Goal: Task Accomplishment & Management: Manage account settings

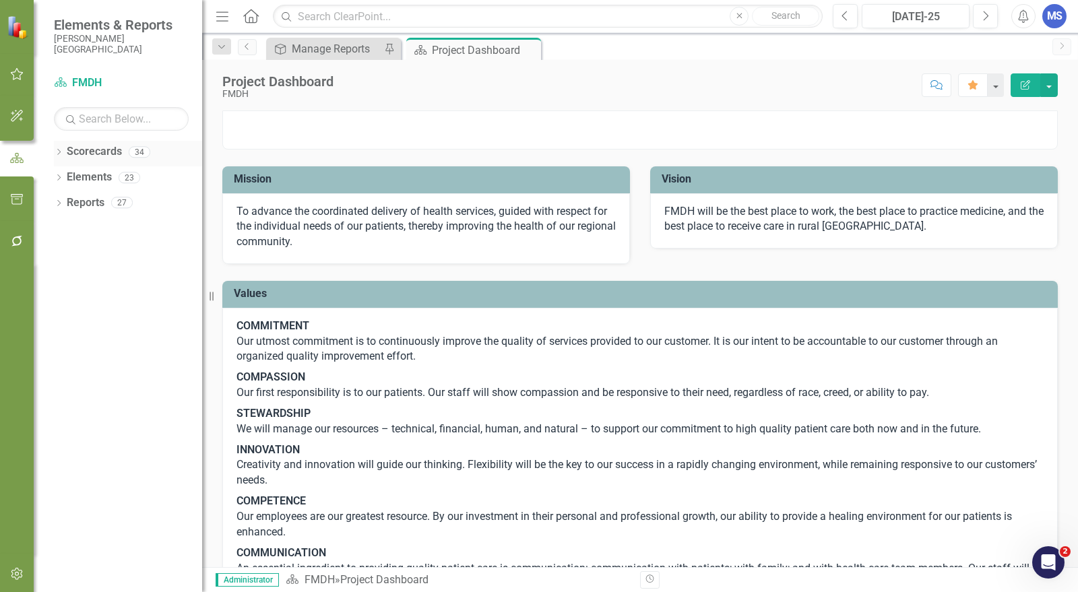
click at [59, 150] on icon at bounding box center [58, 152] width 3 height 6
click at [67, 179] on icon "Dropdown" at bounding box center [66, 177] width 10 height 8
click at [81, 204] on icon "Dropdown" at bounding box center [79, 202] width 10 height 8
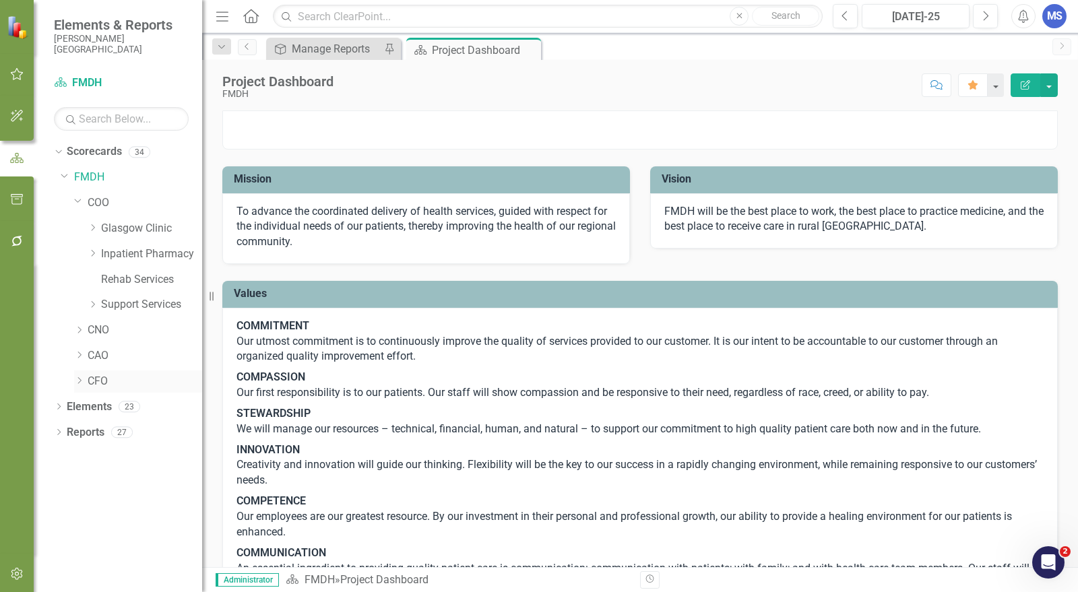
click at [81, 380] on icon "Dropdown" at bounding box center [79, 381] width 10 height 8
click at [81, 380] on icon "Dropdown" at bounding box center [78, 379] width 8 height 10
click at [78, 330] on icon "Dropdown" at bounding box center [79, 330] width 10 height 8
click at [95, 355] on icon "Dropdown" at bounding box center [93, 355] width 10 height 8
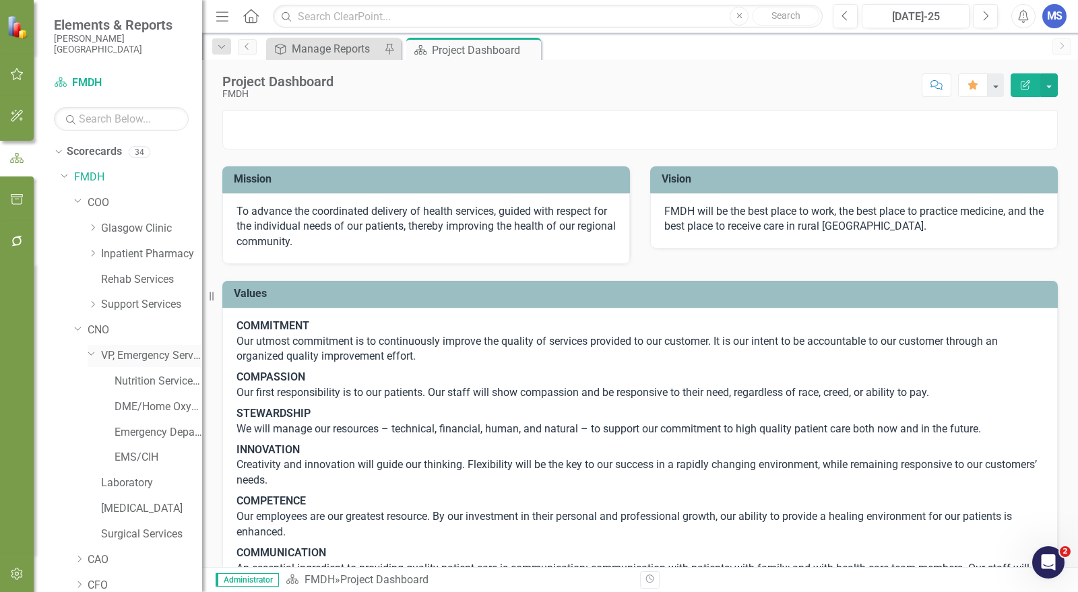
click at [95, 355] on icon "Dropdown" at bounding box center [92, 353] width 8 height 10
click at [80, 329] on icon "Dropdown" at bounding box center [78, 328] width 8 height 10
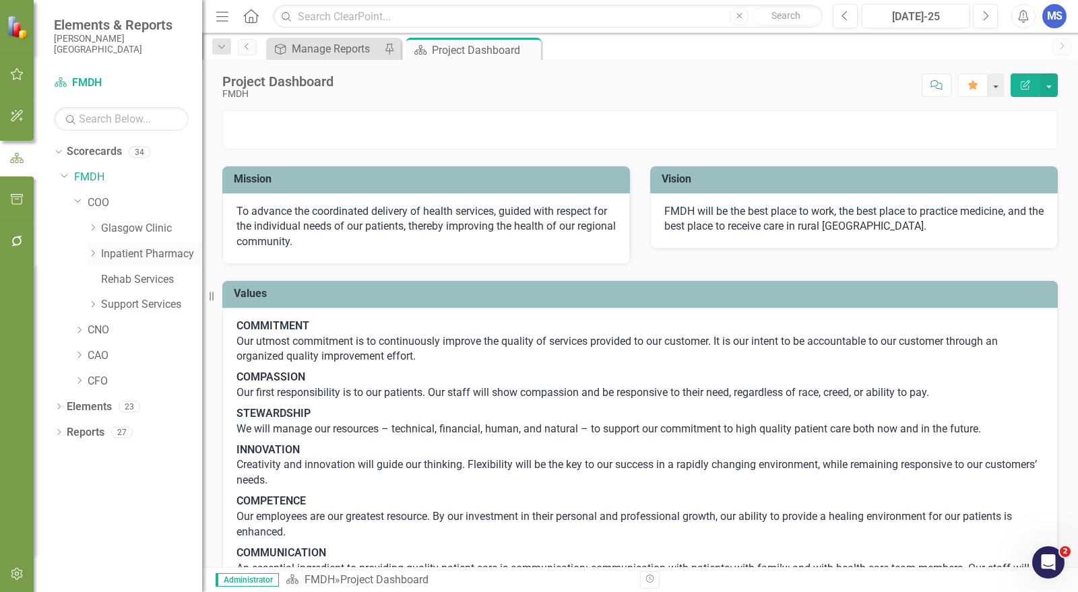
click at [93, 253] on icon "Dropdown" at bounding box center [93, 253] width 10 height 8
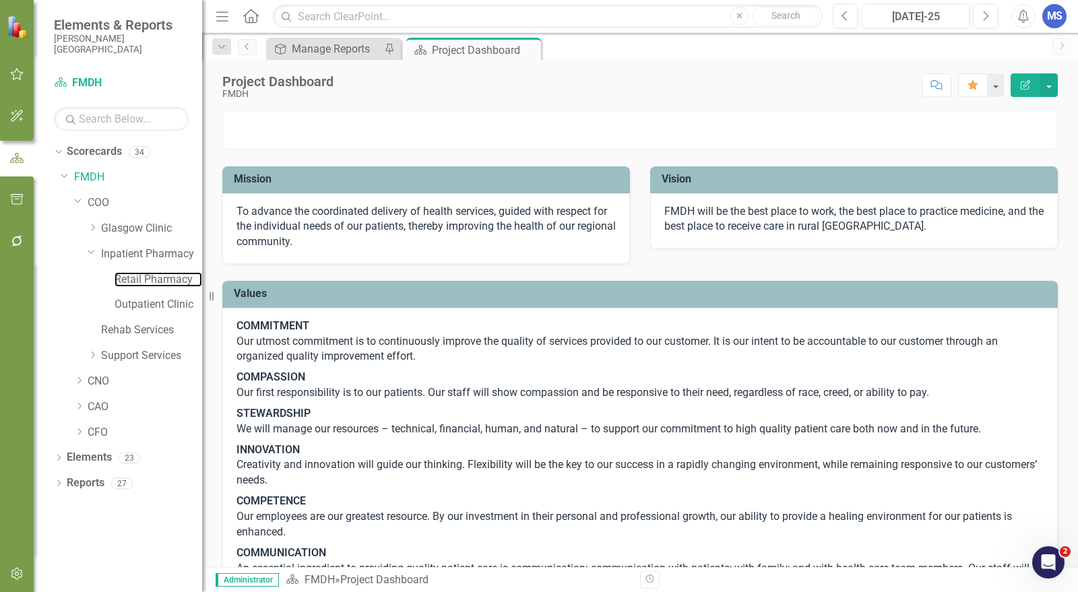
drag, startPoint x: 126, startPoint y: 280, endPoint x: 623, endPoint y: 335, distance: 500.5
click at [126, 280] on link "Retail Pharmacy" at bounding box center [159, 280] width 88 height 16
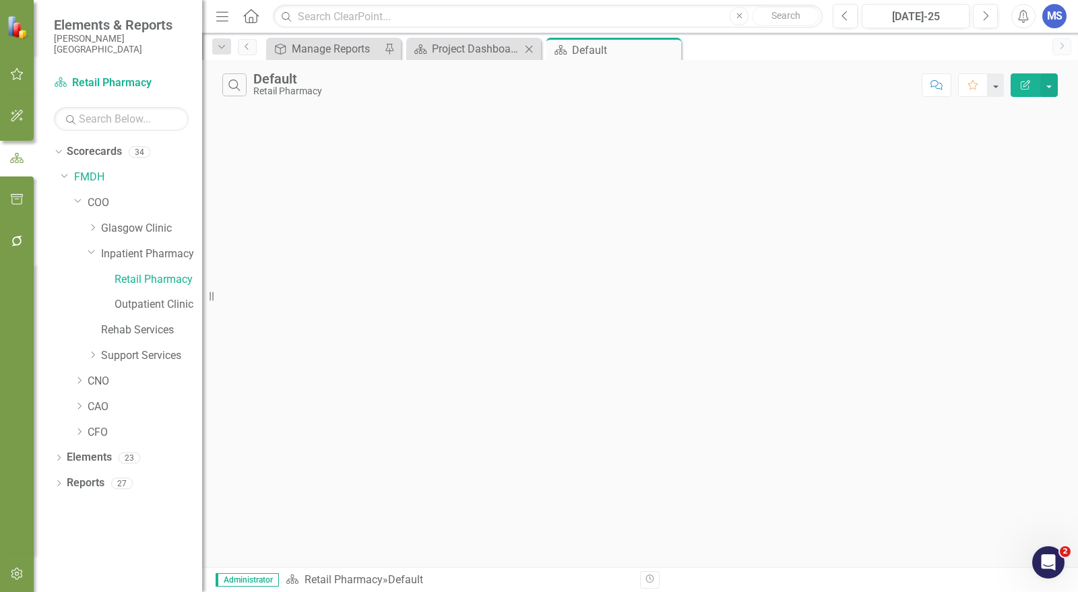
click at [530, 49] on icon "Close" at bounding box center [528, 49] width 13 height 11
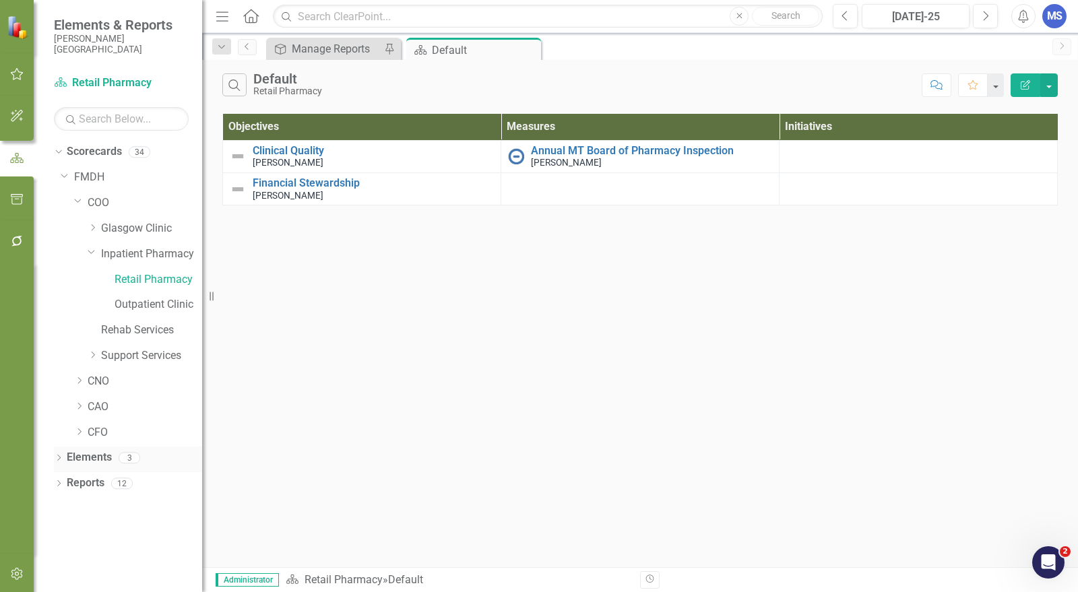
click at [55, 458] on icon "Dropdown" at bounding box center [58, 459] width 9 height 7
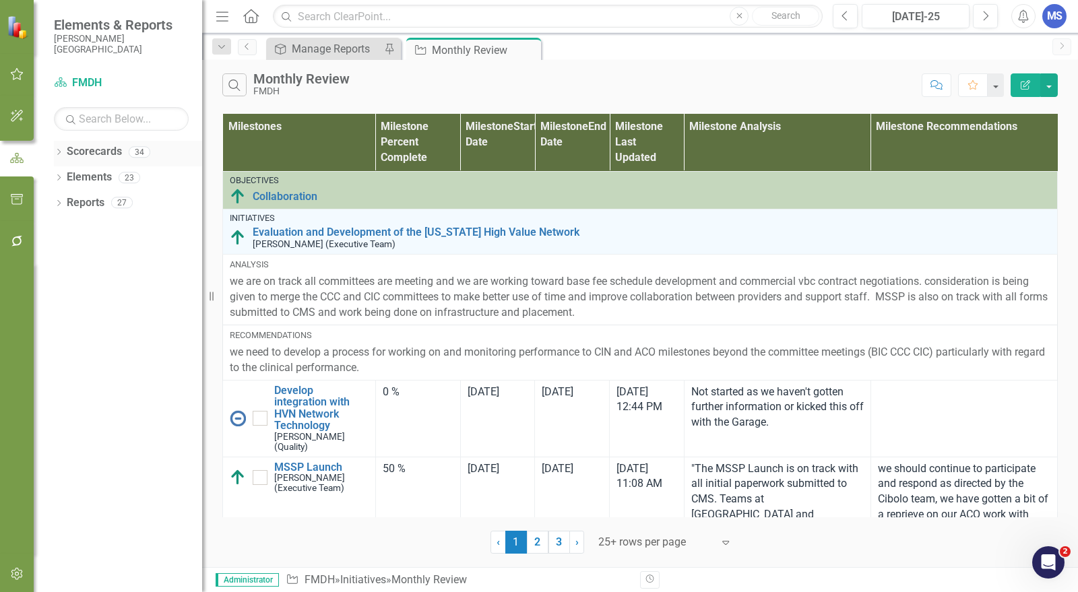
drag, startPoint x: 527, startPoint y: 52, endPoint x: 118, endPoint y: 156, distance: 422.1
click at [0, 0] on icon "Close" at bounding box center [0, 0] width 0 height 0
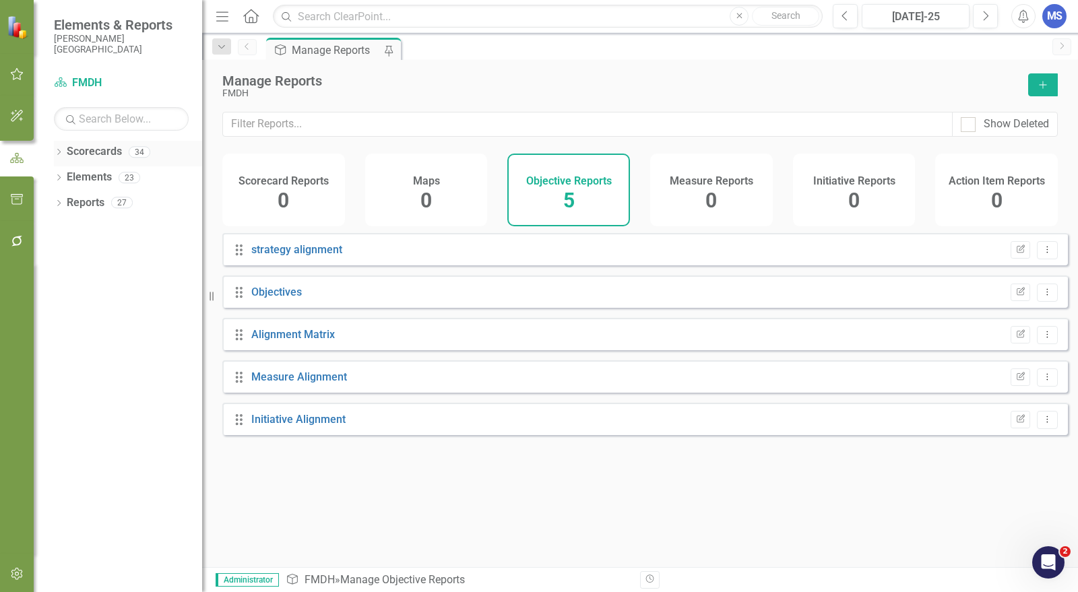
click at [61, 152] on icon "Dropdown" at bounding box center [58, 153] width 9 height 7
click at [67, 179] on icon "Dropdown" at bounding box center [66, 177] width 10 height 8
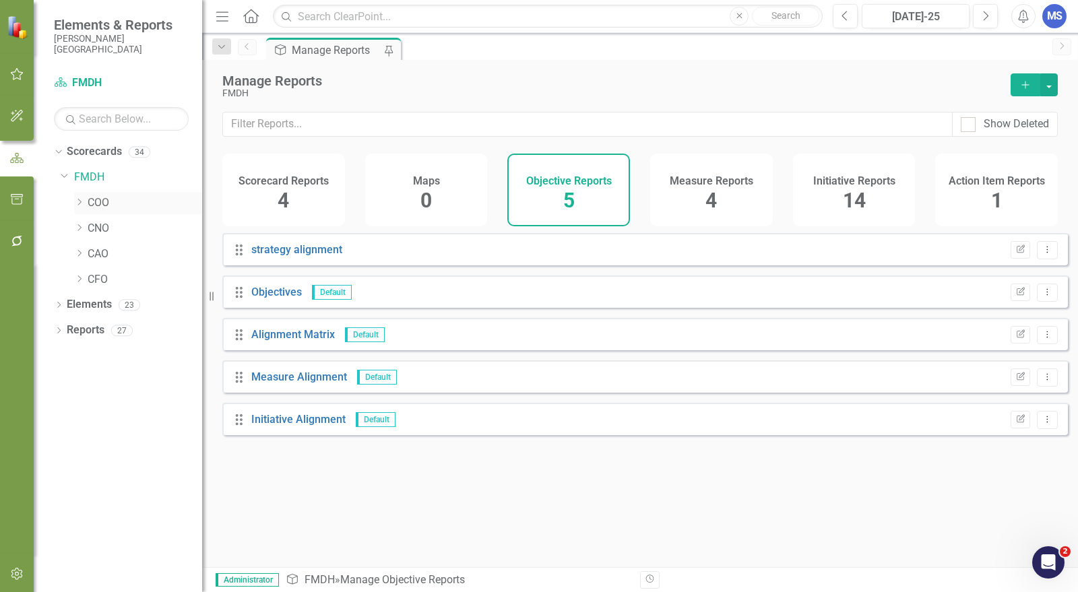
click at [80, 198] on icon "Dropdown" at bounding box center [79, 202] width 10 height 8
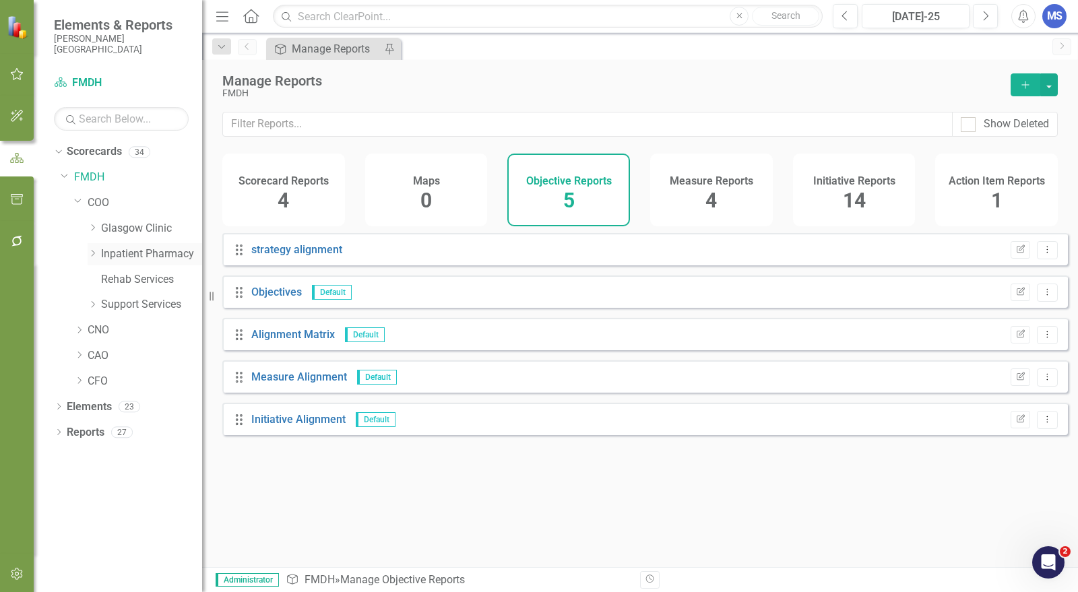
click at [94, 255] on icon "Dropdown" at bounding box center [93, 253] width 10 height 8
click at [120, 280] on link "Retail Pharmacy" at bounding box center [159, 280] width 88 height 16
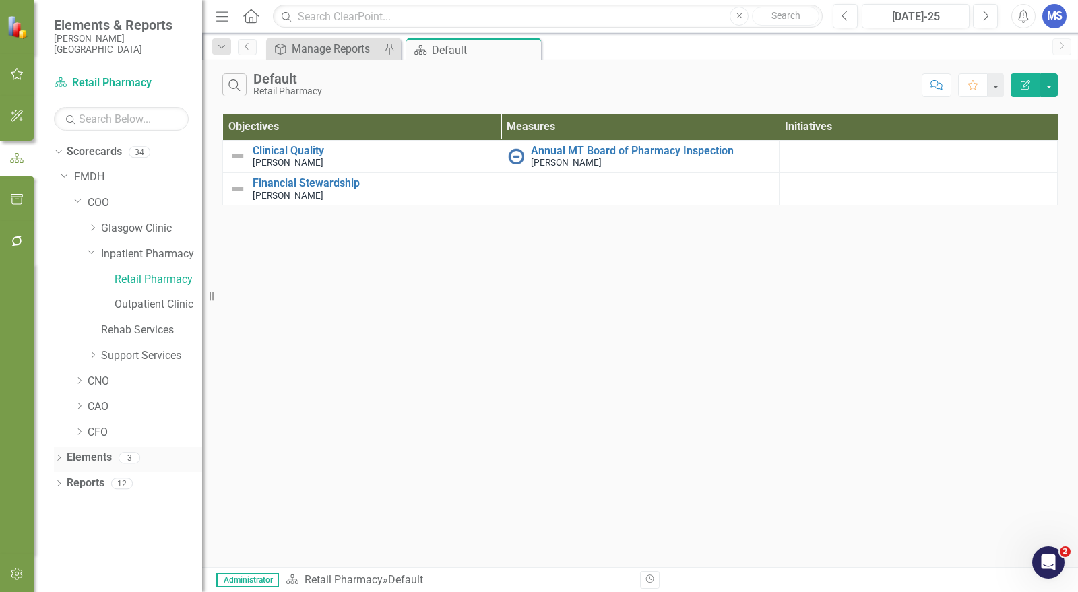
click at [59, 460] on icon "Dropdown" at bounding box center [58, 459] width 9 height 7
click at [90, 504] on link "Measure Measures" at bounding box center [106, 509] width 67 height 16
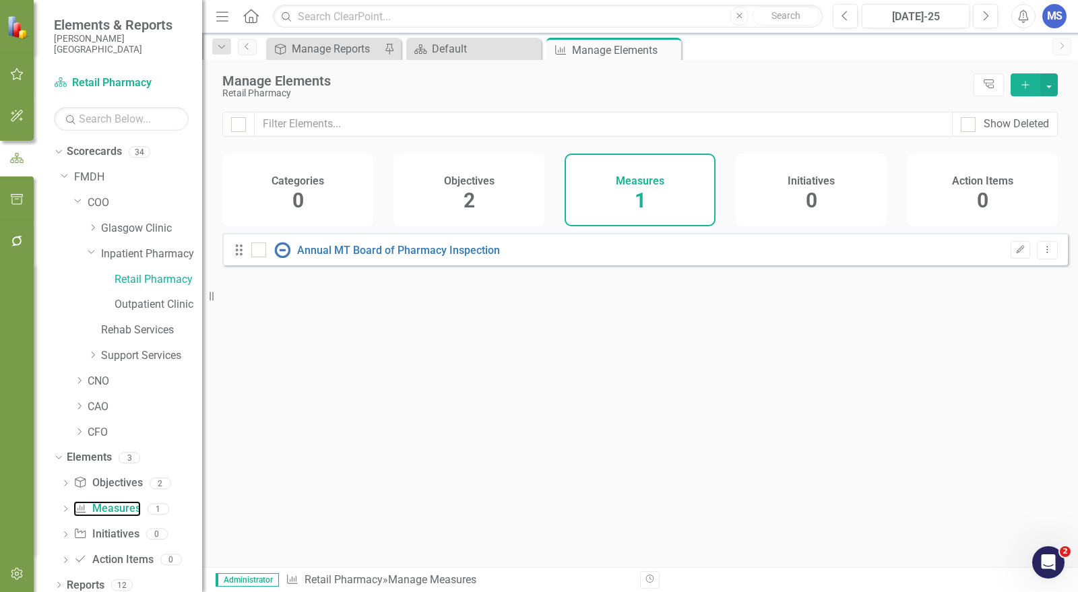
checkbox input "false"
click at [418, 257] on link "Annual MT Board of Pharmacy Inspection" at bounding box center [398, 250] width 203 height 13
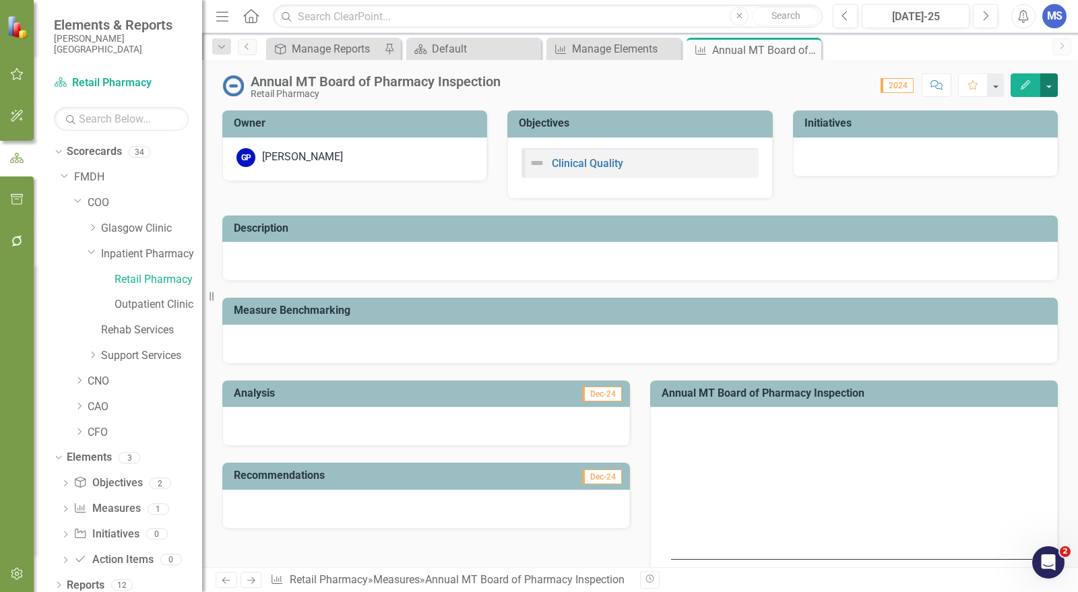
click at [1048, 82] on button "button" at bounding box center [1050, 85] width 18 height 24
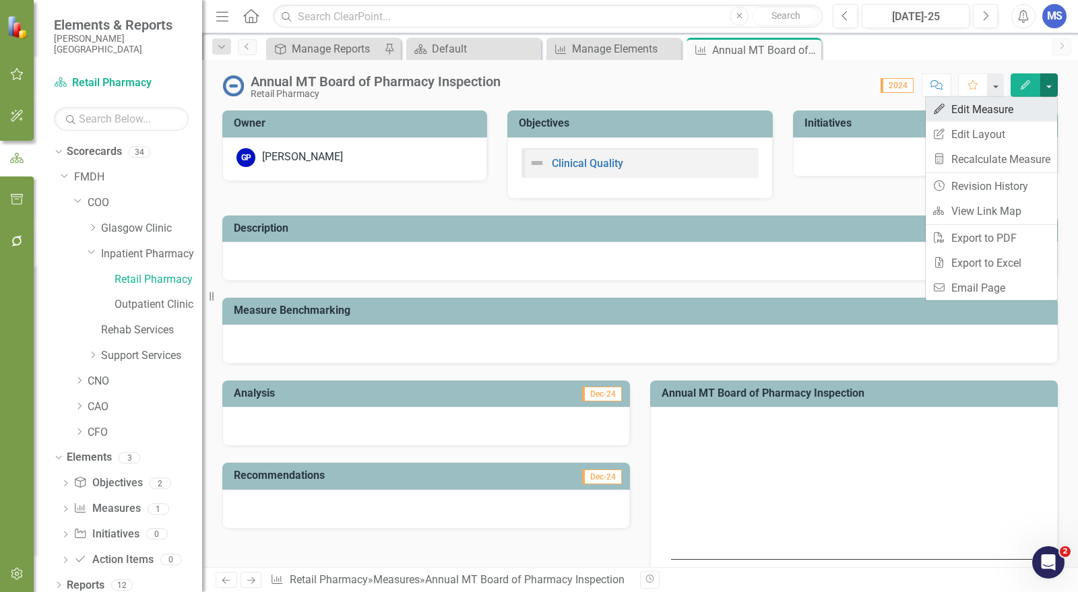
click at [992, 115] on link "Edit Edit Measure" at bounding box center [991, 109] width 131 height 25
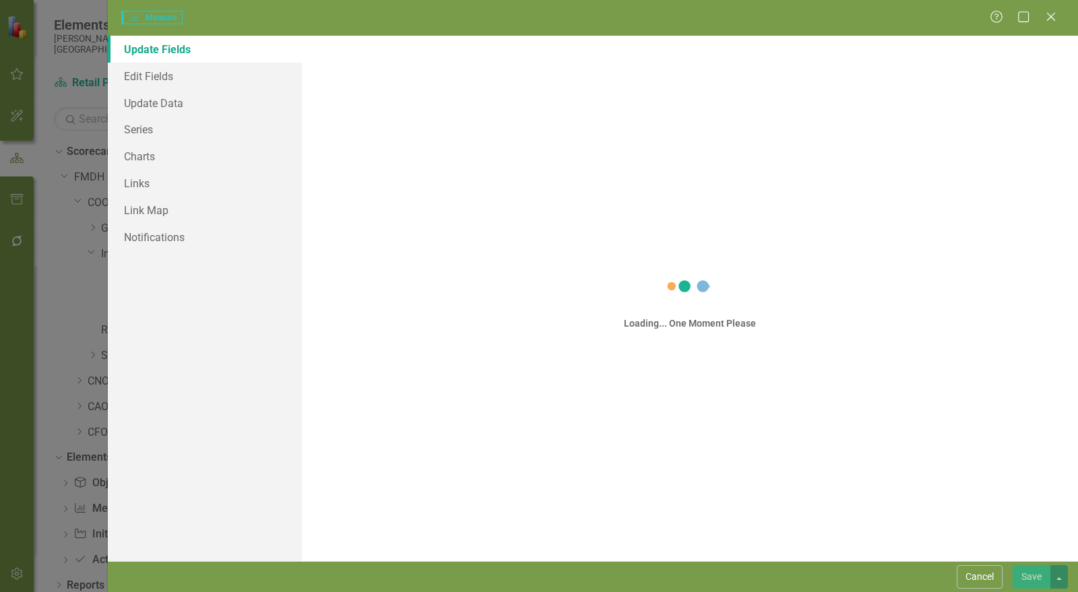
click at [145, 127] on div "Measure Measure Help Maximize Close Update Fields Edit Fields Update Data Serie…" at bounding box center [539, 296] width 1078 height 592
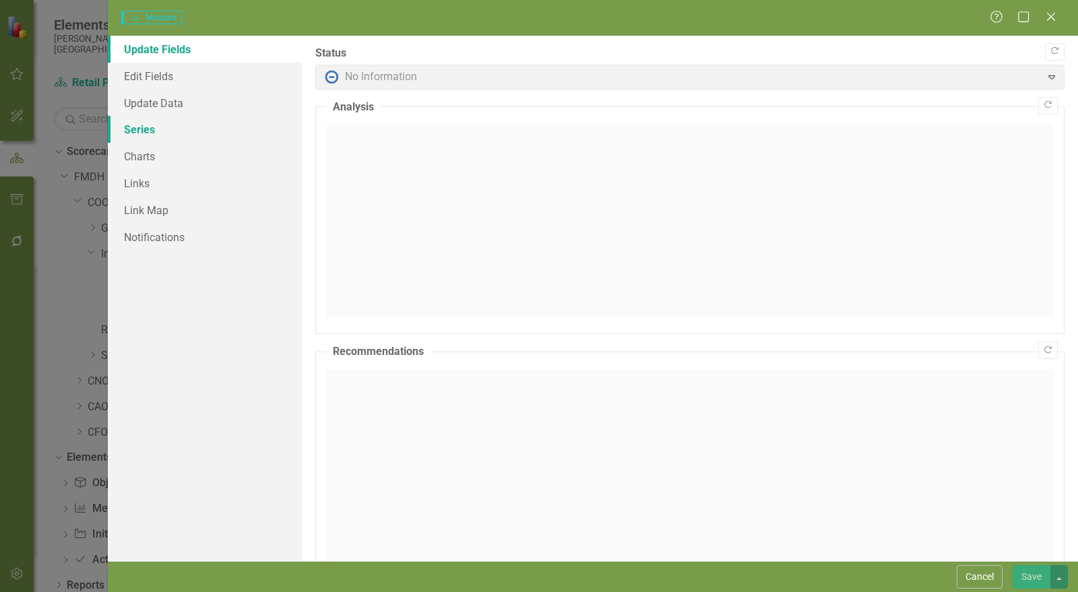
click at [149, 131] on link "Series" at bounding box center [205, 129] width 194 height 27
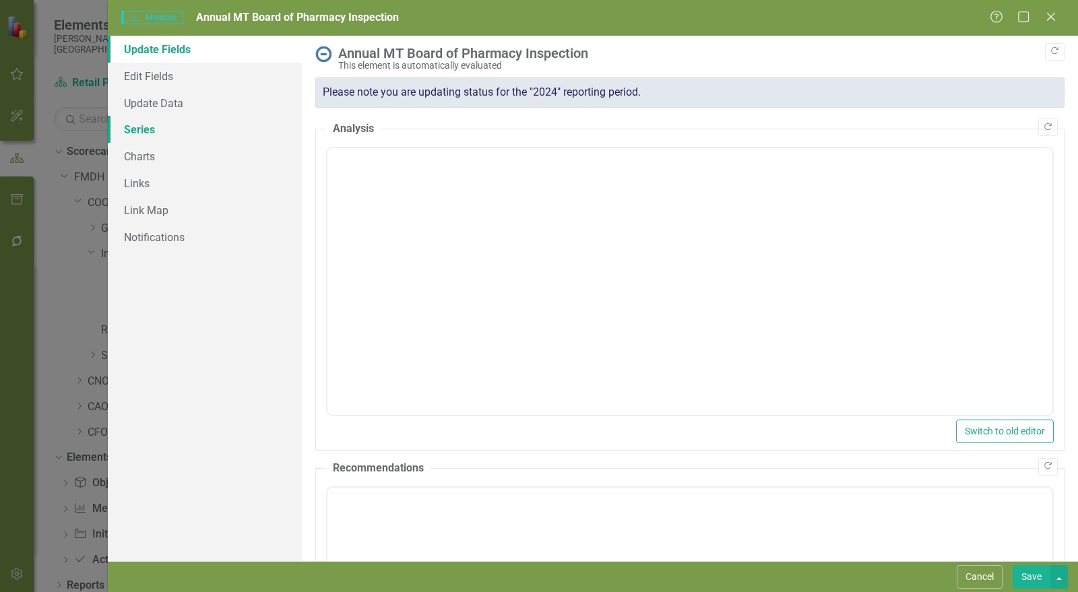
click at [137, 133] on link "Series" at bounding box center [205, 129] width 194 height 27
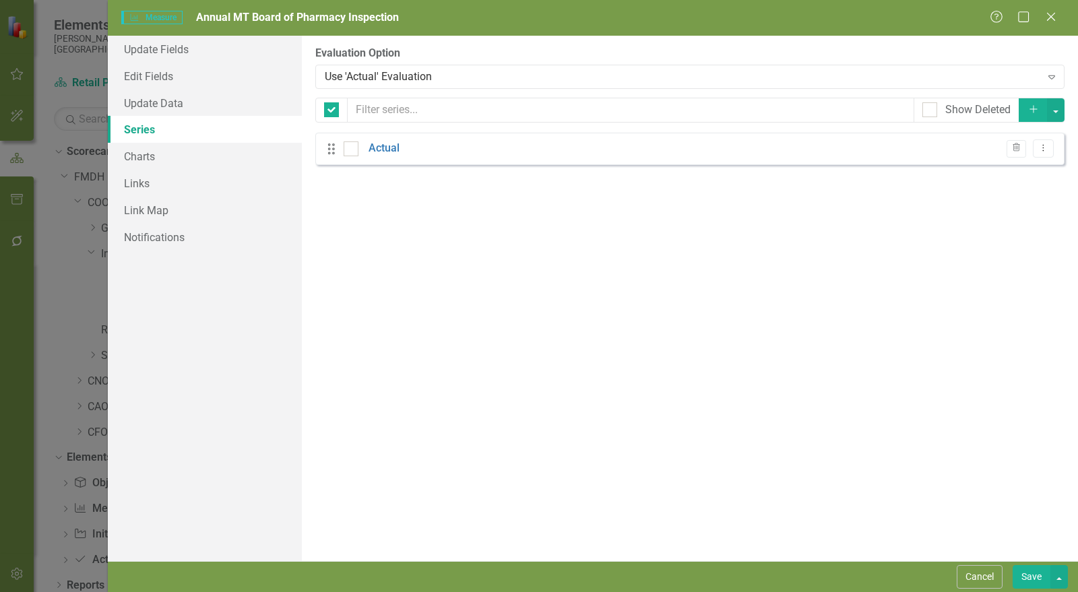
checkbox input "false"
click at [388, 150] on link "Actual" at bounding box center [384, 149] width 31 height 16
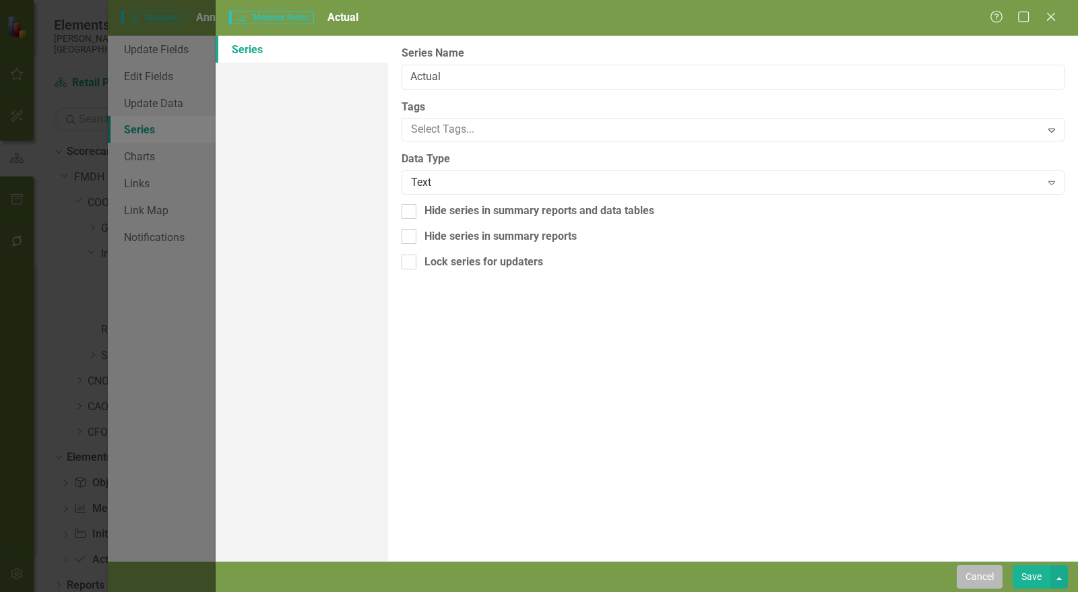
click at [990, 578] on button "Cancel" at bounding box center [980, 578] width 46 height 24
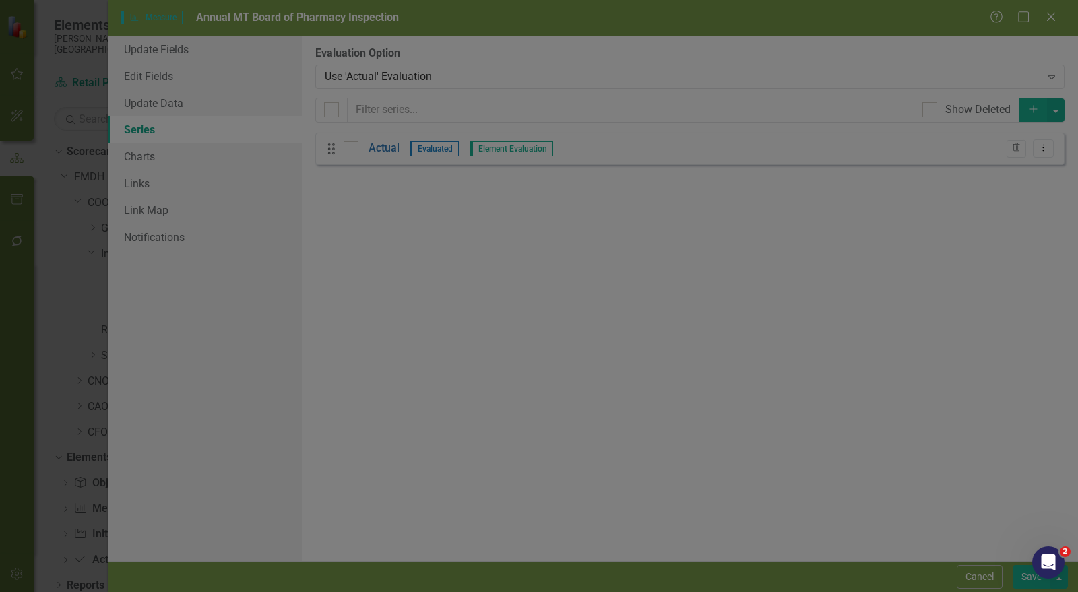
click at [982, 576] on button "Cancel" at bounding box center [980, 578] width 46 height 24
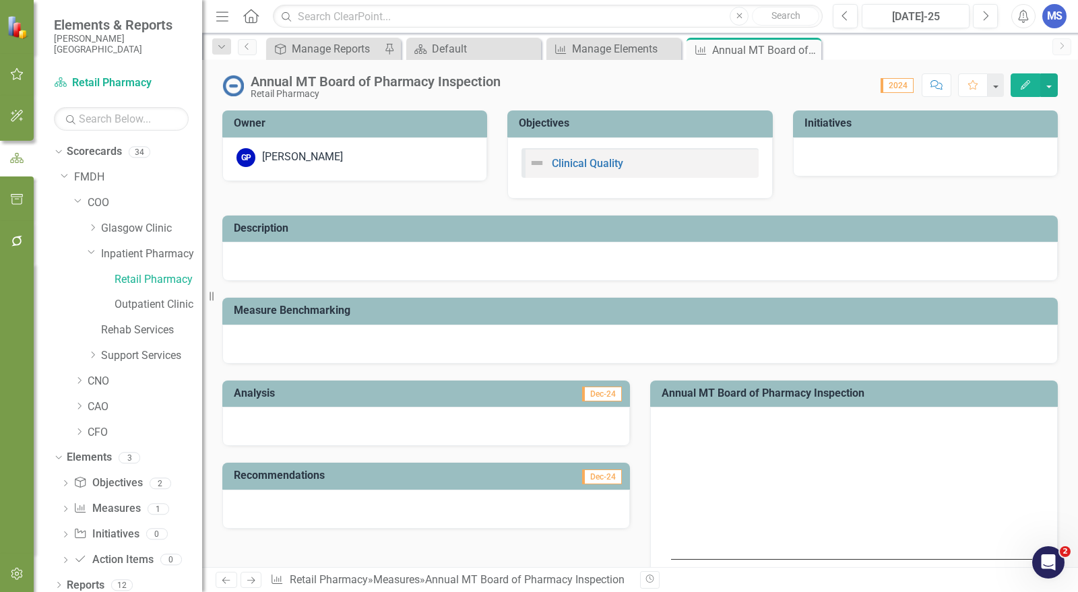
click at [807, 75] on div "Score: 0.00 2024 Completed Comment Favorite Edit" at bounding box center [783, 84] width 551 height 23
click at [755, 51] on div "Annual MT Board of Pharmacy Inspection" at bounding box center [748, 50] width 72 height 17
click at [611, 44] on div "Manage Elements" at bounding box center [616, 48] width 89 height 17
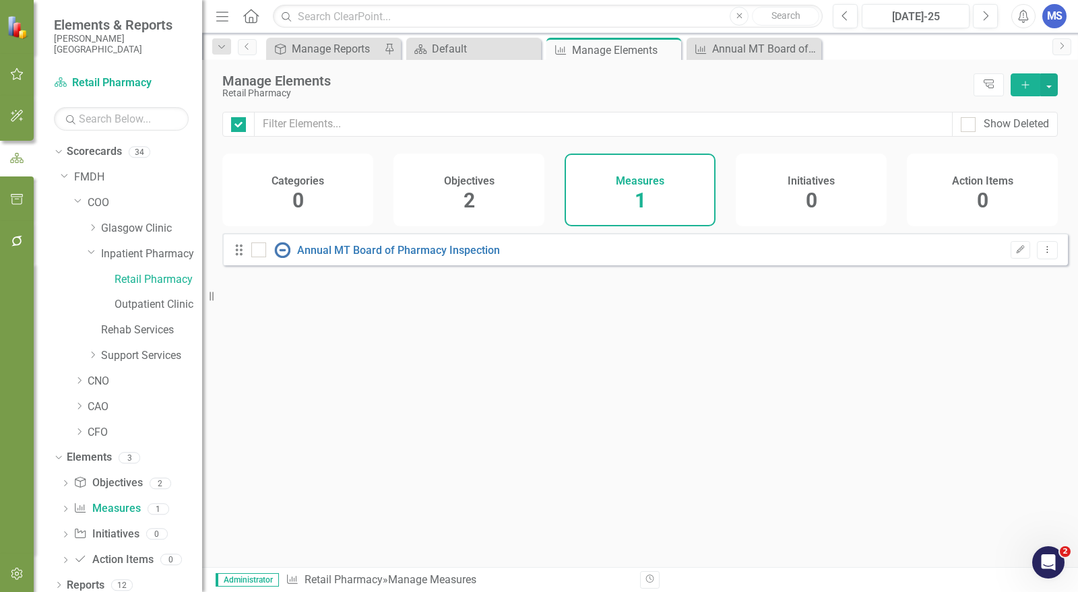
checkbox input "false"
drag, startPoint x: 851, startPoint y: 392, endPoint x: 927, endPoint y: 419, distance: 81.7
click at [855, 397] on div "Looks like you don't have any Measures set up yet. Why don't you add a Measure …" at bounding box center [645, 383] width 846 height 301
click at [1042, 254] on icon "Dropdown Menu" at bounding box center [1047, 249] width 11 height 9
click at [991, 355] on link "Trash Delete Measure" at bounding box center [986, 356] width 121 height 25
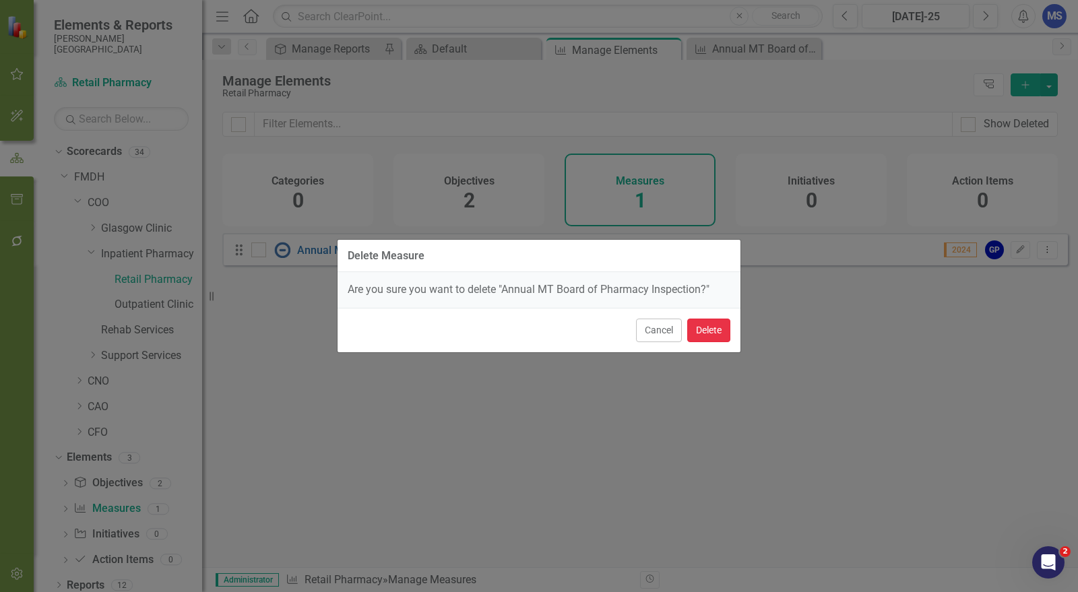
click at [729, 330] on button "Delete" at bounding box center [709, 331] width 43 height 24
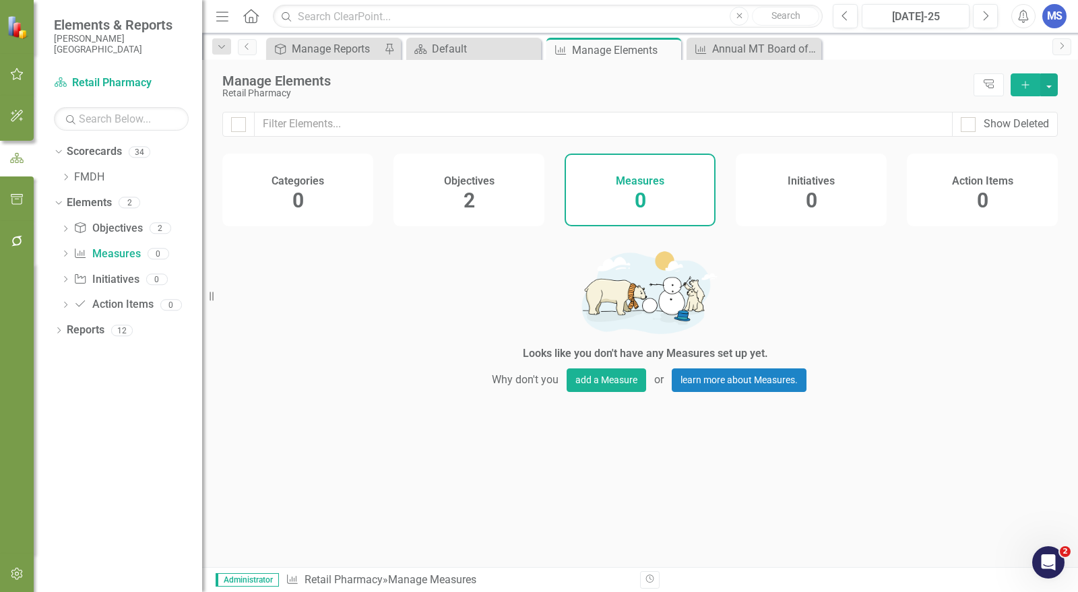
click at [484, 192] on div "Objectives 2" at bounding box center [469, 190] width 151 height 73
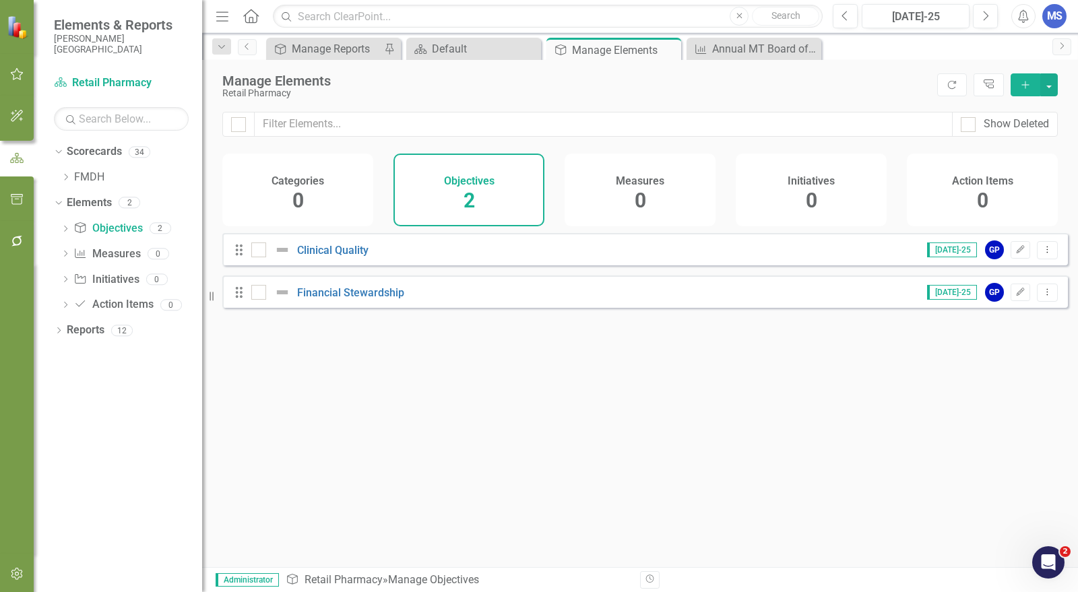
click at [595, 197] on div "Measures 0" at bounding box center [640, 190] width 151 height 73
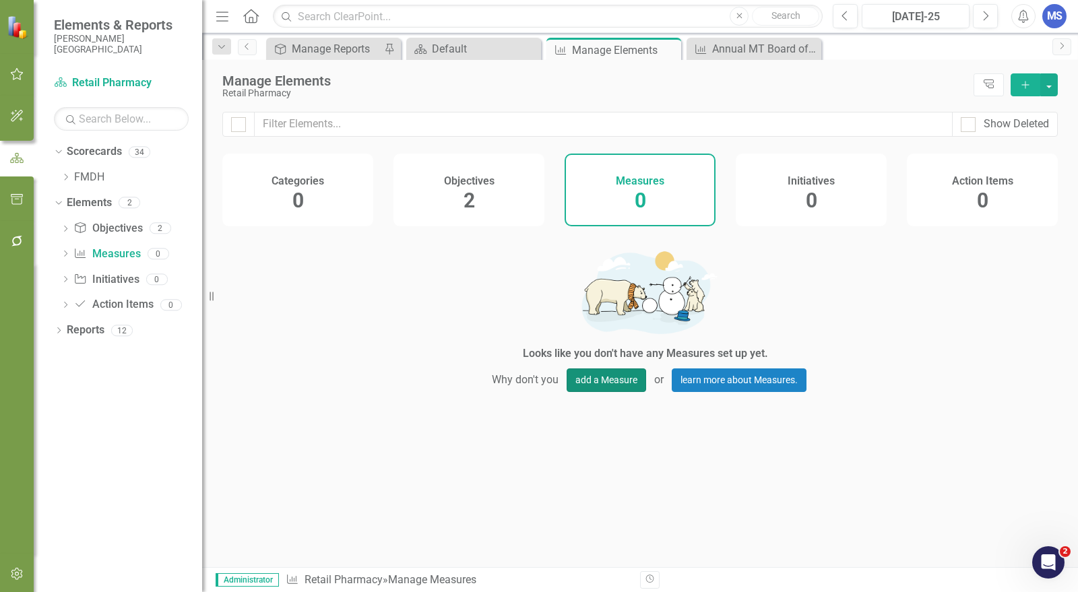
click at [601, 386] on button "add a Measure" at bounding box center [607, 381] width 80 height 24
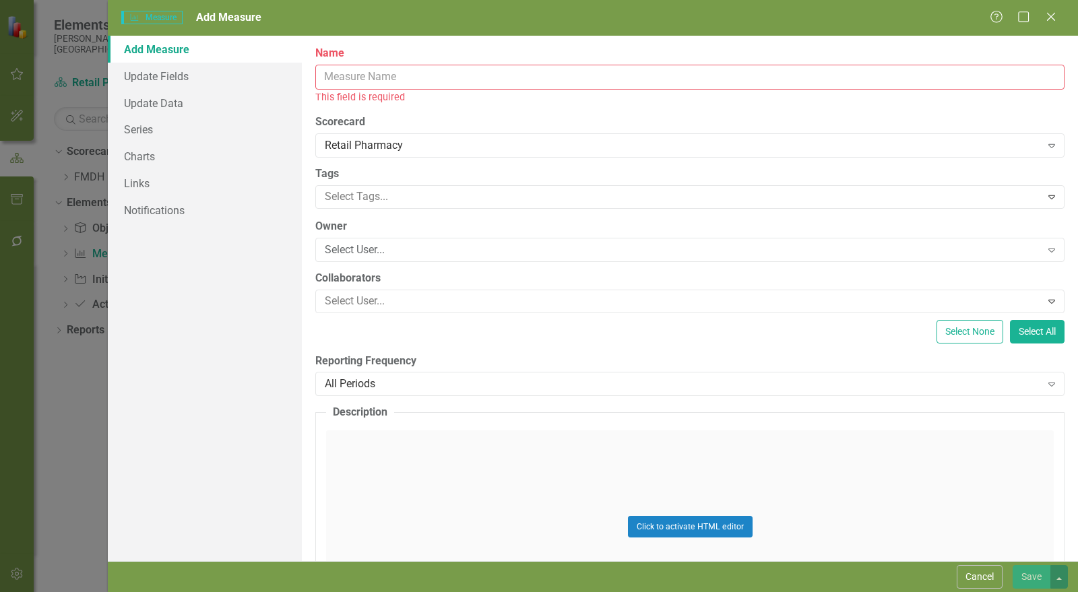
click at [496, 80] on input "Name" at bounding box center [690, 77] width 750 height 25
paste input "Monthly Gross Sales"
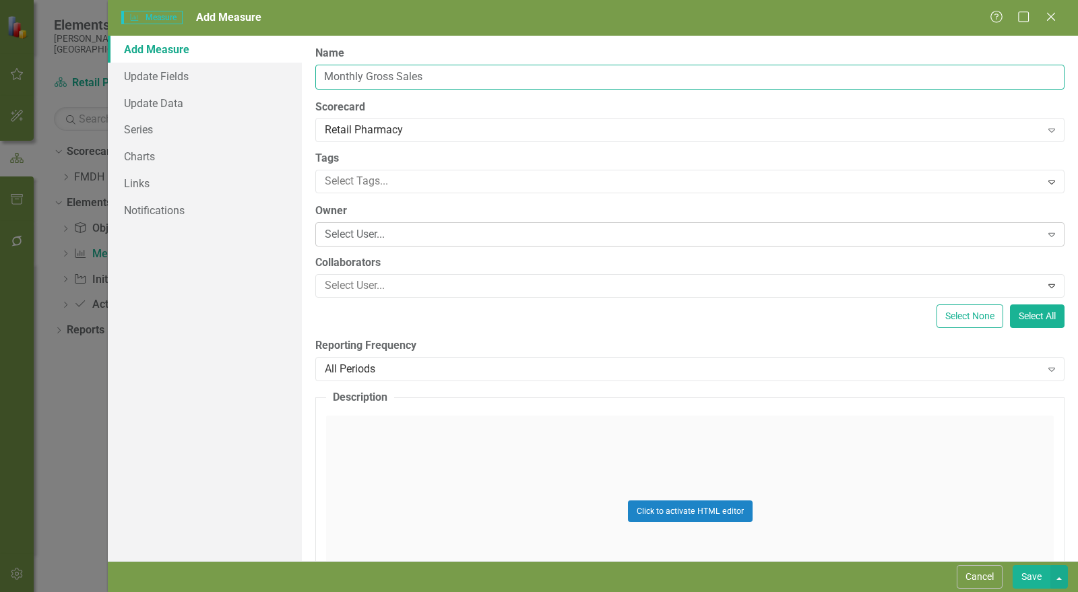
type input "Monthly Gross Sales"
click at [430, 238] on div "Select User..." at bounding box center [683, 235] width 717 height 16
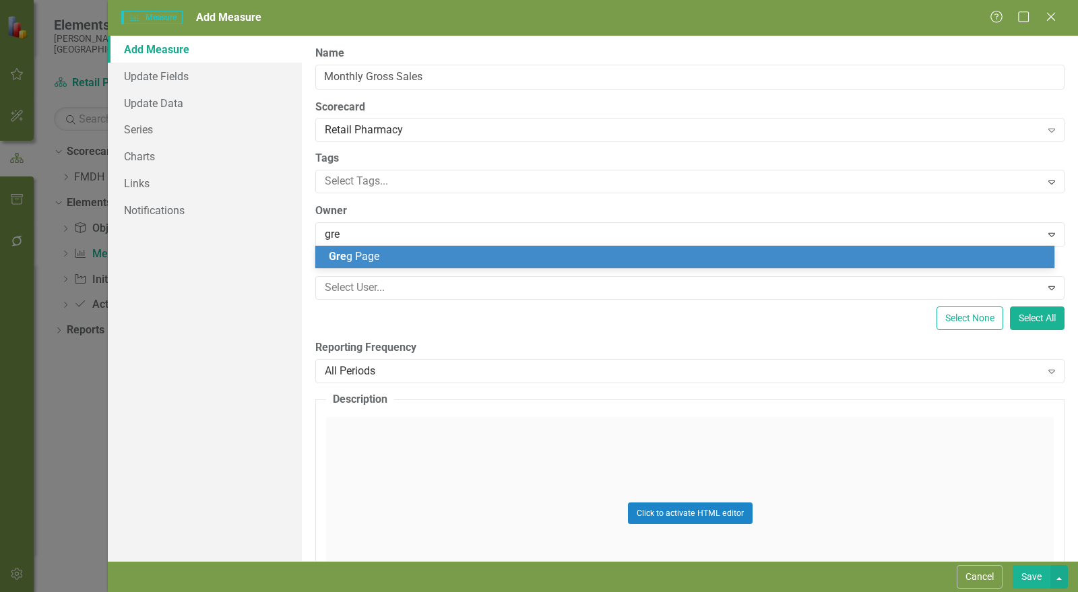
type input "greg"
click at [418, 249] on div "Greg Page" at bounding box center [684, 257] width 739 height 22
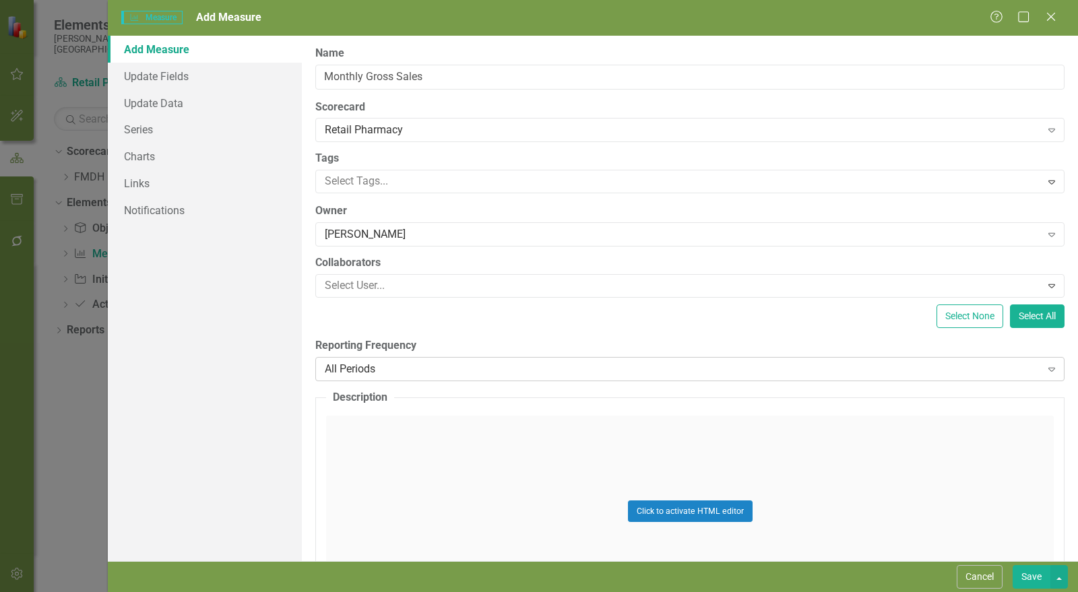
click at [415, 370] on div "All Periods" at bounding box center [683, 369] width 717 height 16
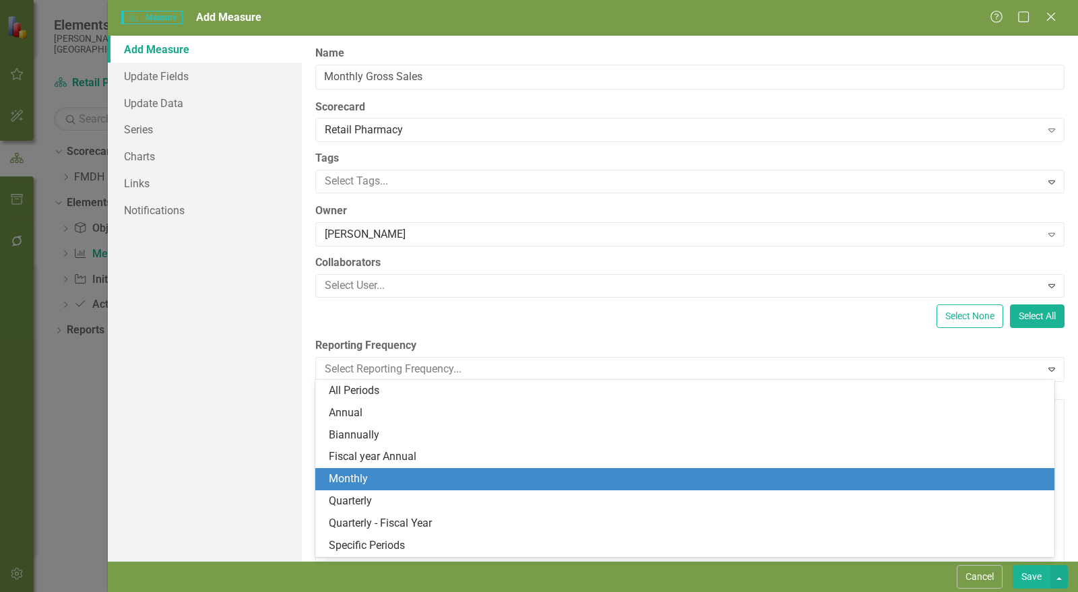
click at [402, 477] on div "Monthly" at bounding box center [688, 480] width 718 height 16
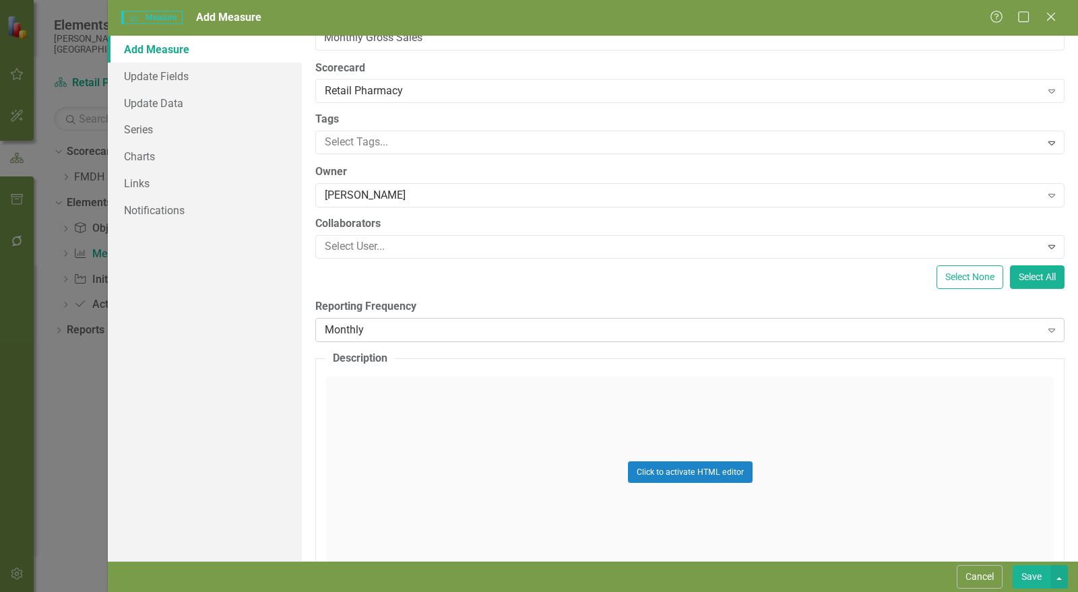
scroll to position [109, 0]
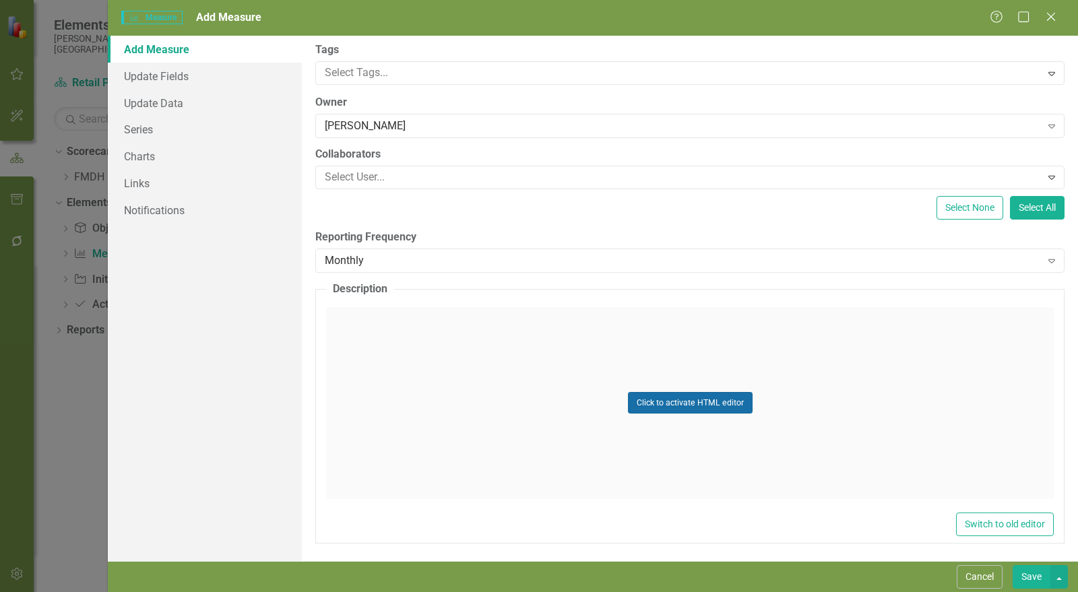
click at [675, 402] on button "Click to activate HTML editor" at bounding box center [690, 403] width 125 height 22
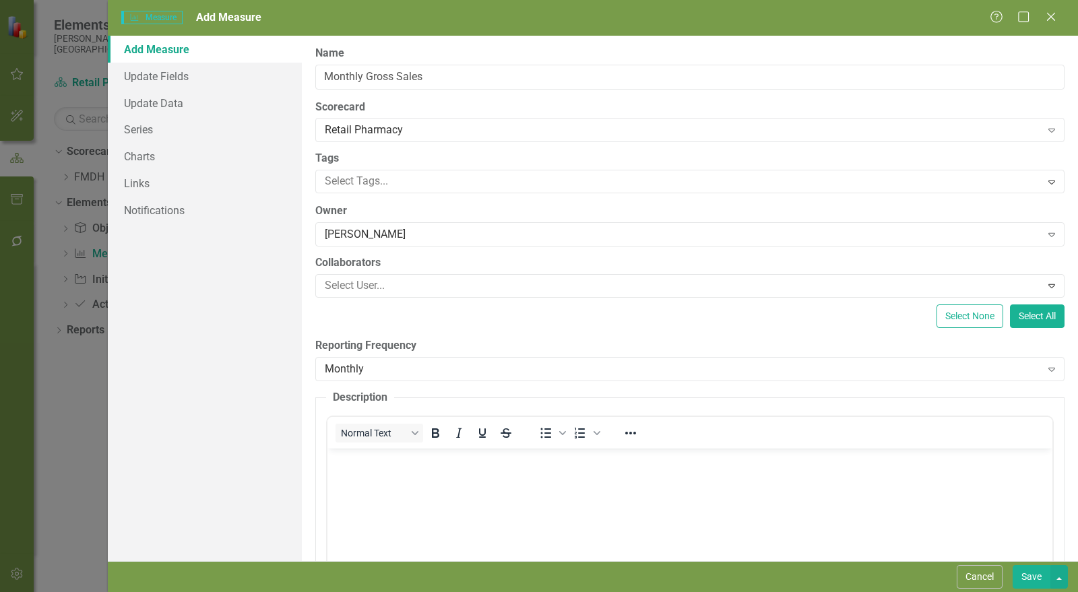
scroll to position [0, 0]
click at [440, 493] on body "Rich Text Area. Press ALT-0 for help." at bounding box center [690, 549] width 725 height 202
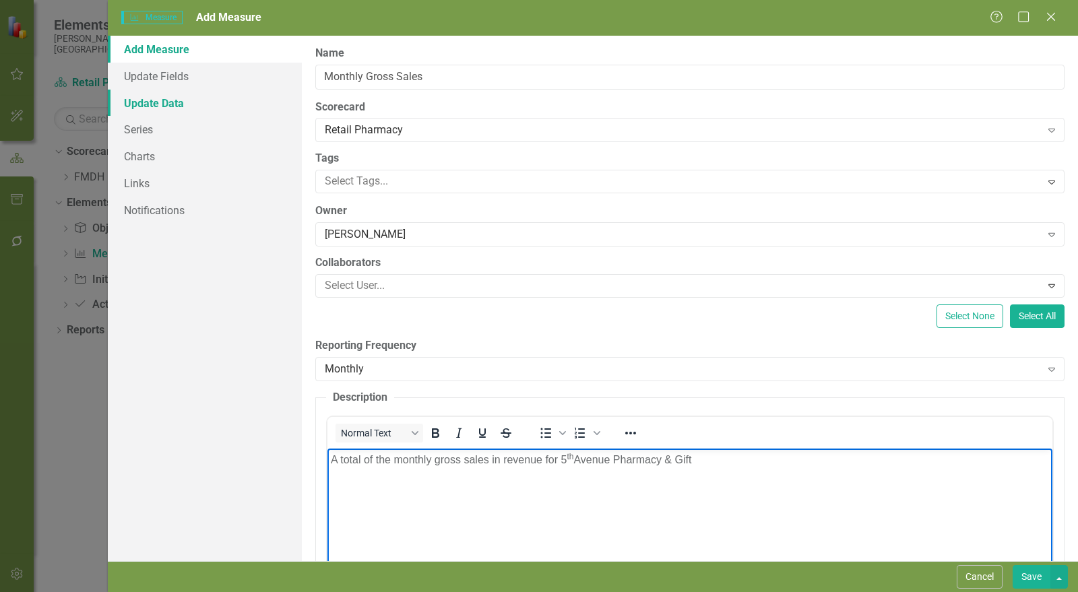
click at [175, 102] on link "Update Data" at bounding box center [205, 103] width 194 height 27
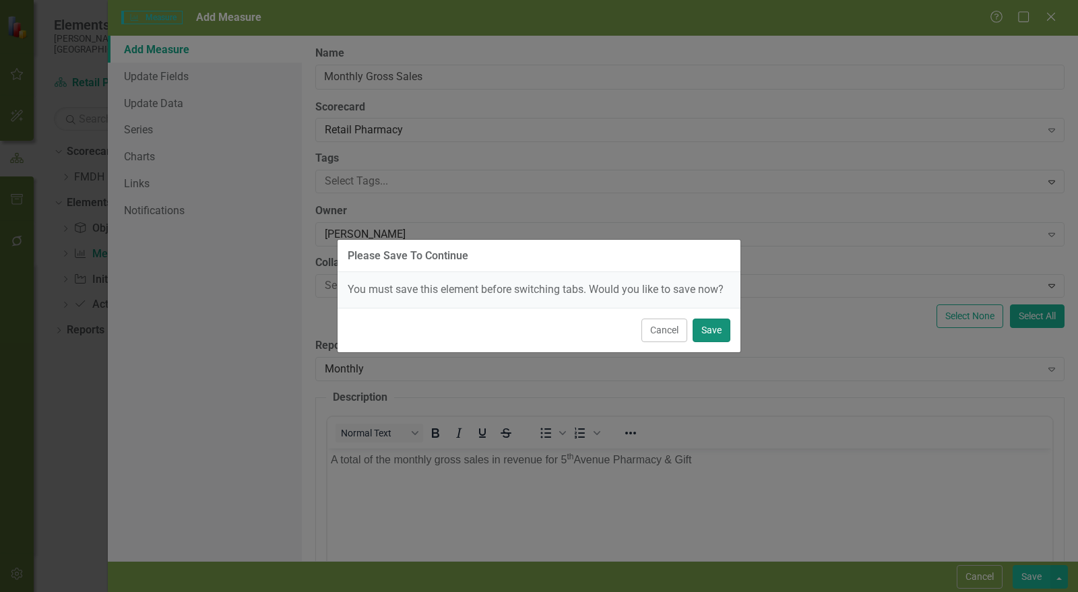
click at [718, 331] on button "Save" at bounding box center [712, 331] width 38 height 24
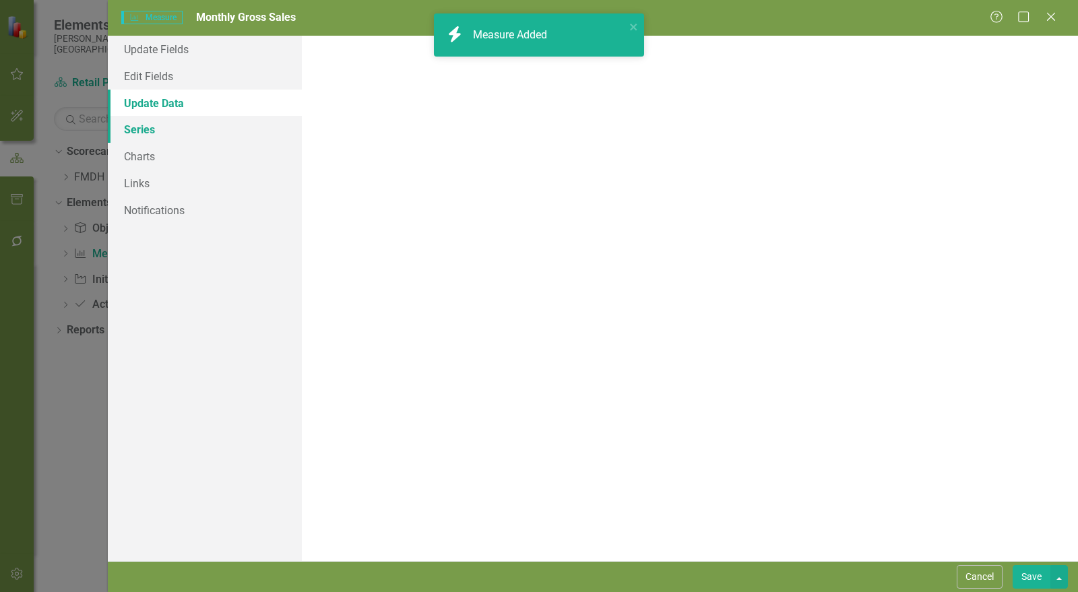
click at [146, 131] on link "Series" at bounding box center [205, 129] width 194 height 27
checkbox input "false"
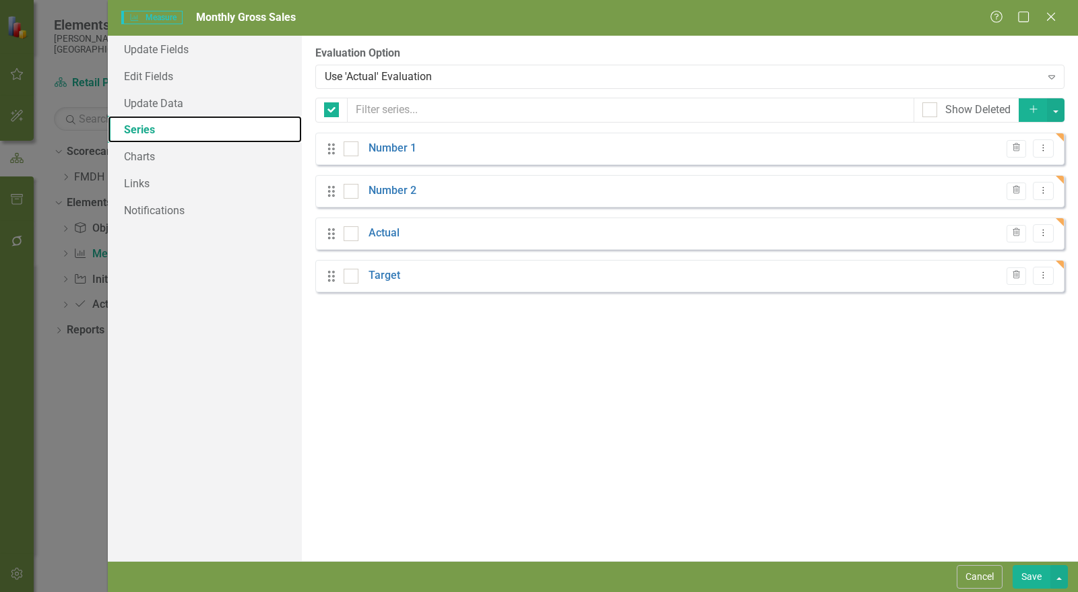
checkbox input "false"
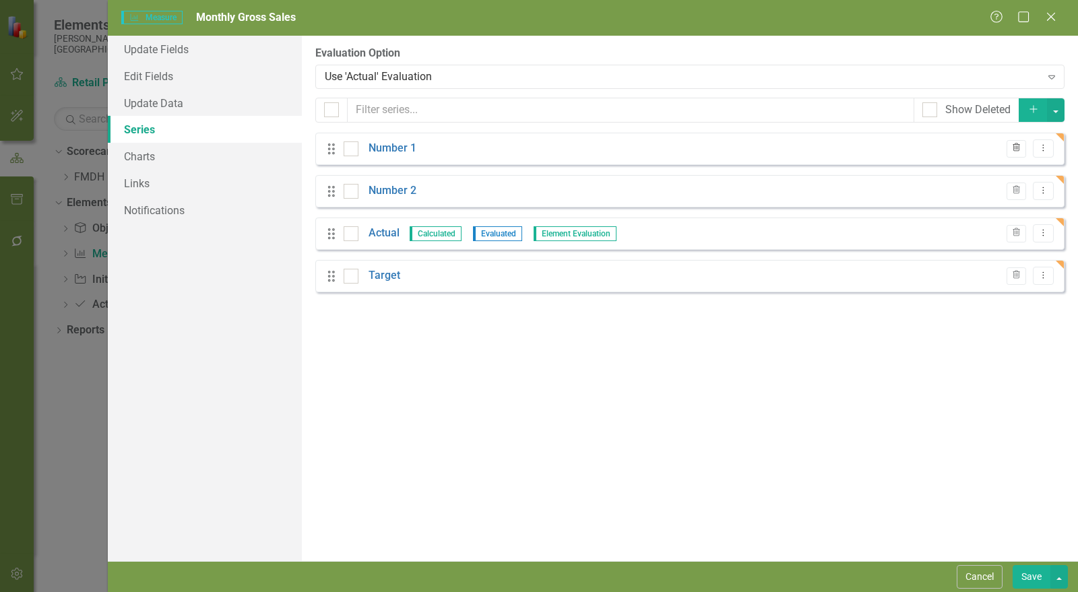
click at [1015, 147] on icon "button" at bounding box center [1016, 148] width 7 height 8
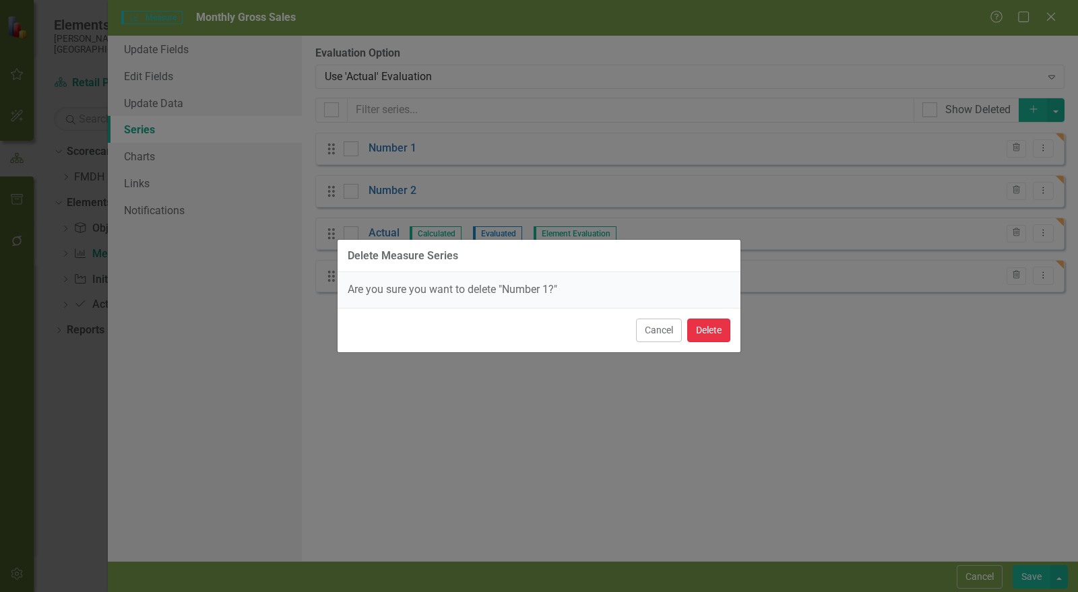
click at [717, 326] on button "Delete" at bounding box center [709, 331] width 43 height 24
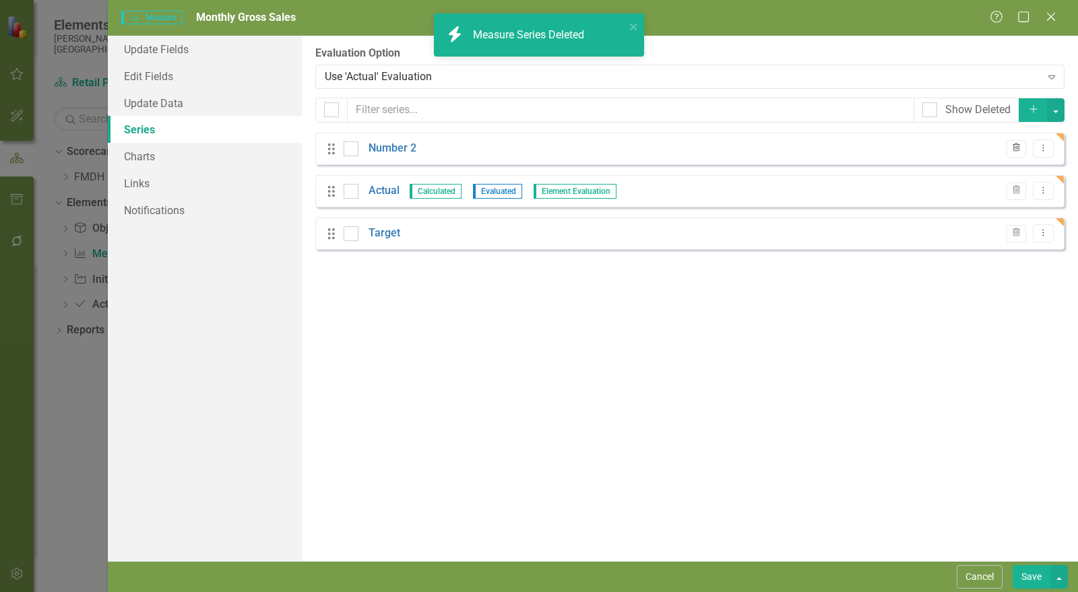
click at [1019, 148] on icon "button" at bounding box center [1016, 148] width 7 height 8
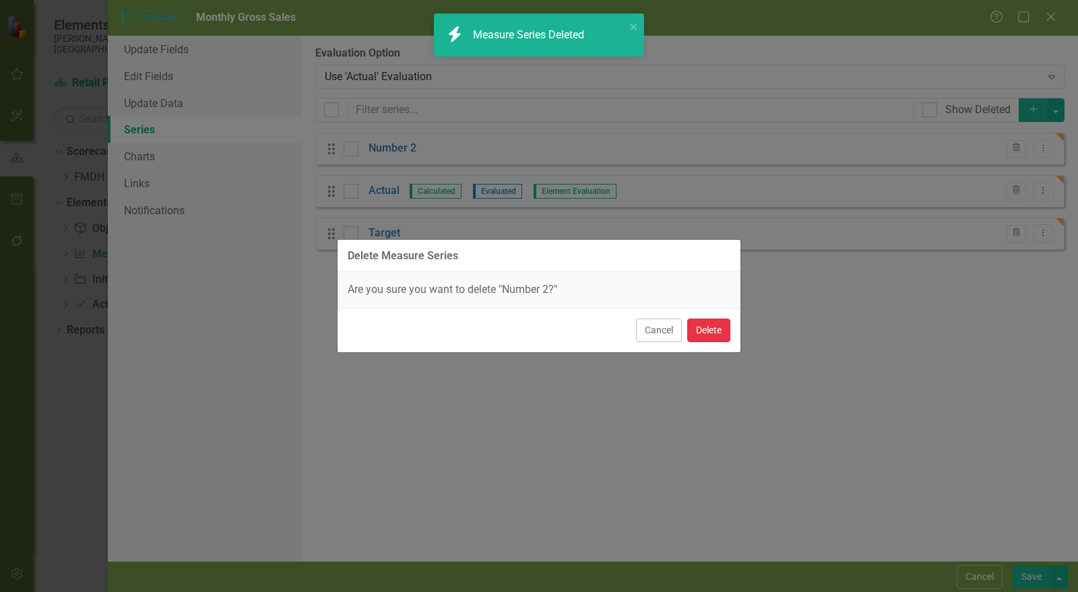
click at [710, 328] on button "Delete" at bounding box center [709, 331] width 43 height 24
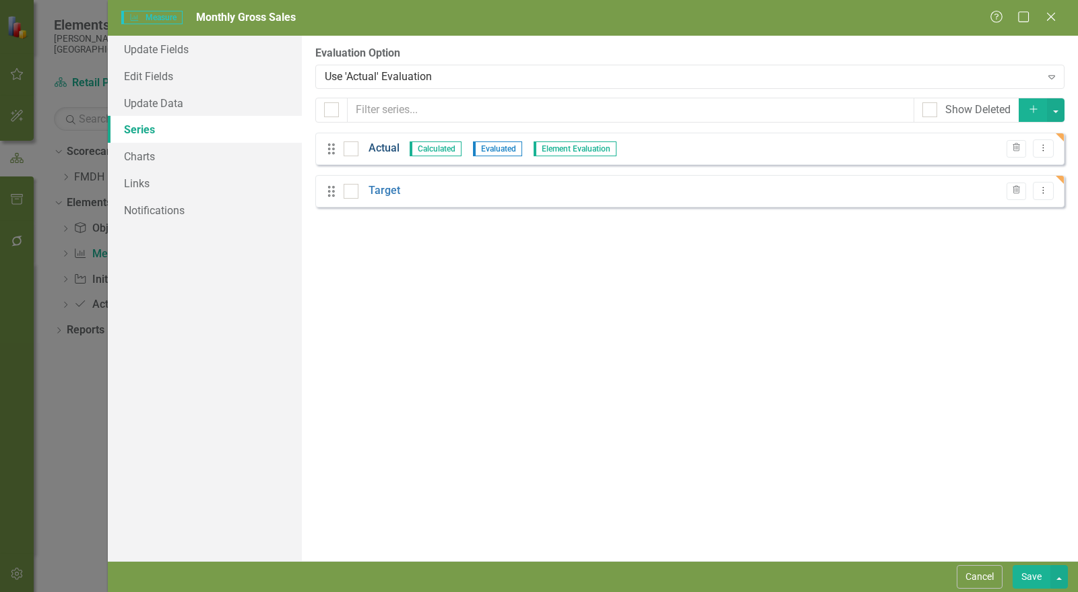
click at [385, 150] on link "Actual" at bounding box center [384, 149] width 31 height 16
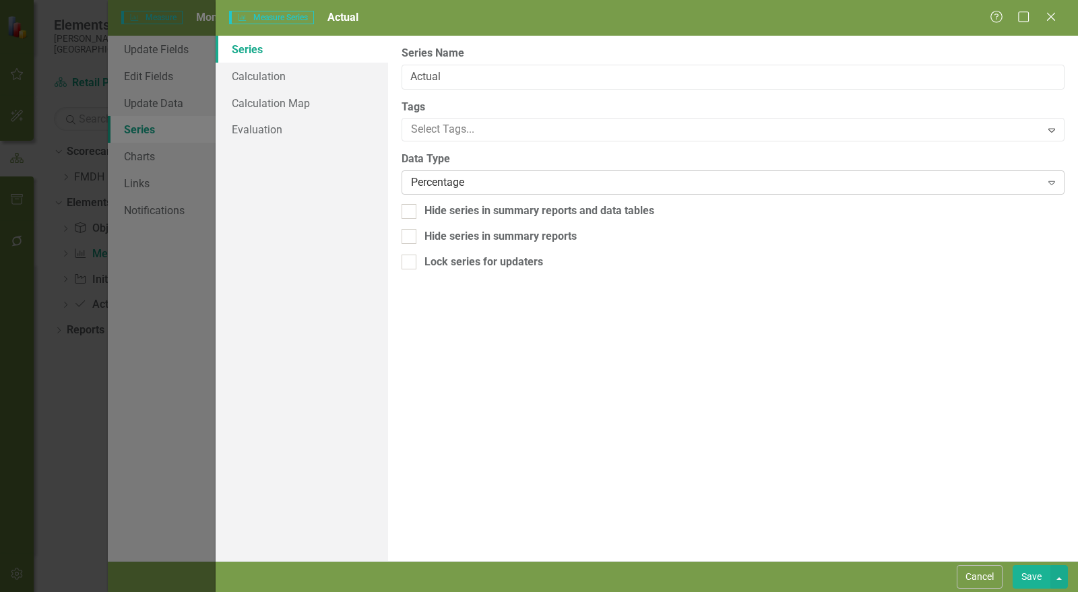
click at [466, 179] on div "Percentage" at bounding box center [726, 183] width 630 height 16
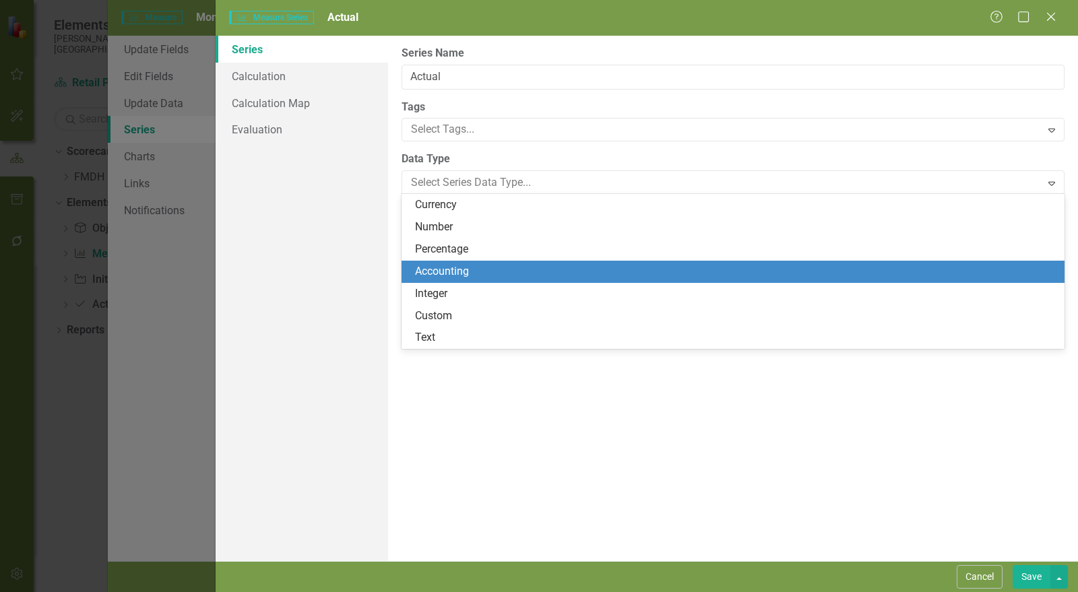
click at [465, 275] on div "Accounting" at bounding box center [736, 272] width 642 height 16
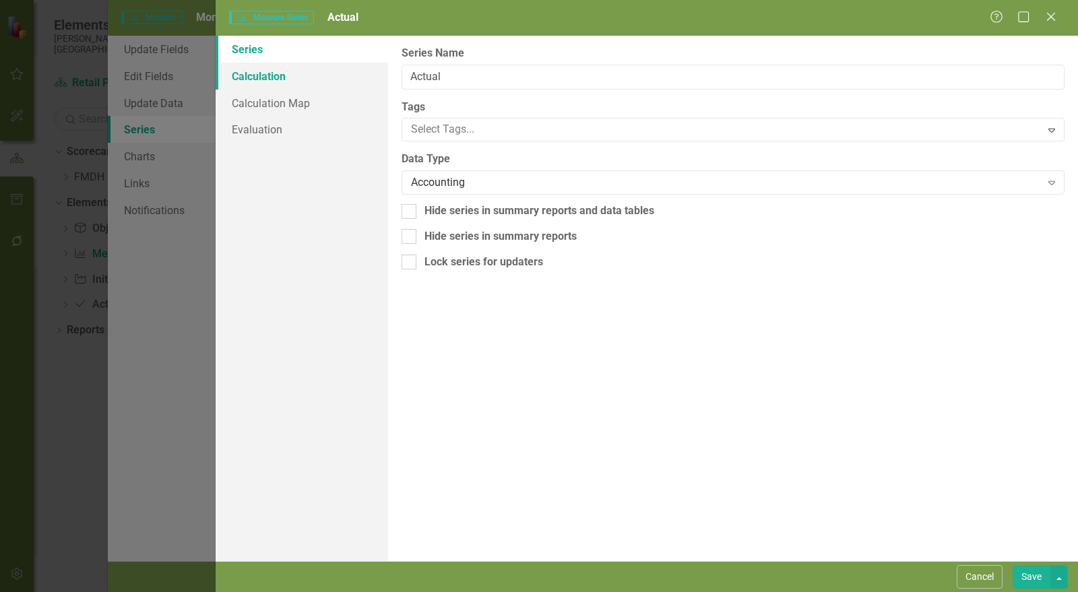
click at [299, 80] on link "Calculation" at bounding box center [302, 76] width 173 height 27
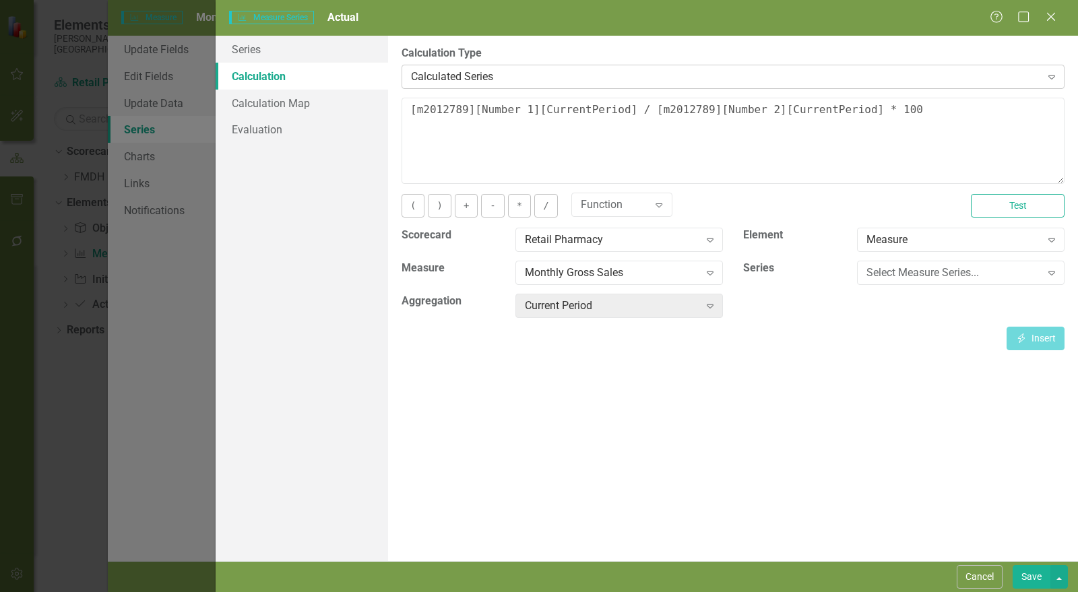
click at [522, 80] on div "Calculated Series" at bounding box center [726, 77] width 630 height 16
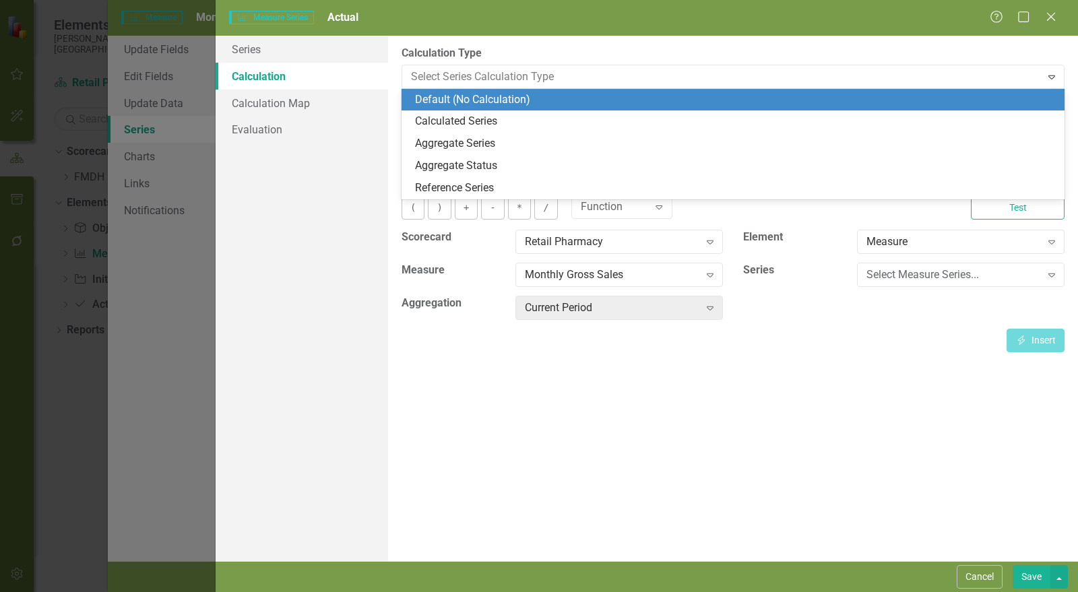
click at [508, 103] on div "Default (No Calculation)" at bounding box center [736, 100] width 642 height 16
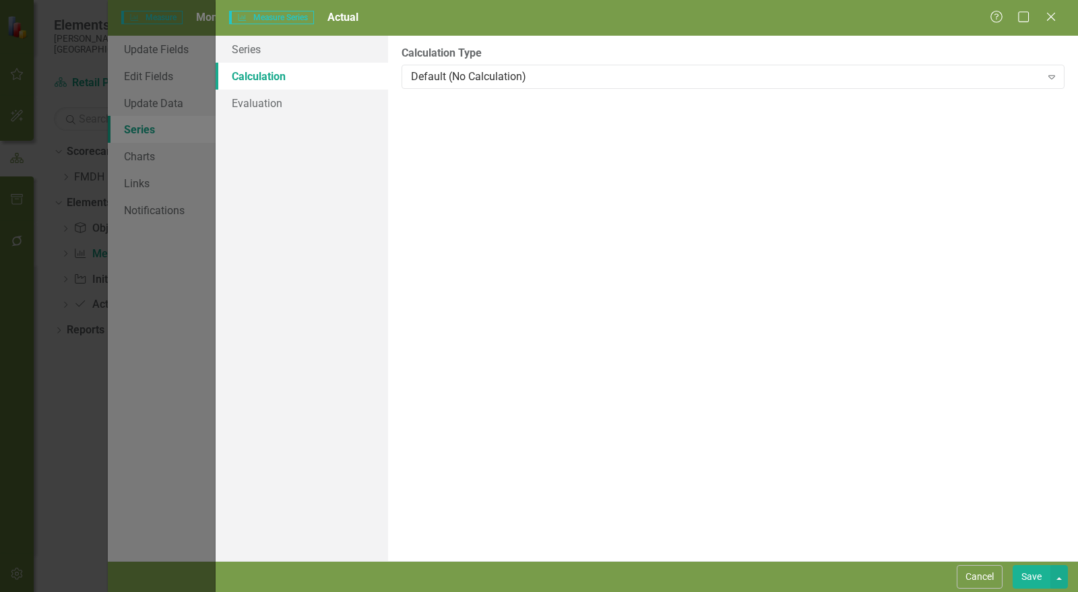
click at [1033, 574] on button "Save" at bounding box center [1032, 578] width 38 height 24
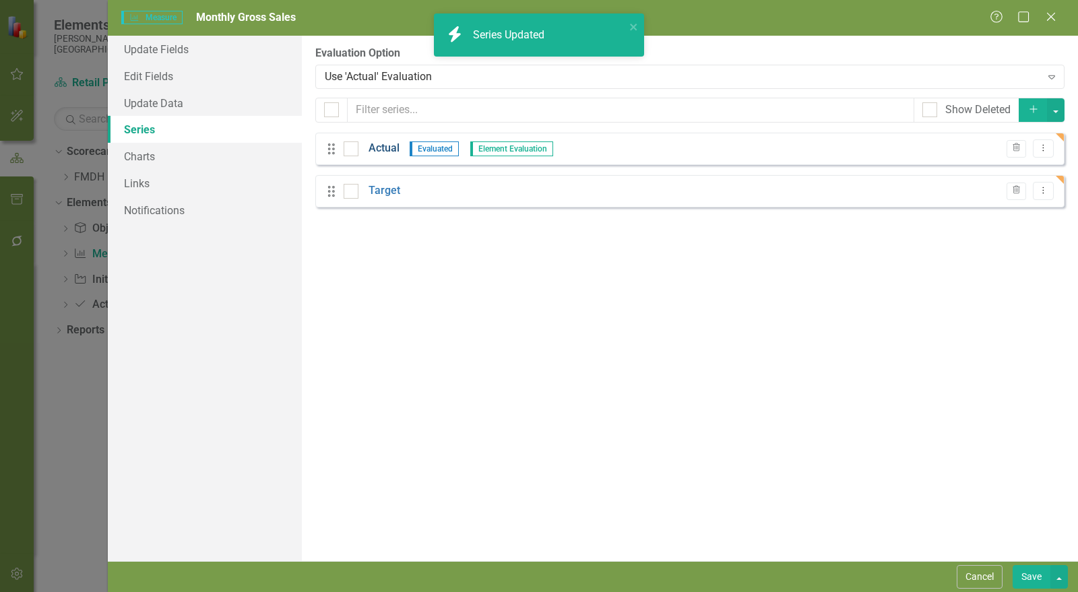
click at [384, 147] on link "Actual" at bounding box center [384, 149] width 31 height 16
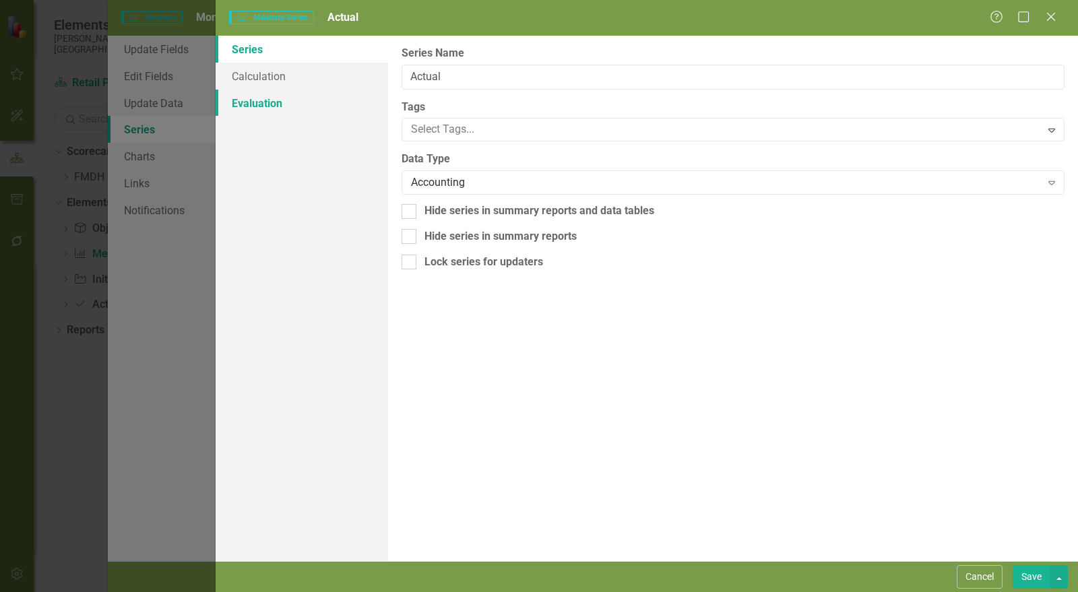
drag, startPoint x: 291, startPoint y: 104, endPoint x: 319, endPoint y: 115, distance: 30.5
click at [291, 104] on link "Evaluation" at bounding box center [302, 103] width 173 height 27
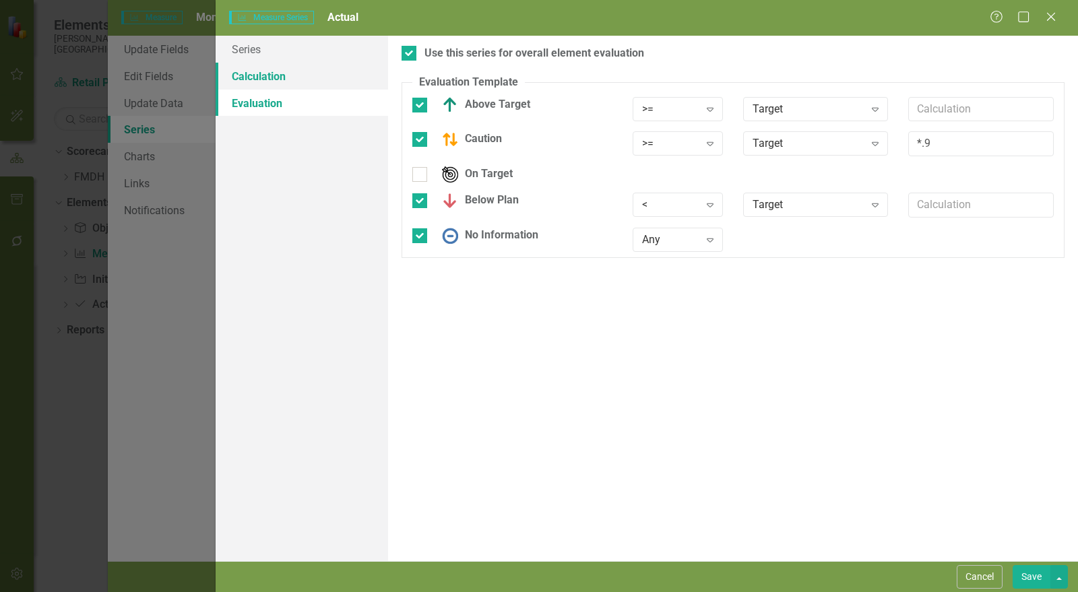
click at [288, 73] on link "Calculation" at bounding box center [302, 76] width 173 height 27
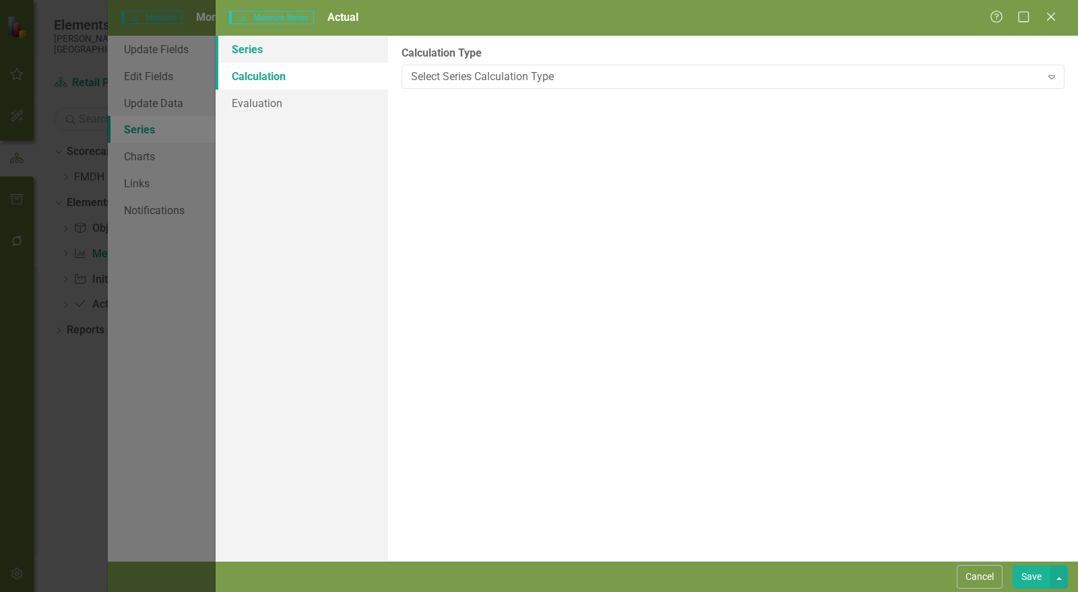
click at [287, 57] on link "Series" at bounding box center [302, 49] width 173 height 27
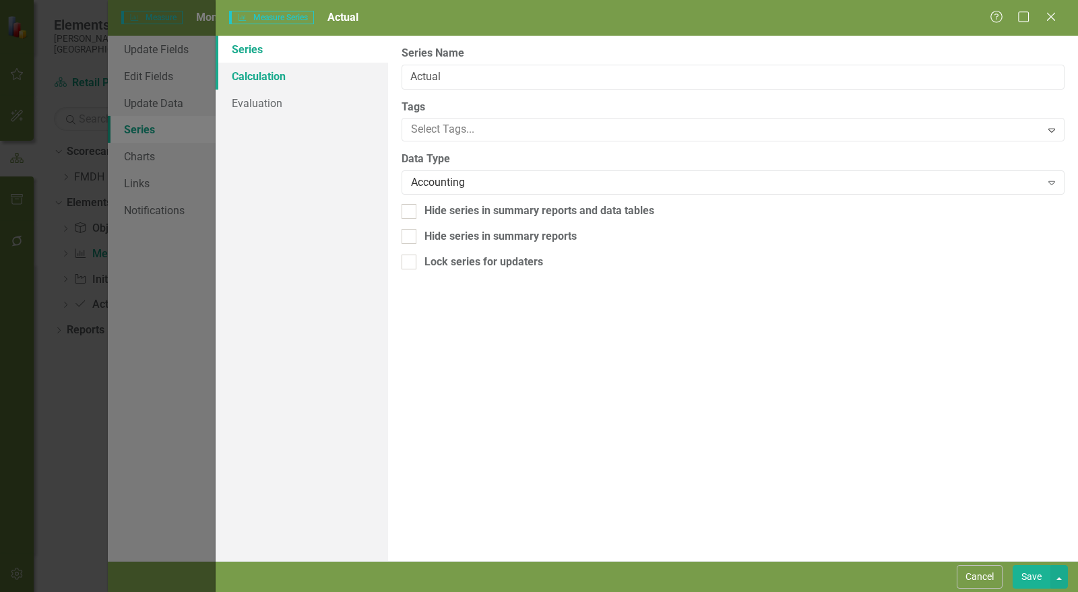
click at [284, 77] on link "Calculation" at bounding box center [302, 76] width 173 height 27
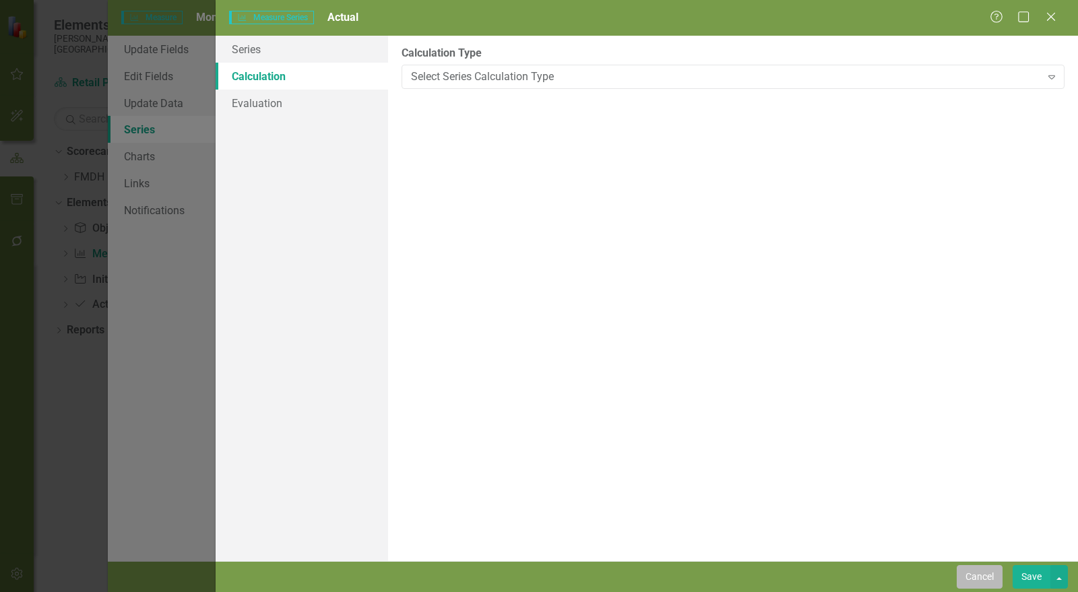
click at [989, 574] on button "Cancel" at bounding box center [980, 578] width 46 height 24
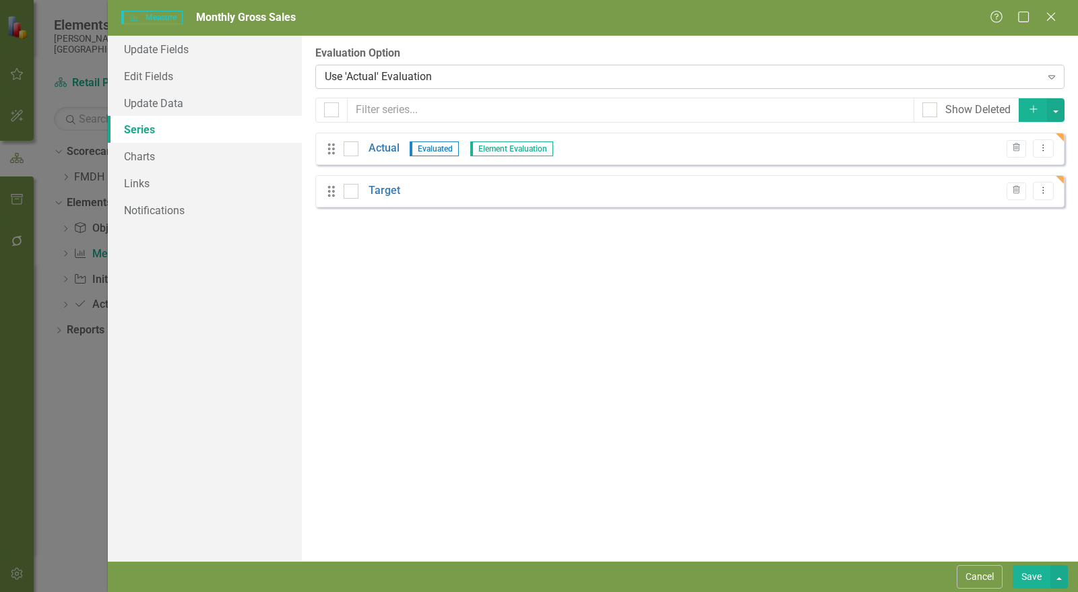
click at [377, 72] on div "Use 'Actual' Evaluation" at bounding box center [683, 77] width 717 height 16
click at [448, 83] on div "Use 'Actual' Evaluation" at bounding box center [683, 77] width 717 height 16
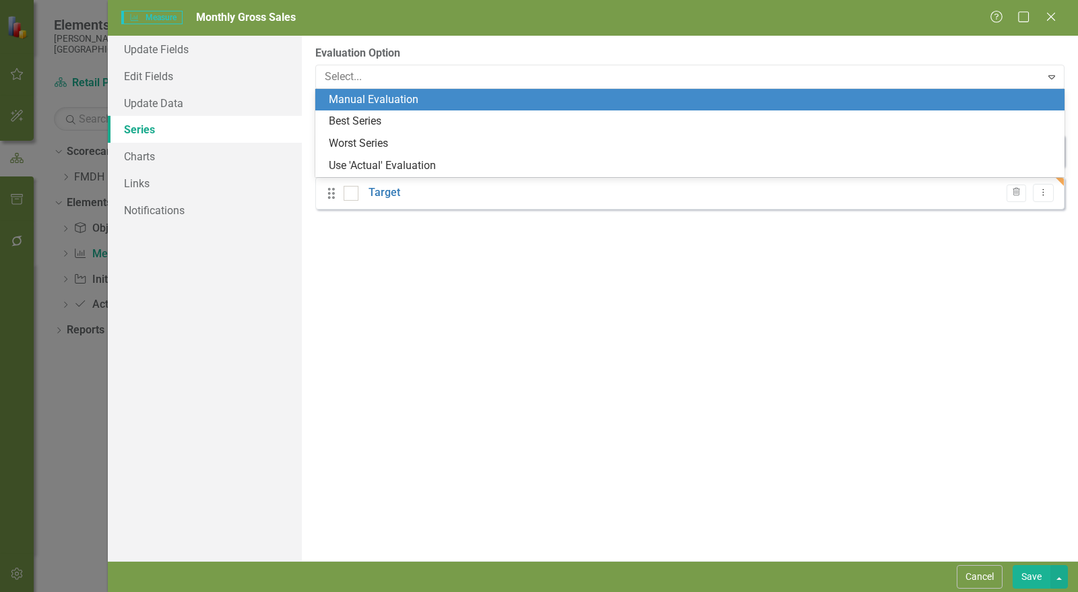
click at [445, 102] on div "Manual Evaluation" at bounding box center [693, 100] width 728 height 16
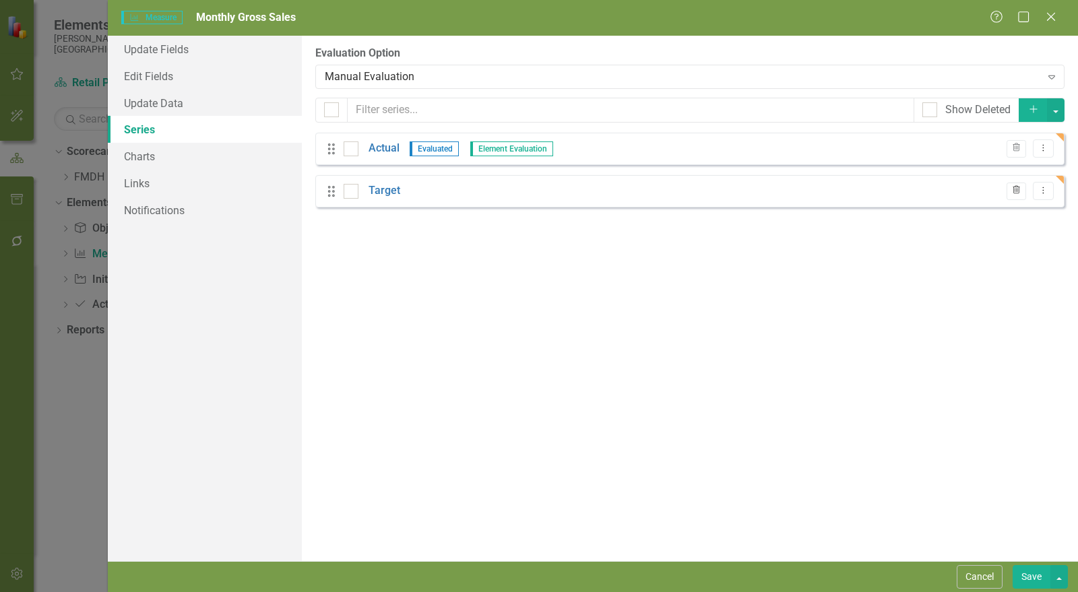
click at [1018, 193] on icon "button" at bounding box center [1016, 190] width 7 height 8
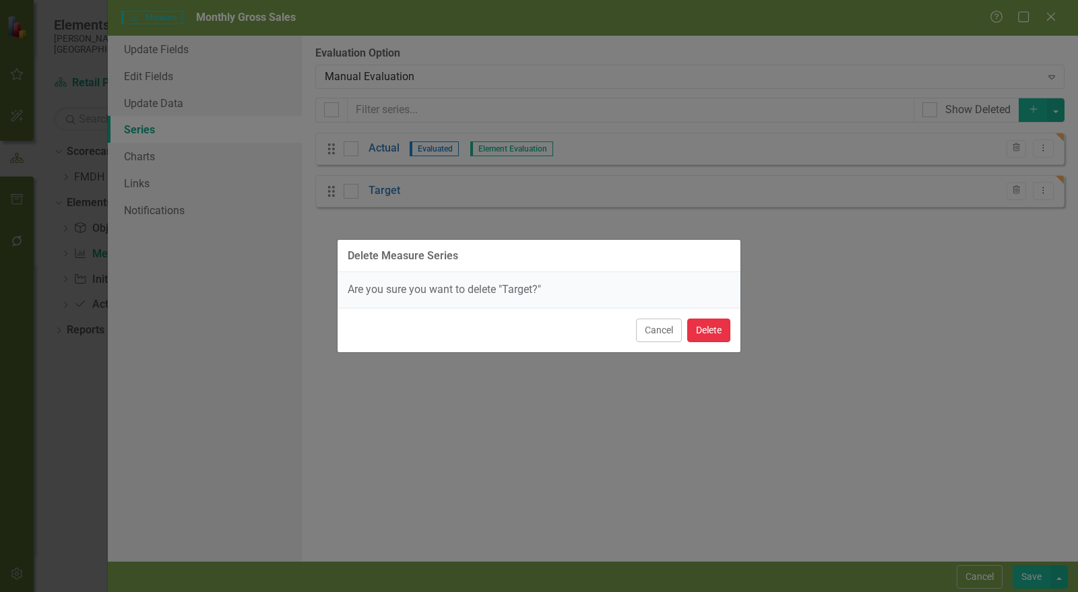
click at [719, 325] on button "Delete" at bounding box center [709, 331] width 43 height 24
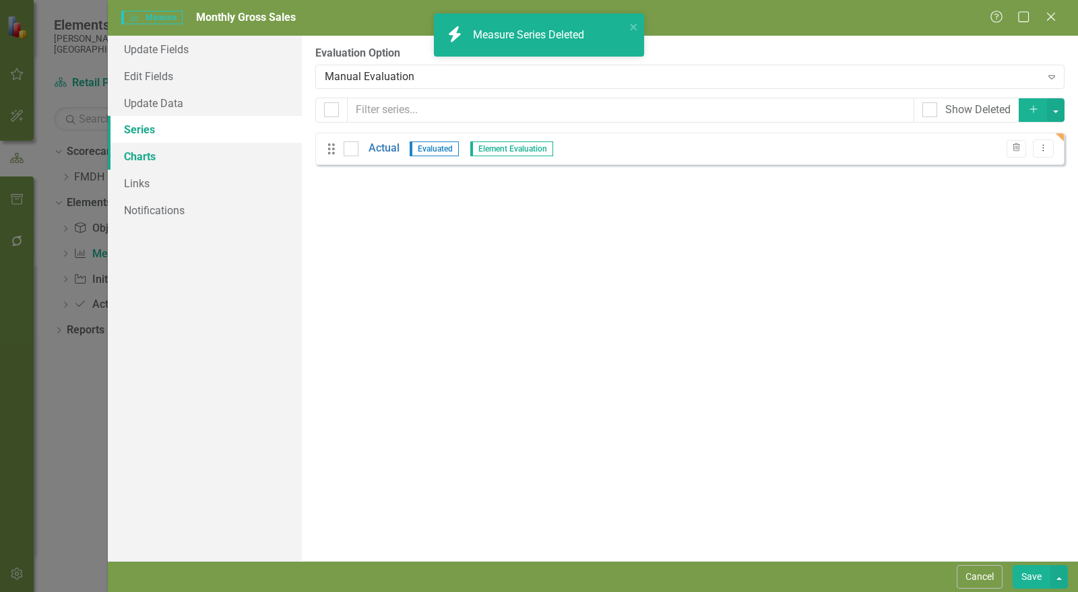
click at [154, 154] on link "Charts" at bounding box center [205, 156] width 194 height 27
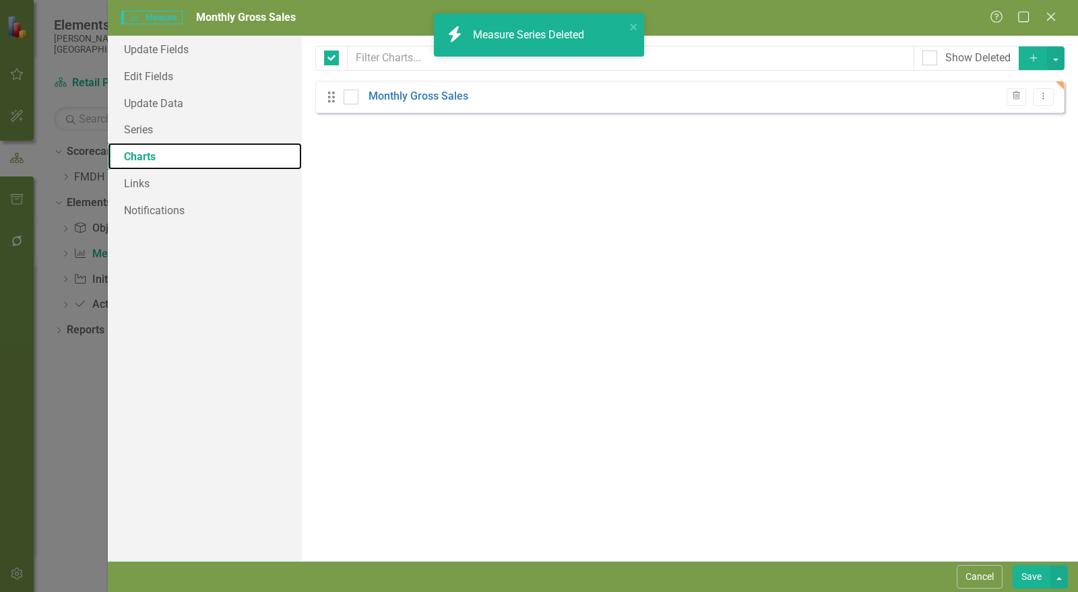
checkbox input "false"
click at [442, 98] on link "Monthly Gross Sales" at bounding box center [419, 97] width 100 height 16
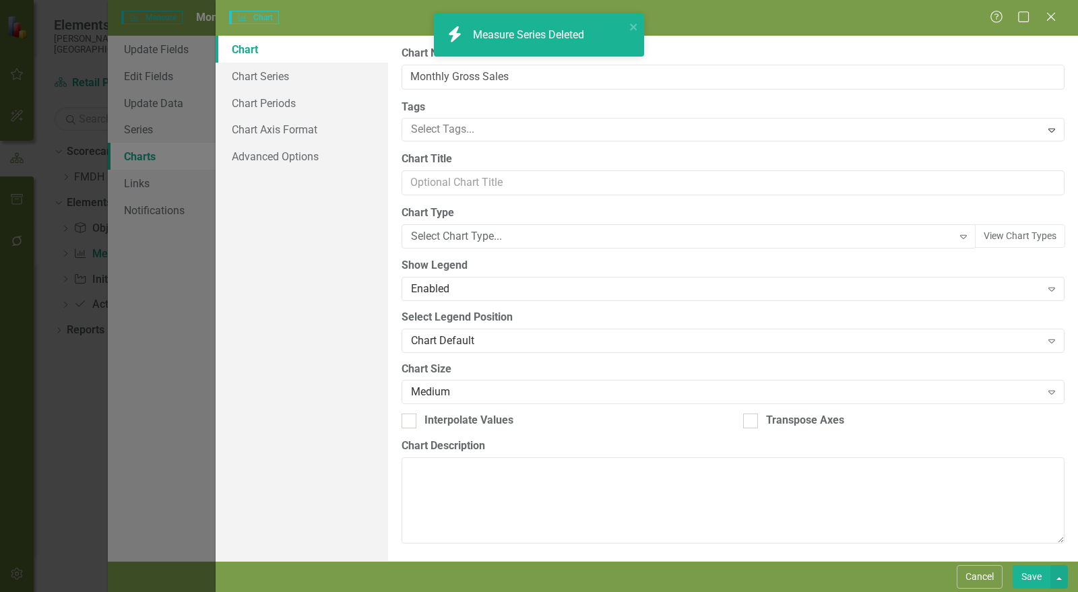
type input "Monthly Gross Sales"
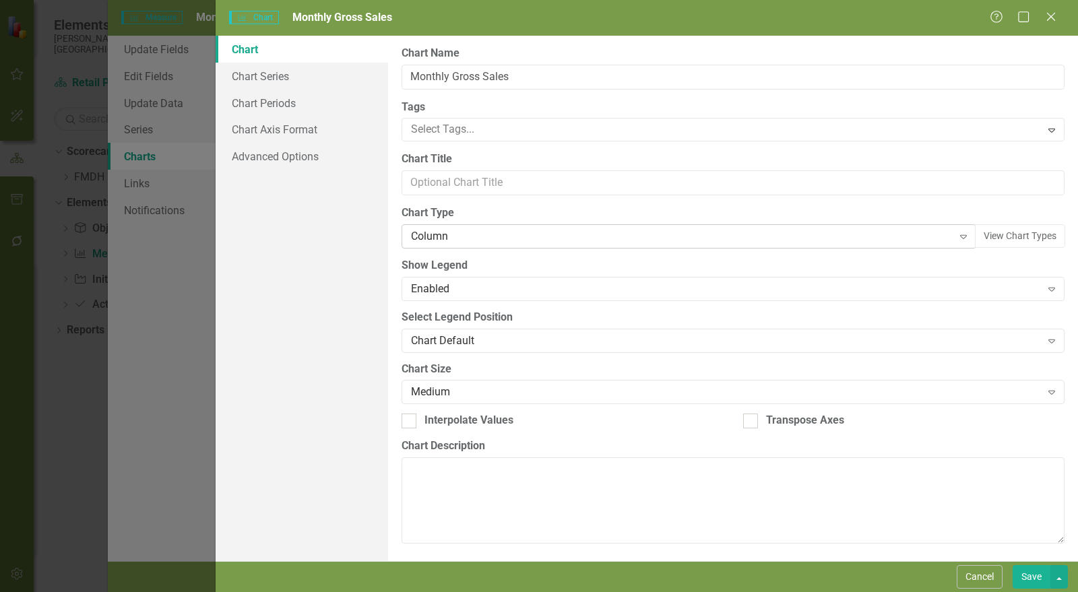
click at [477, 236] on div "Column" at bounding box center [682, 237] width 542 height 16
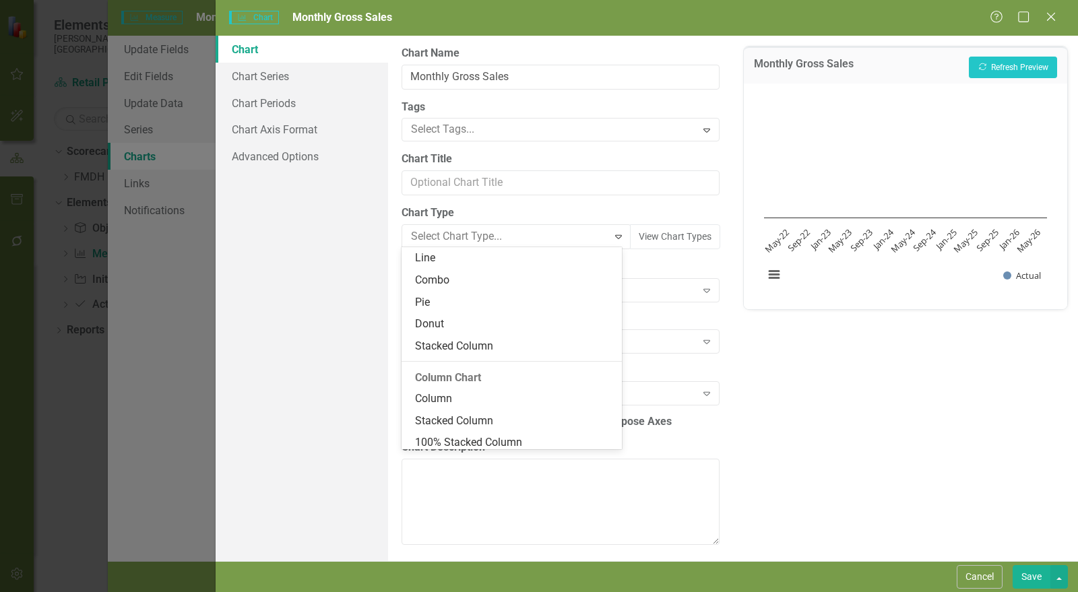
scroll to position [146, 0]
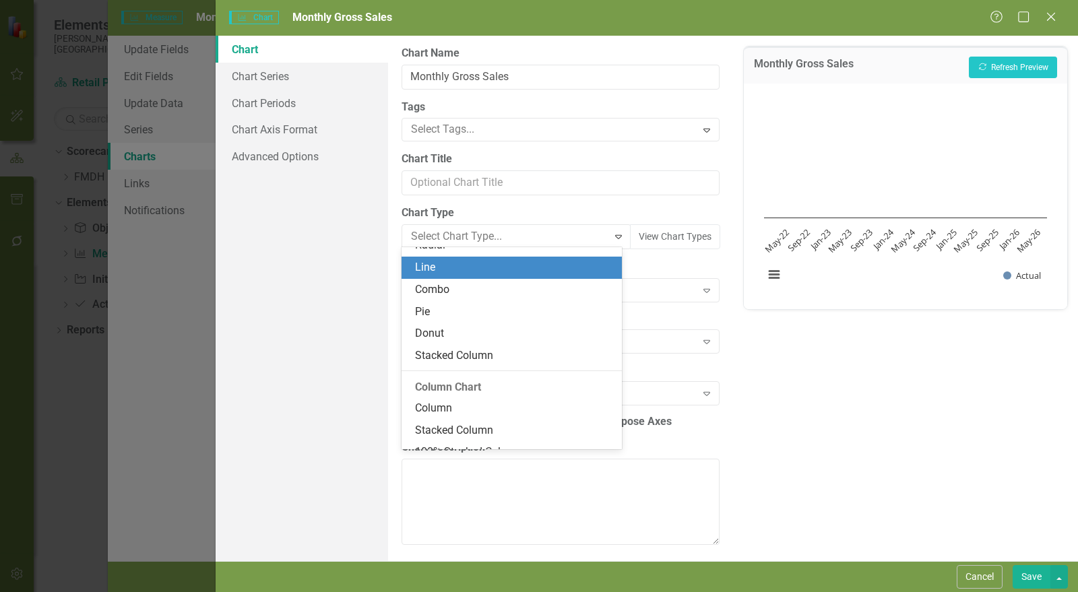
click at [435, 267] on div "Line" at bounding box center [514, 268] width 199 height 16
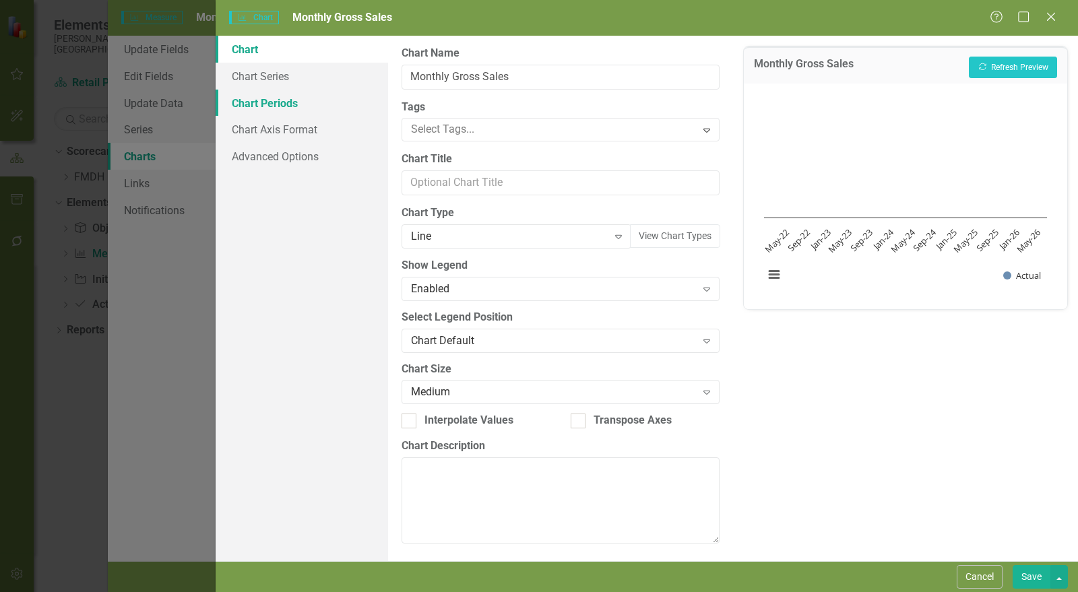
click at [282, 105] on link "Chart Periods" at bounding box center [302, 103] width 173 height 27
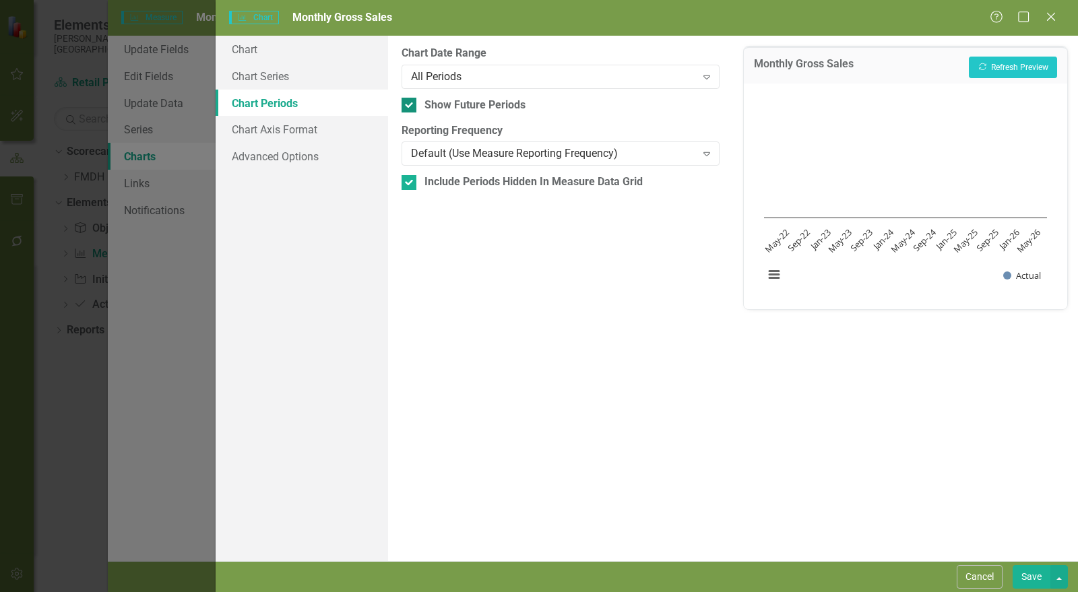
click at [413, 109] on div at bounding box center [409, 105] width 15 height 15
click at [410, 106] on input "Show Future Periods" at bounding box center [406, 102] width 9 height 9
checkbox input "false"
click at [410, 180] on div at bounding box center [409, 182] width 15 height 15
click at [410, 180] on input "Include Periods Hidden In Measure Data Grid" at bounding box center [406, 179] width 9 height 9
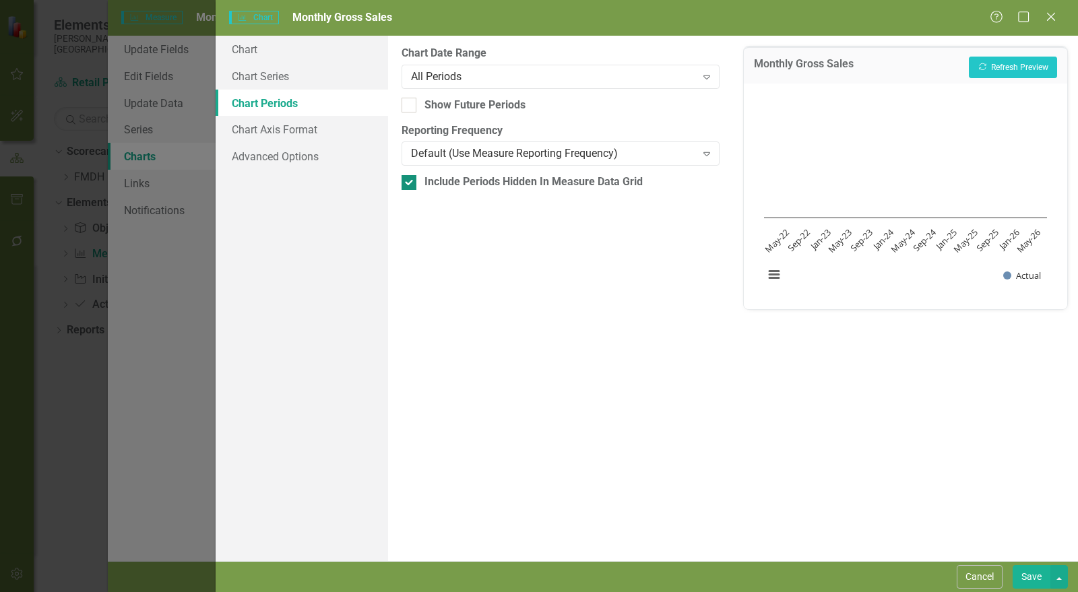
checkbox input "false"
click at [298, 84] on link "Chart Series" at bounding box center [302, 76] width 173 height 27
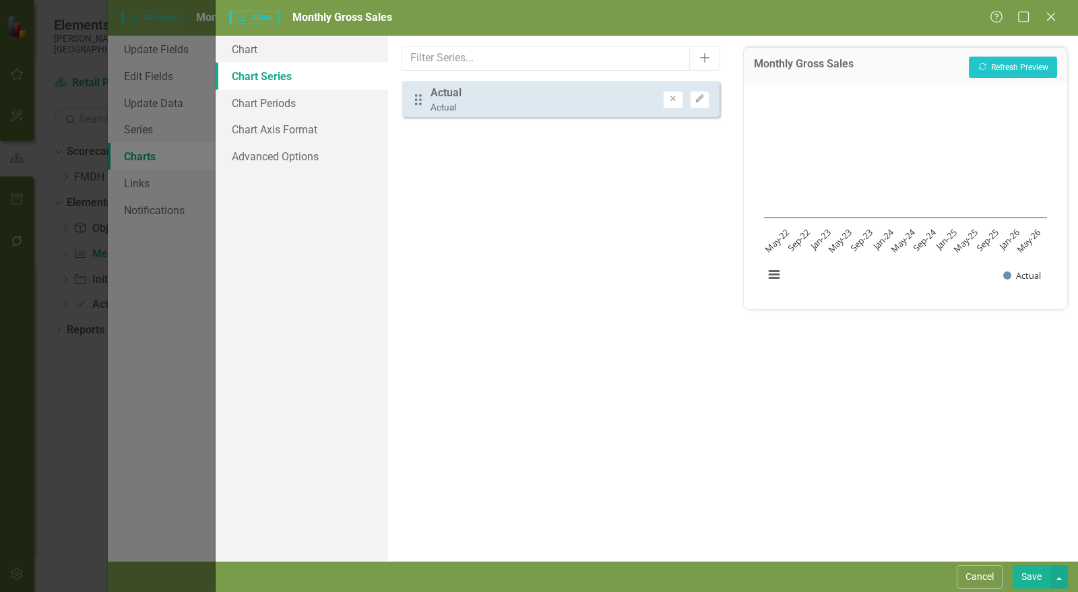
click at [1016, 570] on button "Save" at bounding box center [1032, 578] width 38 height 24
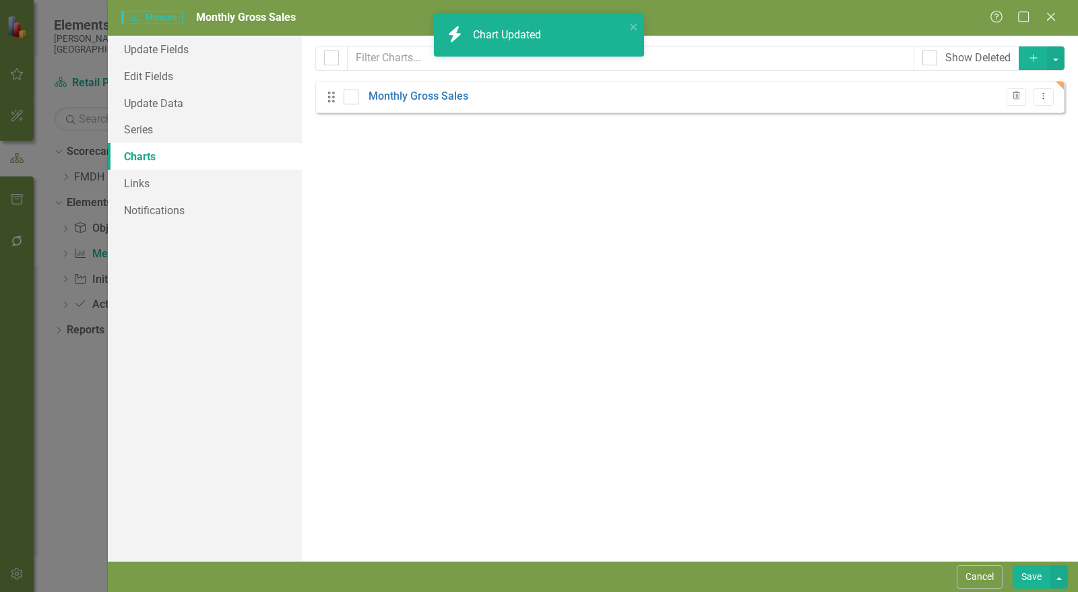
click at [1037, 579] on button "Save" at bounding box center [1032, 578] width 38 height 24
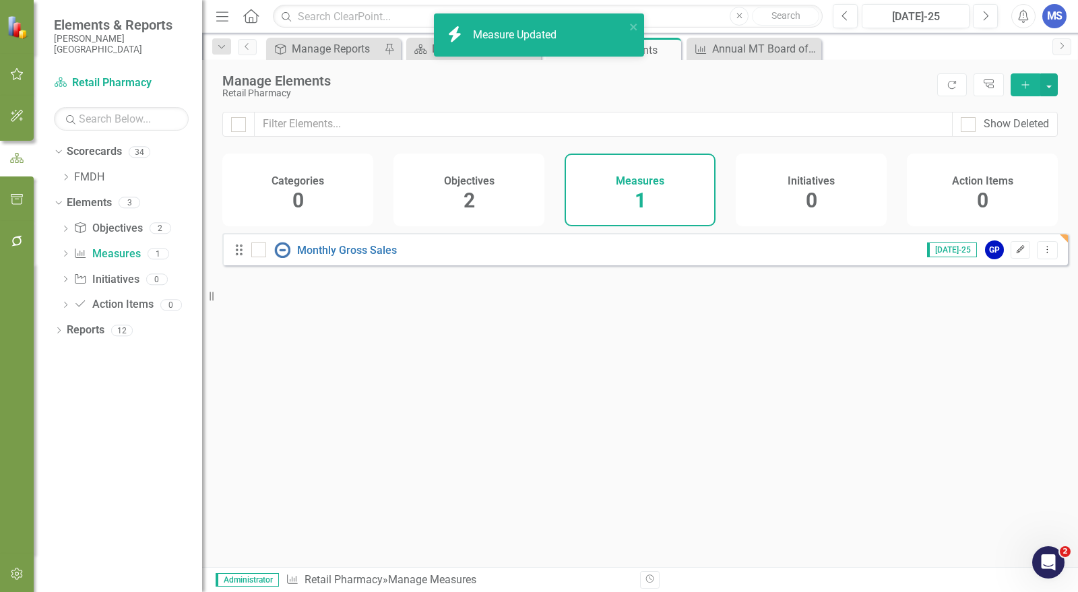
click at [1016, 254] on icon "Edit" at bounding box center [1021, 250] width 10 height 8
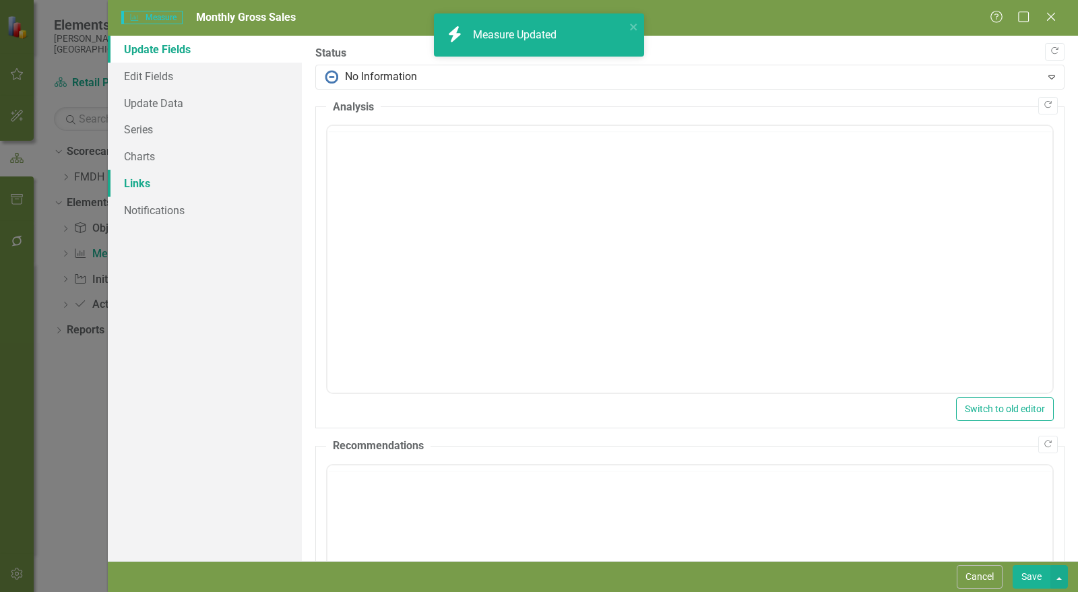
click at [143, 186] on link "Links" at bounding box center [205, 183] width 194 height 27
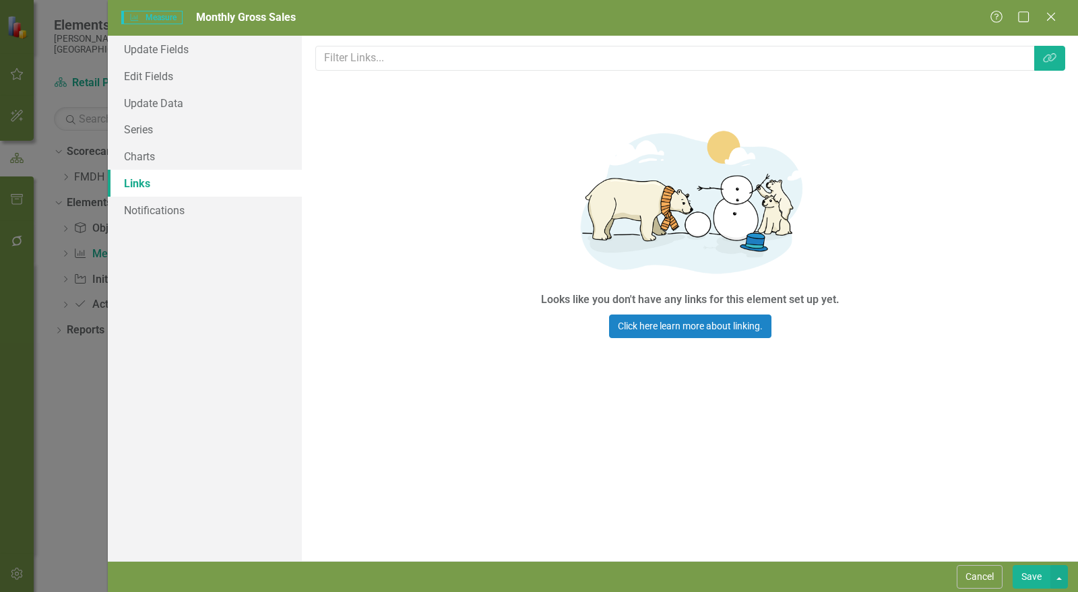
scroll to position [0, 0]
click at [1047, 62] on icon "Link Tag" at bounding box center [1049, 58] width 13 height 11
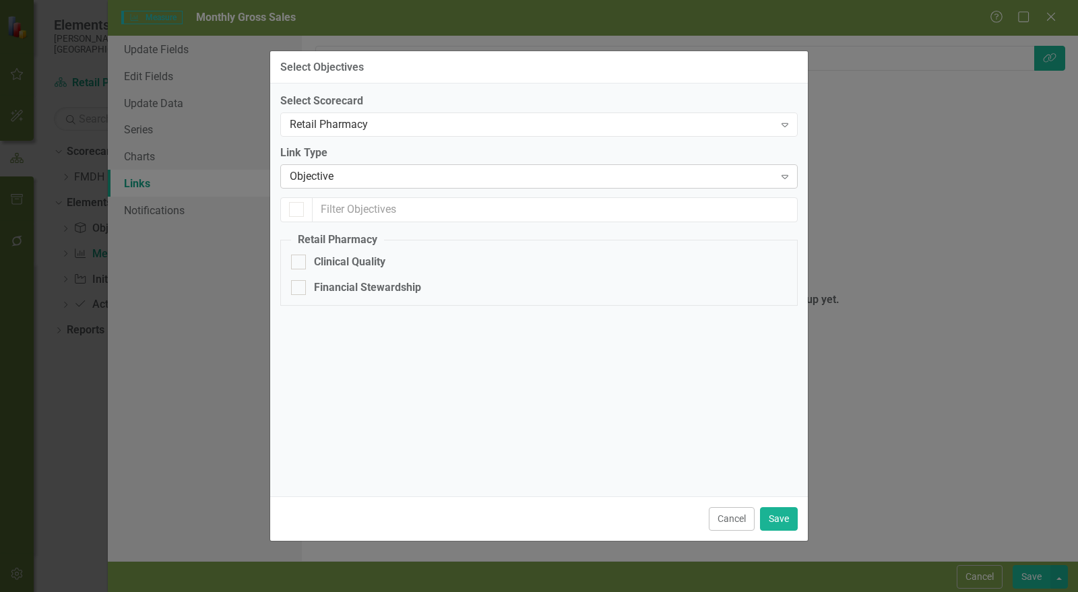
checkbox input "false"
click at [357, 176] on div "Objective" at bounding box center [532, 177] width 485 height 16
click at [372, 289] on div "Financial Stewardship" at bounding box center [367, 288] width 107 height 16
click at [300, 289] on input "Financial Stewardship" at bounding box center [295, 284] width 9 height 9
checkbox input "true"
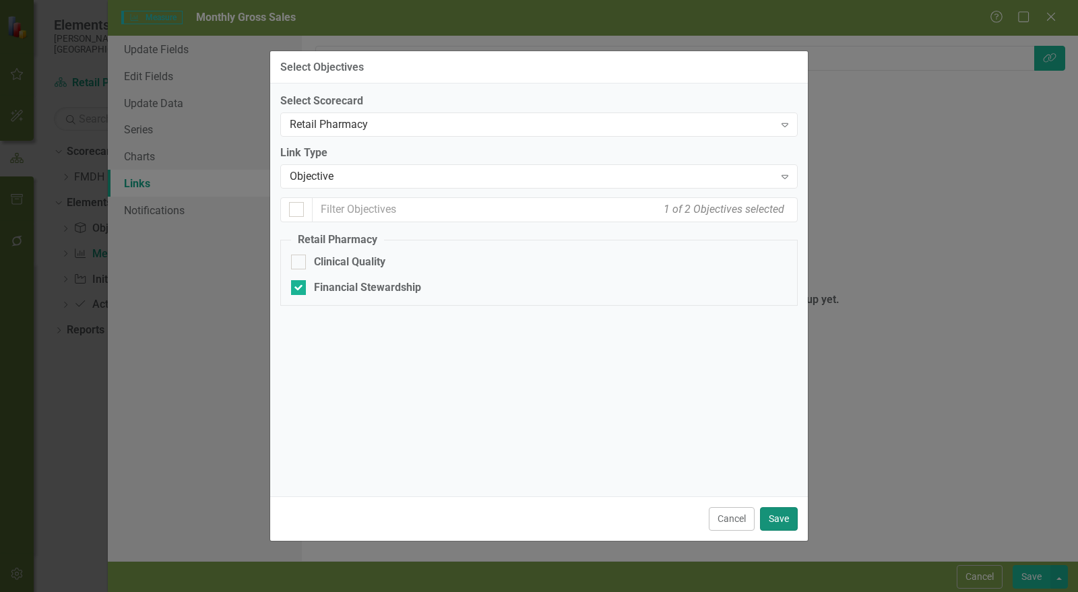
click at [791, 521] on button "Save" at bounding box center [779, 520] width 38 height 24
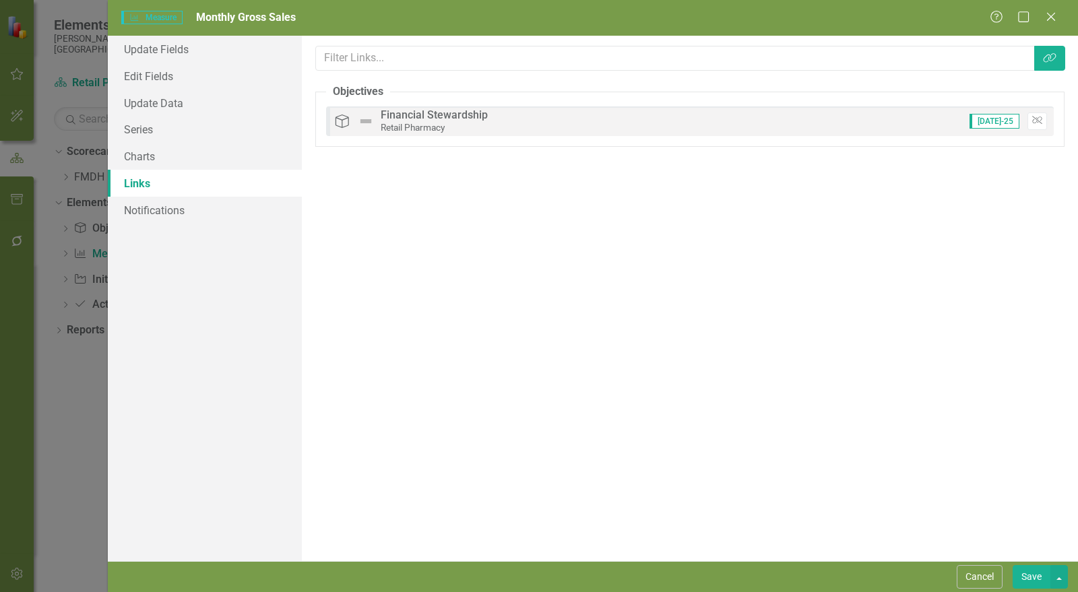
drag, startPoint x: 1039, startPoint y: 578, endPoint x: 987, endPoint y: 591, distance: 52.8
click at [1039, 578] on button "Save" at bounding box center [1032, 578] width 38 height 24
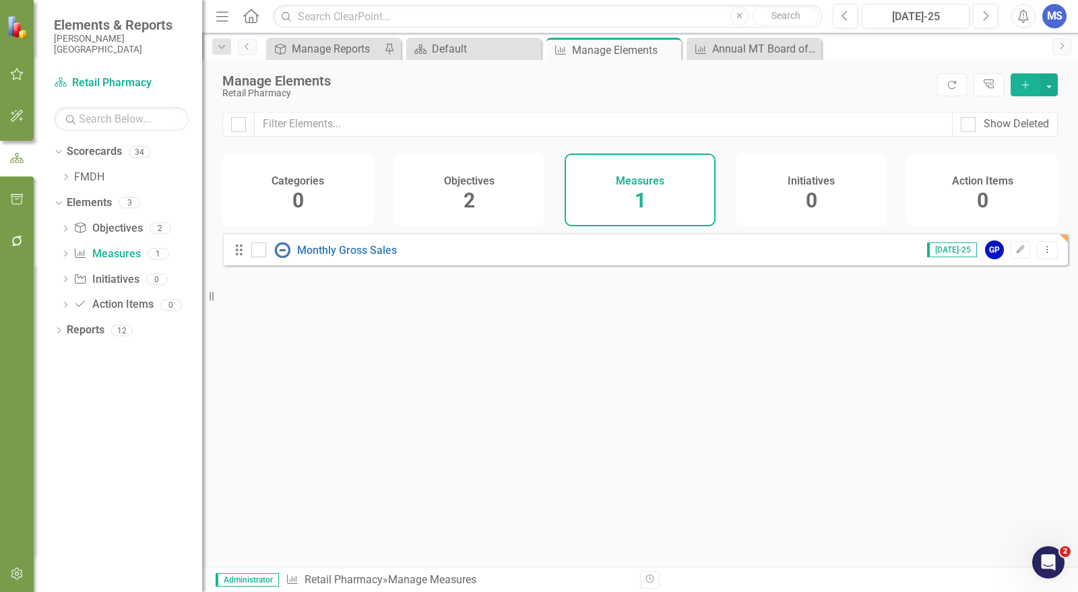
click at [1027, 88] on icon "Add" at bounding box center [1026, 84] width 12 height 9
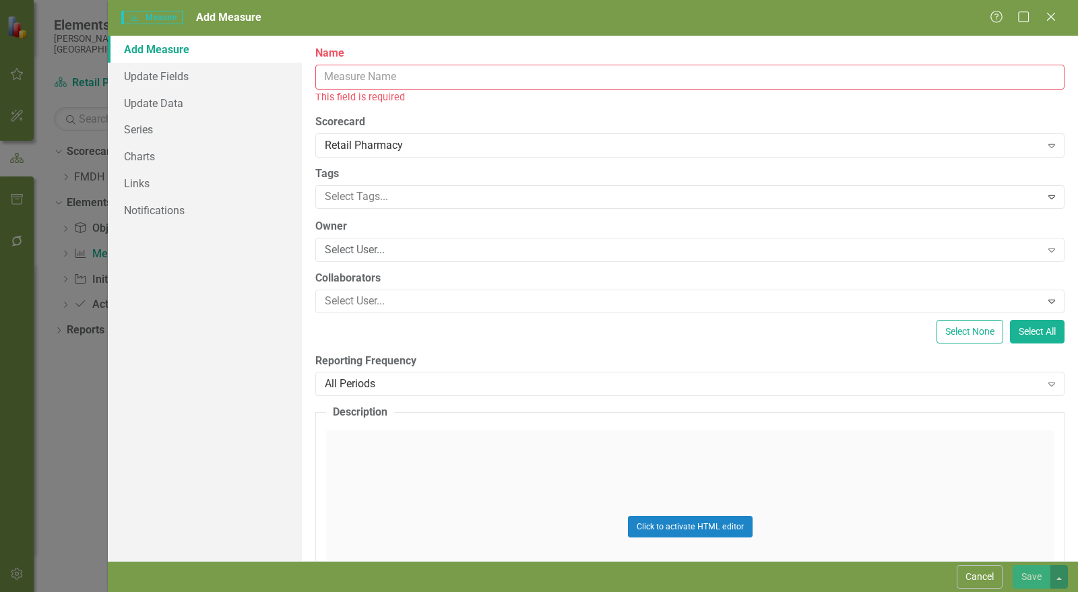
click at [380, 73] on input "Name" at bounding box center [690, 77] width 750 height 25
paste input "Monthly Retail to RX Inventory transfer report"
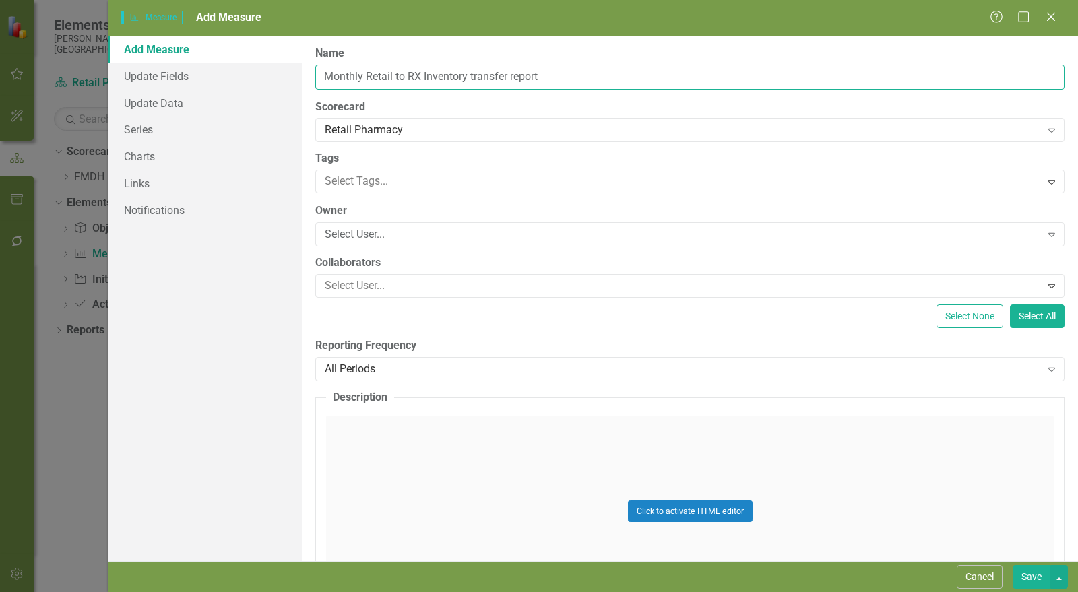
drag, startPoint x: 549, startPoint y: 73, endPoint x: 502, endPoint y: 73, distance: 46.5
click at [508, 75] on input "Monthly Retail to RX Inventory transfer report" at bounding box center [690, 77] width 750 height 25
click at [474, 75] on input "Monthly Retail to RX Inventory transfer" at bounding box center [690, 77] width 750 height 25
type input "Monthly Retail to RX Inventory Transfer"
click at [417, 235] on div "Select User..." at bounding box center [683, 235] width 717 height 16
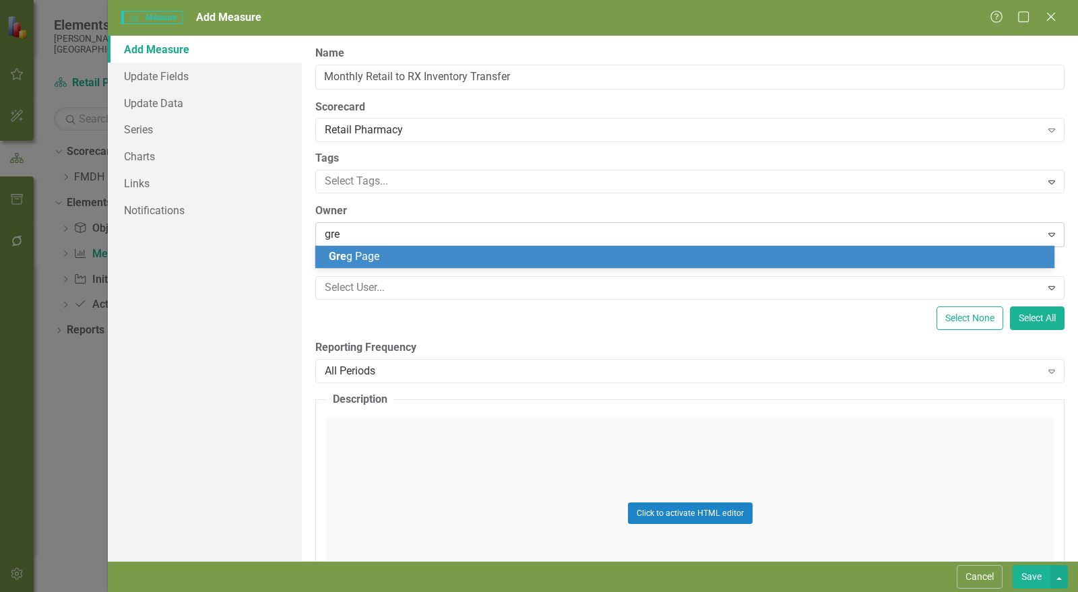
type input "greg"
click at [402, 249] on div "Greg Page" at bounding box center [688, 257] width 718 height 16
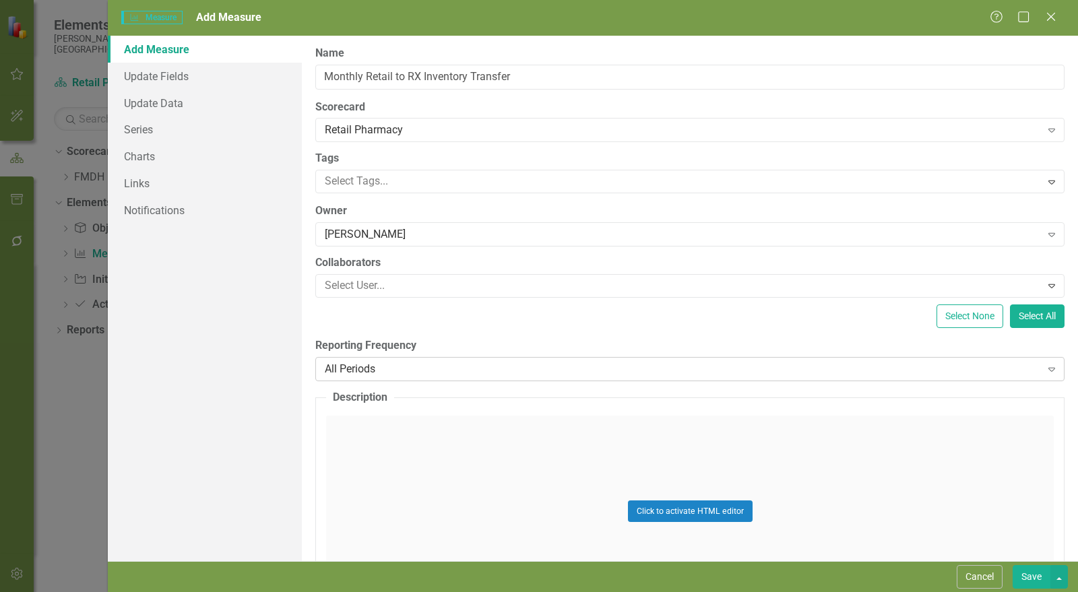
click at [414, 367] on div "All Periods" at bounding box center [683, 369] width 717 height 16
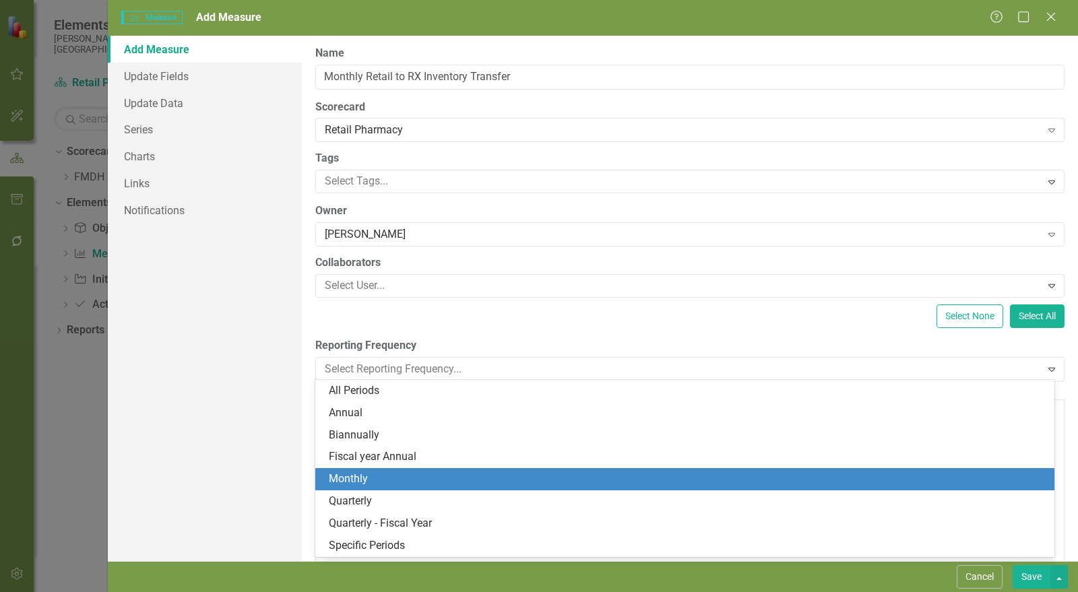
click at [374, 483] on div "Monthly" at bounding box center [688, 480] width 718 height 16
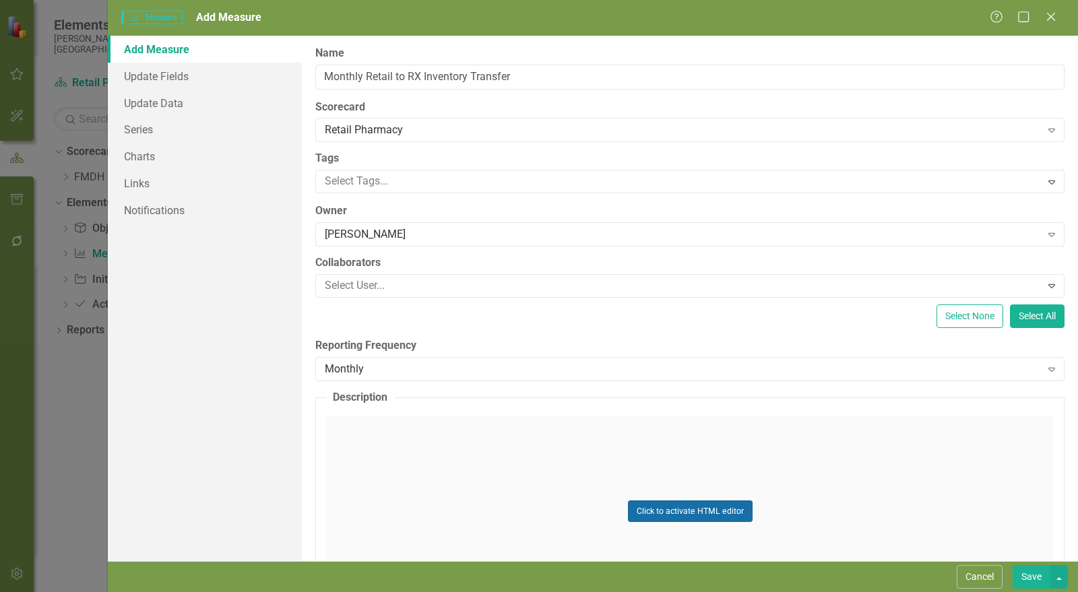
click at [653, 507] on button "Click to activate HTML editor" at bounding box center [690, 512] width 125 height 22
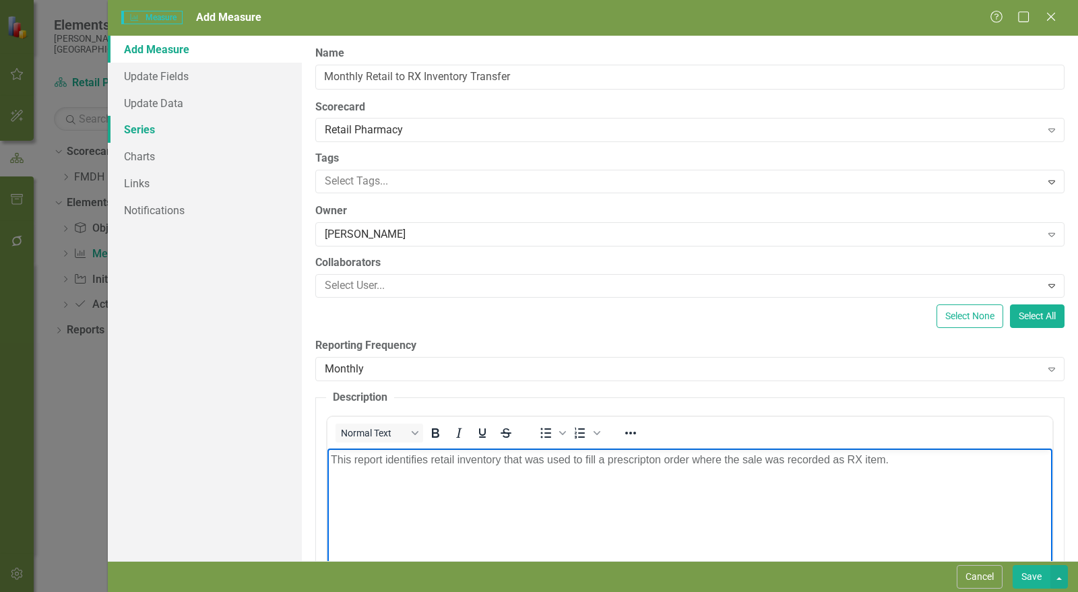
click at [160, 125] on link "Series" at bounding box center [205, 129] width 194 height 27
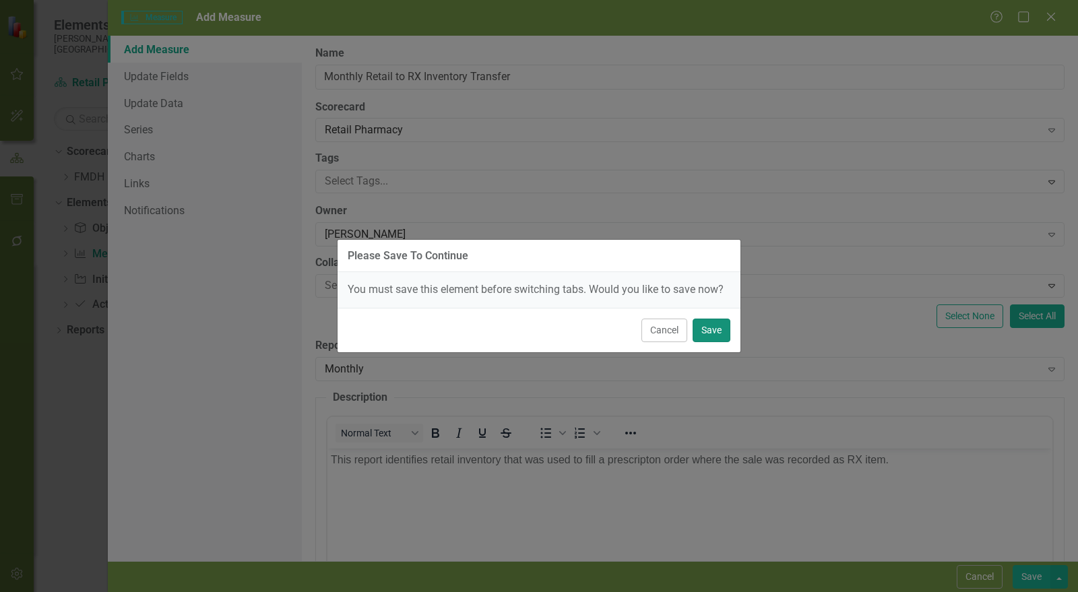
click at [722, 336] on button "Save" at bounding box center [712, 331] width 38 height 24
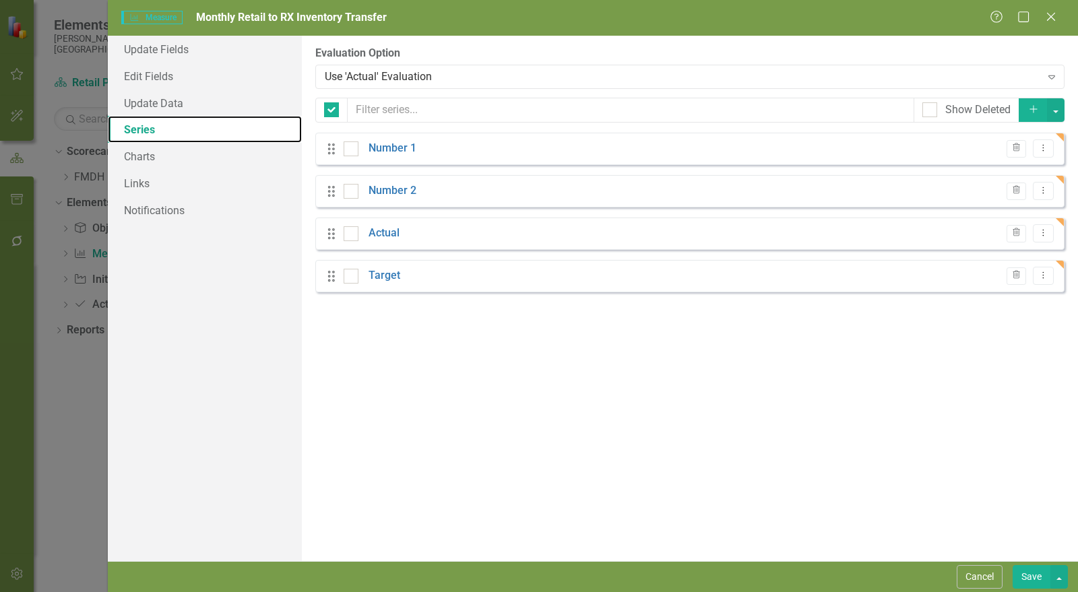
checkbox input "false"
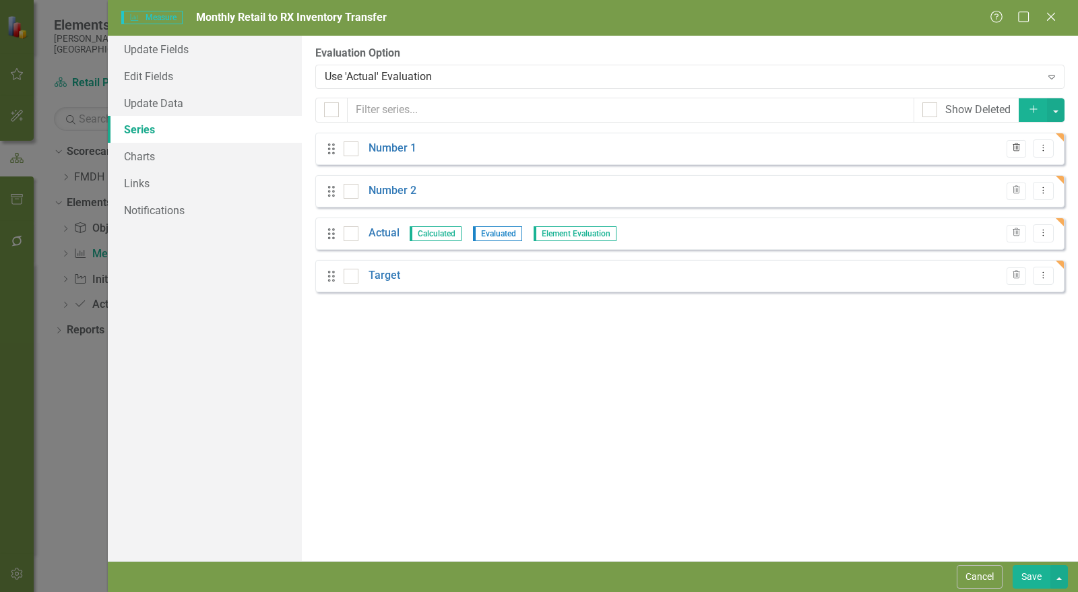
click at [1016, 148] on icon "Trash" at bounding box center [1017, 148] width 10 height 8
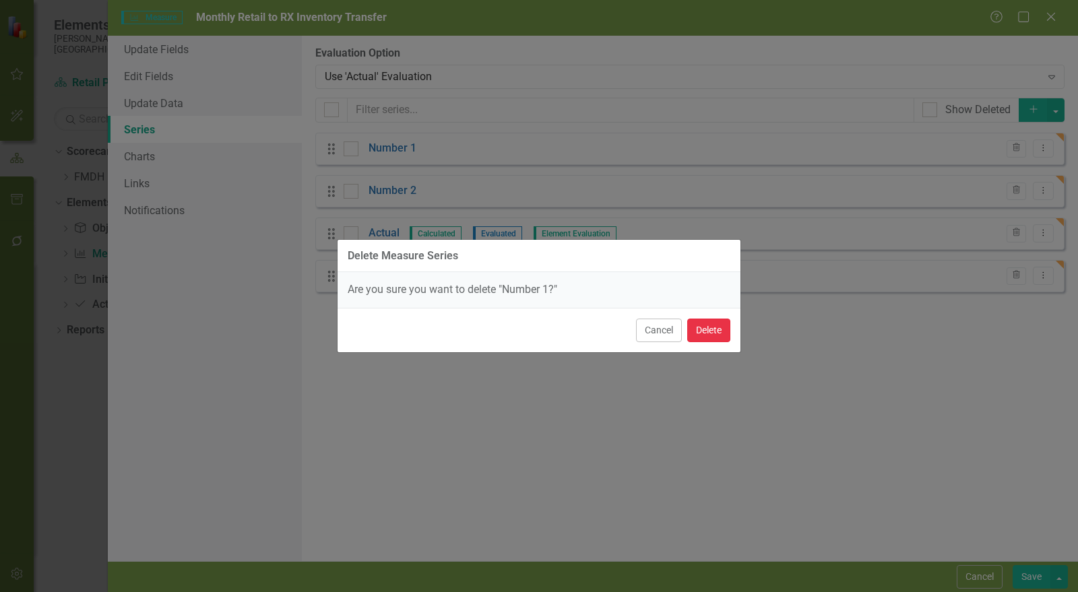
click at [707, 326] on button "Delete" at bounding box center [709, 331] width 43 height 24
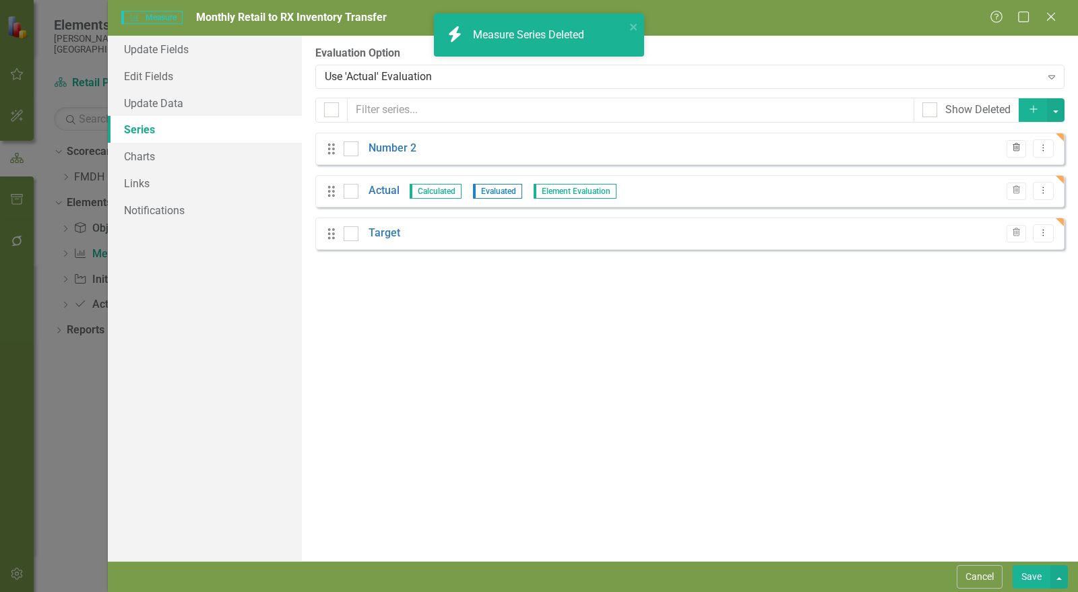
click at [1020, 145] on icon "button" at bounding box center [1016, 148] width 7 height 8
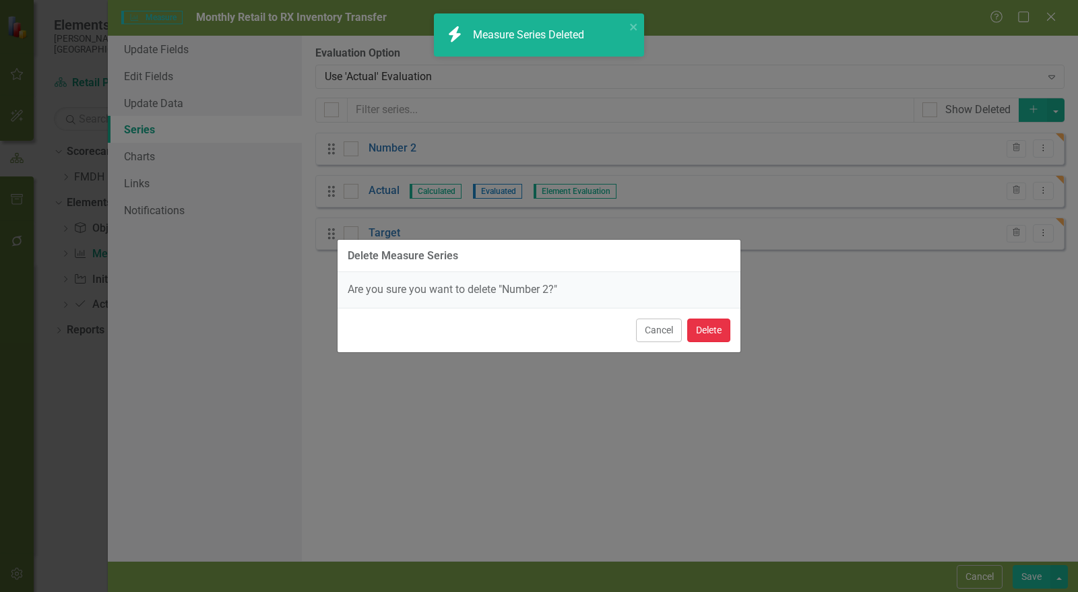
click at [714, 327] on button "Delete" at bounding box center [709, 331] width 43 height 24
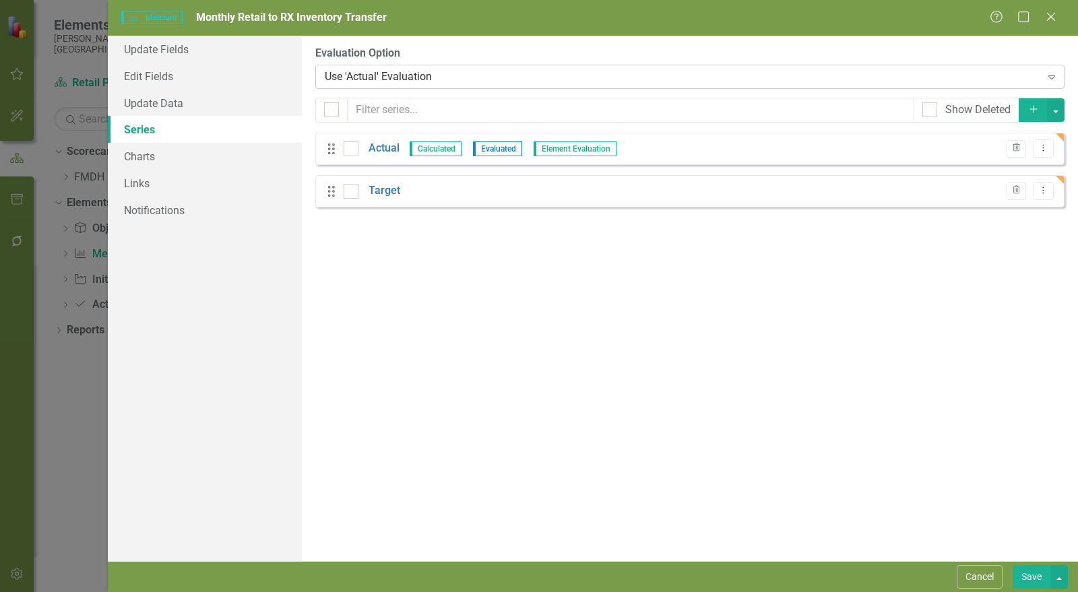
click at [408, 75] on div "Use 'Actual' Evaluation" at bounding box center [683, 77] width 717 height 16
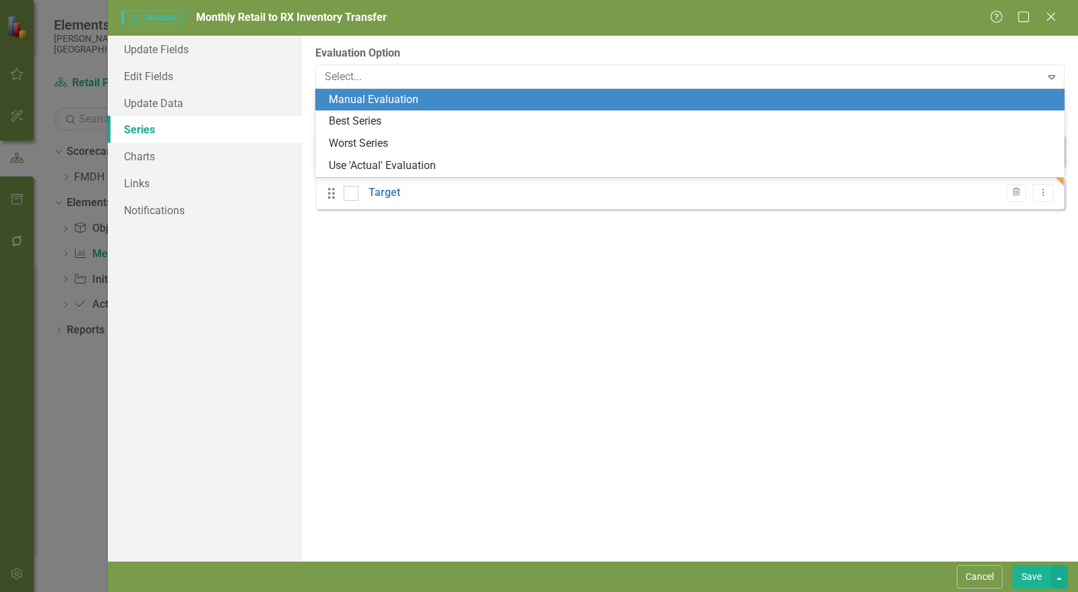
click at [402, 103] on div "Manual Evaluation" at bounding box center [693, 100] width 728 height 16
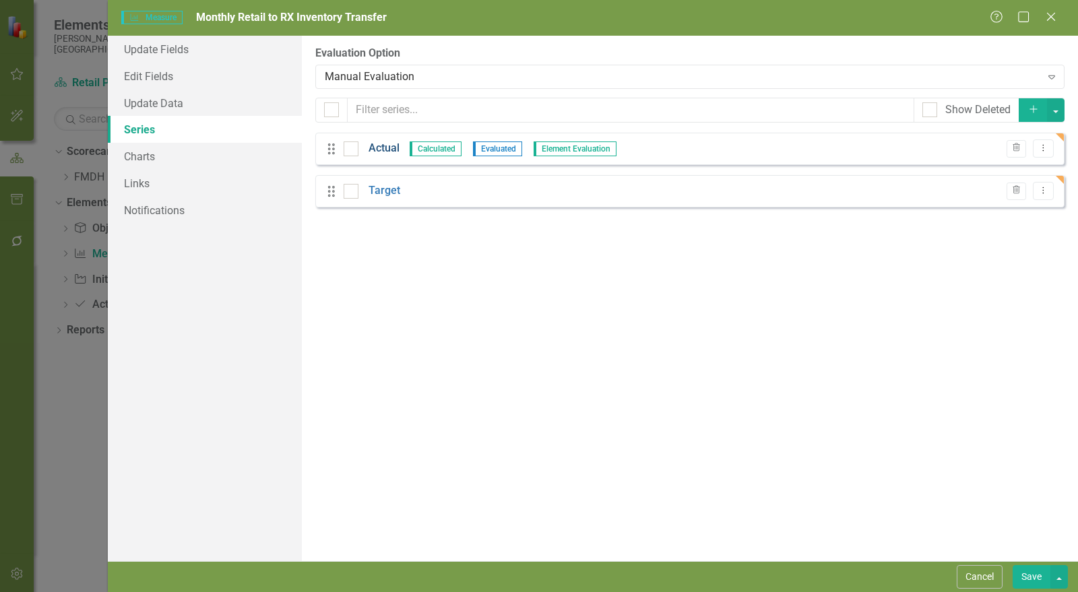
click at [388, 149] on link "Actual" at bounding box center [384, 149] width 31 height 16
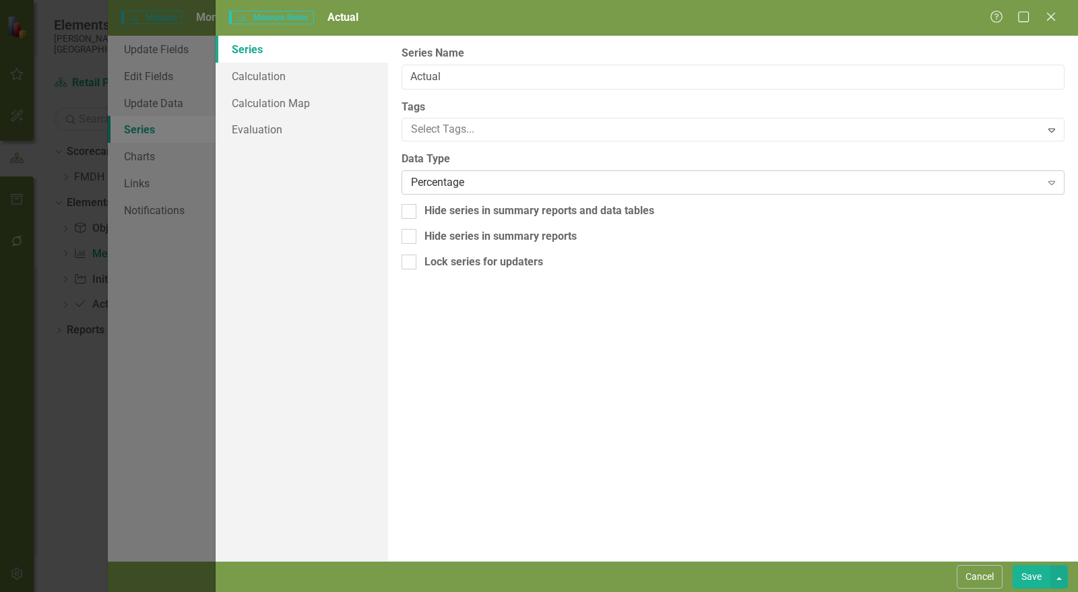
click at [464, 183] on div "Percentage" at bounding box center [726, 183] width 630 height 16
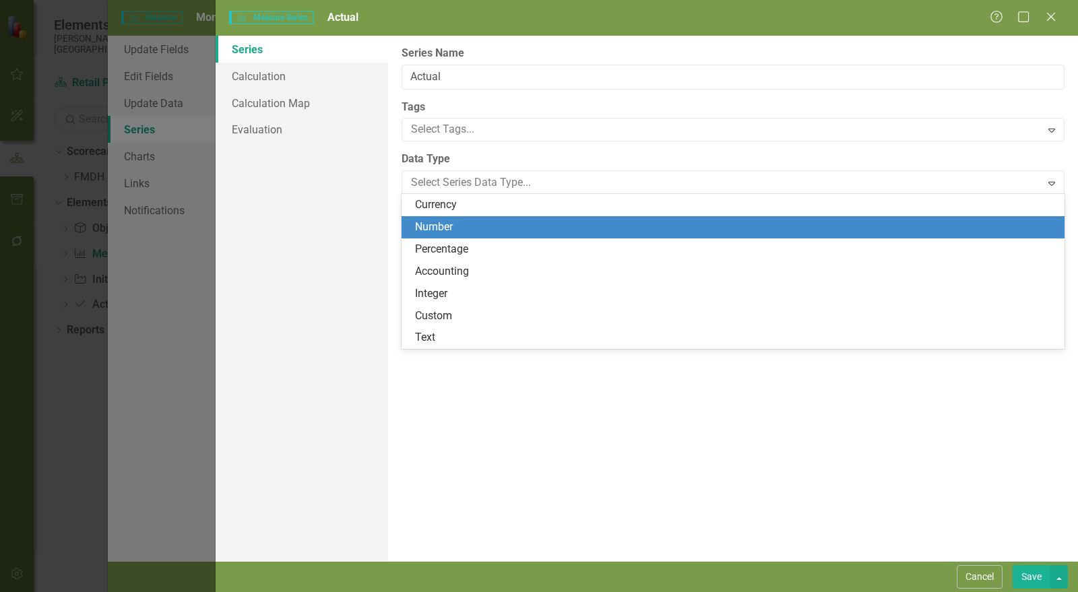
click at [456, 228] on div "Number" at bounding box center [736, 228] width 642 height 16
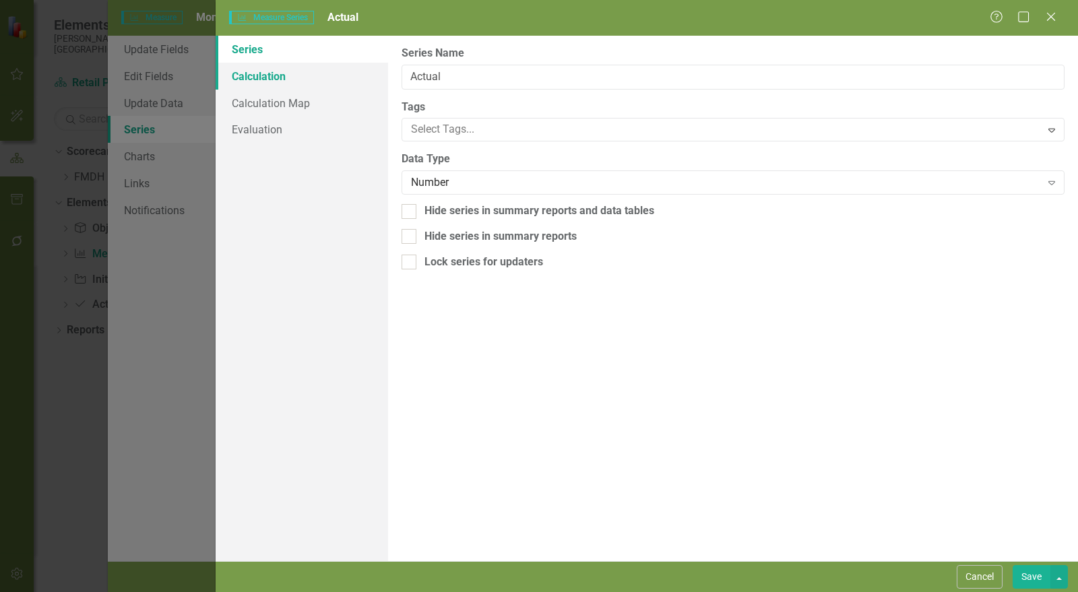
click at [303, 72] on link "Calculation" at bounding box center [302, 76] width 173 height 27
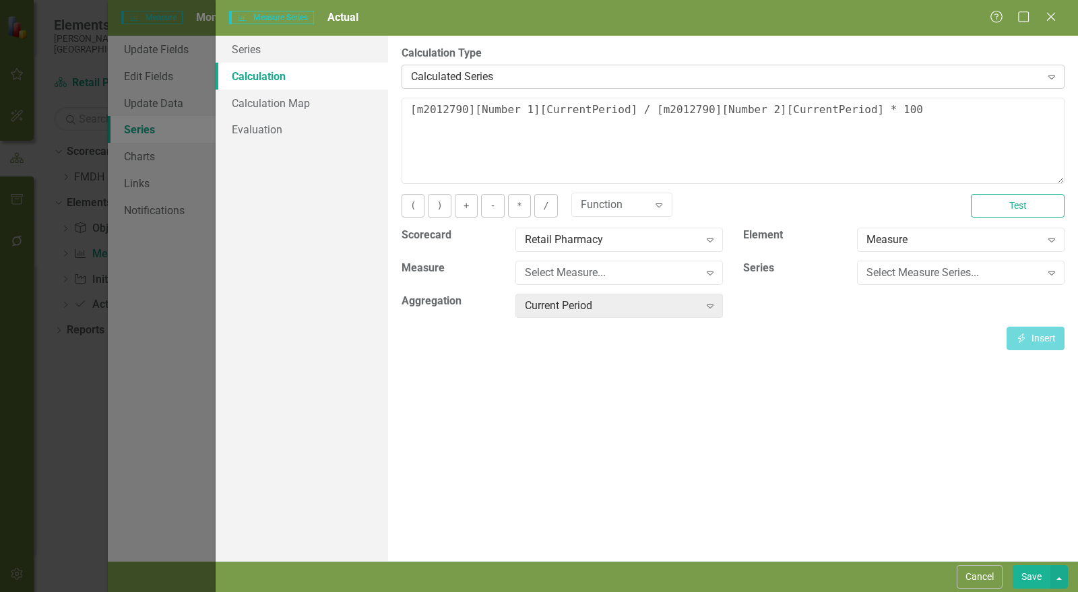
click at [492, 75] on div "Calculated Series" at bounding box center [726, 77] width 630 height 16
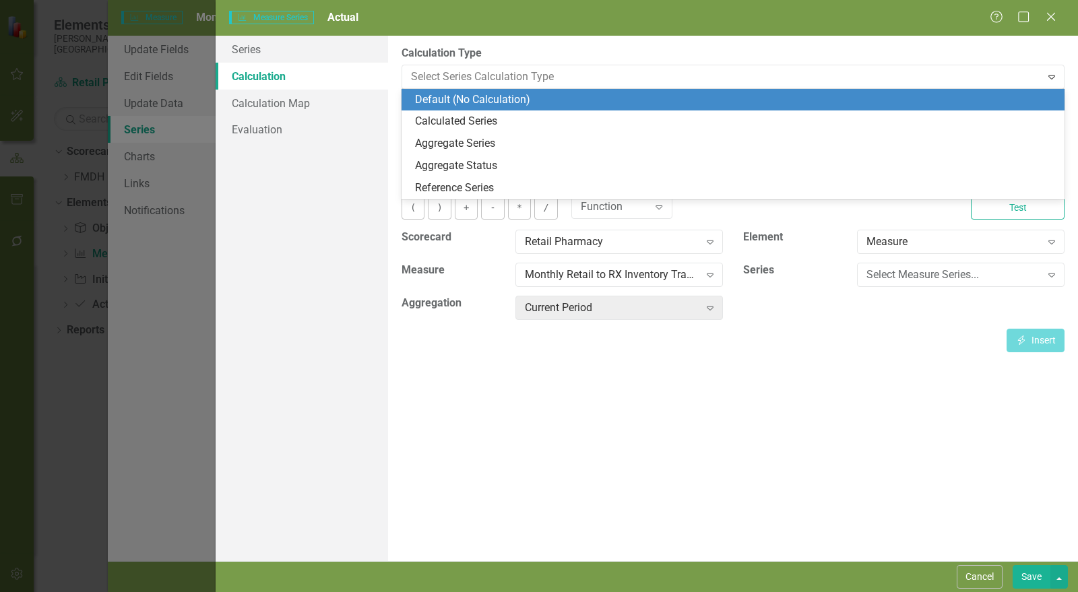
click at [483, 99] on div "Default (No Calculation)" at bounding box center [736, 100] width 642 height 16
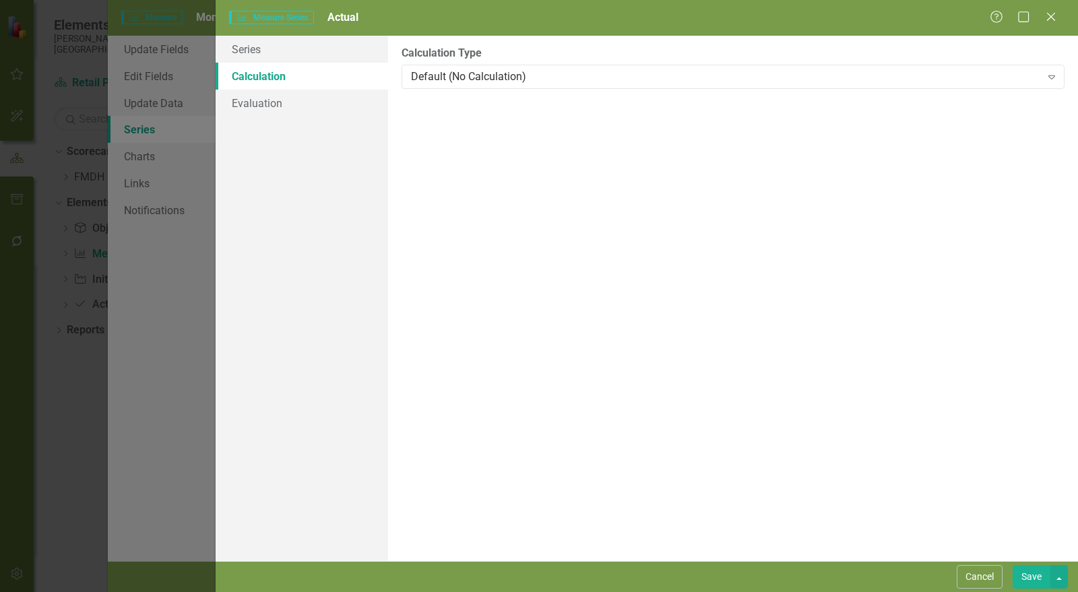
click at [1038, 574] on button "Save" at bounding box center [1032, 578] width 38 height 24
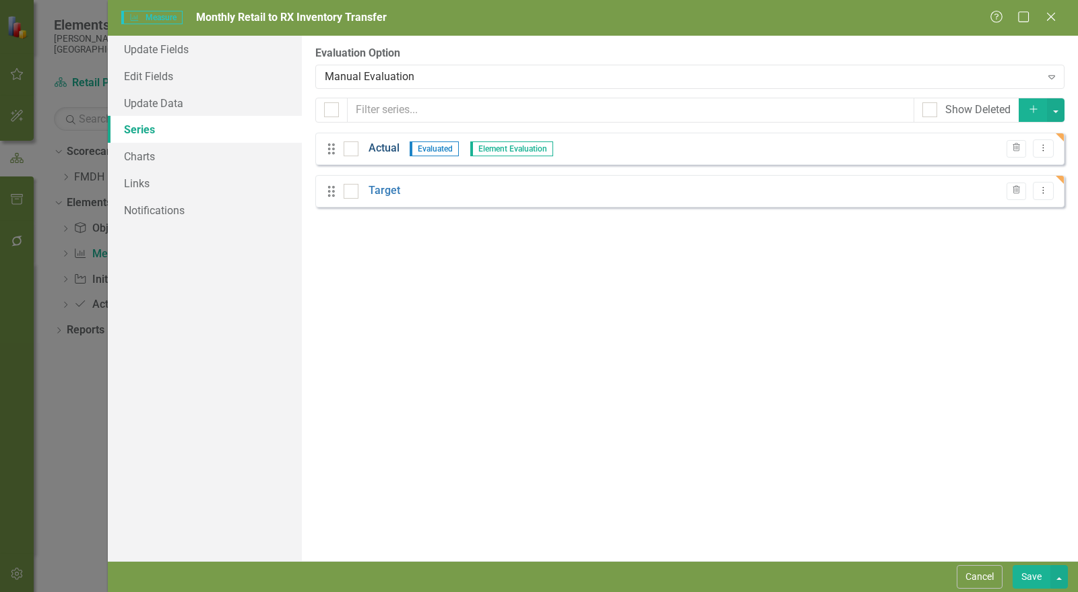
click at [379, 146] on link "Actual" at bounding box center [384, 149] width 31 height 16
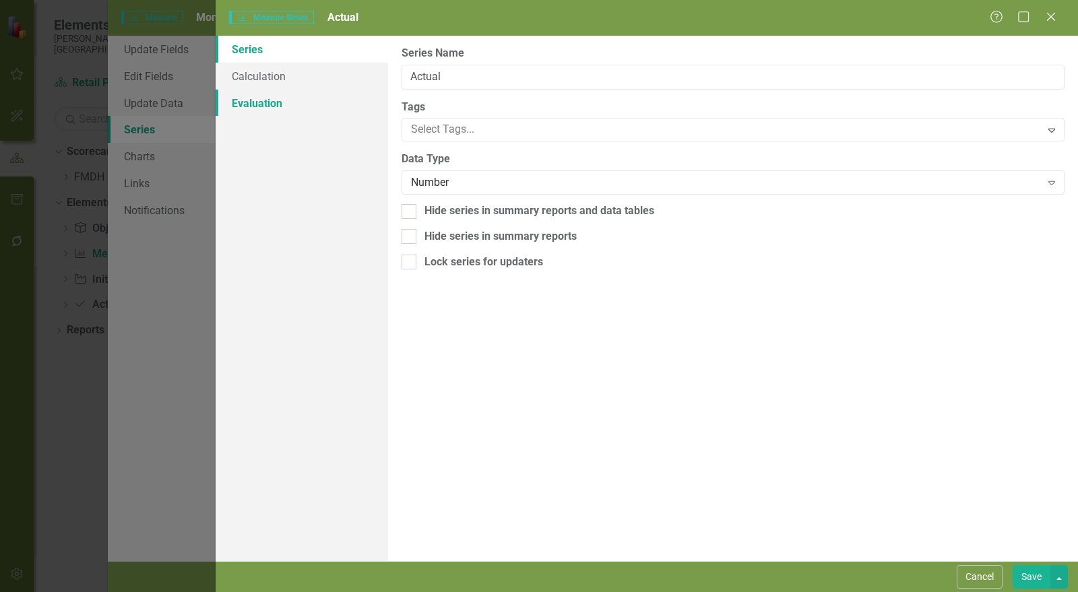
click at [255, 104] on link "Evaluation" at bounding box center [302, 103] width 173 height 27
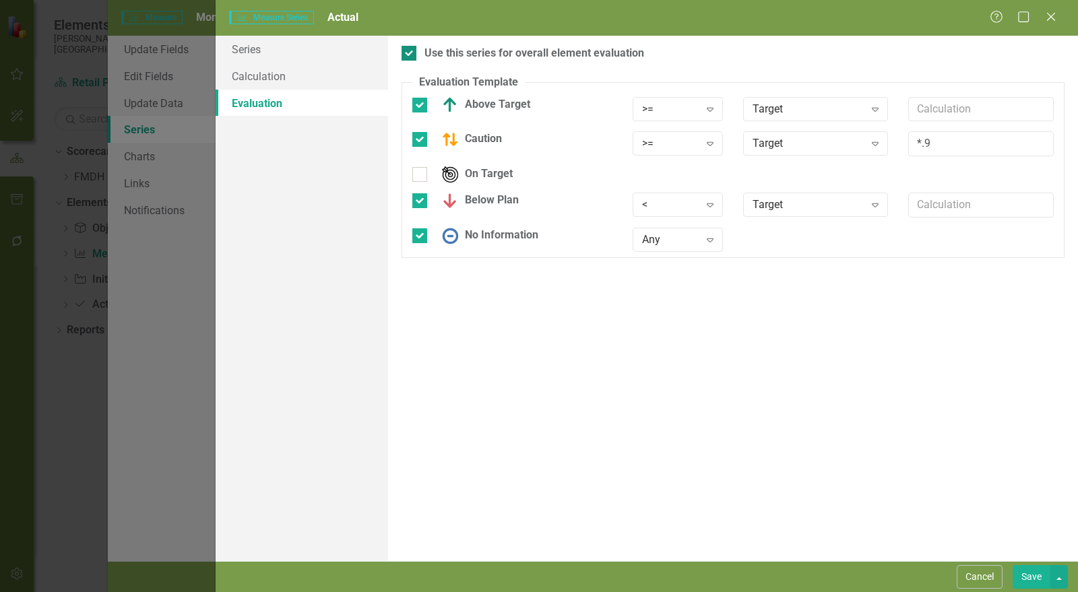
click at [439, 51] on div "Use this series for overall element evaluation" at bounding box center [535, 54] width 220 height 16
click at [410, 51] on input "Use this series for overall element evaluation" at bounding box center [406, 50] width 9 height 9
checkbox input "false"
click at [1035, 578] on button "Save" at bounding box center [1032, 578] width 38 height 24
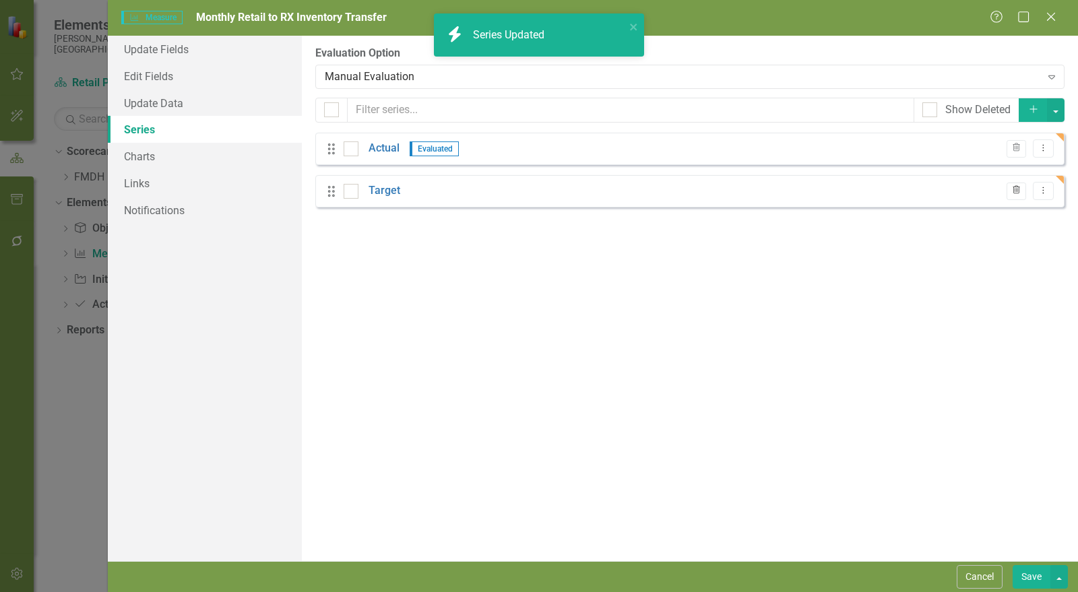
click at [1018, 191] on icon "button" at bounding box center [1016, 190] width 7 height 8
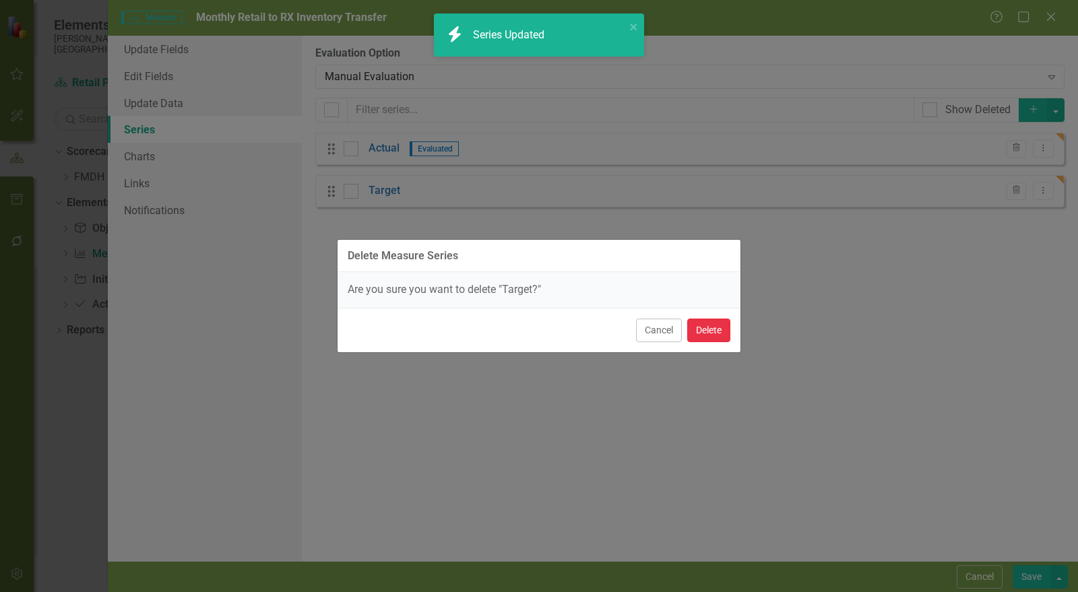
click at [719, 336] on button "Delete" at bounding box center [709, 331] width 43 height 24
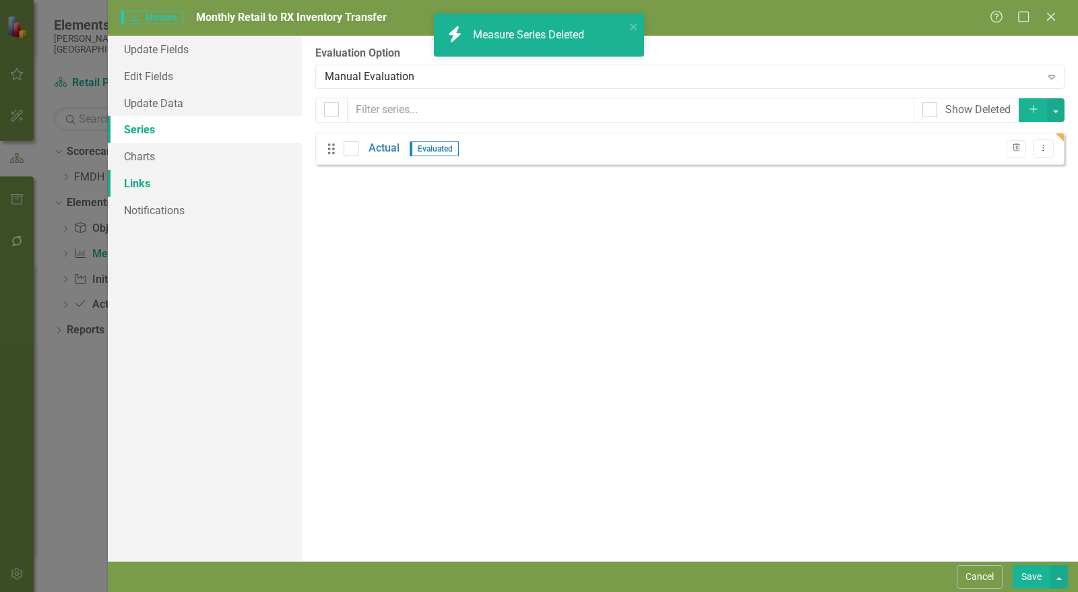
click at [189, 184] on link "Links" at bounding box center [205, 183] width 194 height 27
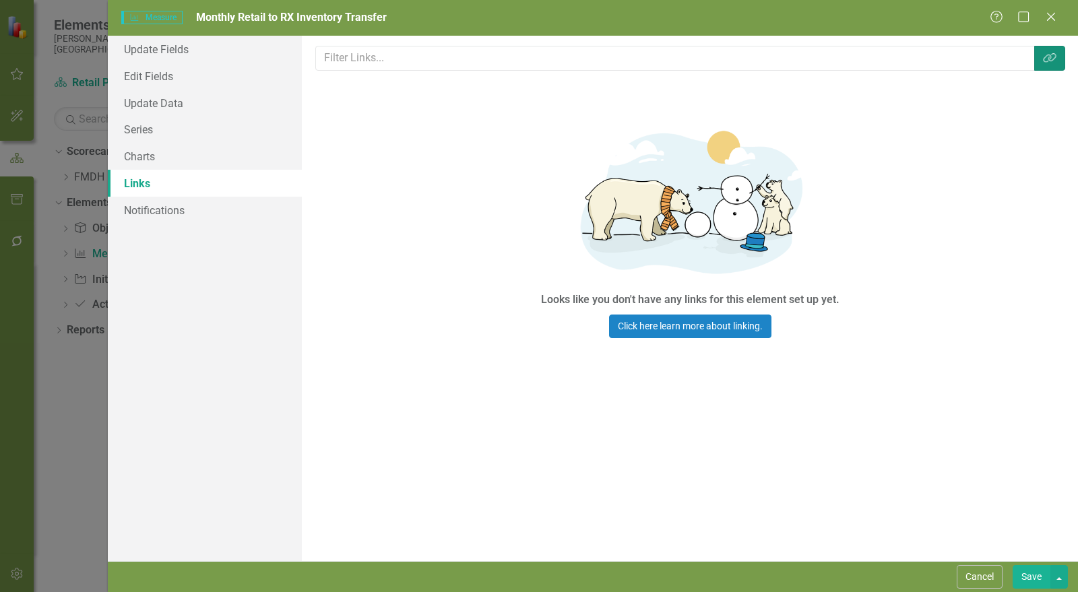
click at [1047, 55] on icon "Link Tag" at bounding box center [1049, 58] width 13 height 11
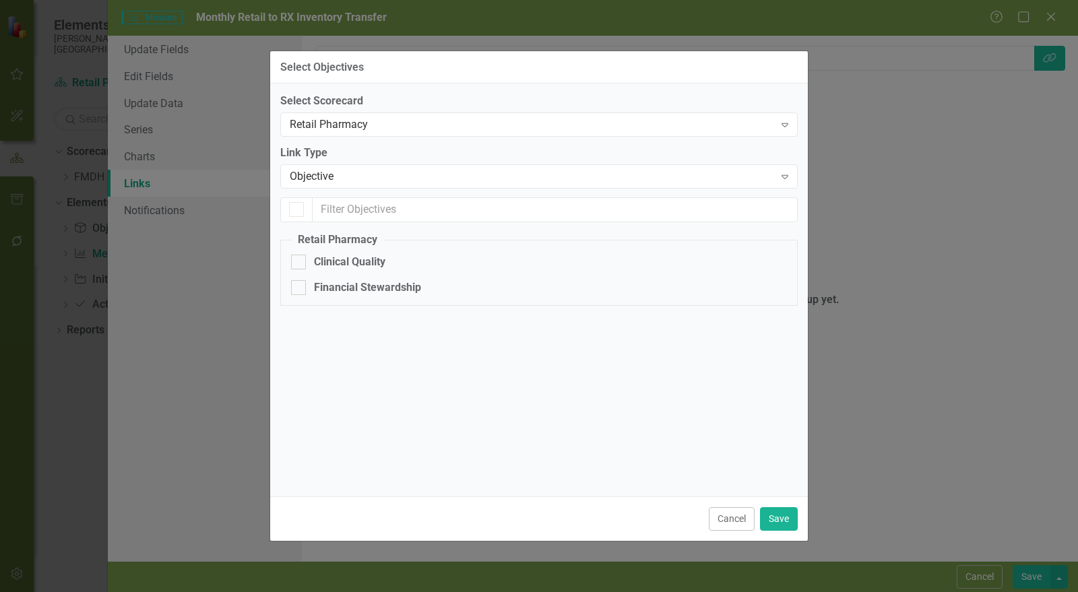
checkbox input "false"
click at [346, 287] on div "Financial Stewardship" at bounding box center [367, 288] width 107 height 16
click at [300, 287] on input "Financial Stewardship" at bounding box center [295, 284] width 9 height 9
checkbox input "true"
click at [791, 518] on button "Save" at bounding box center [779, 520] width 38 height 24
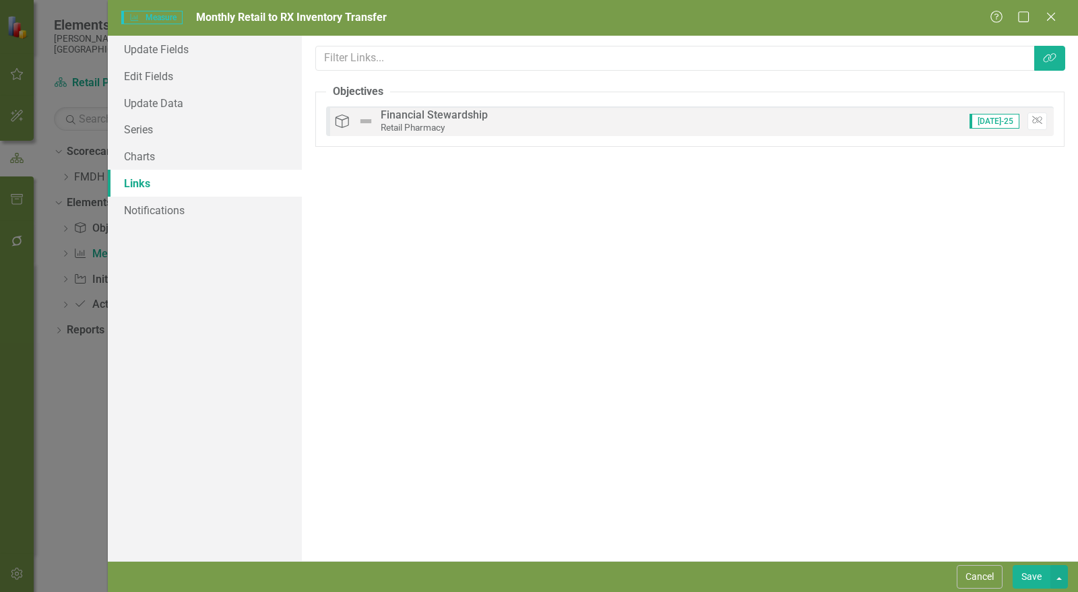
click at [1037, 577] on button "Save" at bounding box center [1032, 578] width 38 height 24
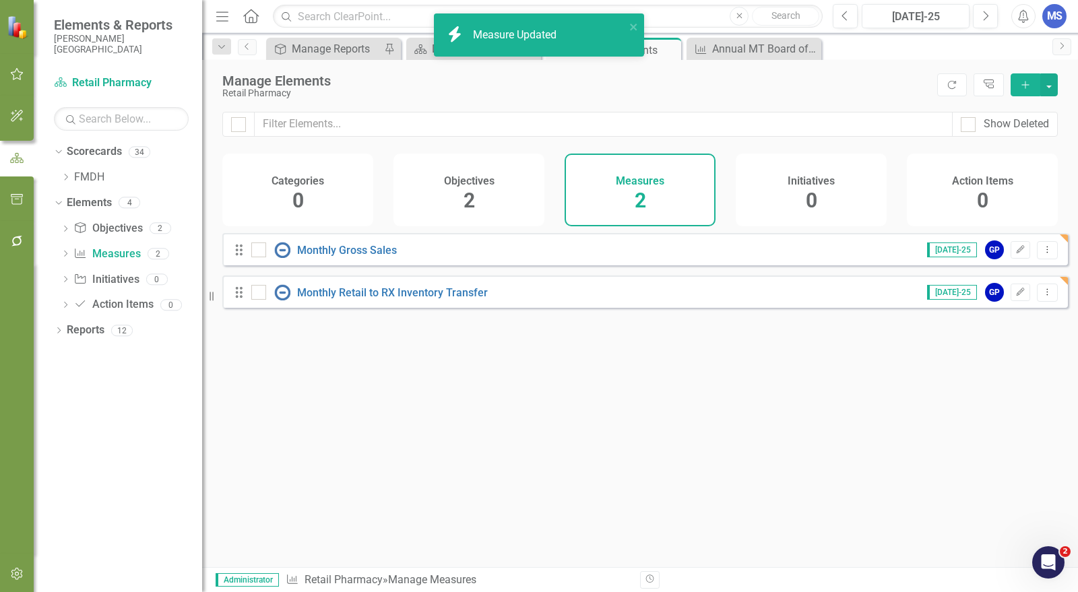
click at [1032, 81] on icon "Add" at bounding box center [1026, 84] width 12 height 9
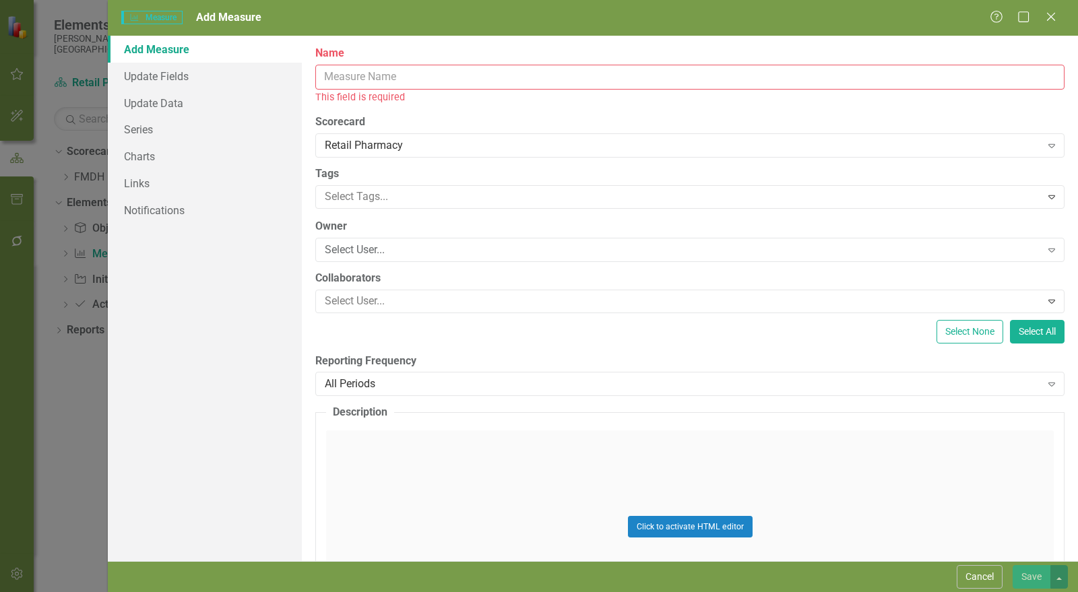
click at [386, 73] on input "Name" at bounding box center [690, 77] width 750 height 25
paste input "Quarterly 340B Qualification Report"
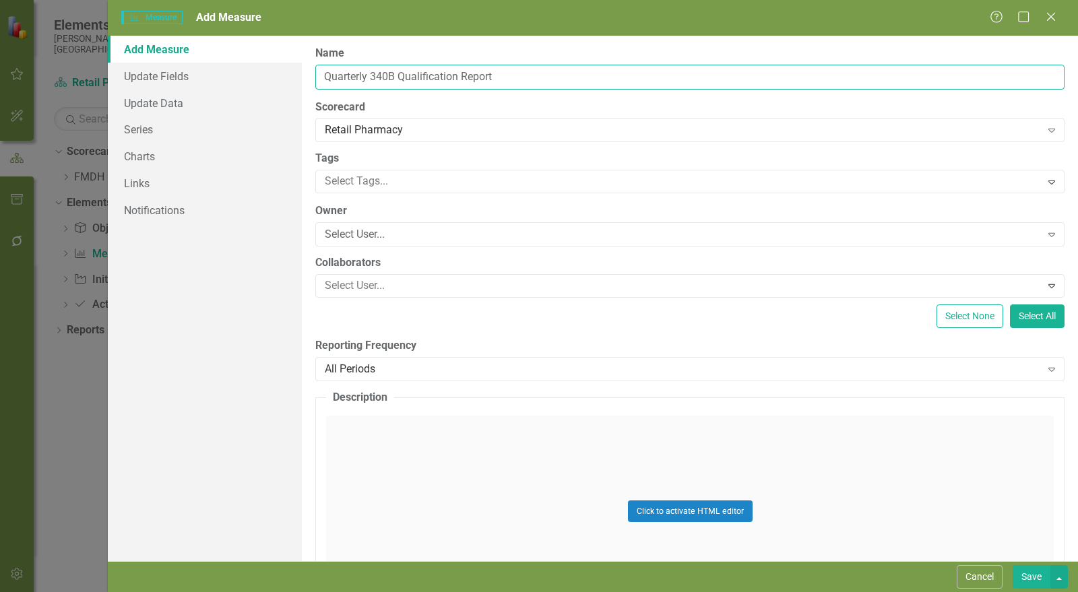
drag, startPoint x: 524, startPoint y: 75, endPoint x: 457, endPoint y: 80, distance: 67.5
click at [457, 80] on input "Quarterly 340B Qualification Report" at bounding box center [690, 77] width 750 height 25
drag, startPoint x: 371, startPoint y: 74, endPoint x: 289, endPoint y: 76, distance: 82.3
click at [290, 76] on div "Add Measure Update Fields Update Data Series Charts Links Notifications ClearPo…" at bounding box center [593, 299] width 971 height 526
type input "340B Qualification"
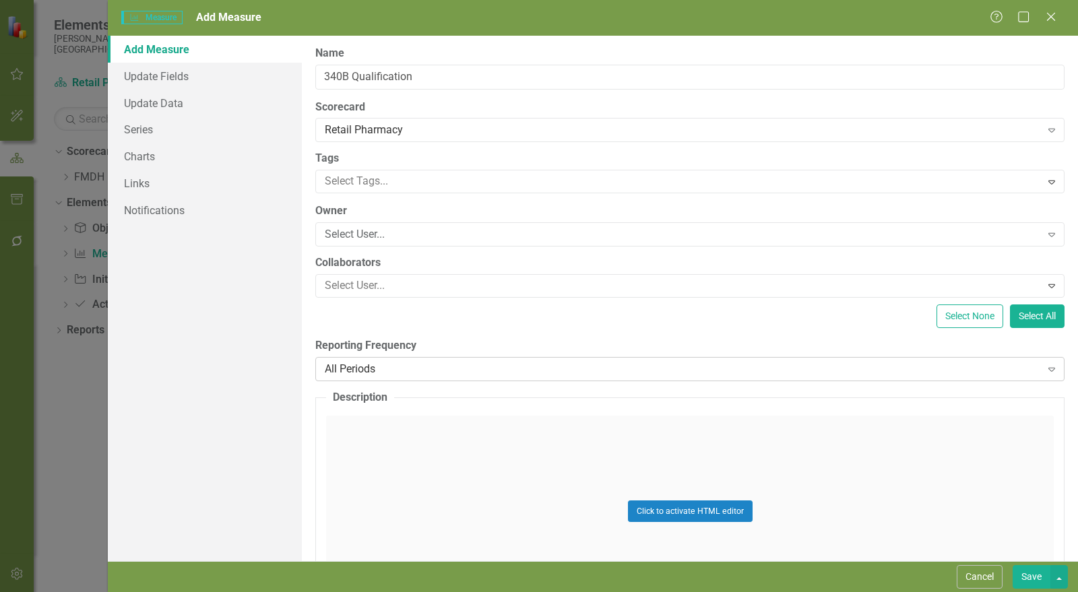
click at [429, 353] on div "Reporting Frequency All Periods Expand" at bounding box center [690, 359] width 750 height 42
click at [436, 368] on div "All Periods" at bounding box center [683, 369] width 717 height 16
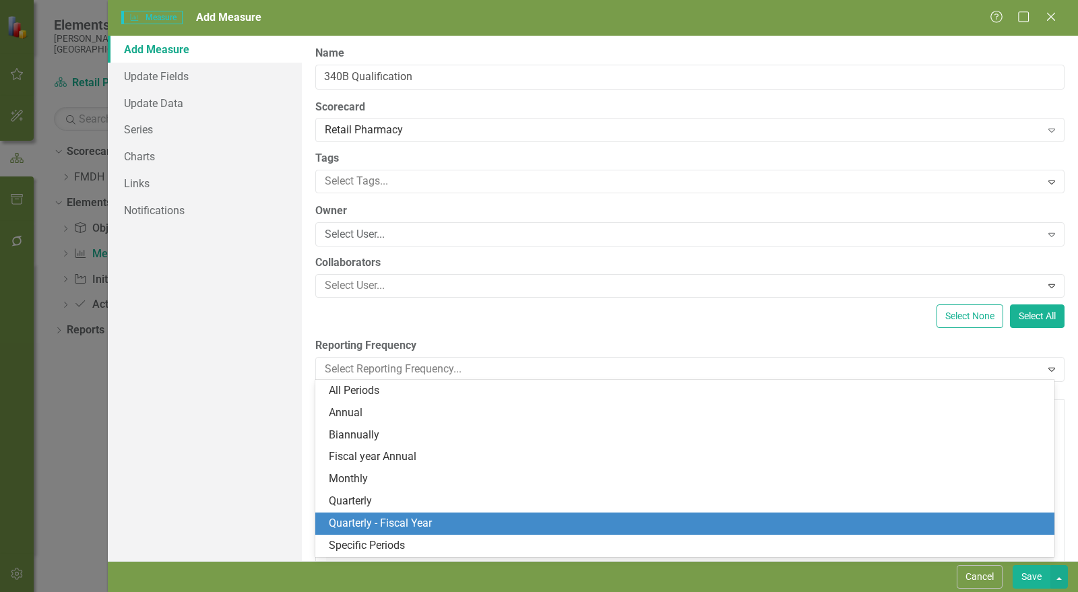
click at [386, 524] on div "Quarterly - Fiscal Year" at bounding box center [688, 524] width 718 height 16
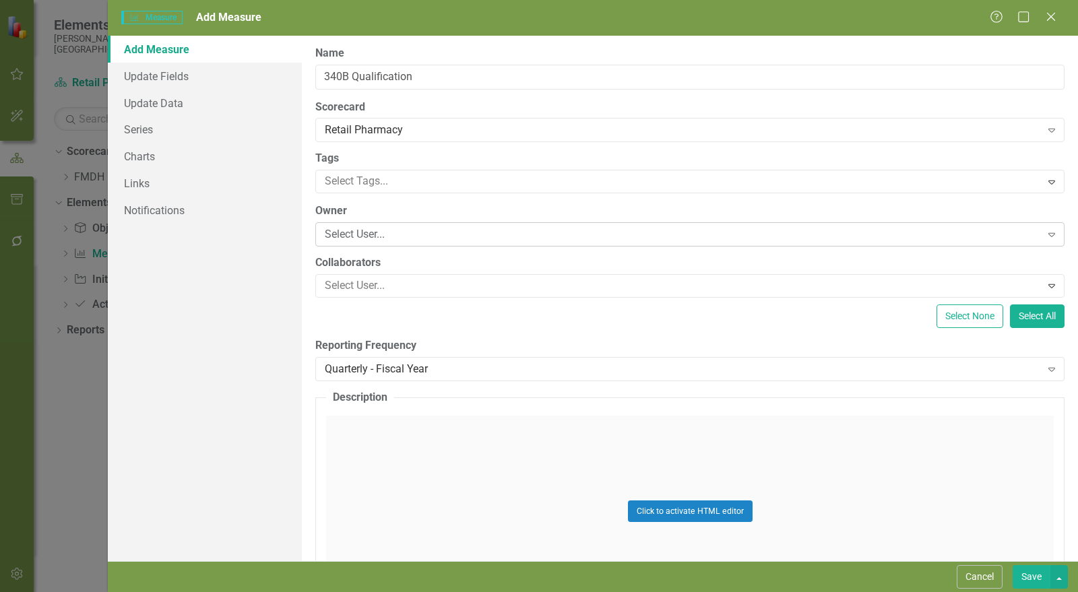
click at [357, 241] on div "Select User... Expand" at bounding box center [690, 234] width 750 height 24
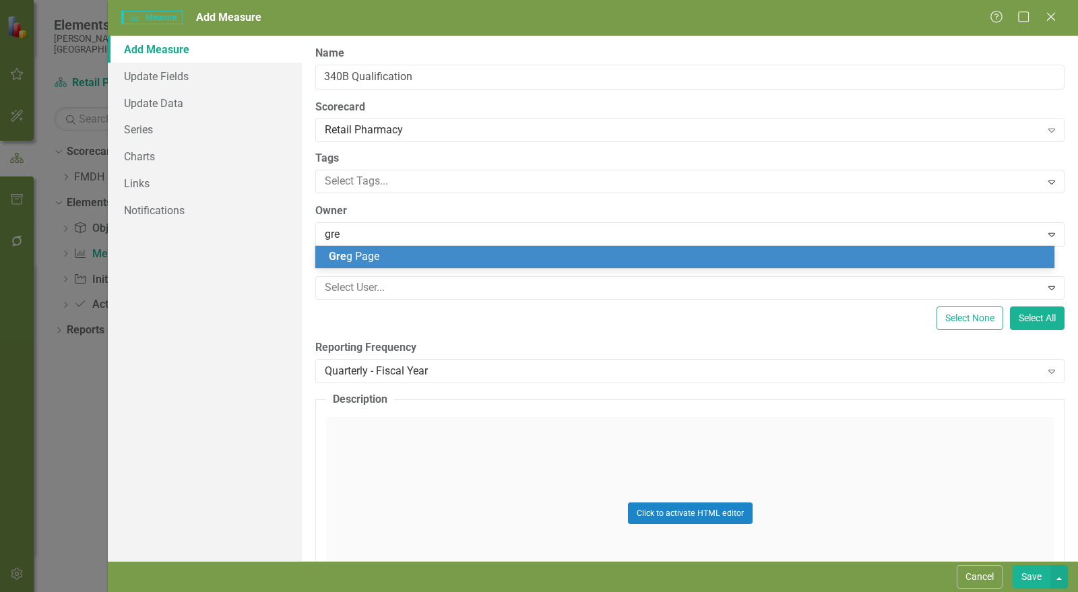
type input "greg"
click at [357, 254] on span "Greg Page" at bounding box center [382, 256] width 106 height 13
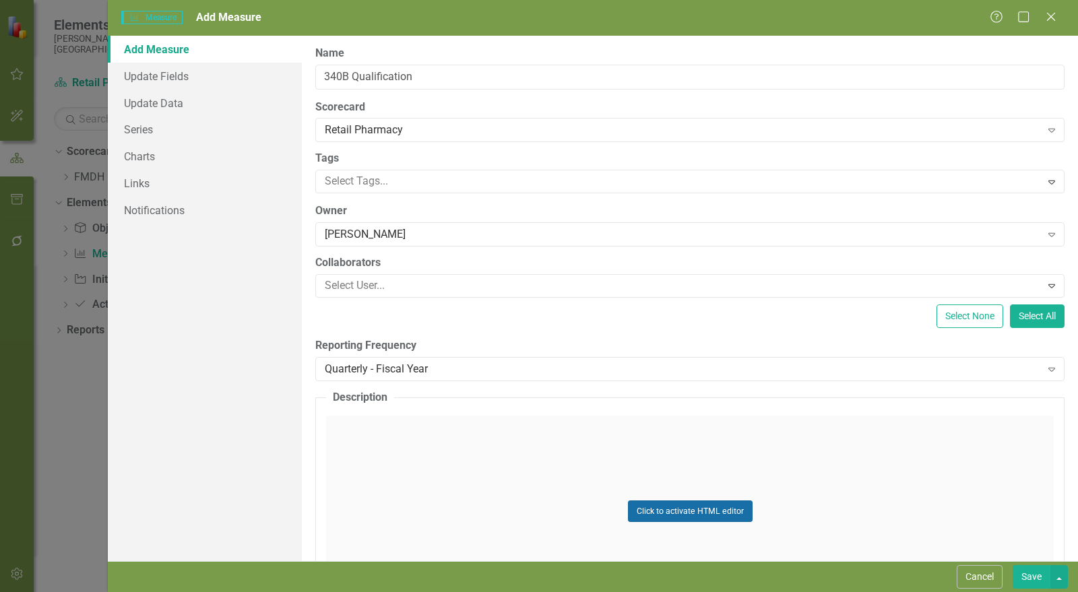
click at [675, 512] on button "Click to activate HTML editor" at bounding box center [690, 512] width 125 height 22
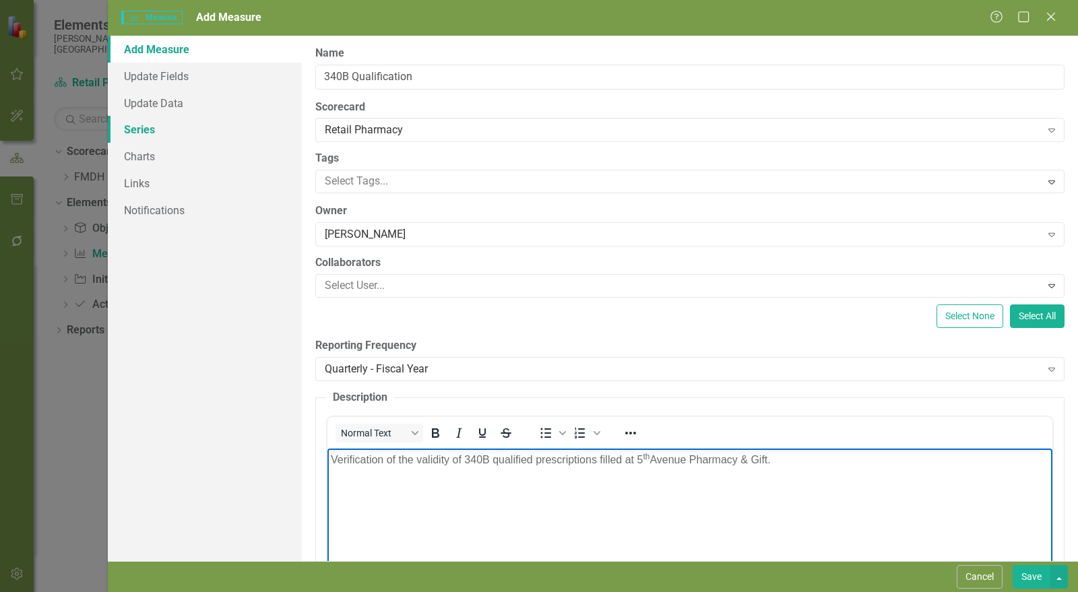
click at [134, 129] on link "Series" at bounding box center [205, 129] width 194 height 27
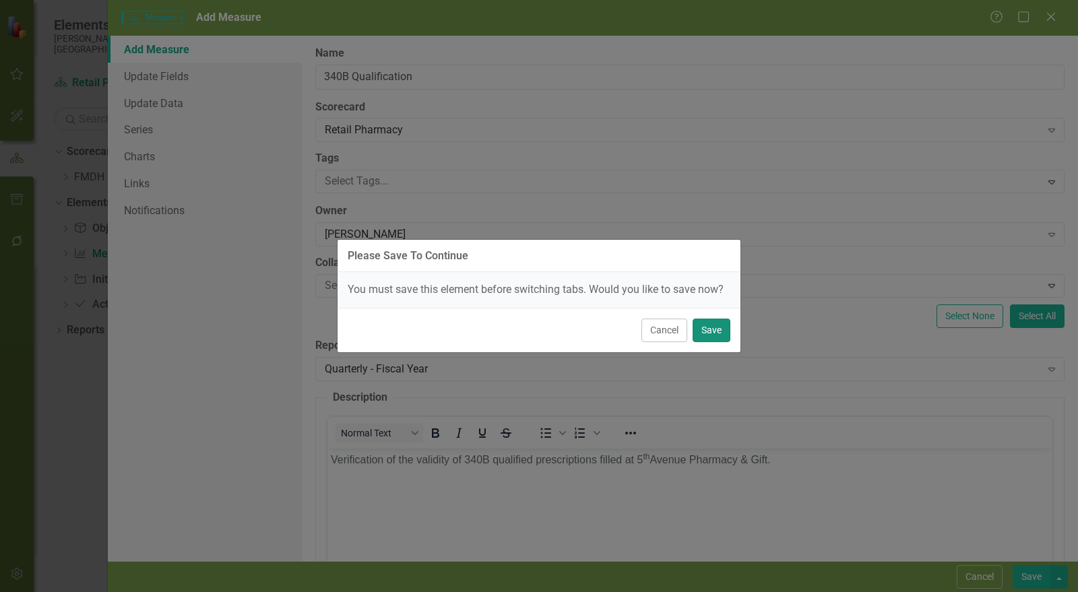
click at [725, 329] on button "Save" at bounding box center [712, 331] width 38 height 24
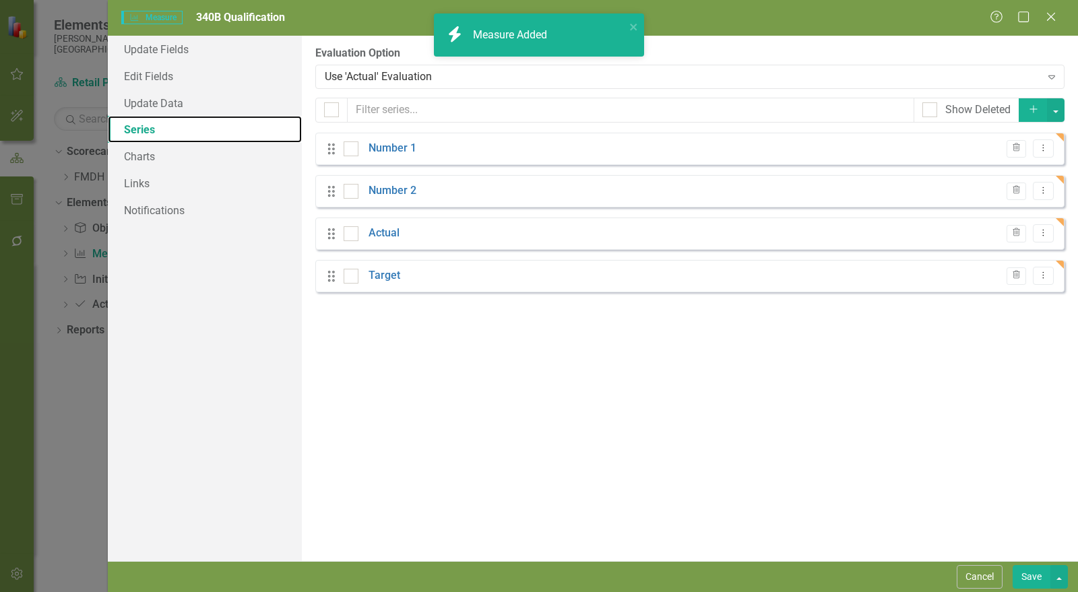
checkbox input "false"
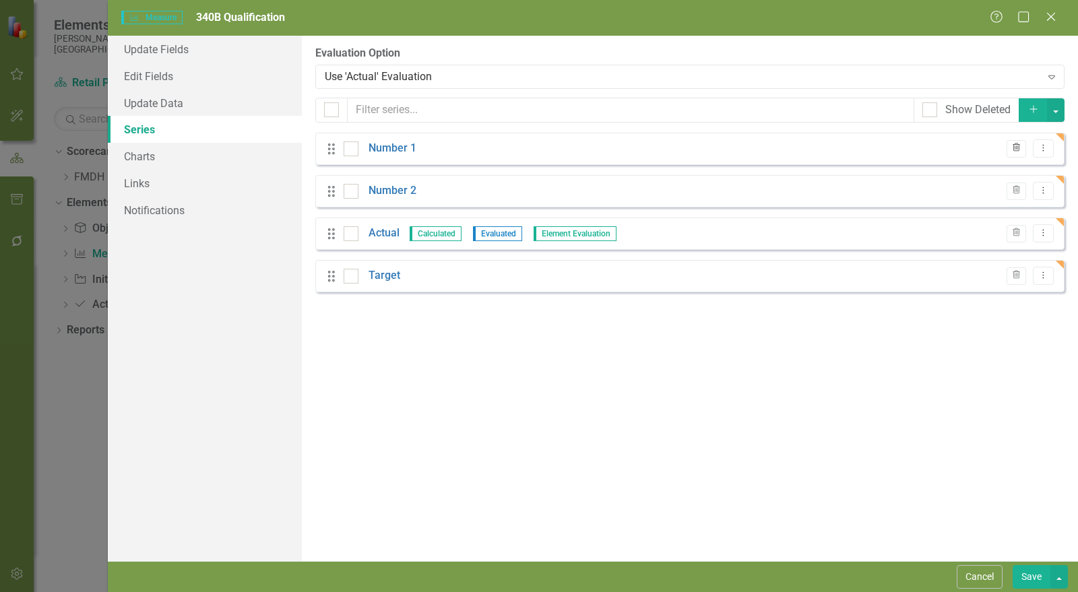
click at [1018, 146] on icon "button" at bounding box center [1016, 148] width 7 height 8
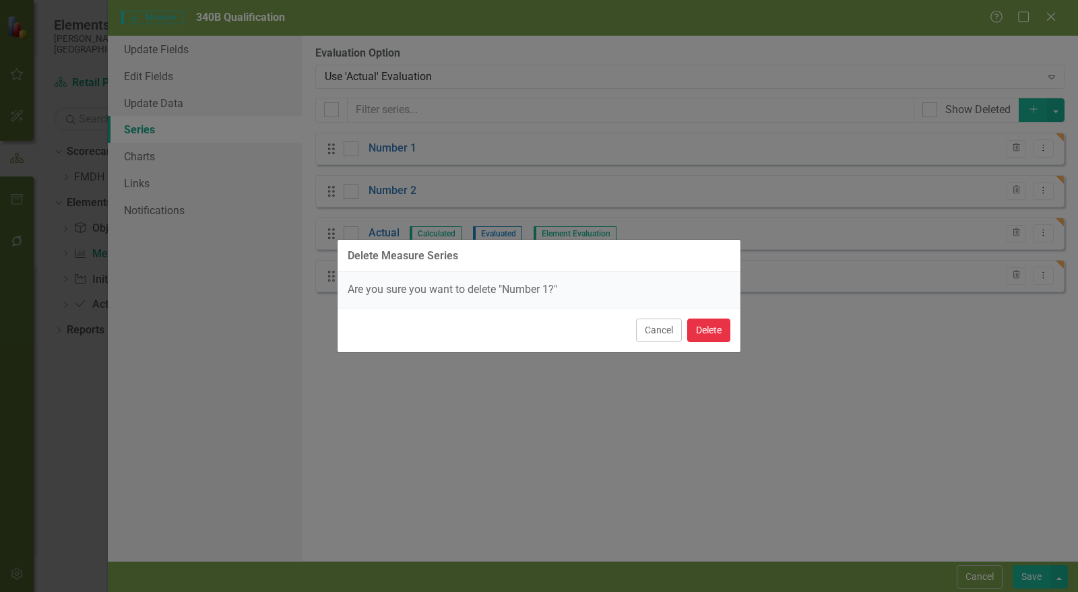
click at [706, 332] on button "Delete" at bounding box center [709, 331] width 43 height 24
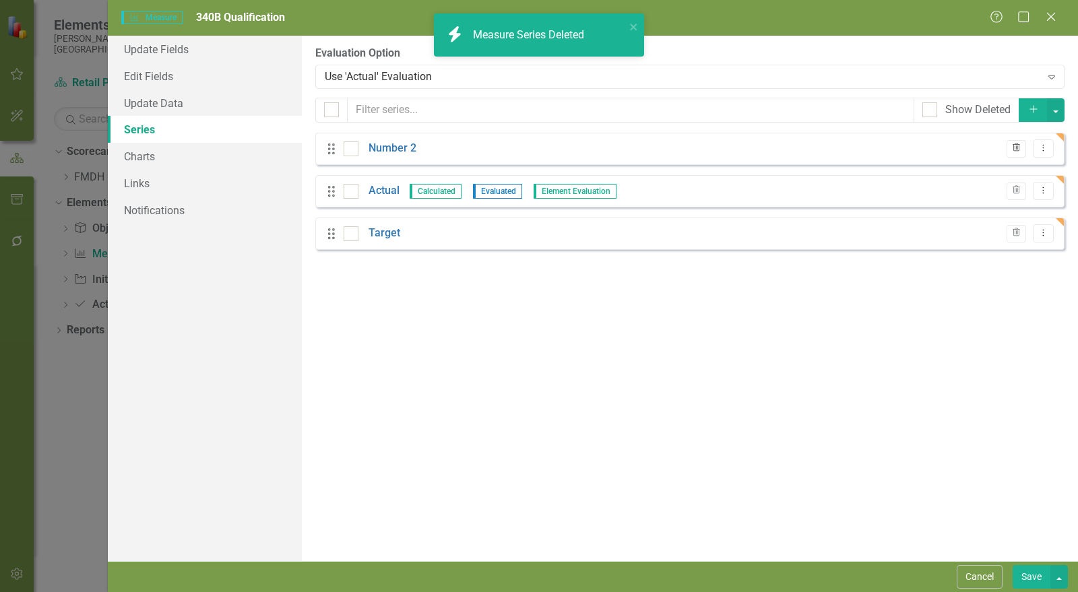
click at [1016, 150] on icon "Trash" at bounding box center [1017, 148] width 10 height 8
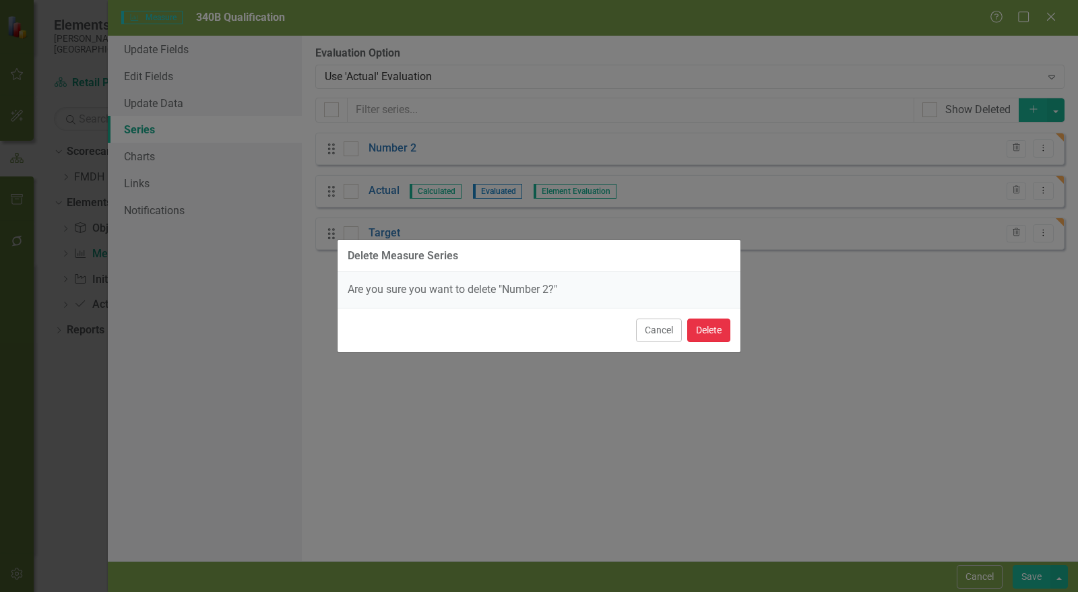
click at [729, 332] on button "Delete" at bounding box center [709, 331] width 43 height 24
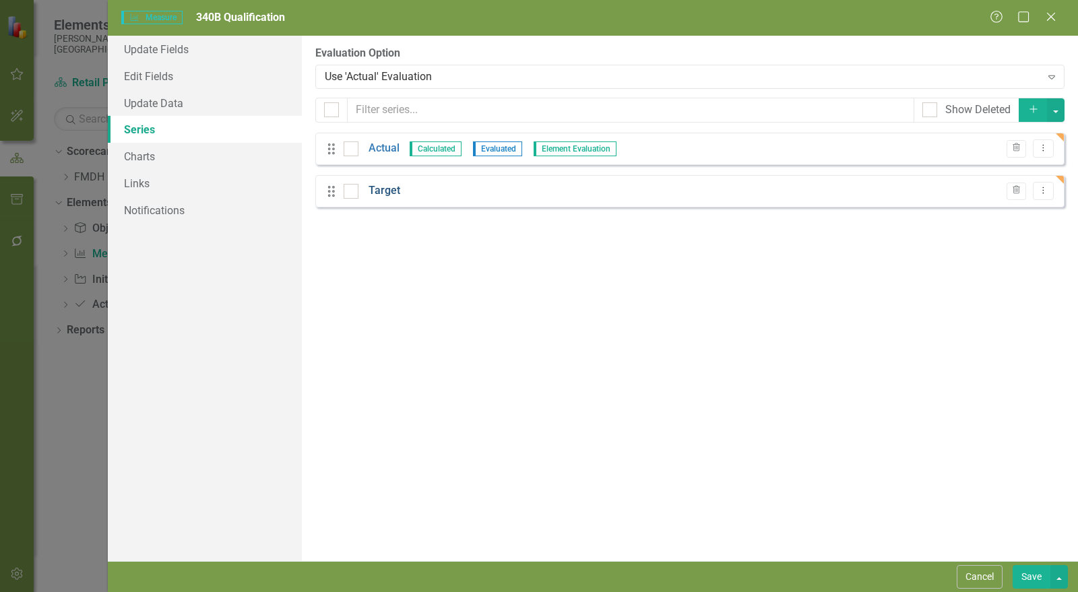
click at [383, 190] on link "Target" at bounding box center [385, 191] width 32 height 16
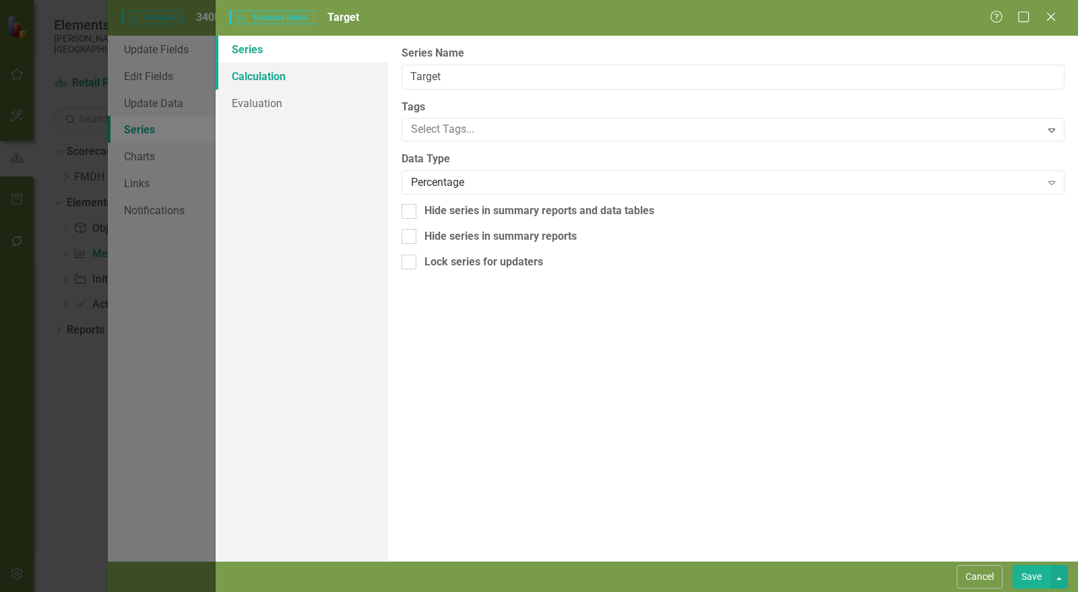
drag, startPoint x: 257, startPoint y: 73, endPoint x: 277, endPoint y: 78, distance: 20.9
click at [257, 72] on link "Calculation" at bounding box center [302, 76] width 173 height 27
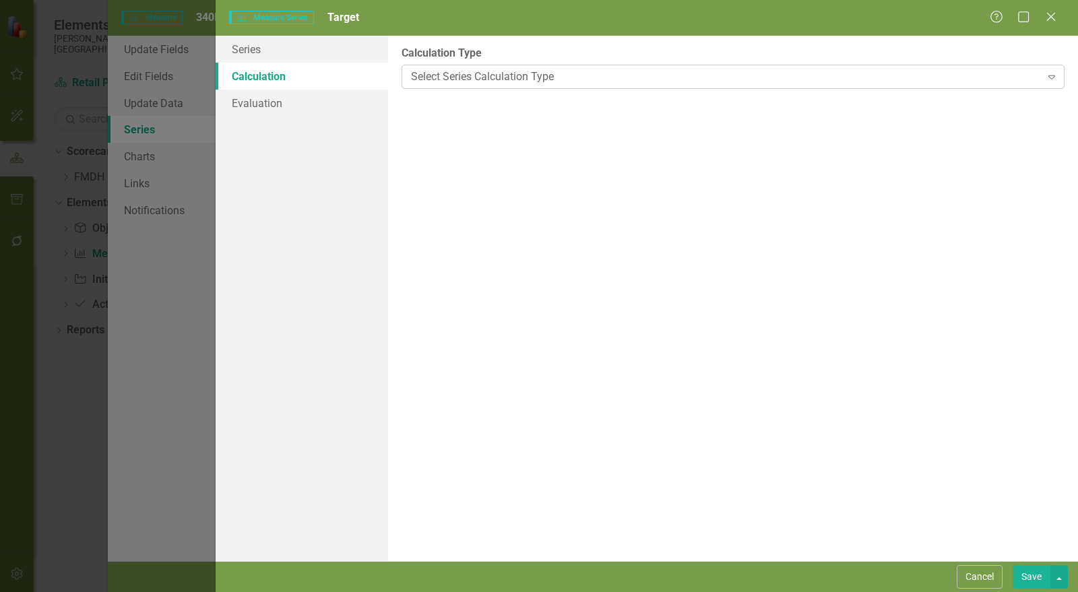
click at [482, 79] on div "Select Series Calculation Type" at bounding box center [726, 77] width 630 height 16
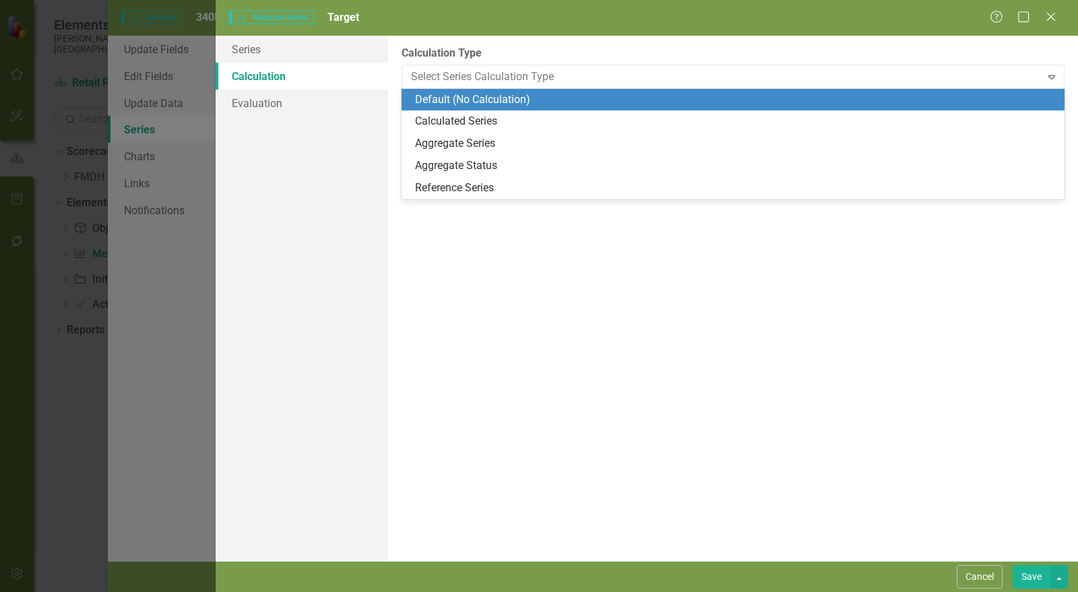
click at [485, 96] on div "Default (No Calculation)" at bounding box center [736, 100] width 642 height 16
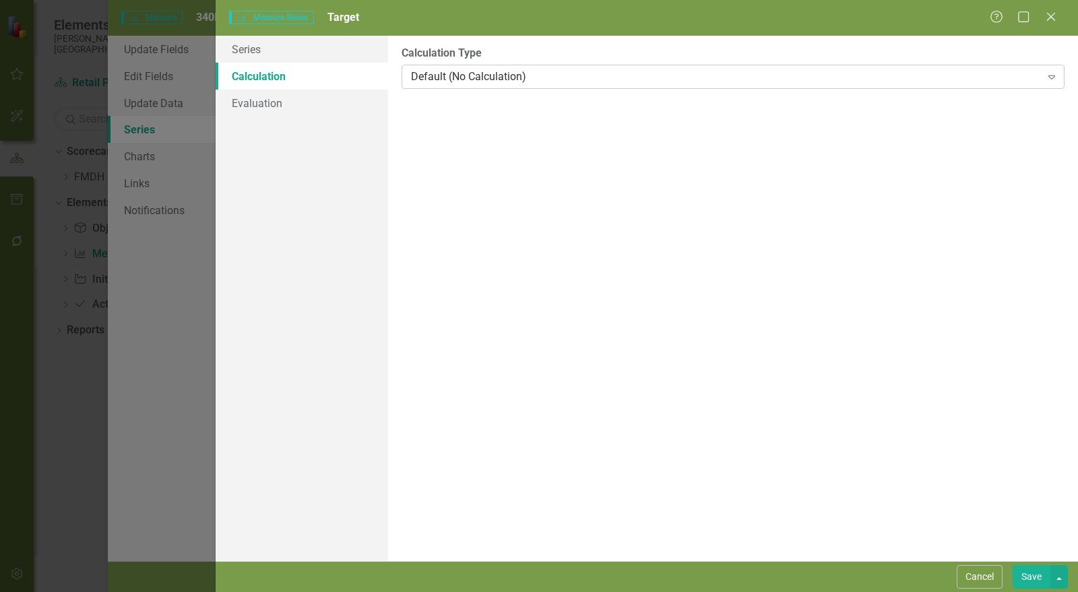
click at [459, 78] on div "Default (No Calculation)" at bounding box center [726, 77] width 630 height 16
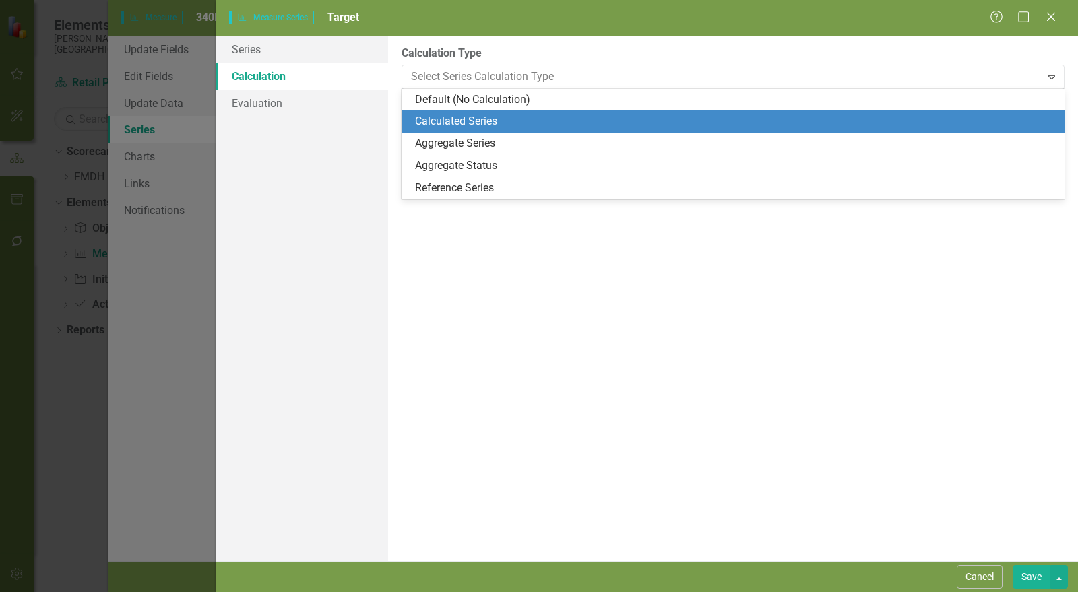
click at [464, 117] on div "Calculated Series" at bounding box center [736, 122] width 642 height 16
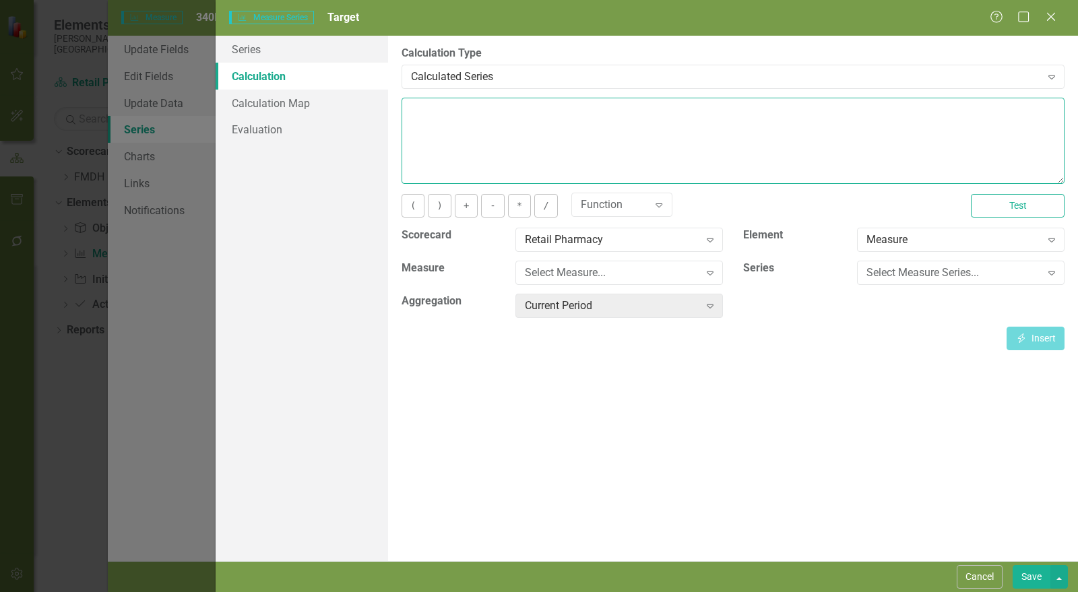
click at [463, 136] on textarea at bounding box center [733, 141] width 663 height 86
type textarea "100"
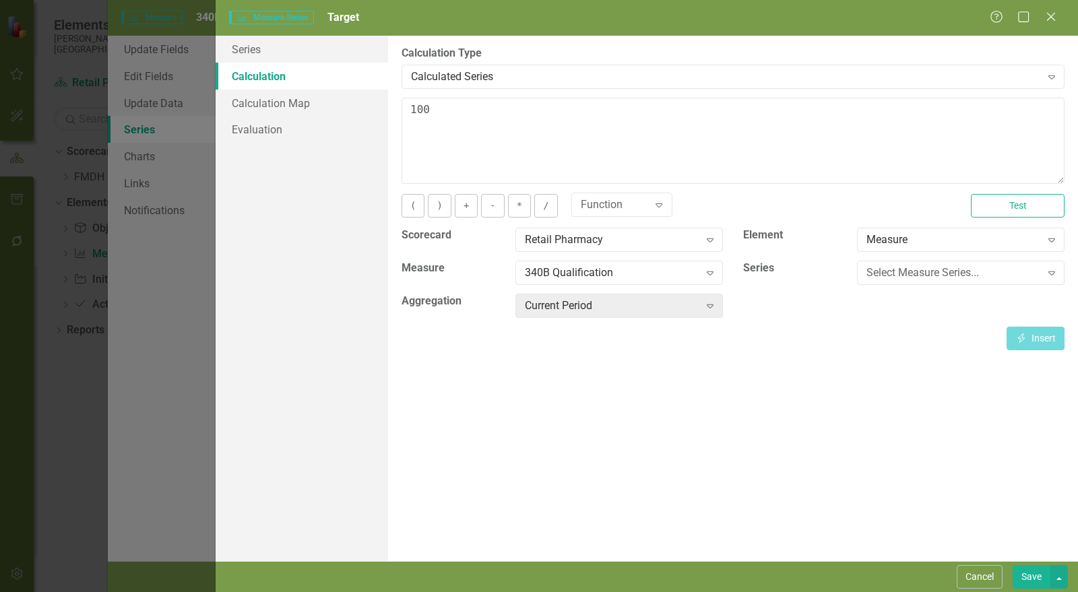
click at [1033, 580] on button "Save" at bounding box center [1032, 578] width 38 height 24
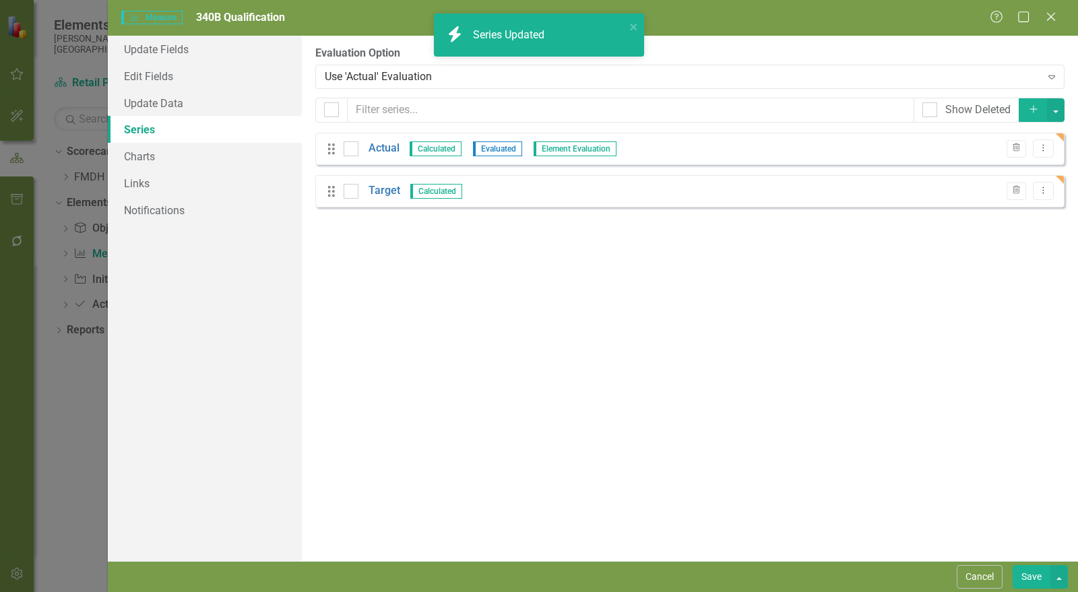
click at [392, 149] on link "Actual" at bounding box center [384, 149] width 31 height 16
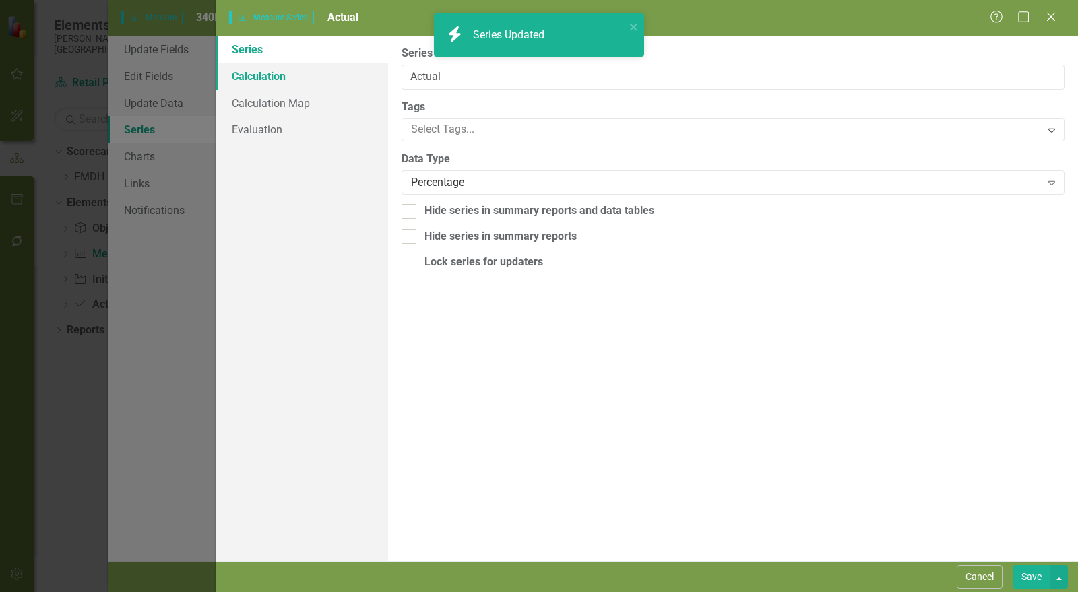
click at [303, 86] on link "Calculation" at bounding box center [302, 76] width 173 height 27
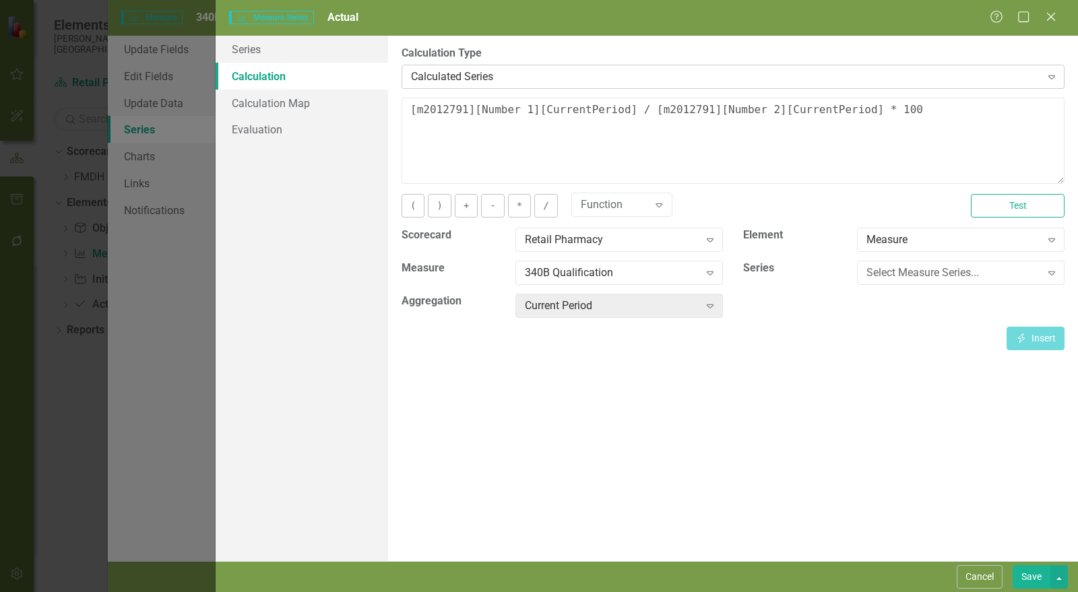
click at [470, 81] on div "Calculated Series" at bounding box center [726, 77] width 630 height 16
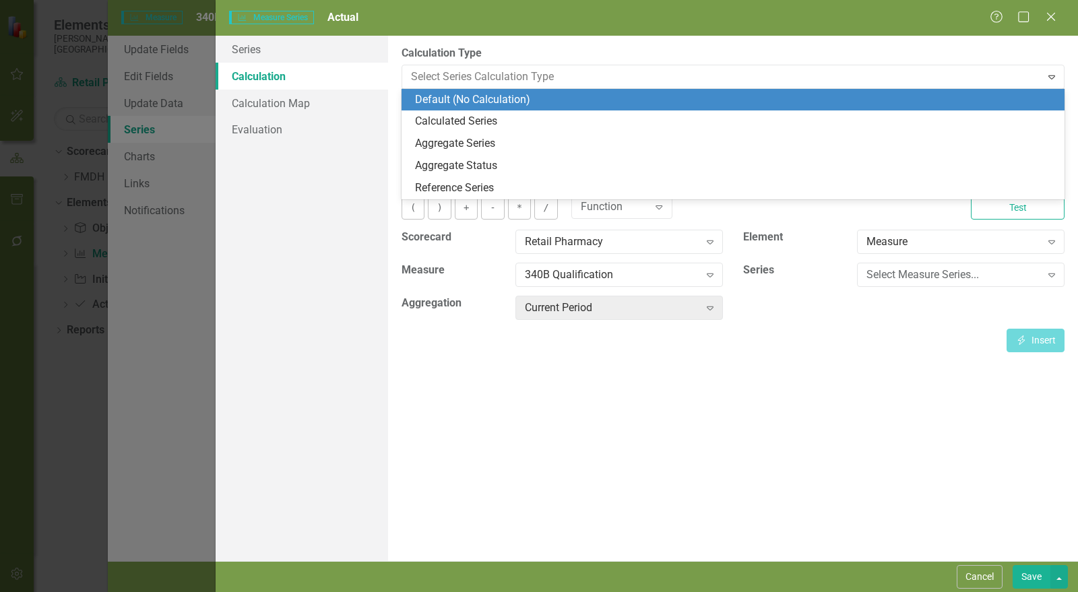
click at [464, 97] on div "Default (No Calculation)" at bounding box center [736, 100] width 642 height 16
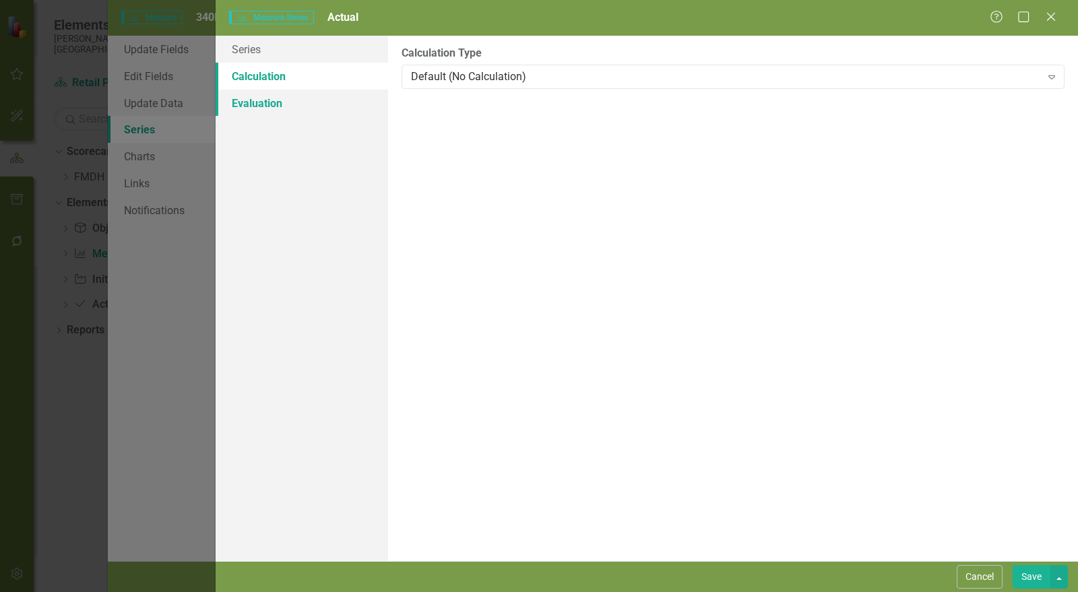
click at [288, 103] on link "Evaluation" at bounding box center [302, 103] width 173 height 27
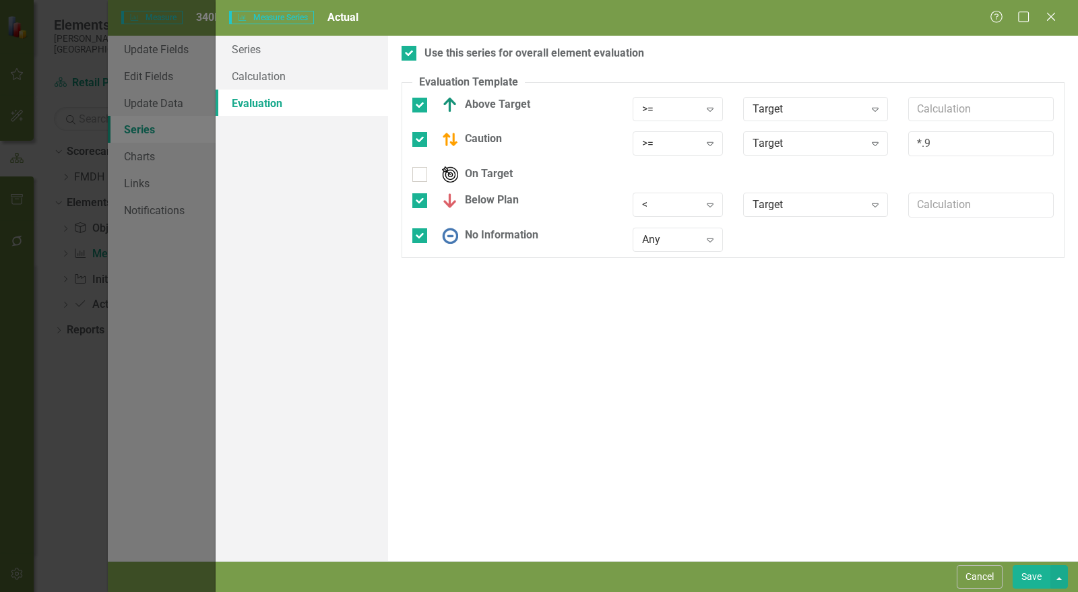
click at [1031, 578] on button "Save" at bounding box center [1032, 578] width 38 height 24
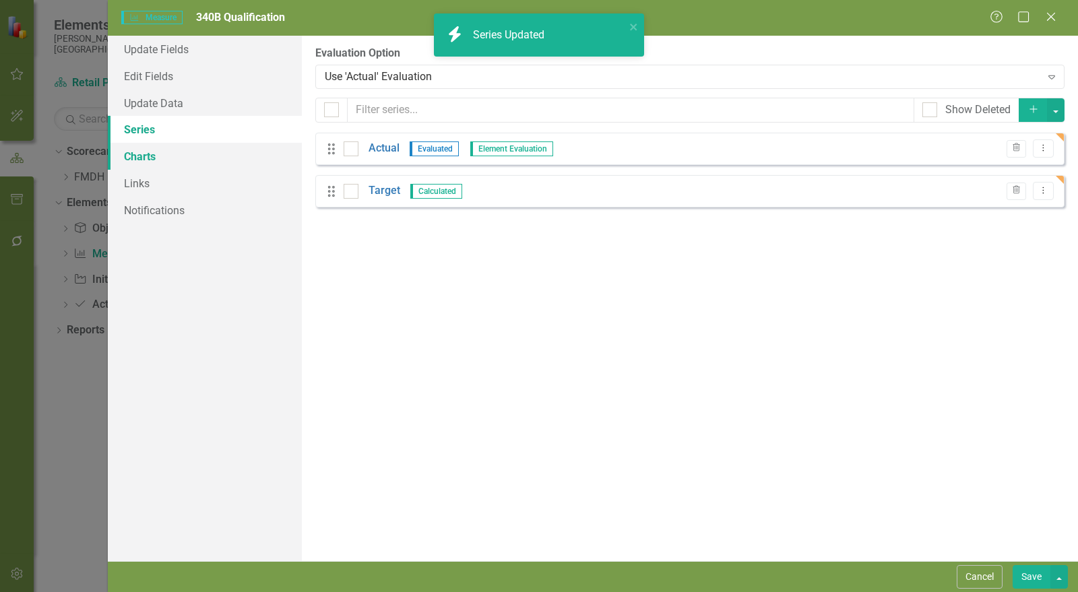
click at [149, 157] on link "Charts" at bounding box center [205, 156] width 194 height 27
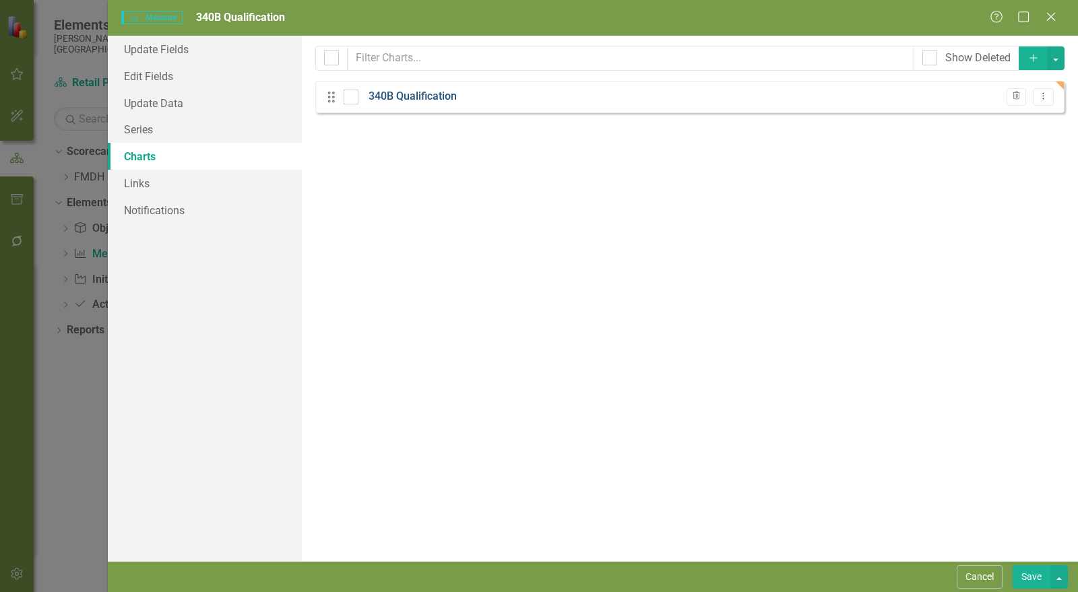
click at [419, 96] on link "340B Qualification" at bounding box center [413, 97] width 88 height 16
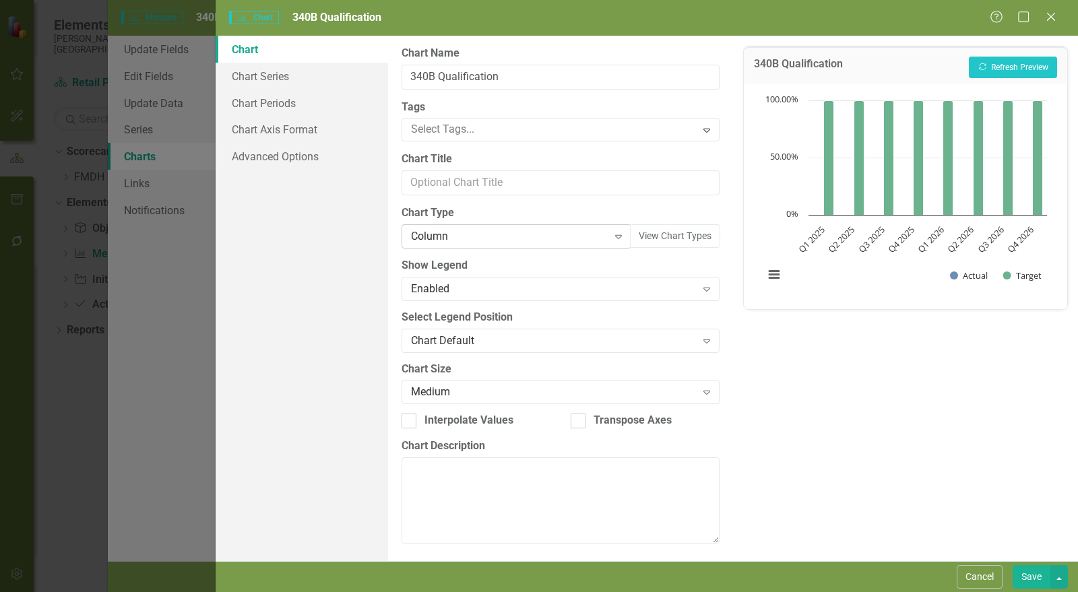
click at [474, 242] on div "Column" at bounding box center [509, 237] width 197 height 16
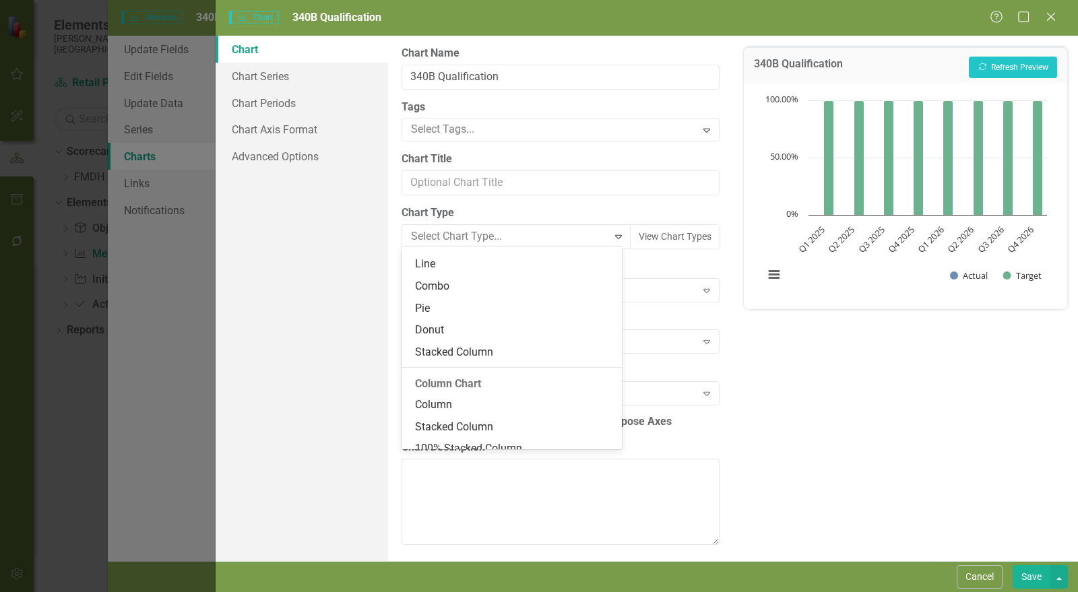
scroll to position [146, 0]
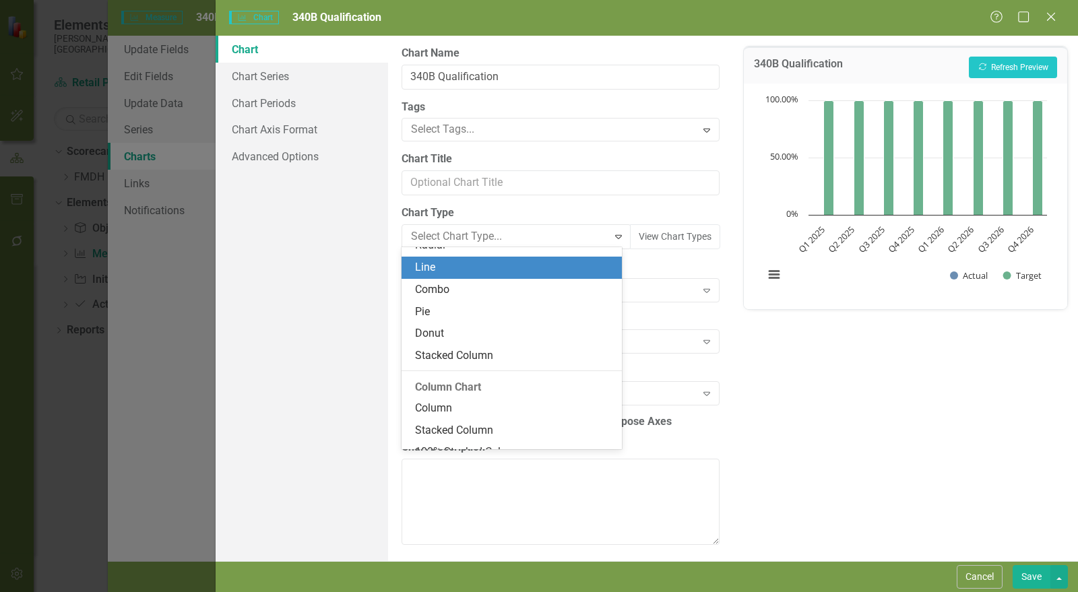
click at [448, 273] on div "Line" at bounding box center [514, 268] width 199 height 16
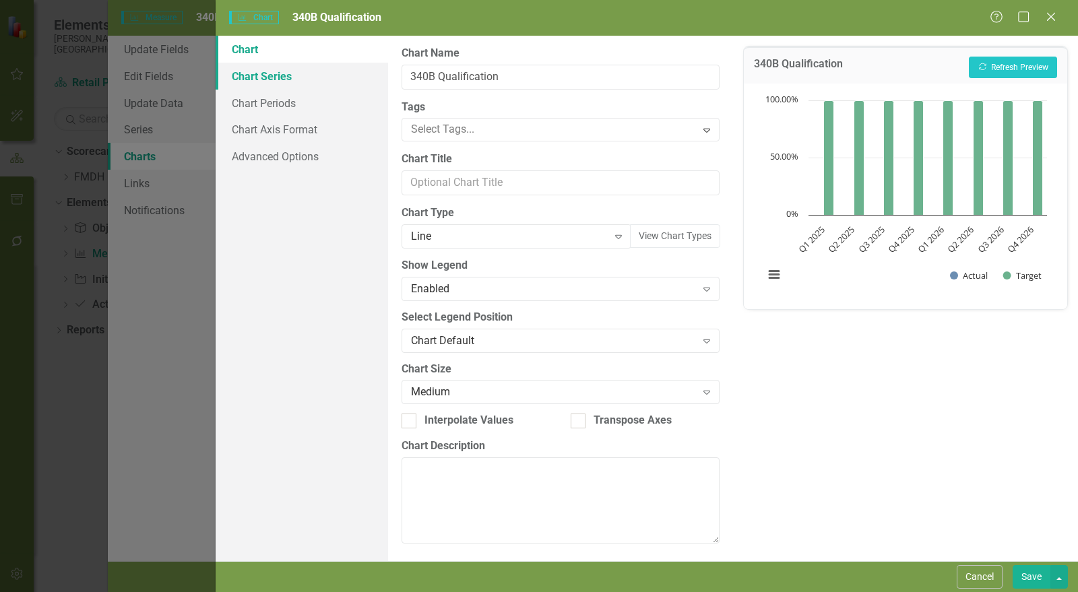
click at [287, 82] on link "Chart Series" at bounding box center [302, 76] width 173 height 27
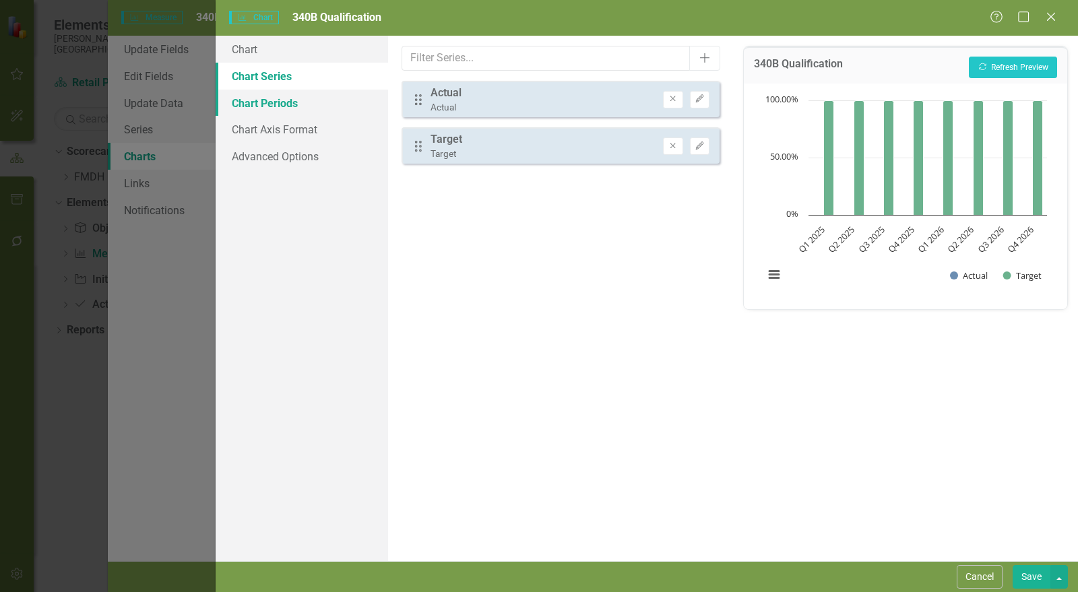
click at [276, 103] on link "Chart Periods" at bounding box center [302, 103] width 173 height 27
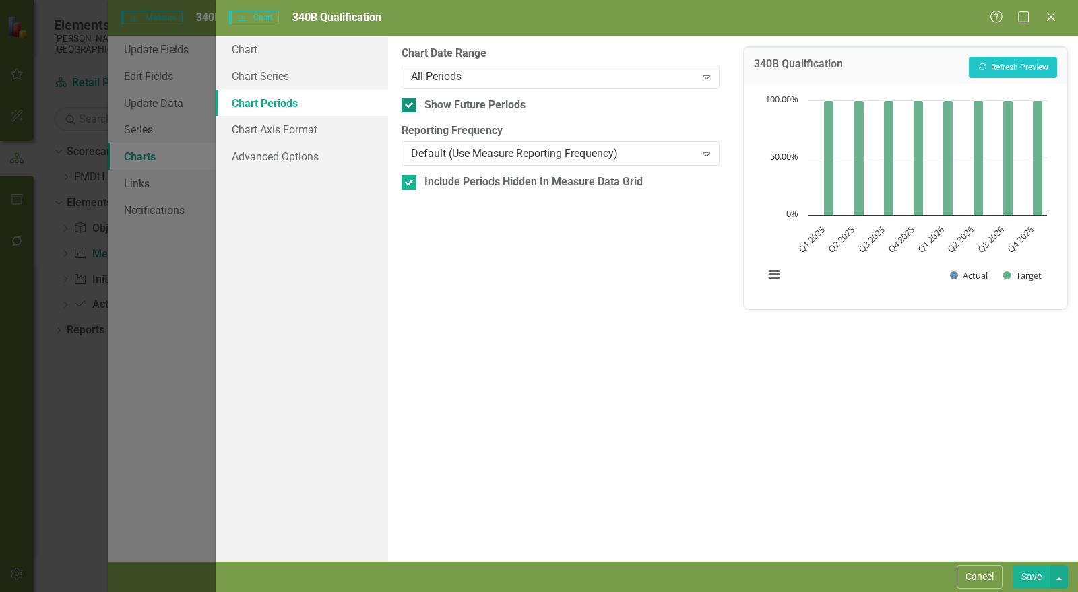
click at [415, 106] on div at bounding box center [409, 105] width 15 height 15
click at [410, 106] on input "Show Future Periods" at bounding box center [406, 102] width 9 height 9
checkbox input "false"
click at [405, 181] on input "Include Periods Hidden In Measure Data Grid" at bounding box center [406, 179] width 9 height 9
checkbox input "false"
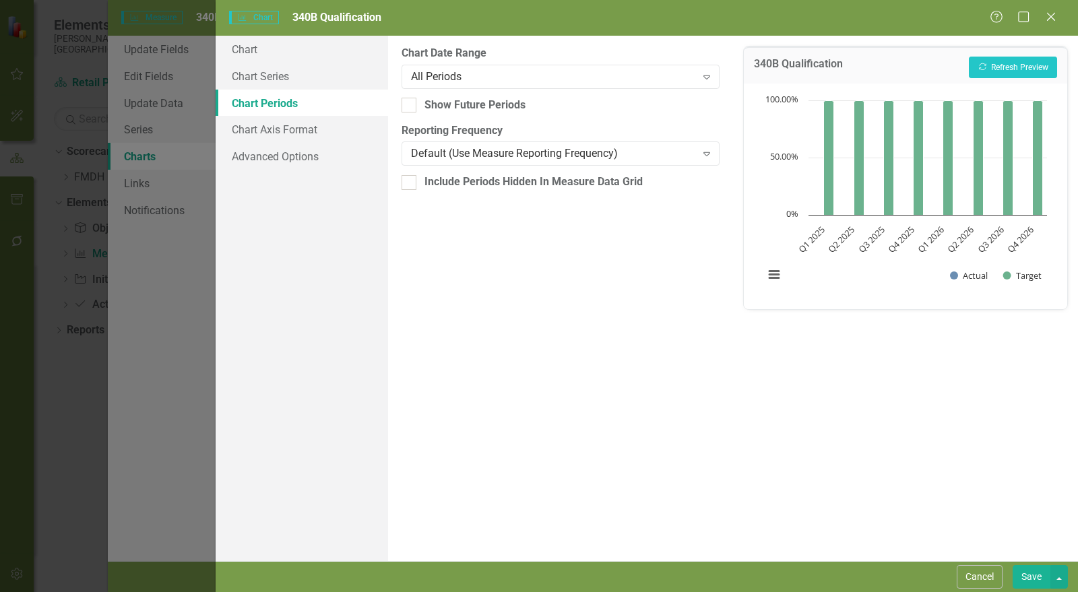
click at [1029, 574] on button "Save" at bounding box center [1032, 578] width 38 height 24
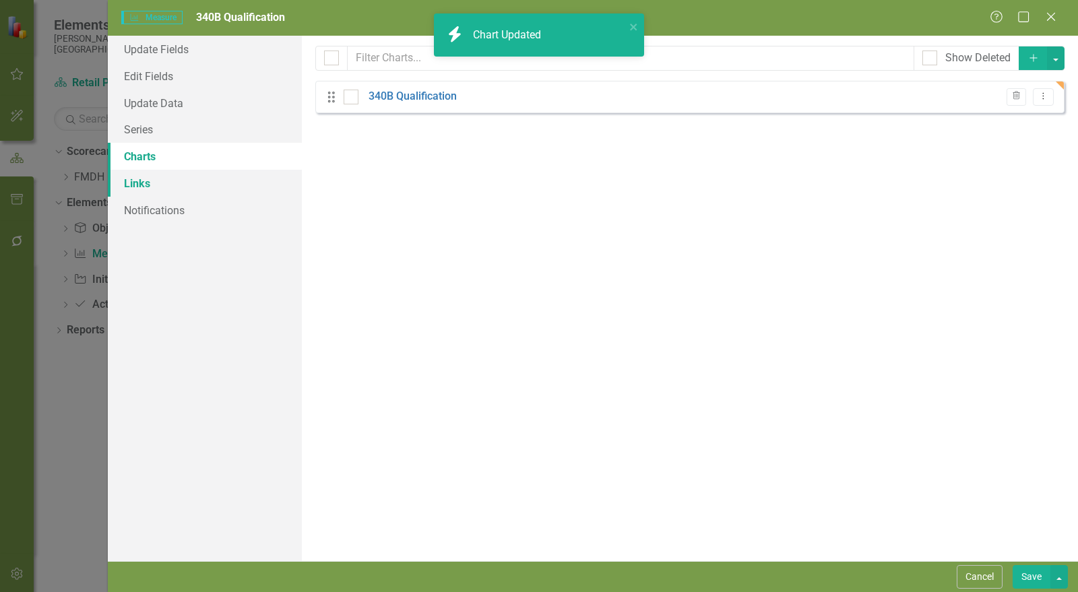
click at [146, 186] on link "Links" at bounding box center [205, 183] width 194 height 27
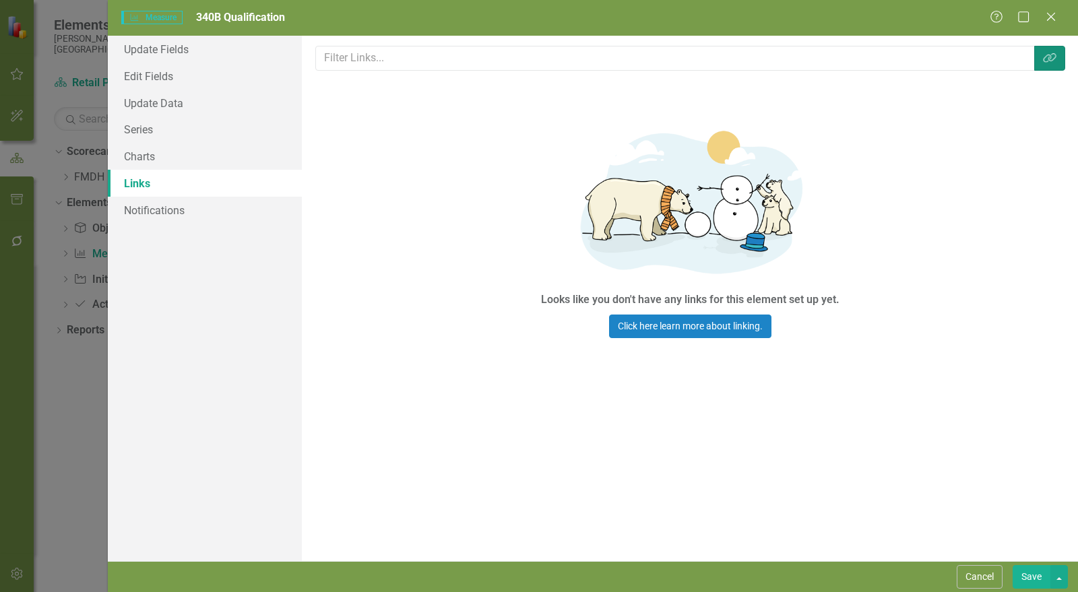
click at [1051, 59] on icon "Link Tag" at bounding box center [1049, 58] width 13 height 11
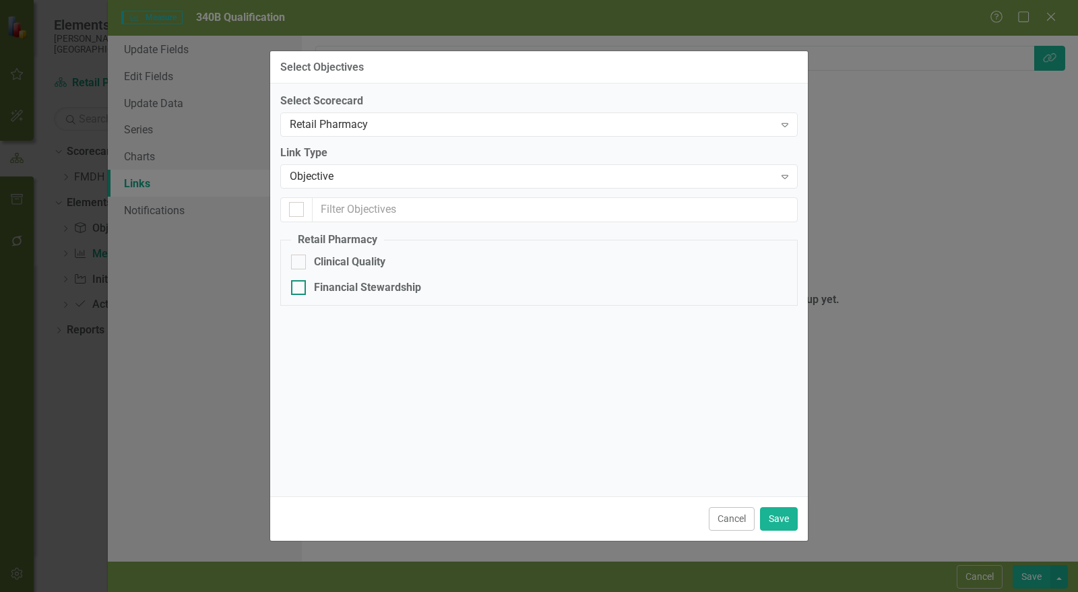
click at [328, 289] on div "Financial Stewardship" at bounding box center [367, 288] width 107 height 16
click at [300, 289] on input "Financial Stewardship" at bounding box center [295, 284] width 9 height 9
checkbox input "true"
click at [776, 513] on button "Save" at bounding box center [779, 520] width 38 height 24
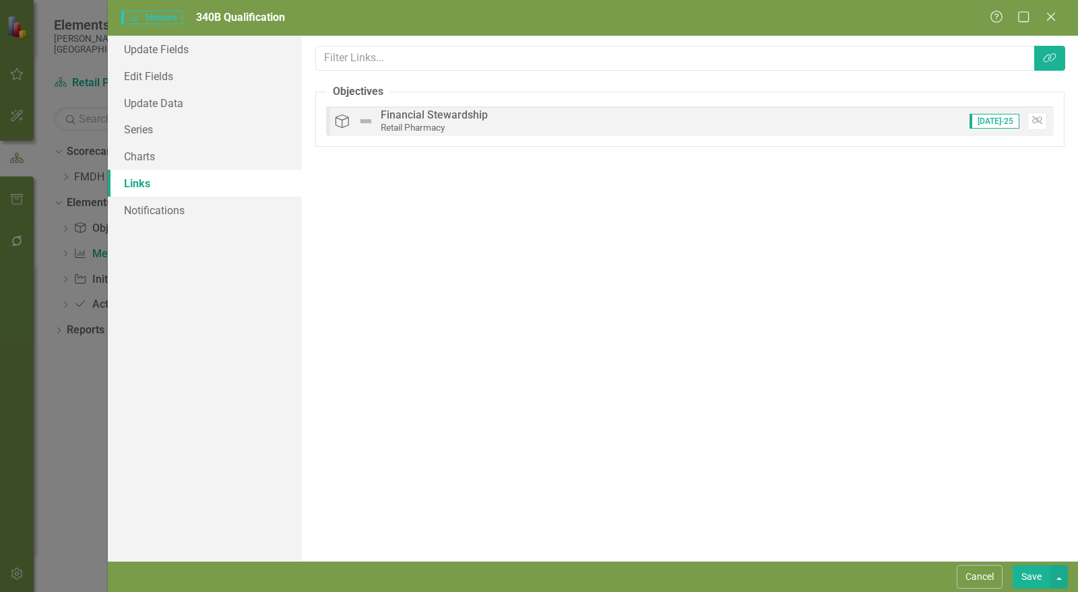
click at [1033, 583] on button "Save" at bounding box center [1032, 578] width 38 height 24
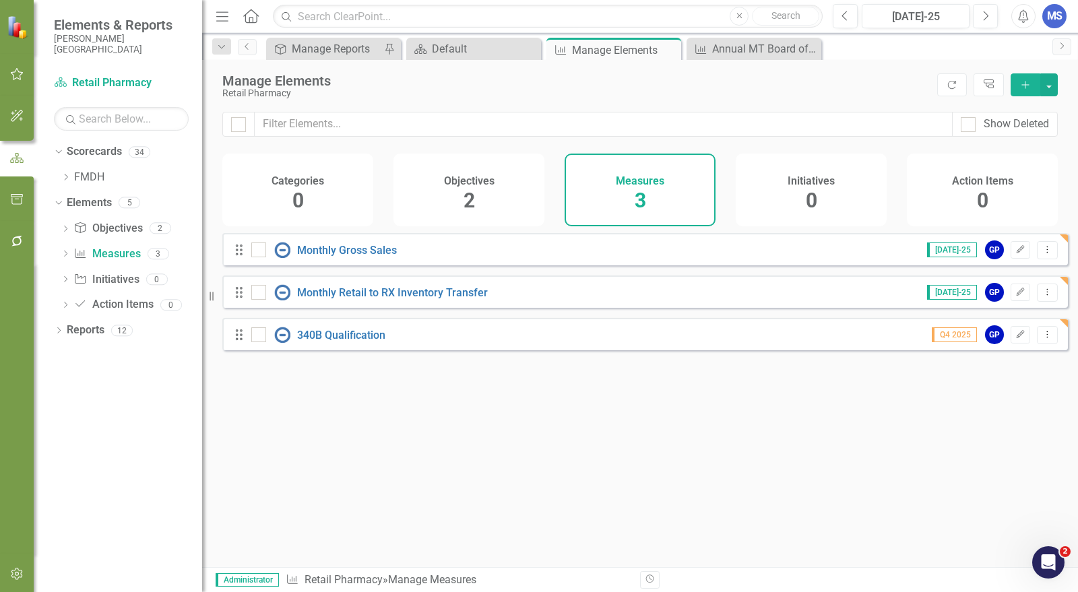
click at [1031, 80] on icon "Add" at bounding box center [1026, 84] width 12 height 9
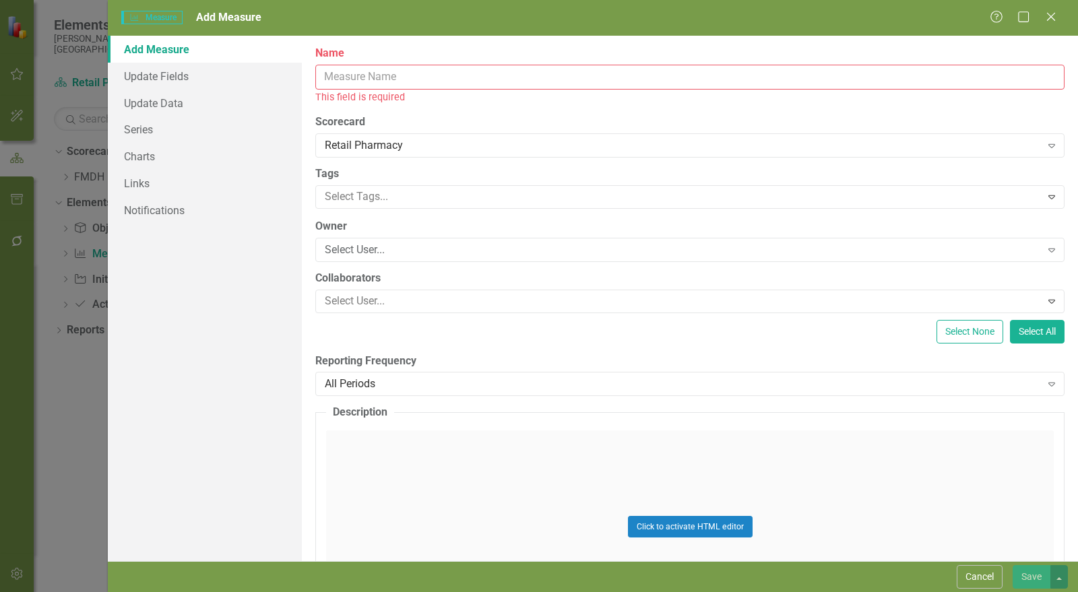
click at [369, 75] on input "Name" at bounding box center [690, 77] width 750 height 25
paste input "Will Call Return to Stock (RTS)"
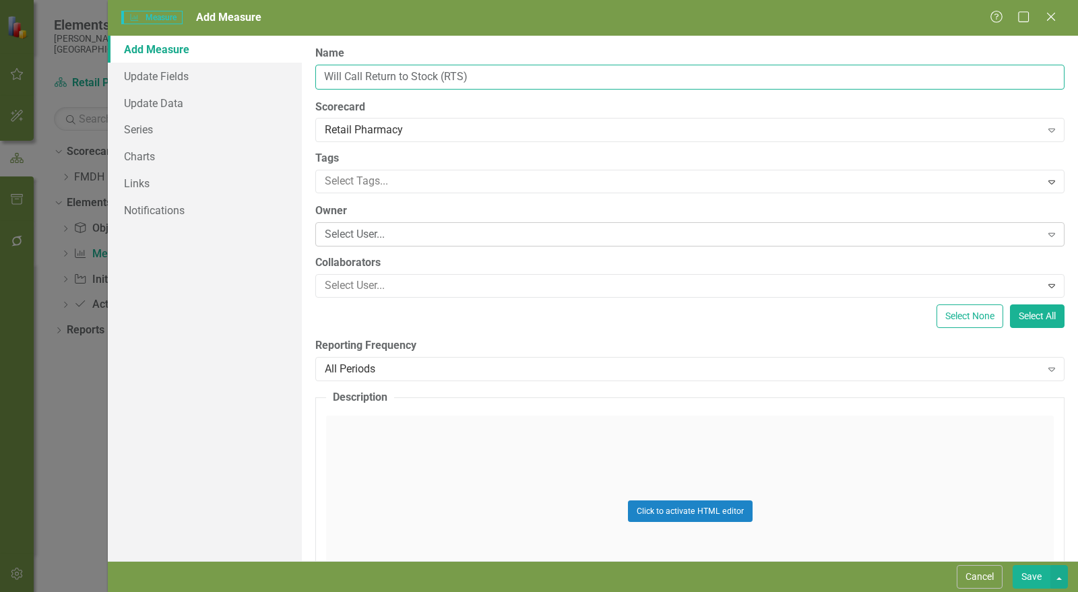
type input "Will Call Return to Stock (RTS)"
click at [378, 235] on div "Select User..." at bounding box center [683, 235] width 717 height 16
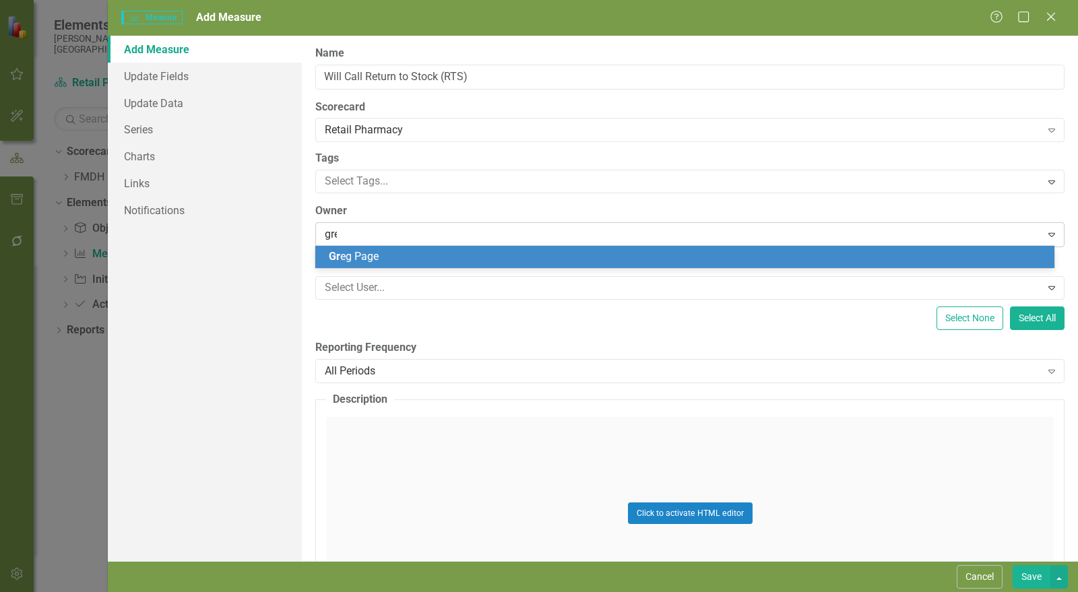
type input "greg"
click at [364, 249] on div "Greg Page" at bounding box center [684, 257] width 739 height 22
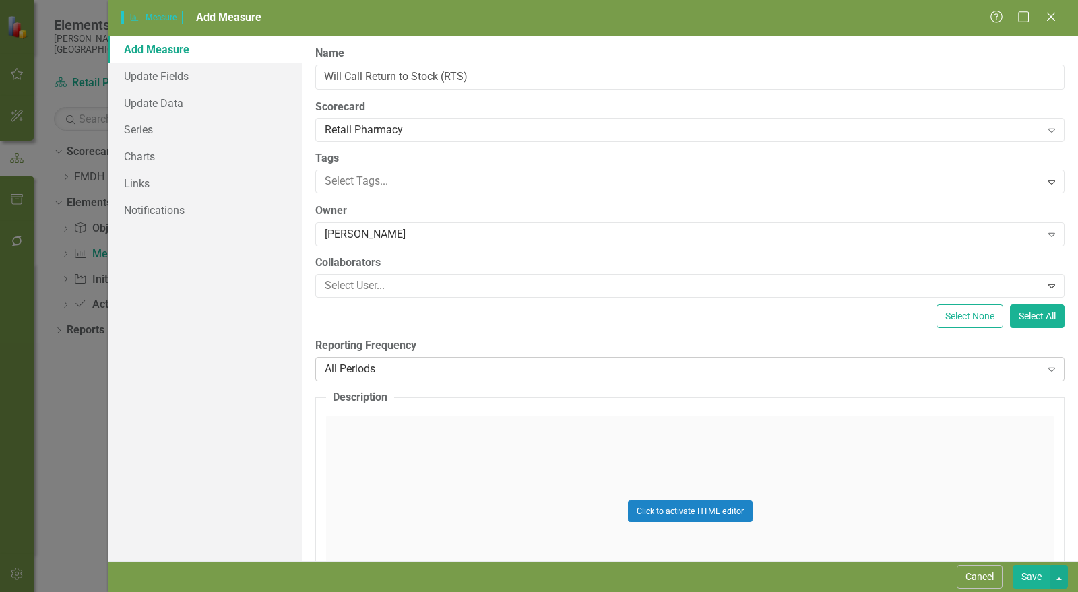
click at [378, 369] on div "All Periods" at bounding box center [683, 369] width 717 height 16
click at [152, 128] on link "Series" at bounding box center [205, 129] width 194 height 27
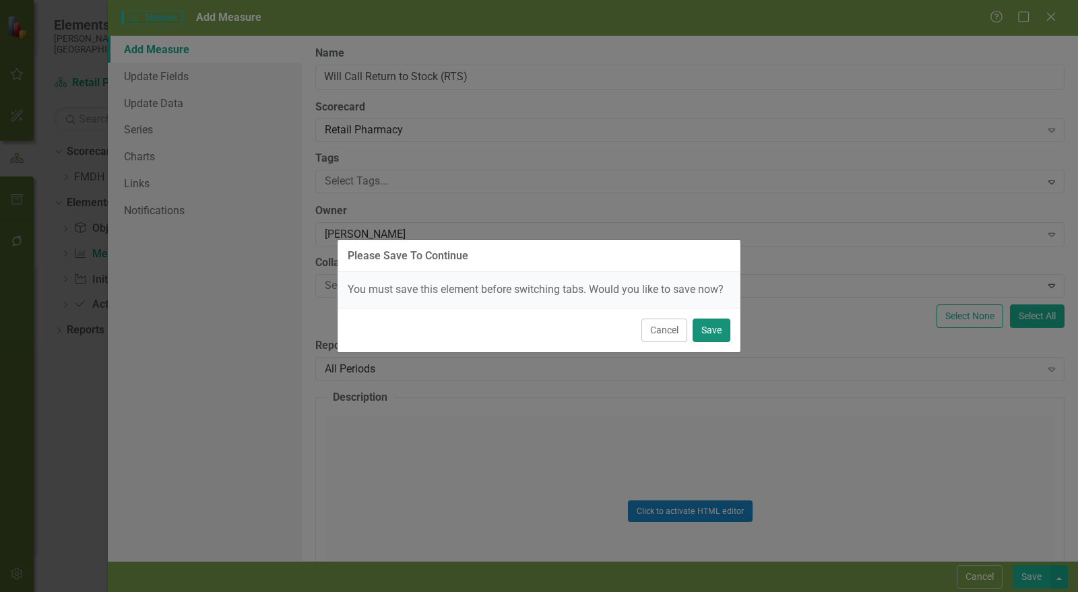
drag, startPoint x: 719, startPoint y: 324, endPoint x: 756, endPoint y: 169, distance: 159.4
click at [719, 324] on button "Save" at bounding box center [712, 331] width 38 height 24
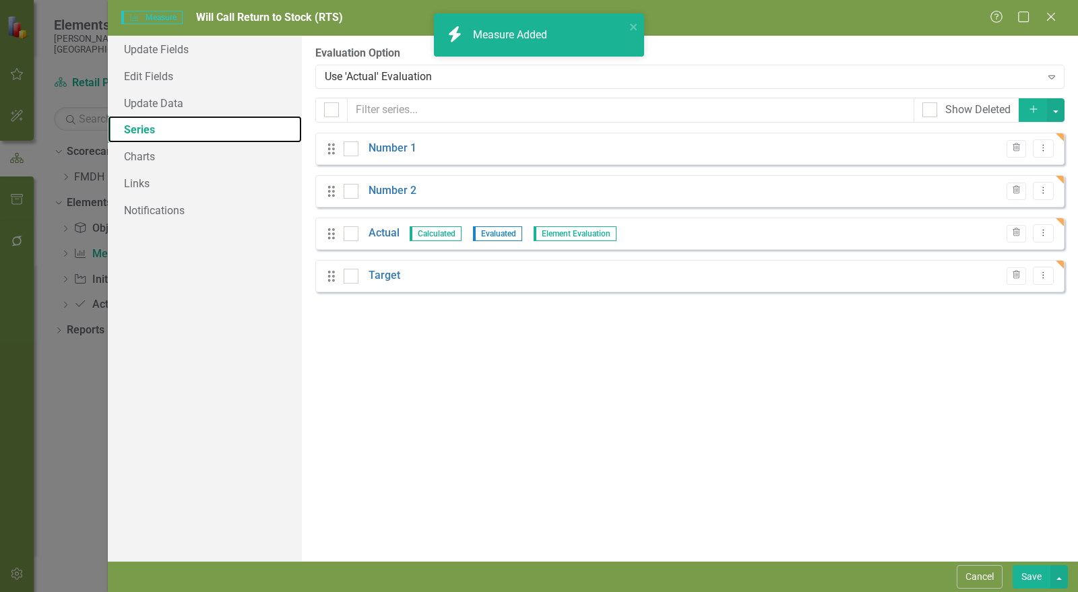
checkbox input "false"
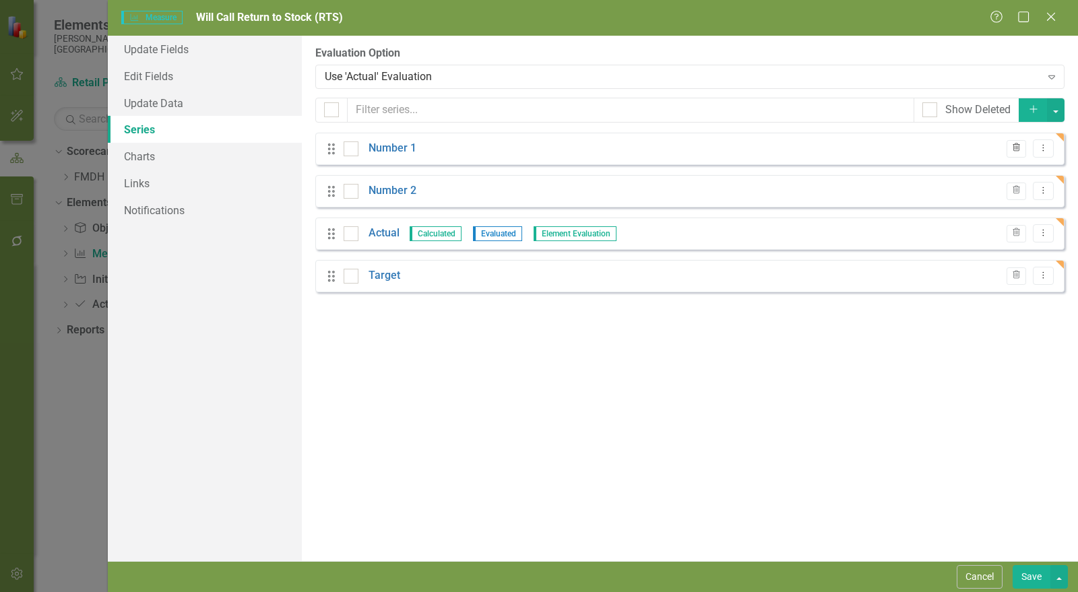
click at [1014, 146] on icon "Trash" at bounding box center [1017, 148] width 10 height 8
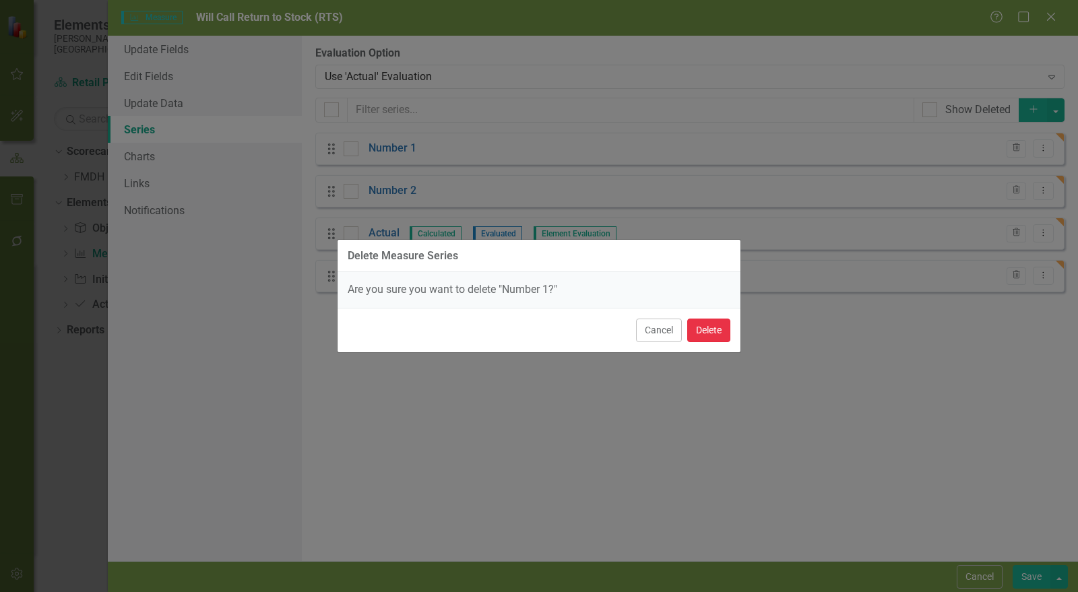
click at [718, 330] on button "Delete" at bounding box center [709, 331] width 43 height 24
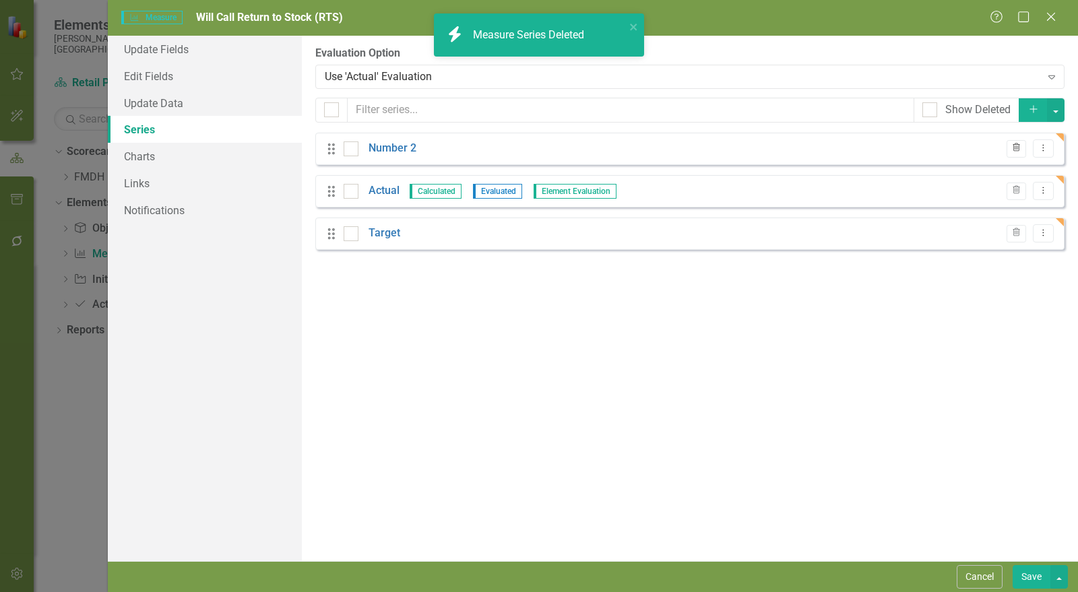
click at [1017, 150] on icon "Trash" at bounding box center [1017, 148] width 10 height 8
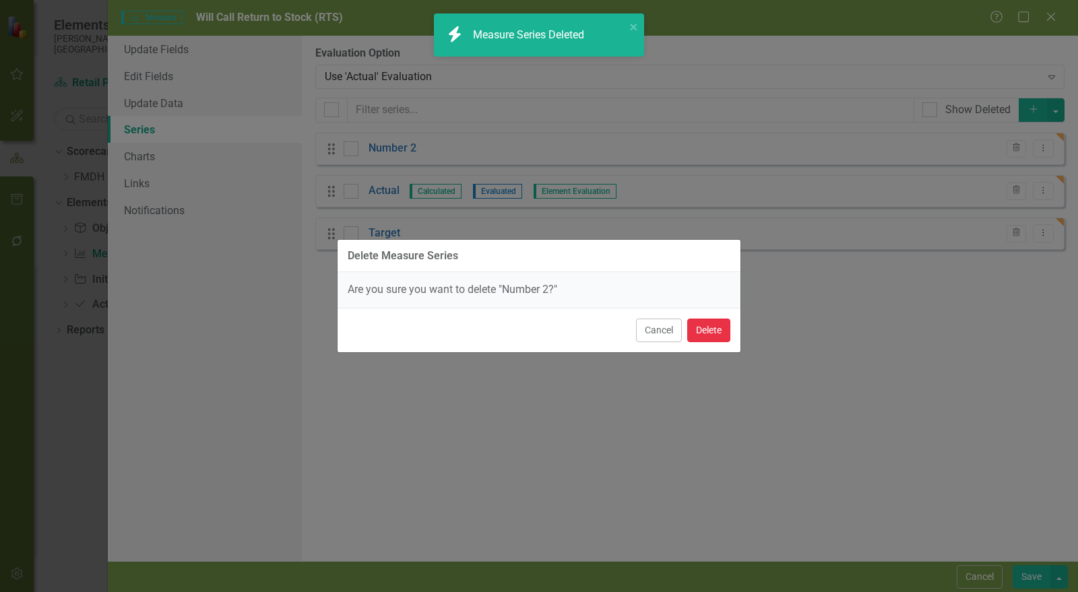
click at [719, 328] on button "Delete" at bounding box center [709, 331] width 43 height 24
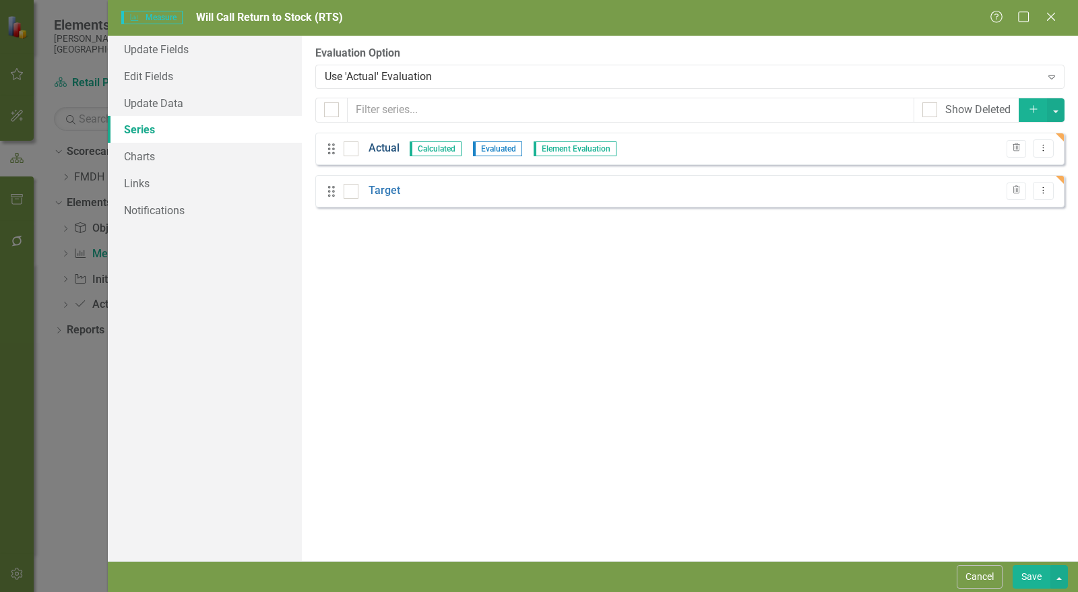
click at [384, 144] on link "Actual" at bounding box center [384, 149] width 31 height 16
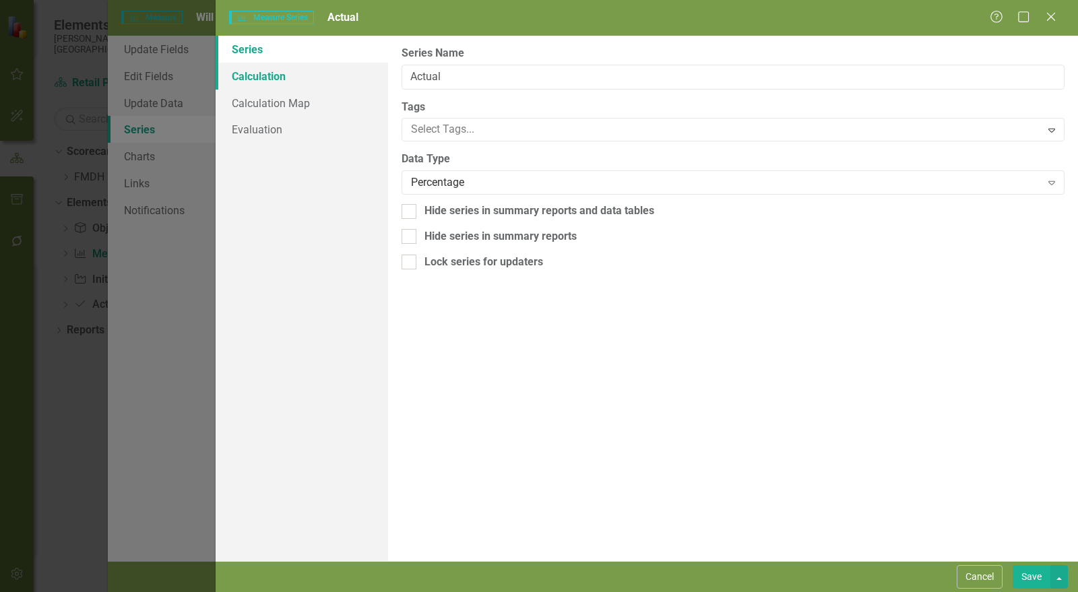
click at [298, 74] on link "Calculation" at bounding box center [302, 76] width 173 height 27
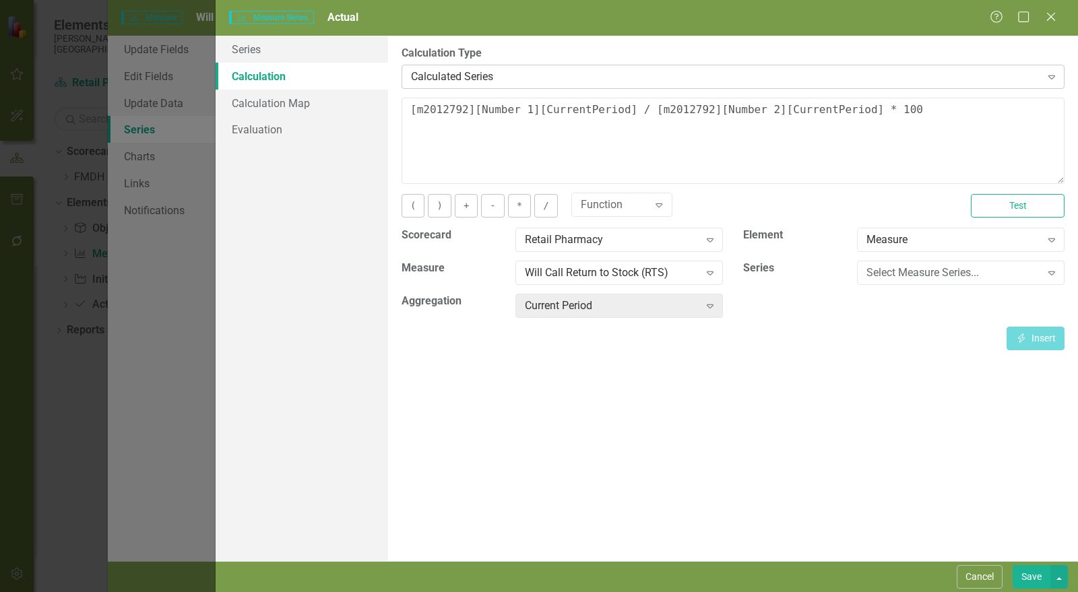
click at [452, 76] on div "Calculated Series" at bounding box center [726, 77] width 630 height 16
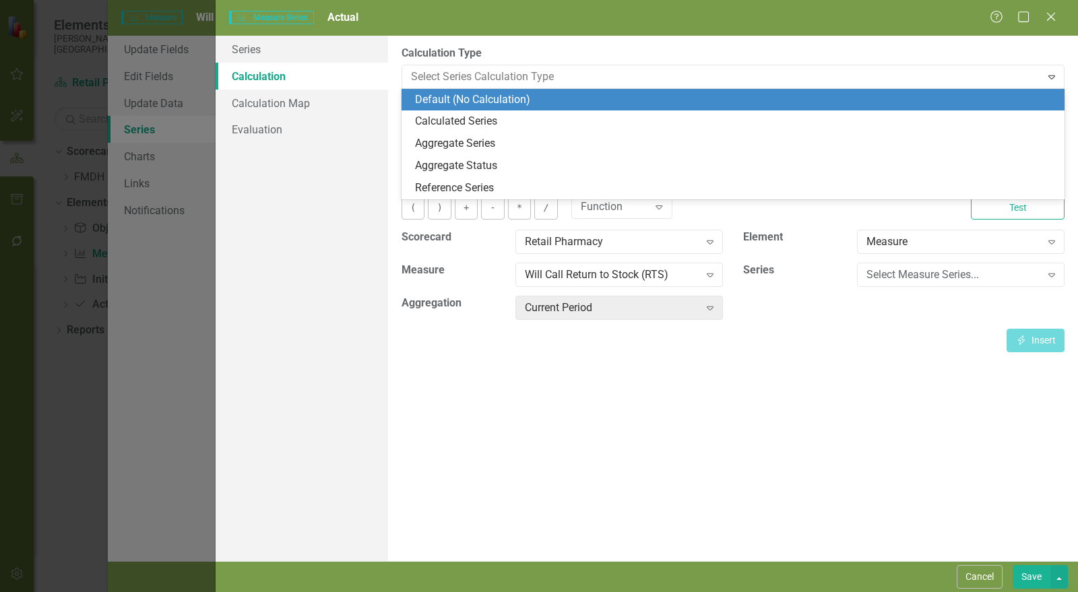
click at [457, 94] on div "Default (No Calculation)" at bounding box center [736, 100] width 642 height 16
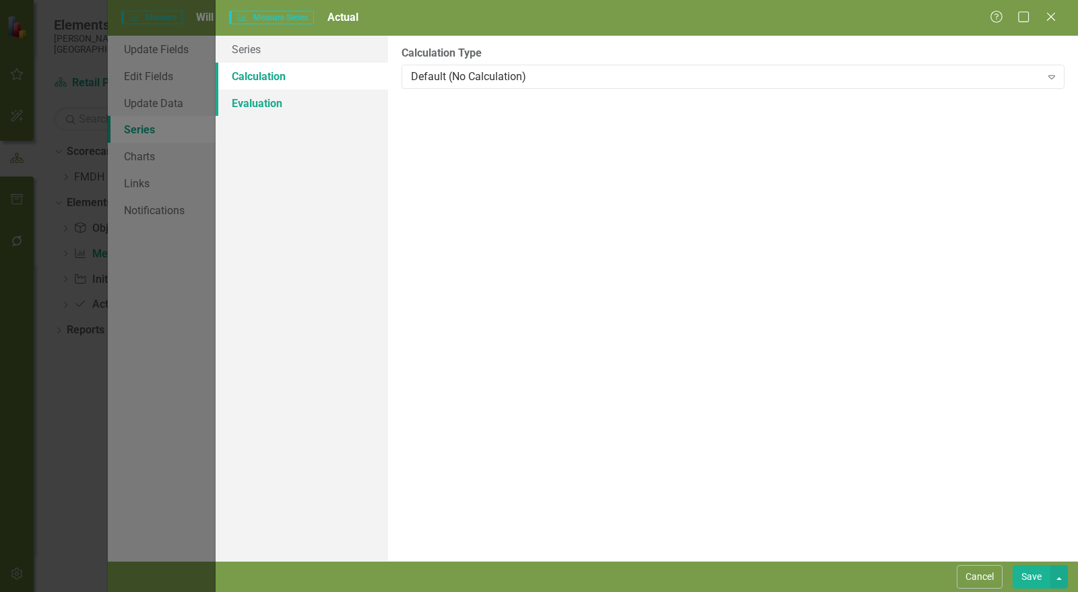
click at [274, 98] on link "Evaluation" at bounding box center [302, 103] width 173 height 27
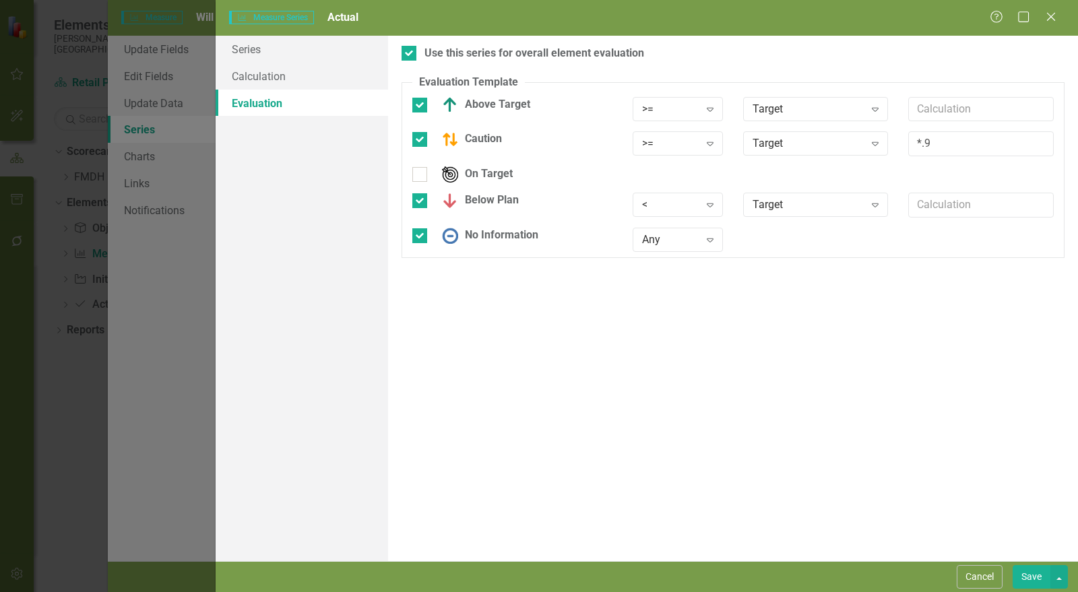
click at [1030, 580] on button "Save" at bounding box center [1032, 578] width 38 height 24
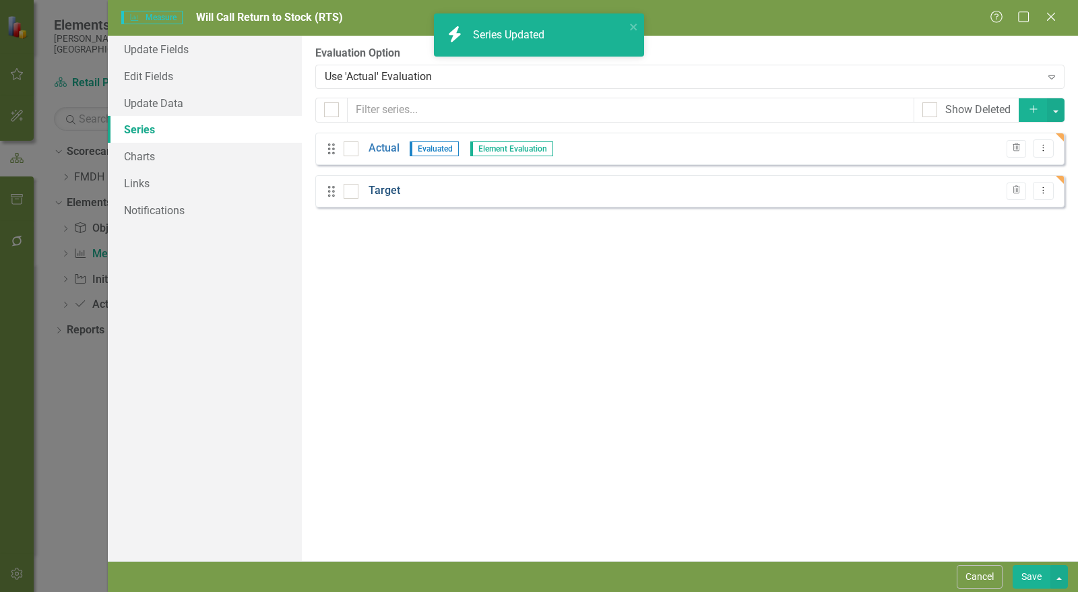
click at [389, 192] on link "Target" at bounding box center [385, 191] width 32 height 16
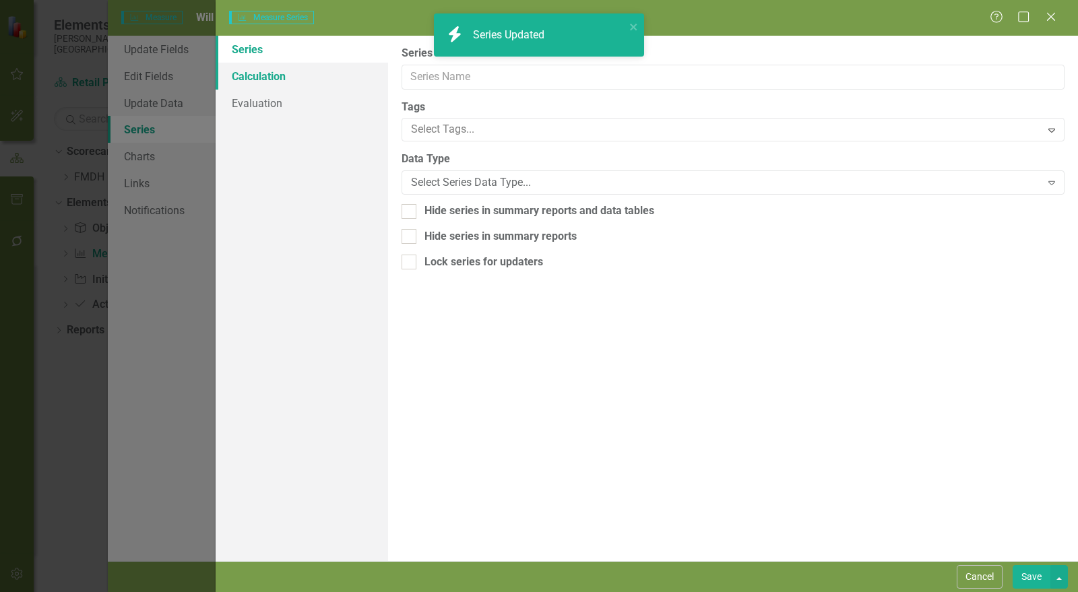
type input "Target"
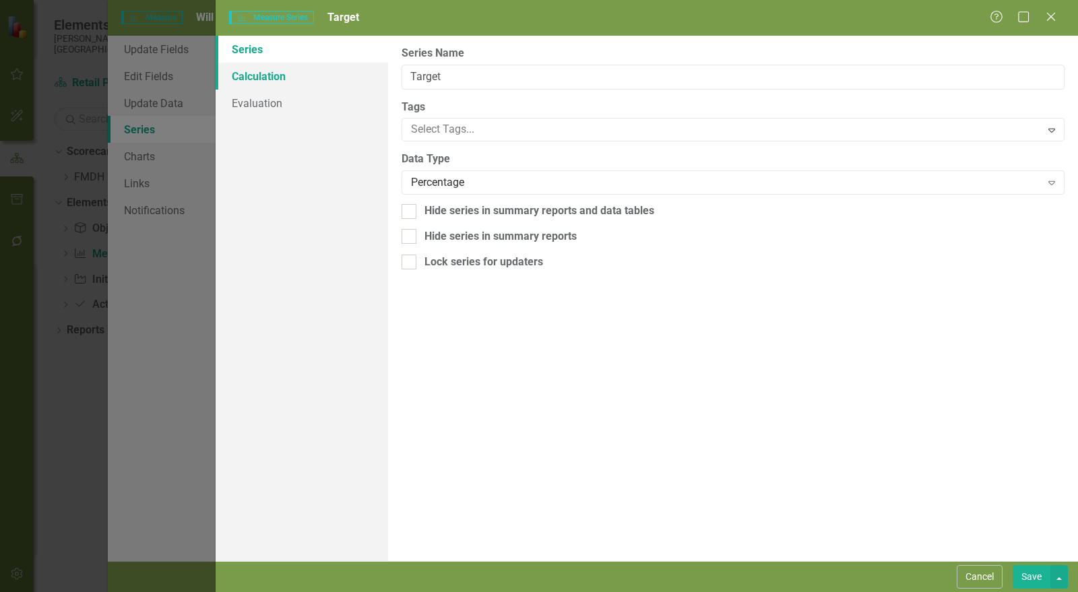
click at [275, 80] on link "Calculation" at bounding box center [302, 76] width 173 height 27
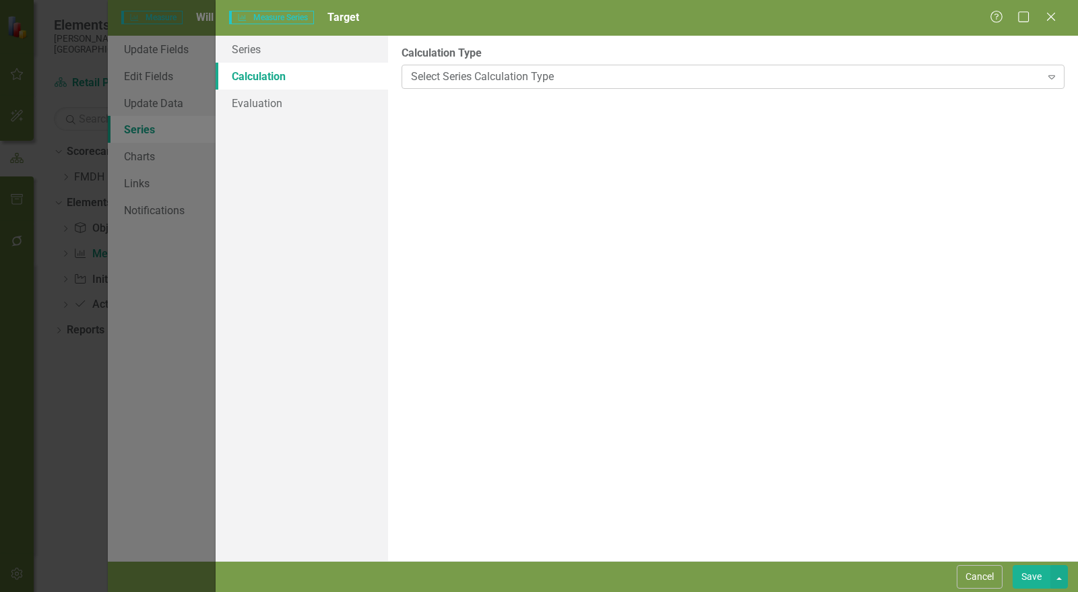
click at [453, 86] on div "Select Series Calculation Type Expand" at bounding box center [733, 77] width 663 height 24
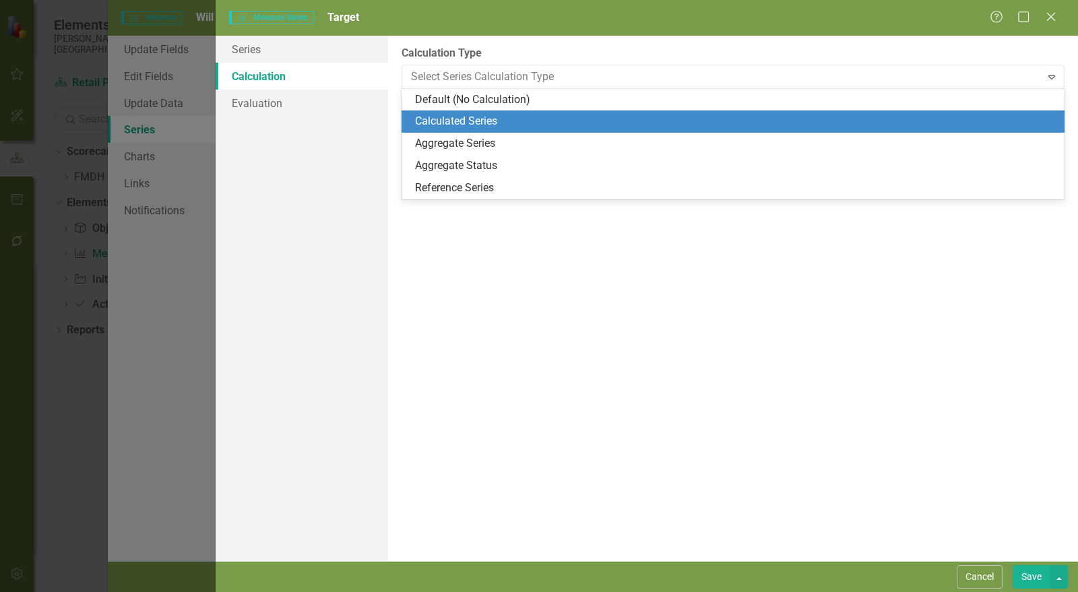
click at [446, 123] on div "Calculated Series" at bounding box center [736, 122] width 642 height 16
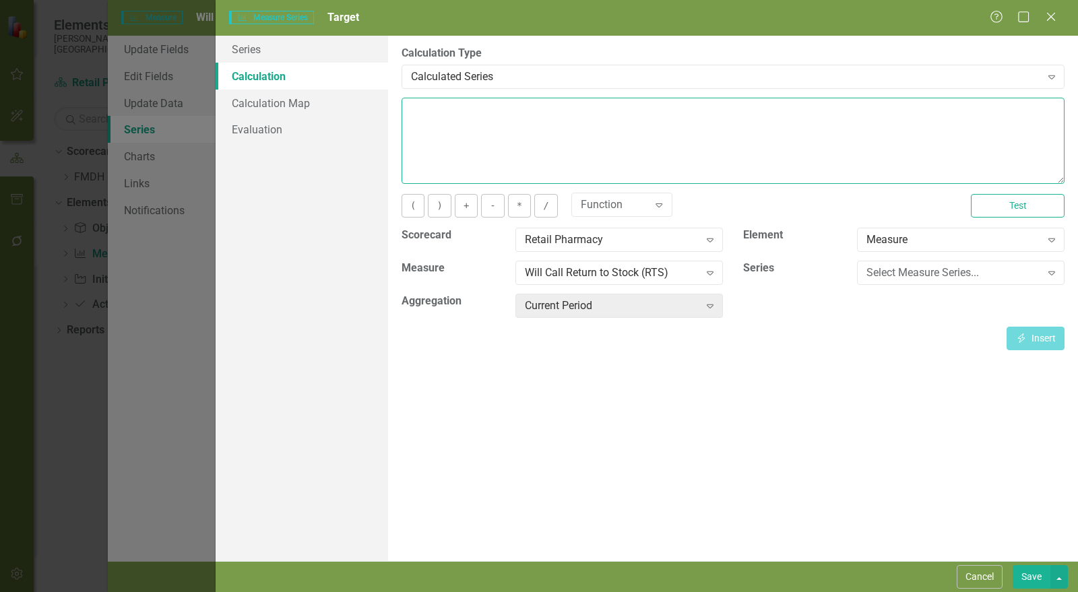
click at [444, 113] on textarea at bounding box center [733, 141] width 663 height 86
type textarea "100"
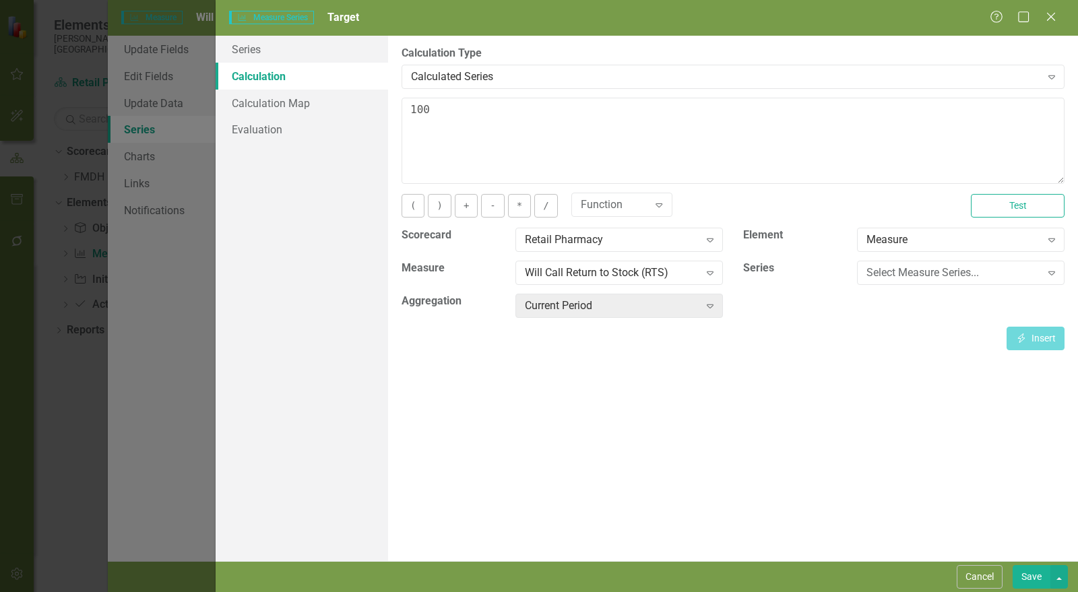
click at [1027, 576] on button "Save" at bounding box center [1032, 578] width 38 height 24
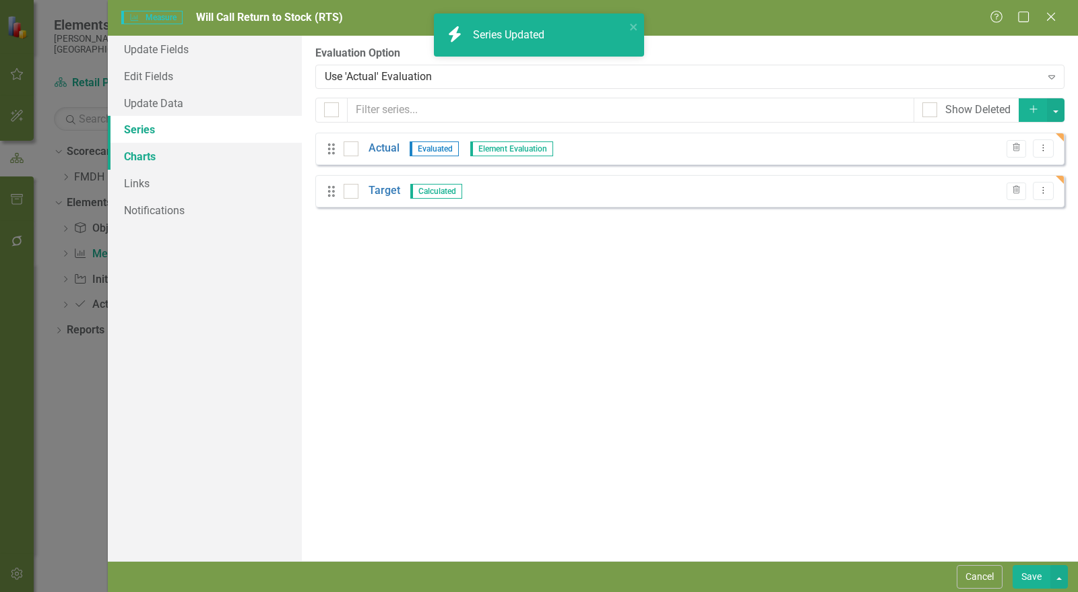
click at [144, 160] on link "Charts" at bounding box center [205, 156] width 194 height 27
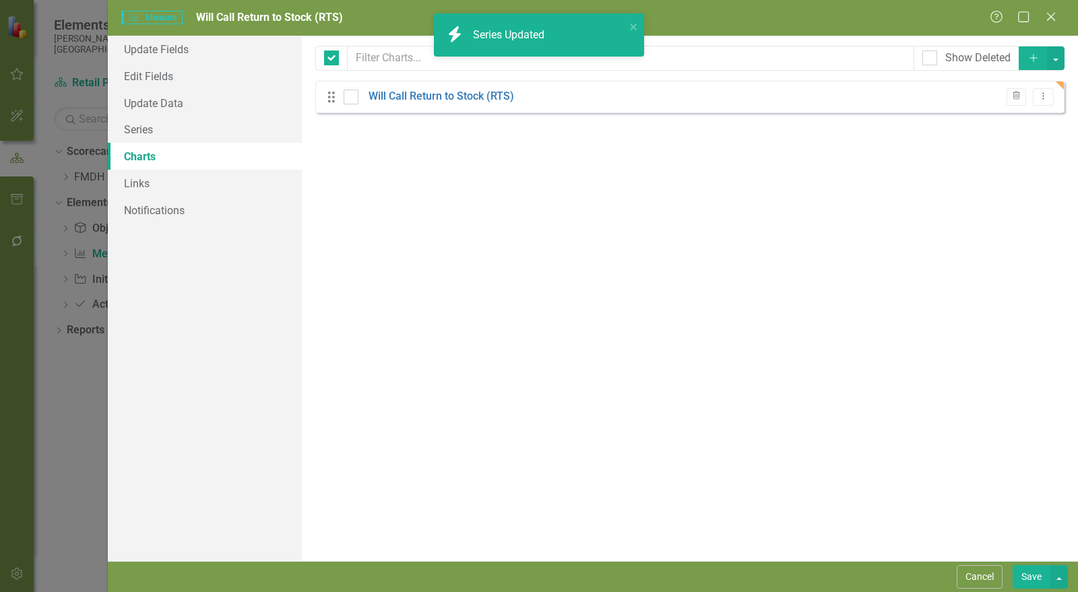
checkbox input "false"
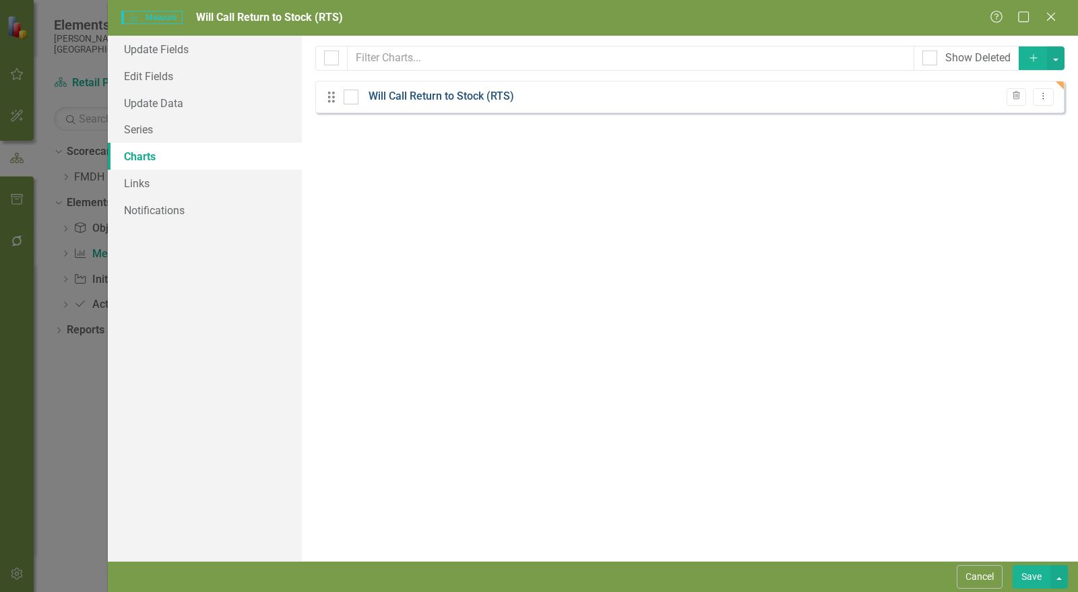
click at [470, 96] on link "Will Call Return to Stock (RTS)" at bounding box center [442, 97] width 146 height 16
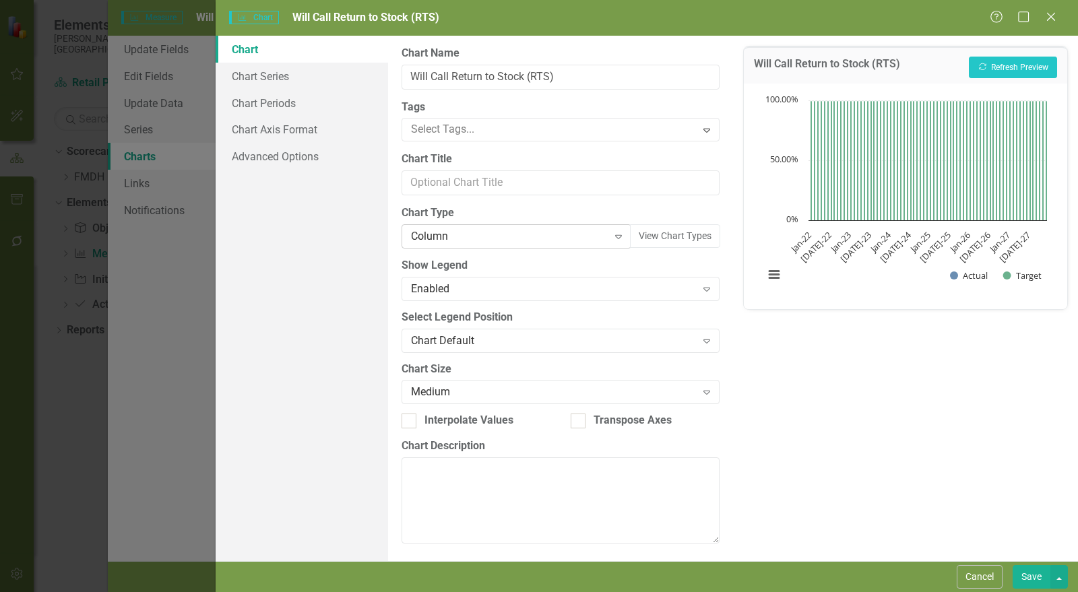
click at [458, 236] on div "Column" at bounding box center [509, 237] width 197 height 16
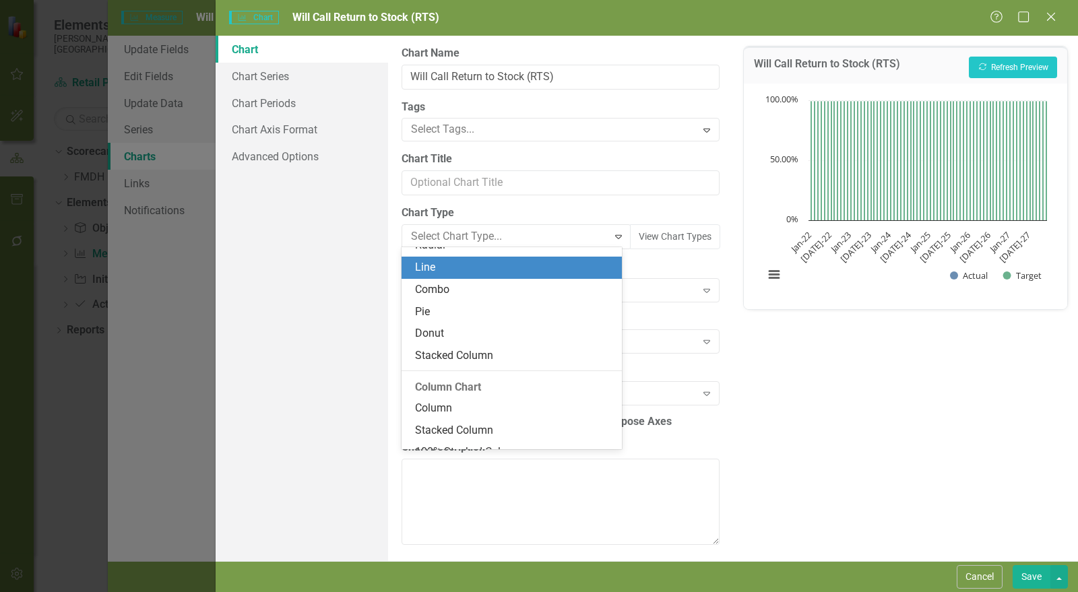
click at [459, 270] on div "Line" at bounding box center [514, 268] width 199 height 16
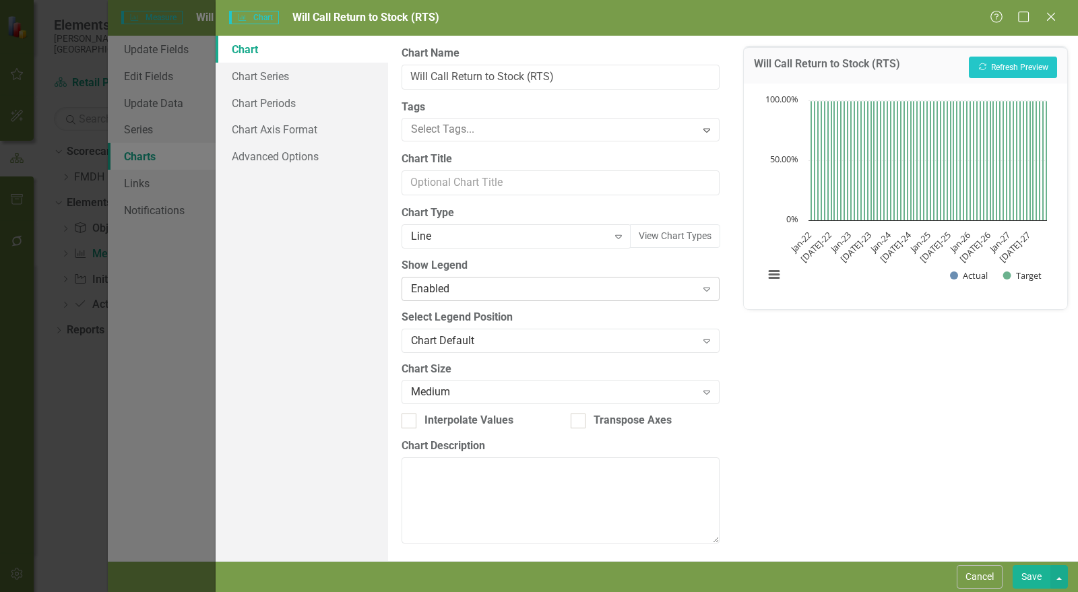
scroll to position [1, 0]
click at [291, 76] on link "Chart Series" at bounding box center [302, 76] width 173 height 27
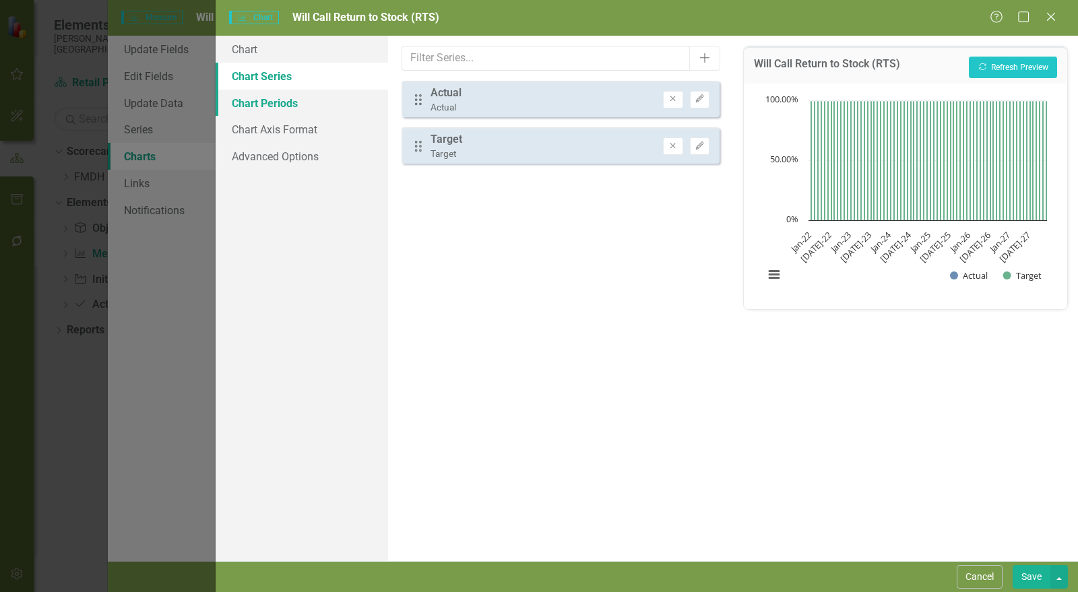
click at [301, 106] on link "Chart Periods" at bounding box center [302, 103] width 173 height 27
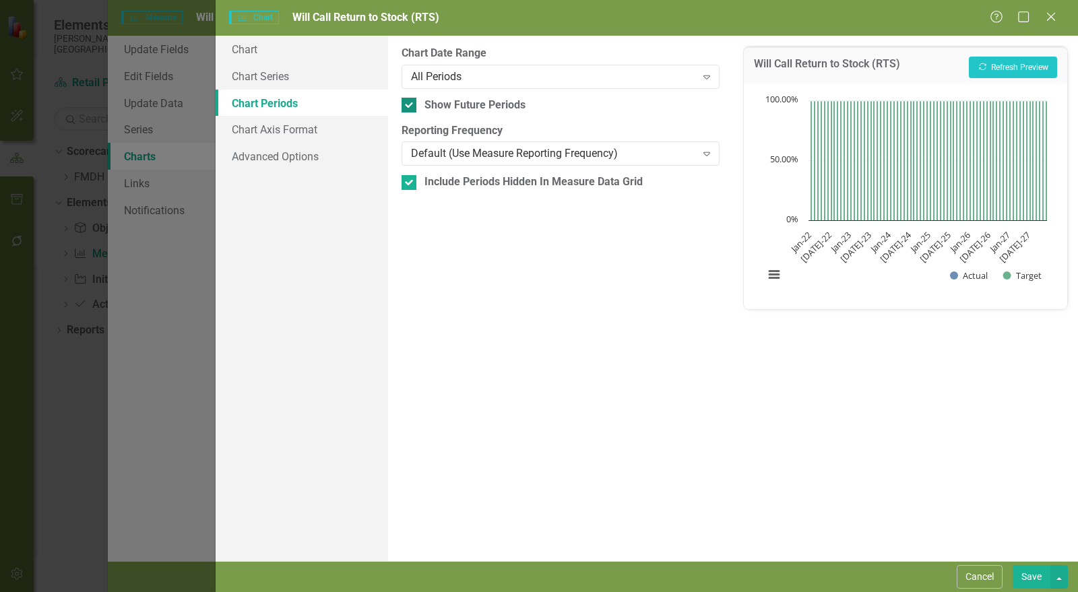
click at [407, 111] on div at bounding box center [409, 105] width 15 height 15
click at [407, 106] on input "Show Future Periods" at bounding box center [406, 102] width 9 height 9
checkbox input "false"
click at [435, 159] on div "Default (Use Measure Reporting Frequency)" at bounding box center [553, 154] width 285 height 16
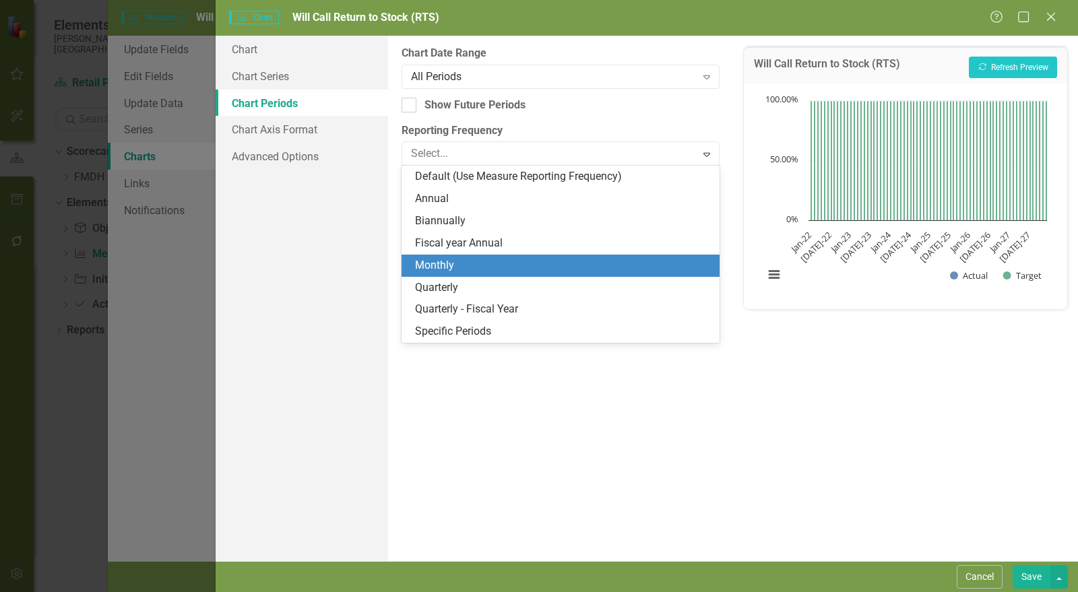
click at [433, 267] on div "Monthly" at bounding box center [563, 266] width 297 height 16
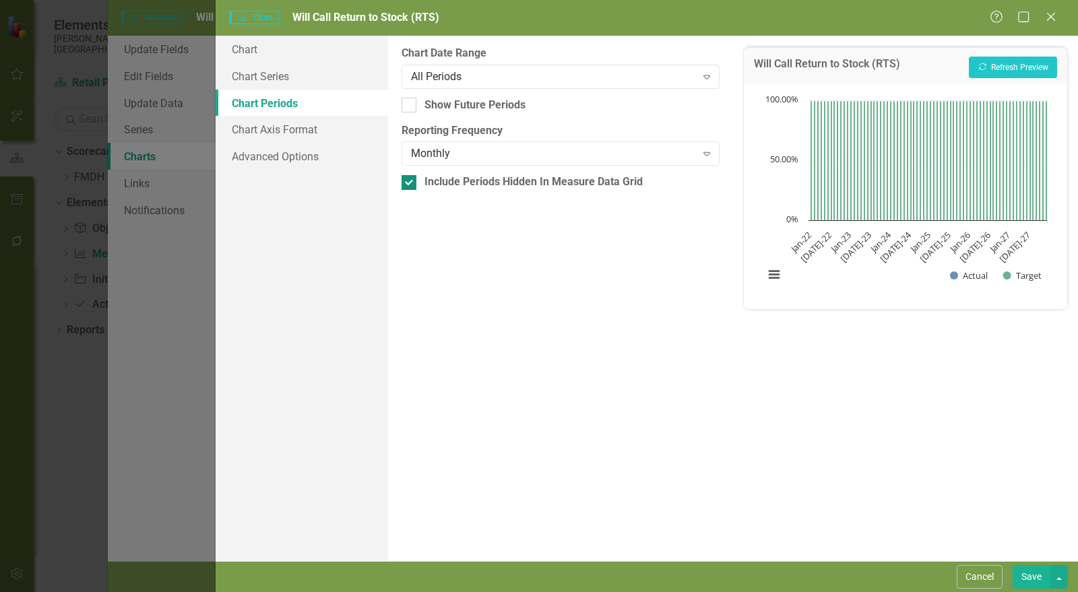
click at [411, 183] on div at bounding box center [409, 182] width 15 height 15
click at [410, 183] on input "Include Periods Hidden In Measure Data Grid" at bounding box center [406, 179] width 9 height 9
checkbox input "false"
click at [1037, 63] on button "Recalculate Refresh Preview" at bounding box center [1013, 68] width 88 height 22
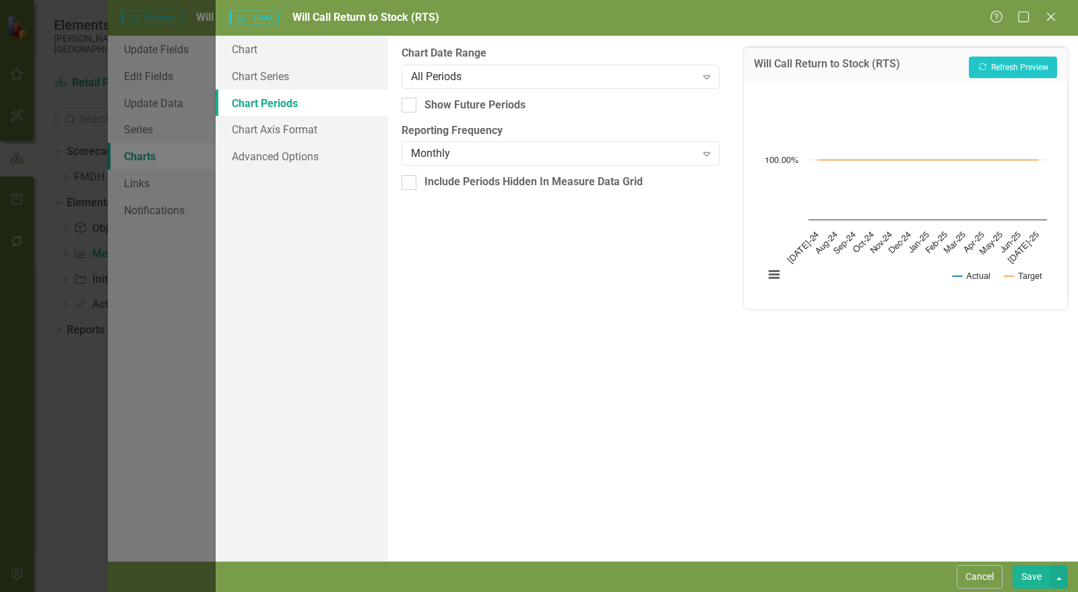
click at [1038, 580] on button "Save" at bounding box center [1032, 578] width 38 height 24
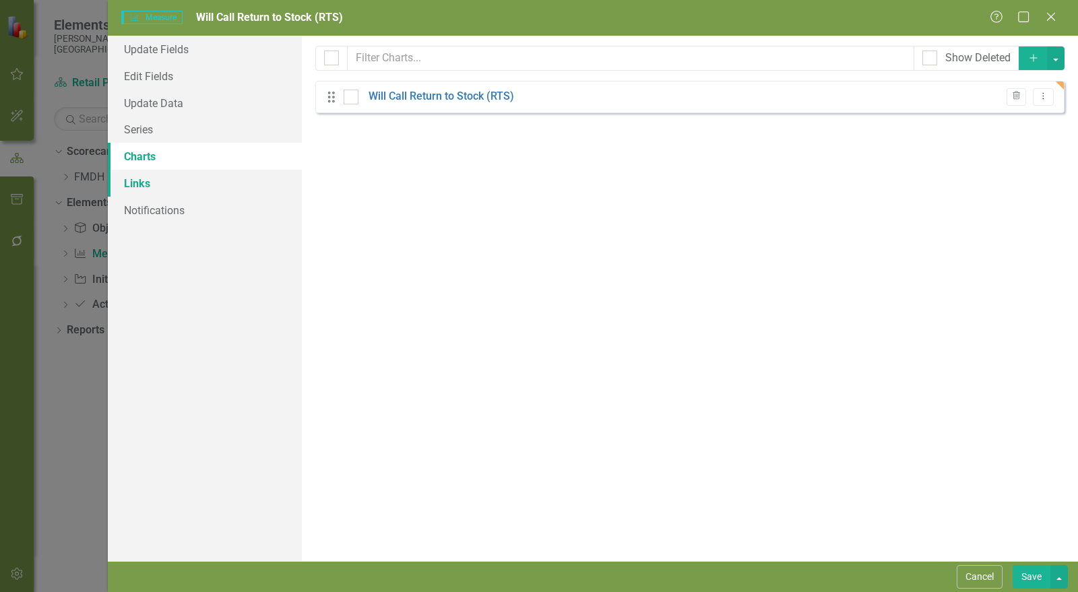
click at [171, 184] on link "Links" at bounding box center [205, 183] width 194 height 27
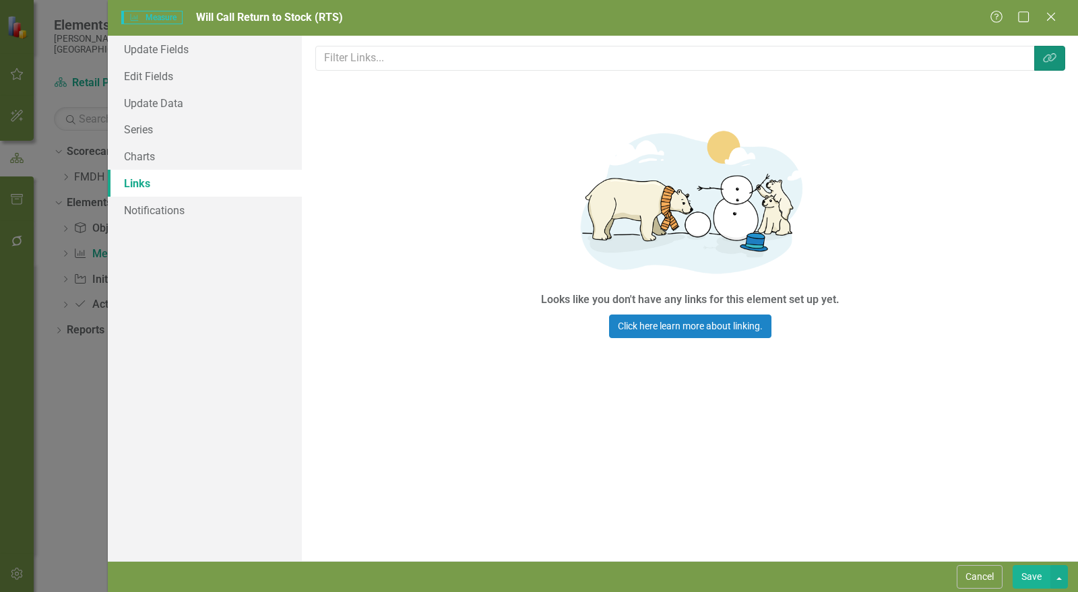
click at [1056, 57] on icon "button" at bounding box center [1049, 57] width 13 height 9
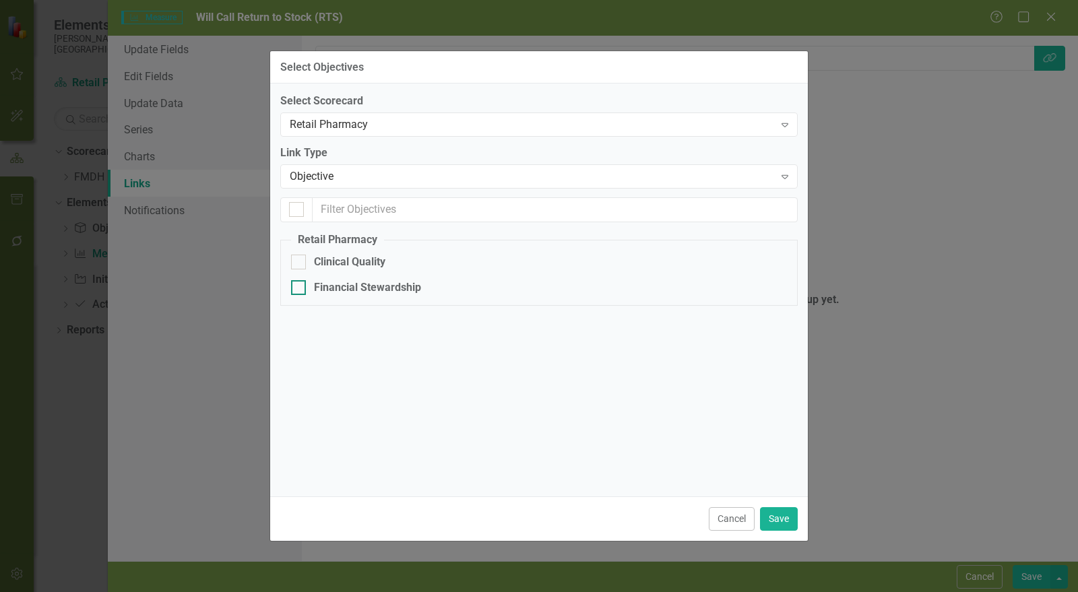
click at [390, 290] on div "Financial Stewardship" at bounding box center [367, 288] width 107 height 16
click at [300, 289] on input "Financial Stewardship" at bounding box center [295, 284] width 9 height 9
checkbox input "true"
click at [777, 520] on button "Save" at bounding box center [779, 520] width 38 height 24
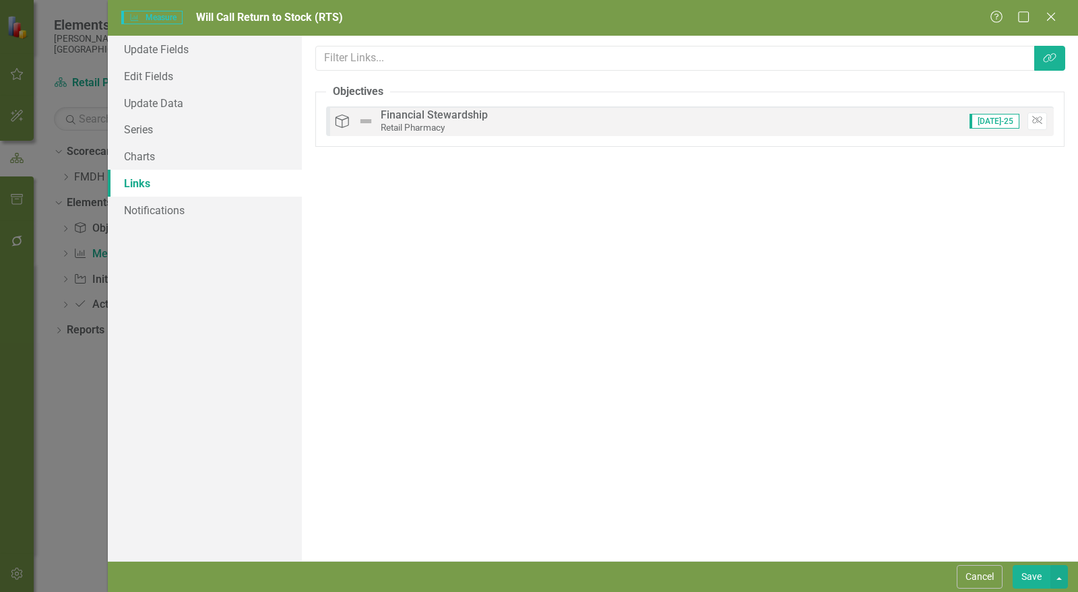
click at [1025, 577] on button "Save" at bounding box center [1032, 578] width 38 height 24
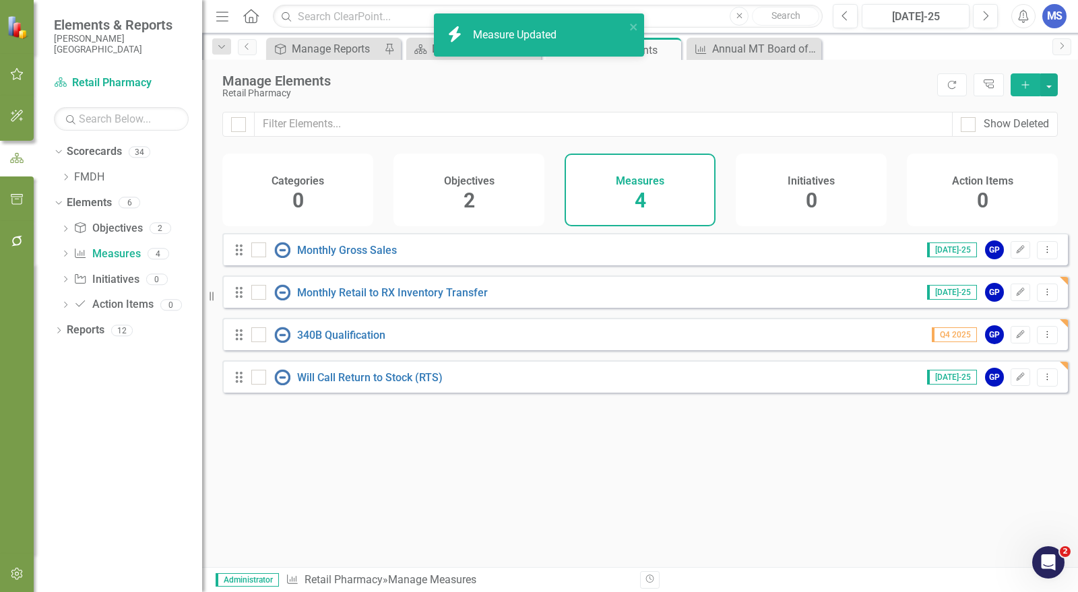
click at [15, 575] on icon "button" at bounding box center [16, 574] width 11 height 12
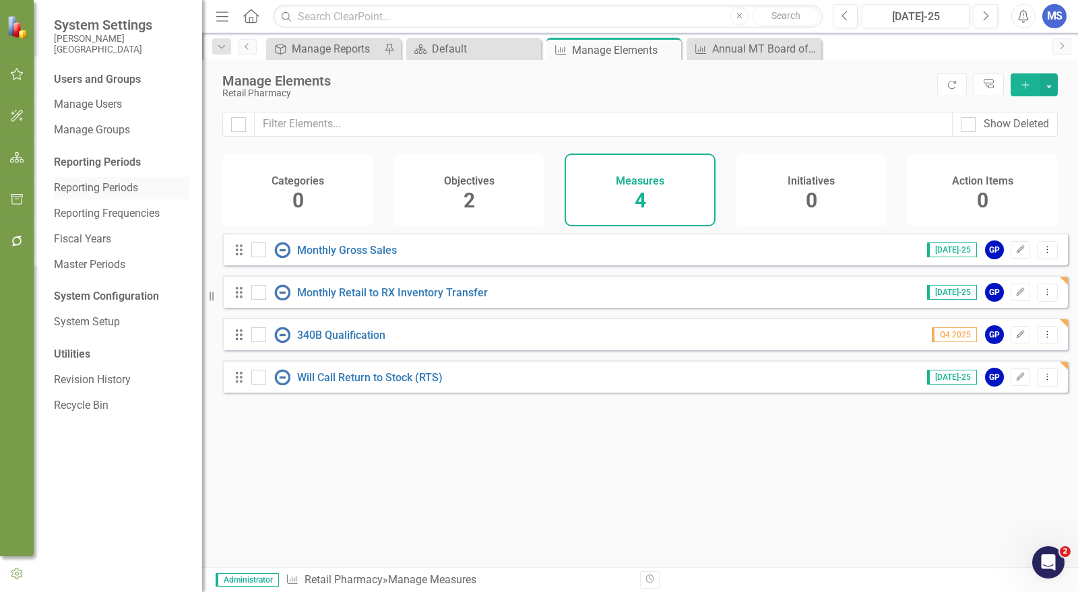
click at [125, 194] on link "Reporting Periods" at bounding box center [121, 189] width 135 height 16
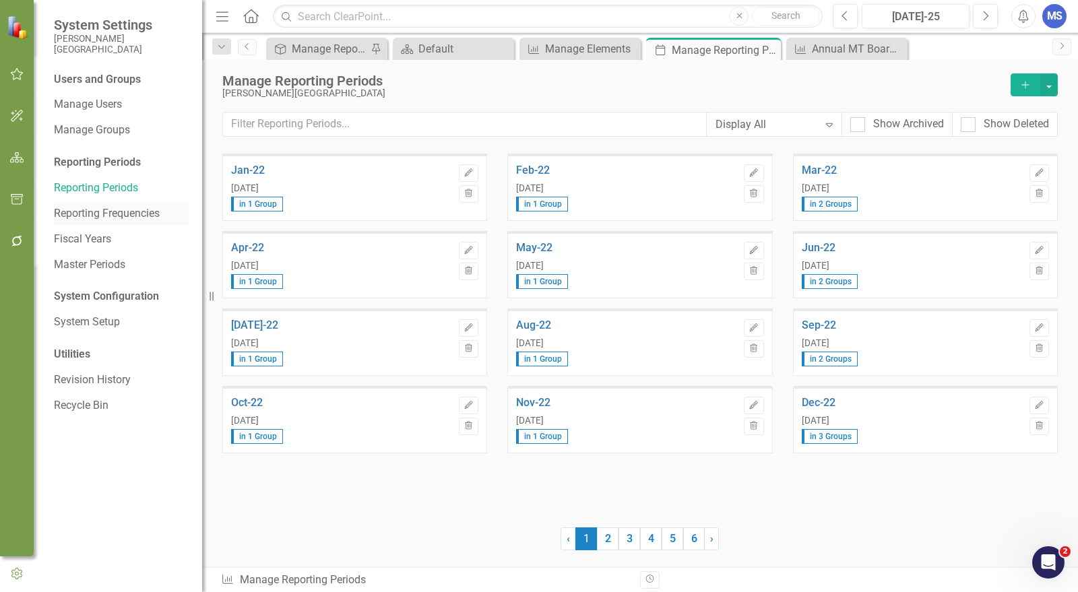
click at [125, 213] on link "Reporting Frequencies" at bounding box center [121, 214] width 135 height 16
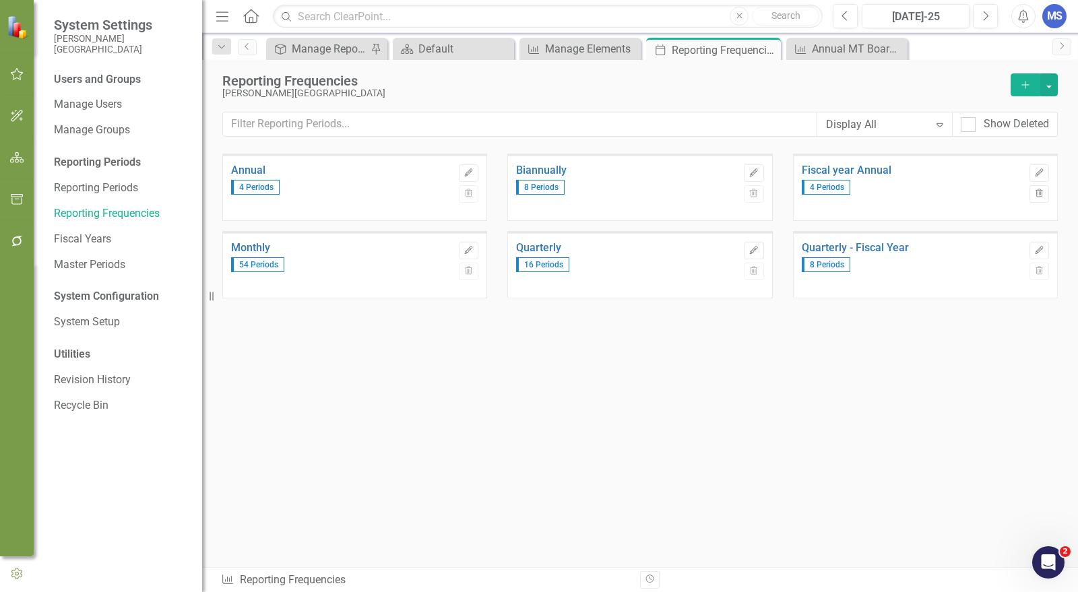
click at [1025, 88] on icon "Add" at bounding box center [1026, 84] width 12 height 9
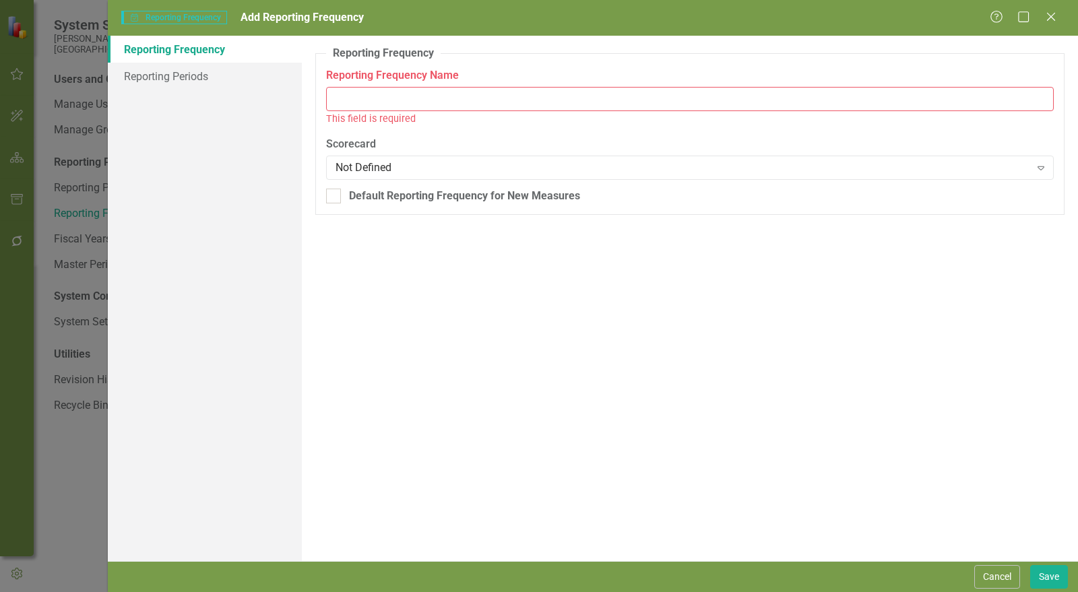
click at [345, 98] on input "Reporting Frequency Name" at bounding box center [690, 99] width 728 height 25
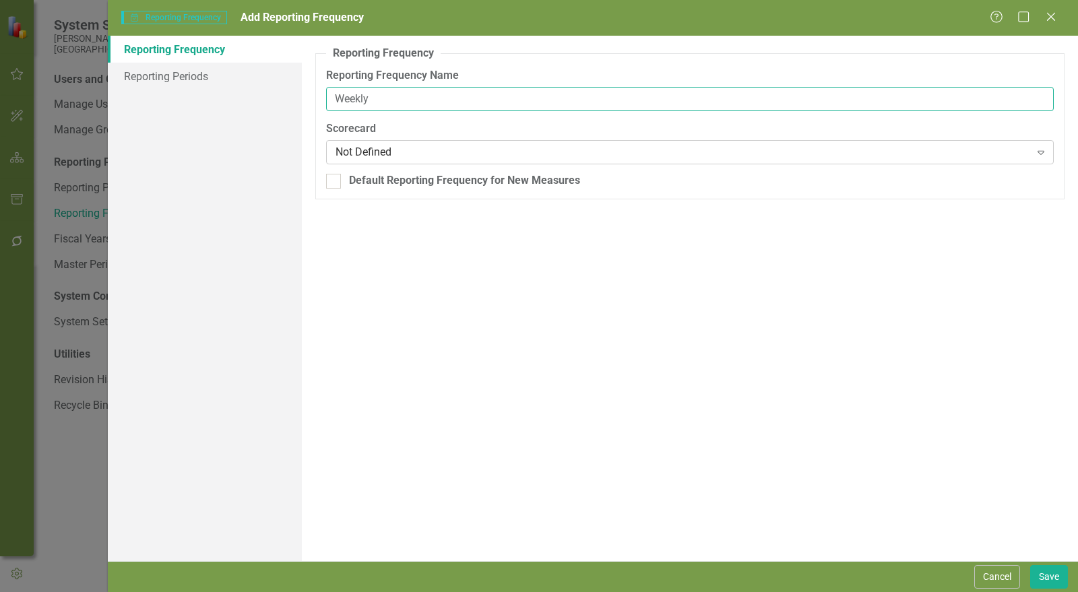
type input "Weekly"
click at [355, 146] on div "Not Defined" at bounding box center [683, 153] width 695 height 16
click at [222, 73] on link "Reporting Periods" at bounding box center [205, 76] width 194 height 27
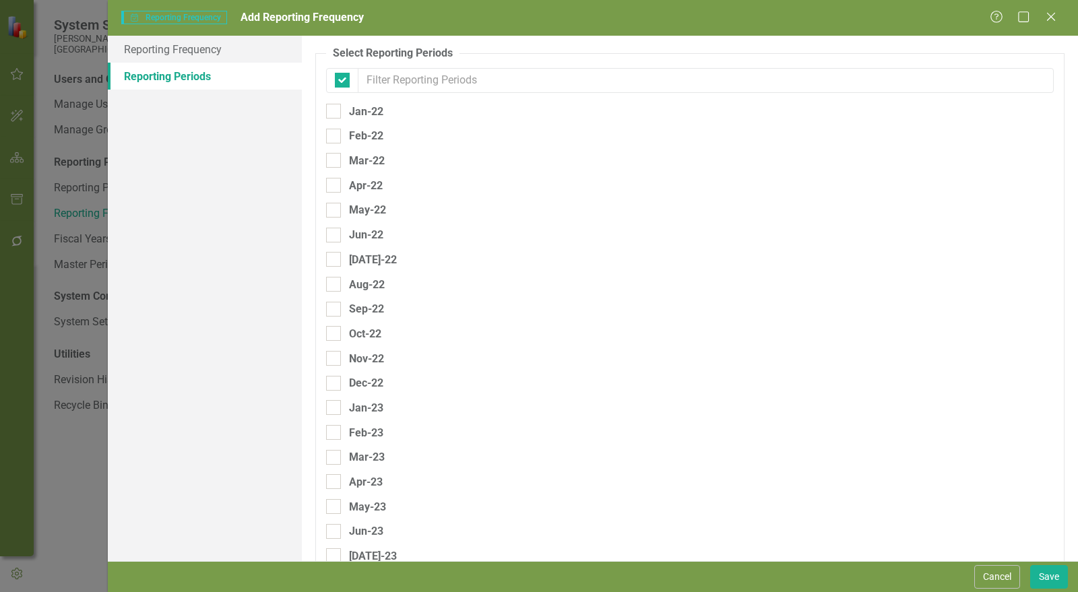
checkbox input "false"
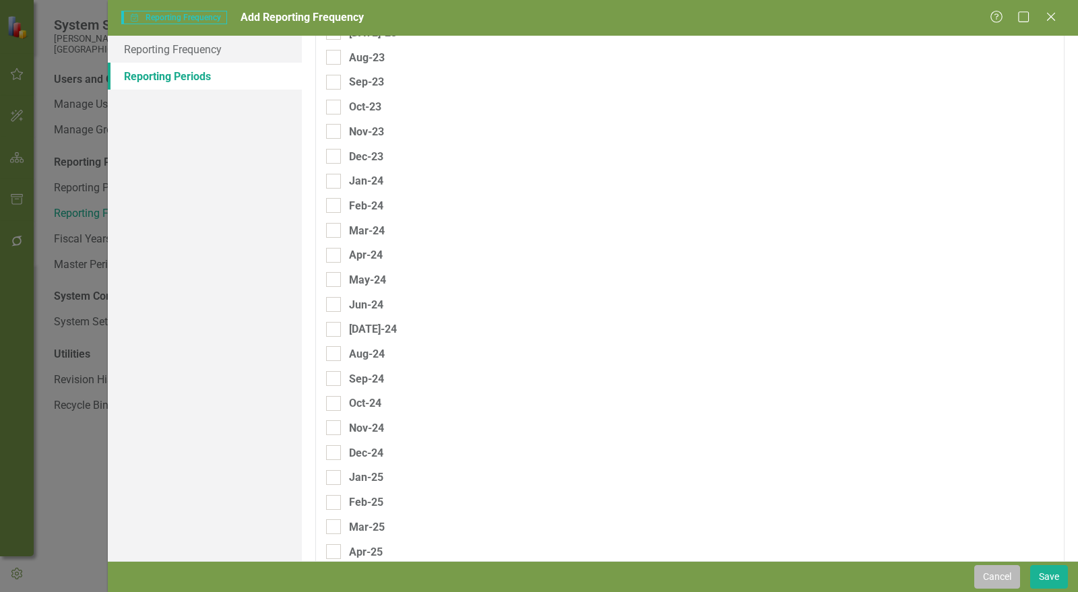
click at [996, 570] on button "Cancel" at bounding box center [998, 578] width 46 height 24
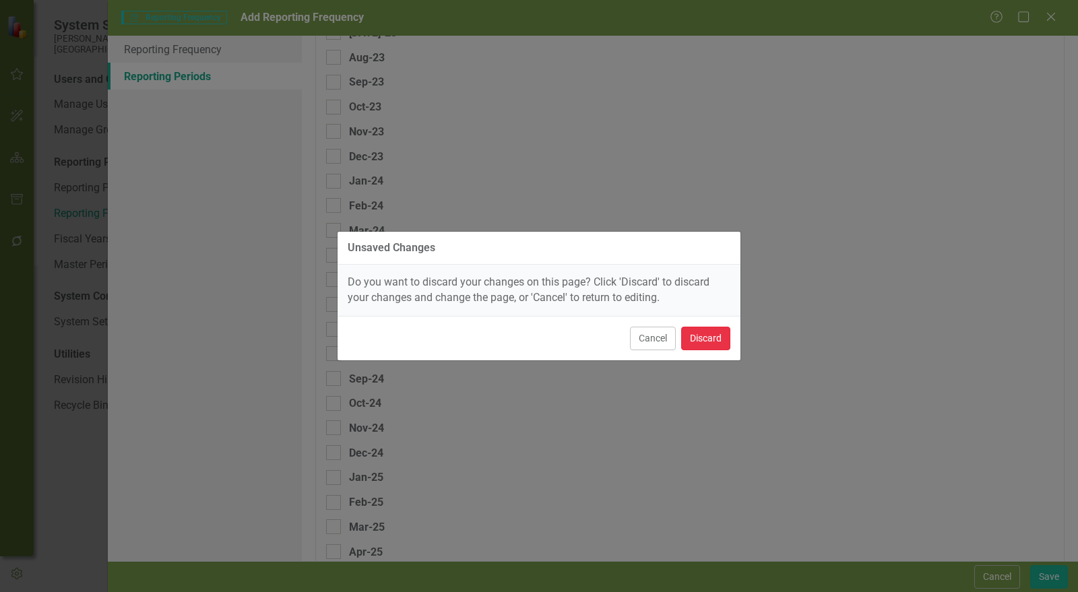
click at [706, 344] on button "Discard" at bounding box center [705, 339] width 49 height 24
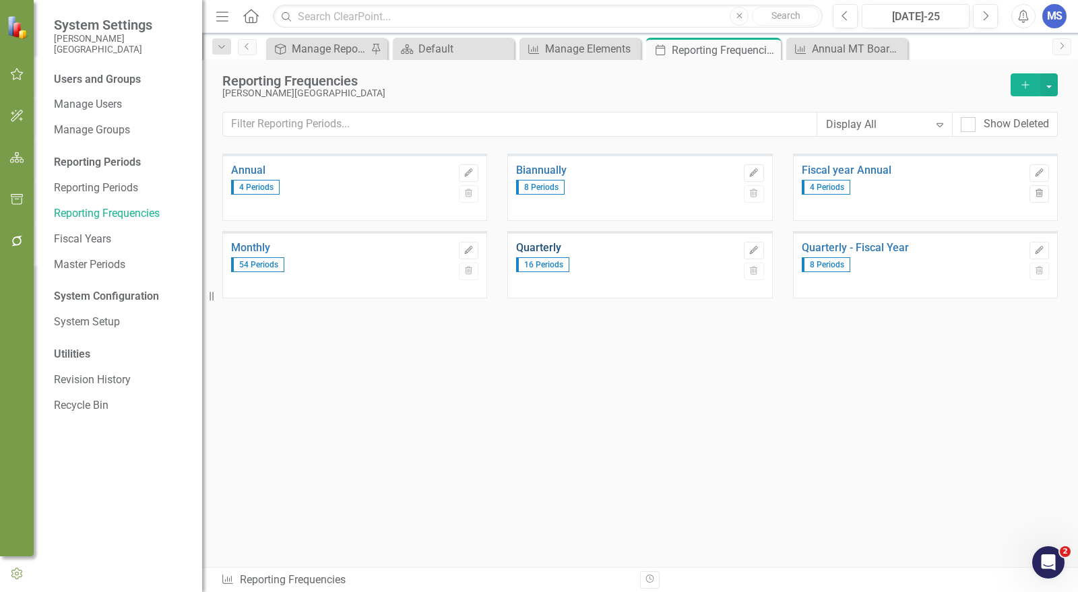
click at [529, 242] on link "Quarterly" at bounding box center [626, 248] width 221 height 12
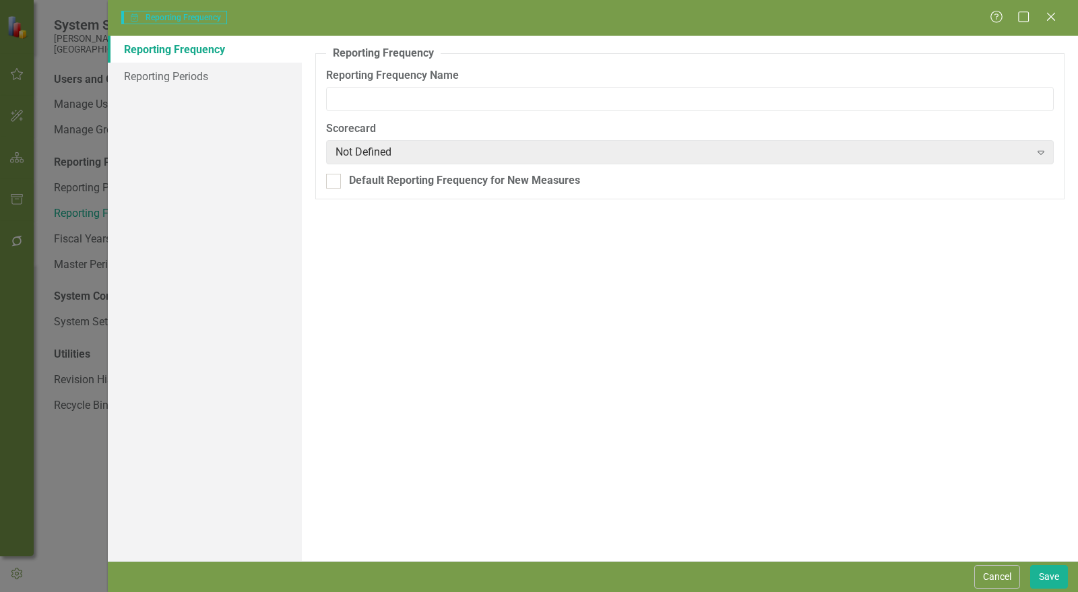
type input "Quarterly"
click at [153, 75] on link "Reporting Periods" at bounding box center [205, 76] width 194 height 27
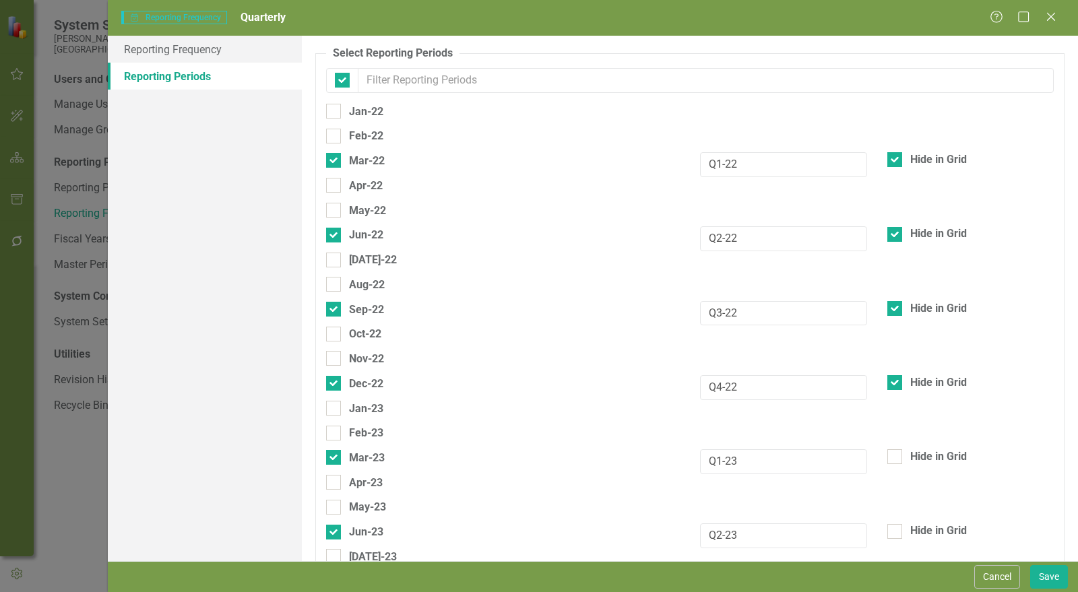
checkbox input "false"
click at [998, 572] on button "Cancel" at bounding box center [998, 578] width 46 height 24
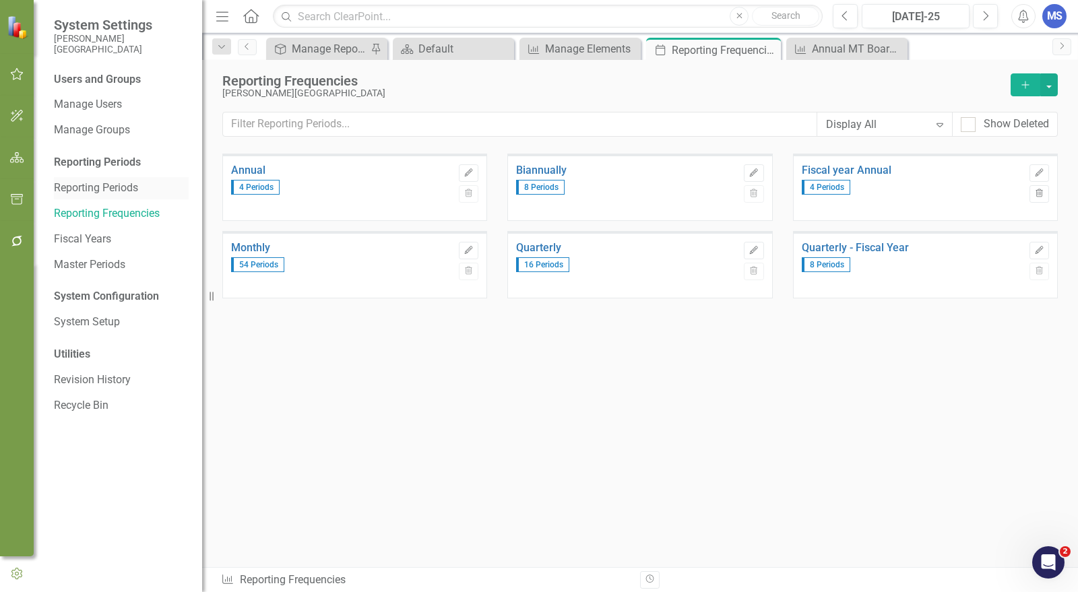
click at [111, 188] on link "Reporting Periods" at bounding box center [121, 189] width 135 height 16
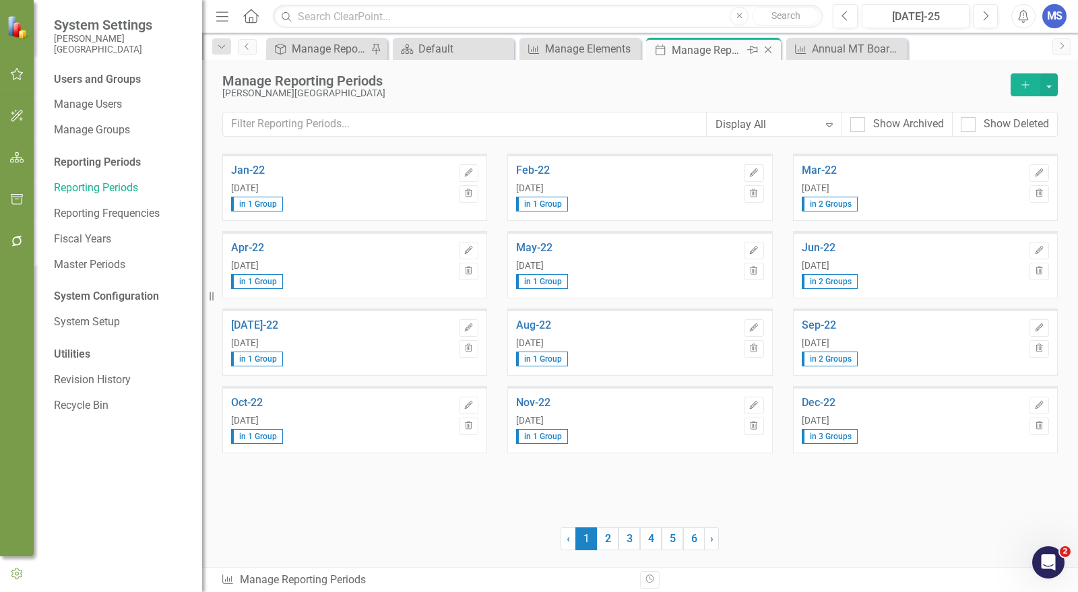
click at [768, 49] on icon at bounding box center [768, 50] width 7 height 7
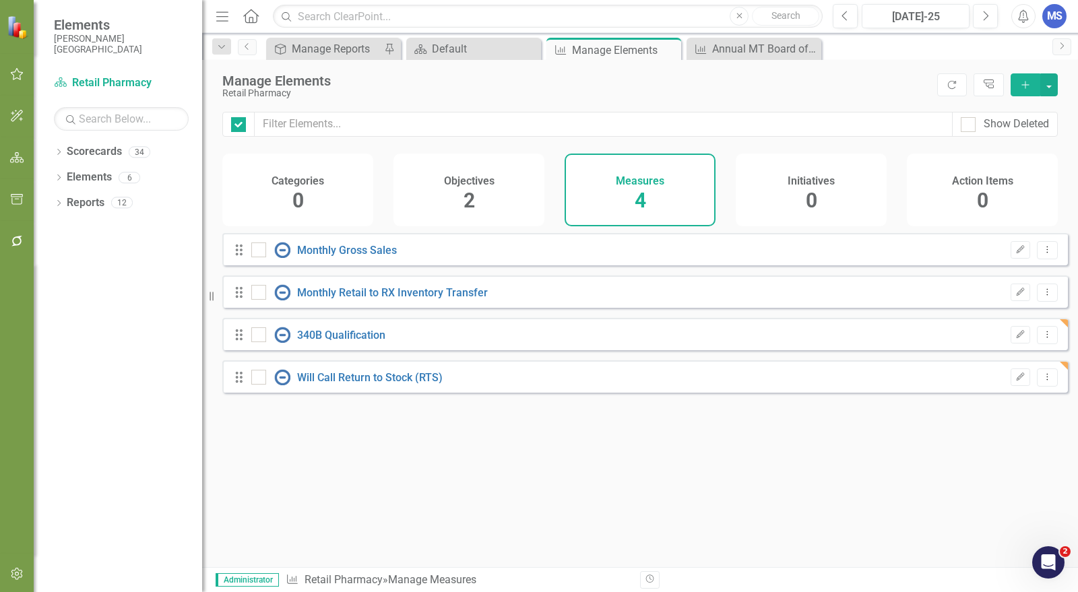
checkbox input "false"
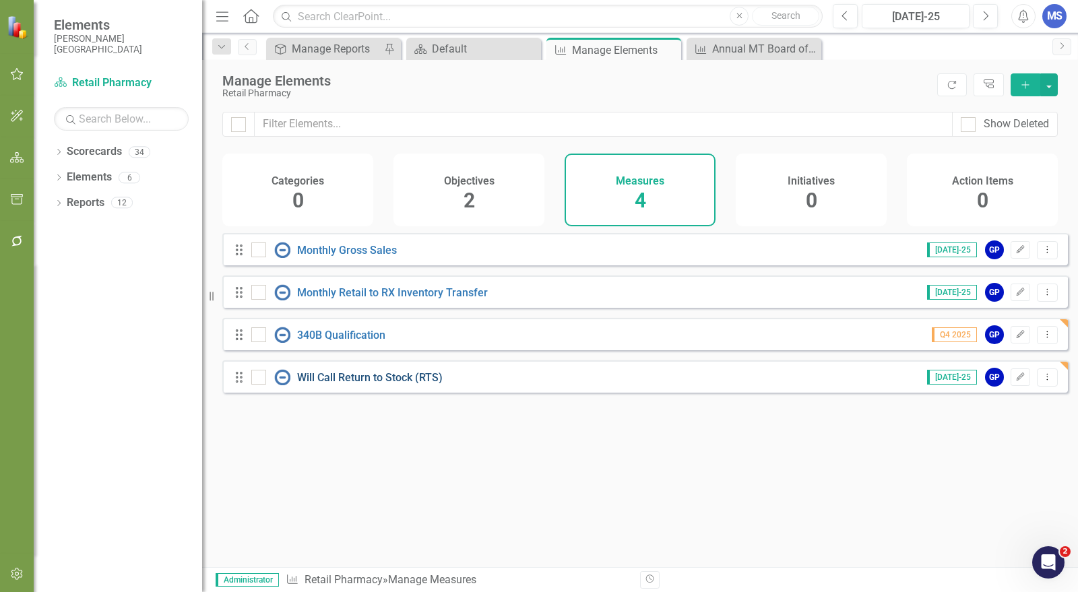
click at [379, 384] on link "Will Call Return to Stock (RTS)" at bounding box center [370, 377] width 146 height 13
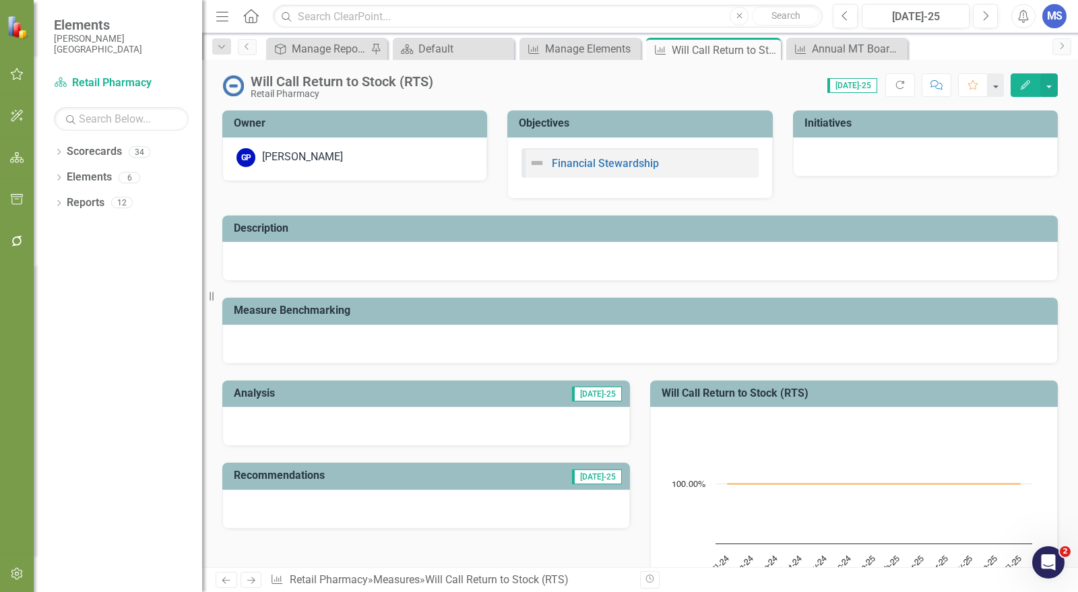
click at [1030, 88] on icon "Edit" at bounding box center [1026, 84] width 12 height 9
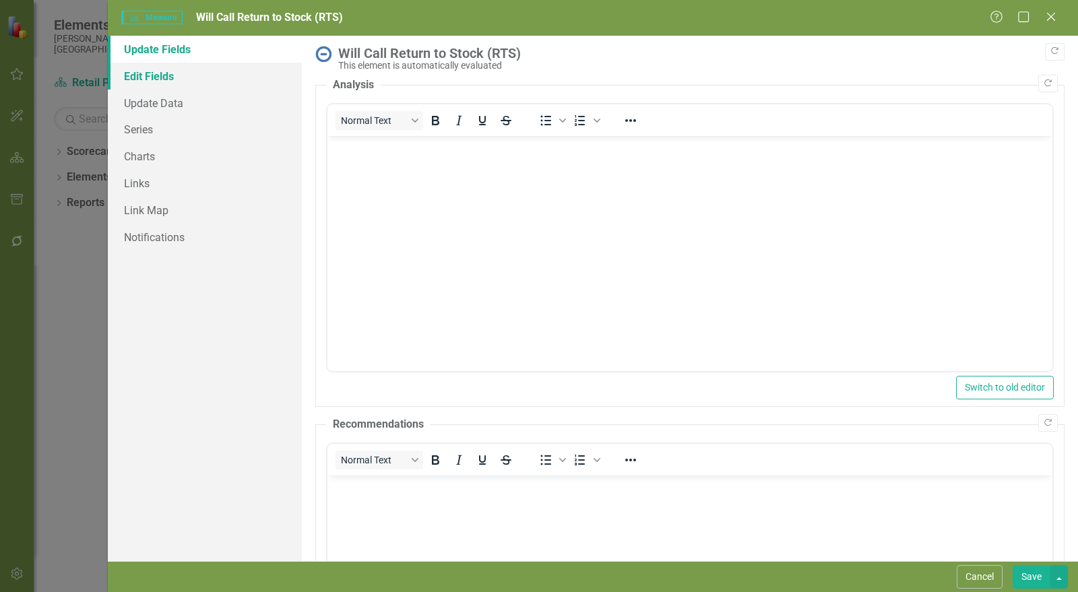
click at [155, 74] on link "Edit Fields" at bounding box center [205, 76] width 194 height 27
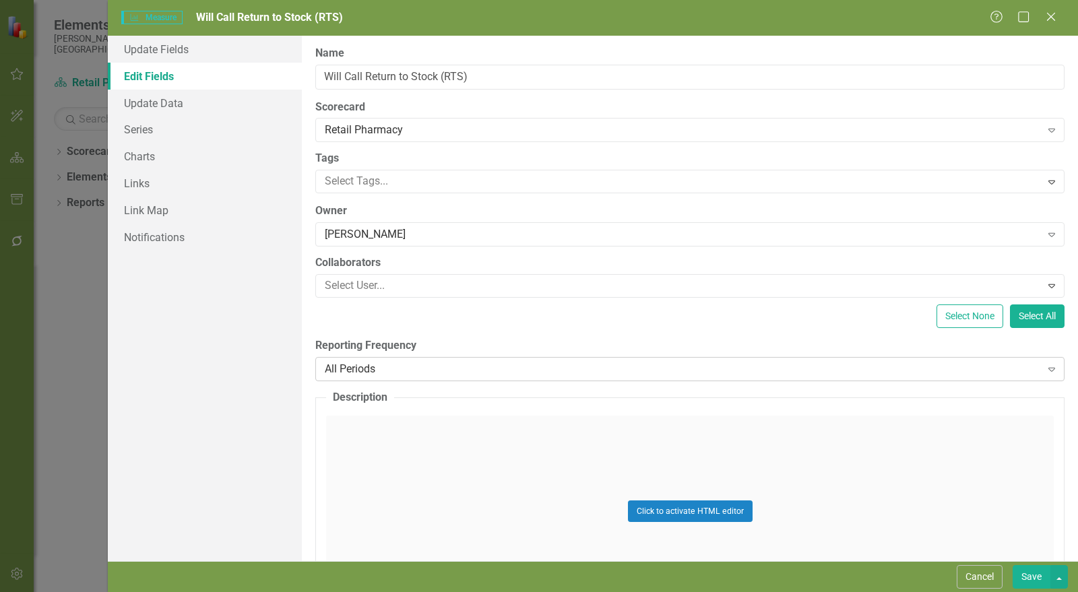
click at [514, 369] on div "All Periods" at bounding box center [683, 369] width 717 height 16
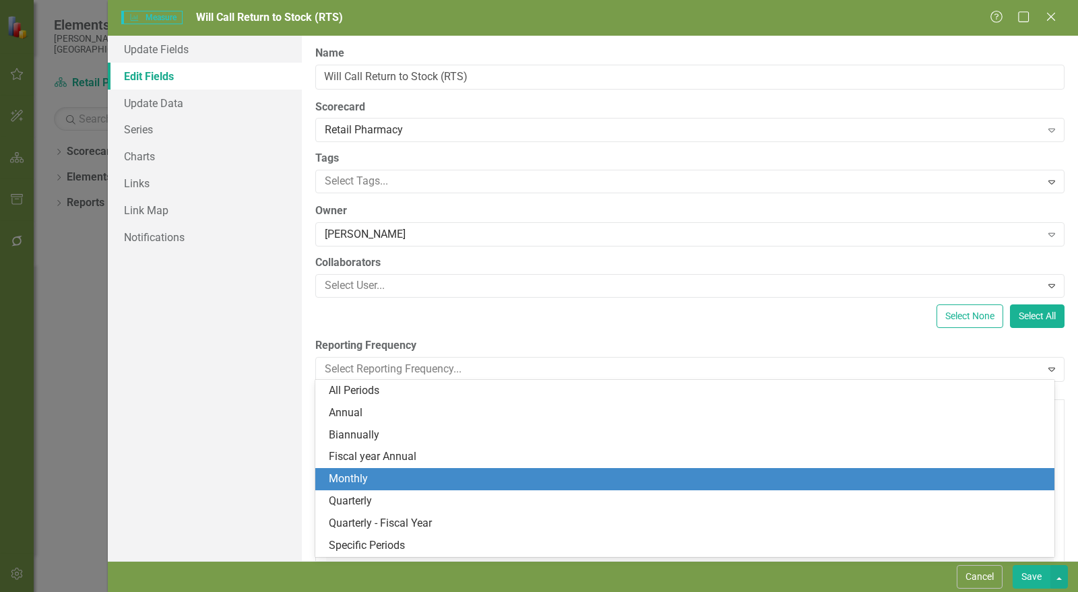
click at [479, 482] on div "Monthly" at bounding box center [688, 480] width 718 height 16
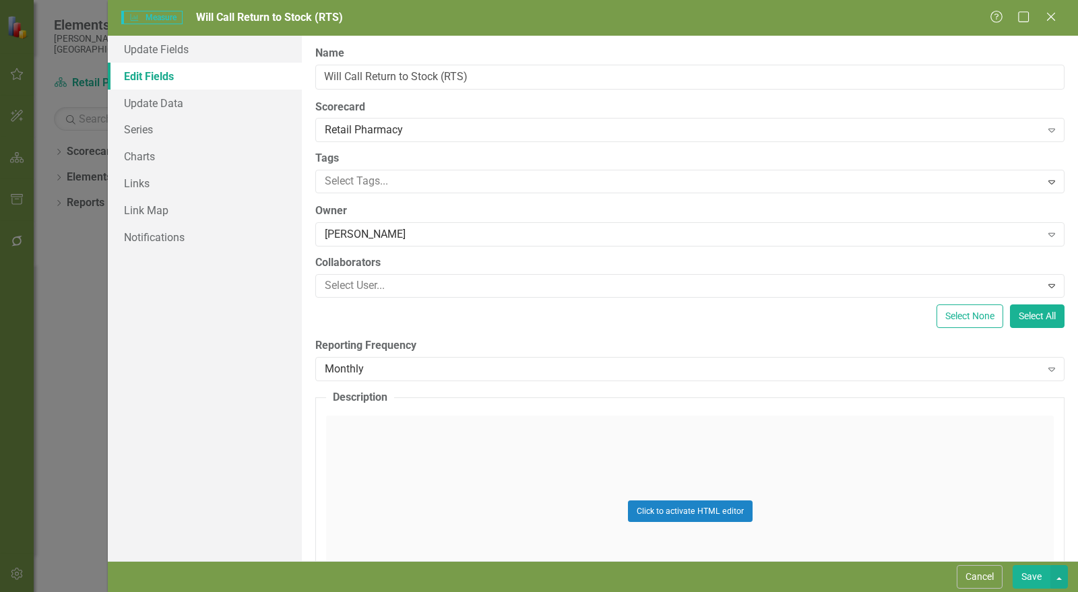
click at [1032, 578] on button "Save" at bounding box center [1032, 578] width 38 height 24
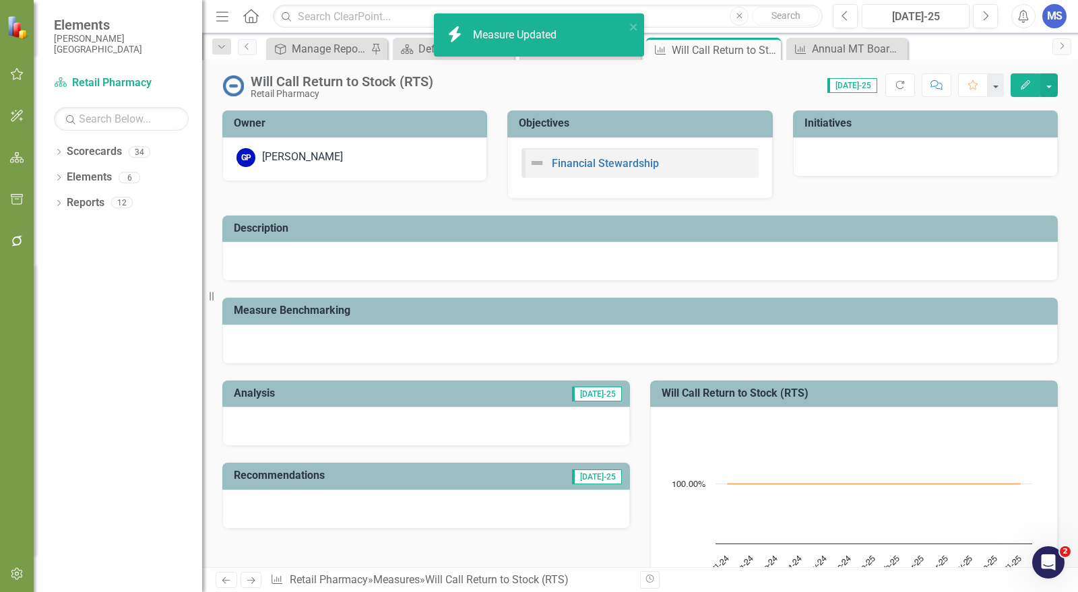
click at [753, 257] on div at bounding box center [640, 261] width 836 height 39
click at [752, 255] on div at bounding box center [640, 261] width 836 height 39
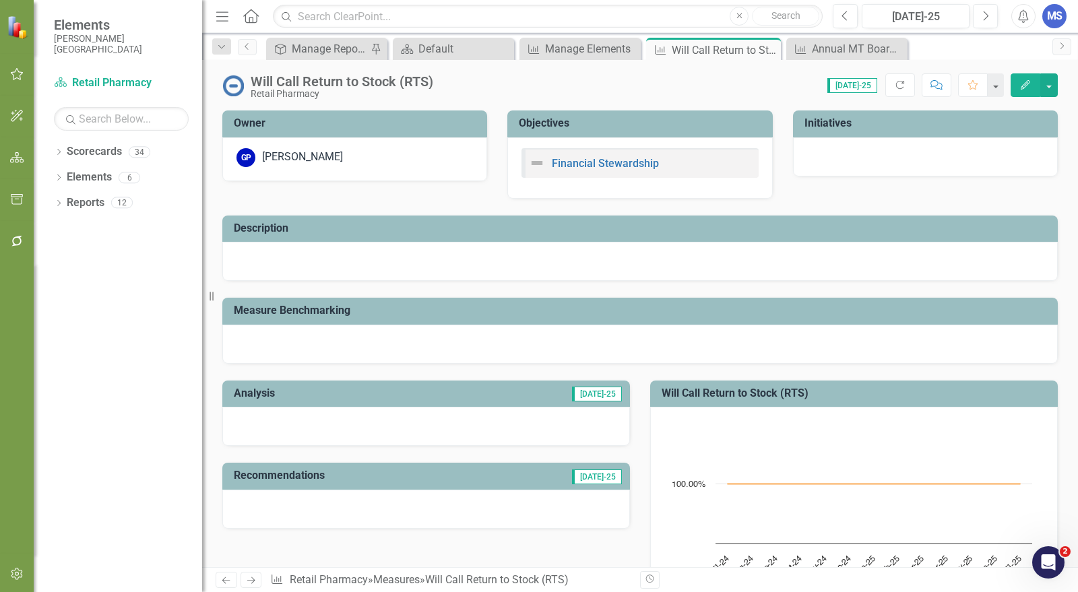
click at [543, 264] on div at bounding box center [640, 261] width 836 height 39
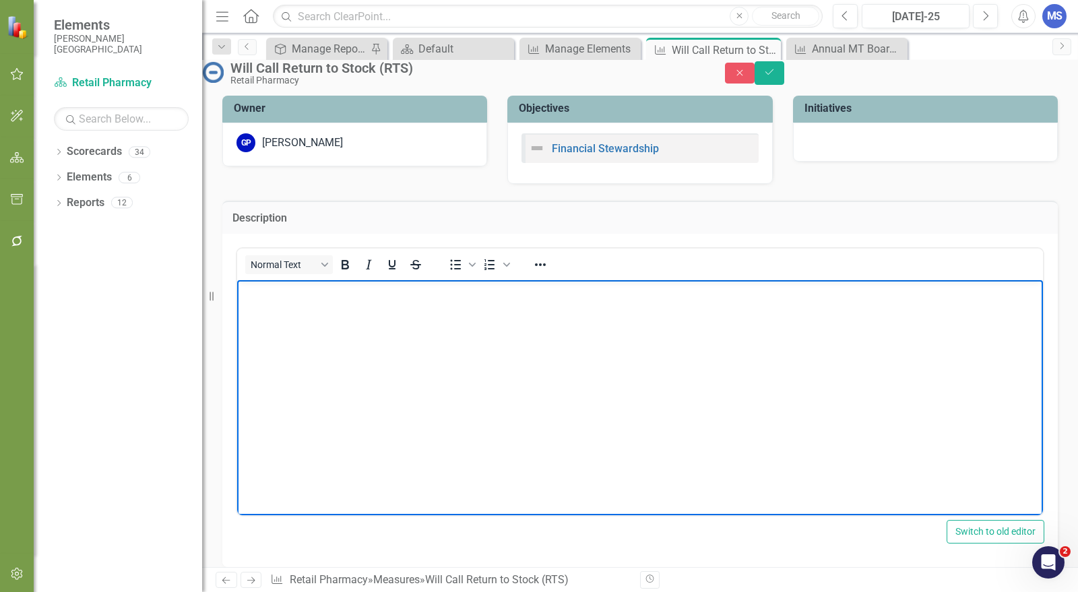
click at [353, 300] on body "Rich Text Area. Press ALT-0 for help." at bounding box center [640, 381] width 806 height 202
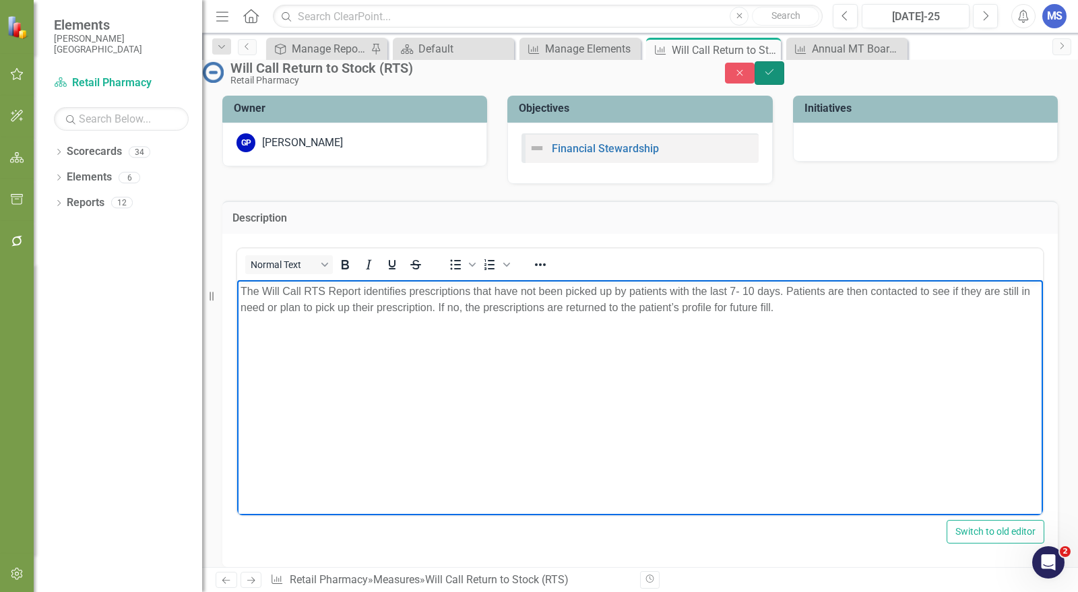
click at [776, 77] on icon "Save" at bounding box center [770, 71] width 12 height 9
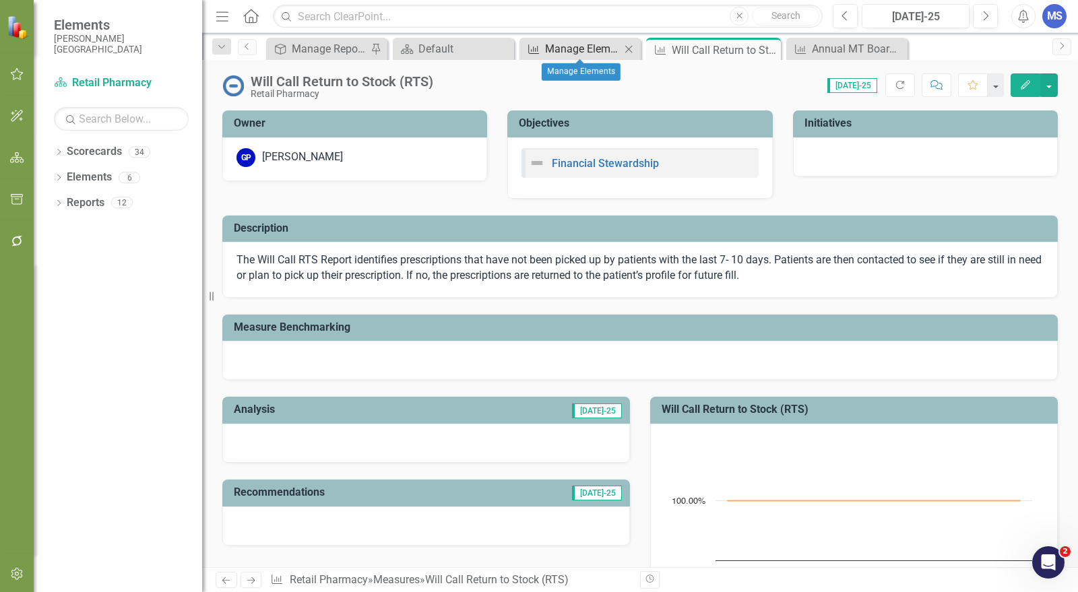
click at [592, 48] on div "Manage Elements" at bounding box center [582, 48] width 75 height 17
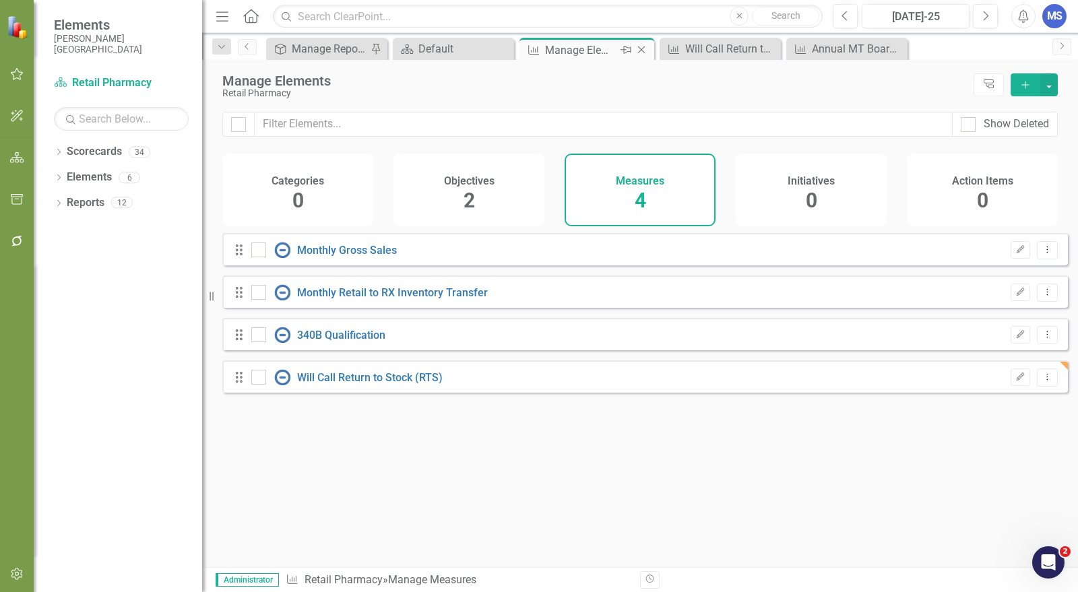
checkbox input "false"
click at [1033, 80] on button "Add" at bounding box center [1026, 84] width 30 height 23
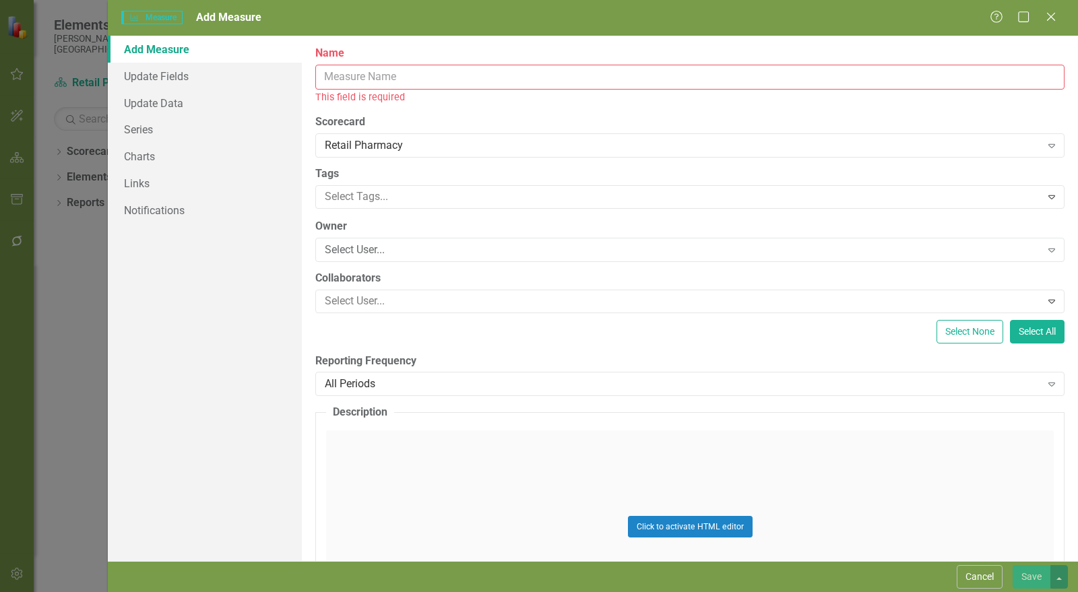
click at [388, 77] on input "Name" at bounding box center [690, 77] width 750 height 25
paste input "ScriptPro daily 10 count"
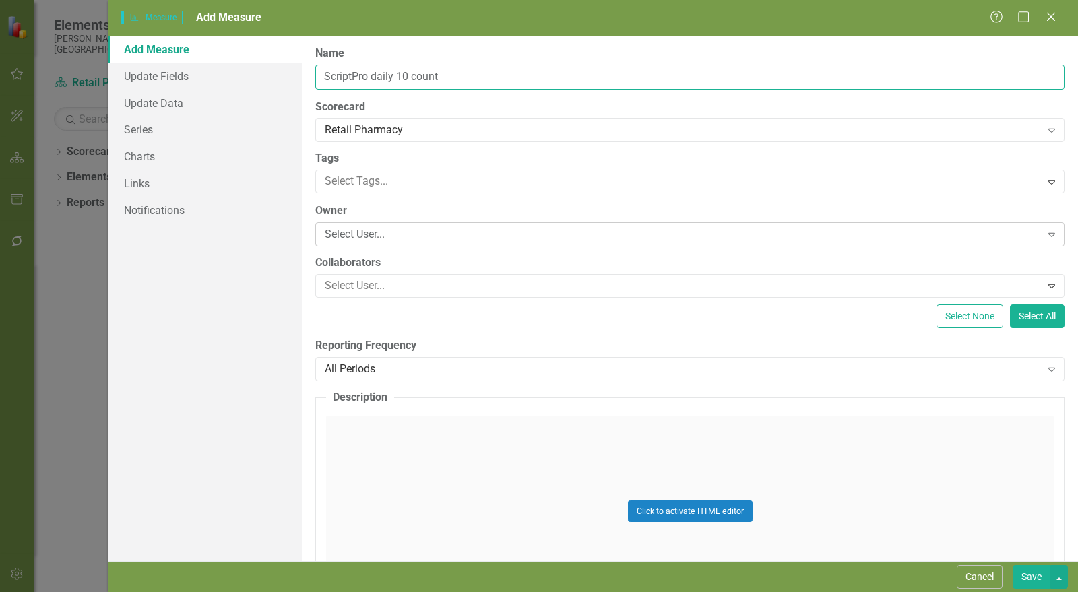
type input "ScriptPro daily 10 count"
click at [389, 231] on div "Select User..." at bounding box center [683, 235] width 717 height 16
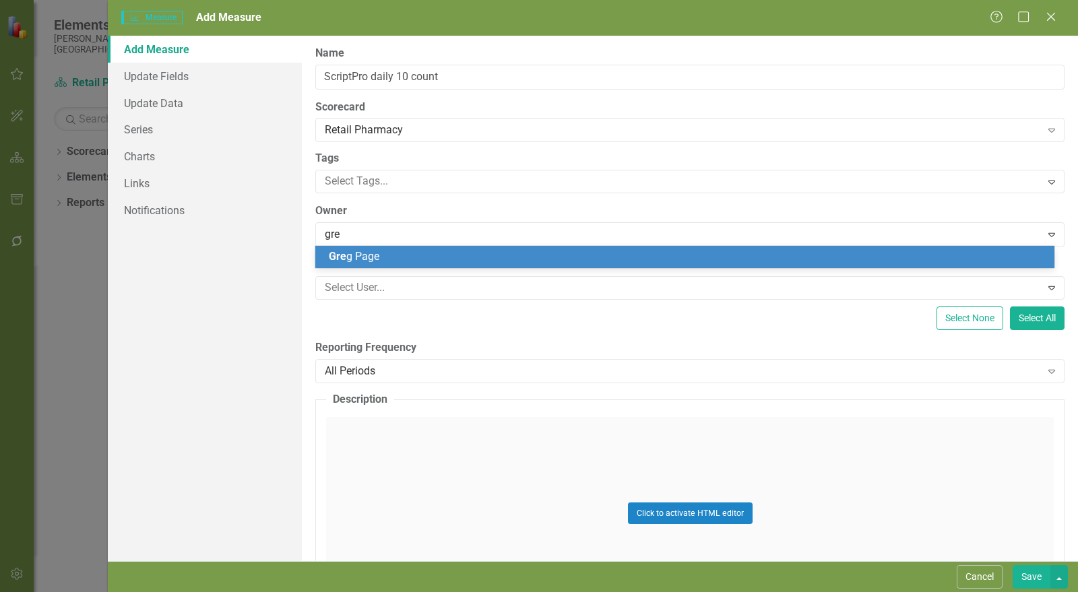
type input "greg"
click at [376, 262] on span "Greg Page" at bounding box center [382, 256] width 106 height 13
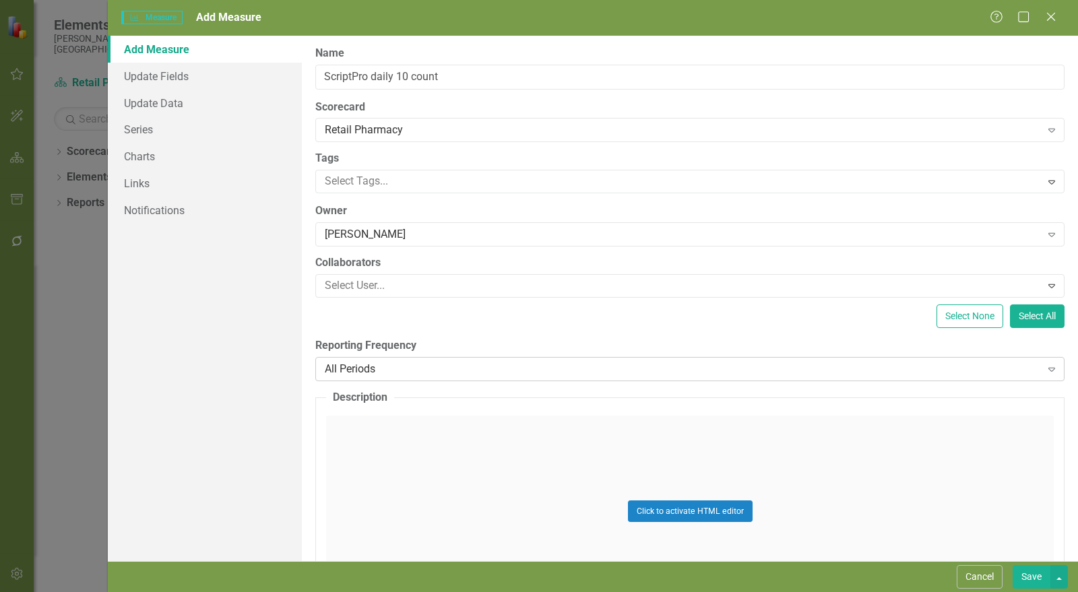
click at [373, 363] on div "All Periods" at bounding box center [683, 369] width 717 height 16
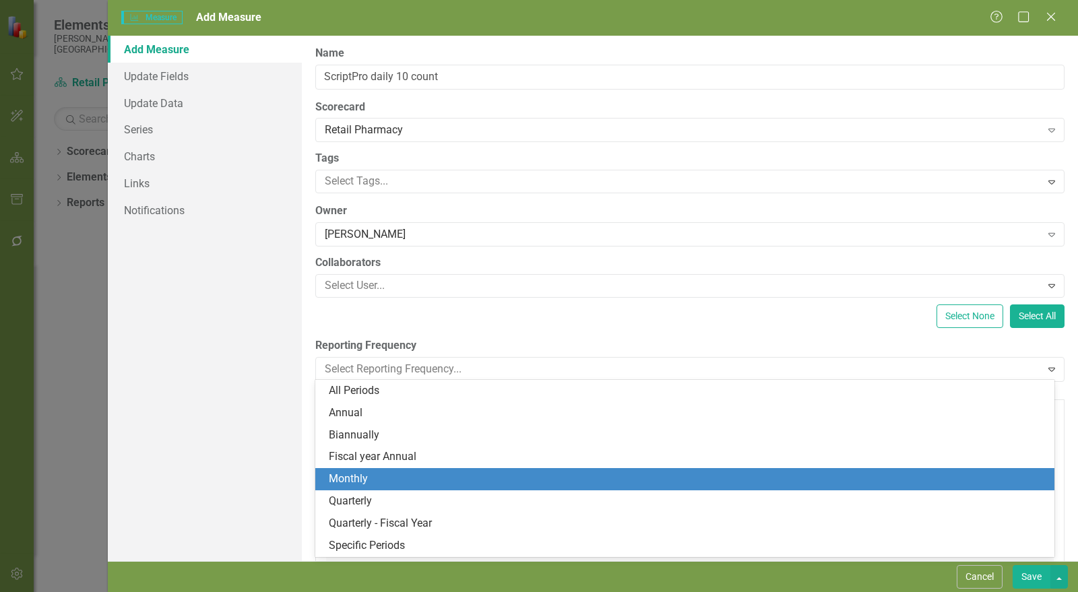
click at [369, 481] on div "Monthly" at bounding box center [688, 480] width 718 height 16
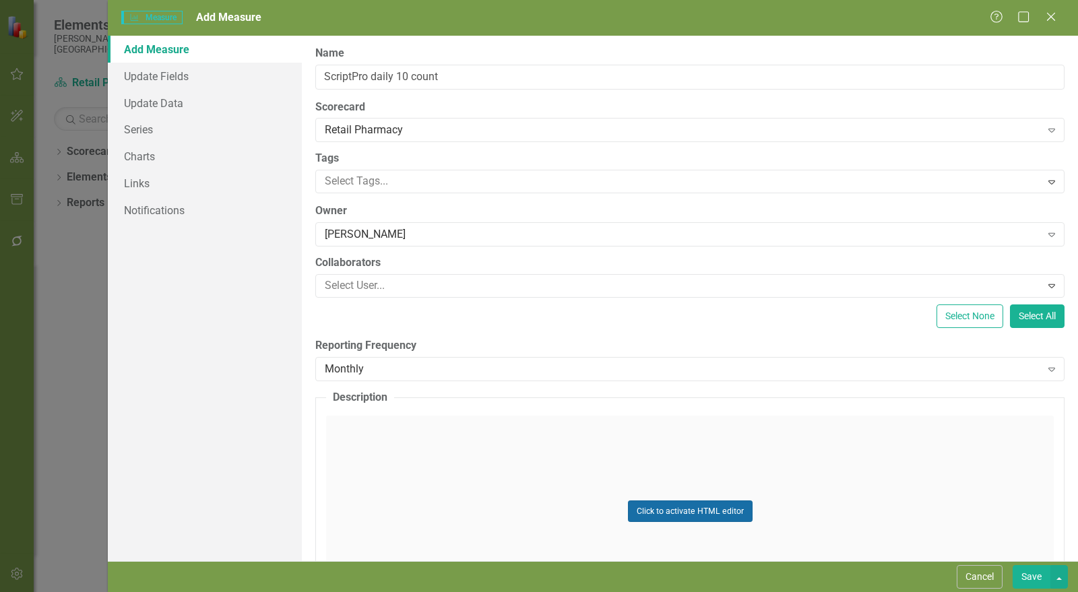
click at [660, 505] on button "Click to activate HTML editor" at bounding box center [690, 512] width 125 height 22
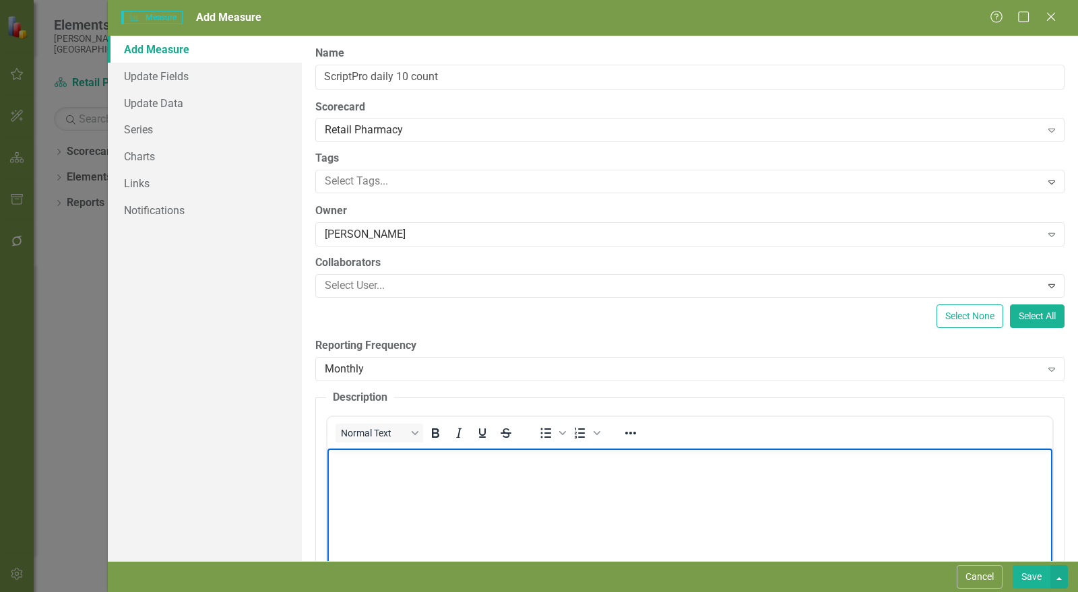
click at [434, 472] on body "Rich Text Area. Press ALT-0 for help." at bounding box center [690, 549] width 725 height 202
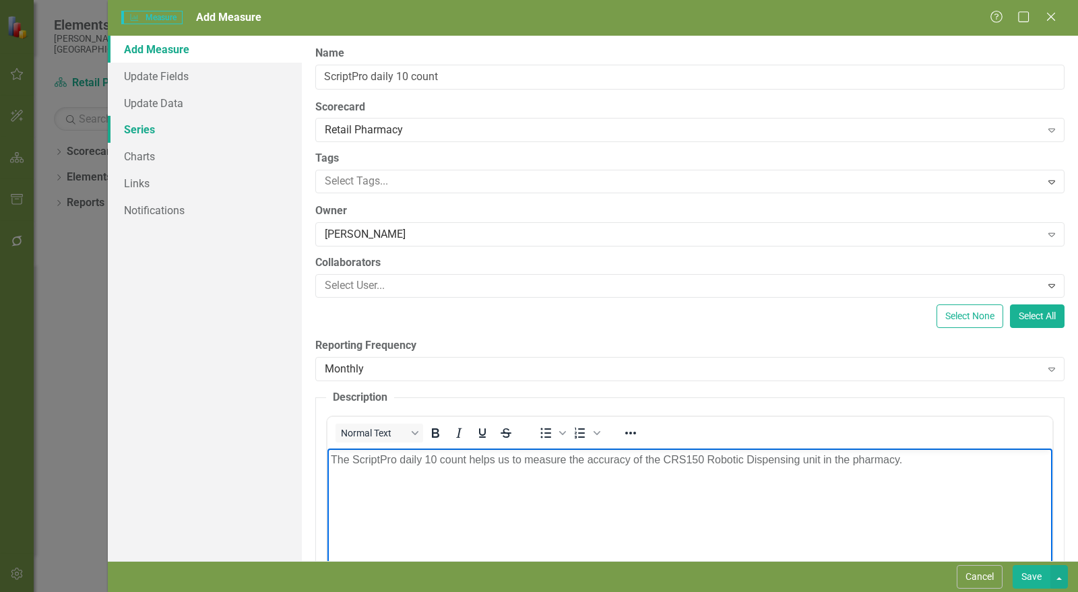
click at [138, 130] on link "Series" at bounding box center [205, 129] width 194 height 27
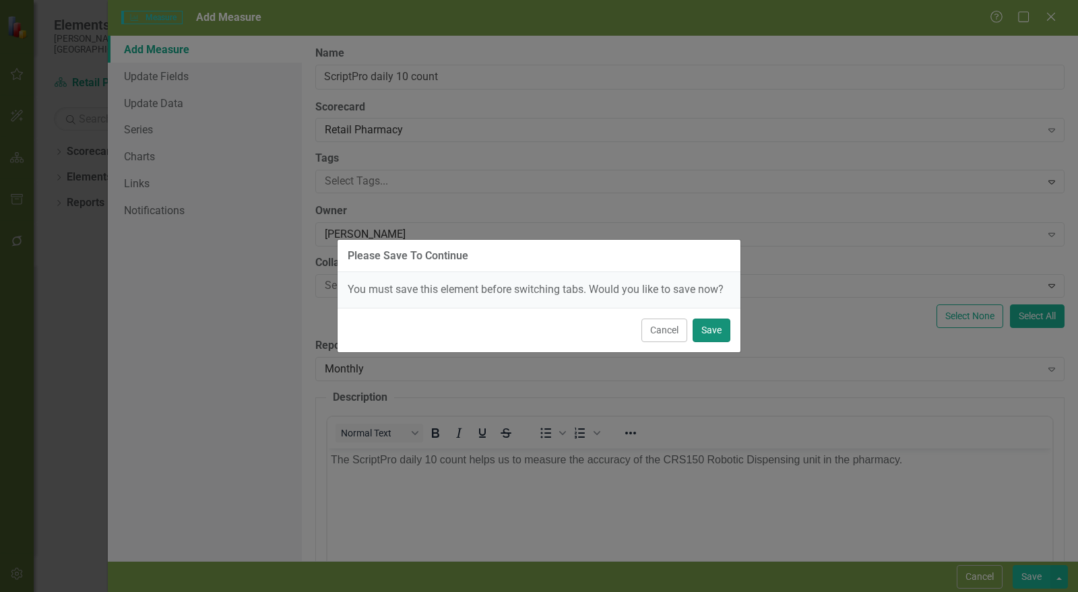
click at [715, 328] on button "Save" at bounding box center [712, 331] width 38 height 24
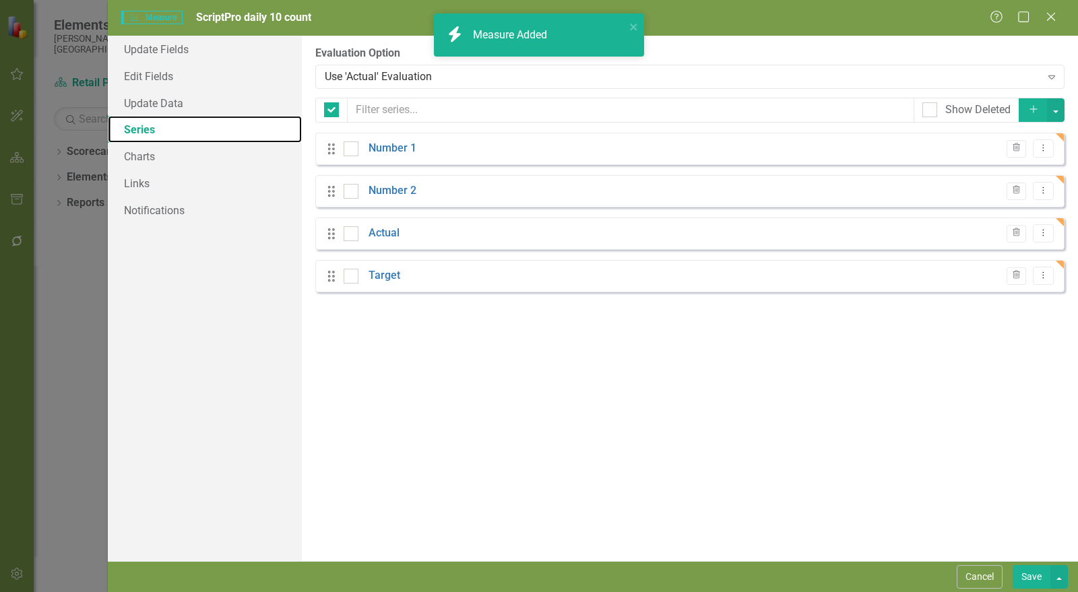
checkbox input "false"
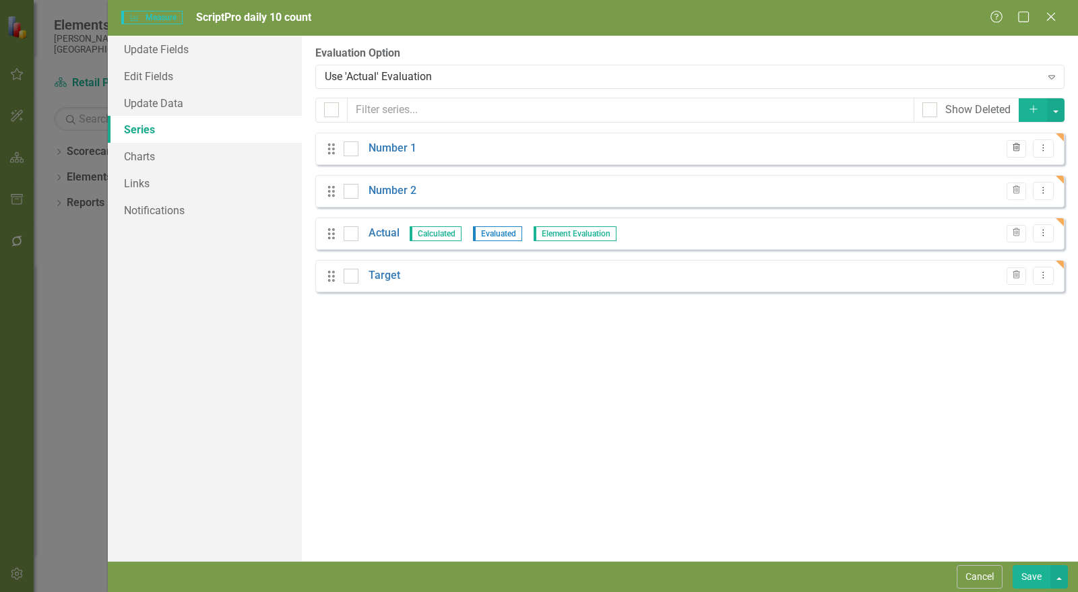
click at [1022, 149] on icon "Trash" at bounding box center [1017, 148] width 10 height 8
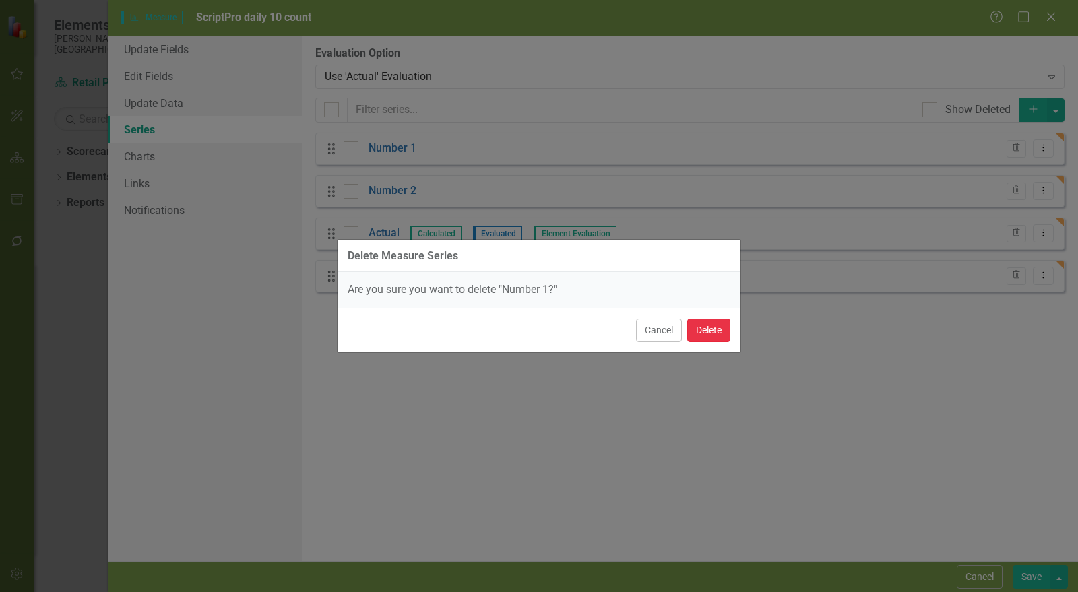
click at [713, 328] on button "Delete" at bounding box center [709, 331] width 43 height 24
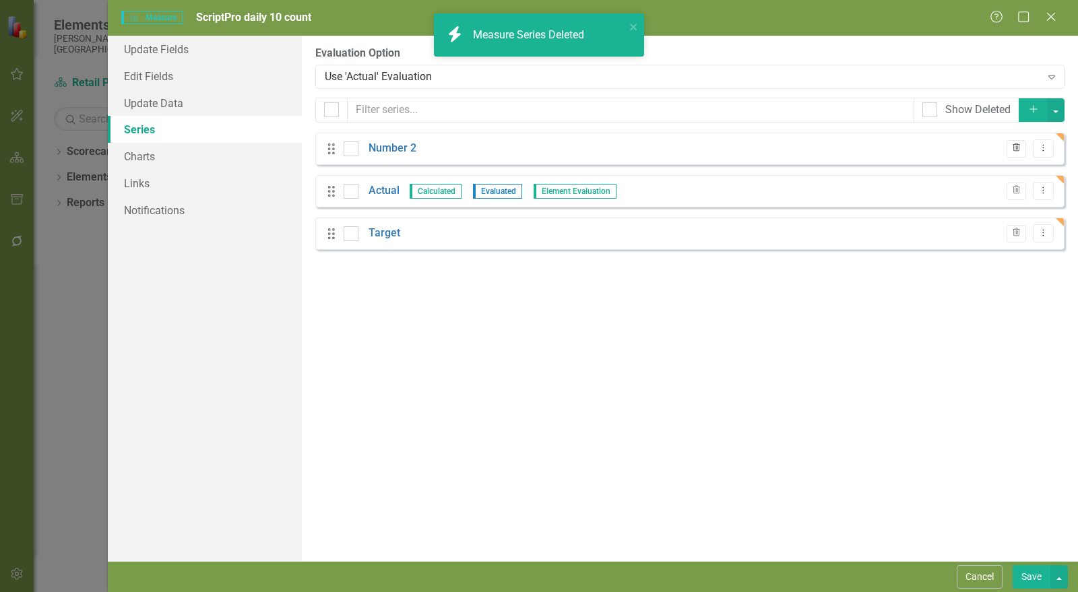
click at [1023, 154] on button "Trash" at bounding box center [1017, 149] width 20 height 18
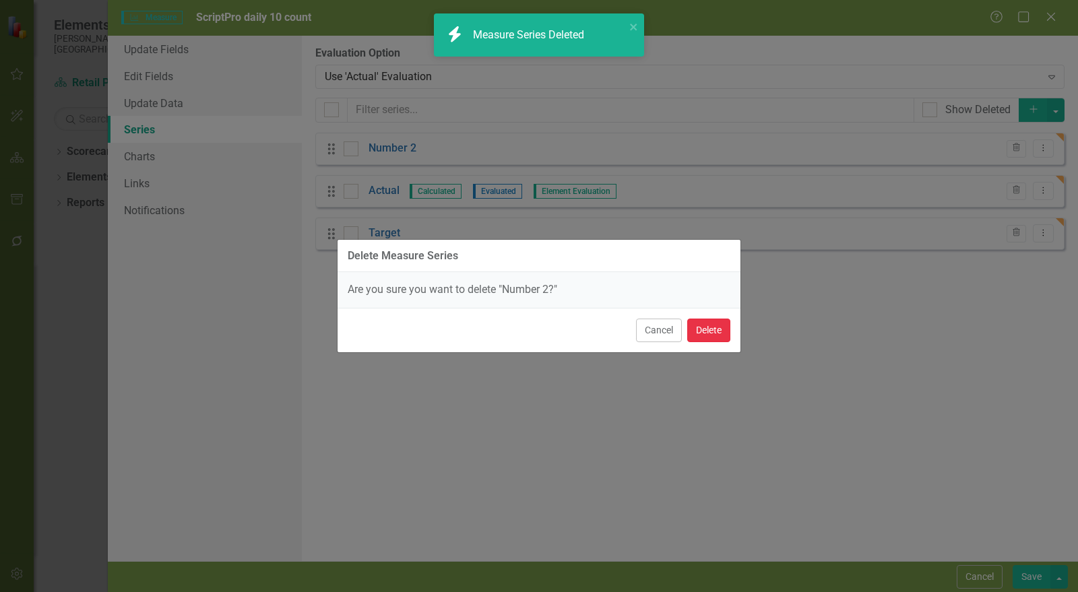
click at [712, 338] on button "Delete" at bounding box center [709, 331] width 43 height 24
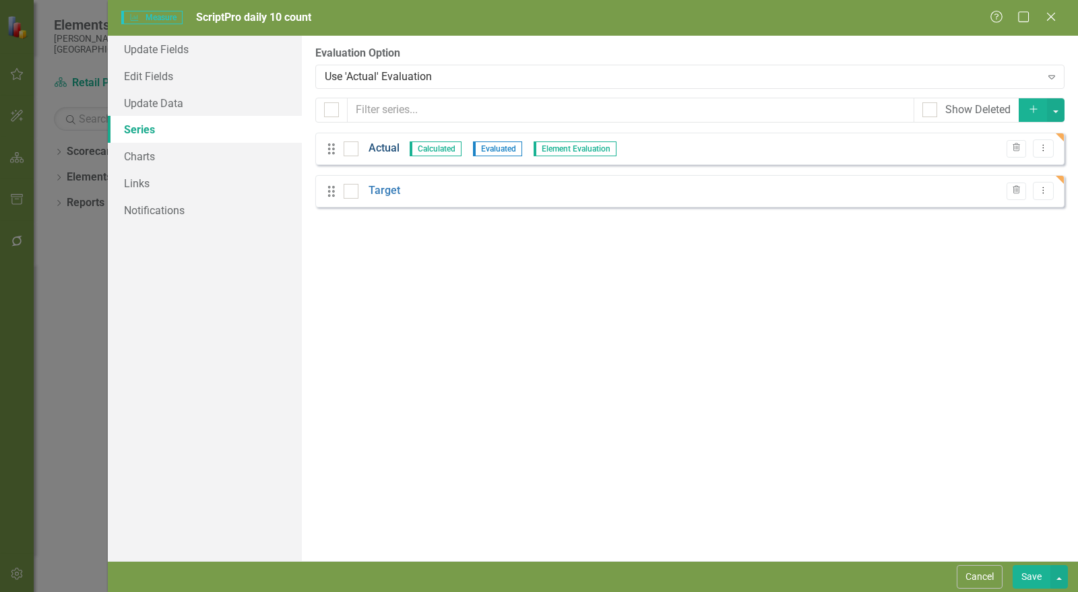
click at [386, 148] on link "Actual" at bounding box center [384, 149] width 31 height 16
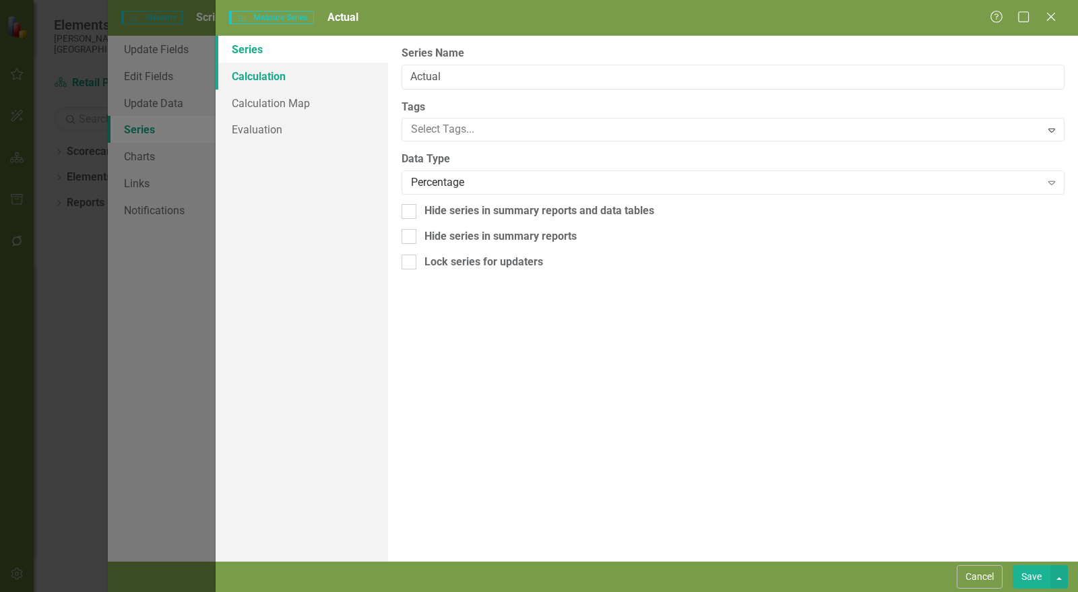
click at [317, 81] on link "Calculation" at bounding box center [302, 76] width 173 height 27
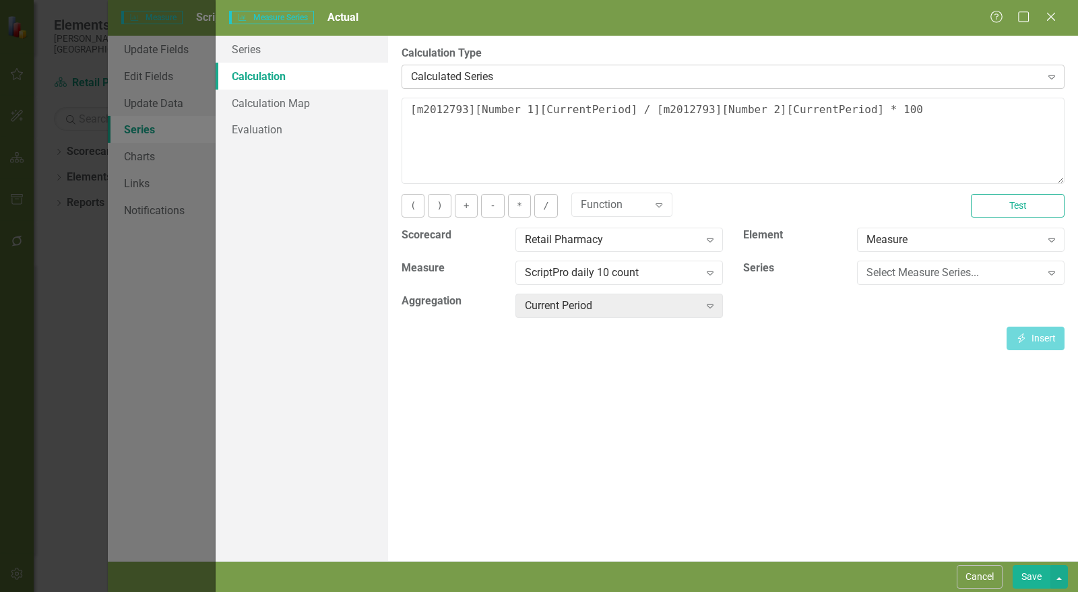
click at [610, 78] on div "Calculated Series" at bounding box center [726, 77] width 630 height 16
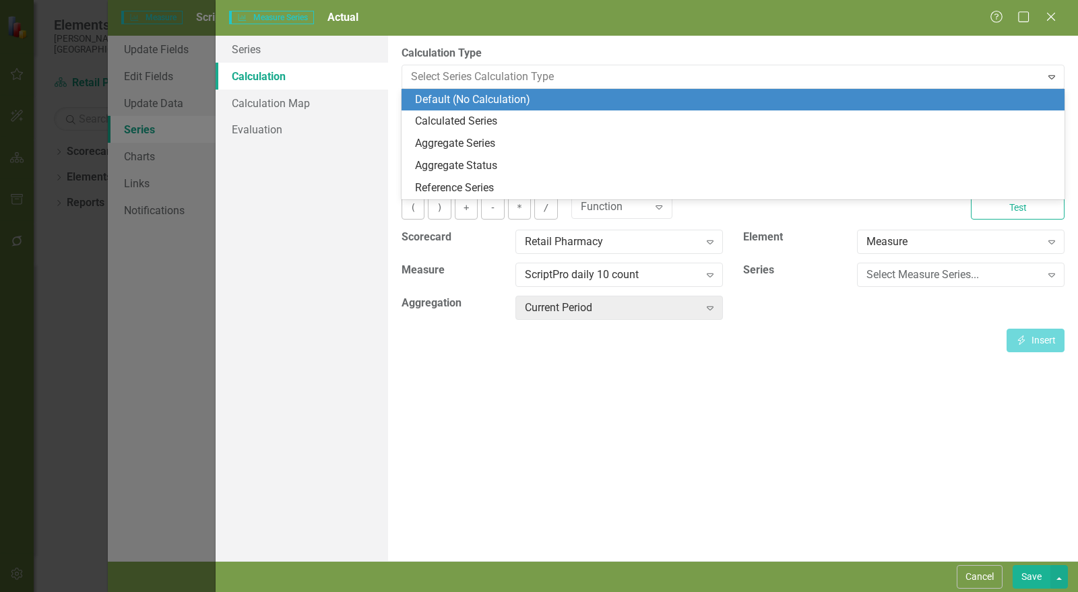
click at [576, 102] on div "Default (No Calculation)" at bounding box center [736, 100] width 642 height 16
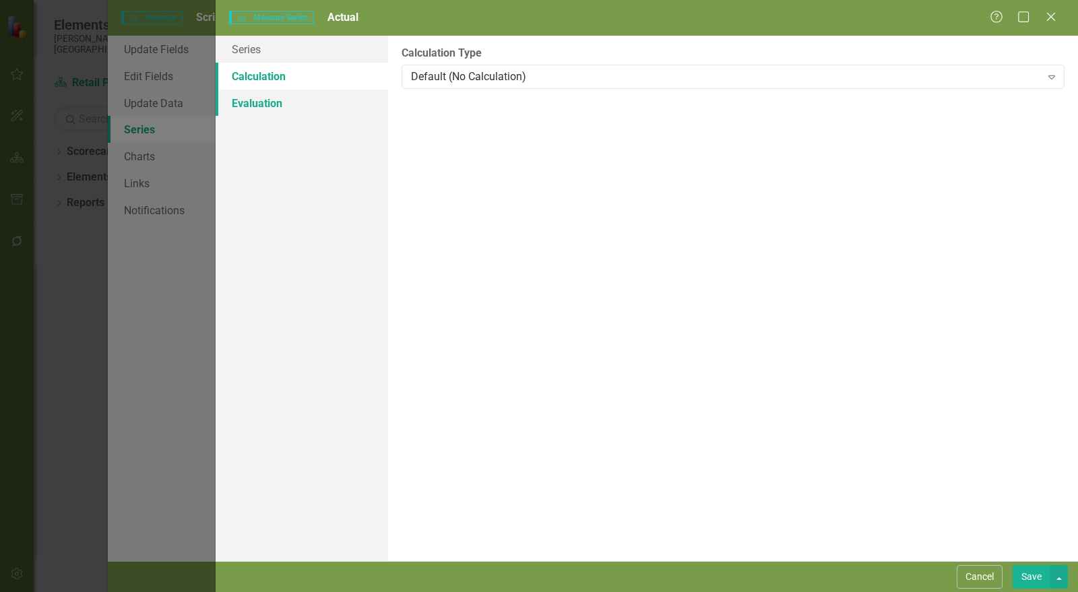
click at [281, 96] on link "Evaluation" at bounding box center [302, 103] width 173 height 27
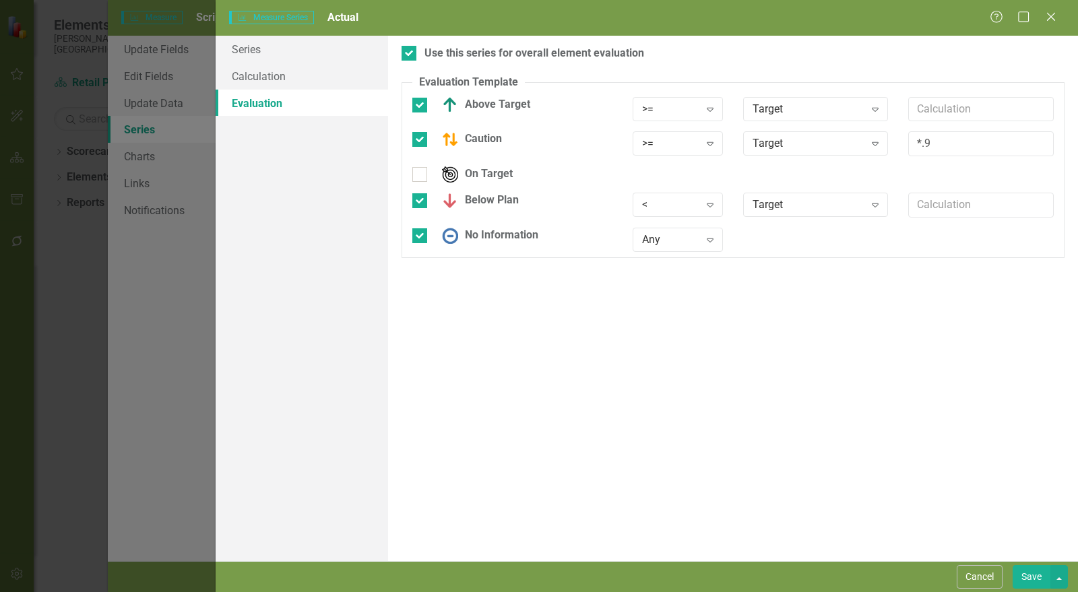
click at [1023, 583] on button "Save" at bounding box center [1032, 578] width 38 height 24
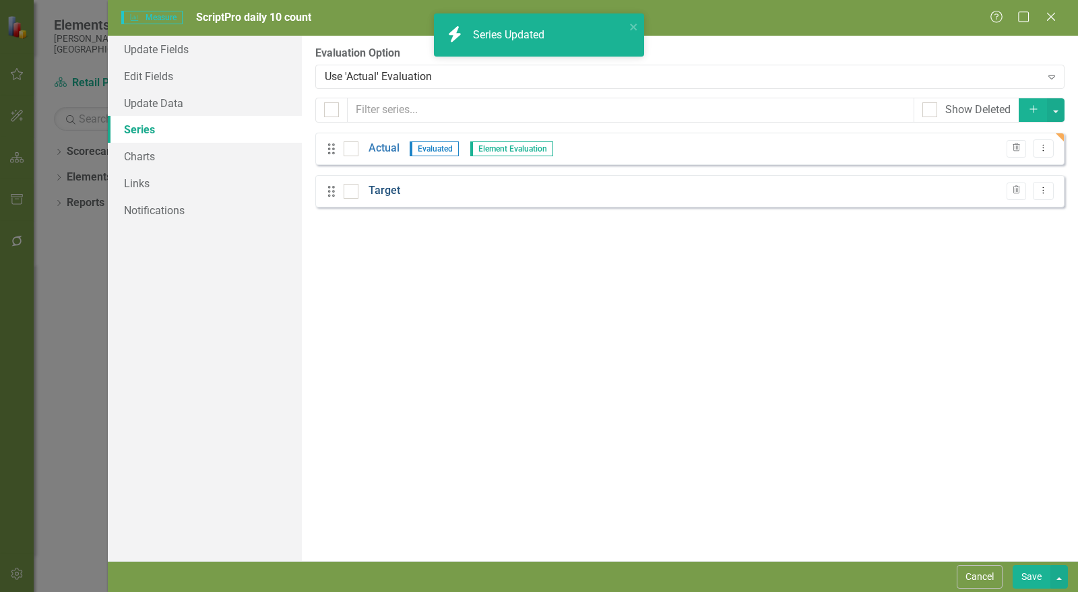
click at [387, 187] on link "Target" at bounding box center [385, 191] width 32 height 16
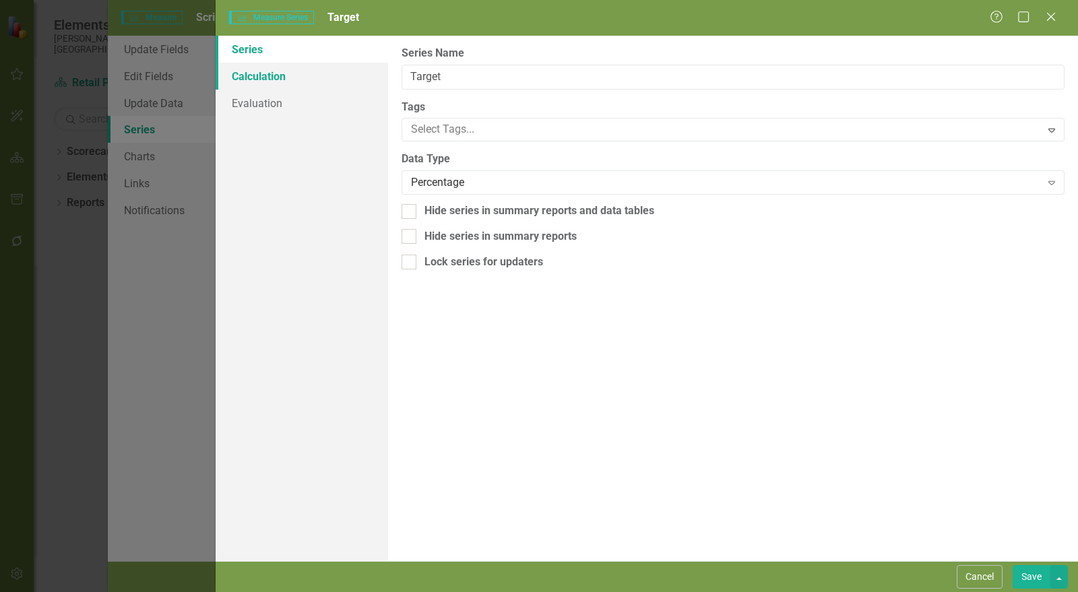
click at [292, 72] on link "Calculation" at bounding box center [302, 76] width 173 height 27
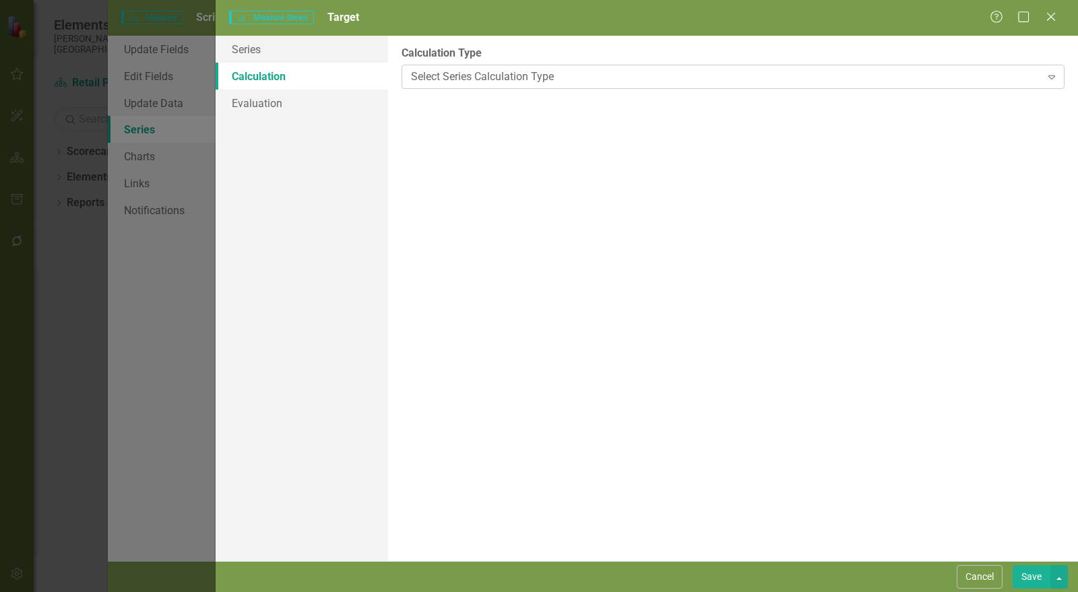
click at [493, 66] on div "Select Series Calculation Type Expand" at bounding box center [733, 77] width 663 height 24
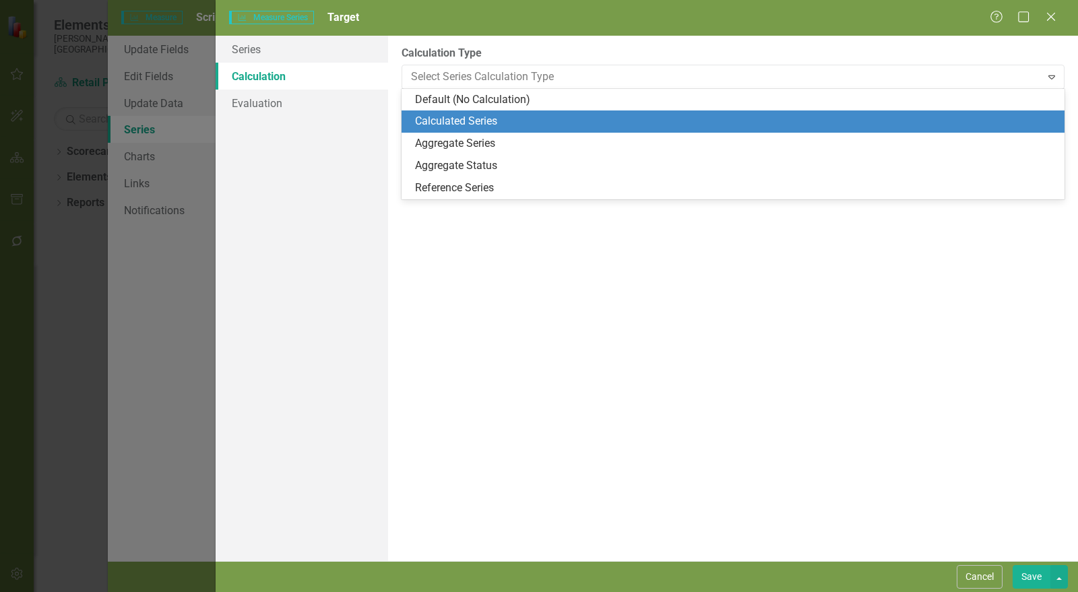
drag, startPoint x: 484, startPoint y: 109, endPoint x: 483, endPoint y: 123, distance: 14.2
click at [483, 123] on div "Default (No Calculation) Calculated Series Aggregate Series Aggregate Status Re…" at bounding box center [733, 144] width 663 height 111
click at [483, 123] on div "Calculated Series" at bounding box center [736, 122] width 642 height 16
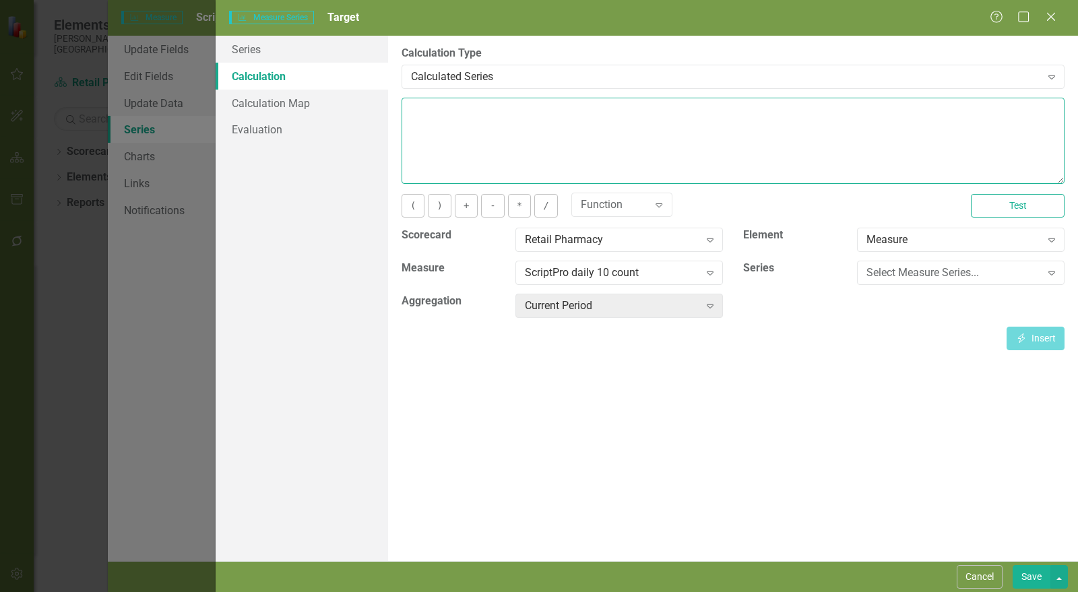
click at [483, 123] on textarea at bounding box center [733, 141] width 663 height 86
type textarea "100"
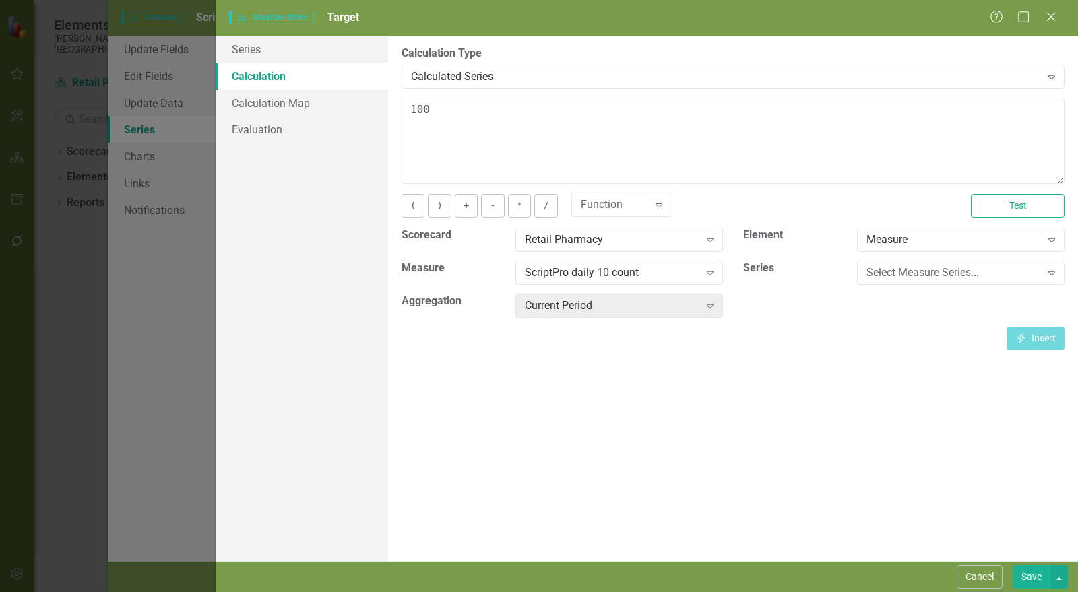
click at [1023, 567] on button "Save" at bounding box center [1032, 578] width 38 height 24
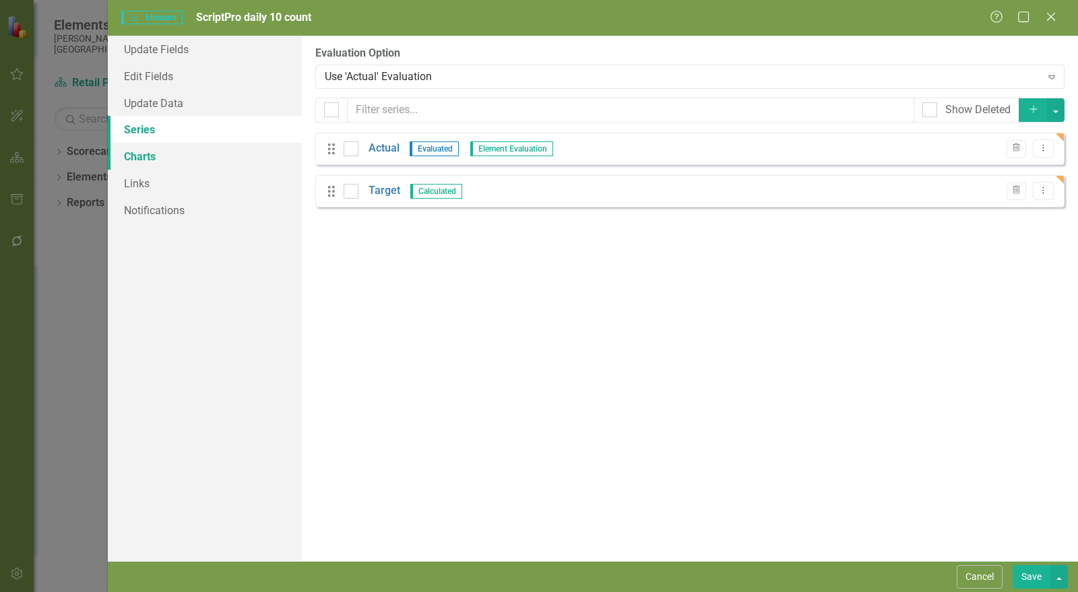
click at [136, 161] on link "Charts" at bounding box center [205, 156] width 194 height 27
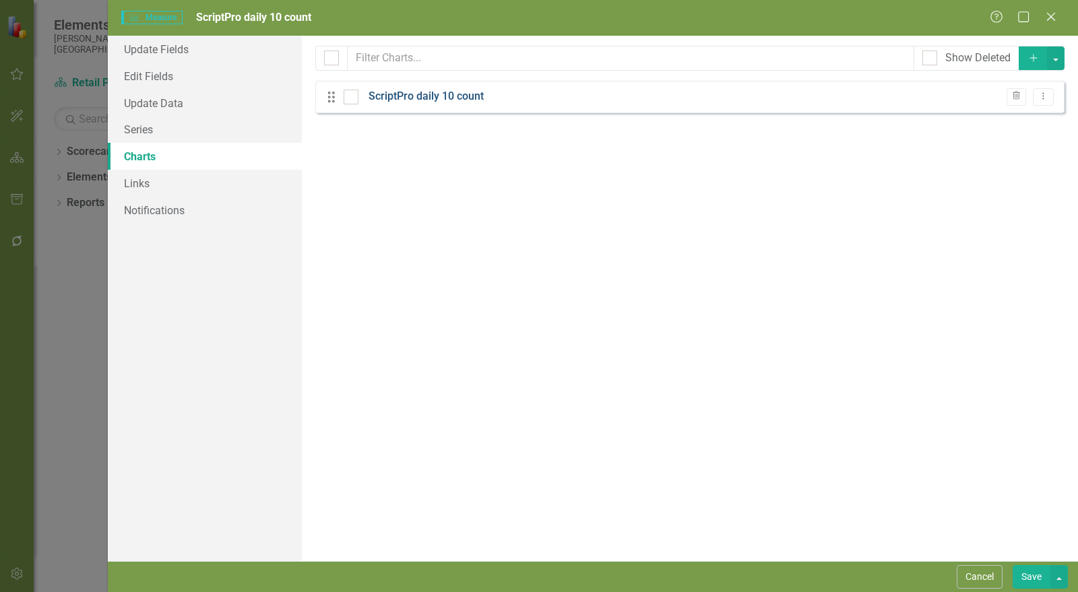
click at [462, 91] on link "ScriptPro daily 10 count" at bounding box center [426, 97] width 115 height 16
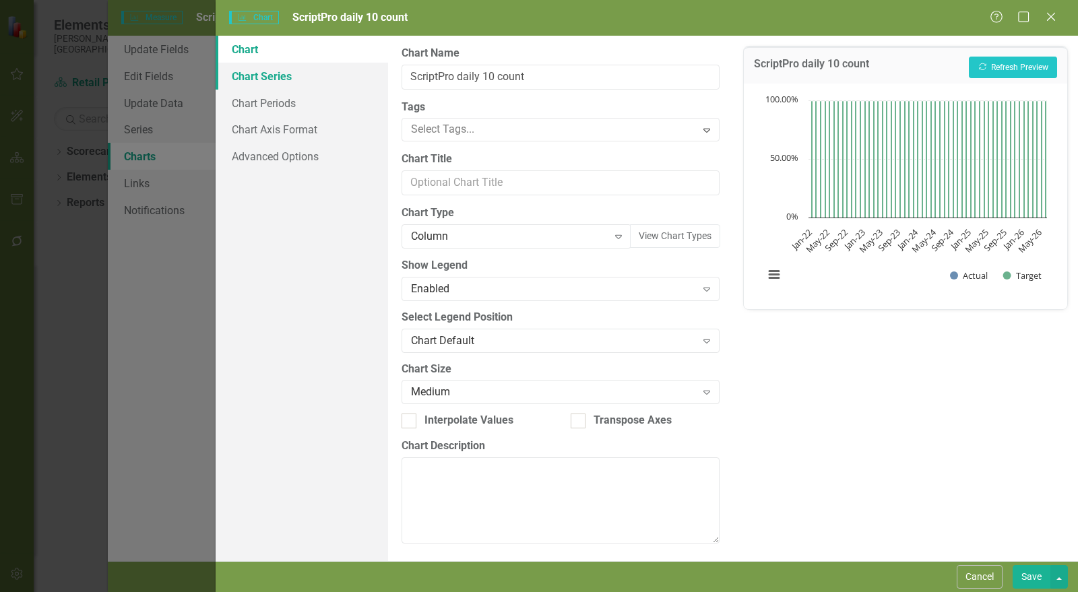
click at [290, 85] on link "Chart Series" at bounding box center [302, 76] width 173 height 27
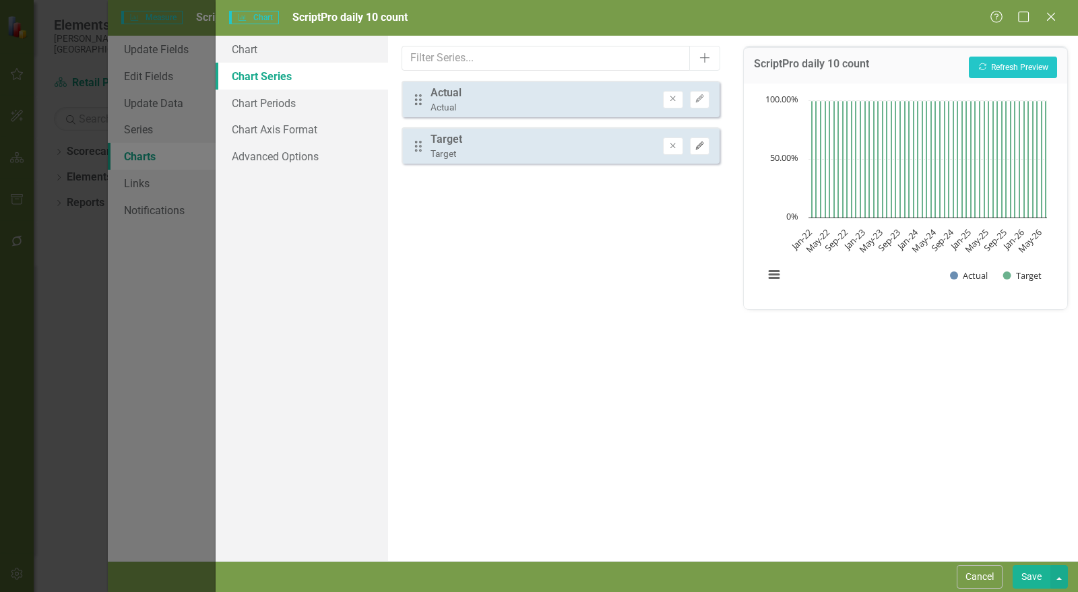
click at [705, 143] on icon "Edit" at bounding box center [700, 146] width 10 height 8
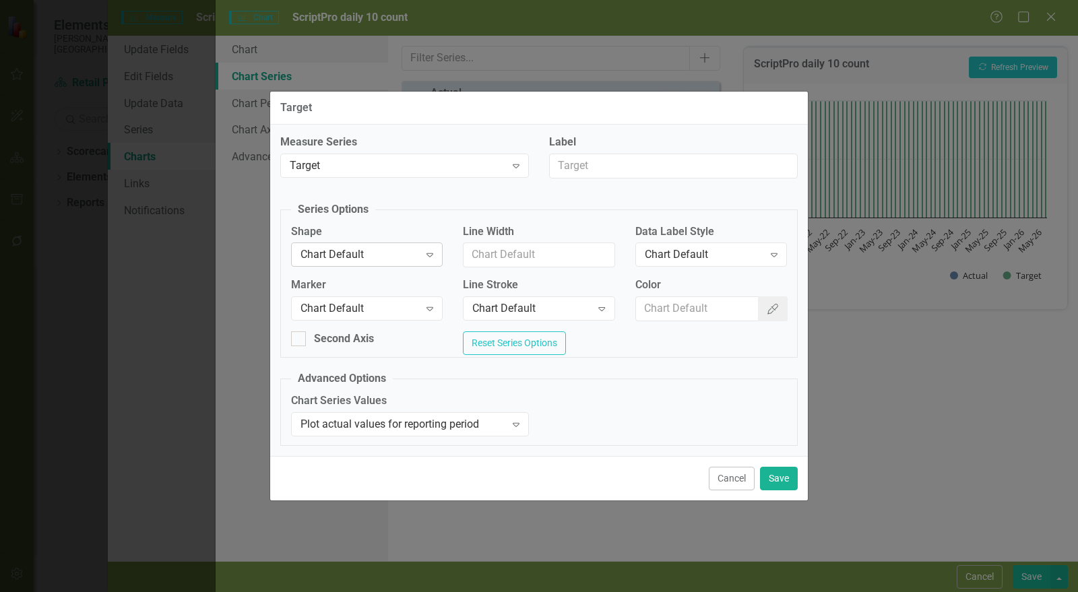
click at [388, 251] on div "Chart Default" at bounding box center [360, 255] width 119 height 16
click at [359, 311] on div "Chart Default" at bounding box center [360, 309] width 119 height 16
click at [584, 384] on fieldset "Advanced Options Chart Series Values Plot actual values for reporting period Ex…" at bounding box center [539, 408] width 518 height 75
click at [760, 482] on div "Cancel Save" at bounding box center [539, 478] width 538 height 44
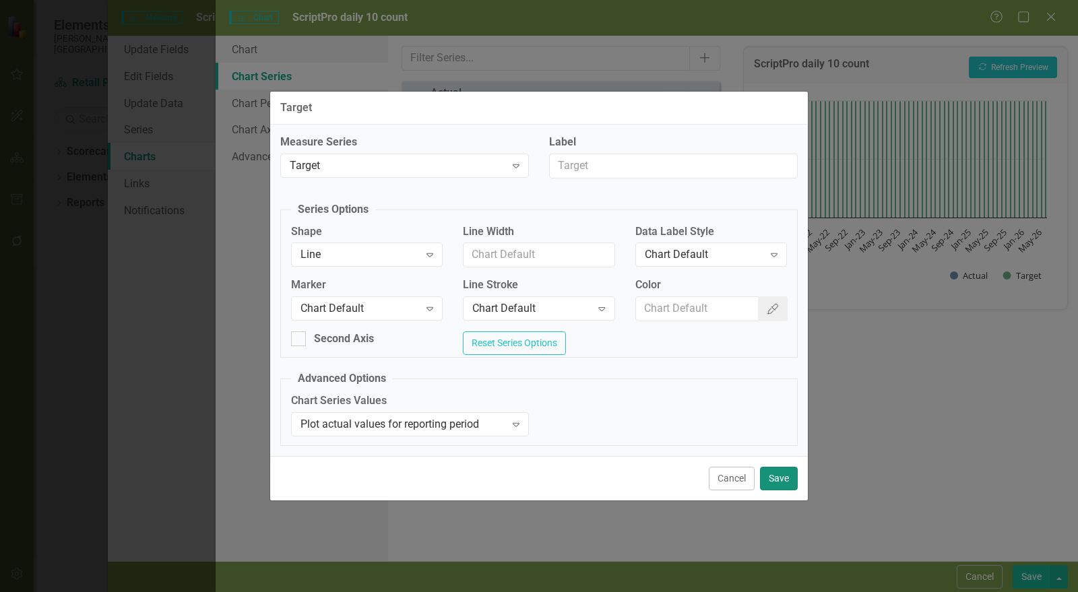
click at [781, 483] on button "Save" at bounding box center [779, 479] width 38 height 24
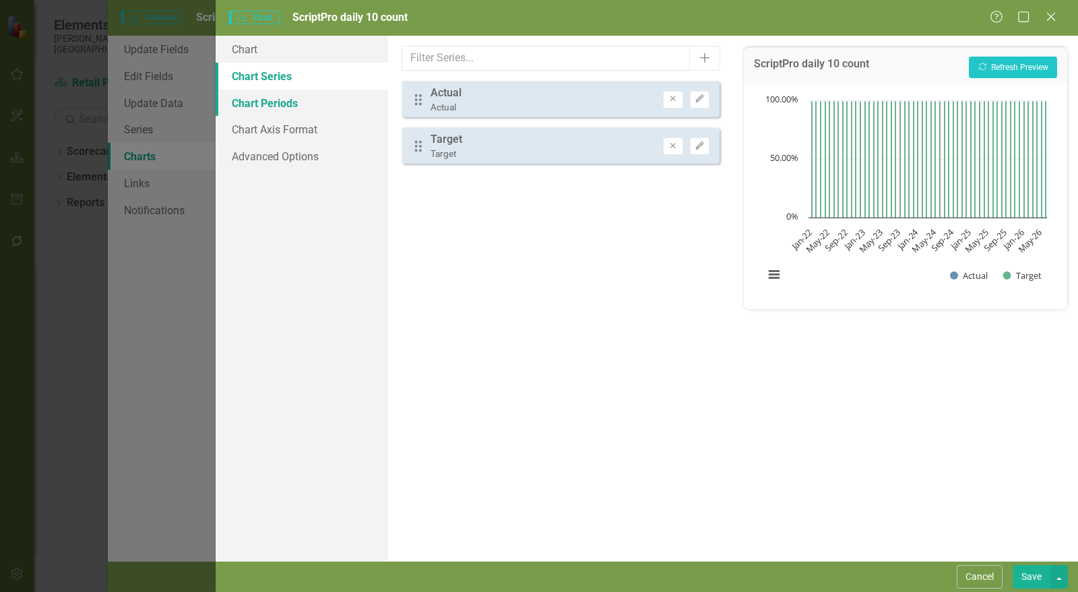
click at [255, 100] on link "Chart Periods" at bounding box center [302, 103] width 173 height 27
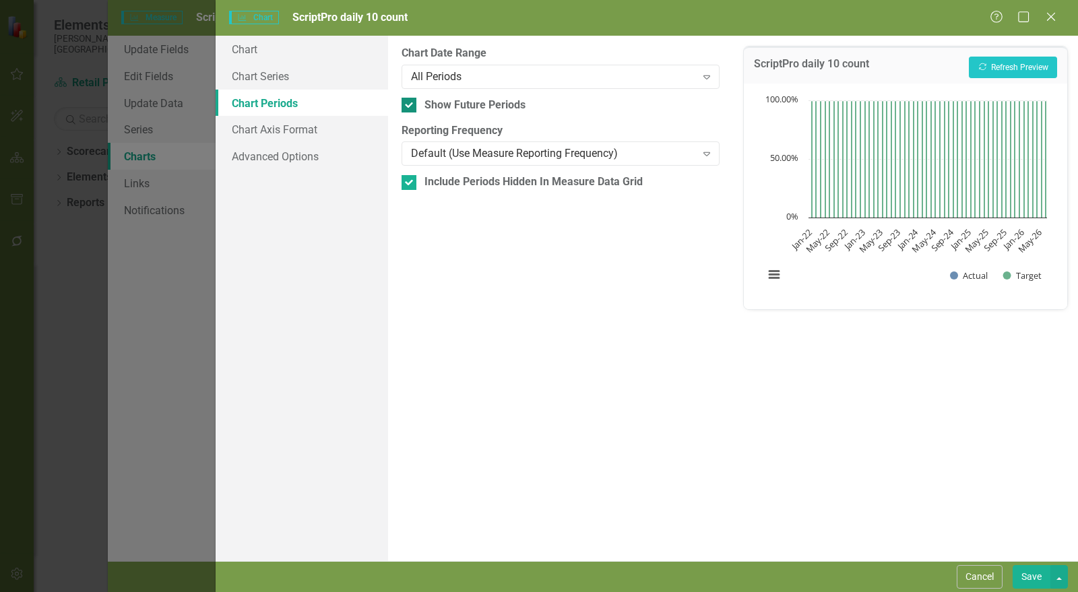
click at [485, 106] on div "Show Future Periods" at bounding box center [475, 106] width 101 height 16
click at [410, 106] on input "Show Future Periods" at bounding box center [406, 102] width 9 height 9
checkbox input "false"
click at [455, 186] on div "Include Periods Hidden In Measure Data Grid" at bounding box center [534, 183] width 218 height 16
click at [410, 184] on input "Include Periods Hidden In Measure Data Grid" at bounding box center [406, 179] width 9 height 9
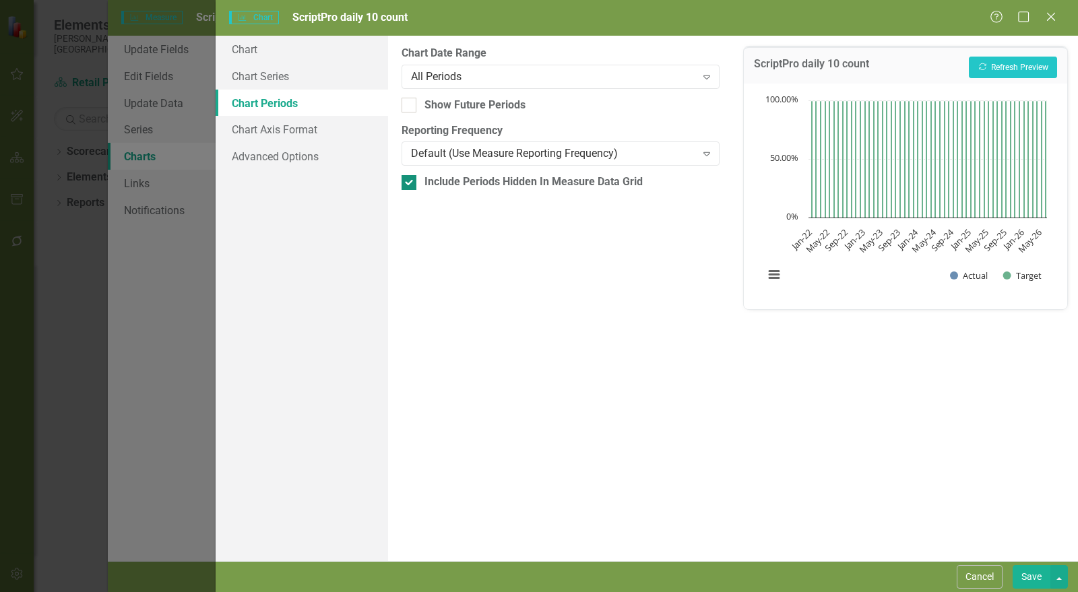
checkbox input "false"
click at [1040, 580] on button "Save" at bounding box center [1032, 578] width 38 height 24
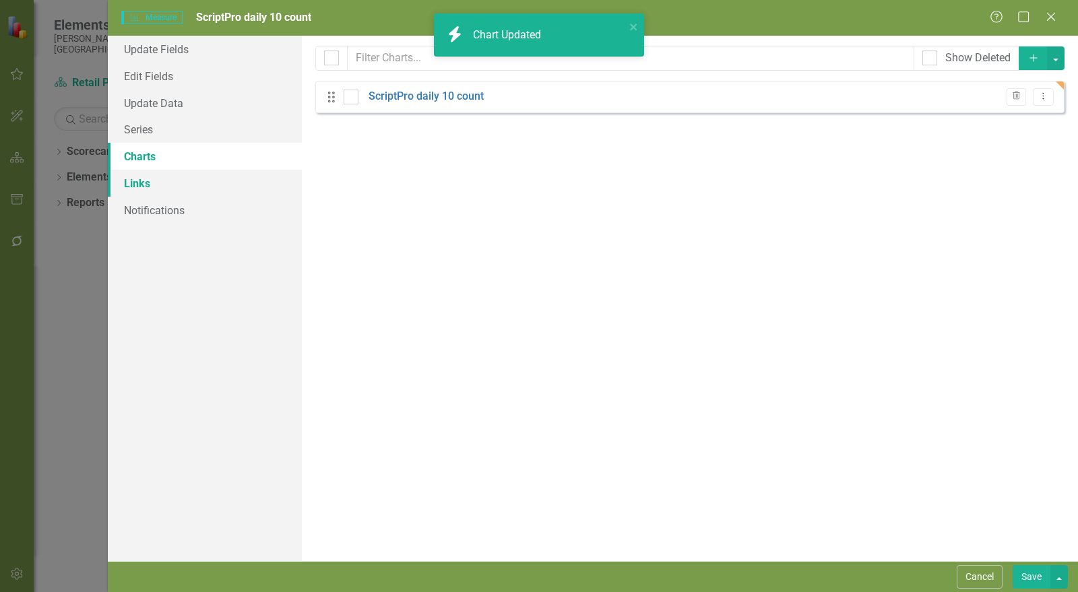
click at [157, 183] on link "Links" at bounding box center [205, 183] width 194 height 27
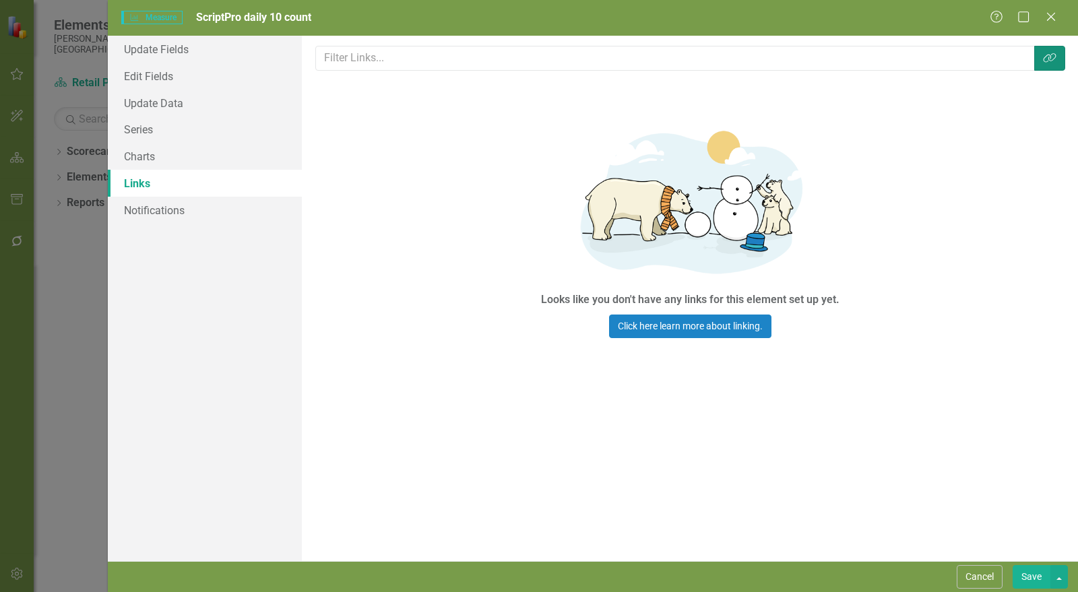
click at [1046, 62] on icon "Link Tag" at bounding box center [1049, 58] width 13 height 11
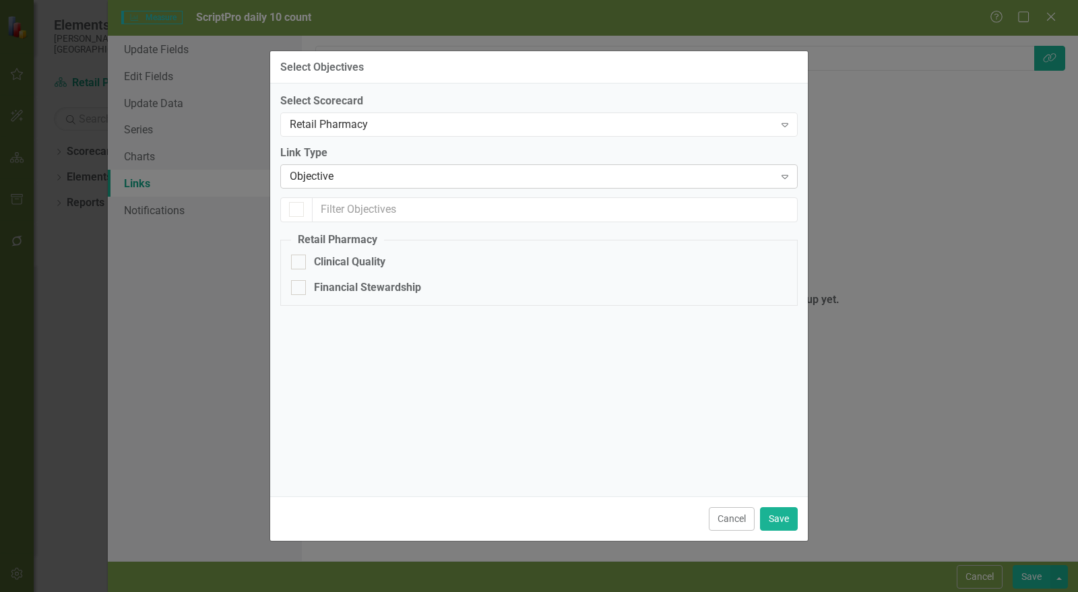
checkbox input "false"
click at [359, 258] on div "Clinical Quality" at bounding box center [349, 263] width 71 height 16
click at [300, 258] on input "Clinical Quality" at bounding box center [295, 259] width 9 height 9
checkbox input "true"
click at [781, 522] on button "Save" at bounding box center [779, 520] width 38 height 24
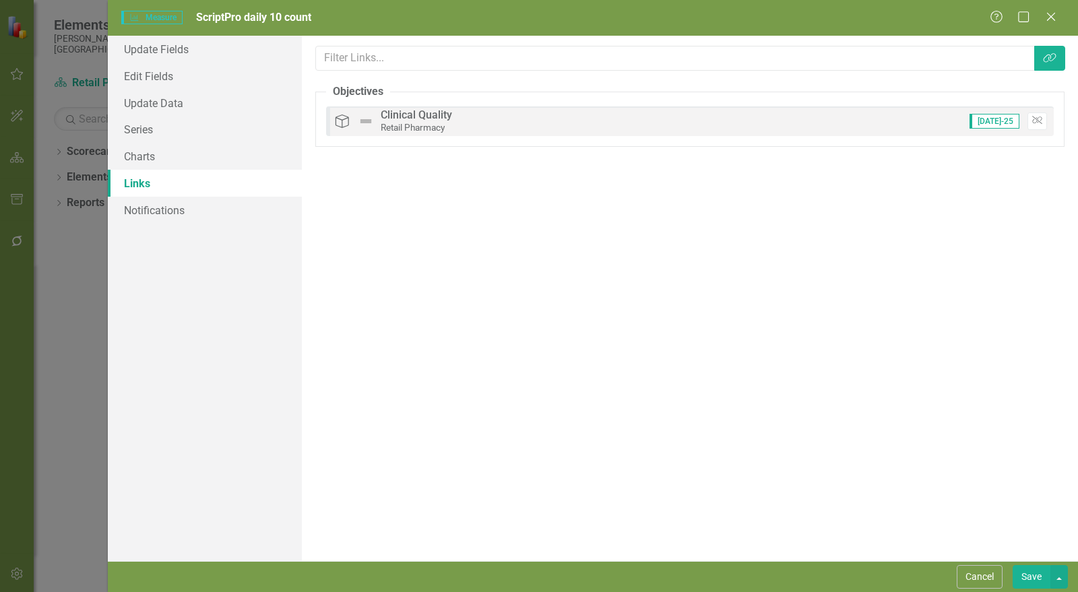
click at [1034, 571] on button "Save" at bounding box center [1032, 578] width 38 height 24
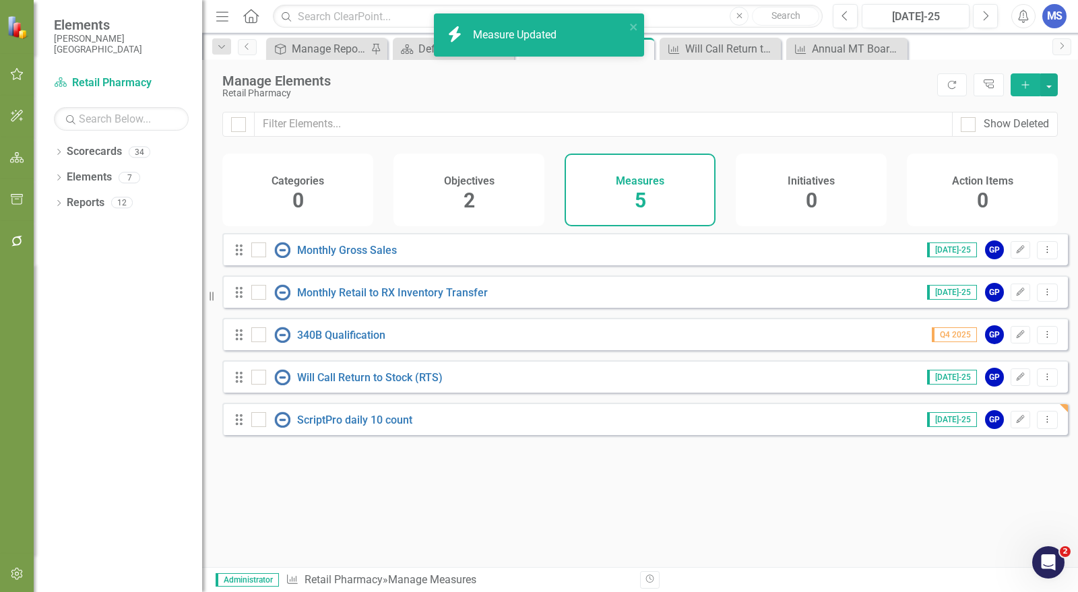
click at [1030, 88] on icon "Add" at bounding box center [1026, 84] width 12 height 9
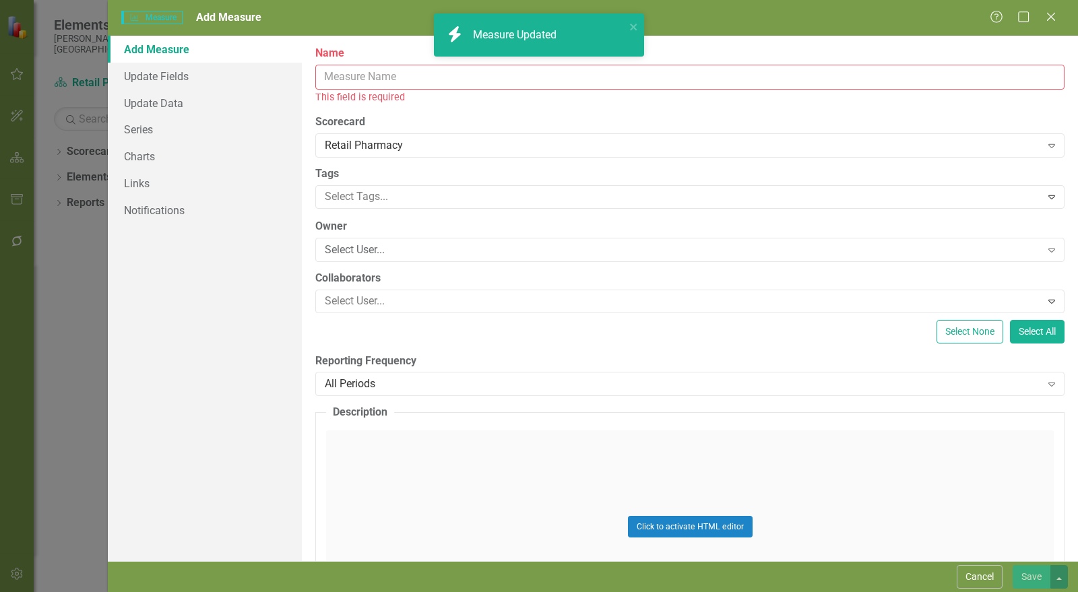
click at [359, 90] on div "This field is required" at bounding box center [690, 98] width 750 height 16
click at [366, 78] on input "Name" at bounding box center [690, 77] width 750 height 25
paste input "Controlled Substance Inventory Count"
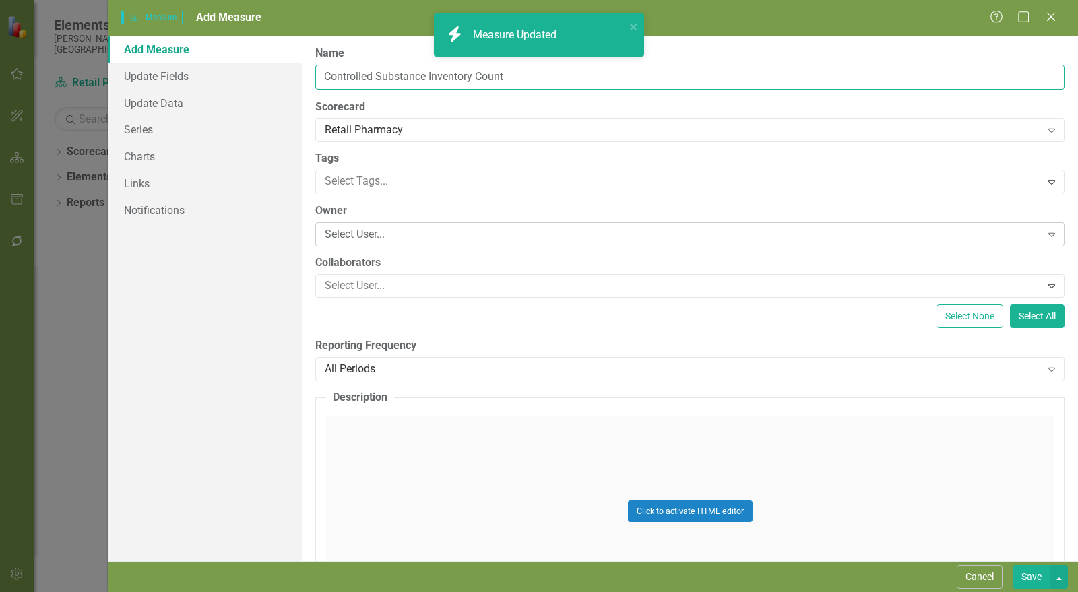
type input "Controlled Substance Inventory Count"
click at [386, 232] on div "Select User..." at bounding box center [683, 235] width 717 height 16
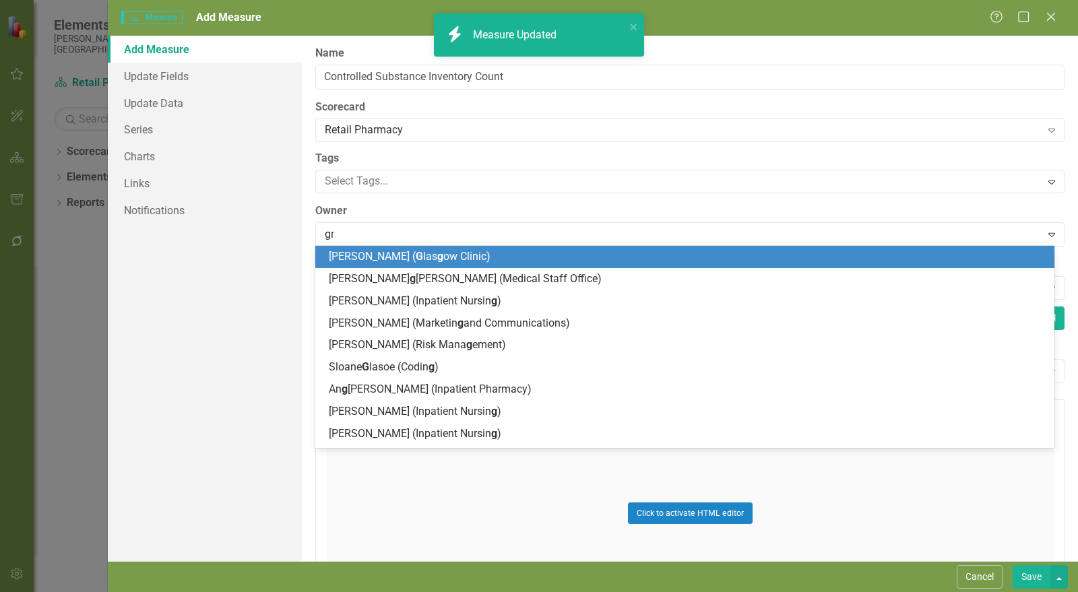
type input "gre"
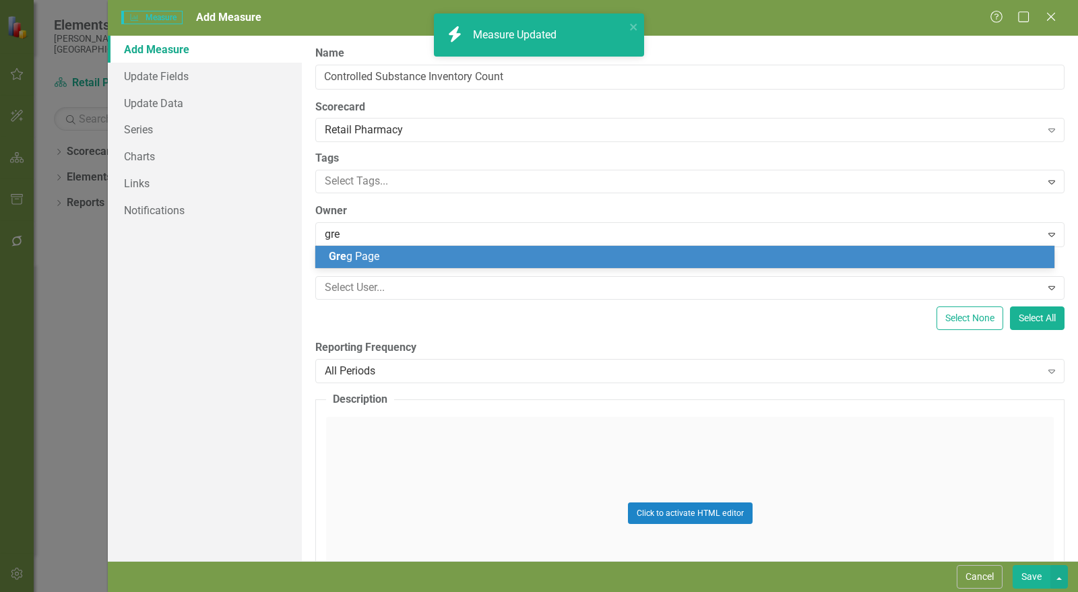
click at [379, 248] on div "Gre g Page" at bounding box center [684, 257] width 739 height 22
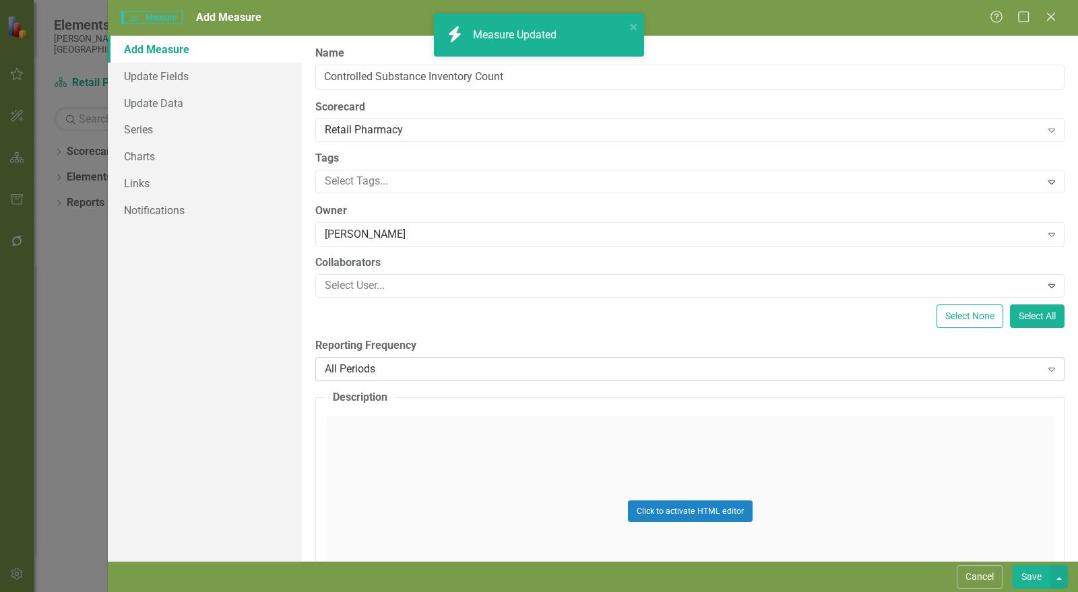
click at [369, 375] on div "All Periods Expand" at bounding box center [690, 369] width 750 height 24
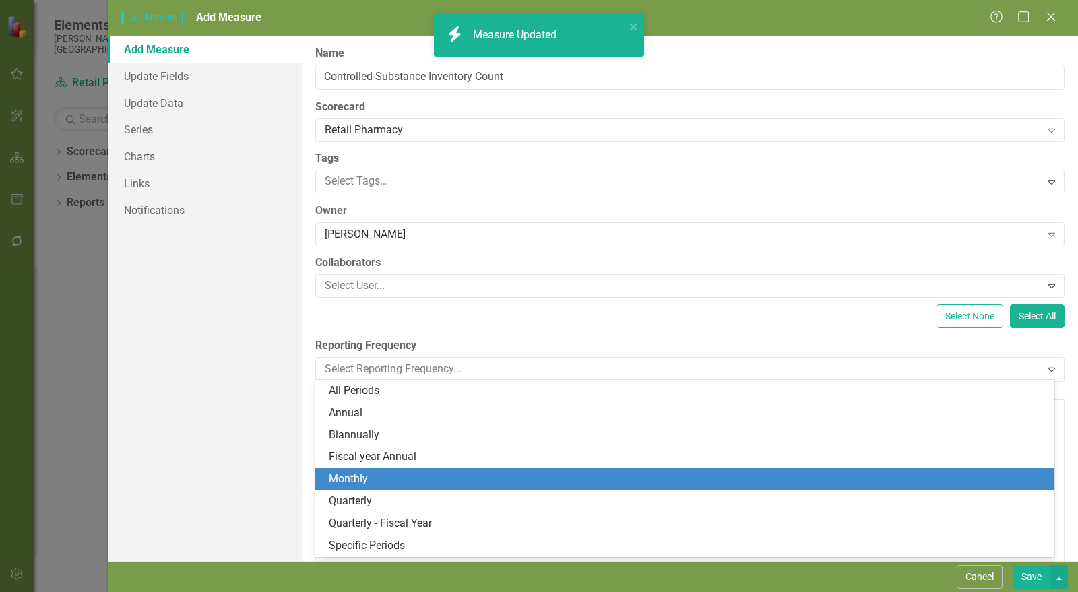
click at [366, 481] on div "Monthly" at bounding box center [688, 480] width 718 height 16
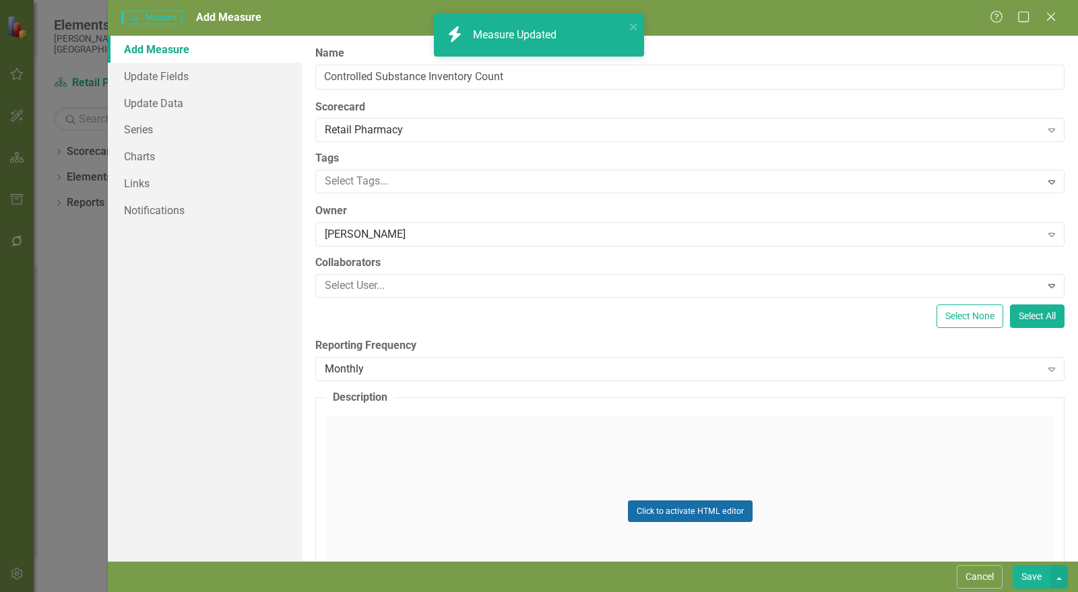
click at [652, 509] on button "Click to activate HTML editor" at bounding box center [690, 512] width 125 height 22
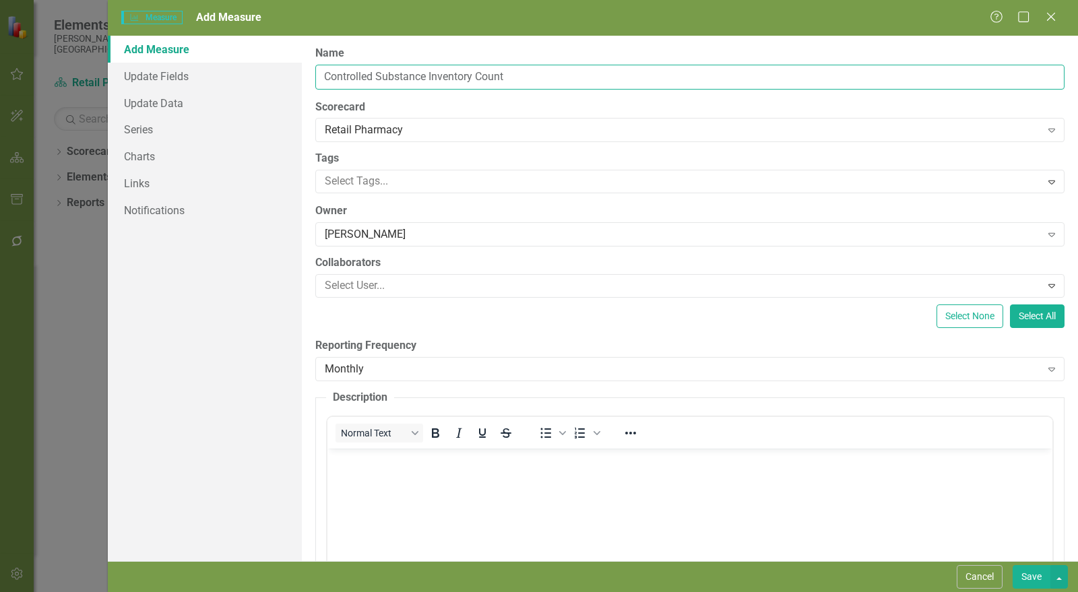
drag, startPoint x: 522, startPoint y: 76, endPoint x: 476, endPoint y: 80, distance: 46.7
click at [476, 80] on input "Controlled Substance Inventory Count" at bounding box center [690, 77] width 750 height 25
type input "Controlled Substance Inventory Accuracy"
click at [428, 505] on body "Rich Text Area. Press ALT-0 for help." at bounding box center [690, 549] width 725 height 202
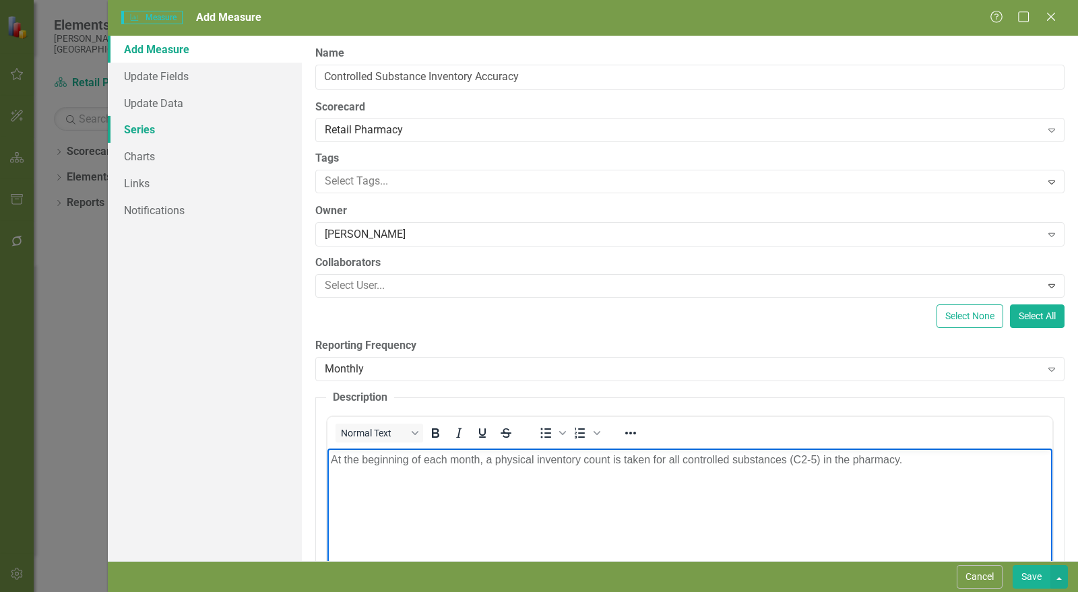
click at [133, 138] on link "Series" at bounding box center [205, 129] width 194 height 27
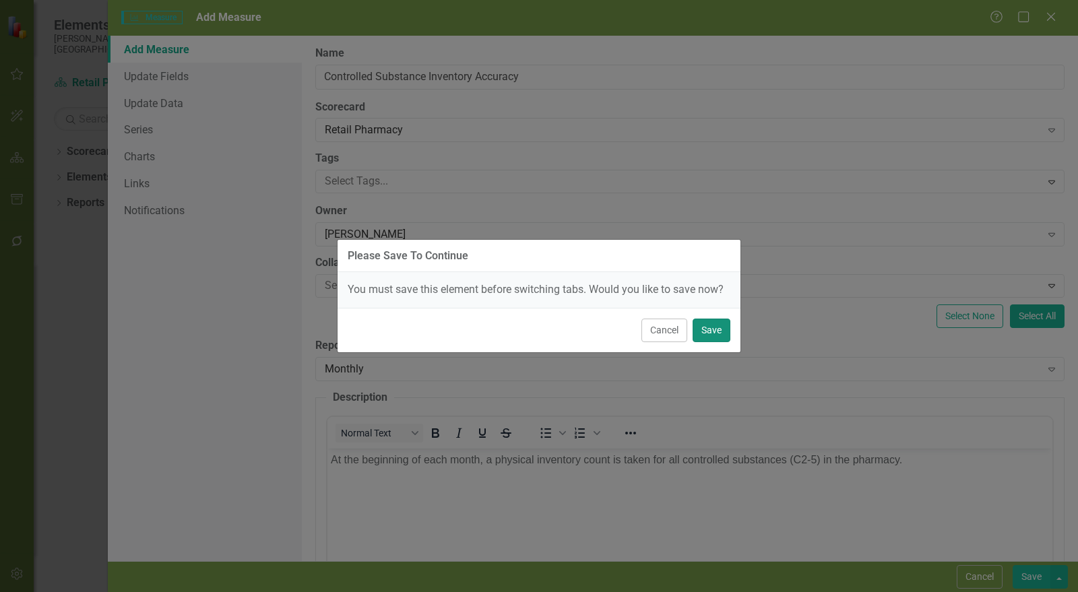
click at [717, 324] on button "Save" at bounding box center [712, 331] width 38 height 24
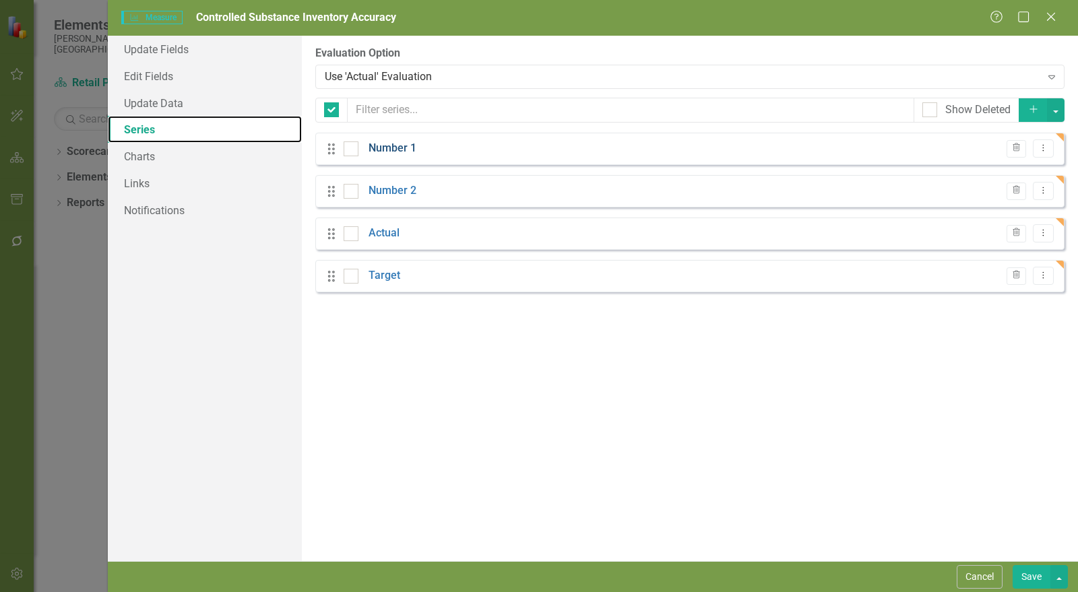
checkbox input "false"
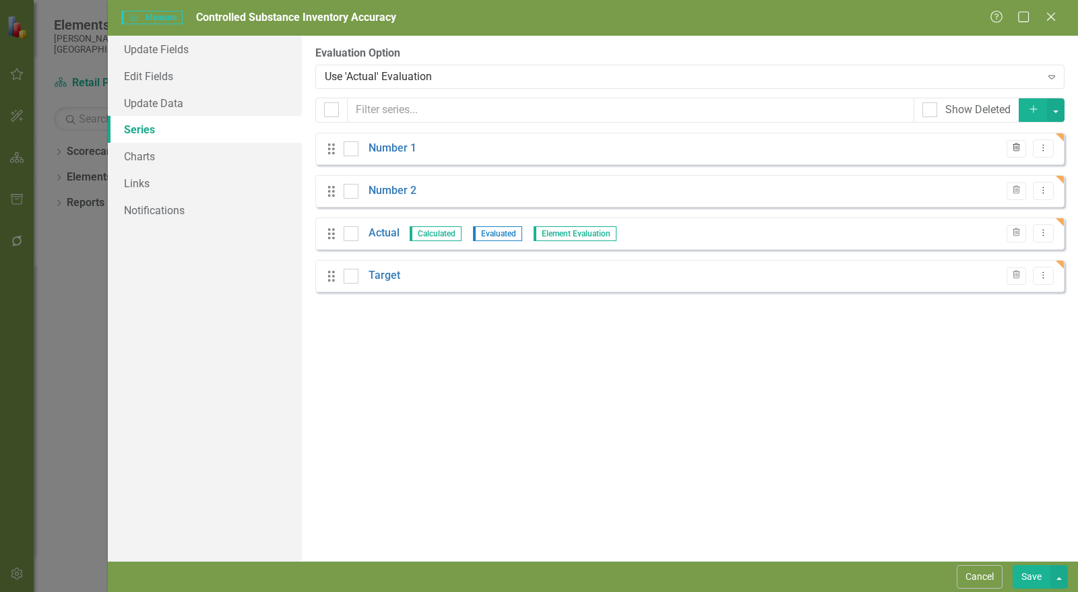
click at [1013, 147] on icon "Trash" at bounding box center [1017, 148] width 10 height 8
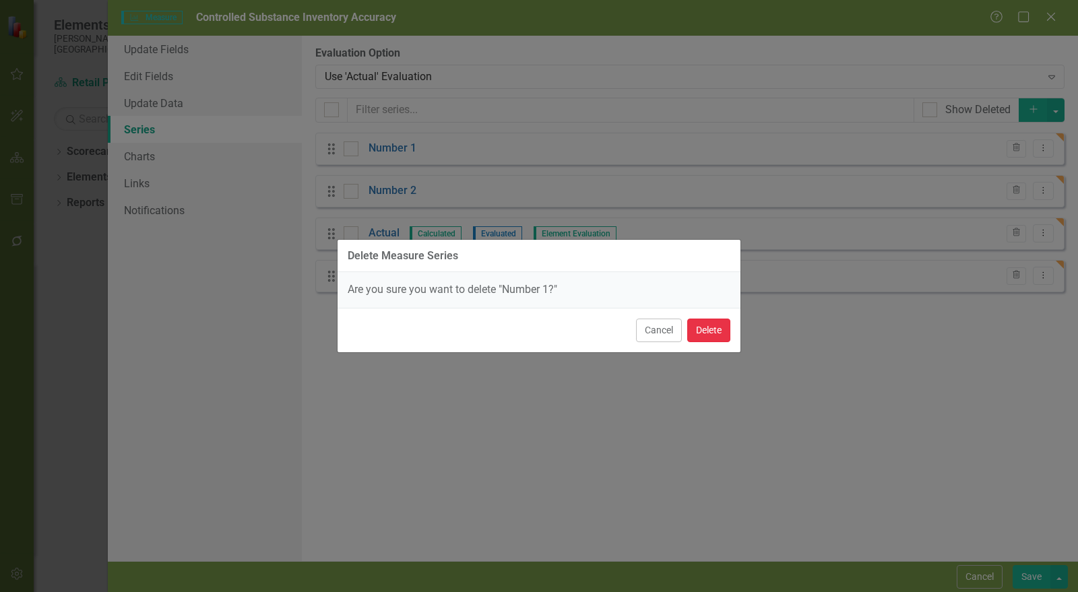
click at [692, 323] on button "Delete" at bounding box center [709, 331] width 43 height 24
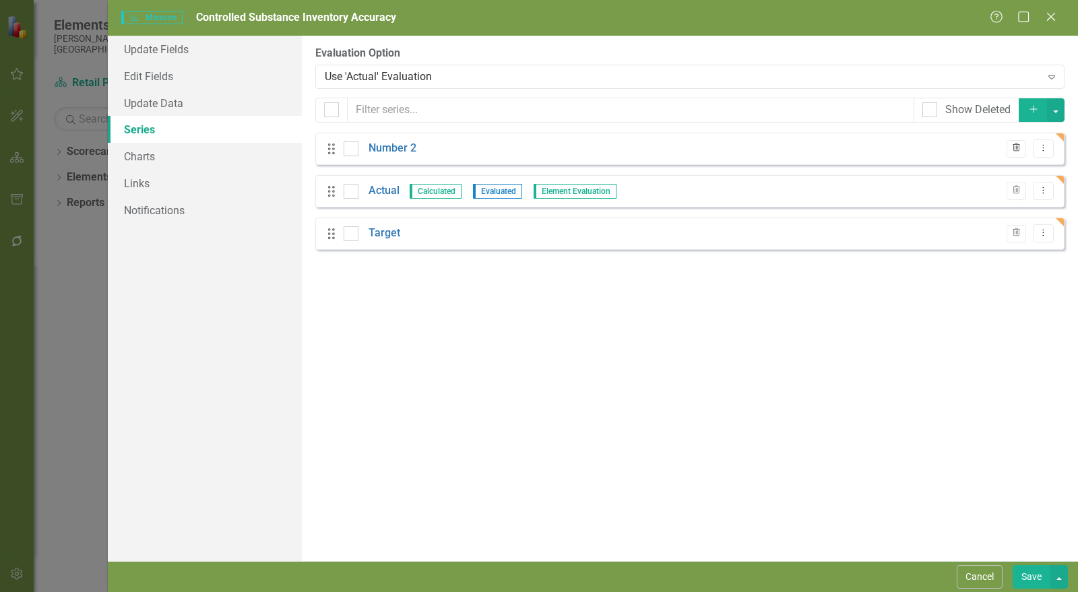
click at [1013, 148] on icon "Trash" at bounding box center [1017, 148] width 10 height 8
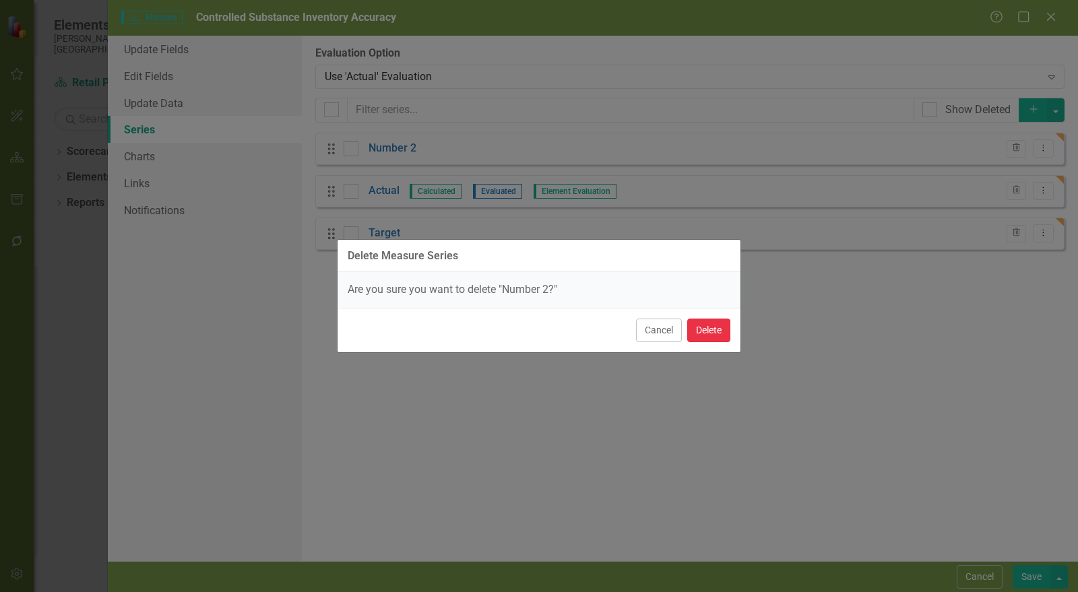
click at [718, 324] on button "Delete" at bounding box center [709, 331] width 43 height 24
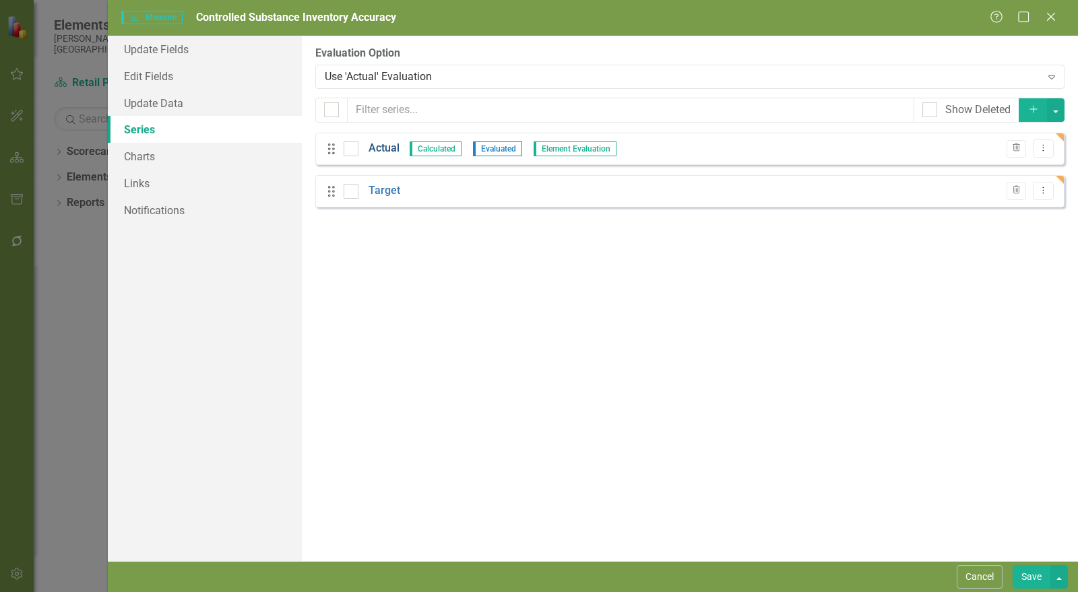
click at [390, 148] on link "Actual" at bounding box center [384, 149] width 31 height 16
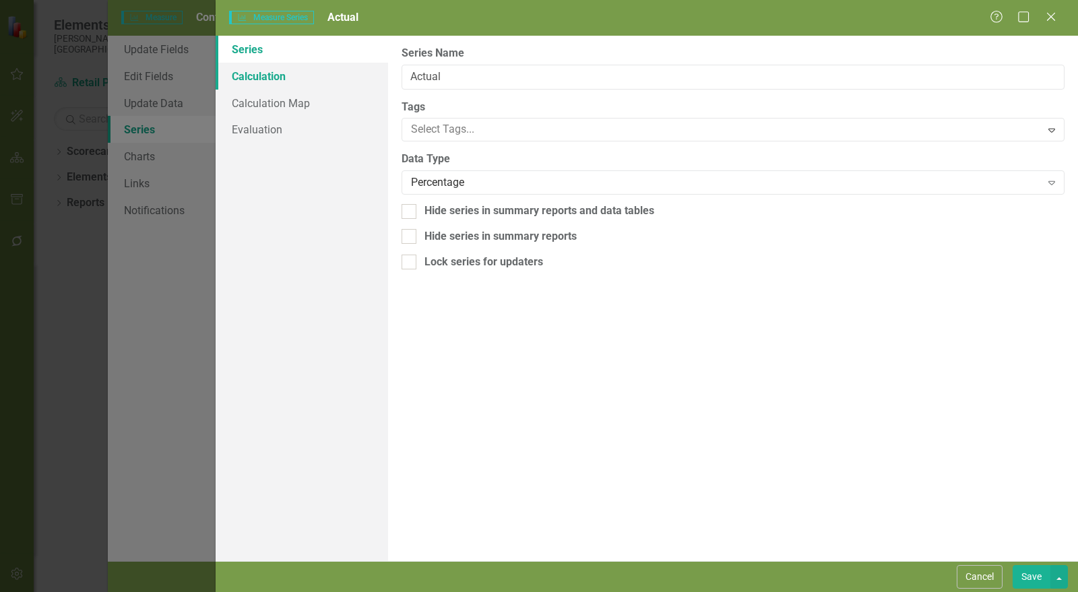
drag, startPoint x: 287, startPoint y: 69, endPoint x: 298, endPoint y: 76, distance: 13.1
click at [287, 69] on link "Calculation" at bounding box center [302, 76] width 173 height 27
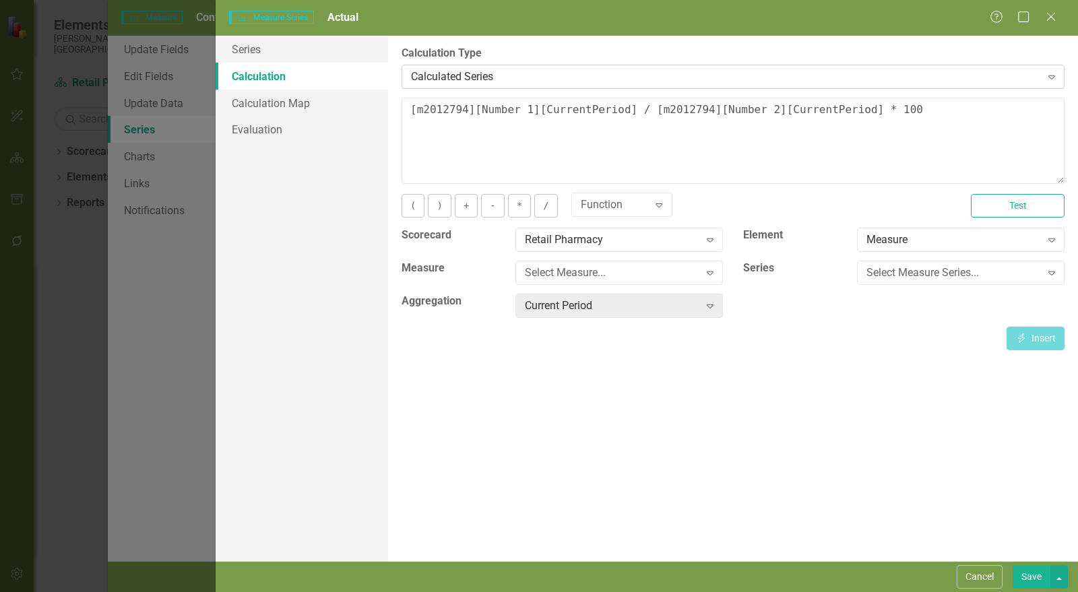
click at [531, 78] on div "Calculated Series" at bounding box center [726, 77] width 630 height 16
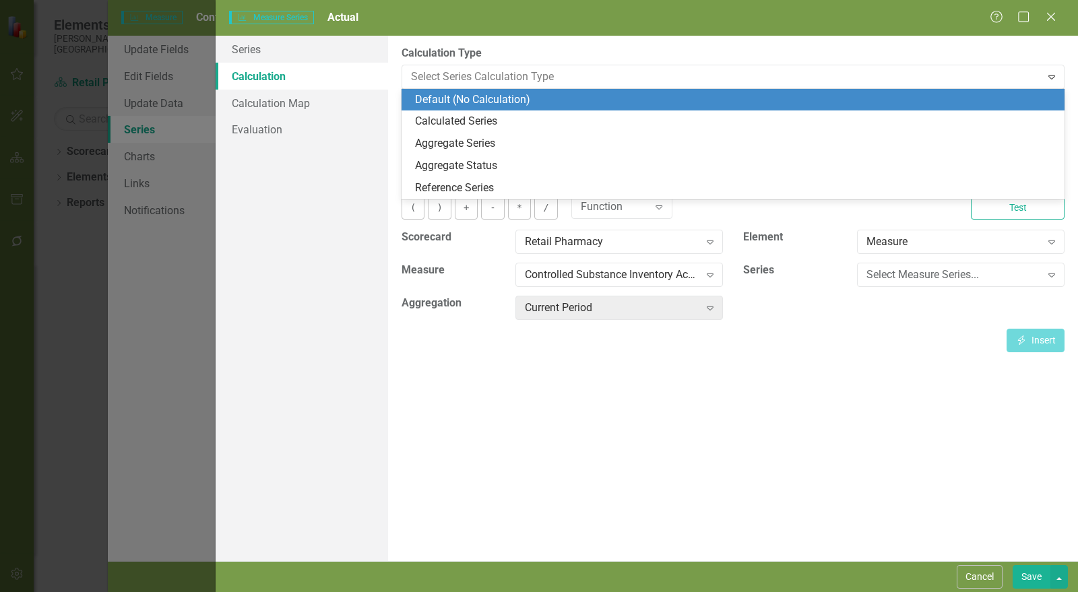
click at [517, 104] on div "Default (No Calculation)" at bounding box center [736, 100] width 642 height 16
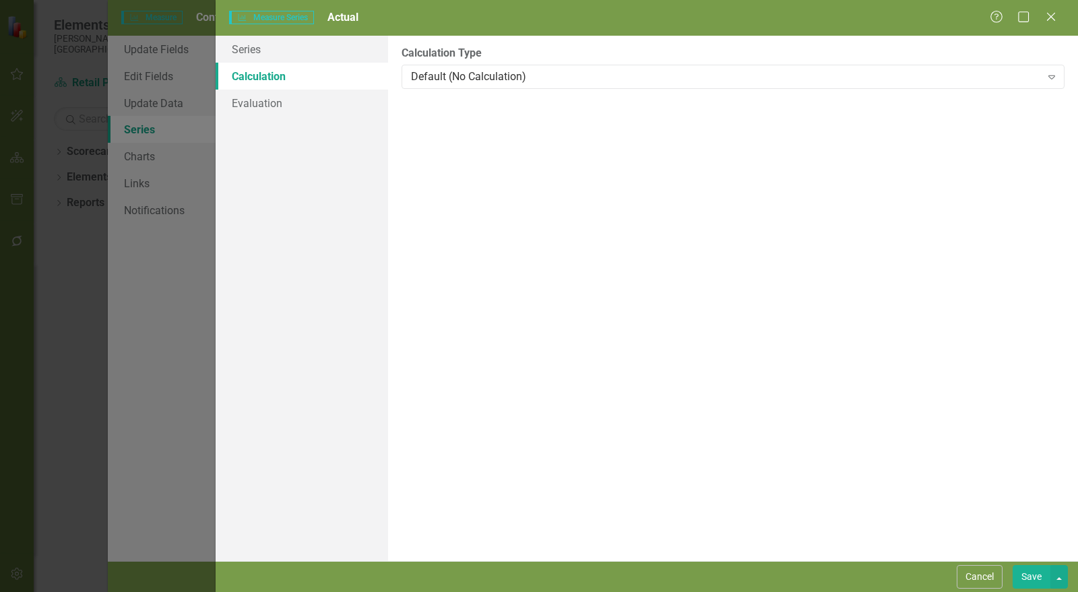
click at [1035, 573] on button "Save" at bounding box center [1032, 578] width 38 height 24
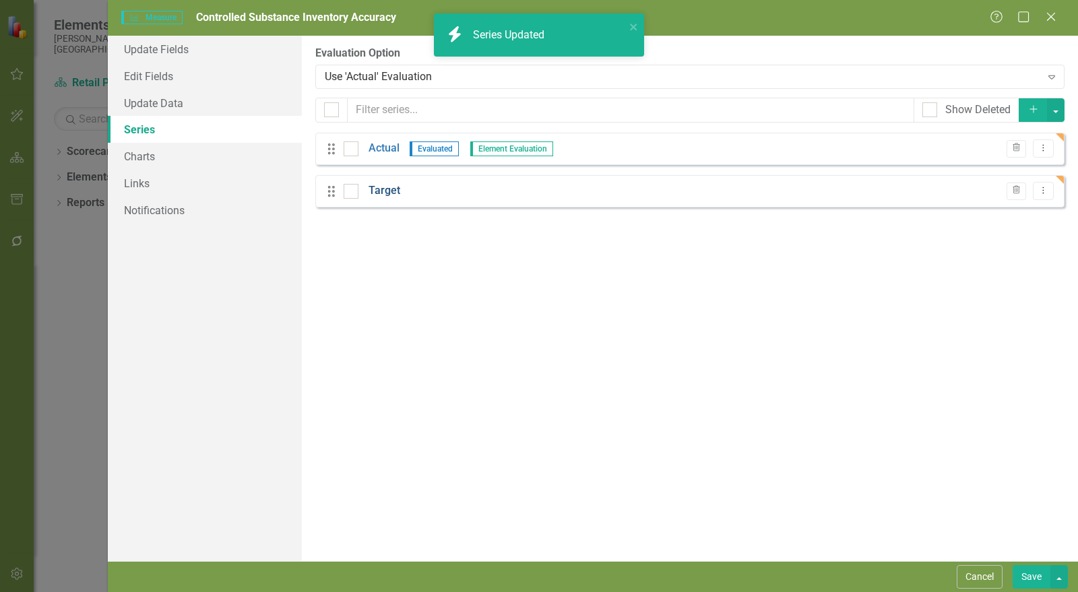
click at [382, 193] on link "Target" at bounding box center [385, 191] width 32 height 16
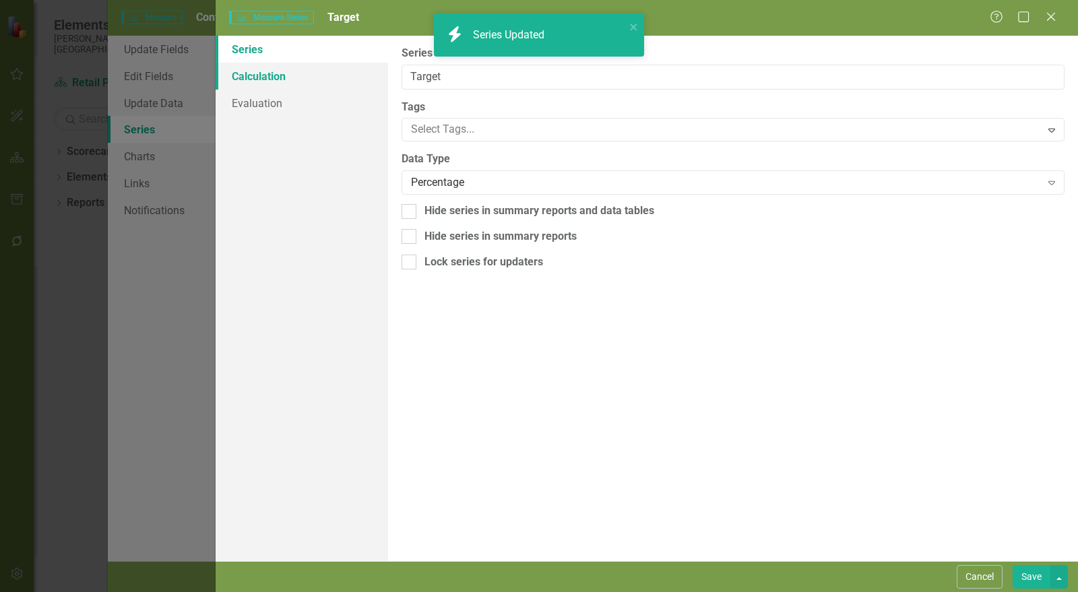
click at [288, 75] on link "Calculation" at bounding box center [302, 76] width 173 height 27
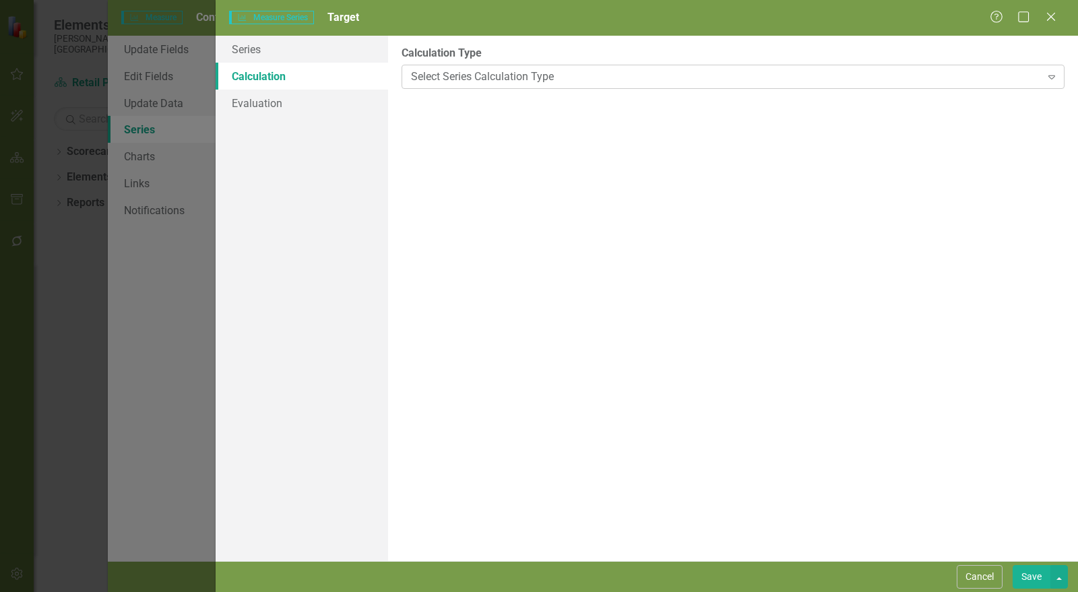
click at [564, 76] on div "Select Series Calculation Type" at bounding box center [726, 77] width 630 height 16
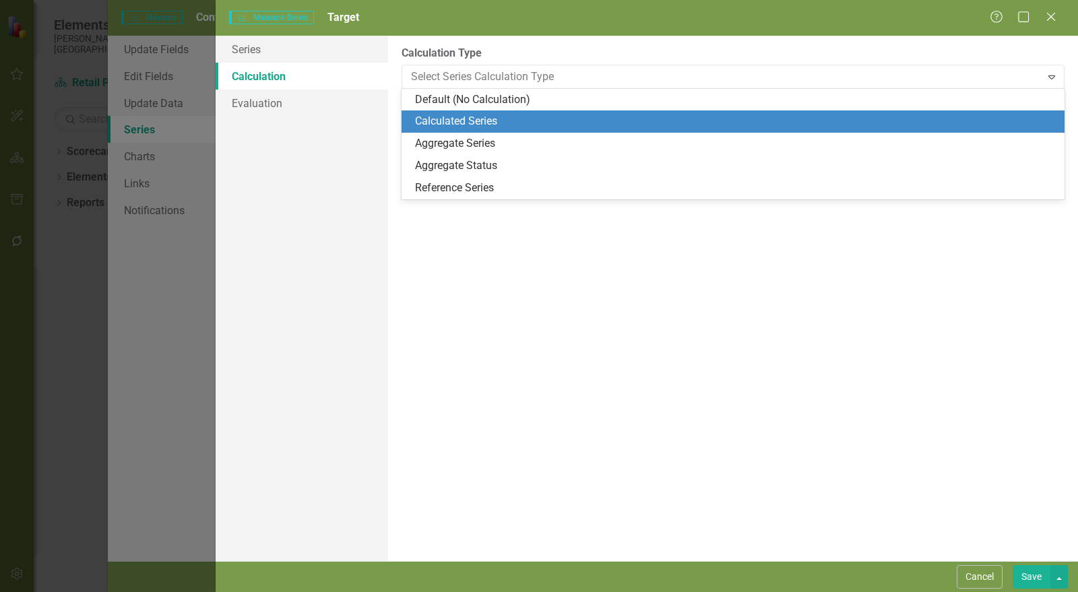
click at [549, 115] on div "Calculated Series" at bounding box center [736, 122] width 642 height 16
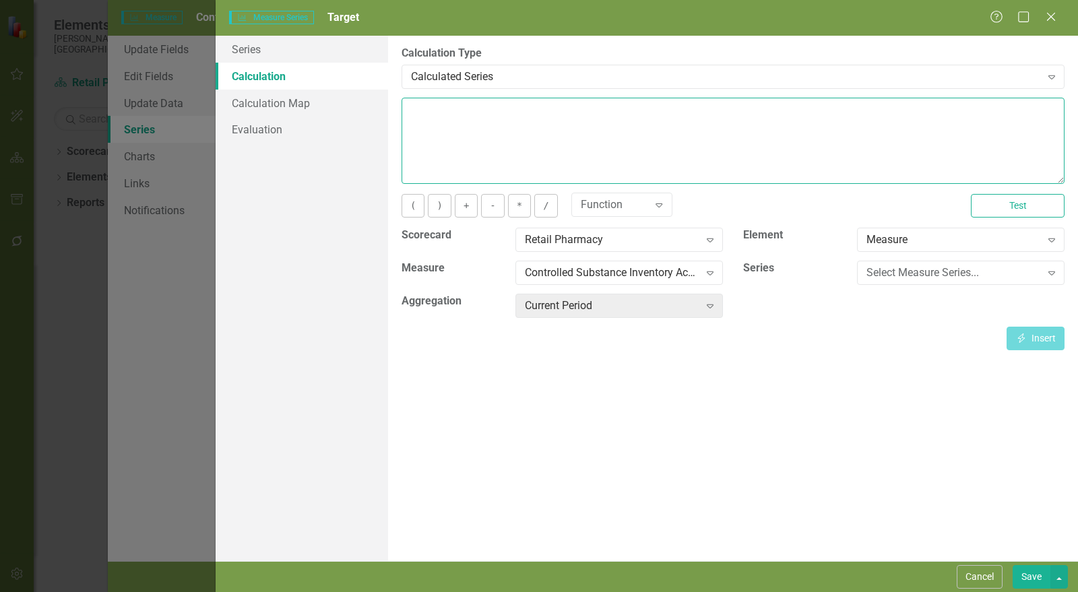
click at [537, 138] on textarea at bounding box center [733, 141] width 663 height 86
type textarea "100"
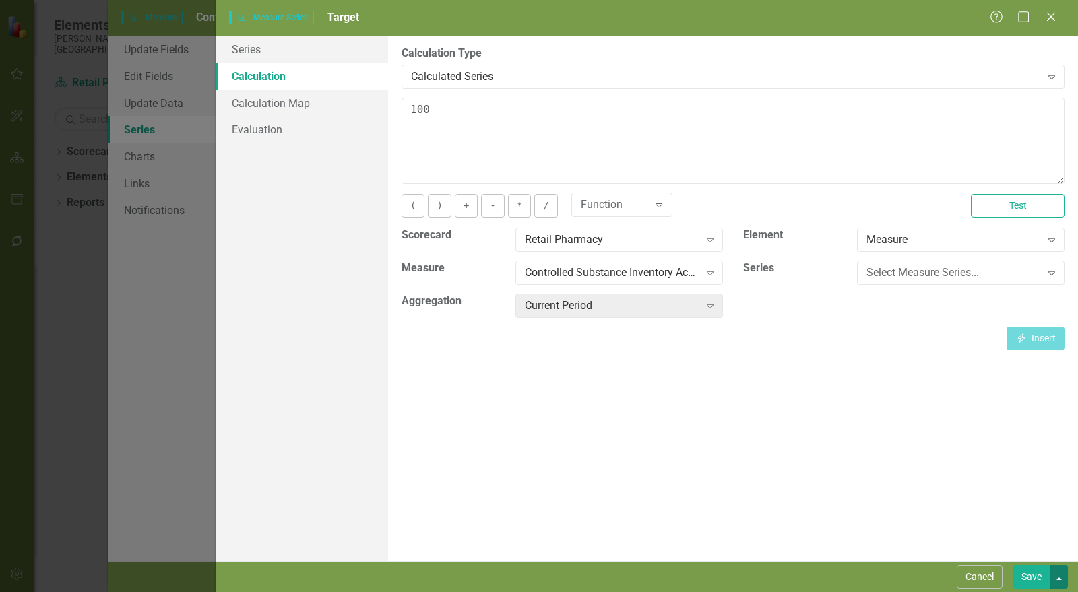
click at [1056, 578] on button "button" at bounding box center [1060, 578] width 18 height 24
click at [1034, 573] on button "Save" at bounding box center [1032, 578] width 38 height 24
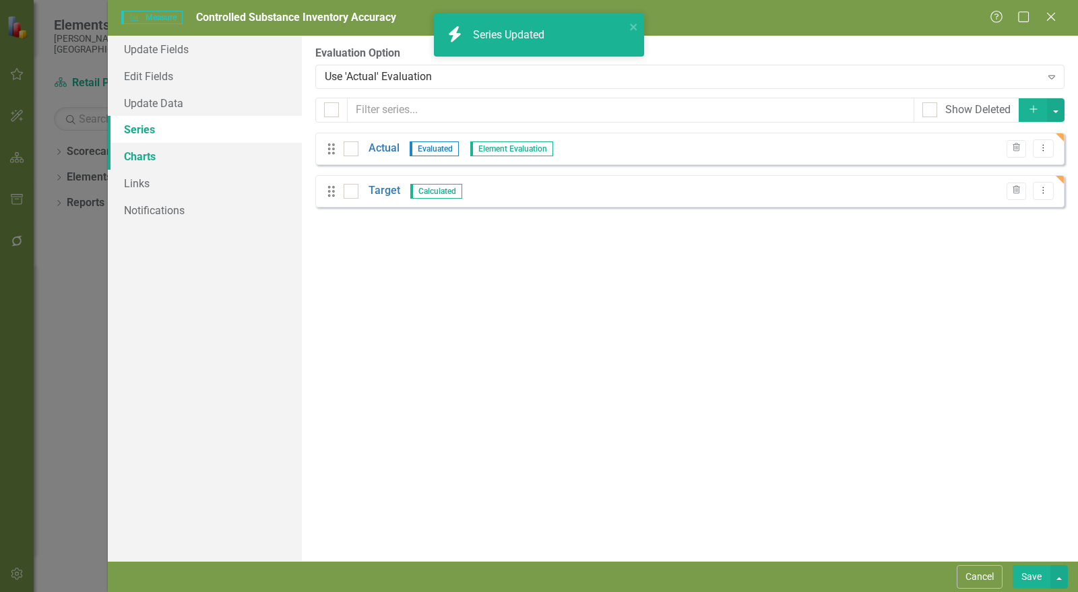
click at [138, 152] on link "Charts" at bounding box center [205, 156] width 194 height 27
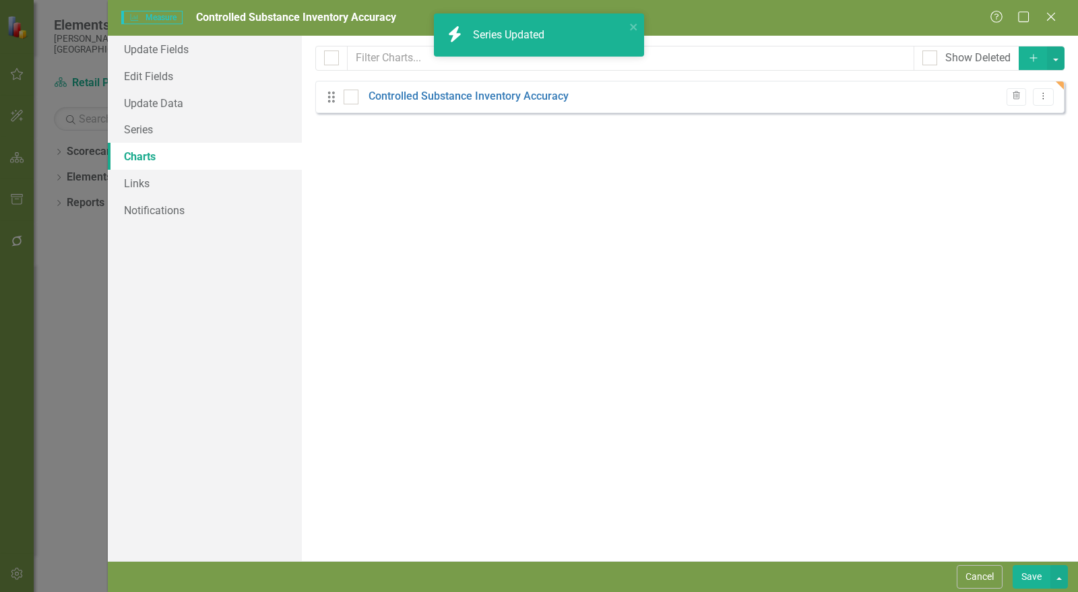
checkbox input "false"
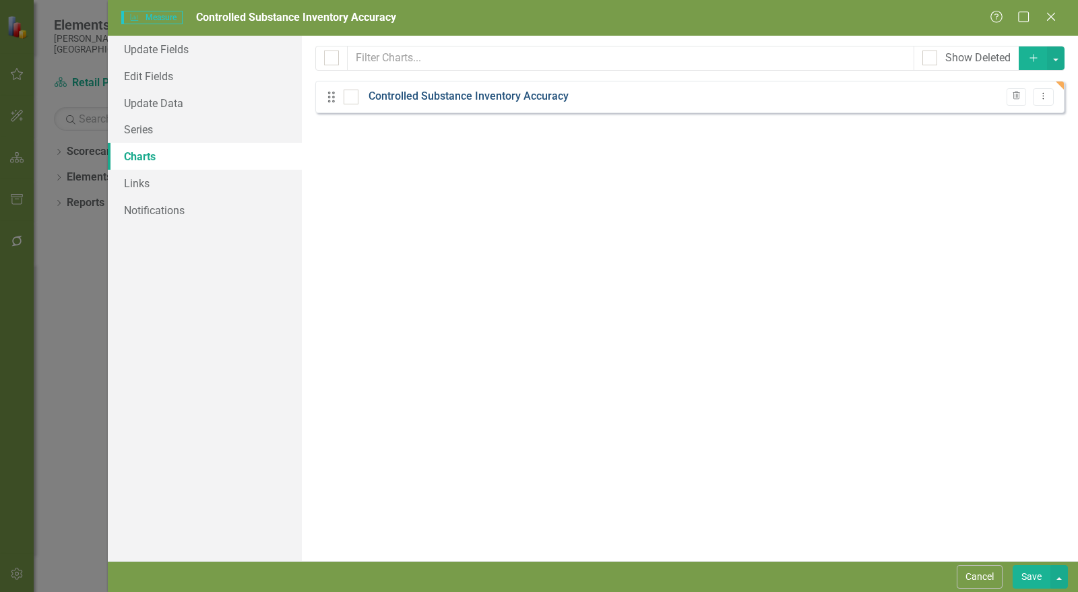
click at [437, 91] on link "Controlled Substance Inventory Accuracy" at bounding box center [469, 97] width 200 height 16
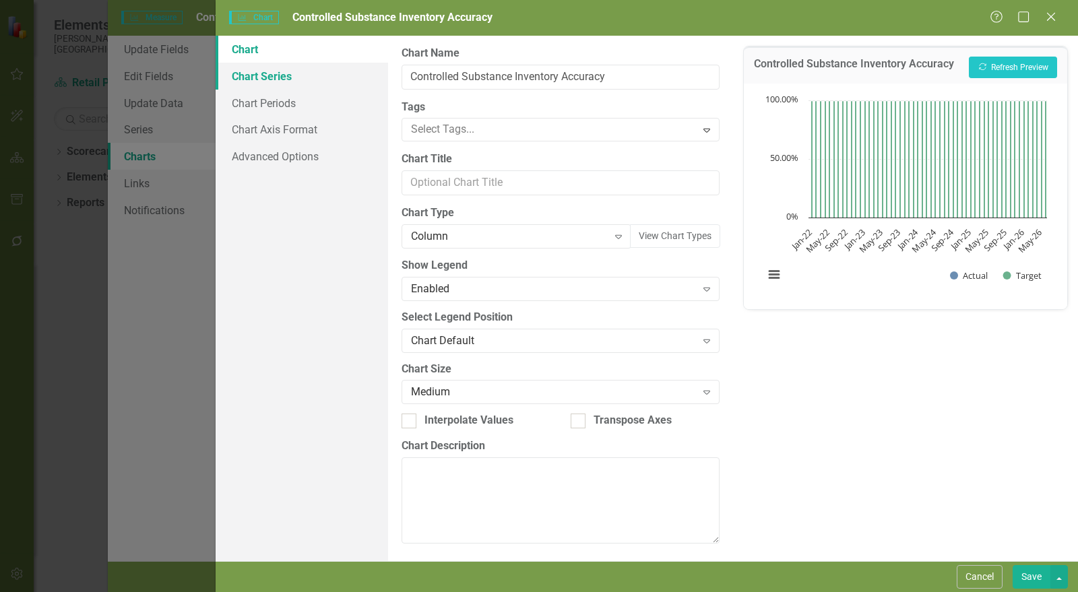
click at [295, 79] on link "Chart Series" at bounding box center [302, 76] width 173 height 27
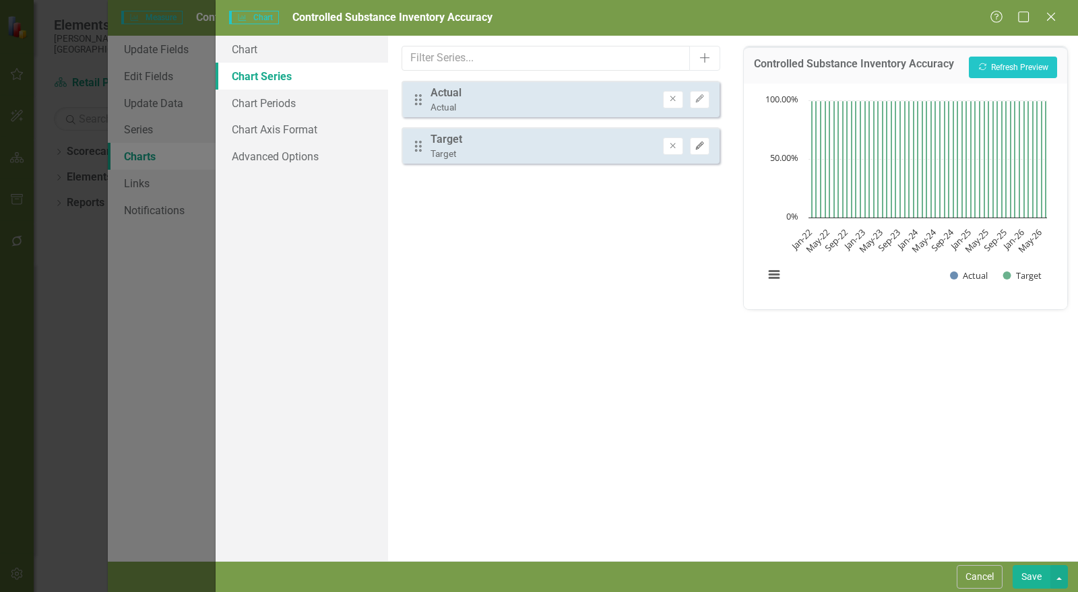
click at [702, 143] on icon "Edit" at bounding box center [700, 146] width 10 height 8
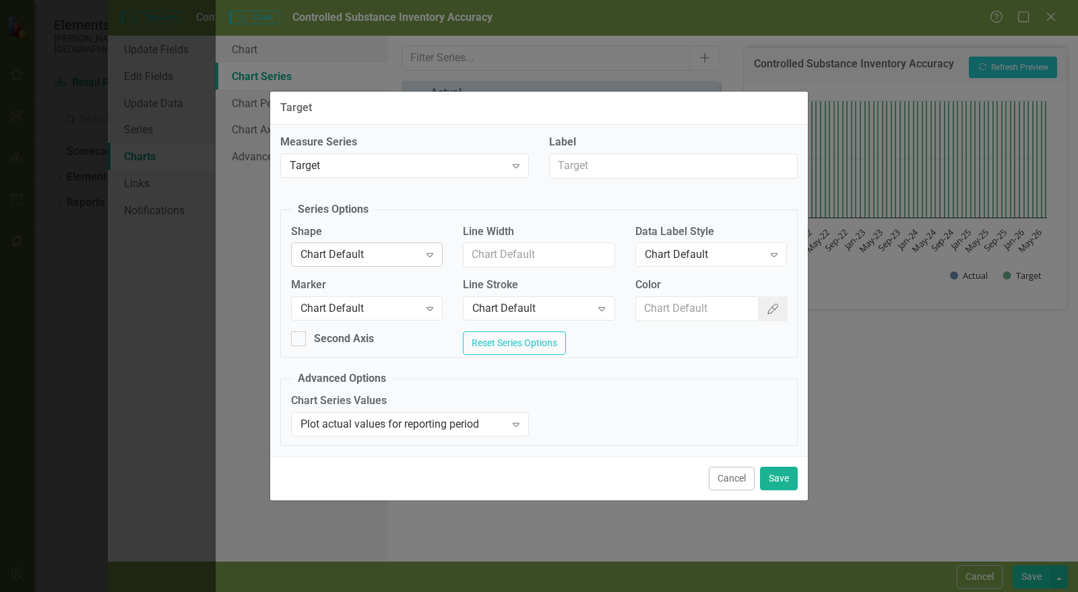
click at [389, 250] on div "Chart Default" at bounding box center [360, 255] width 119 height 16
click at [793, 479] on button "Save" at bounding box center [779, 479] width 38 height 24
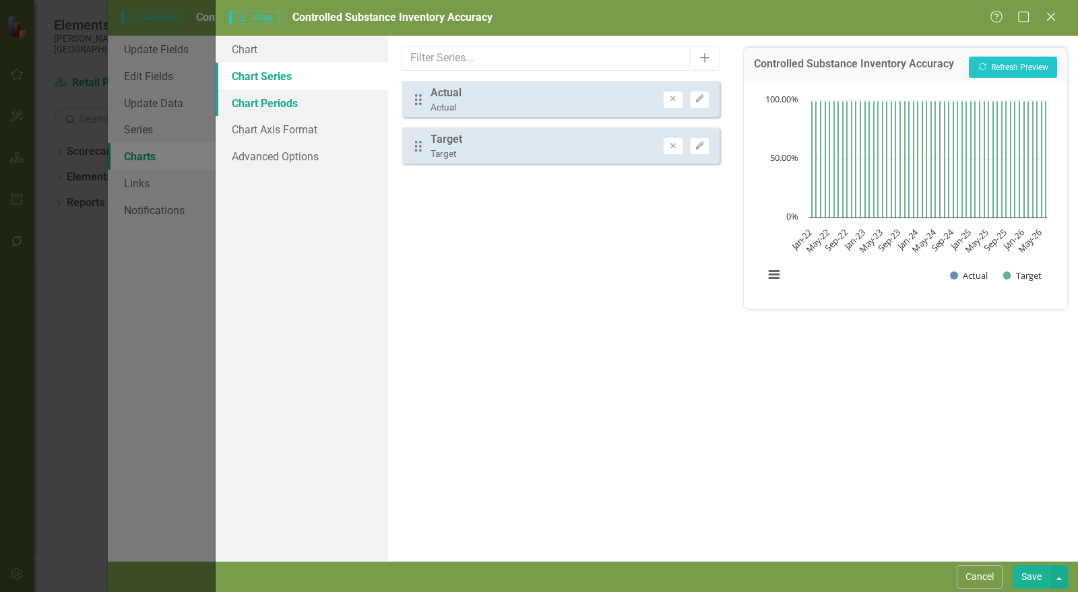
click at [303, 99] on link "Chart Periods" at bounding box center [302, 103] width 173 height 27
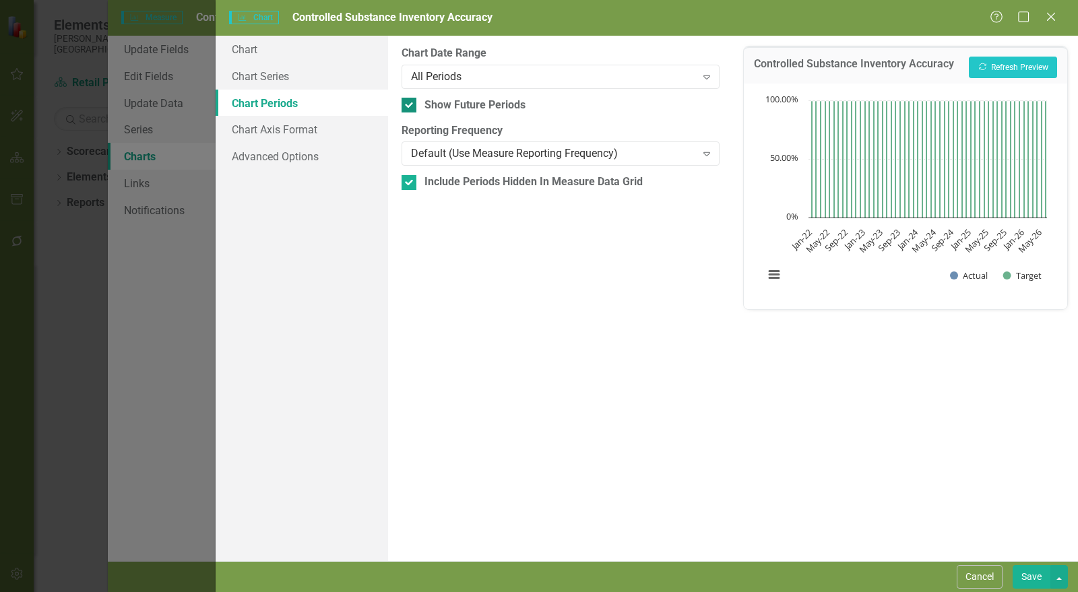
click at [503, 101] on div "Show Future Periods" at bounding box center [475, 106] width 101 height 16
click at [410, 101] on input "Show Future Periods" at bounding box center [406, 102] width 9 height 9
checkbox input "false"
click at [480, 185] on div "Include Periods Hidden In Measure Data Grid" at bounding box center [534, 183] width 218 height 16
click at [410, 184] on input "Include Periods Hidden In Measure Data Grid" at bounding box center [406, 179] width 9 height 9
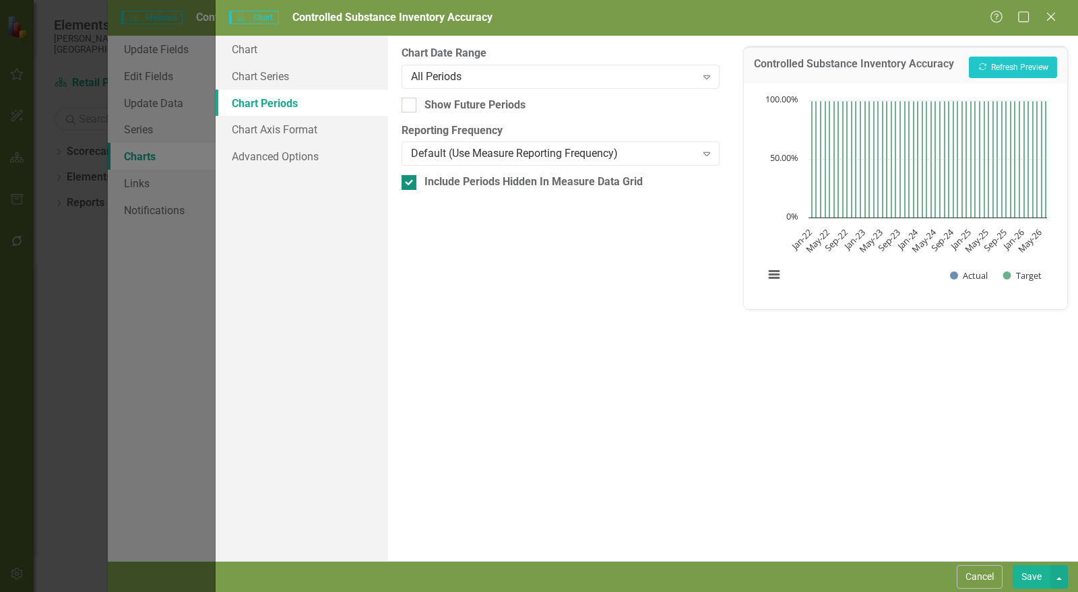
checkbox input "false"
click at [1036, 576] on button "Save" at bounding box center [1032, 578] width 38 height 24
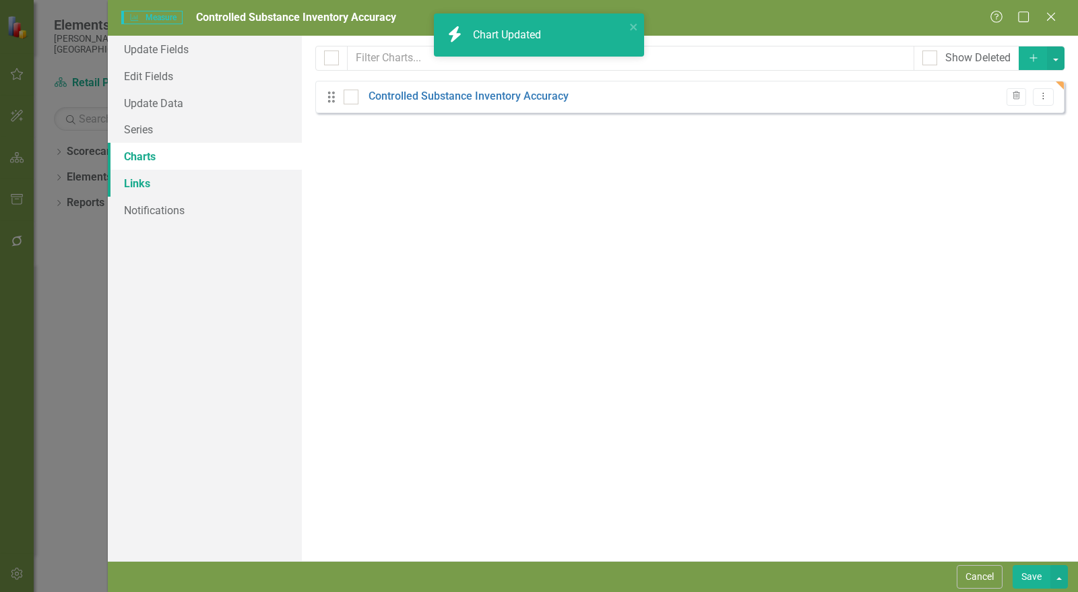
click at [154, 184] on link "Links" at bounding box center [205, 183] width 194 height 27
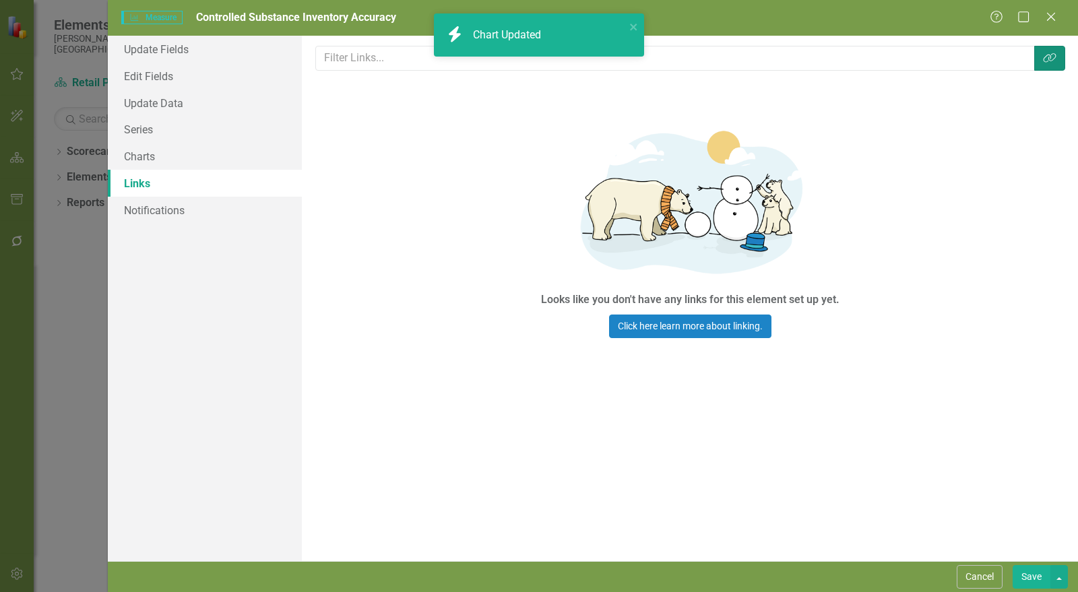
click at [1056, 49] on button "Link Tag" at bounding box center [1050, 58] width 31 height 25
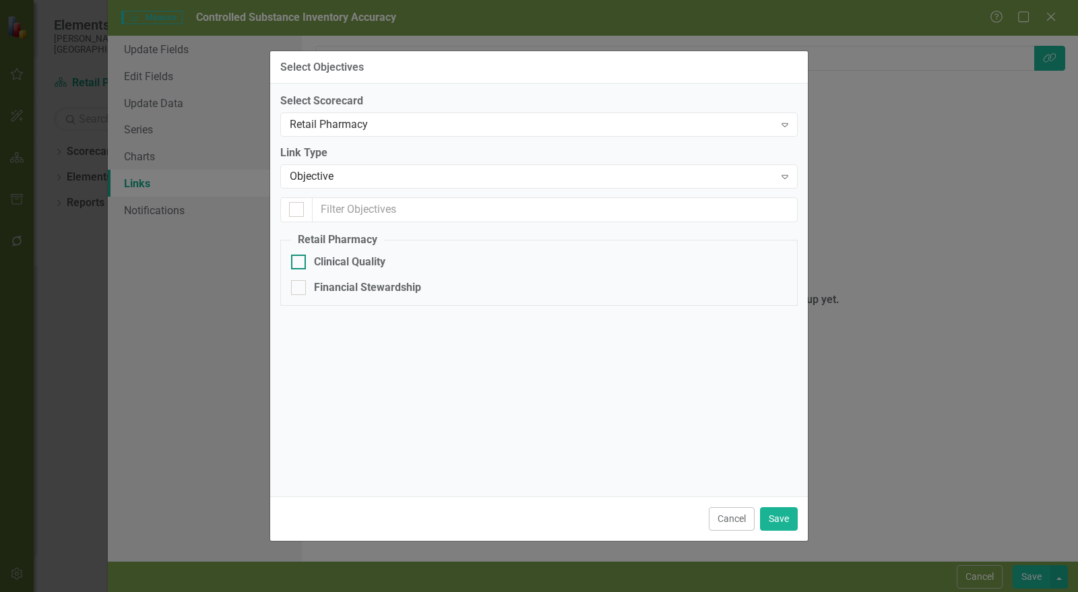
click at [386, 262] on div "Clinical Quality" at bounding box center [349, 263] width 71 height 16
click at [300, 262] on input "Clinical Quality" at bounding box center [295, 259] width 9 height 9
checkbox input "true"
click at [791, 514] on button "Save" at bounding box center [779, 520] width 38 height 24
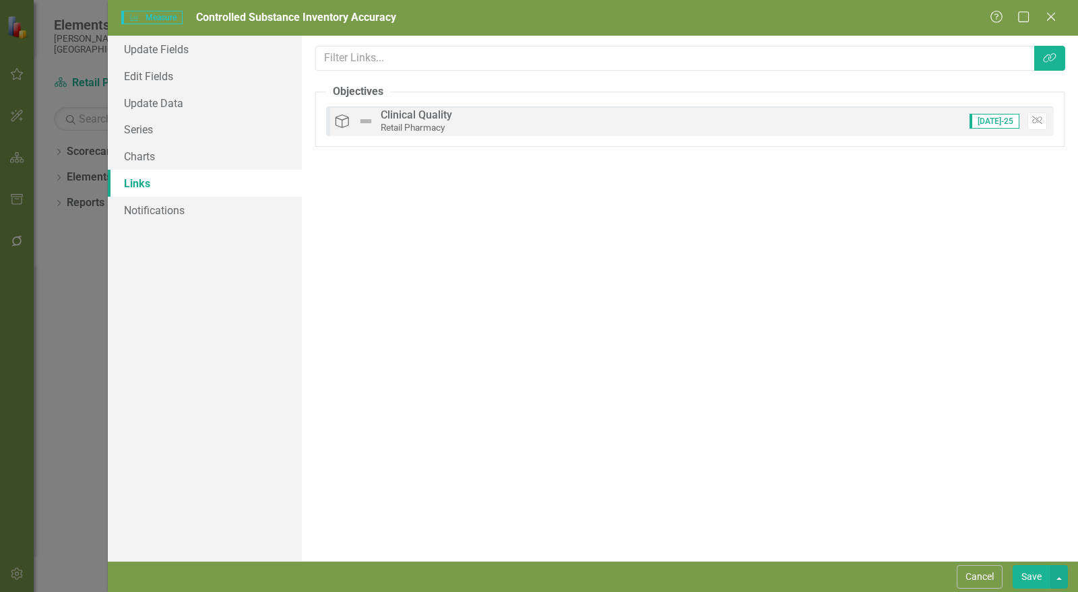
click at [1026, 575] on button "Save" at bounding box center [1032, 578] width 38 height 24
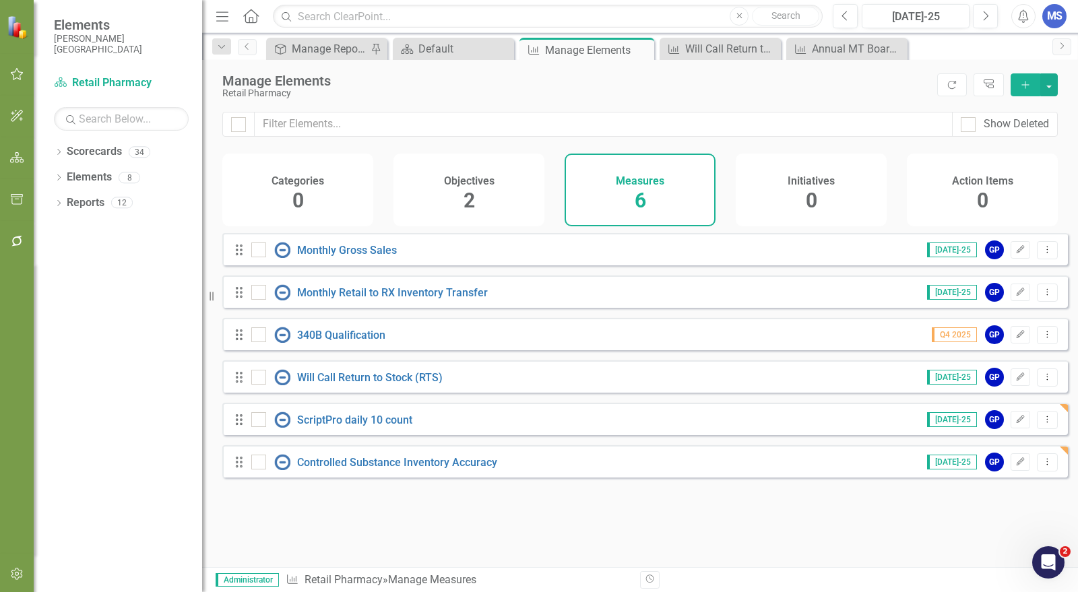
click at [494, 169] on div "Objectives 2" at bounding box center [469, 190] width 151 height 73
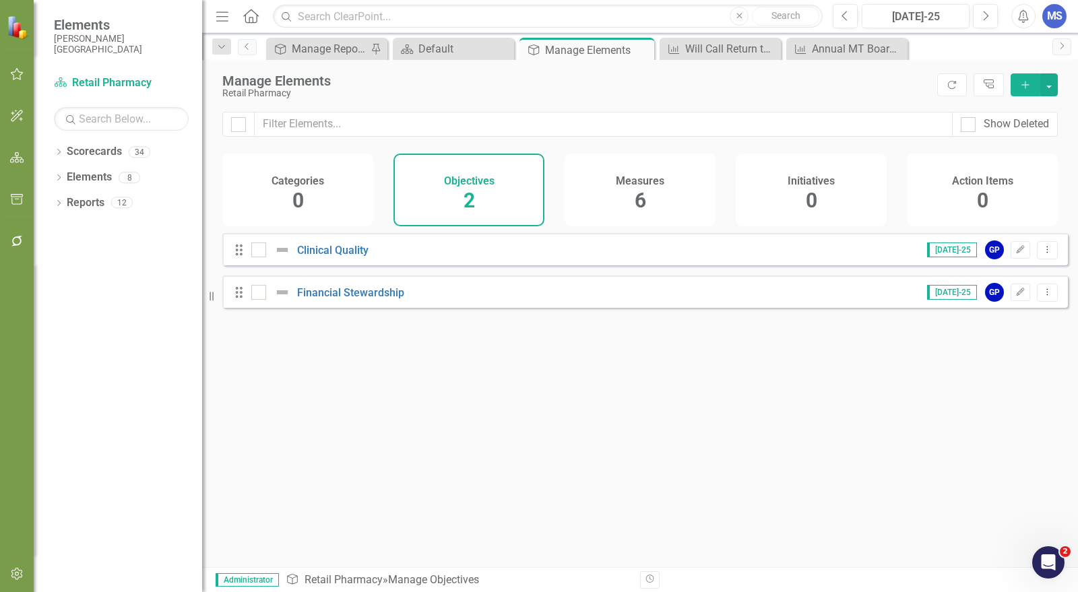
click at [618, 187] on div "Measures 6" at bounding box center [640, 190] width 151 height 73
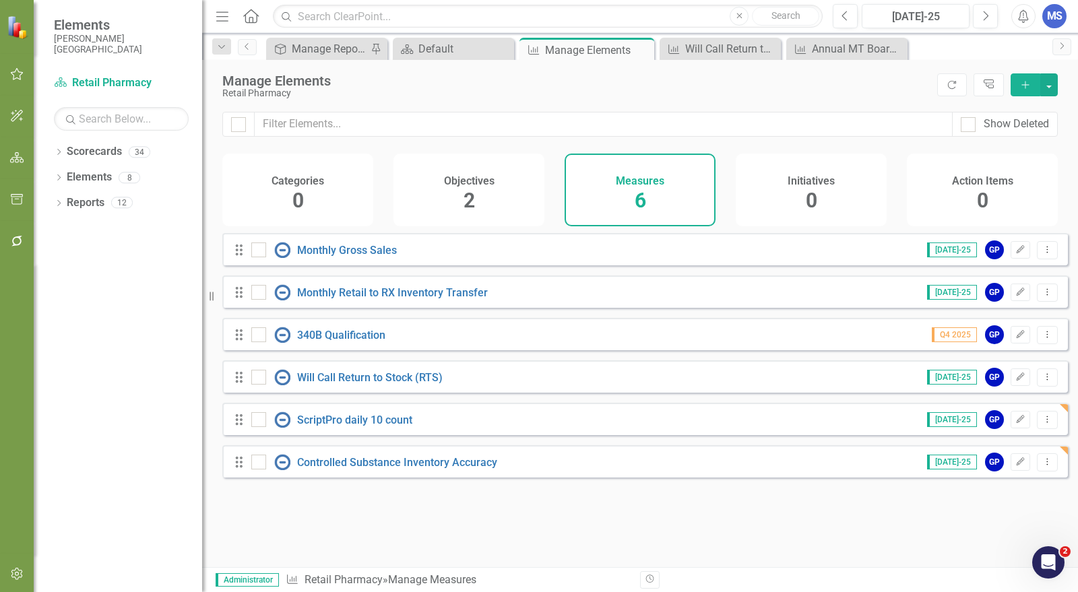
click at [1021, 83] on icon "Add" at bounding box center [1026, 84] width 12 height 9
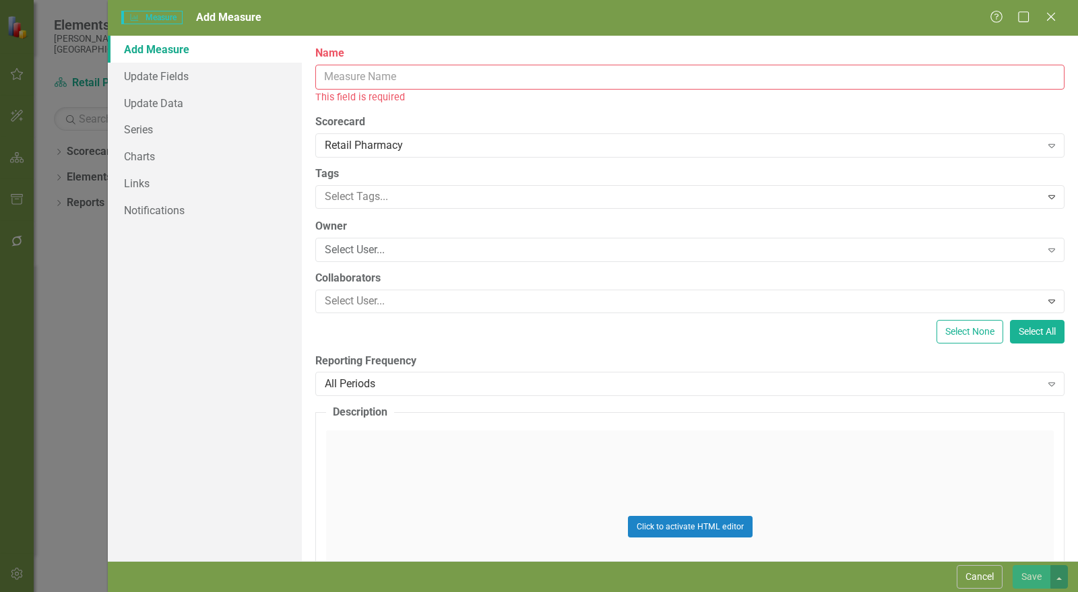
click at [495, 70] on input "Name" at bounding box center [690, 77] width 750 height 25
paste input "prescription count"
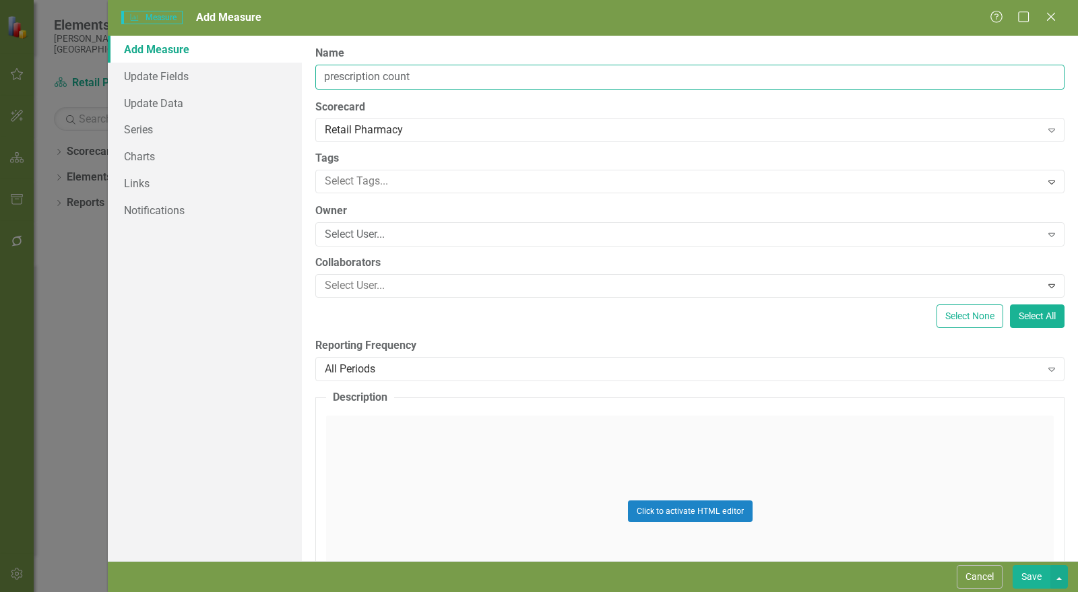
click at [325, 69] on input "prescription count" at bounding box center [690, 77] width 750 height 25
type input "Monthly Prescription Count"
click at [392, 227] on div "Select User..." at bounding box center [683, 235] width 717 height 16
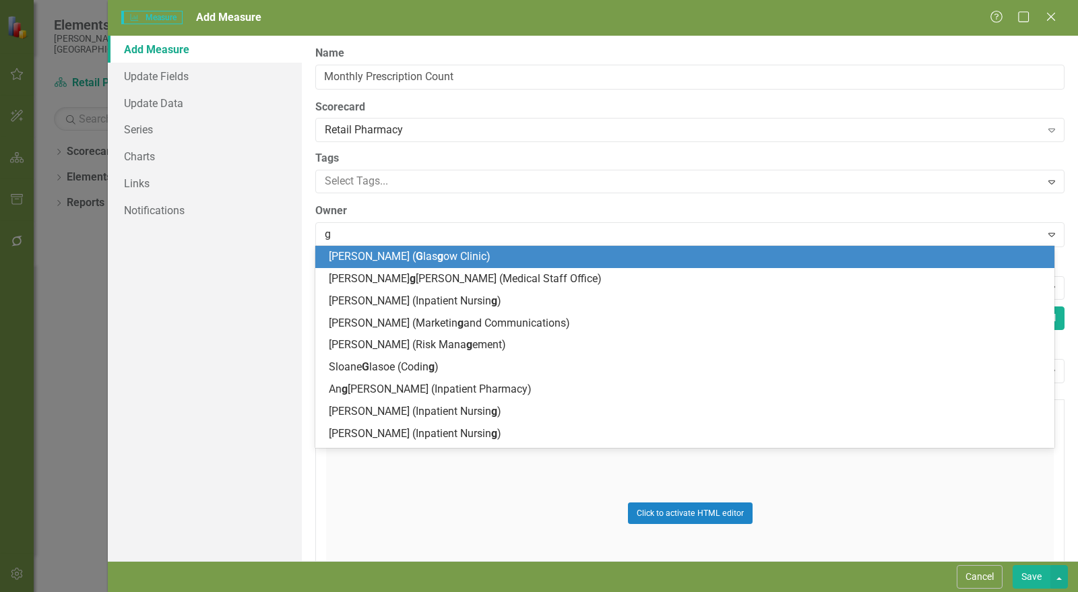
type input "gr"
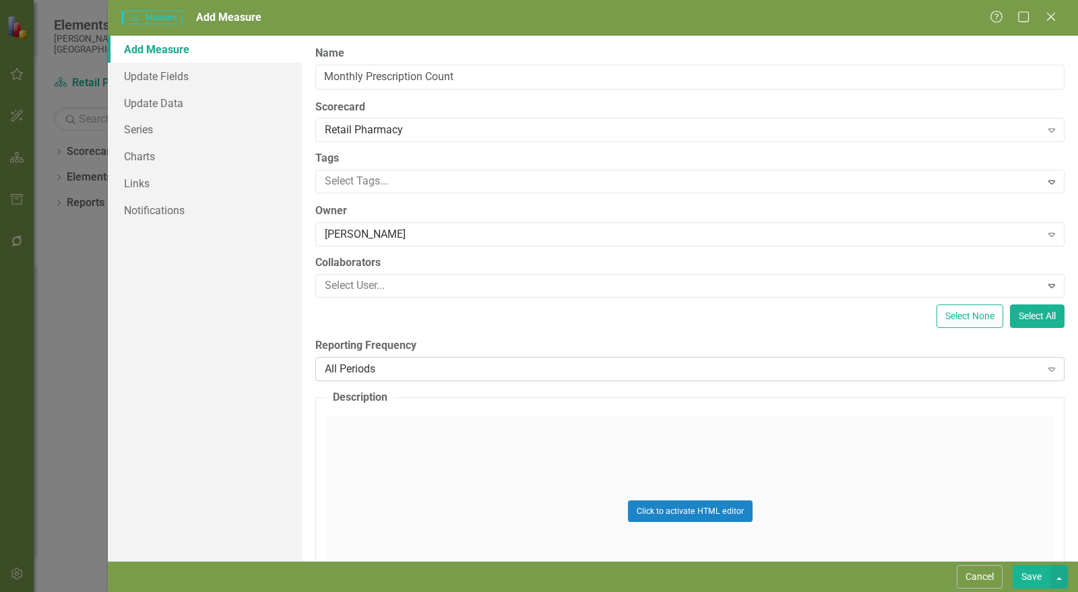
click at [365, 361] on div "All Periods" at bounding box center [683, 369] width 717 height 16
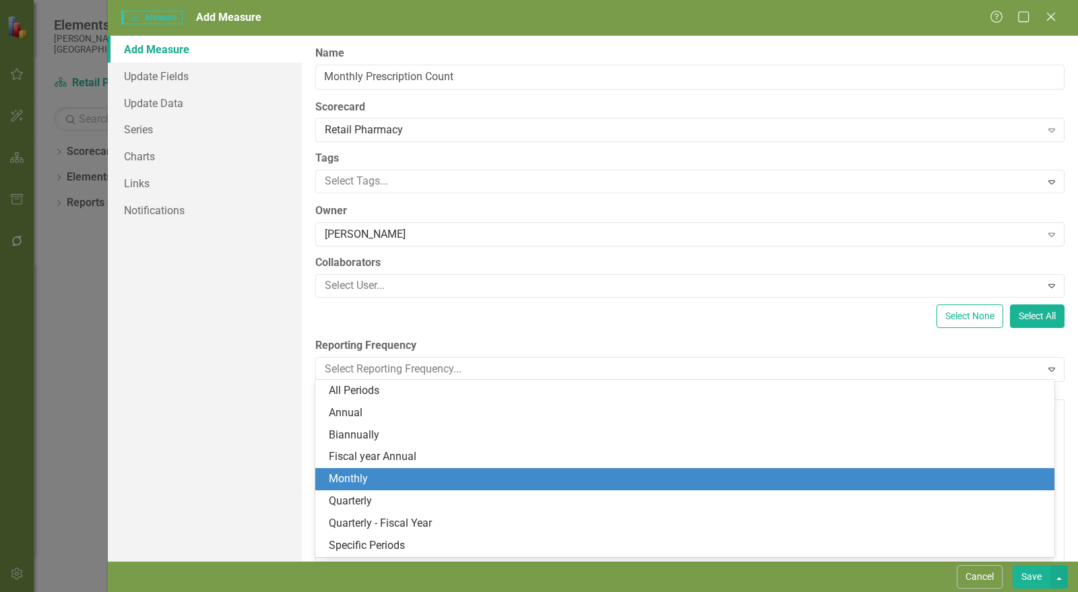
click at [381, 482] on div "Monthly" at bounding box center [688, 480] width 718 height 16
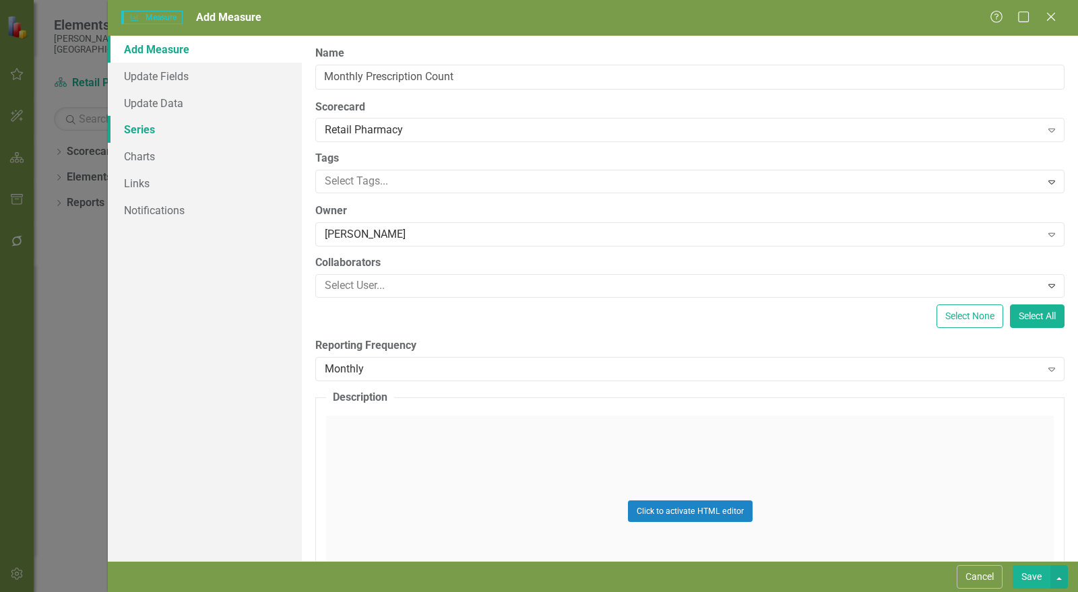
click at [156, 125] on link "Series" at bounding box center [205, 129] width 194 height 27
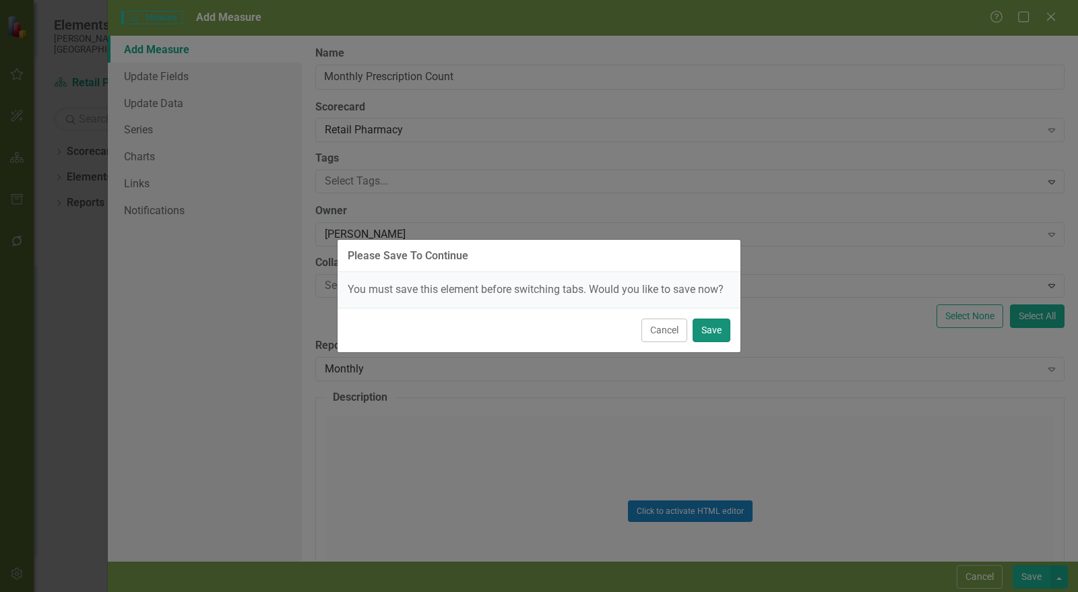
click at [720, 328] on button "Save" at bounding box center [712, 331] width 38 height 24
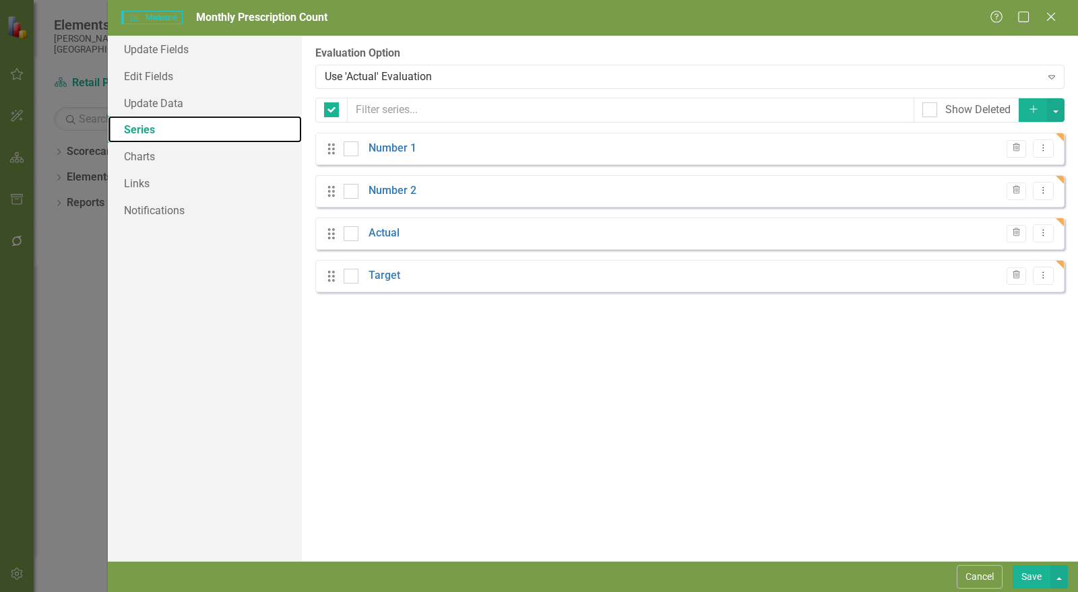
checkbox input "false"
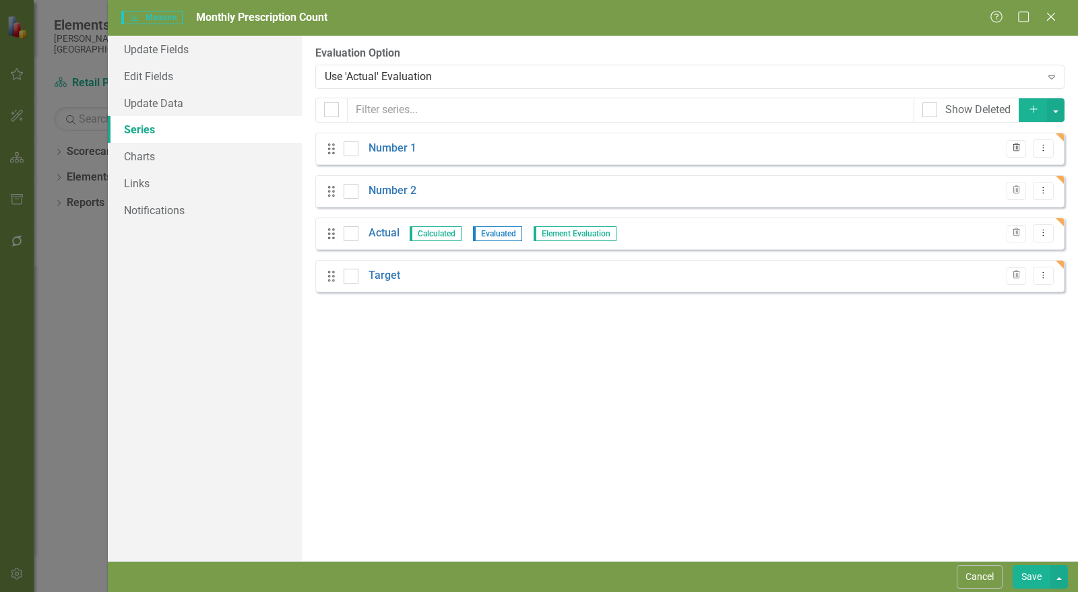
click at [1020, 142] on button "Trash" at bounding box center [1017, 149] width 20 height 18
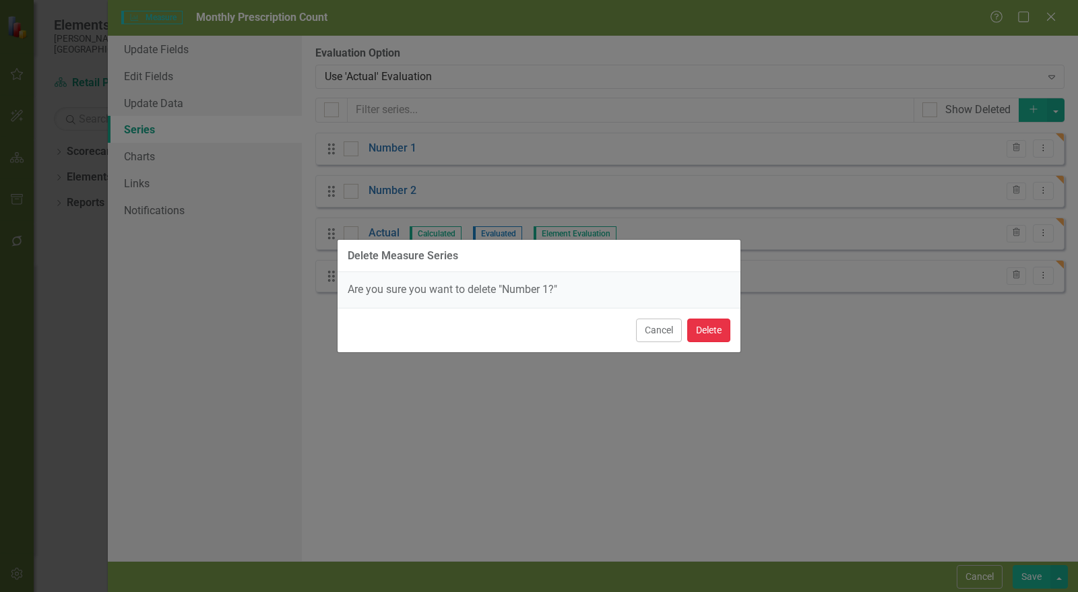
drag, startPoint x: 700, startPoint y: 328, endPoint x: 732, endPoint y: 319, distance: 33.7
click at [700, 328] on button "Delete" at bounding box center [709, 331] width 43 height 24
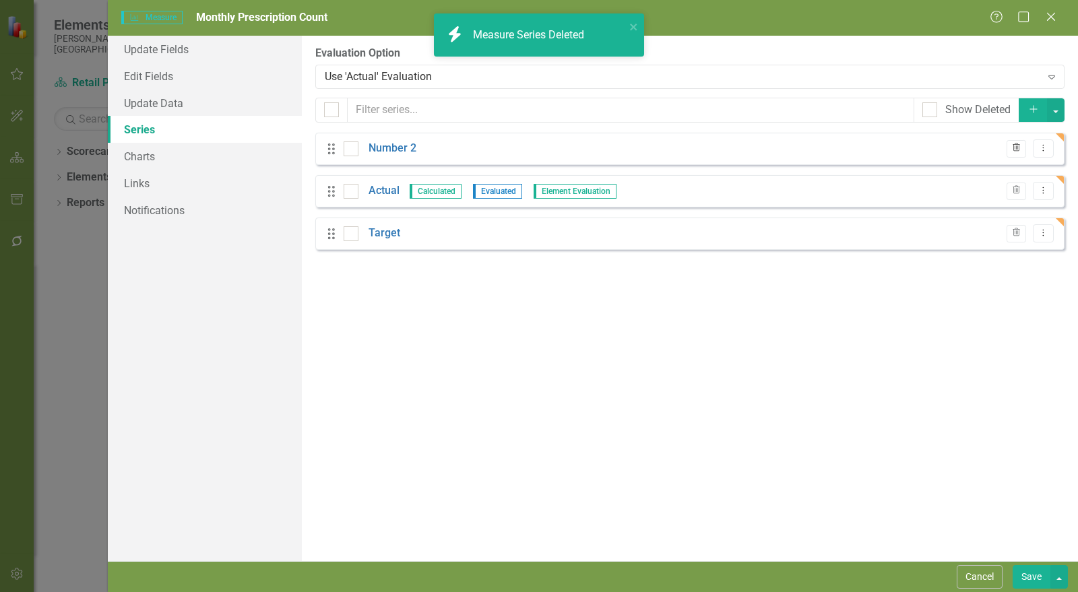
click at [1022, 150] on icon "Trash" at bounding box center [1017, 148] width 10 height 8
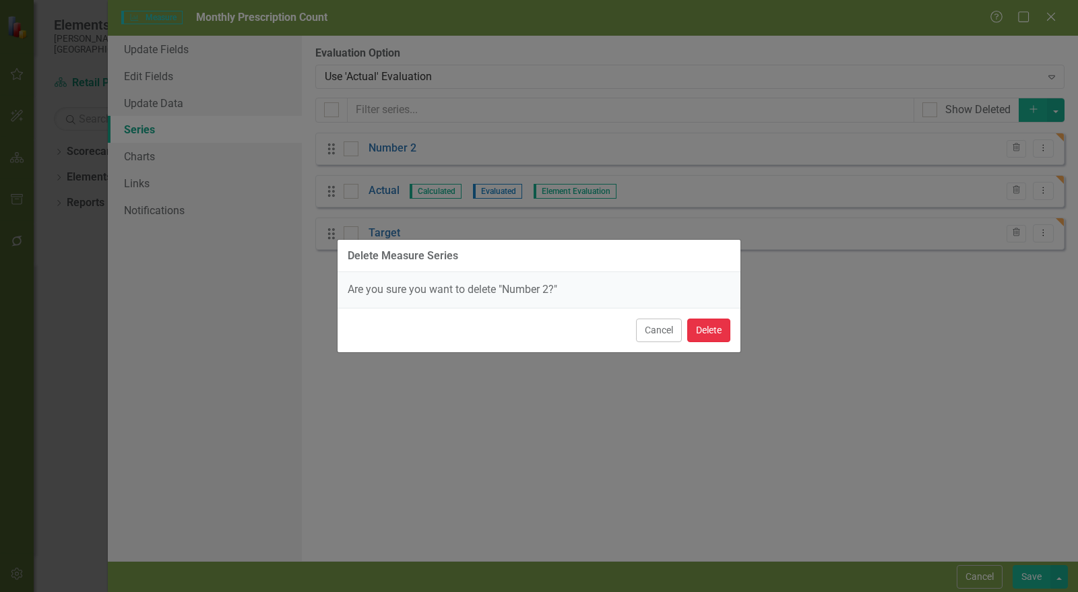
click at [710, 328] on button "Delete" at bounding box center [709, 331] width 43 height 24
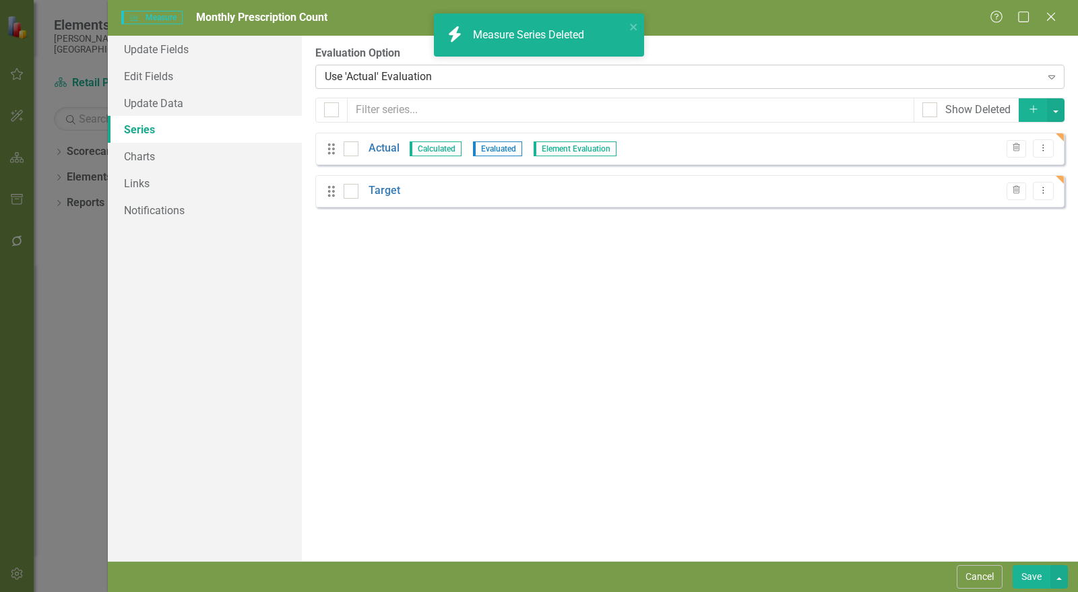
click at [492, 73] on div "Use 'Actual' Evaluation" at bounding box center [683, 77] width 717 height 16
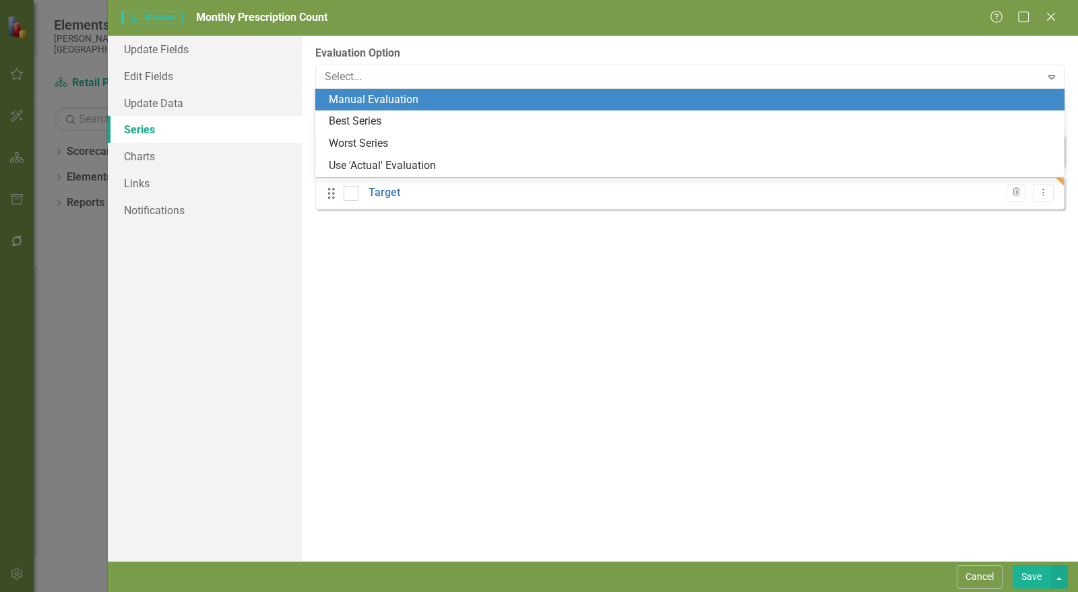
click at [376, 104] on div "Manual Evaluation" at bounding box center [693, 100] width 728 height 16
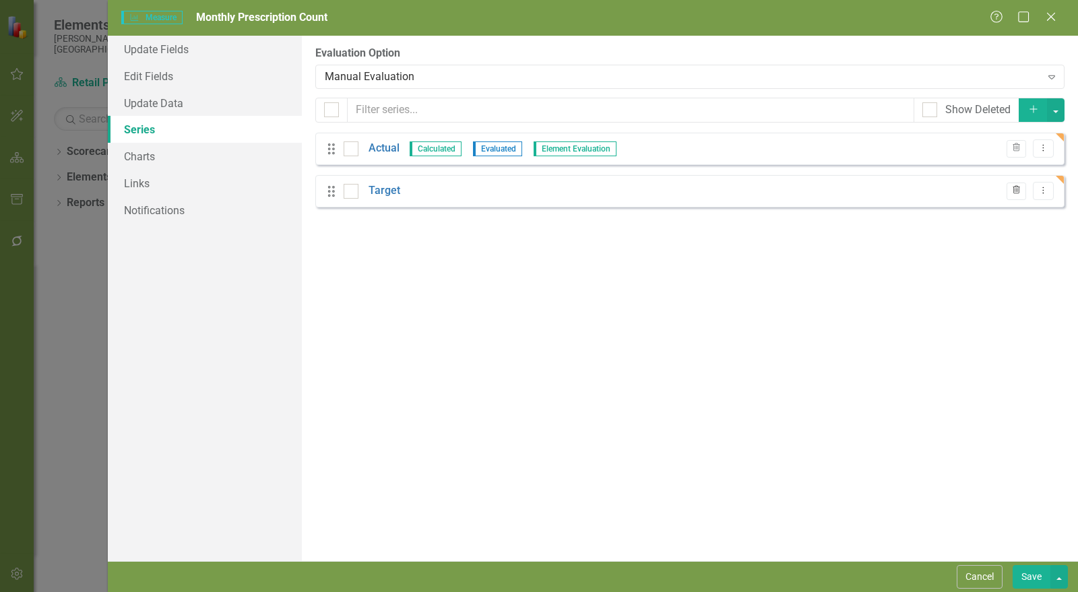
click at [1024, 190] on button "Trash" at bounding box center [1017, 192] width 20 height 18
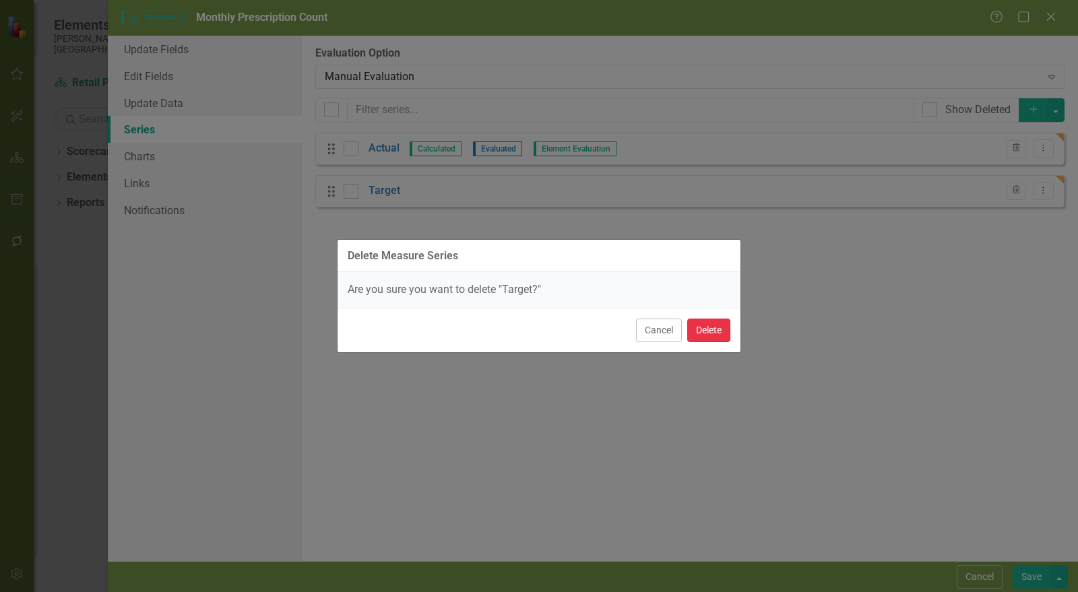
click at [700, 328] on button "Delete" at bounding box center [709, 331] width 43 height 24
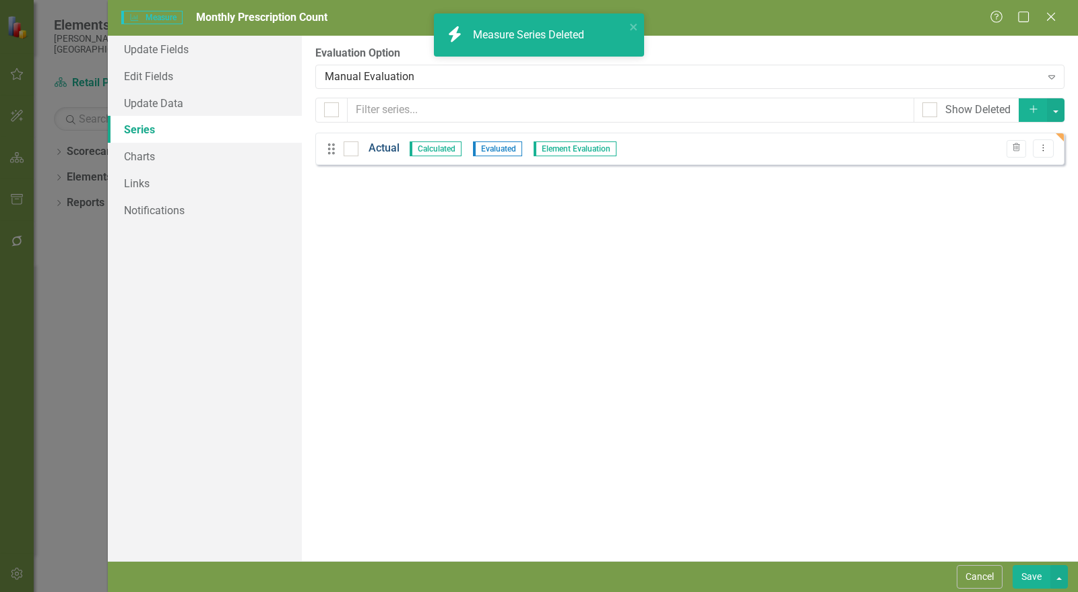
click at [386, 142] on link "Actual" at bounding box center [384, 149] width 31 height 16
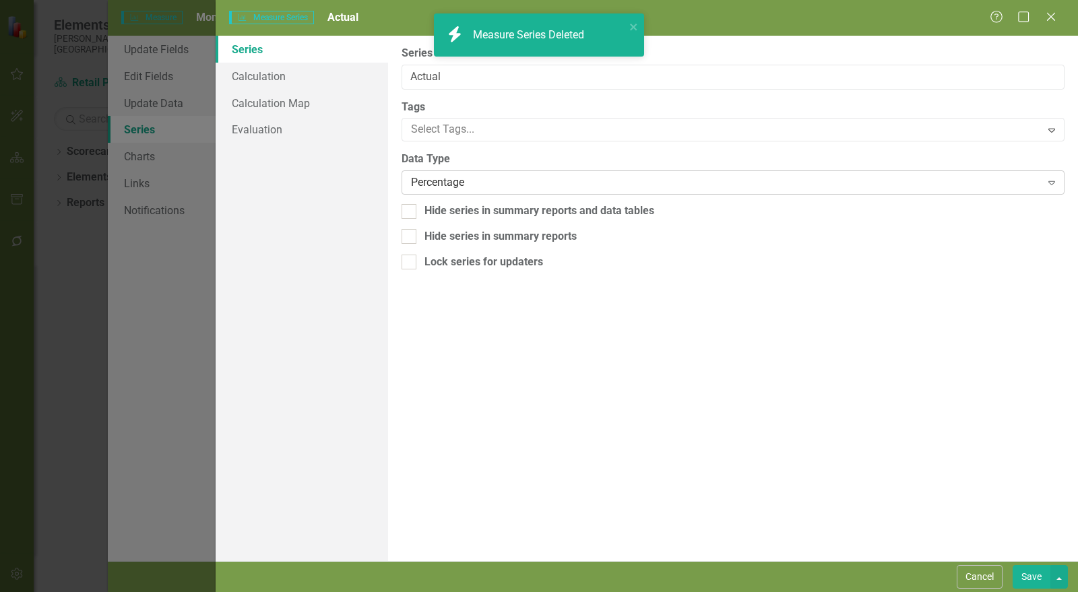
click at [471, 175] on div "Percentage" at bounding box center [726, 183] width 630 height 16
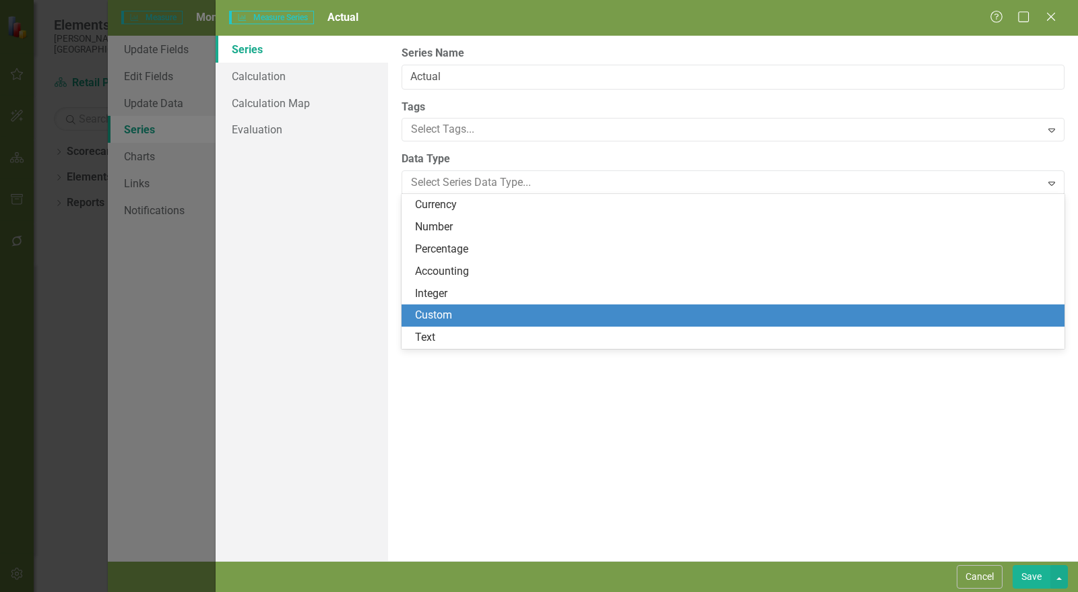
click at [439, 322] on div "Custom" at bounding box center [736, 316] width 642 height 16
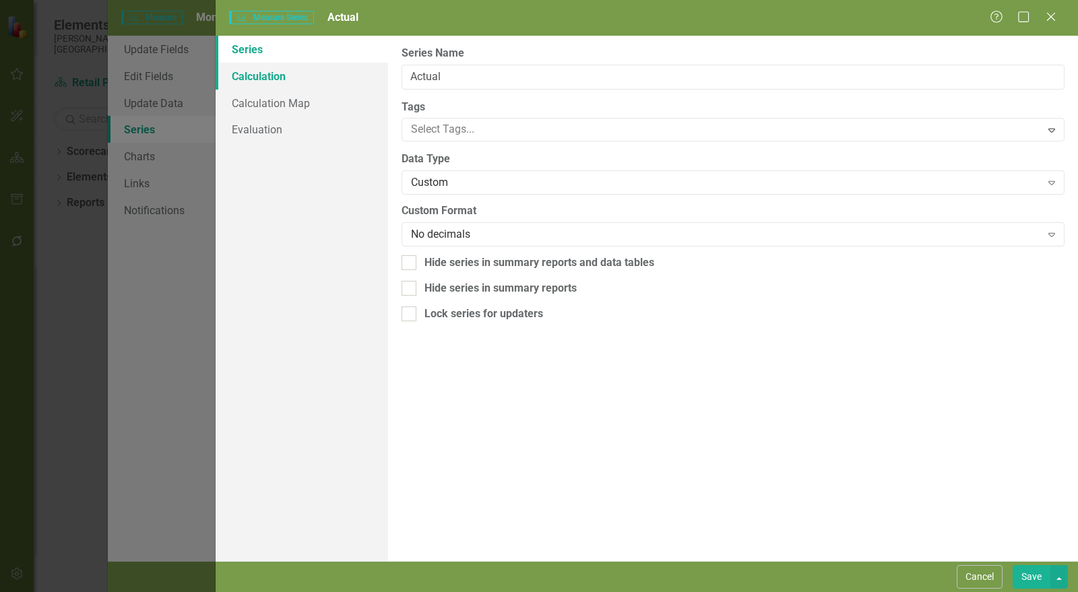
click at [263, 78] on link "Calculation" at bounding box center [302, 76] width 173 height 27
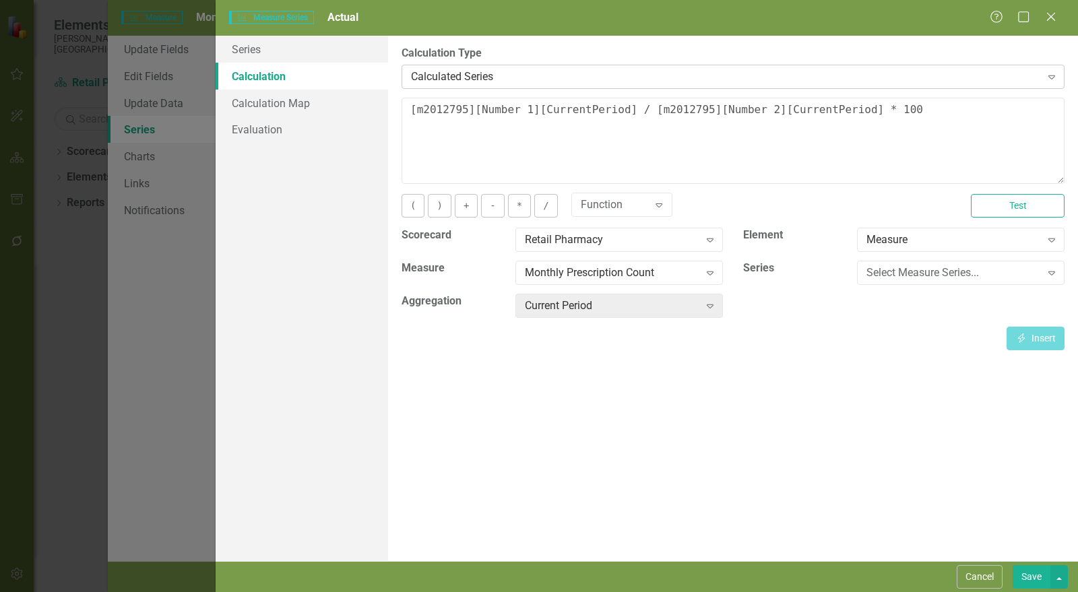
click at [654, 80] on div "Calculated Series" at bounding box center [726, 77] width 630 height 16
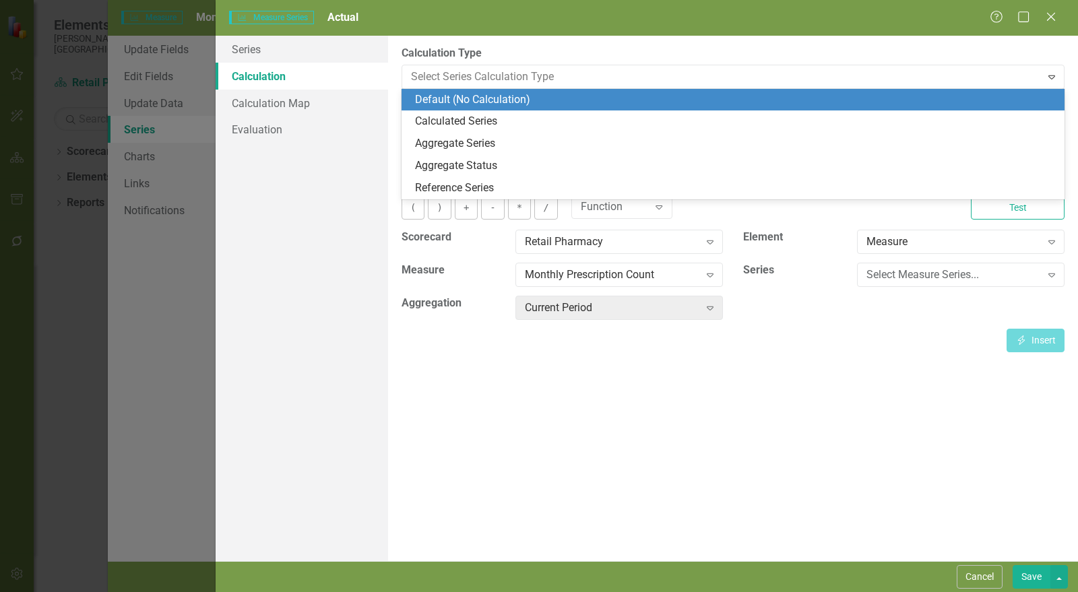
click at [588, 102] on div "Default (No Calculation)" at bounding box center [736, 100] width 642 height 16
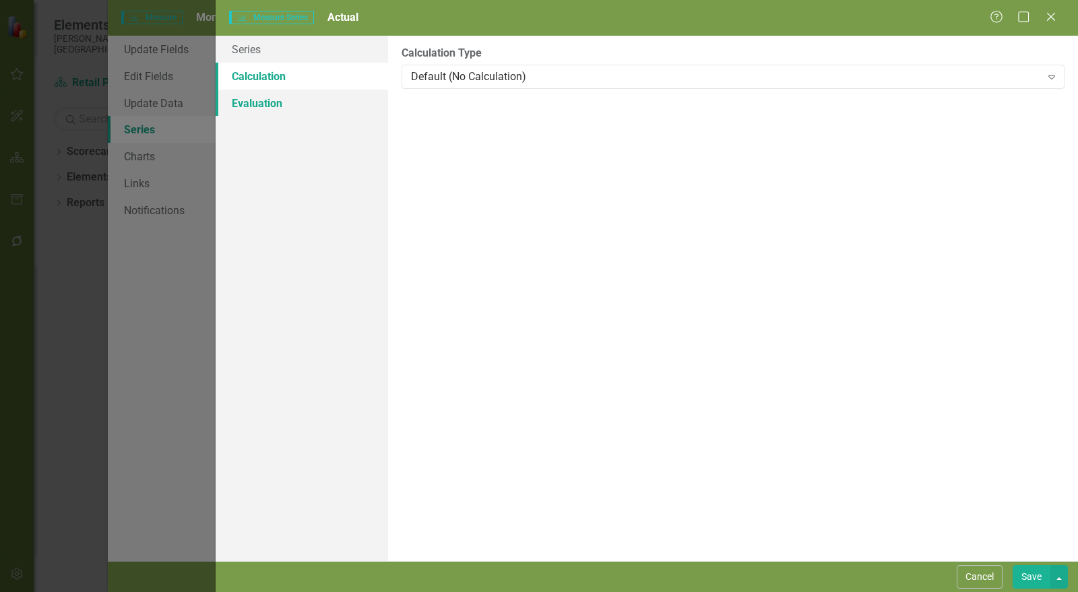
click at [288, 98] on link "Evaluation" at bounding box center [302, 103] width 173 height 27
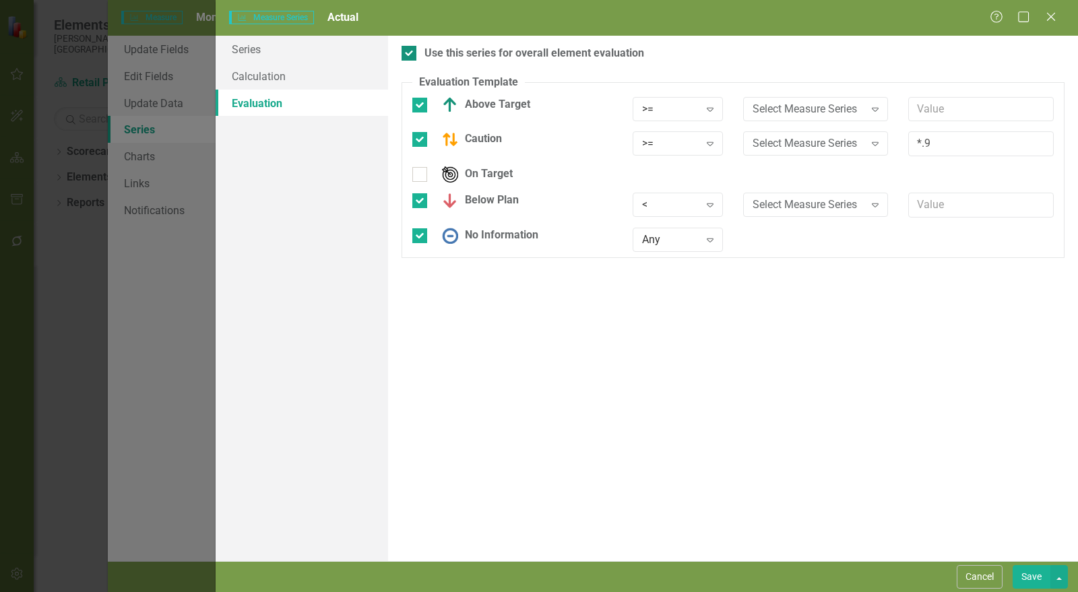
click at [417, 51] on div "Use this series for overall element evaluation" at bounding box center [733, 54] width 663 height 16
click at [410, 51] on input "Use this series for overall element evaluation" at bounding box center [406, 50] width 9 height 9
checkbox input "false"
click at [1039, 578] on button "Save" at bounding box center [1032, 578] width 38 height 24
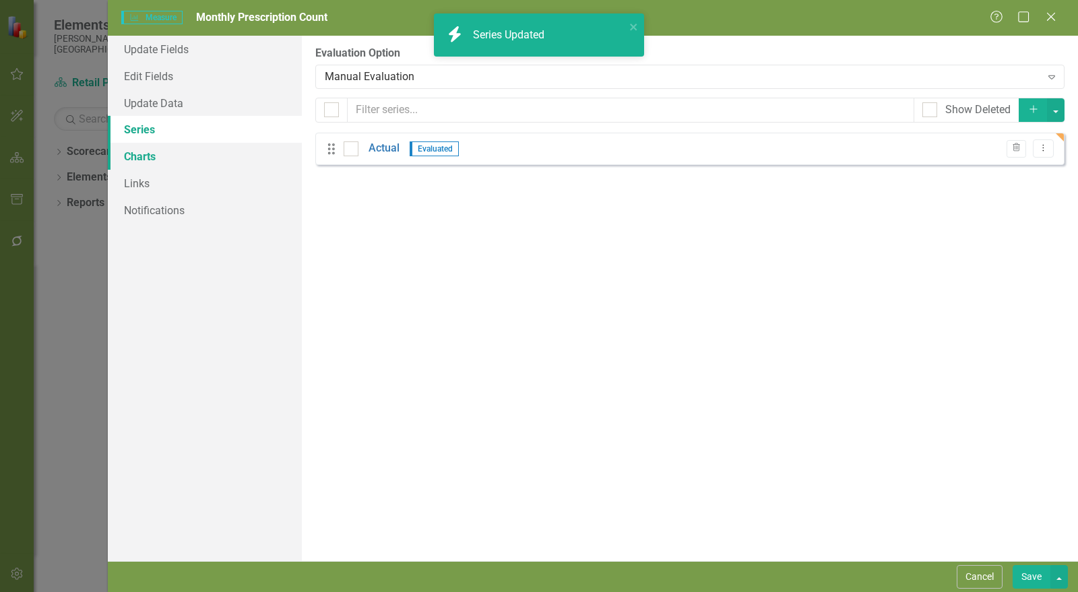
click at [179, 154] on link "Charts" at bounding box center [205, 156] width 194 height 27
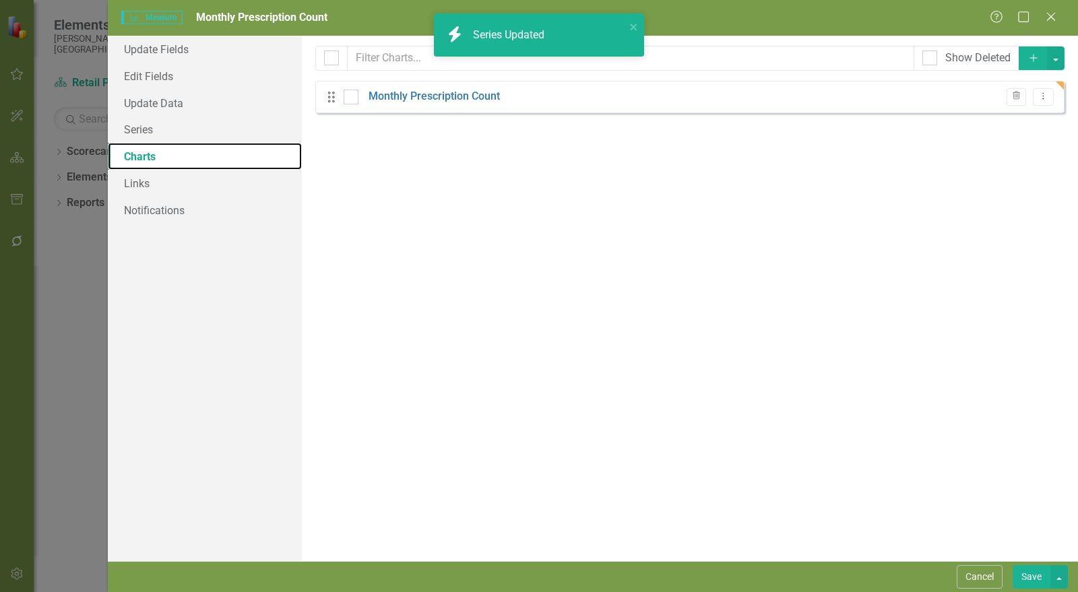
checkbox input "false"
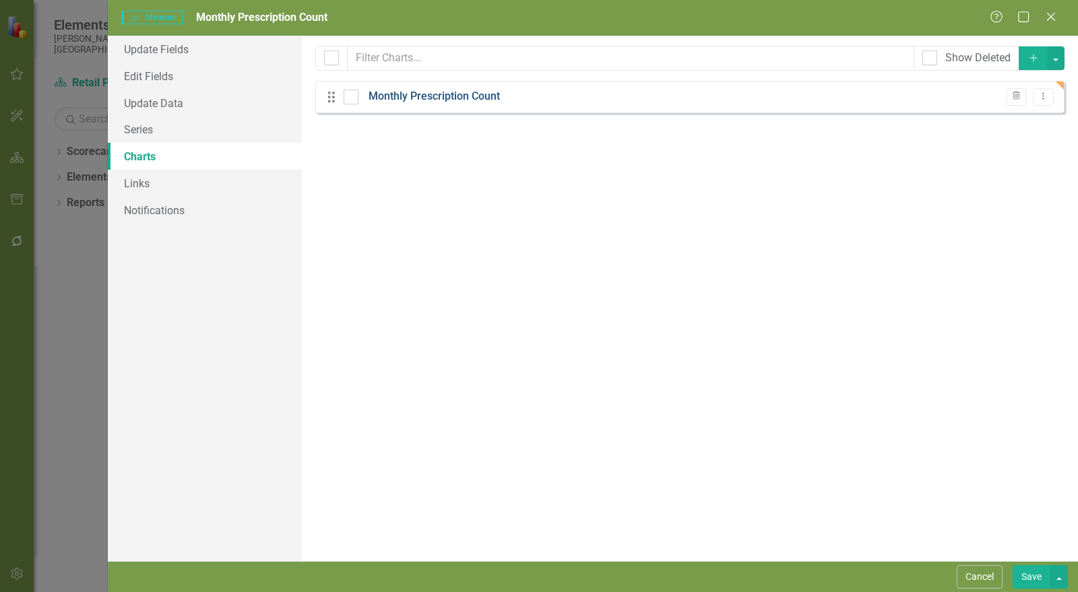
click at [460, 96] on link "Monthly Prescription Count" at bounding box center [434, 97] width 131 height 16
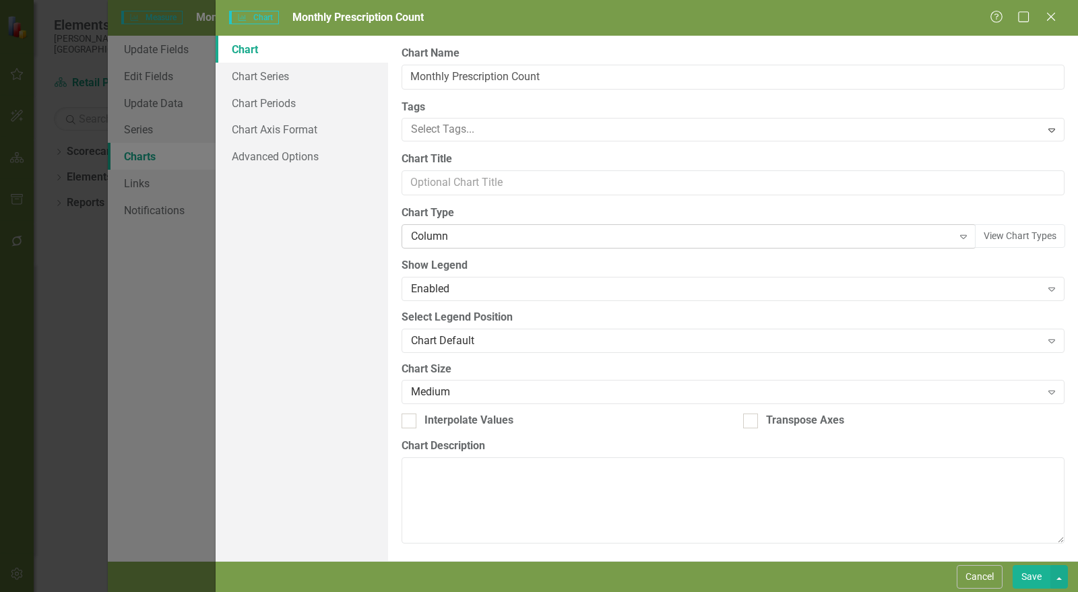
click at [435, 241] on div "Column" at bounding box center [682, 237] width 542 height 16
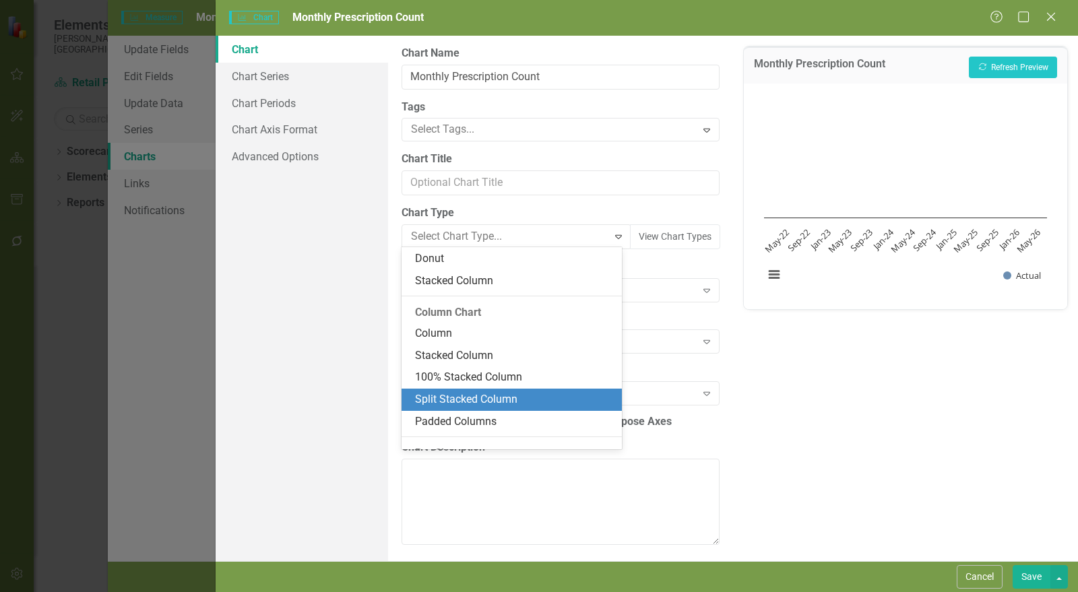
scroll to position [146, 0]
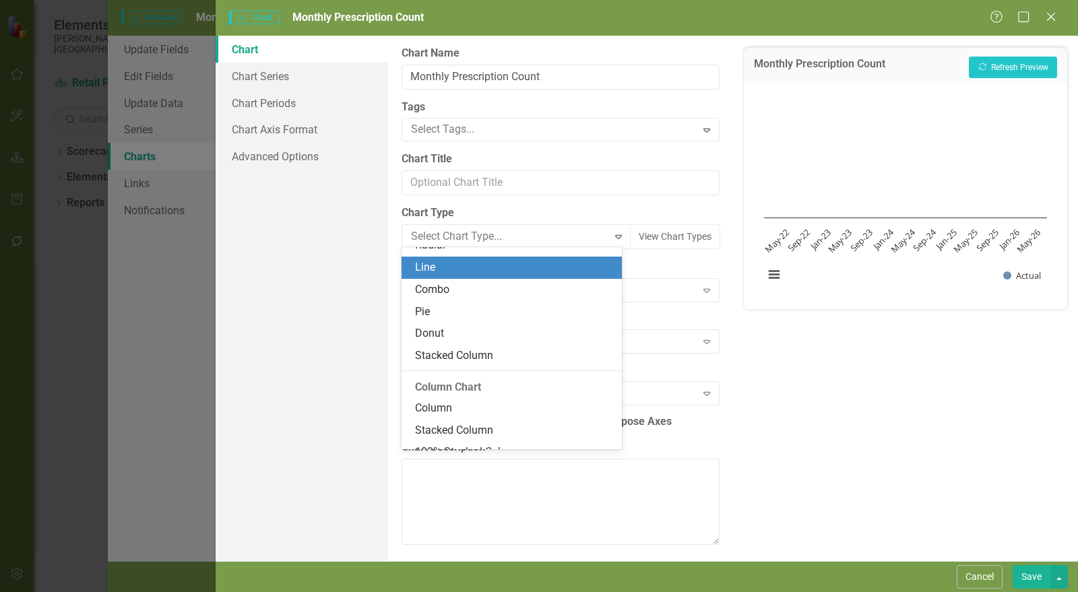
click at [444, 271] on div "Line" at bounding box center [514, 268] width 199 height 16
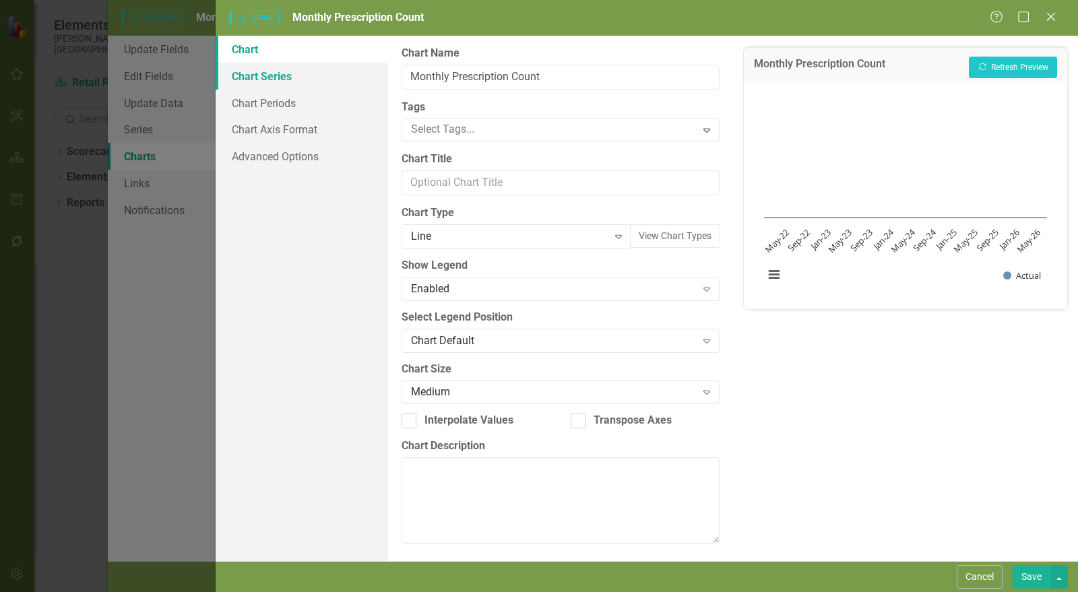
click at [304, 75] on link "Chart Series" at bounding box center [302, 76] width 173 height 27
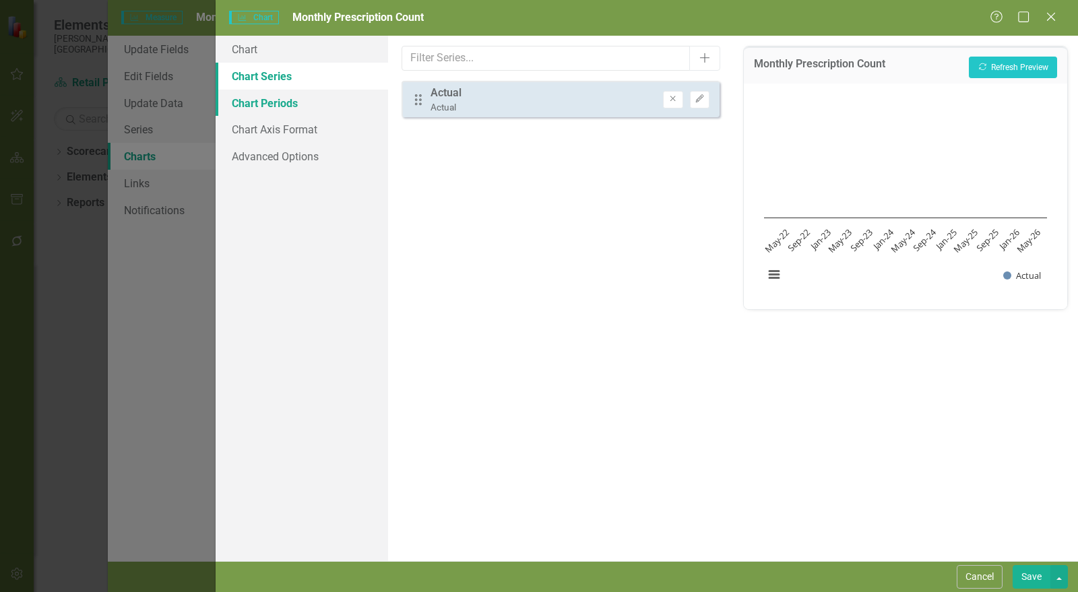
click at [298, 102] on link "Chart Periods" at bounding box center [302, 103] width 173 height 27
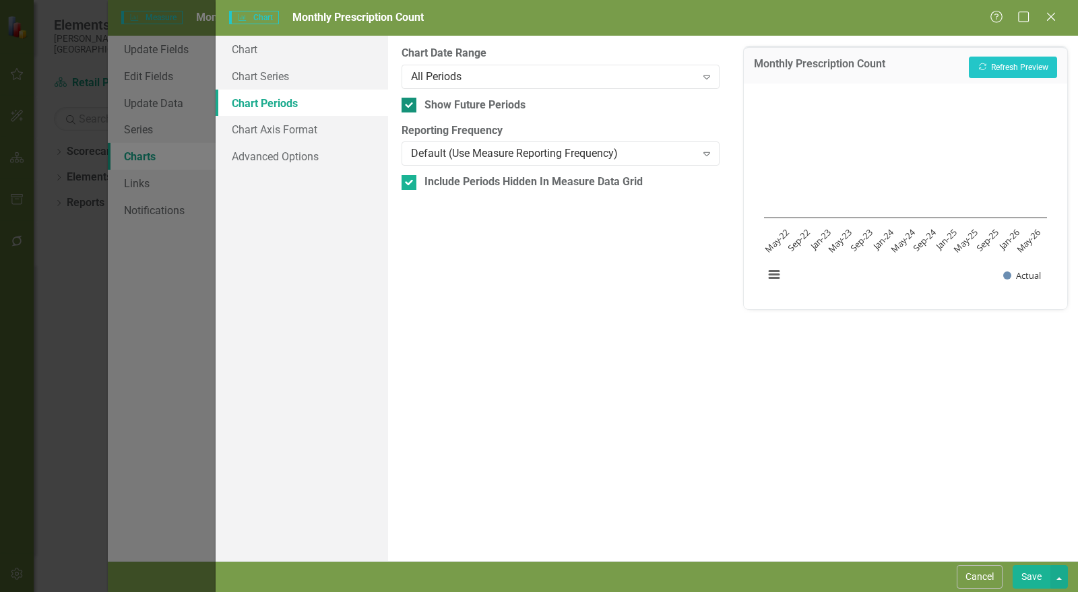
click at [404, 104] on input "Show Future Periods" at bounding box center [406, 102] width 9 height 9
checkbox input "false"
click at [410, 181] on input "Include Periods Hidden In Measure Data Grid" at bounding box center [406, 179] width 9 height 9
checkbox input "false"
click at [1026, 573] on button "Save" at bounding box center [1032, 578] width 38 height 24
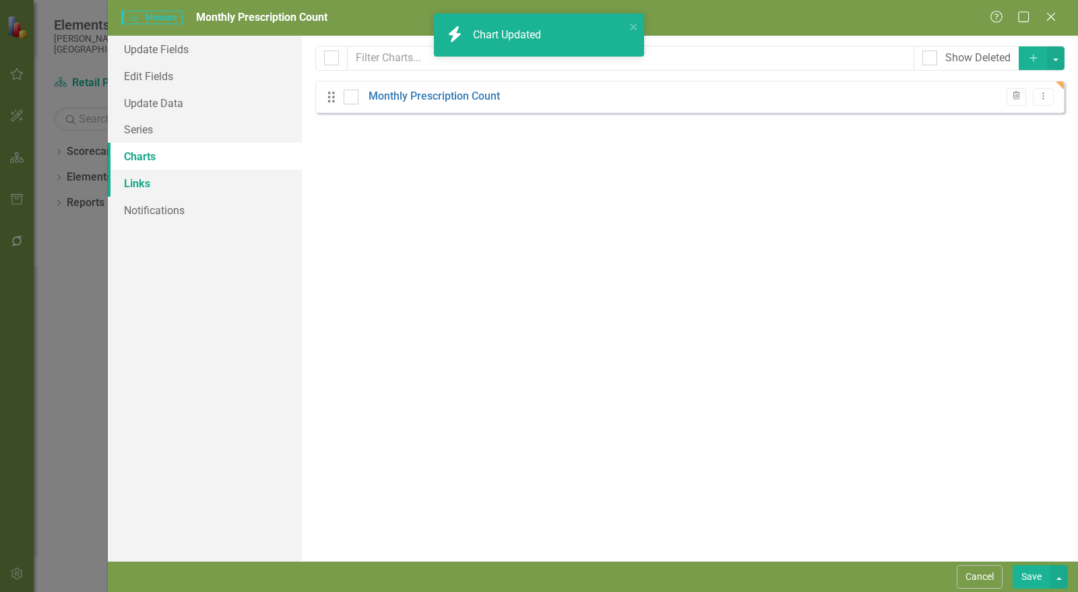
click at [140, 186] on link "Links" at bounding box center [205, 183] width 194 height 27
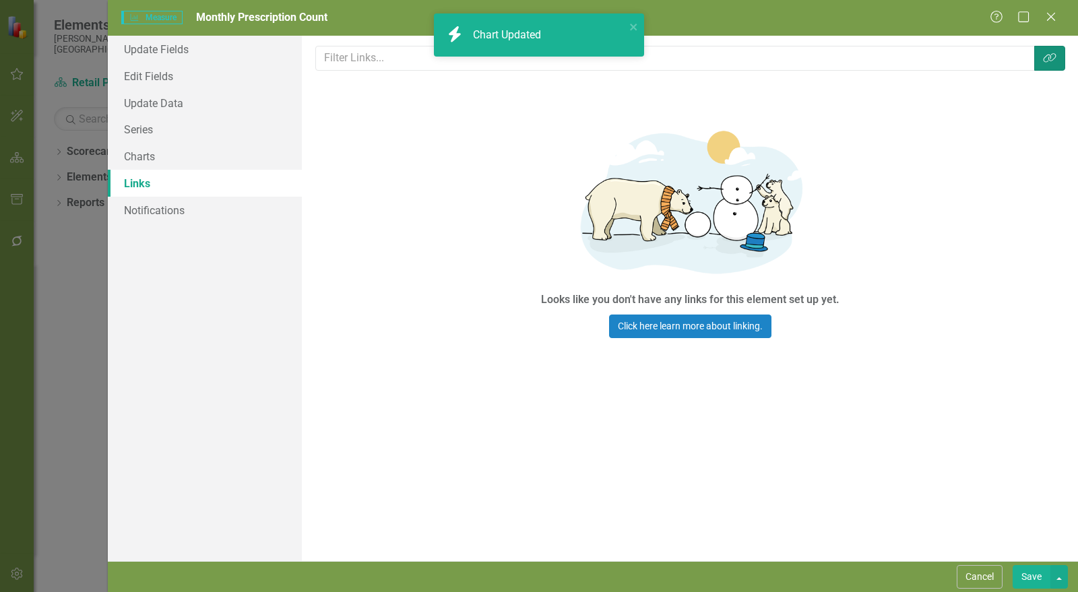
click at [1054, 62] on icon "Link Tag" at bounding box center [1049, 58] width 13 height 11
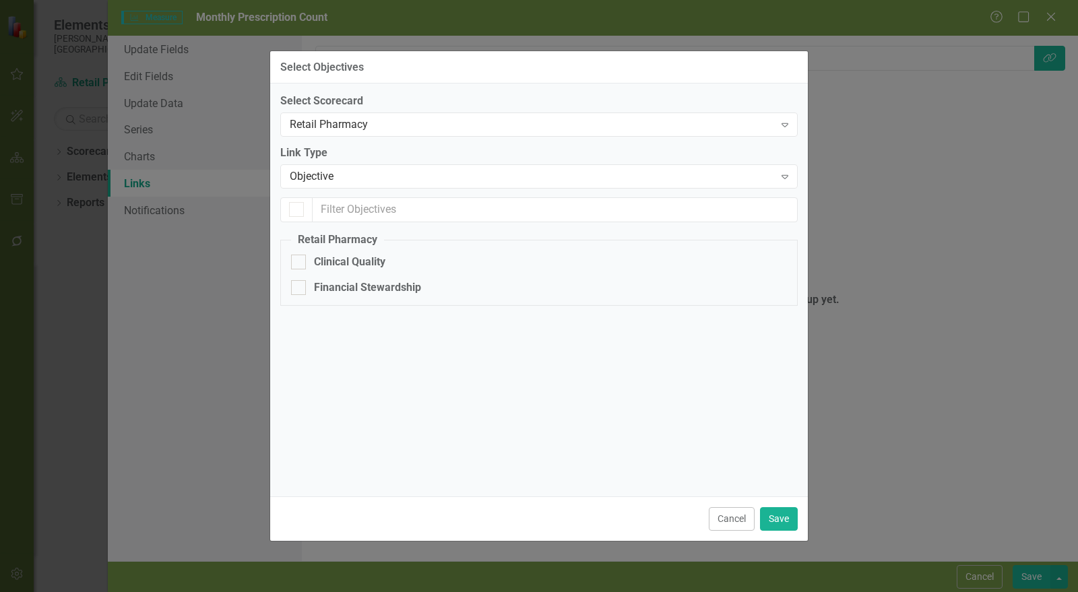
checkbox input "false"
click at [344, 291] on div "Financial Stewardship" at bounding box center [367, 288] width 107 height 16
click at [300, 289] on input "Financial Stewardship" at bounding box center [295, 284] width 9 height 9
checkbox input "true"
click at [779, 522] on button "Save" at bounding box center [779, 520] width 38 height 24
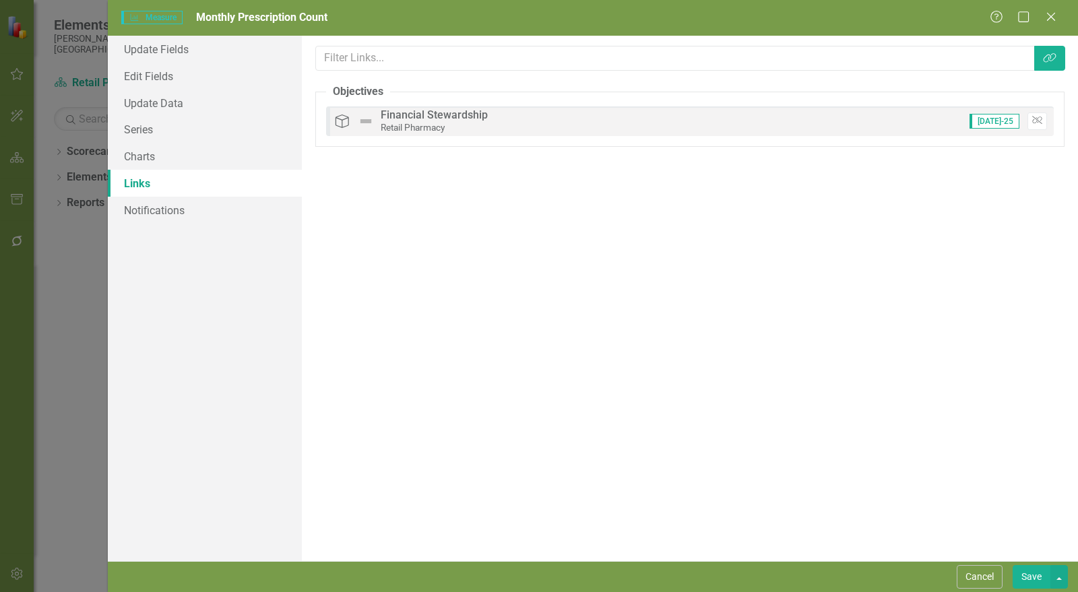
click at [1033, 585] on button "Save" at bounding box center [1032, 578] width 38 height 24
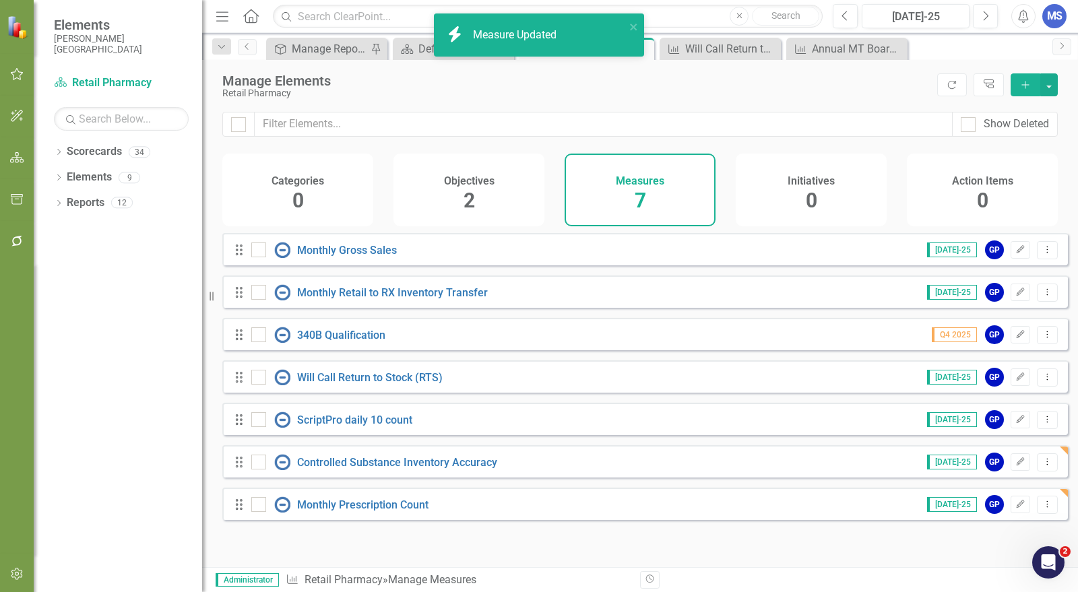
click at [461, 194] on div "Objectives 2" at bounding box center [469, 190] width 151 height 73
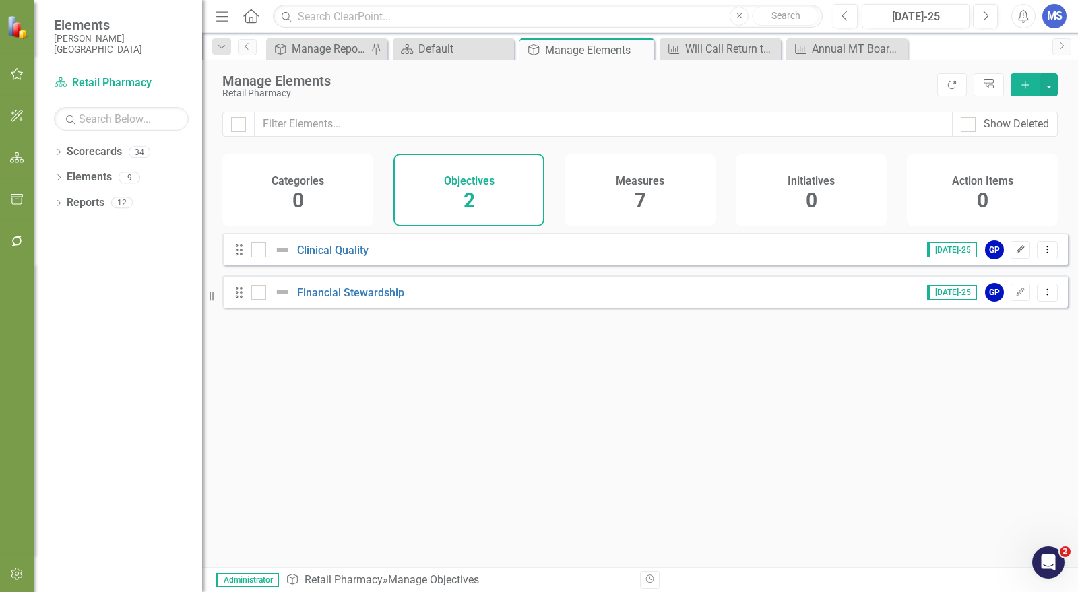
click at [1016, 254] on icon "Edit" at bounding box center [1021, 250] width 10 height 8
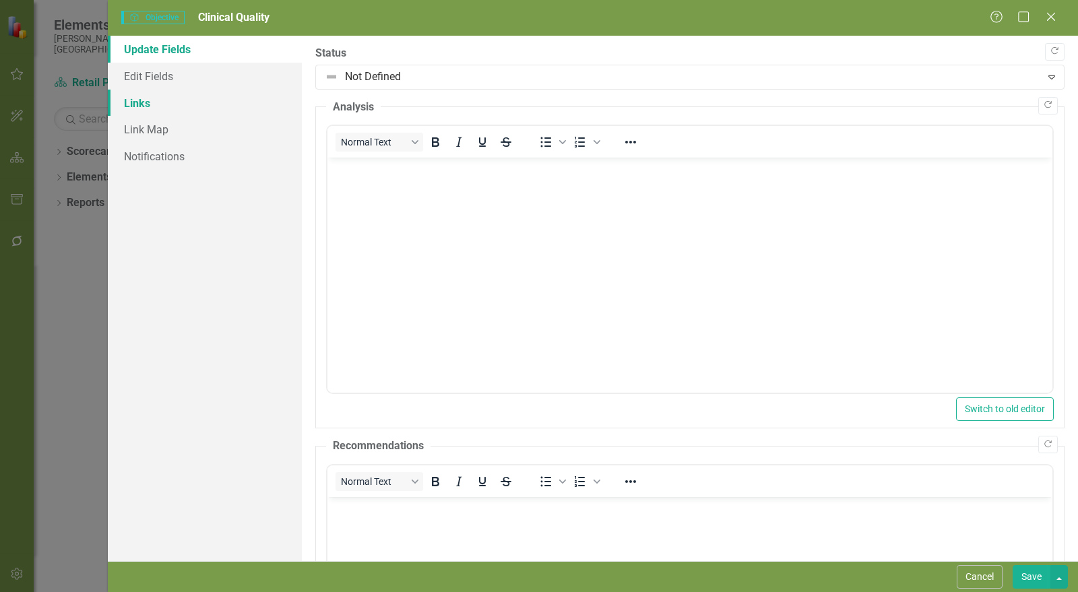
click at [158, 103] on link "Links" at bounding box center [205, 103] width 194 height 27
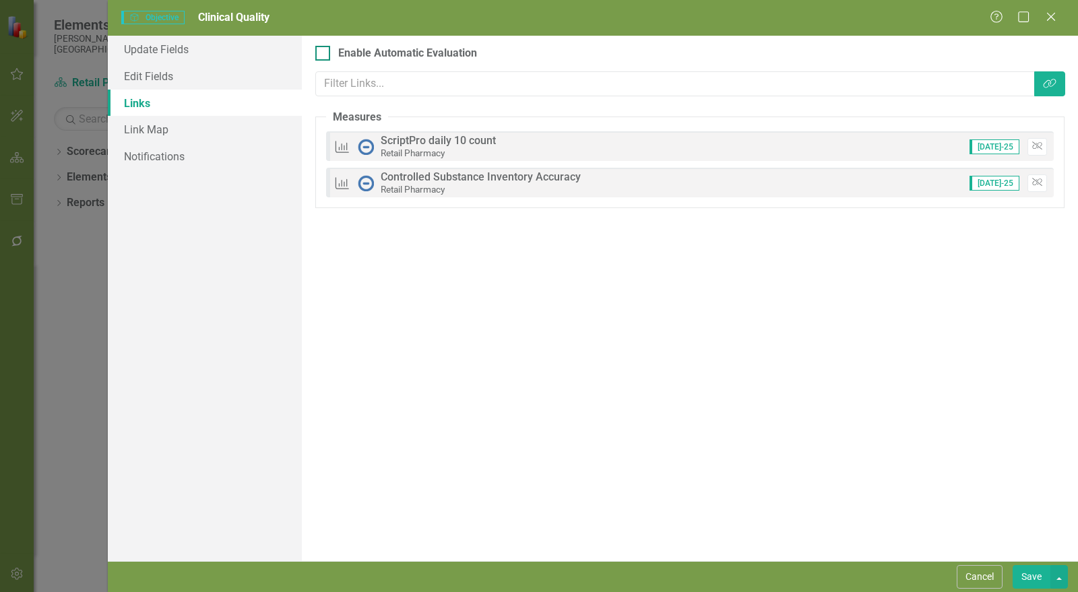
click at [324, 59] on div at bounding box center [322, 53] width 15 height 15
click at [324, 55] on input "Enable Automatic Evaluation" at bounding box center [319, 50] width 9 height 9
checkbox input "true"
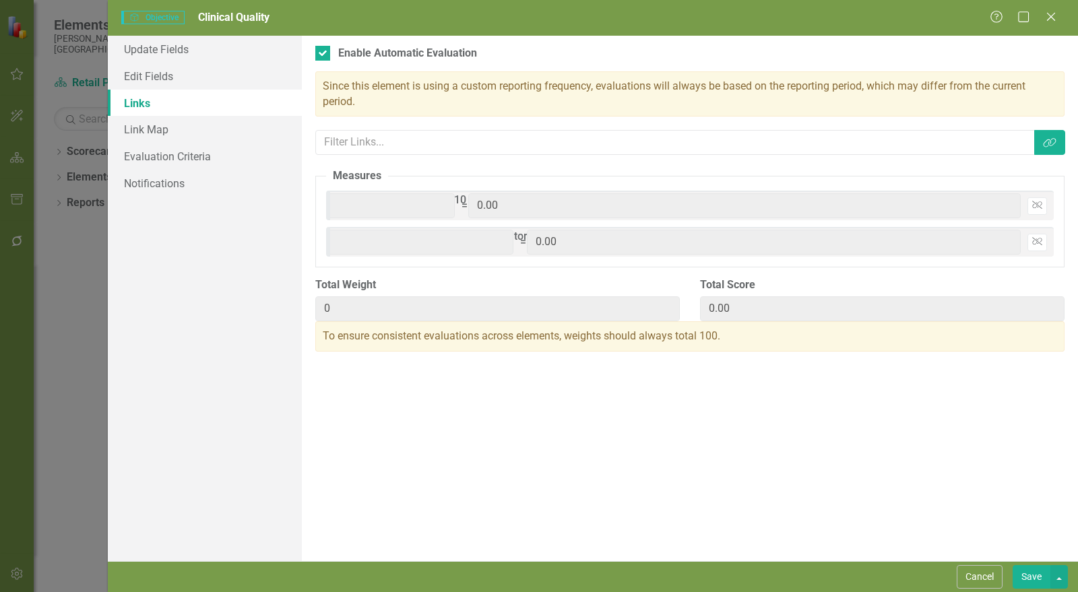
type input "50"
type input "5"
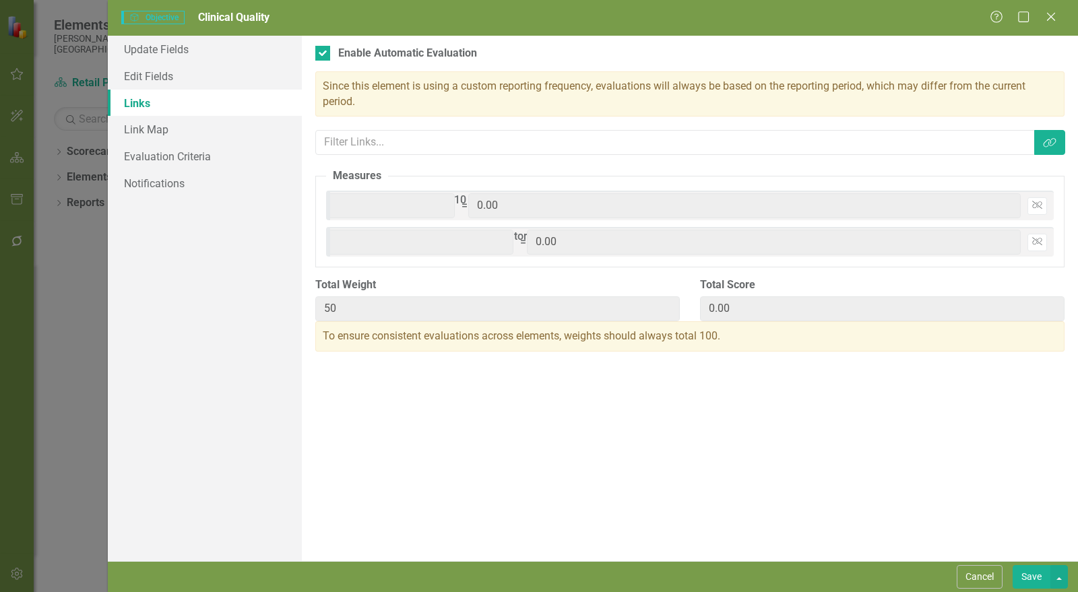
type input "55"
type input "50"
type input "100"
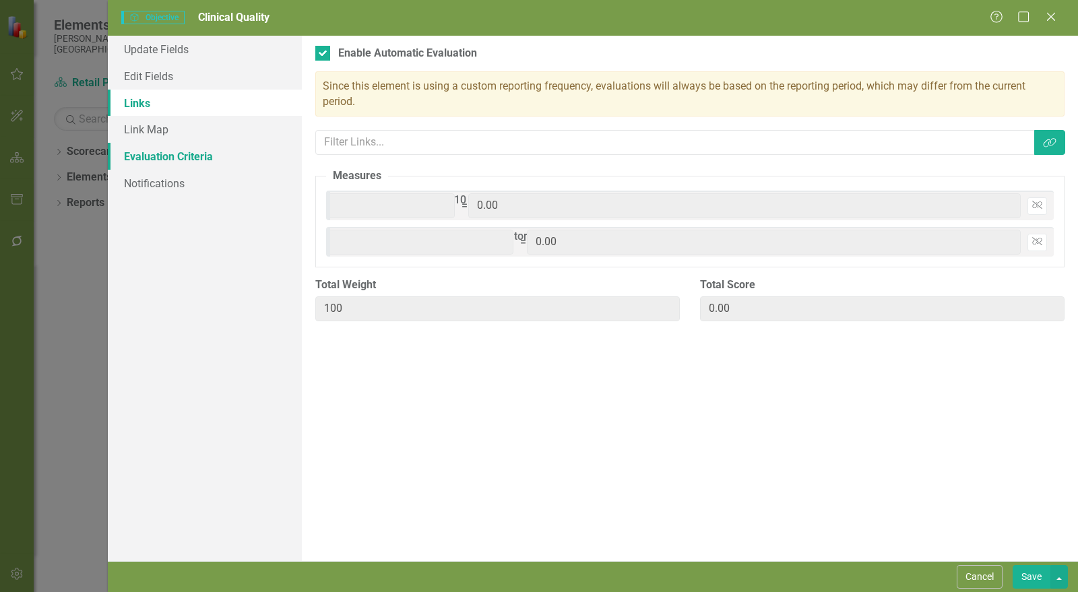
click at [191, 152] on link "Evaluation Criteria" at bounding box center [205, 156] width 194 height 27
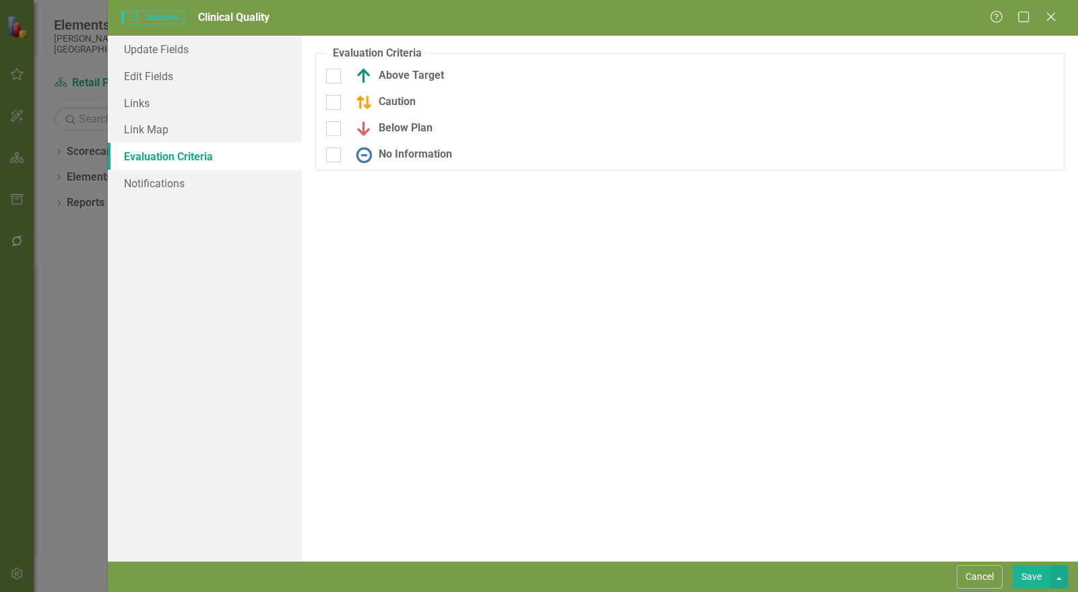
click at [342, 66] on fieldset "Evaluation Criteria Objectives are unique in ClearPoint as they can be evaluate…" at bounding box center [690, 108] width 750 height 125
click at [341, 71] on div "Above Target" at bounding box center [440, 76] width 229 height 16
click at [335, 71] on input "Above Target" at bounding box center [330, 73] width 9 height 9
checkbox input "true"
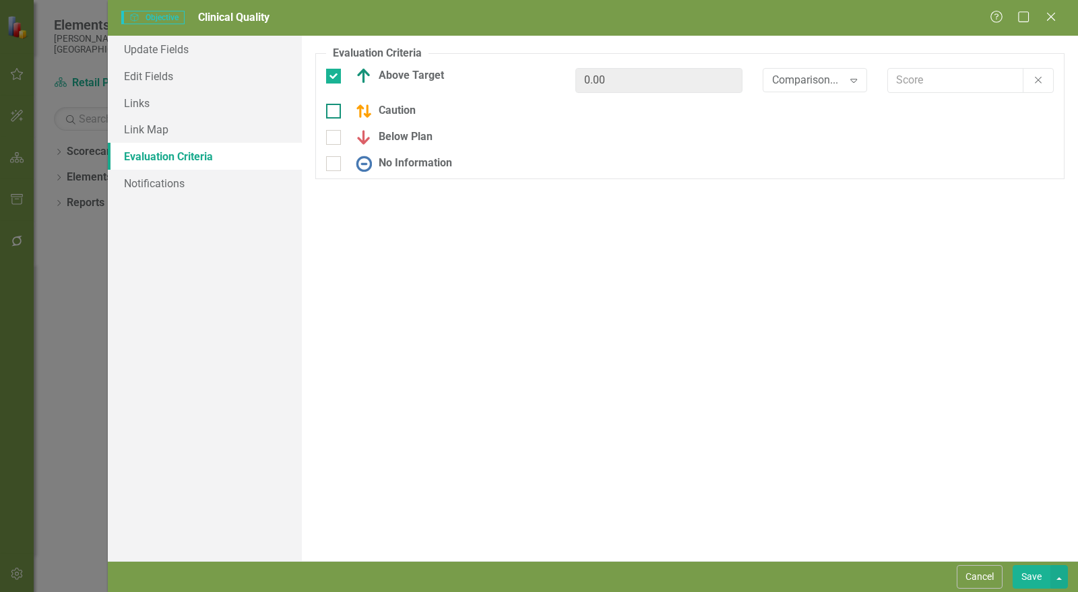
click at [335, 116] on div at bounding box center [333, 111] width 15 height 15
click at [335, 113] on input "Caution" at bounding box center [330, 108] width 9 height 9
checkbox input "true"
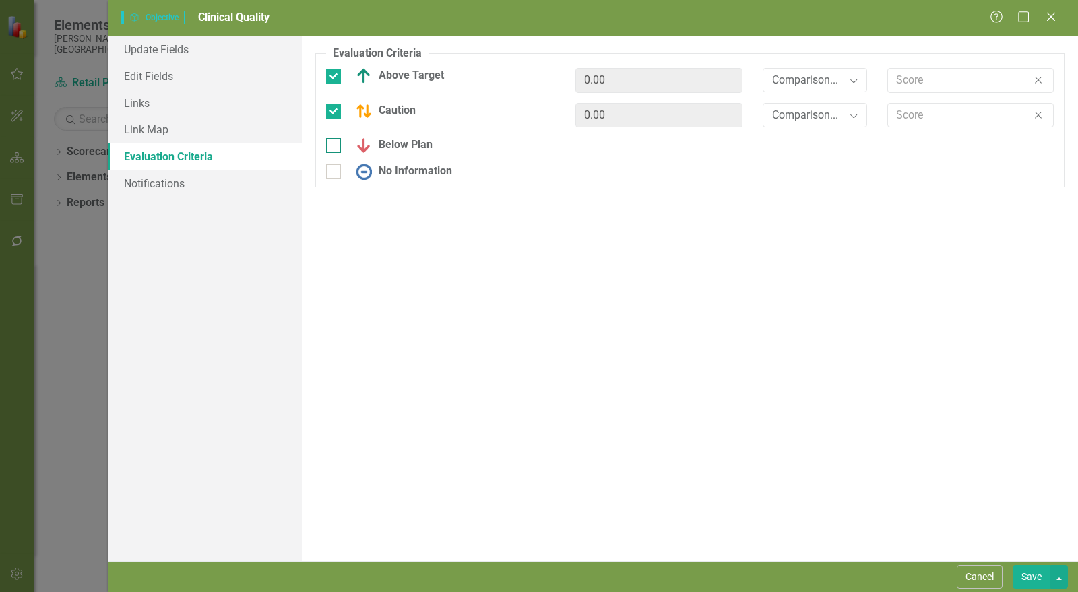
click at [332, 140] on input "Below Plan" at bounding box center [330, 142] width 9 height 9
checkbox input "true"
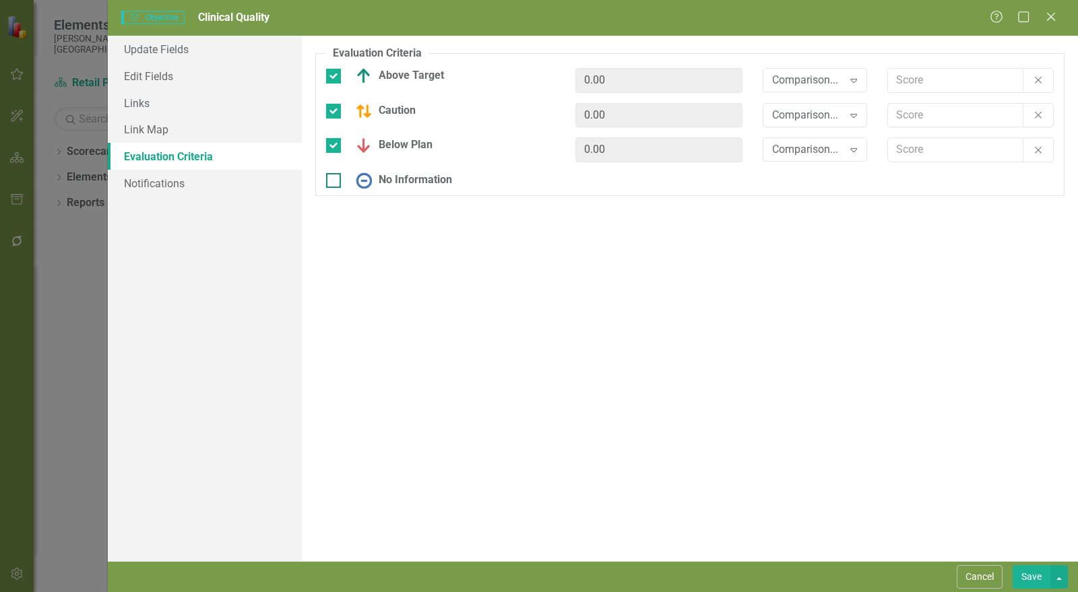
click at [336, 179] on div at bounding box center [333, 180] width 15 height 15
click at [335, 179] on input "No Information" at bounding box center [330, 177] width 9 height 9
checkbox input "true"
click at [799, 66] on fieldset "Evaluation Criteria Objectives are unique in ClearPoint as they can be evaluate…" at bounding box center [690, 125] width 750 height 159
click at [794, 95] on div "Comparison... Expand" at bounding box center [815, 84] width 125 height 33
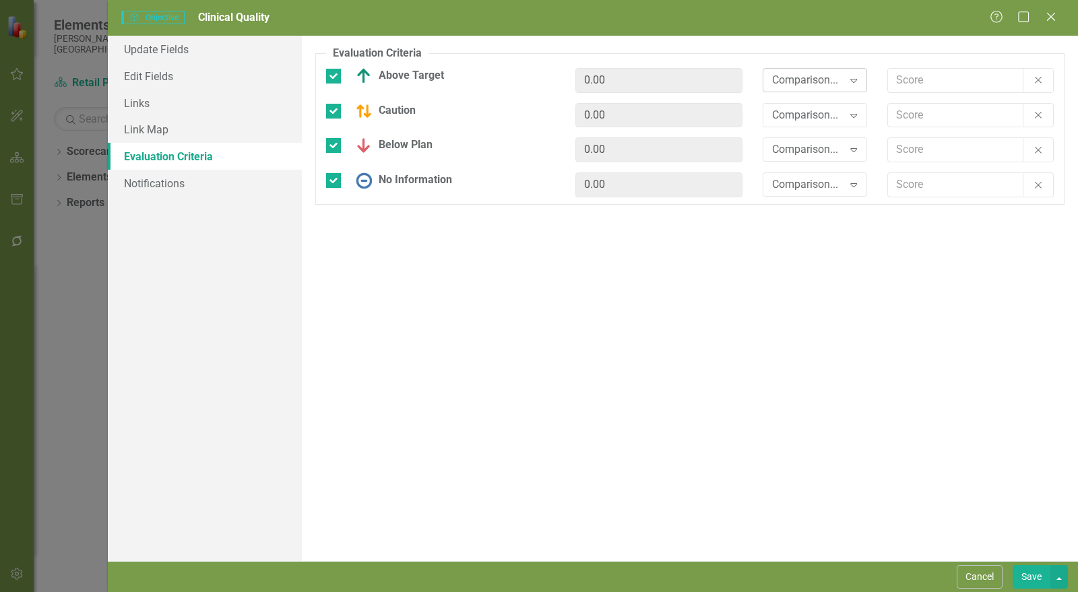
click at [794, 73] on div "Comparison..." at bounding box center [807, 80] width 71 height 16
click at [929, 84] on input "text" at bounding box center [955, 80] width 135 height 25
type input "2.5"
click at [822, 108] on div "Comparison..." at bounding box center [807, 115] width 71 height 16
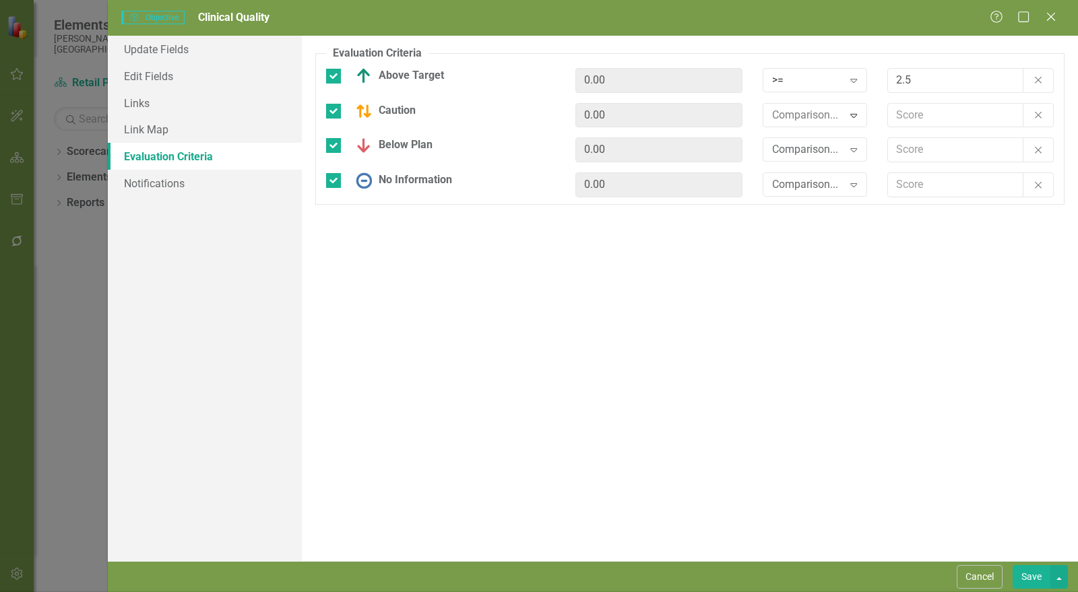
click at [919, 119] on input "text" at bounding box center [955, 115] width 135 height 25
type input "2"
click at [849, 153] on icon "Expand" at bounding box center [853, 149] width 13 height 11
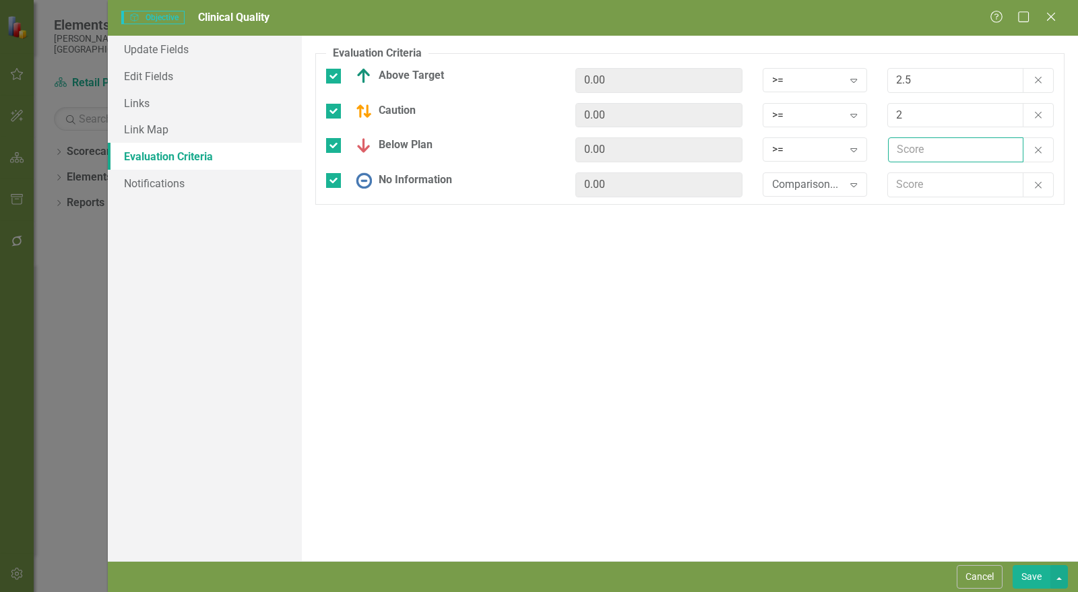
click at [912, 141] on input "text" at bounding box center [955, 150] width 135 height 25
type input "1"
click at [780, 182] on div "Comparison..." at bounding box center [807, 185] width 71 height 16
click at [1040, 577] on button "Save" at bounding box center [1032, 578] width 38 height 24
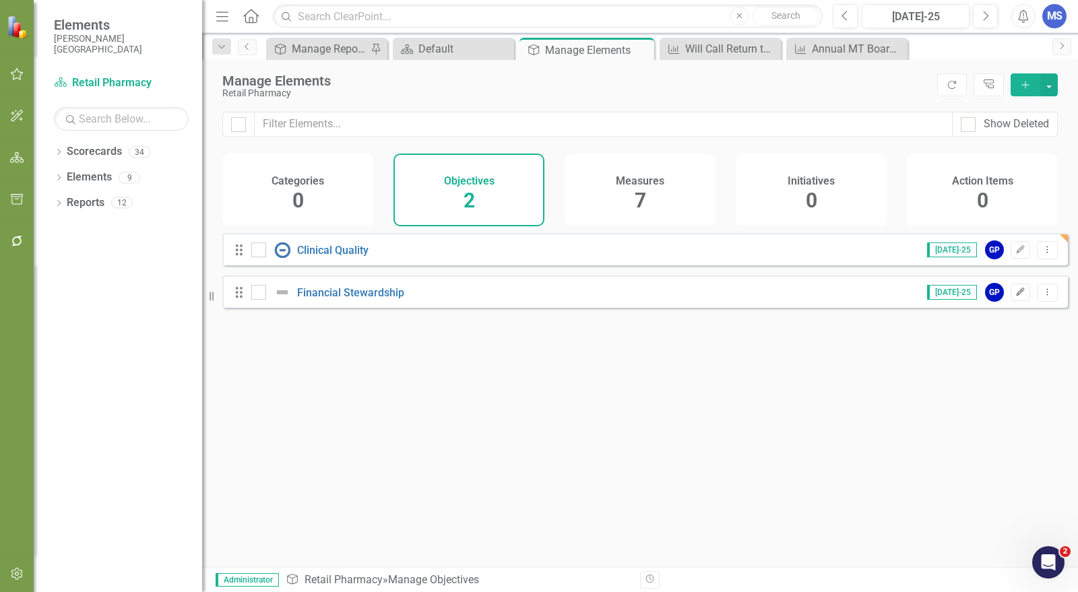
click at [1016, 297] on icon "Edit" at bounding box center [1021, 292] width 10 height 8
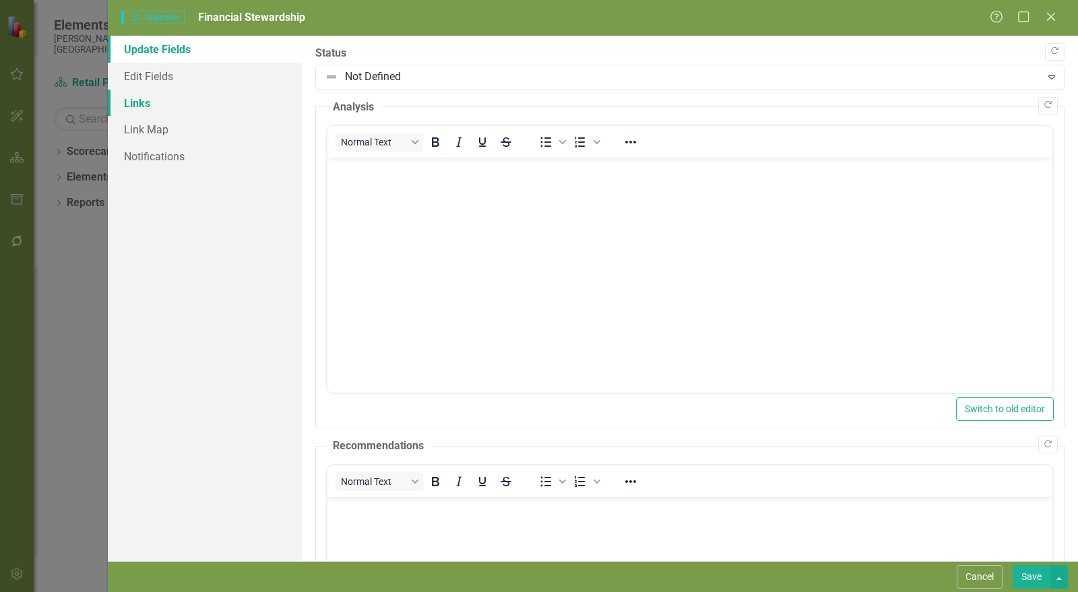
click at [166, 105] on link "Links" at bounding box center [205, 103] width 194 height 27
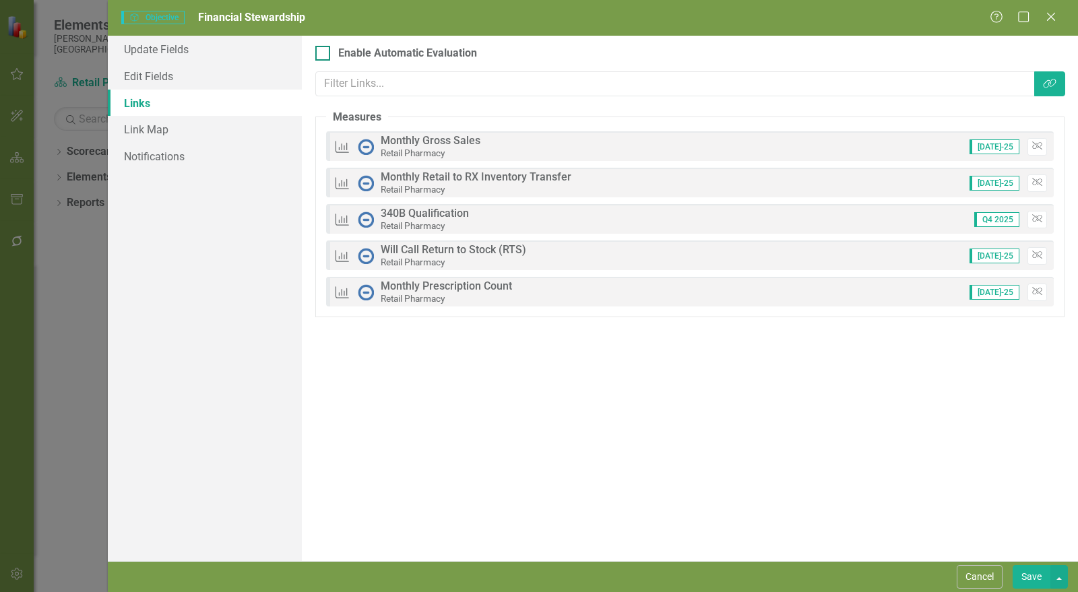
click at [394, 53] on div "Enable Automatic Evaluation" at bounding box center [407, 54] width 139 height 16
click at [324, 53] on input "Enable Automatic Evaluation" at bounding box center [319, 50] width 9 height 9
checkbox input "true"
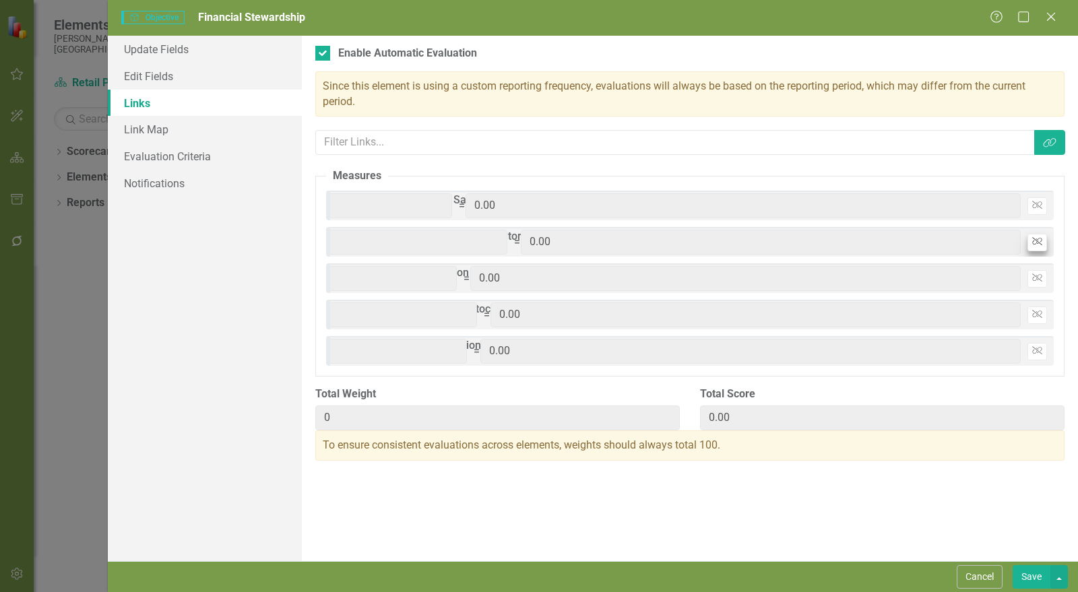
drag, startPoint x: 888, startPoint y: 203, endPoint x: 1033, endPoint y: 244, distance: 151.3
type input "20"
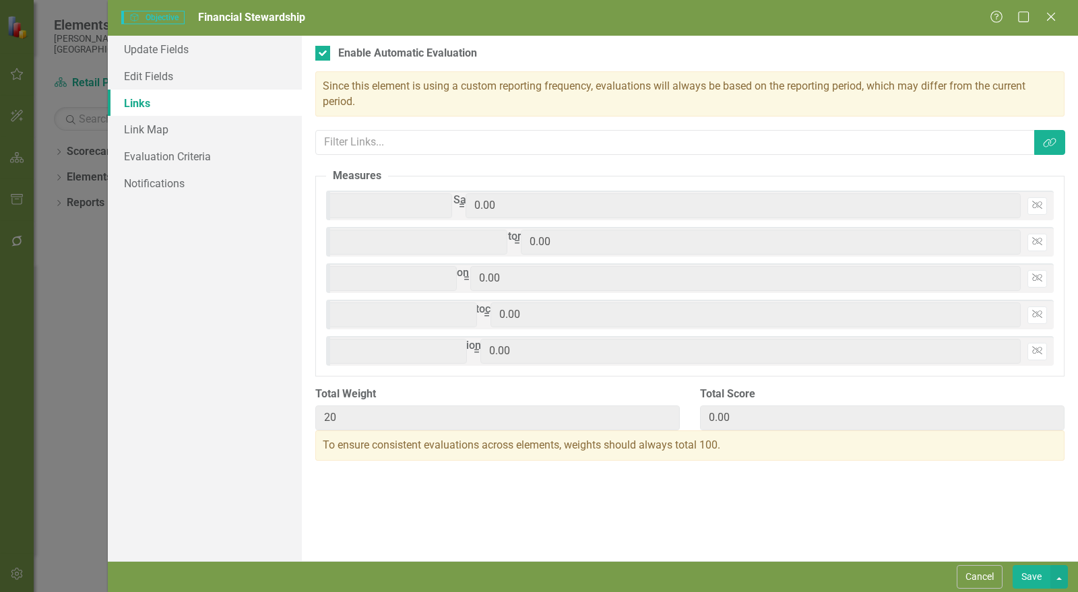
type input "2"
type input "22"
type input "20"
type input "40"
type input "20"
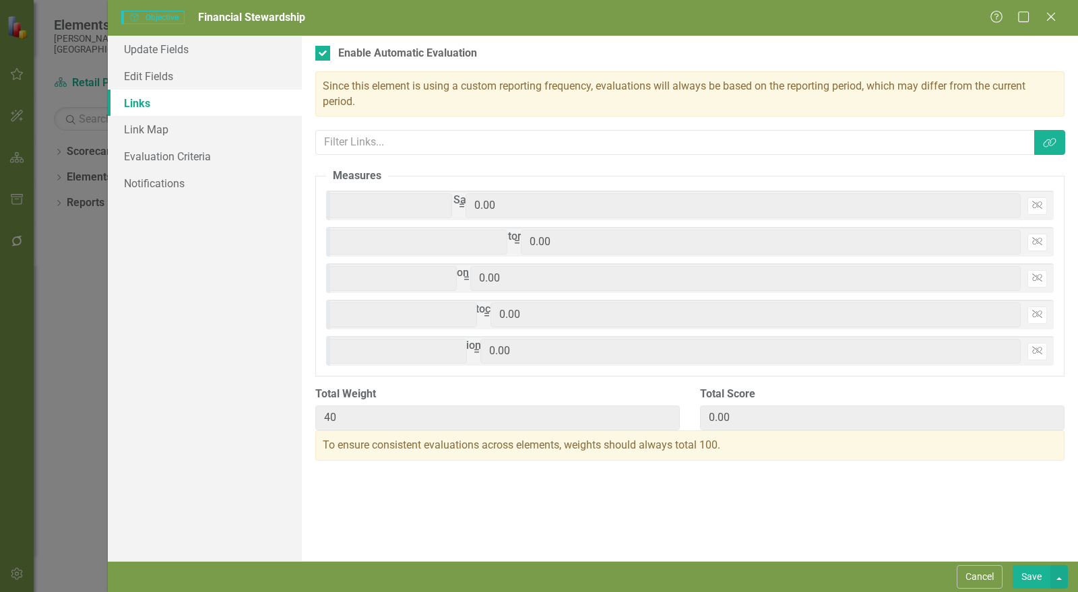
type input "2"
type input "42"
type input "20"
type input "60"
type input "20"
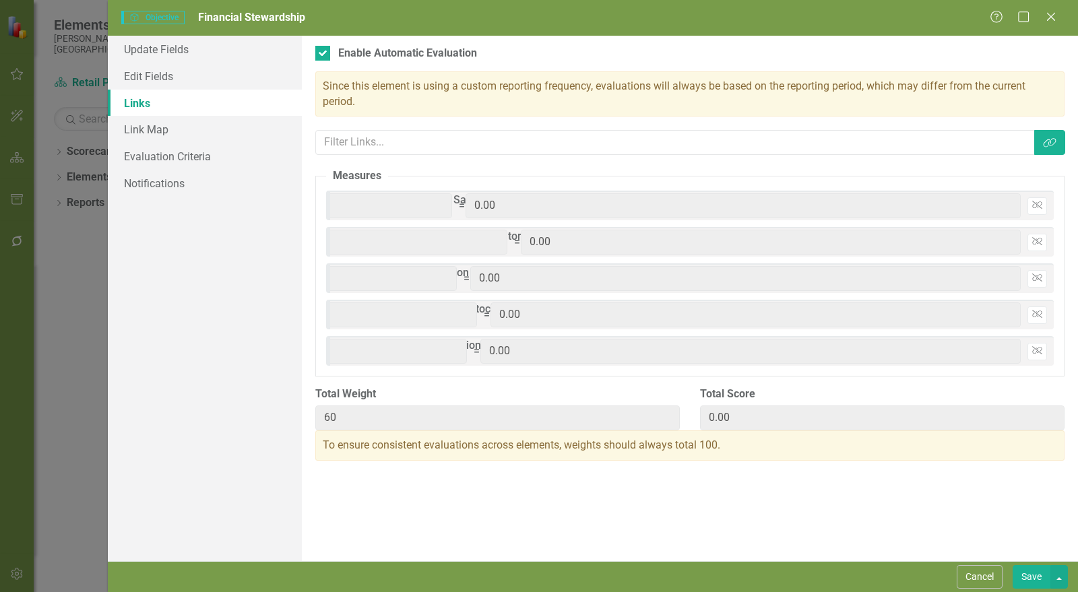
type input "2"
type input "62"
type input "20"
type input "80"
type input "20"
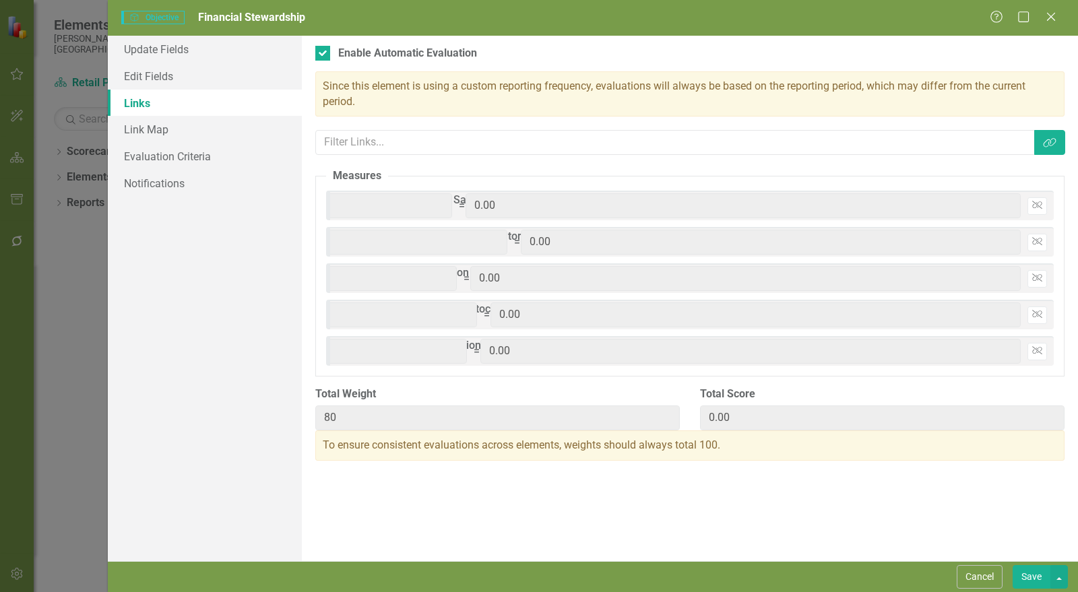
type input "2"
type input "82"
type input "20"
type input "100"
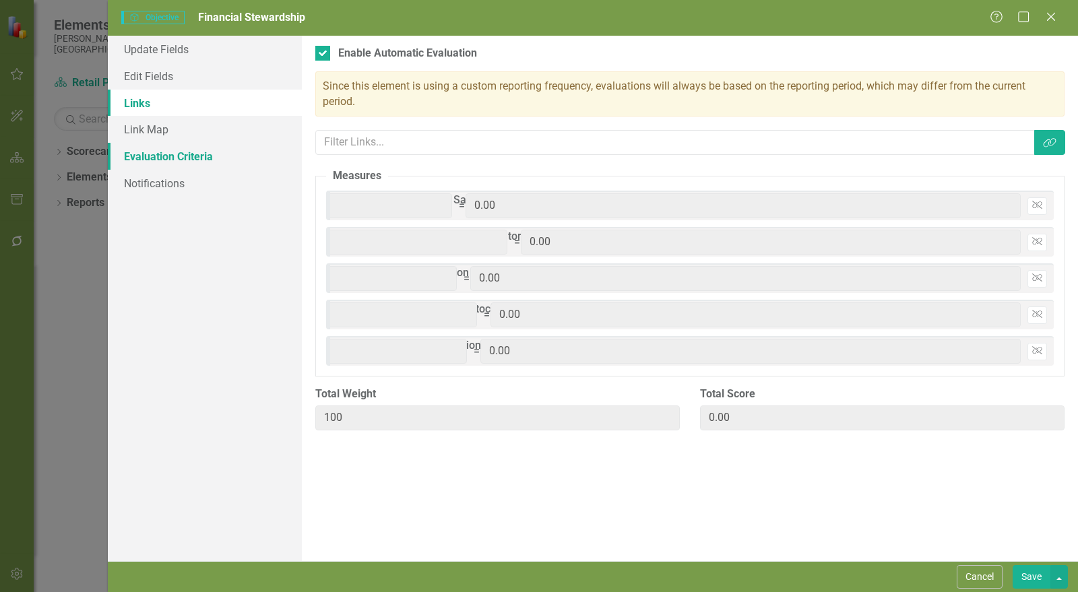
click at [237, 151] on link "Evaluation Criteria" at bounding box center [205, 156] width 194 height 27
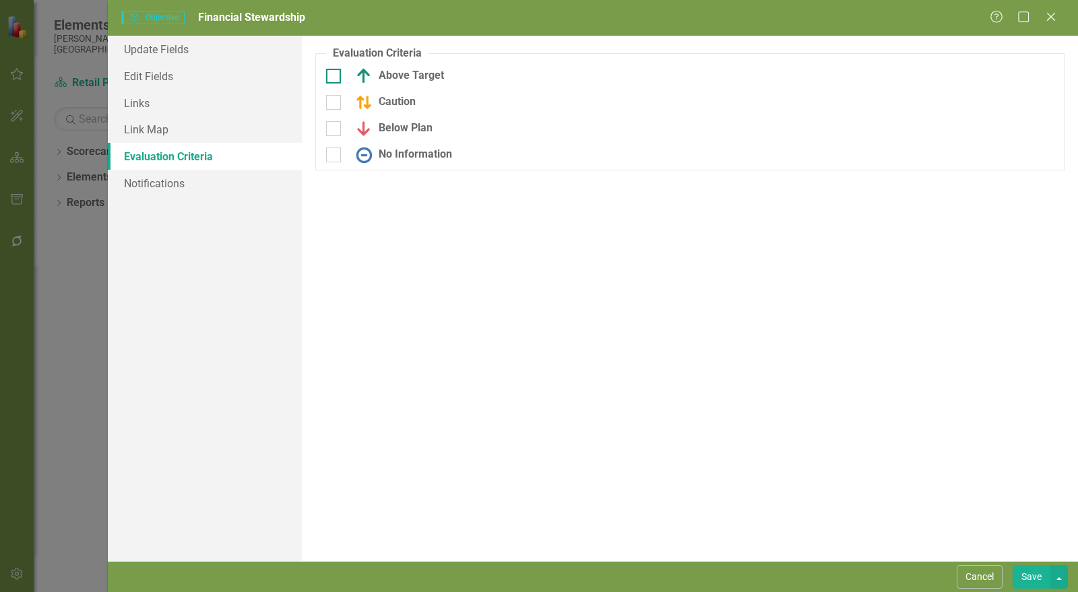
click at [340, 73] on div "Above Target" at bounding box center [440, 76] width 229 height 16
click at [335, 73] on input "Above Target" at bounding box center [330, 73] width 9 height 9
checkbox input "true"
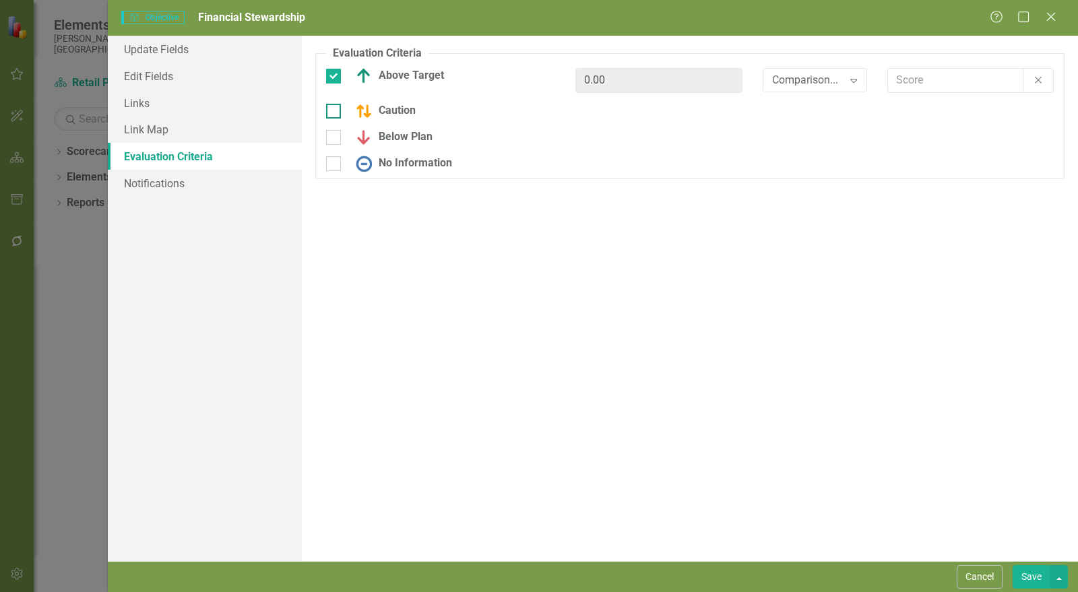
click at [332, 118] on div "Caution" at bounding box center [440, 111] width 229 height 16
click at [332, 113] on input "Caution" at bounding box center [330, 108] width 9 height 9
checkbox input "true"
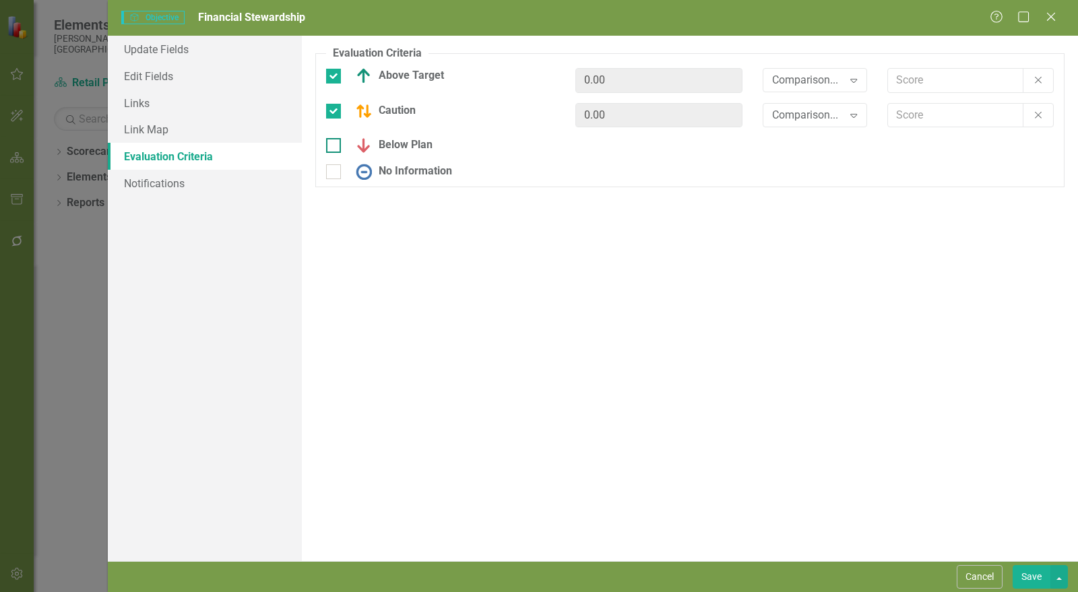
click at [332, 142] on input "Below Plan" at bounding box center [330, 142] width 9 height 9
checkbox input "true"
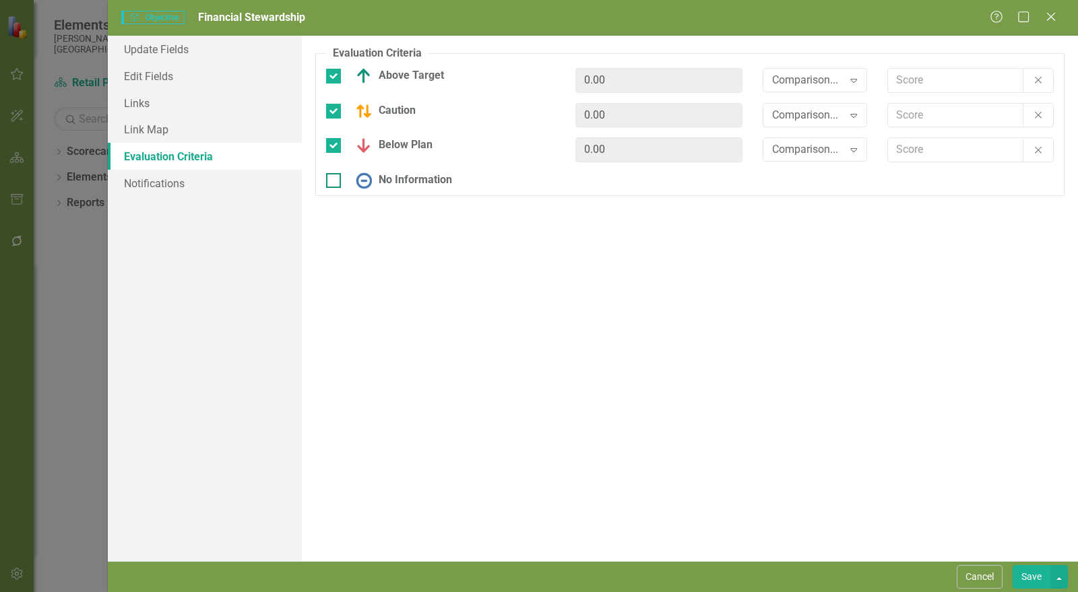
click at [332, 185] on div at bounding box center [333, 180] width 15 height 15
click at [332, 182] on input "No Information" at bounding box center [330, 177] width 9 height 9
checkbox input "true"
click at [843, 81] on div "Comparison..." at bounding box center [807, 80] width 71 height 16
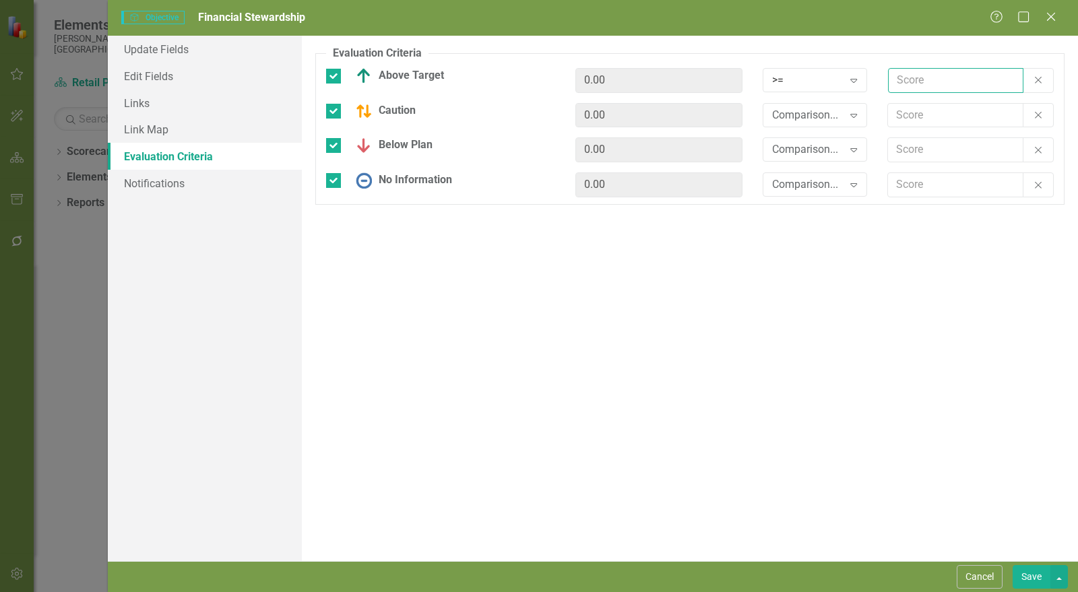
click at [909, 82] on input "text" at bounding box center [955, 80] width 135 height 25
type input "2.5"
click at [796, 121] on div "Comparison..." at bounding box center [807, 115] width 71 height 16
click at [968, 109] on input "text" at bounding box center [955, 115] width 135 height 25
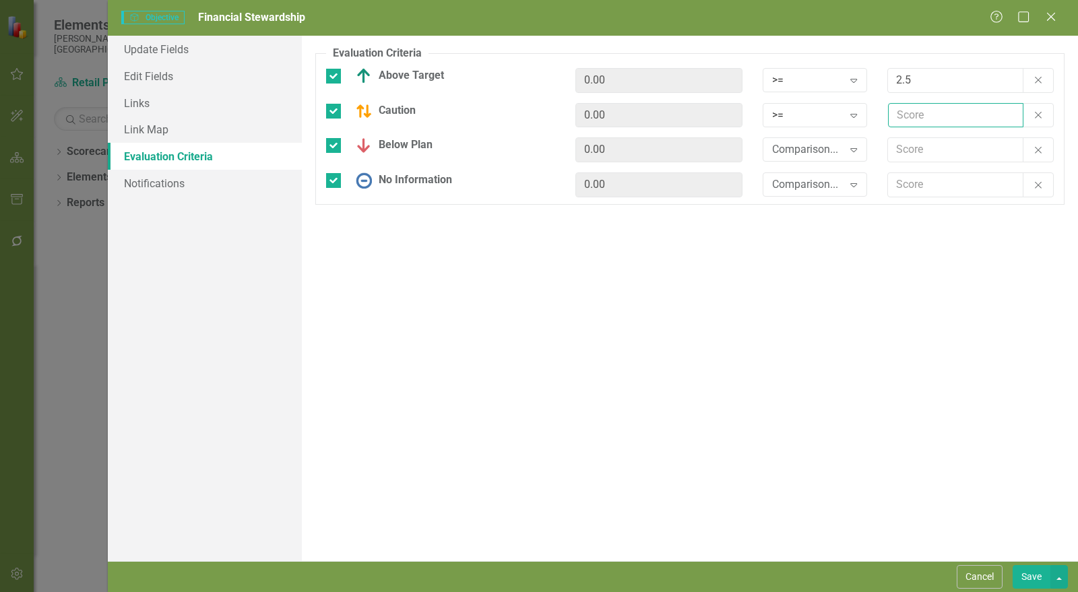
type input "2"
click at [793, 148] on div "Comparison..." at bounding box center [807, 150] width 71 height 16
click at [940, 152] on input "text" at bounding box center [955, 150] width 135 height 25
type input "1"
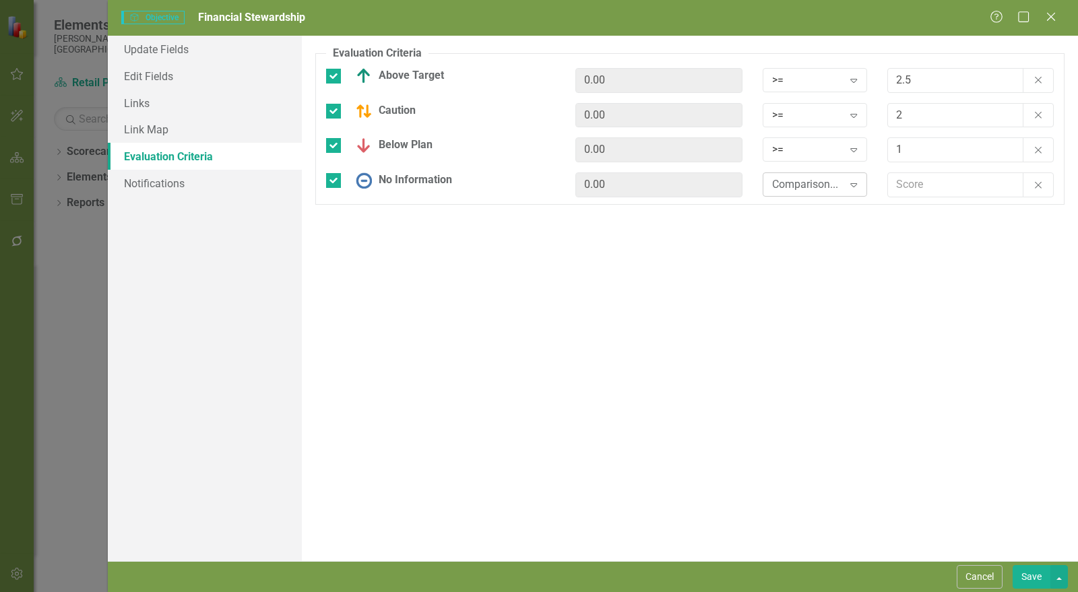
click at [811, 179] on div "Comparison..." at bounding box center [807, 185] width 71 height 16
click at [1035, 574] on button "Save" at bounding box center [1032, 578] width 38 height 24
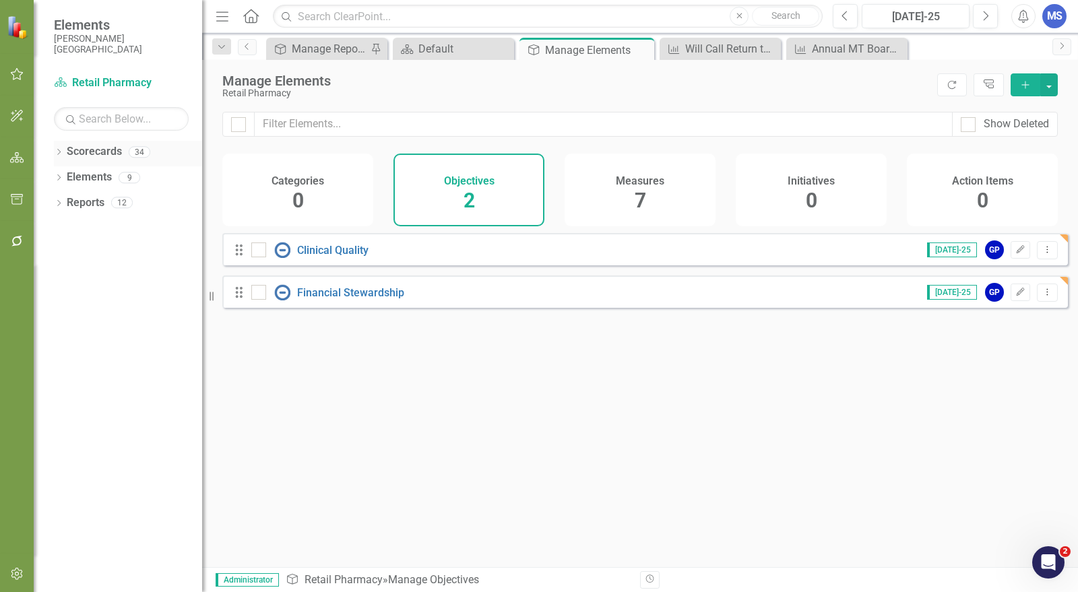
click at [62, 151] on icon "Dropdown" at bounding box center [58, 153] width 9 height 7
click at [67, 178] on icon "Dropdown" at bounding box center [66, 177] width 10 height 8
click at [79, 204] on icon at bounding box center [79, 202] width 3 height 7
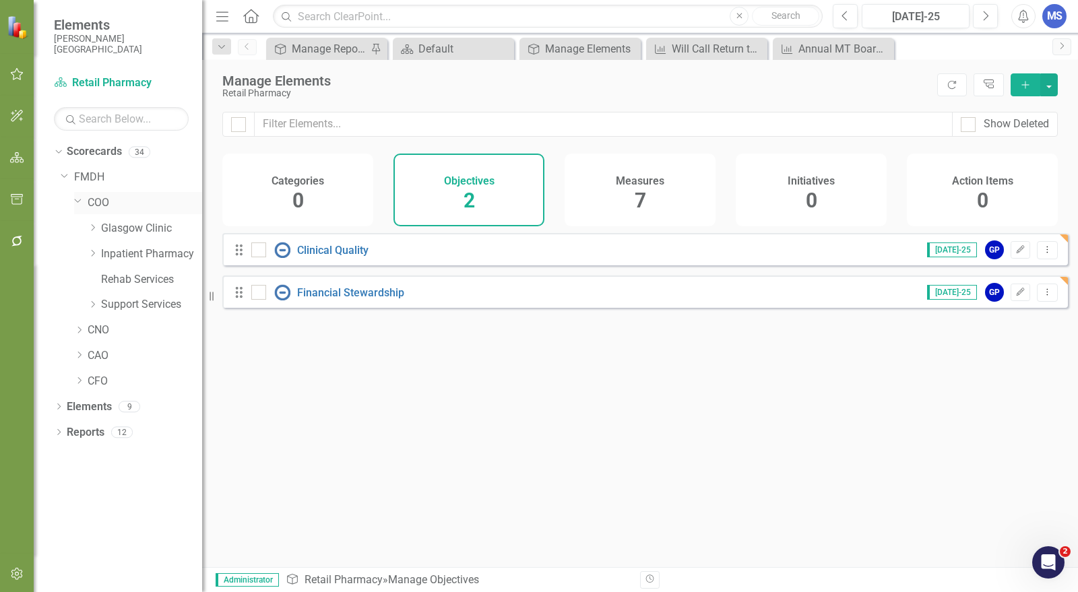
click at [80, 204] on icon "Dropdown" at bounding box center [78, 200] width 8 height 10
click at [78, 206] on icon "Dropdown" at bounding box center [79, 202] width 10 height 8
click at [96, 255] on icon "Dropdown" at bounding box center [93, 253] width 10 height 8
click at [128, 301] on link "Outpatient Clinic" at bounding box center [159, 305] width 88 height 16
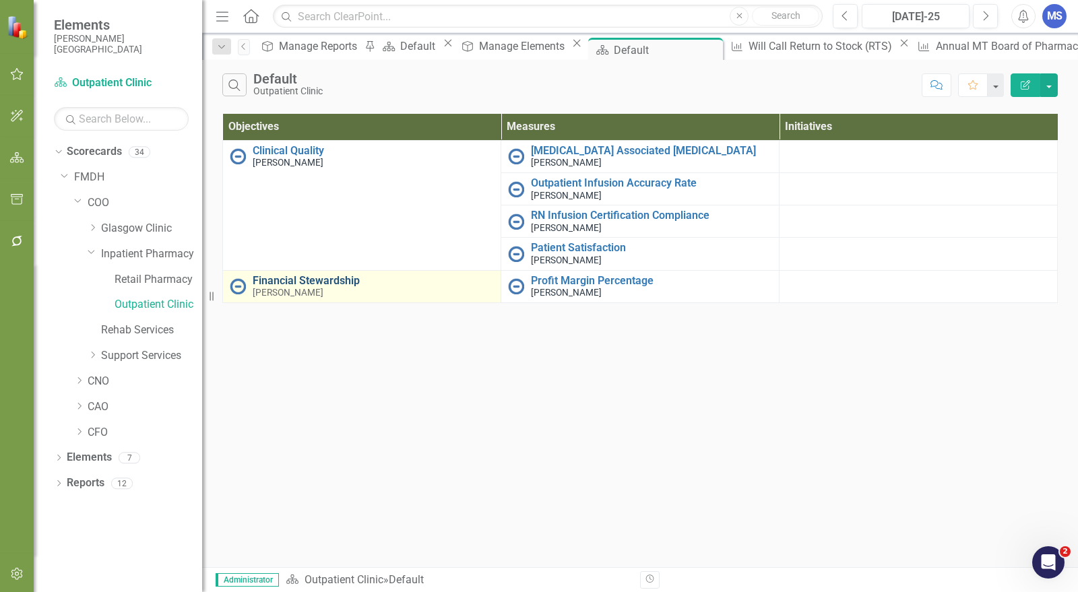
click at [308, 280] on link "Financial Stewardship" at bounding box center [373, 281] width 241 height 12
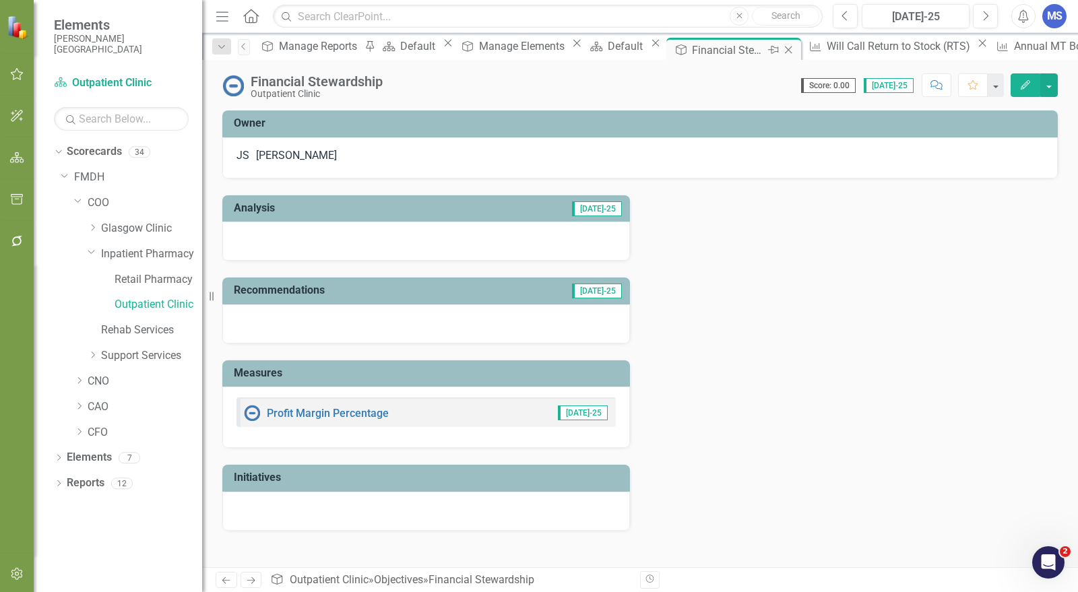
click at [785, 47] on icon at bounding box center [788, 50] width 7 height 7
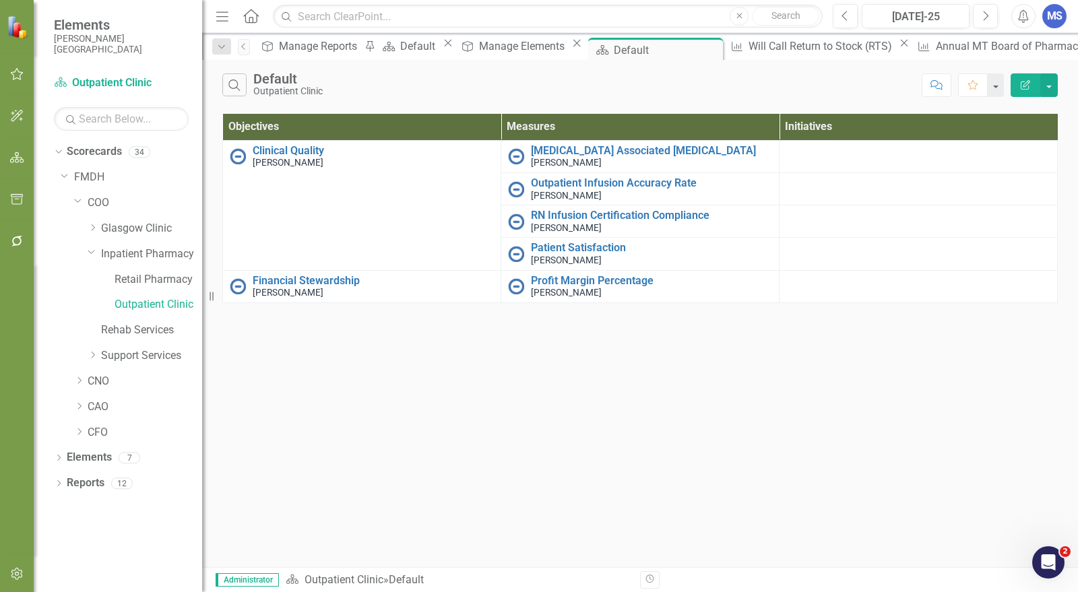
click at [659, 484] on div "Search Default Outpatient Clinic Comment Favorite Edit Report Objectives Measur…" at bounding box center [640, 314] width 876 height 508
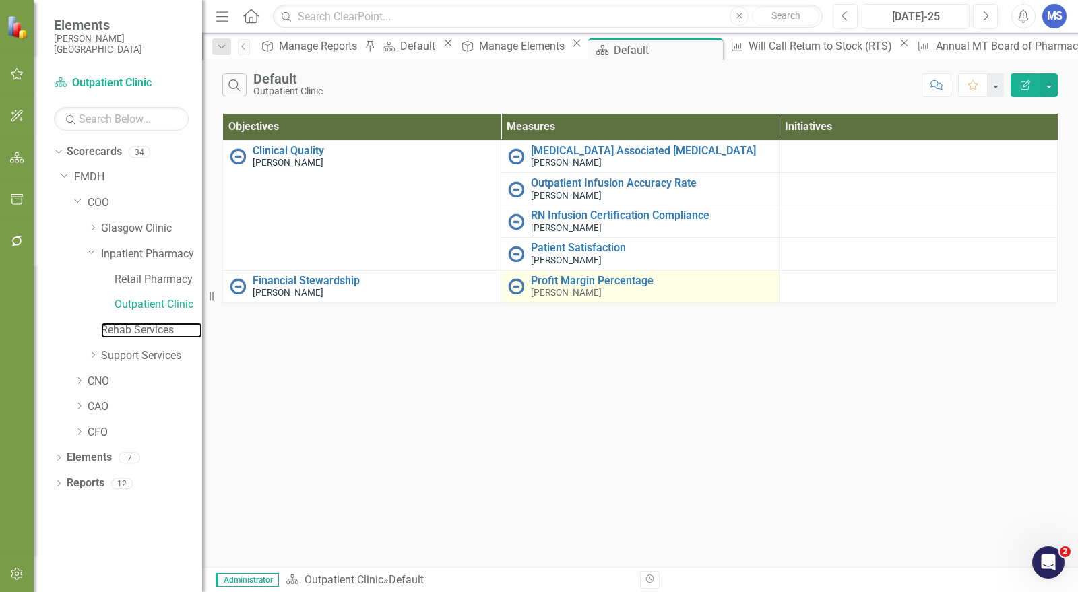
drag, startPoint x: 113, startPoint y: 332, endPoint x: 571, endPoint y: 294, distance: 459.2
click at [113, 332] on link "Rehab Services" at bounding box center [151, 331] width 101 height 16
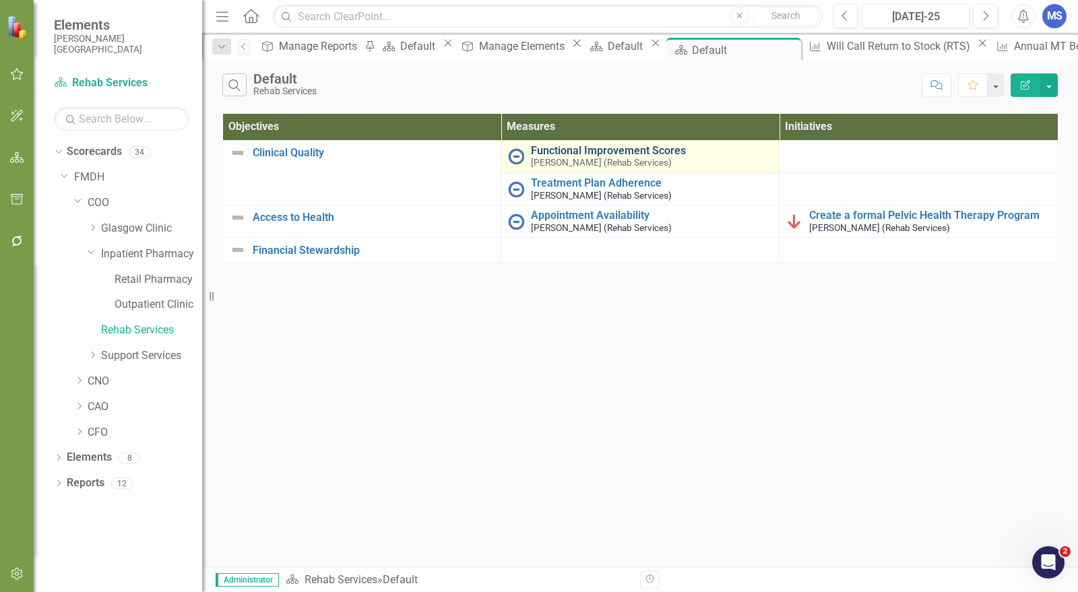
click at [596, 152] on link "Functional Improvement Scores" at bounding box center [651, 151] width 241 height 12
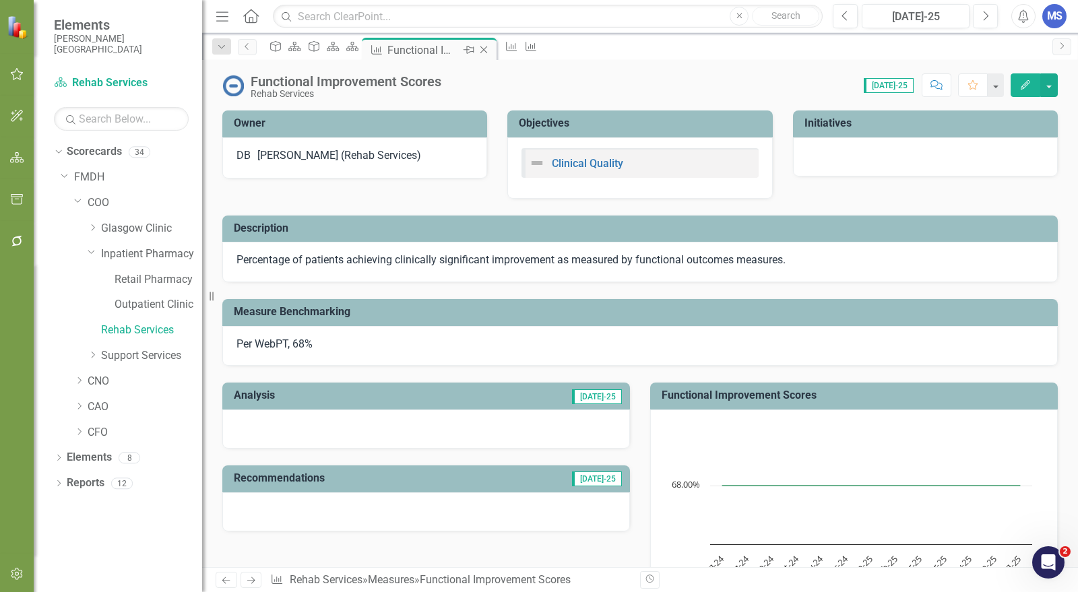
click at [491, 51] on icon "Close" at bounding box center [483, 49] width 13 height 11
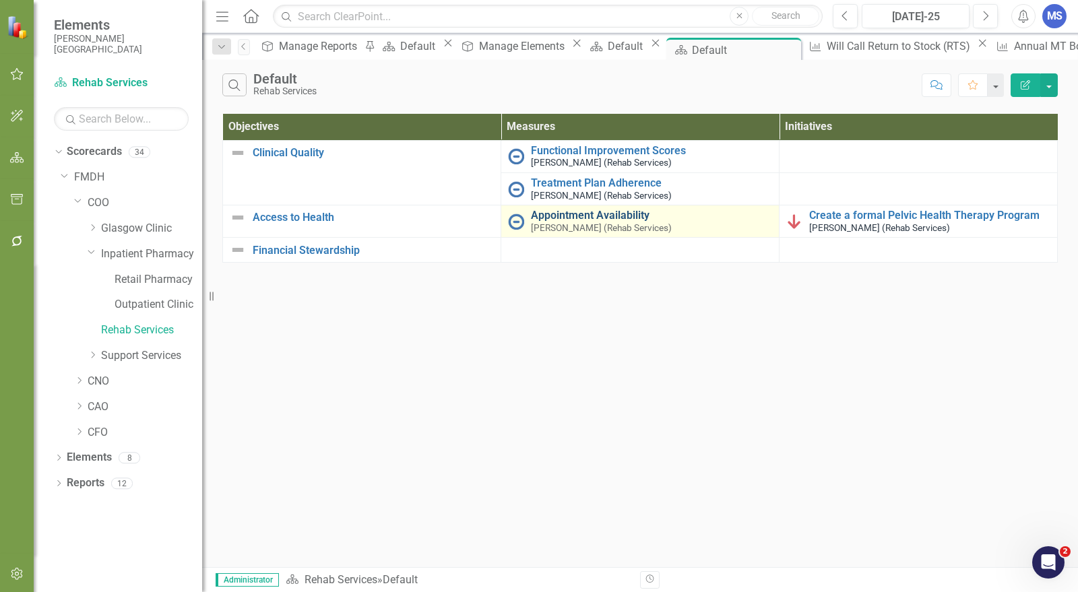
click at [629, 211] on link "Appointment Availability" at bounding box center [651, 216] width 241 height 12
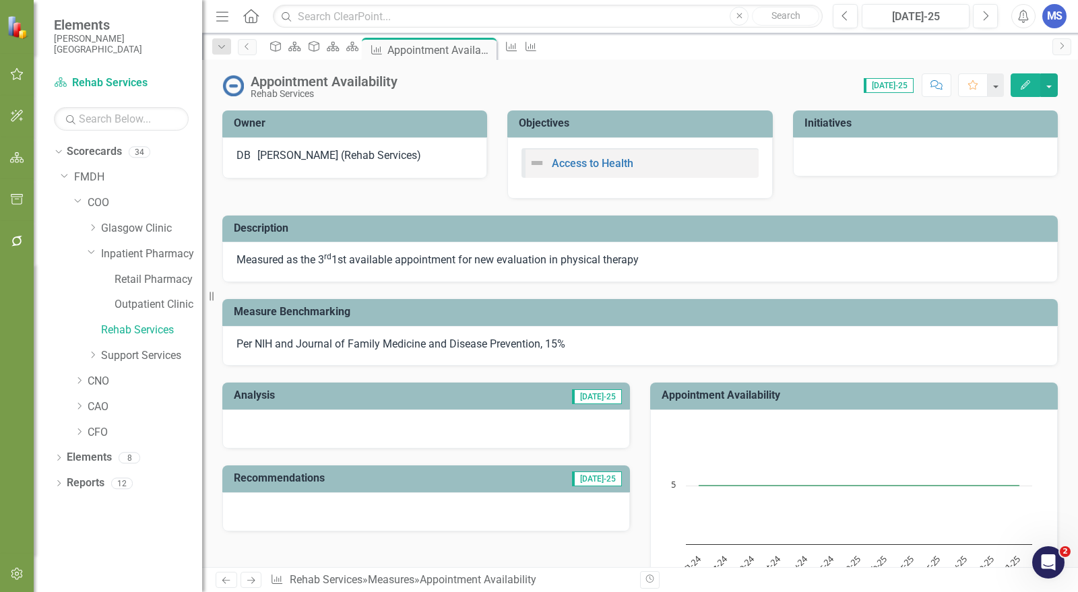
click at [384, 265] on p "Measured as the 3 rd 1st available appointment for new evaluation in physical t…" at bounding box center [641, 261] width 808 height 16
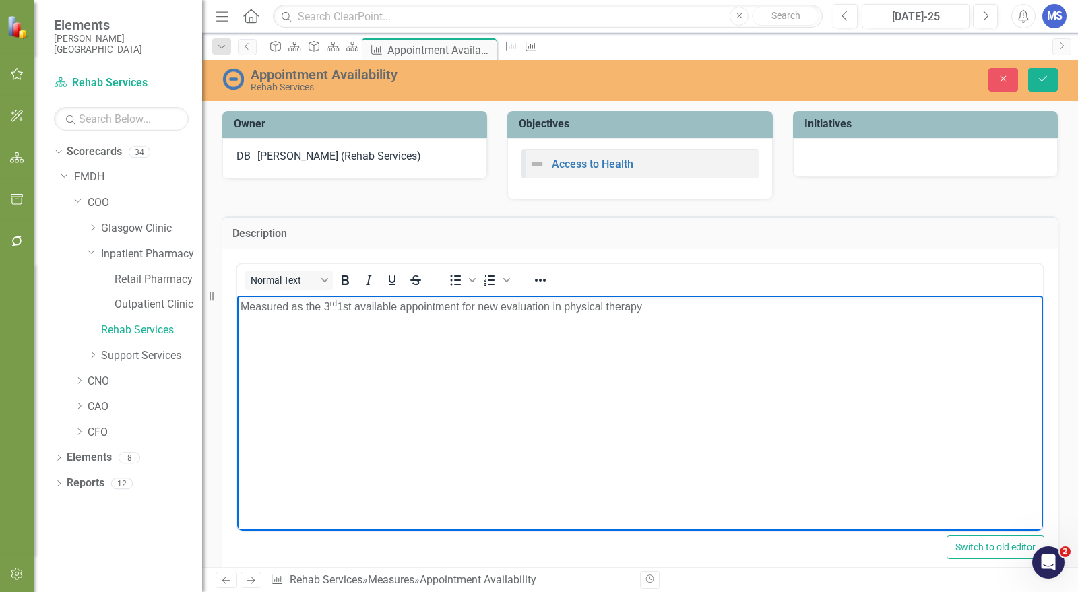
click at [323, 309] on p "Measured as the 3 rd 1st available appointment for new evaluation in physical t…" at bounding box center [640, 307] width 799 height 16
click at [687, 302] on p "Measured as the 3 rd 1st available appointment for new evaluation in physical t…" at bounding box center [640, 307] width 799 height 16
click at [1045, 78] on icon "Save" at bounding box center [1043, 78] width 12 height 9
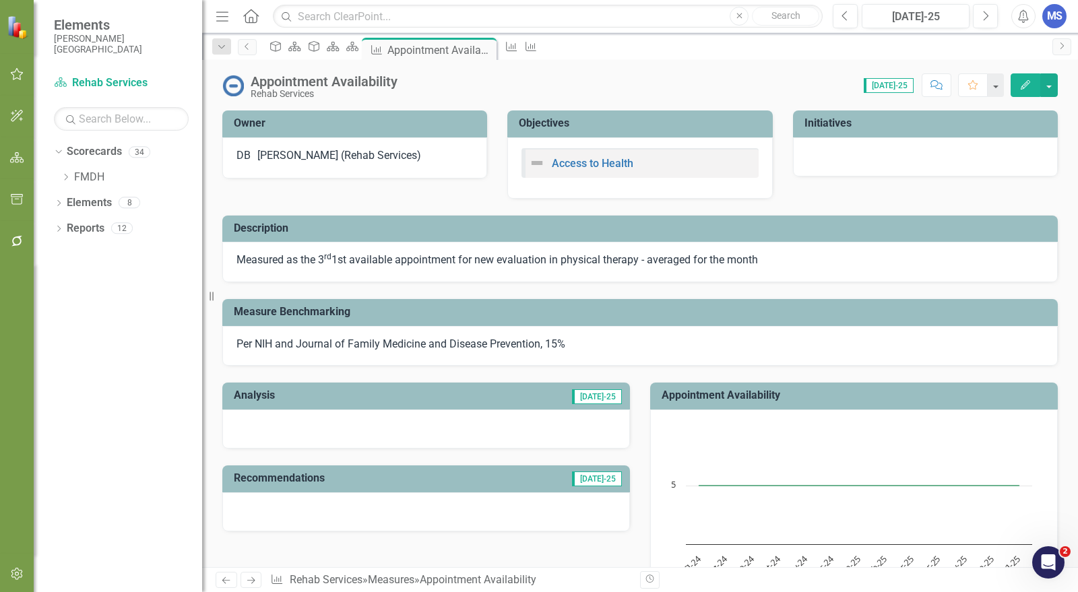
click at [1031, 86] on icon "Edit" at bounding box center [1026, 84] width 12 height 9
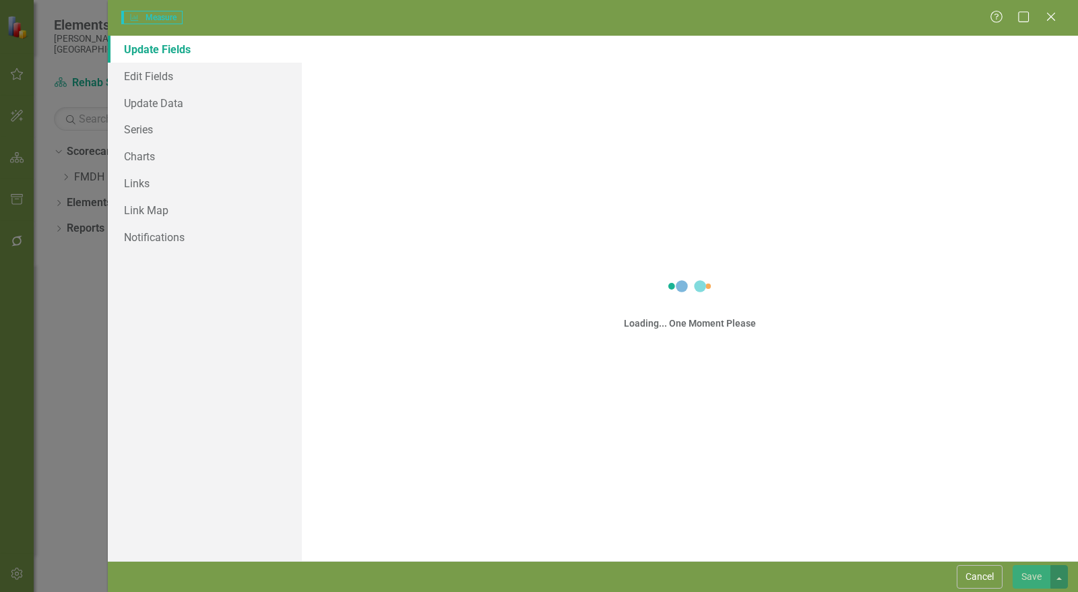
click at [153, 133] on div "Measure Measure Help Maximize Close Update Fields Edit Fields Update Data Serie…" at bounding box center [539, 296] width 1078 height 592
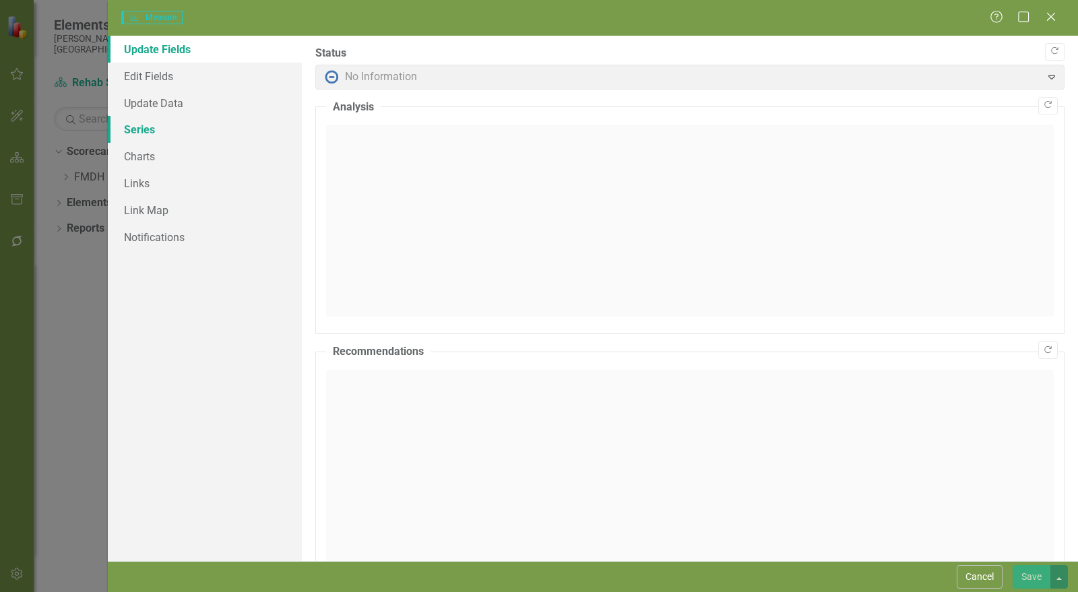
click at [147, 128] on link "Series" at bounding box center [205, 129] width 194 height 27
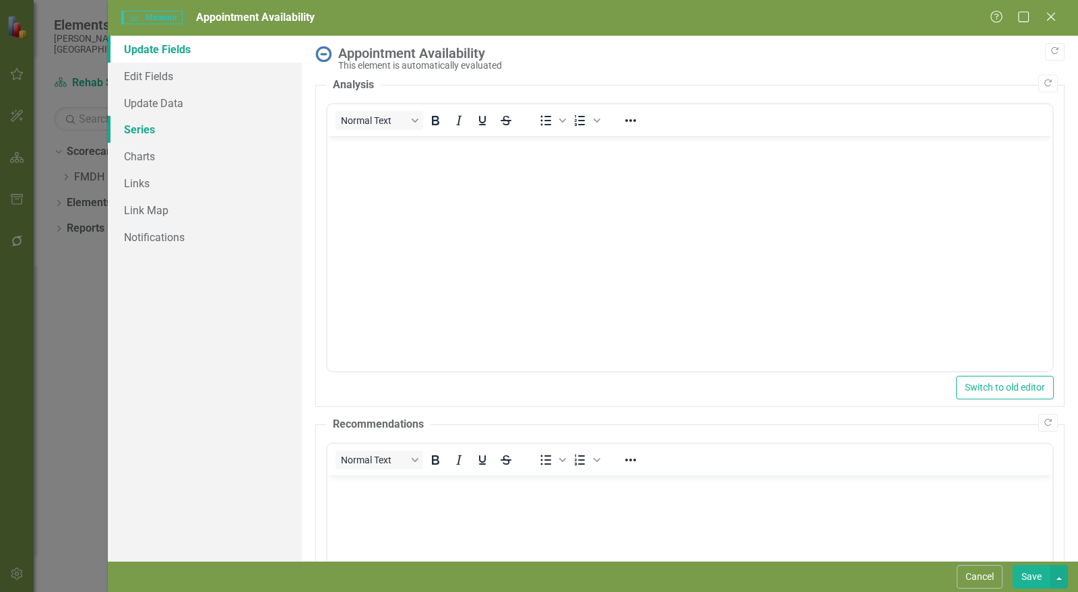
click at [150, 131] on link "Series" at bounding box center [205, 129] width 194 height 27
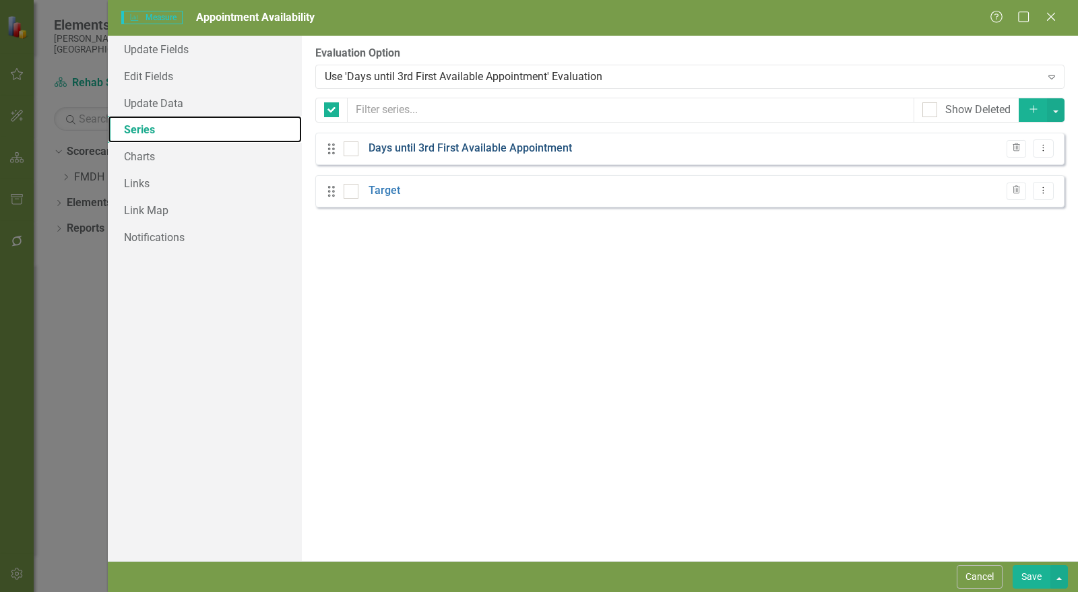
checkbox input "false"
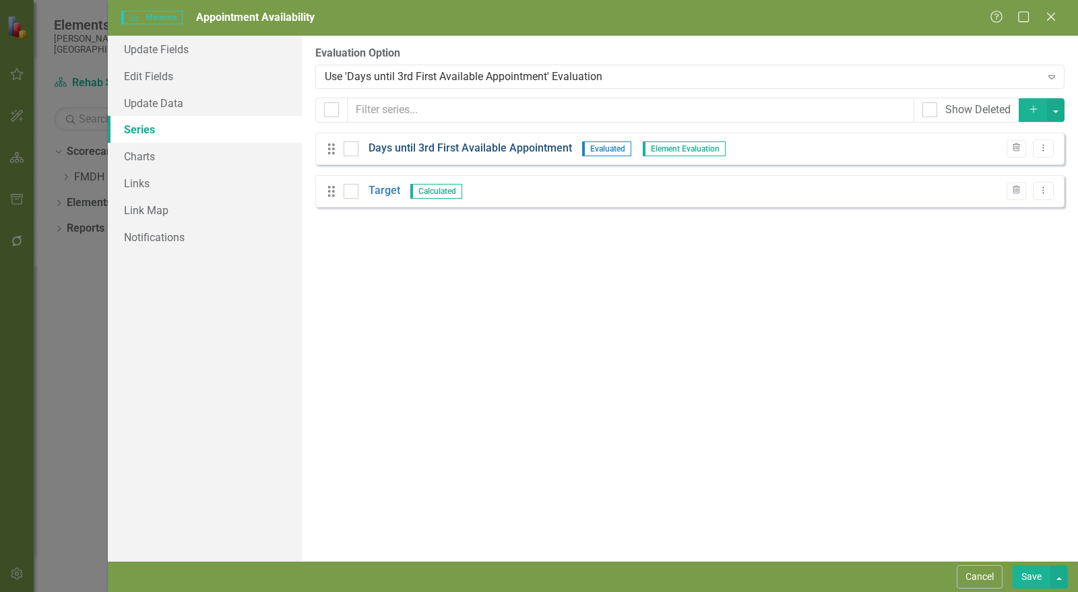
click at [431, 146] on link "Days until 3rd First Available Appointment" at bounding box center [471, 149] width 204 height 16
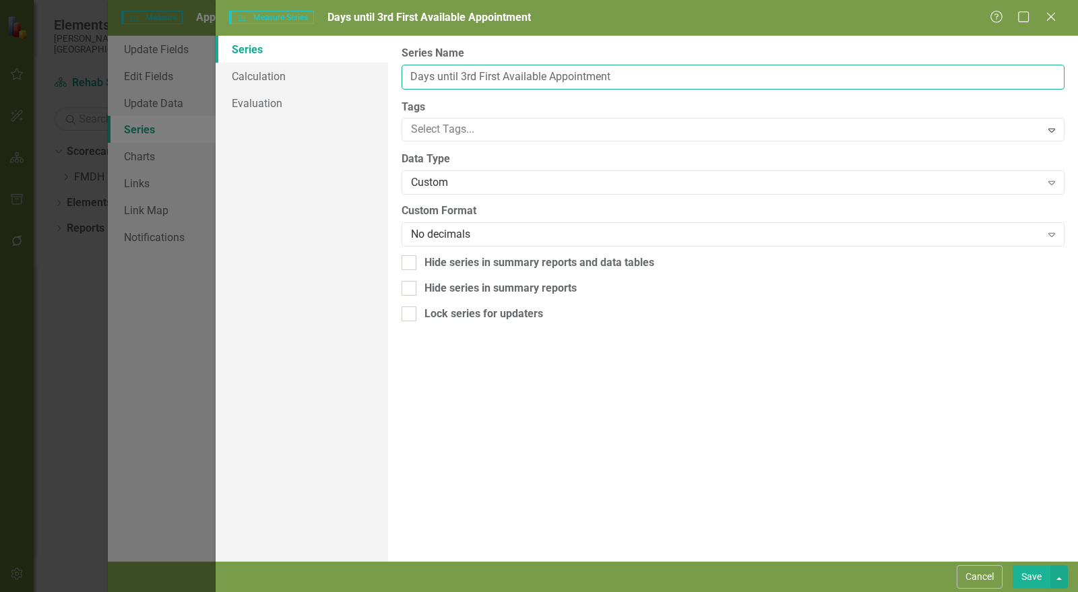
click at [413, 78] on input "Days until 3rd First Available Appointment" at bounding box center [733, 77] width 663 height 25
type input "Avg Days until 3rd First Available Appointment"
click at [324, 78] on link "Calculation" at bounding box center [302, 76] width 173 height 27
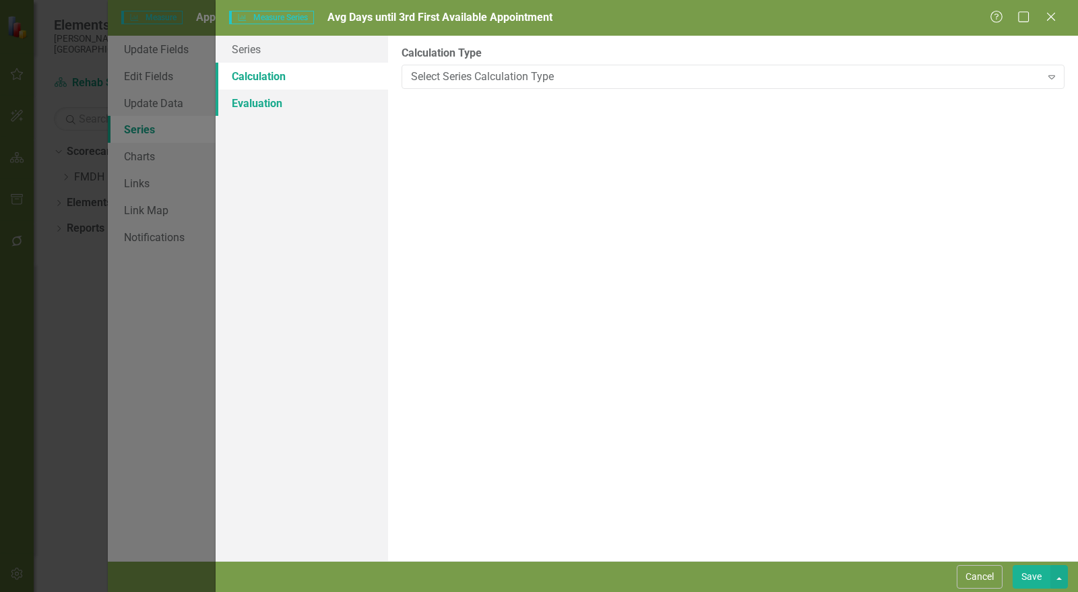
click at [279, 106] on link "Evaluation" at bounding box center [302, 103] width 173 height 27
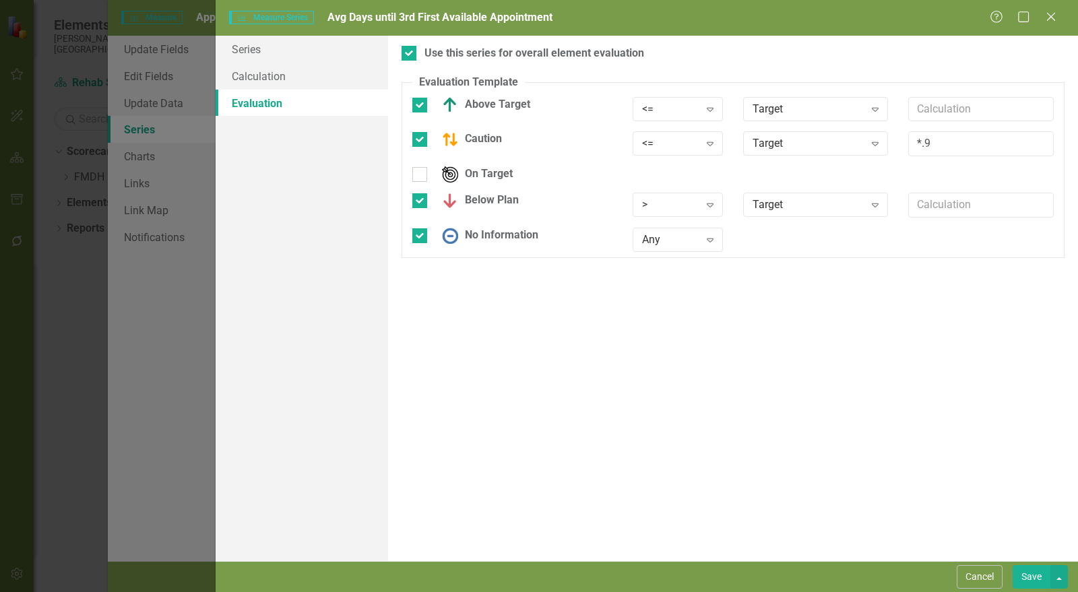
click at [1039, 573] on button "Save" at bounding box center [1032, 578] width 38 height 24
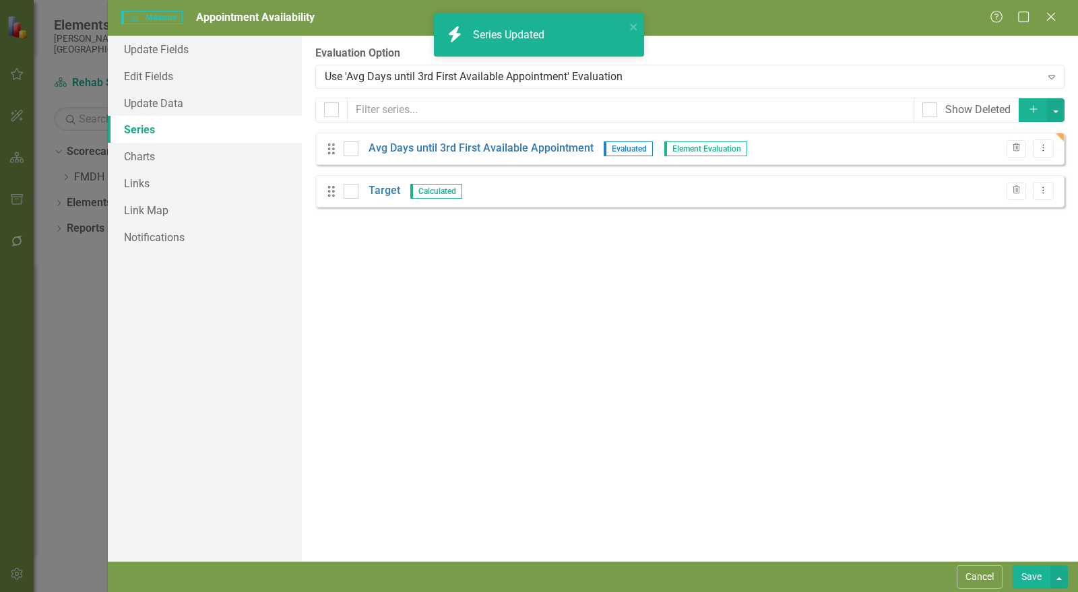
click at [1038, 573] on button "Save" at bounding box center [1032, 578] width 38 height 24
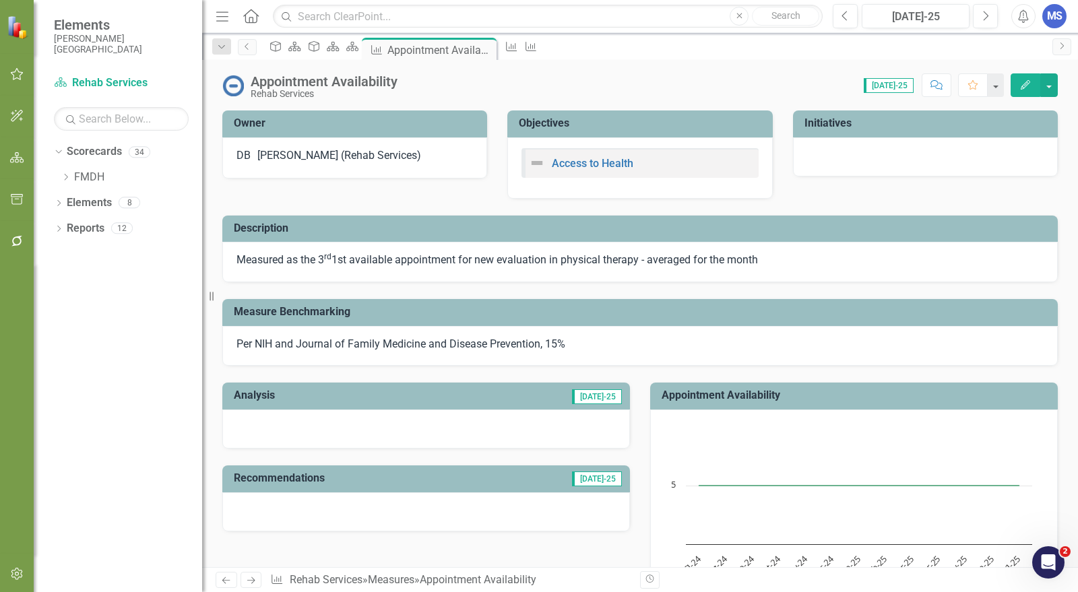
click at [884, 65] on div "Appointment Availability Rehab Services Score: 0.00 Jul-25 Completed Comment Fa…" at bounding box center [640, 80] width 876 height 40
click at [491, 49] on icon "Close" at bounding box center [483, 49] width 13 height 11
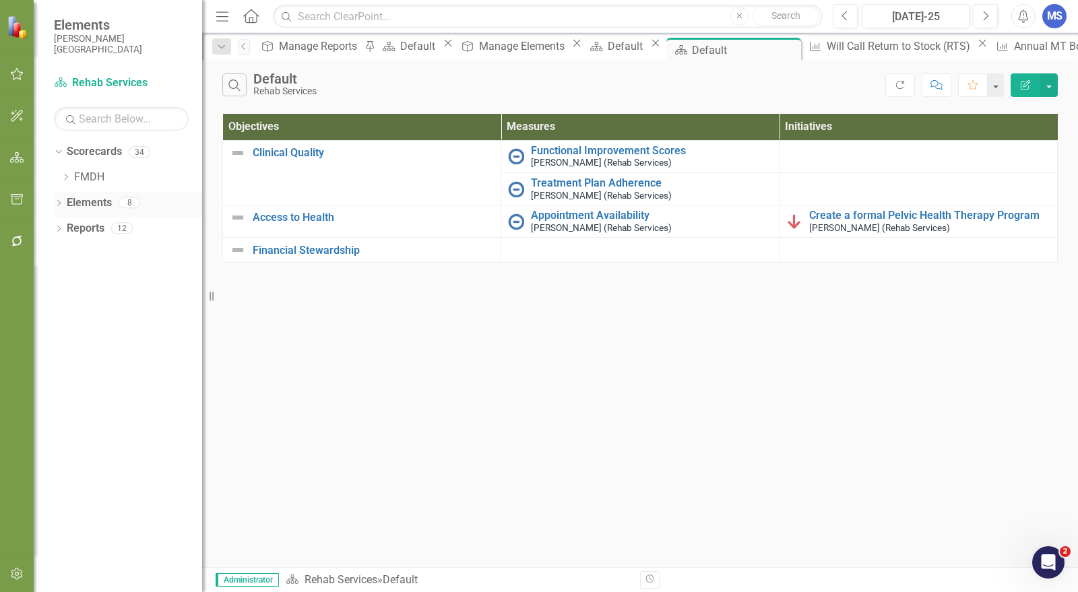
click at [59, 206] on icon "Dropdown" at bounding box center [58, 204] width 9 height 7
click at [100, 253] on link "Measure Measures" at bounding box center [106, 255] width 67 height 16
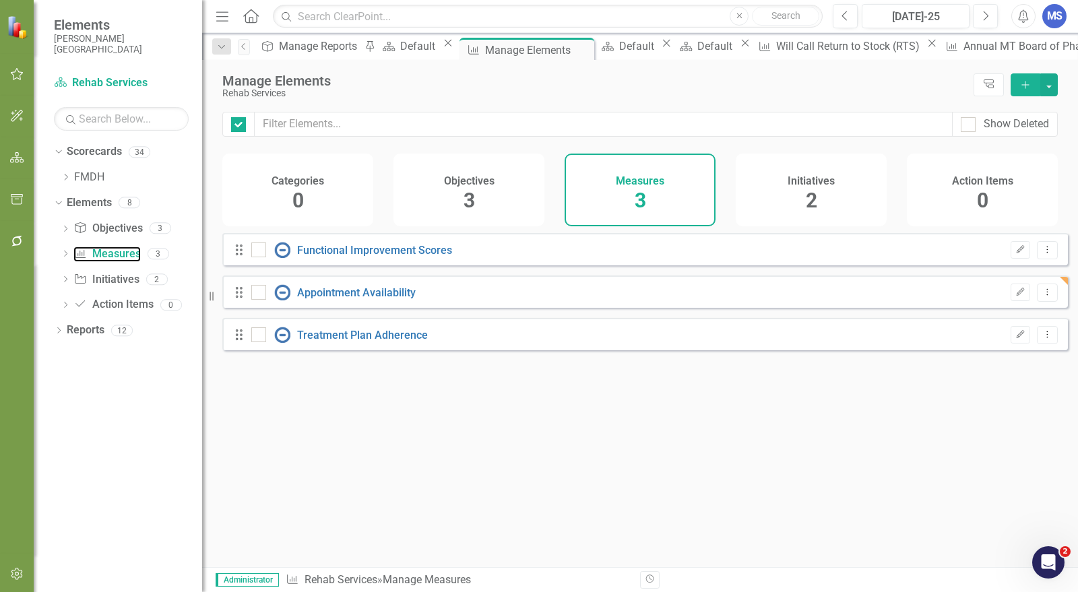
checkbox input "false"
click at [1018, 80] on button "Add" at bounding box center [1026, 84] width 30 height 23
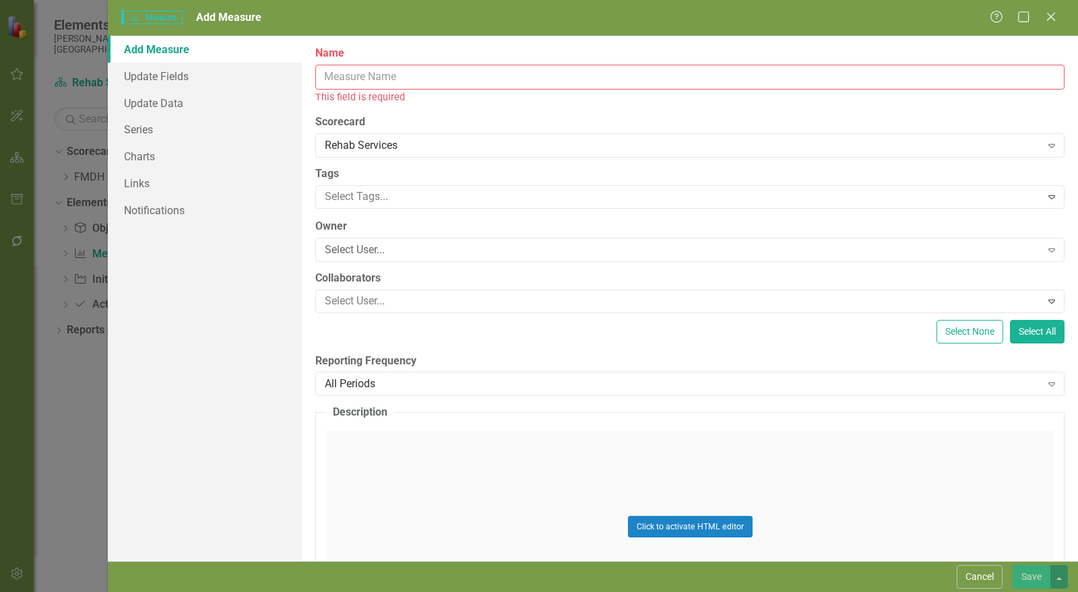
click at [524, 85] on input "Name" at bounding box center [690, 77] width 750 height 25
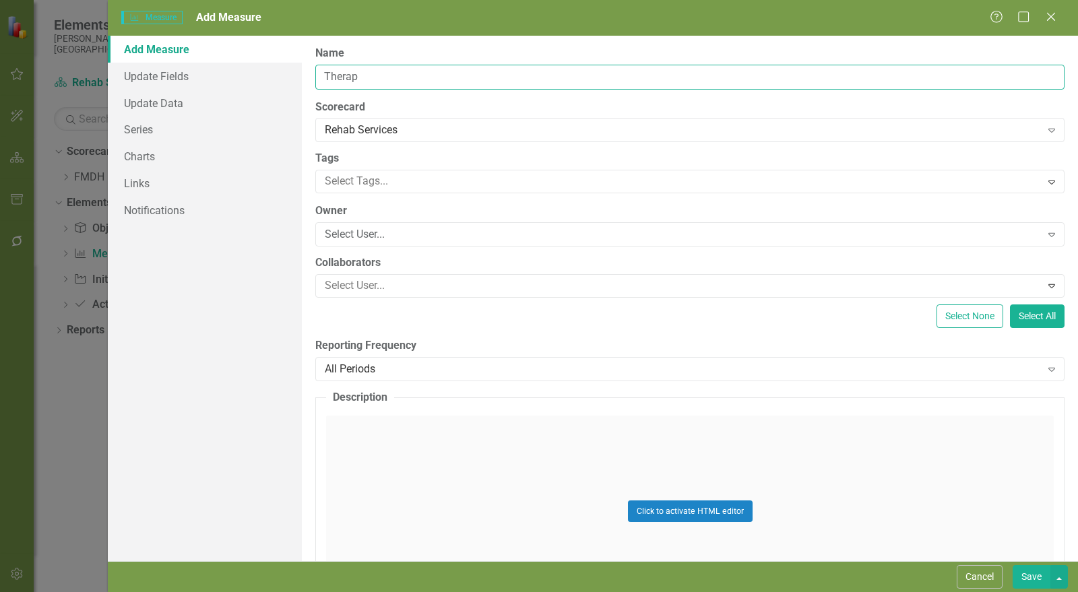
type input "Therapist Productivity"
click at [371, 235] on div "Select User..." at bounding box center [683, 235] width 717 height 16
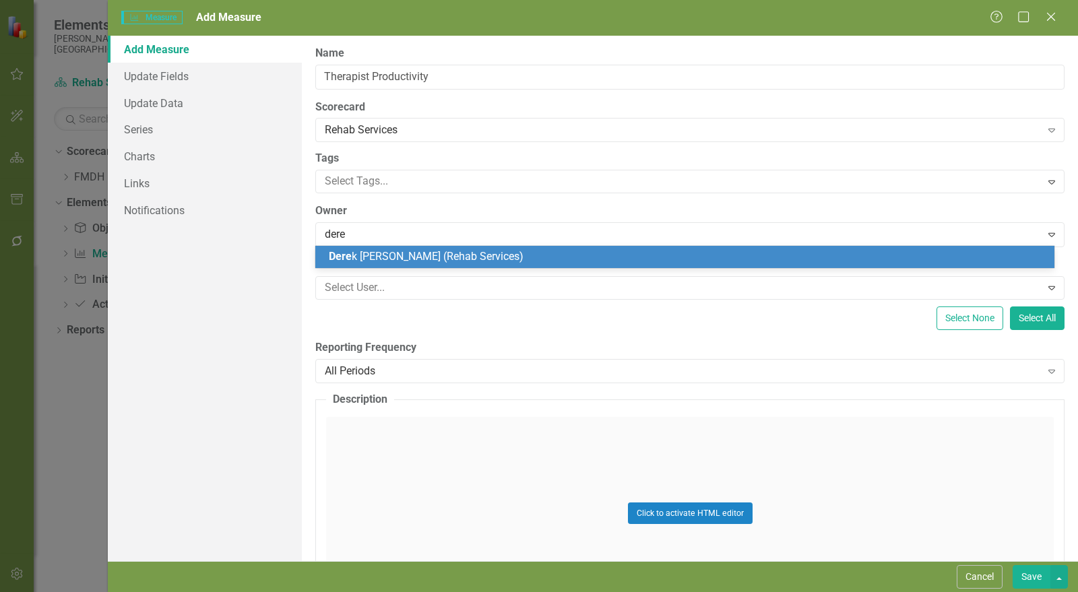
type input "derek"
click at [375, 257] on span "Derek Beadle (Rehab Services)" at bounding box center [451, 256] width 245 height 13
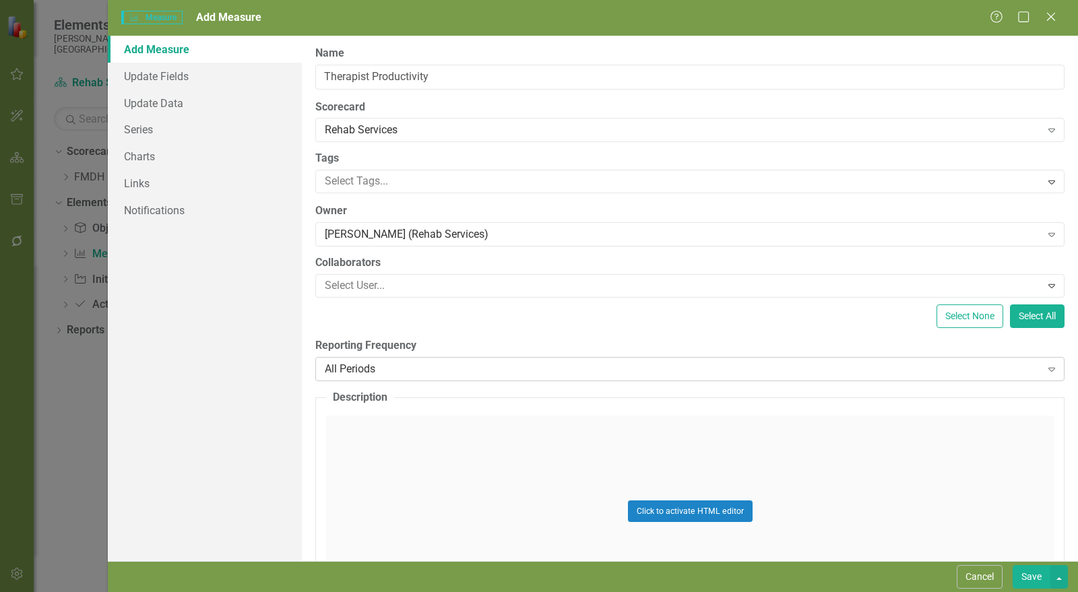
click at [373, 365] on div "All Periods" at bounding box center [683, 369] width 717 height 16
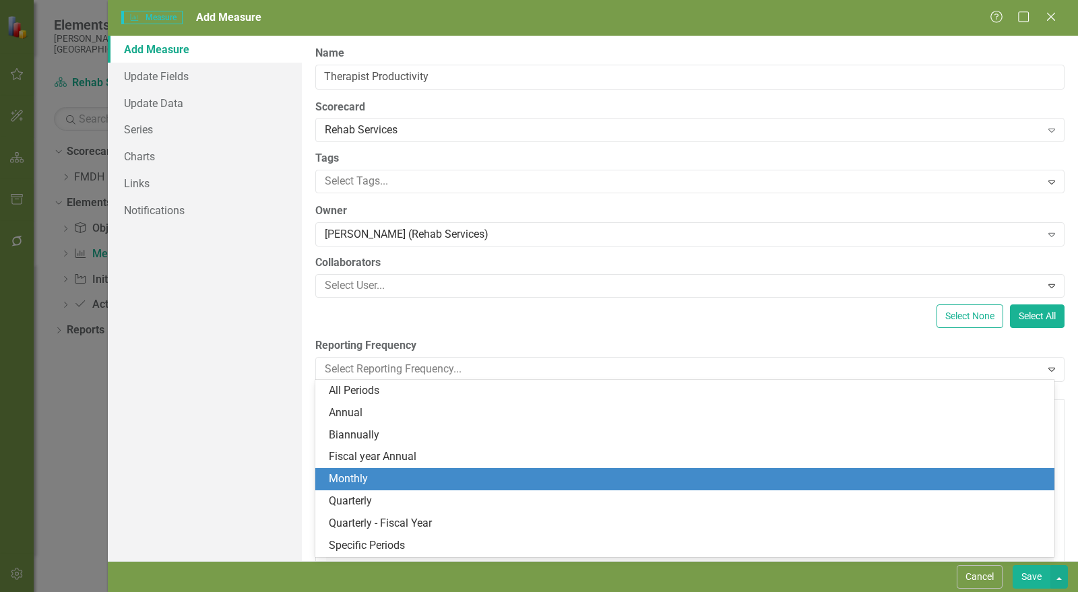
click at [363, 483] on div "Monthly" at bounding box center [688, 480] width 718 height 16
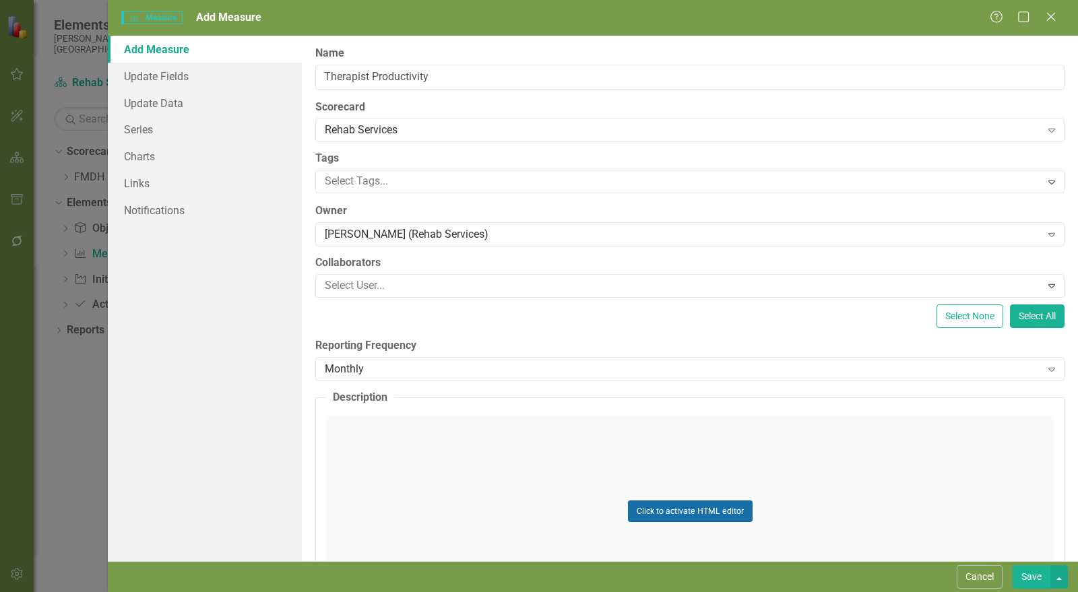
click at [663, 513] on button "Click to activate HTML editor" at bounding box center [690, 512] width 125 height 22
drag, startPoint x: 936, startPoint y: 48, endPoint x: 932, endPoint y: 68, distance: 20.5
click at [935, 48] on label "Name" at bounding box center [690, 54] width 750 height 16
click at [935, 65] on input "Therapist Productivity" at bounding box center [690, 77] width 750 height 25
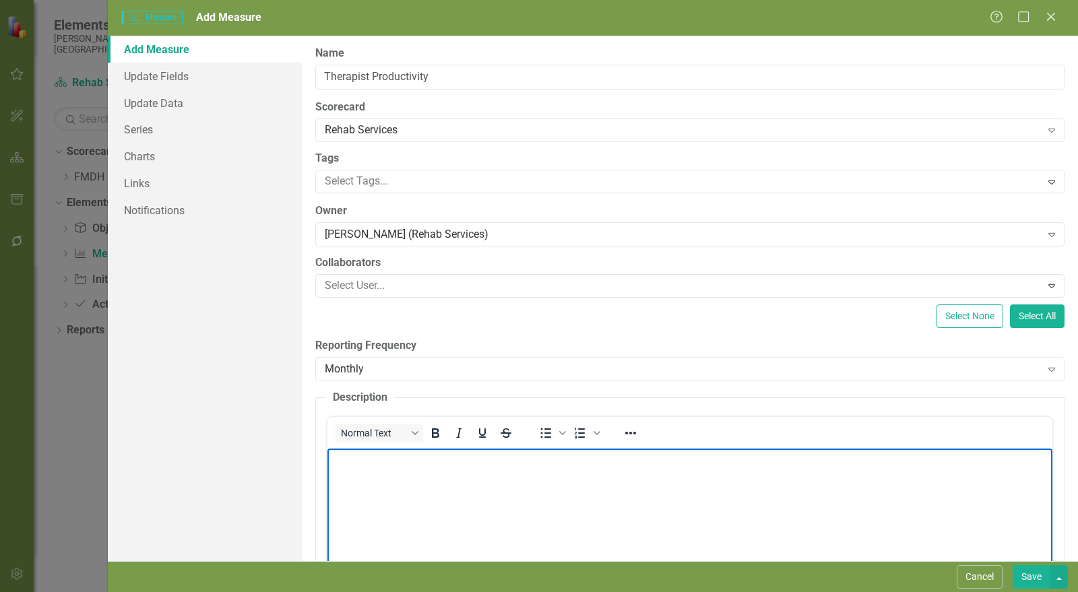
click at [486, 481] on body "Rich Text Area. Press ALT-0 for help." at bounding box center [690, 549] width 725 height 202
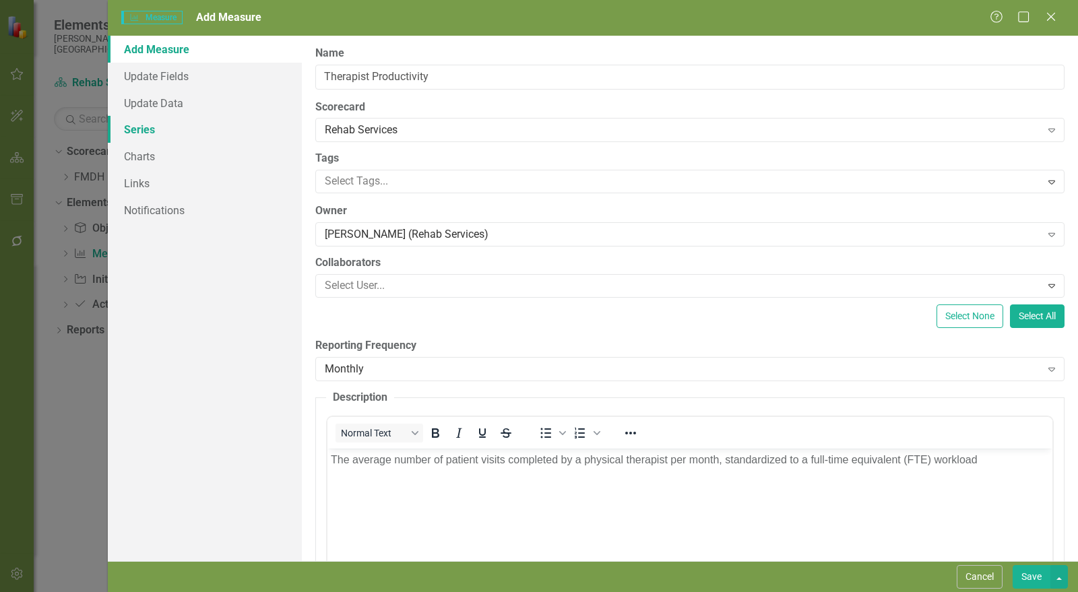
click at [150, 127] on link "Series" at bounding box center [205, 129] width 194 height 27
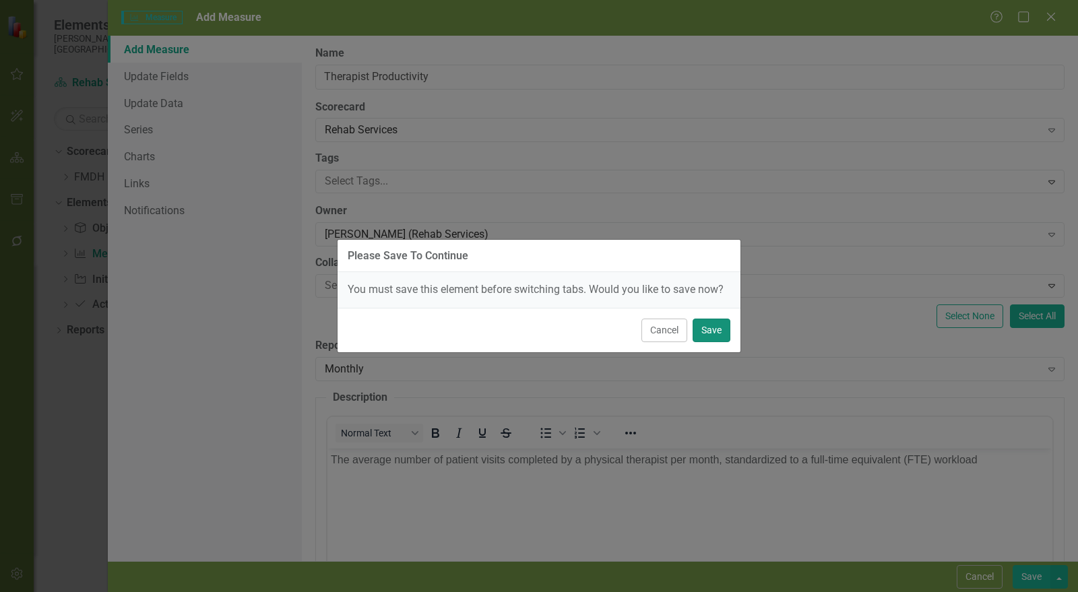
drag, startPoint x: 712, startPoint y: 329, endPoint x: 714, endPoint y: 336, distance: 7.3
click at [712, 329] on button "Save" at bounding box center [712, 331] width 38 height 24
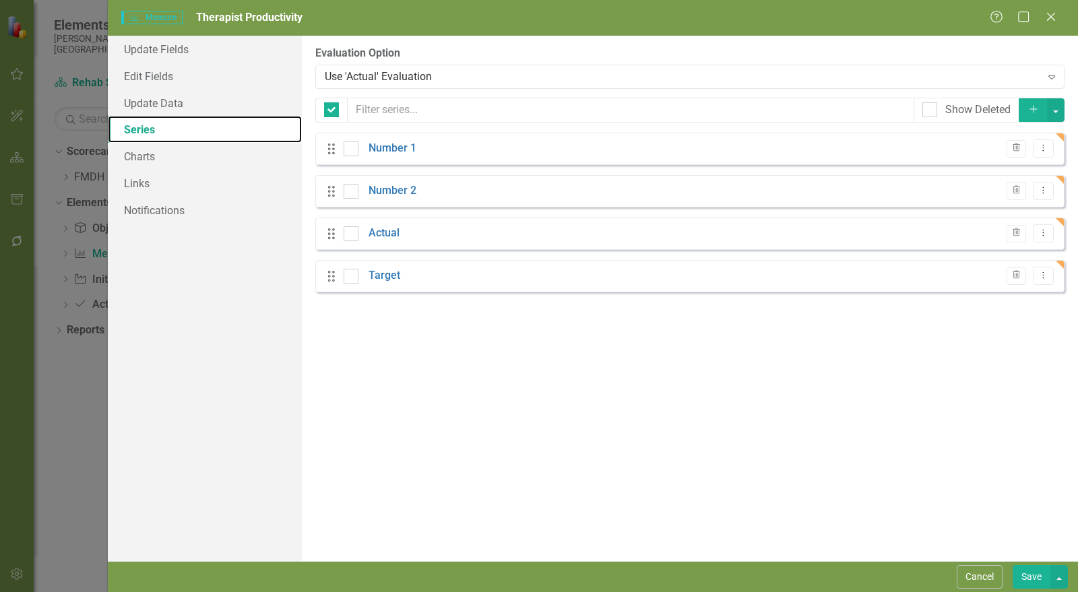
checkbox input "false"
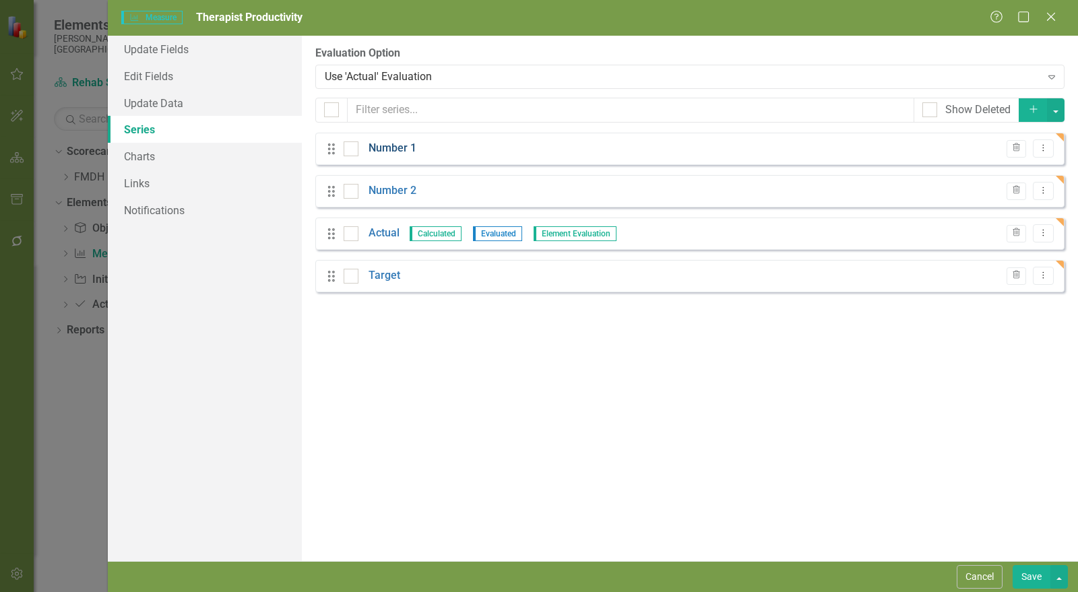
click at [396, 150] on link "Number 1" at bounding box center [393, 149] width 48 height 16
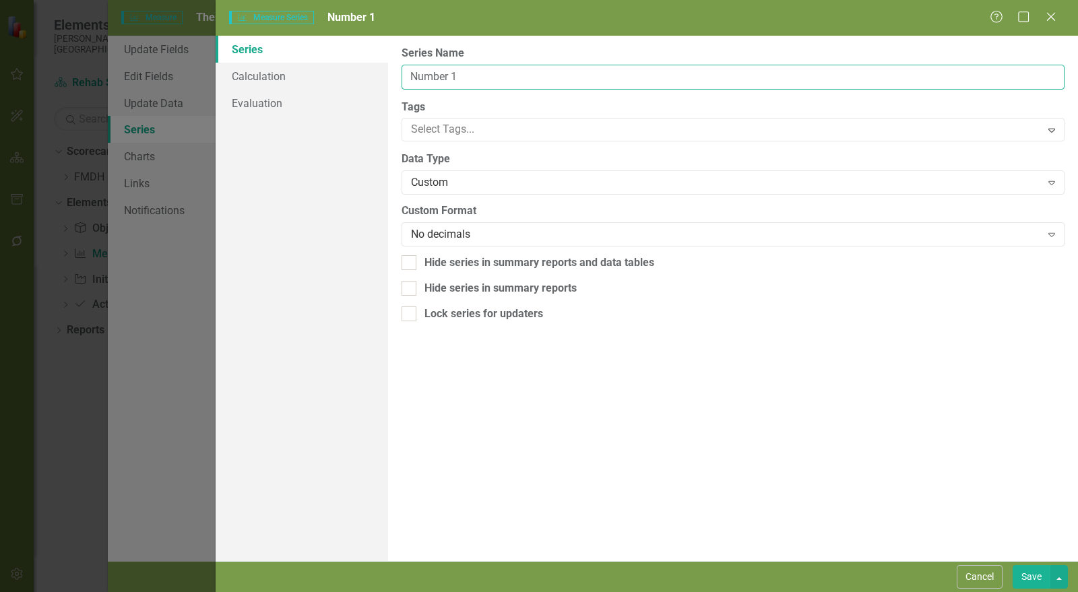
click at [427, 73] on input "Number 1" at bounding box center [733, 77] width 663 height 25
click at [430, 73] on input "Number 1" at bounding box center [733, 77] width 663 height 25
click at [431, 75] on input "Number 1" at bounding box center [733, 77] width 663 height 25
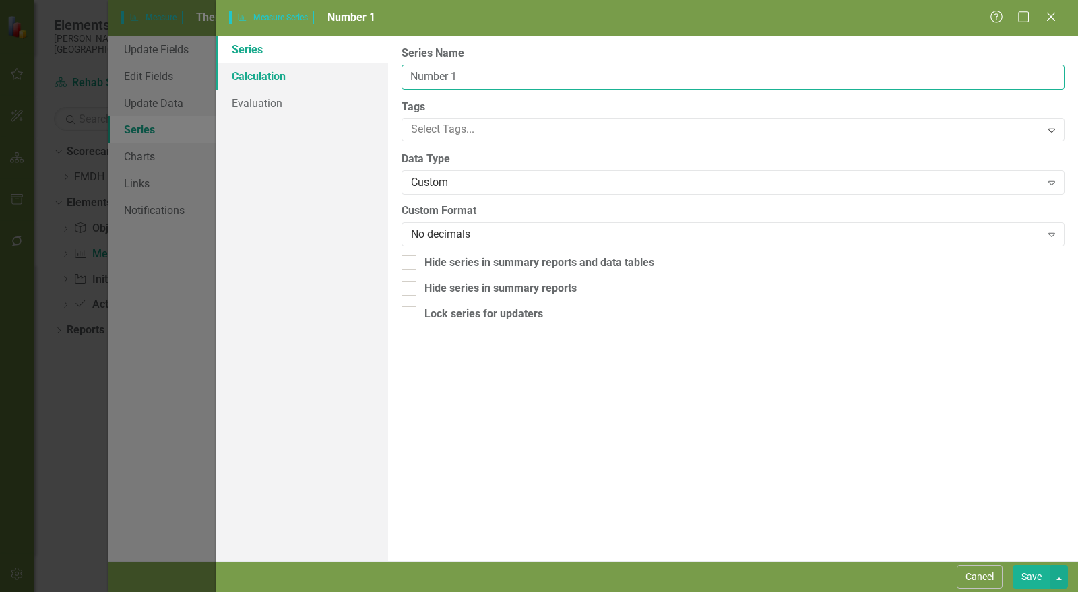
drag, startPoint x: 472, startPoint y: 80, endPoint x: 379, endPoint y: 84, distance: 93.1
click at [379, 84] on div "Series Calculation Evaluation From this page, you can edit the name, type, and …" at bounding box center [647, 299] width 863 height 526
type input "Visit Count"
click at [1032, 574] on button "Save" at bounding box center [1032, 578] width 38 height 24
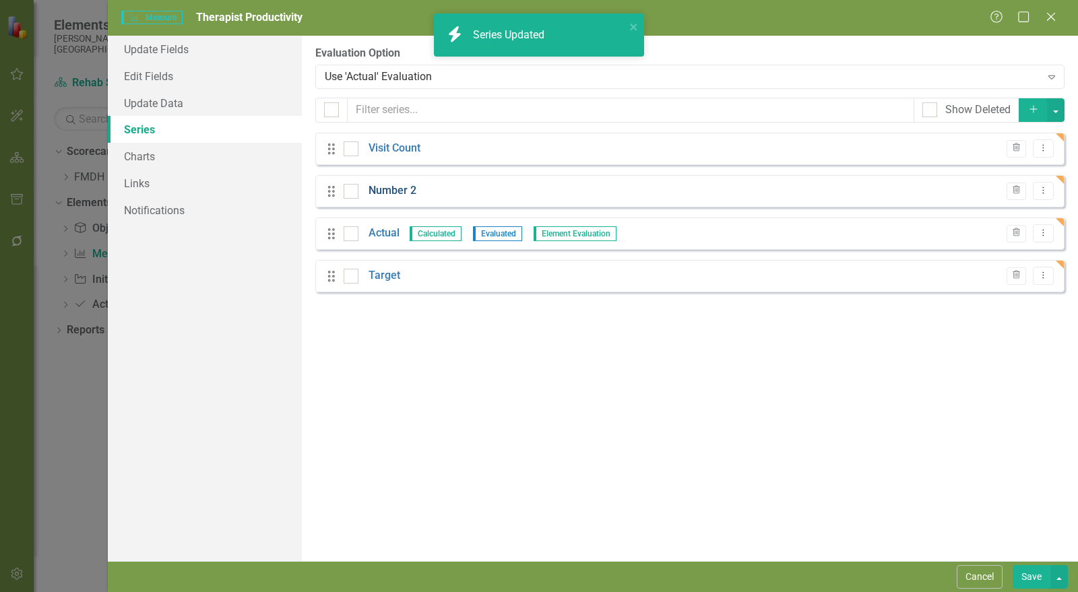
click at [396, 189] on link "Number 2" at bounding box center [393, 191] width 48 height 16
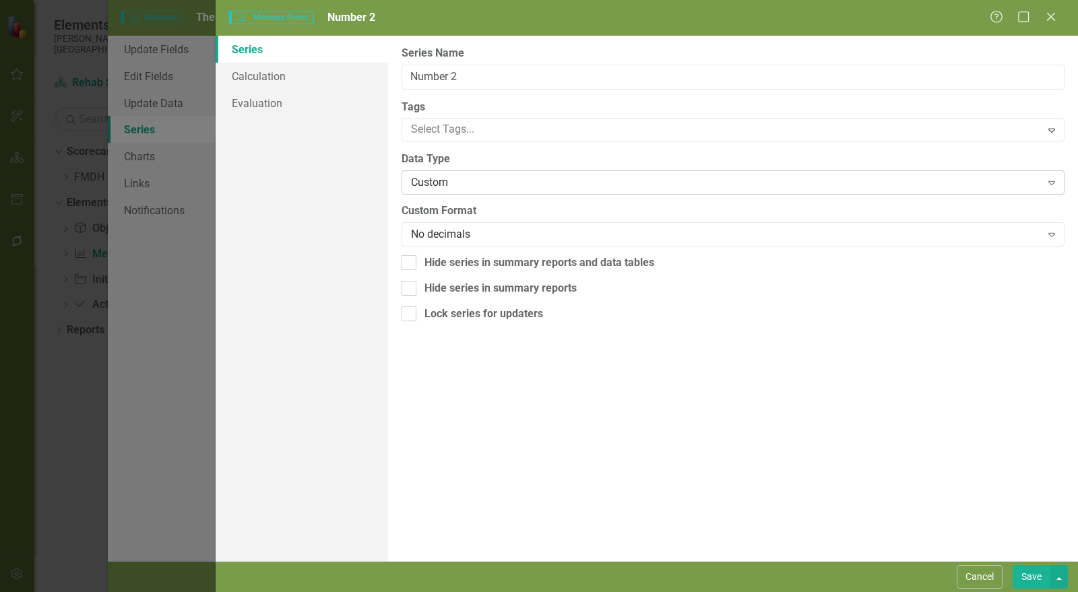
click at [447, 177] on div "Custom" at bounding box center [726, 183] width 630 height 16
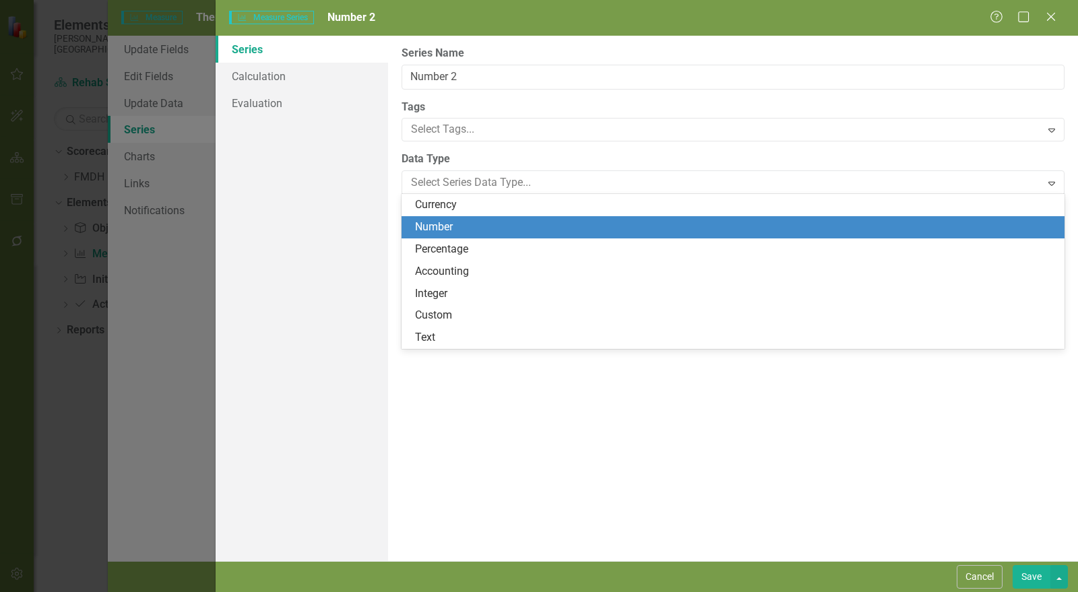
click at [449, 233] on div "Number" at bounding box center [736, 228] width 642 height 16
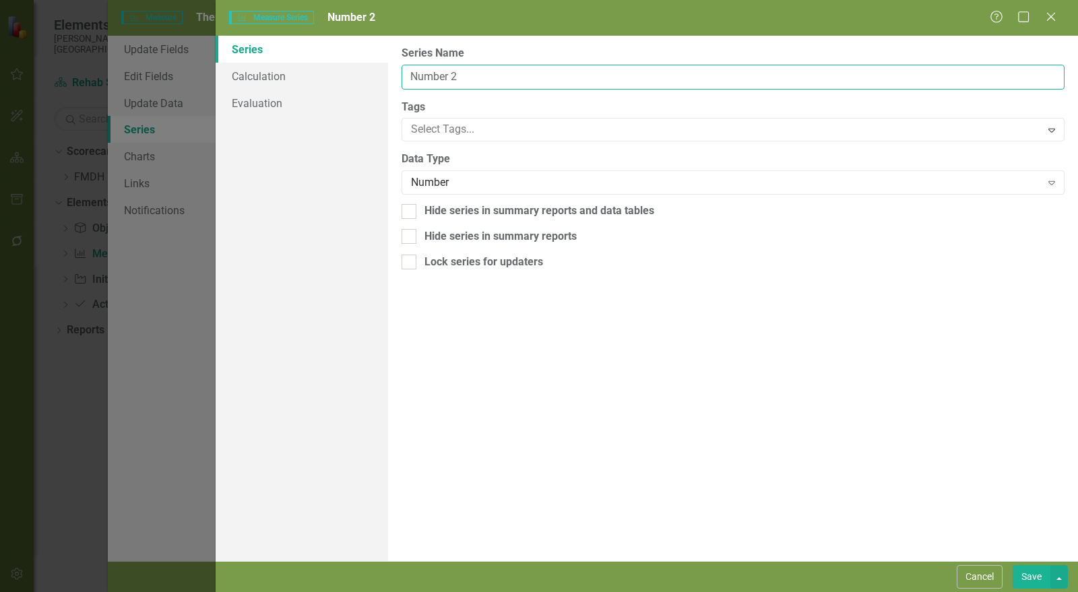
click at [439, 76] on input "Number 2" at bounding box center [733, 77] width 663 height 25
click at [439, 77] on input "Number 2" at bounding box center [733, 77] width 663 height 25
click at [439, 79] on input "Number 2" at bounding box center [733, 77] width 663 height 25
type input "FTEs"
click at [1037, 574] on button "Save" at bounding box center [1032, 578] width 38 height 24
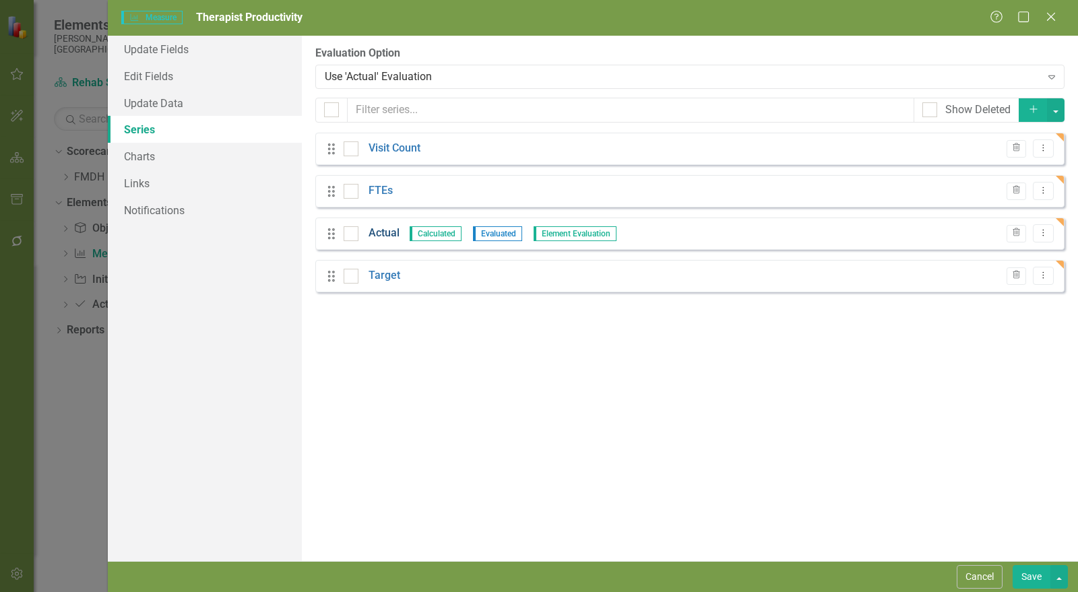
click at [387, 228] on link "Actual" at bounding box center [384, 234] width 31 height 16
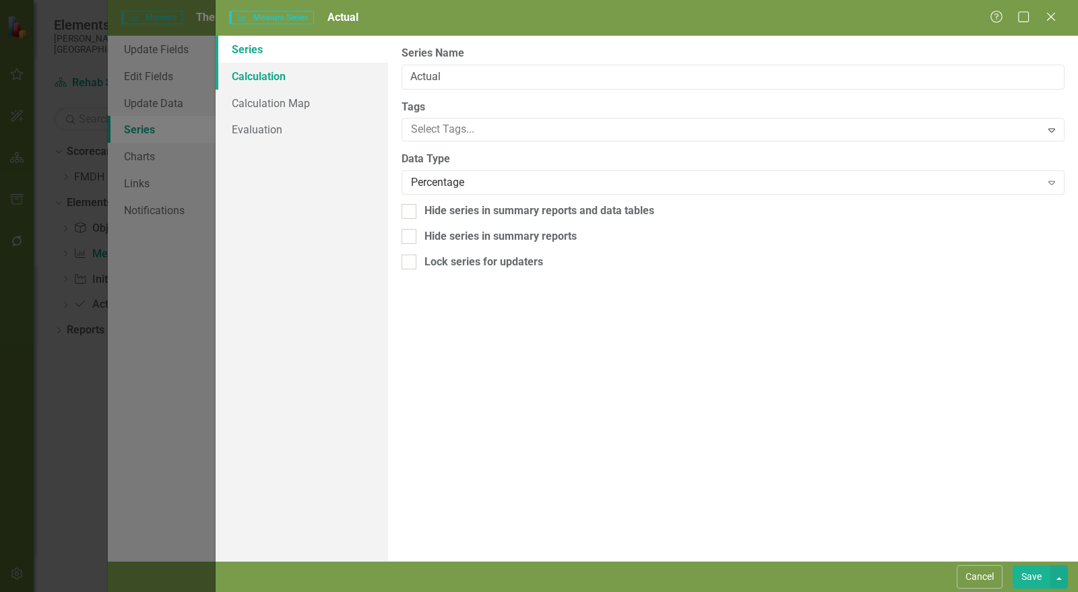
click at [274, 70] on link "Calculation" at bounding box center [302, 76] width 173 height 27
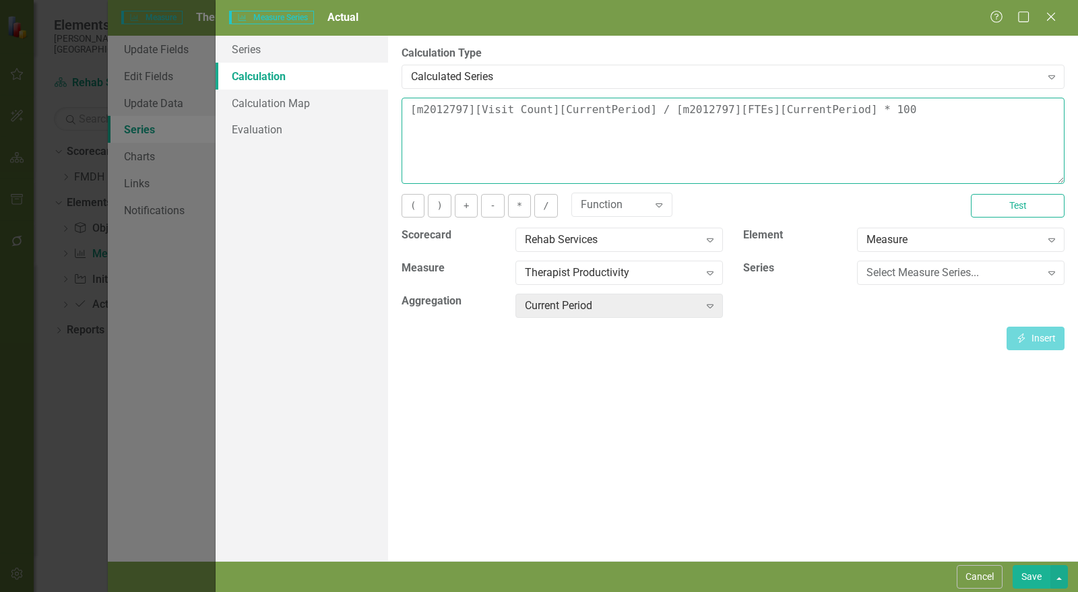
click at [774, 100] on textarea "[m2012797][Visit Count][CurrentPeriod] / [m2012797][FTEs][CurrentPeriod] * 100" at bounding box center [733, 141] width 663 height 86
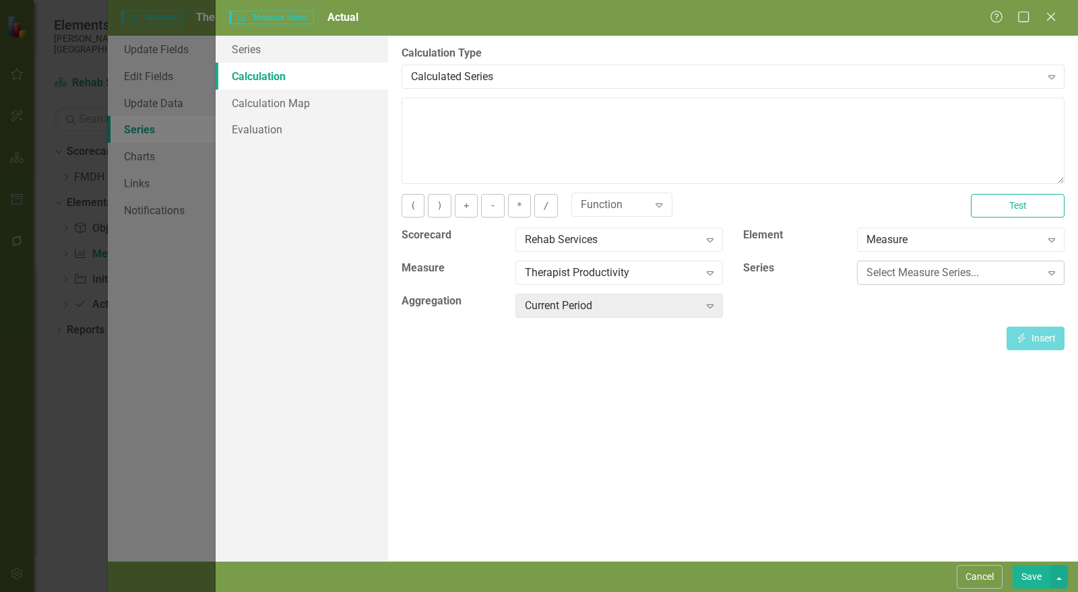
click at [904, 266] on div "Select Measure Series..." at bounding box center [954, 274] width 175 height 16
click at [1045, 338] on button "Insert Insert" at bounding box center [1036, 339] width 58 height 24
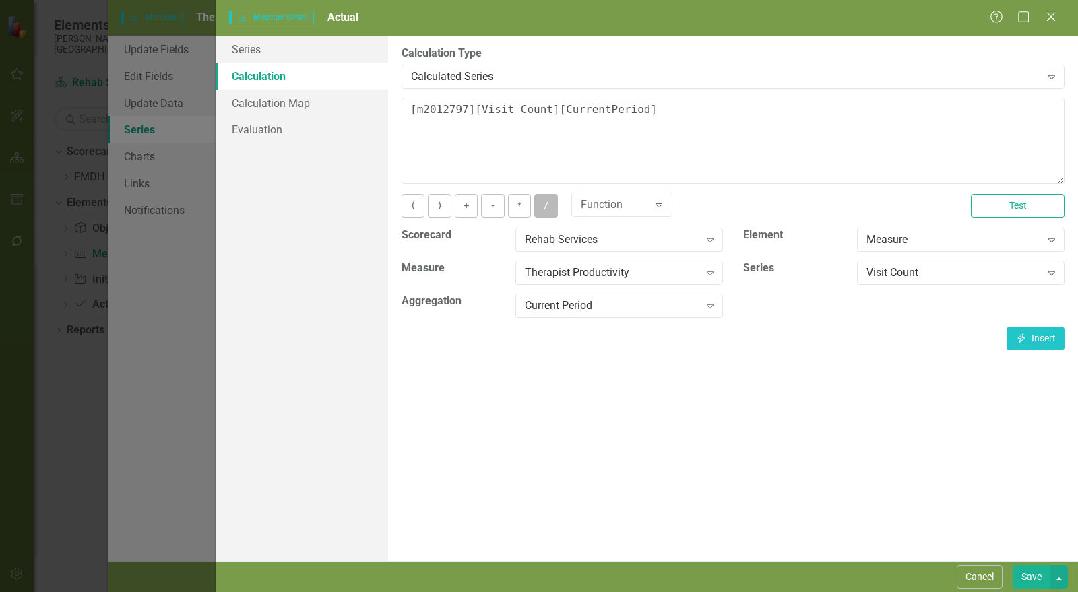
click at [537, 202] on button "/" at bounding box center [546, 206] width 23 height 24
click at [946, 270] on div "Visit Count" at bounding box center [954, 274] width 175 height 16
click at [1035, 336] on button "Insert Insert" at bounding box center [1036, 339] width 58 height 24
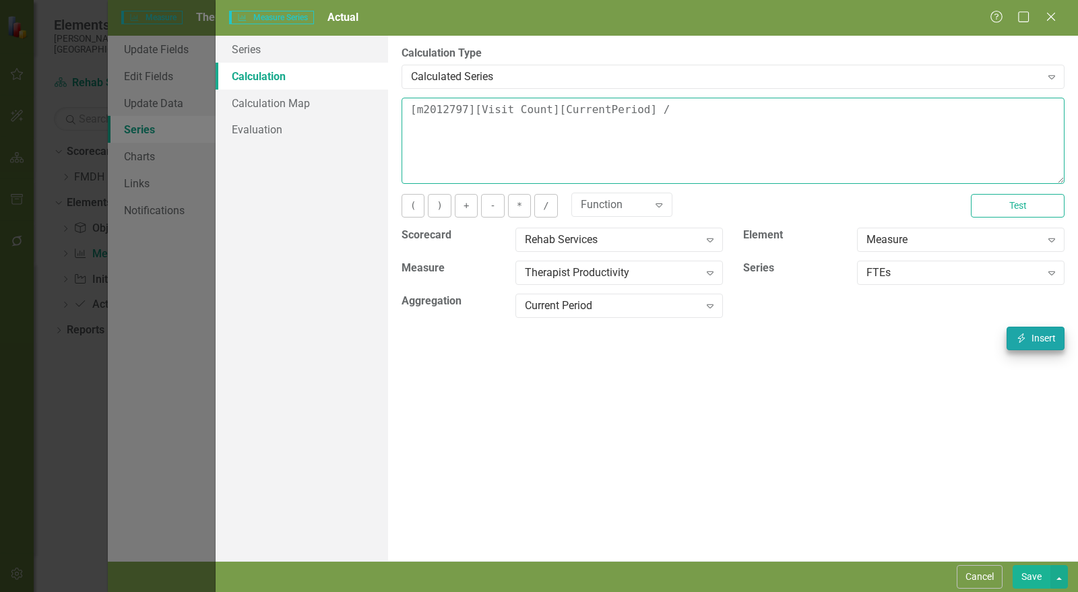
type textarea "[m2012797][Visit Count][CurrentPeriod] / [m2012797][FTEs][CurrentPeriod]"
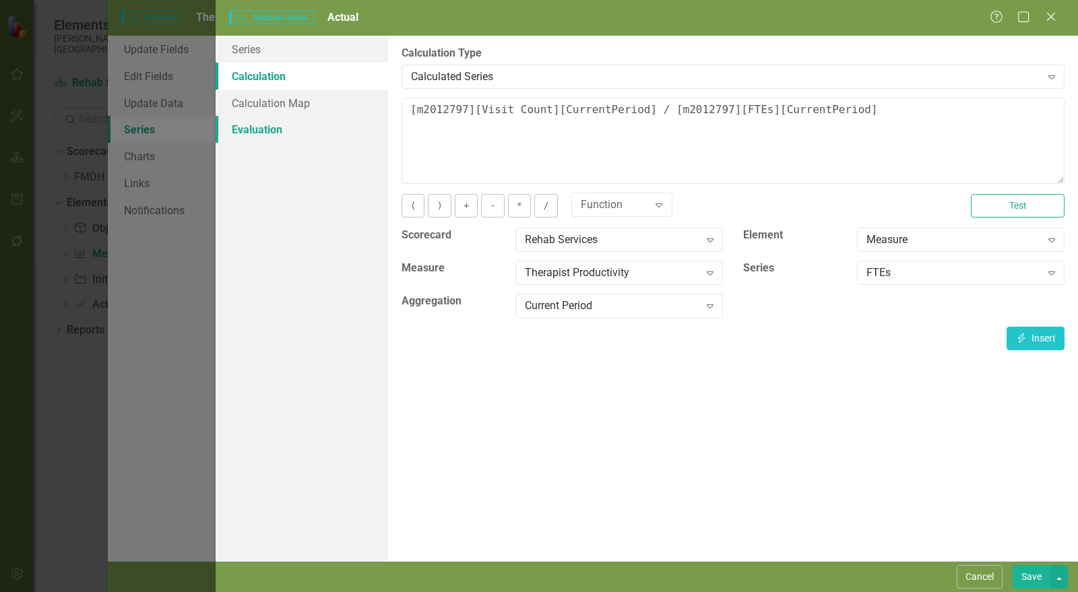
click at [297, 142] on link "Evaluation" at bounding box center [302, 129] width 173 height 27
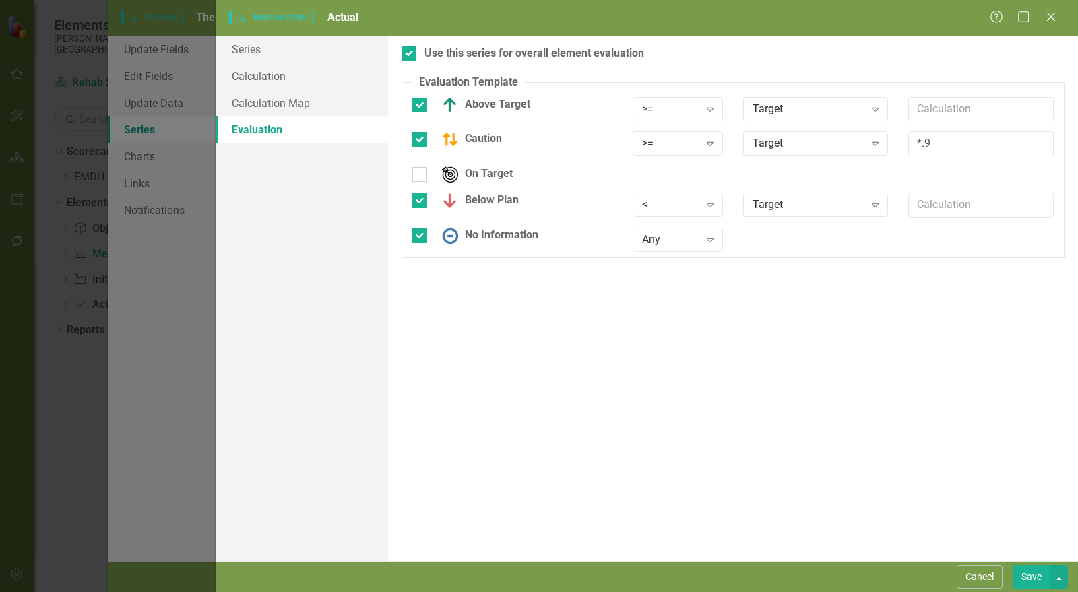
click at [1027, 576] on button "Save" at bounding box center [1032, 578] width 38 height 24
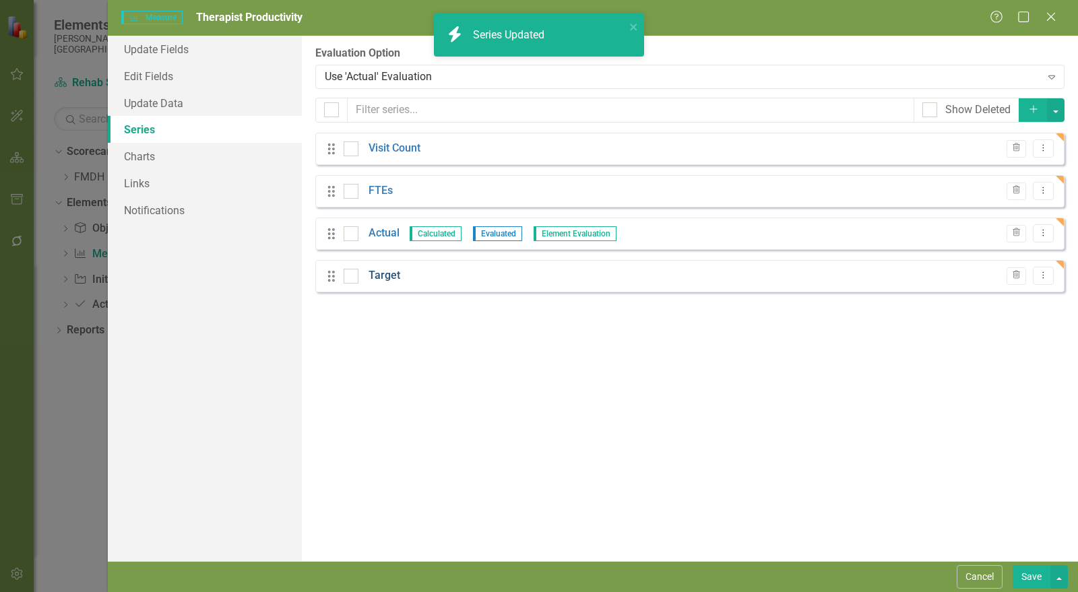
click at [394, 276] on link "Target" at bounding box center [385, 276] width 32 height 16
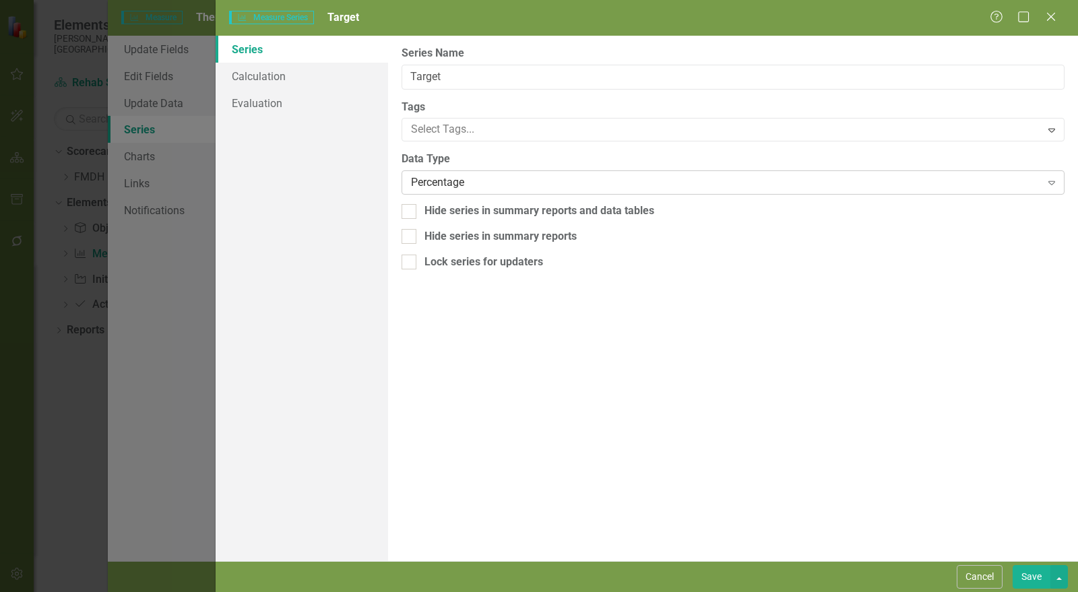
click at [447, 190] on div "Percentage Expand" at bounding box center [733, 183] width 663 height 24
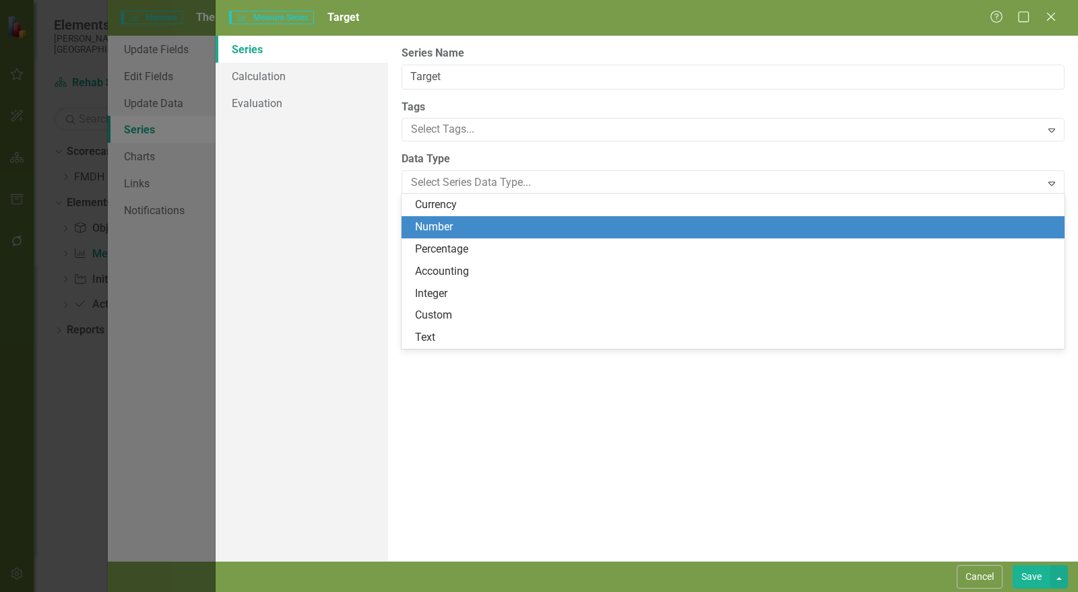
click at [449, 230] on div "Number" at bounding box center [736, 228] width 642 height 16
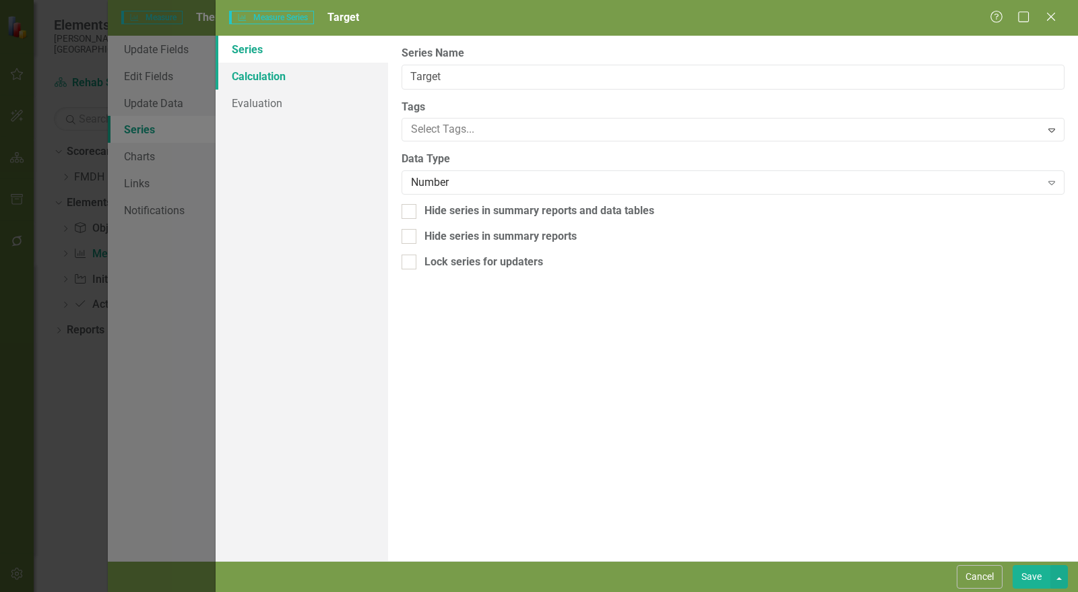
drag, startPoint x: 265, startPoint y: 78, endPoint x: 307, endPoint y: 78, distance: 41.8
click at [266, 78] on link "Calculation" at bounding box center [302, 76] width 173 height 27
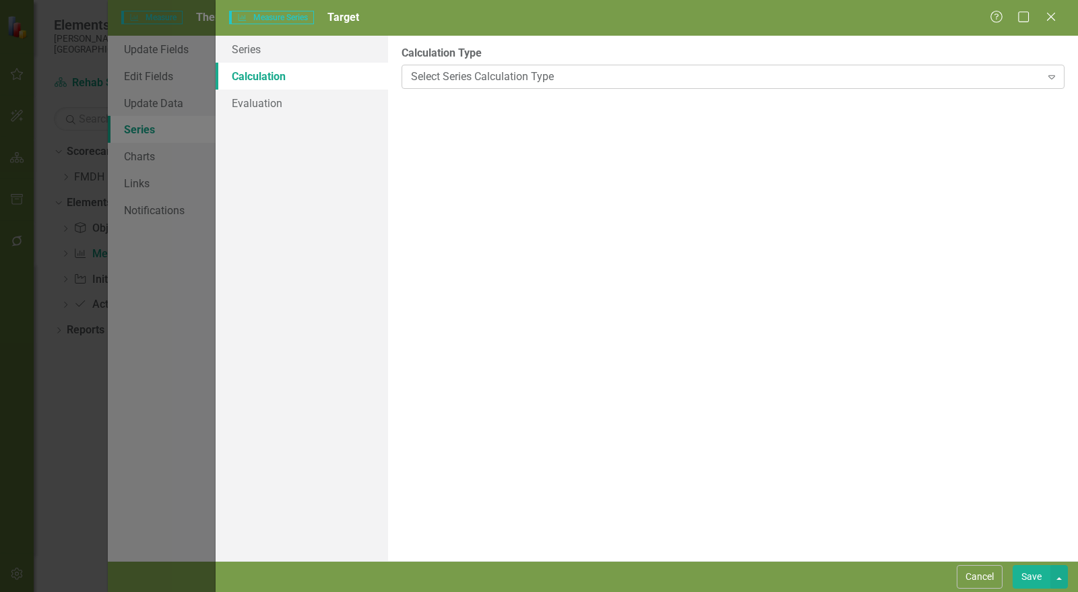
click at [446, 75] on div "Select Series Calculation Type" at bounding box center [726, 77] width 630 height 16
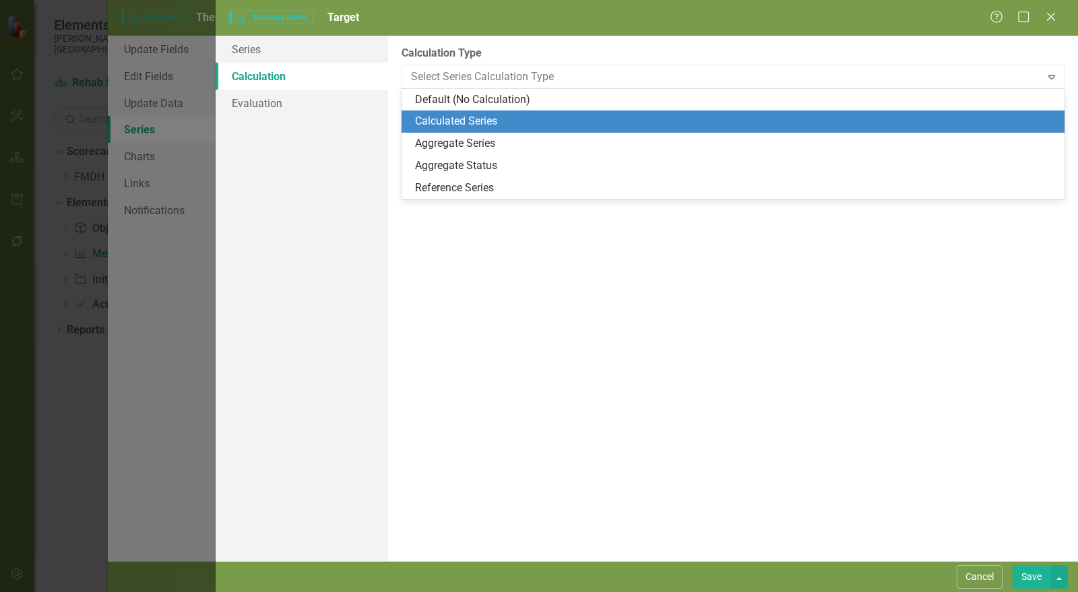
click at [446, 117] on div "Calculated Series" at bounding box center [736, 122] width 642 height 16
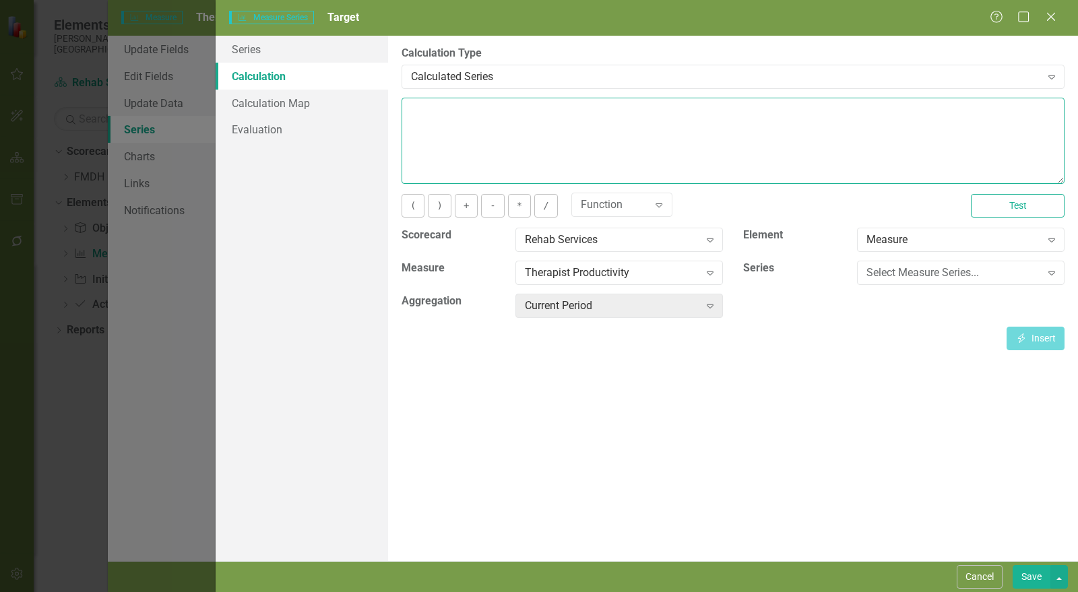
click at [446, 119] on textarea at bounding box center [733, 141] width 663 height 86
type textarea "173"
click at [1025, 580] on button "Save" at bounding box center [1032, 578] width 38 height 24
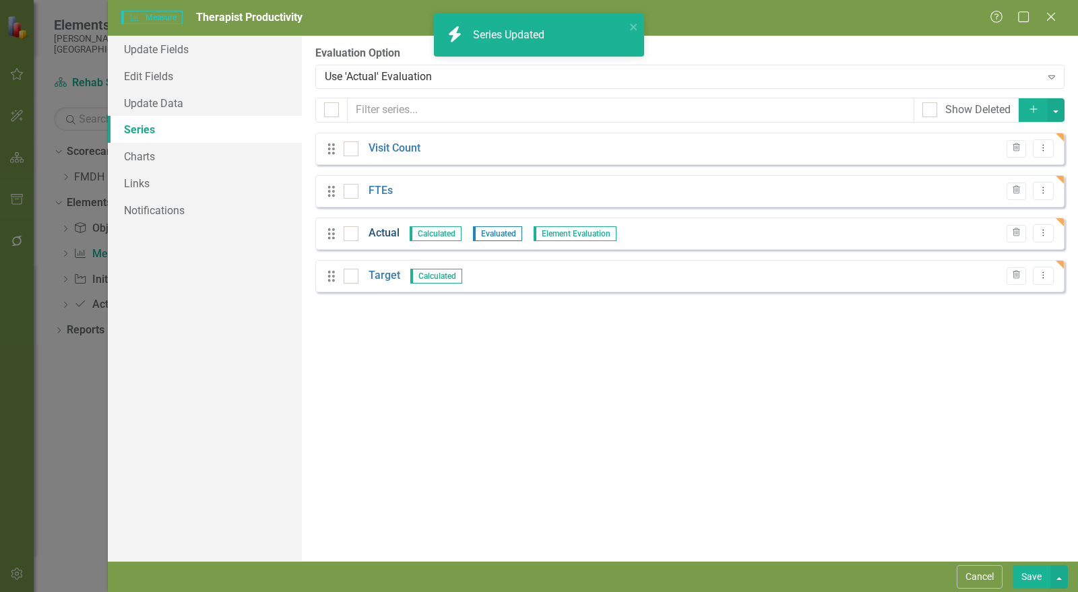
click at [389, 233] on link "Actual" at bounding box center [384, 234] width 31 height 16
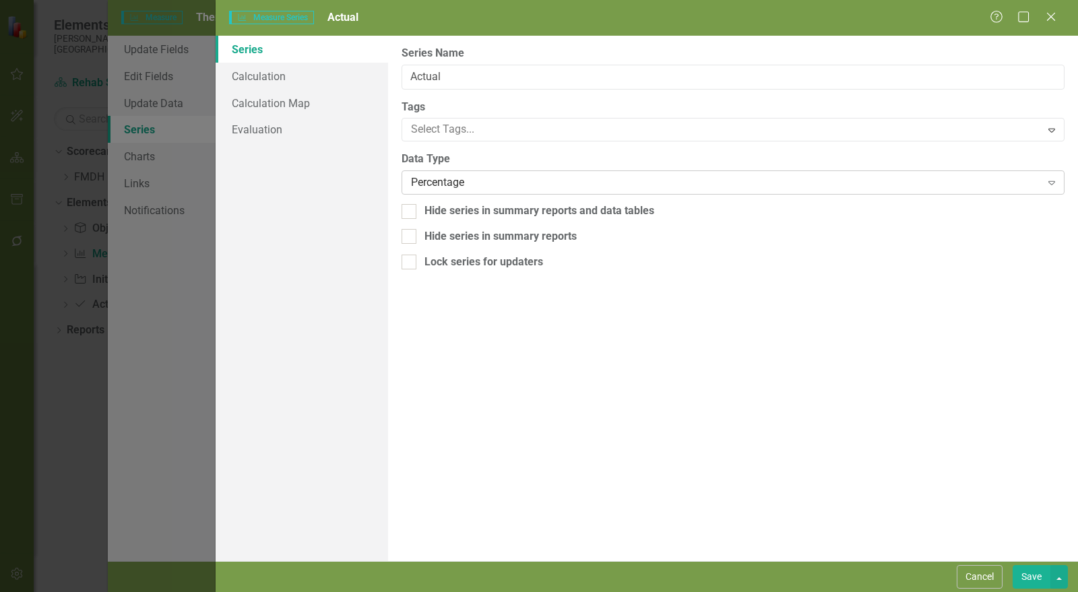
click at [450, 180] on div "Percentage" at bounding box center [726, 183] width 630 height 16
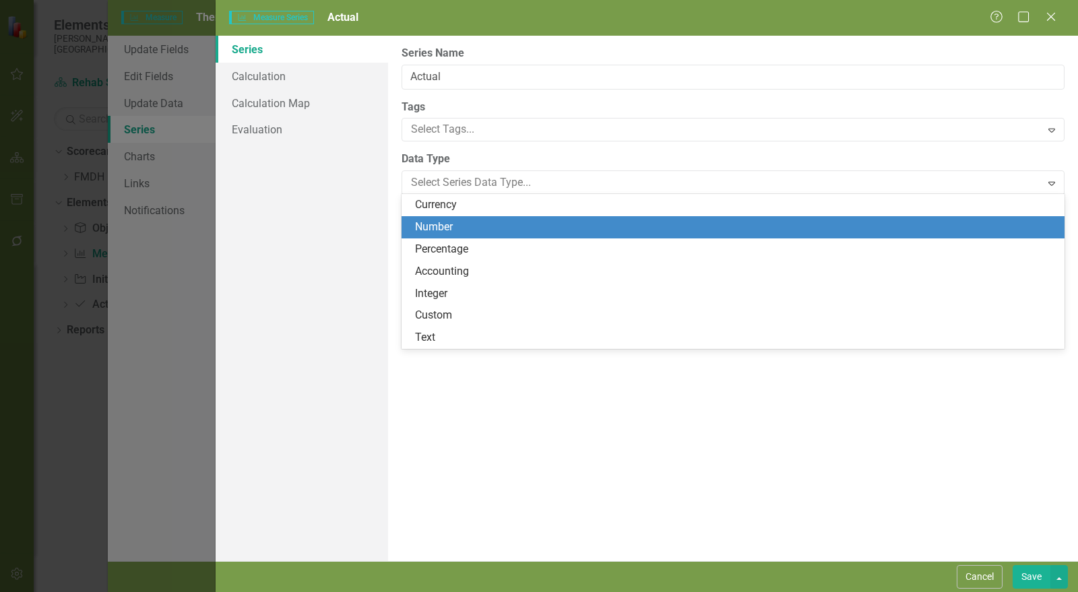
click at [448, 228] on div "Number" at bounding box center [736, 228] width 642 height 16
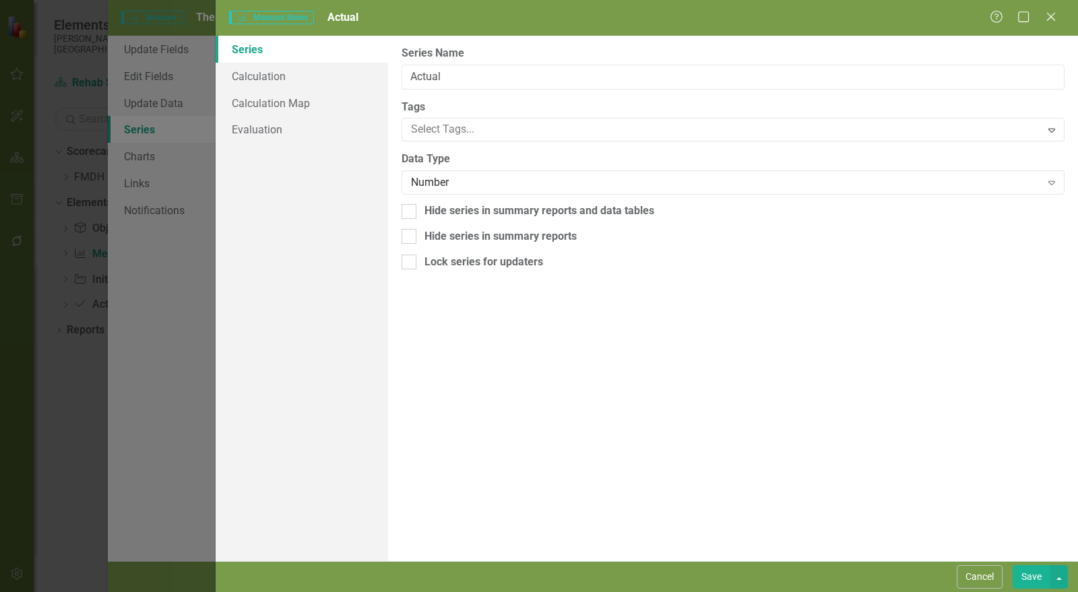
click at [1020, 570] on button "Save" at bounding box center [1032, 578] width 38 height 24
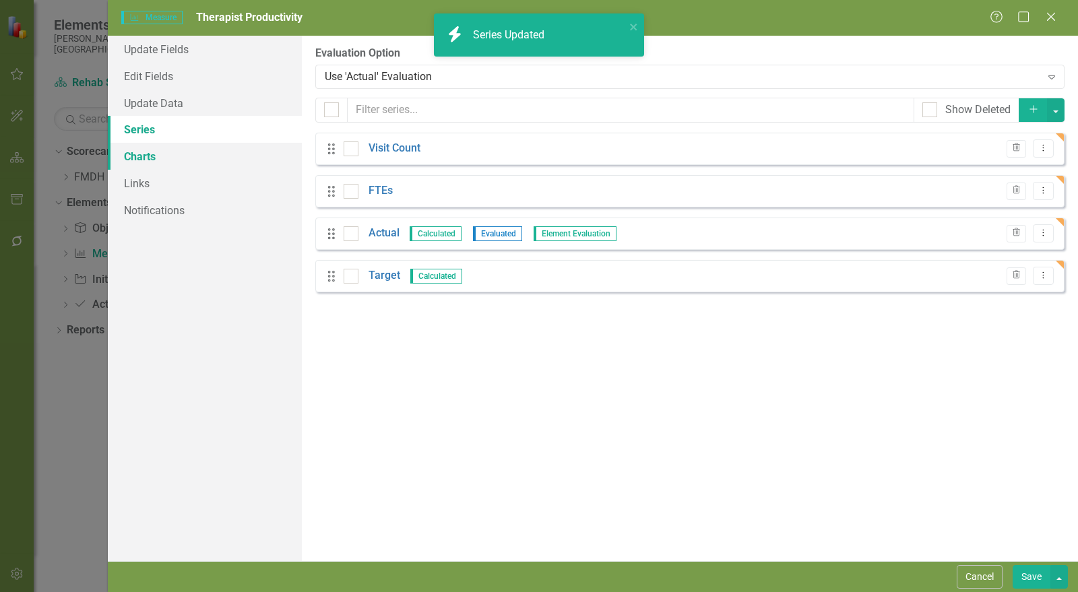
click at [152, 156] on link "Charts" at bounding box center [205, 156] width 194 height 27
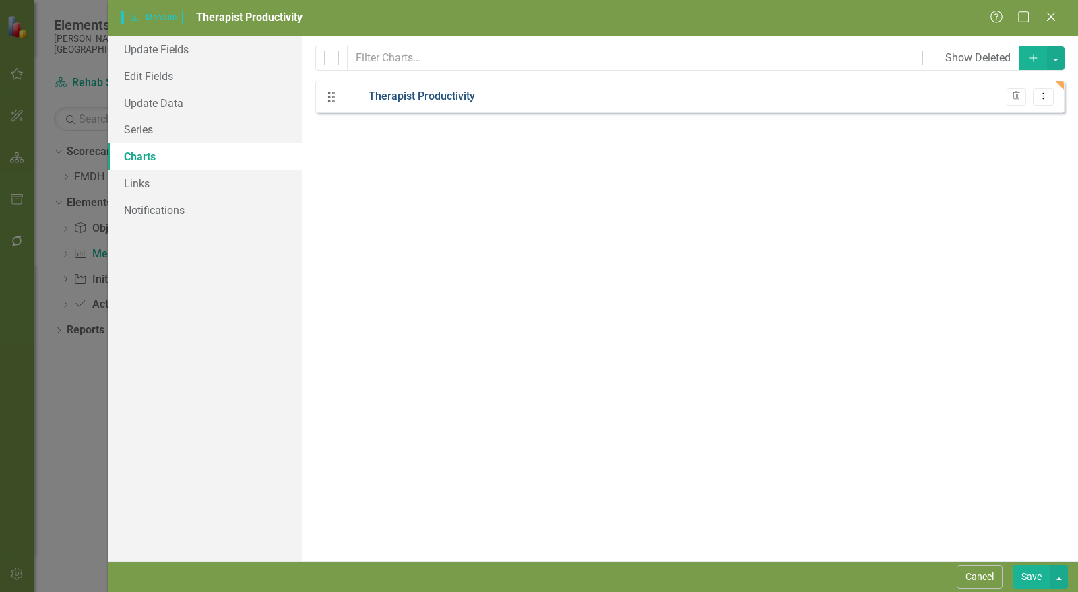
click at [401, 99] on link "Therapist Productivity" at bounding box center [422, 97] width 106 height 16
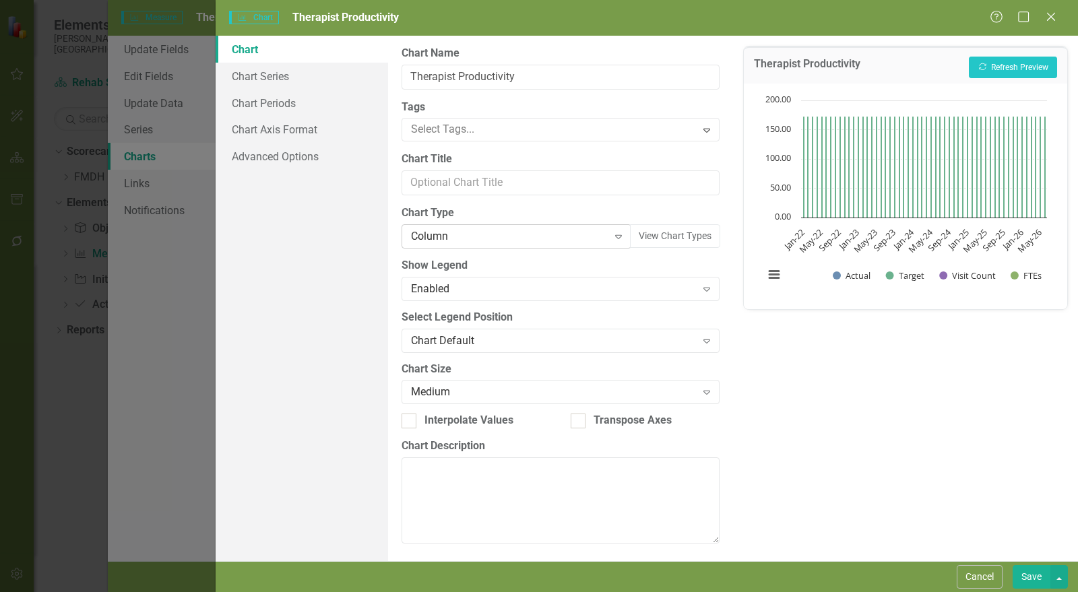
click at [444, 238] on div "Column" at bounding box center [509, 237] width 197 height 16
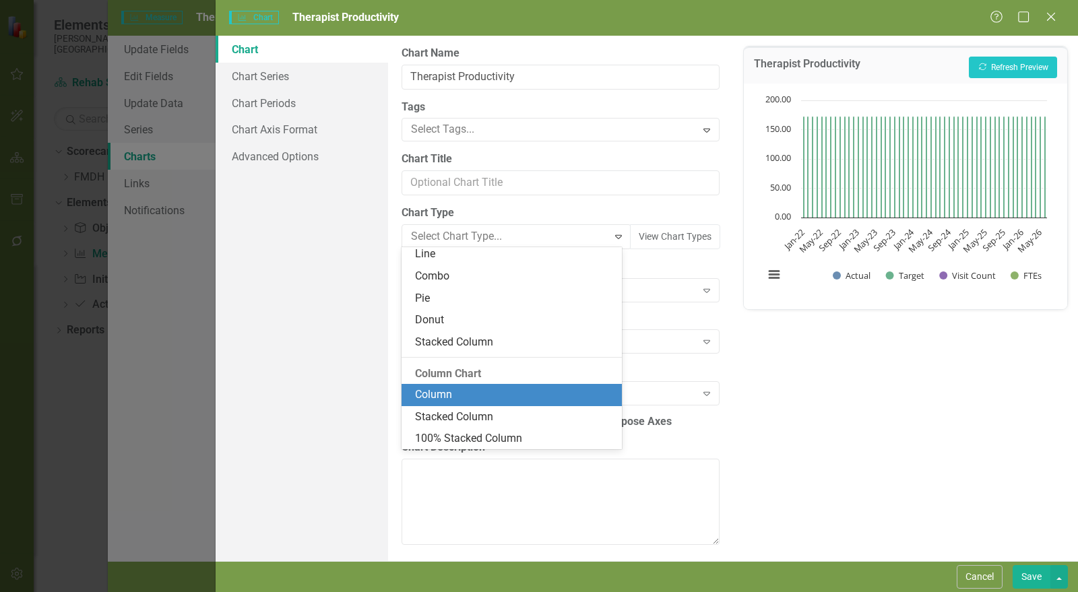
scroll to position [146, 0]
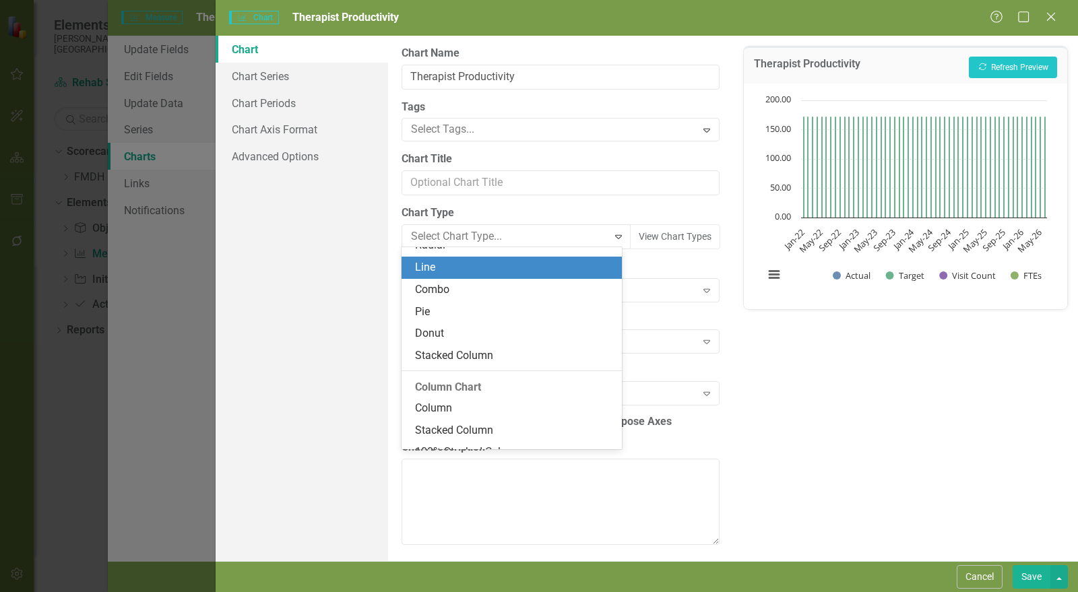
click at [451, 271] on div "Line" at bounding box center [514, 268] width 199 height 16
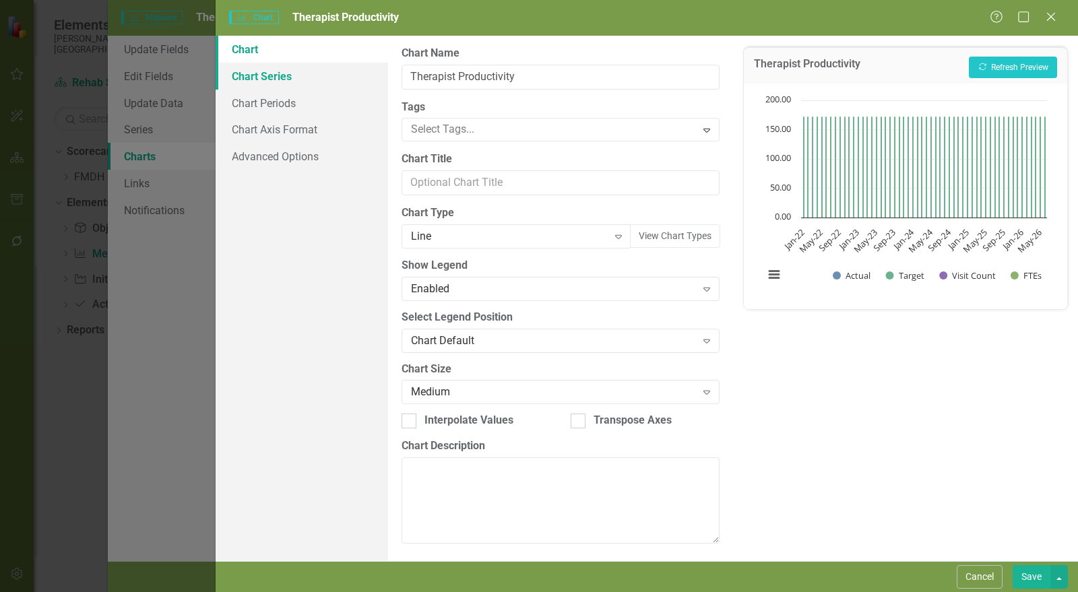
click at [273, 79] on link "Chart Series" at bounding box center [302, 76] width 173 height 27
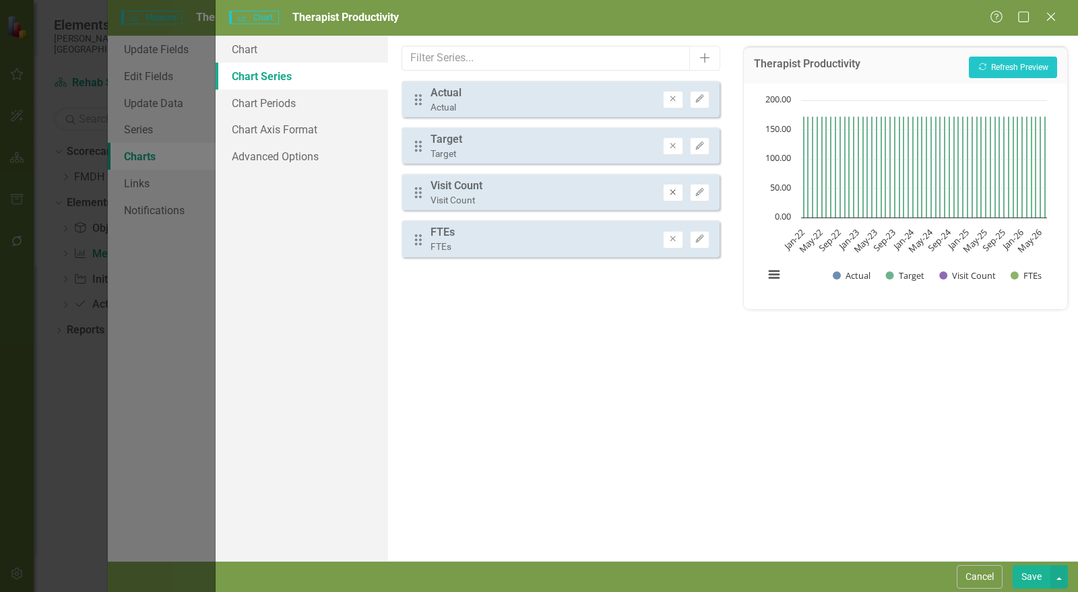
click at [674, 189] on icon "Remove" at bounding box center [673, 193] width 10 height 8
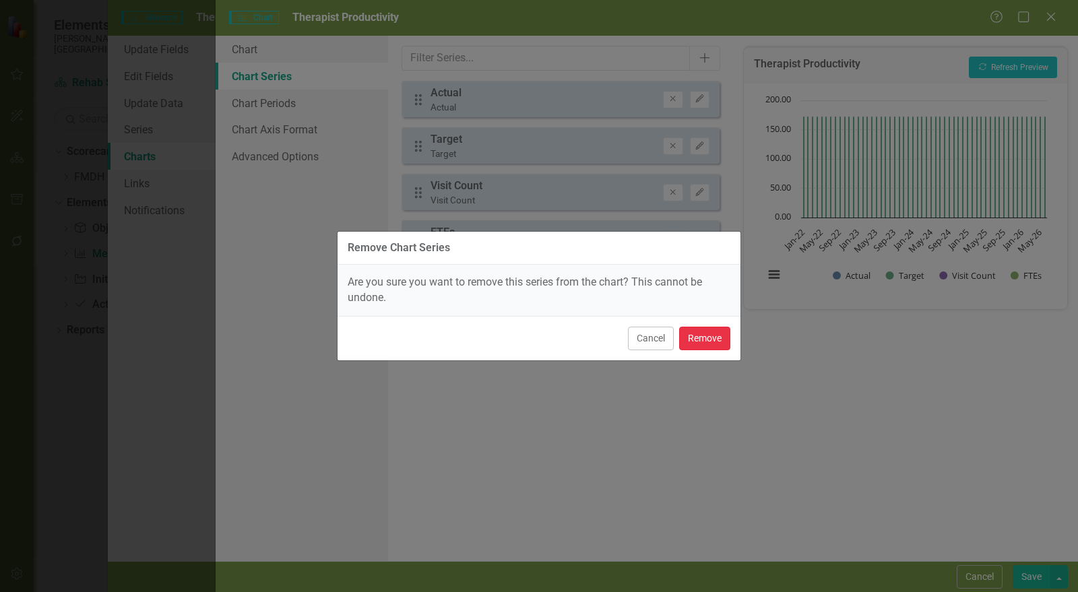
click at [705, 337] on button "Remove" at bounding box center [704, 339] width 51 height 24
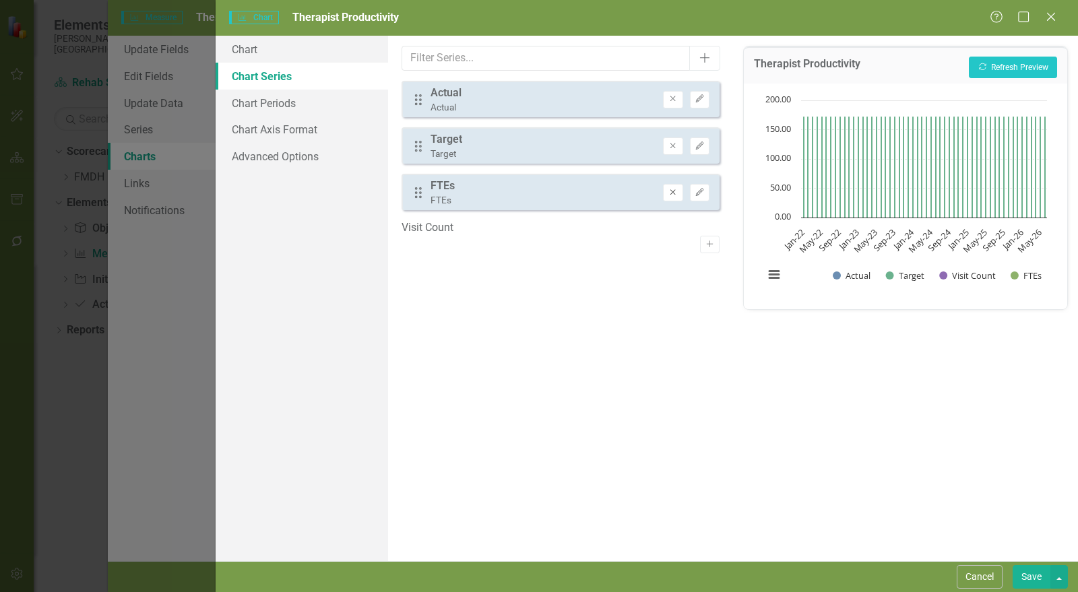
click at [675, 192] on icon "Remove" at bounding box center [673, 193] width 10 height 8
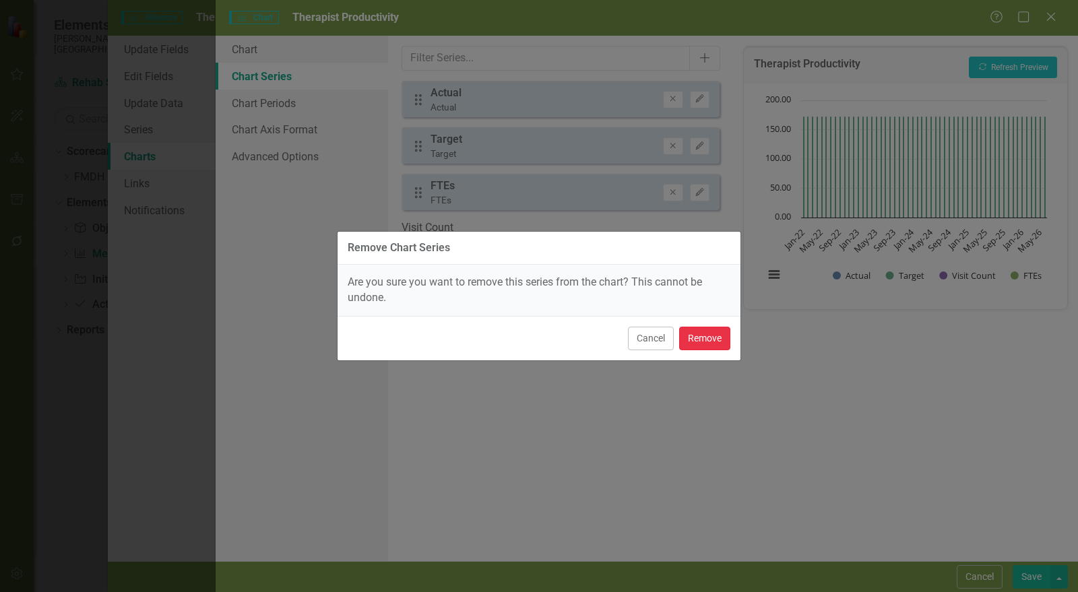
drag, startPoint x: 722, startPoint y: 338, endPoint x: 709, endPoint y: 304, distance: 36.7
click at [721, 338] on button "Remove" at bounding box center [704, 339] width 51 height 24
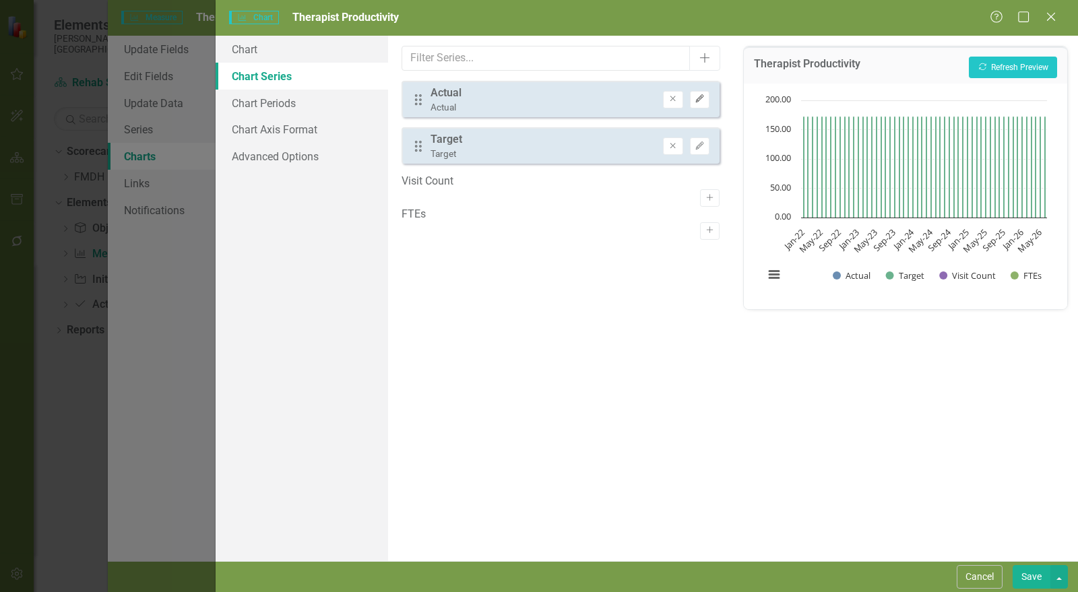
click at [705, 96] on icon "Edit" at bounding box center [700, 99] width 10 height 8
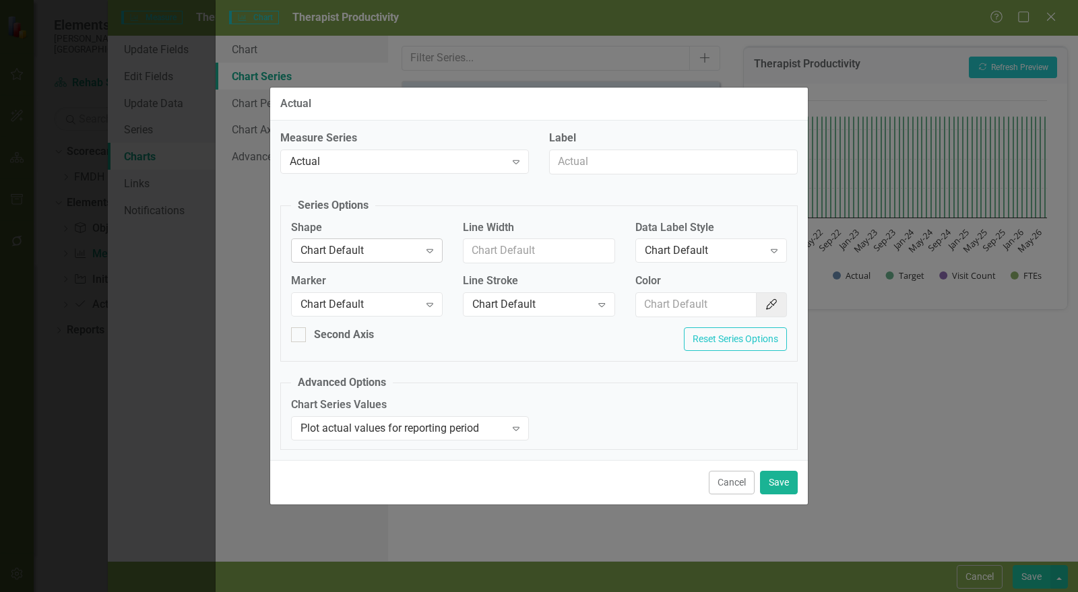
click at [370, 248] on div "Chart Default" at bounding box center [360, 251] width 119 height 16
click at [530, 378] on fieldset "Advanced Options Chart Series Values Plot actual values for reporting period Ex…" at bounding box center [539, 412] width 518 height 75
click at [317, 303] on div "Chart Default" at bounding box center [360, 305] width 119 height 16
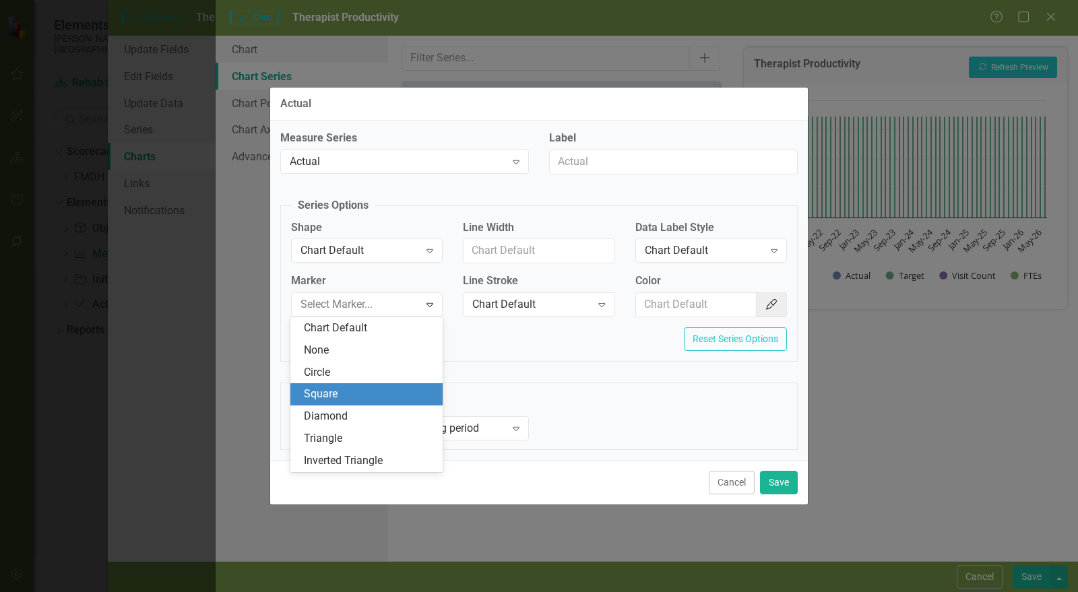
click at [339, 389] on div "Square" at bounding box center [369, 395] width 131 height 16
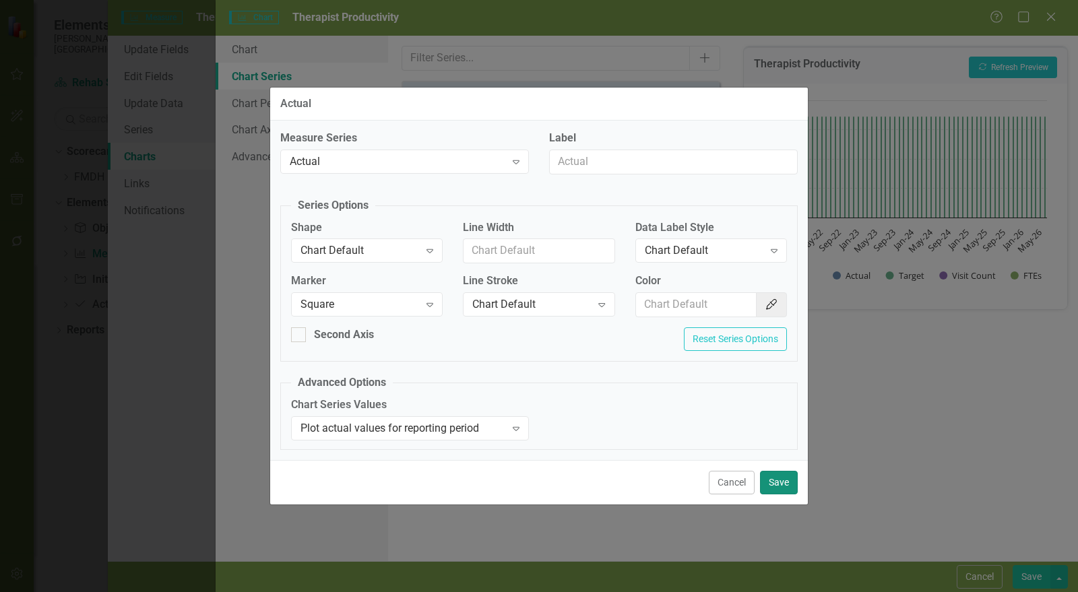
click at [784, 485] on button "Save" at bounding box center [779, 483] width 38 height 24
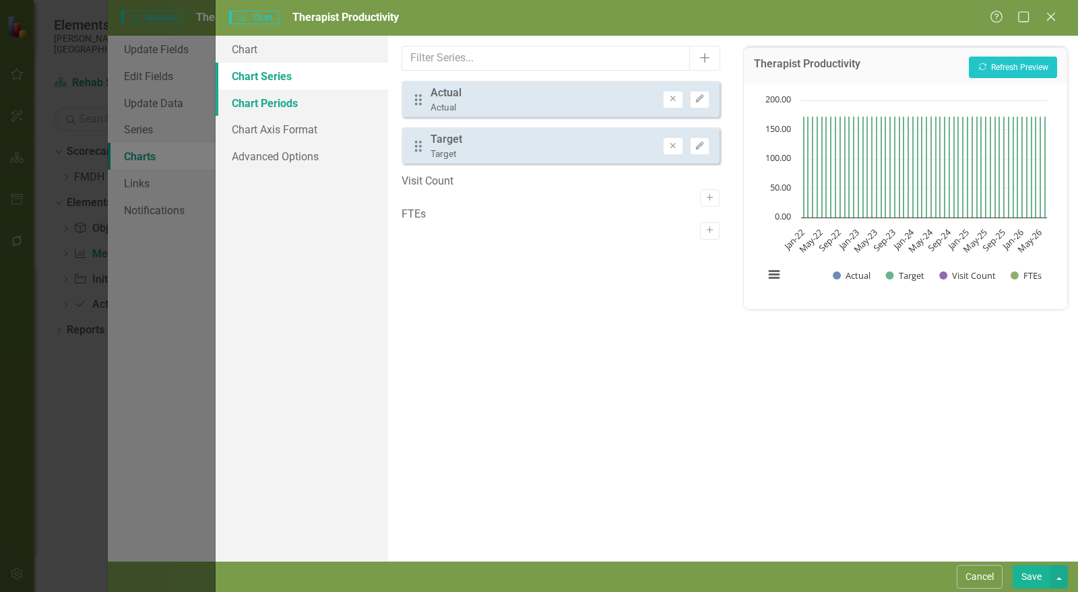
click at [291, 104] on link "Chart Periods" at bounding box center [302, 103] width 173 height 27
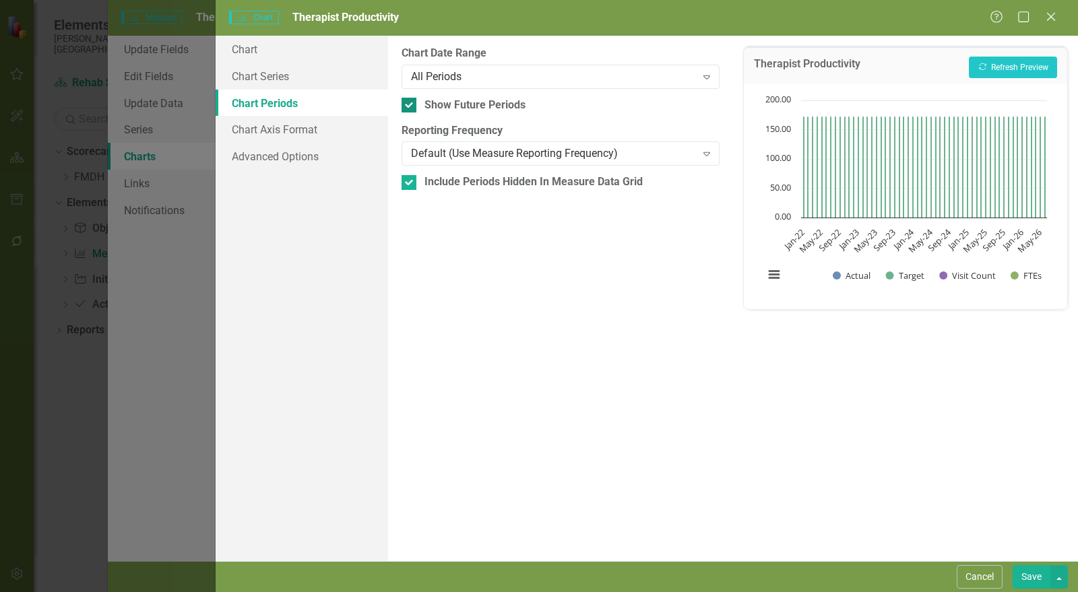
click at [406, 106] on div at bounding box center [409, 105] width 15 height 15
click at [406, 106] on input "Show Future Periods" at bounding box center [406, 102] width 9 height 9
checkbox input "false"
click at [406, 181] on input "Include Periods Hidden In Measure Data Grid" at bounding box center [406, 179] width 9 height 9
checkbox input "false"
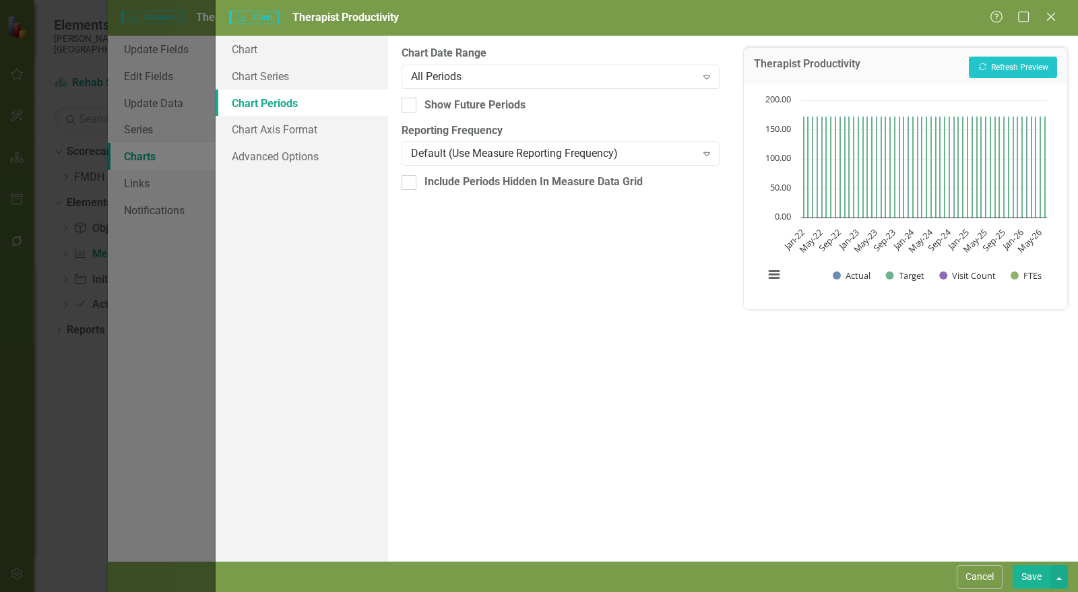
click at [1043, 576] on button "Save" at bounding box center [1032, 578] width 38 height 24
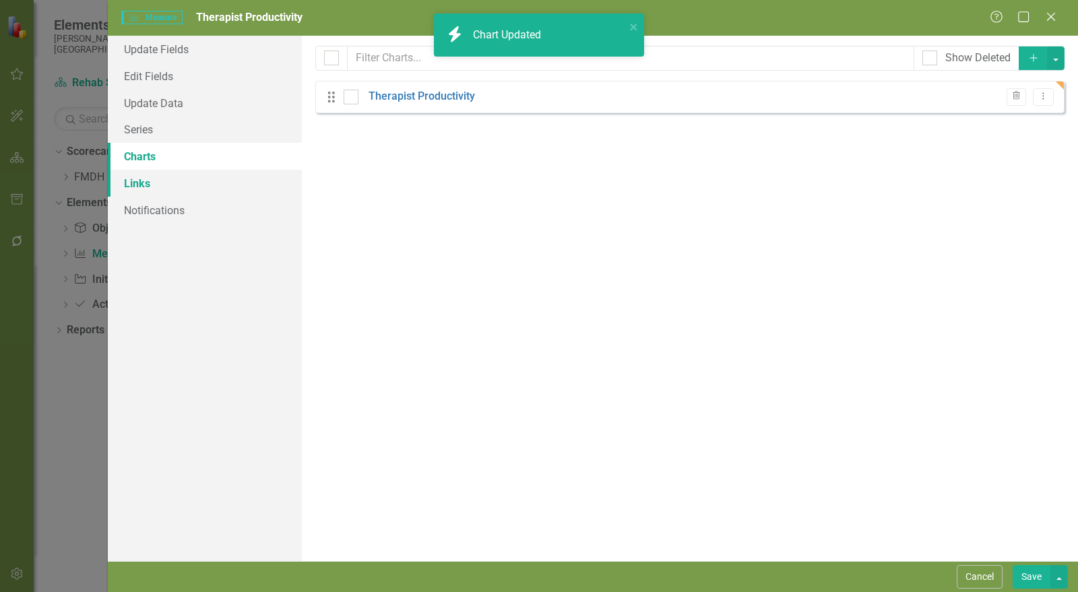
click at [150, 187] on link "Links" at bounding box center [205, 183] width 194 height 27
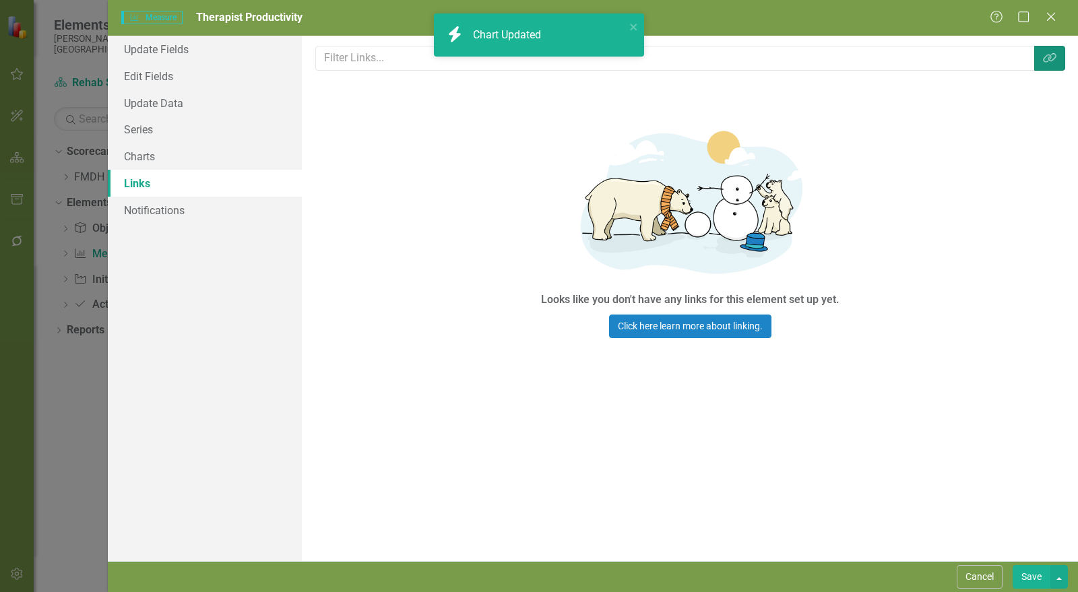
click at [1041, 61] on button "Link Tag" at bounding box center [1050, 58] width 31 height 25
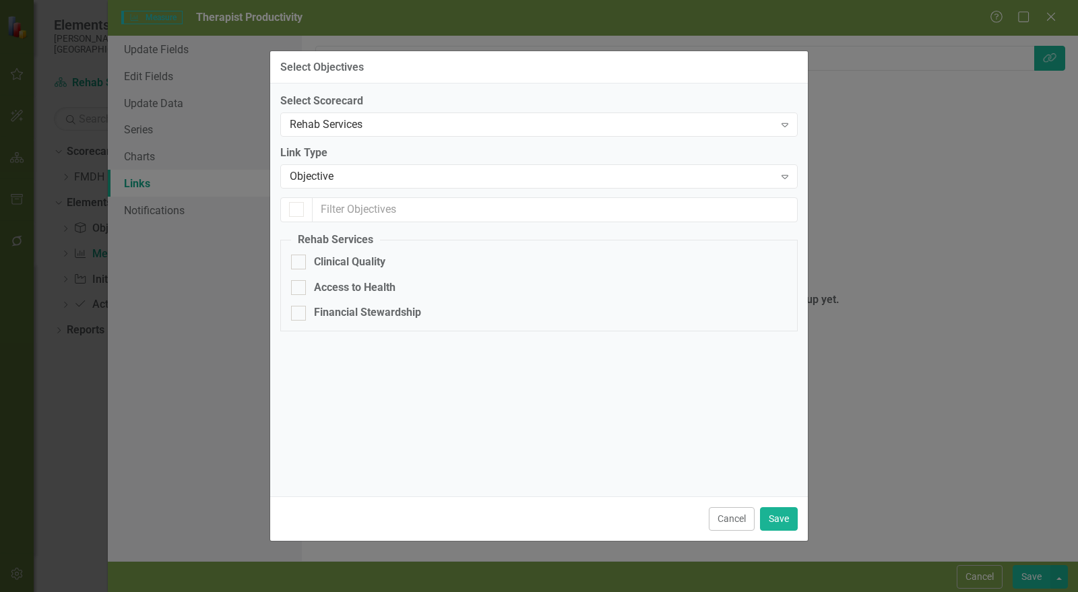
checkbox input "false"
click at [361, 311] on div "Financial Stewardship" at bounding box center [367, 313] width 107 height 16
click at [300, 311] on input "Financial Stewardship" at bounding box center [295, 310] width 9 height 9
checkbox input "true"
click at [782, 520] on button "Save" at bounding box center [779, 520] width 38 height 24
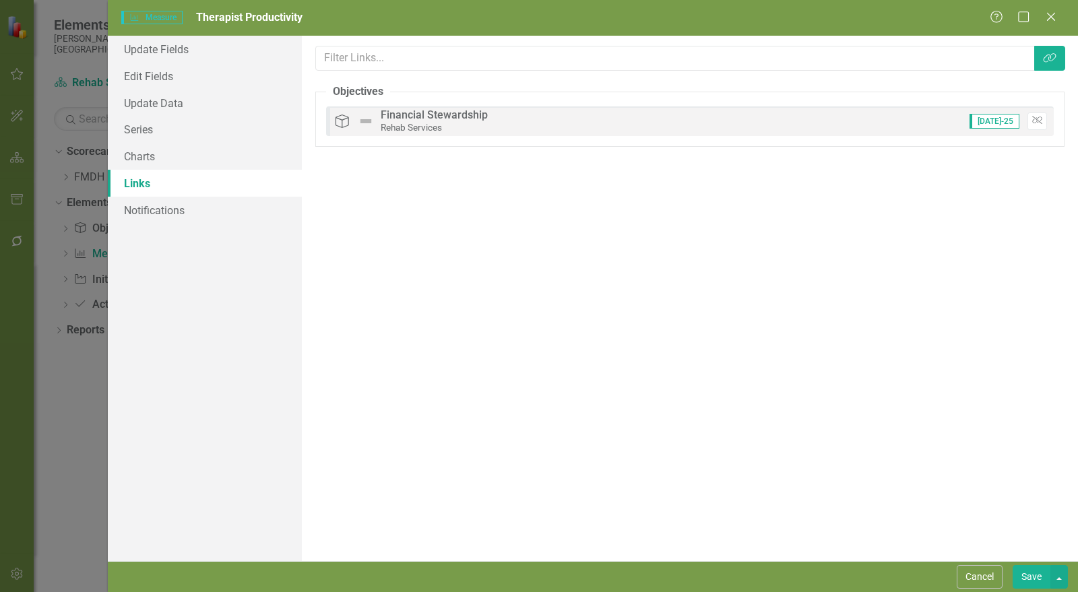
click at [1033, 577] on button "Save" at bounding box center [1032, 578] width 38 height 24
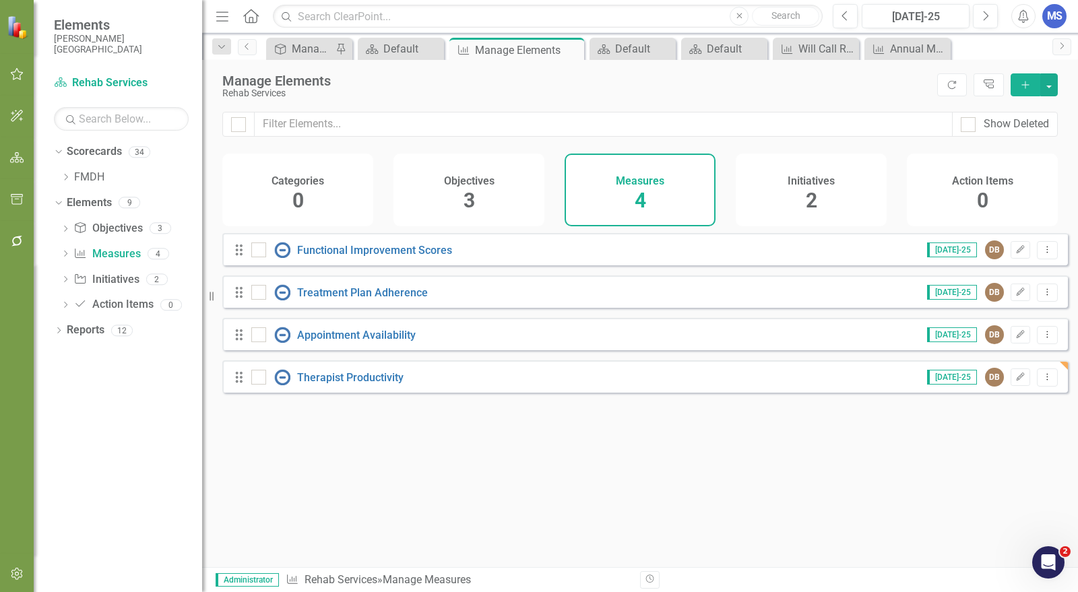
click at [1030, 84] on icon "Add" at bounding box center [1026, 84] width 12 height 9
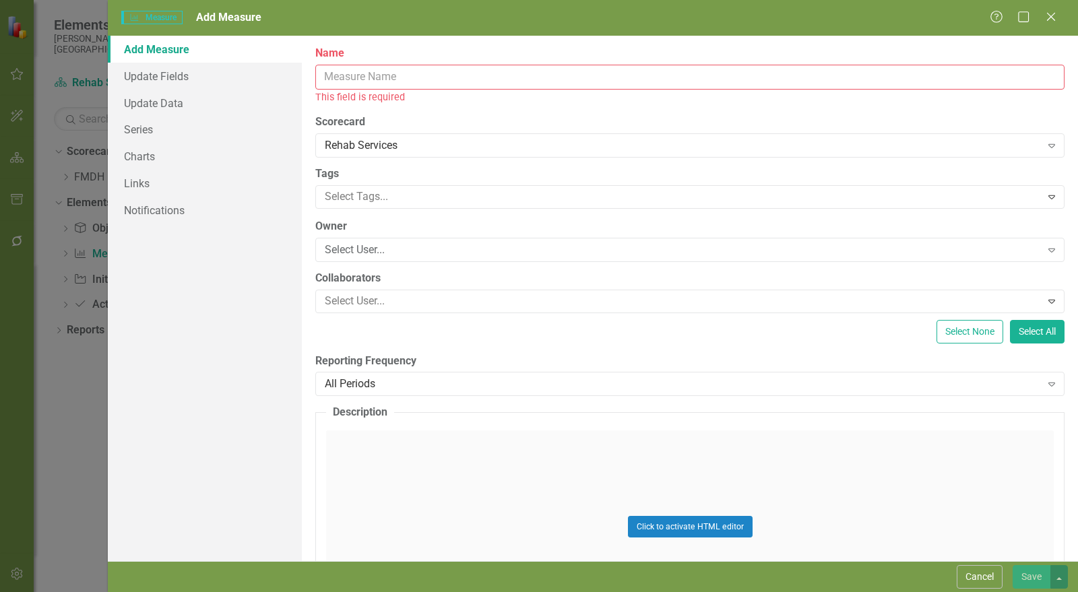
drag, startPoint x: 366, startPoint y: 71, endPoint x: 384, endPoint y: 96, distance: 30.5
click at [366, 71] on input "Name" at bounding box center [690, 77] width 750 height 25
click at [373, 80] on input "Name" at bounding box center [690, 77] width 750 height 25
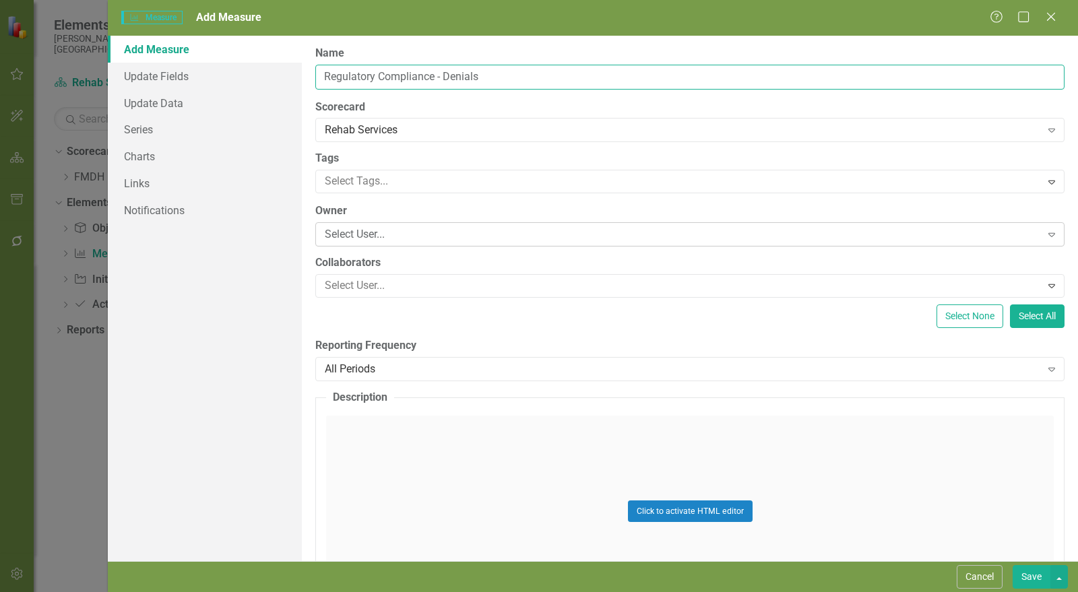
type input "Regulatory Compliance - Denials"
click at [348, 237] on div "Select User..." at bounding box center [683, 235] width 717 height 16
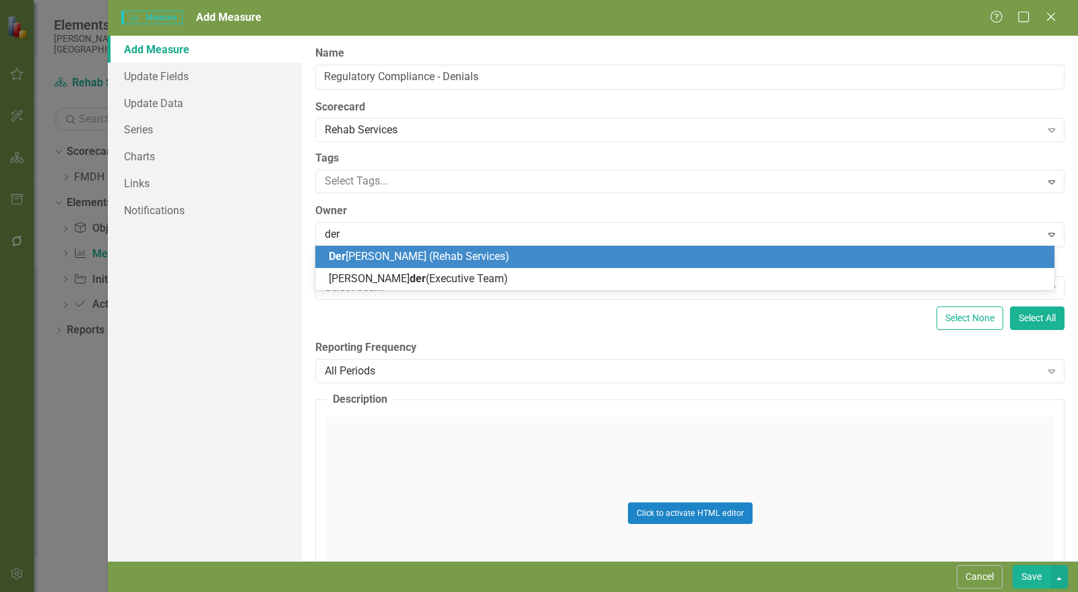
type input "dere"
click at [349, 252] on span "Dere" at bounding box center [340, 256] width 23 height 13
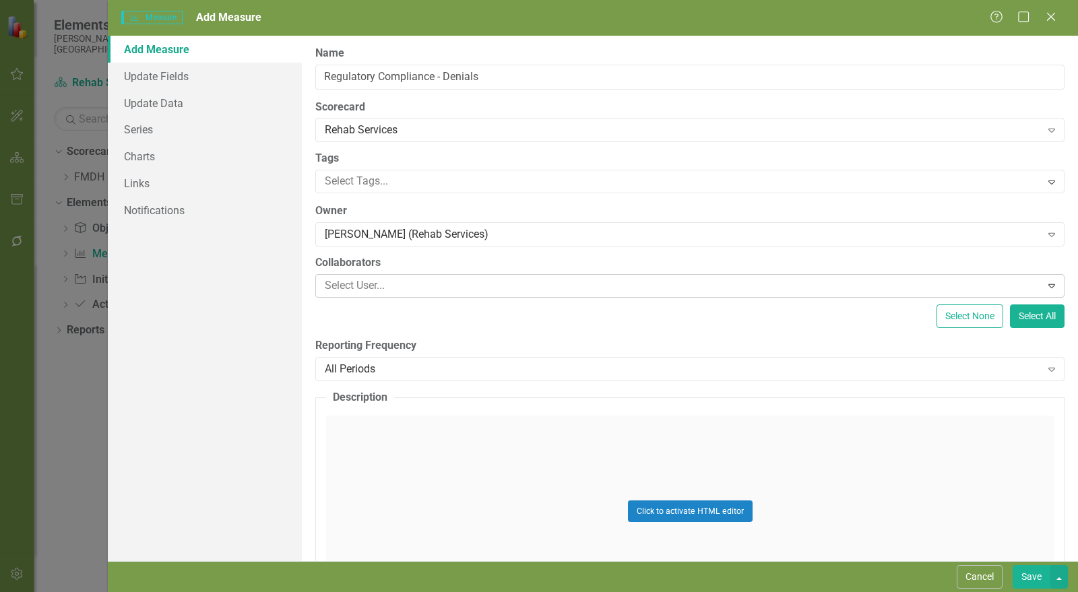
click at [396, 288] on div at bounding box center [680, 286] width 722 height 18
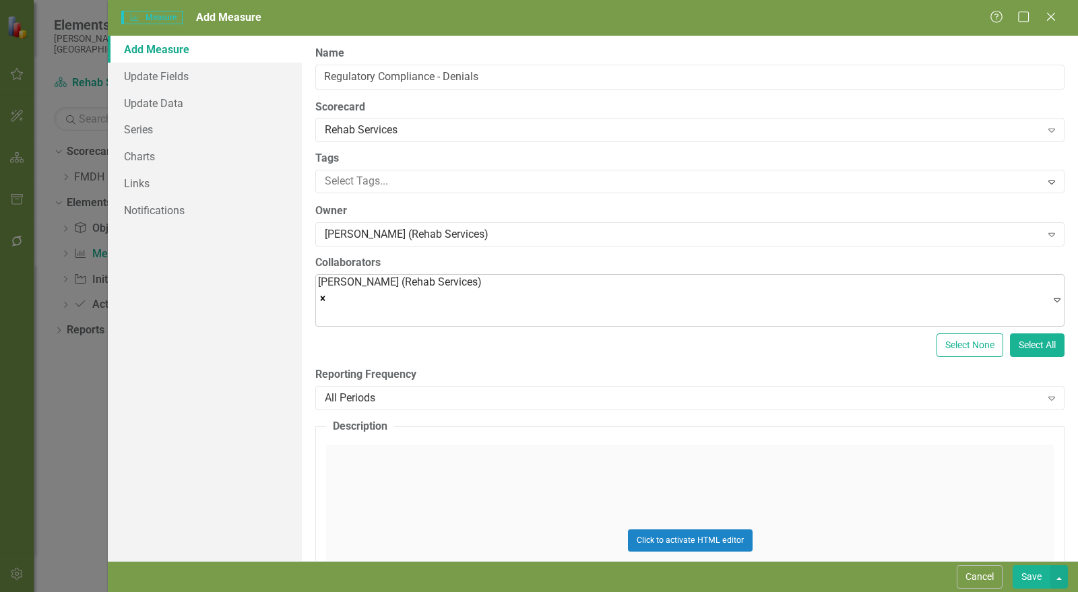
click at [328, 294] on icon "Remove Derek Beadle (Rehab Services)" at bounding box center [322, 298] width 9 height 9
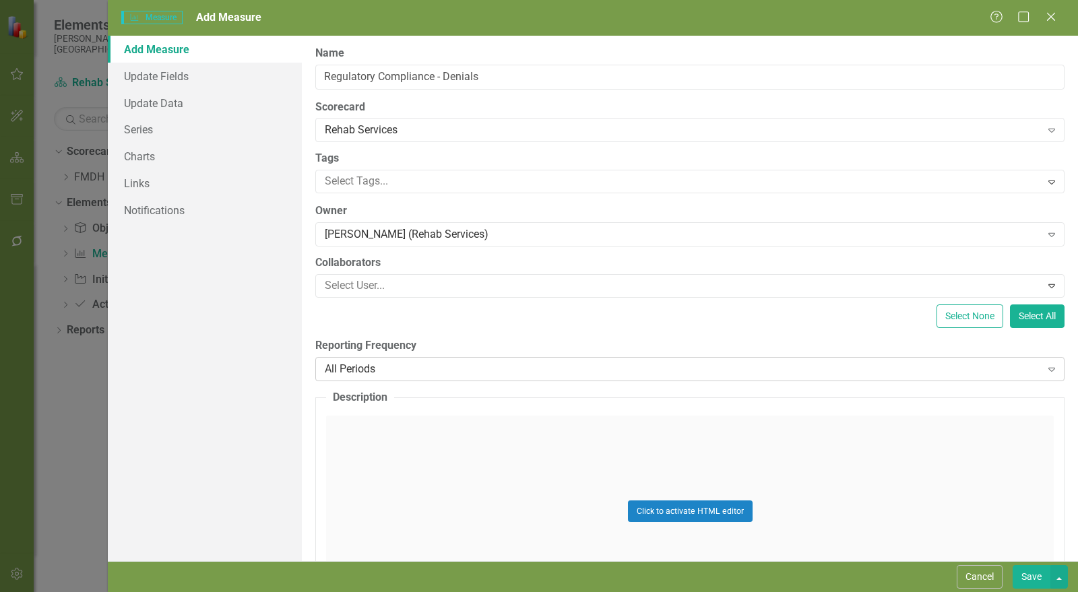
click at [420, 371] on div "All Periods" at bounding box center [683, 369] width 717 height 16
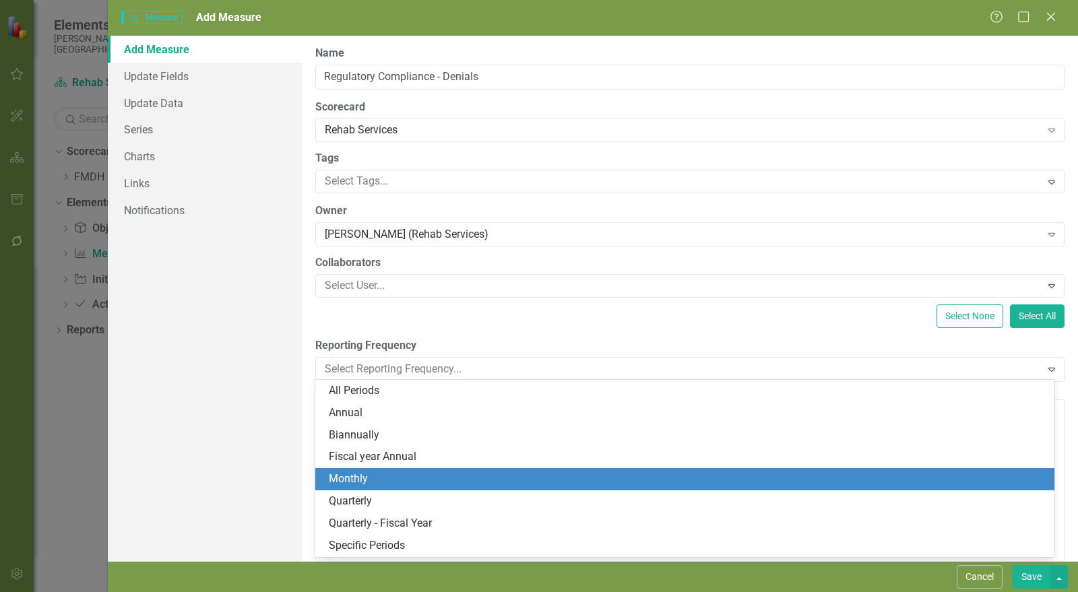
click at [399, 481] on div "Monthly" at bounding box center [688, 480] width 718 height 16
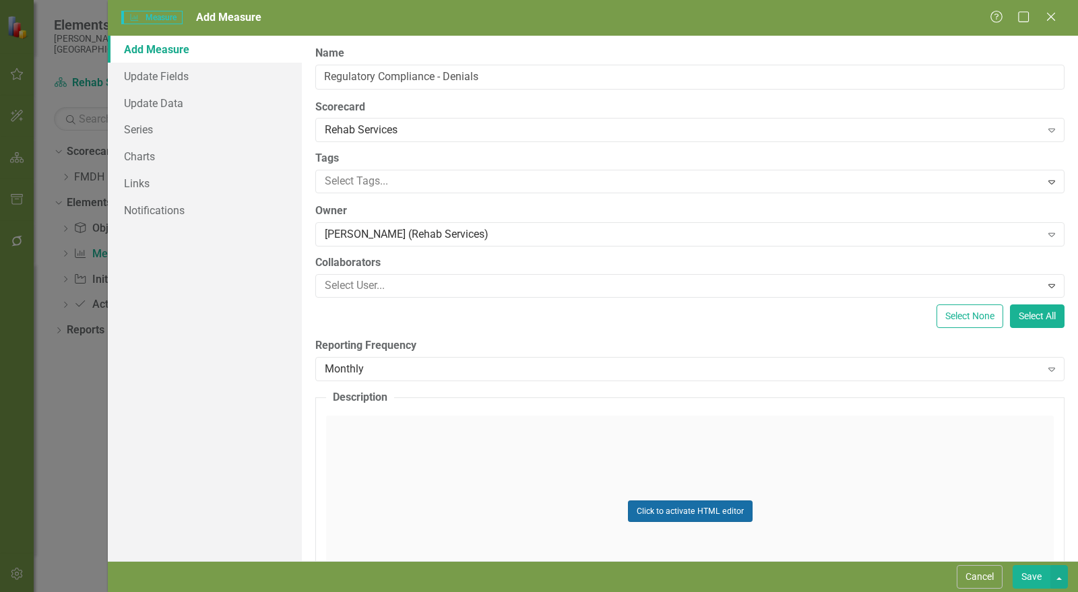
click at [658, 516] on button "Click to activate HTML editor" at bounding box center [690, 512] width 125 height 22
click at [401, 488] on body "Rich Text Area. Press ALT-0 for help." at bounding box center [690, 549] width 725 height 202
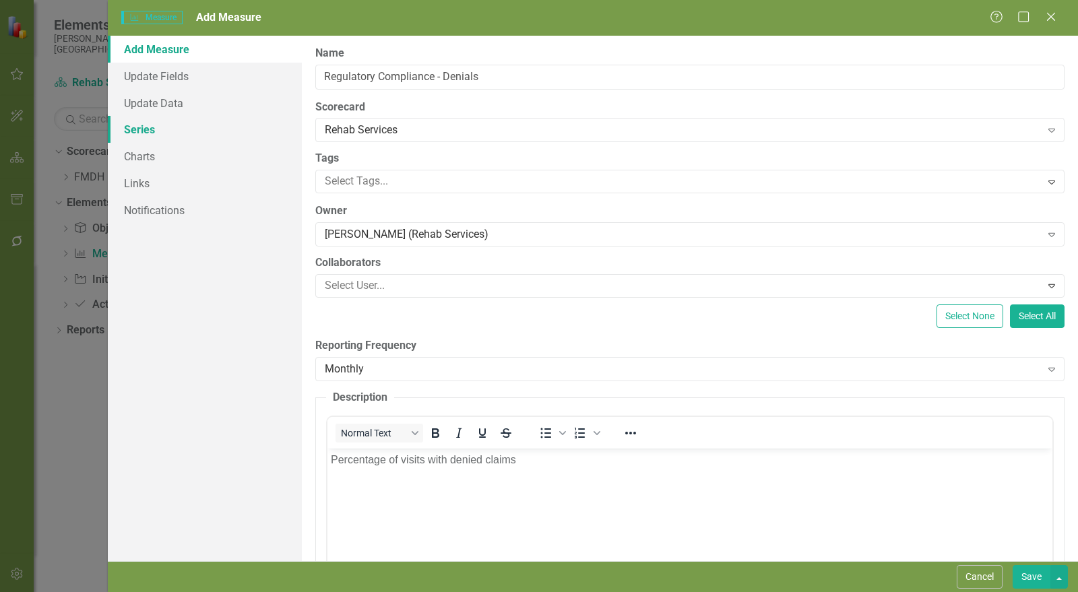
click at [183, 125] on link "Series" at bounding box center [205, 129] width 194 height 27
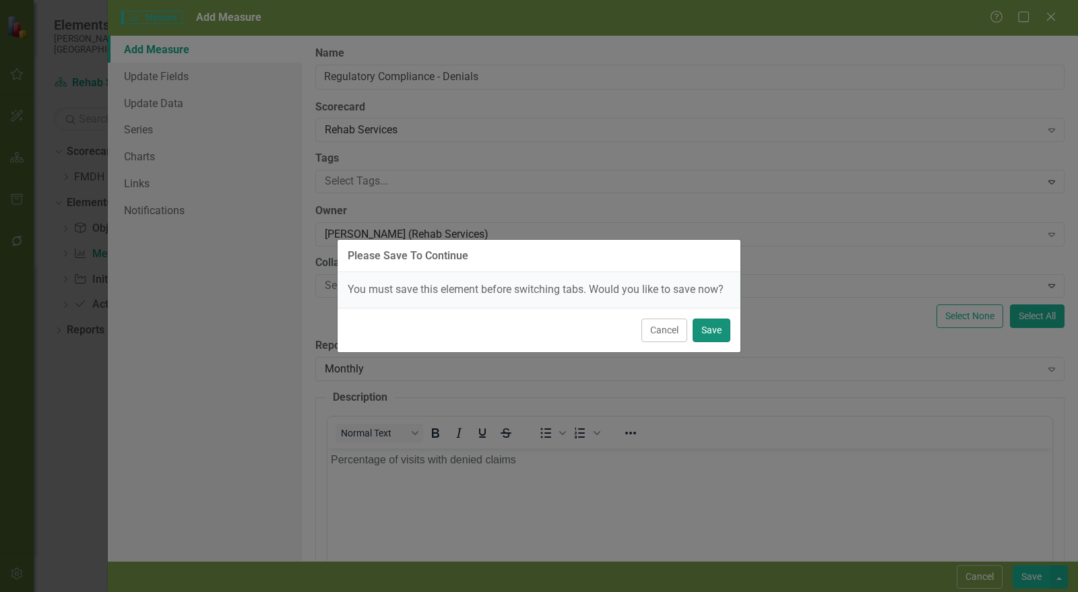
click at [727, 335] on button "Save" at bounding box center [712, 331] width 38 height 24
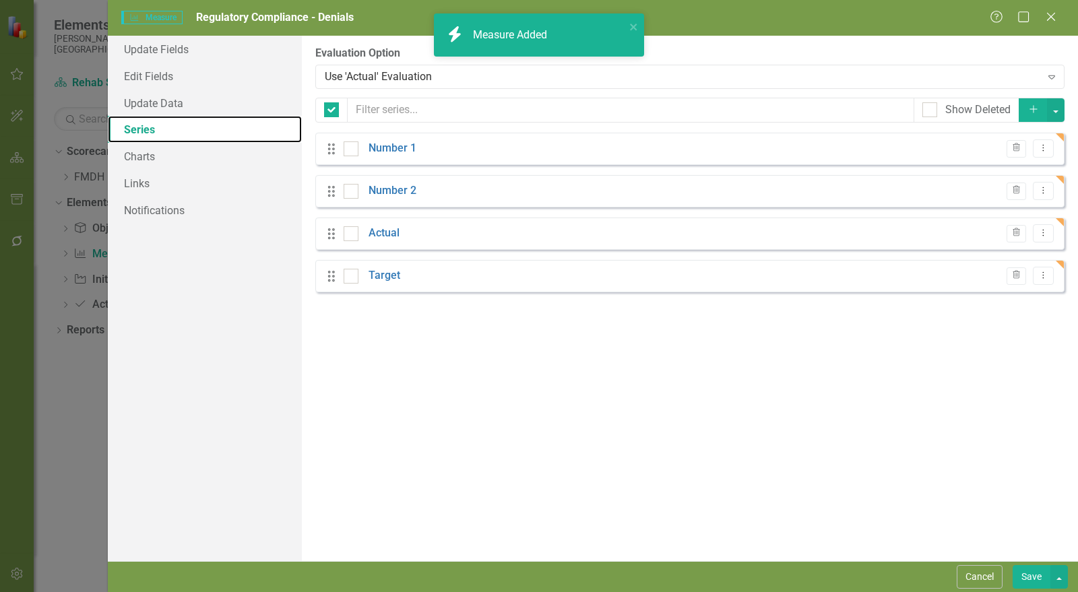
checkbox input "false"
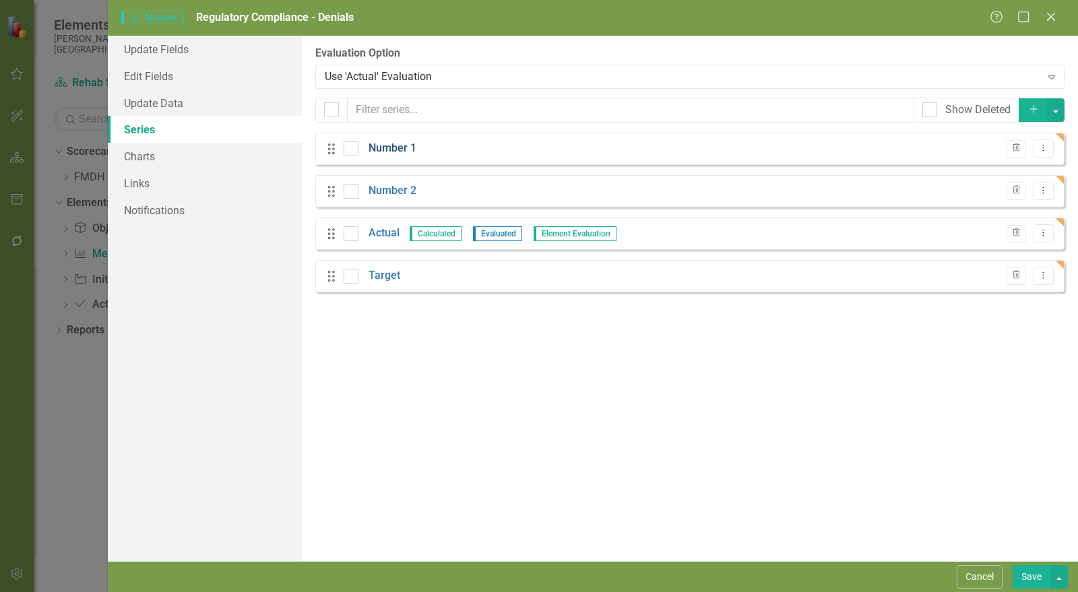
click at [400, 149] on link "Number 1" at bounding box center [393, 149] width 48 height 16
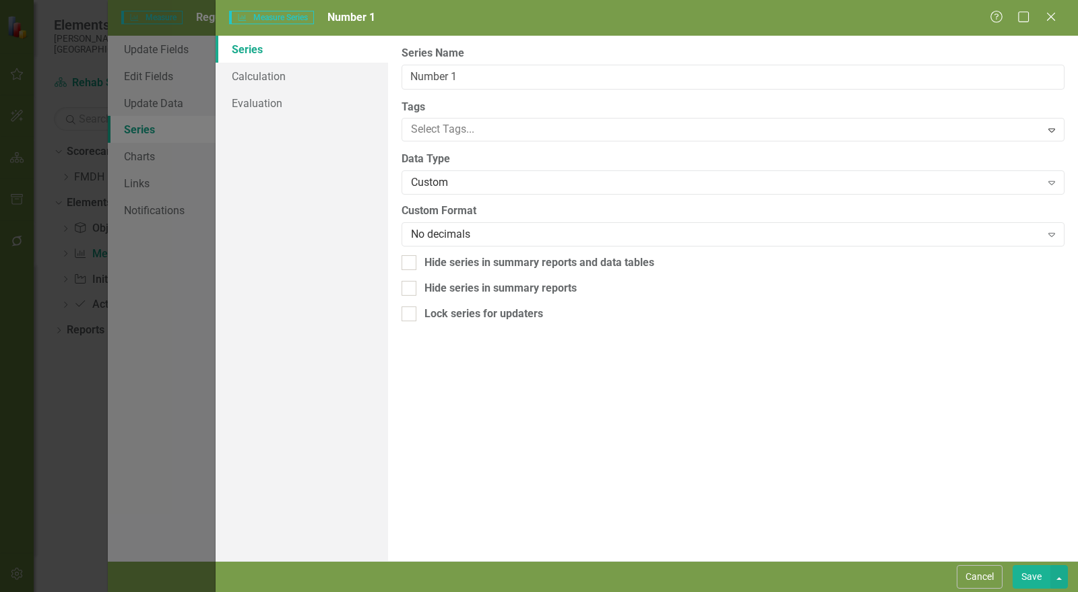
click at [470, 53] on label "Series Name" at bounding box center [733, 54] width 663 height 16
click at [470, 65] on input "Number 1" at bounding box center [733, 77] width 663 height 25
click at [469, 68] on input "Number 1" at bounding box center [733, 77] width 663 height 25
click at [469, 69] on input "Number 1" at bounding box center [733, 77] width 663 height 25
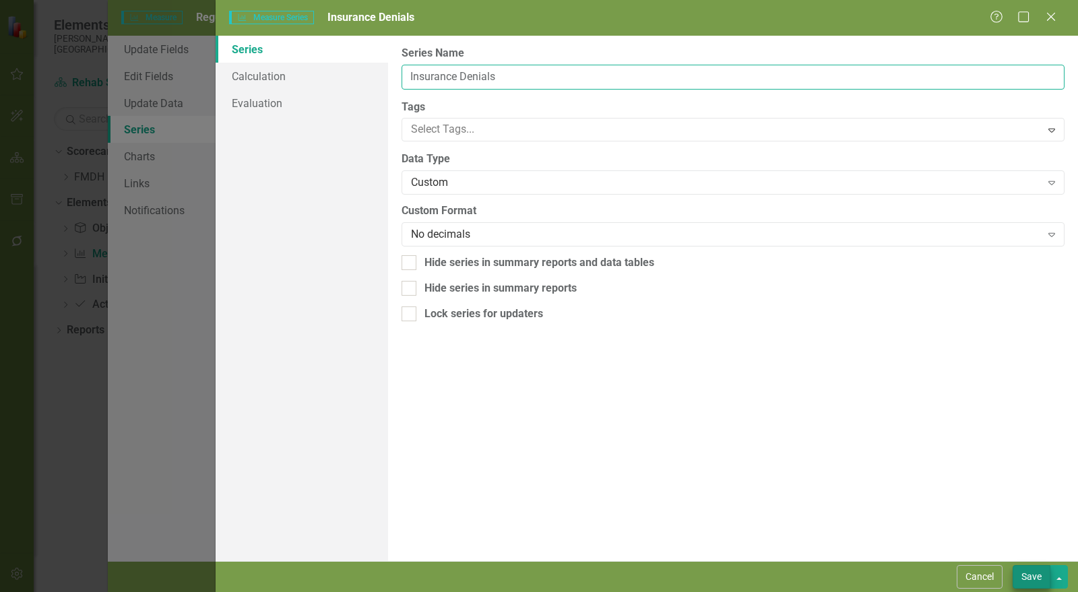
type input "Insurance Denials"
click at [1037, 580] on button "Save" at bounding box center [1032, 578] width 38 height 24
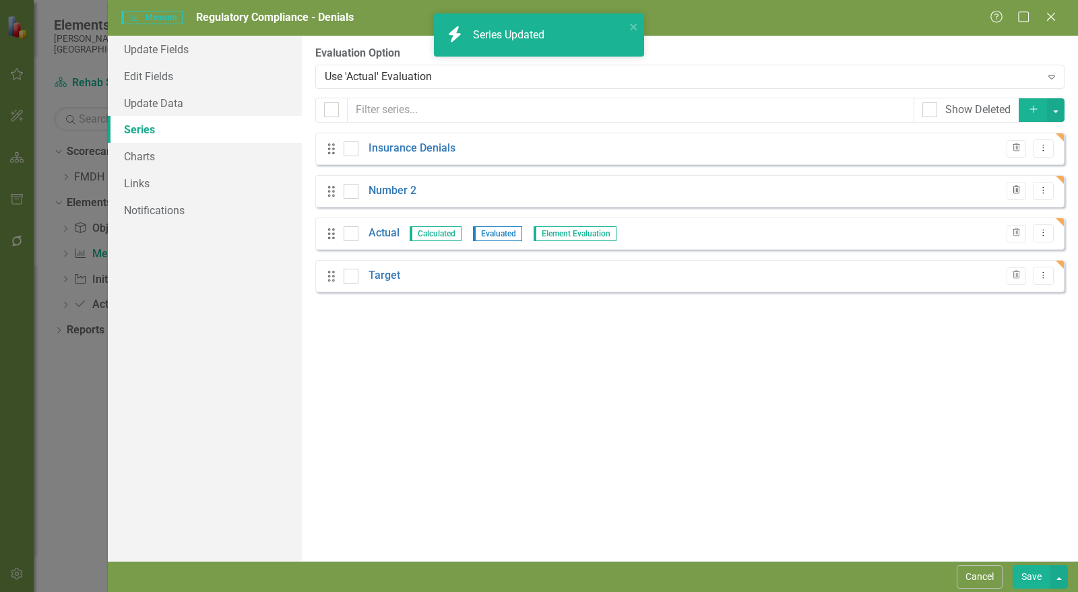
click at [1018, 192] on icon "Trash" at bounding box center [1017, 191] width 10 height 8
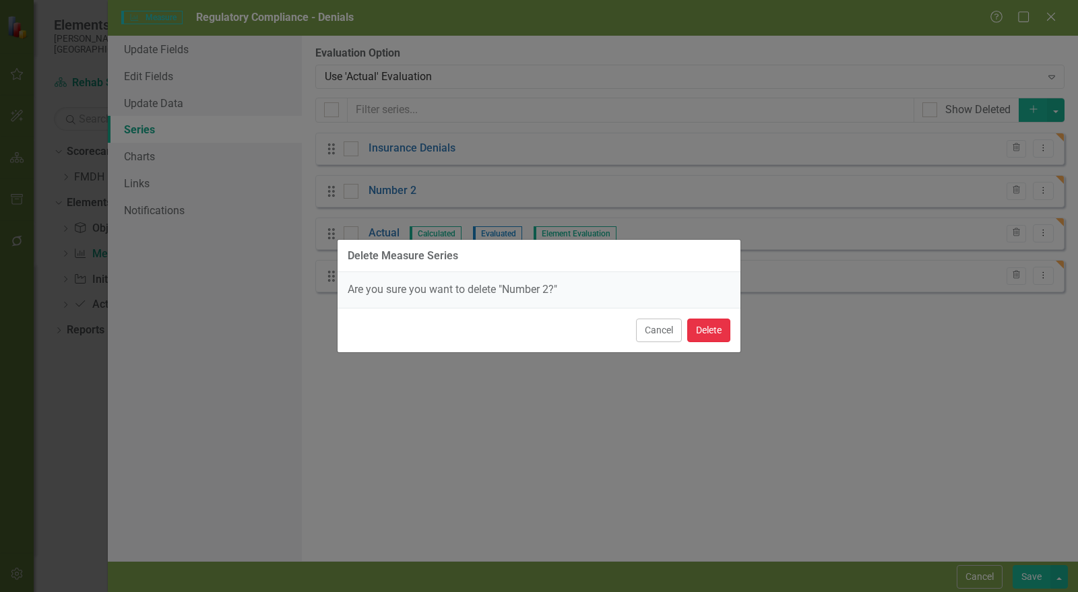
click at [727, 332] on button "Delete" at bounding box center [709, 331] width 43 height 24
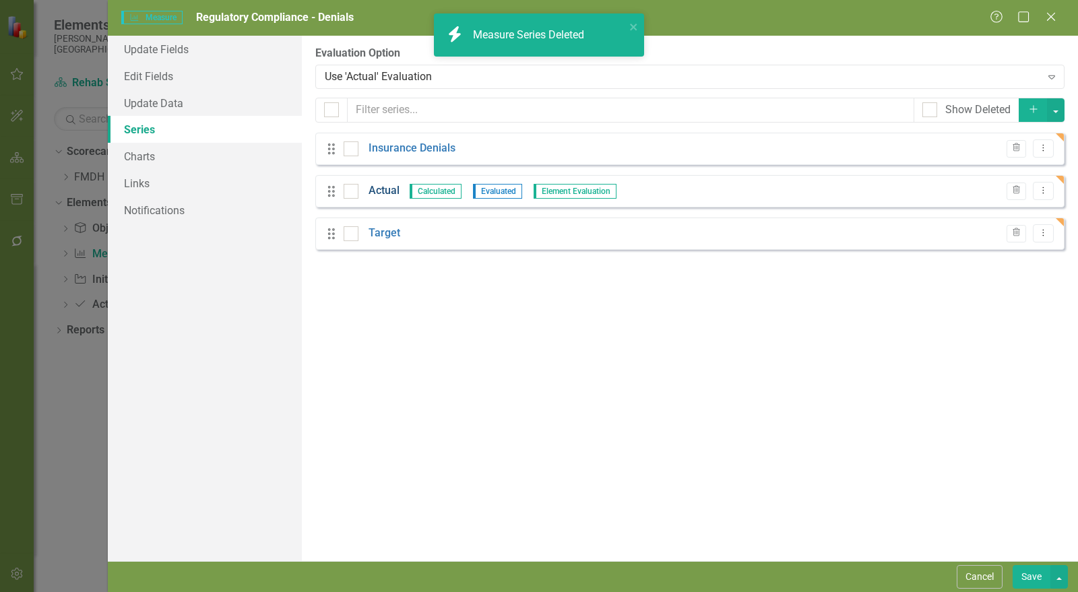
click at [388, 190] on link "Actual" at bounding box center [384, 191] width 31 height 16
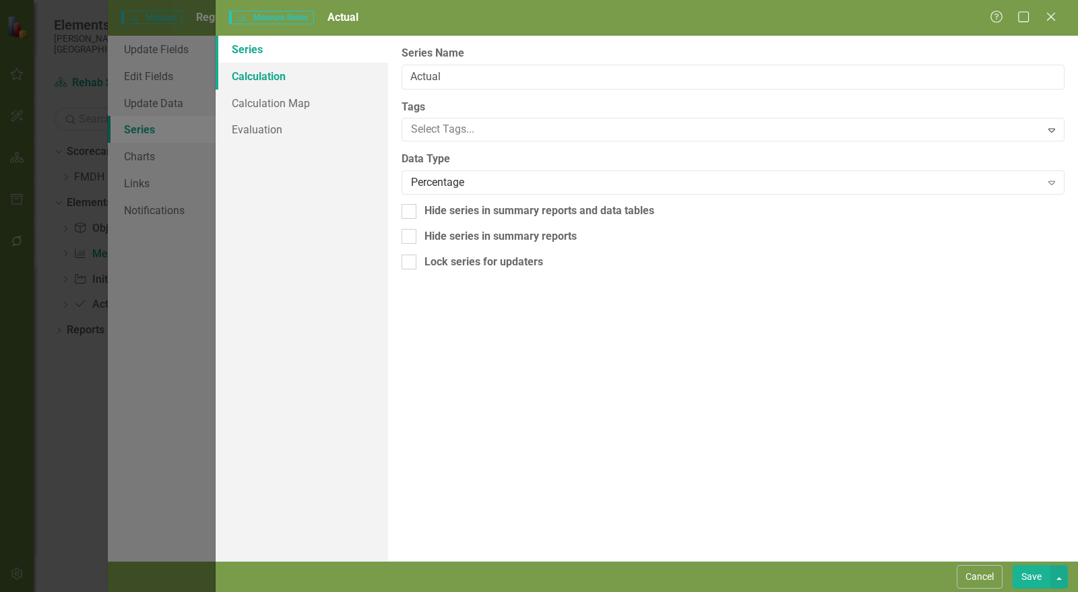
click at [306, 78] on link "Calculation" at bounding box center [302, 76] width 173 height 27
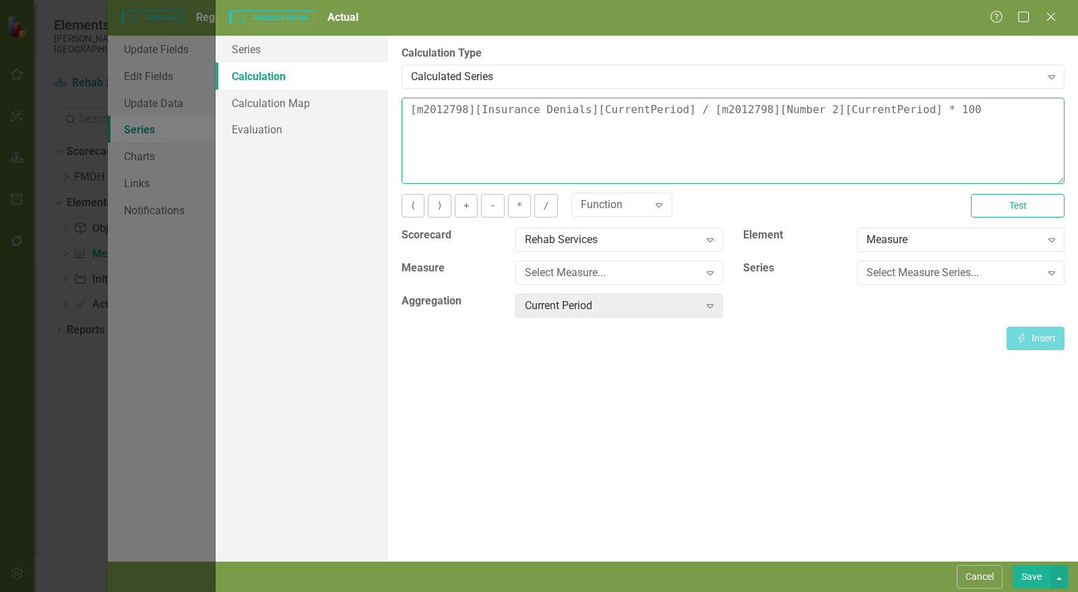
click at [519, 117] on textarea "[m2012798][Insurance Denials][CurrentPeriod] / [m2012798][Number 2][CurrentPeri…" at bounding box center [733, 141] width 663 height 86
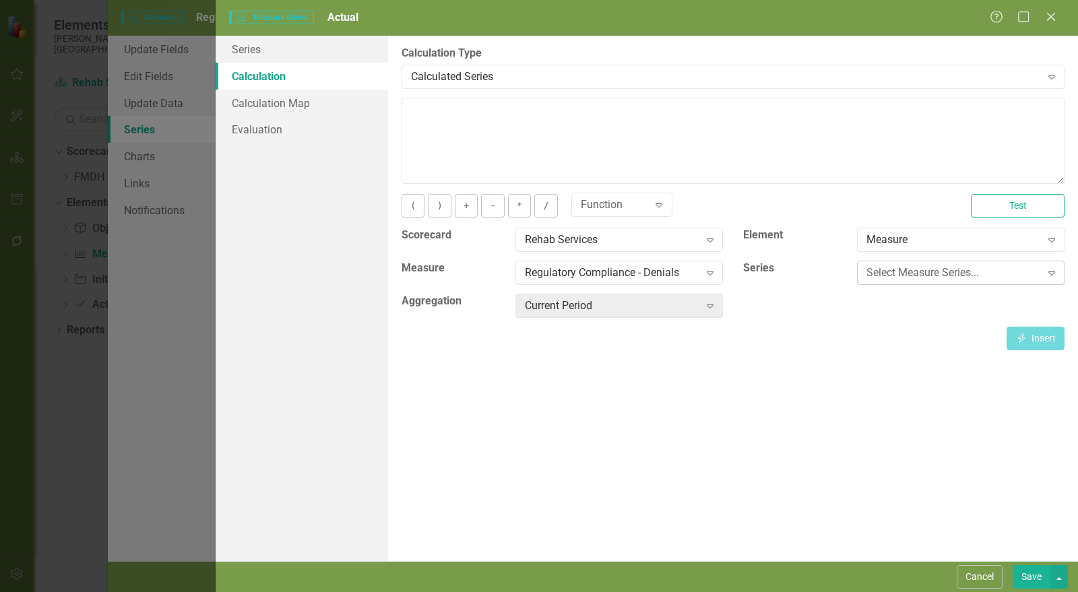
click at [966, 279] on div "Select Measure Series..." at bounding box center [954, 274] width 175 height 16
click at [1037, 333] on button "Insert Insert" at bounding box center [1036, 339] width 58 height 24
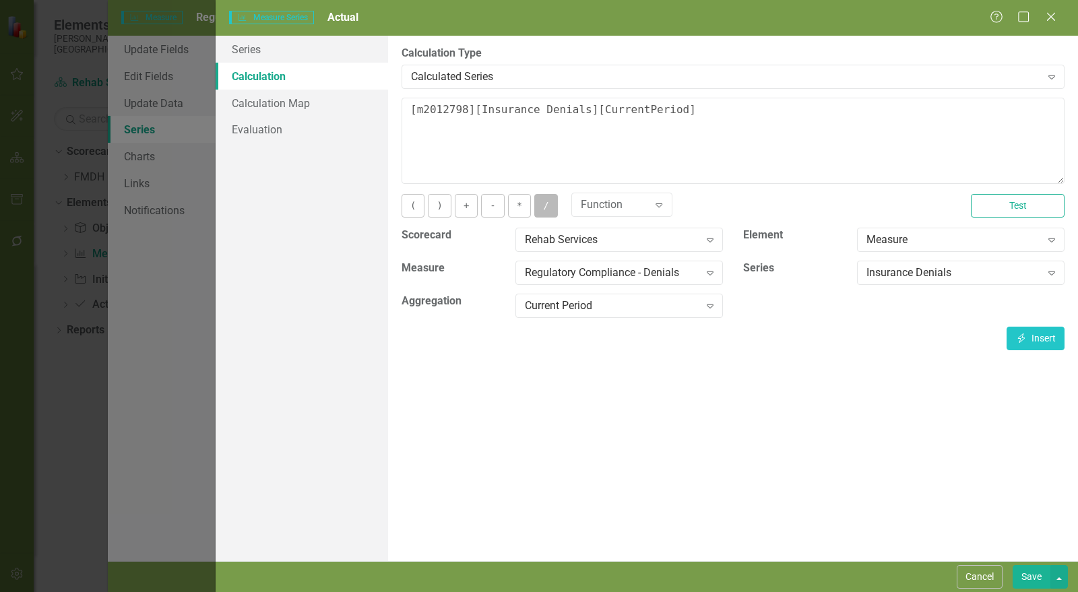
click at [547, 204] on button "/" at bounding box center [546, 206] width 23 height 24
click at [627, 266] on div "Regulatory Compliance - Denials" at bounding box center [612, 274] width 175 height 16
click at [922, 268] on div "Select Measure Series..." at bounding box center [954, 274] width 175 height 16
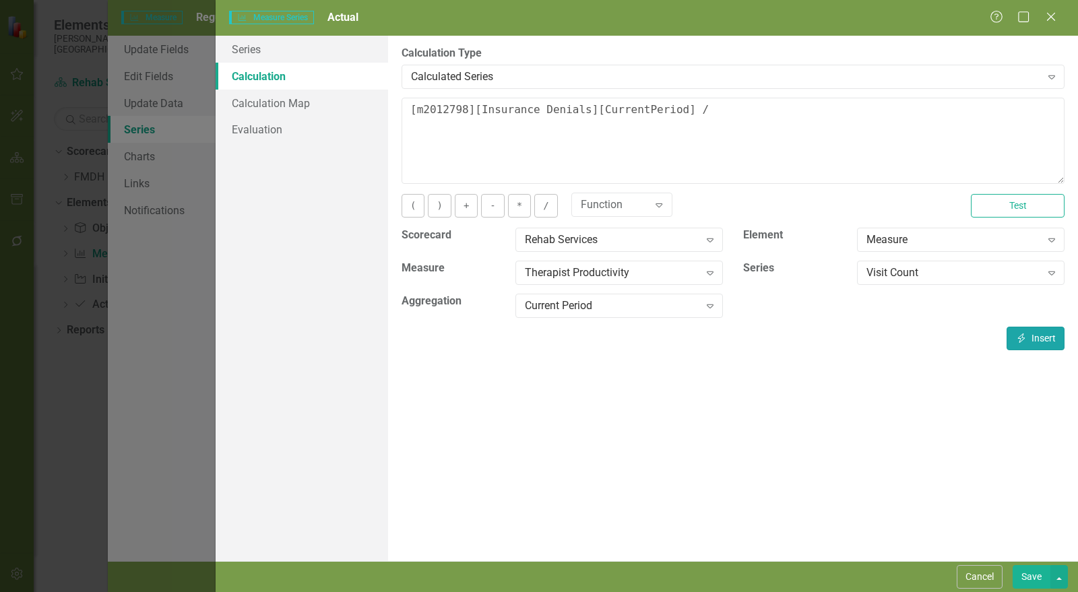
click at [1039, 336] on button "Insert Insert" at bounding box center [1036, 339] width 58 height 24
click at [520, 209] on button "*" at bounding box center [519, 206] width 23 height 24
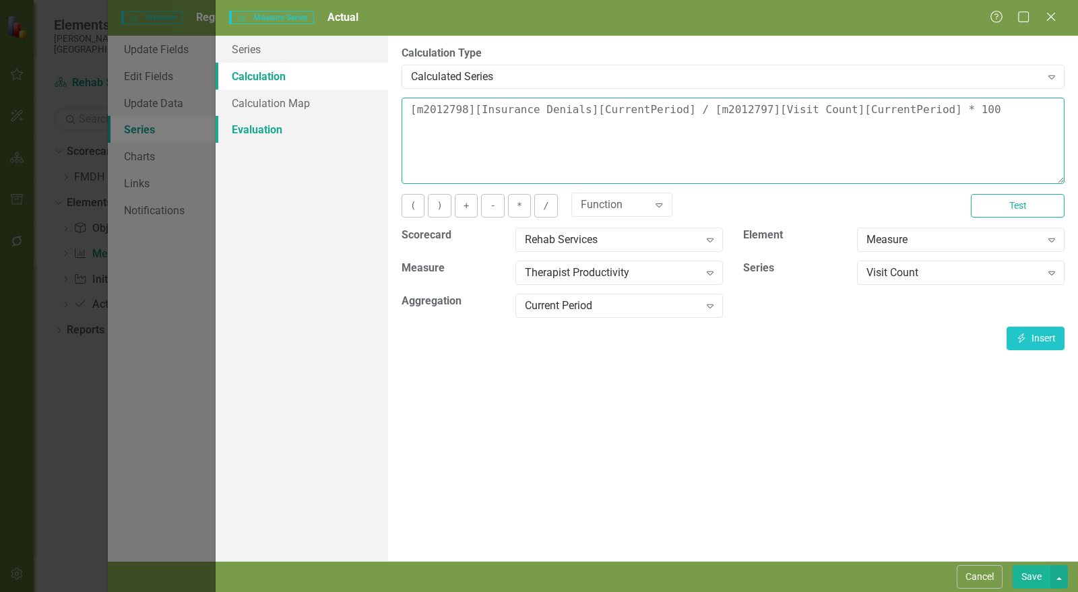
type textarea "[m2012798][Insurance Denials][CurrentPeriod] / [m2012797][Visit Count][CurrentP…"
click at [284, 126] on link "Evaluation" at bounding box center [302, 129] width 173 height 27
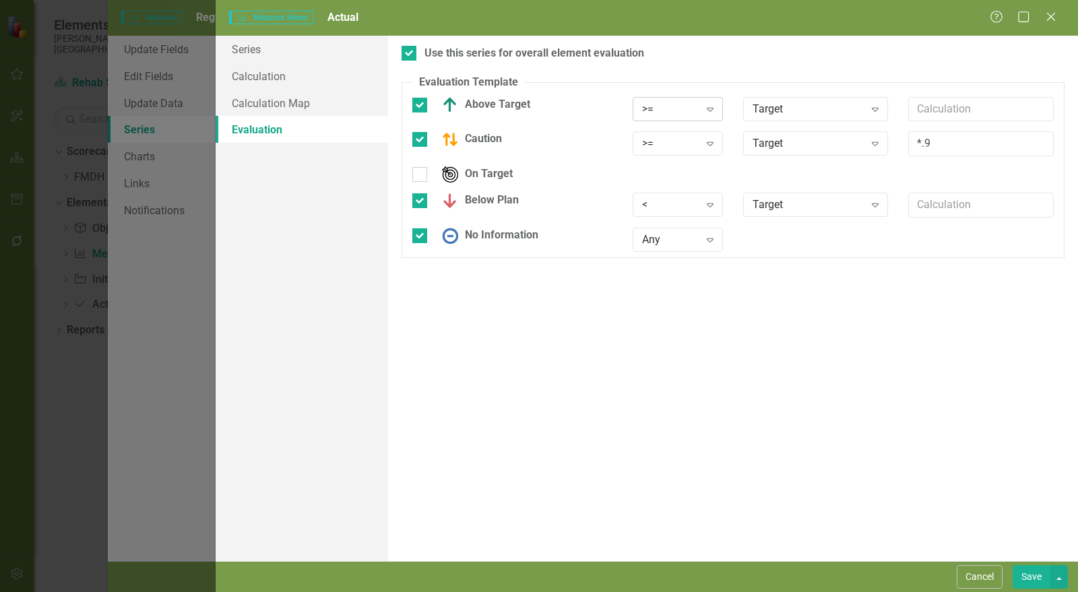
click at [677, 113] on div ">=" at bounding box center [670, 109] width 57 height 16
click at [681, 146] on div ">=" at bounding box center [670, 144] width 57 height 16
click at [685, 204] on div "<" at bounding box center [670, 205] width 57 height 16
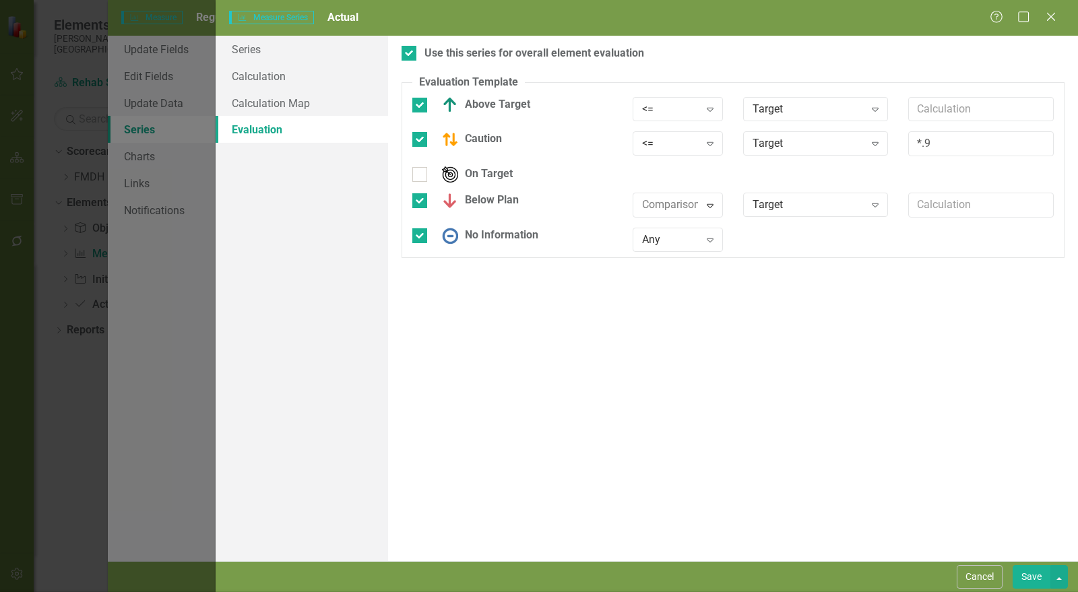
click at [1025, 578] on button "Save" at bounding box center [1032, 578] width 38 height 24
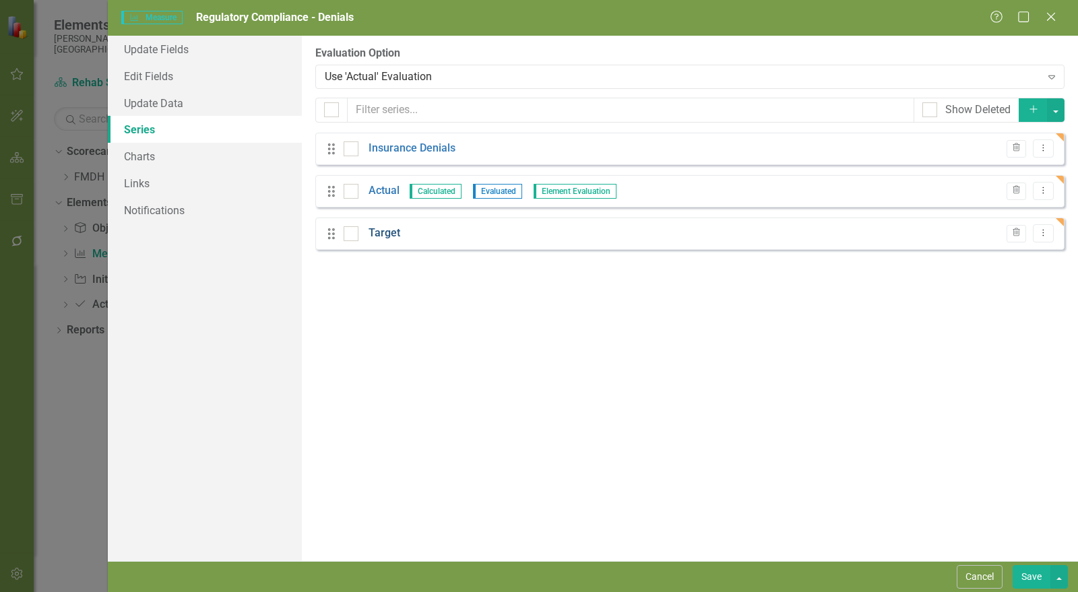
click at [371, 233] on link "Target" at bounding box center [385, 234] width 32 height 16
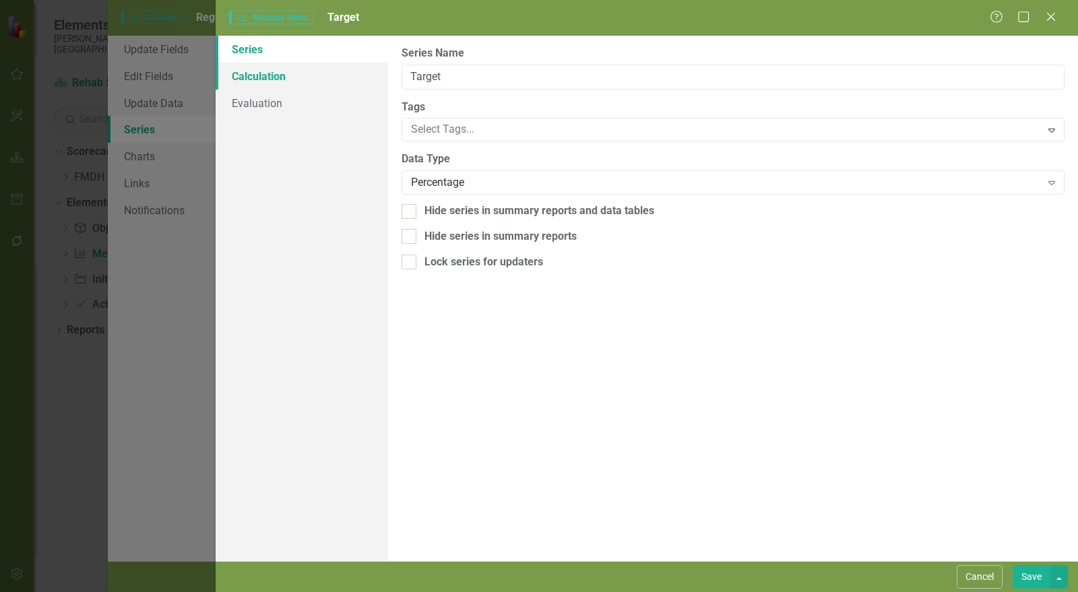
click at [288, 76] on link "Calculation" at bounding box center [302, 76] width 173 height 27
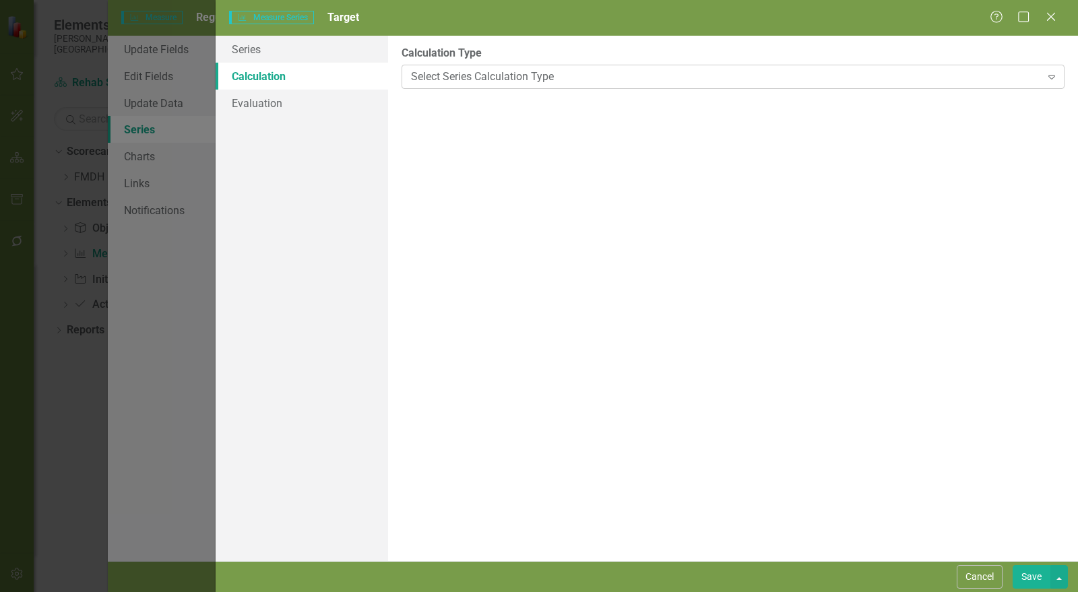
click at [429, 78] on div "Select Series Calculation Type" at bounding box center [726, 77] width 630 height 16
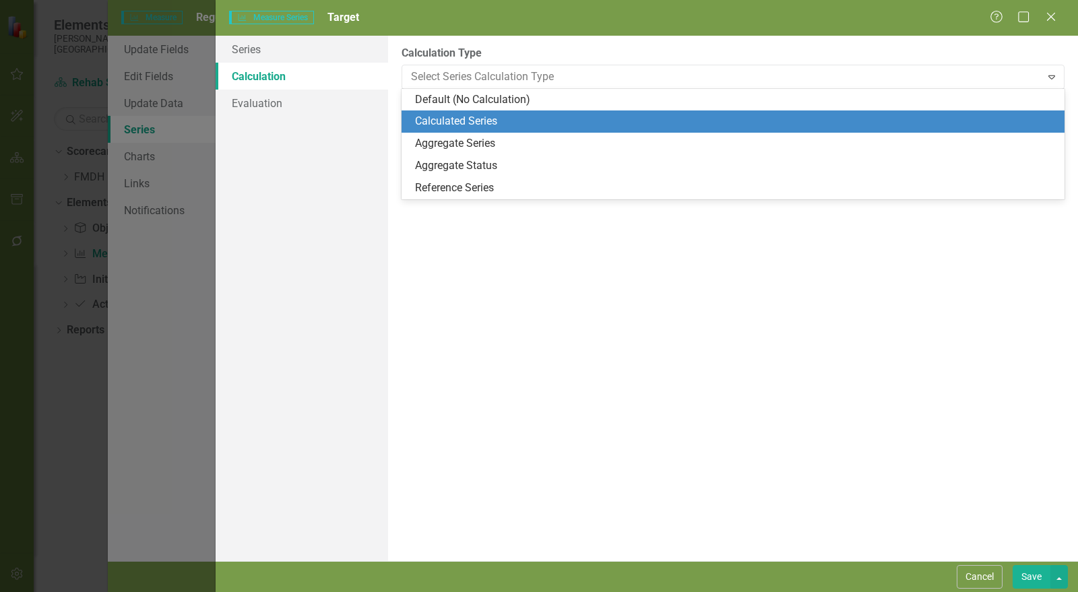
click at [449, 120] on div "Calculated Series" at bounding box center [736, 122] width 642 height 16
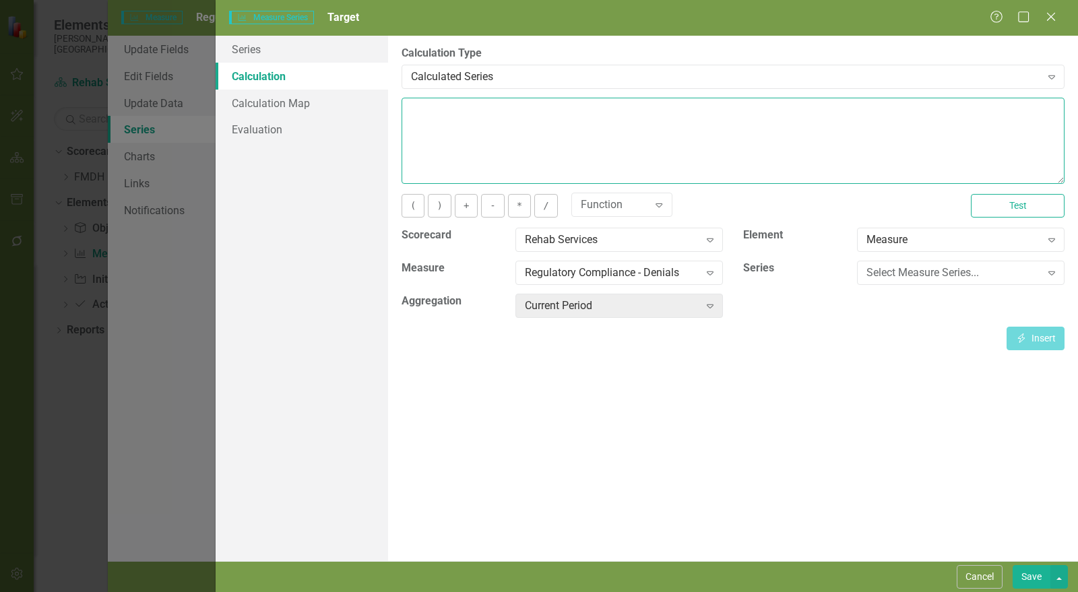
click at [462, 145] on textarea at bounding box center [733, 141] width 663 height 86
type textarea "5"
click at [1026, 572] on button "Save" at bounding box center [1032, 578] width 38 height 24
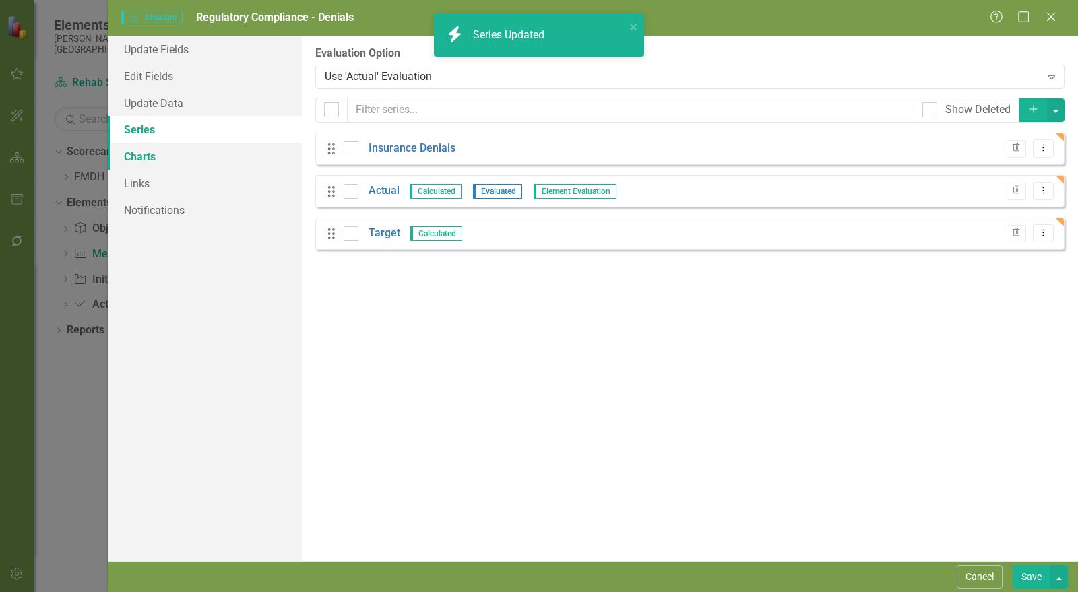
click at [150, 163] on link "Charts" at bounding box center [205, 156] width 194 height 27
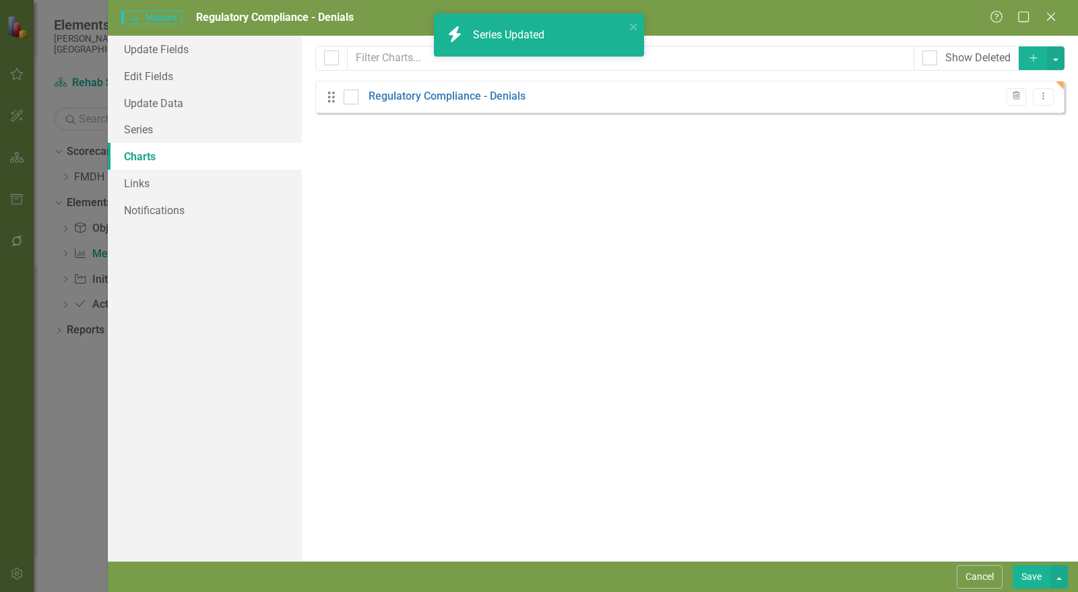
checkbox input "false"
click at [463, 95] on link "Regulatory Compliance - Denials" at bounding box center [447, 97] width 157 height 16
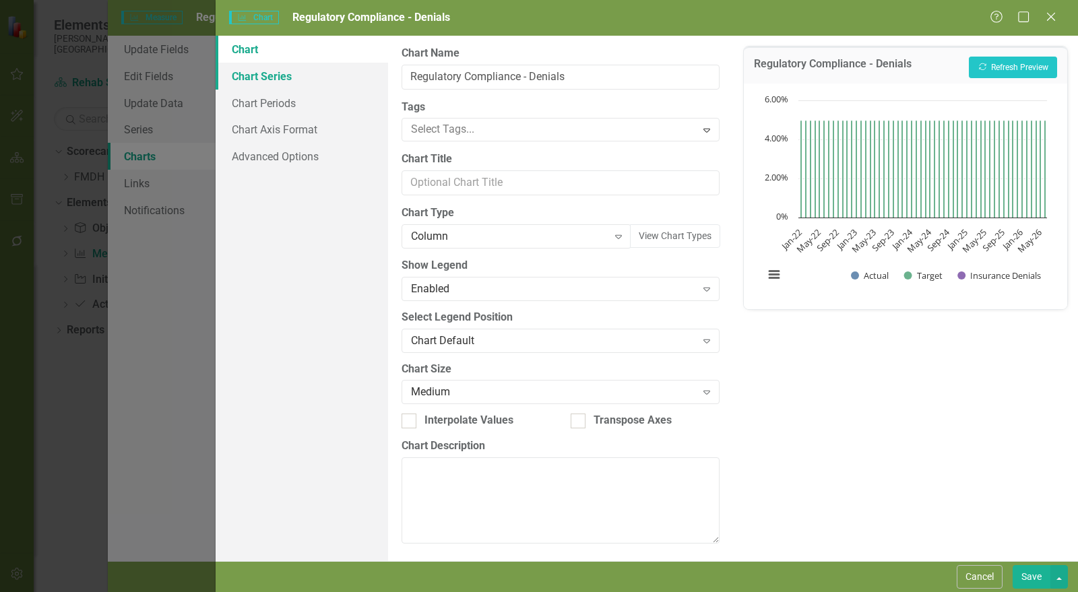
click at [256, 77] on link "Chart Series" at bounding box center [302, 76] width 173 height 27
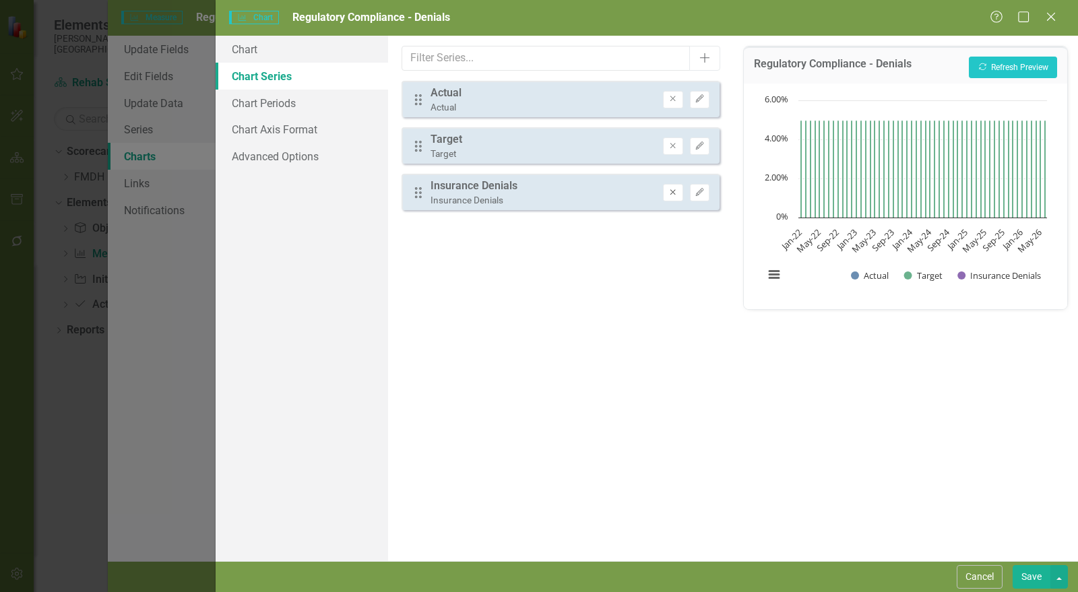
click at [675, 193] on icon "Remove" at bounding box center [673, 193] width 10 height 8
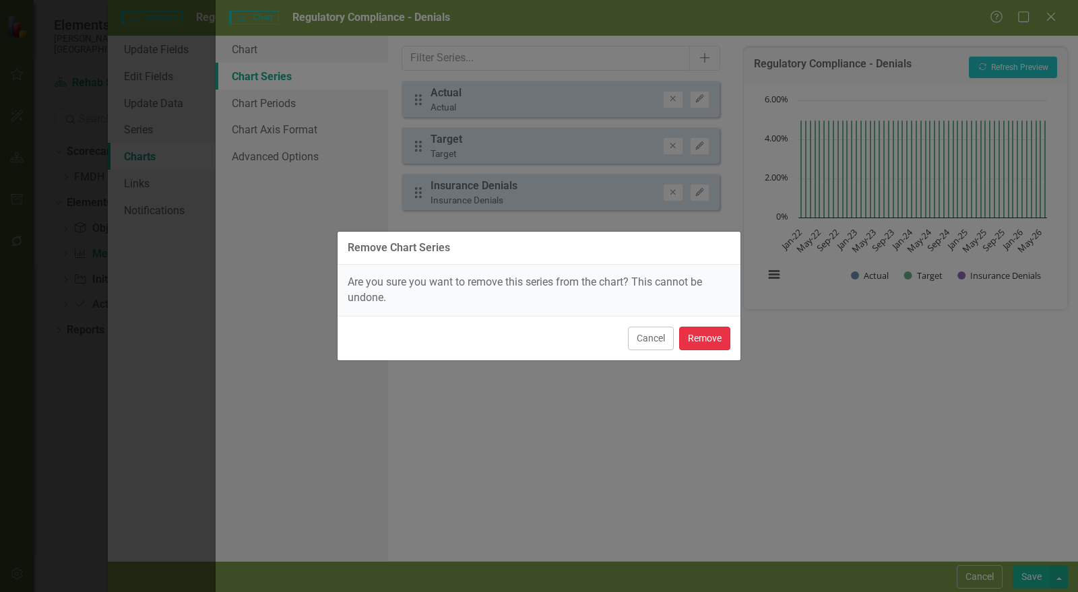
click at [722, 334] on button "Remove" at bounding box center [704, 339] width 51 height 24
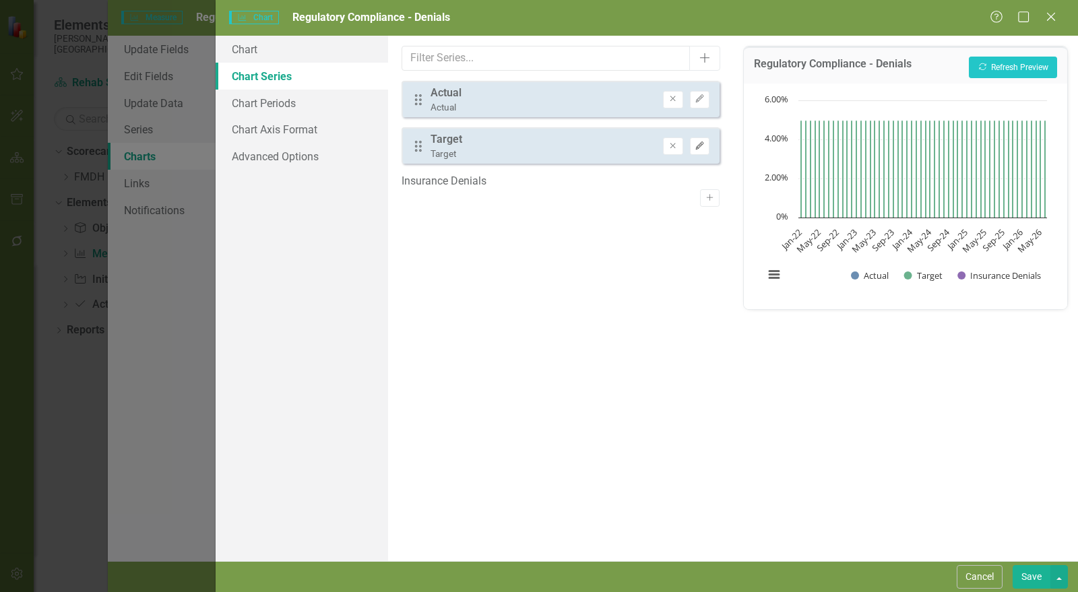
click at [706, 149] on button "Edit" at bounding box center [700, 147] width 20 height 18
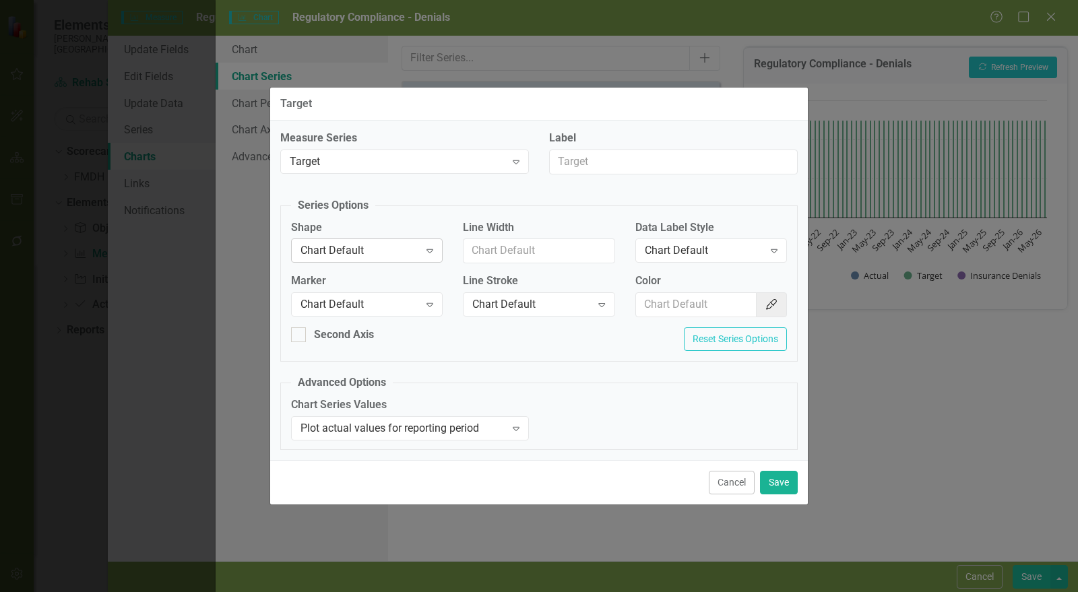
click at [353, 251] on div "Chart Default" at bounding box center [360, 251] width 119 height 16
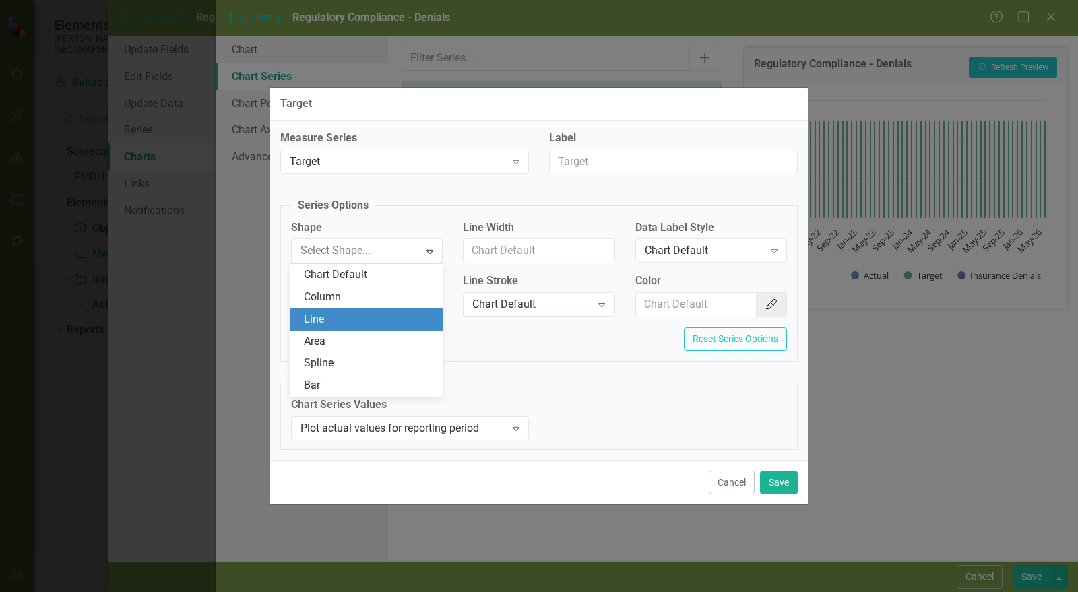
click at [345, 321] on div "Line" at bounding box center [369, 320] width 131 height 16
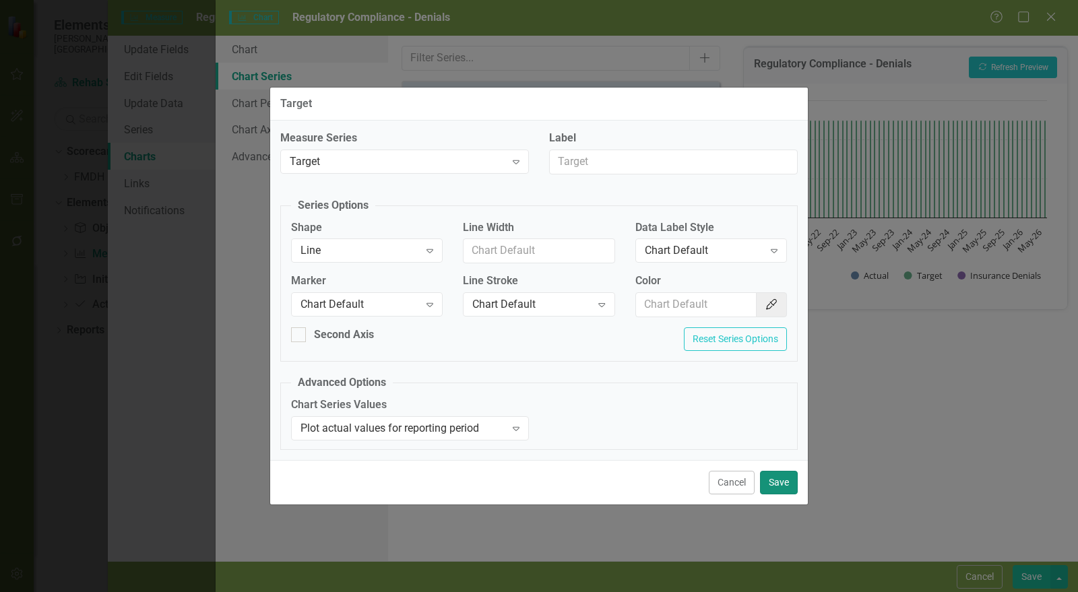
click at [763, 475] on button "Save" at bounding box center [779, 483] width 38 height 24
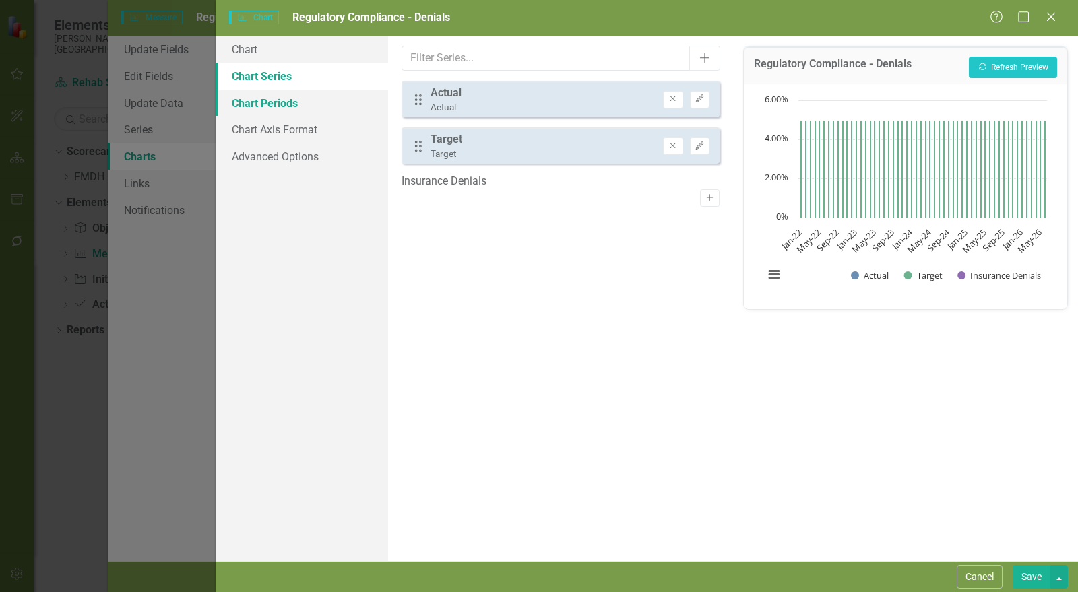
click at [293, 92] on link "Chart Periods" at bounding box center [302, 103] width 173 height 27
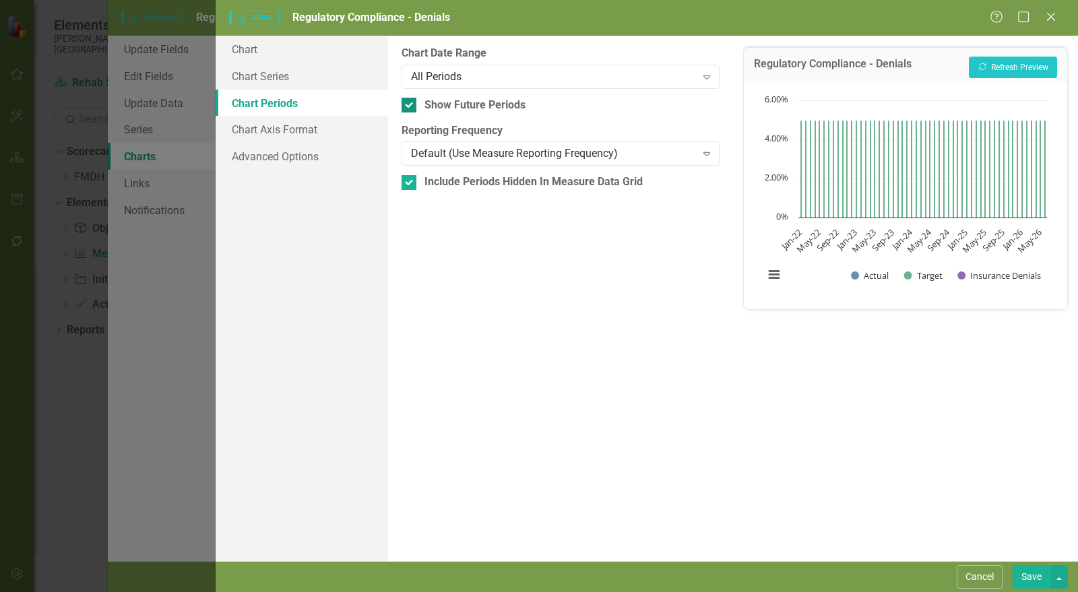
click at [411, 102] on div at bounding box center [409, 105] width 15 height 15
click at [410, 102] on input "Show Future Periods" at bounding box center [406, 102] width 9 height 9
checkbox input "false"
click at [405, 179] on input "Include Periods Hidden In Measure Data Grid" at bounding box center [406, 179] width 9 height 9
checkbox input "false"
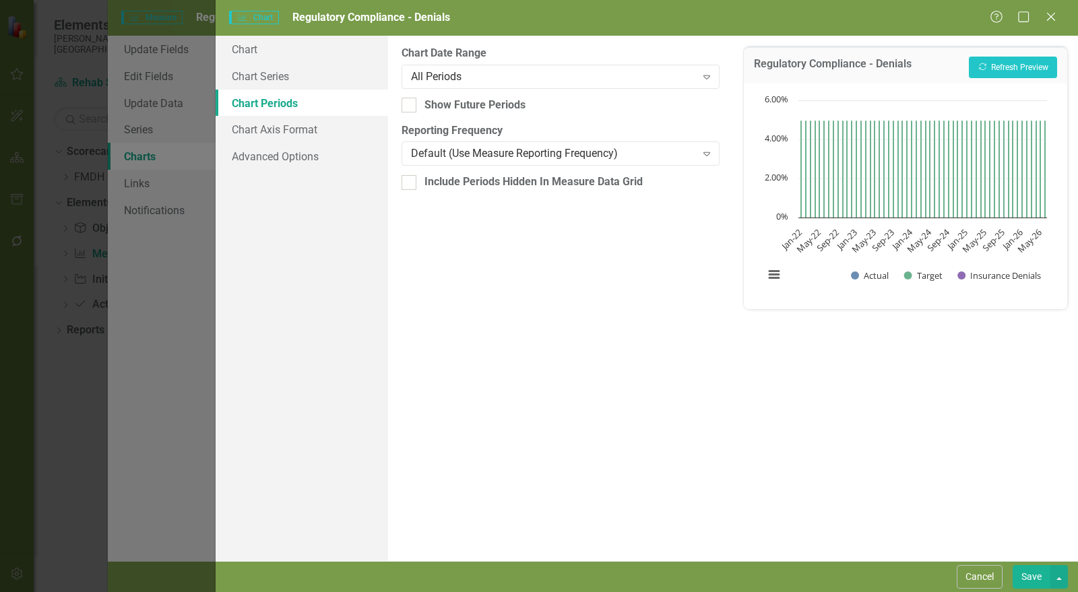
click at [1040, 578] on button "Save" at bounding box center [1032, 578] width 38 height 24
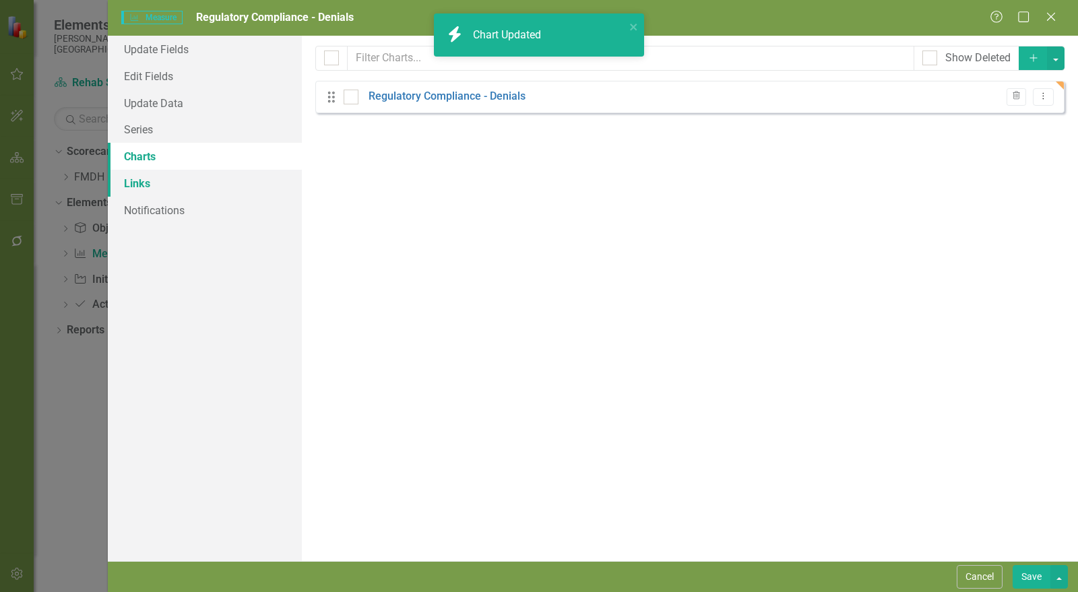
click at [142, 189] on link "Links" at bounding box center [205, 183] width 194 height 27
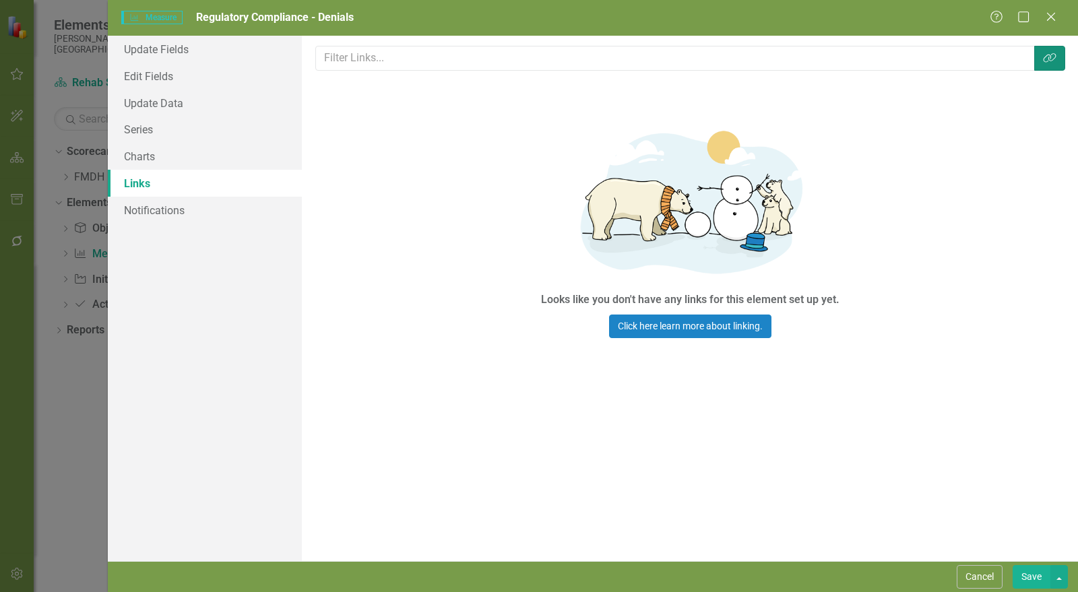
click at [1043, 65] on button "Link Tag" at bounding box center [1050, 58] width 31 height 25
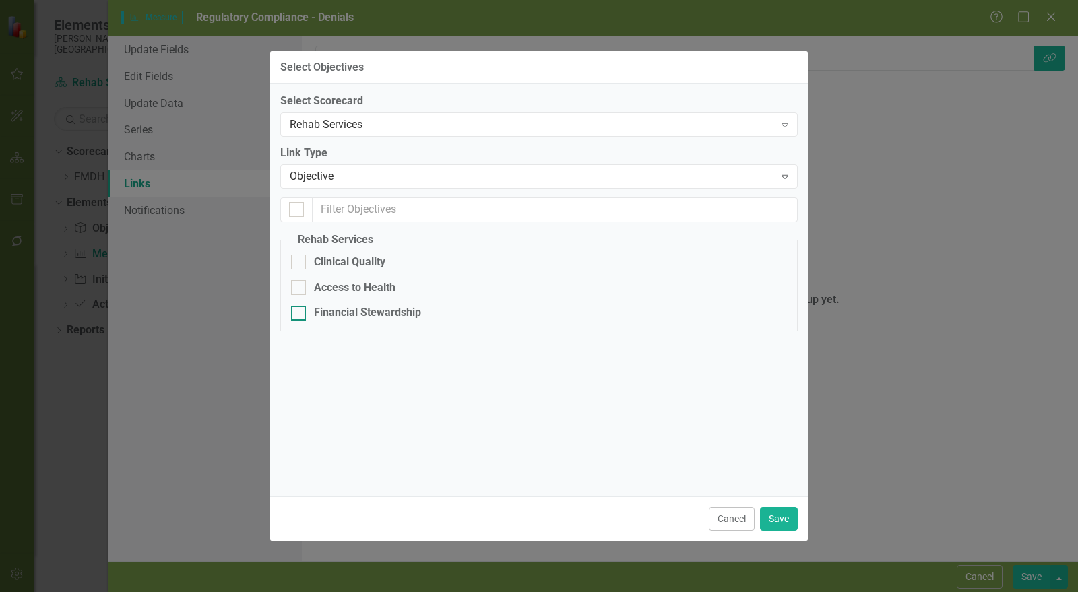
click at [340, 311] on div "Financial Stewardship" at bounding box center [367, 313] width 107 height 16
click at [300, 311] on input "Financial Stewardship" at bounding box center [295, 310] width 9 height 9
checkbox input "true"
click at [782, 521] on button "Save" at bounding box center [779, 520] width 38 height 24
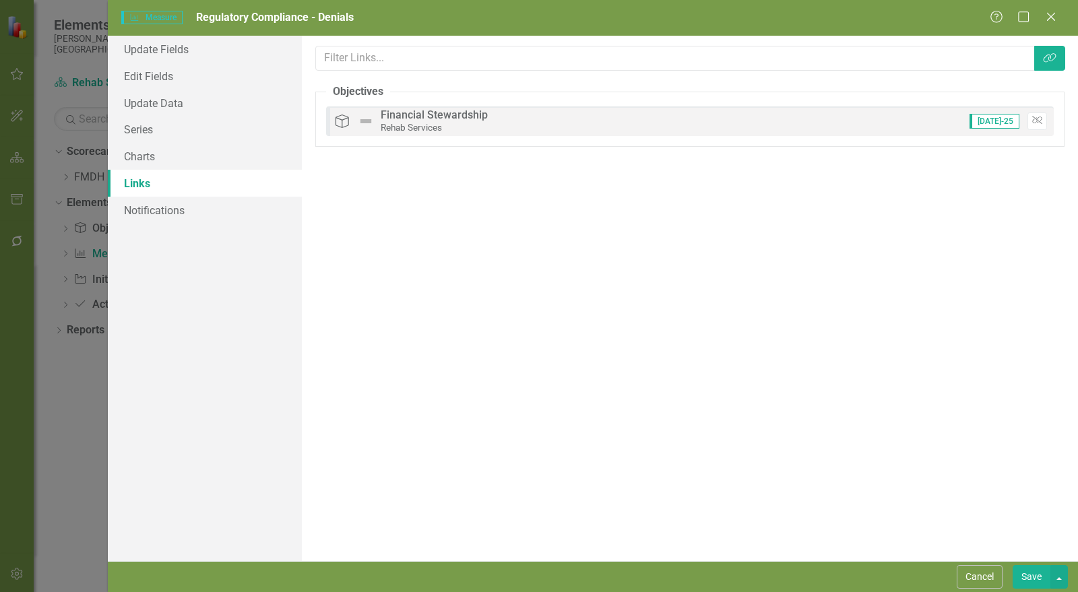
click at [1025, 575] on button "Save" at bounding box center [1032, 578] width 38 height 24
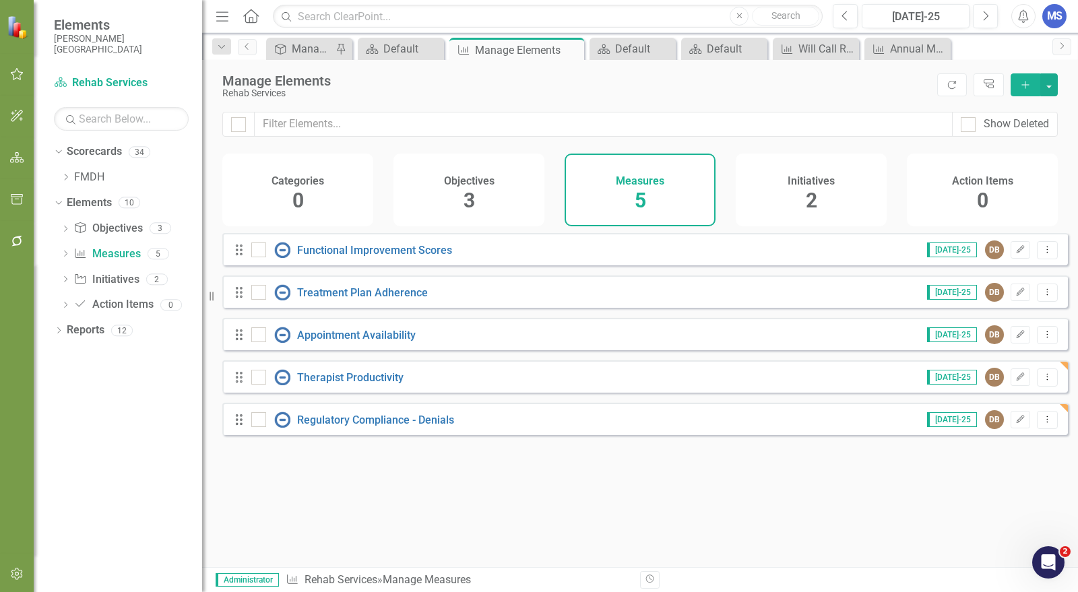
click at [875, 104] on div "Manage Elements Rehab Services Refresh Tree Explorer Add" at bounding box center [640, 86] width 876 height 52
click at [1030, 85] on icon "Add" at bounding box center [1026, 84] width 12 height 9
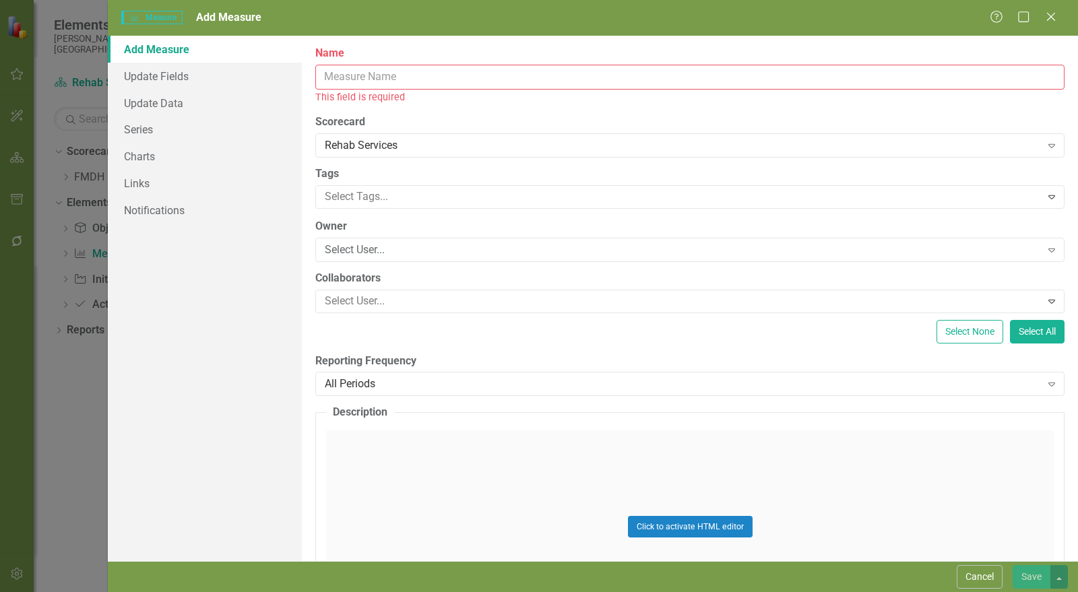
click at [431, 71] on input "Name" at bounding box center [690, 77] width 750 height 25
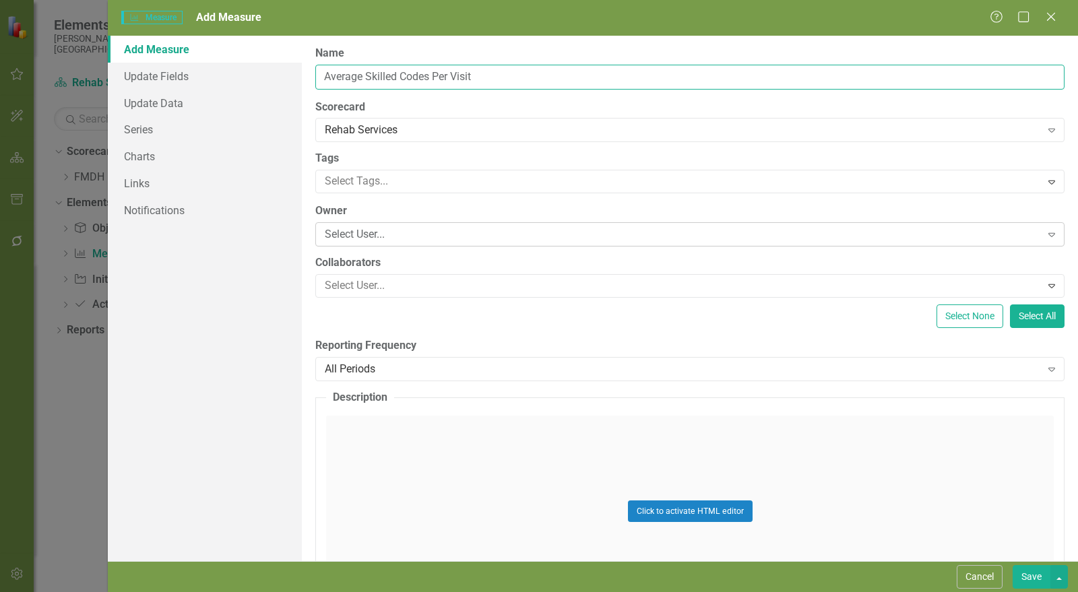
type input "Average Skilled Codes Per Visit"
click at [433, 231] on div "Select User..." at bounding box center [683, 235] width 717 height 16
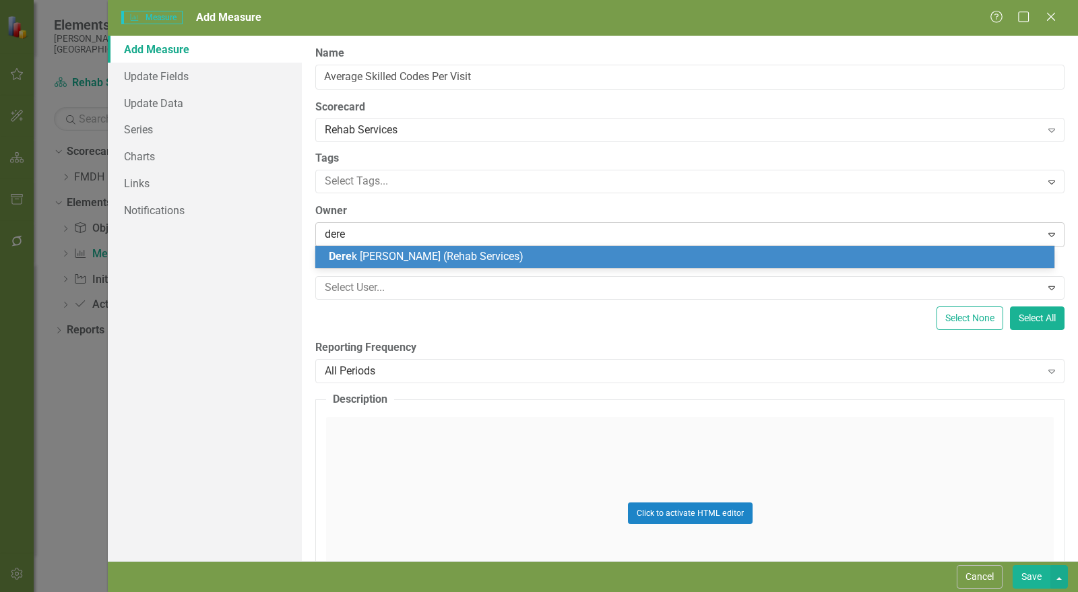
type input "derek"
click at [442, 257] on span "Derek Beadle (Rehab Services)" at bounding box center [451, 256] width 245 height 13
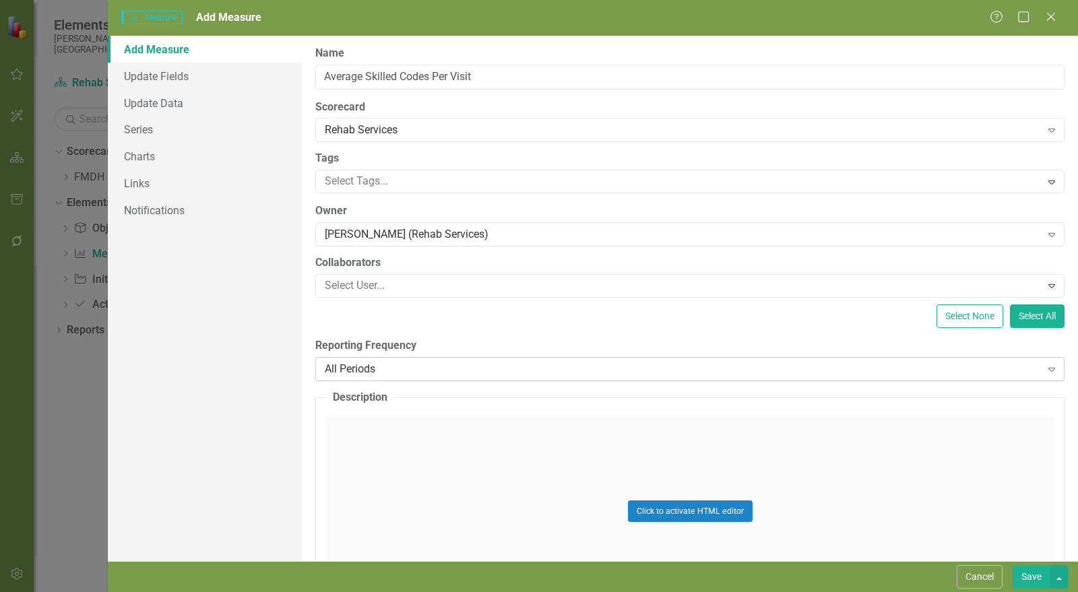
click at [452, 371] on div "All Periods" at bounding box center [683, 369] width 717 height 16
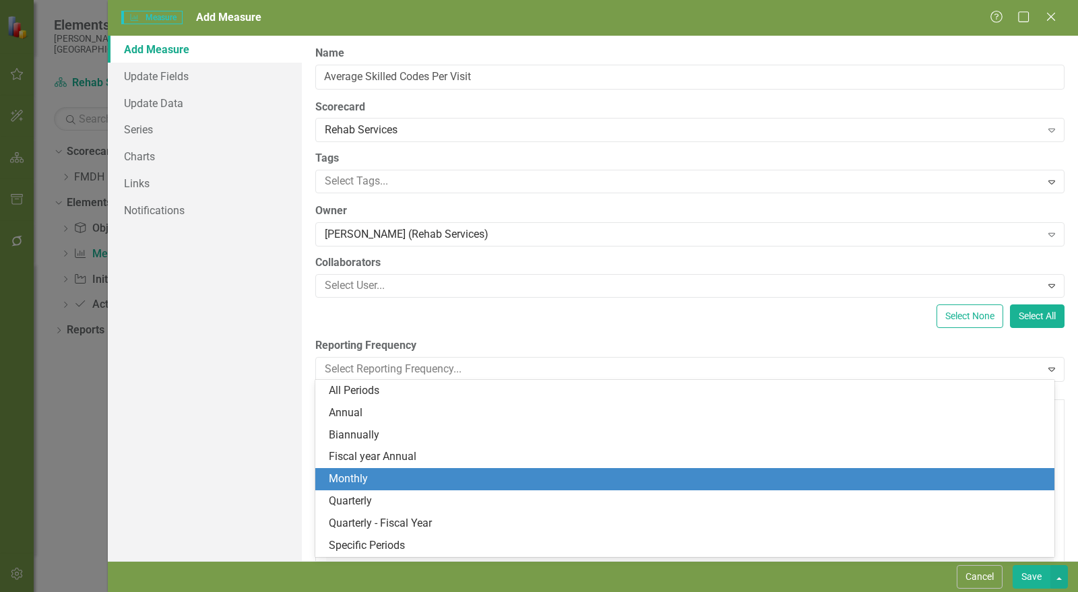
click at [423, 470] on div "Monthly" at bounding box center [684, 479] width 739 height 22
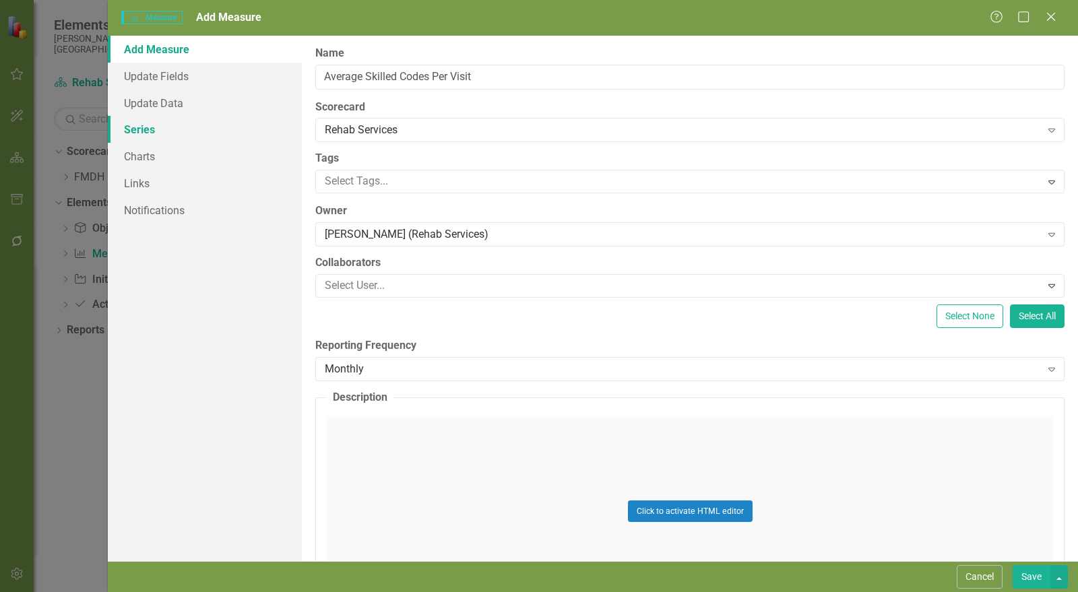
click at [186, 127] on link "Series" at bounding box center [205, 129] width 194 height 27
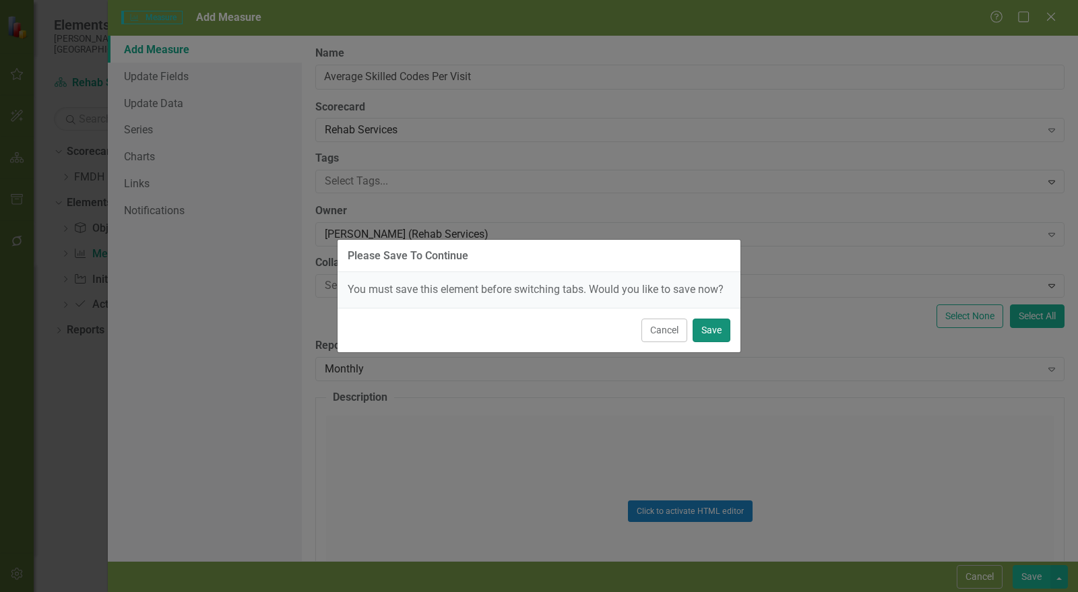
click at [712, 332] on button "Save" at bounding box center [712, 331] width 38 height 24
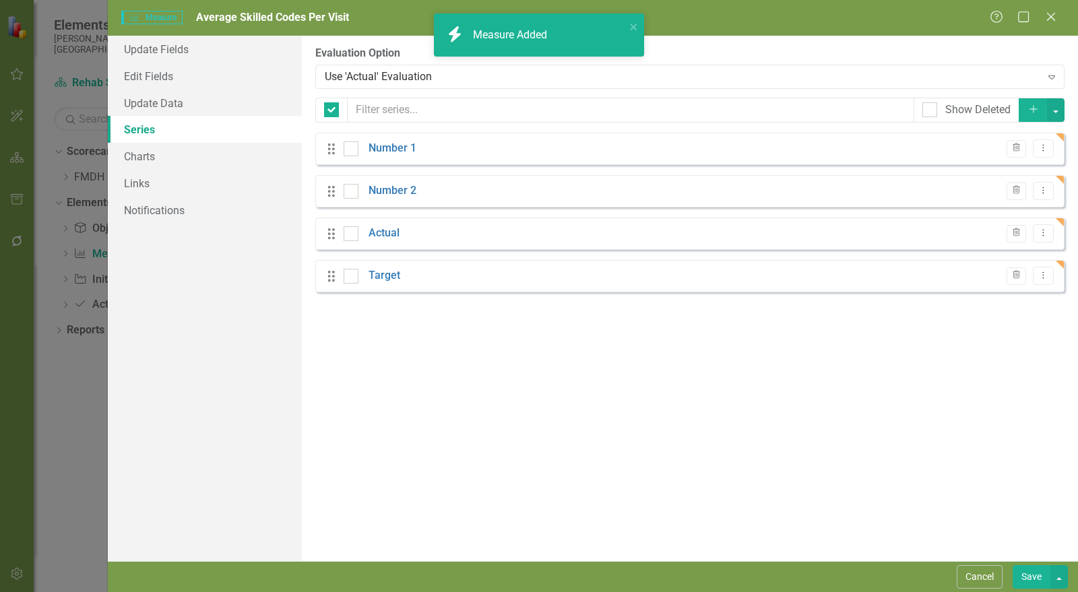
checkbox input "false"
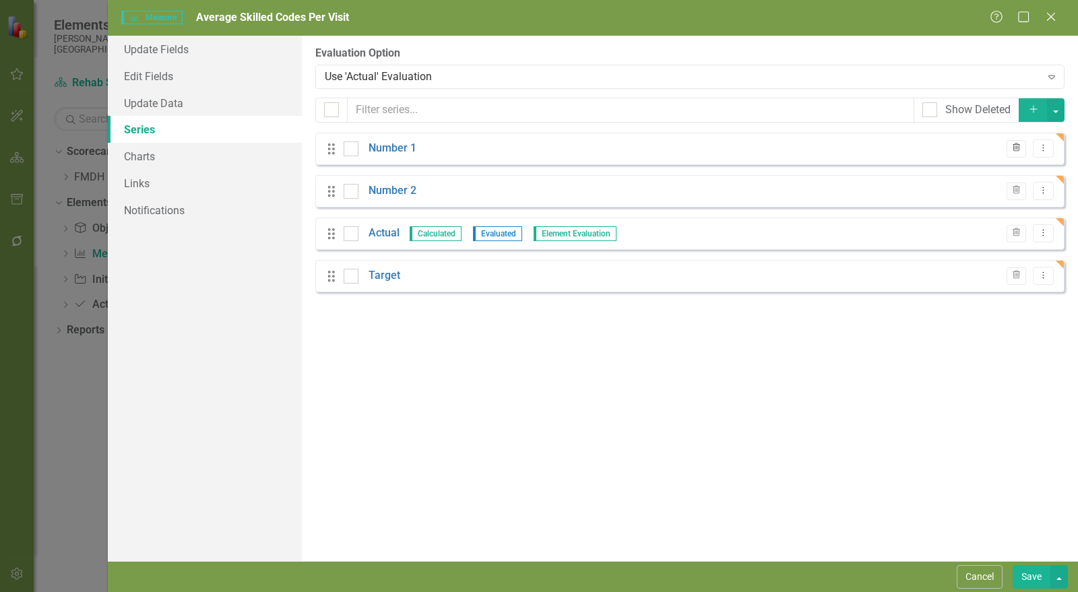
click at [1018, 149] on icon "Trash" at bounding box center [1017, 148] width 10 height 8
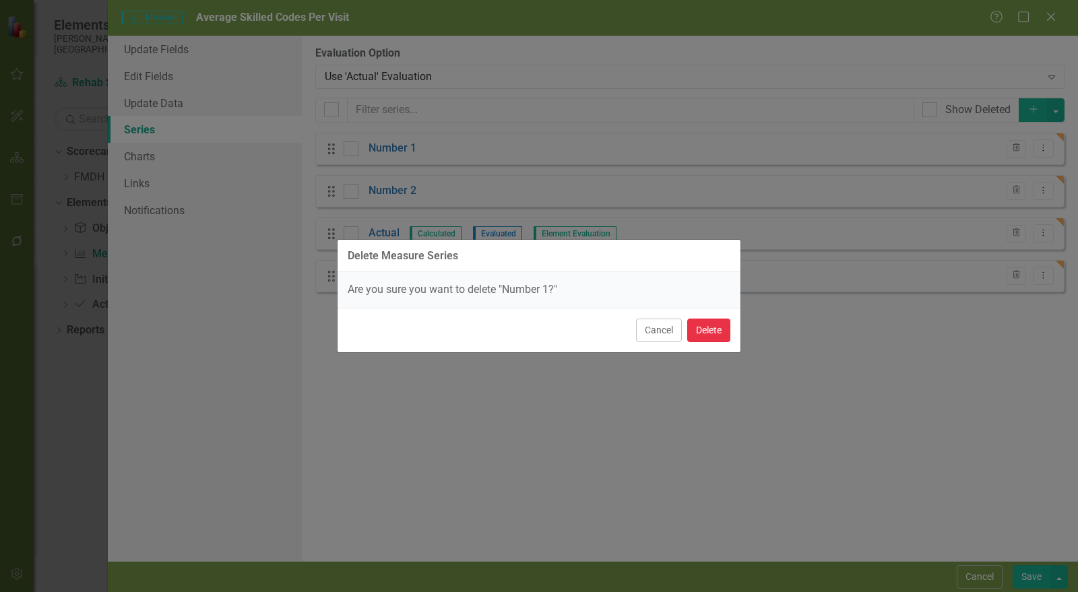
click at [698, 335] on button "Delete" at bounding box center [709, 331] width 43 height 24
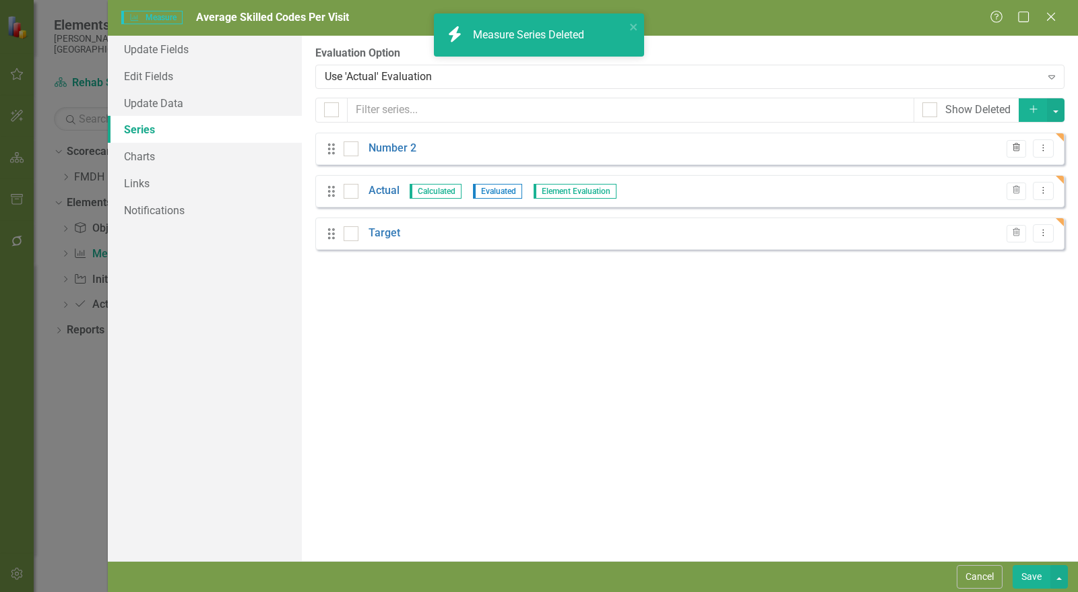
click at [1020, 154] on button "Trash" at bounding box center [1017, 149] width 20 height 18
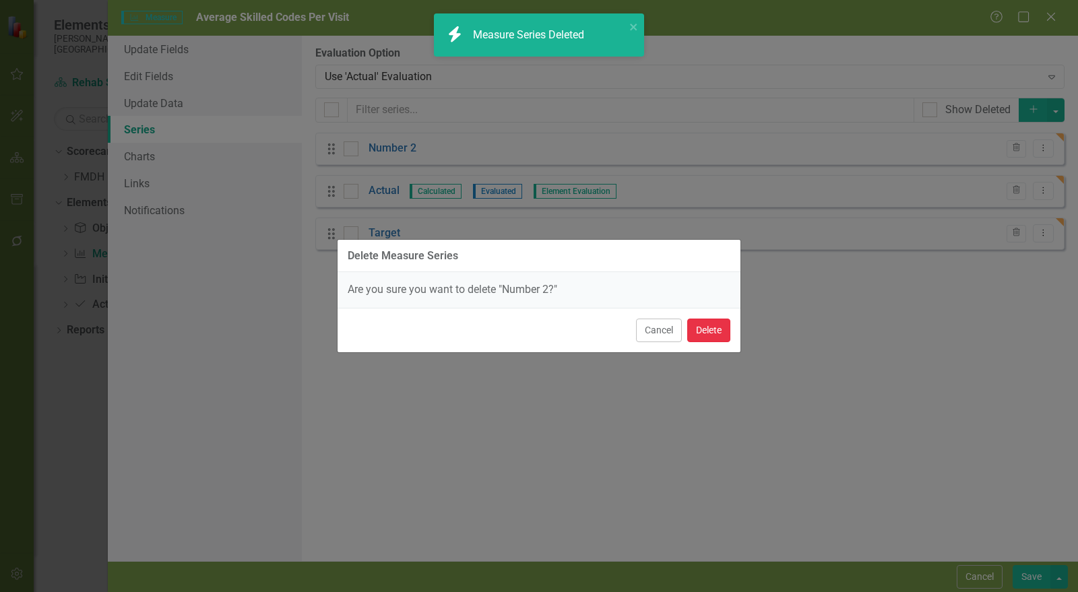
click at [726, 332] on button "Delete" at bounding box center [709, 331] width 43 height 24
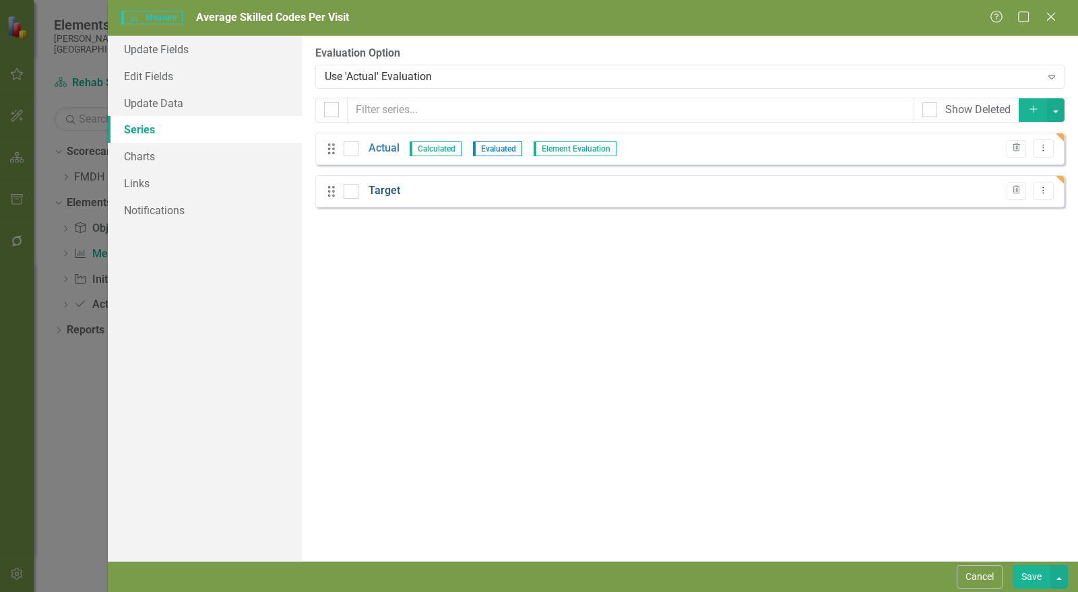
click at [388, 190] on link "Target" at bounding box center [385, 191] width 32 height 16
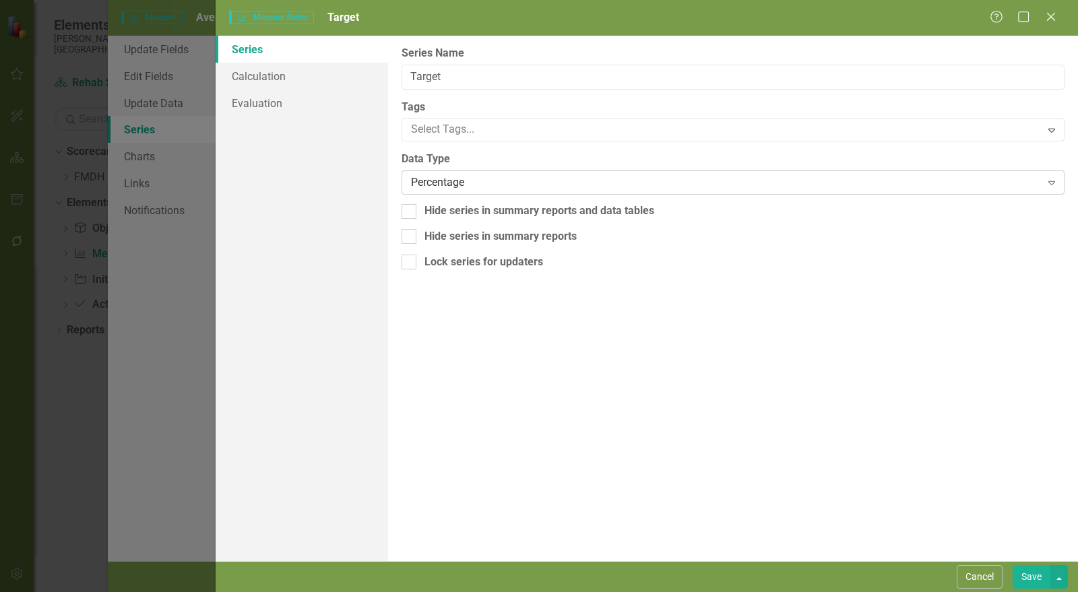
click at [456, 189] on div "Percentage" at bounding box center [726, 183] width 630 height 16
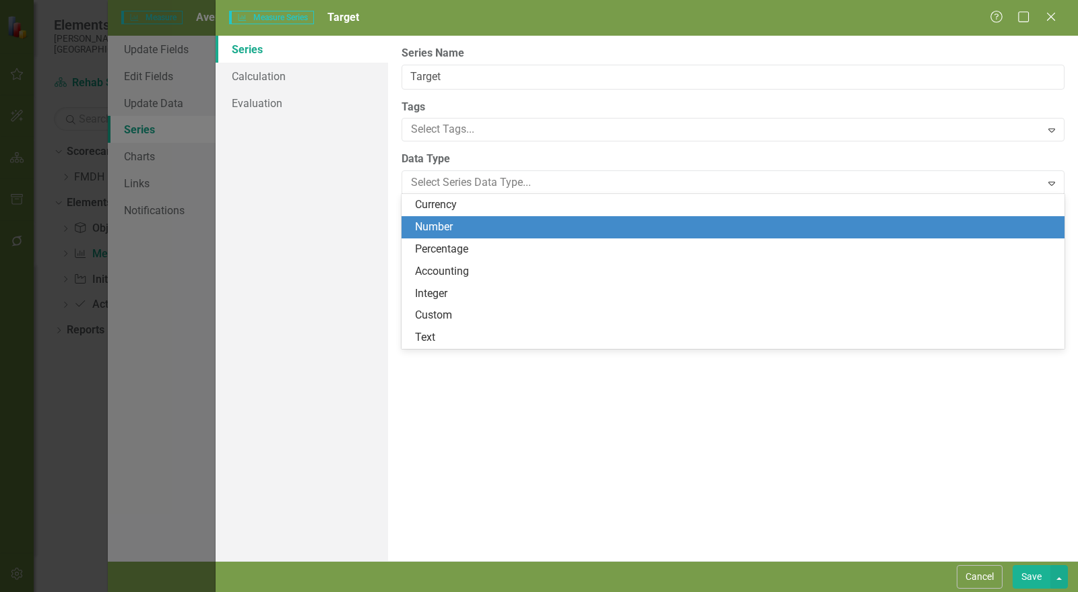
click at [446, 233] on div "Number" at bounding box center [736, 228] width 642 height 16
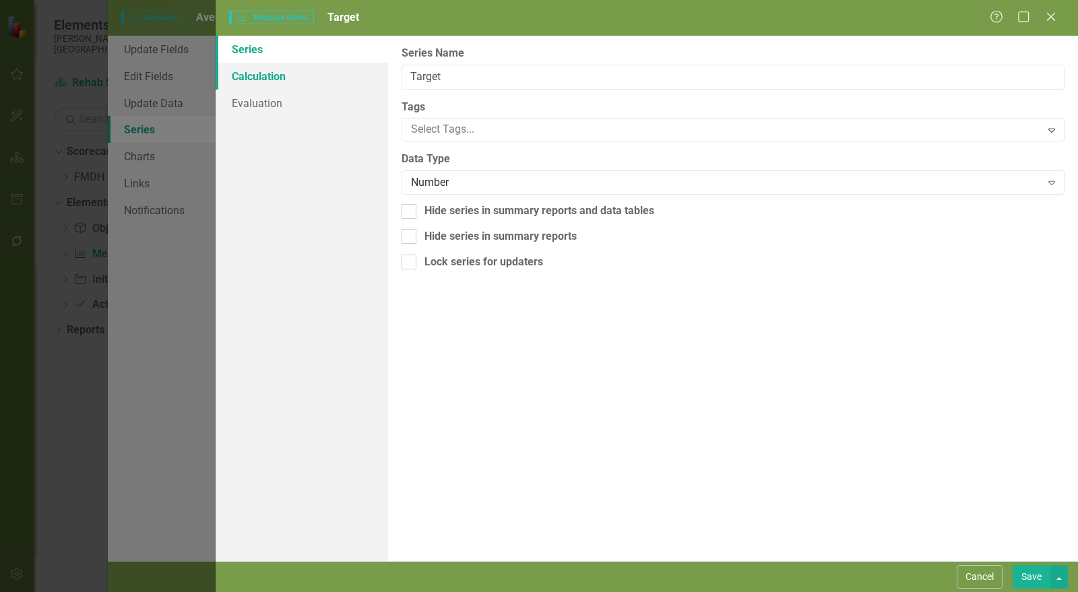
click at [295, 75] on link "Calculation" at bounding box center [302, 76] width 173 height 27
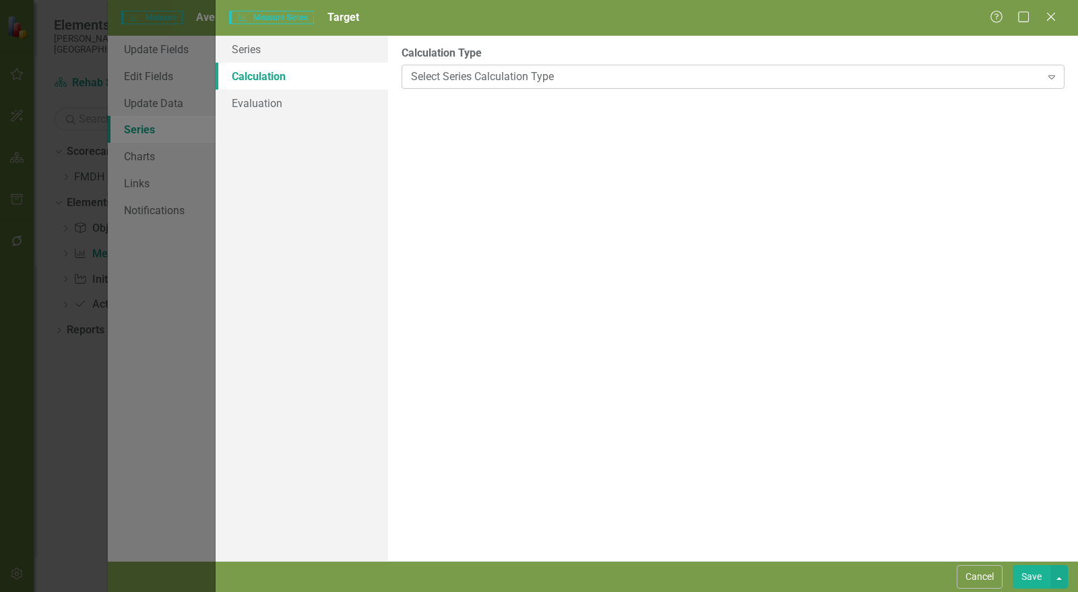
click at [454, 78] on div "Select Series Calculation Type" at bounding box center [726, 77] width 630 height 16
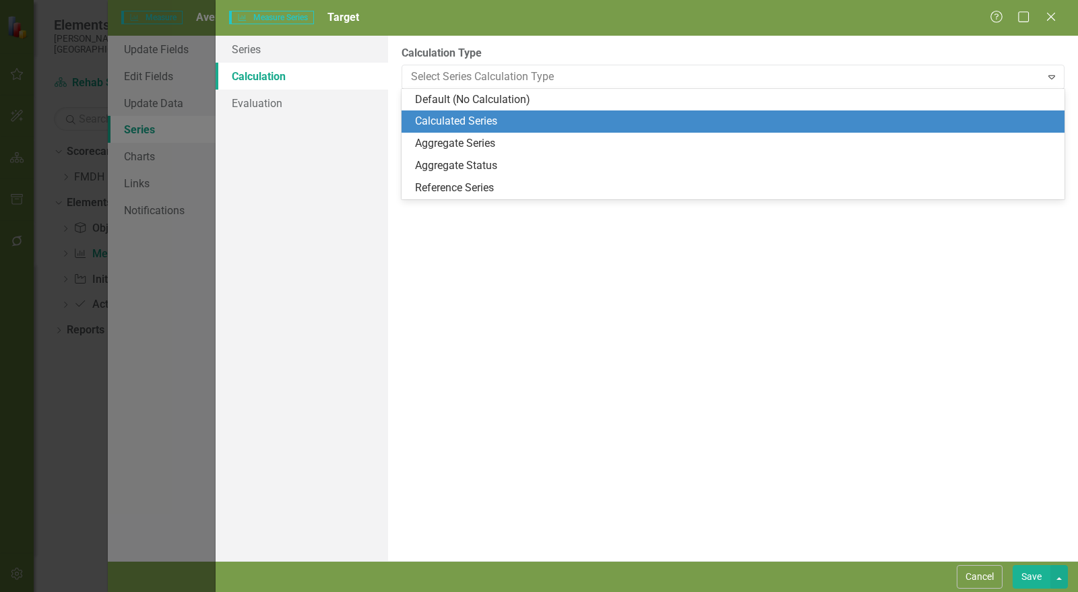
click at [448, 119] on div "Calculated Series" at bounding box center [736, 122] width 642 height 16
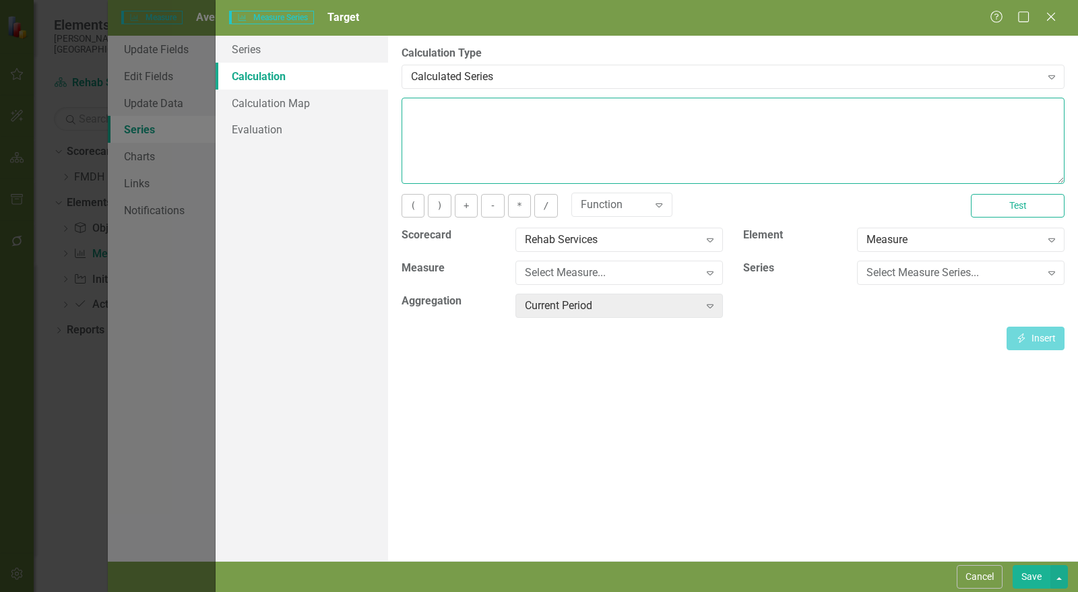
click at [448, 119] on textarea at bounding box center [733, 141] width 663 height 86
type textarea "1.8"
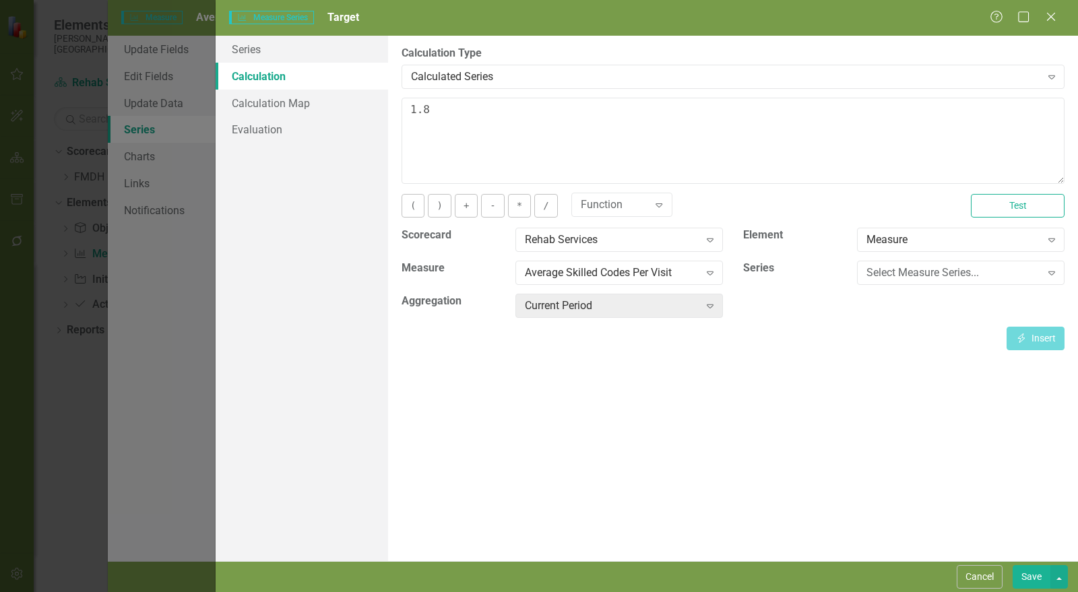
click at [1027, 575] on button "Save" at bounding box center [1032, 578] width 38 height 24
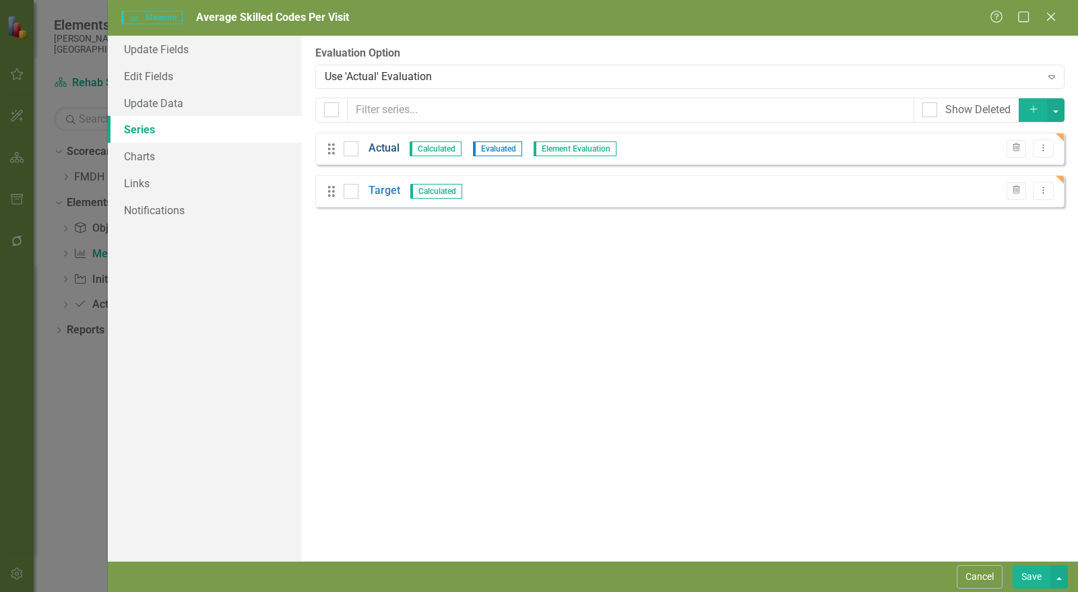
click at [385, 142] on link "Actual" at bounding box center [384, 149] width 31 height 16
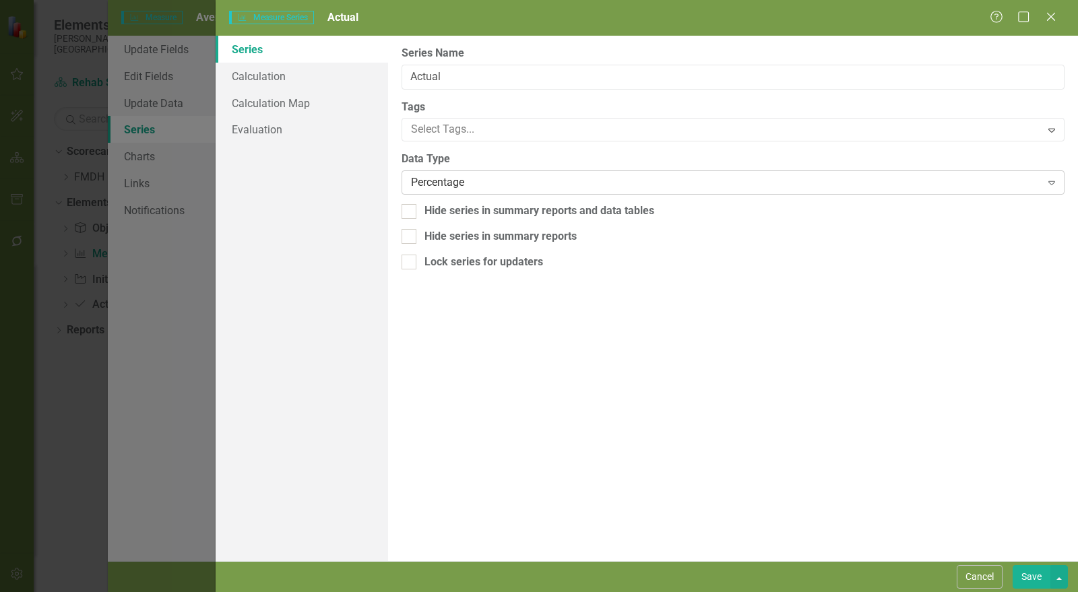
click at [511, 181] on div "Percentage" at bounding box center [726, 183] width 630 height 16
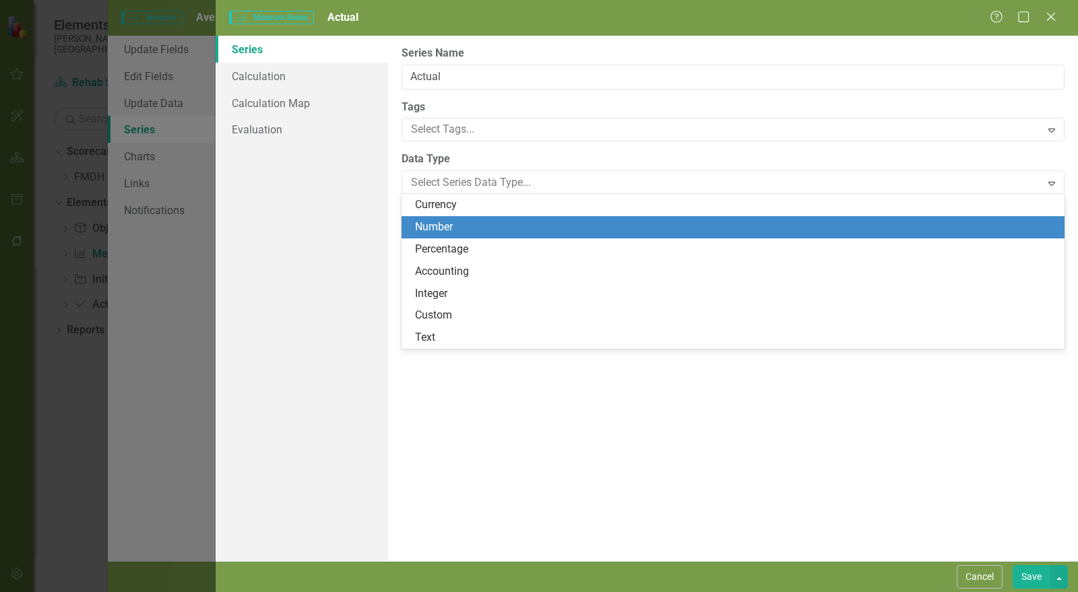
drag, startPoint x: 491, startPoint y: 212, endPoint x: 491, endPoint y: 222, distance: 10.1
click at [491, 222] on div "Currency Number Percentage Accounting Integer Custom Text" at bounding box center [733, 271] width 663 height 155
drag, startPoint x: 463, startPoint y: 235, endPoint x: 379, endPoint y: 175, distance: 103.0
click at [463, 235] on div "Number" at bounding box center [736, 228] width 642 height 16
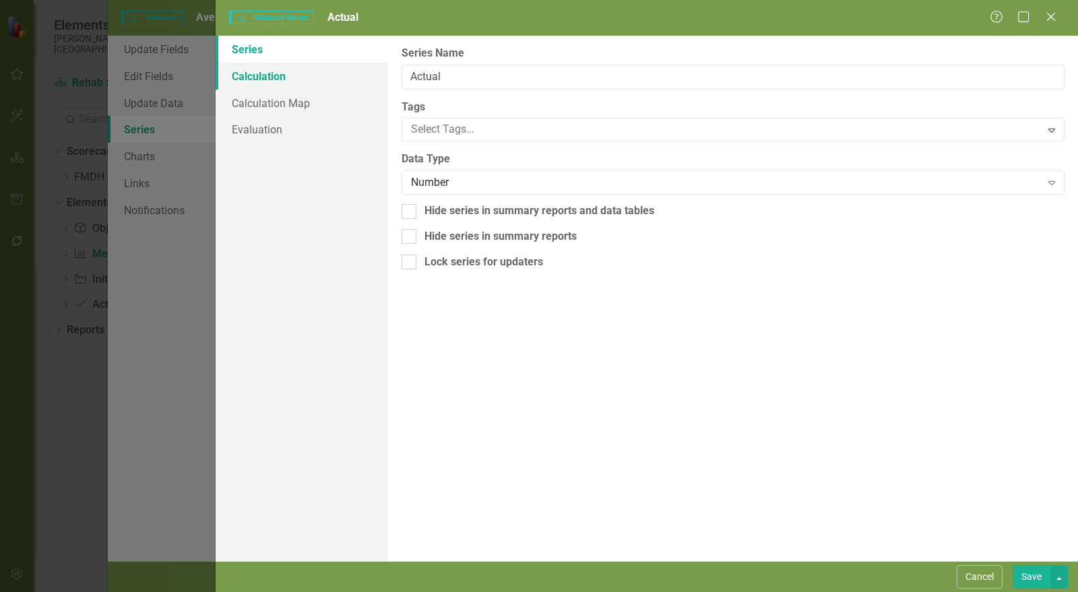
click at [282, 73] on link "Calculation" at bounding box center [302, 76] width 173 height 27
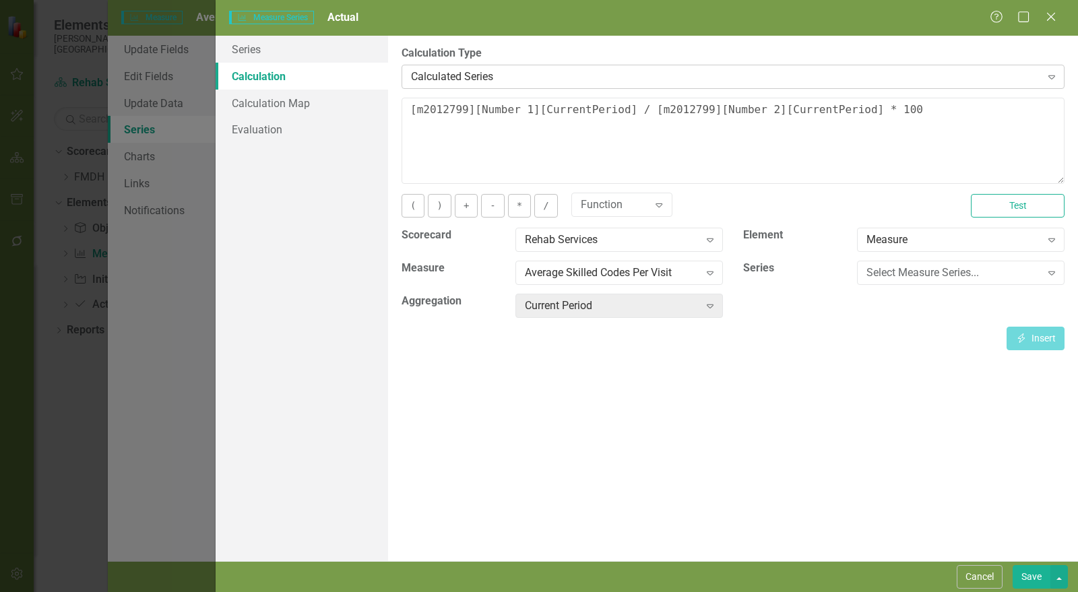
click at [476, 73] on div "Calculated Series" at bounding box center [726, 77] width 630 height 16
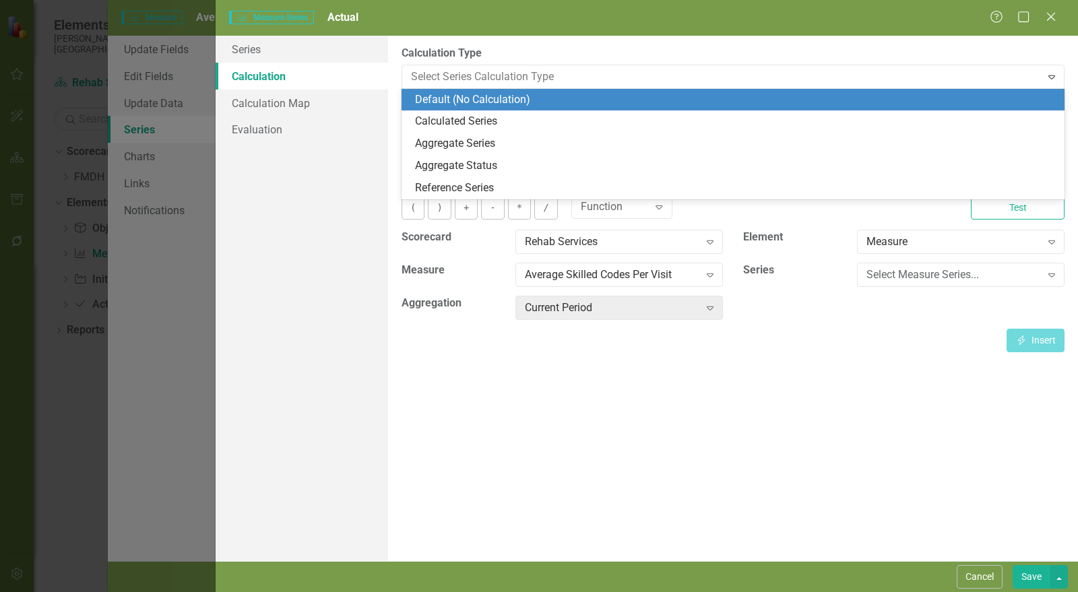
click at [462, 95] on div "Default (No Calculation)" at bounding box center [736, 100] width 642 height 16
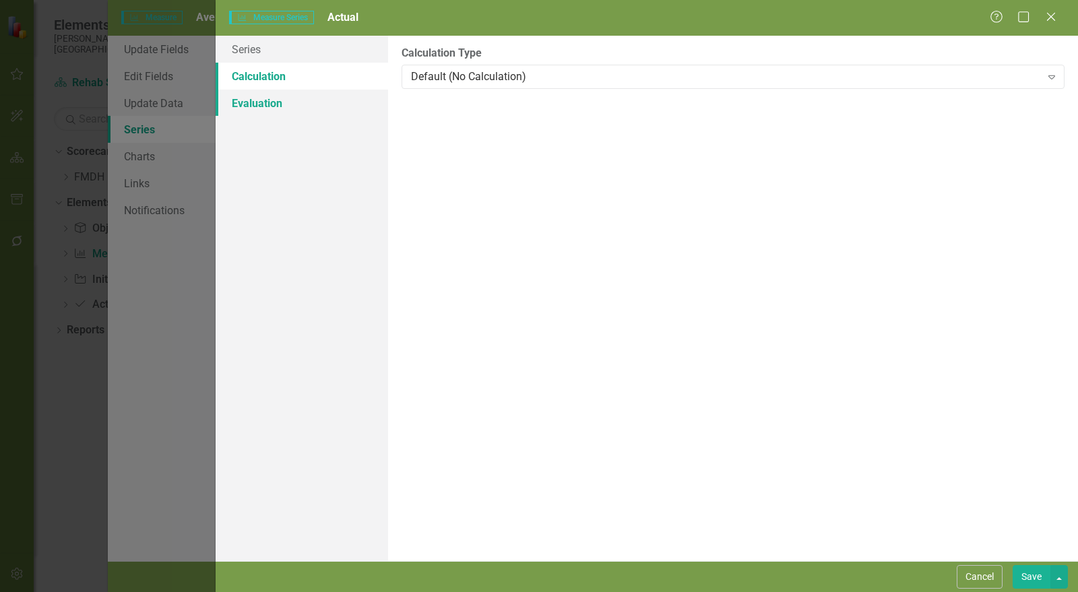
click at [273, 108] on link "Evaluation" at bounding box center [302, 103] width 173 height 27
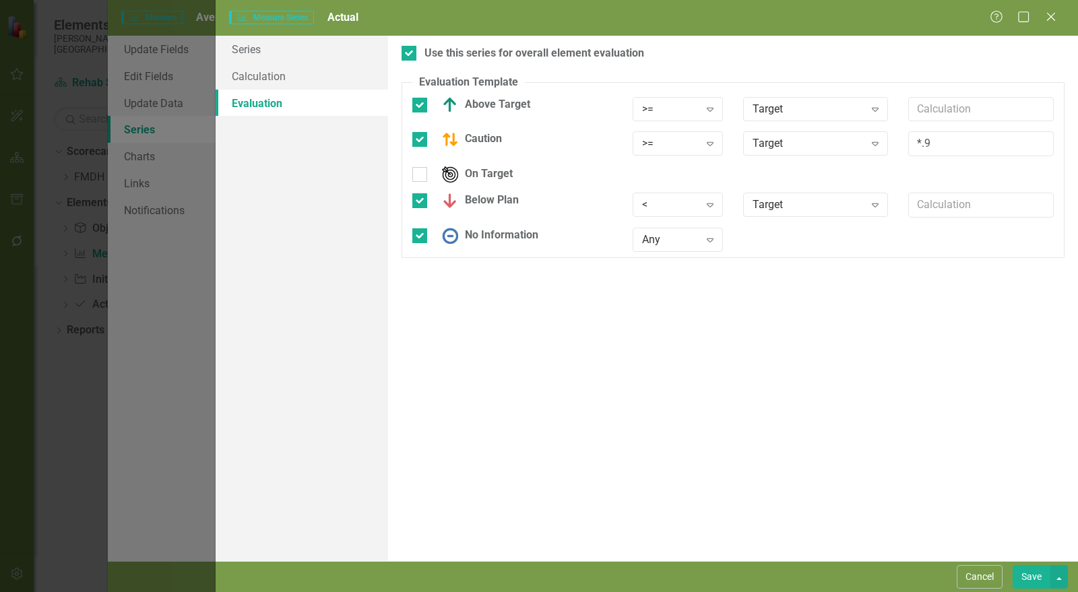
click at [1034, 573] on button "Save" at bounding box center [1032, 578] width 38 height 24
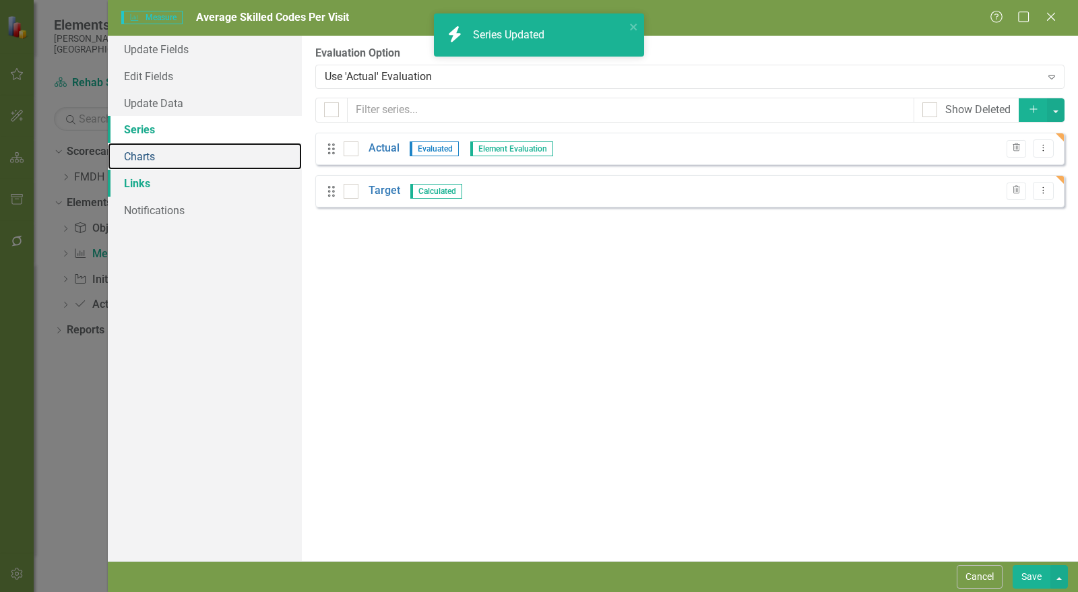
click at [146, 154] on link "Charts" at bounding box center [205, 156] width 194 height 27
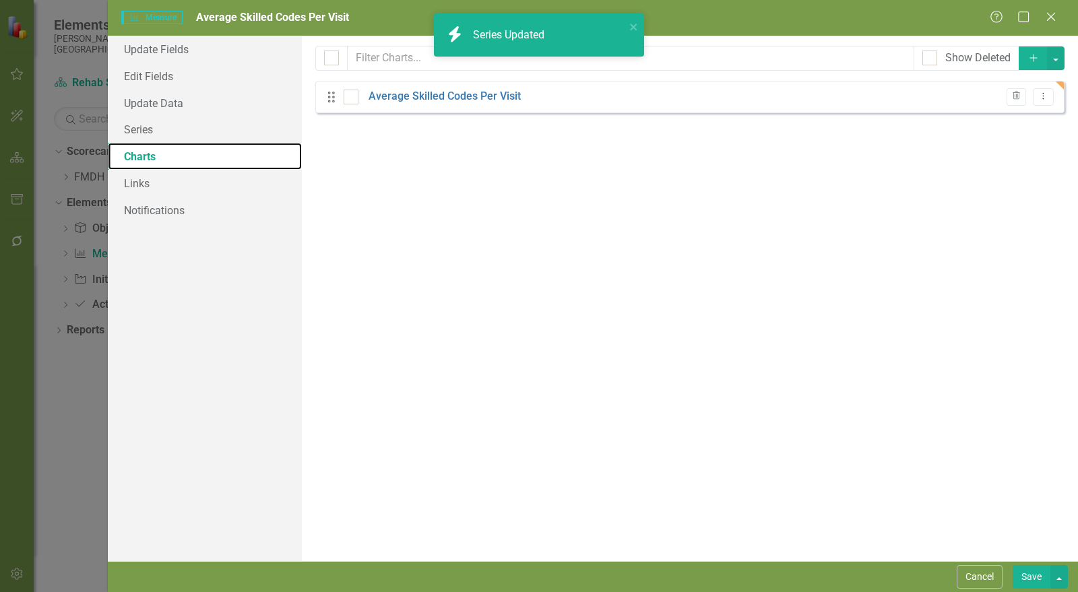
checkbox input "false"
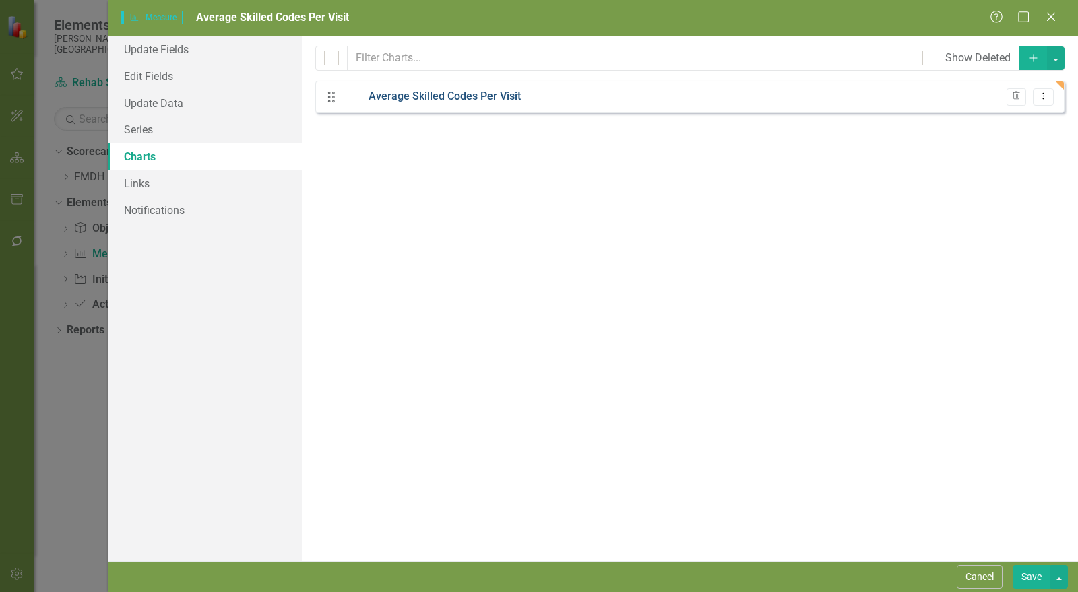
click at [437, 96] on link "Average Skilled Codes Per Visit" at bounding box center [445, 97] width 152 height 16
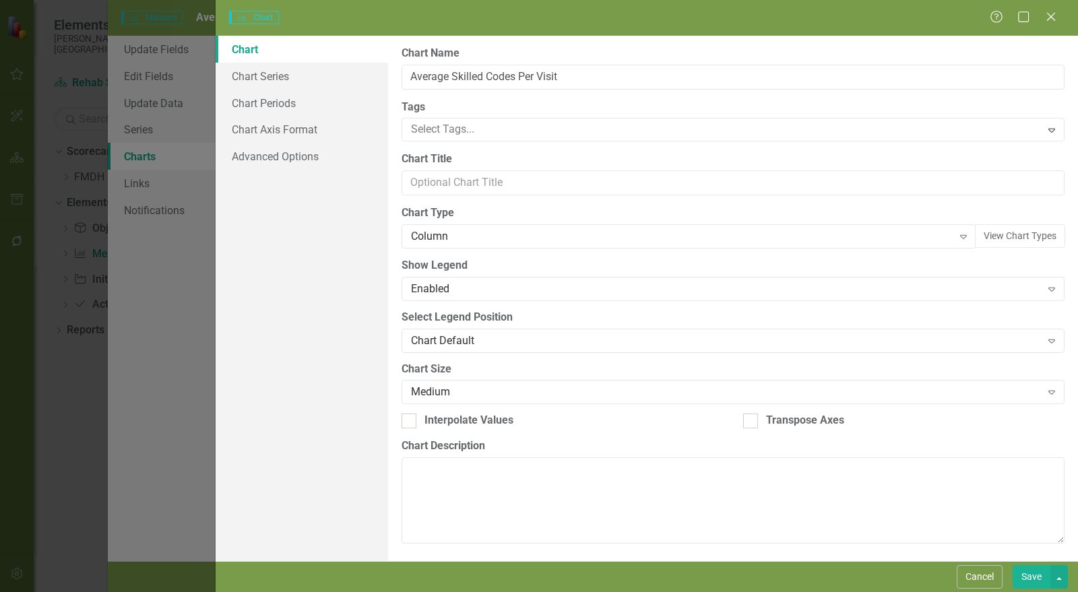
type input "Average Skilled Codes Per Visit"
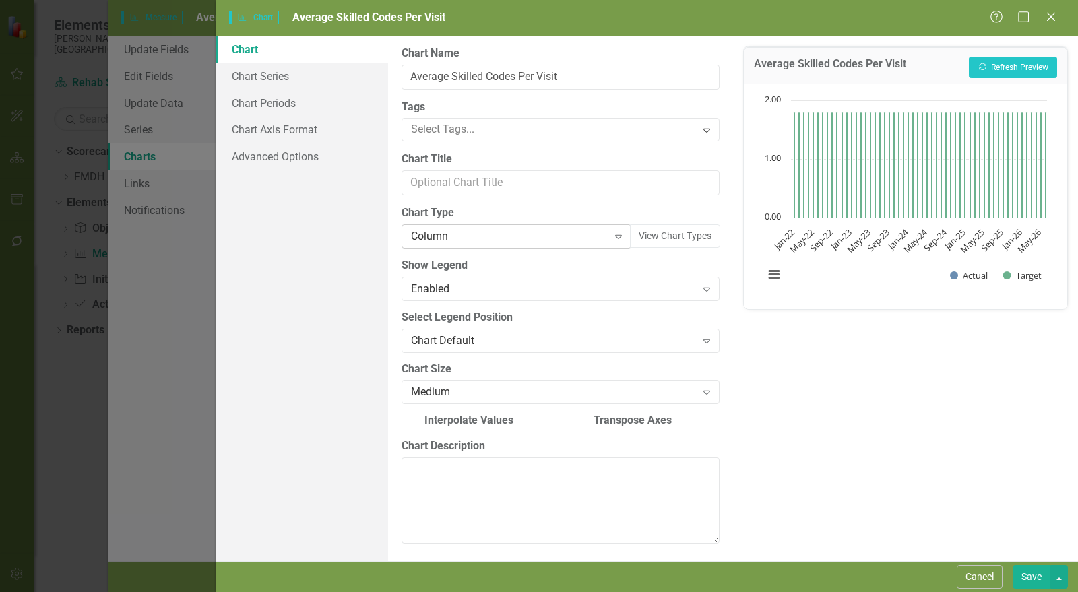
click at [502, 235] on div "Column" at bounding box center [509, 237] width 197 height 16
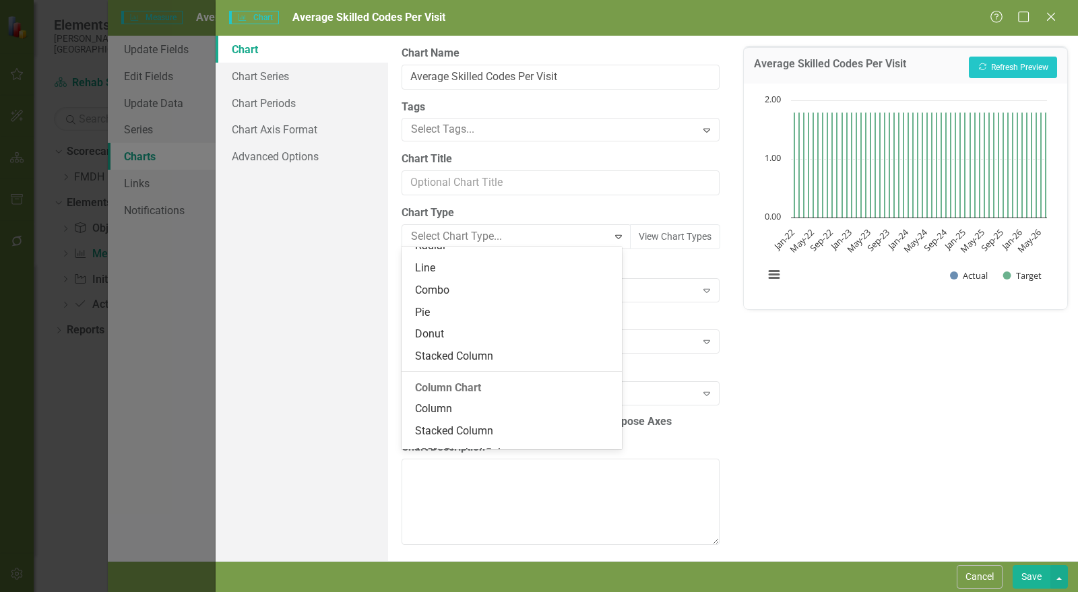
scroll to position [71, 0]
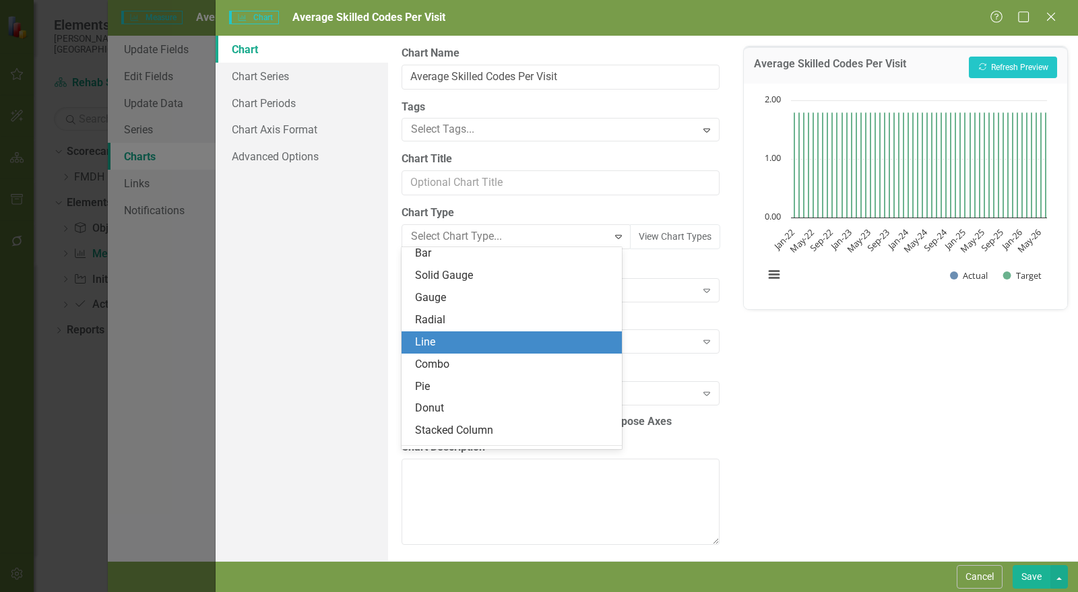
click at [449, 341] on div "Line" at bounding box center [514, 343] width 199 height 16
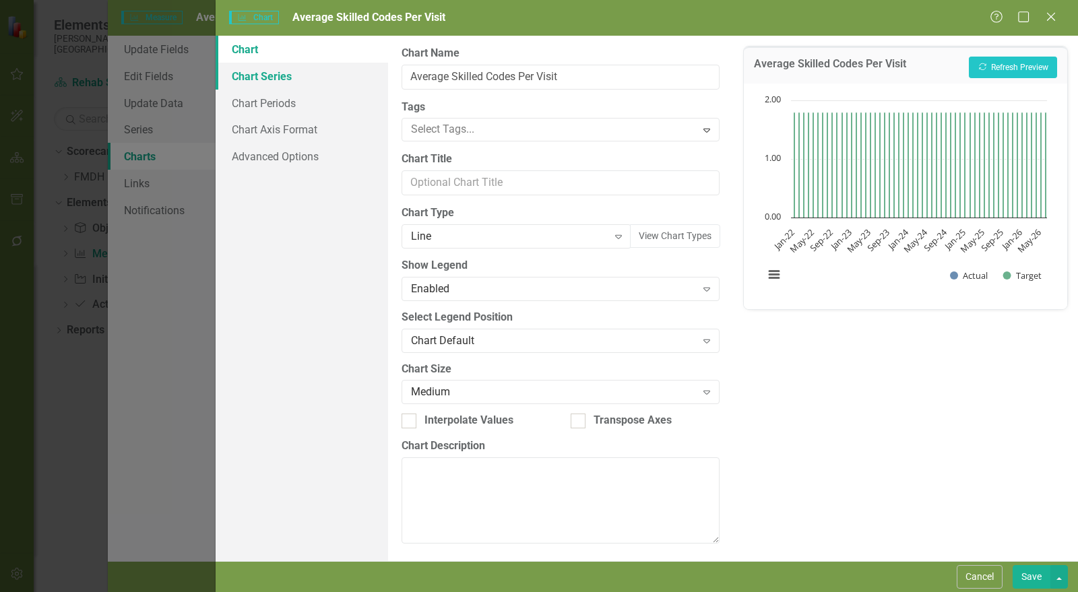
click at [272, 80] on link "Chart Series" at bounding box center [302, 76] width 173 height 27
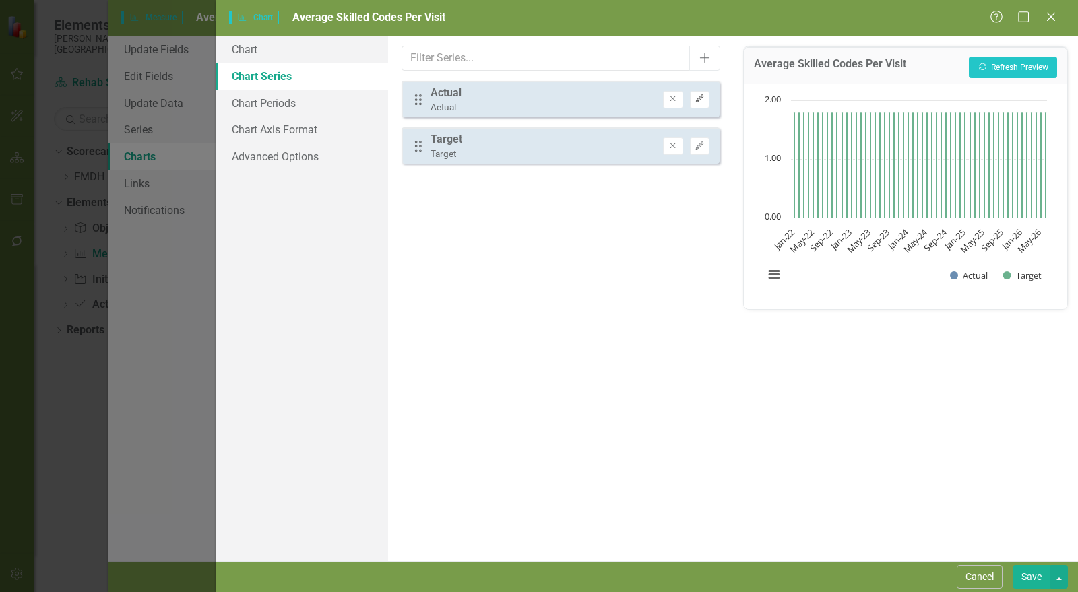
click at [701, 96] on icon "button" at bounding box center [700, 99] width 8 height 8
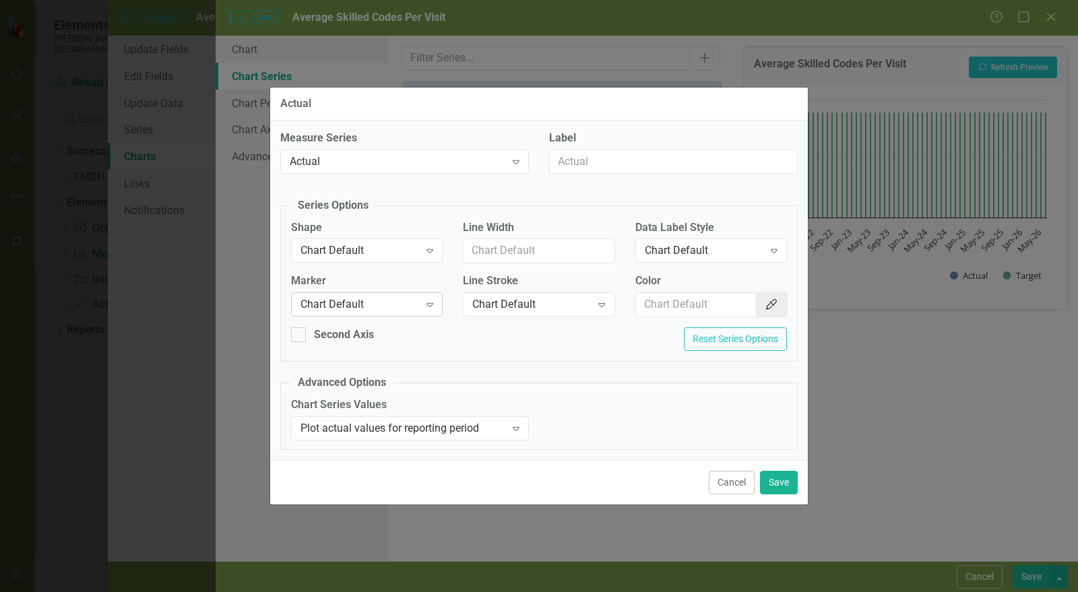
click at [343, 305] on div "Chart Default" at bounding box center [360, 305] width 119 height 16
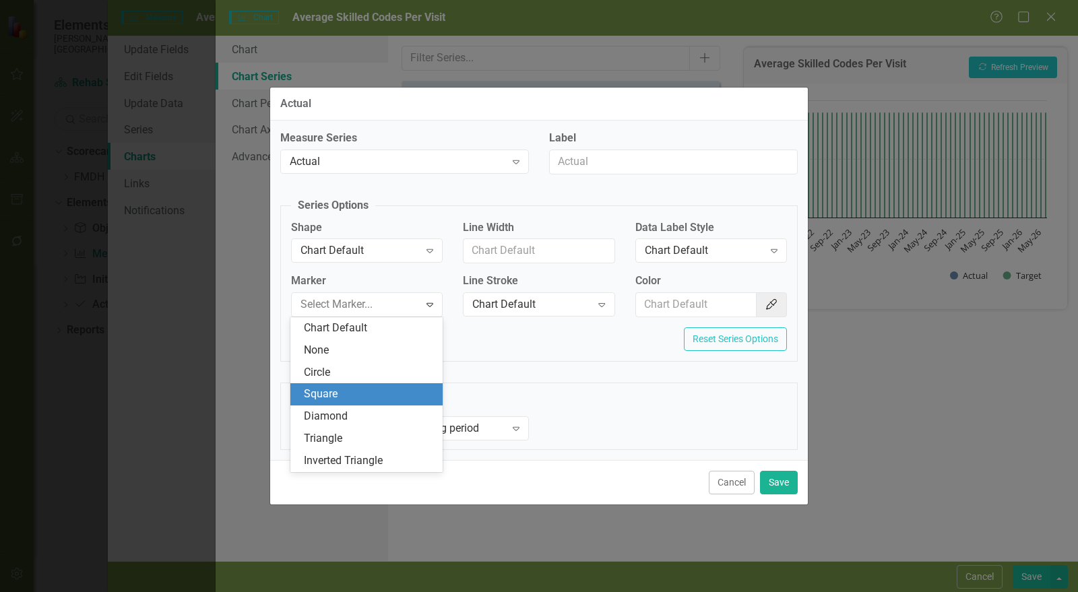
click at [356, 397] on div "Square" at bounding box center [369, 395] width 131 height 16
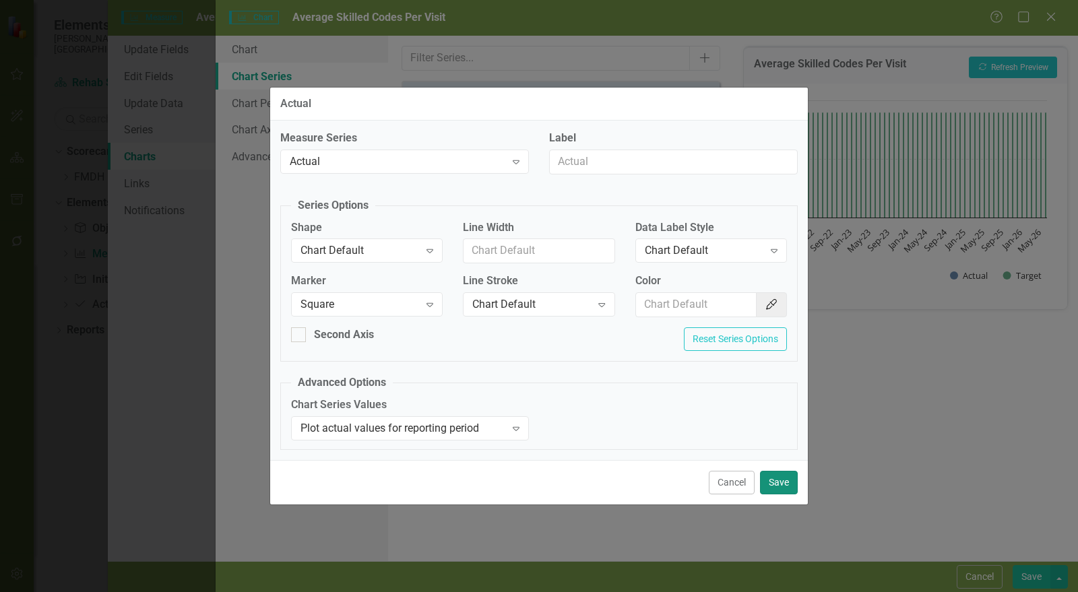
click at [786, 474] on button "Save" at bounding box center [779, 483] width 38 height 24
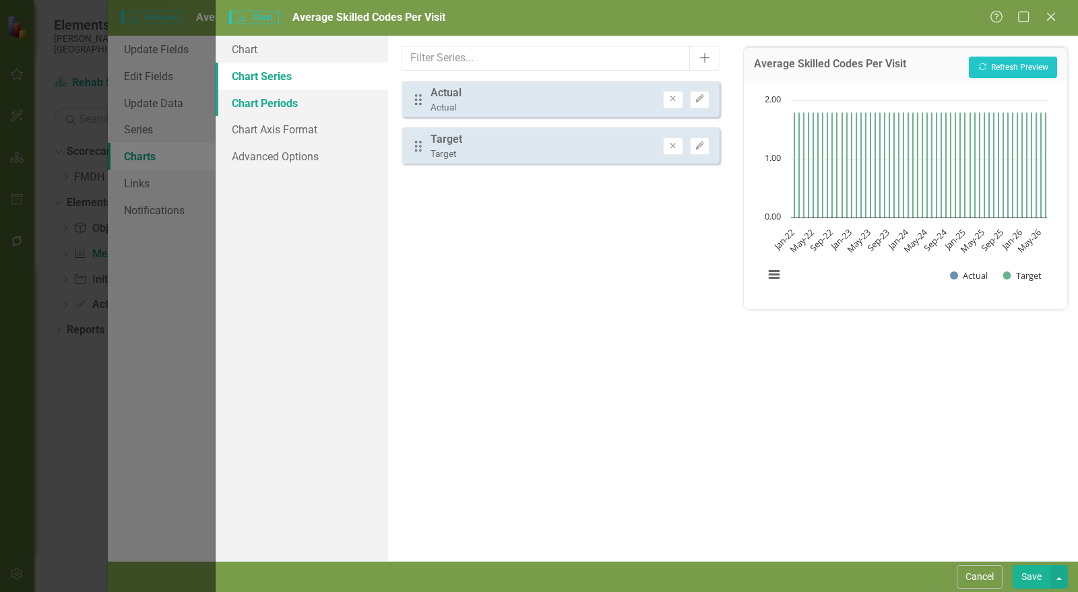
click at [297, 110] on link "Chart Periods" at bounding box center [302, 103] width 173 height 27
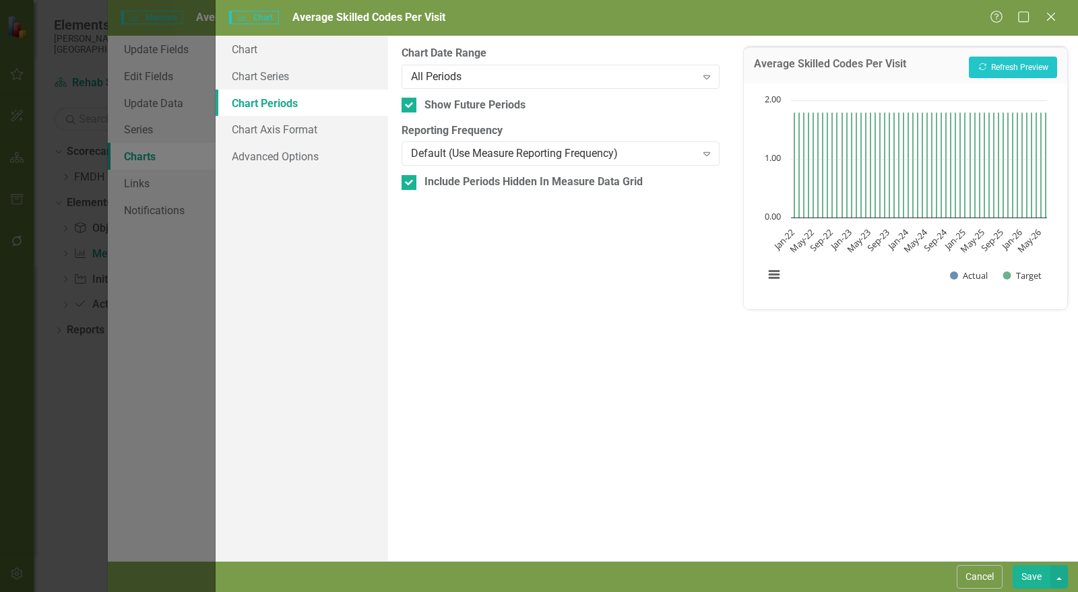
drag, startPoint x: 410, startPoint y: 107, endPoint x: 413, endPoint y: 129, distance: 21.7
click at [410, 107] on div at bounding box center [409, 105] width 15 height 15
click at [410, 106] on input "Show Future Periods" at bounding box center [406, 102] width 9 height 9
checkbox input "false"
click at [412, 181] on div at bounding box center [409, 182] width 15 height 15
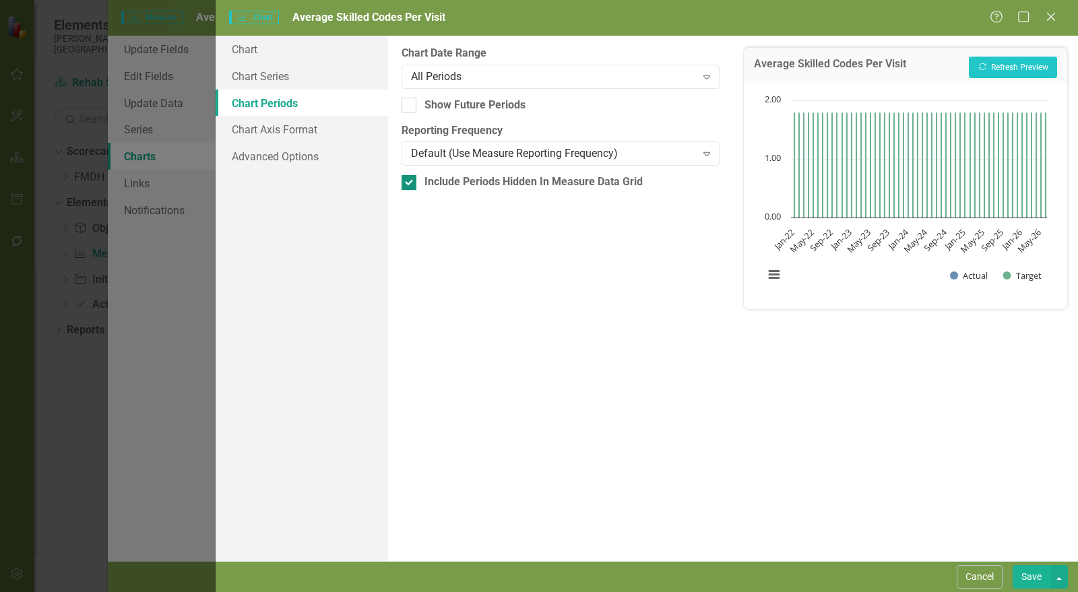
click at [410, 181] on input "Include Periods Hidden In Measure Data Grid" at bounding box center [406, 179] width 9 height 9
checkbox input "false"
click at [1032, 575] on button "Save" at bounding box center [1032, 578] width 38 height 24
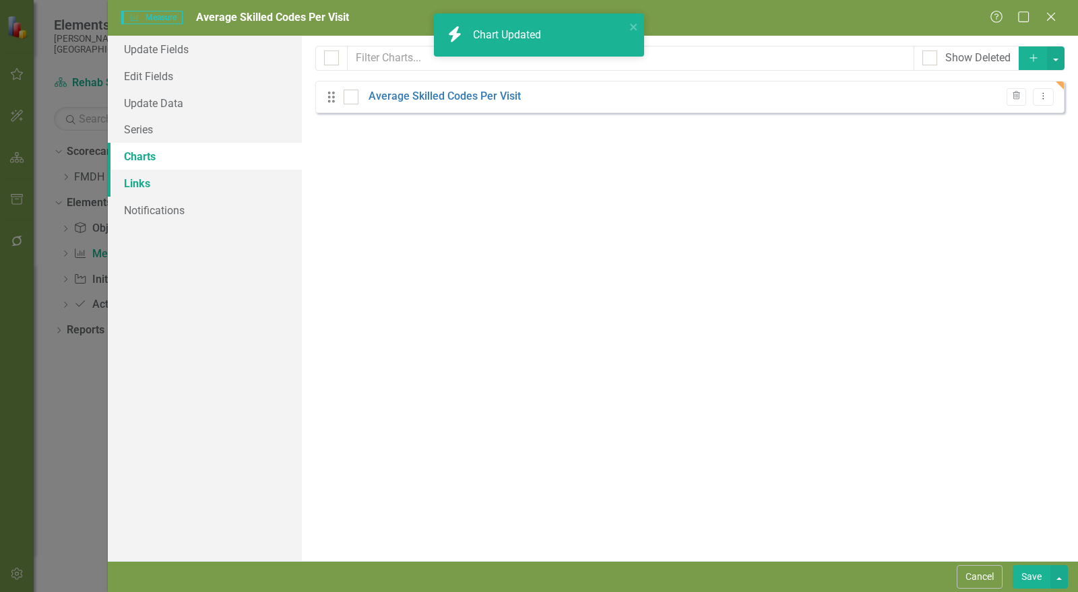
click at [148, 183] on link "Links" at bounding box center [205, 183] width 194 height 27
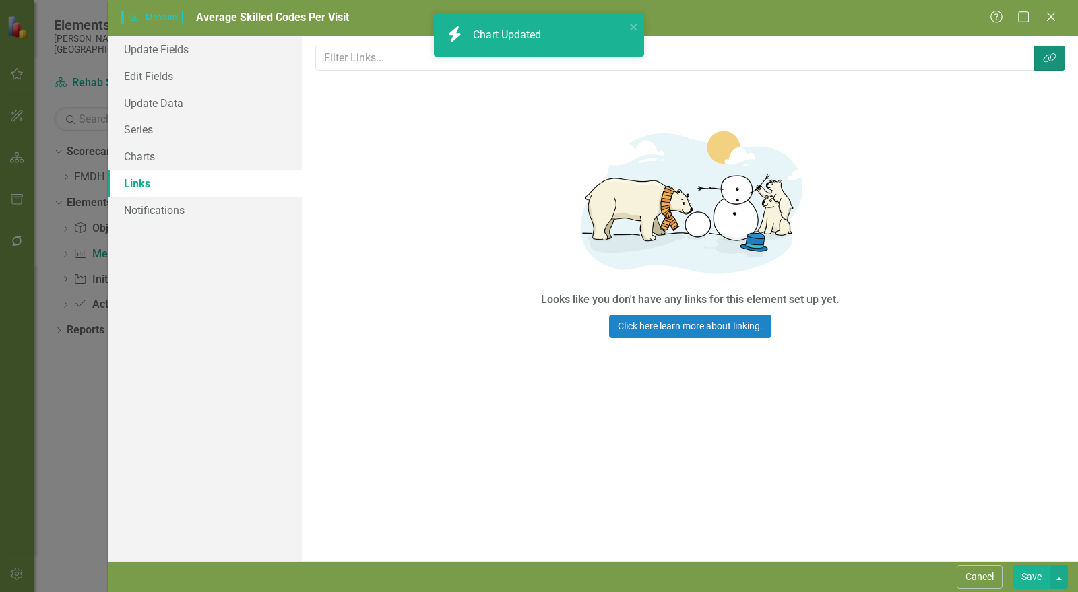
click at [1048, 61] on icon "button" at bounding box center [1049, 57] width 13 height 9
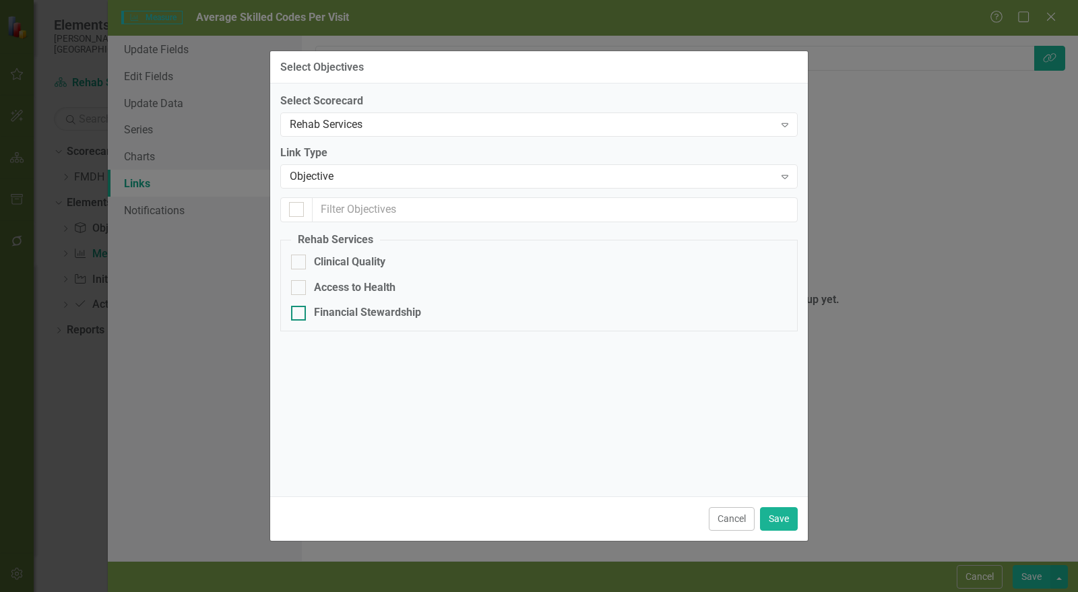
click at [402, 311] on div "Financial Stewardship" at bounding box center [367, 313] width 107 height 16
click at [300, 311] on input "Financial Stewardship" at bounding box center [295, 310] width 9 height 9
checkbox input "true"
click at [787, 516] on button "Save" at bounding box center [779, 520] width 38 height 24
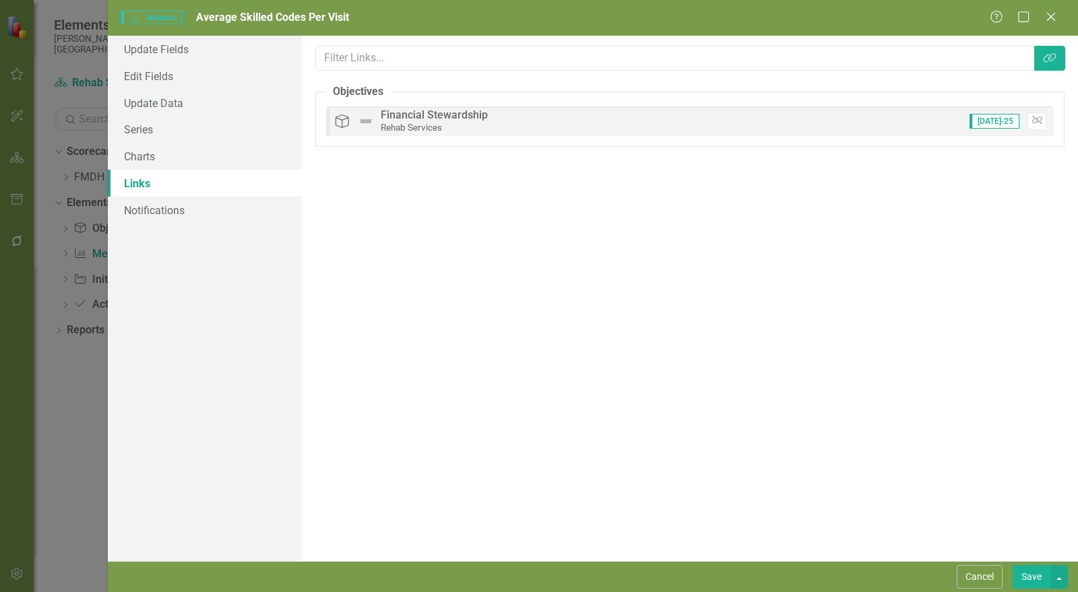
click at [1043, 583] on button "Save" at bounding box center [1032, 578] width 38 height 24
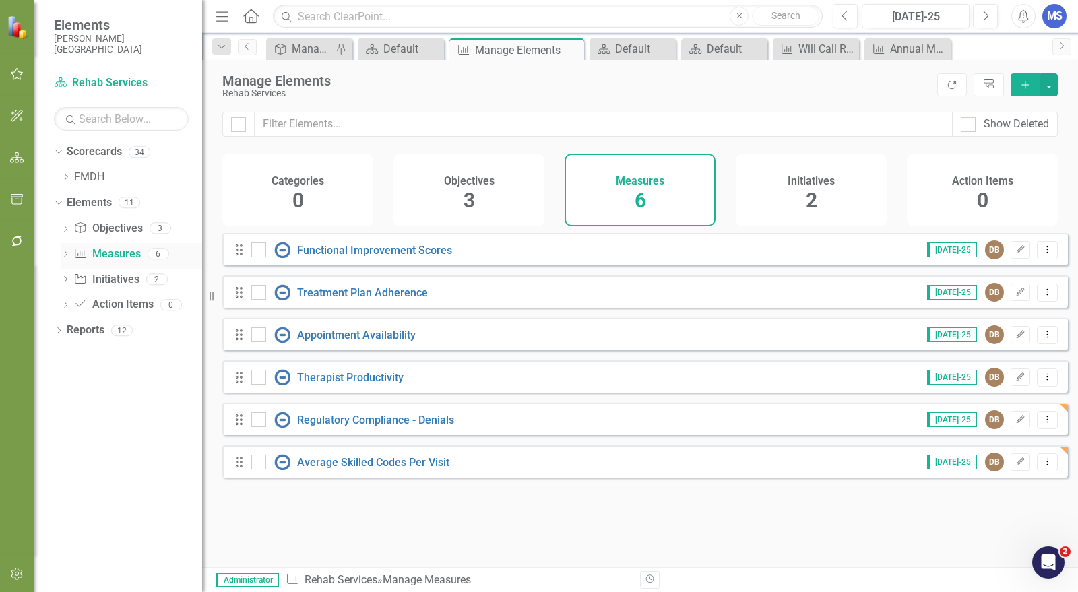
click at [64, 255] on icon "Dropdown" at bounding box center [65, 254] width 9 height 7
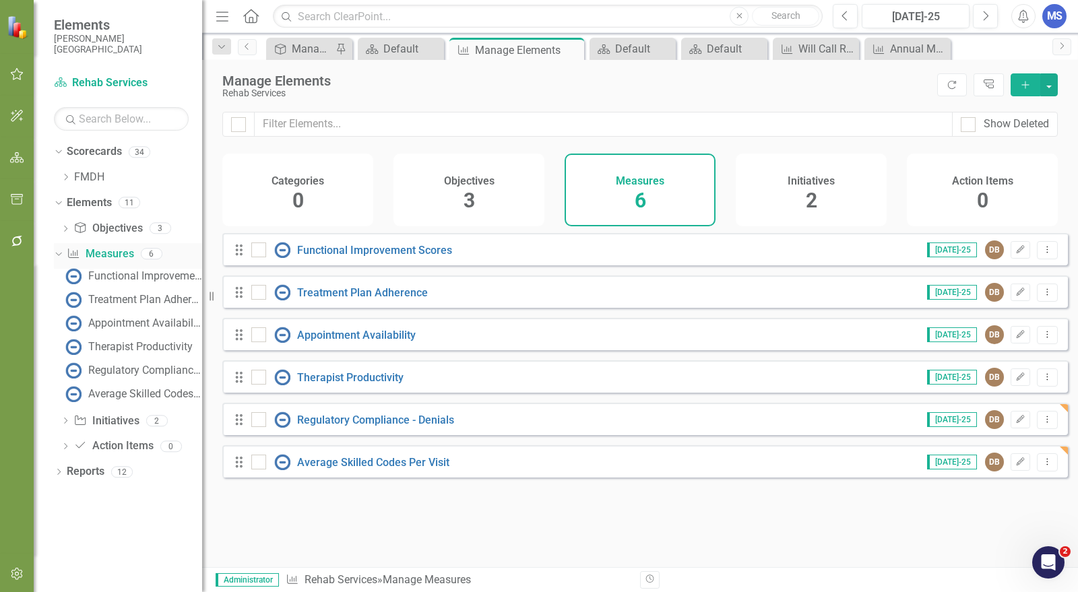
click at [61, 256] on icon "Dropdown" at bounding box center [56, 253] width 7 height 9
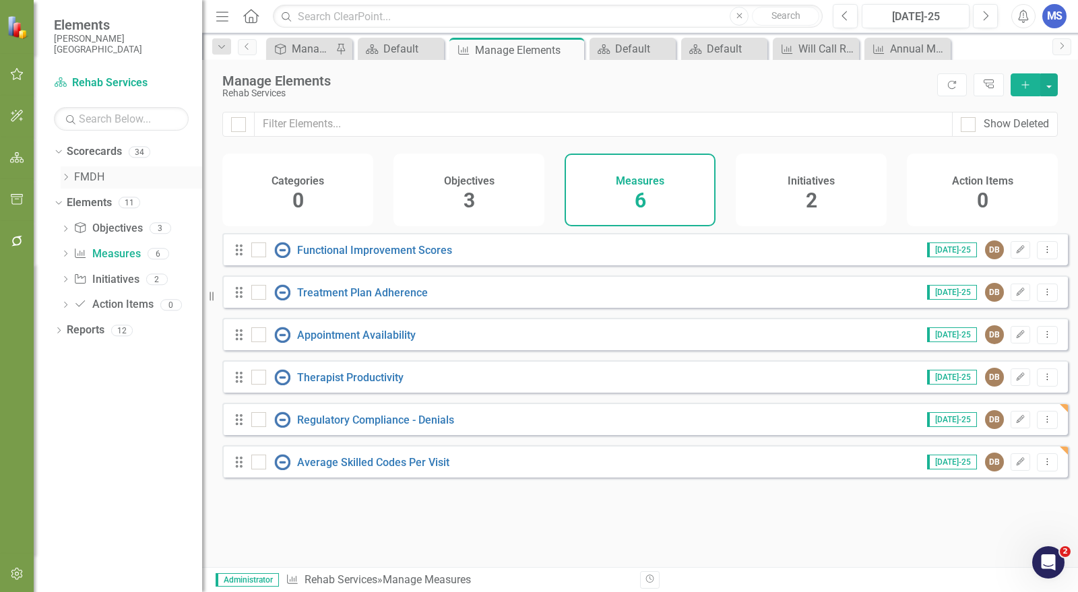
click at [69, 177] on div "Dropdown" at bounding box center [67, 177] width 13 height 11
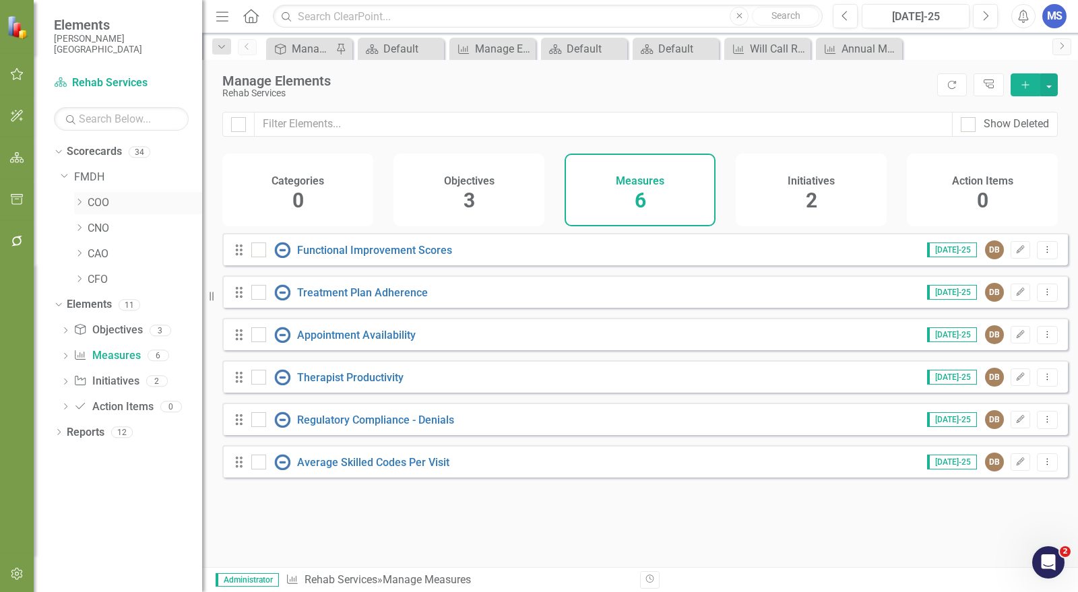
click at [78, 203] on icon "Dropdown" at bounding box center [79, 202] width 10 height 8
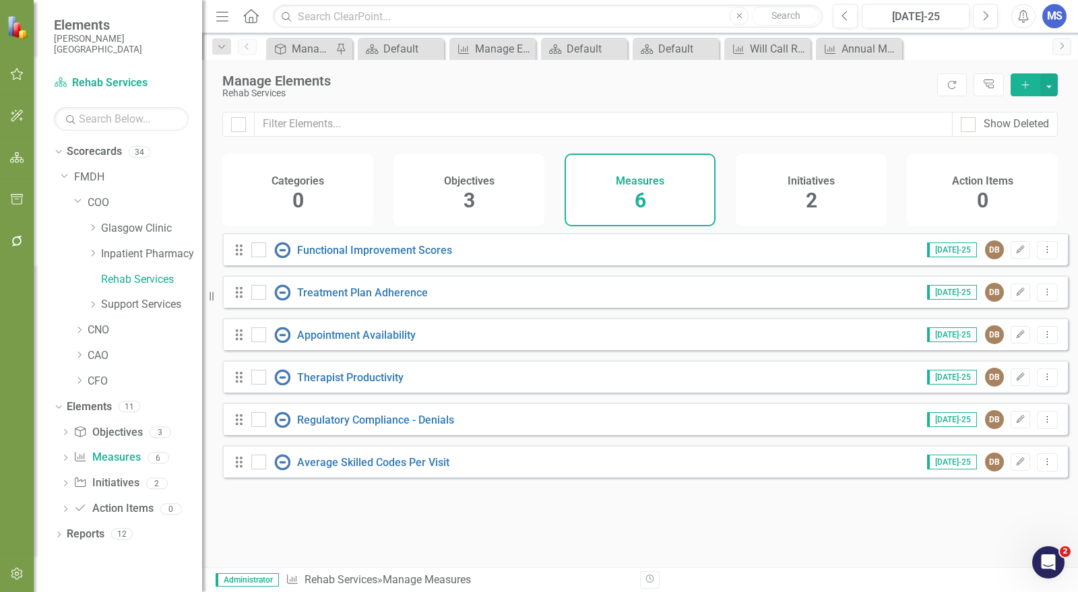
click at [843, 526] on div "Looks like you don't have any Measures set up yet. Why don't you add a Measure …" at bounding box center [645, 383] width 846 height 301
click at [801, 49] on icon "Close" at bounding box center [798, 49] width 13 height 11
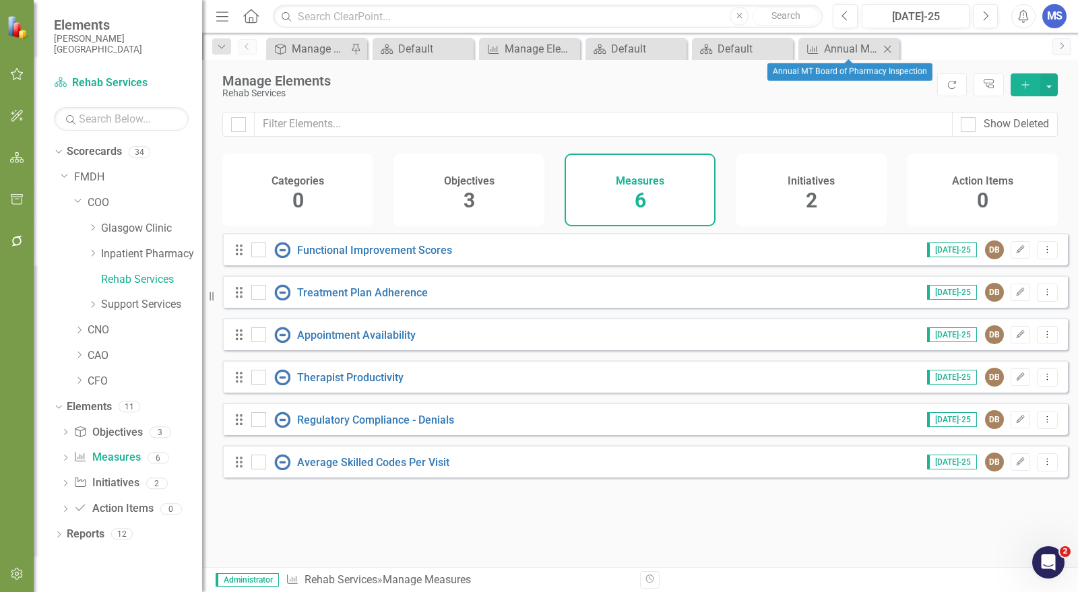
click at [888, 47] on icon "Close" at bounding box center [887, 49] width 13 height 11
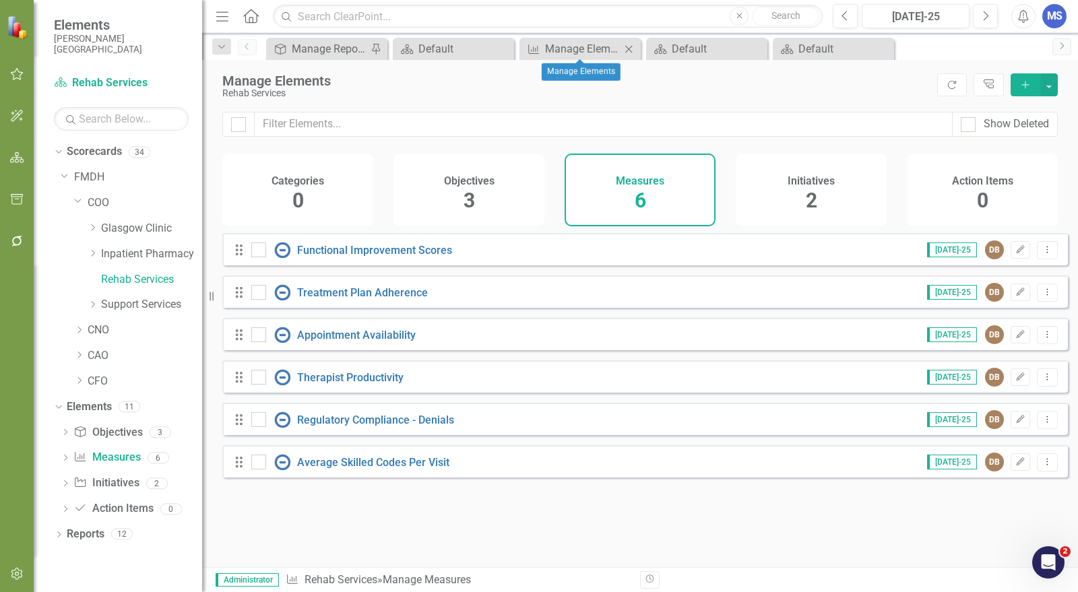
click at [632, 47] on icon "Close" at bounding box center [628, 49] width 13 height 11
click at [634, 48] on icon "Close" at bounding box center [628, 49] width 13 height 11
click at [669, 49] on icon at bounding box center [669, 48] width 7 height 7
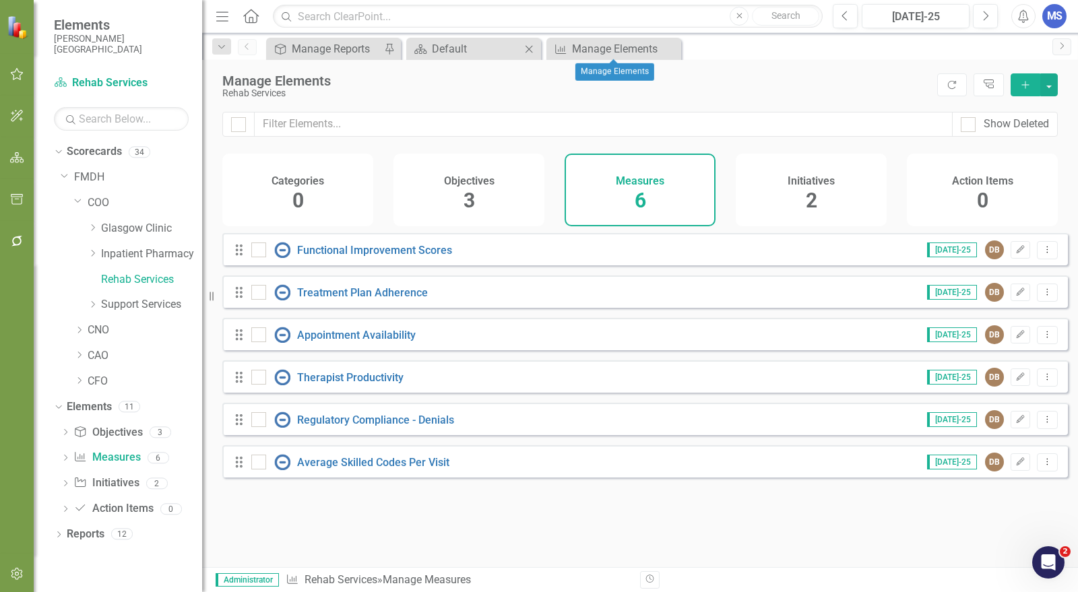
click at [534, 50] on icon "Close" at bounding box center [528, 49] width 13 height 11
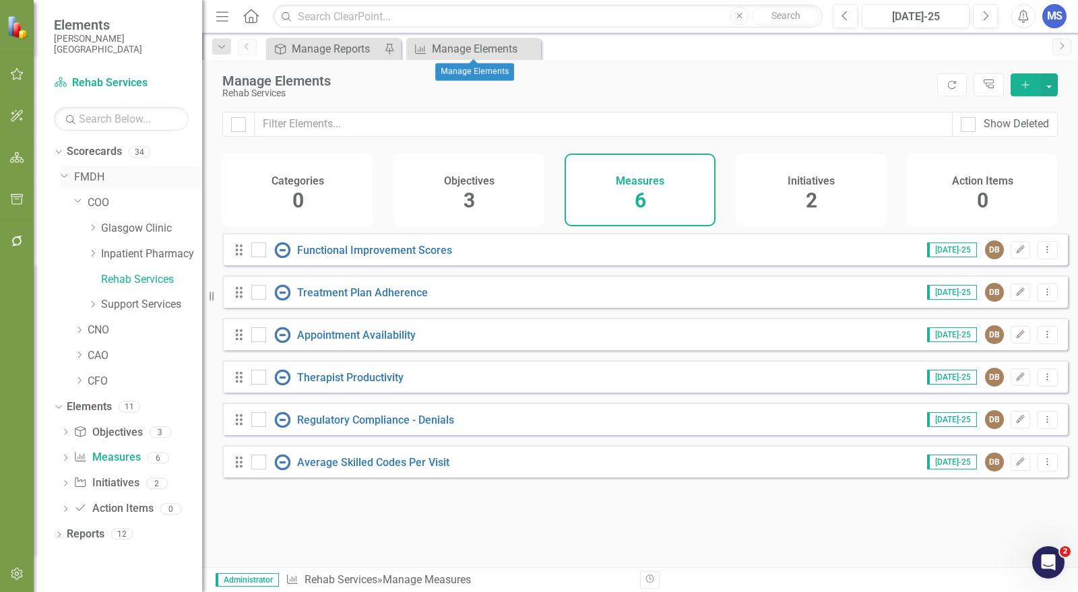
drag, startPoint x: 534, startPoint y: 50, endPoint x: 61, endPoint y: 166, distance: 486.5
click at [0, 0] on icon "Close" at bounding box center [0, 0] width 0 height 0
click at [109, 155] on link "Scorecards" at bounding box center [94, 152] width 55 height 16
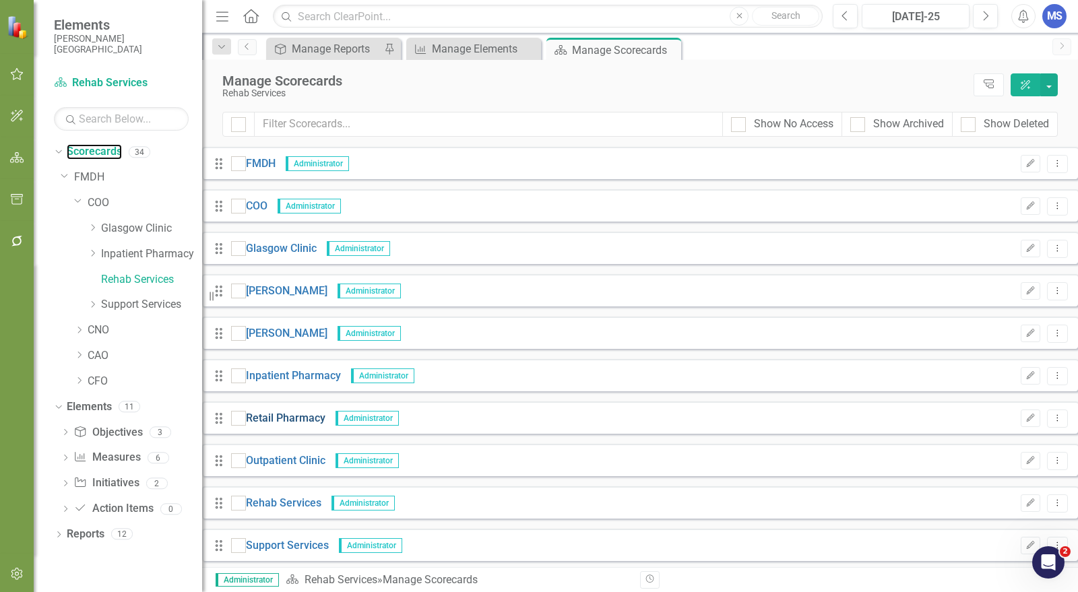
scroll to position [150, 0]
click at [1051, 80] on button "button" at bounding box center [1050, 84] width 18 height 23
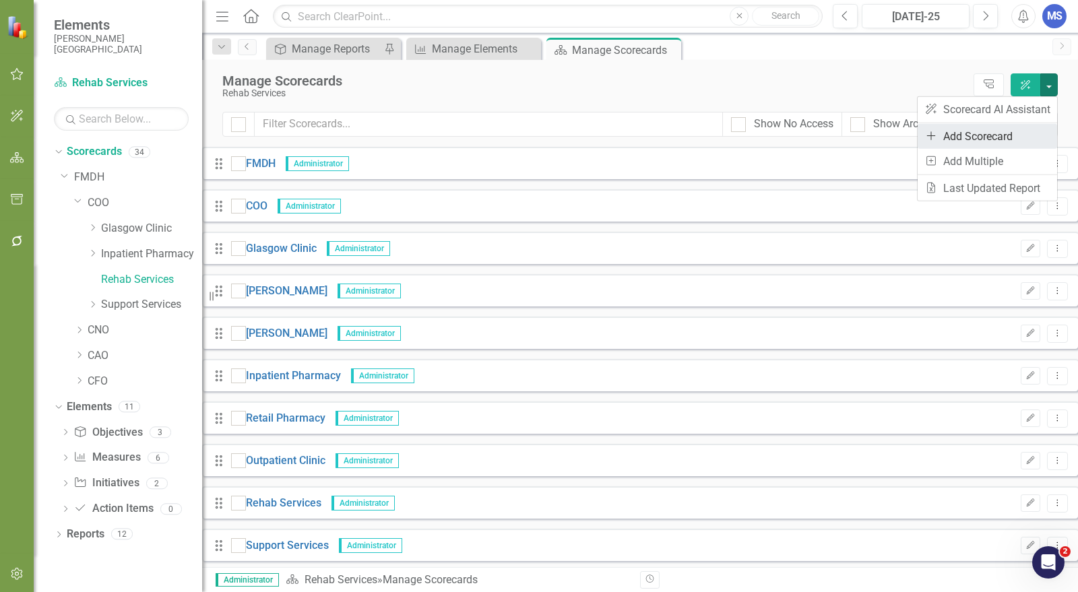
click at [1003, 135] on link "Add Add Scorecard" at bounding box center [988, 136] width 140 height 25
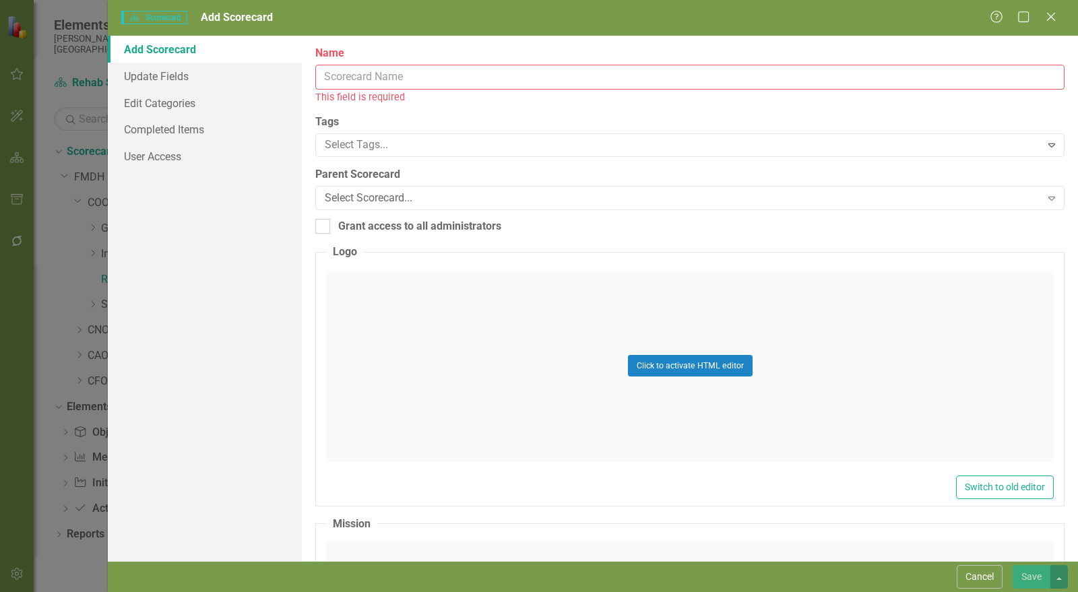
click at [399, 78] on input "Name" at bounding box center [690, 77] width 750 height 25
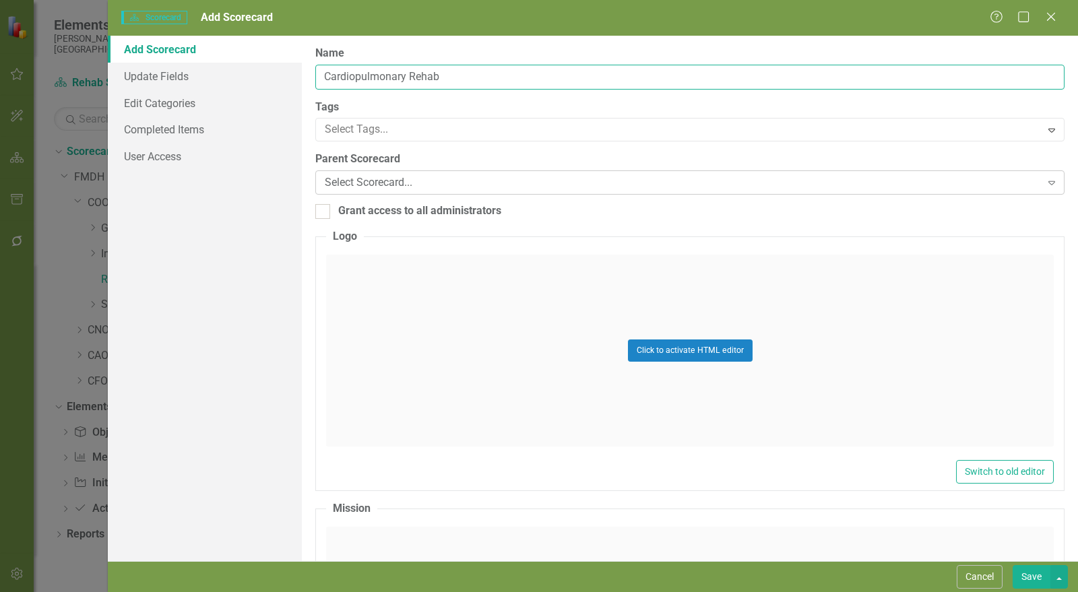
type input "Cardiopulmonary Rehab"
click at [388, 179] on div "Select Scorecard..." at bounding box center [683, 183] width 717 height 16
type input "rehab"
click at [44, 592] on span "Rehab" at bounding box center [28, 603] width 31 height 13
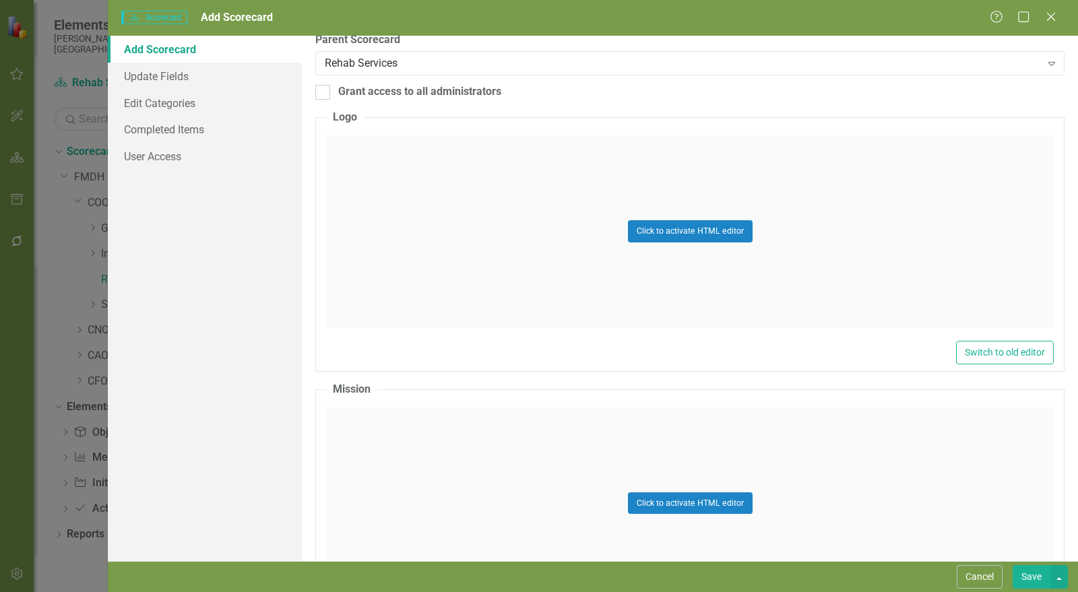
scroll to position [0, 0]
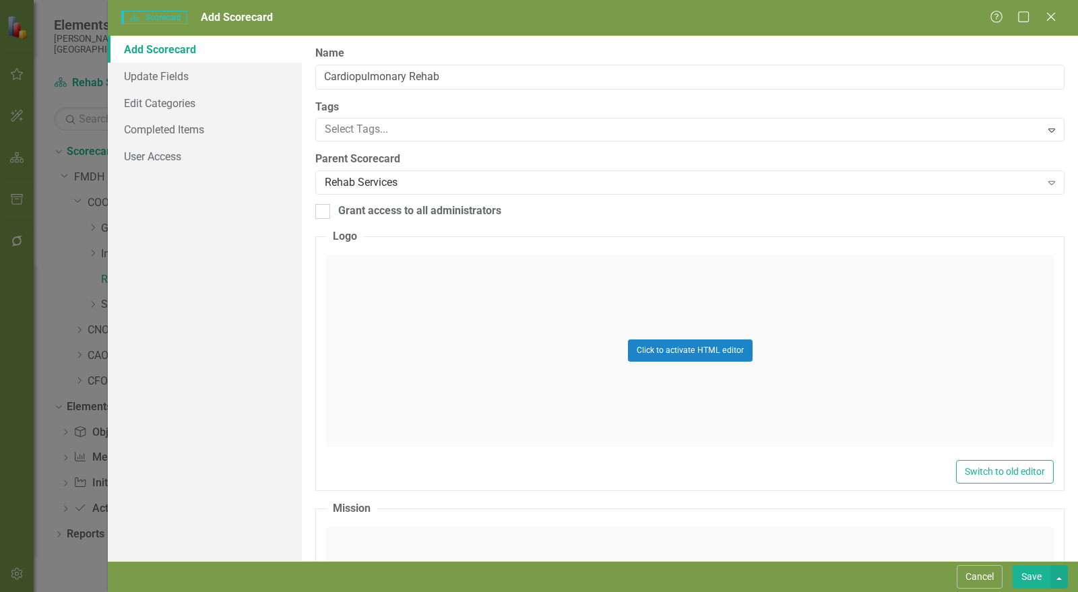
drag, startPoint x: 392, startPoint y: 214, endPoint x: 402, endPoint y: 223, distance: 12.9
click at [392, 214] on div "Grant access to all administrators" at bounding box center [419, 212] width 163 height 16
click at [324, 213] on input "Grant access to all administrators" at bounding box center [319, 208] width 9 height 9
checkbox input "true"
click at [180, 155] on link "User Access" at bounding box center [205, 156] width 194 height 27
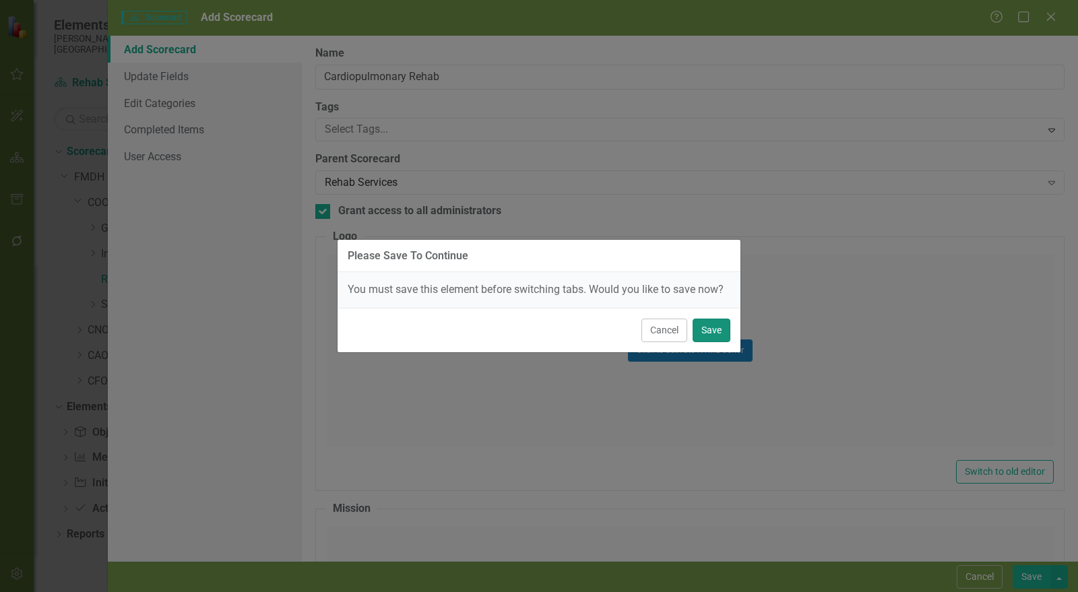
click at [721, 331] on button "Save" at bounding box center [712, 331] width 38 height 24
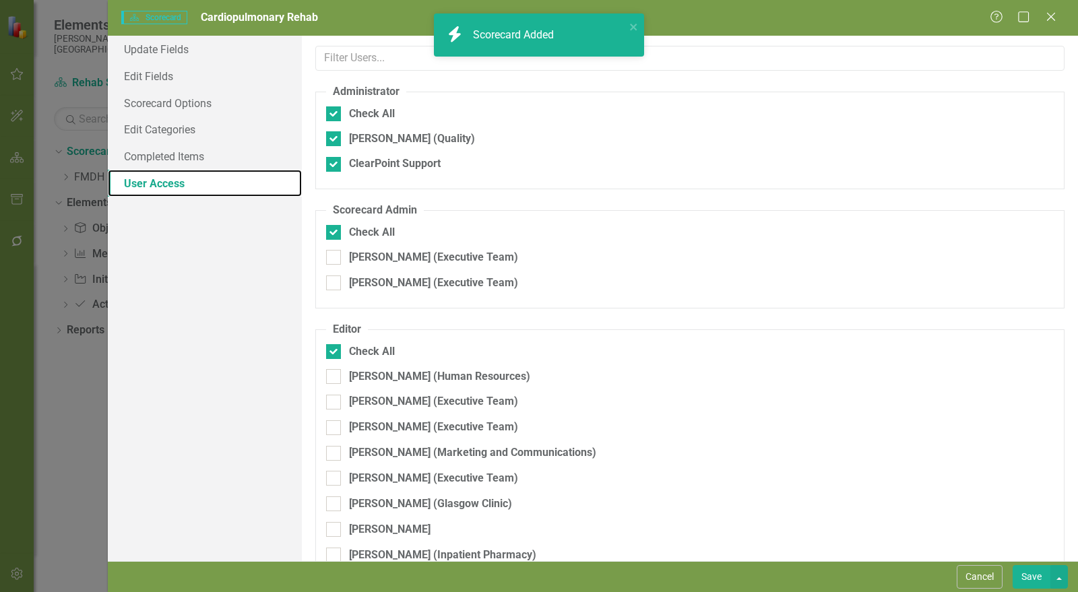
checkbox input "false"
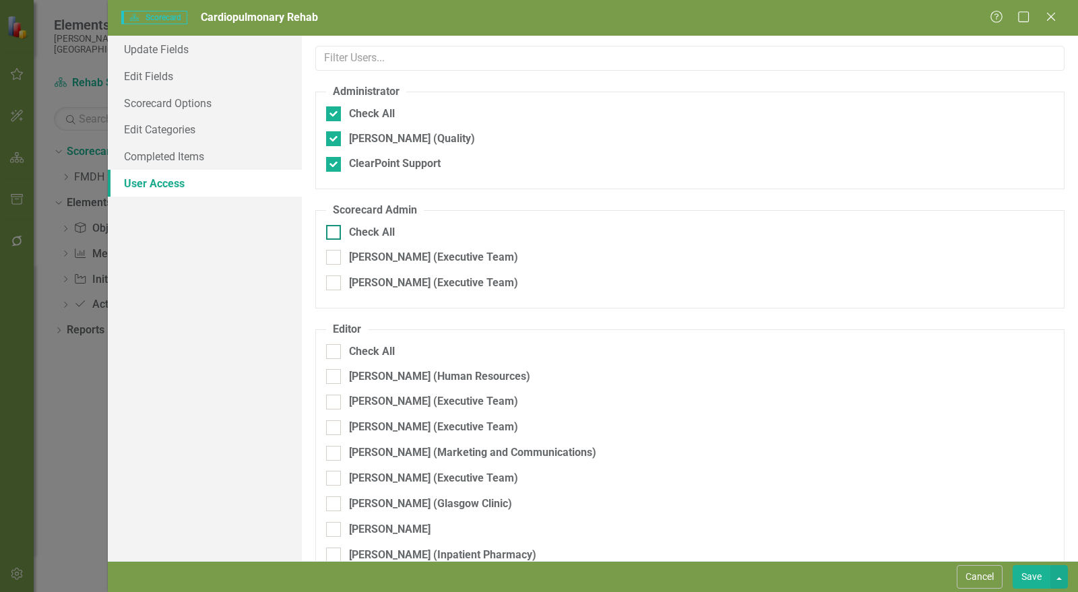
click at [335, 225] on div at bounding box center [333, 232] width 15 height 15
click at [335, 225] on input "Check All" at bounding box center [330, 229] width 9 height 9
checkbox input "true"
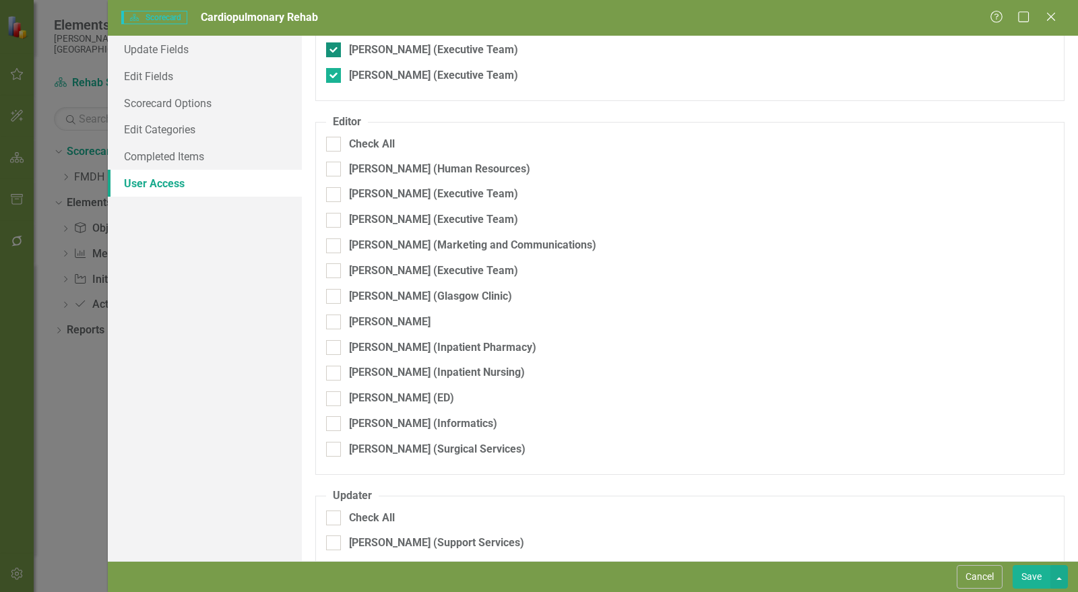
scroll to position [224, 0]
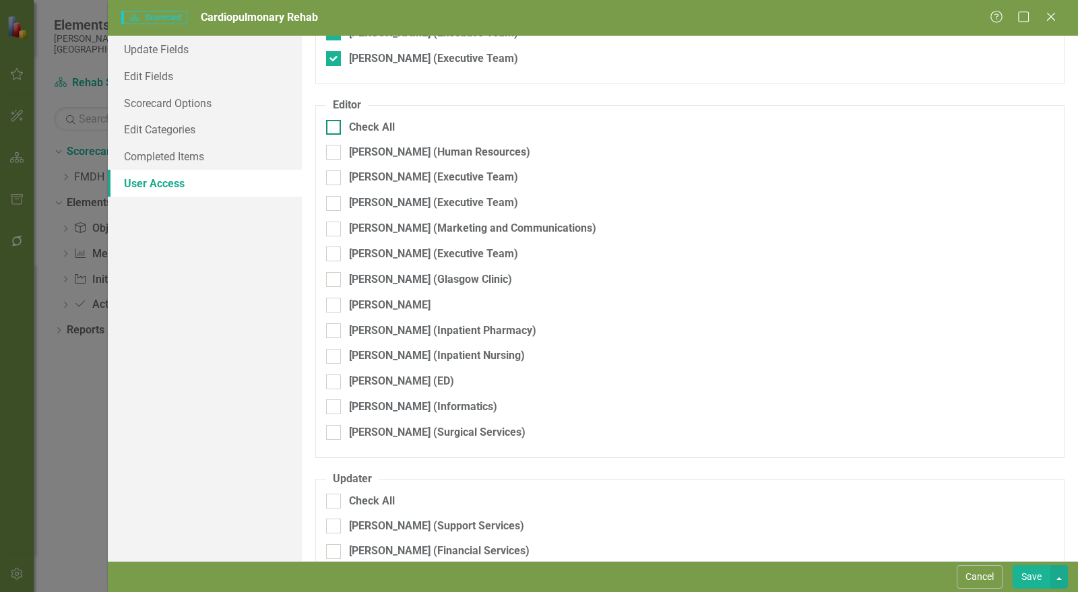
click at [334, 120] on input "Check All" at bounding box center [330, 124] width 9 height 9
checkbox input "true"
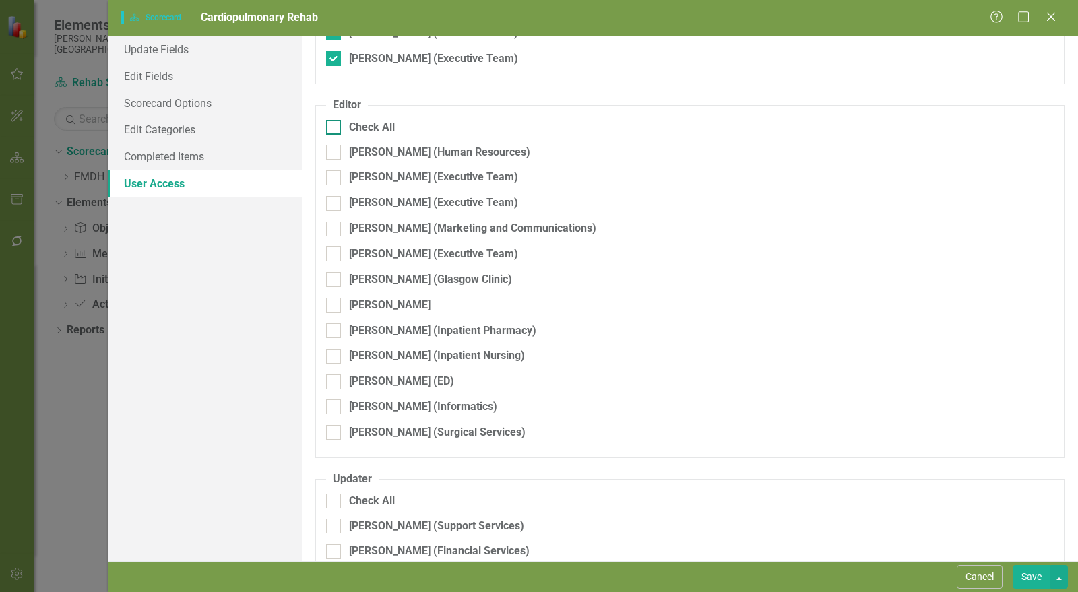
checkbox input "true"
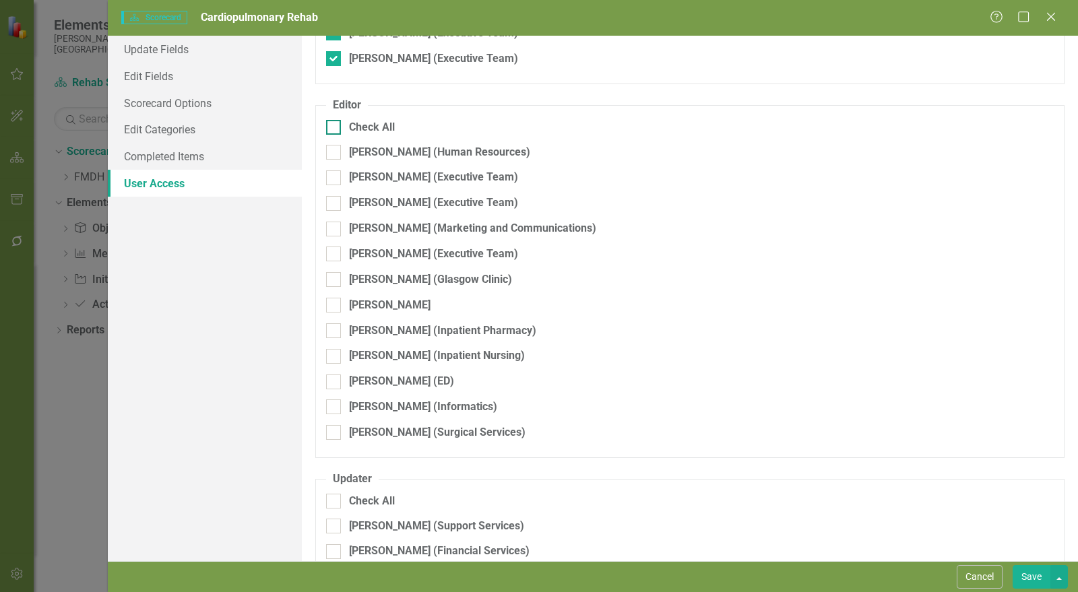
checkbox input "true"
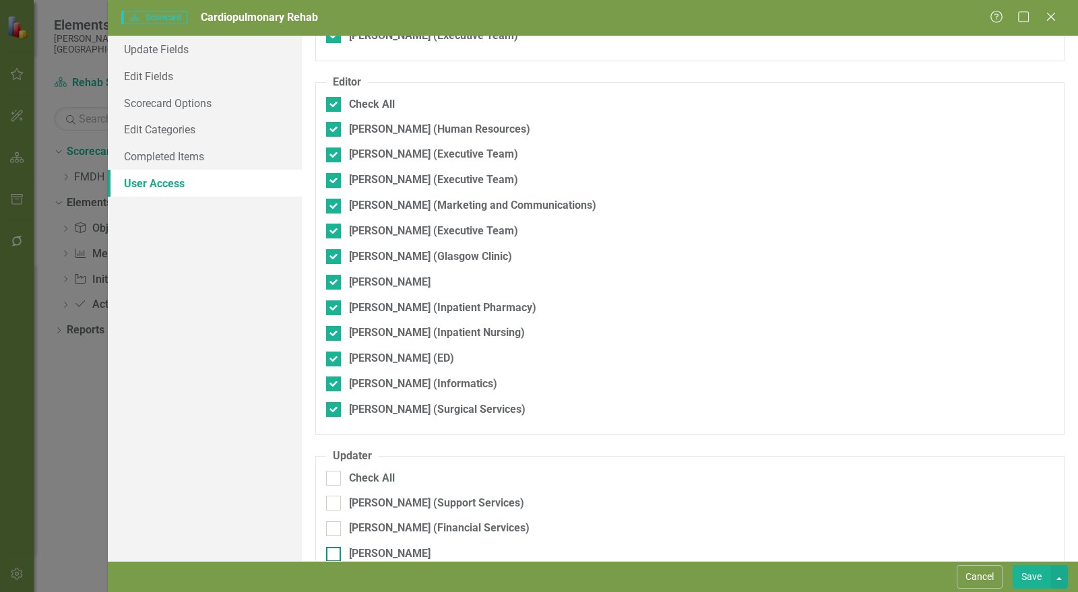
scroll to position [449, 0]
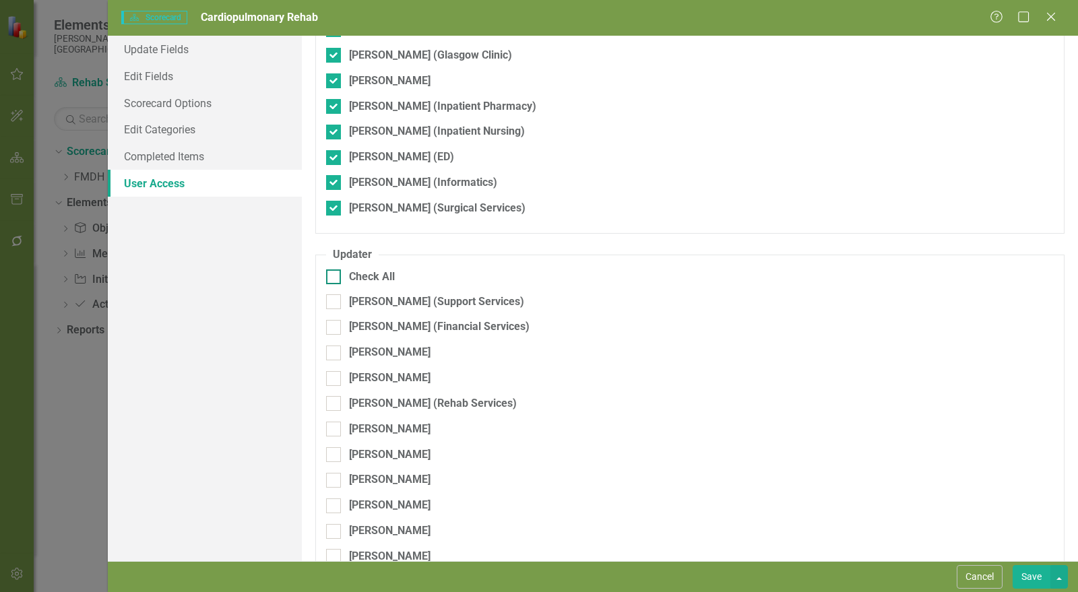
click at [333, 270] on input "Check All" at bounding box center [330, 274] width 9 height 9
checkbox input "true"
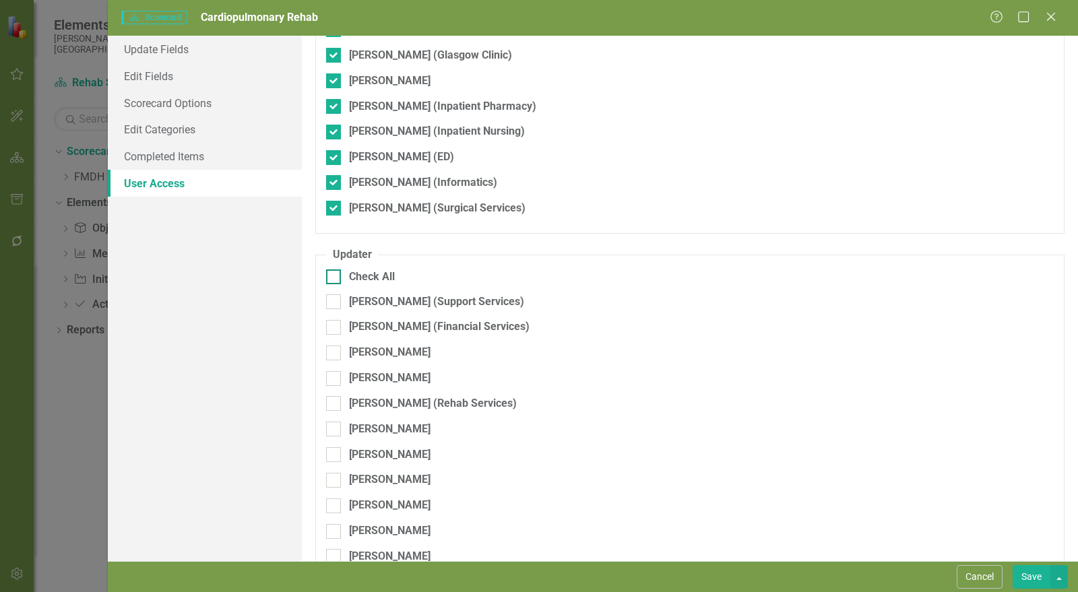
checkbox input "true"
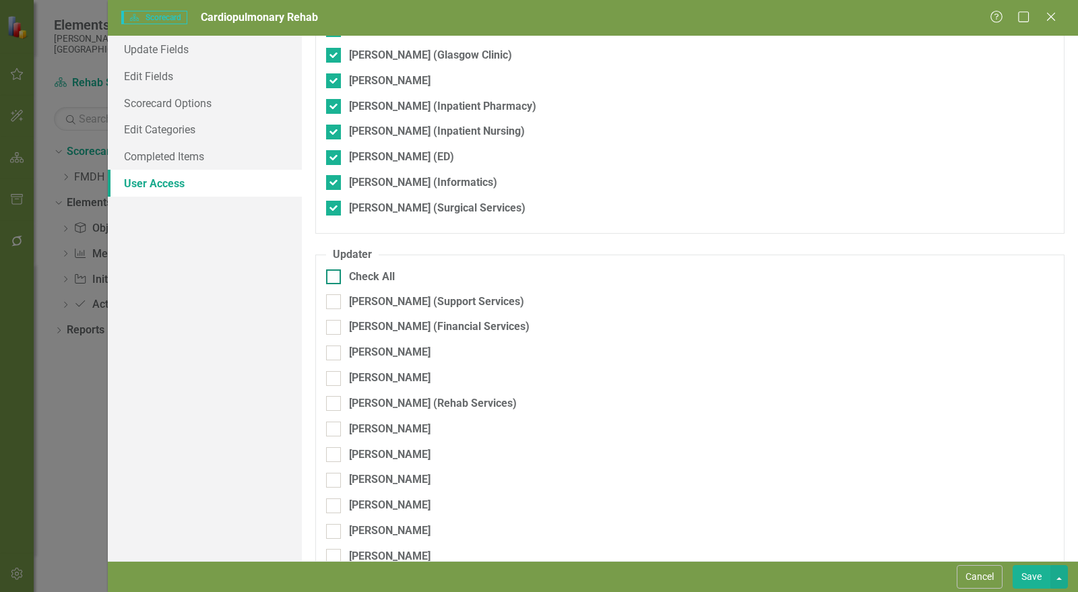
checkbox input "true"
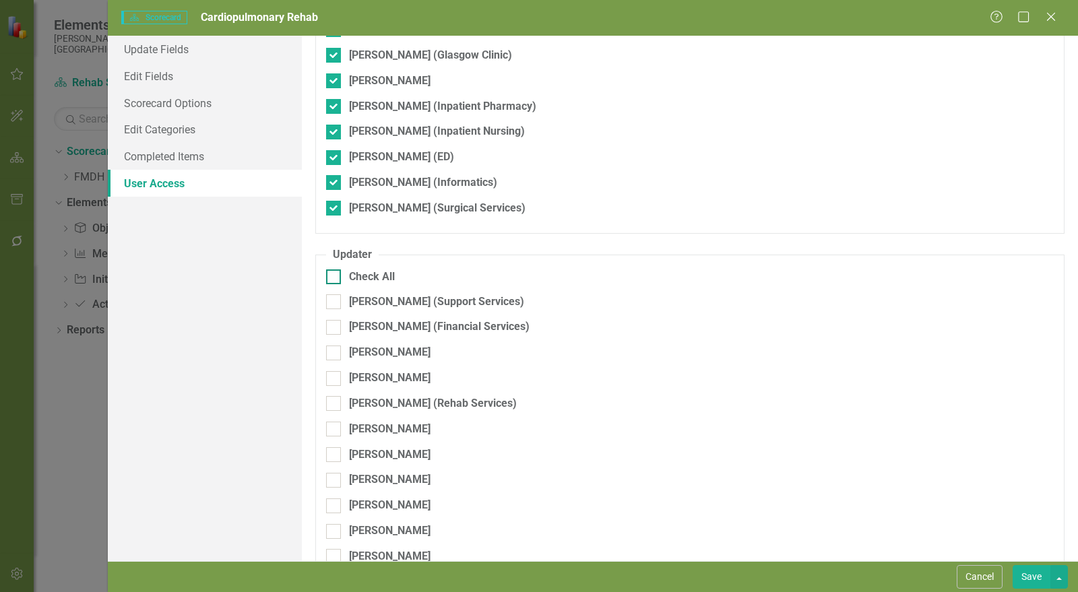
checkbox input "true"
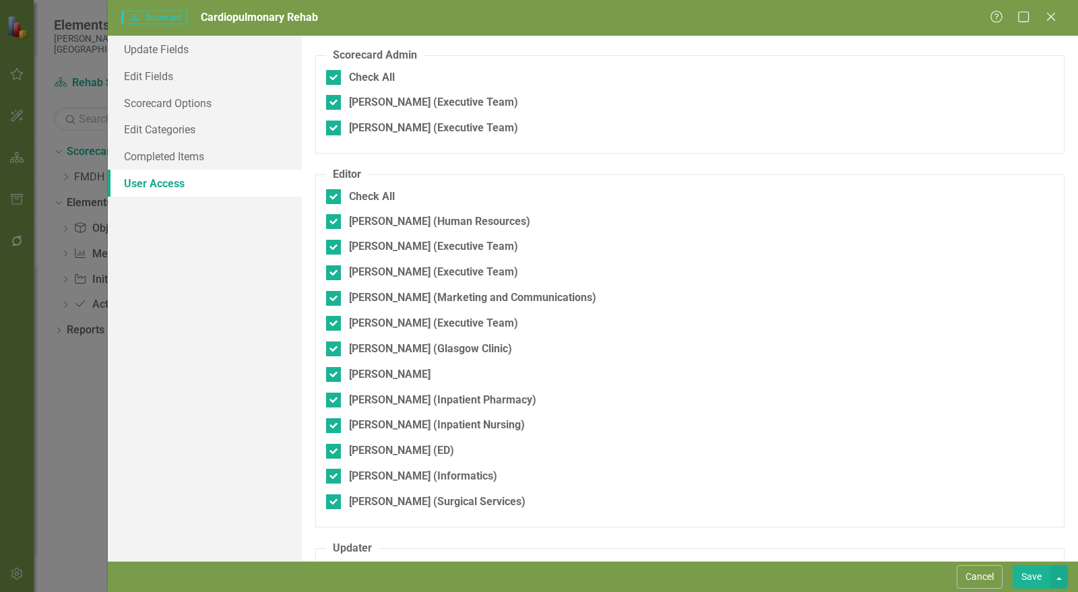
scroll to position [379, 0]
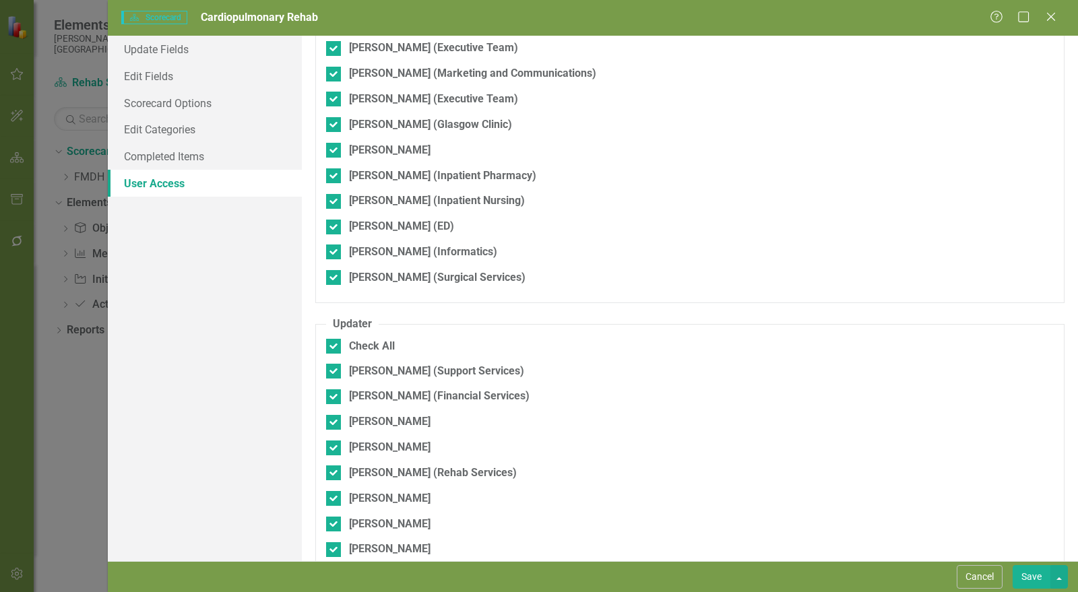
click at [1029, 585] on button "Save" at bounding box center [1032, 578] width 38 height 24
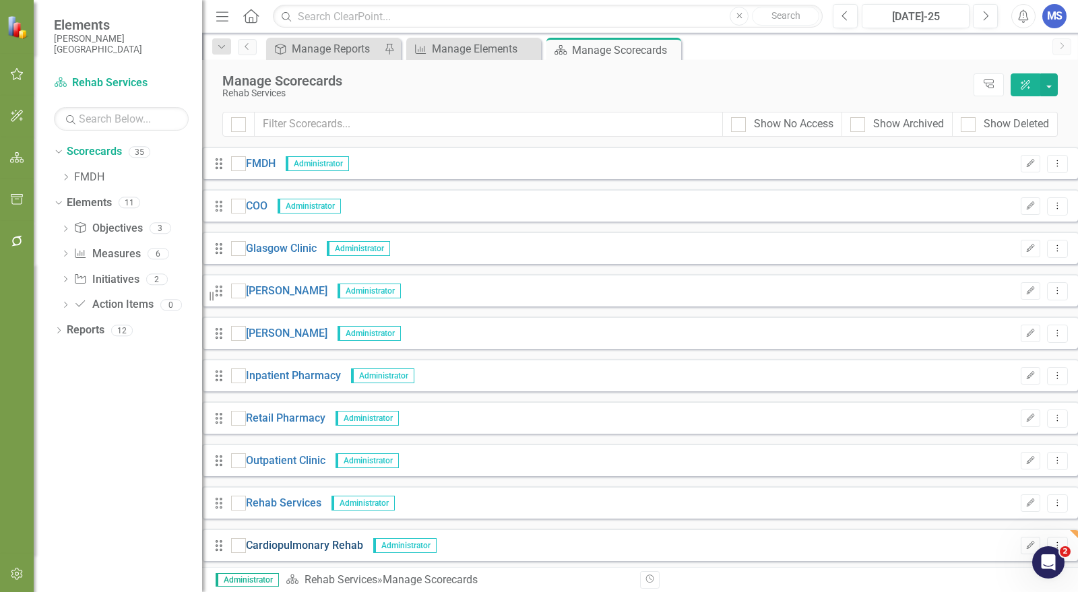
click at [363, 539] on link "Cardiopulmonary Rehab" at bounding box center [304, 547] width 117 height 16
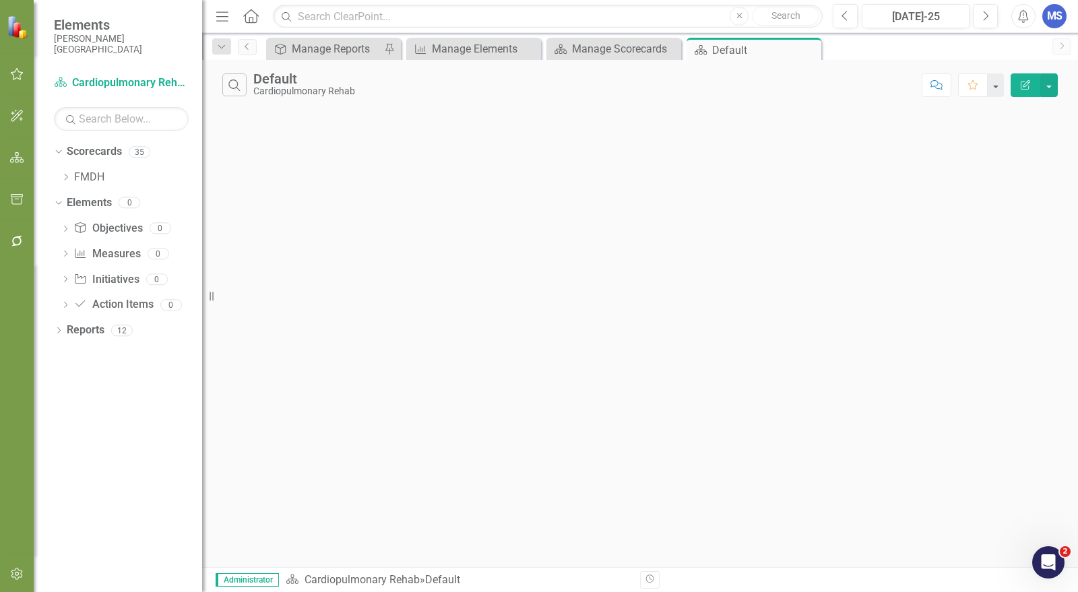
click at [977, 230] on div "Search Default Cardiopulmonary Rehab Comment Favorite Edit Report" at bounding box center [640, 314] width 876 height 508
click at [100, 229] on link "Objective Objectives" at bounding box center [107, 229] width 69 height 16
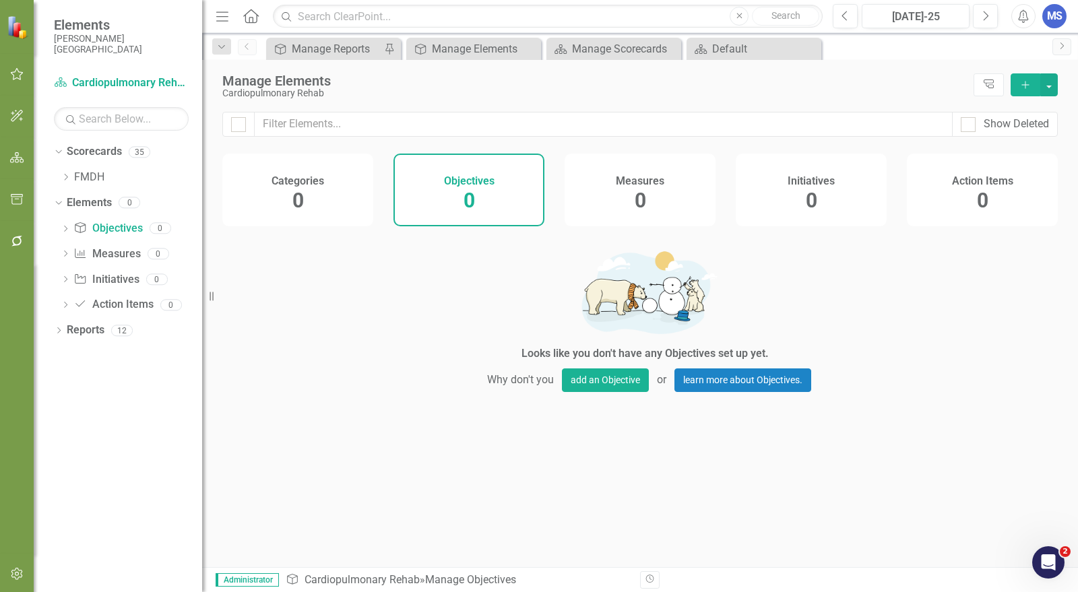
click at [1022, 88] on icon "Add" at bounding box center [1026, 84] width 12 height 9
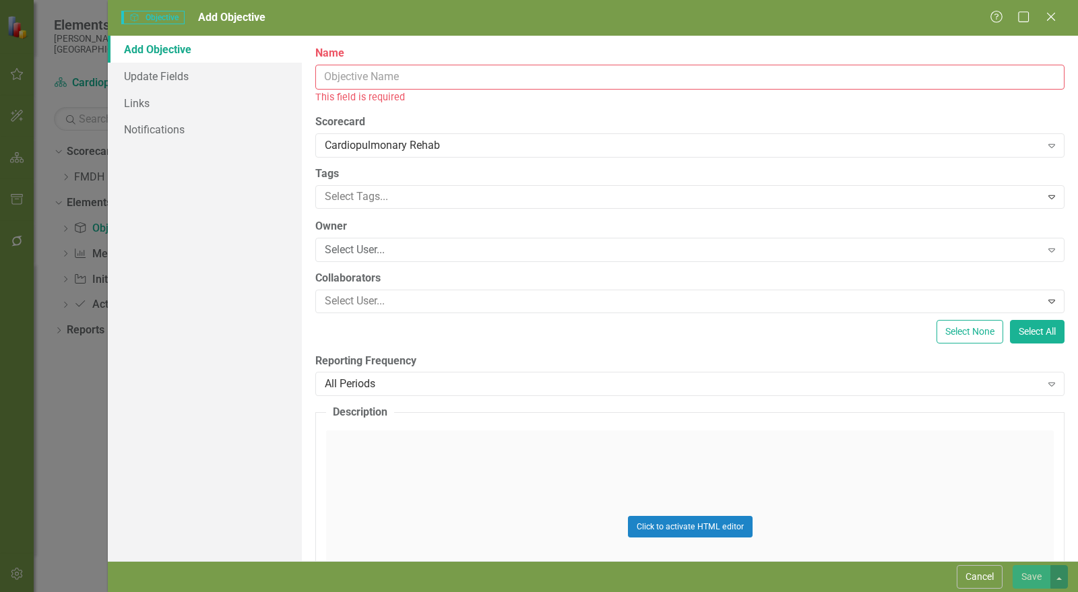
click at [746, 80] on input "Name" at bounding box center [690, 77] width 750 height 25
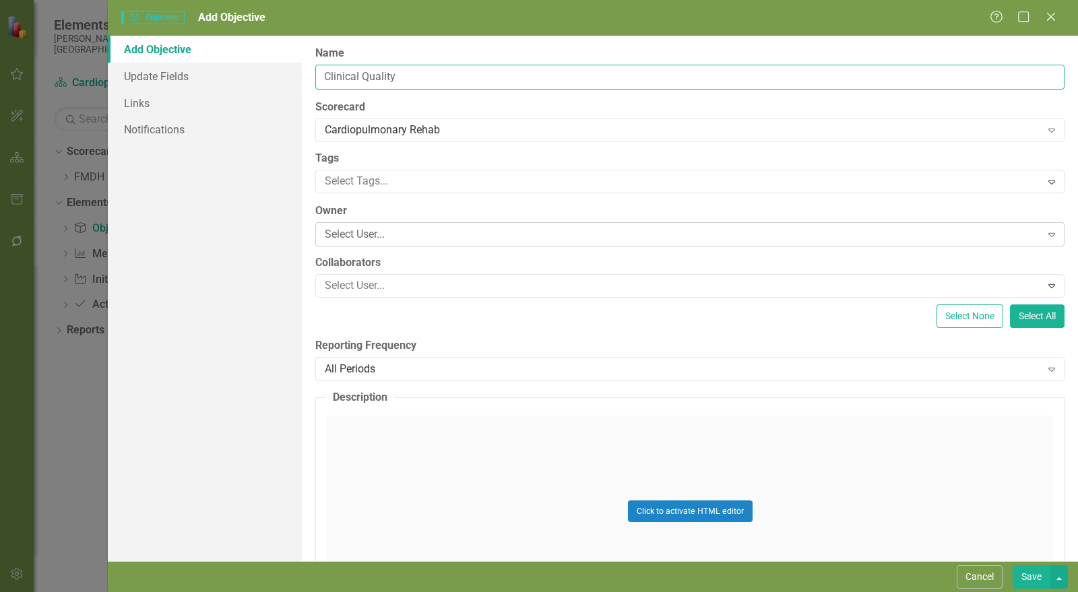
type input "Clinical Quality"
click at [472, 226] on div "Select User... Expand" at bounding box center [690, 234] width 750 height 24
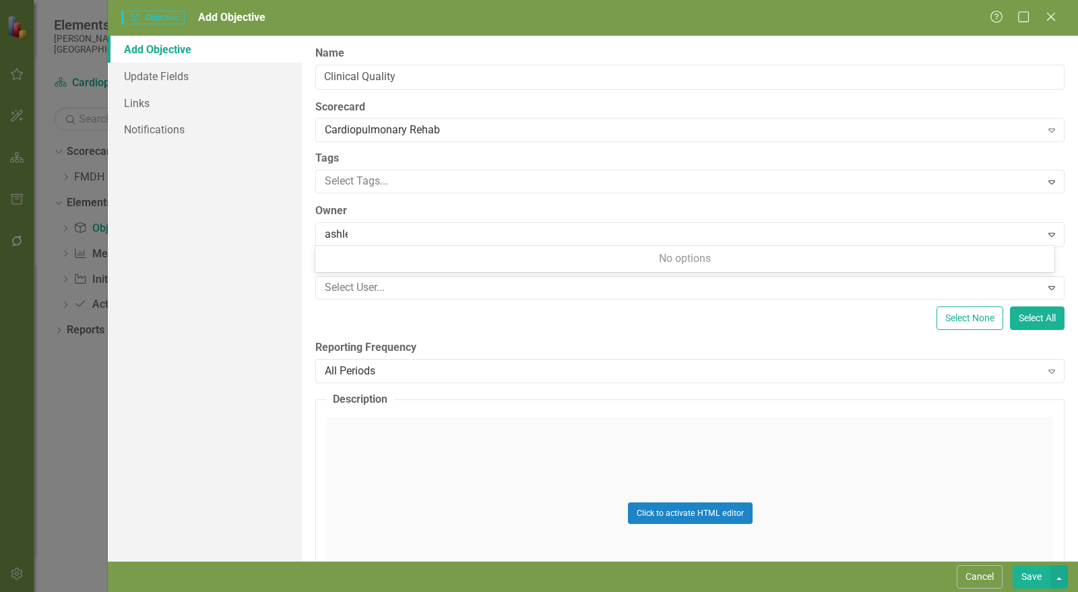
type input "ashley"
click at [1050, 16] on icon "Close" at bounding box center [1051, 16] width 17 height 13
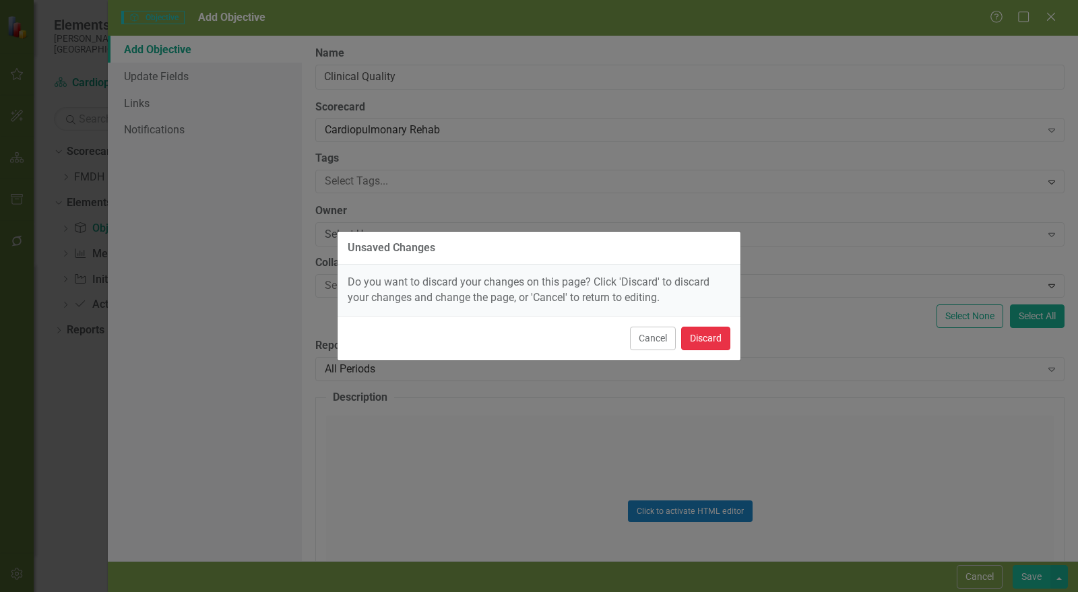
click at [690, 339] on button "Discard" at bounding box center [705, 339] width 49 height 24
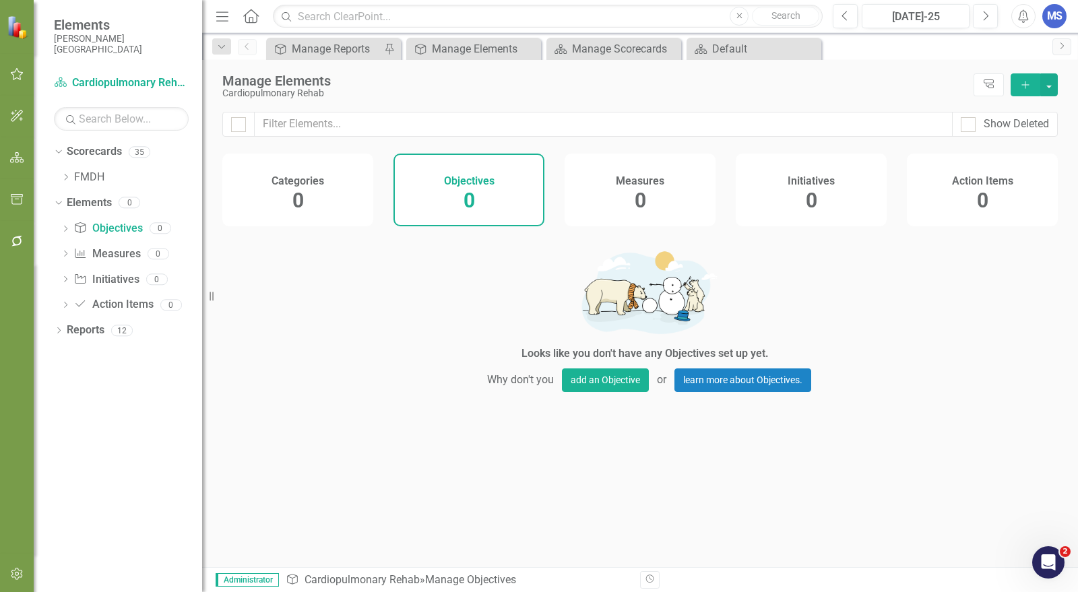
click at [16, 577] on icon "button" at bounding box center [17, 574] width 14 height 11
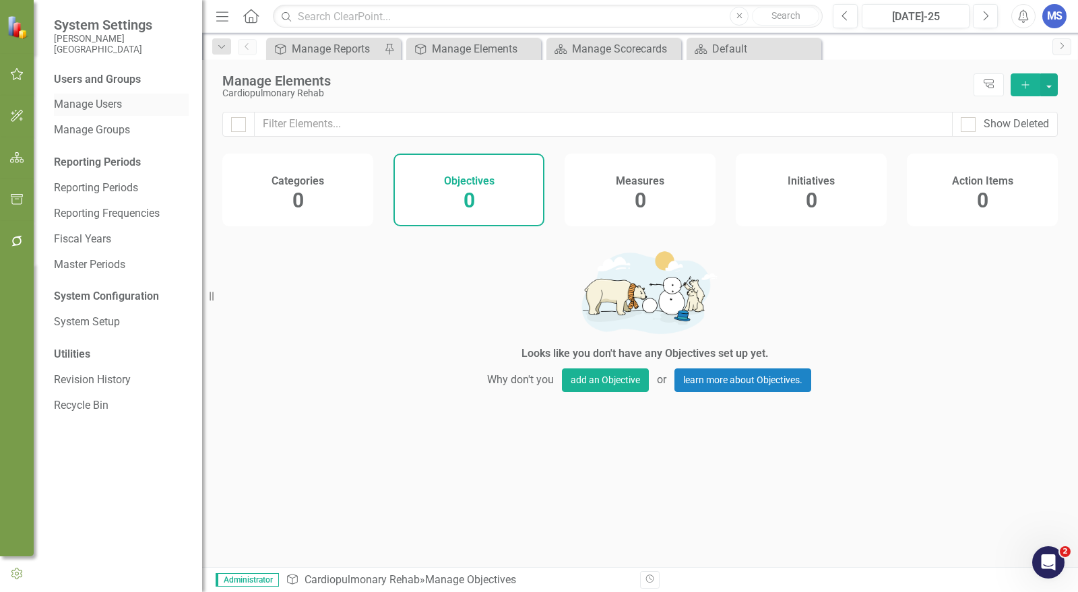
click at [125, 98] on link "Manage Users" at bounding box center [121, 105] width 135 height 16
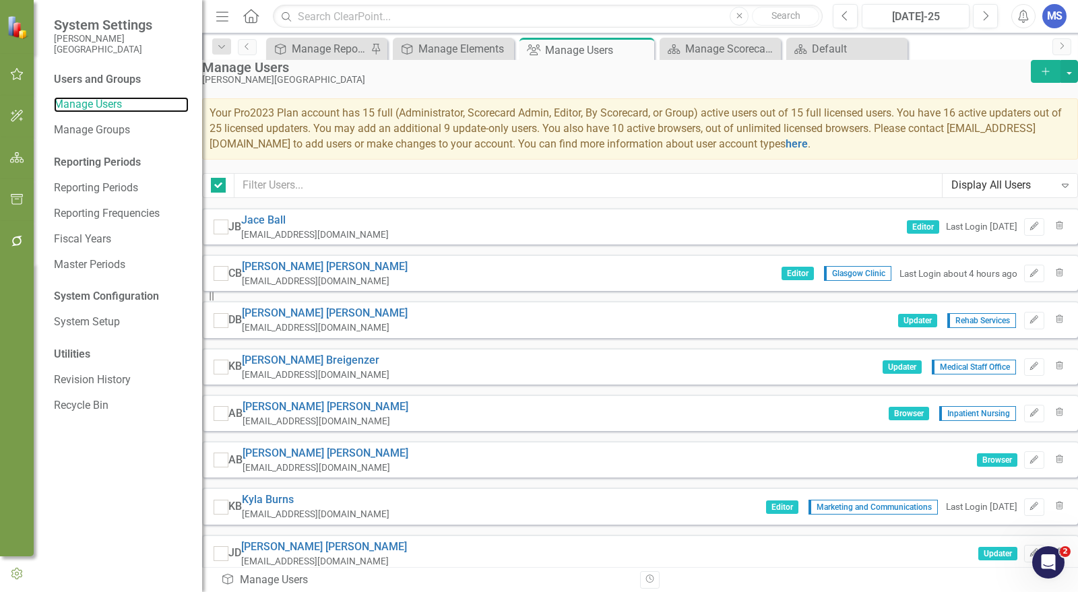
checkbox input "false"
click at [1040, 76] on icon "Add" at bounding box center [1046, 71] width 12 height 9
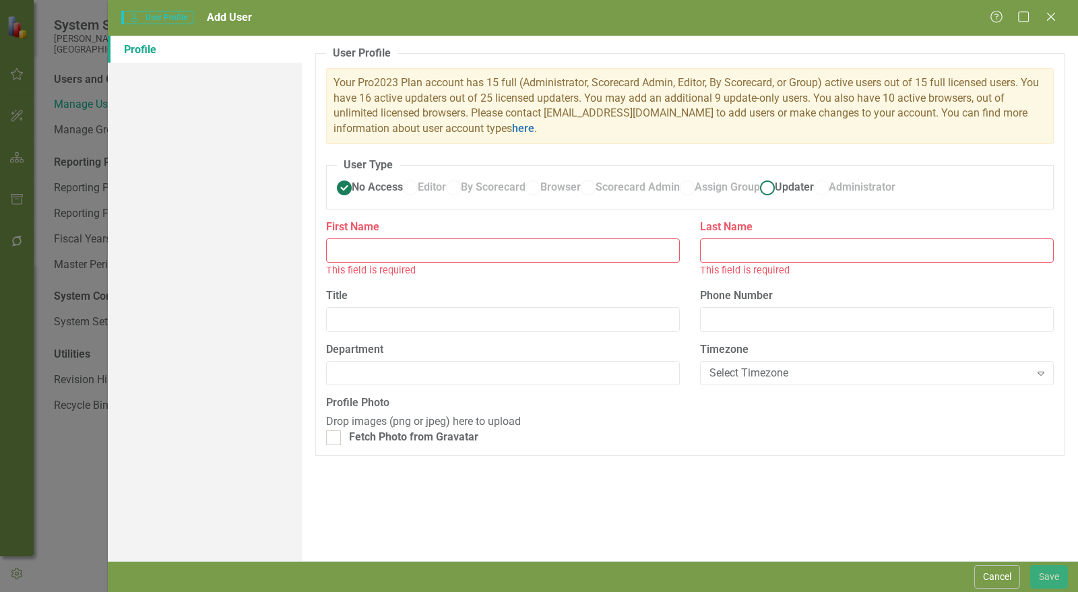
click at [775, 193] on span "Updater" at bounding box center [794, 187] width 39 height 13
click at [758, 198] on input "Updater" at bounding box center [768, 187] width 21 height 21
radio input "true"
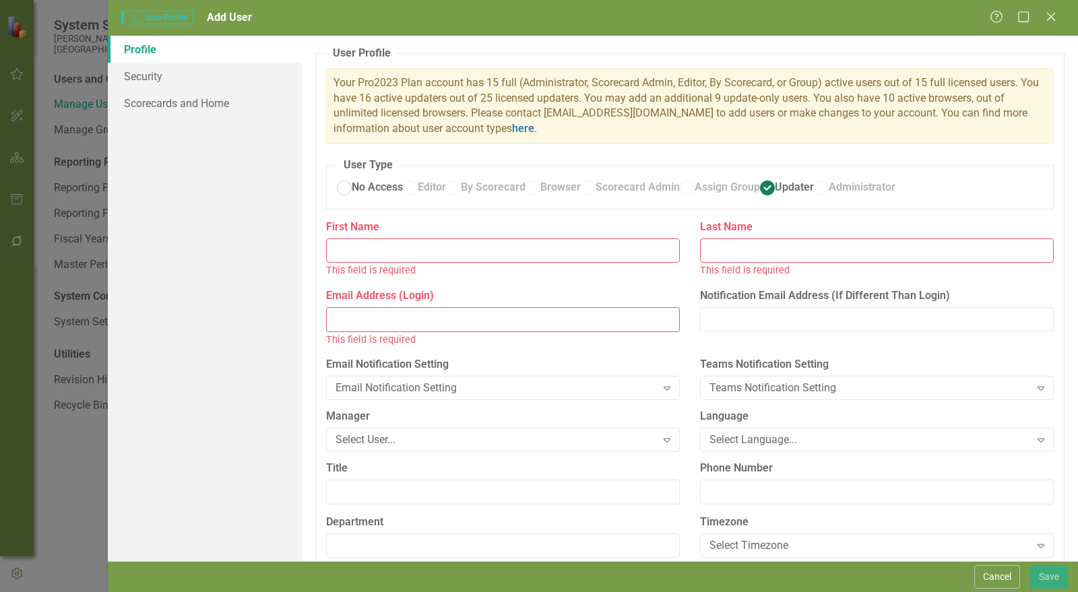
click at [417, 264] on input "First Name" at bounding box center [503, 251] width 354 height 25
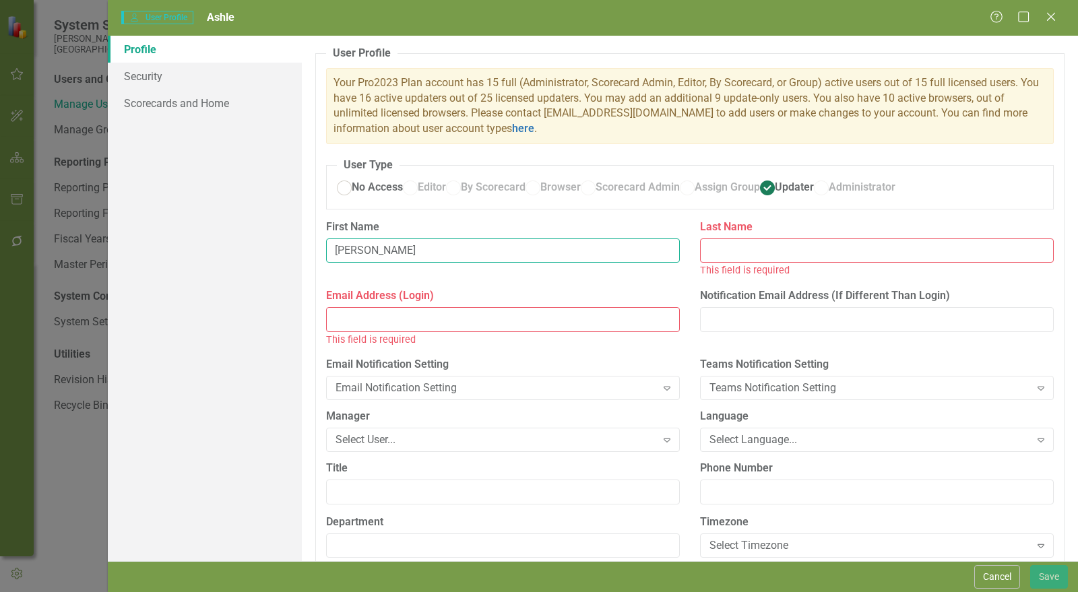
type input "Ashley"
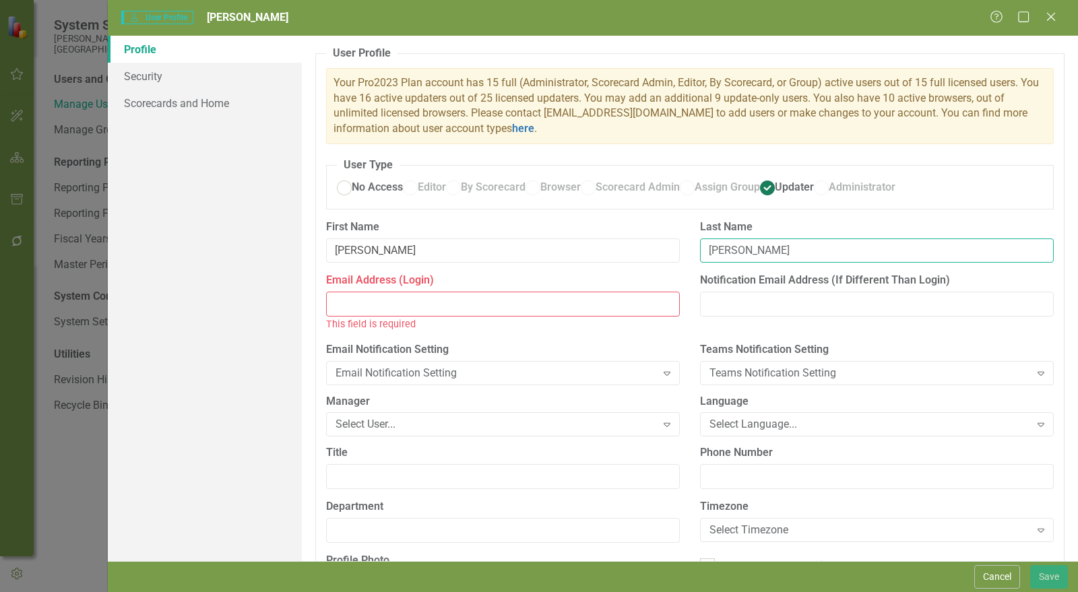
type input "Markle"
click at [433, 317] on input "Email Address (Login)" at bounding box center [503, 304] width 354 height 25
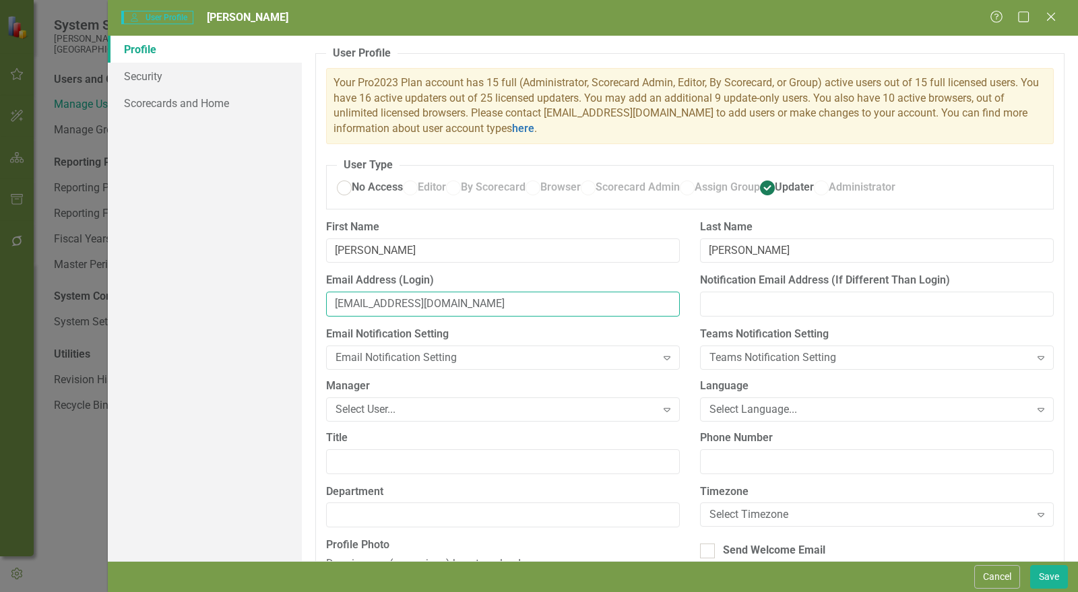
click at [372, 317] on input "fcarash@fmdh.org" at bounding box center [503, 304] width 354 height 25
type input "fcaras@fmdh.org"
click at [404, 417] on div "Select User..." at bounding box center [496, 410] width 321 height 16
type input "der"
click at [194, 592] on span "Der ek Beadle (Rehab Services)" at bounding box center [103, 603] width 181 height 13
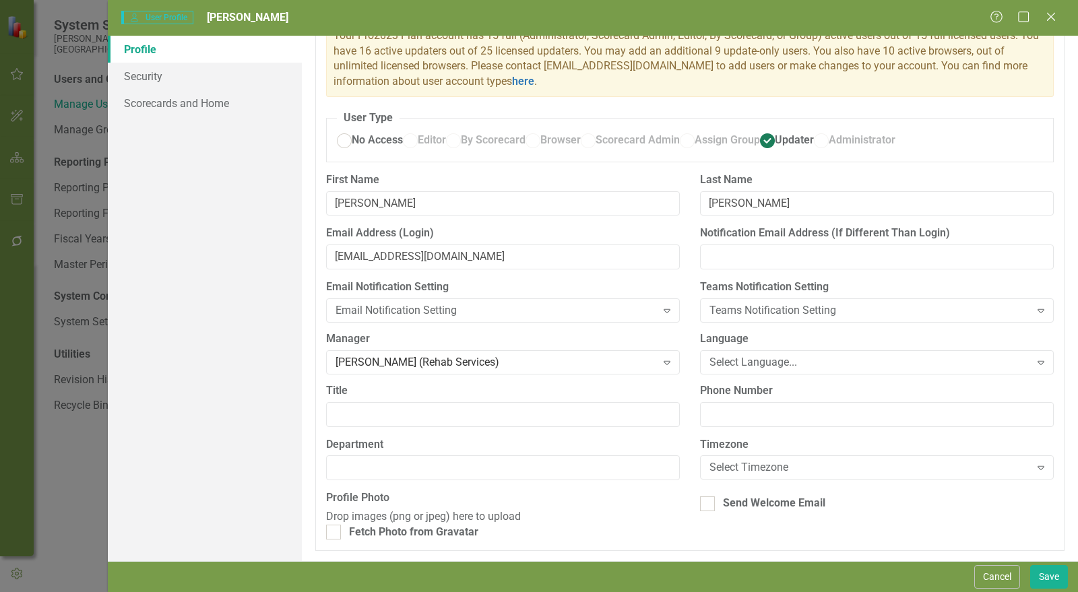
scroll to position [120, 0]
click at [505, 402] on input "Title" at bounding box center [503, 414] width 354 height 25
type input "Cardiopulmonary Manager"
drag, startPoint x: 433, startPoint y: 417, endPoint x: 372, endPoint y: 447, distance: 68.1
click at [433, 456] on input "Department" at bounding box center [503, 468] width 354 height 25
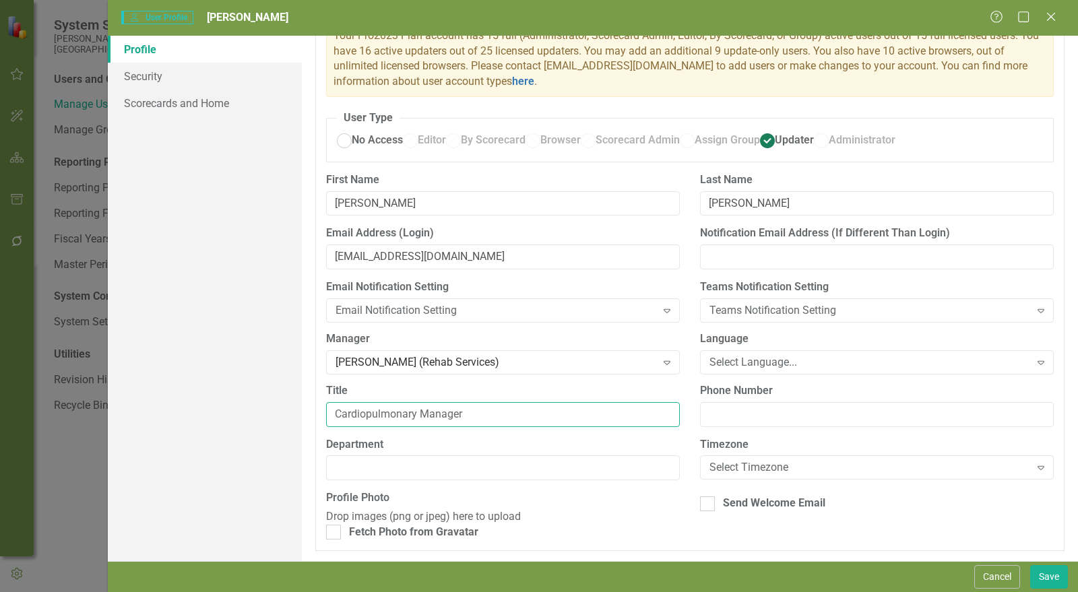
drag, startPoint x: 373, startPoint y: 381, endPoint x: 361, endPoint y: 378, distance: 12.4
click at [373, 402] on input "Cardiopulmonary Manager" at bounding box center [503, 414] width 354 height 25
drag, startPoint x: 336, startPoint y: 371, endPoint x: 417, endPoint y: 374, distance: 81.0
click at [417, 402] on input "Cardiopulmonary Manager" at bounding box center [503, 414] width 354 height 25
click at [400, 456] on input "Department" at bounding box center [503, 468] width 354 height 25
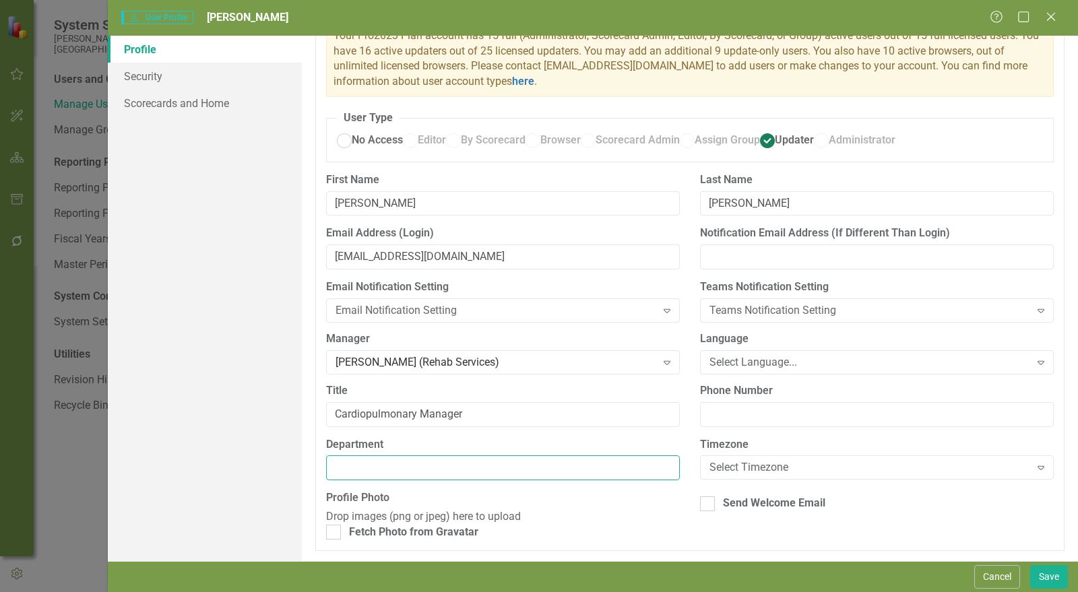
paste input "Cardiopulmonary"
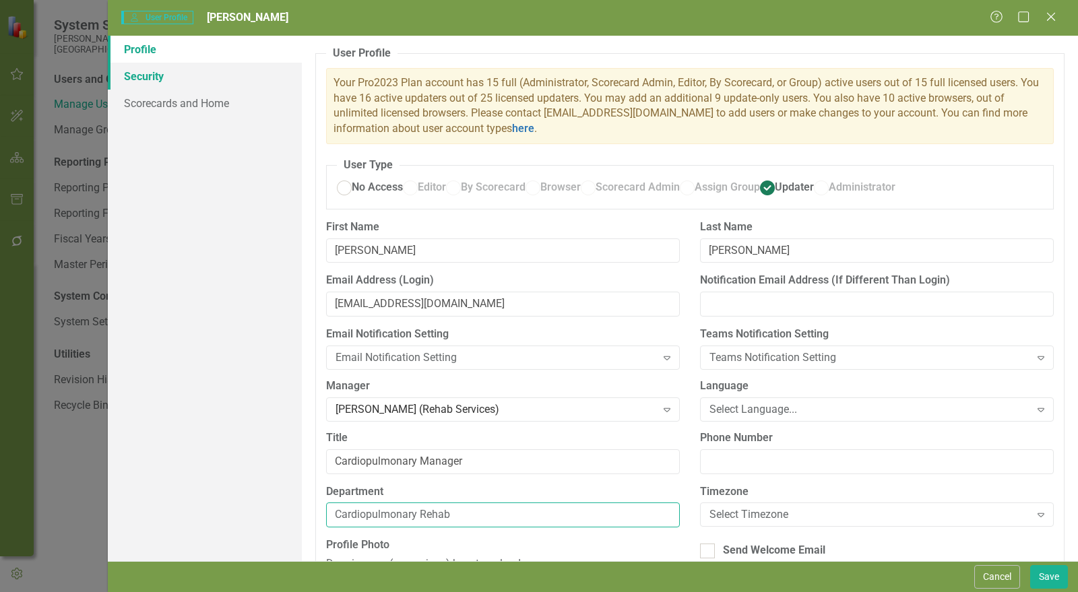
type input "Cardiopulmonary Rehab"
click at [169, 76] on link "Security" at bounding box center [205, 76] width 194 height 27
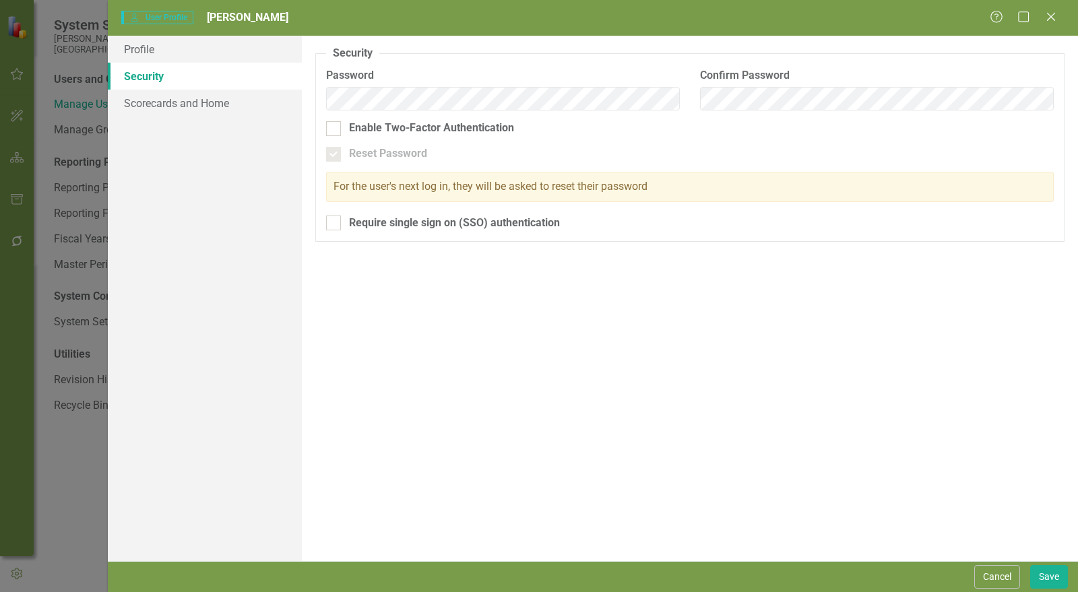
click at [190, 120] on div "Profile Security Scorecards and Home" at bounding box center [205, 299] width 194 height 526
click at [193, 102] on link "Scorecards and Home" at bounding box center [205, 103] width 194 height 27
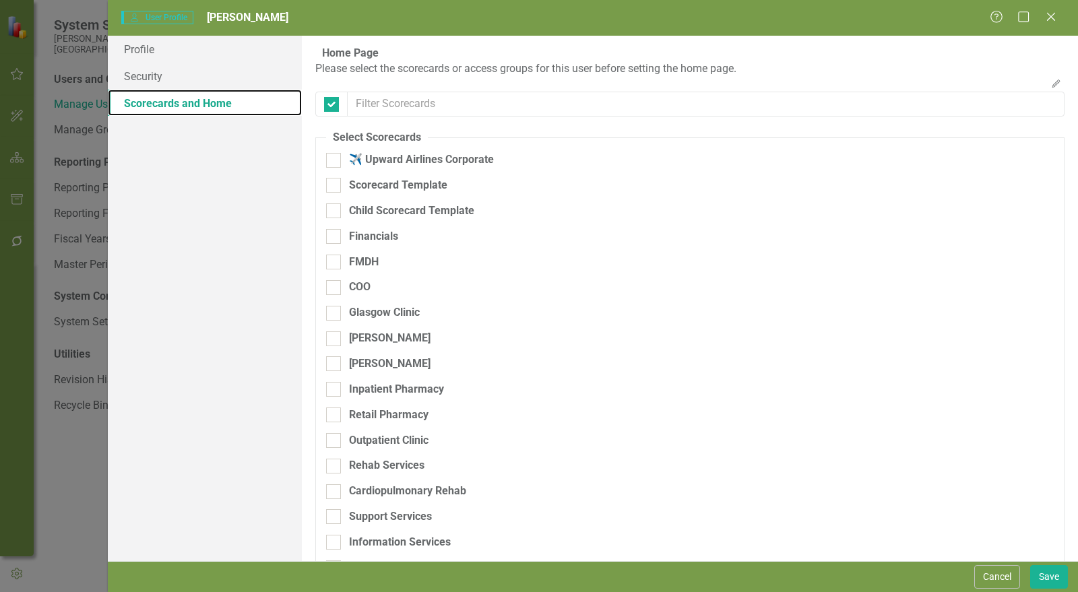
checkbox input "false"
click at [335, 270] on div at bounding box center [333, 262] width 15 height 15
click at [335, 264] on input "FMDH" at bounding box center [330, 259] width 9 height 9
checkbox input "true"
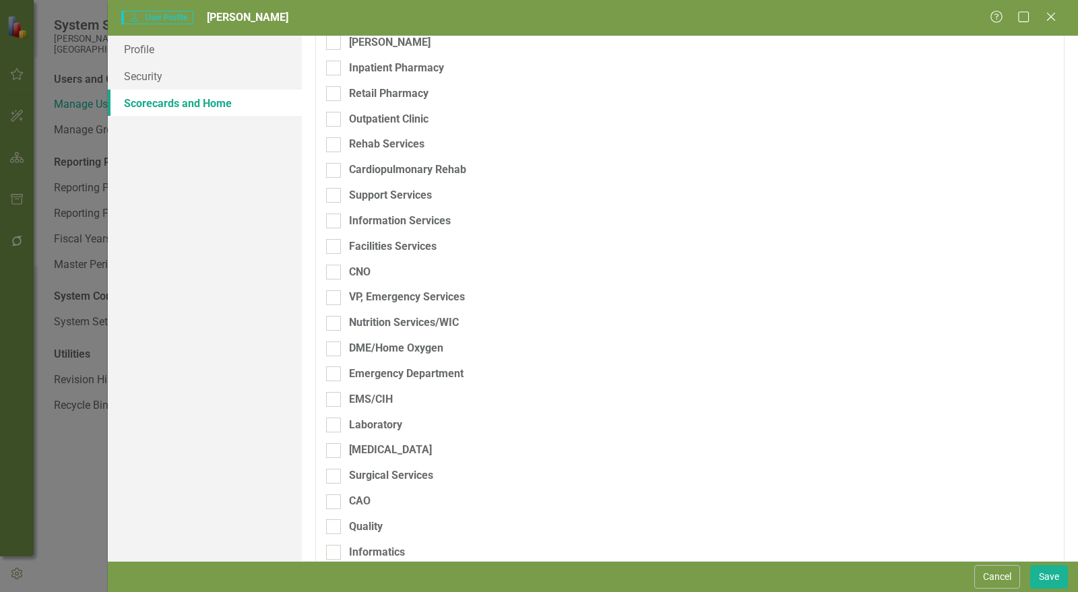
scroll to position [374, 0]
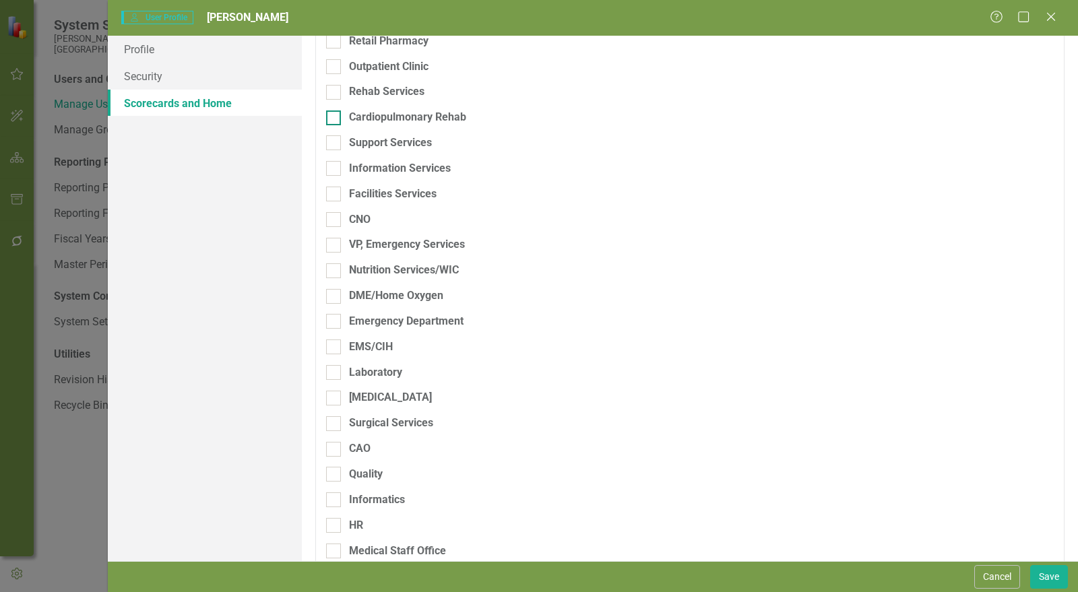
click at [339, 125] on div at bounding box center [333, 118] width 15 height 15
click at [335, 119] on input "Cardiopulmonary Rehab" at bounding box center [330, 115] width 9 height 9
checkbox input "true"
click at [1047, 574] on button "Save" at bounding box center [1050, 578] width 38 height 24
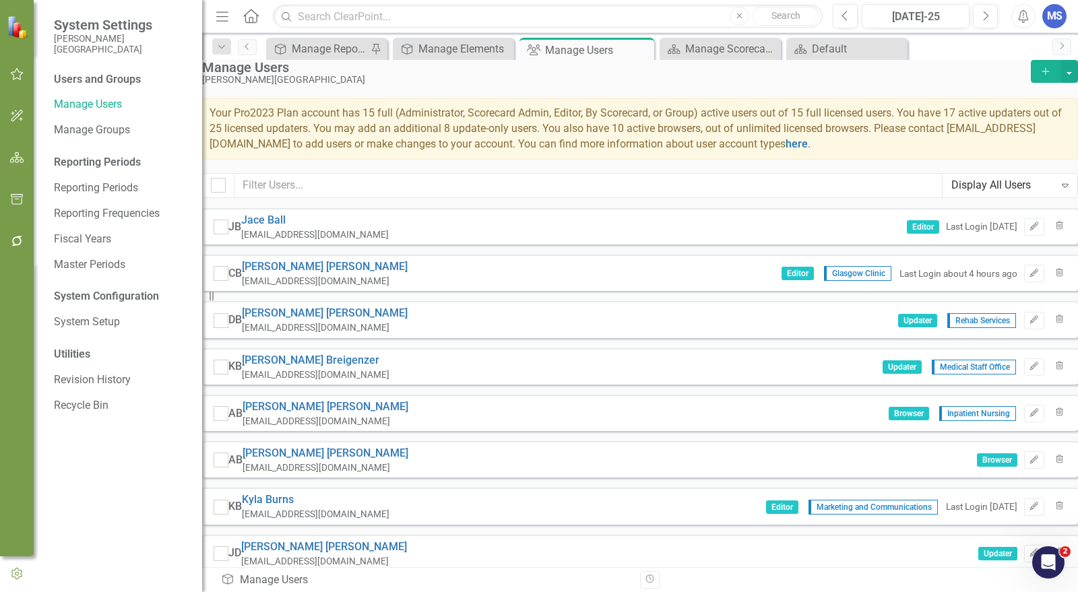
scroll to position [1123, 0]
click at [17, 154] on icon "button" at bounding box center [17, 157] width 14 height 11
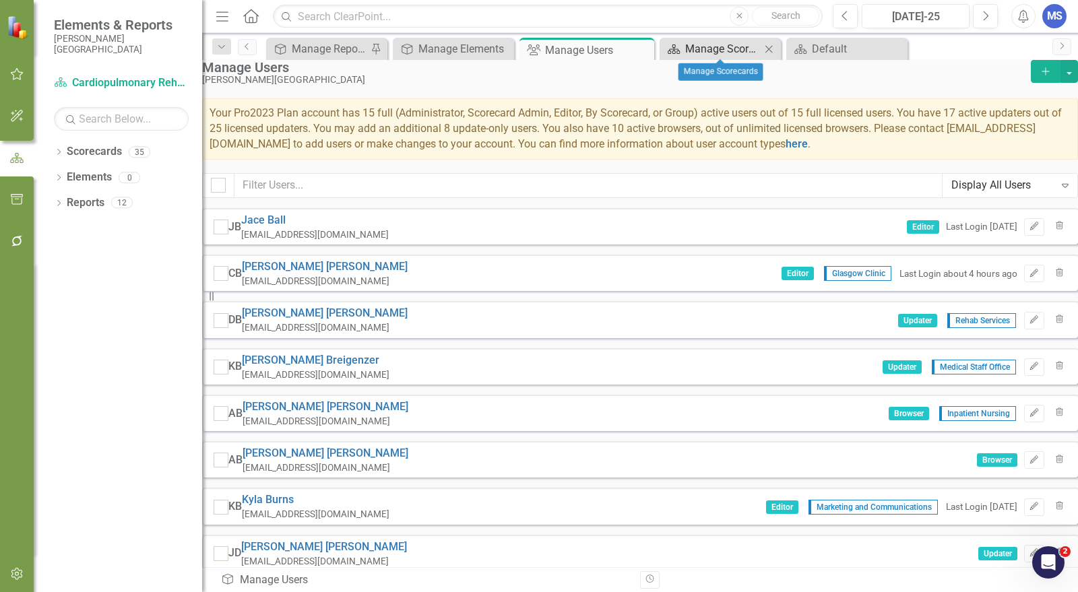
click at [723, 47] on div "Manage Scorecards" at bounding box center [722, 48] width 75 height 17
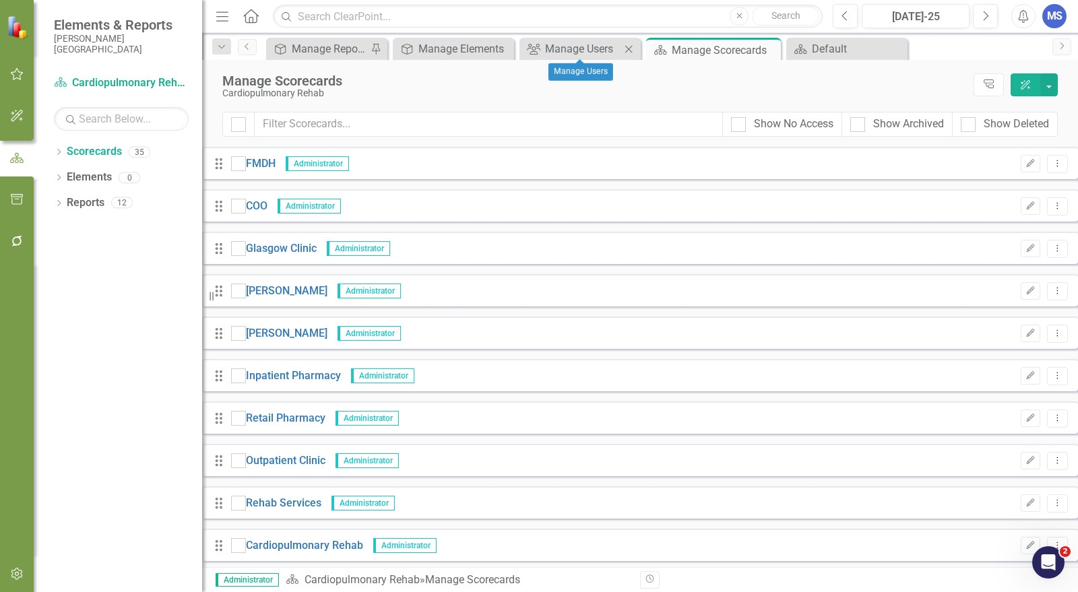
click at [630, 46] on icon "Close" at bounding box center [628, 49] width 13 height 11
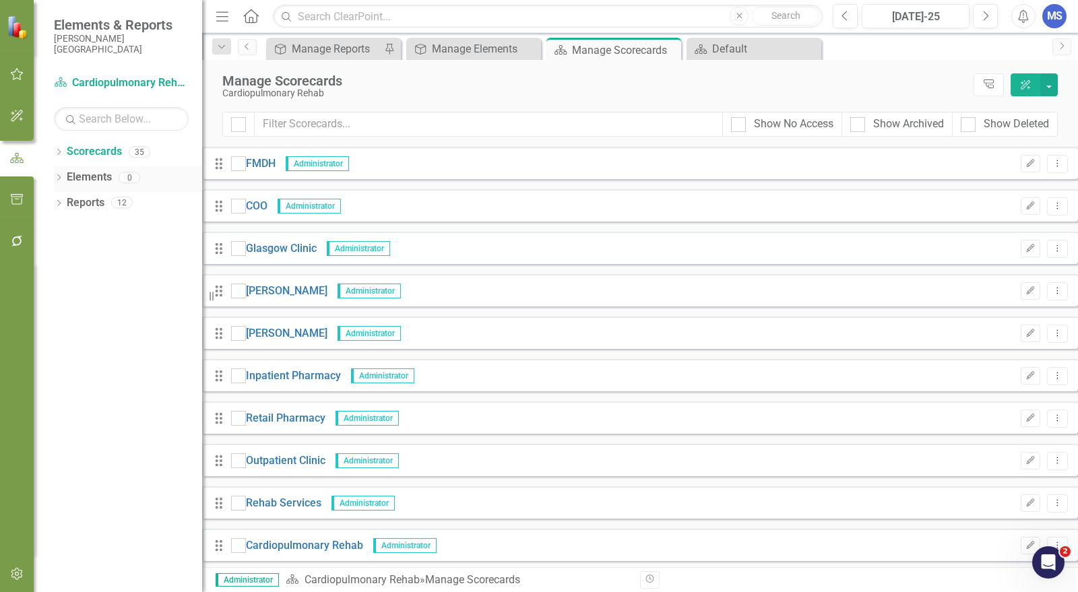
click at [59, 179] on icon "Dropdown" at bounding box center [58, 178] width 9 height 7
click at [108, 203] on link "Objective Objectives" at bounding box center [107, 203] width 69 height 16
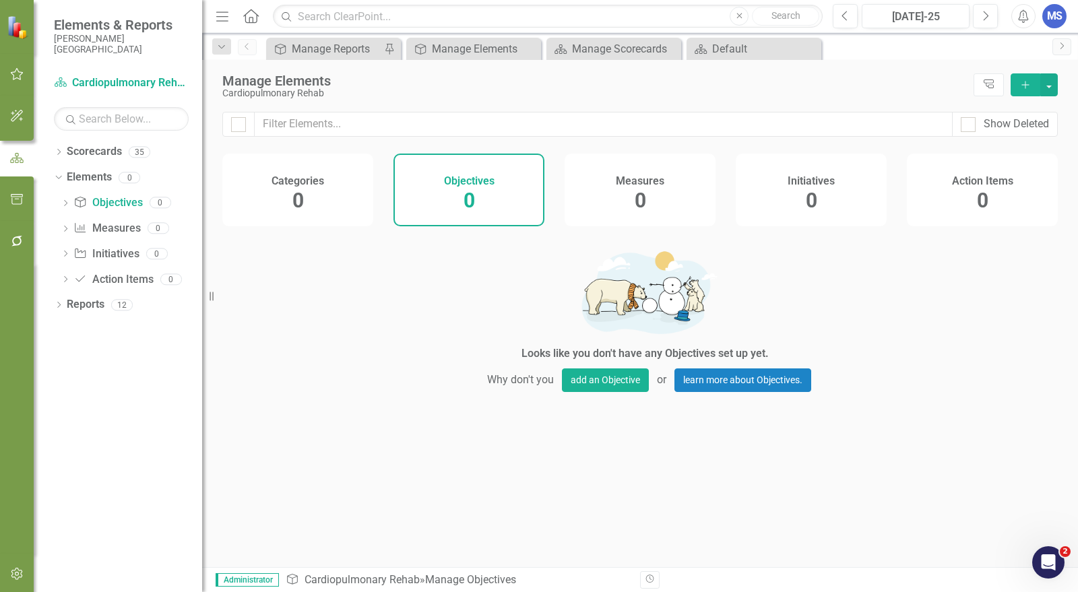
click at [1025, 82] on icon "Add" at bounding box center [1026, 84] width 12 height 9
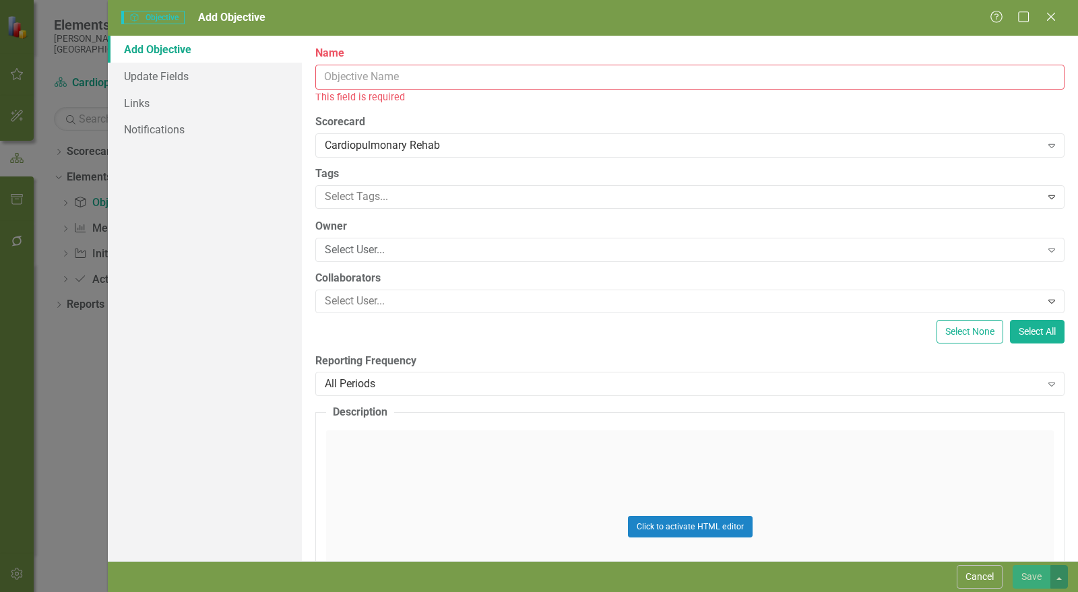
click at [521, 79] on input "Name" at bounding box center [690, 77] width 750 height 25
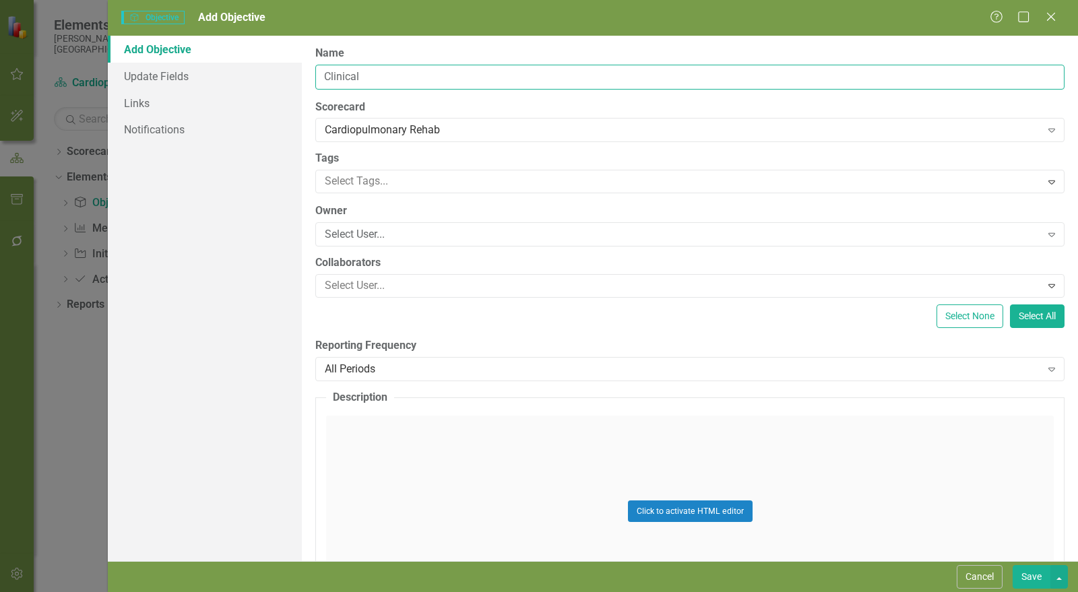
type input "Clinical Quality"
click at [479, 236] on div "Select User..." at bounding box center [683, 235] width 717 height 16
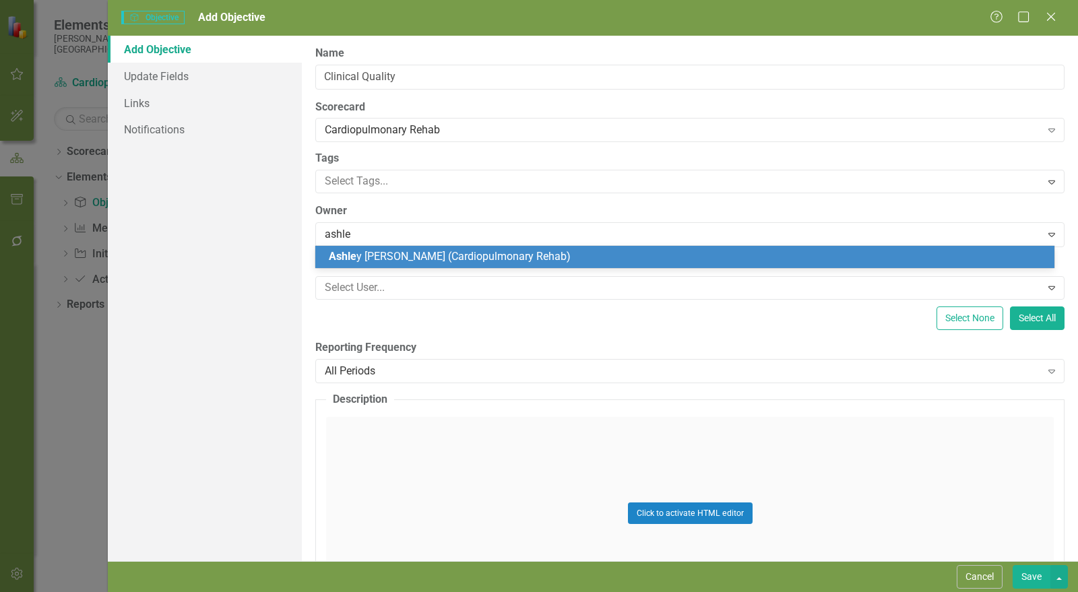
type input "ashley"
click at [480, 253] on span "Ashley Markle (Cardiopulmonary Rehab)" at bounding box center [473, 256] width 288 height 13
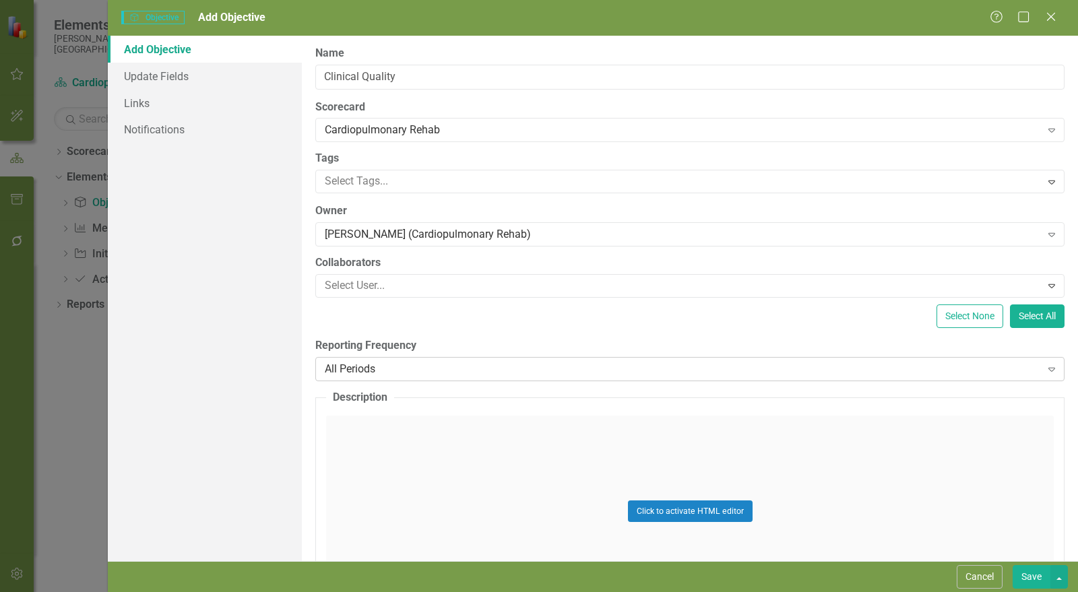
click at [469, 359] on div "All Periods Expand" at bounding box center [690, 369] width 750 height 24
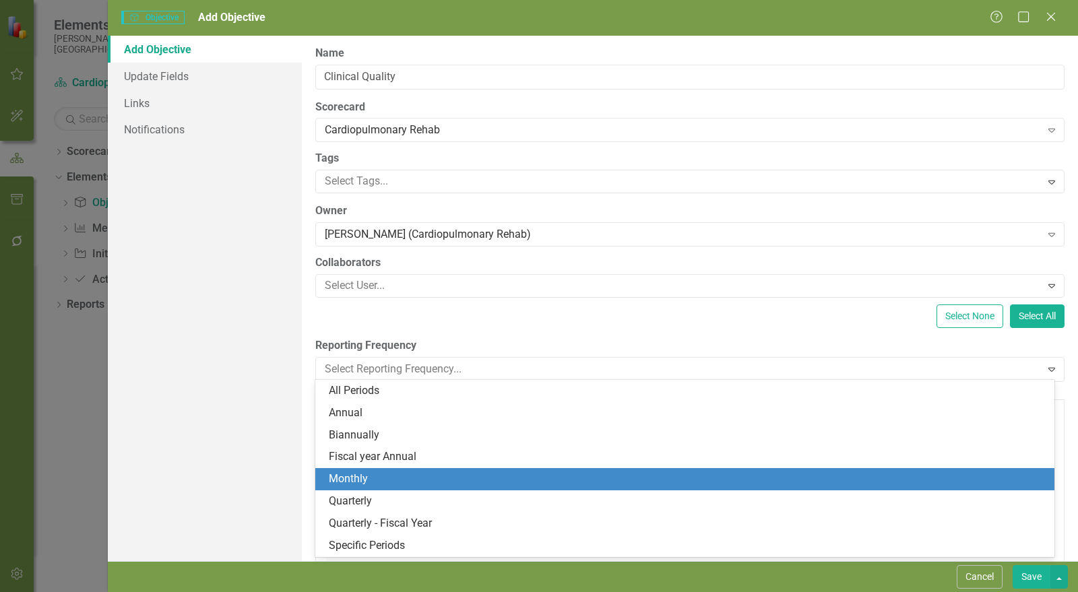
click at [441, 479] on div "Monthly" at bounding box center [688, 480] width 718 height 16
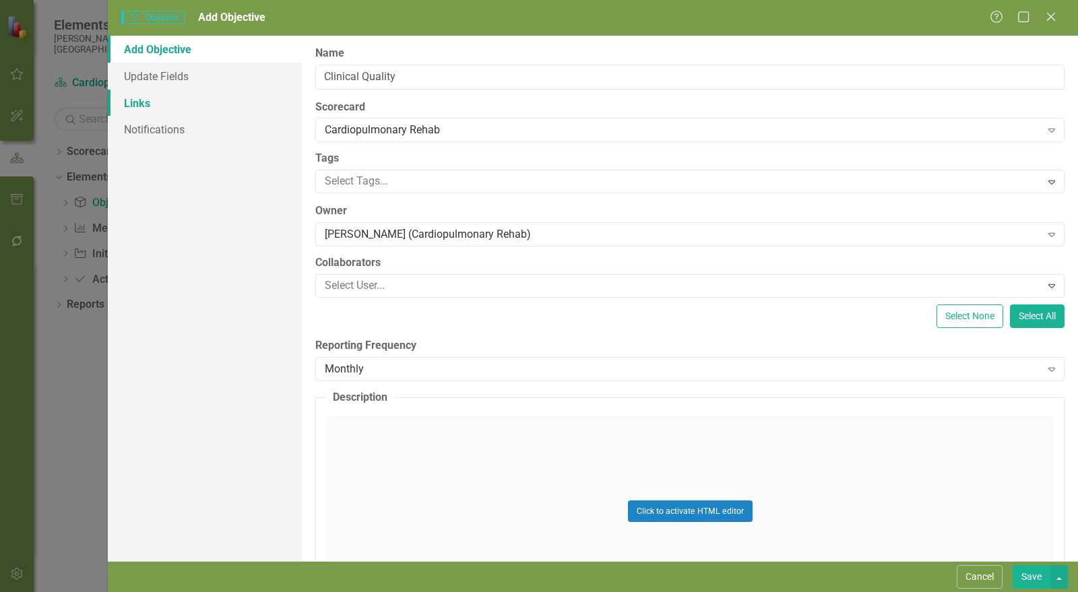
click at [152, 106] on link "Links" at bounding box center [205, 103] width 194 height 27
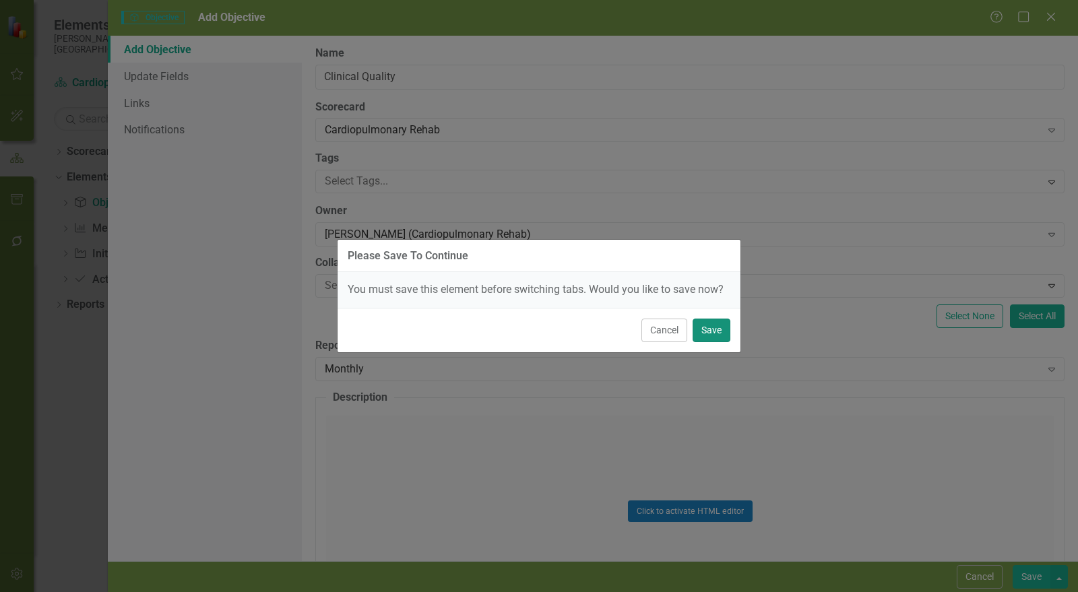
click at [723, 328] on button "Save" at bounding box center [712, 331] width 38 height 24
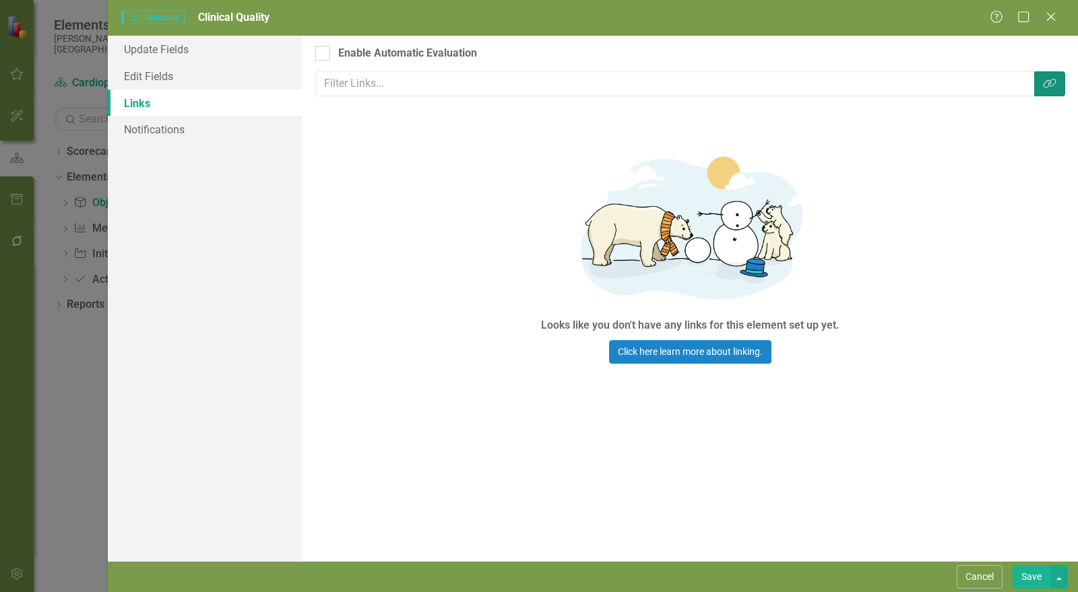
click at [1052, 79] on icon "Link Tag" at bounding box center [1049, 83] width 13 height 11
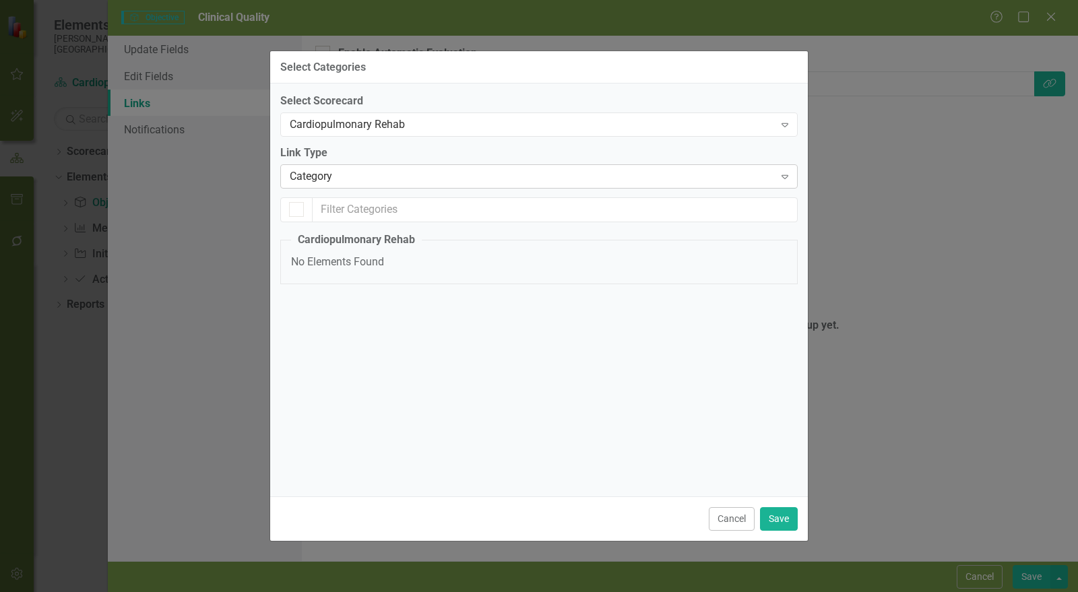
click at [393, 179] on div "Category" at bounding box center [532, 177] width 485 height 16
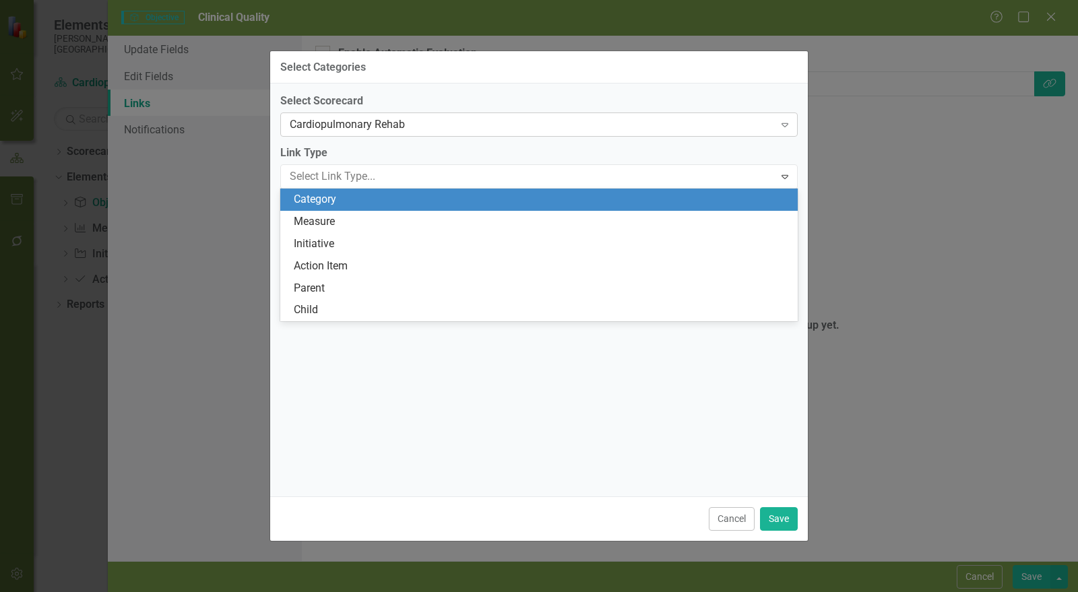
click at [395, 130] on div "Cardiopulmonary Rehab" at bounding box center [532, 125] width 485 height 16
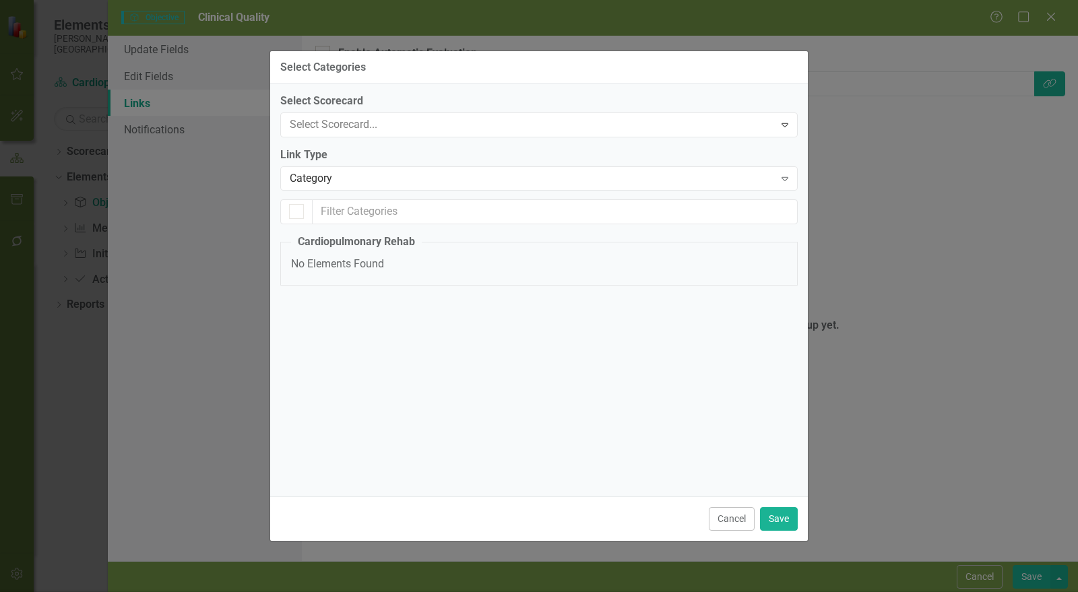
scroll to position [124, 0]
click at [383, 179] on div "Measure" at bounding box center [532, 177] width 485 height 16
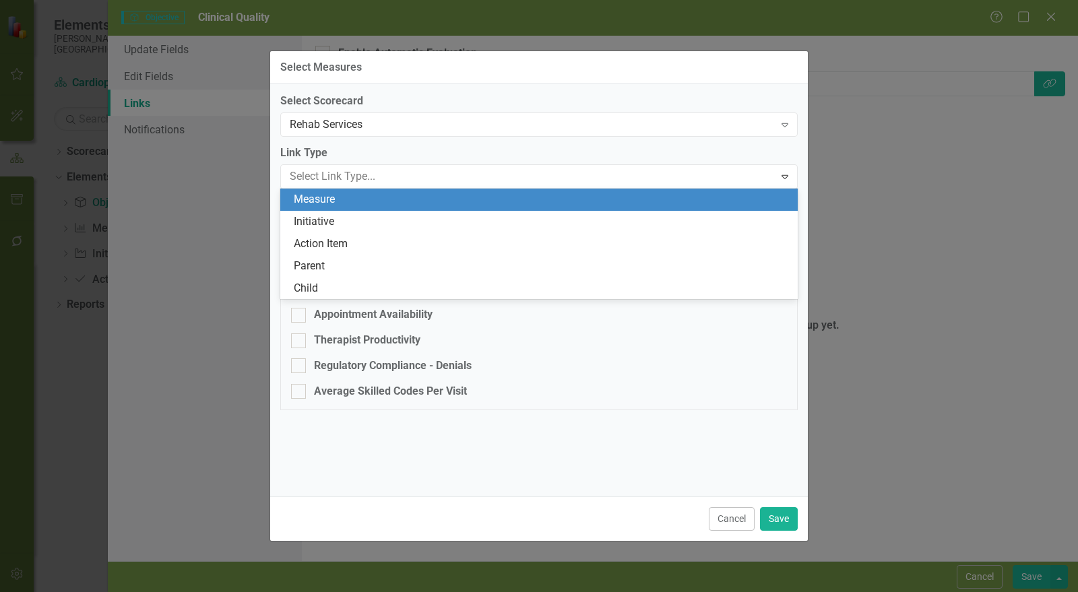
checkbox input "false"
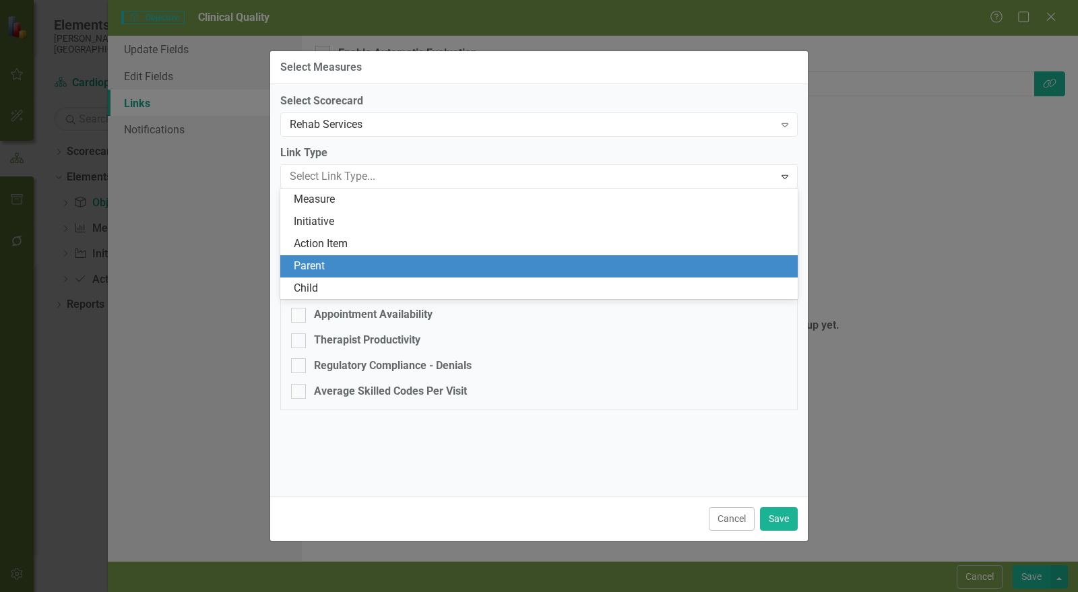
click at [379, 260] on div "Parent" at bounding box center [542, 267] width 497 height 16
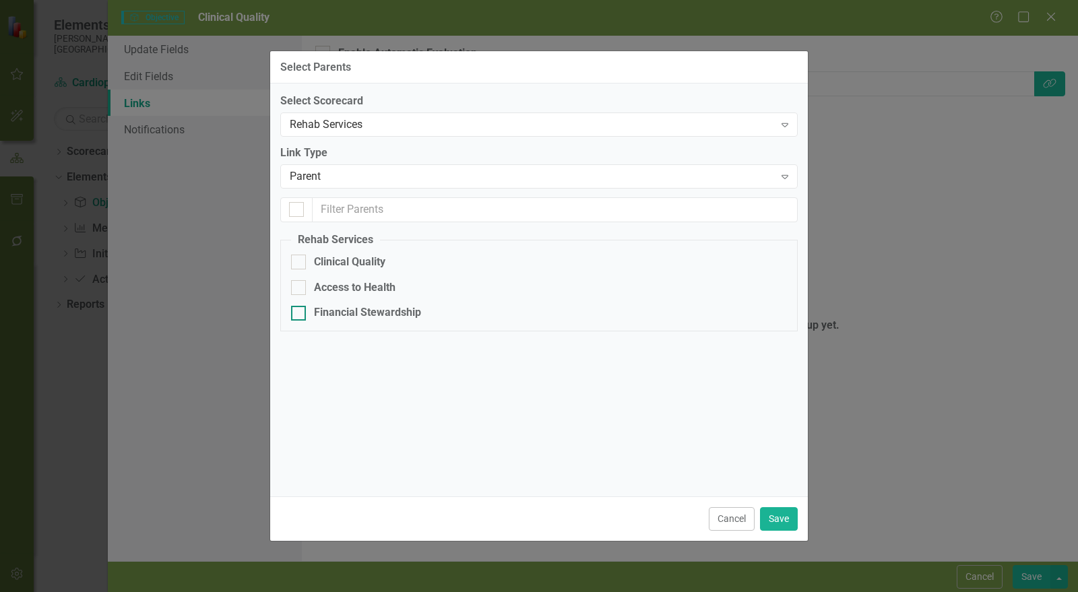
drag, startPoint x: 360, startPoint y: 262, endPoint x: 469, endPoint y: 319, distance: 123.0
click at [359, 264] on div "Clinical Quality" at bounding box center [349, 263] width 71 height 16
click at [300, 264] on input "Clinical Quality" at bounding box center [295, 259] width 9 height 9
checkbox input "true"
click at [790, 524] on button "Save" at bounding box center [779, 520] width 38 height 24
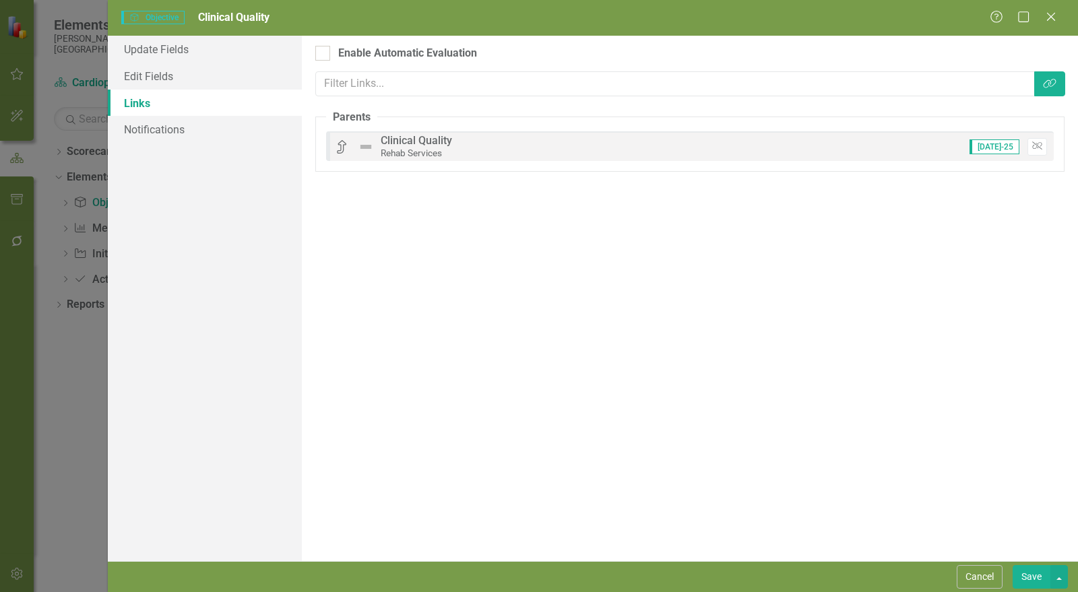
click at [1026, 577] on button "Save" at bounding box center [1032, 578] width 38 height 24
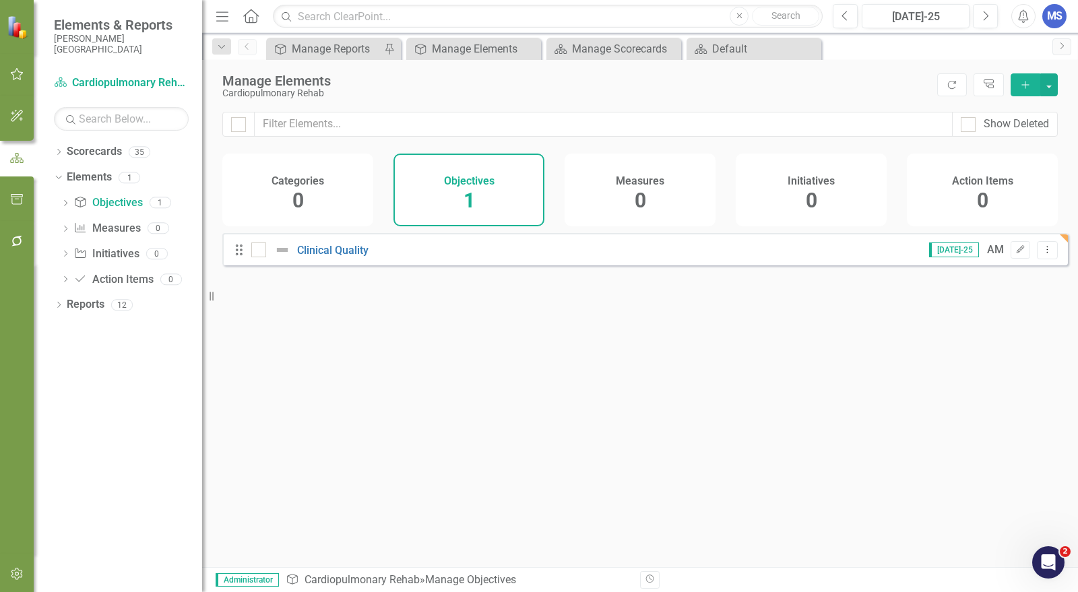
click at [639, 187] on div "0" at bounding box center [640, 201] width 11 height 29
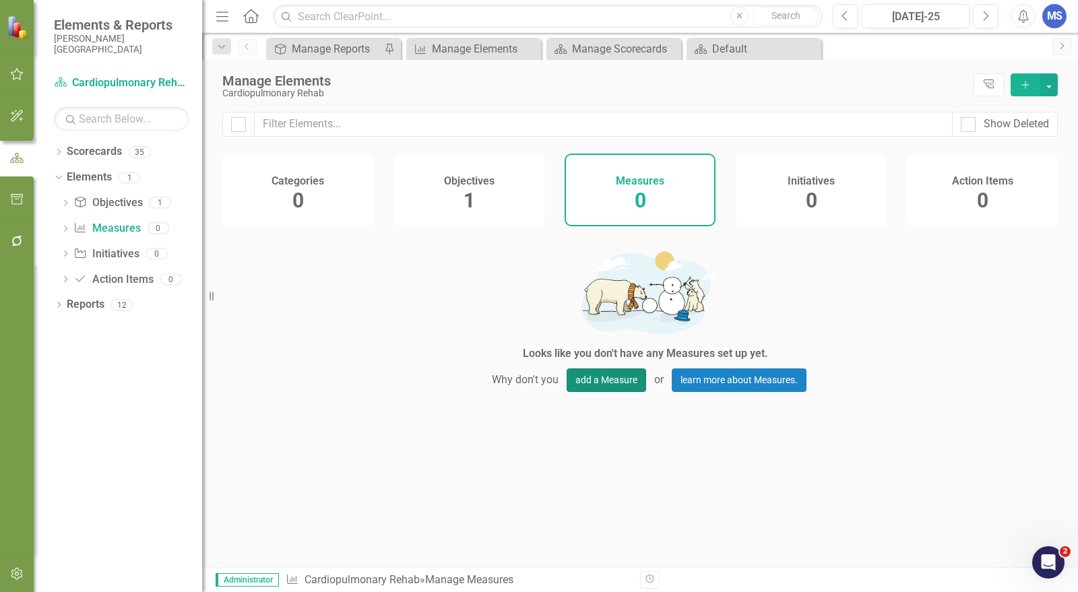
click at [620, 380] on button "add a Measure" at bounding box center [607, 381] width 80 height 24
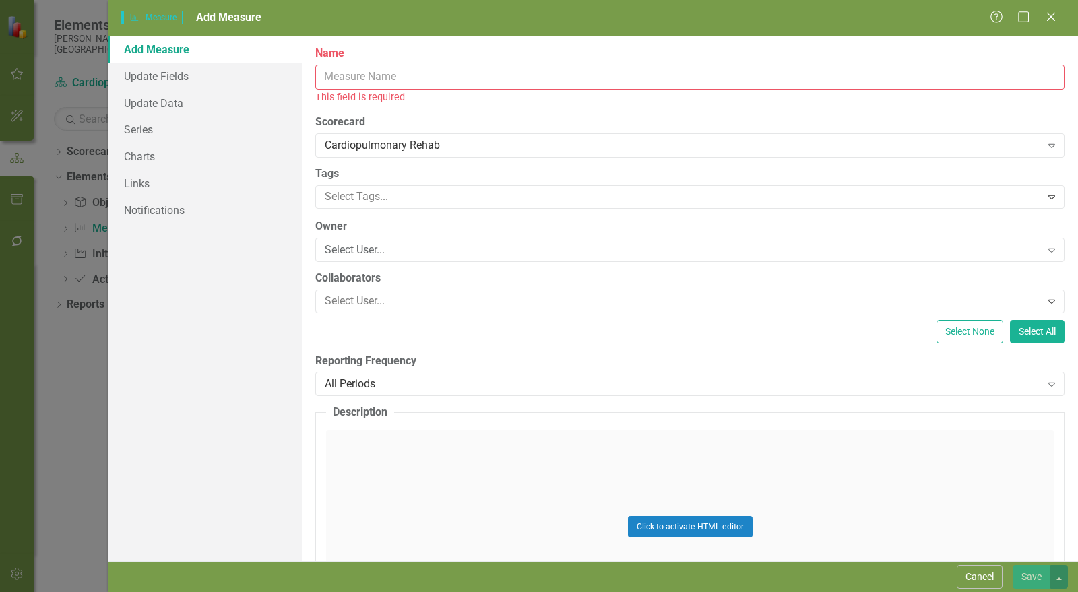
click at [902, 115] on label "Scorecard" at bounding box center [690, 123] width 750 height 16
click at [623, 69] on input "Name" at bounding box center [690, 77] width 750 height 25
paste input "o Attendance and adherence rate"
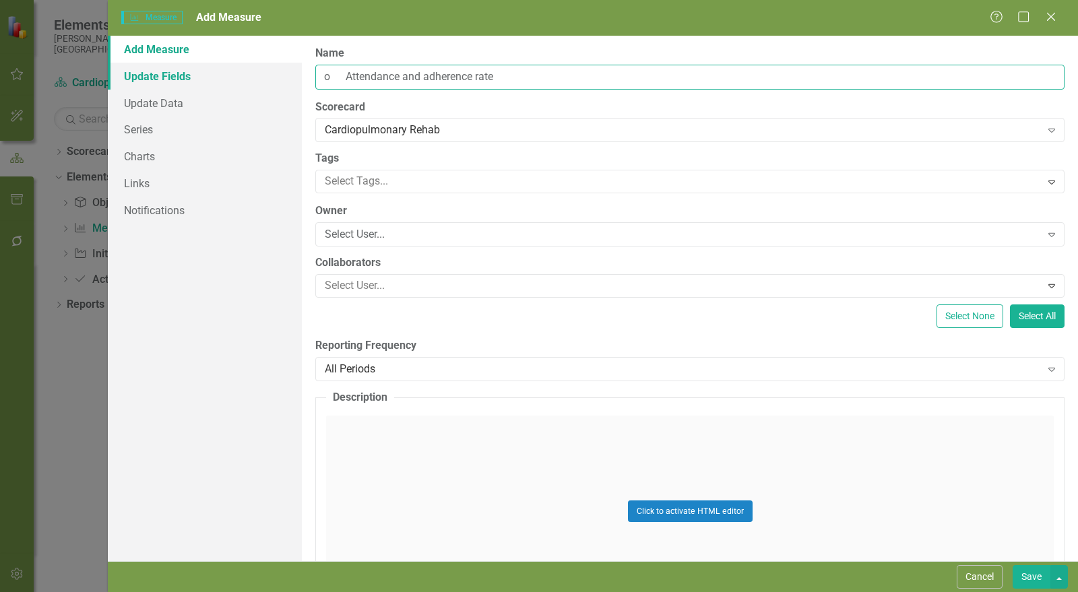
drag, startPoint x: 347, startPoint y: 75, endPoint x: 297, endPoint y: 74, distance: 50.6
click at [288, 73] on div "Add Measure Update Fields Update Data Series Charts Links Notifications ClearPo…" at bounding box center [593, 299] width 971 height 526
type input "Attendance and adherence rate"
click at [409, 235] on div "Select User..." at bounding box center [683, 235] width 717 height 16
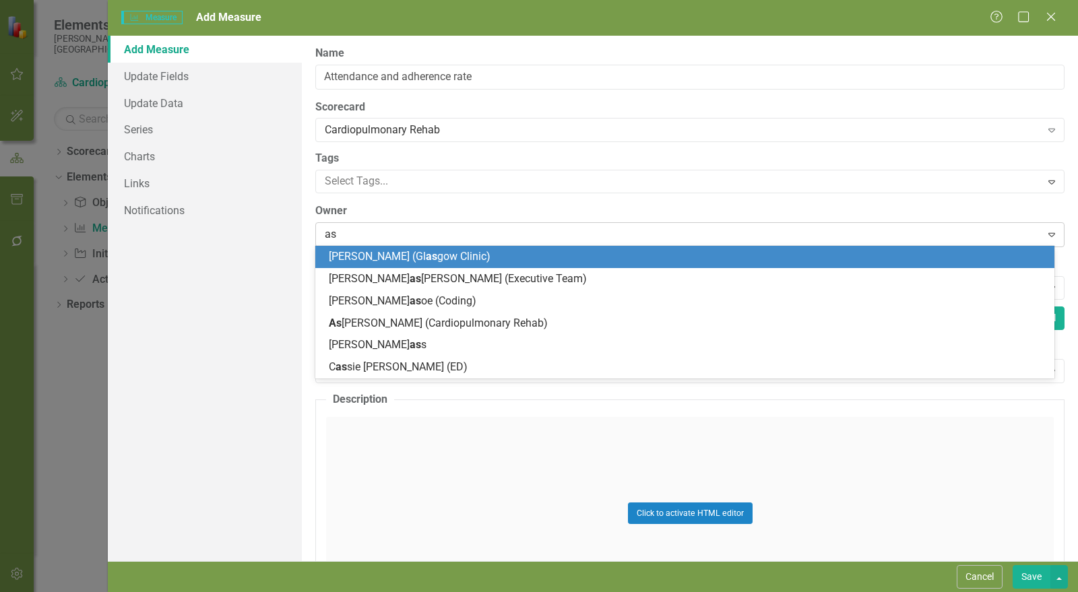
type input "ash"
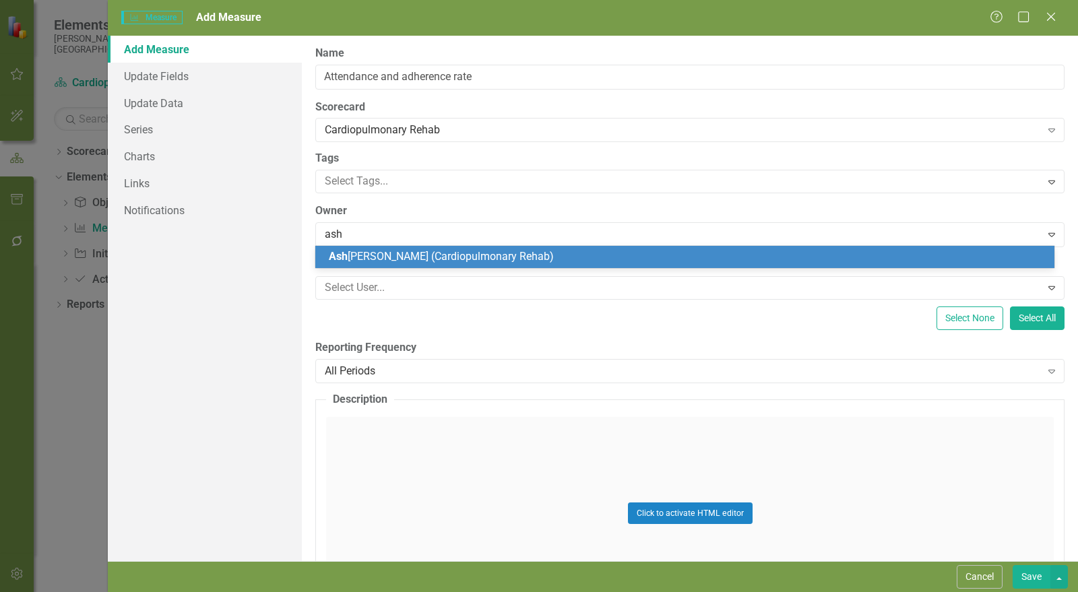
click at [406, 254] on span "Ash ley Markle (Cardiopulmonary Rehab)" at bounding box center [441, 256] width 225 height 13
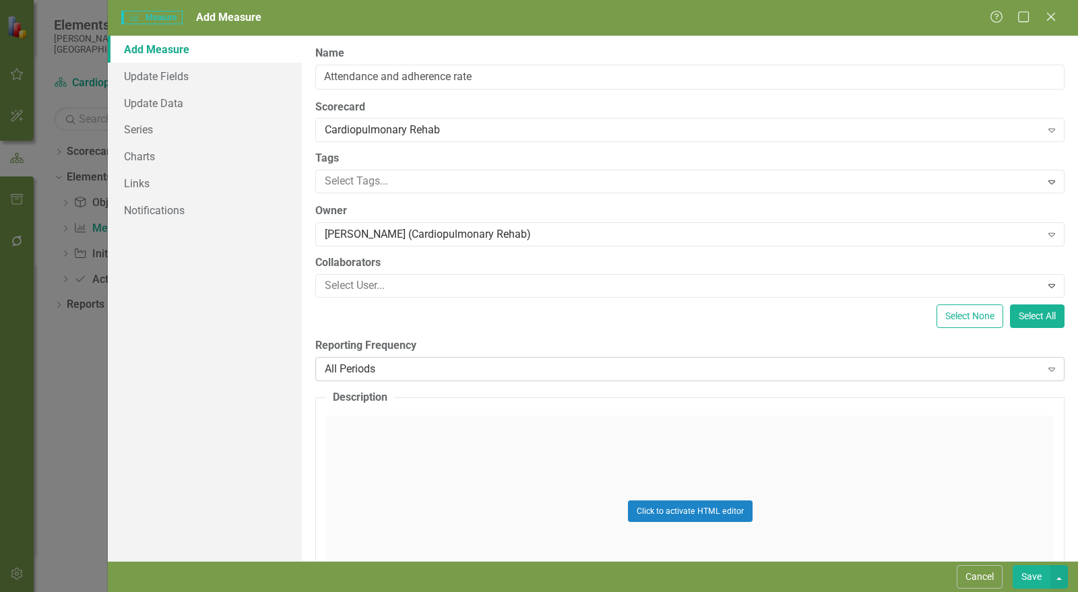
click at [437, 368] on div "All Periods" at bounding box center [683, 369] width 717 height 16
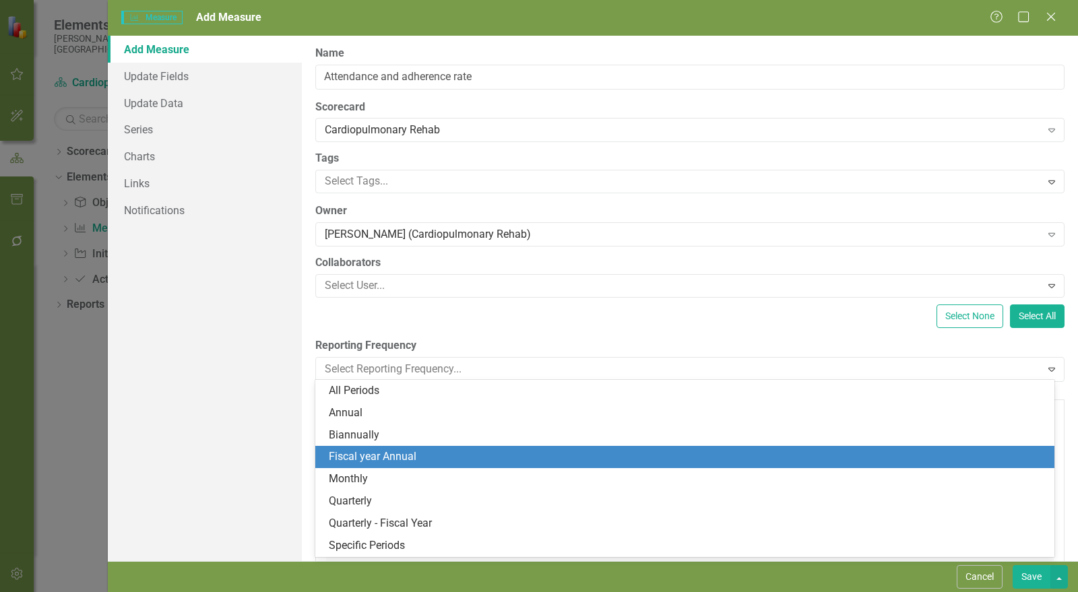
click at [435, 471] on div "Monthly" at bounding box center [684, 479] width 739 height 22
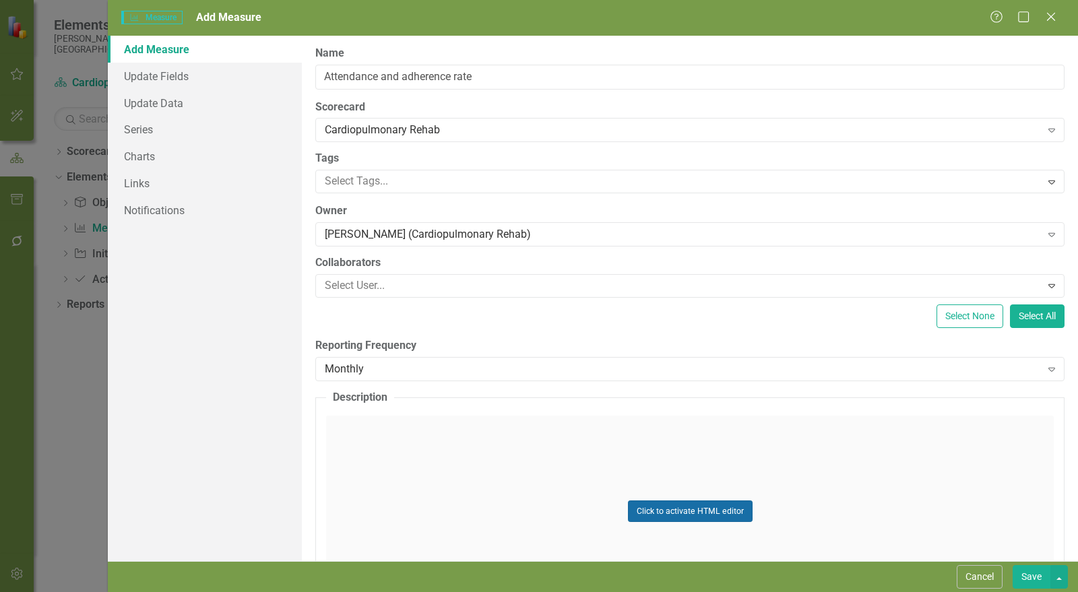
click at [649, 513] on button "Click to activate HTML editor" at bounding box center [690, 512] width 125 height 22
click at [981, 341] on label "Reporting Frequency" at bounding box center [690, 346] width 750 height 16
click at [478, 504] on body "Rich Text Area. Press ALT-0 for help." at bounding box center [690, 549] width 725 height 202
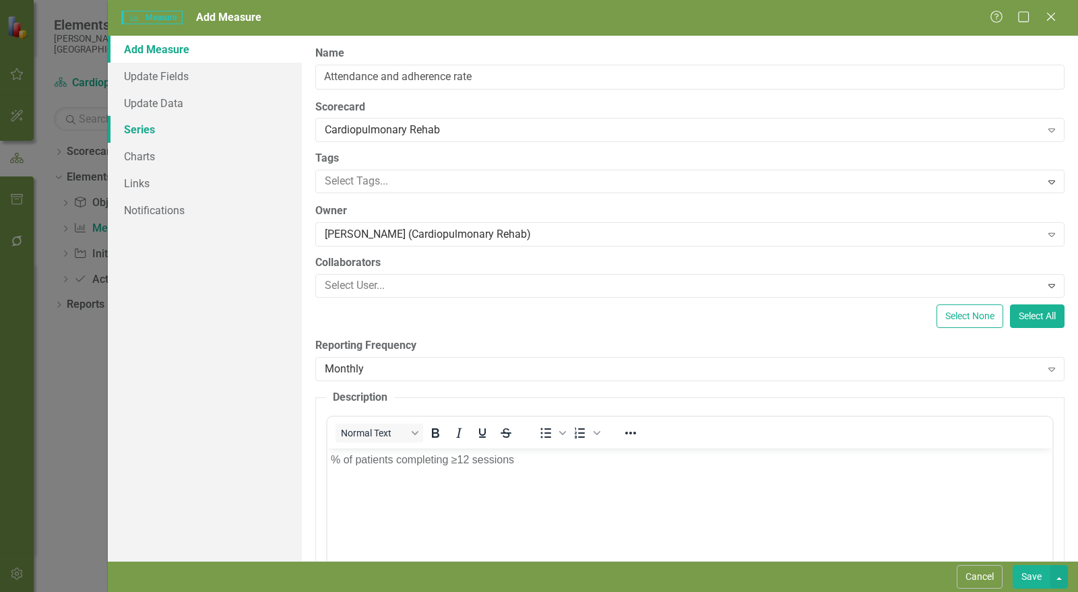
click at [156, 127] on link "Series" at bounding box center [205, 129] width 194 height 27
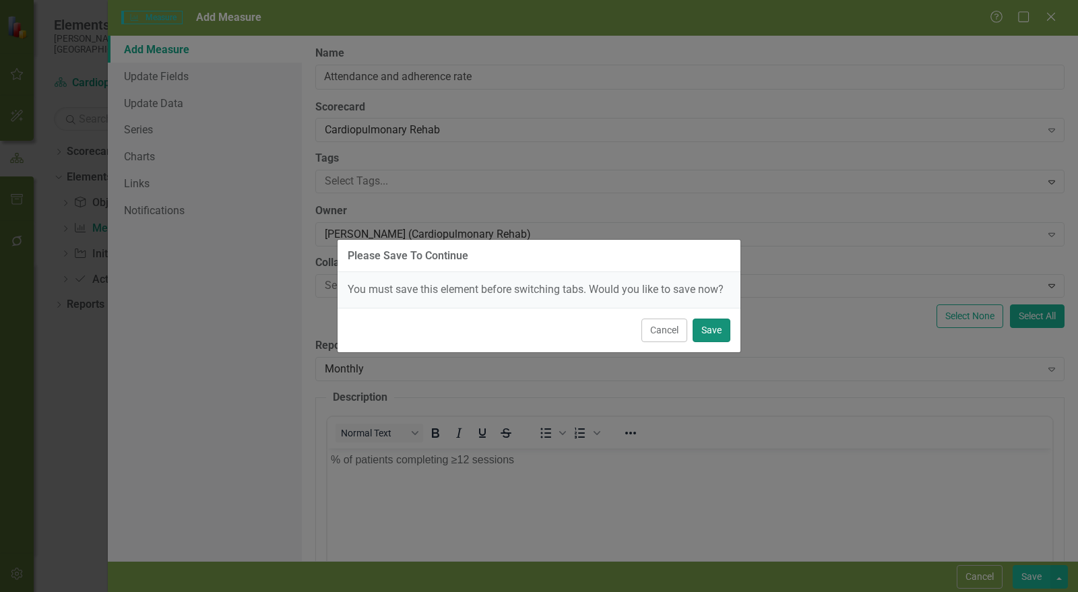
click at [716, 331] on button "Save" at bounding box center [712, 331] width 38 height 24
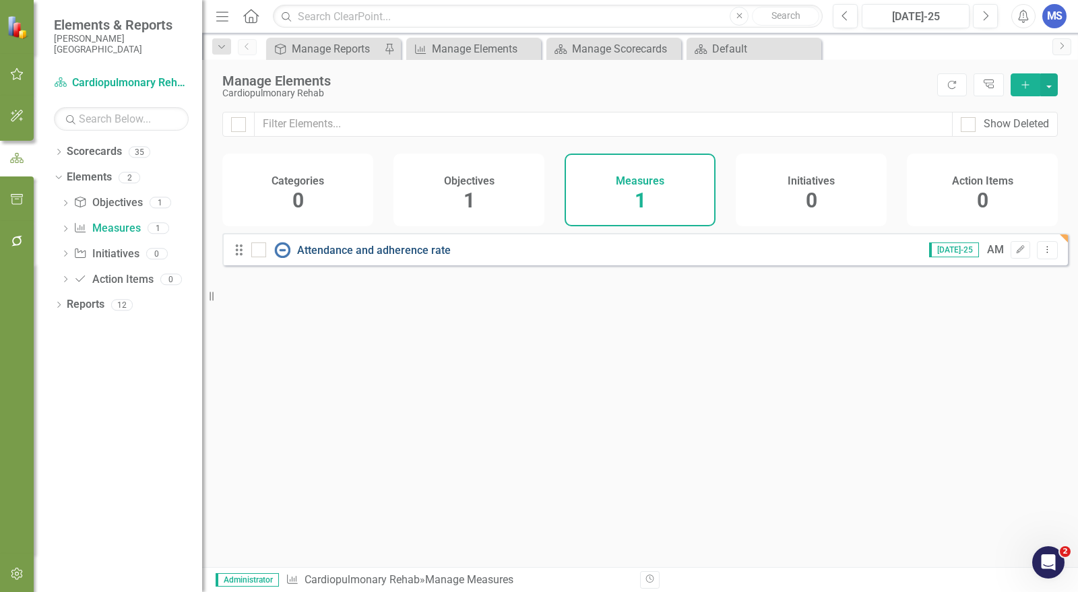
click at [420, 257] on link "Attendance and adherence rate" at bounding box center [374, 250] width 154 height 13
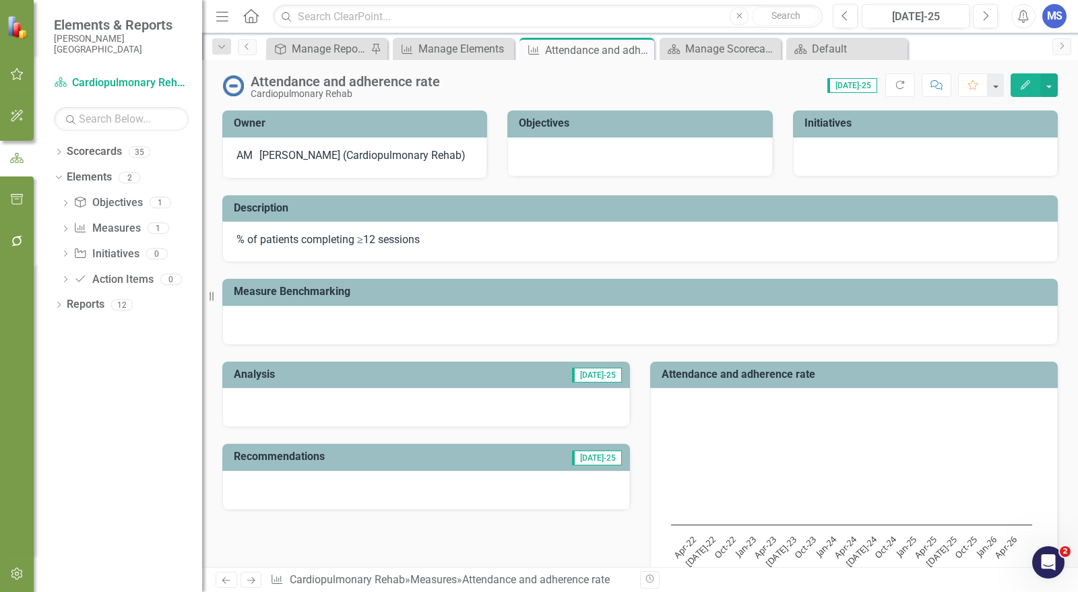
click at [1022, 84] on icon "Edit" at bounding box center [1026, 84] width 12 height 9
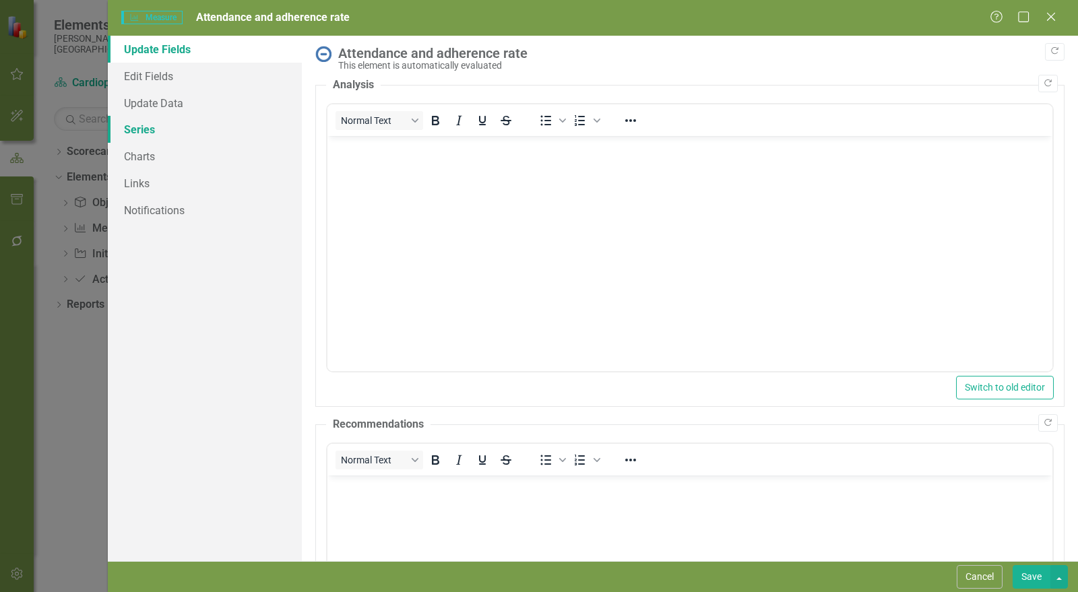
click at [144, 129] on link "Series" at bounding box center [205, 129] width 194 height 27
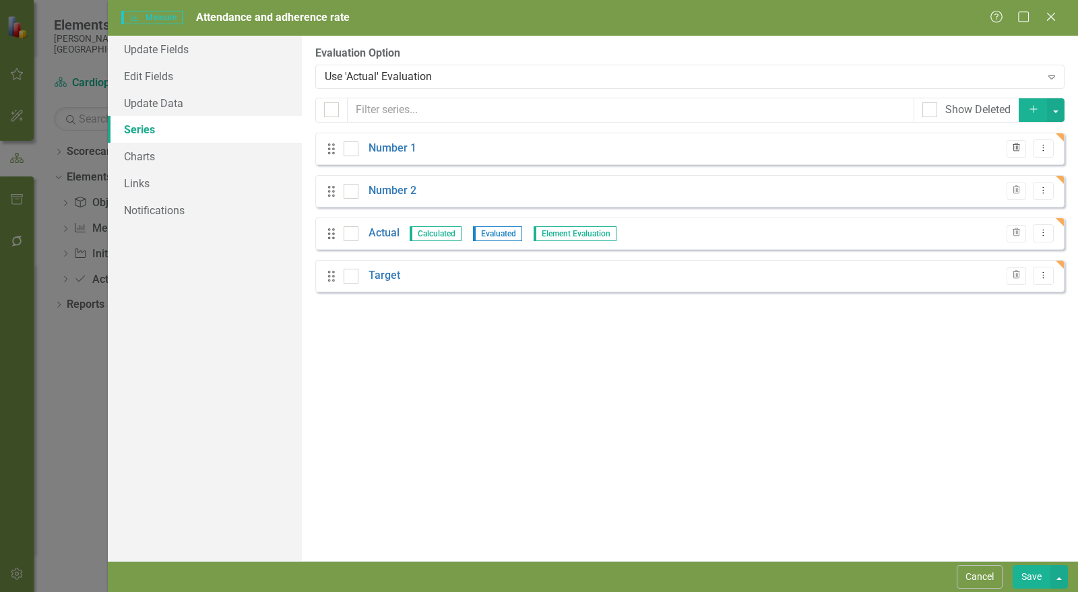
click at [1010, 146] on button "Trash" at bounding box center [1017, 149] width 20 height 18
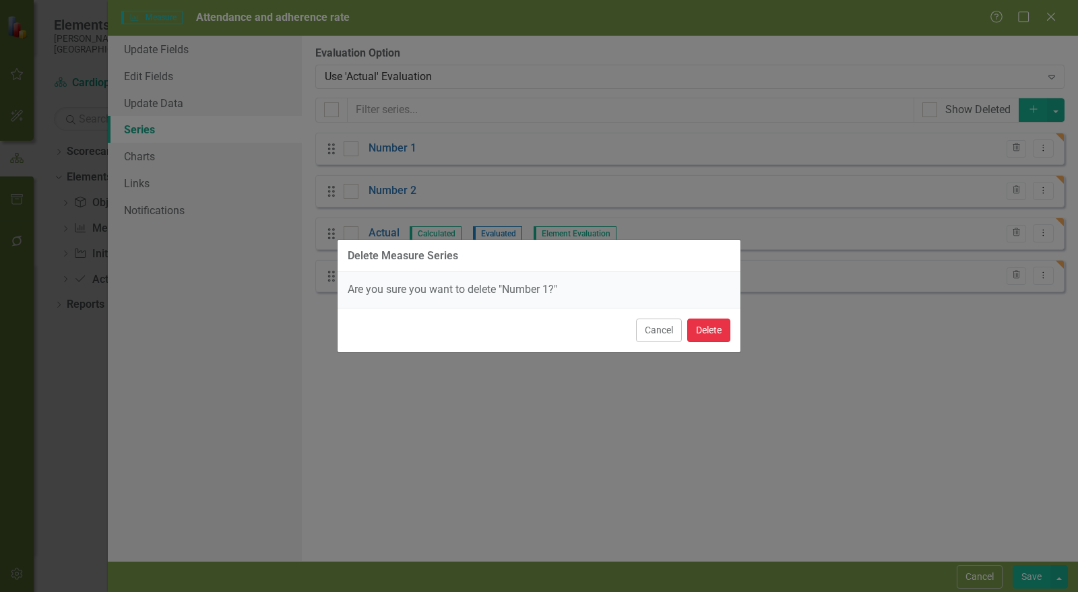
click at [717, 327] on button "Delete" at bounding box center [709, 331] width 43 height 24
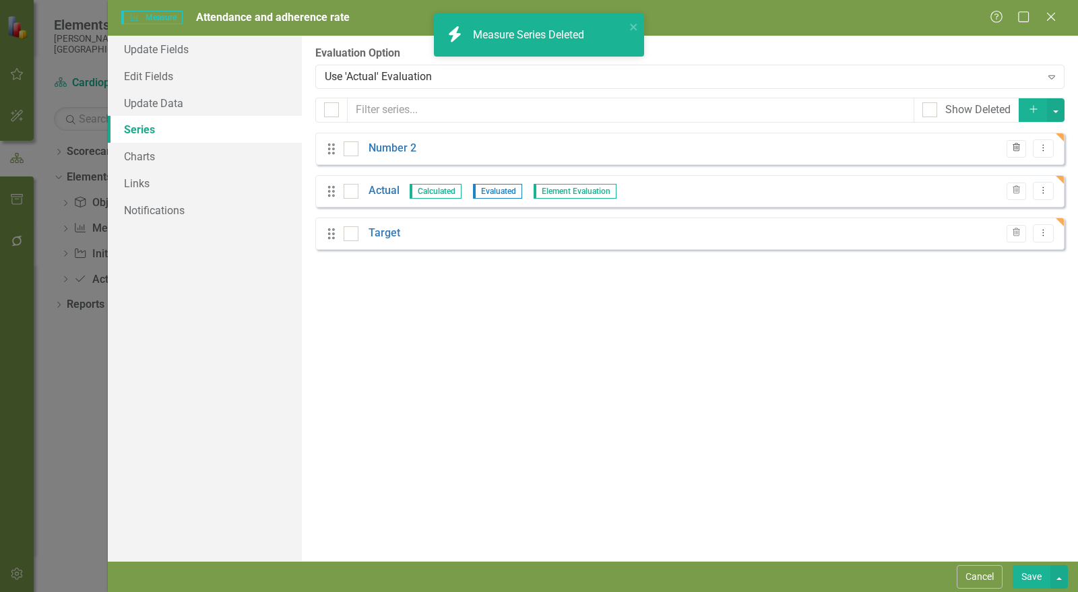
click at [1018, 148] on icon "Trash" at bounding box center [1017, 148] width 10 height 8
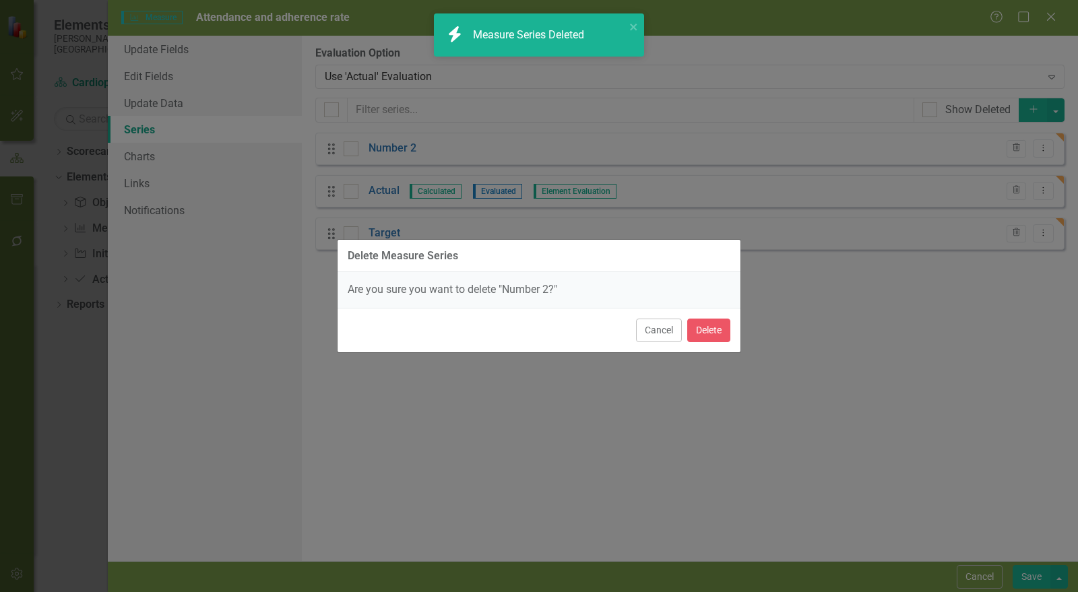
click at [711, 334] on div "Delete Measure Series Are you sure you want to delete "Number 2?" Cancel Delete" at bounding box center [539, 296] width 404 height 592
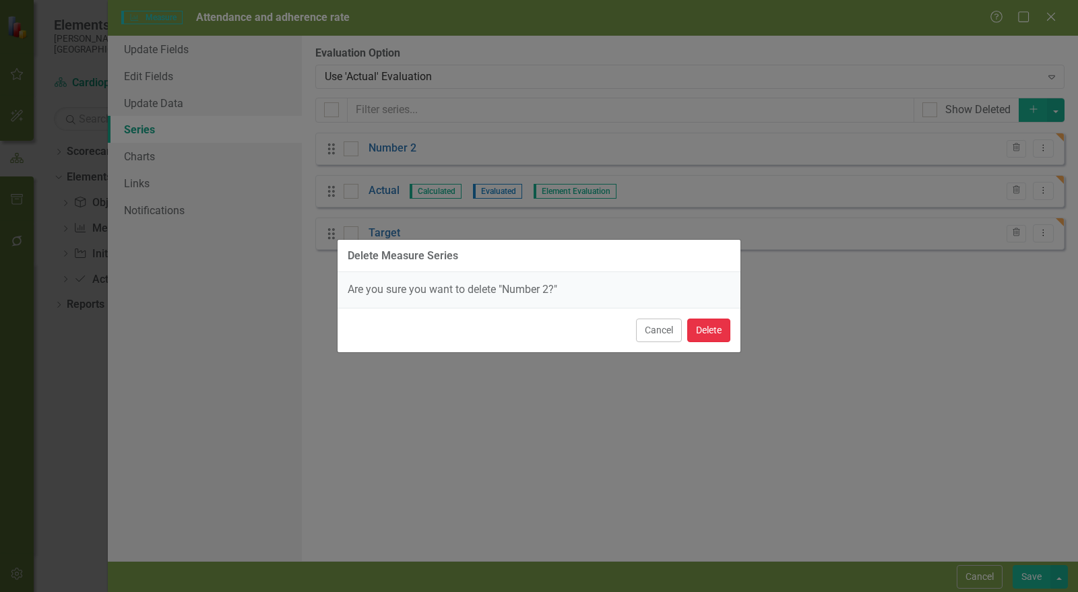
click at [715, 330] on button "Delete" at bounding box center [709, 331] width 43 height 24
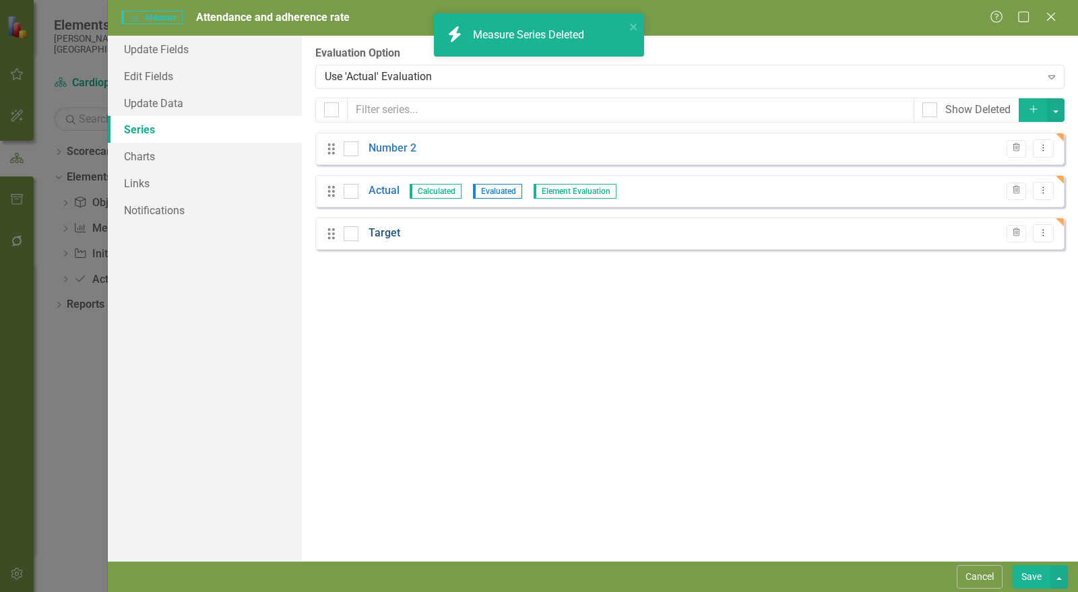
click at [391, 231] on link "Target" at bounding box center [385, 234] width 32 height 16
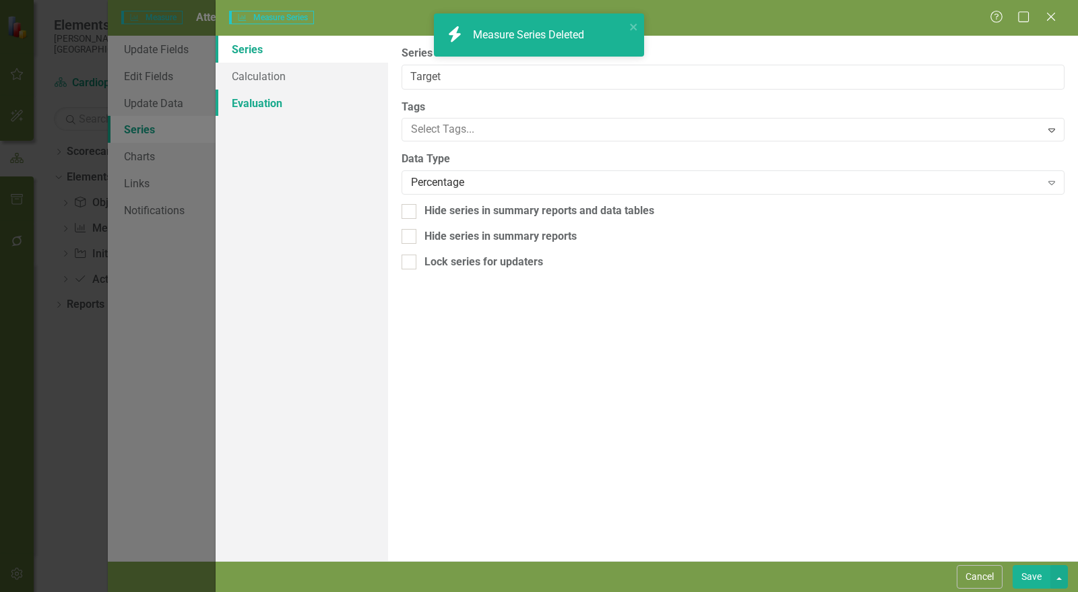
type input "Target"
click at [260, 79] on link "Calculation" at bounding box center [302, 76] width 173 height 27
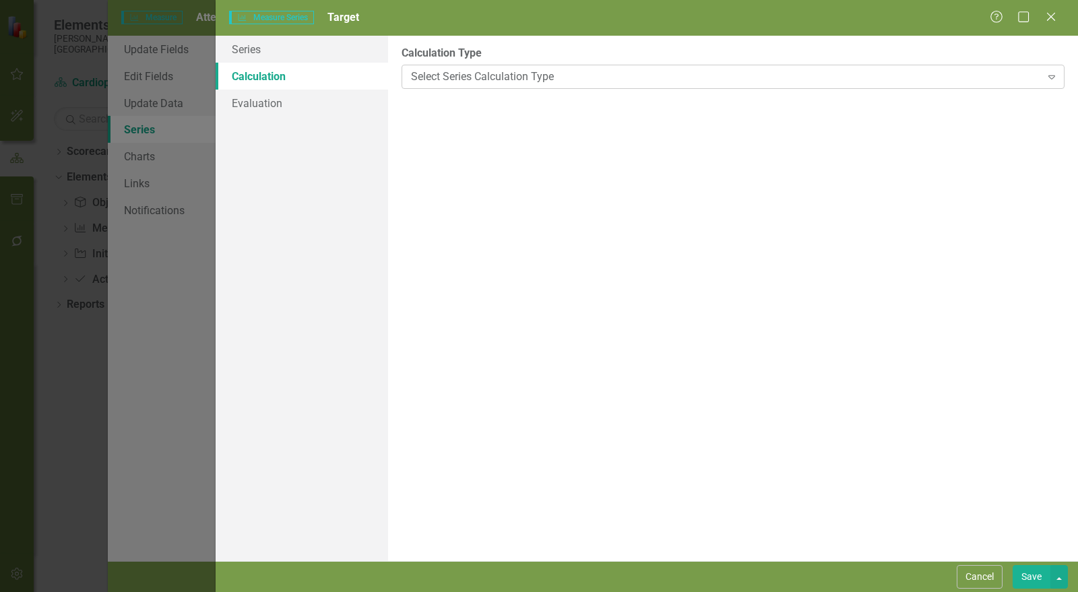
click at [485, 78] on div "Select Series Calculation Type" at bounding box center [726, 77] width 630 height 16
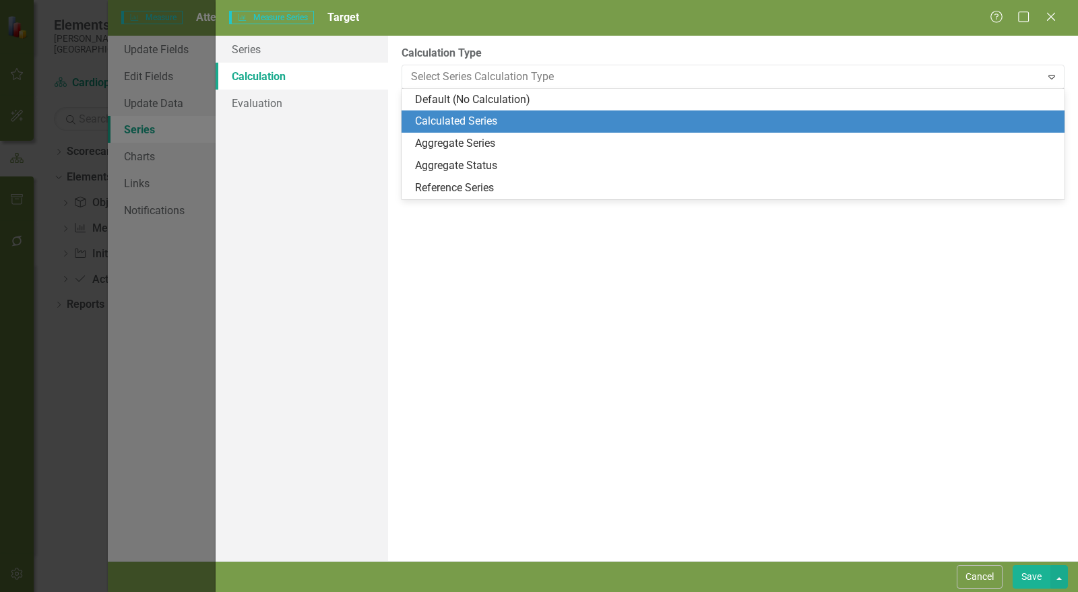
click at [481, 119] on div "Calculated Series" at bounding box center [736, 122] width 642 height 16
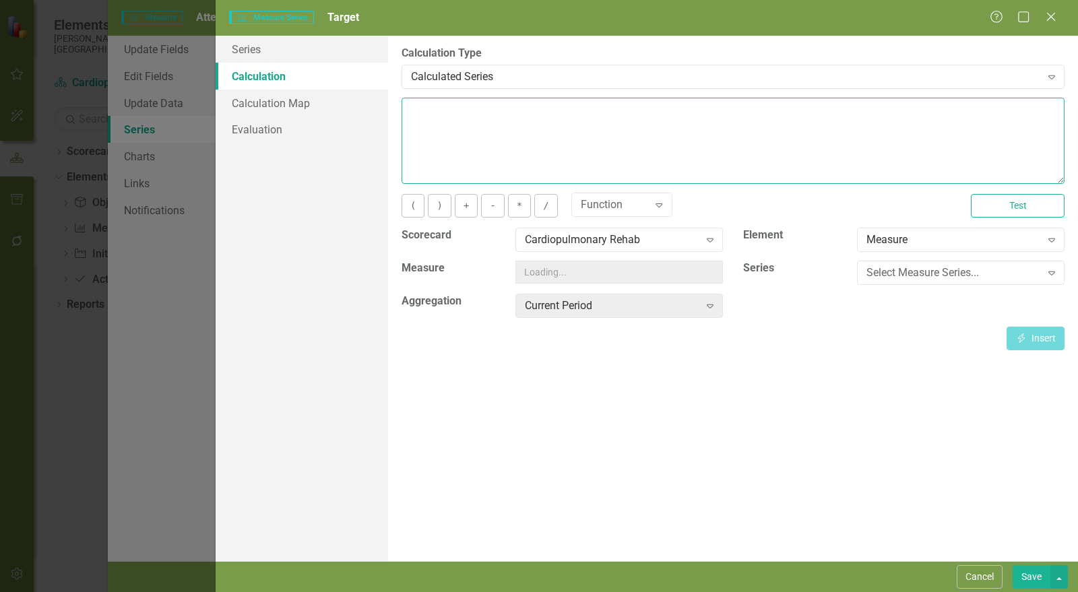
click at [479, 112] on textarea at bounding box center [733, 141] width 663 height 86
type textarea "100"
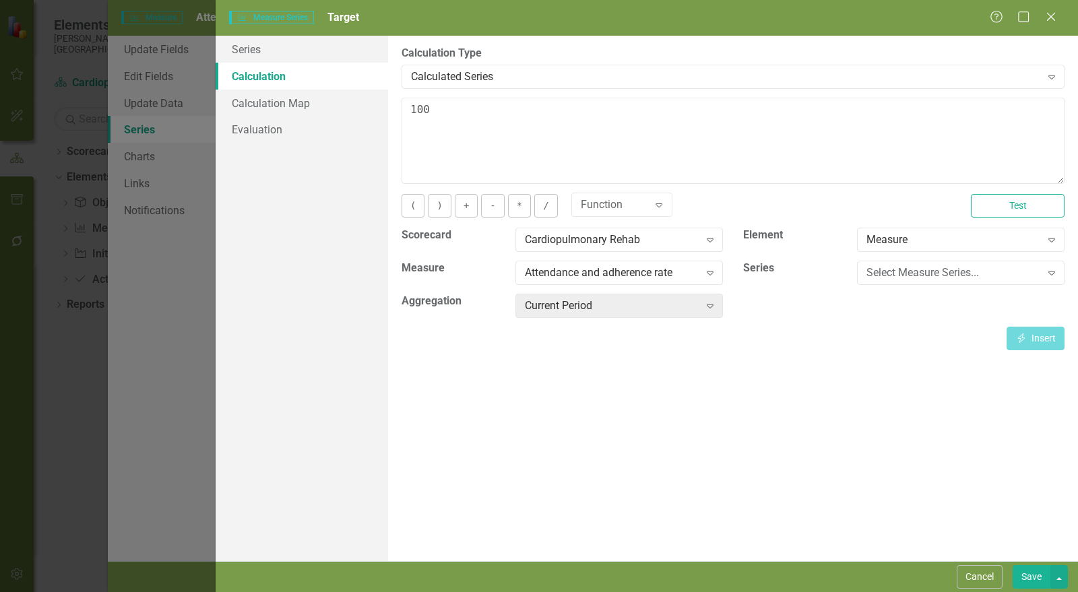
click at [1035, 573] on button "Save" at bounding box center [1032, 578] width 38 height 24
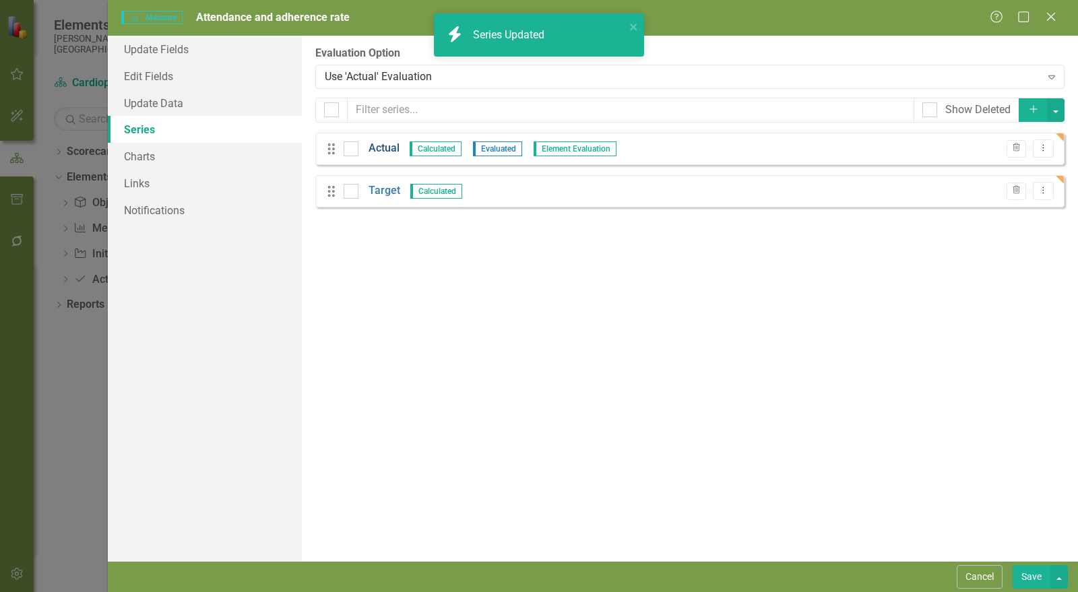
click at [387, 149] on link "Actual" at bounding box center [384, 149] width 31 height 16
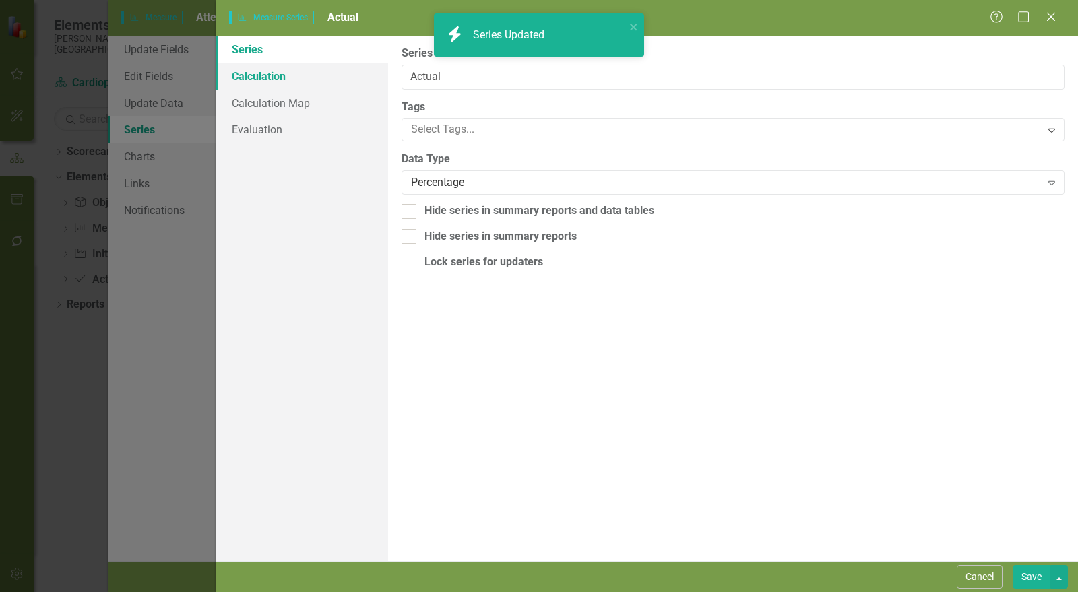
click at [262, 71] on link "Calculation" at bounding box center [302, 76] width 173 height 27
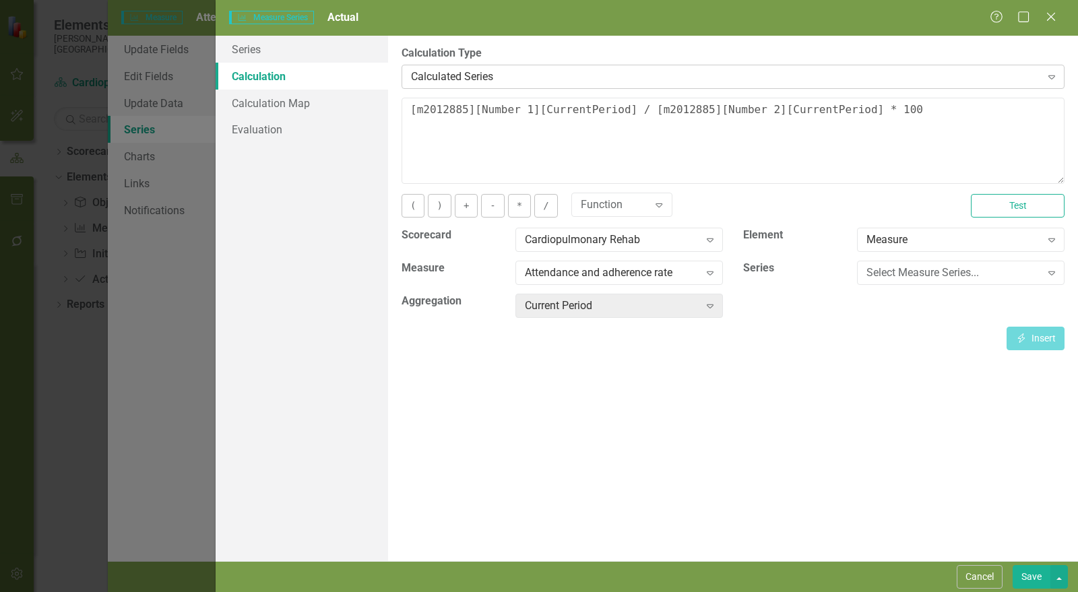
click at [579, 78] on div "Calculated Series" at bounding box center [726, 77] width 630 height 16
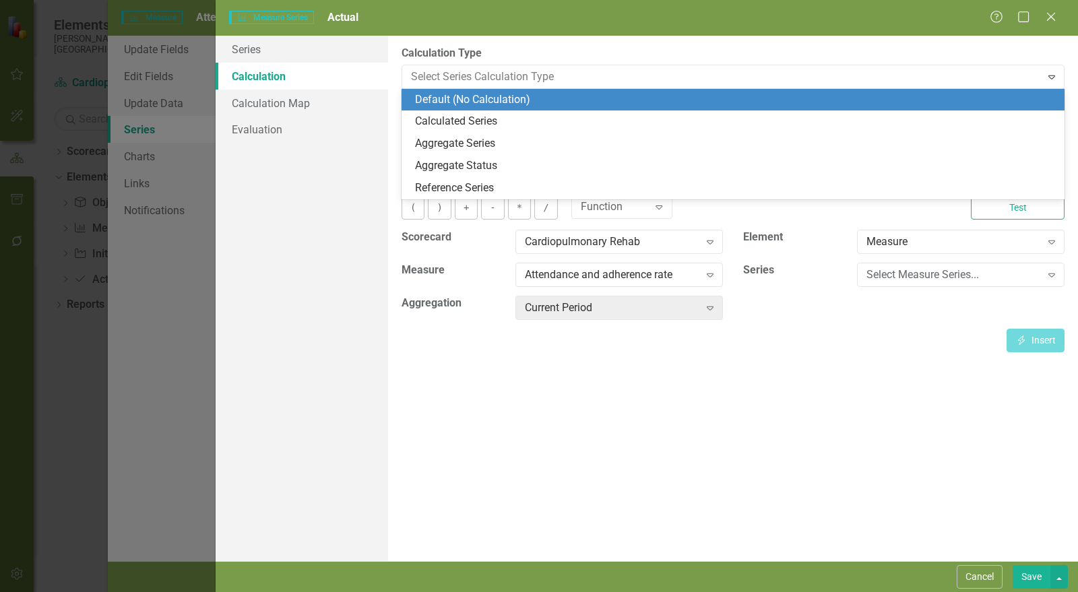
click at [567, 102] on div "Default (No Calculation)" at bounding box center [736, 100] width 642 height 16
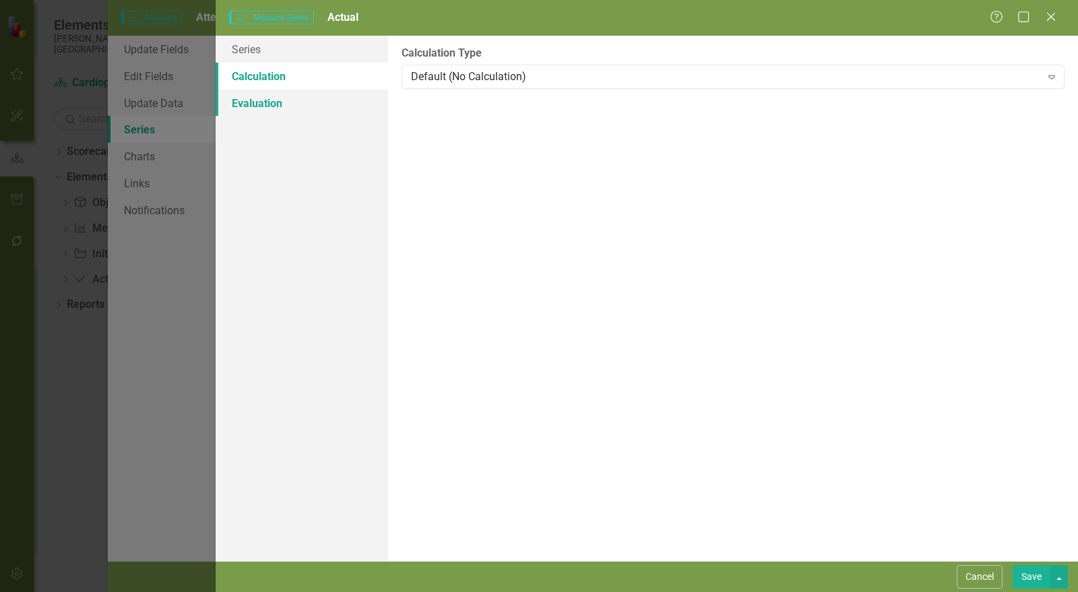
click at [301, 104] on link "Evaluation" at bounding box center [302, 103] width 173 height 27
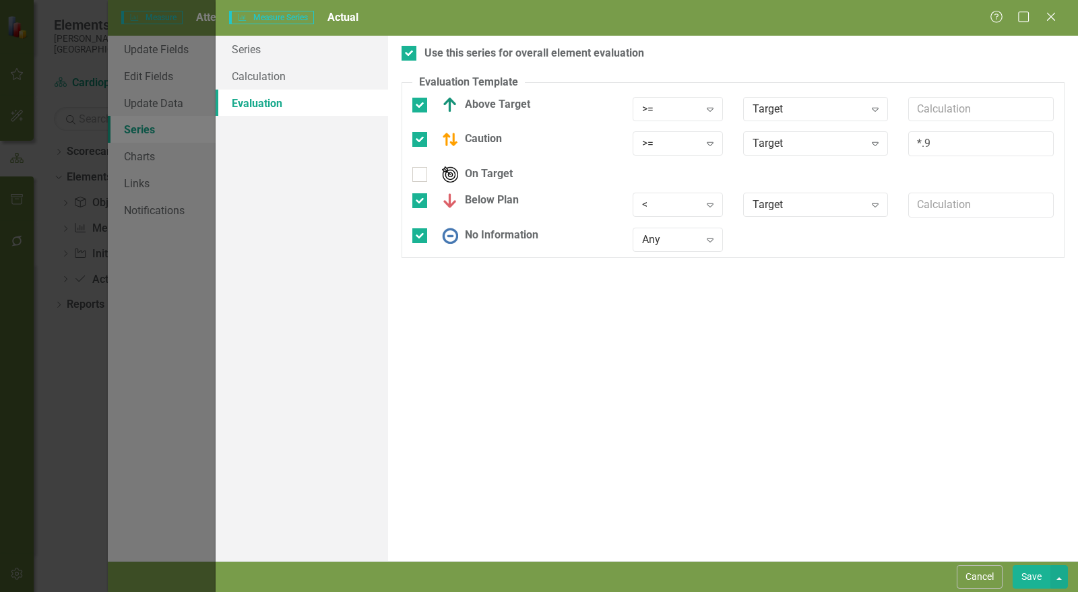
click at [1040, 581] on button "Save" at bounding box center [1032, 578] width 38 height 24
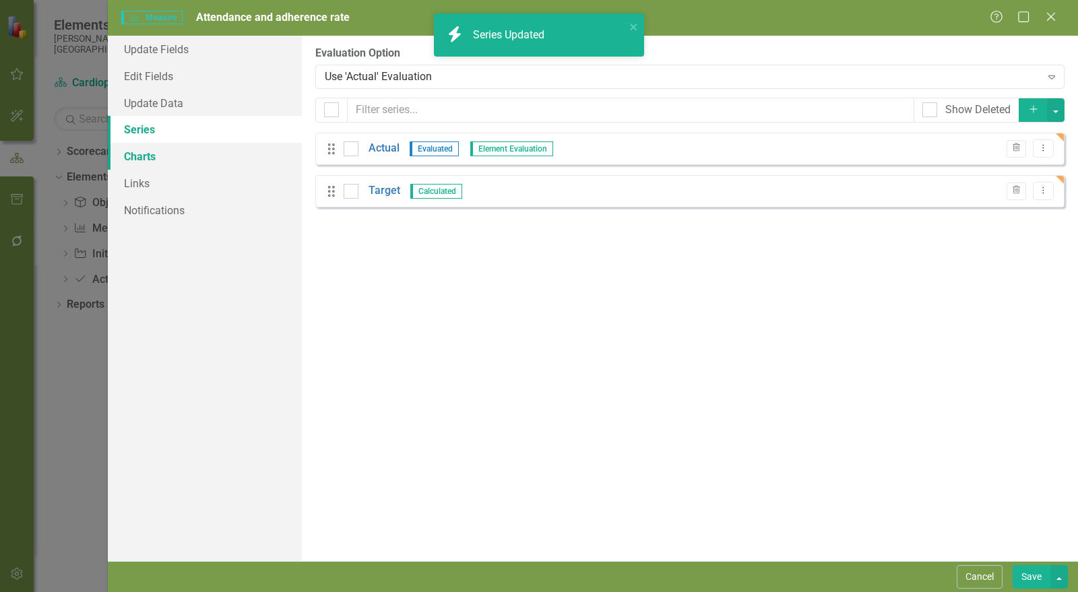
click at [172, 153] on link "Charts" at bounding box center [205, 156] width 194 height 27
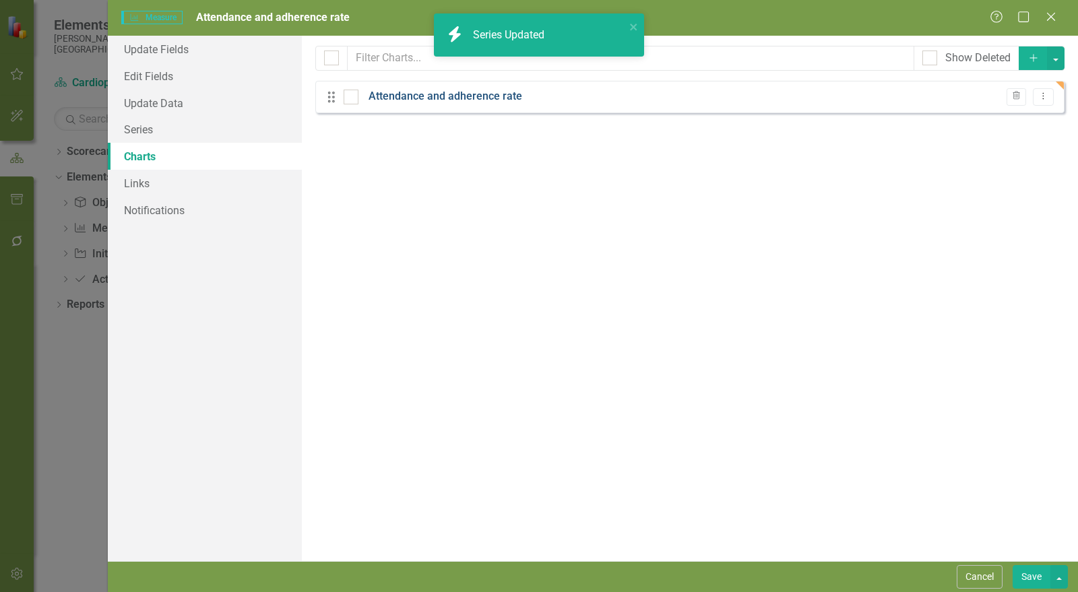
click at [439, 96] on link "Attendance and adherence rate" at bounding box center [446, 97] width 154 height 16
checkbox input "false"
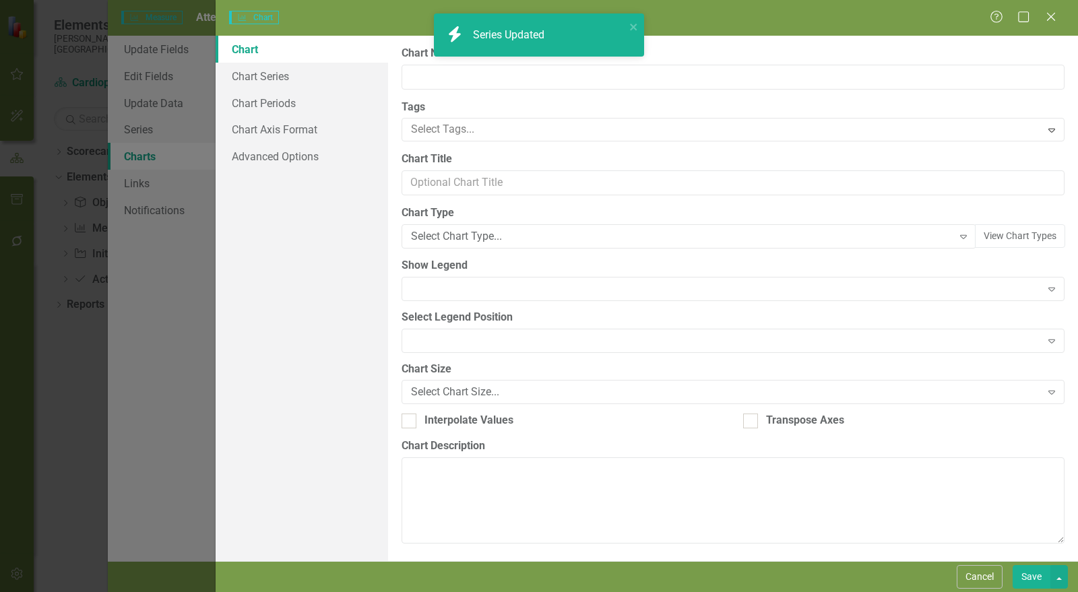
type input "Attendance and adherence rate"
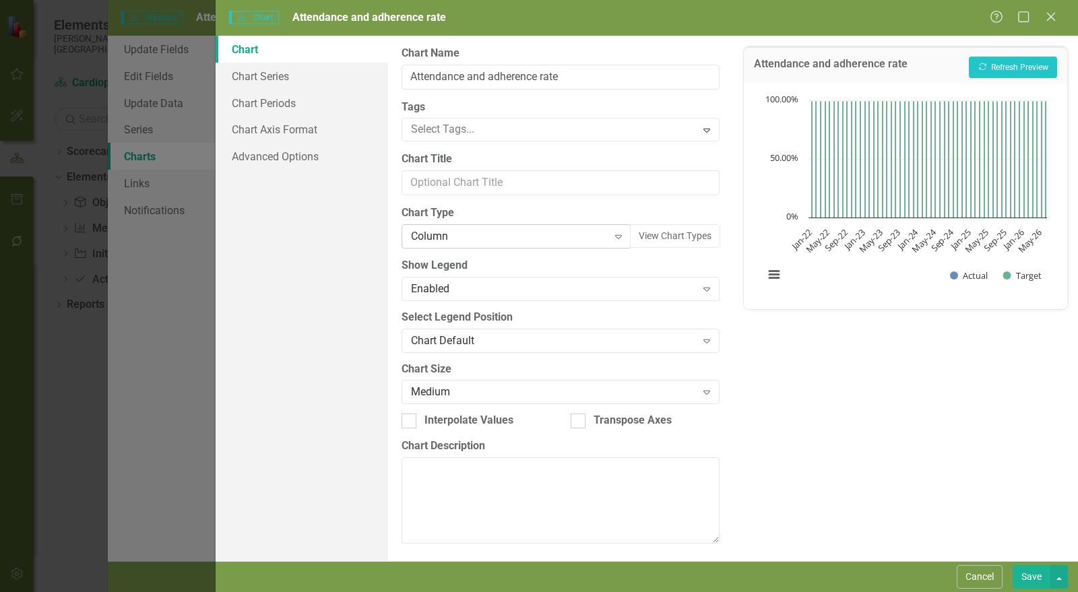
click at [456, 226] on div "Column Expand" at bounding box center [517, 236] width 230 height 24
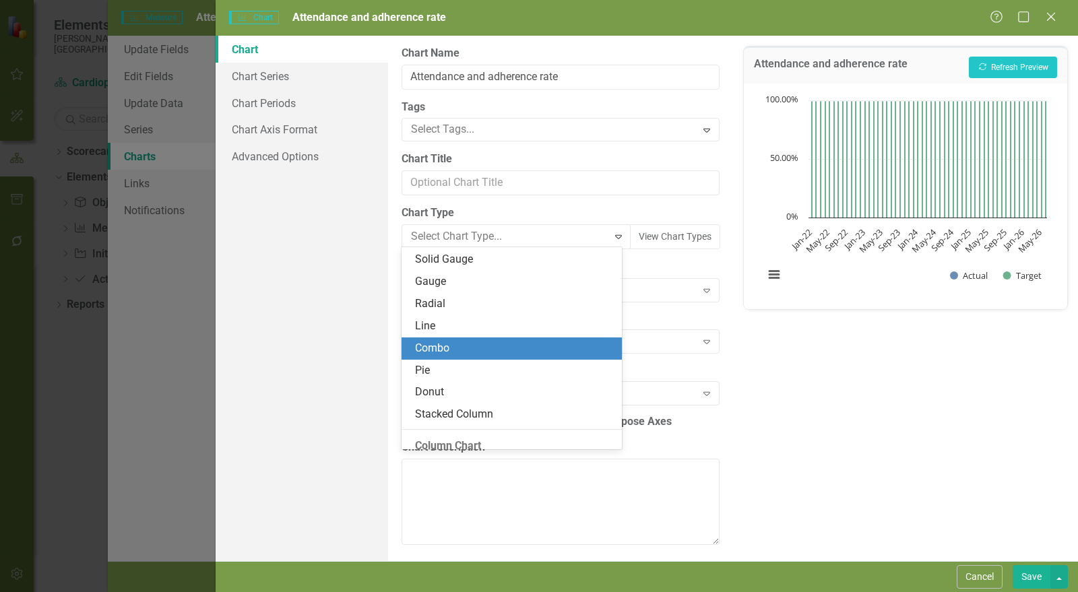
scroll to position [71, 0]
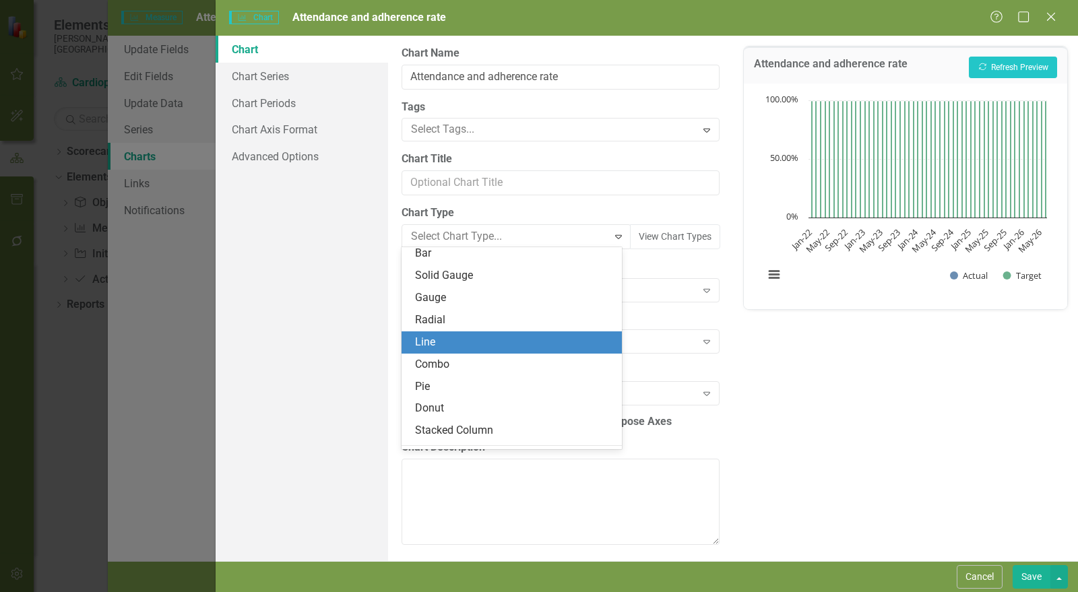
click at [464, 344] on div "Line" at bounding box center [514, 343] width 199 height 16
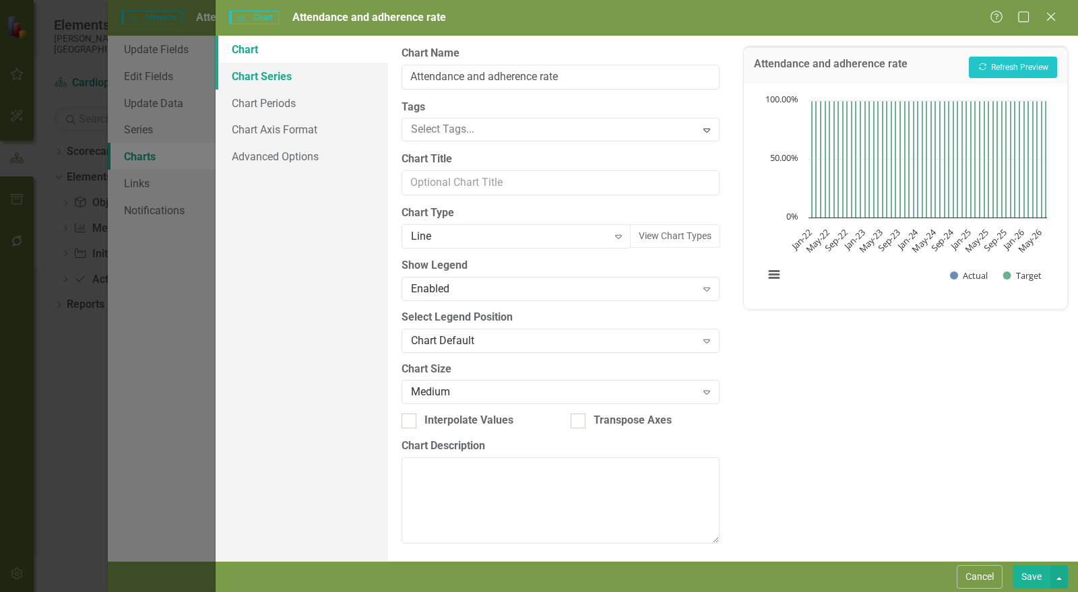
click at [253, 84] on link "Chart Series" at bounding box center [302, 76] width 173 height 27
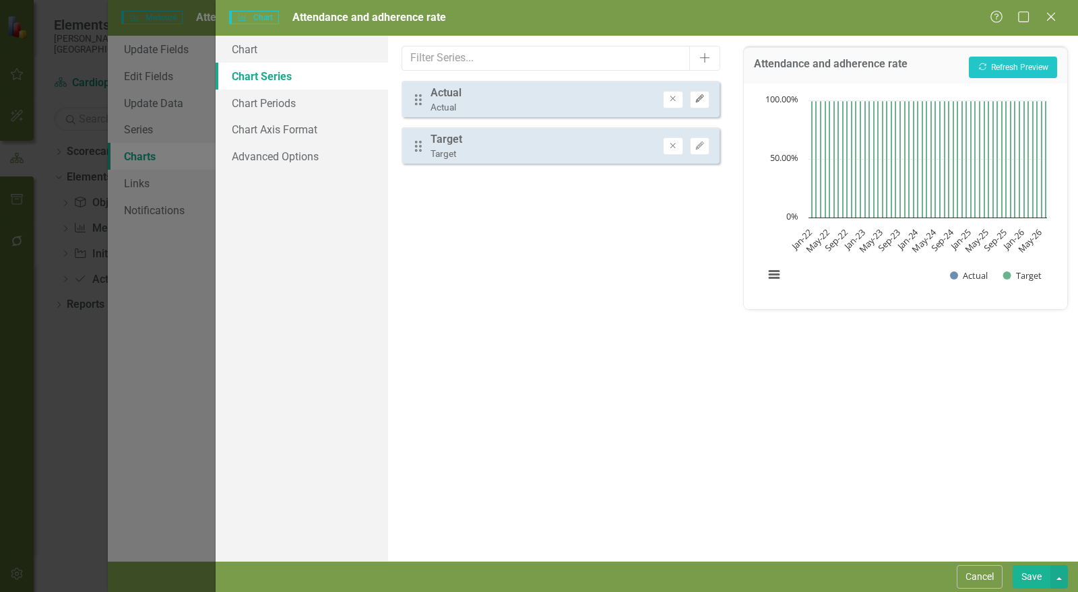
click at [705, 98] on icon "Edit" at bounding box center [700, 99] width 10 height 8
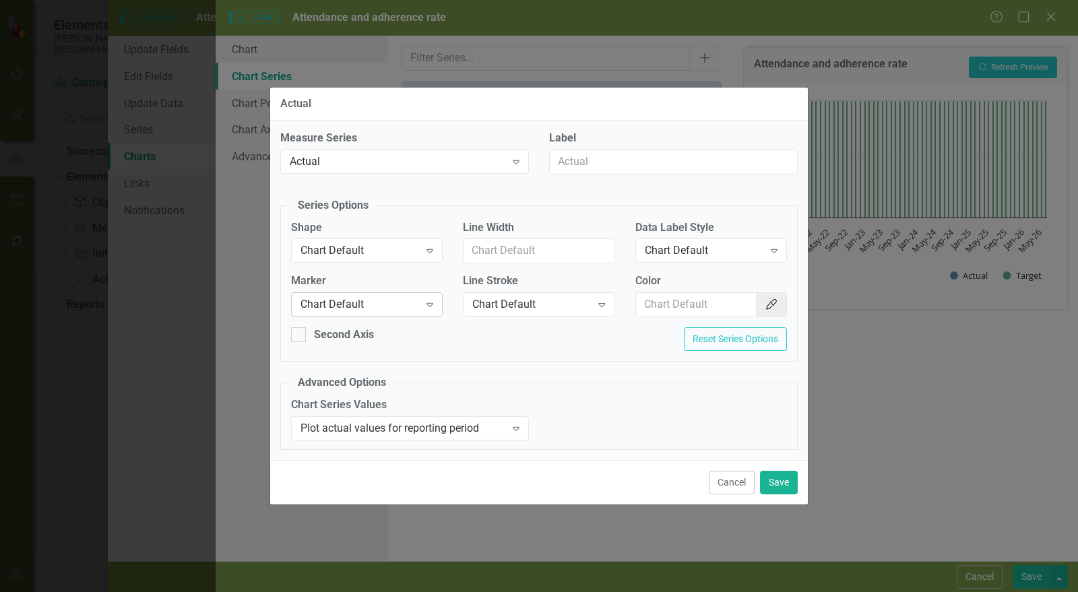
click at [355, 310] on div "Chart Default" at bounding box center [360, 305] width 119 height 16
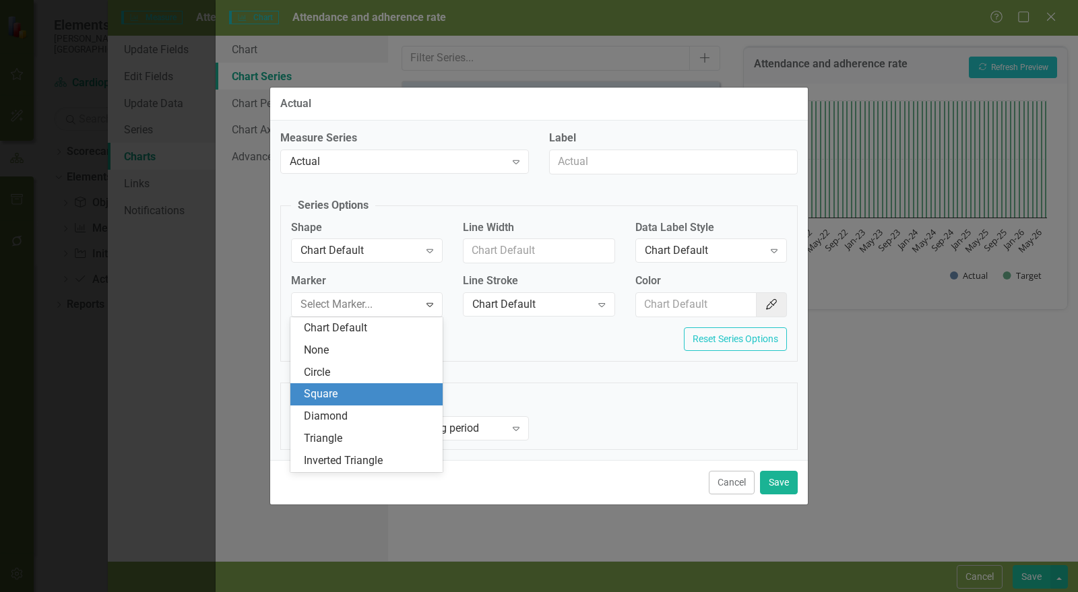
click at [363, 390] on div "Square" at bounding box center [369, 395] width 131 height 16
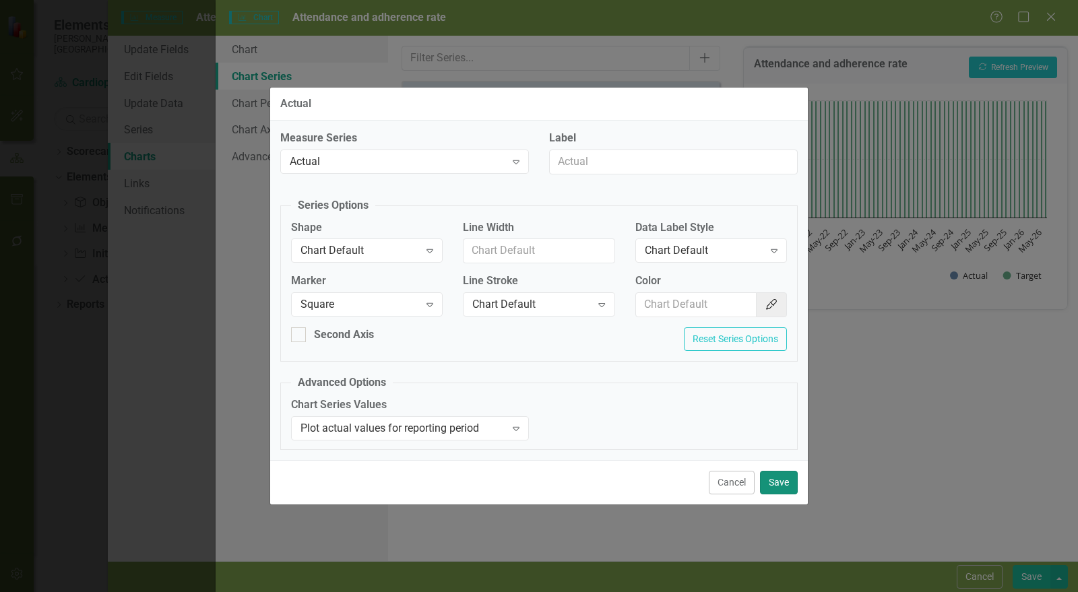
click at [779, 481] on button "Save" at bounding box center [779, 483] width 38 height 24
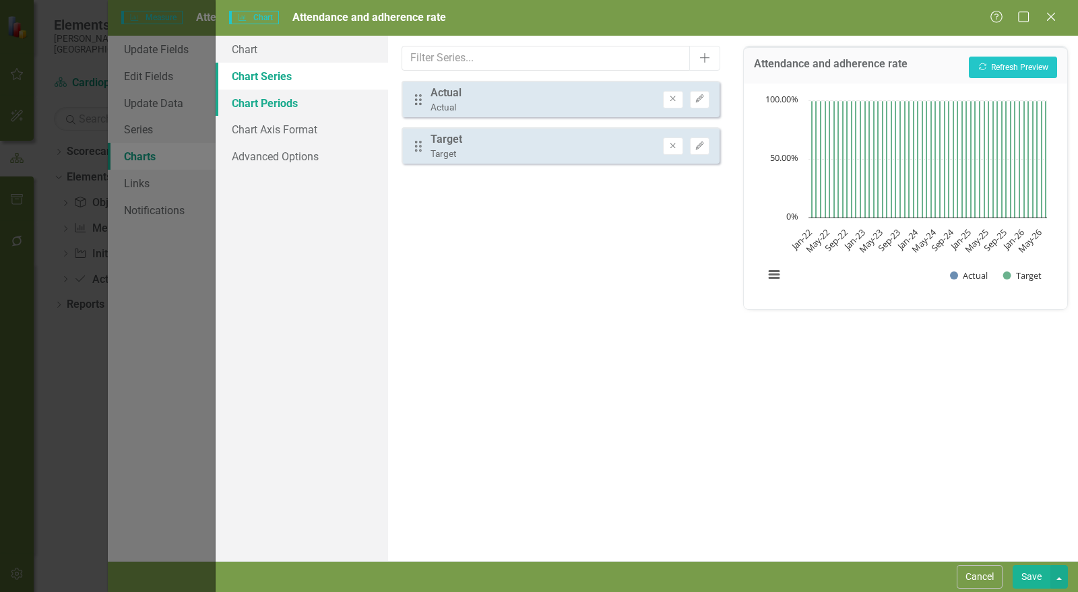
drag, startPoint x: 256, startPoint y: 101, endPoint x: 271, endPoint y: 105, distance: 15.4
click at [256, 101] on link "Chart Periods" at bounding box center [302, 103] width 173 height 27
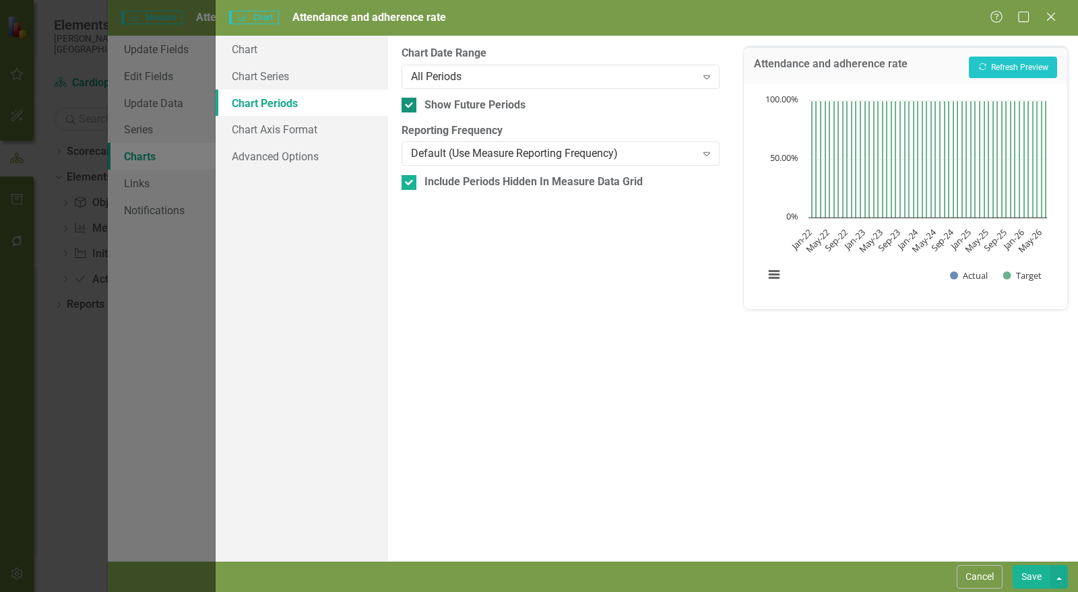
click at [462, 104] on div "Show Future Periods" at bounding box center [475, 106] width 101 height 16
click at [410, 104] on input "Show Future Periods" at bounding box center [406, 102] width 9 height 9
checkbox input "false"
click at [450, 183] on div "Include Periods Hidden In Measure Data Grid" at bounding box center [534, 183] width 218 height 16
click at [410, 183] on input "Include Periods Hidden In Measure Data Grid" at bounding box center [406, 179] width 9 height 9
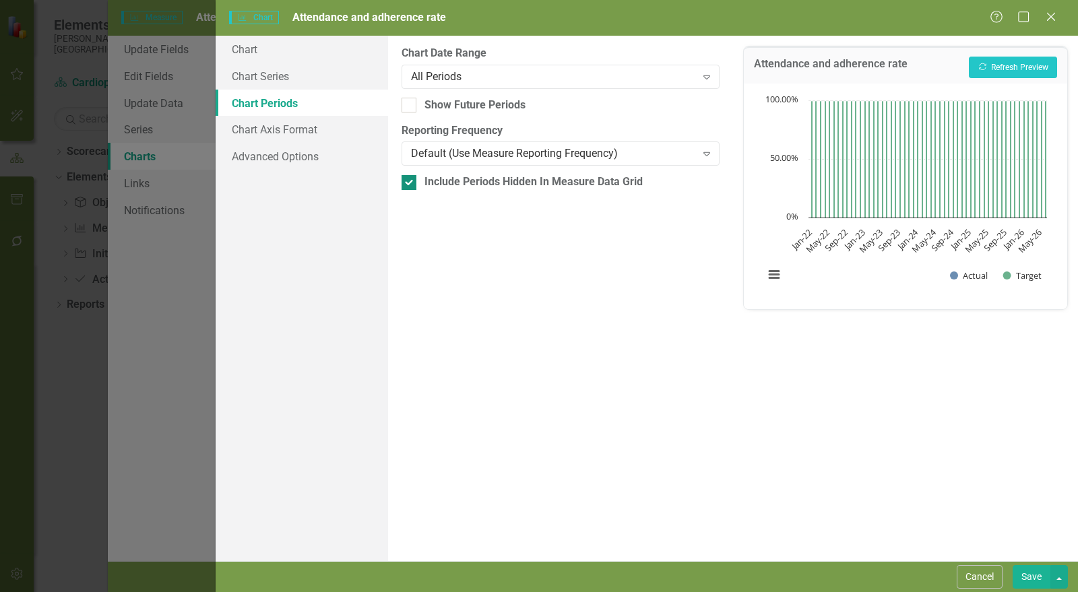
checkbox input "false"
click at [1036, 584] on button "Save" at bounding box center [1032, 578] width 38 height 24
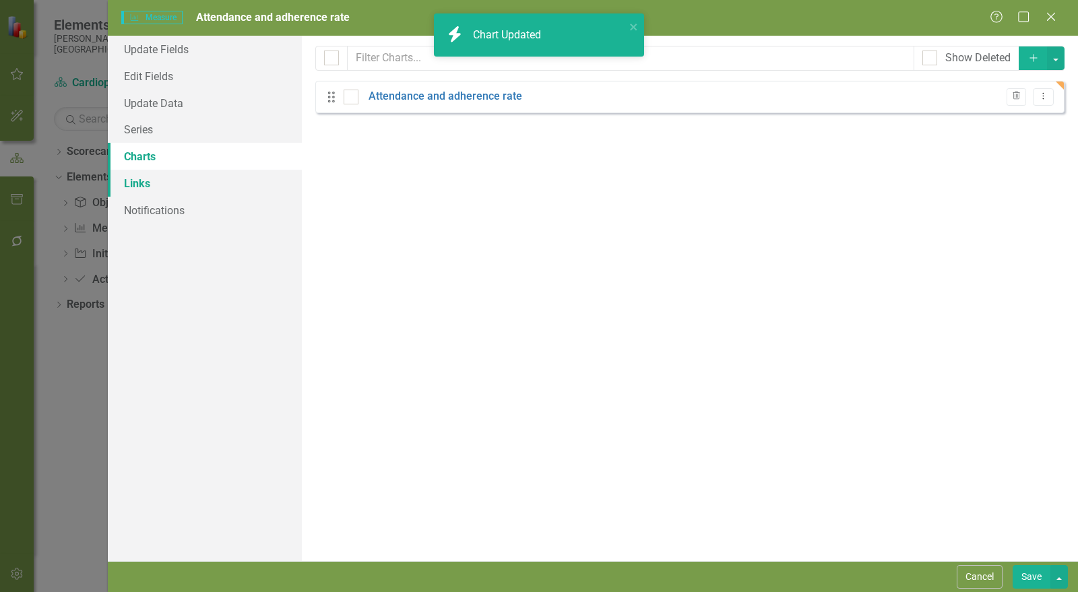
click at [157, 182] on link "Links" at bounding box center [205, 183] width 194 height 27
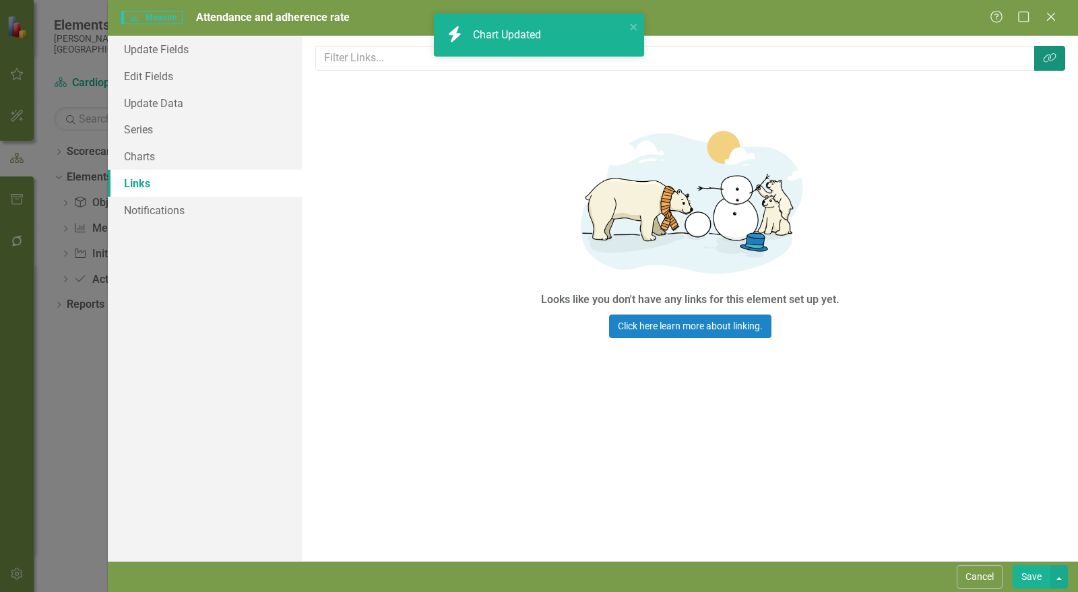
click at [1054, 59] on icon "Link Tag" at bounding box center [1049, 58] width 13 height 11
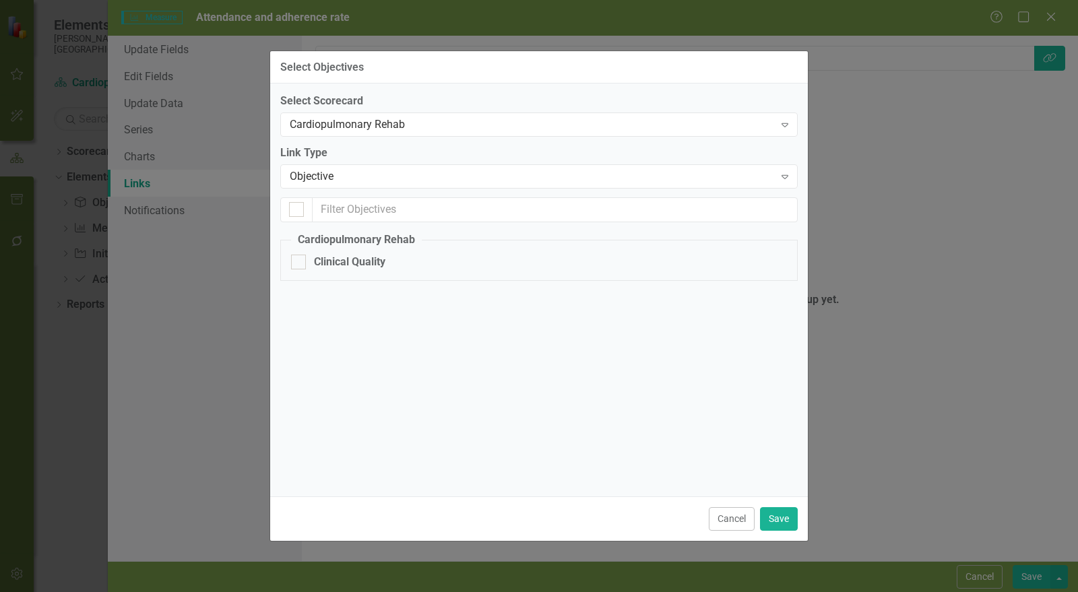
checkbox input "false"
click at [370, 262] on div "Clinical Quality" at bounding box center [349, 263] width 71 height 16
click at [300, 262] on input "Clinical Quality" at bounding box center [295, 259] width 9 height 9
checkbox input "true"
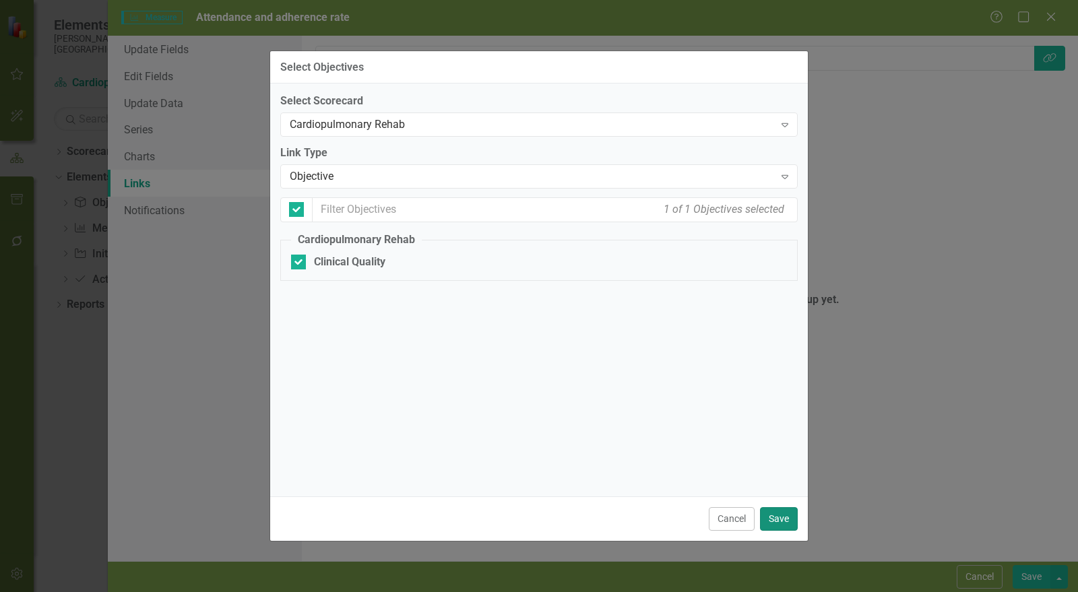
click at [785, 518] on button "Save" at bounding box center [779, 520] width 38 height 24
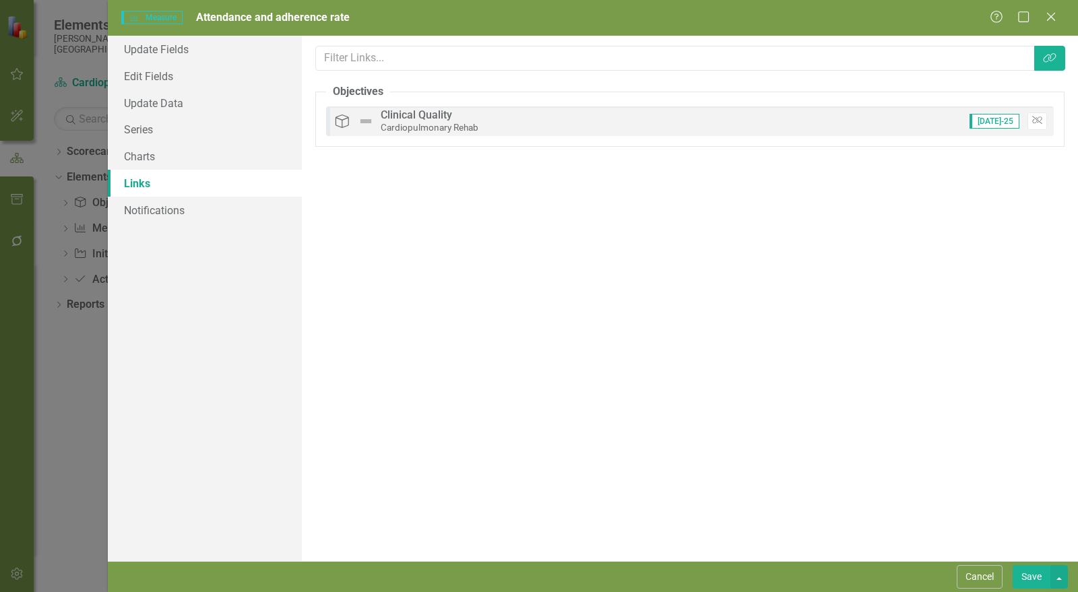
click at [1036, 585] on button "Save" at bounding box center [1032, 578] width 38 height 24
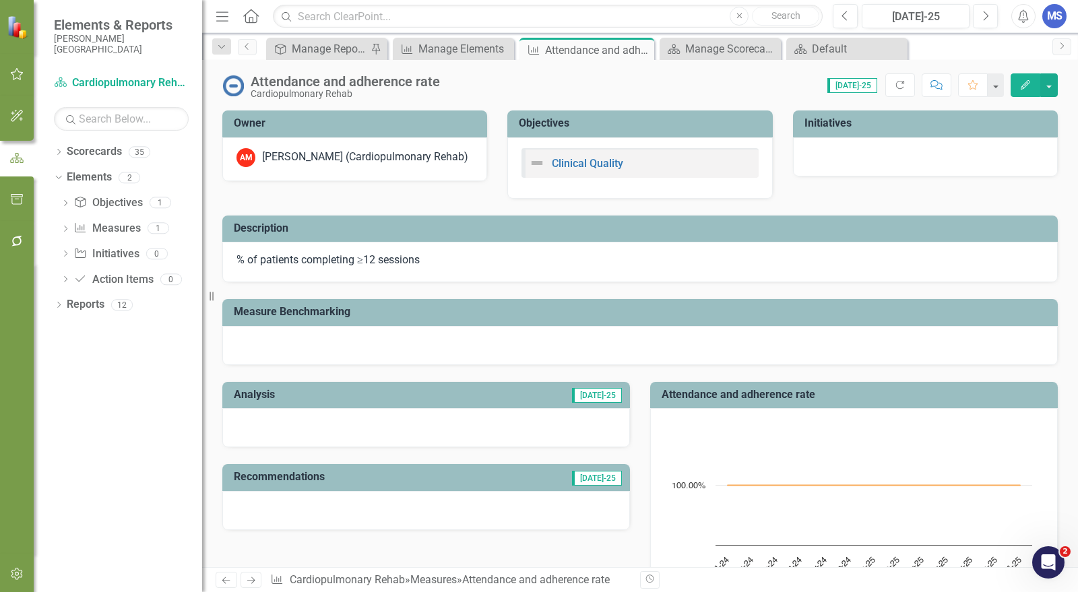
click at [0, 0] on icon "Close" at bounding box center [0, 0] width 0 height 0
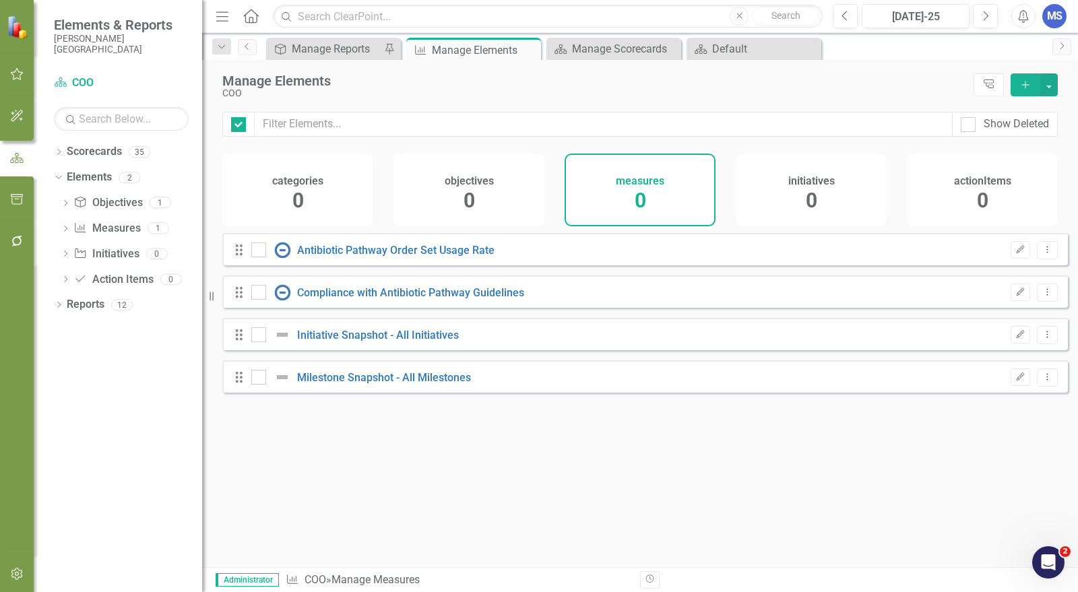
checkbox input "false"
click at [915, 82] on div "Manage Elements" at bounding box center [594, 80] width 745 height 15
click at [61, 152] on icon "Dropdown" at bounding box center [58, 153] width 9 height 7
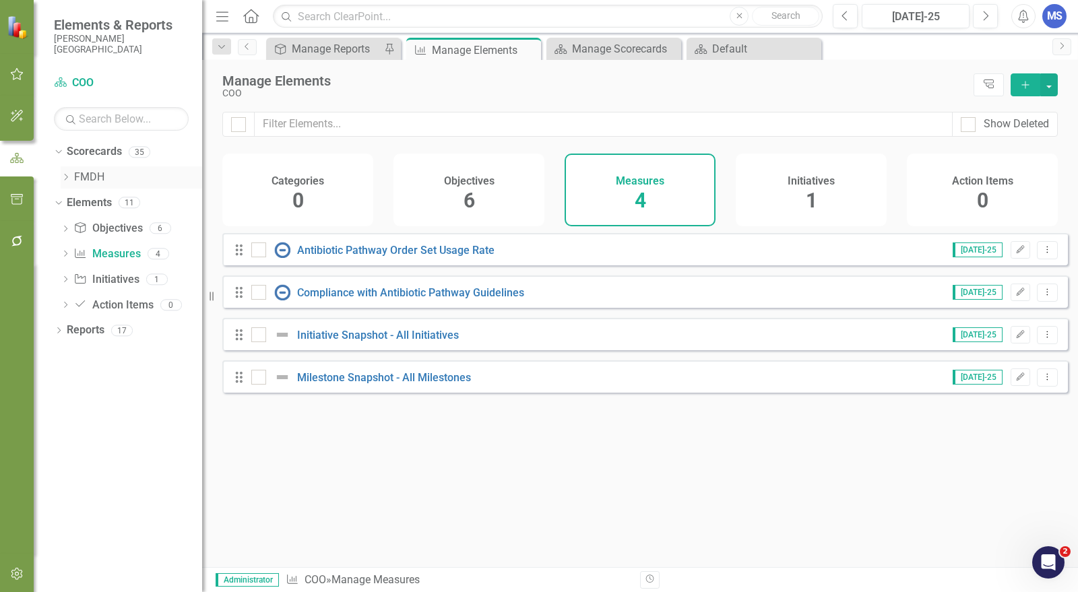
click at [69, 175] on icon "Dropdown" at bounding box center [66, 177] width 10 height 8
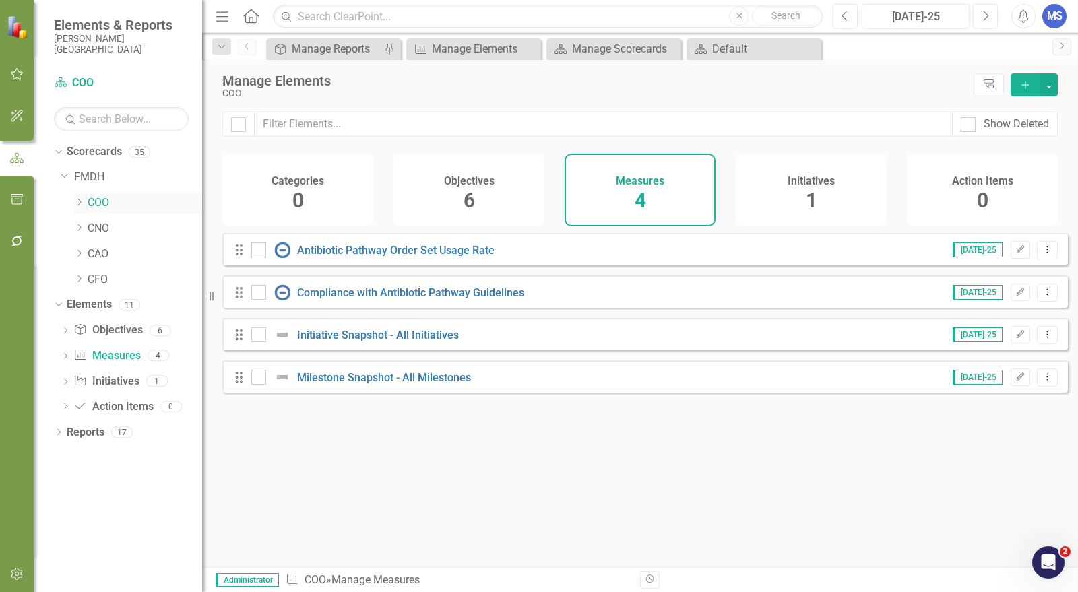
click at [82, 205] on icon "Dropdown" at bounding box center [79, 202] width 10 height 8
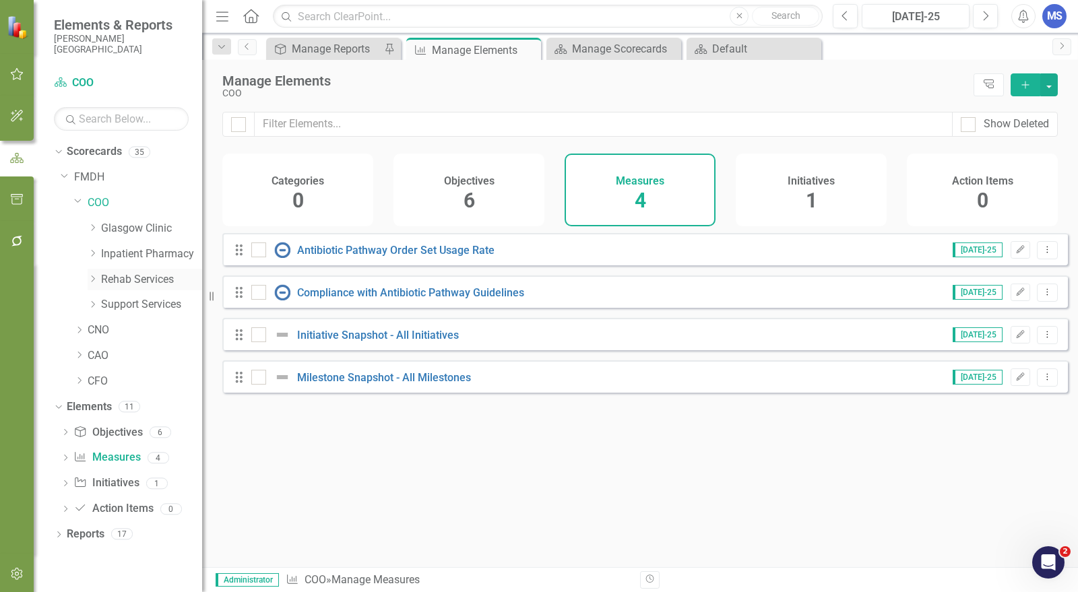
click at [96, 280] on icon "Dropdown" at bounding box center [93, 279] width 10 height 8
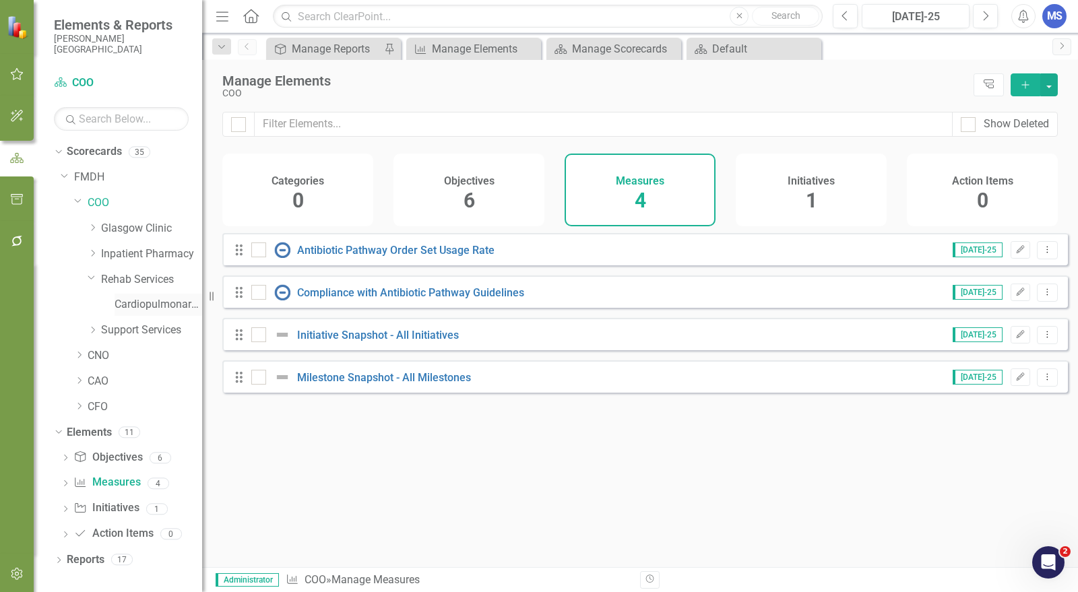
click at [123, 311] on link "Cardiopulmonary Rehab" at bounding box center [159, 305] width 88 height 16
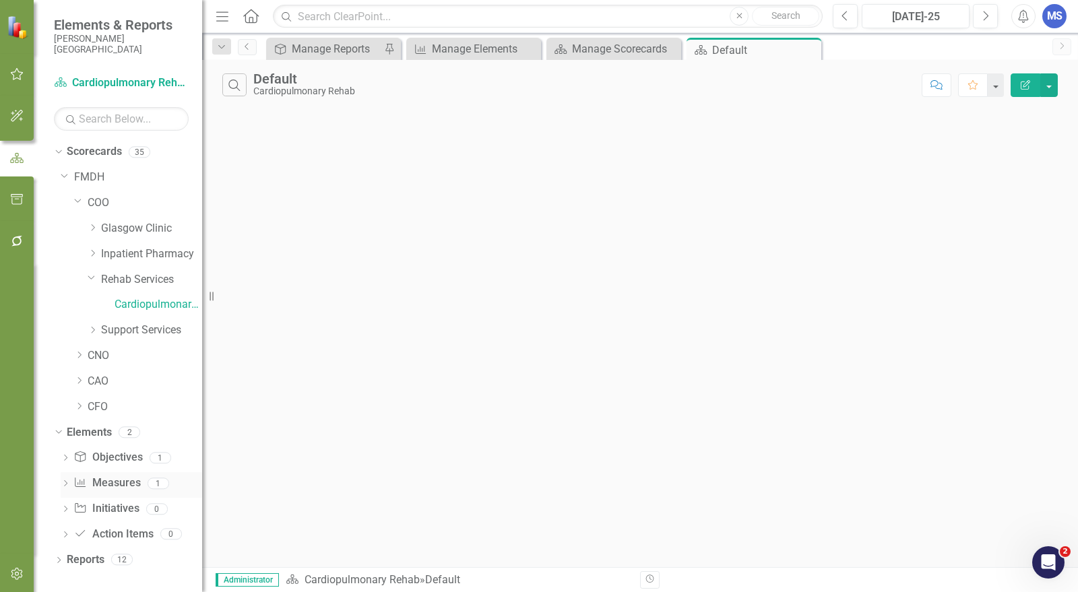
click at [121, 484] on link "Measure Measures" at bounding box center [106, 484] width 67 height 16
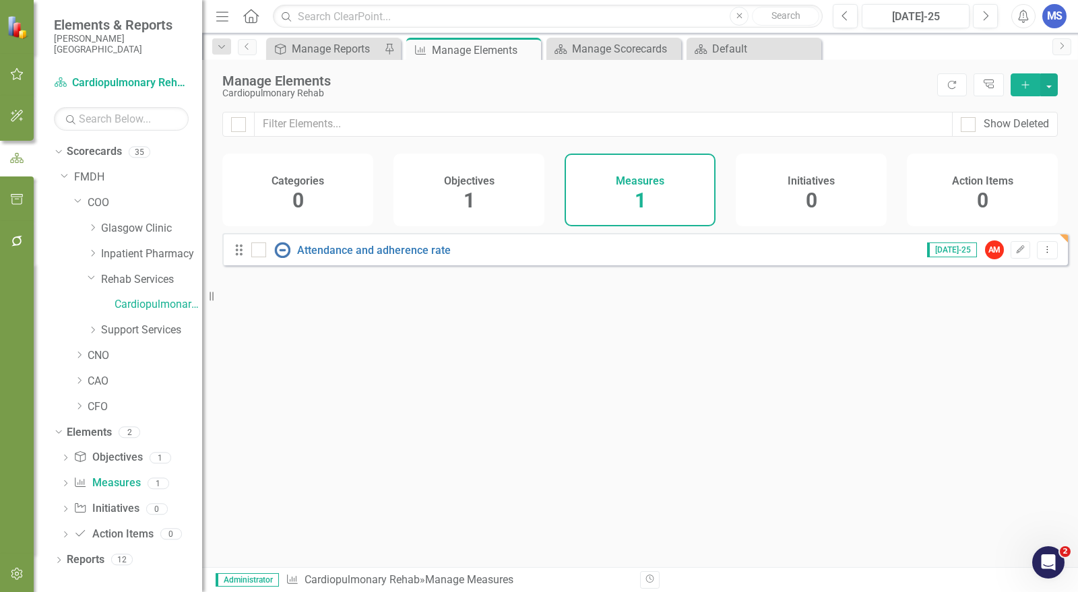
click at [1026, 85] on icon "Add" at bounding box center [1026, 84] width 12 height 9
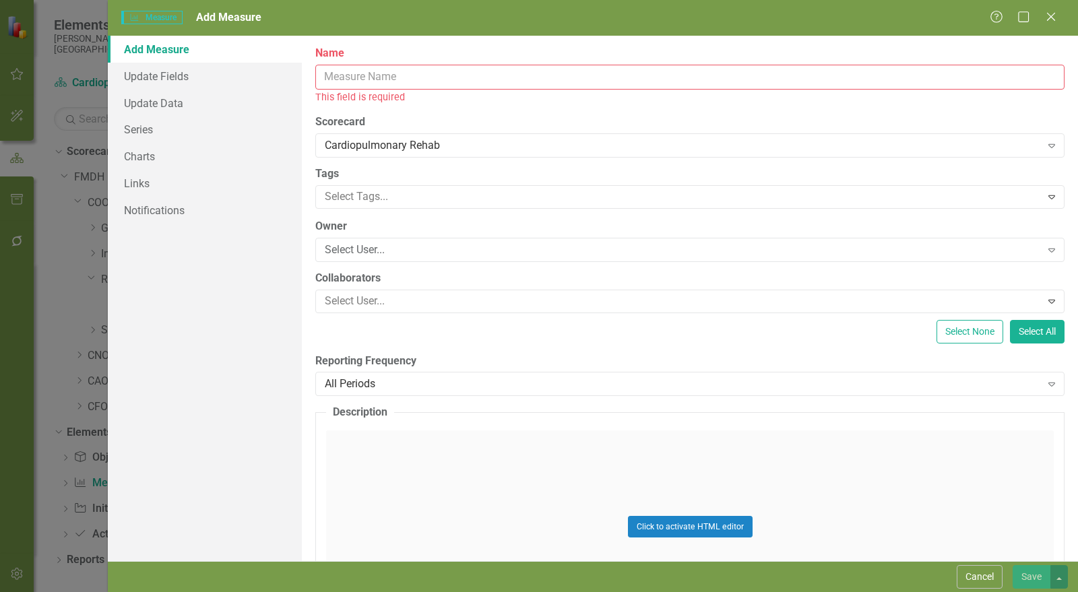
click at [349, 80] on input "Name" at bounding box center [690, 77] width 750 height 25
paste input "o Emergency events during rehab"
click at [375, 260] on div "ClearPoint Can Do More! How ClearPoint Can Help Close Enterprise plans can auto…" at bounding box center [690, 299] width 776 height 526
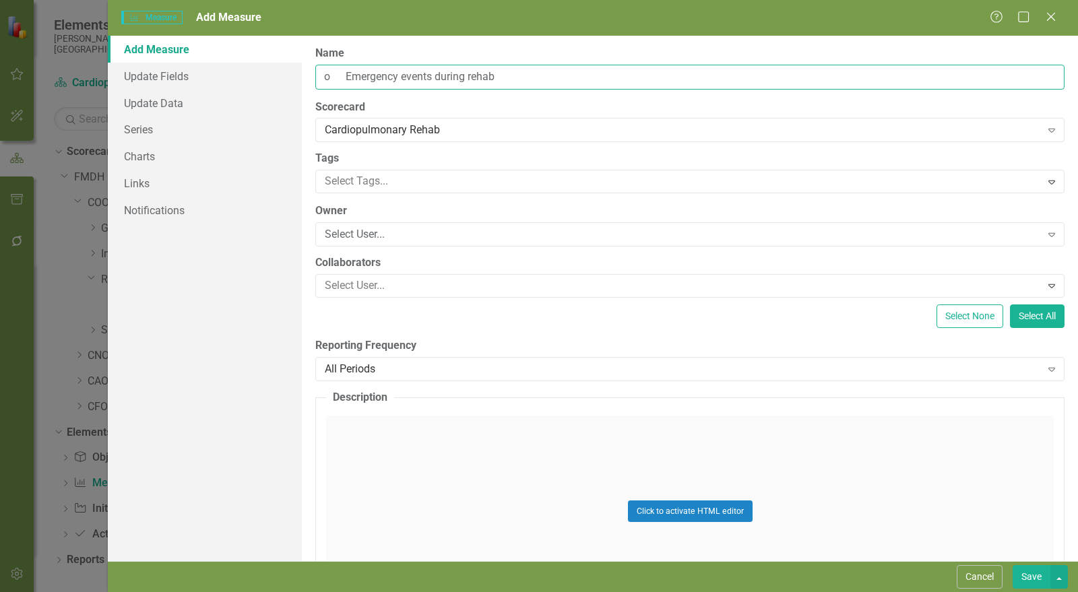
drag, startPoint x: 346, startPoint y: 75, endPoint x: 301, endPoint y: 78, distance: 45.2
click at [295, 76] on div "Add Measure Update Fields Update Data Series Charts Links Notifications ClearPo…" at bounding box center [593, 299] width 971 height 526
click at [379, 77] on input "Emergency events during rehab" at bounding box center [690, 77] width 750 height 25
click at [452, 78] on input "Emergency Events during rehab" at bounding box center [690, 77] width 750 height 25
type input "Emergency Events during Rehab"
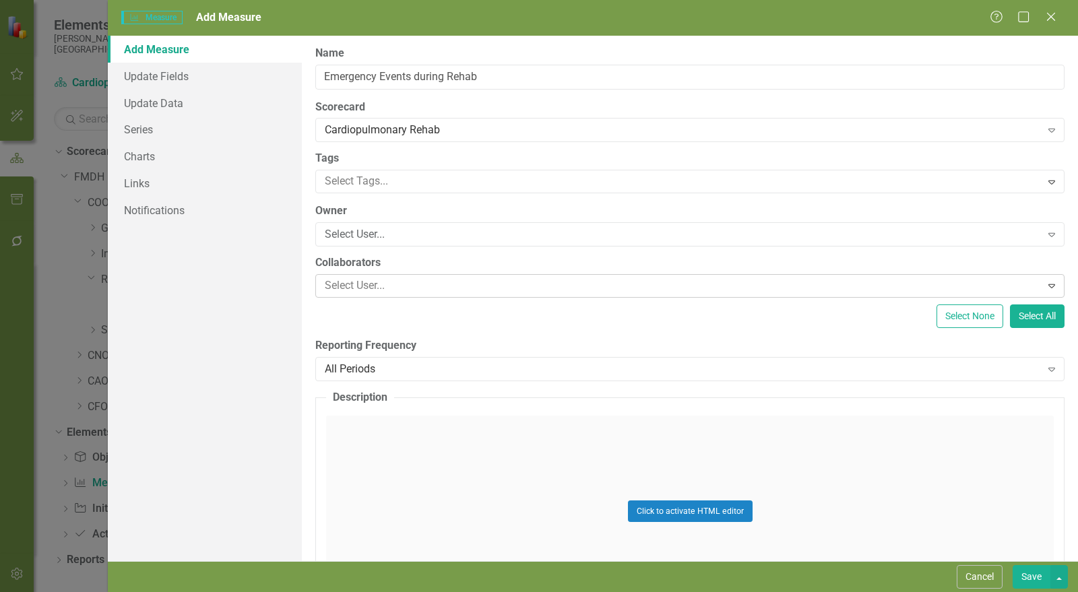
click at [386, 284] on div at bounding box center [680, 286] width 722 height 18
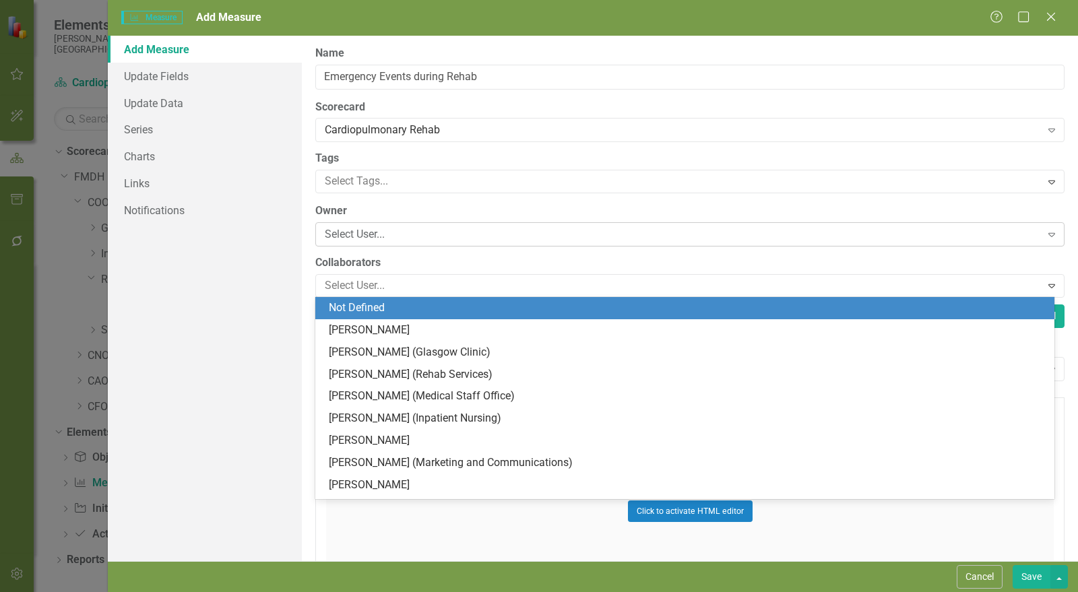
click at [390, 245] on div "Select User... Expand" at bounding box center [690, 234] width 750 height 24
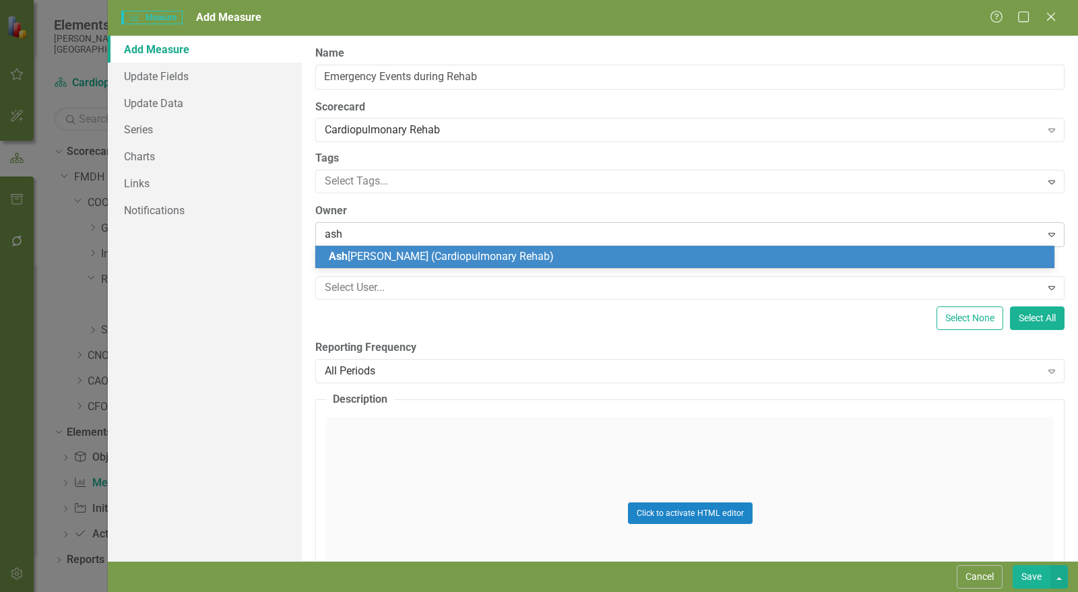
type input "ashl"
click at [379, 260] on span "Ashl [PERSON_NAME] (Cardiopulmonary Rehab)" at bounding box center [443, 256] width 228 height 13
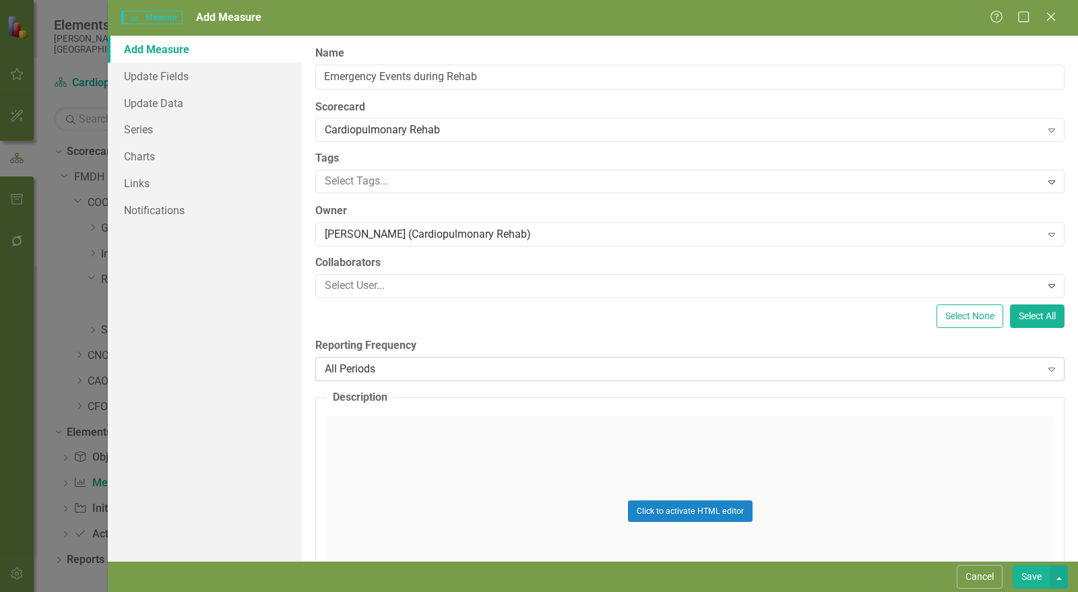
click at [453, 363] on div "All Periods" at bounding box center [683, 369] width 717 height 16
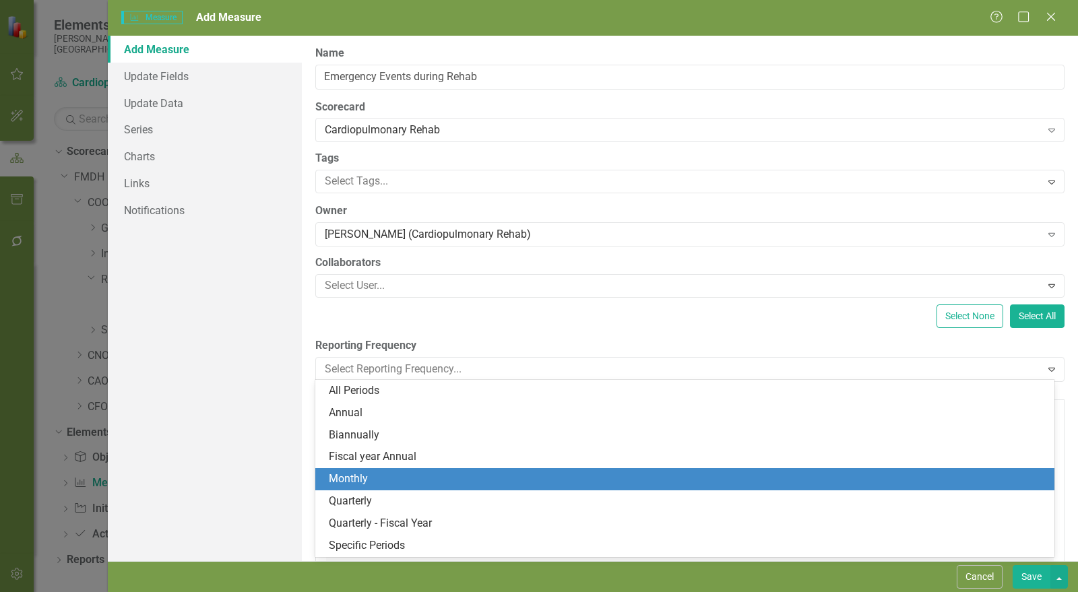
click at [450, 477] on div "Monthly" at bounding box center [688, 480] width 718 height 16
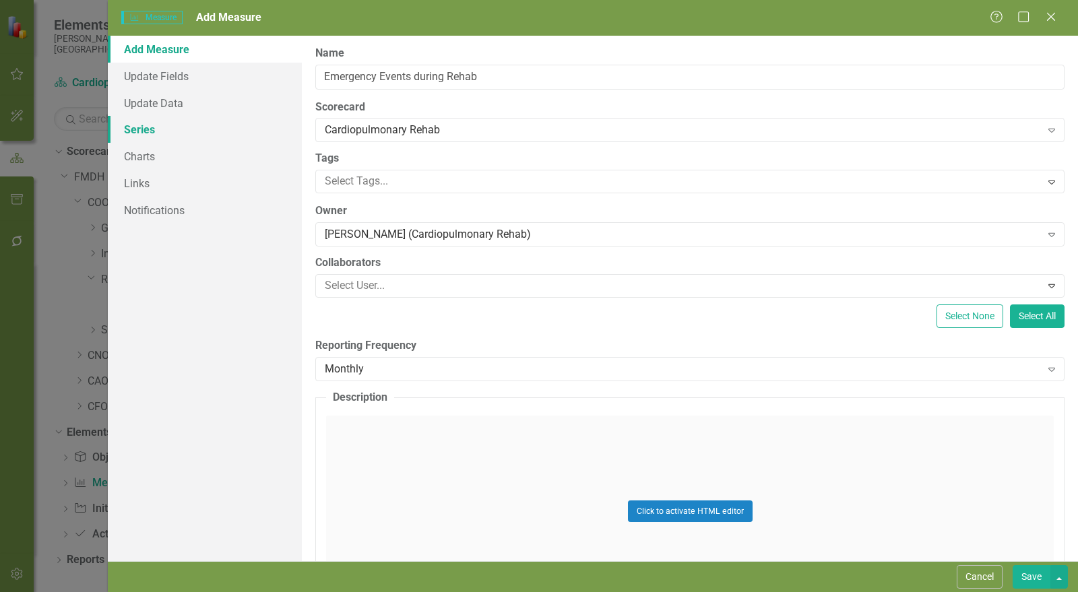
click at [156, 133] on link "Series" at bounding box center [205, 129] width 194 height 27
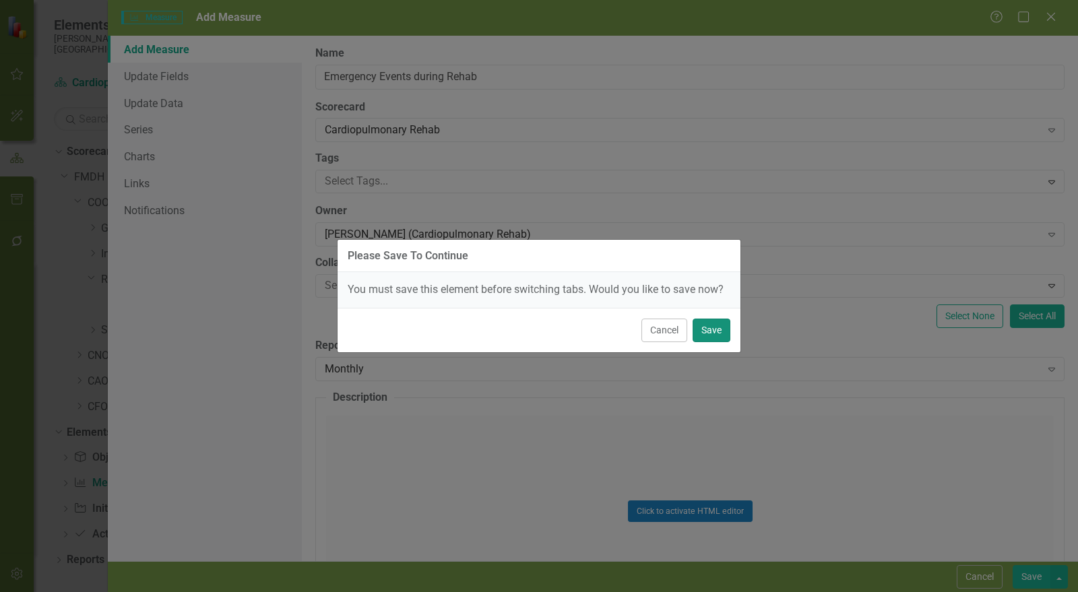
click at [717, 332] on button "Save" at bounding box center [712, 331] width 38 height 24
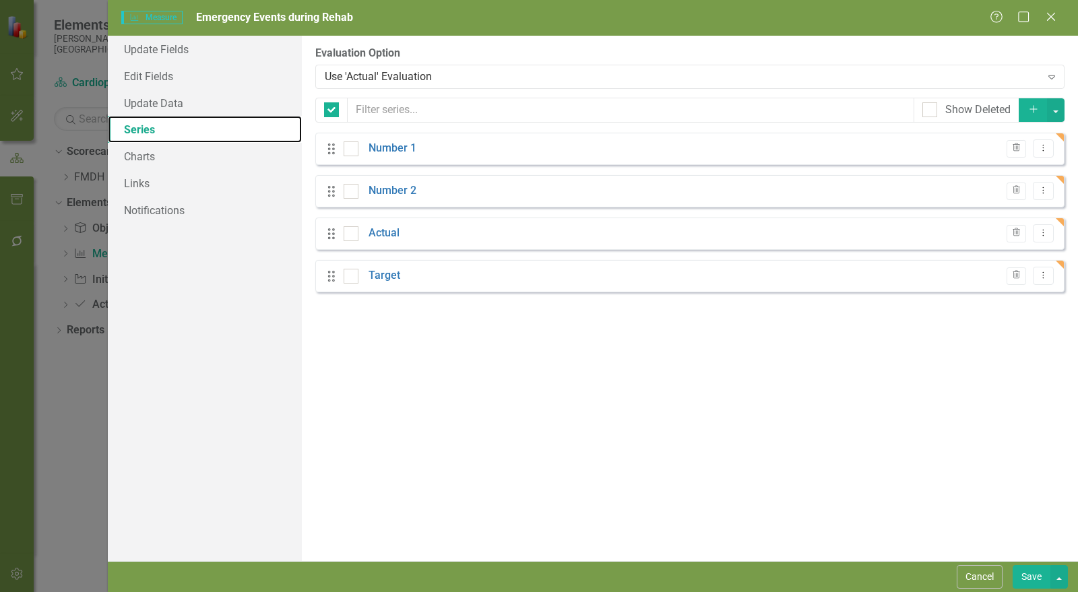
checkbox input "false"
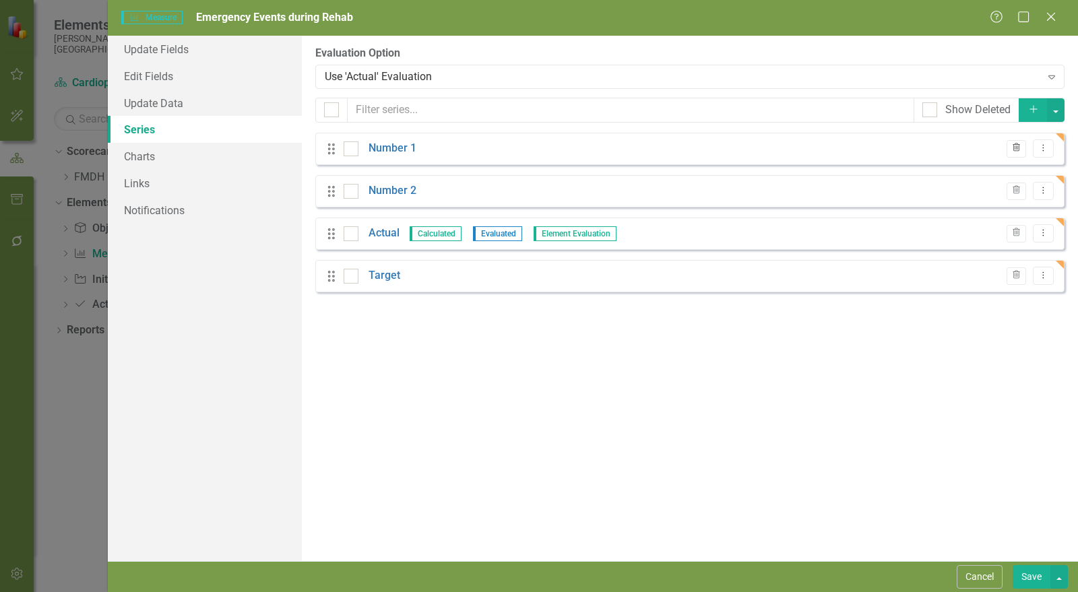
click at [1016, 150] on icon "Trash" at bounding box center [1017, 148] width 10 height 8
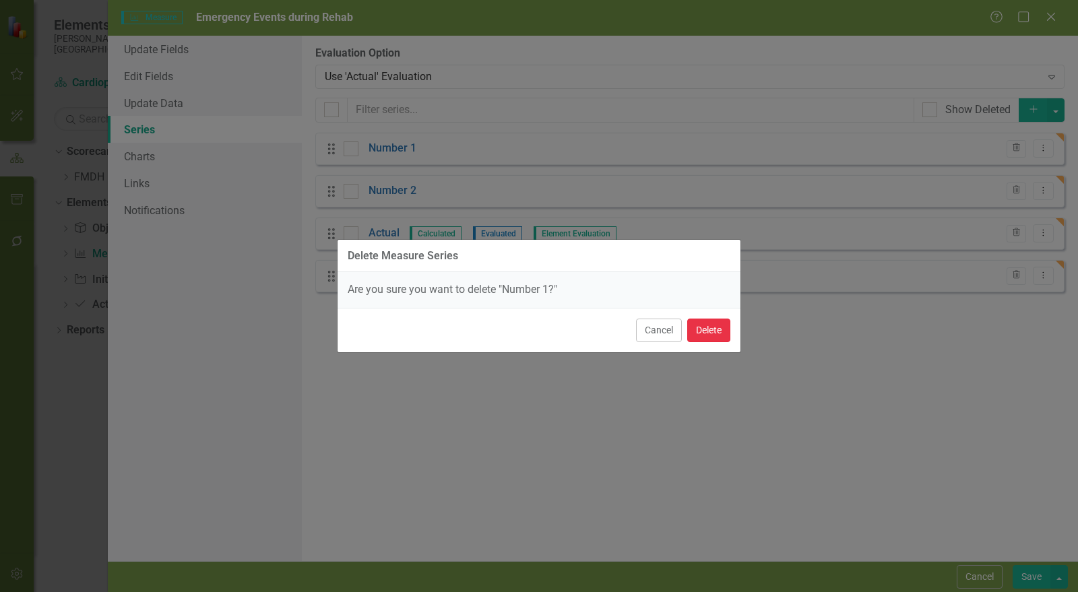
click at [715, 327] on button "Delete" at bounding box center [709, 331] width 43 height 24
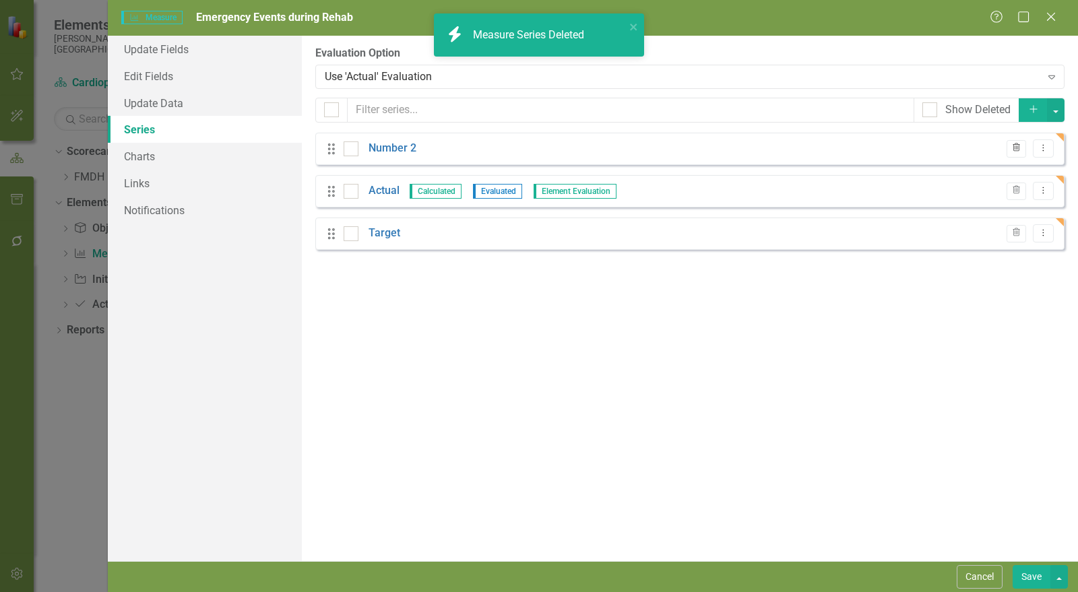
click at [1021, 147] on icon "Trash" at bounding box center [1017, 148] width 10 height 8
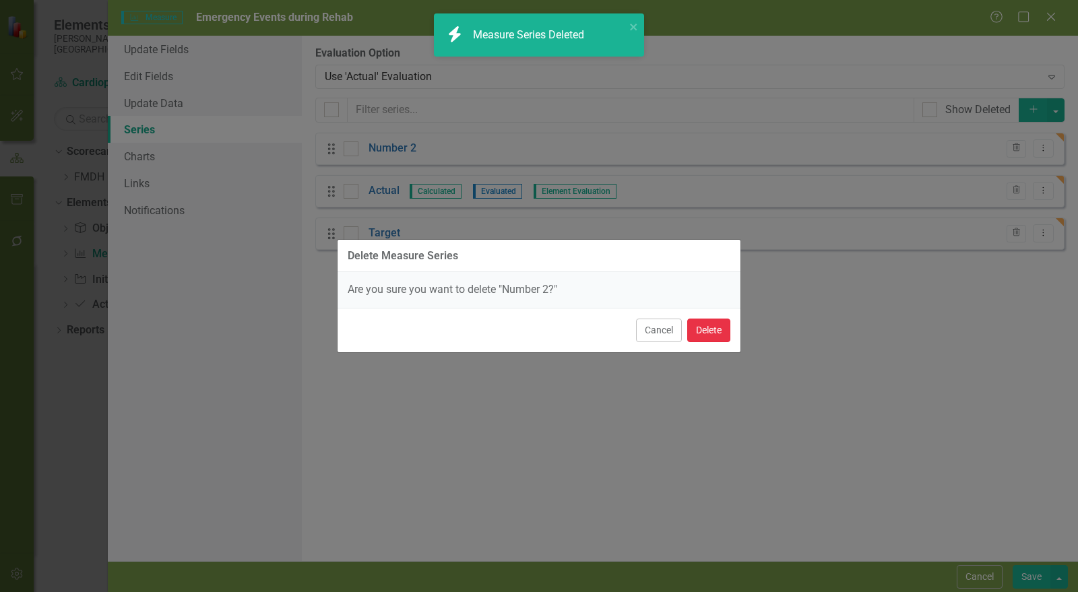
click at [723, 326] on button "Delete" at bounding box center [709, 331] width 43 height 24
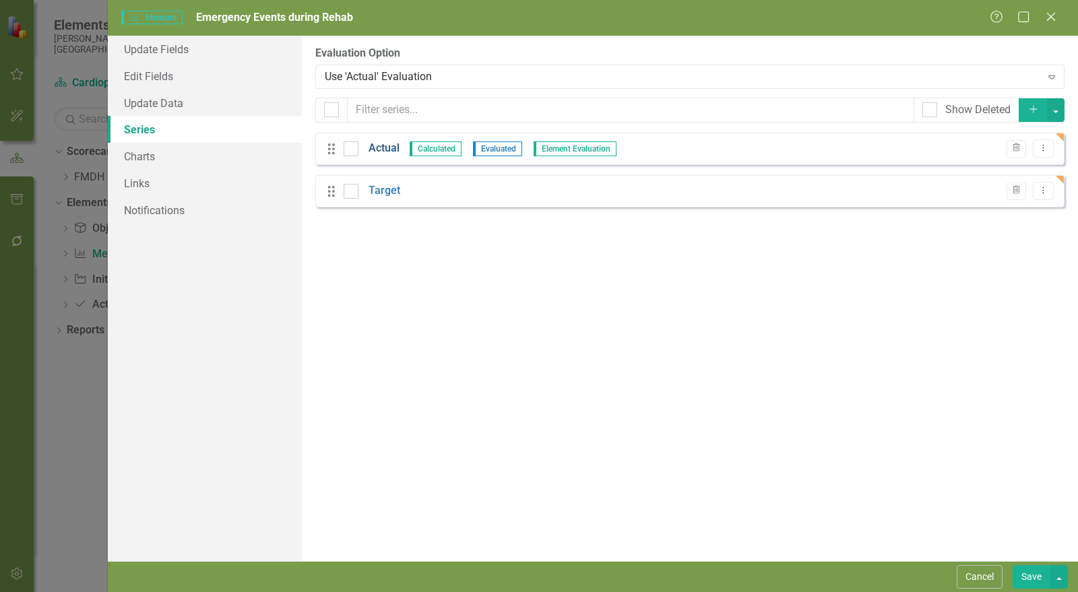
click at [388, 147] on link "Actual" at bounding box center [384, 149] width 31 height 16
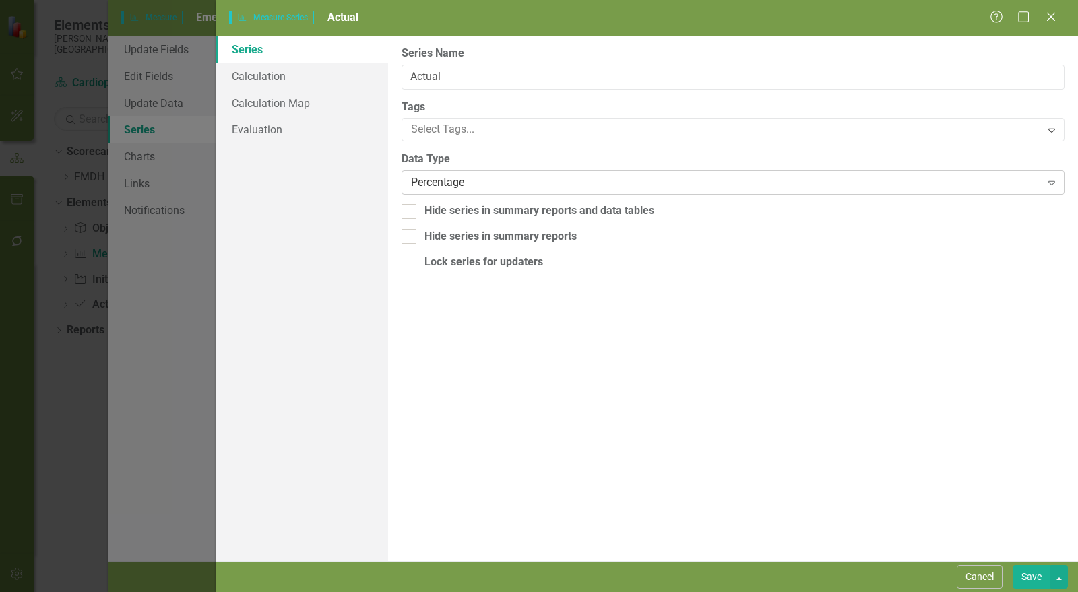
click at [454, 175] on div "Percentage" at bounding box center [726, 183] width 630 height 16
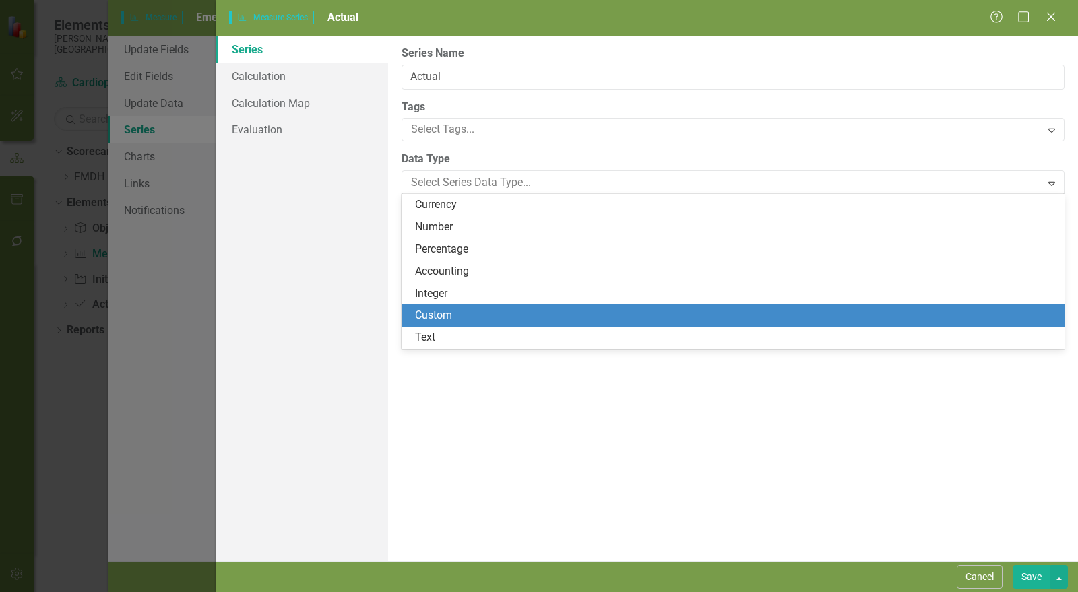
click at [458, 322] on div "Custom" at bounding box center [736, 316] width 642 height 16
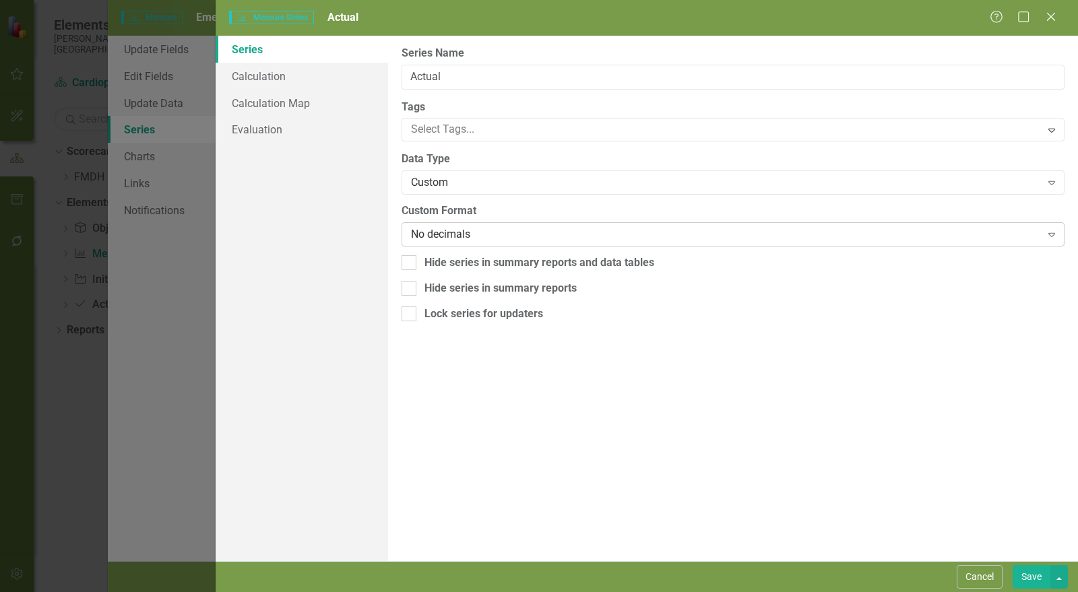
click at [448, 231] on div "No decimals" at bounding box center [726, 235] width 630 height 16
click at [280, 73] on link "Calculation" at bounding box center [302, 76] width 173 height 27
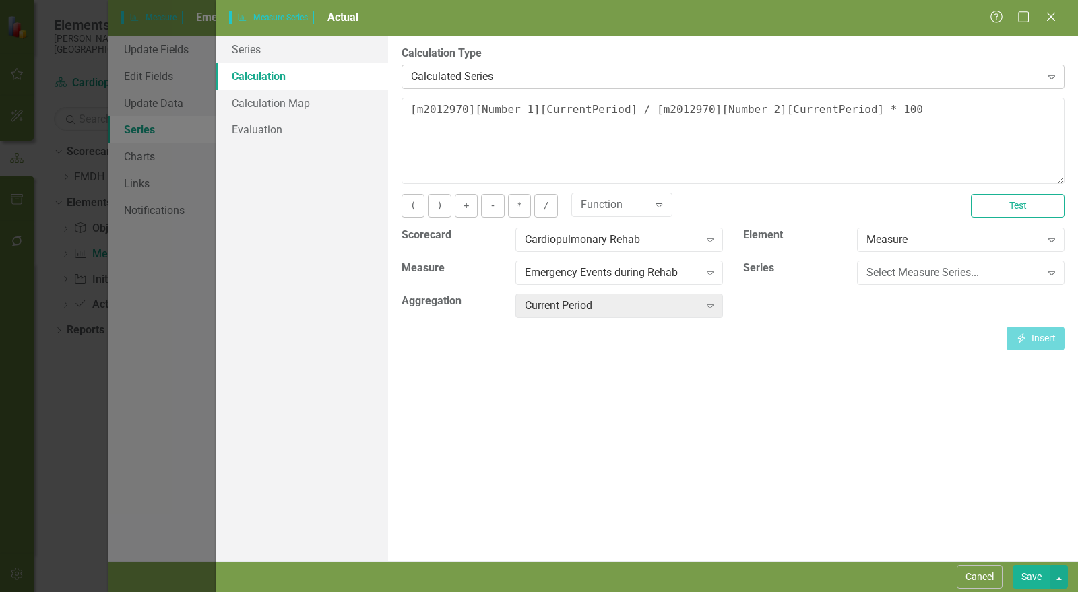
click at [485, 71] on div "Calculated Series" at bounding box center [726, 77] width 630 height 16
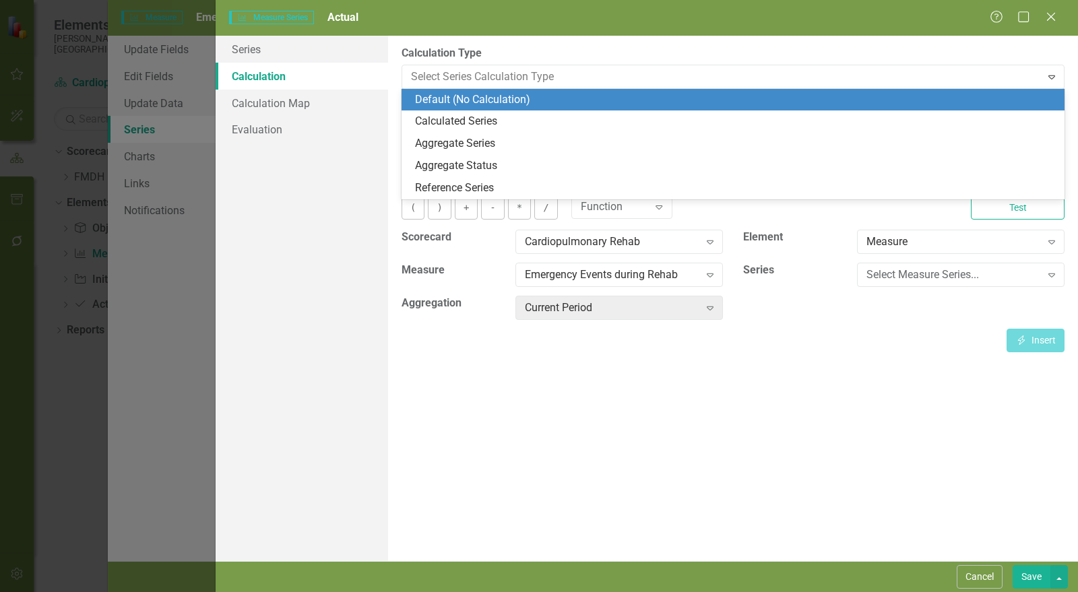
click at [478, 100] on div "Default (No Calculation)" at bounding box center [736, 100] width 642 height 16
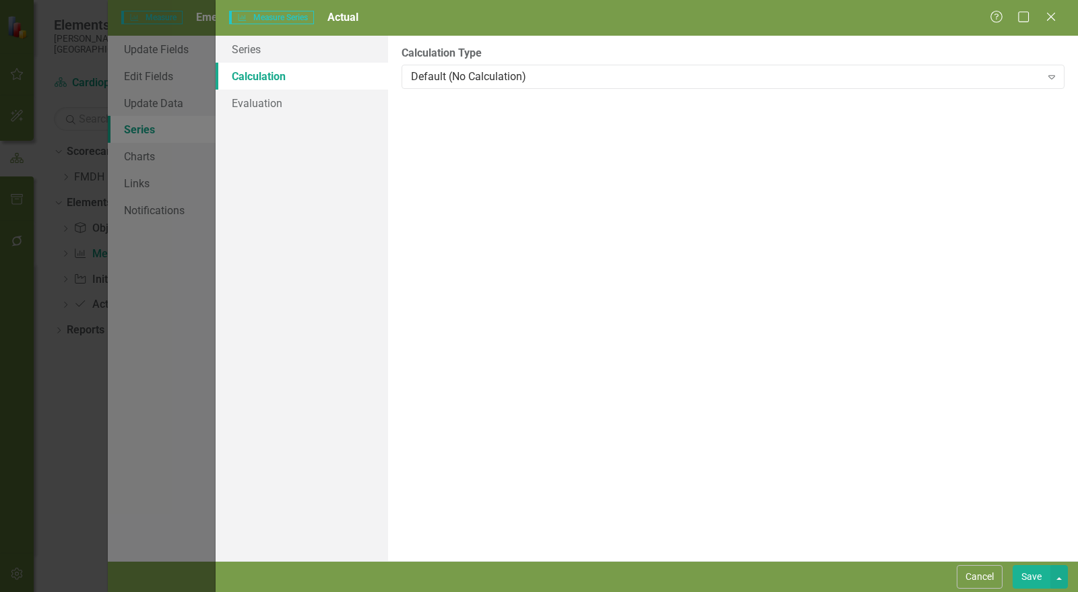
click at [1028, 573] on button "Save" at bounding box center [1032, 578] width 38 height 24
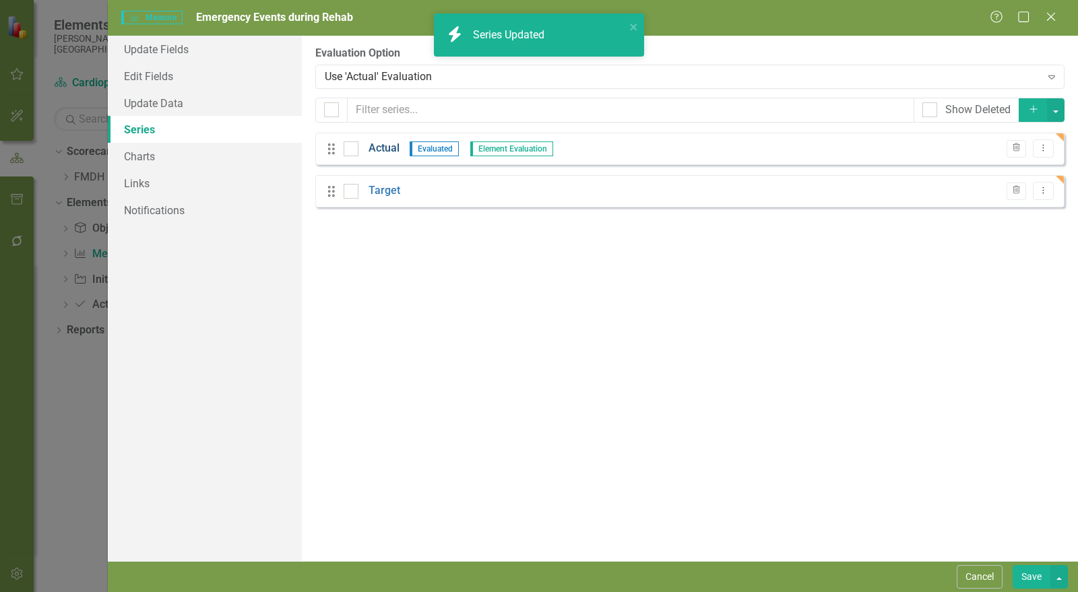
click at [376, 145] on link "Actual" at bounding box center [384, 149] width 31 height 16
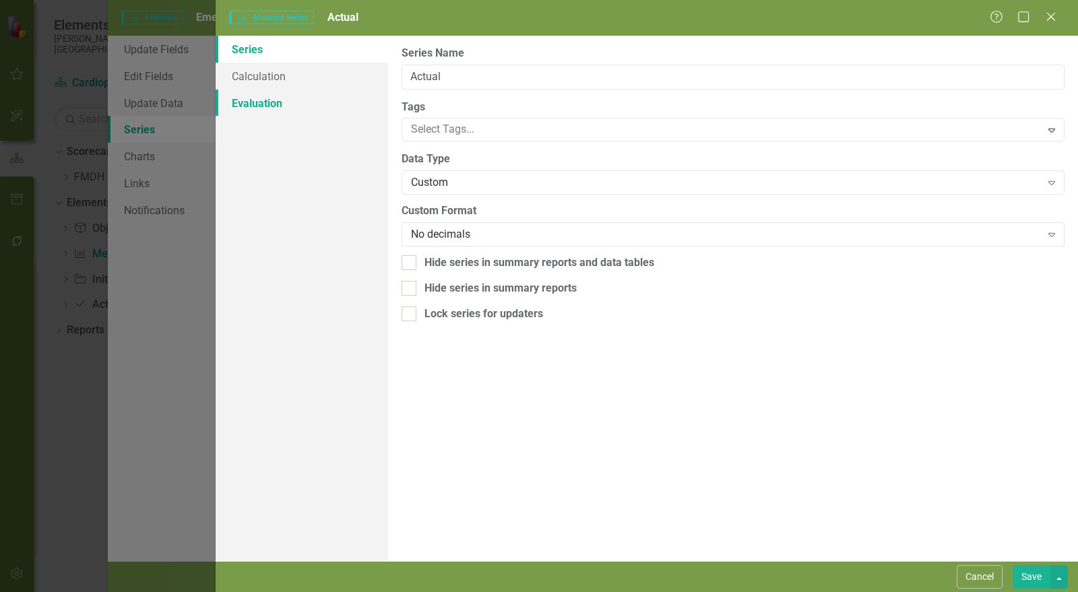
click at [286, 103] on link "Evaluation" at bounding box center [302, 103] width 173 height 27
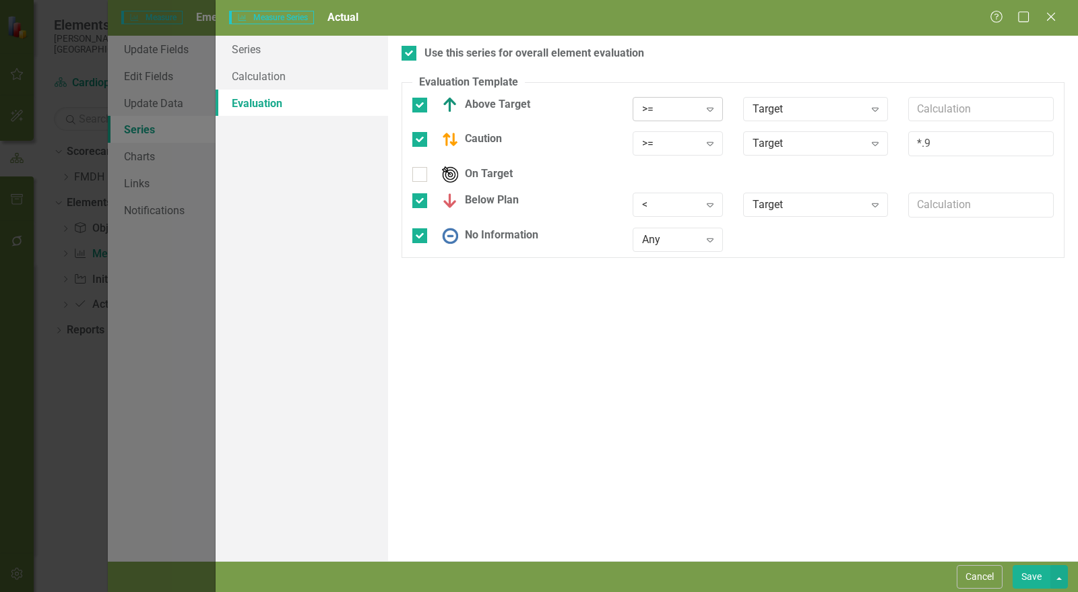
click at [659, 116] on div ">=" at bounding box center [670, 109] width 57 height 16
click at [669, 197] on div "<=" at bounding box center [689, 199] width 86 height 16
click at [674, 150] on div ">=" at bounding box center [670, 144] width 57 height 16
click at [673, 239] on div "<=" at bounding box center [689, 233] width 86 height 16
click at [679, 208] on div "<" at bounding box center [670, 205] width 57 height 16
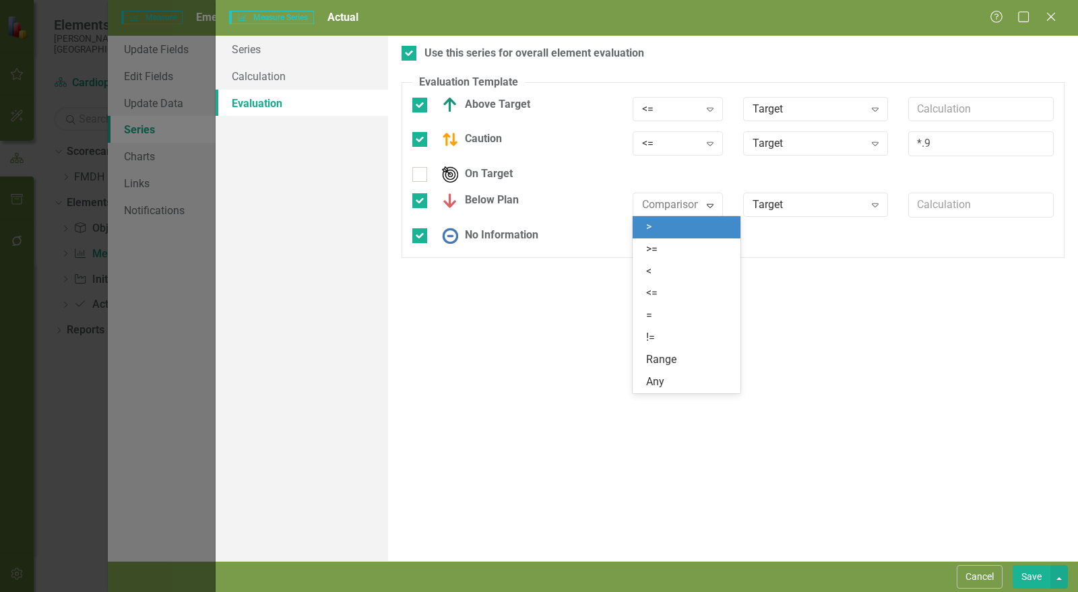
click at [681, 229] on div ">" at bounding box center [689, 228] width 86 height 16
click at [1023, 574] on button "Save" at bounding box center [1032, 578] width 38 height 24
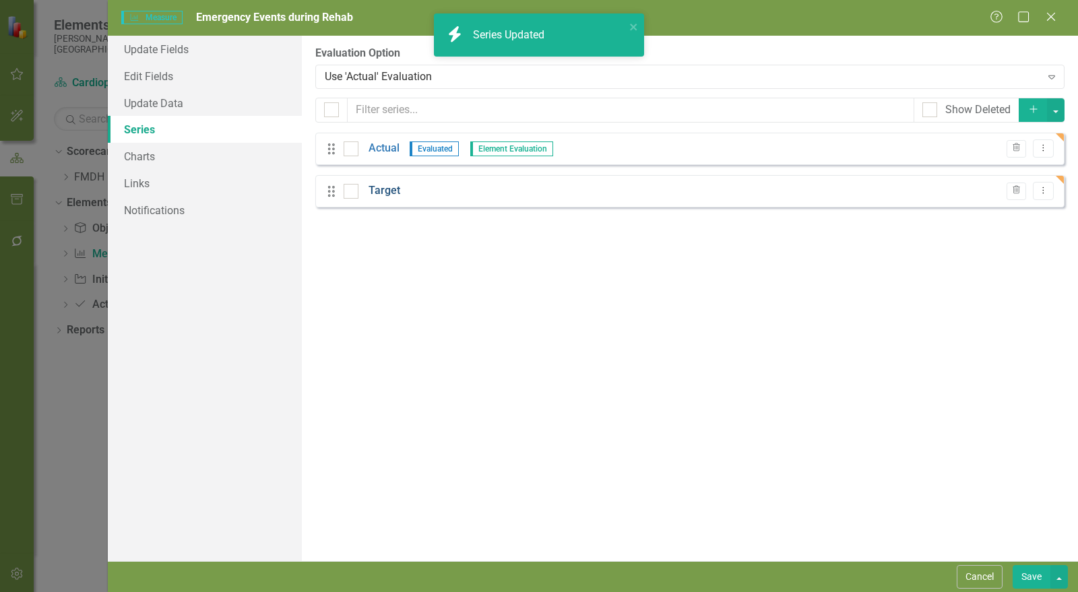
click at [386, 193] on link "Target" at bounding box center [385, 191] width 32 height 16
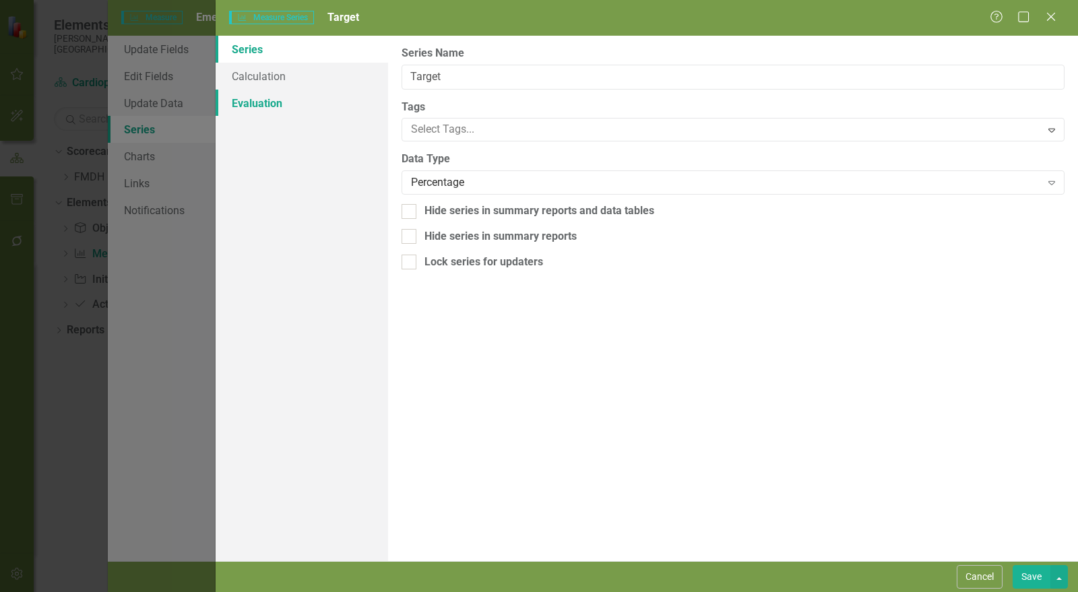
click at [288, 104] on link "Evaluation" at bounding box center [302, 103] width 173 height 27
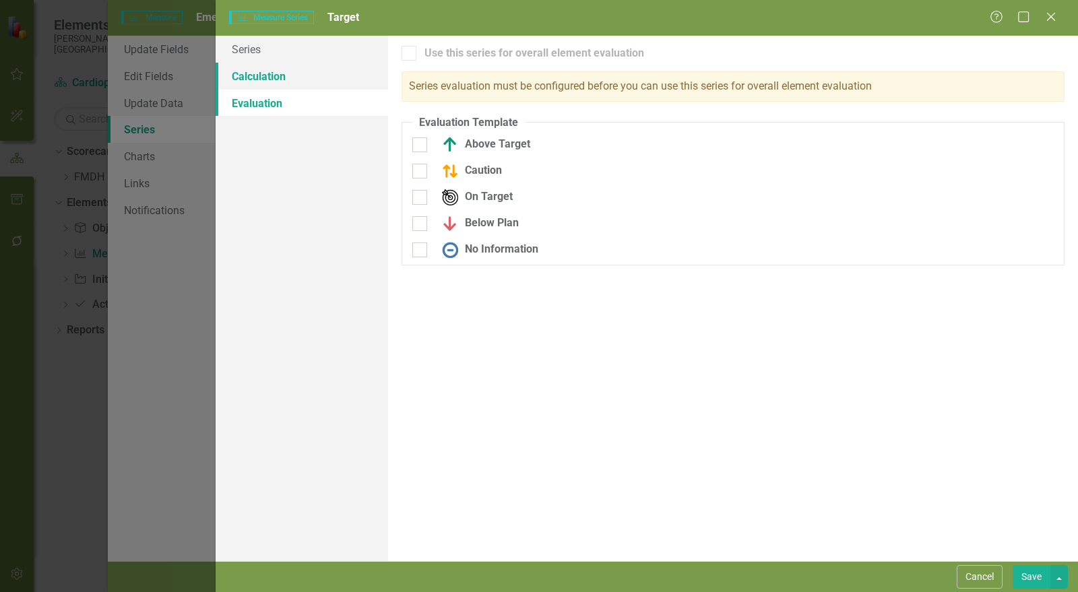
drag, startPoint x: 291, startPoint y: 80, endPoint x: 331, endPoint y: 82, distance: 40.5
click at [291, 80] on link "Calculation" at bounding box center [302, 76] width 173 height 27
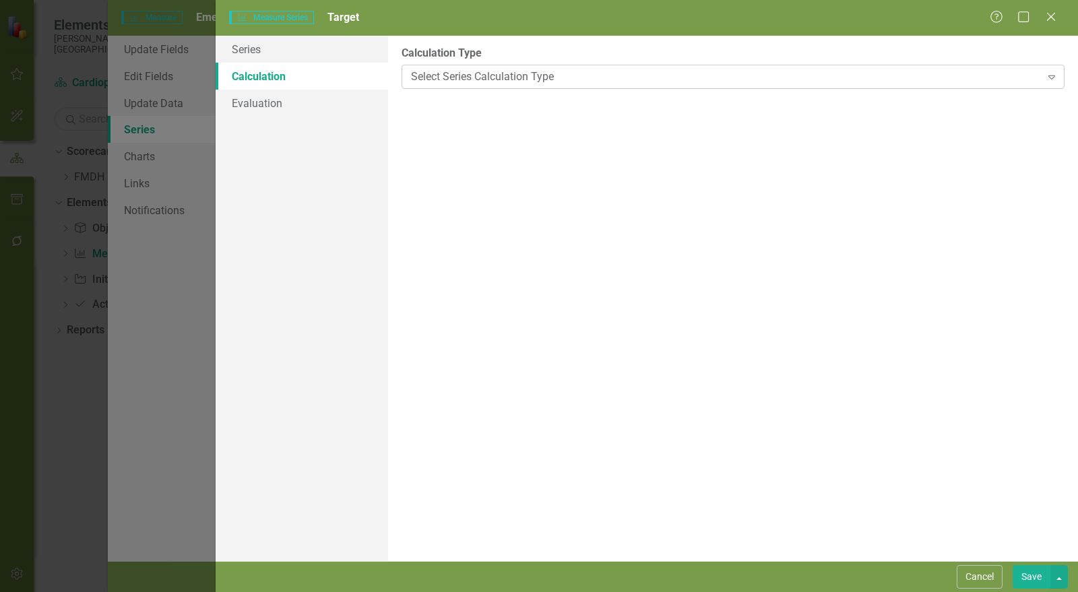
click at [445, 73] on div "Select Series Calculation Type" at bounding box center [726, 77] width 630 height 16
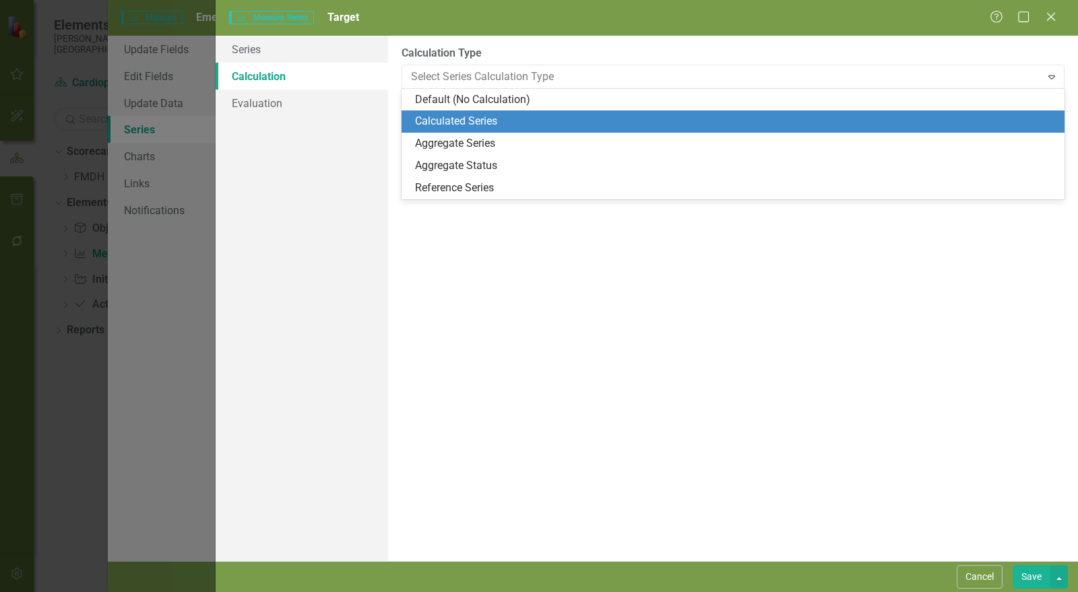
click at [449, 116] on div "Calculated Series" at bounding box center [736, 122] width 642 height 16
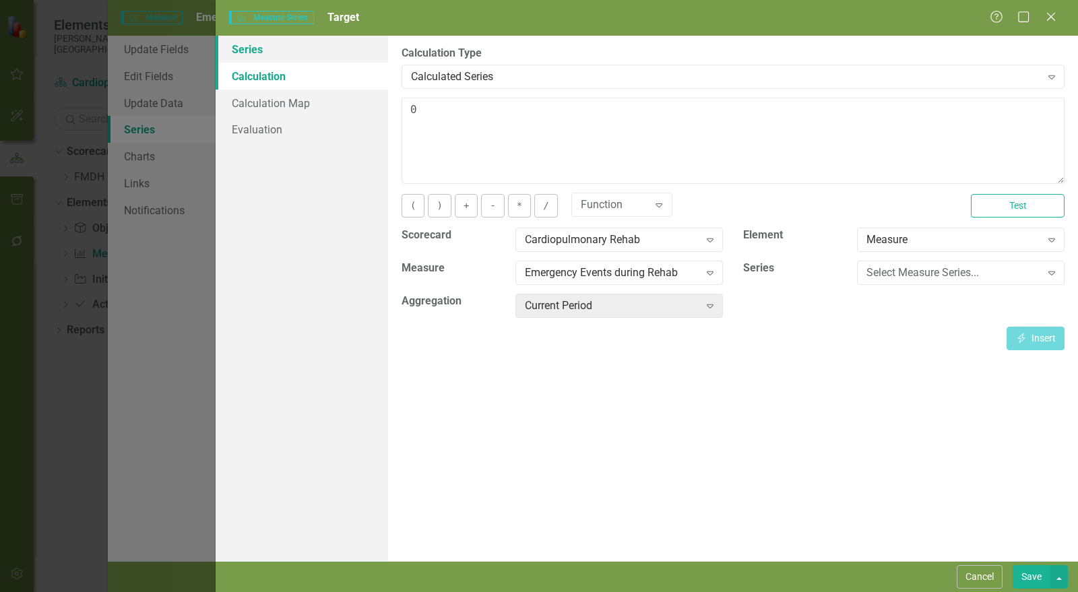
type textarea "0"
click at [290, 51] on link "Series" at bounding box center [302, 49] width 173 height 27
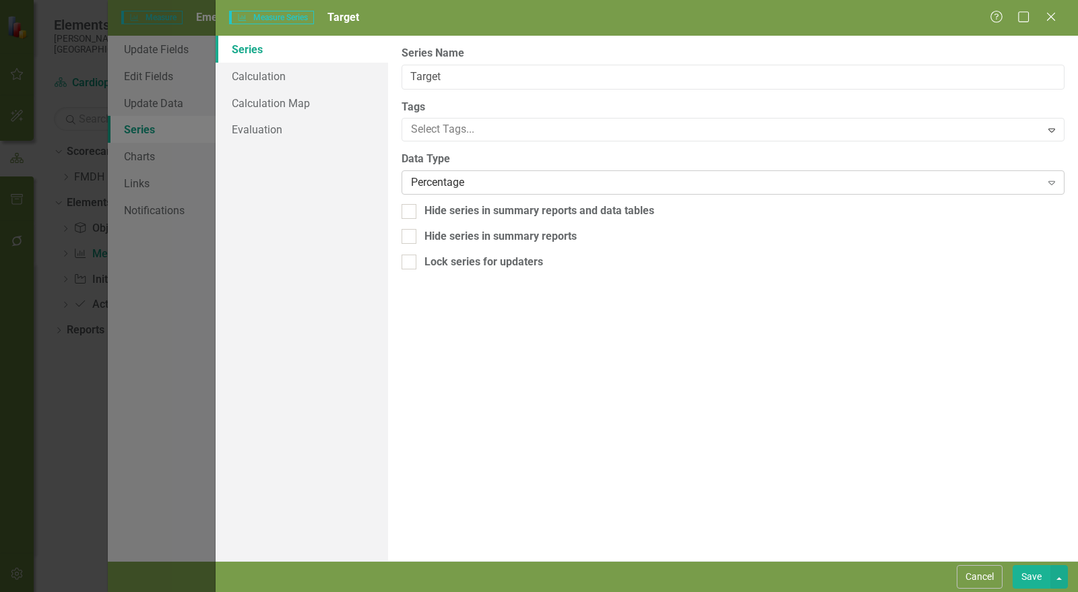
click at [502, 179] on div "Percentage" at bounding box center [726, 183] width 630 height 16
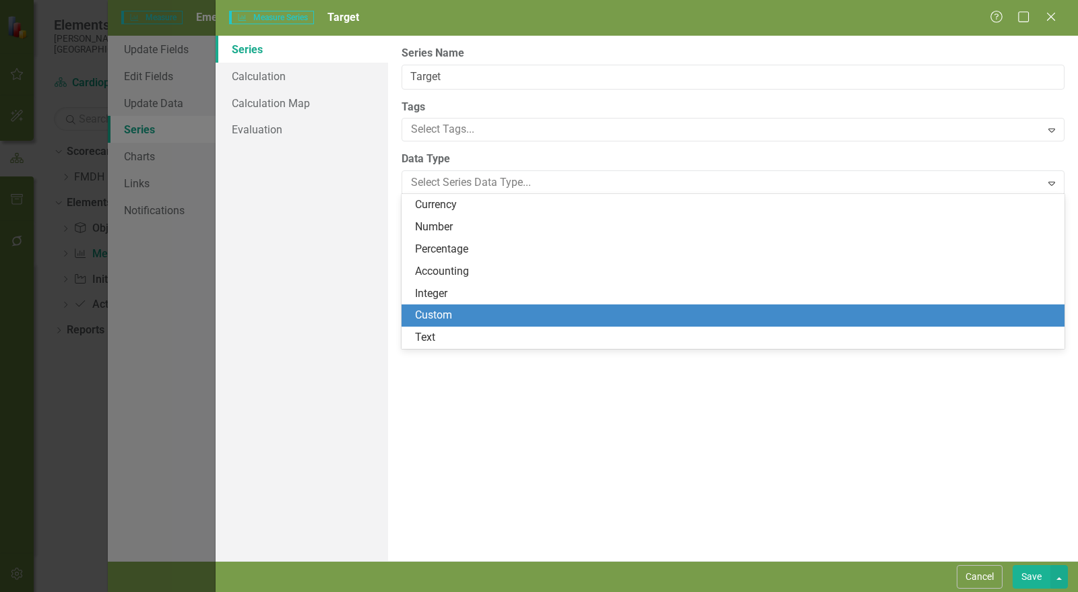
click at [459, 313] on div "Custom" at bounding box center [736, 316] width 642 height 16
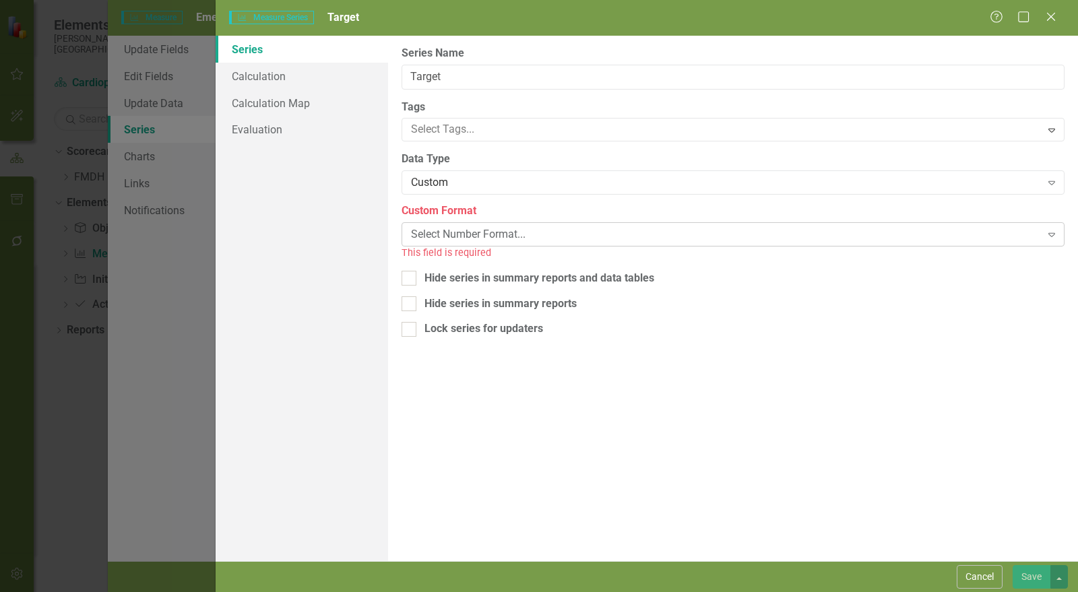
click at [466, 231] on div "Select Number Format..." at bounding box center [726, 235] width 630 height 16
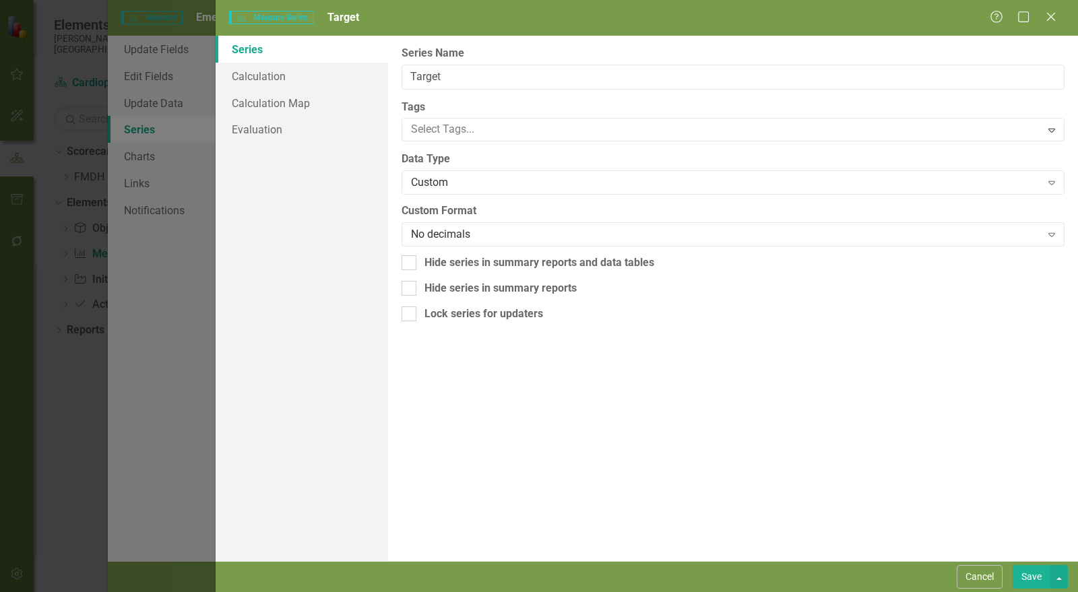
click at [1033, 575] on button "Save" at bounding box center [1032, 578] width 38 height 24
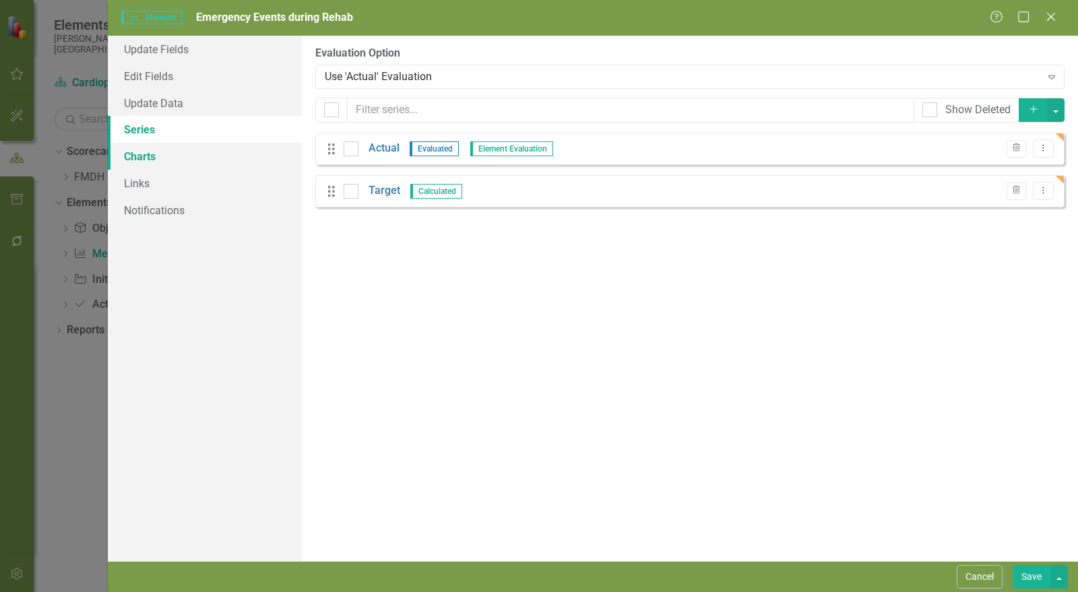
click at [166, 155] on link "Charts" at bounding box center [205, 156] width 194 height 27
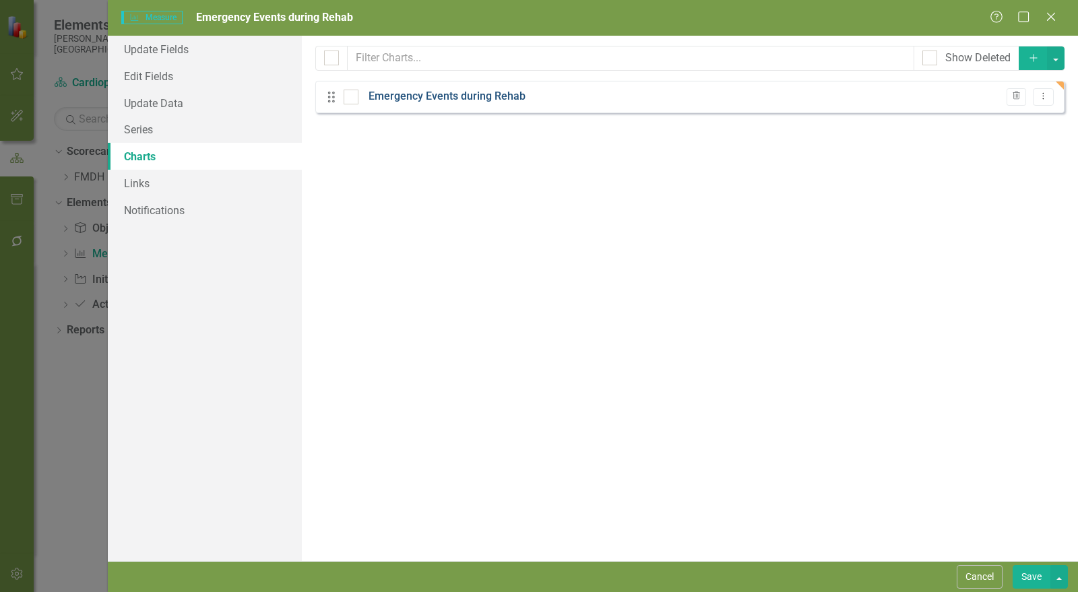
click at [425, 92] on link "Emergency Events during Rehab" at bounding box center [447, 97] width 157 height 16
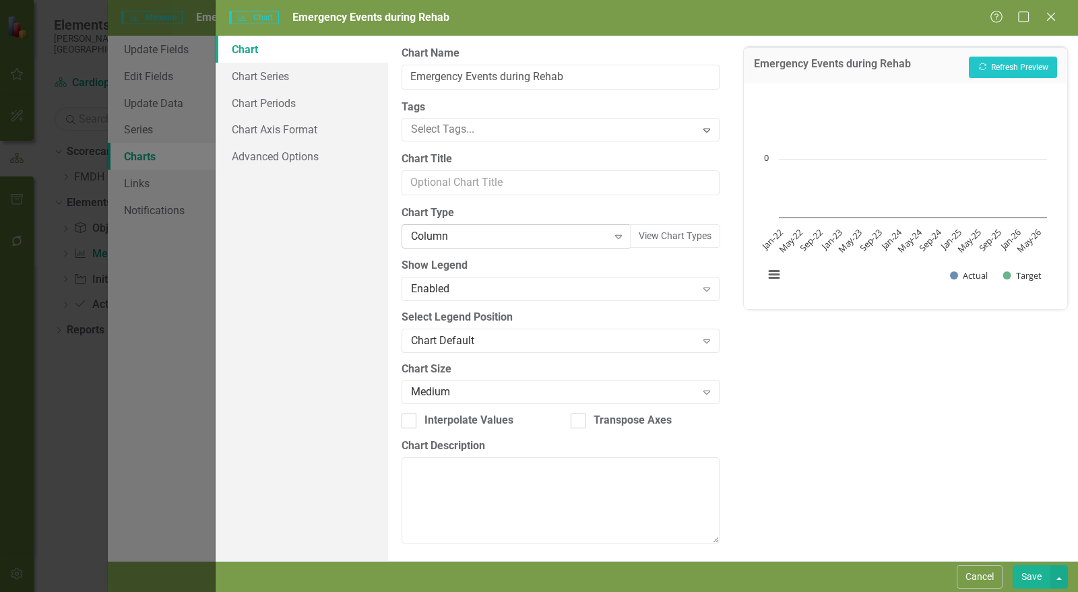
click at [438, 232] on div "Column" at bounding box center [509, 237] width 197 height 16
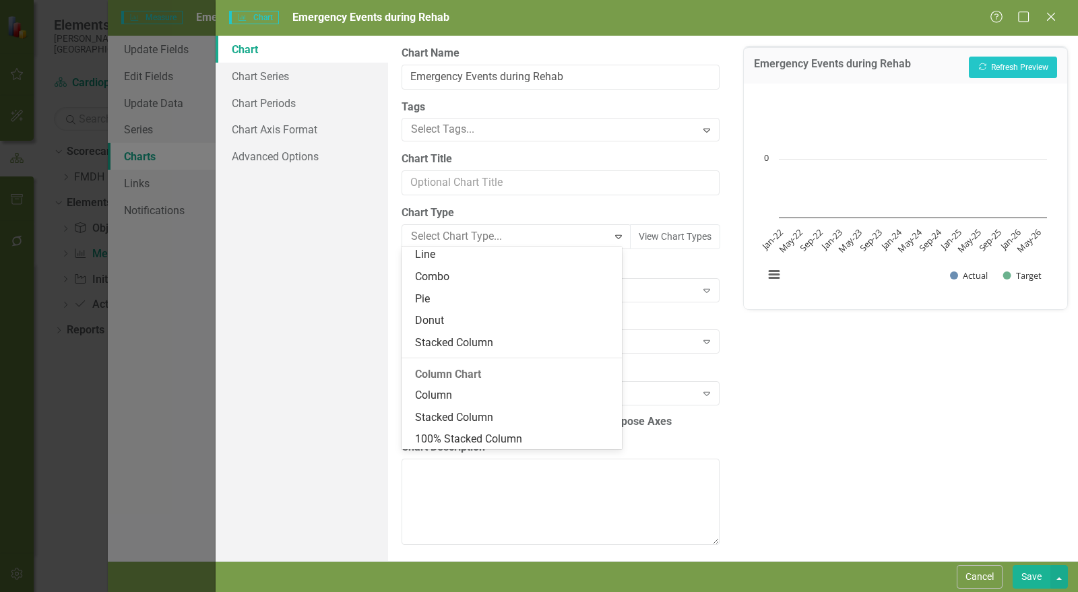
scroll to position [146, 0]
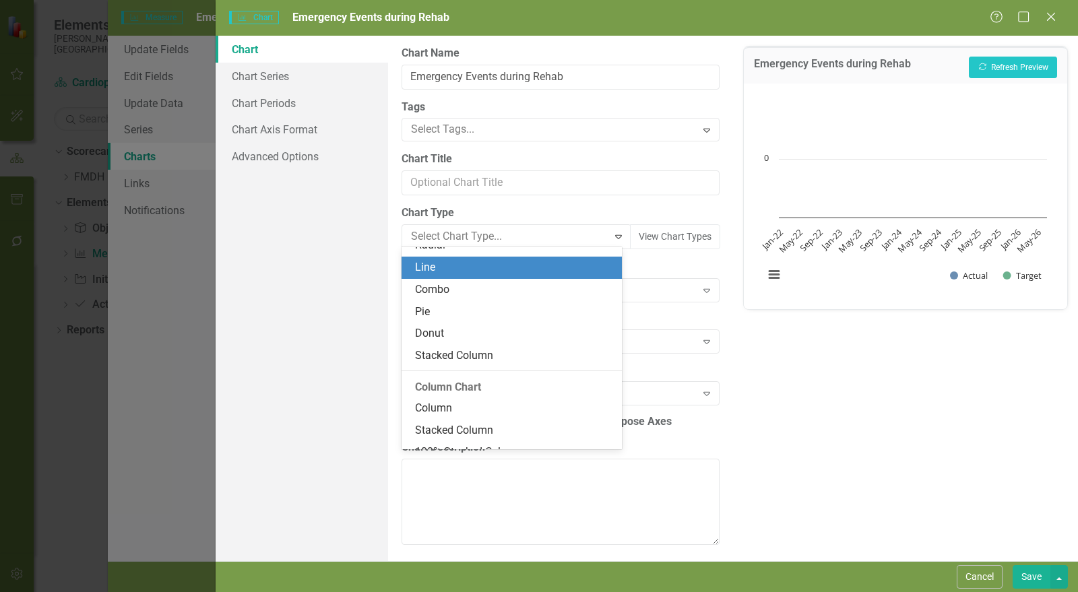
click at [450, 268] on div "Line" at bounding box center [514, 268] width 199 height 16
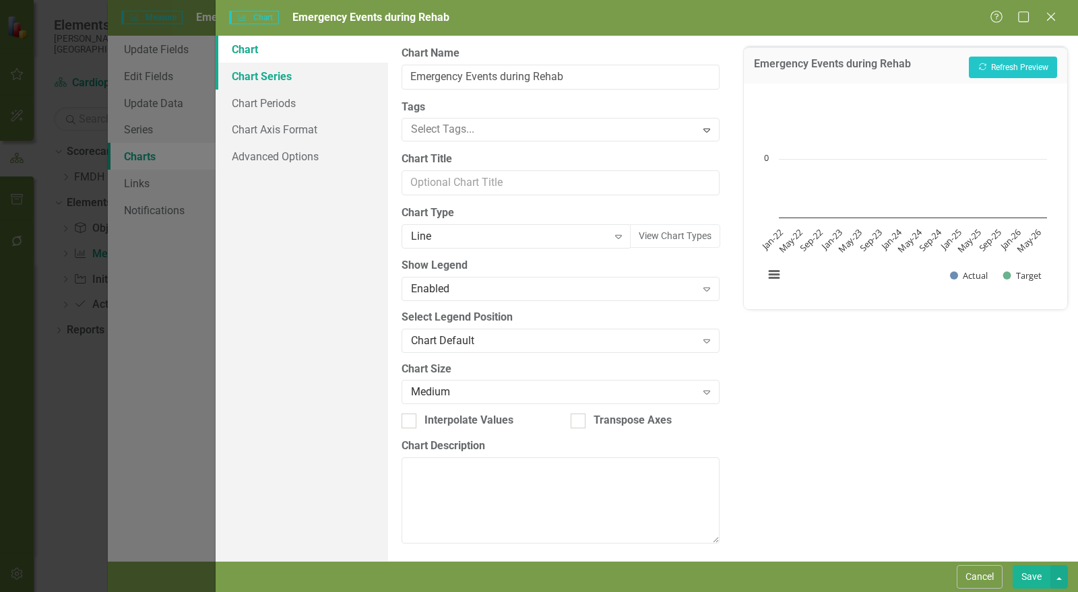
click at [284, 78] on link "Chart Series" at bounding box center [302, 76] width 173 height 27
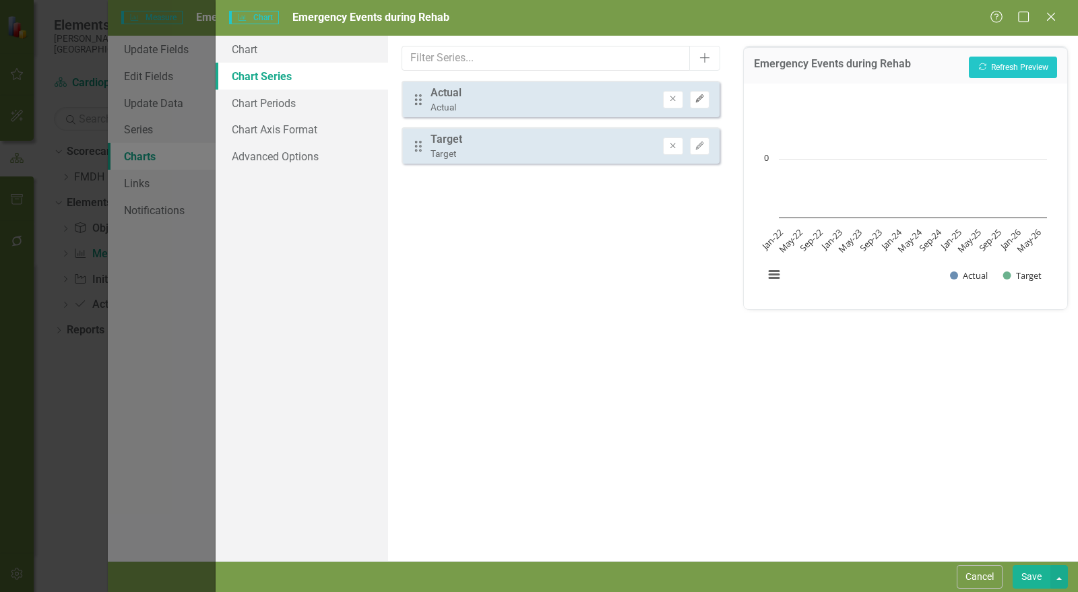
click at [701, 97] on icon "Edit" at bounding box center [700, 99] width 10 height 8
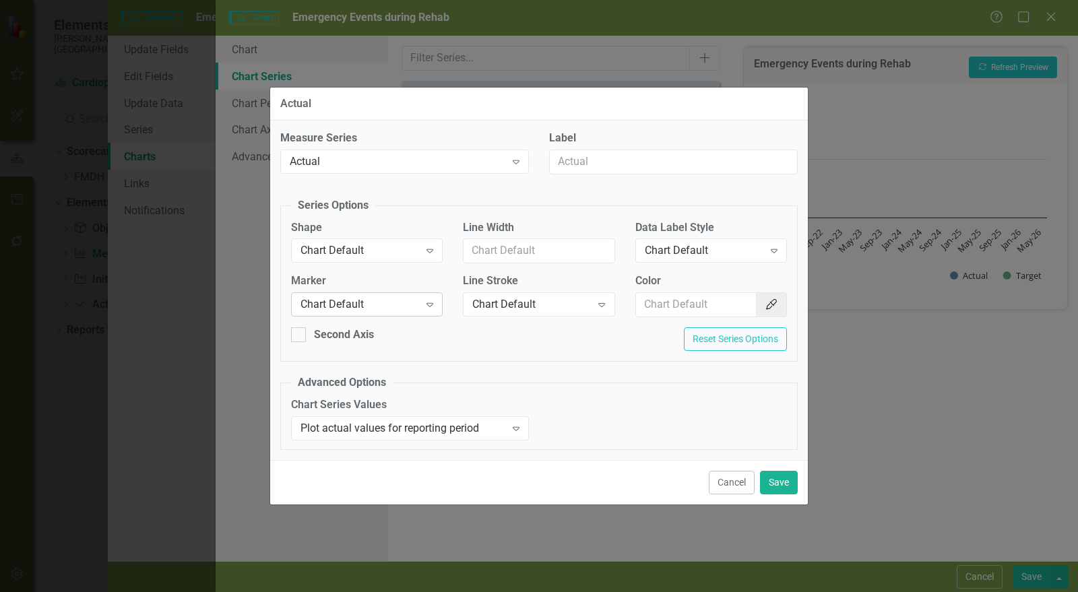
click at [328, 299] on div "Chart Default" at bounding box center [360, 305] width 119 height 16
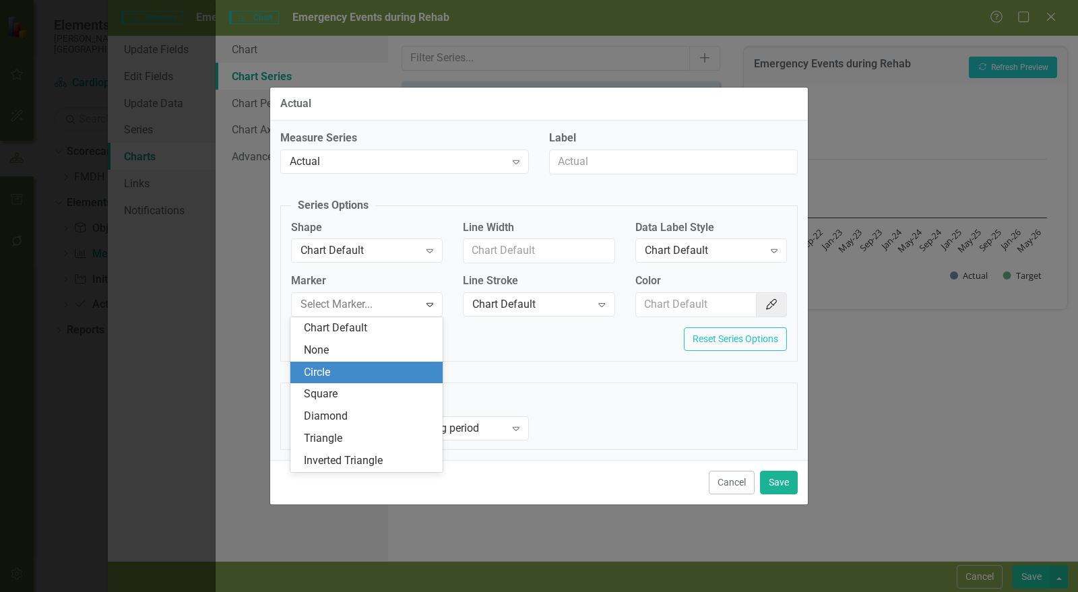
click at [357, 394] on div "Square" at bounding box center [369, 395] width 131 height 16
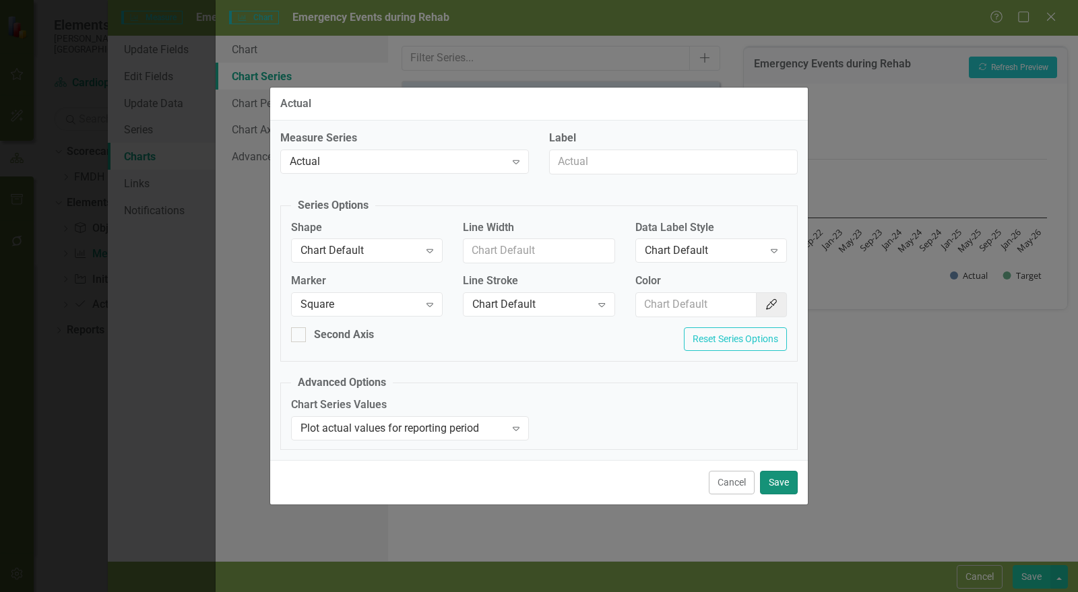
click at [777, 481] on button "Save" at bounding box center [779, 483] width 38 height 24
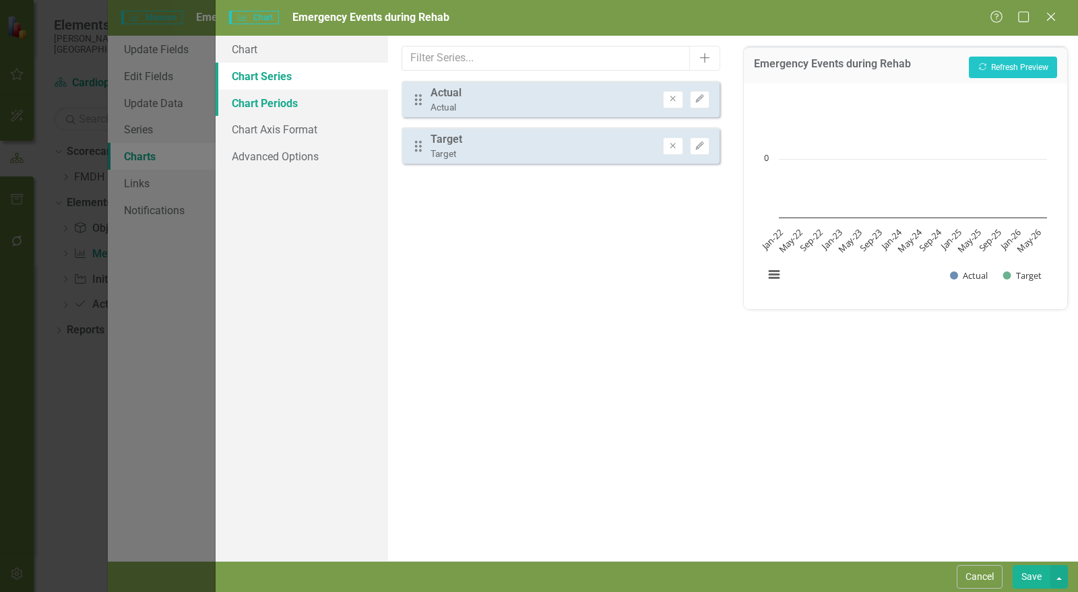
click at [297, 106] on link "Chart Periods" at bounding box center [302, 103] width 173 height 27
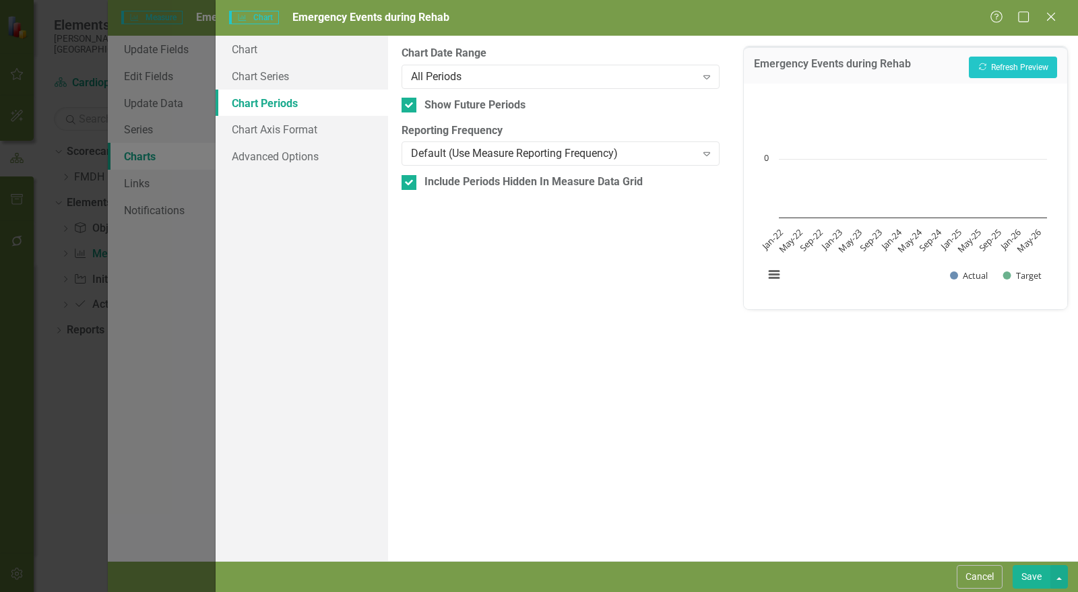
click at [415, 104] on div "Show Future Periods" at bounding box center [561, 106] width 318 height 16
click at [410, 104] on input "Show Future Periods" at bounding box center [406, 102] width 9 height 9
checkbox input "false"
click at [408, 183] on input "Include Periods Hidden In Measure Data Grid" at bounding box center [406, 179] width 9 height 9
checkbox input "false"
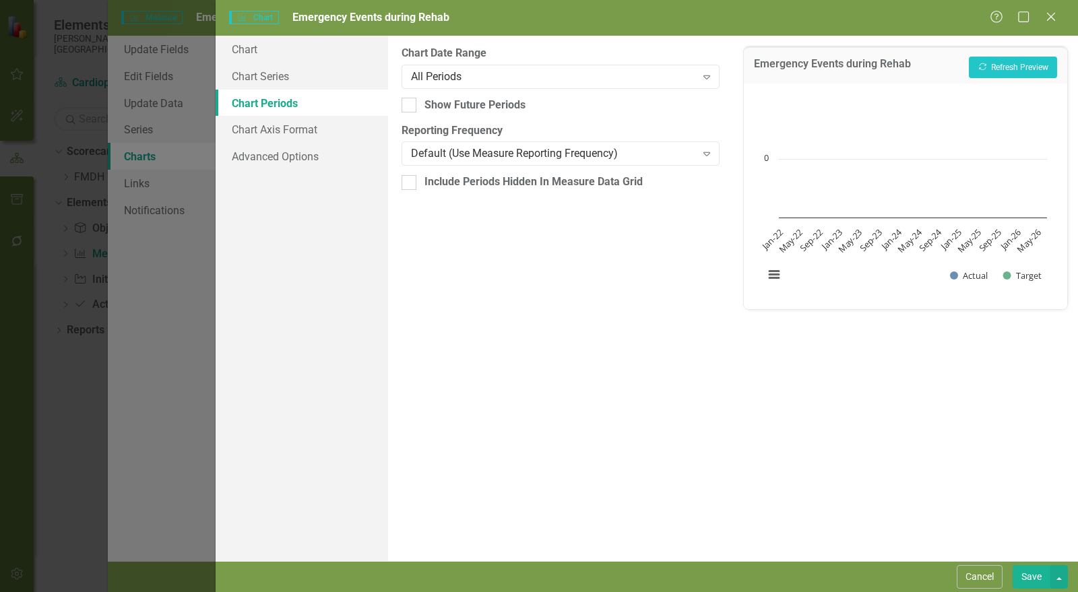
click at [1031, 575] on button "Save" at bounding box center [1032, 578] width 38 height 24
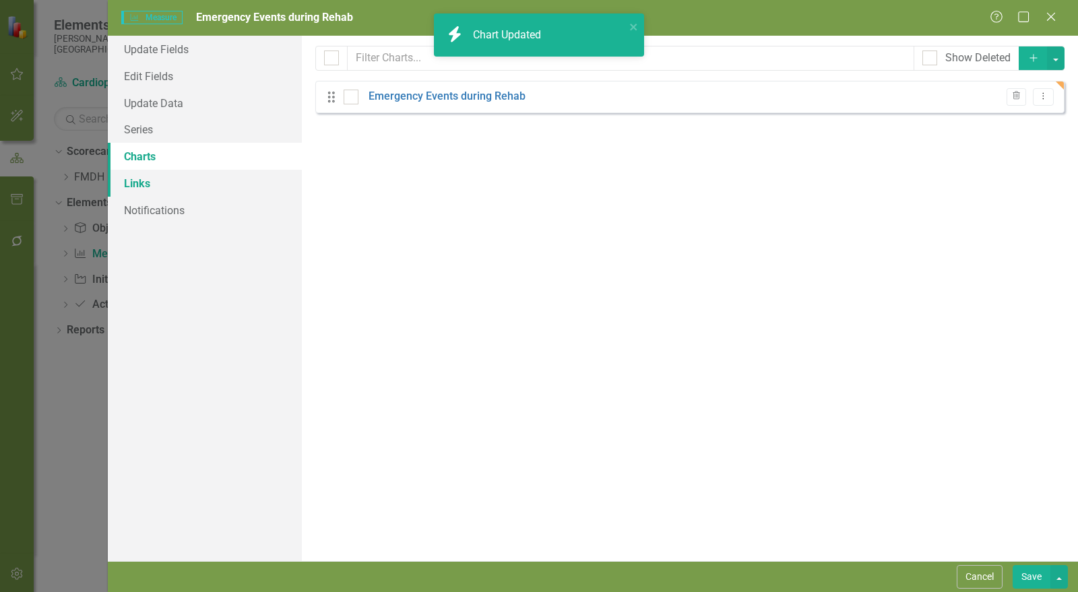
click at [154, 189] on link "Links" at bounding box center [205, 183] width 194 height 27
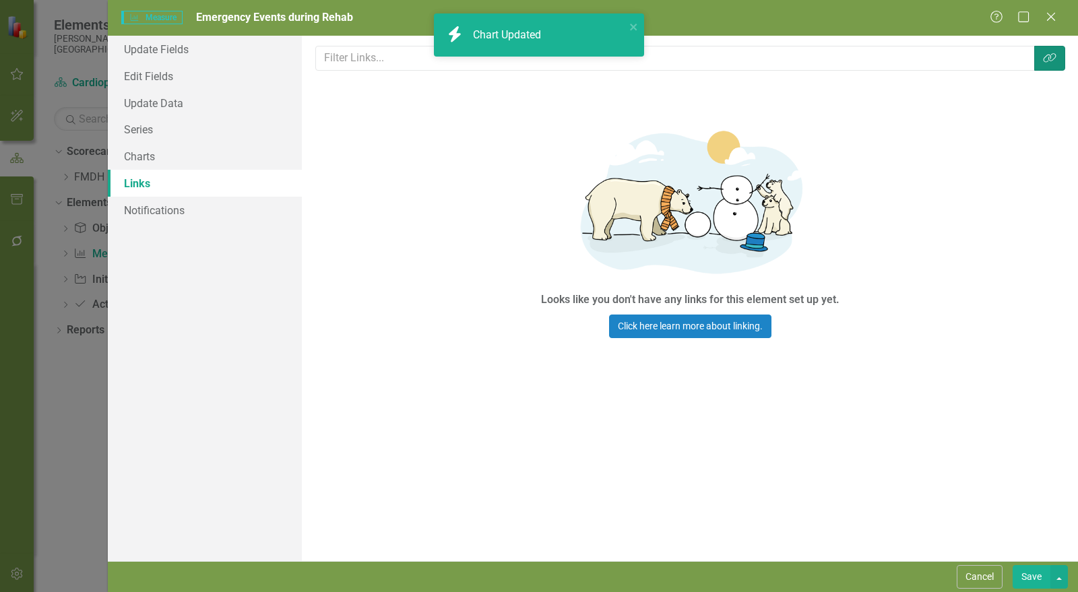
click at [1052, 53] on icon "Link Tag" at bounding box center [1049, 58] width 13 height 11
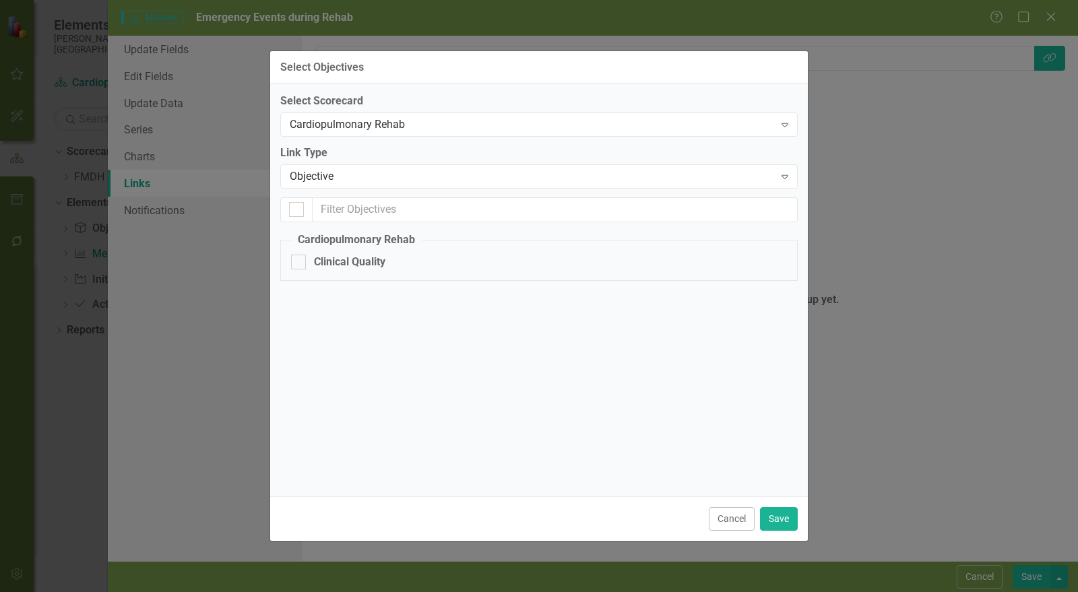
drag, startPoint x: 355, startPoint y: 255, endPoint x: 402, endPoint y: 280, distance: 54.3
click at [355, 255] on div "Clinical Quality" at bounding box center [349, 263] width 71 height 16
click at [300, 255] on input "Clinical Quality" at bounding box center [295, 259] width 9 height 9
checkbox input "true"
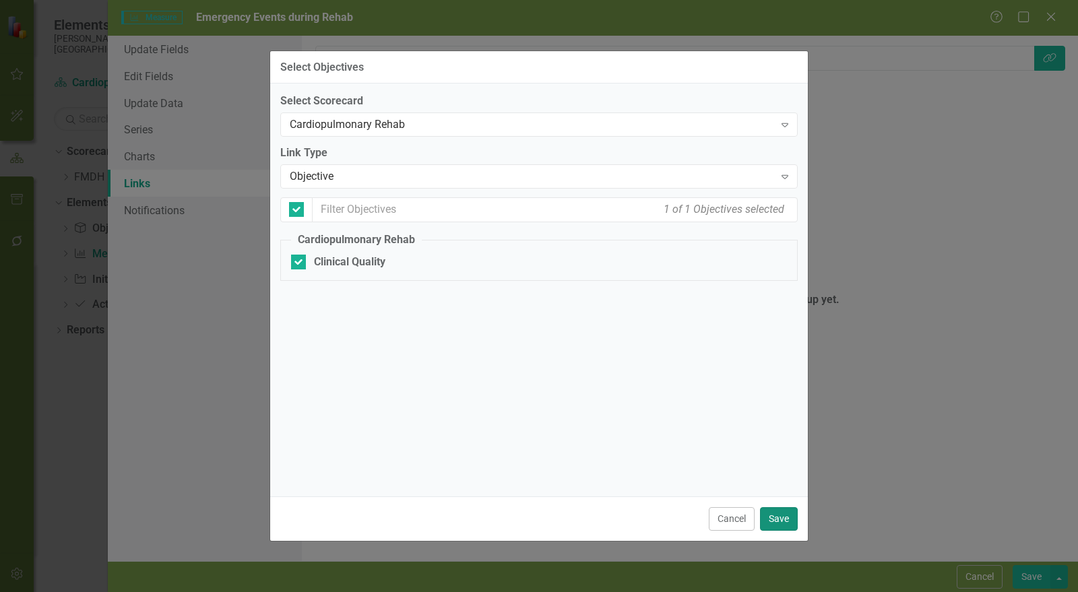
click at [776, 510] on button "Save" at bounding box center [779, 520] width 38 height 24
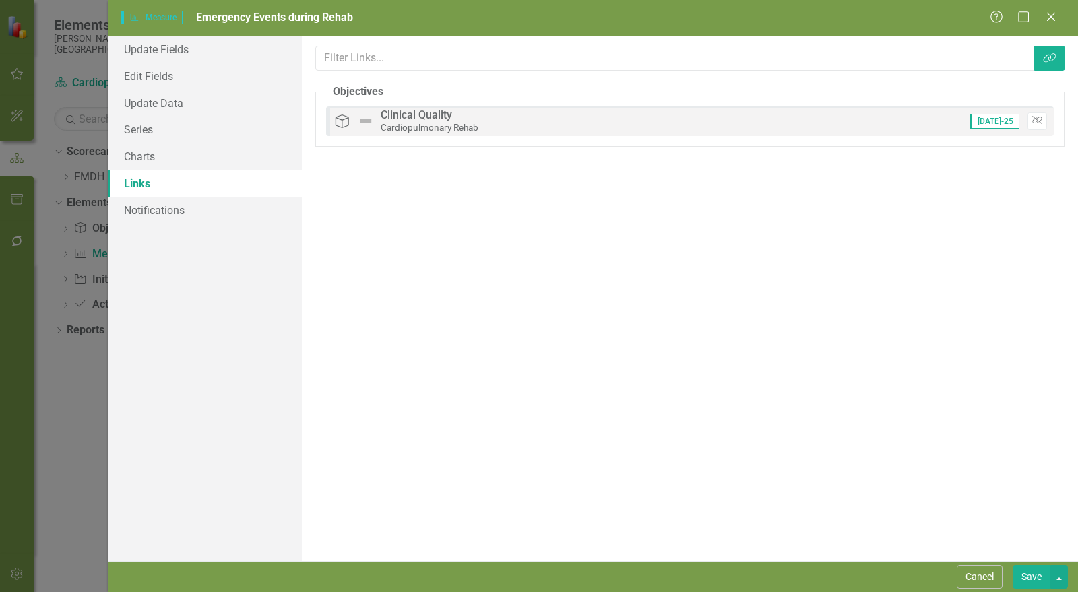
click at [1037, 577] on button "Save" at bounding box center [1032, 578] width 38 height 24
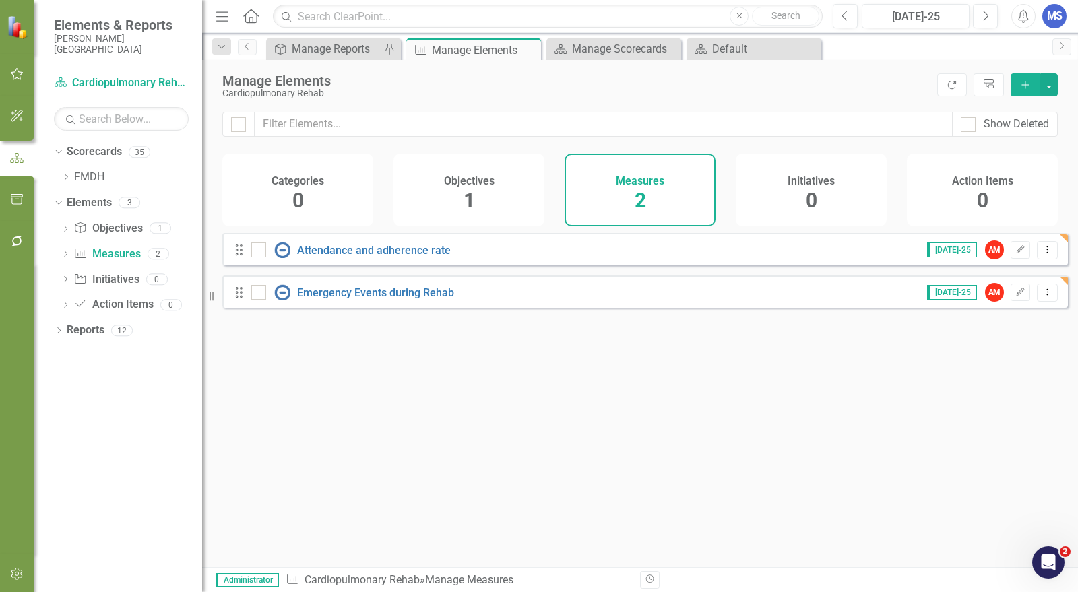
drag, startPoint x: 981, startPoint y: 447, endPoint x: 645, endPoint y: 336, distance: 354.3
click at [981, 447] on div "Looks like you don't have any Measures set up yet. Why don't you add a Measure …" at bounding box center [645, 383] width 846 height 301
click at [419, 257] on link "Attendance and adherence rate" at bounding box center [374, 250] width 154 height 13
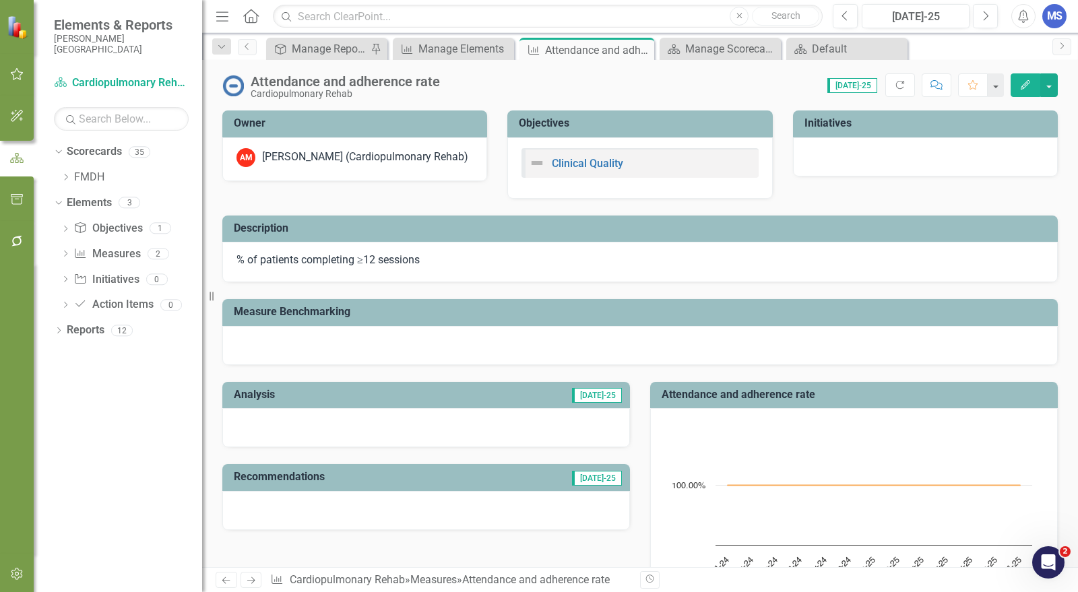
drag, startPoint x: 1060, startPoint y: 139, endPoint x: 737, endPoint y: 189, distance: 326.8
click at [1060, 138] on div "Owner AM [PERSON_NAME] (Cardiopulmonary Rehab) Objectives Clinical Quality Init…" at bounding box center [640, 603] width 876 height 1019
click at [1025, 83] on icon "button" at bounding box center [1025, 84] width 9 height 9
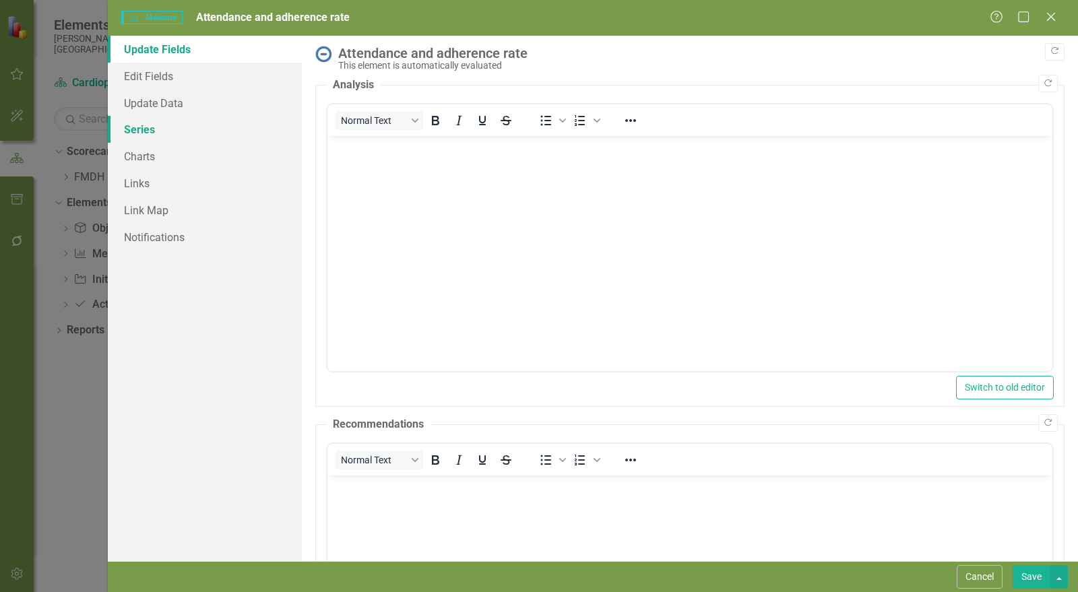
click at [154, 136] on link "Series" at bounding box center [205, 129] width 194 height 27
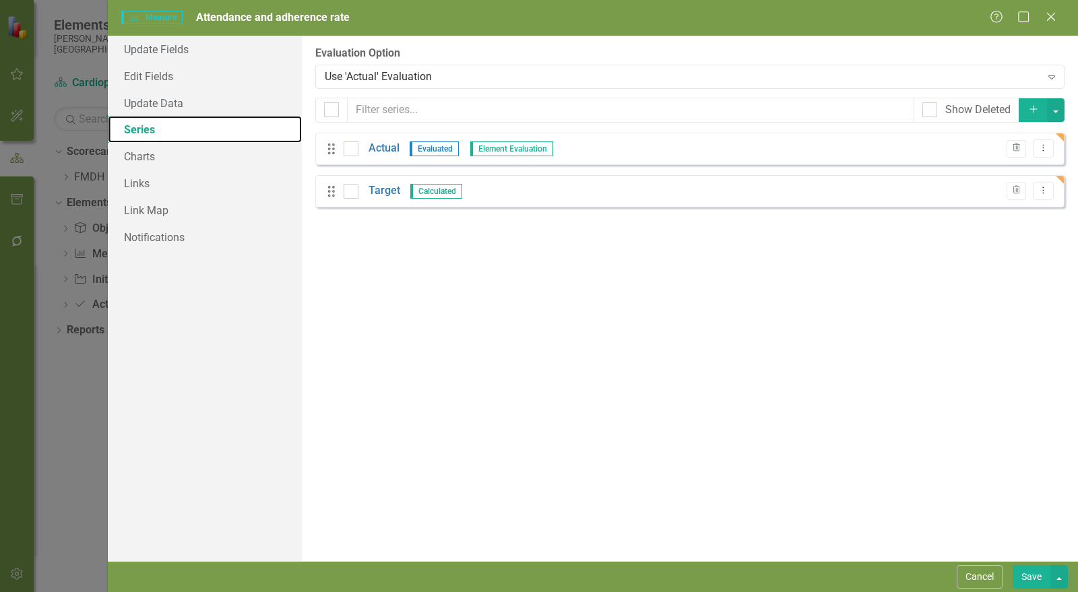
checkbox input "false"
click at [160, 78] on link "Edit Fields" at bounding box center [205, 76] width 194 height 27
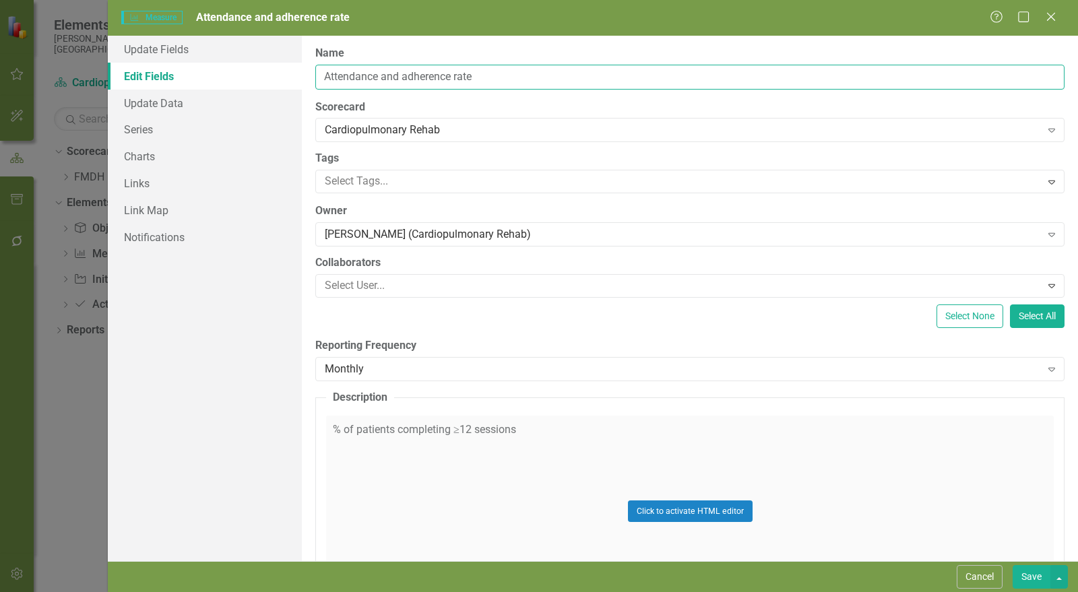
click at [396, 74] on input "Attendance and adherence rate" at bounding box center [690, 77] width 750 height 25
click at [397, 74] on input "Attendance and adherence rate" at bounding box center [690, 77] width 750 height 25
type input "V"
click at [398, 75] on input "V" at bounding box center [690, 77] width 750 height 25
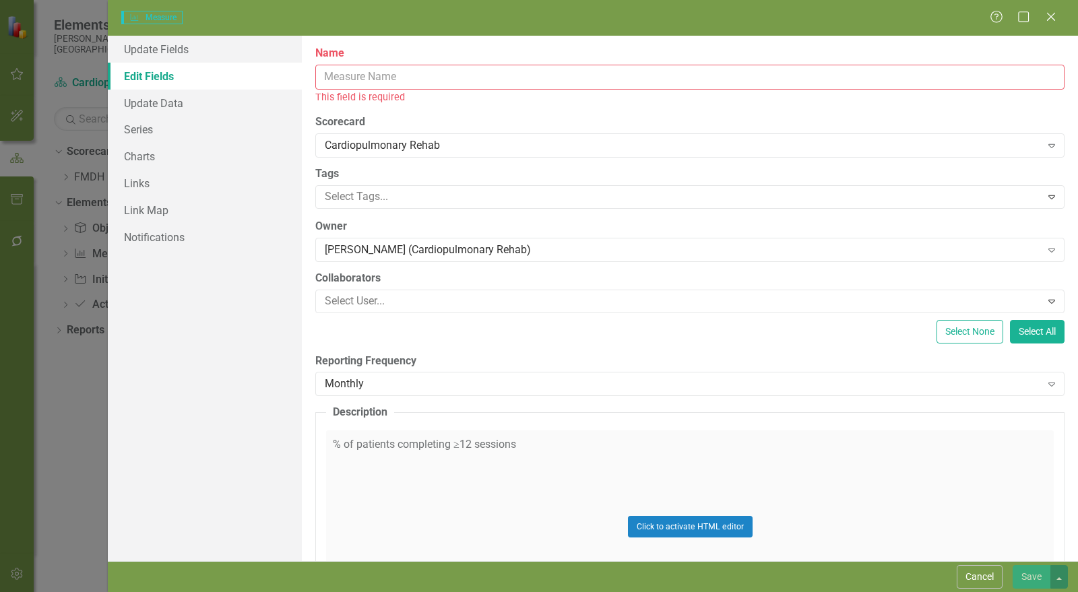
paste input "Cardiopulmonary Rehab Completion Rate"
type input "Cardiopulmonary Rehab Completion Rate"
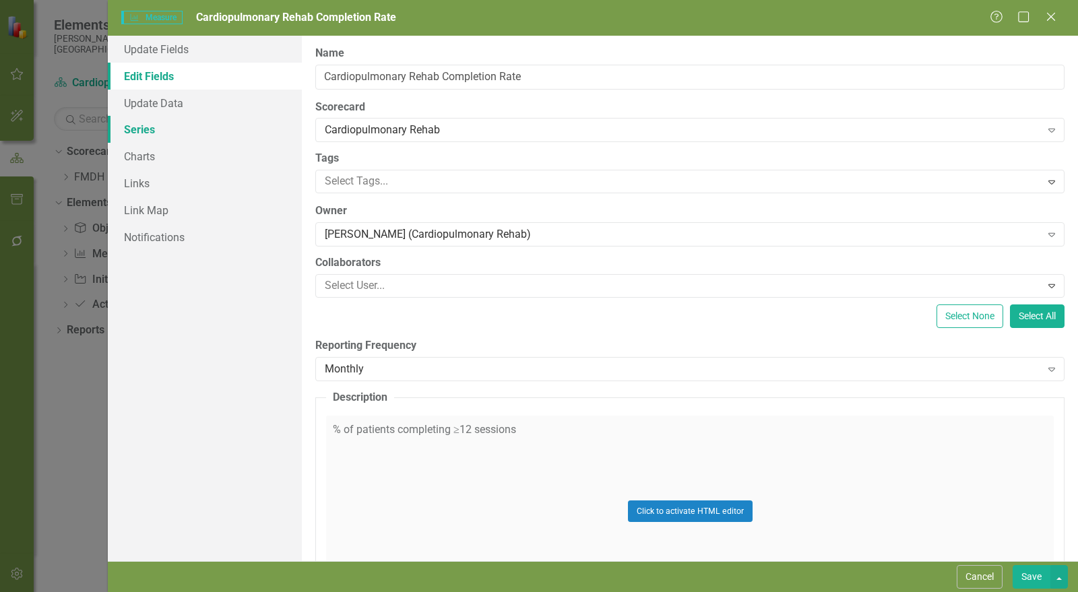
click at [139, 133] on link "Series" at bounding box center [205, 129] width 194 height 27
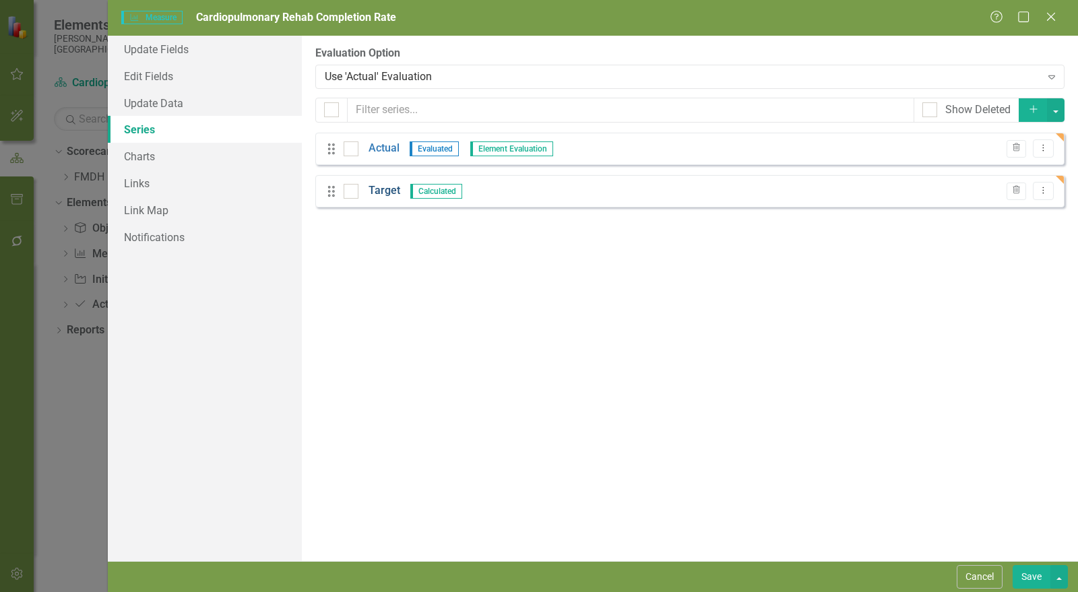
click at [388, 193] on link "Target" at bounding box center [385, 191] width 32 height 16
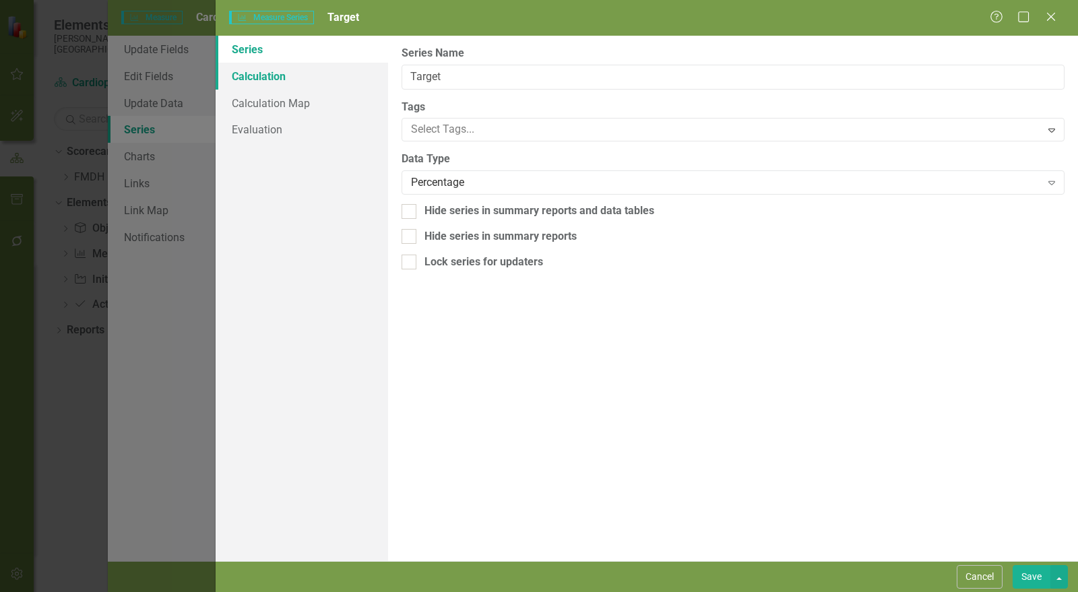
click at [264, 81] on link "Calculation" at bounding box center [302, 76] width 173 height 27
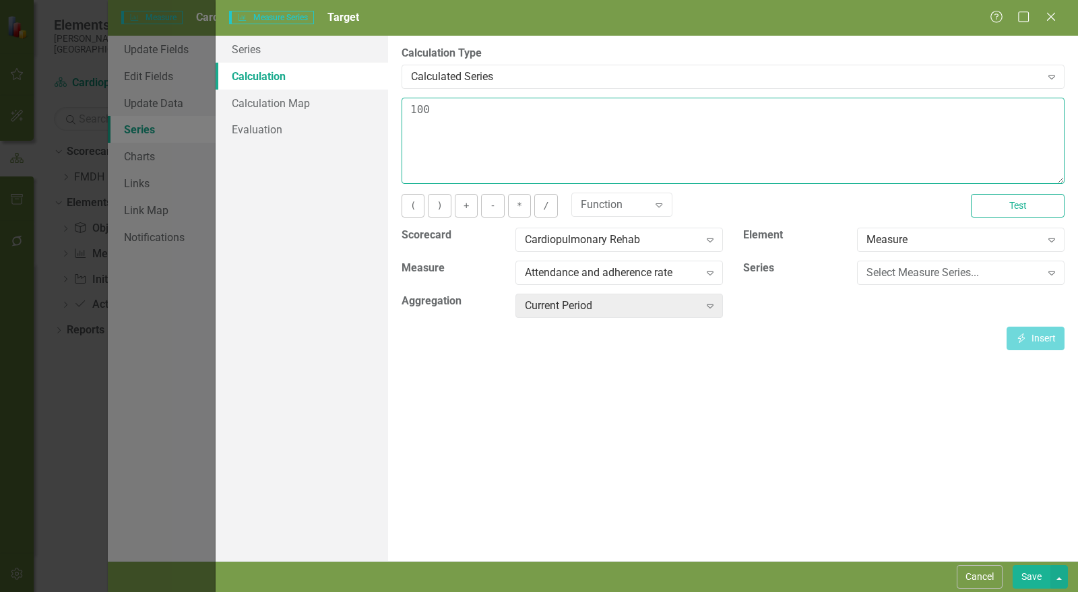
click at [431, 106] on textarea "100" at bounding box center [733, 141] width 663 height 86
click at [364, 111] on div "Series Calculation Calculation Map Evaluation From this page, you can edit the …" at bounding box center [647, 299] width 863 height 526
type textarea "65"
click at [1018, 574] on button "Save" at bounding box center [1032, 578] width 38 height 24
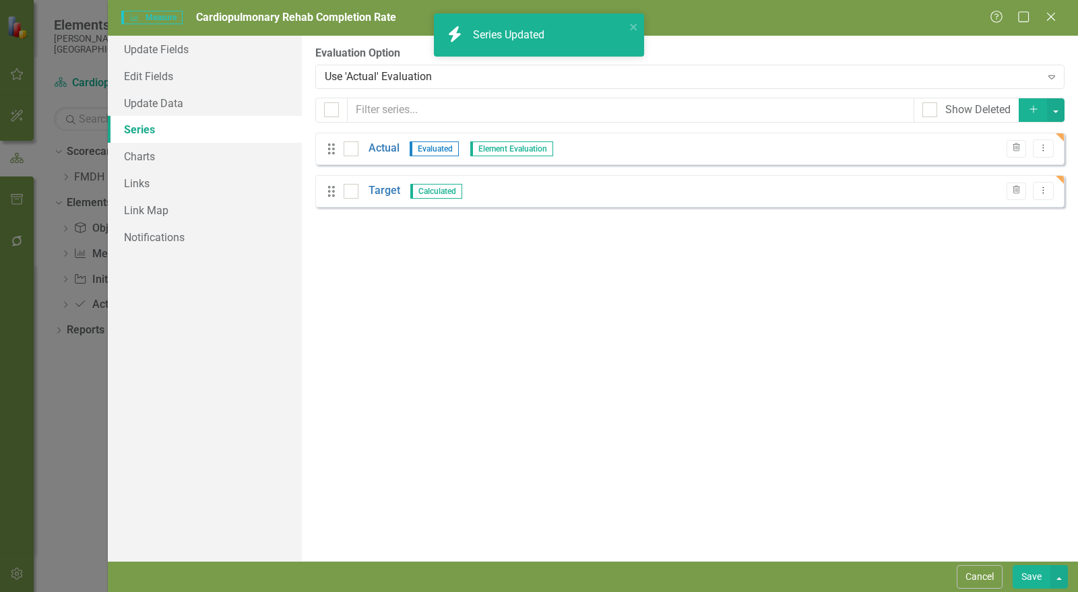
click at [1030, 576] on button "Save" at bounding box center [1032, 578] width 38 height 24
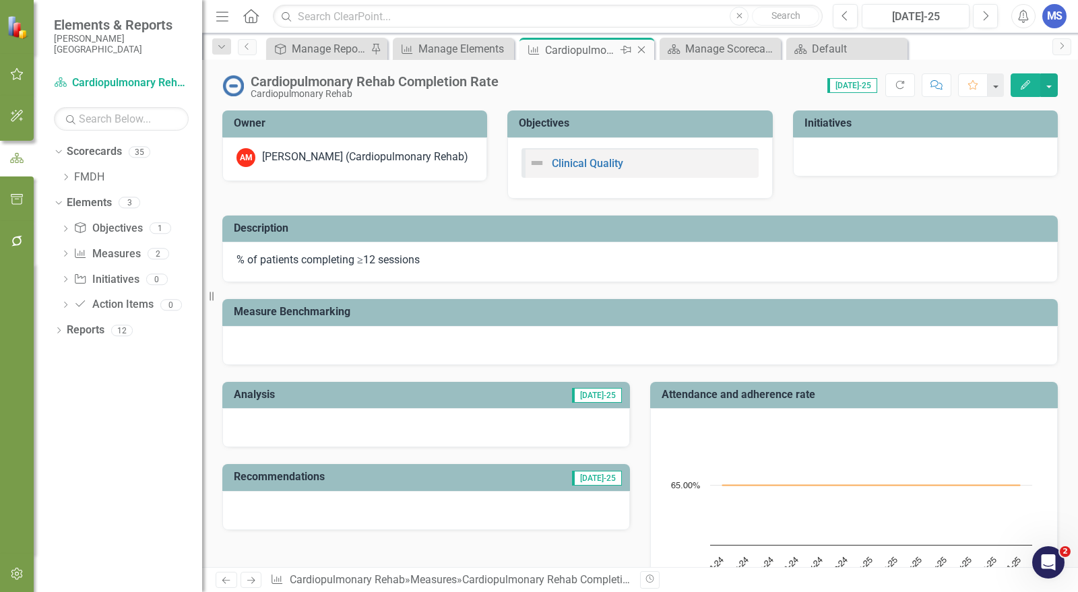
click at [641, 51] on icon "Close" at bounding box center [641, 49] width 13 height 11
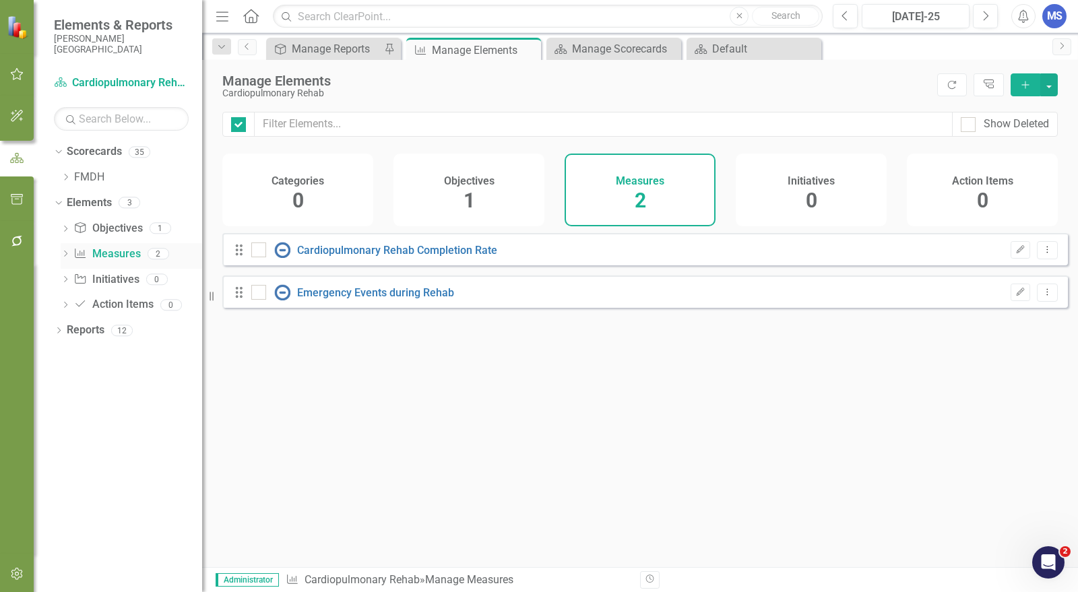
checkbox input "false"
click at [67, 177] on icon at bounding box center [66, 177] width 3 height 7
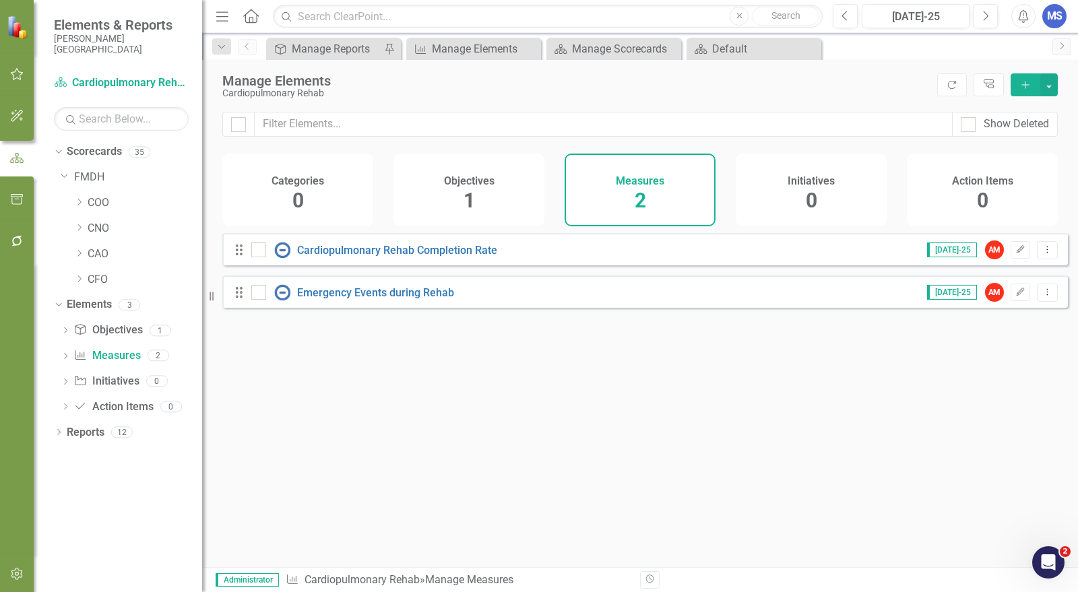
click at [762, 92] on div "Cardiopulmonary Rehab" at bounding box center [576, 93] width 708 height 10
click at [76, 204] on icon "Dropdown" at bounding box center [79, 202] width 10 height 8
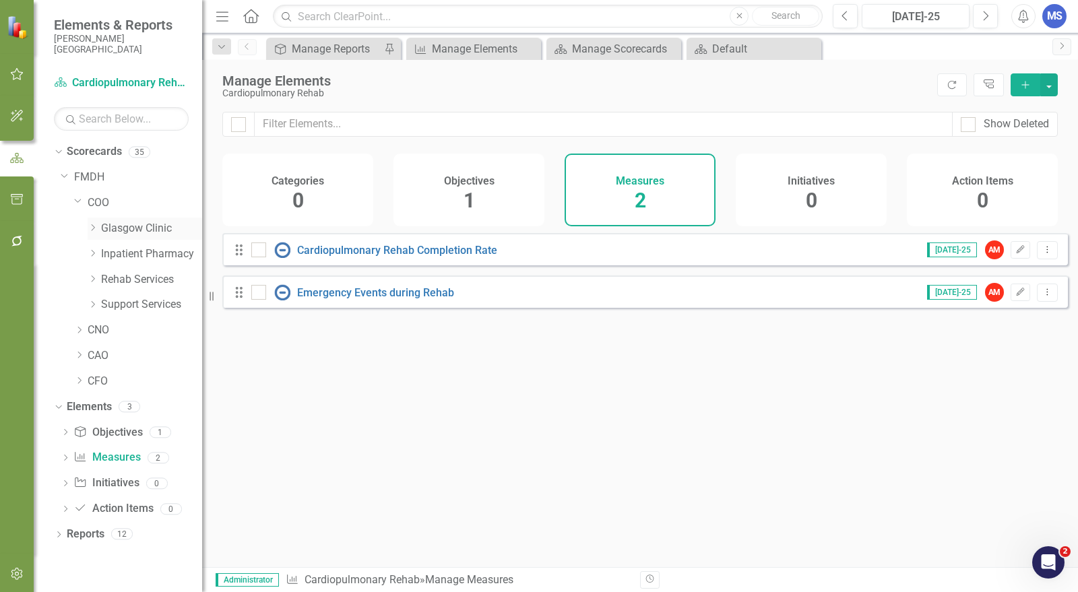
click at [92, 226] on icon "Dropdown" at bounding box center [93, 228] width 10 height 8
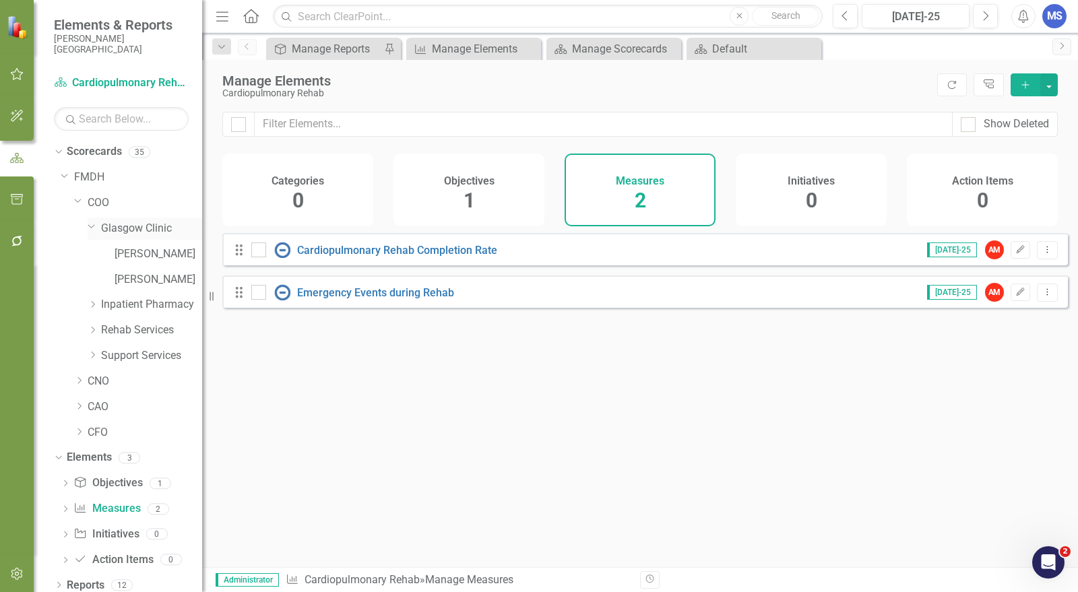
click at [115, 228] on link "Glasgow Clinic" at bounding box center [151, 229] width 101 height 16
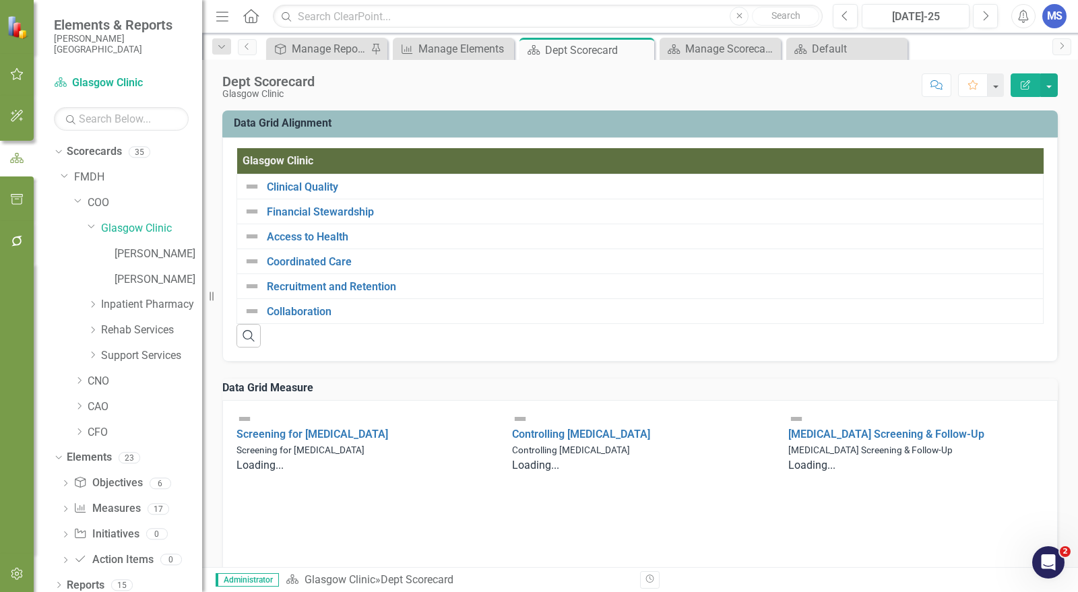
drag, startPoint x: 754, startPoint y: 83, endPoint x: 735, endPoint y: 95, distance: 22.4
click at [754, 82] on div "Score: N/A [DATE]-25 Completed Comment Favorite Edit Report" at bounding box center [690, 84] width 737 height 23
click at [115, 504] on link "Measure Measures" at bounding box center [106, 509] width 67 height 16
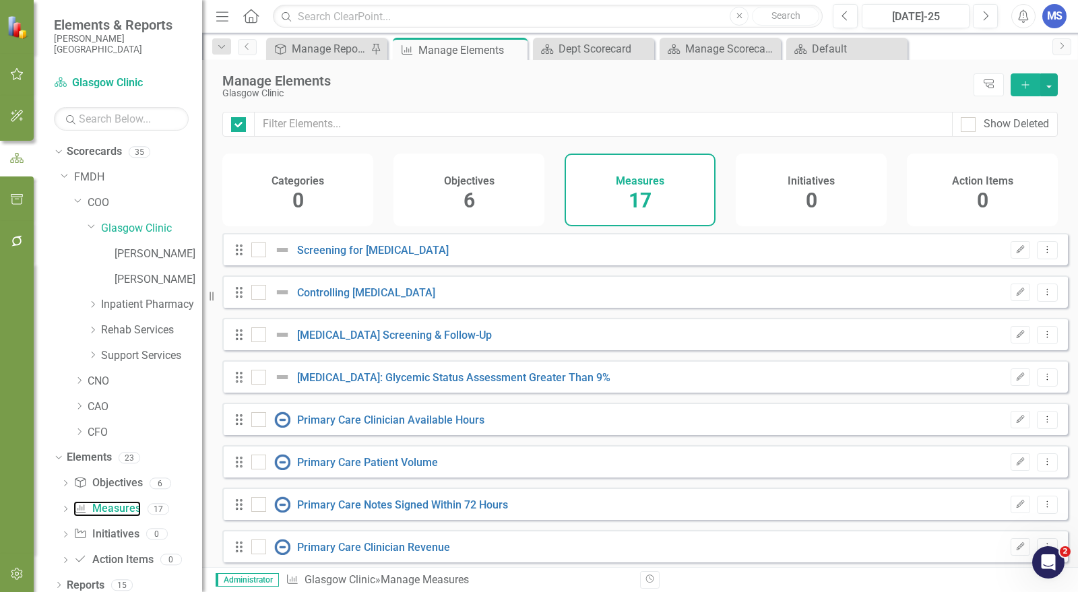
checkbox input "false"
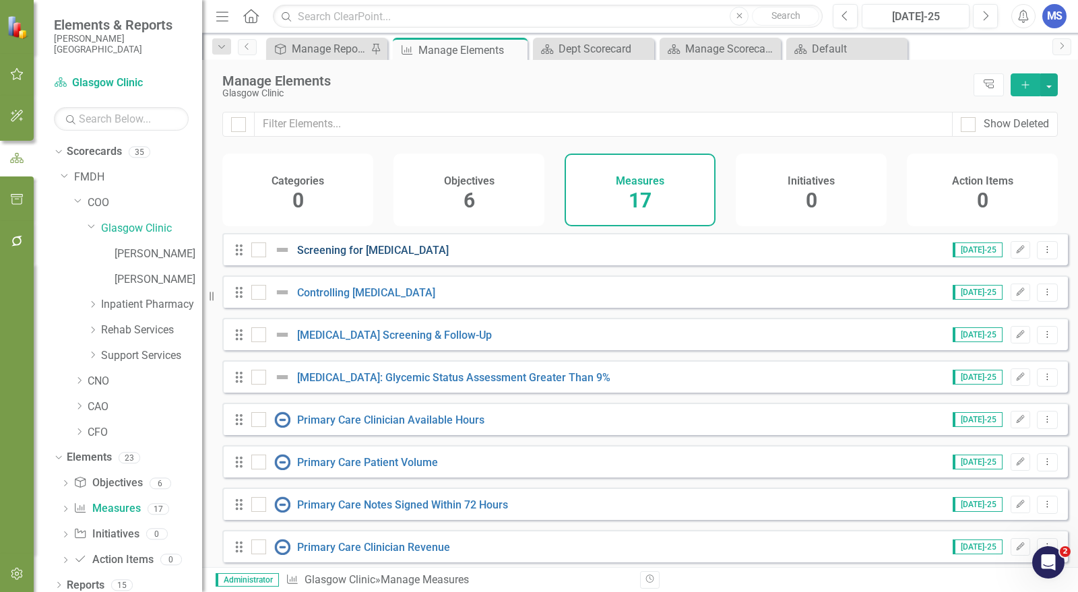
click at [401, 257] on link "Screening for [MEDICAL_DATA]" at bounding box center [373, 250] width 152 height 13
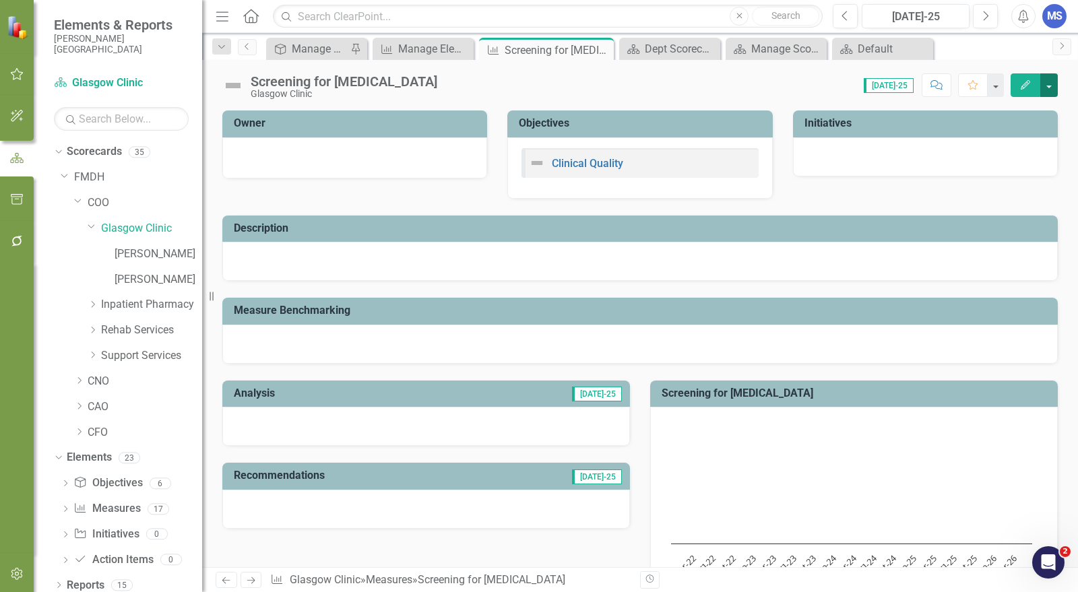
click at [1052, 86] on button "button" at bounding box center [1050, 85] width 18 height 24
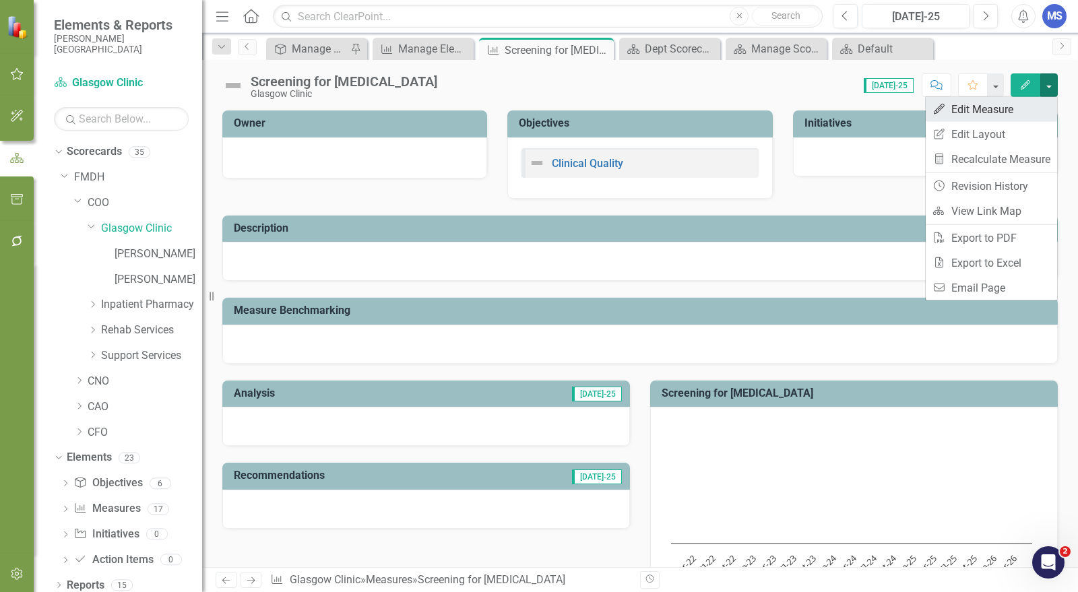
click at [990, 113] on link "Edit Edit Measure" at bounding box center [991, 109] width 131 height 25
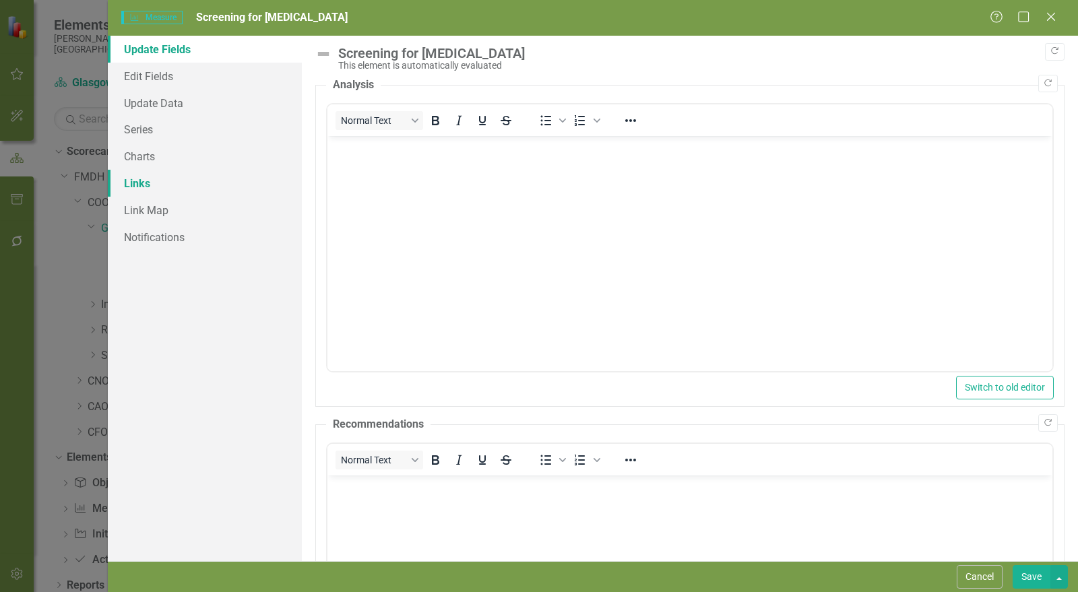
click at [150, 177] on link "Links" at bounding box center [205, 183] width 194 height 27
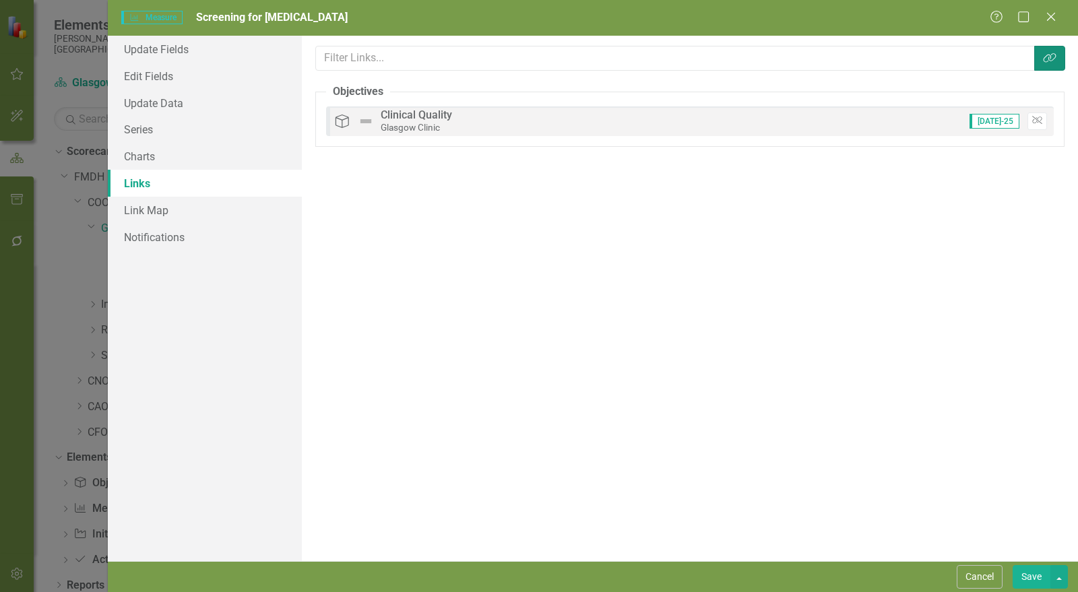
click at [1043, 59] on icon "Link Tag" at bounding box center [1049, 58] width 13 height 11
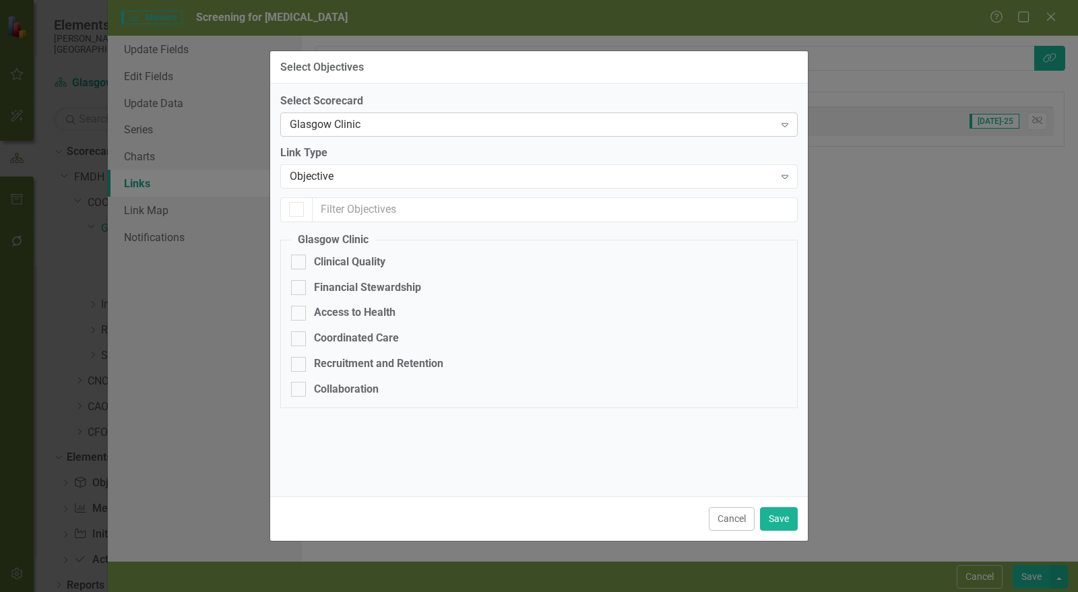
click at [332, 126] on div "Glasgow Clinic" at bounding box center [532, 125] width 485 height 16
checkbox input "true"
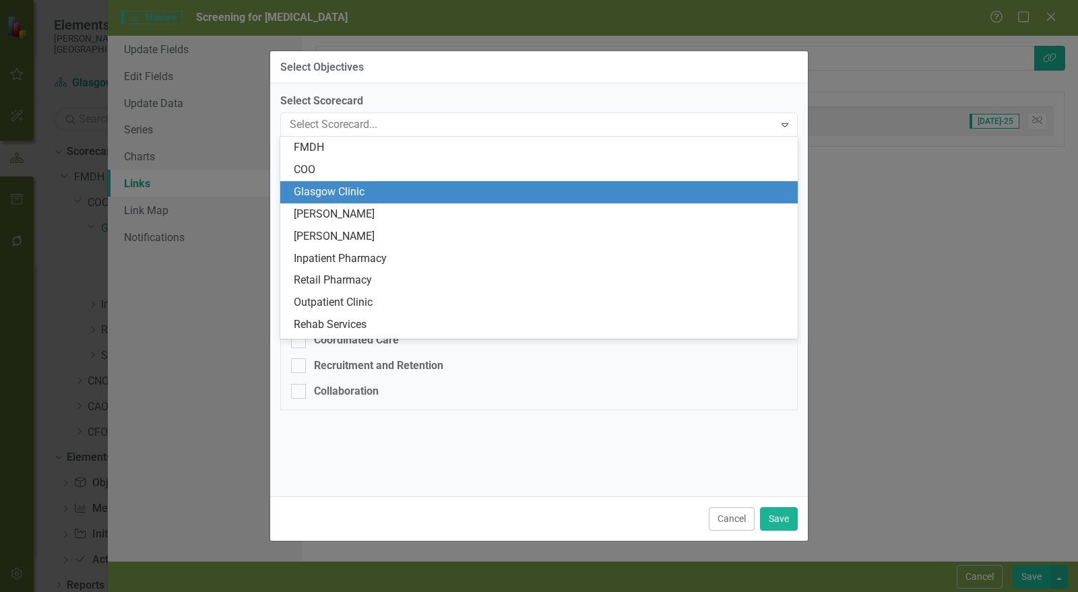
checkbox input "false"
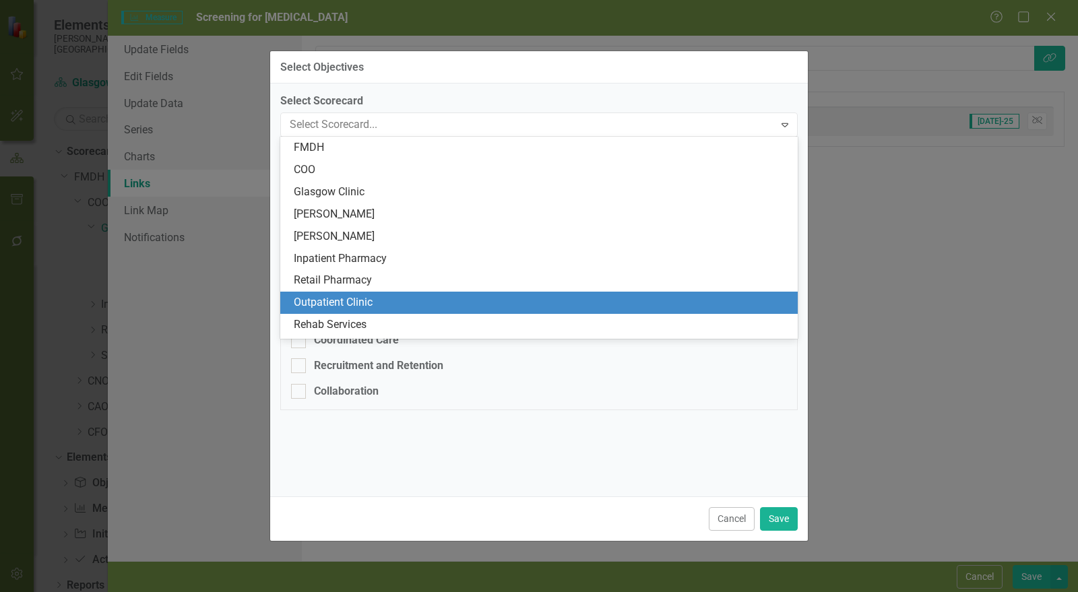
click at [728, 519] on button "Cancel" at bounding box center [732, 520] width 46 height 24
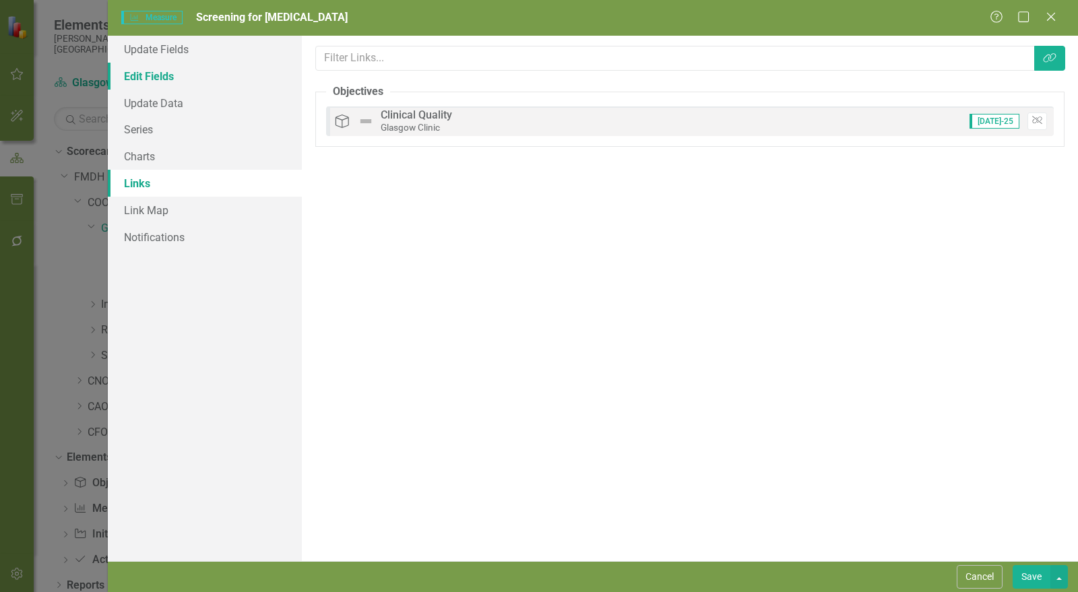
click at [179, 72] on link "Edit Fields" at bounding box center [205, 76] width 194 height 27
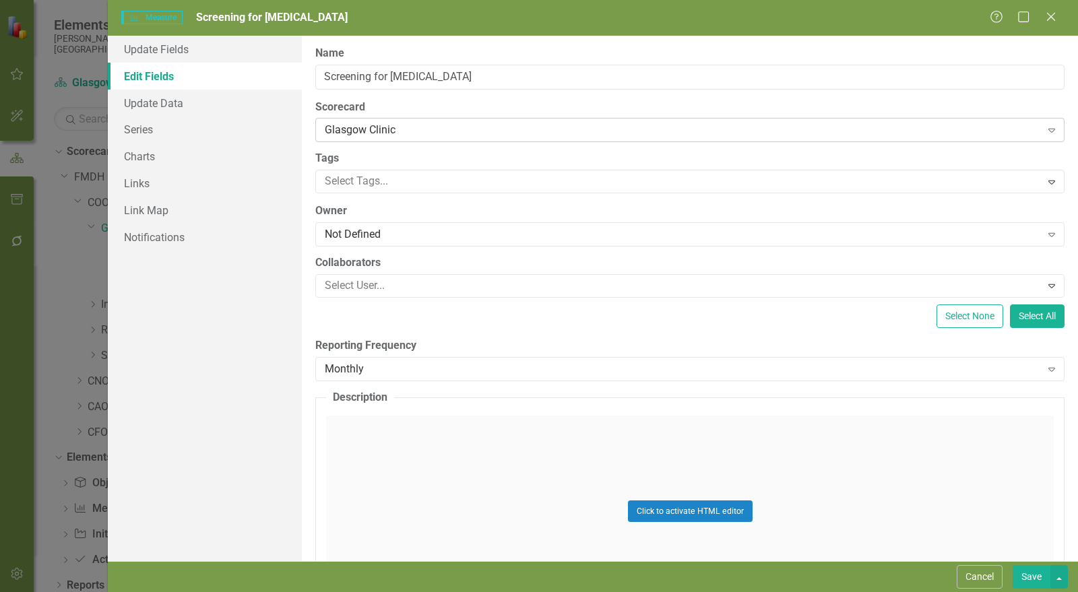
click at [489, 127] on div "Glasgow Clinic" at bounding box center [683, 131] width 717 height 16
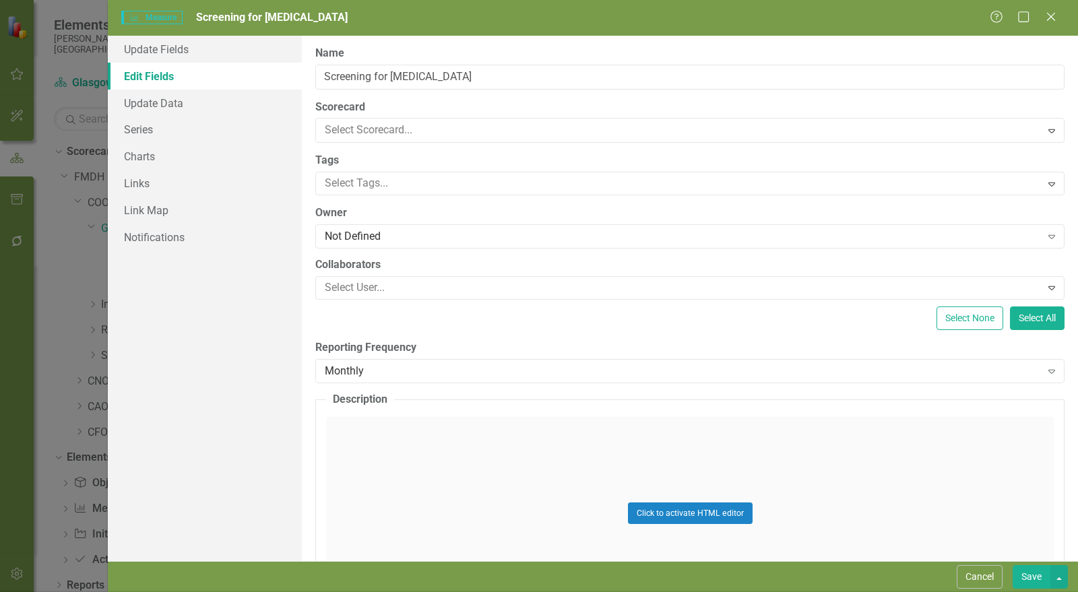
scroll to position [374, 0]
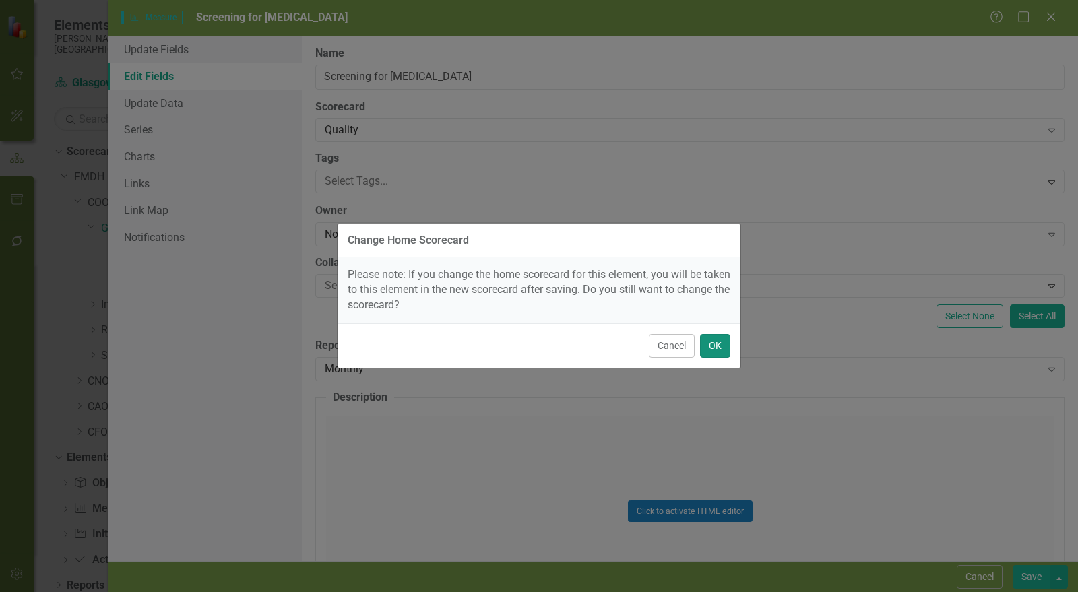
click at [717, 344] on button "OK" at bounding box center [715, 346] width 30 height 24
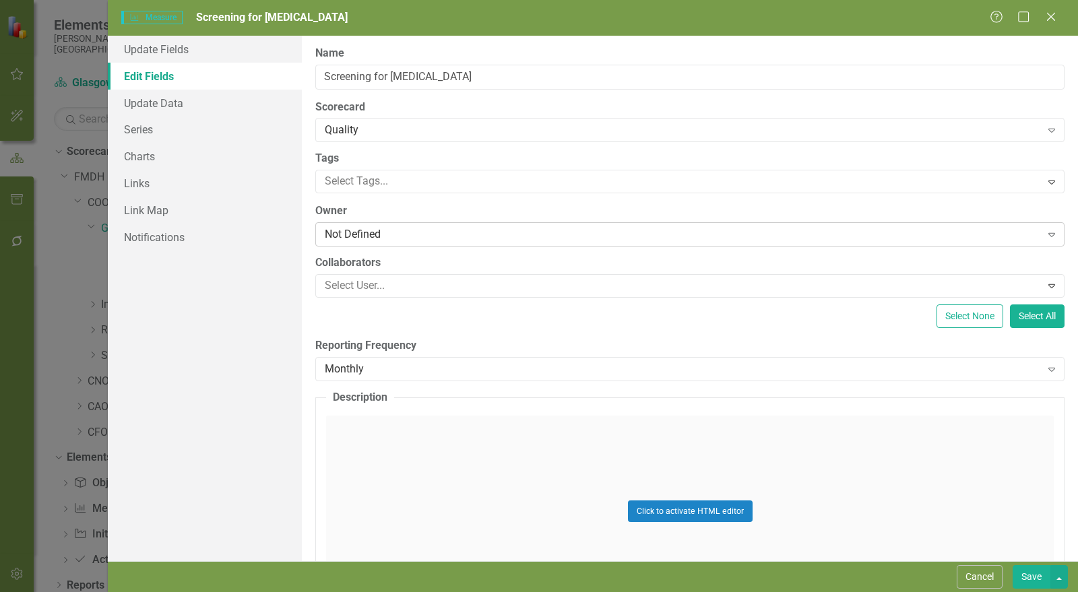
click at [363, 231] on div "Not Defined" at bounding box center [683, 235] width 717 height 16
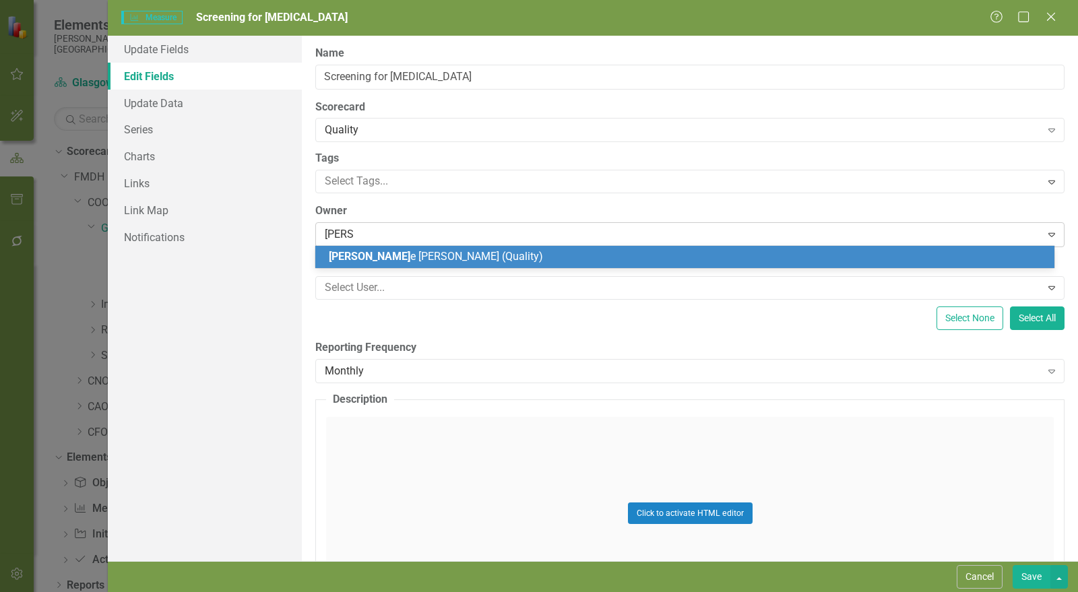
type input "[PERSON_NAME]"
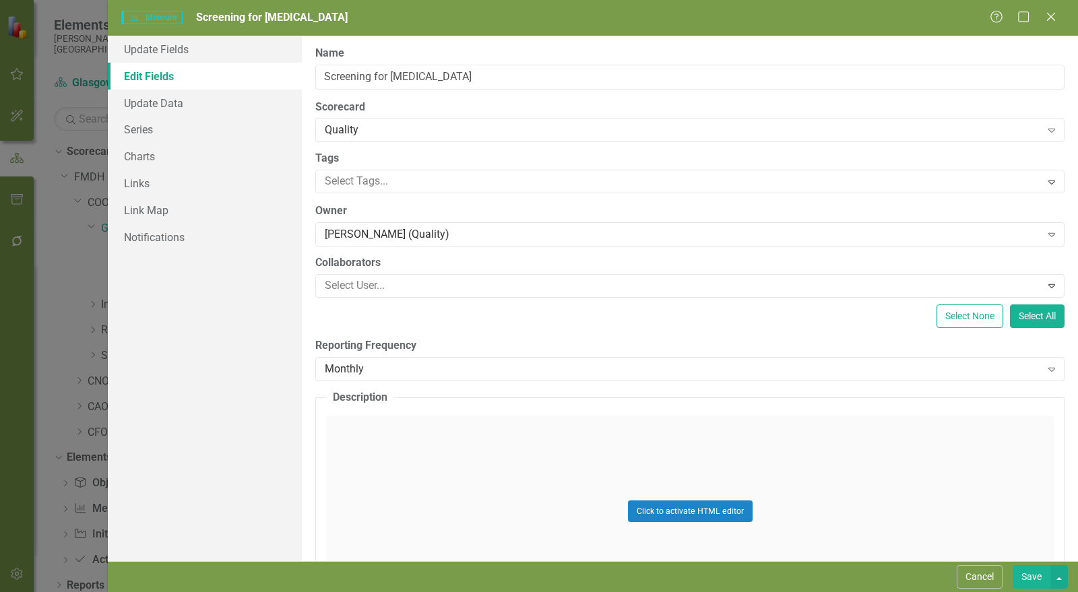
drag, startPoint x: 1025, startPoint y: 580, endPoint x: 728, endPoint y: 320, distance: 395.0
click at [1026, 580] on button "Save" at bounding box center [1032, 578] width 38 height 24
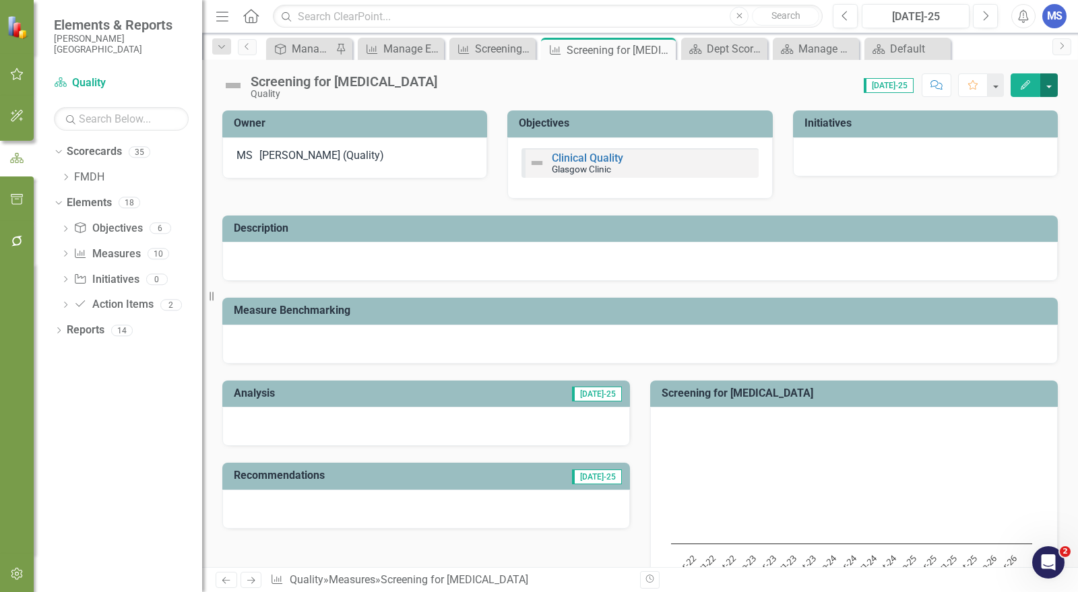
click at [1054, 80] on button "button" at bounding box center [1050, 85] width 18 height 24
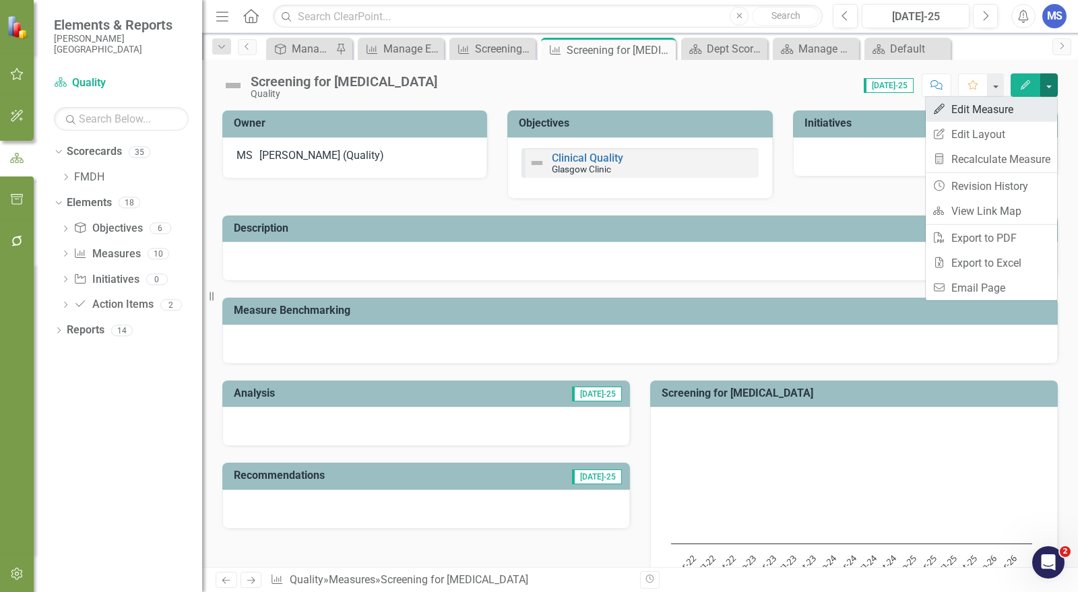
click at [983, 110] on link "Edit Edit Measure" at bounding box center [991, 109] width 131 height 25
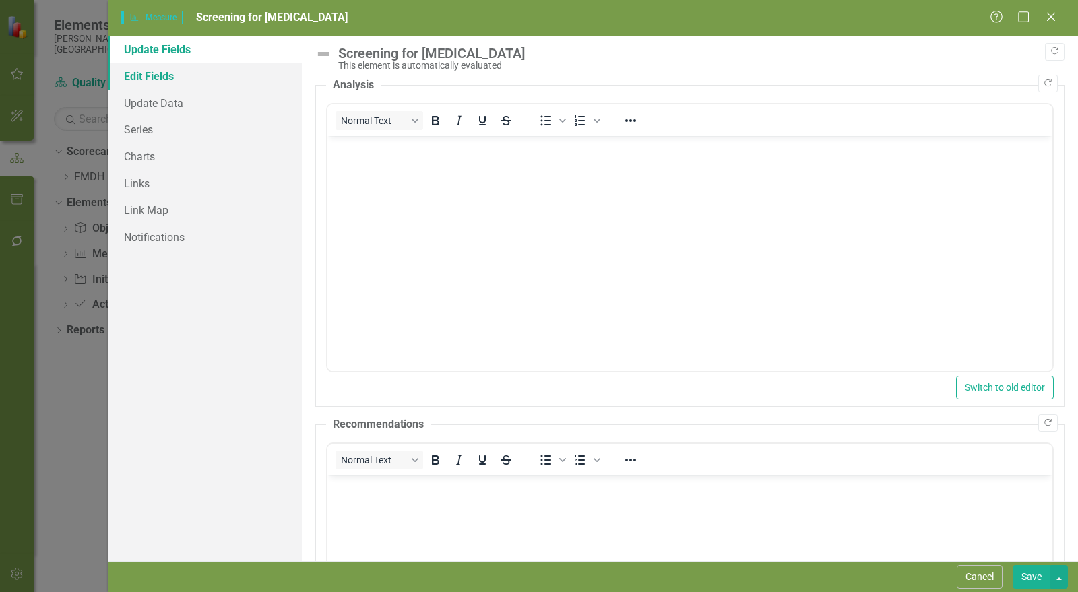
click at [156, 77] on link "Edit Fields" at bounding box center [205, 76] width 194 height 27
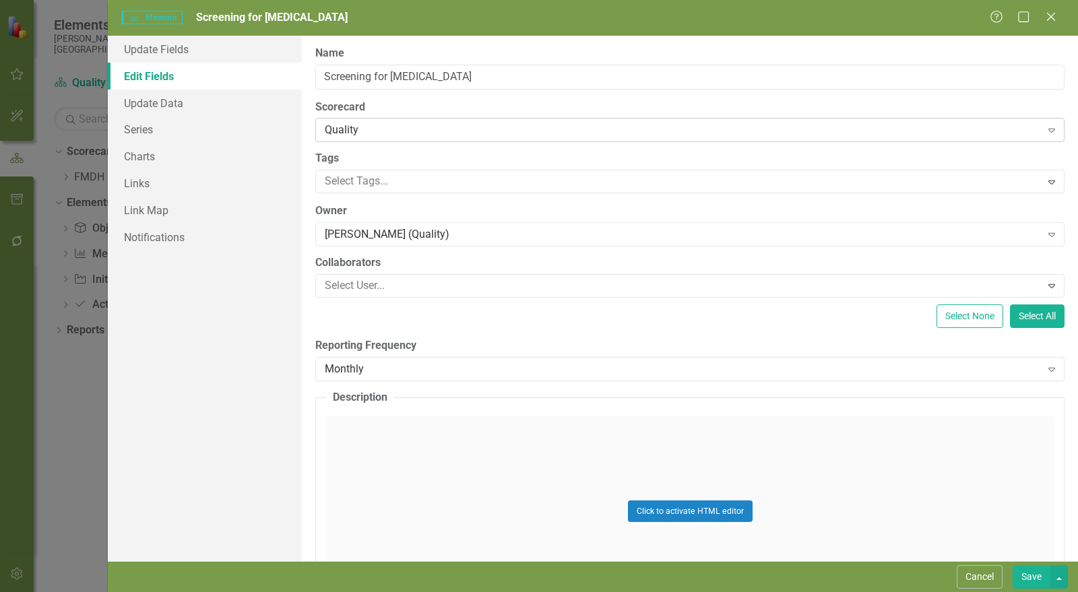
click at [372, 134] on div "Quality" at bounding box center [683, 131] width 717 height 16
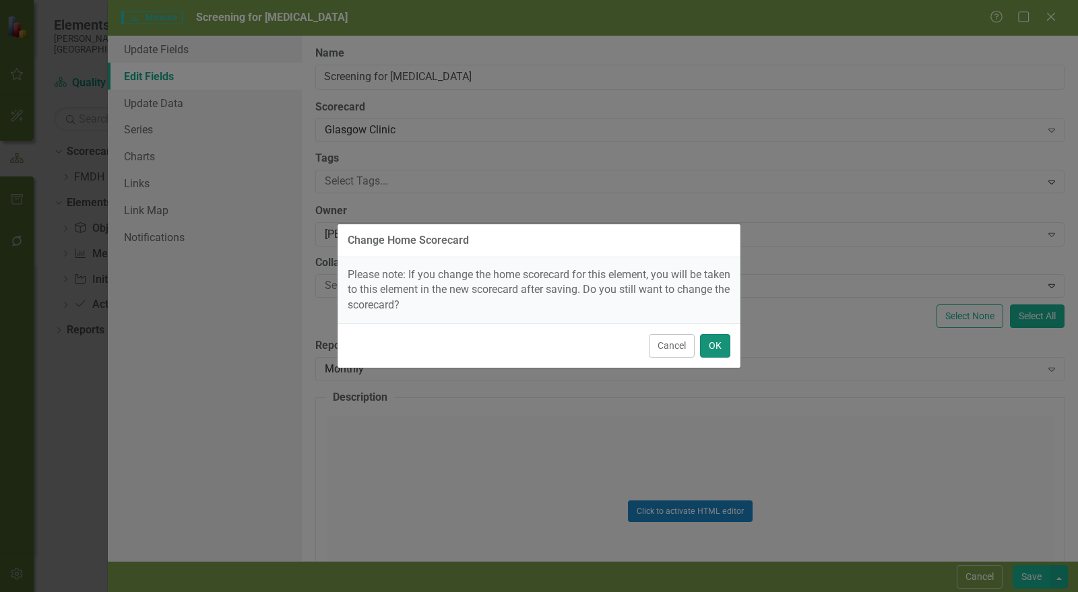
click at [723, 351] on button "OK" at bounding box center [715, 346] width 30 height 24
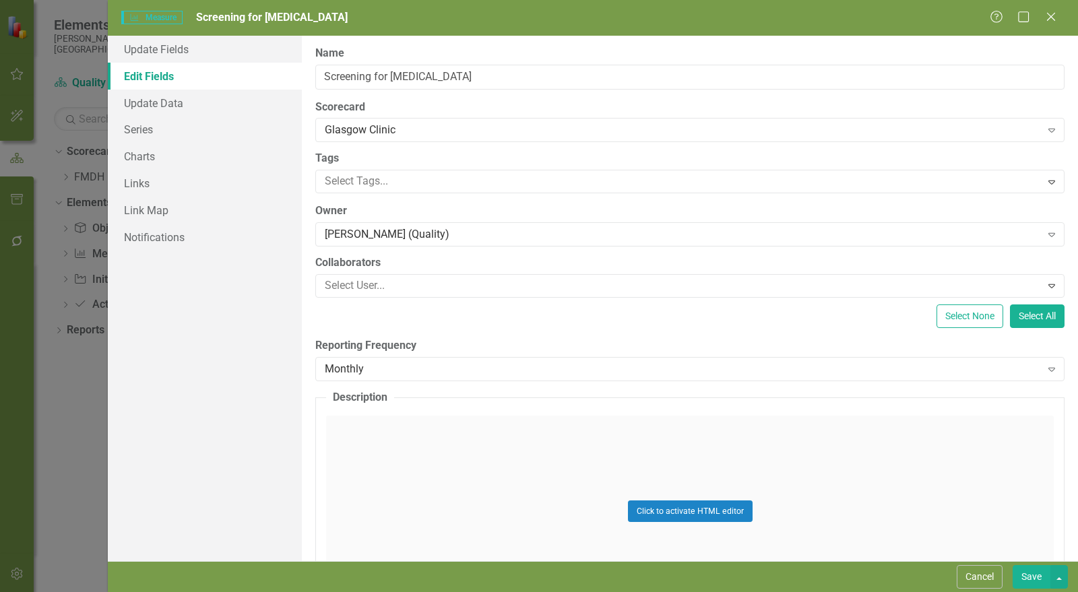
click at [1029, 580] on button "Save" at bounding box center [1032, 578] width 38 height 24
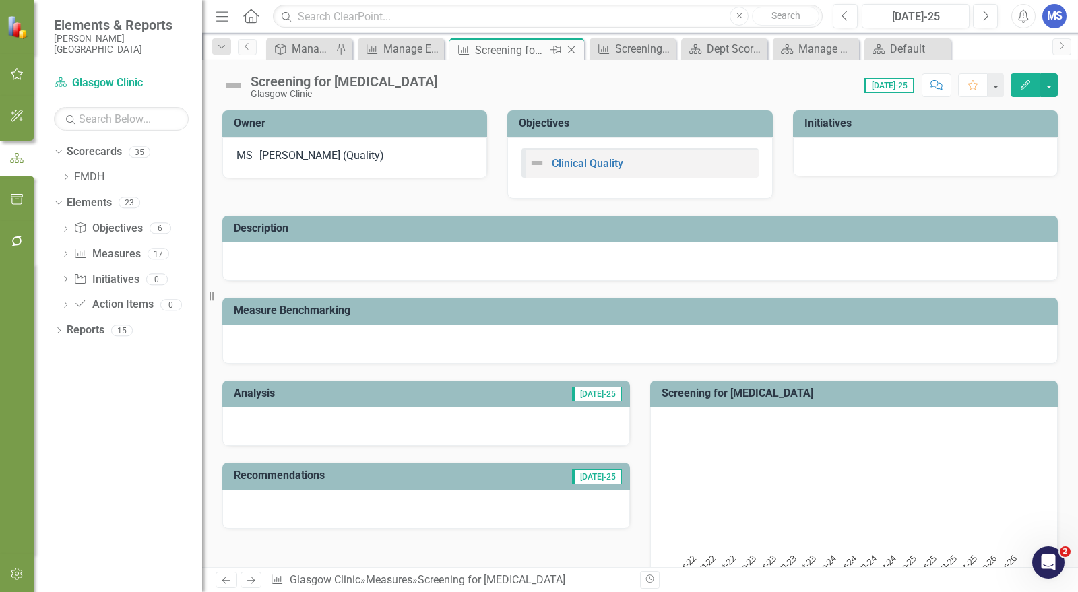
click at [573, 53] on icon "Close" at bounding box center [571, 49] width 13 height 11
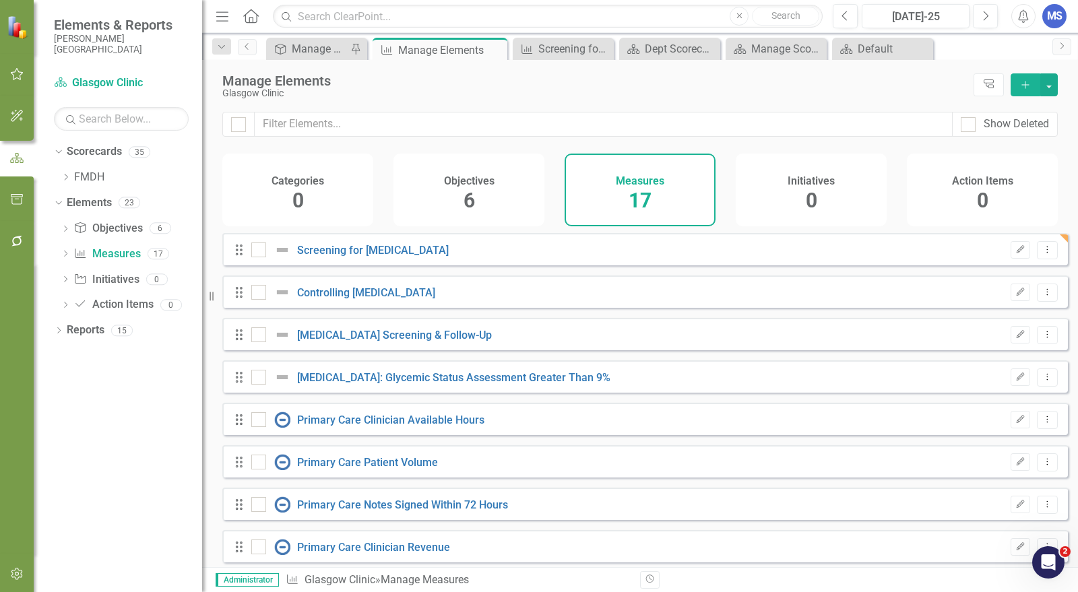
checkbox input "false"
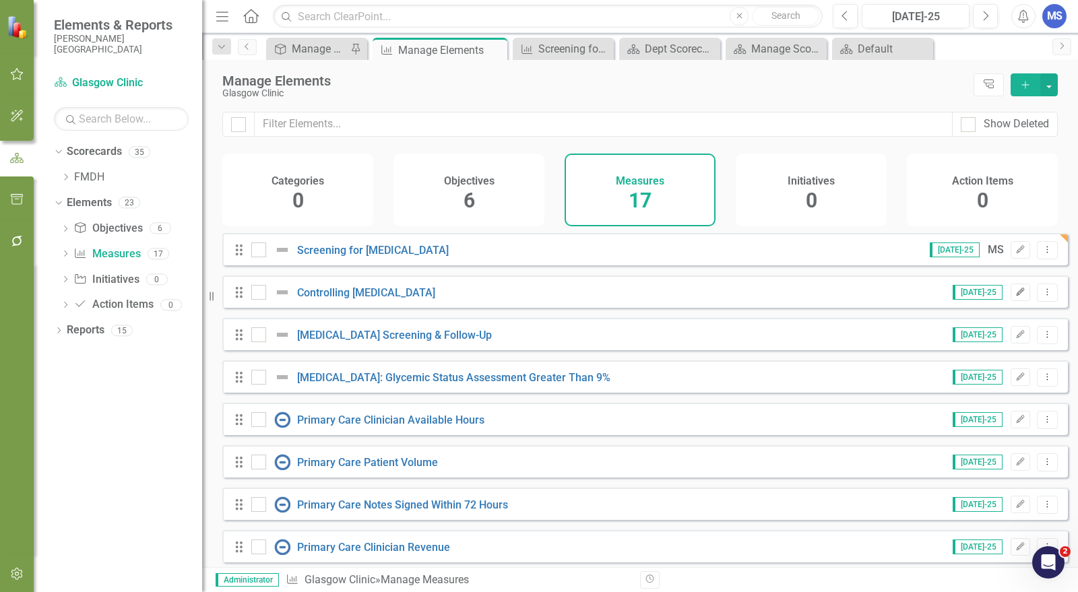
click at [1016, 297] on icon "Edit" at bounding box center [1021, 292] width 10 height 8
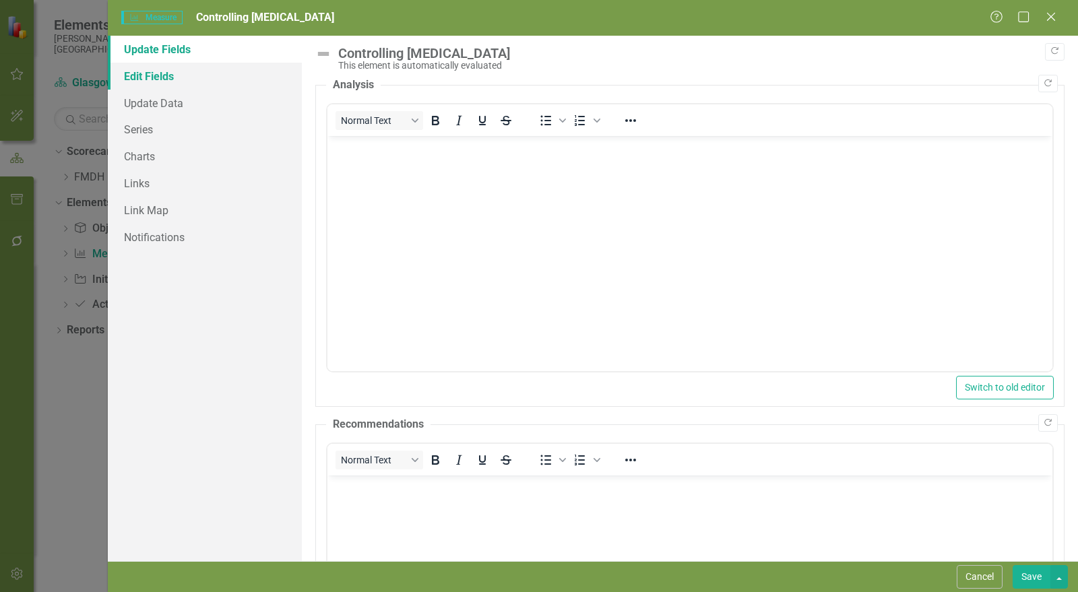
click at [155, 80] on link "Edit Fields" at bounding box center [205, 76] width 194 height 27
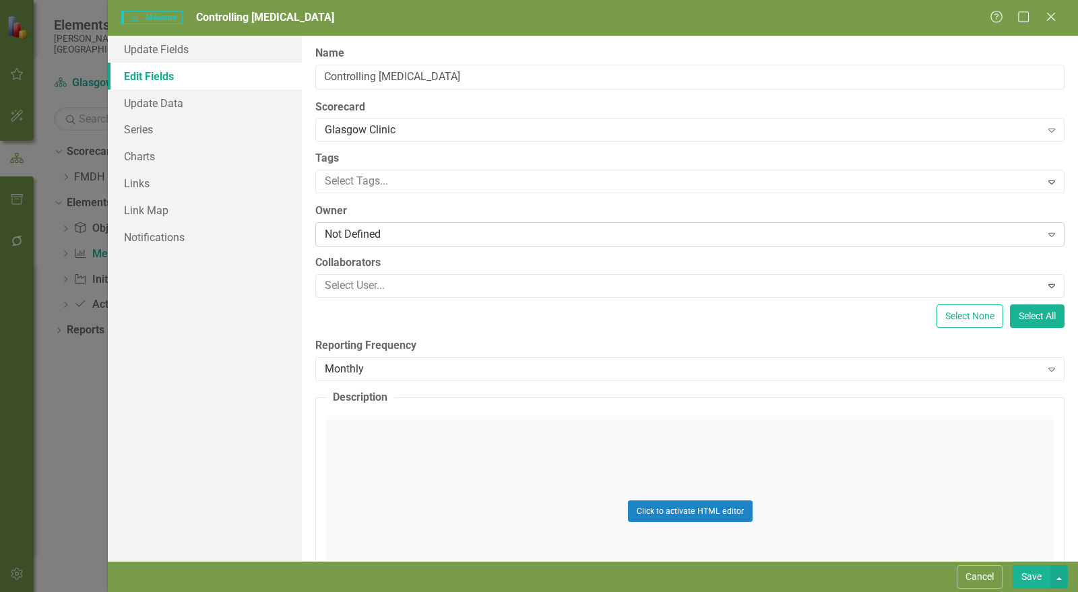
click at [377, 232] on div "Not Defined" at bounding box center [683, 235] width 717 height 16
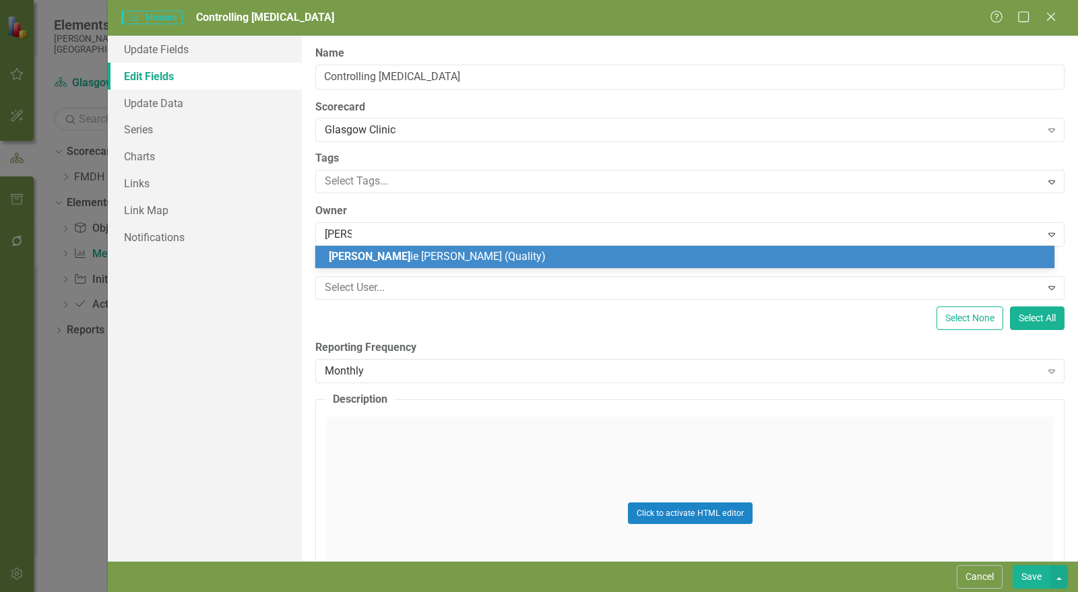
type input "[PERSON_NAME]"
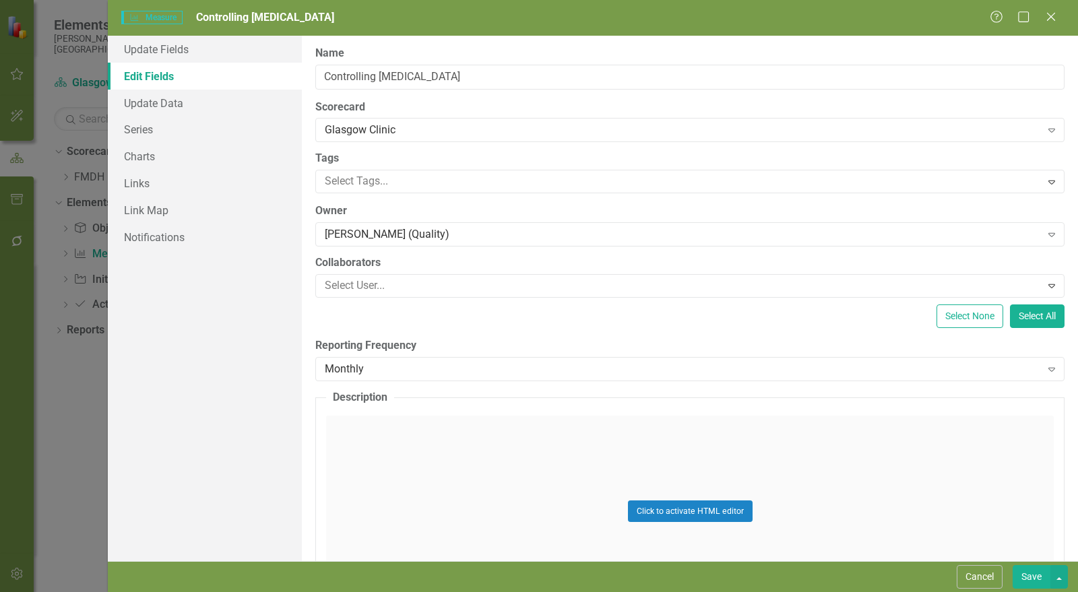
click at [1026, 578] on button "Save" at bounding box center [1032, 578] width 38 height 24
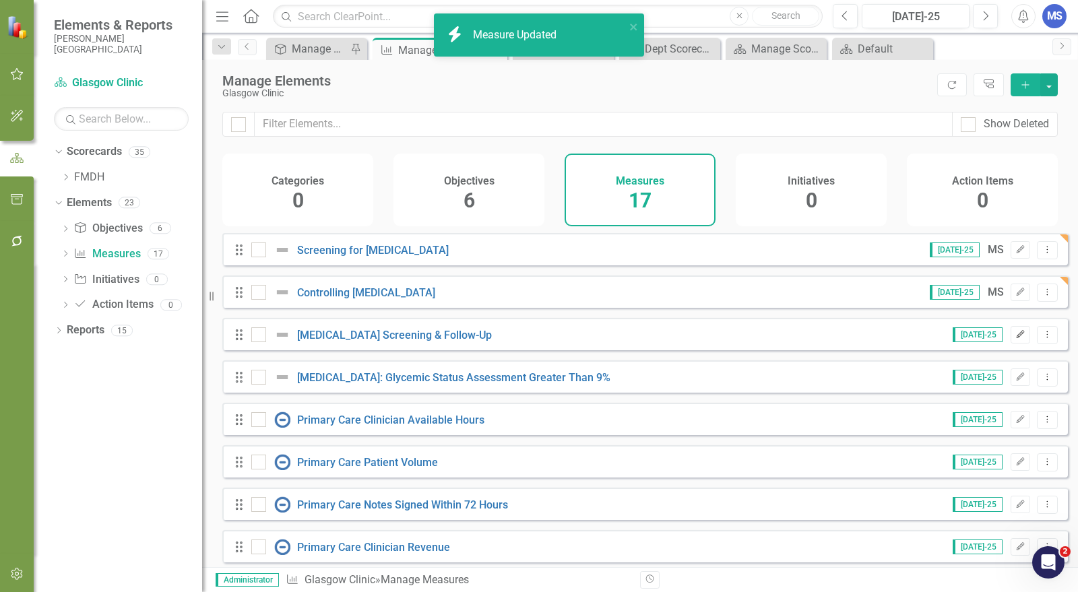
click at [1011, 344] on button "Edit" at bounding box center [1021, 335] width 20 height 18
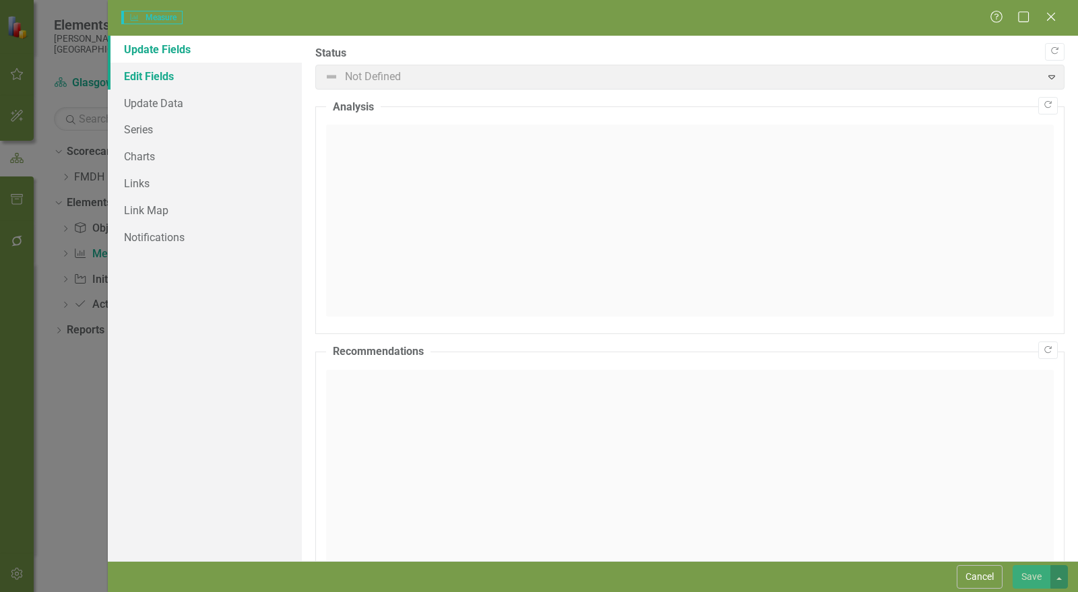
click at [186, 78] on link "Edit Fields" at bounding box center [205, 76] width 194 height 27
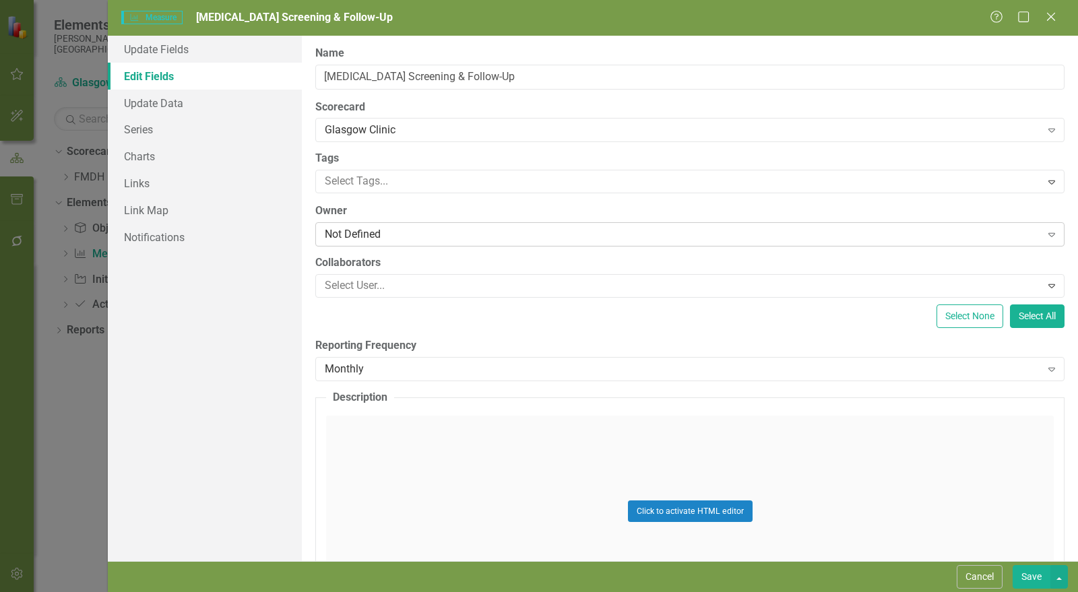
click at [373, 236] on div "Not Defined" at bounding box center [683, 235] width 717 height 16
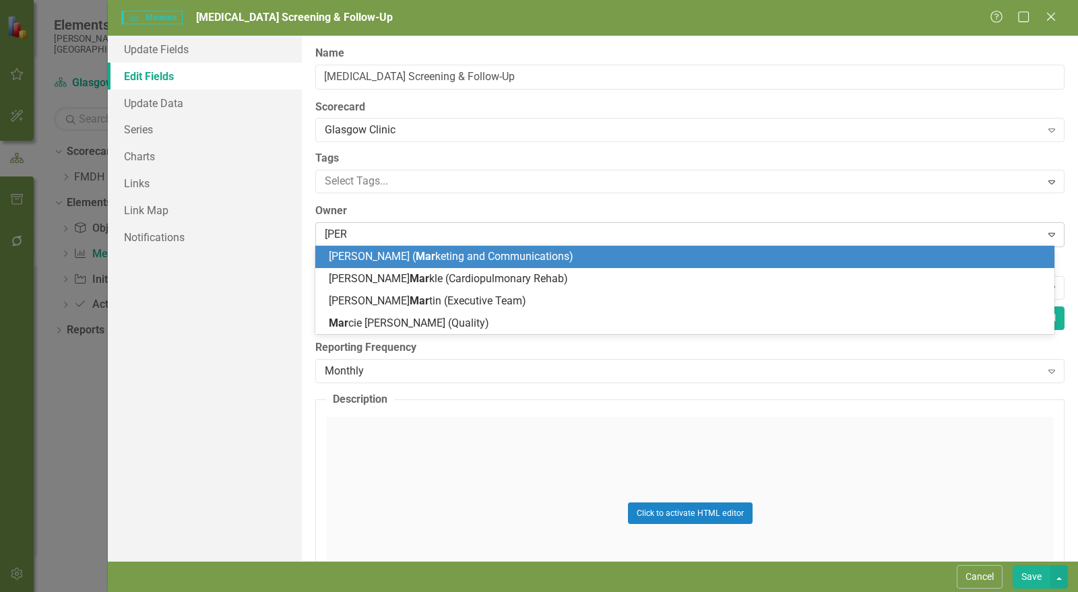
type input "[PERSON_NAME]"
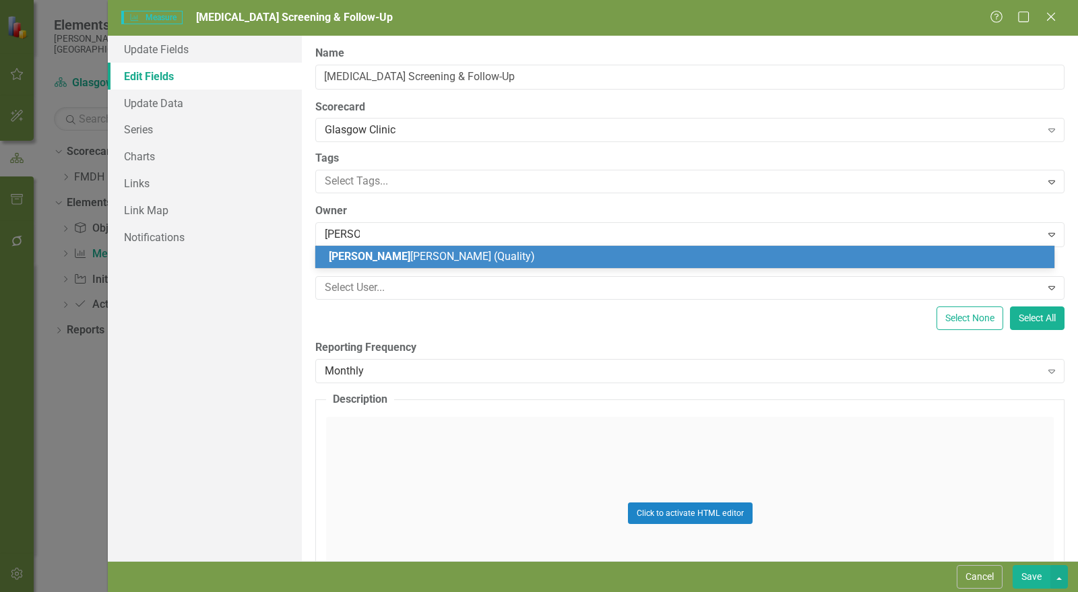
click at [369, 258] on span "[PERSON_NAME] (Quality)" at bounding box center [432, 256] width 206 height 13
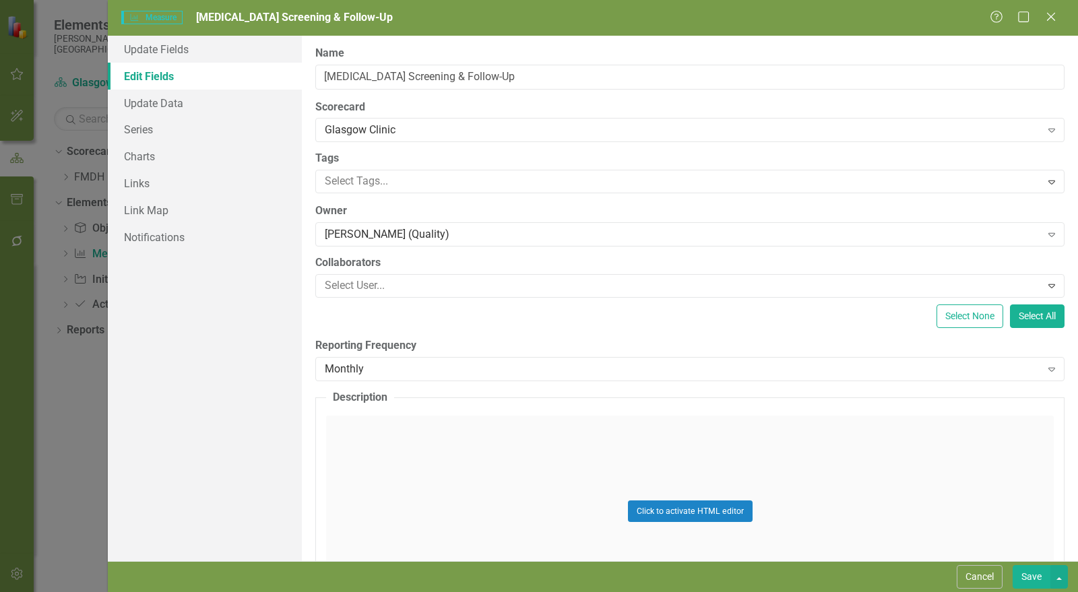
click at [1023, 576] on button "Save" at bounding box center [1032, 578] width 38 height 24
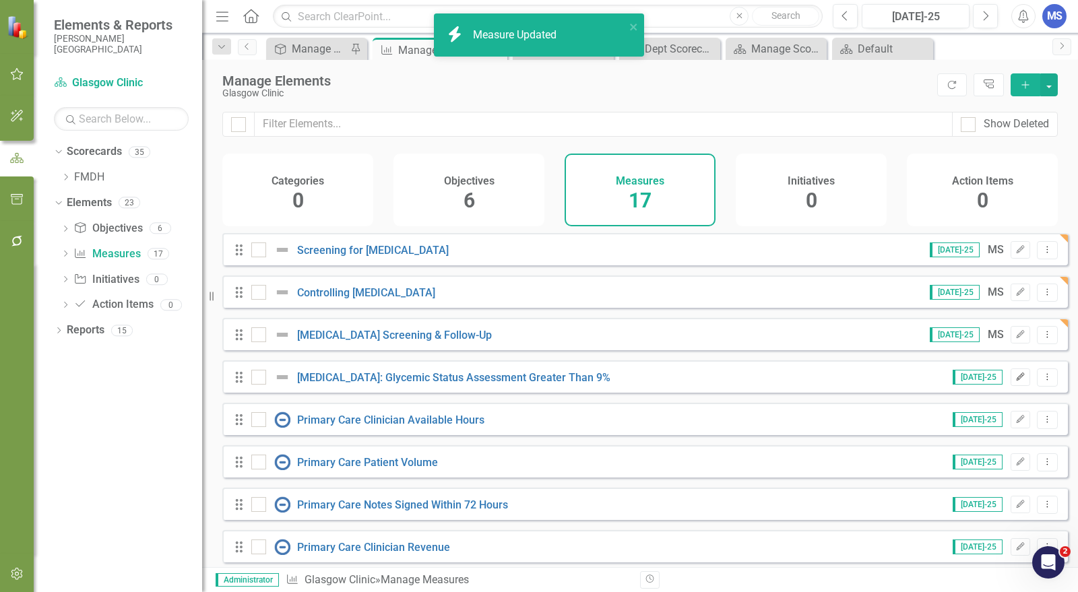
click at [1016, 382] on icon "Edit" at bounding box center [1021, 377] width 10 height 8
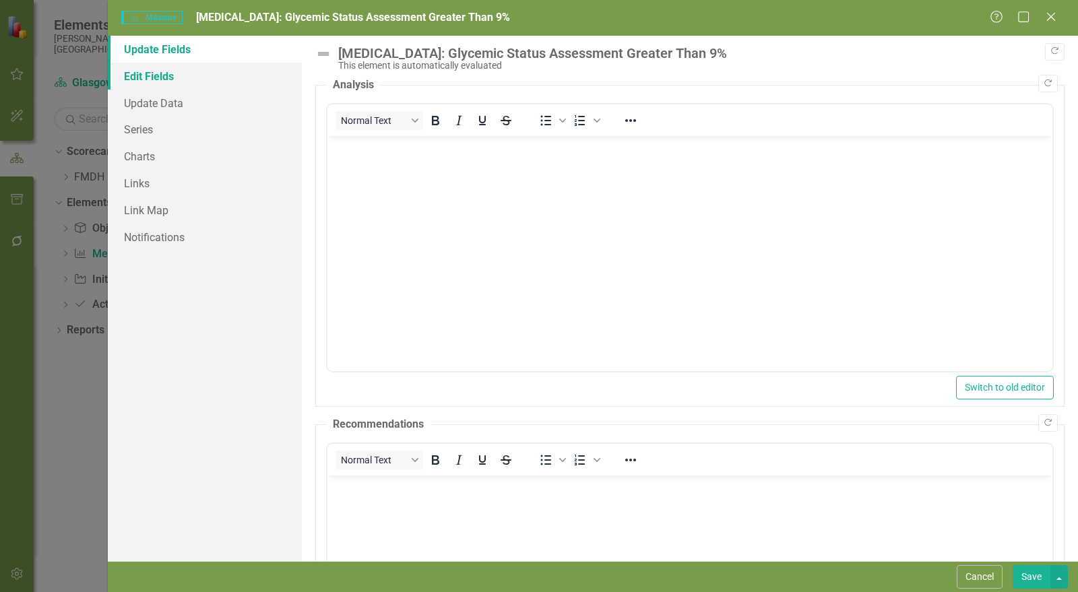
click at [156, 80] on link "Edit Fields" at bounding box center [205, 76] width 194 height 27
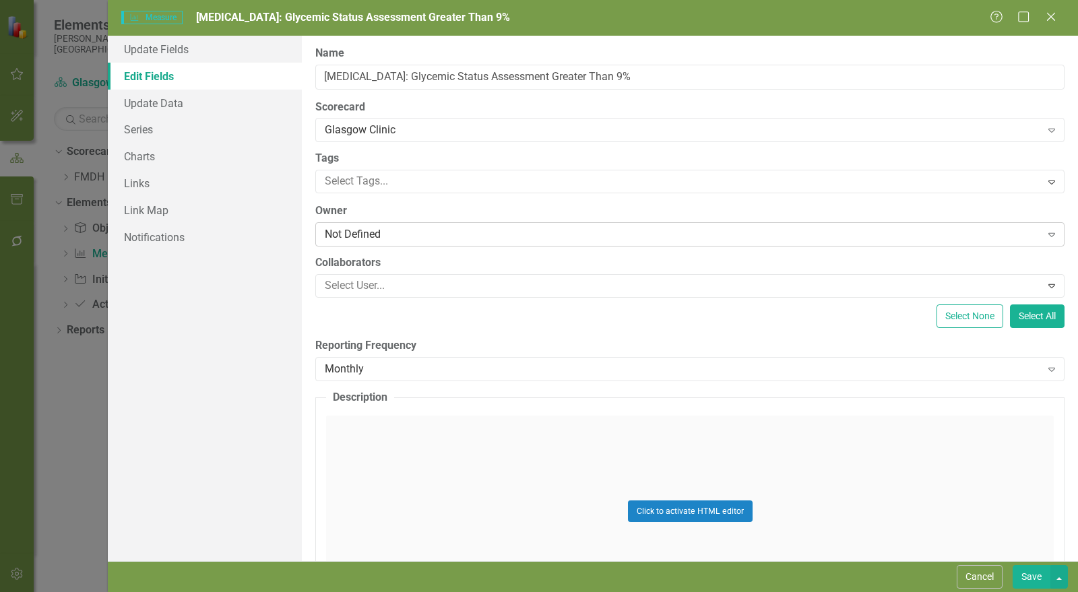
click at [372, 231] on div "Not Defined" at bounding box center [683, 235] width 717 height 16
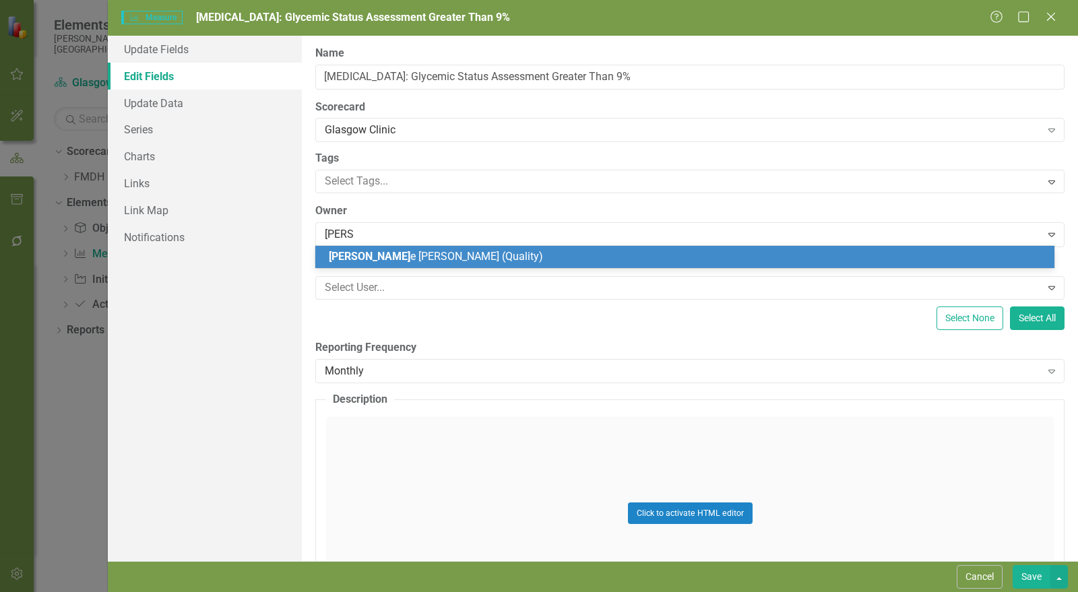
type input "[PERSON_NAME]"
click at [354, 252] on span "[PERSON_NAME]" at bounding box center [370, 256] width 82 height 13
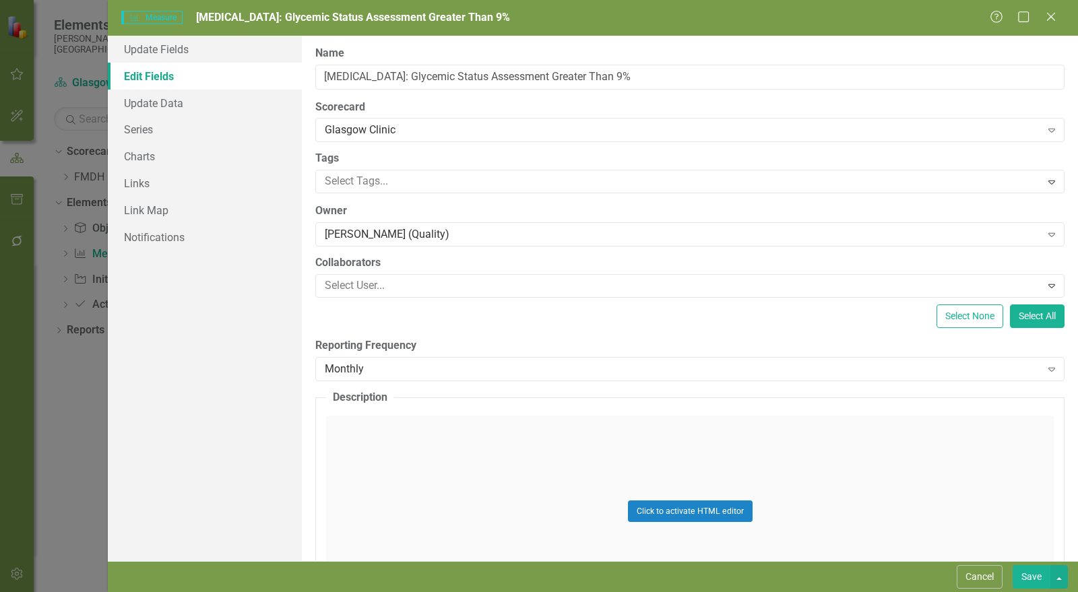
click at [1023, 572] on button "Save" at bounding box center [1032, 578] width 38 height 24
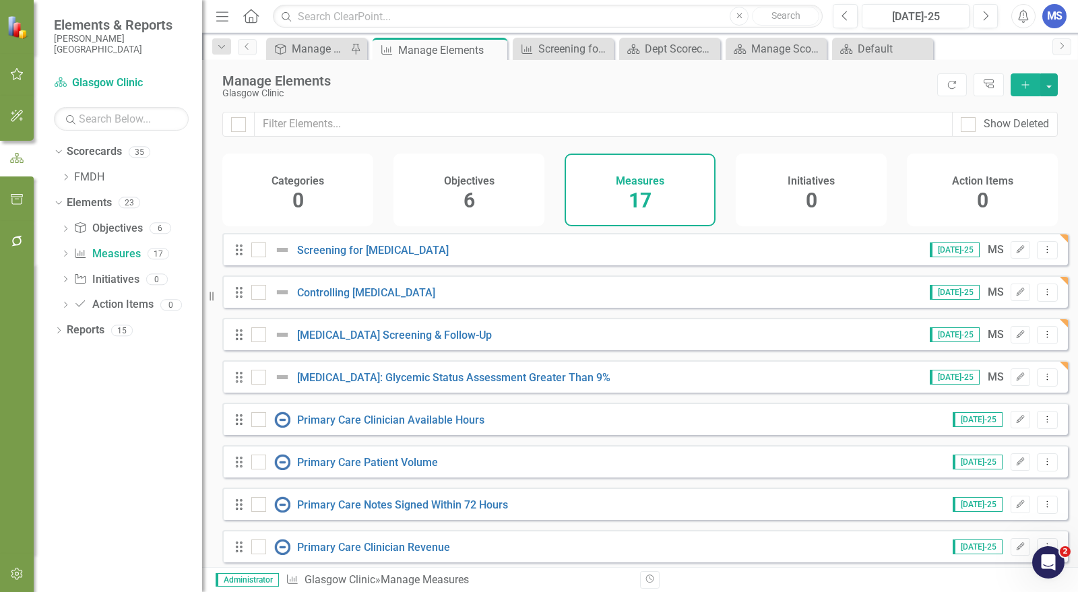
click at [1024, 85] on icon "Add" at bounding box center [1026, 84] width 12 height 9
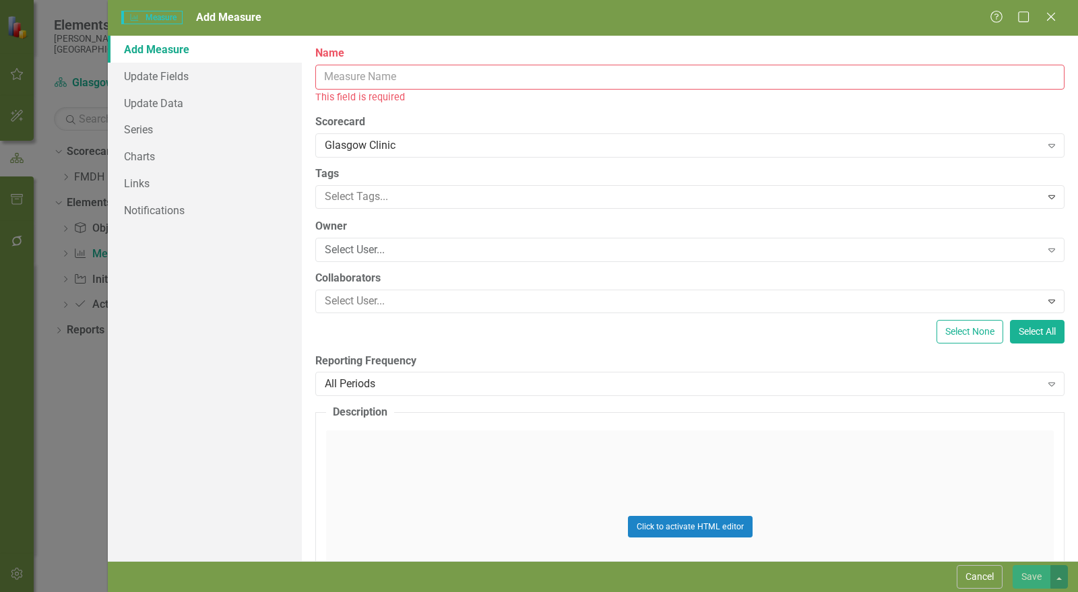
click at [748, 79] on input "Name" at bounding box center [690, 77] width 750 height 25
paste input "Updating Next [MEDICAL_DATA] due"
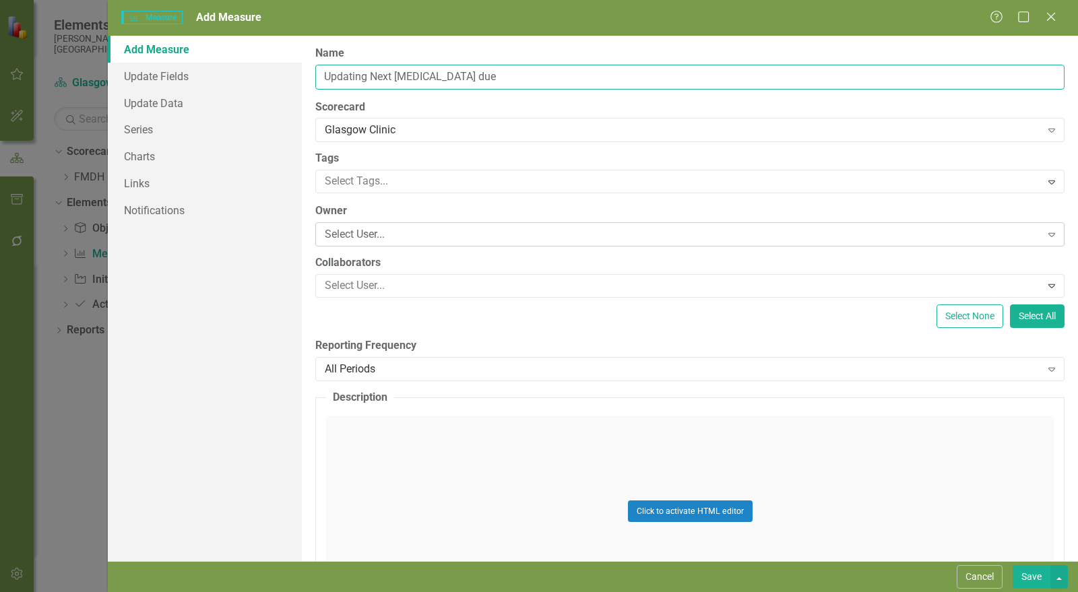
type input "Updating Next [MEDICAL_DATA] due"
click at [399, 237] on div "Select User..." at bounding box center [683, 235] width 717 height 16
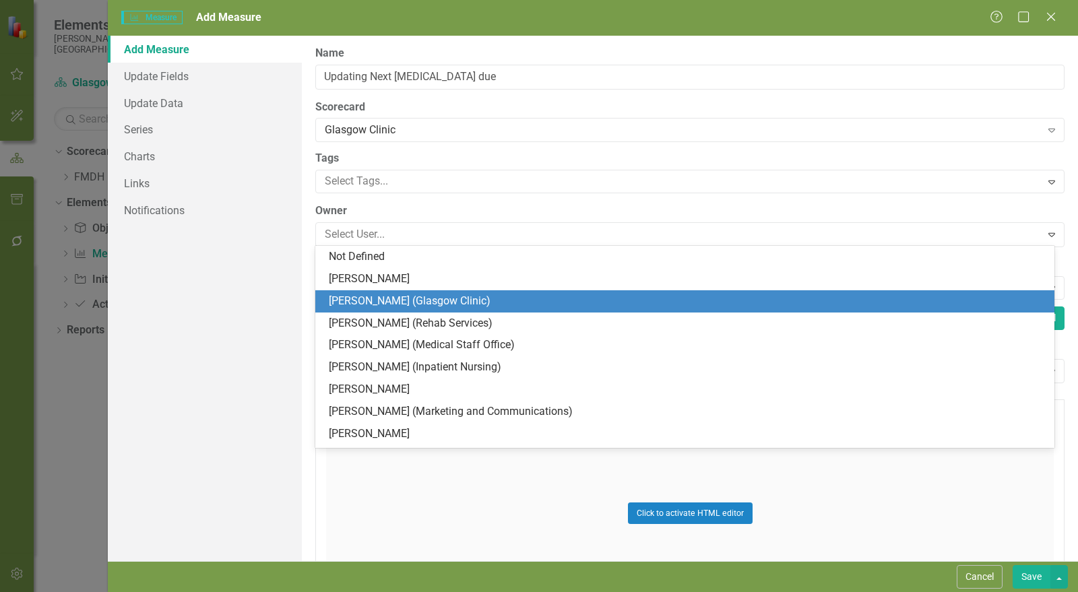
click at [401, 305] on div "[PERSON_NAME] (Glasgow Clinic)" at bounding box center [688, 302] width 718 height 16
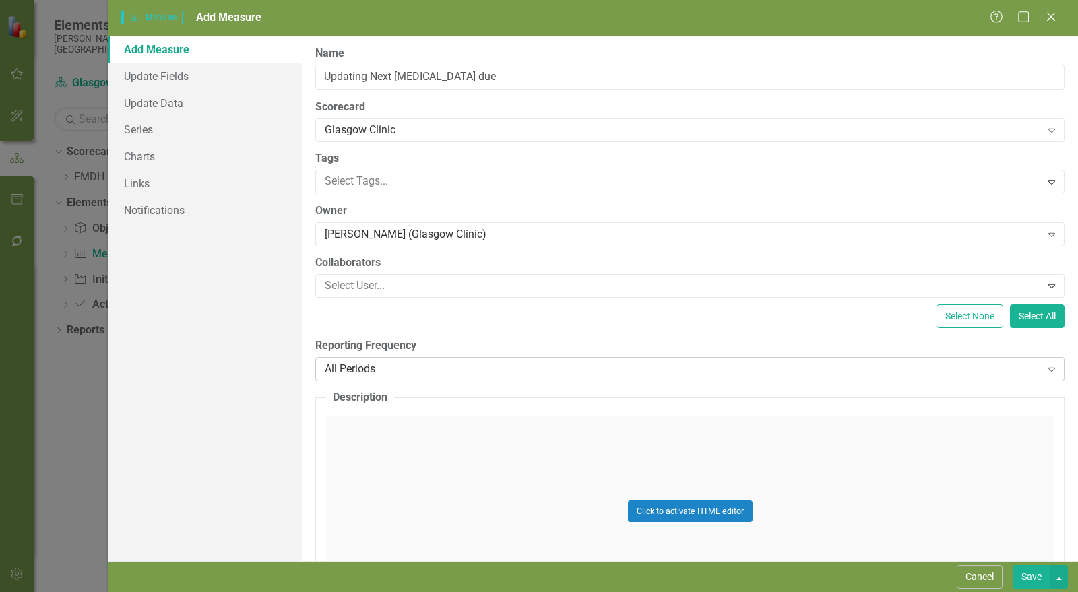
click at [385, 371] on div "All Periods" at bounding box center [683, 369] width 717 height 16
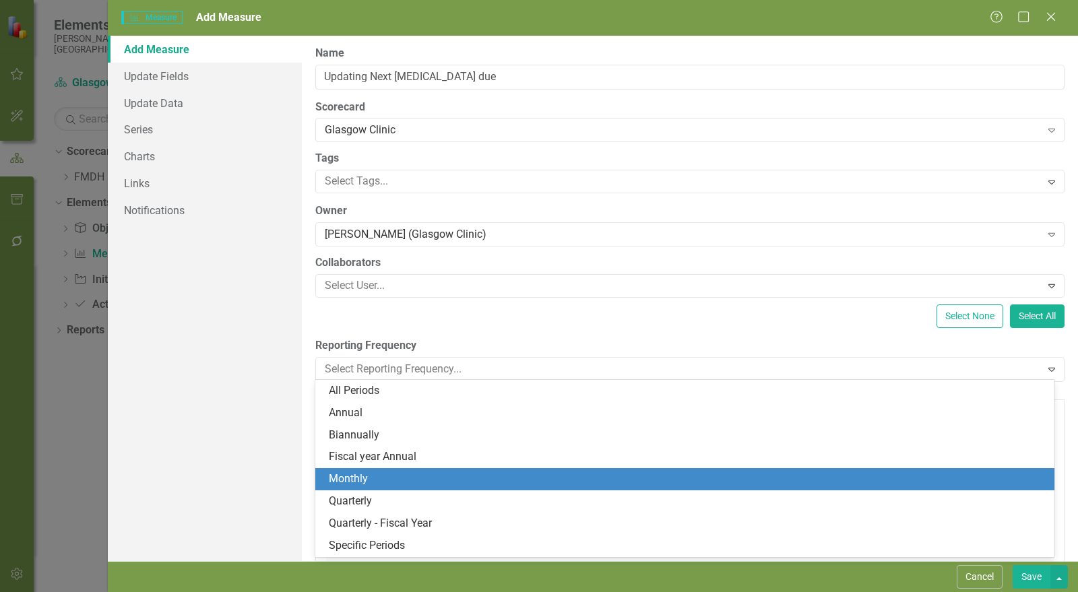
click at [376, 475] on div "Click to activate HTML editor" at bounding box center [690, 513] width 728 height 192
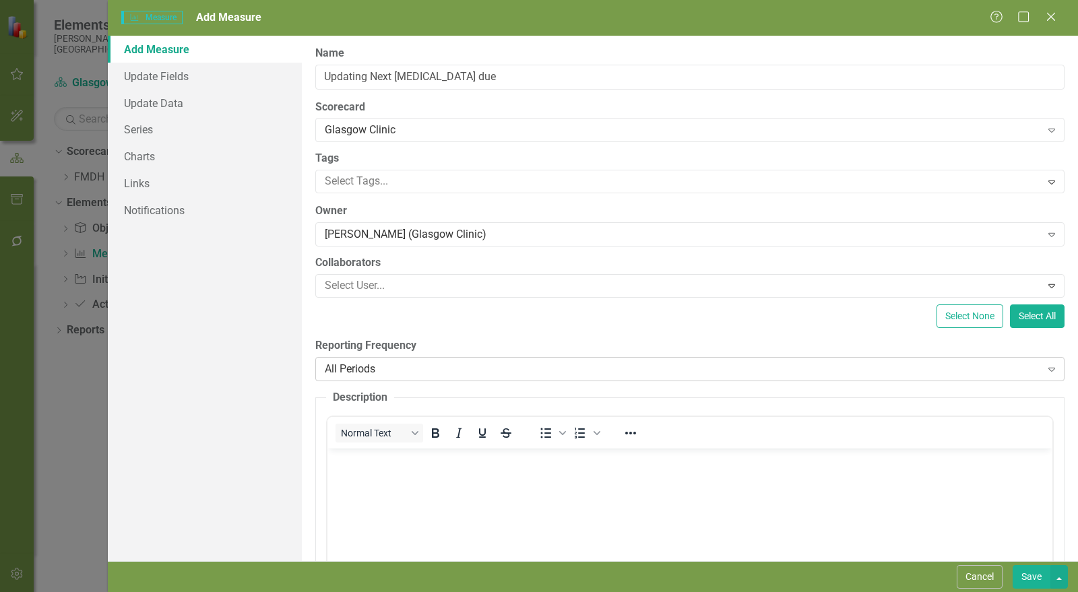
drag, startPoint x: 376, startPoint y: 475, endPoint x: 345, endPoint y: 369, distance: 110.9
click at [345, 369] on div "All Periods" at bounding box center [683, 369] width 717 height 16
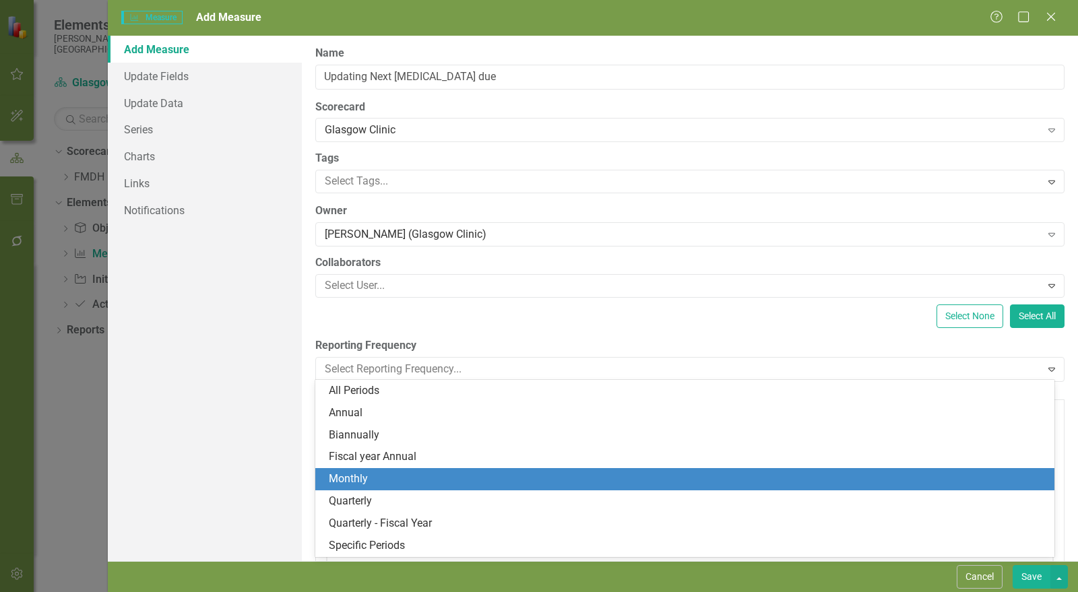
click at [366, 477] on div "Monthly" at bounding box center [688, 480] width 718 height 16
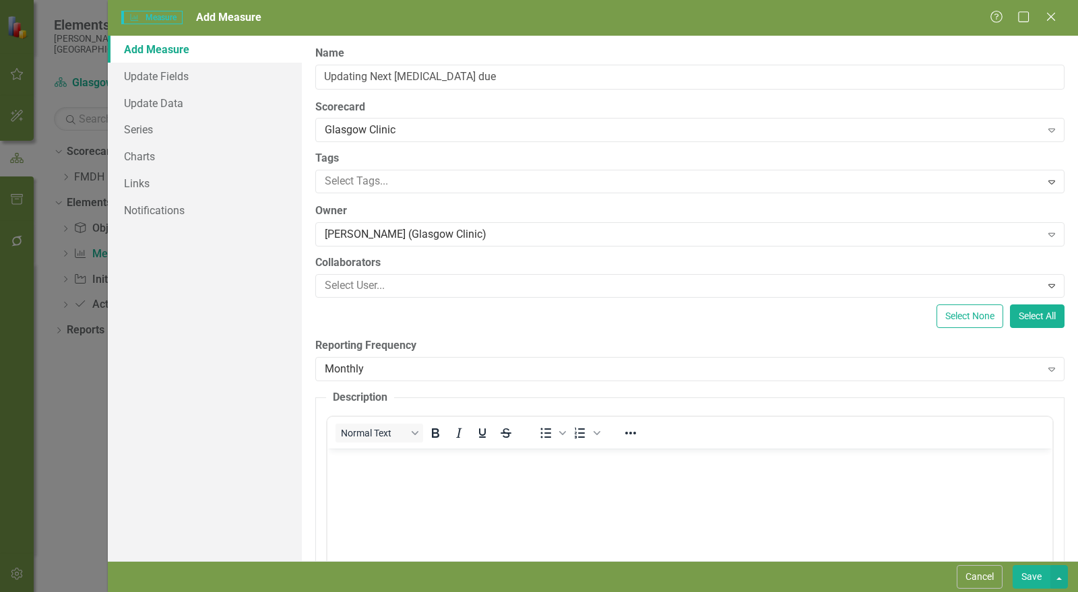
scroll to position [176, 0]
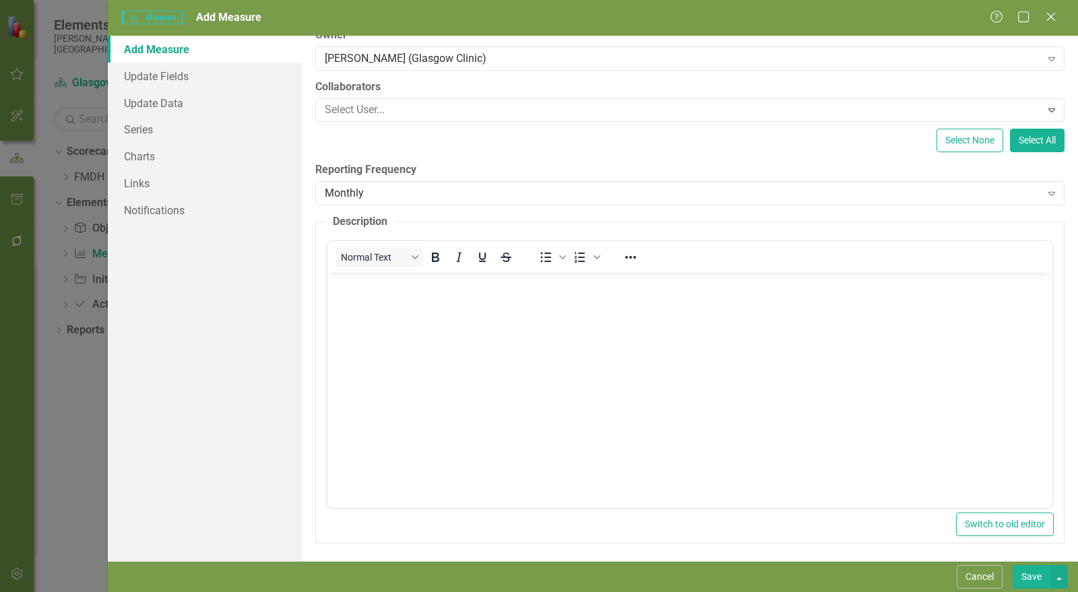
click at [623, 348] on body "Rich Text Area. Press ALT-0 for help." at bounding box center [690, 373] width 725 height 202
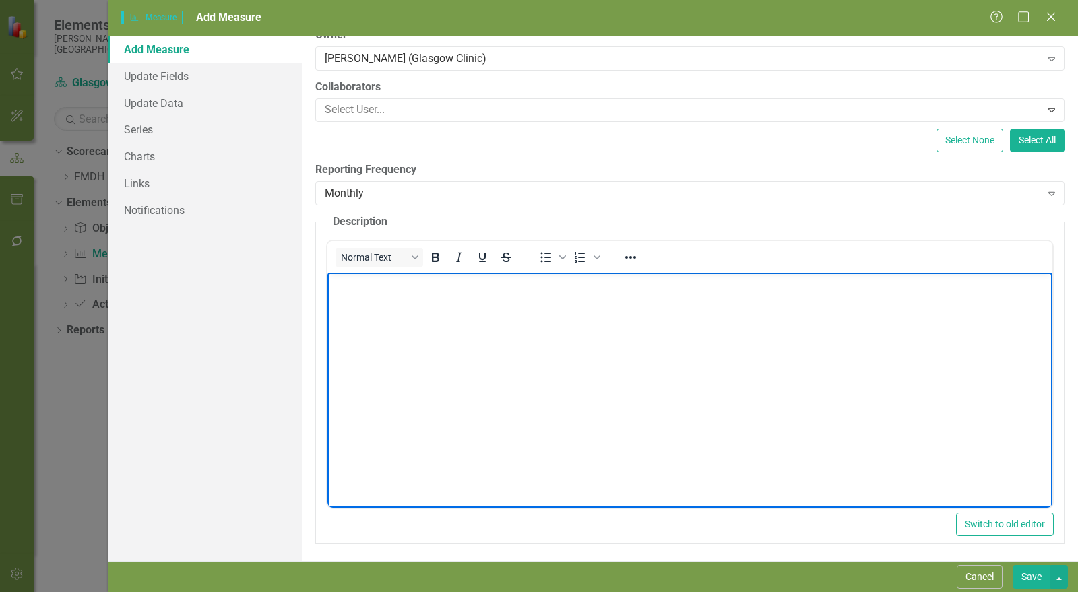
click at [845, 368] on body "Rich Text Area. Press ALT-0 for help." at bounding box center [690, 373] width 725 height 202
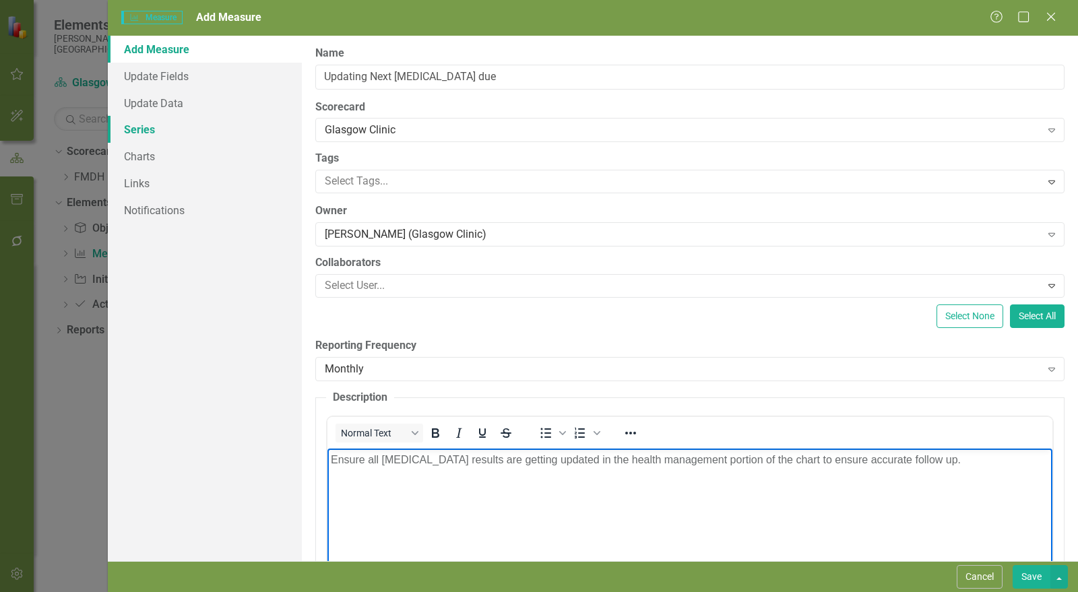
click at [161, 133] on link "Series" at bounding box center [205, 129] width 194 height 27
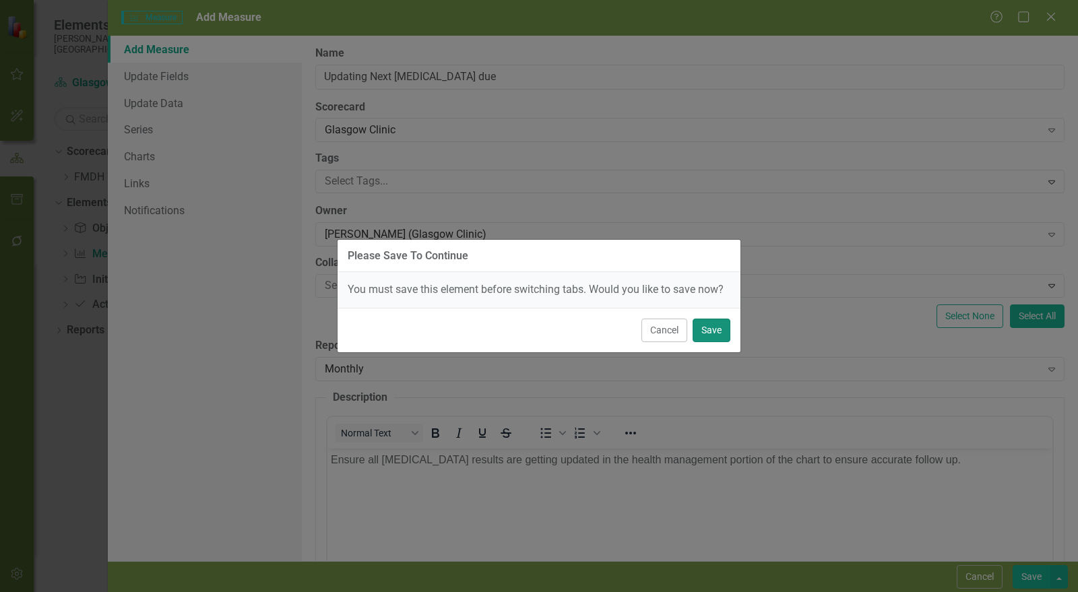
drag, startPoint x: 719, startPoint y: 331, endPoint x: 653, endPoint y: 299, distance: 73.6
click at [719, 331] on button "Save" at bounding box center [712, 331] width 38 height 24
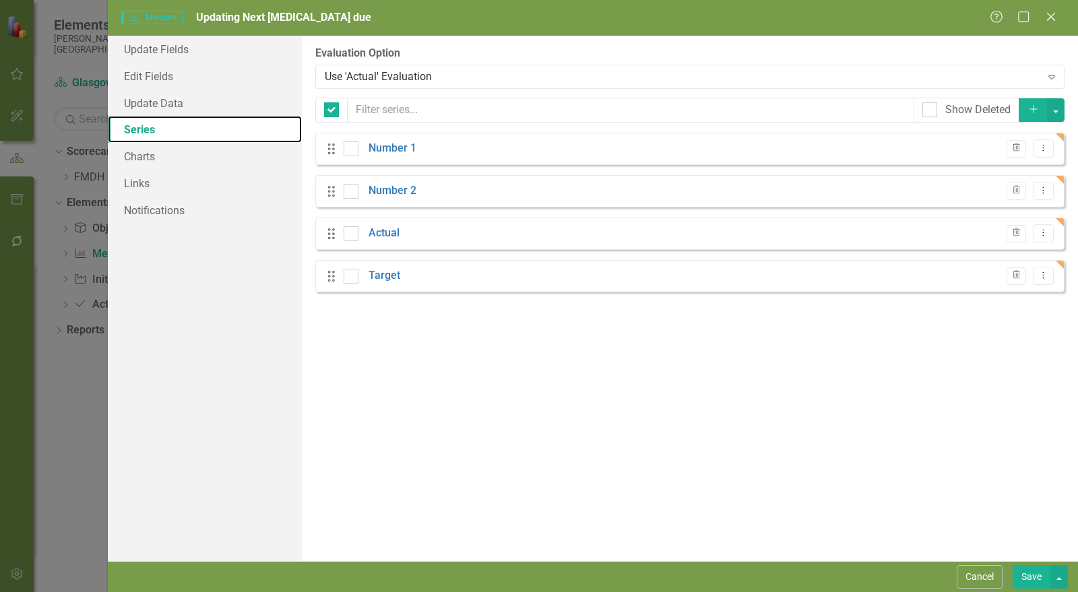
checkbox input "false"
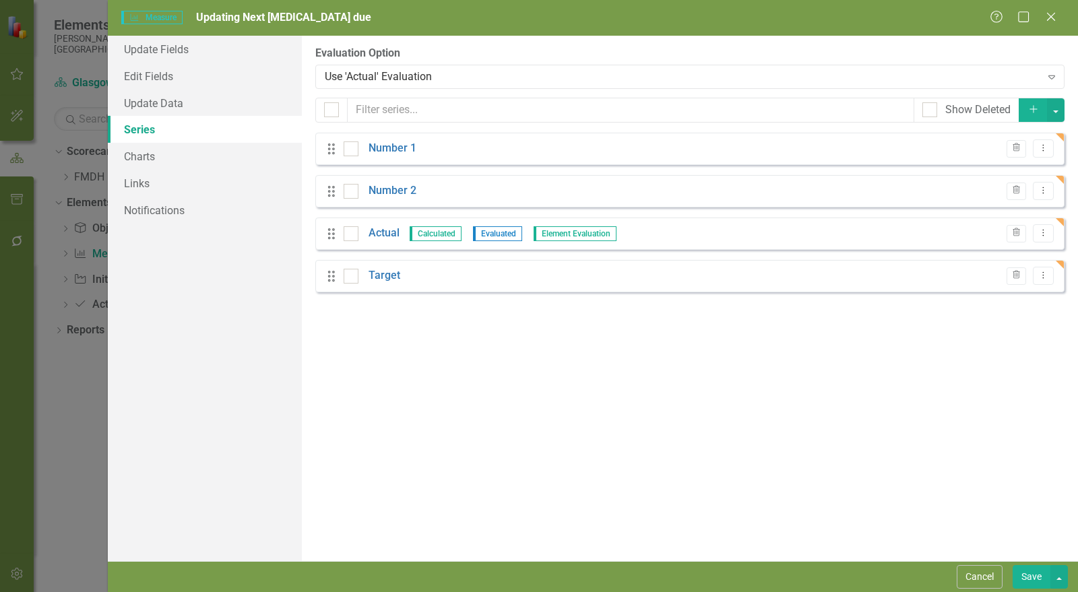
click at [858, 39] on div "From this page, you can add, edit, delete, or duplicate the measure series for …" at bounding box center [690, 299] width 776 height 526
click at [157, 75] on link "Edit Fields" at bounding box center [205, 76] width 194 height 27
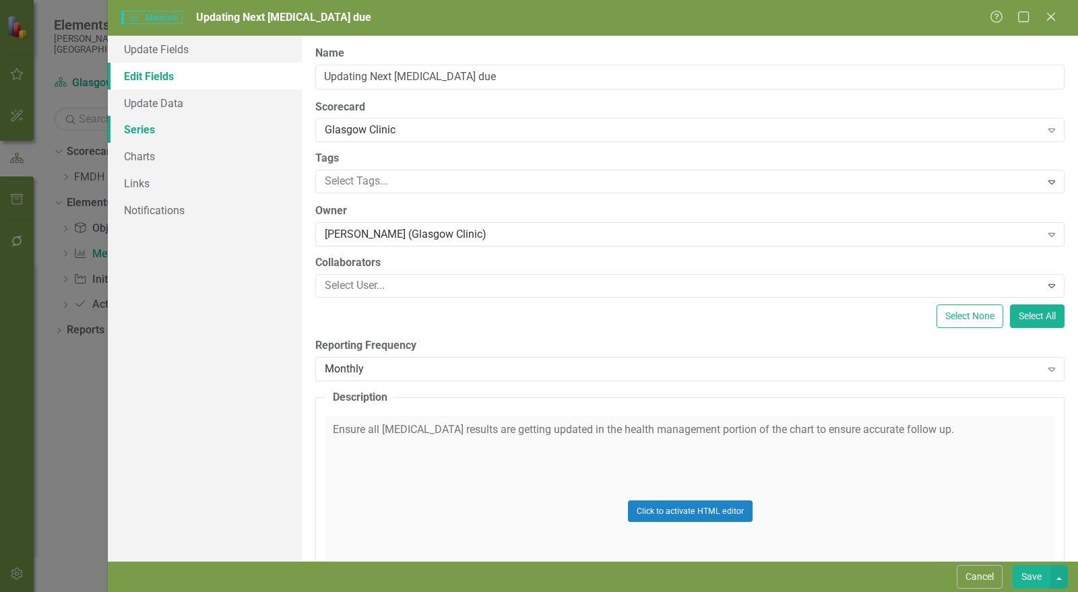
click at [150, 127] on link "Series" at bounding box center [205, 129] width 194 height 27
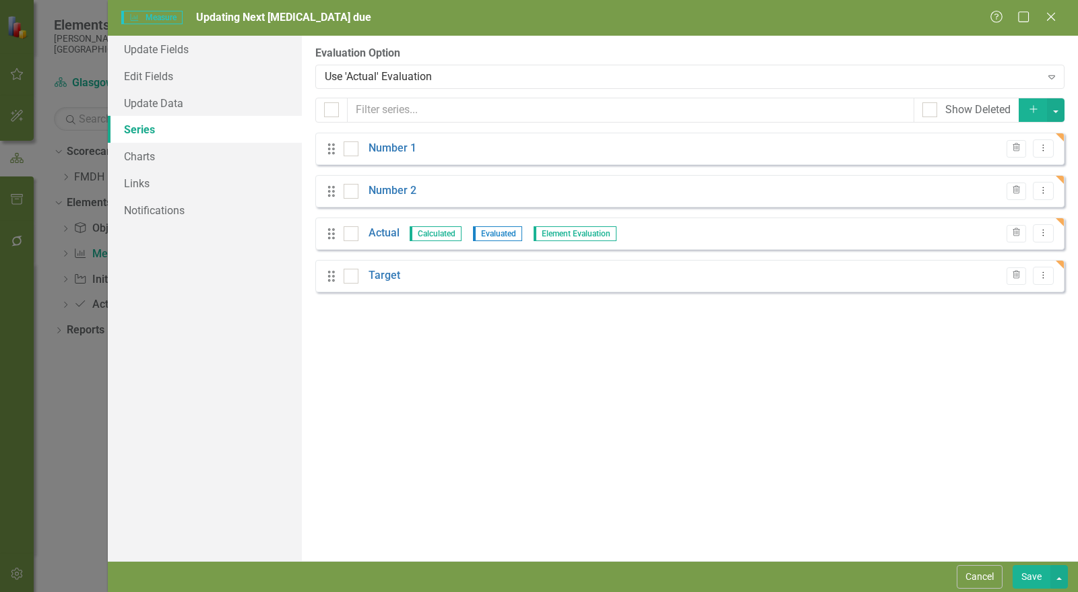
drag, startPoint x: 836, startPoint y: 450, endPoint x: 577, endPoint y: 311, distance: 294.0
click at [836, 450] on div "From this page, you can add, edit, delete, or duplicate the measure series for …" at bounding box center [690, 299] width 776 height 526
click at [1021, 148] on icon "Trash" at bounding box center [1017, 148] width 10 height 8
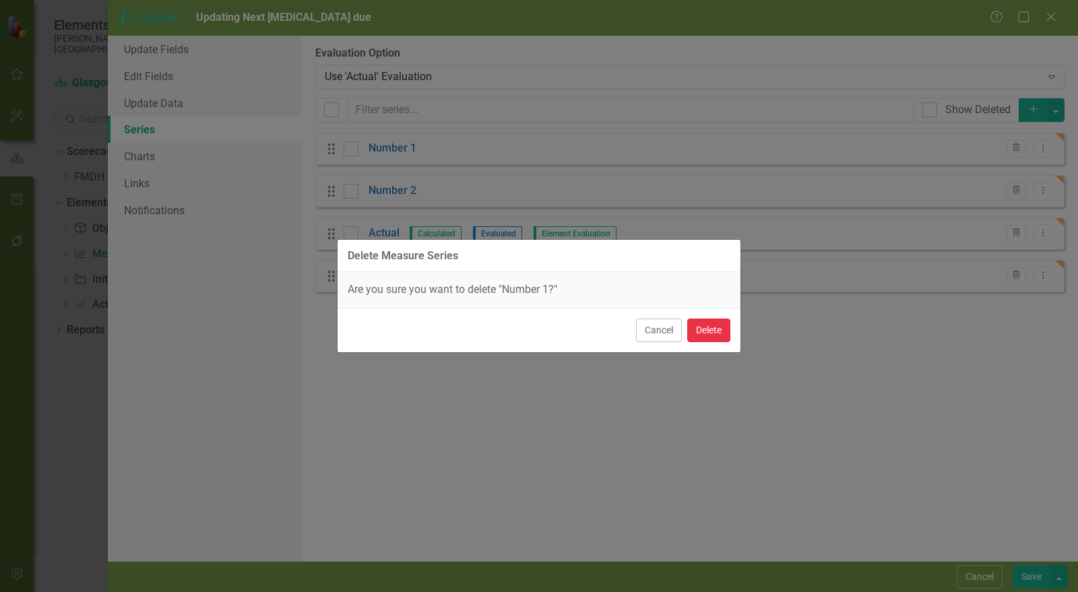
click at [710, 332] on button "Delete" at bounding box center [709, 331] width 43 height 24
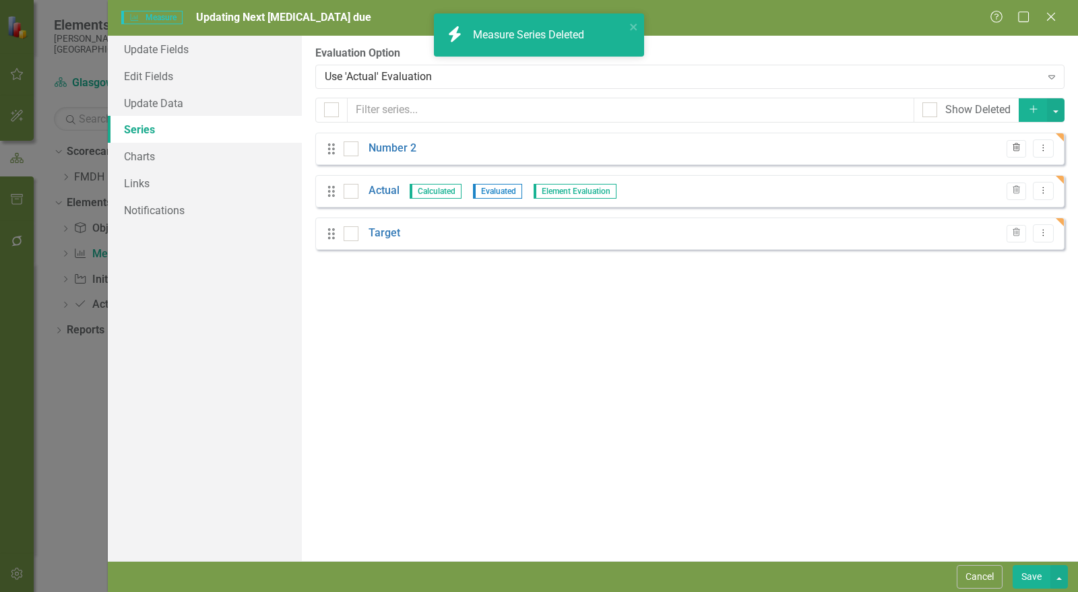
click at [1018, 146] on icon "Trash" at bounding box center [1017, 148] width 10 height 8
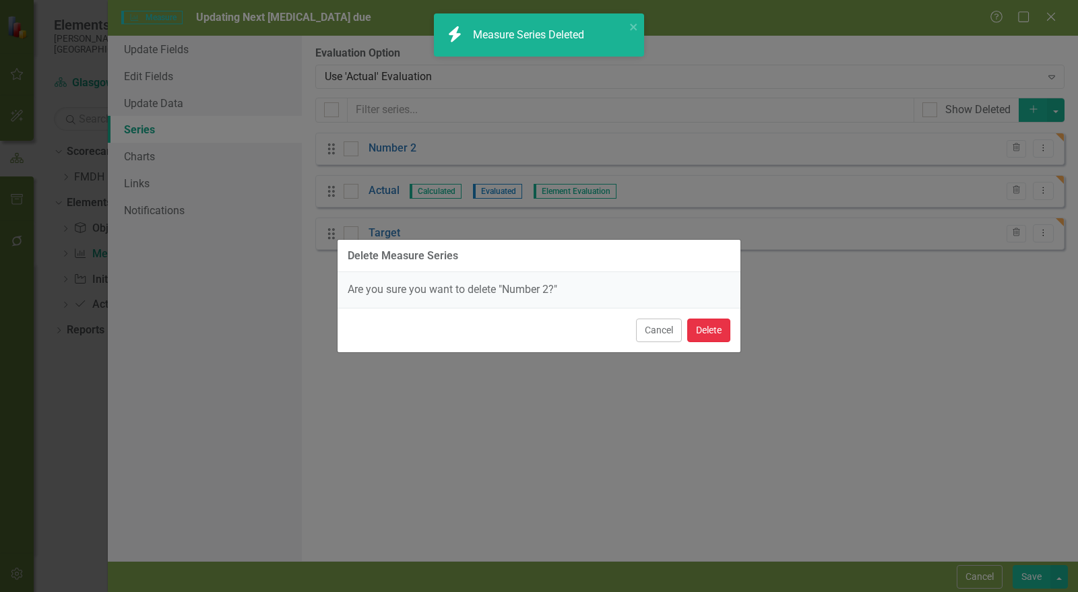
click at [722, 329] on button "Delete" at bounding box center [709, 331] width 43 height 24
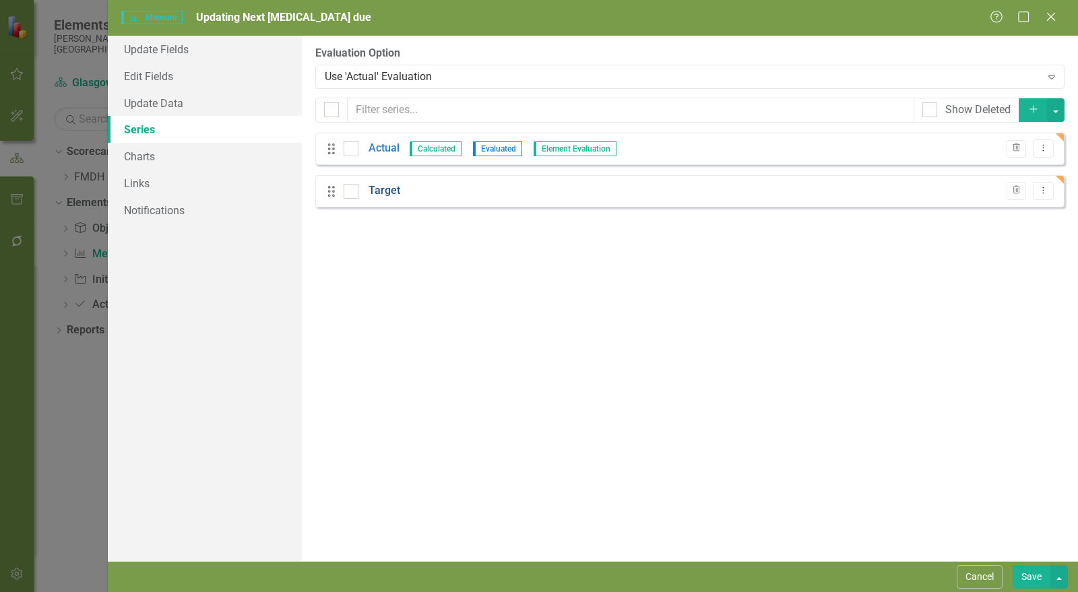
click at [379, 190] on link "Target" at bounding box center [385, 191] width 32 height 16
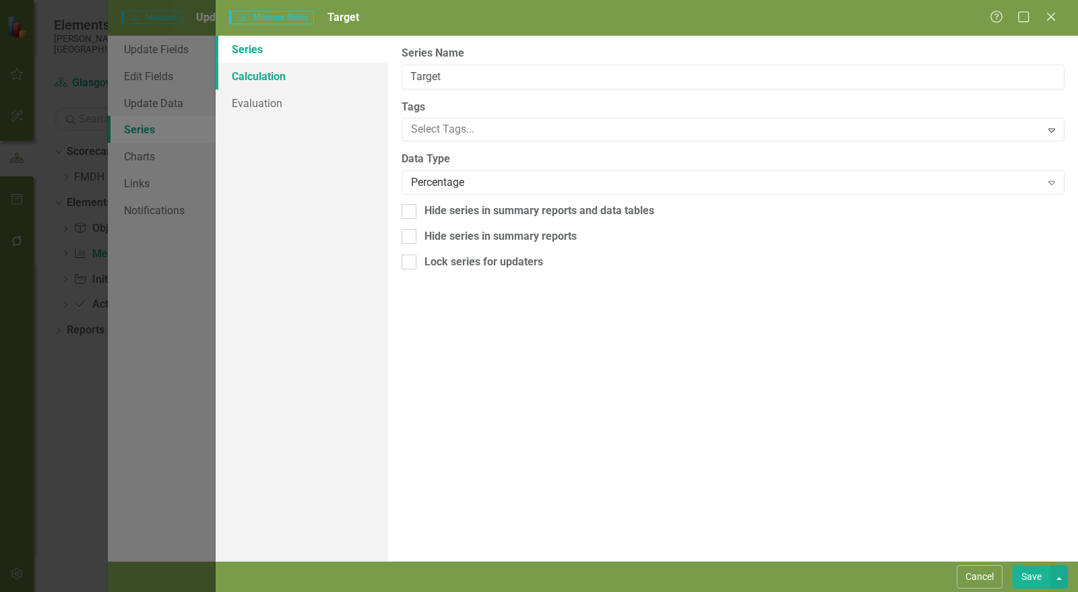
click at [280, 78] on link "Calculation" at bounding box center [302, 76] width 173 height 27
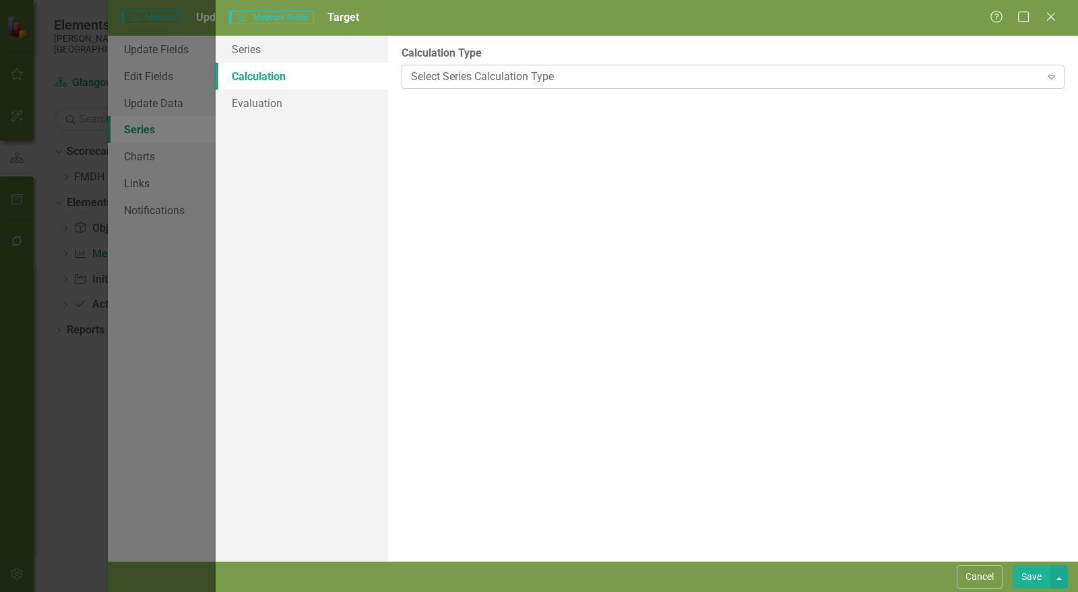
click at [526, 80] on div "Select Series Calculation Type" at bounding box center [726, 77] width 630 height 16
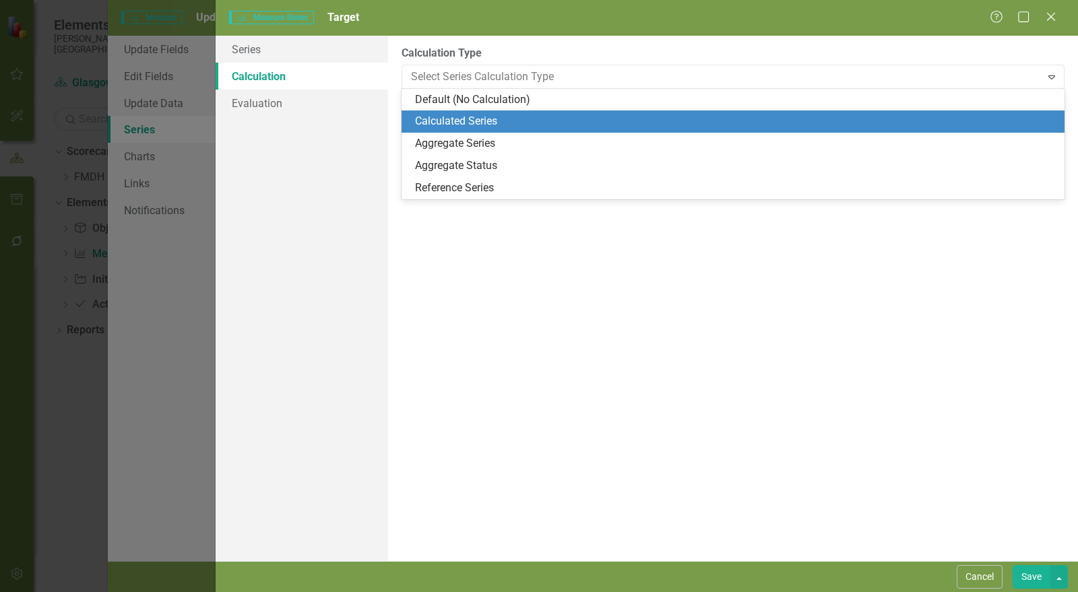
click at [496, 119] on div "Calculated Series" at bounding box center [736, 122] width 642 height 16
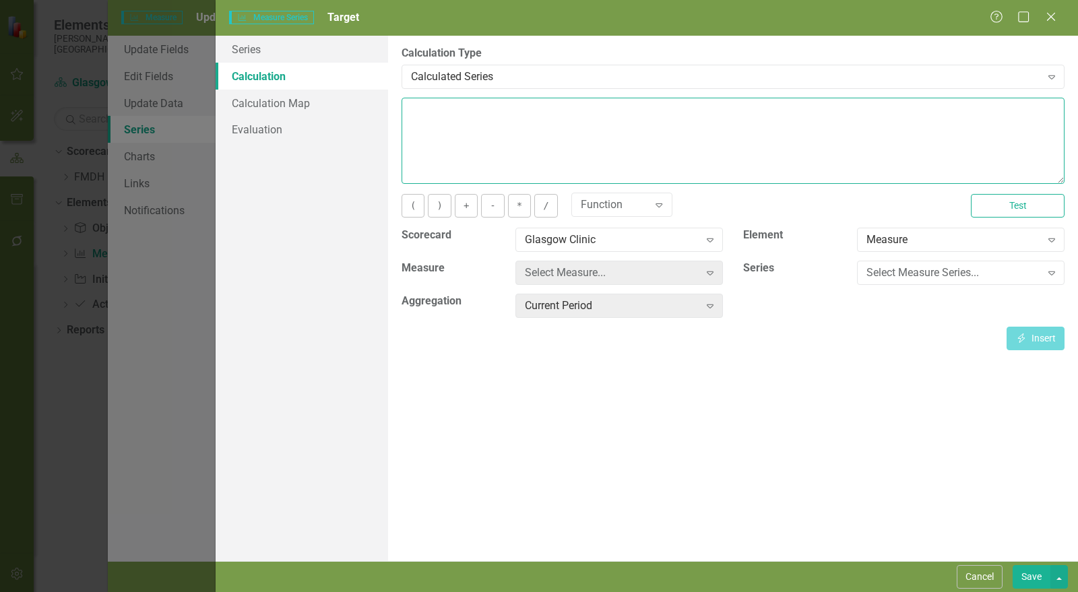
click at [466, 123] on textarea at bounding box center [733, 141] width 663 height 86
type textarea "100"
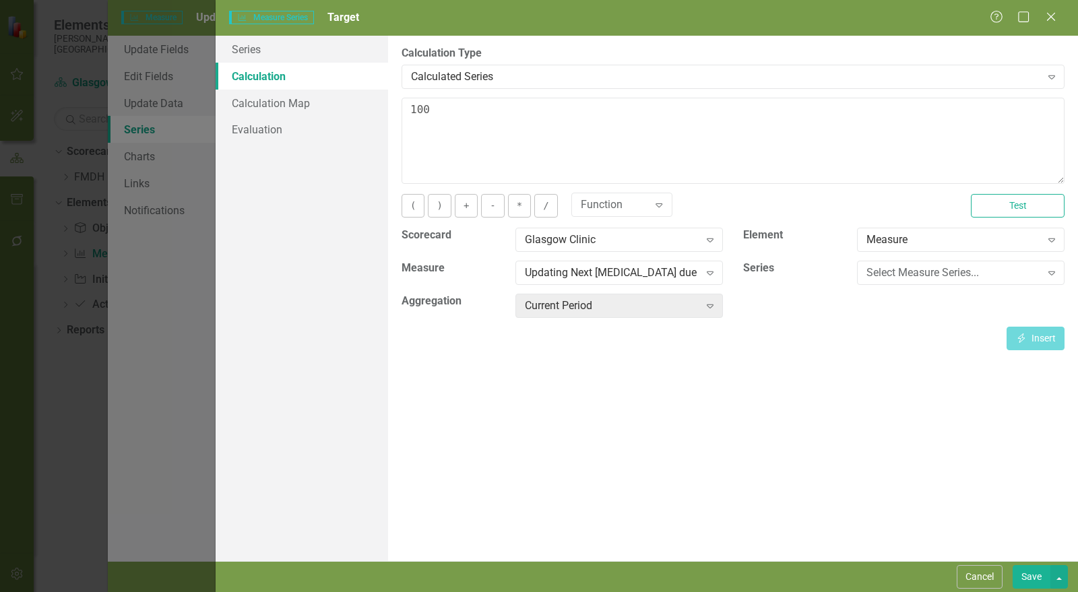
click at [1037, 582] on button "Save" at bounding box center [1032, 578] width 38 height 24
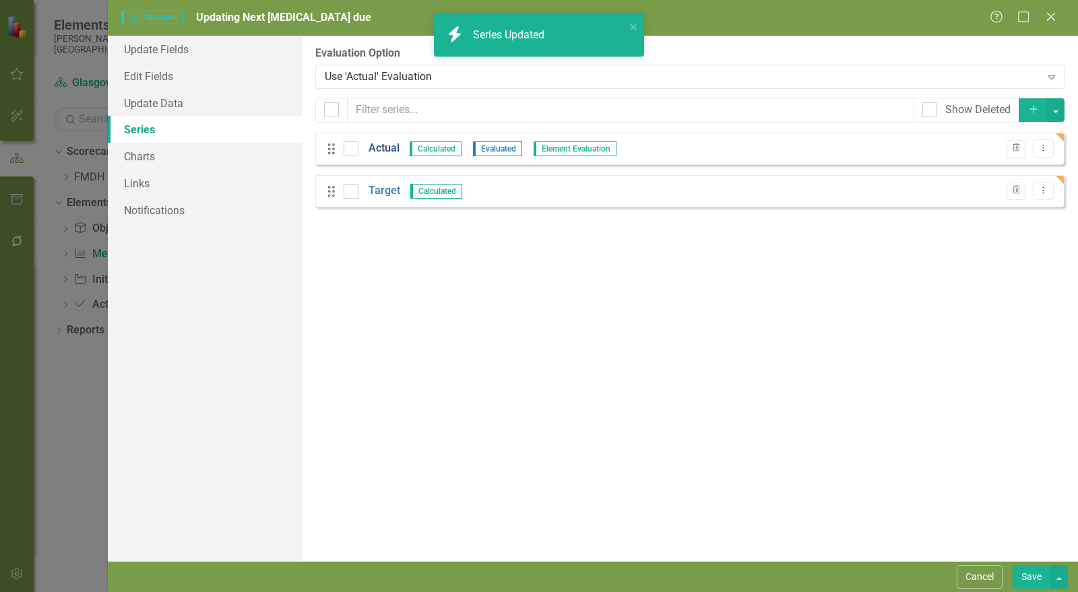
click at [389, 150] on link "Actual" at bounding box center [384, 149] width 31 height 16
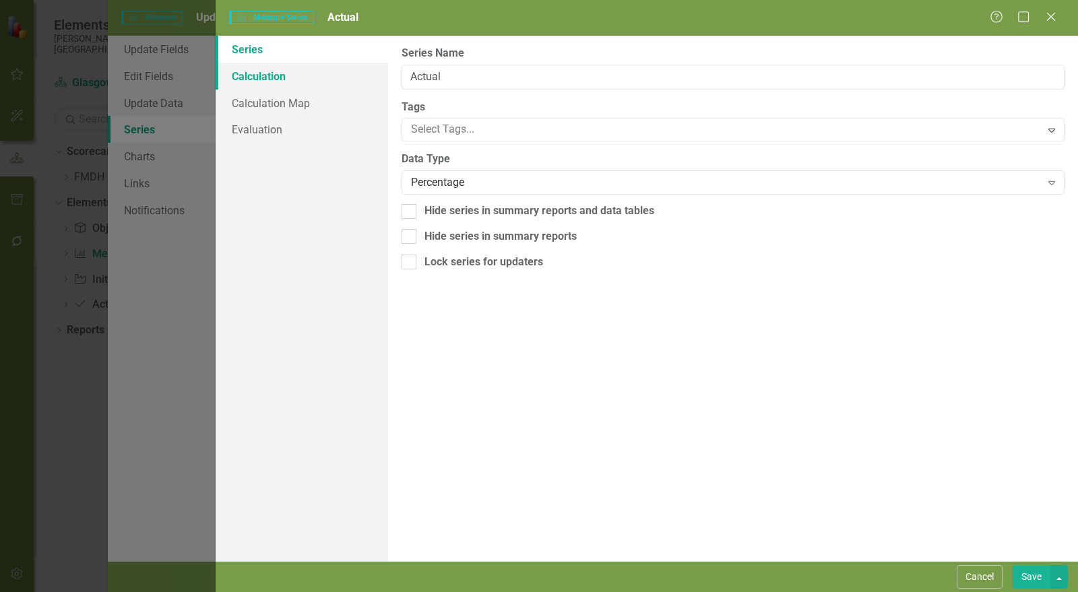
click at [292, 83] on link "Calculation" at bounding box center [302, 76] width 173 height 27
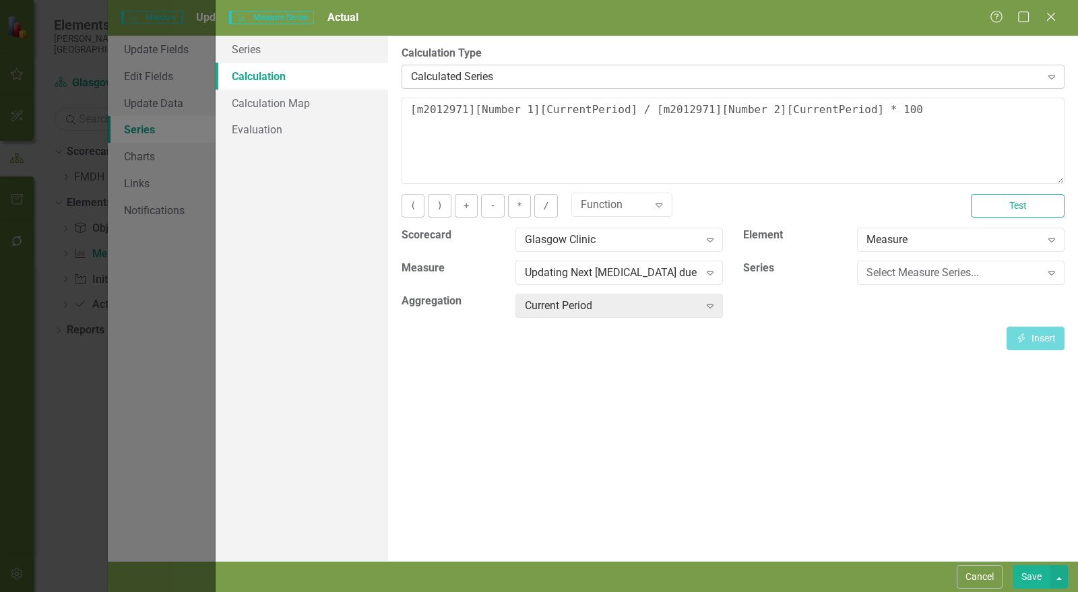
click at [476, 71] on div "Calculated Series" at bounding box center [726, 77] width 630 height 16
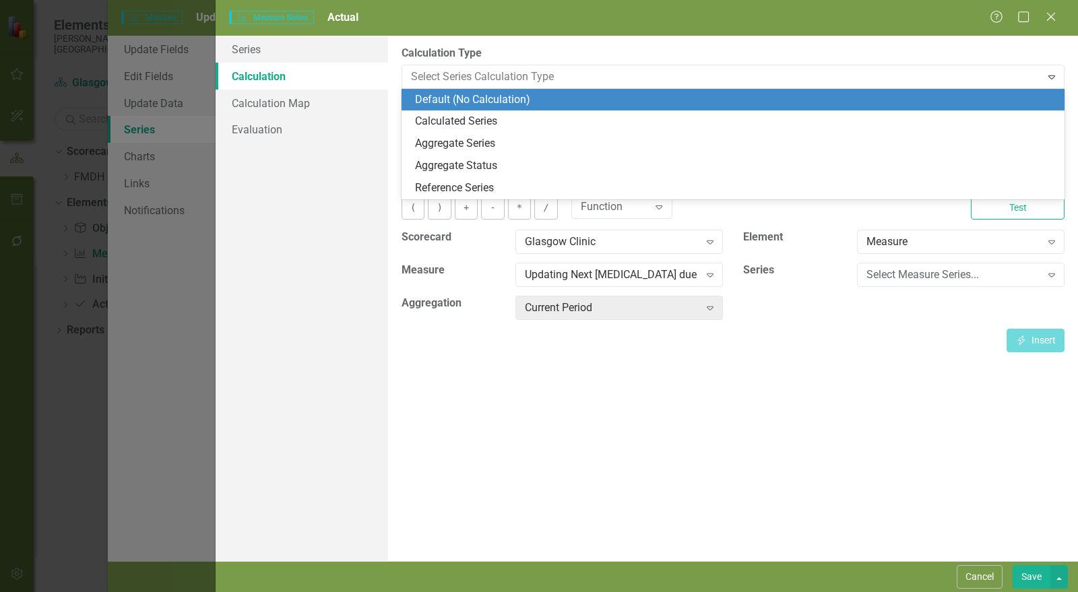
click at [475, 96] on div "Default (No Calculation)" at bounding box center [736, 100] width 642 height 16
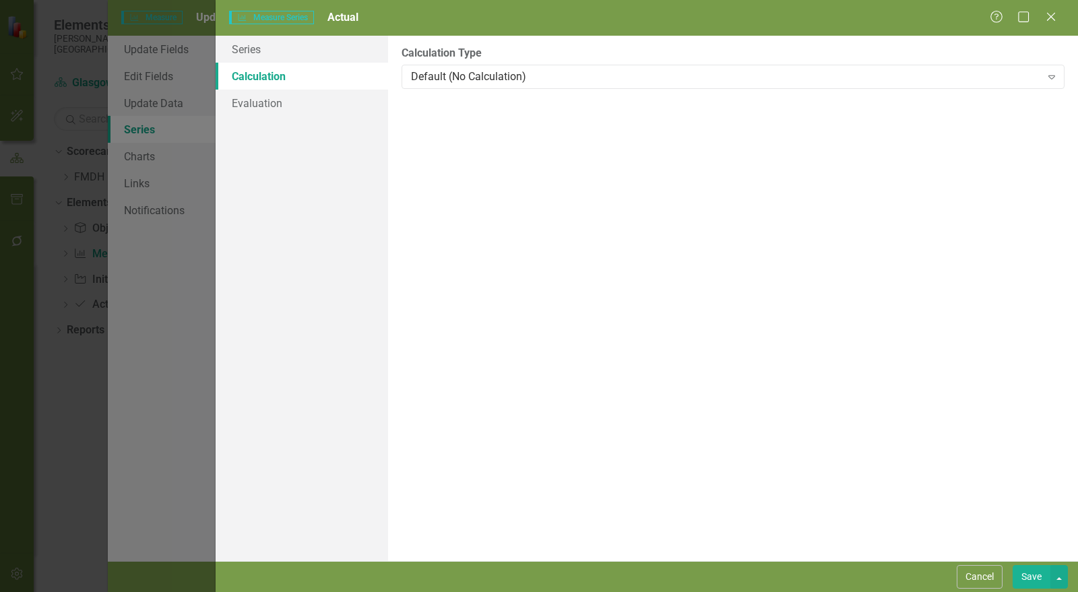
click at [1035, 580] on button "Save" at bounding box center [1032, 578] width 38 height 24
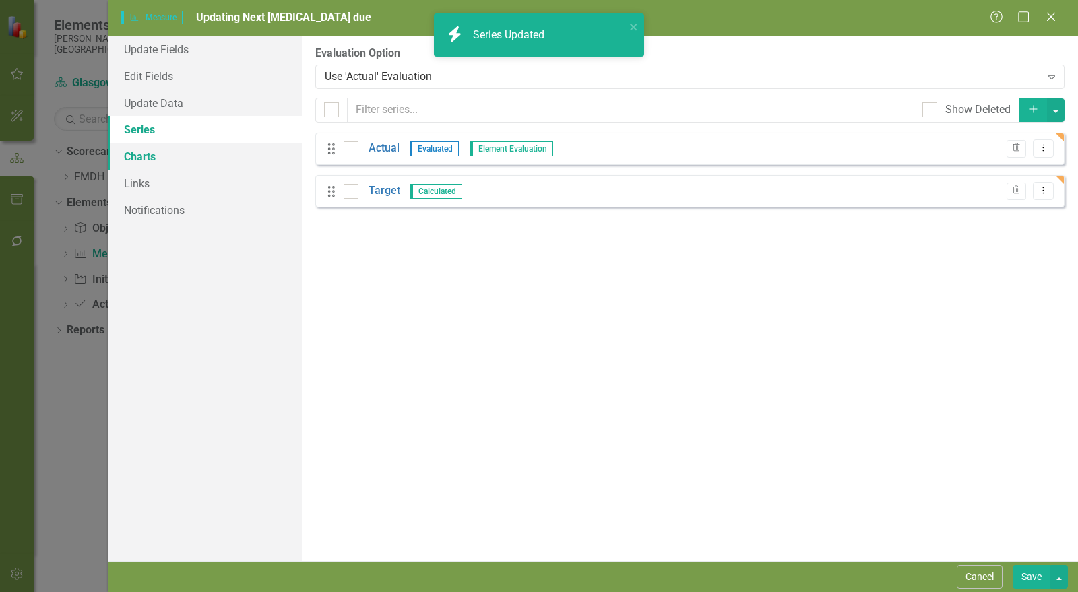
click at [140, 162] on link "Charts" at bounding box center [205, 156] width 194 height 27
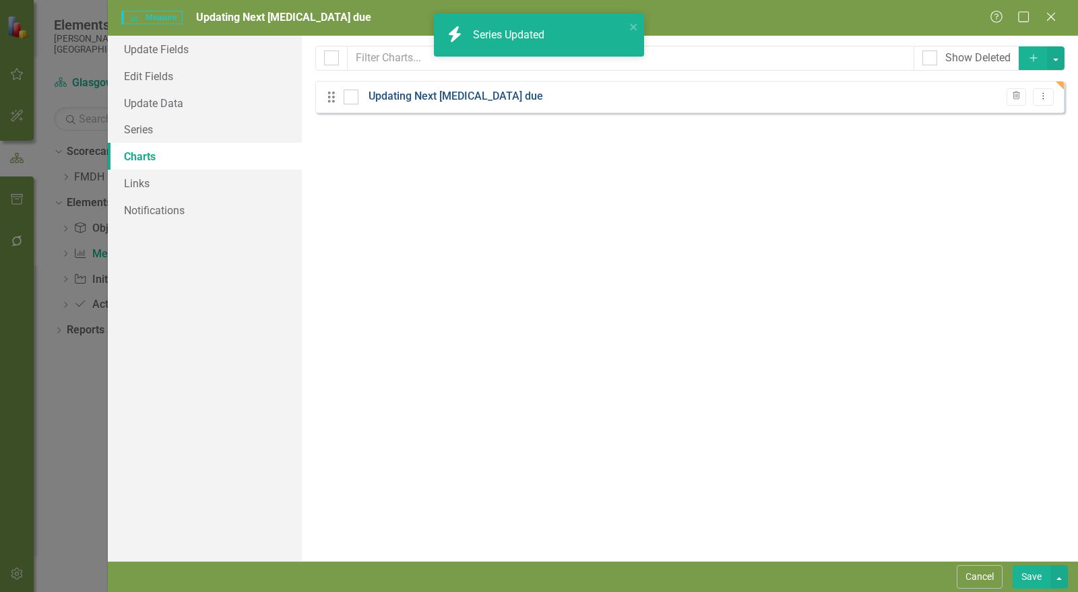
click at [458, 90] on link "Updating Next [MEDICAL_DATA] due" at bounding box center [456, 97] width 175 height 16
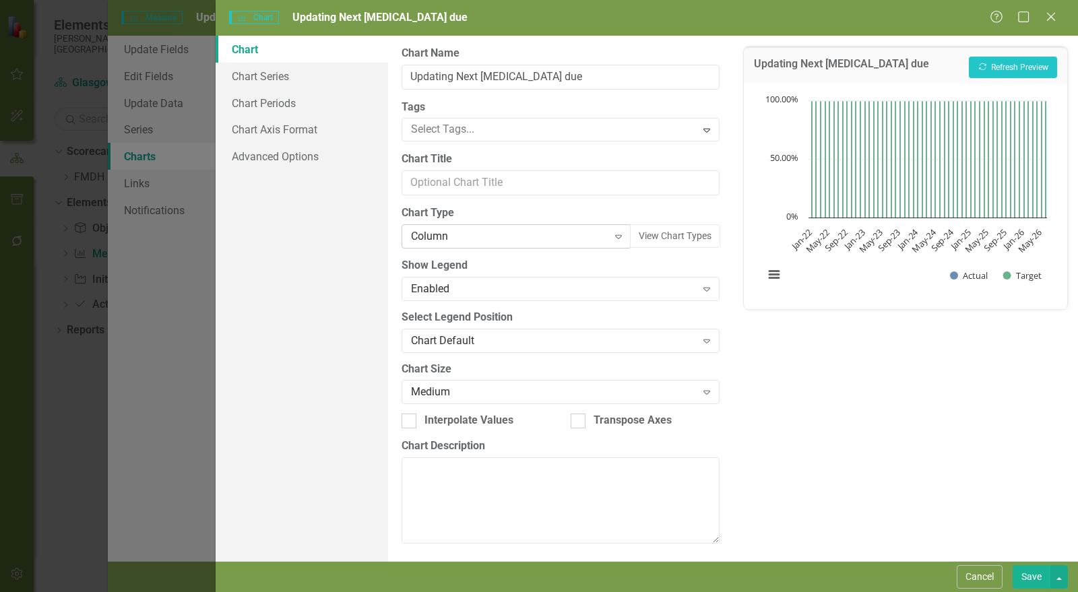
click at [452, 233] on div "Column" at bounding box center [509, 237] width 197 height 16
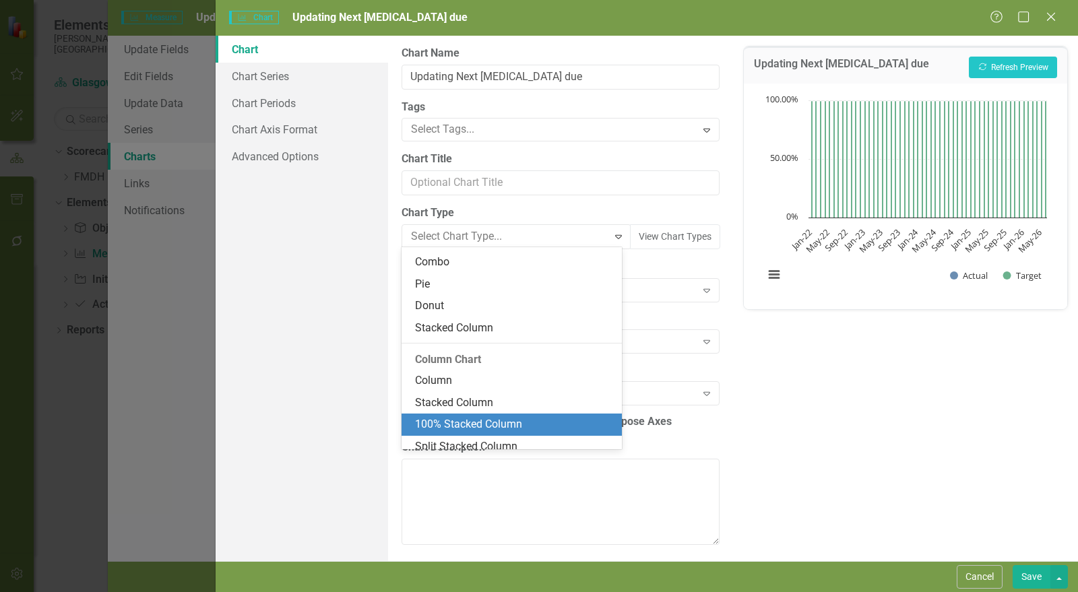
scroll to position [146, 0]
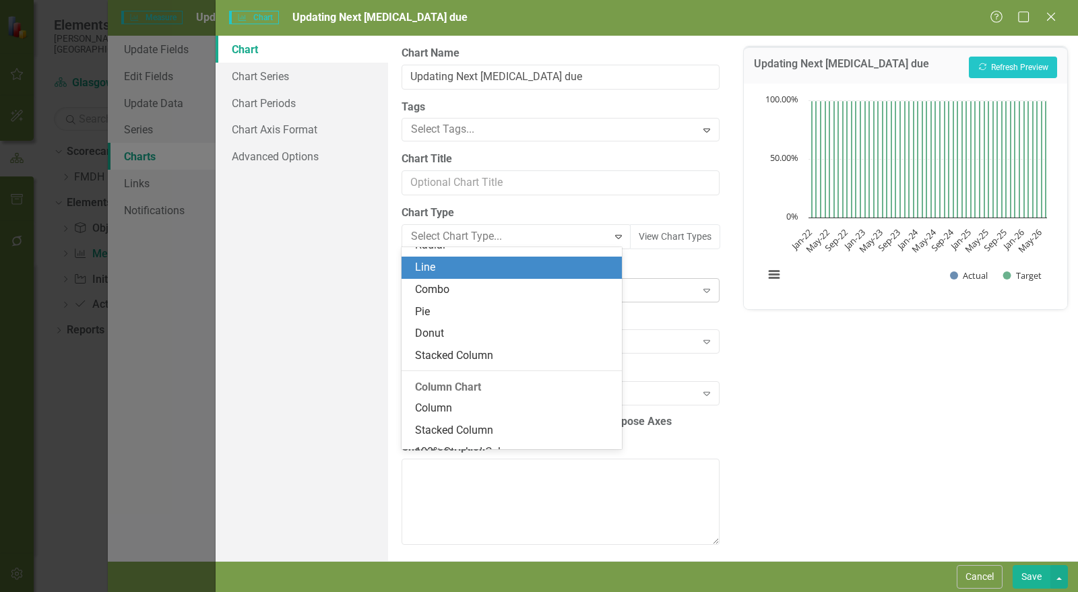
click at [470, 274] on div "Line" at bounding box center [512, 268] width 220 height 22
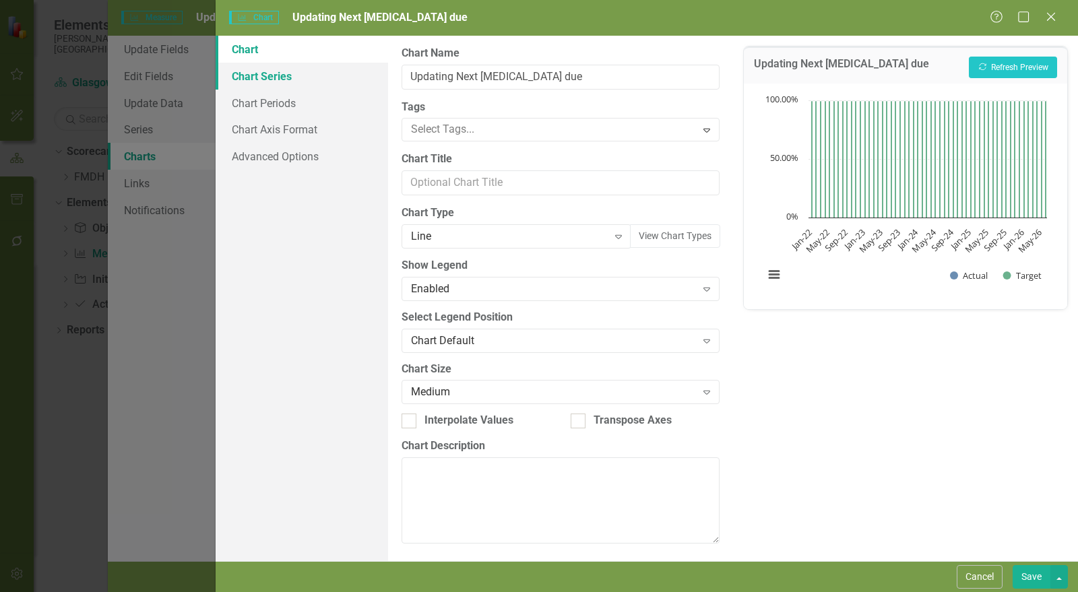
click at [295, 81] on link "Chart Series" at bounding box center [302, 76] width 173 height 27
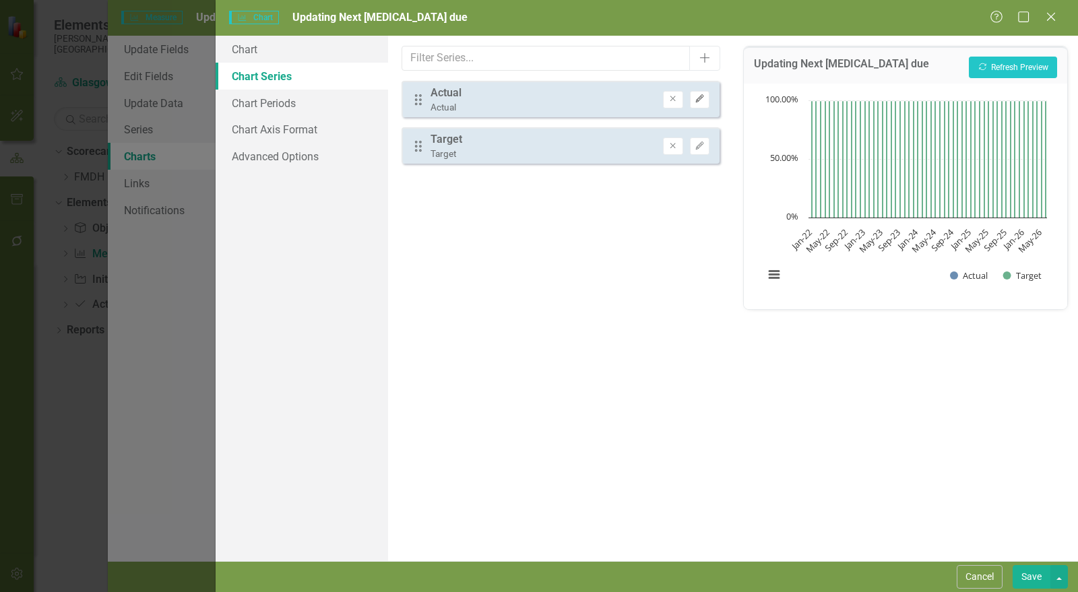
click at [704, 102] on icon "Edit" at bounding box center [700, 99] width 10 height 8
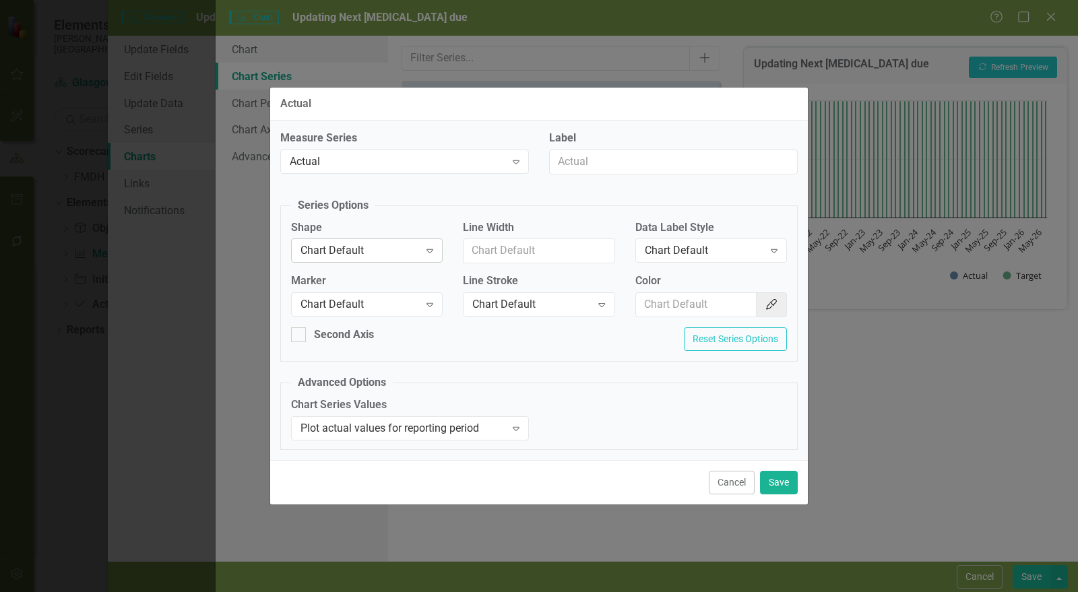
click at [386, 252] on div "Chart Default" at bounding box center [360, 251] width 119 height 16
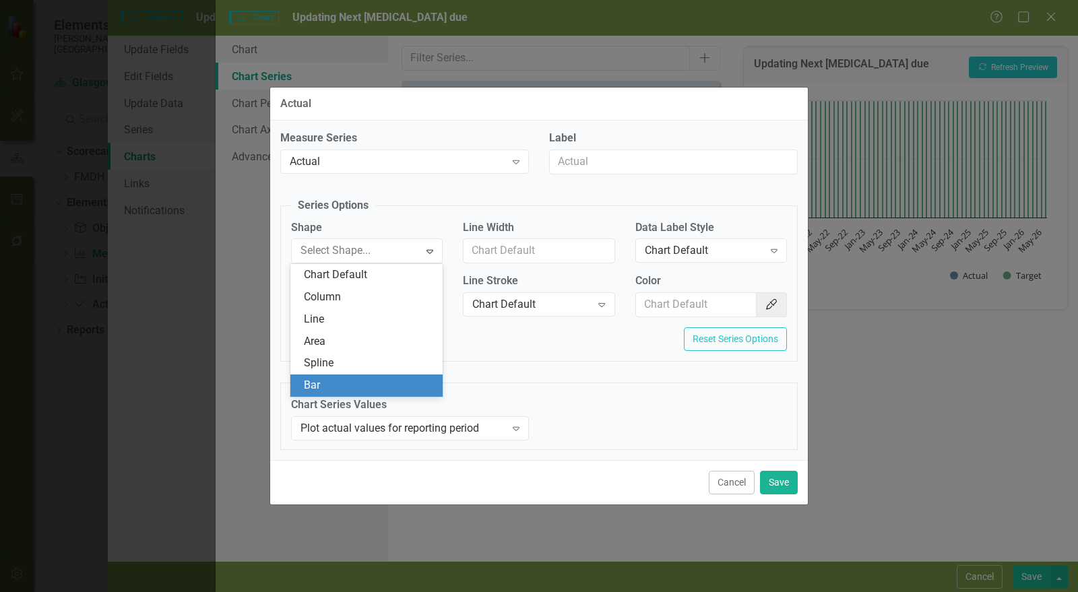
click at [605, 355] on div "Second Axis Reset Series Options" at bounding box center [539, 345] width 516 height 34
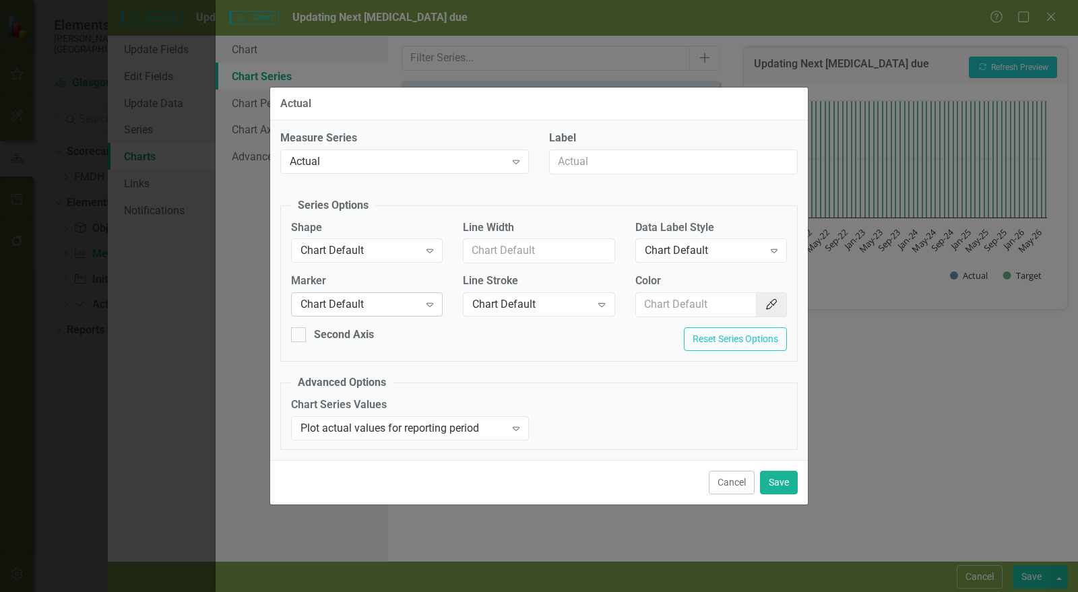
click at [368, 311] on div "Chart Default" at bounding box center [360, 305] width 119 height 16
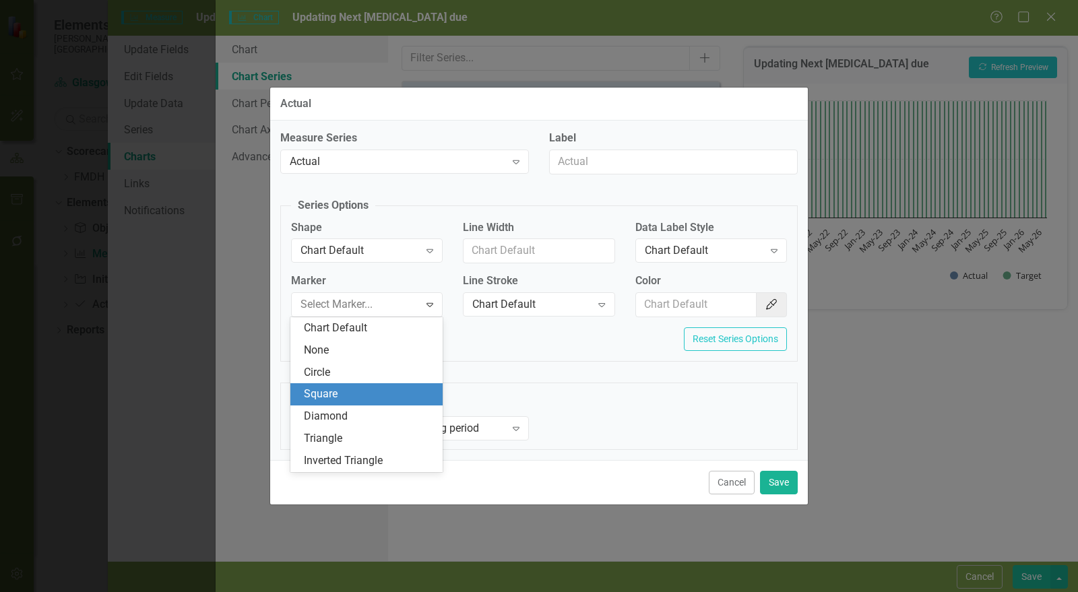
click at [359, 394] on div "Square" at bounding box center [369, 395] width 131 height 16
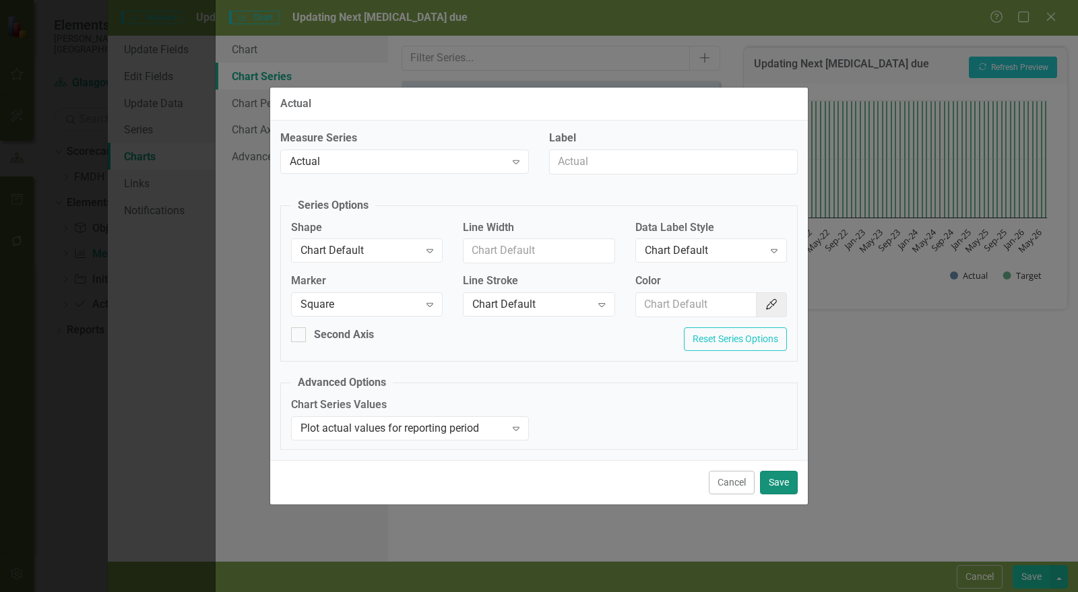
drag, startPoint x: 776, startPoint y: 481, endPoint x: 728, endPoint y: 460, distance: 52.0
click at [776, 481] on button "Save" at bounding box center [779, 483] width 38 height 24
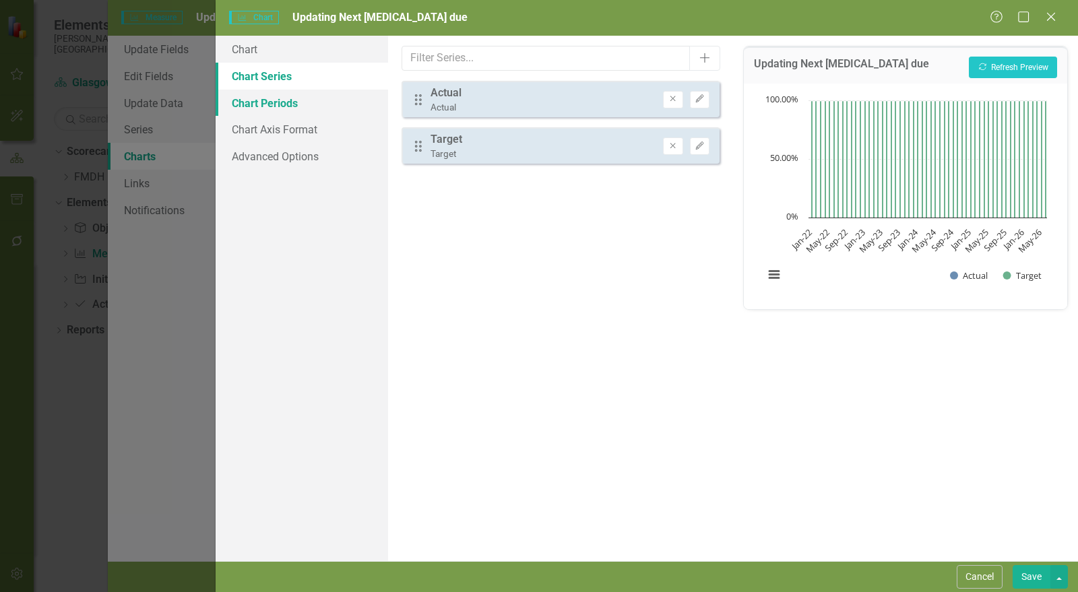
click at [255, 104] on link "Chart Periods" at bounding box center [302, 103] width 173 height 27
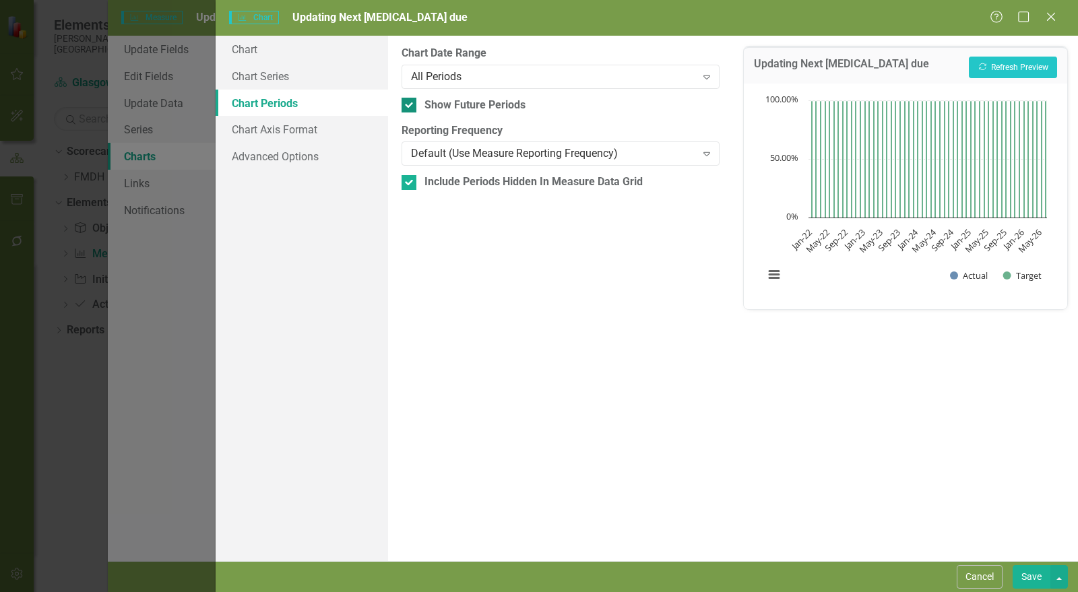
click at [481, 103] on div "Show Future Periods" at bounding box center [475, 106] width 101 height 16
click at [410, 103] on input "Show Future Periods" at bounding box center [406, 102] width 9 height 9
checkbox input "false"
click at [475, 177] on div "Include Periods Hidden In Measure Data Grid" at bounding box center [534, 183] width 218 height 16
click at [410, 177] on input "Include Periods Hidden In Measure Data Grid" at bounding box center [406, 179] width 9 height 9
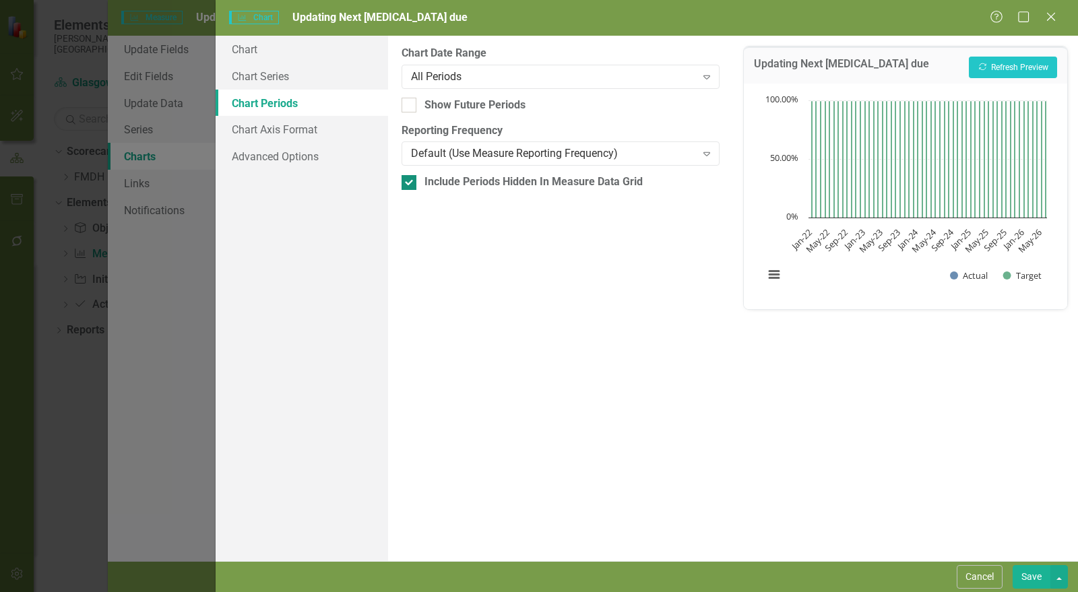
checkbox input "false"
click at [1035, 574] on button "Save" at bounding box center [1032, 578] width 38 height 24
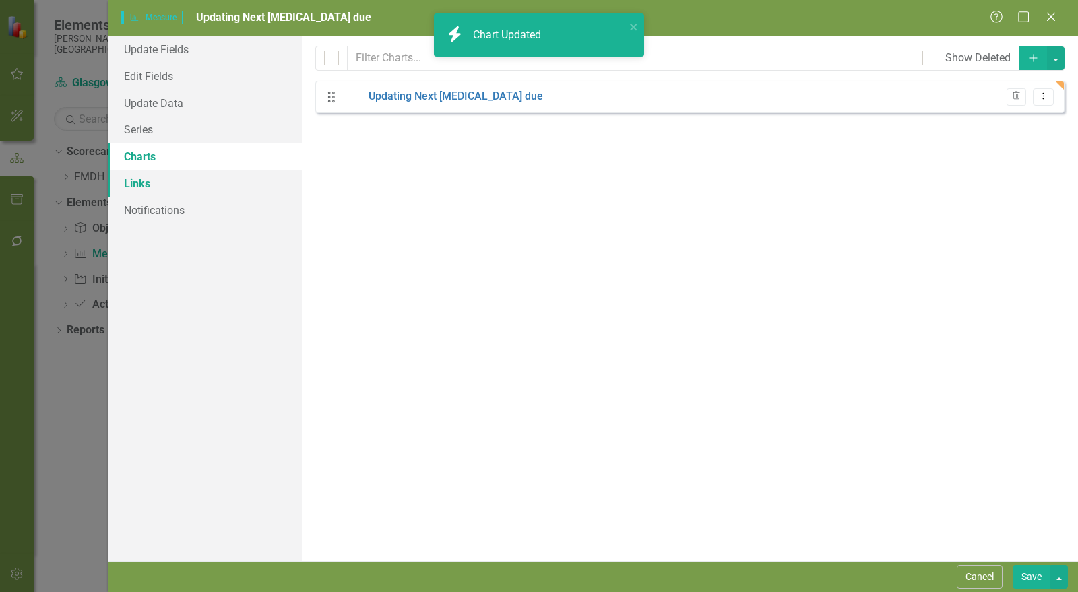
click at [185, 186] on link "Links" at bounding box center [205, 183] width 194 height 27
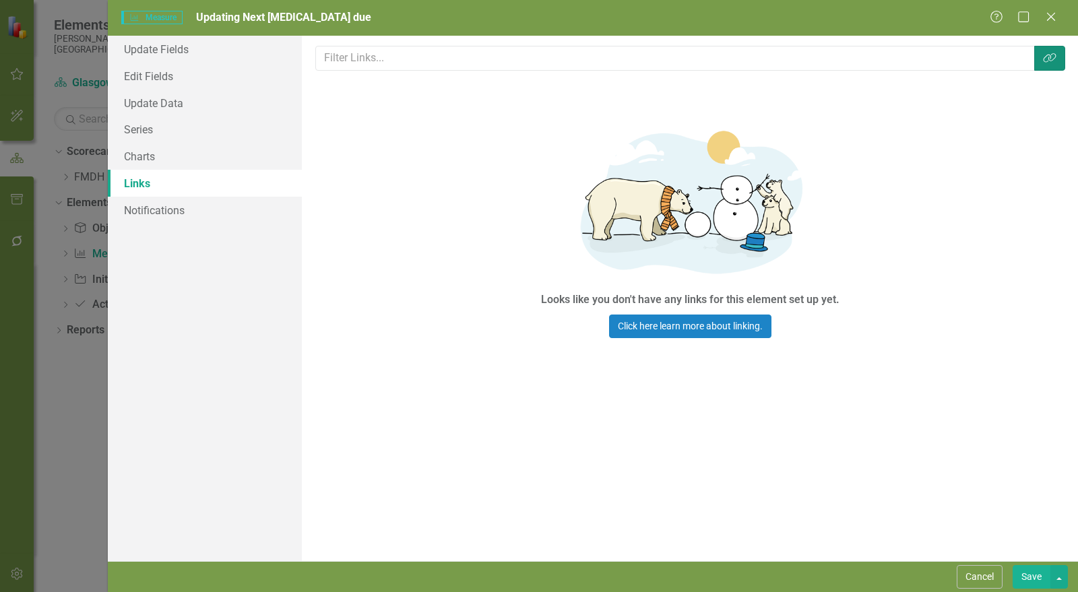
click at [1048, 57] on icon "Link Tag" at bounding box center [1049, 58] width 13 height 11
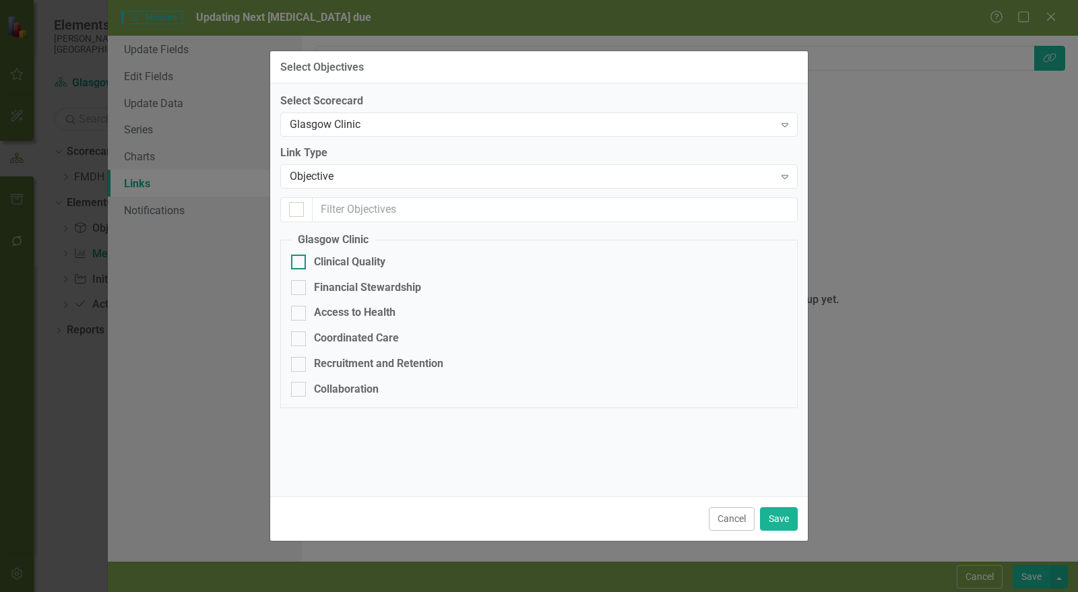
click at [315, 264] on div "Clinical Quality" at bounding box center [349, 263] width 71 height 16
click at [300, 264] on input "Clinical Quality" at bounding box center [295, 259] width 9 height 9
checkbox input "true"
click at [783, 516] on button "Save" at bounding box center [779, 520] width 38 height 24
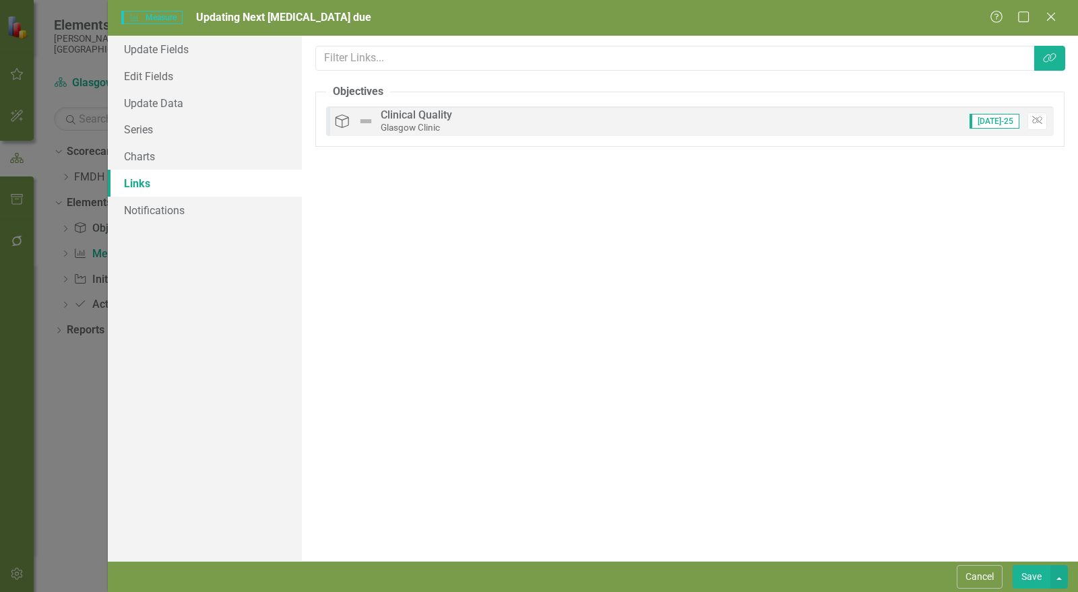
click at [1030, 576] on button "Save" at bounding box center [1032, 578] width 38 height 24
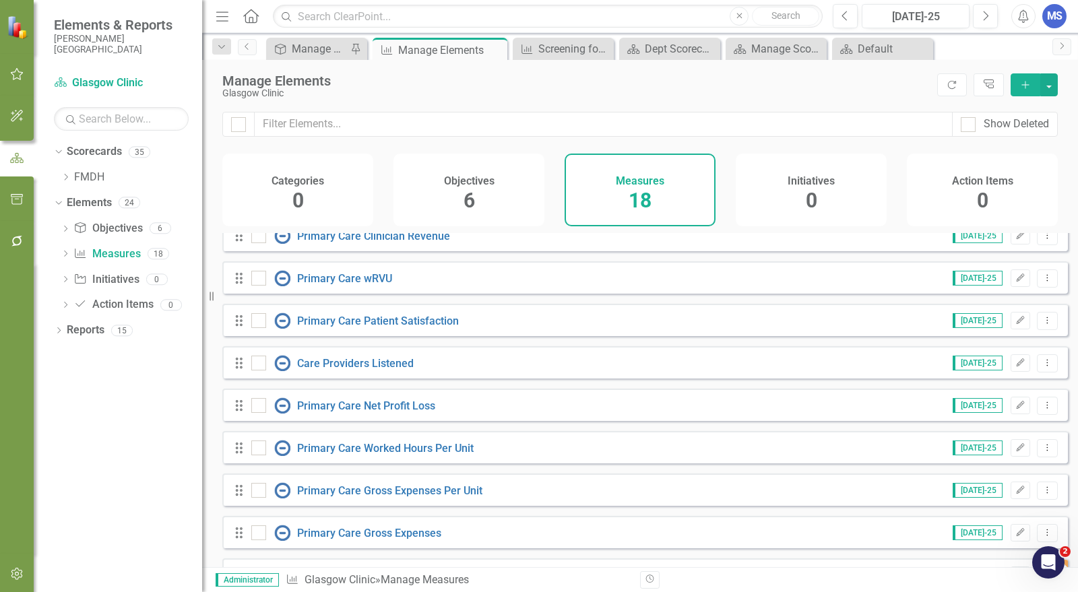
scroll to position [439, 0]
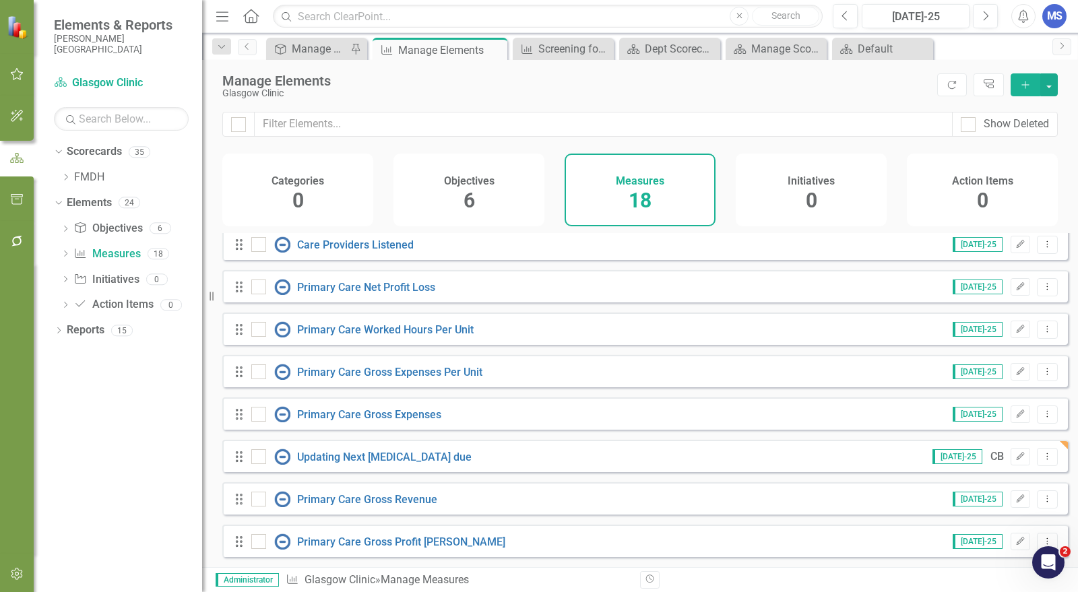
click at [799, 92] on div "Glasgow Clinic" at bounding box center [576, 93] width 708 height 10
click at [1042, 459] on icon "Dropdown Menu" at bounding box center [1047, 456] width 11 height 9
click at [994, 525] on link "Copy Duplicate Measure" at bounding box center [986, 529] width 121 height 25
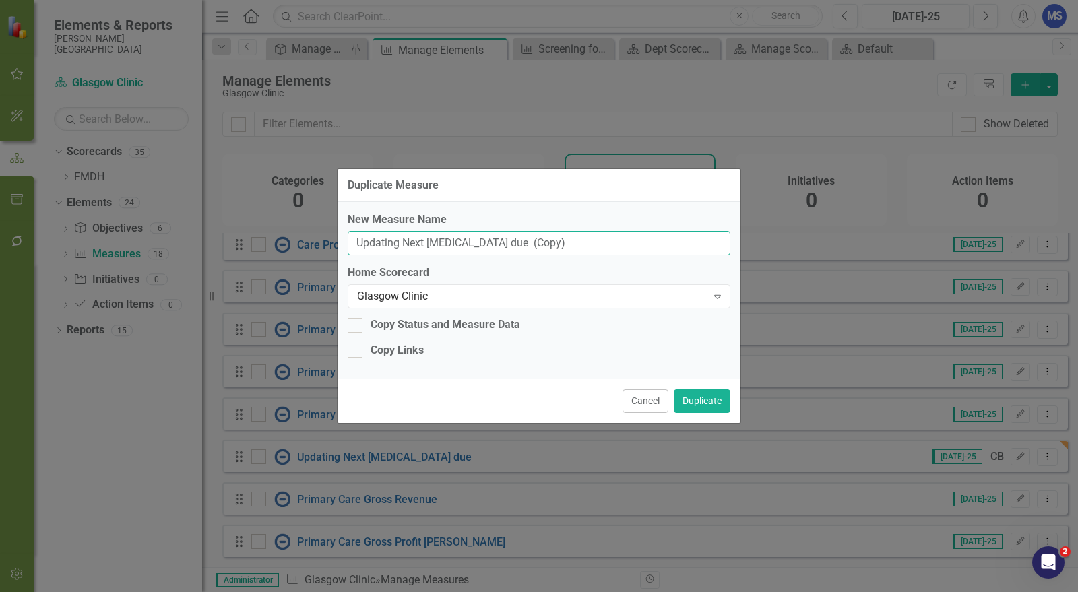
click at [456, 250] on input "Updating Next [MEDICAL_DATA] due (Copy)" at bounding box center [539, 243] width 383 height 25
click at [454, 247] on input "Updating Next [MEDICAL_DATA] due (Copy)" at bounding box center [539, 243] width 383 height 25
paste input "[MEDICAL_DATA] follow up"
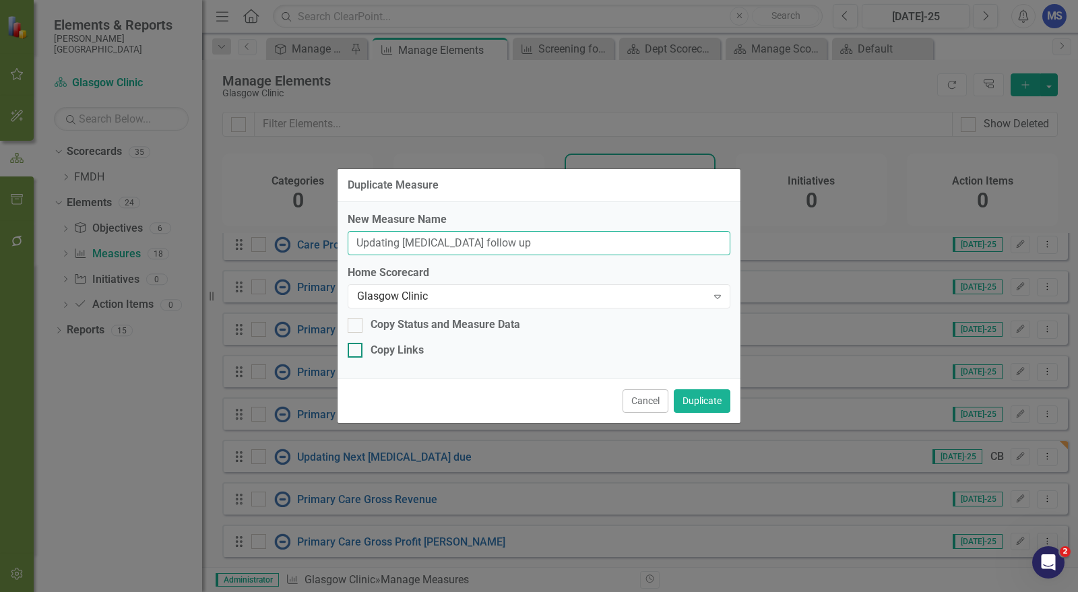
type input "Updating [MEDICAL_DATA] follow up"
click at [405, 350] on div "Copy Links" at bounding box center [397, 351] width 53 height 16
click at [357, 350] on input "Copy Links" at bounding box center [352, 347] width 9 height 9
checkbox input "true"
click at [708, 398] on button "Duplicate" at bounding box center [702, 402] width 57 height 24
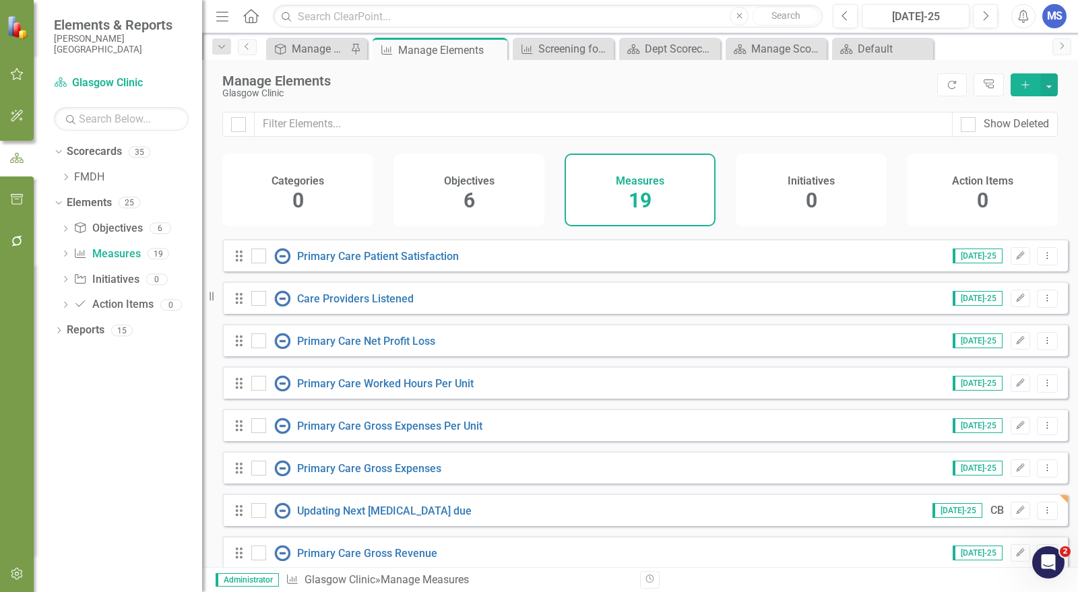
scroll to position [481, 0]
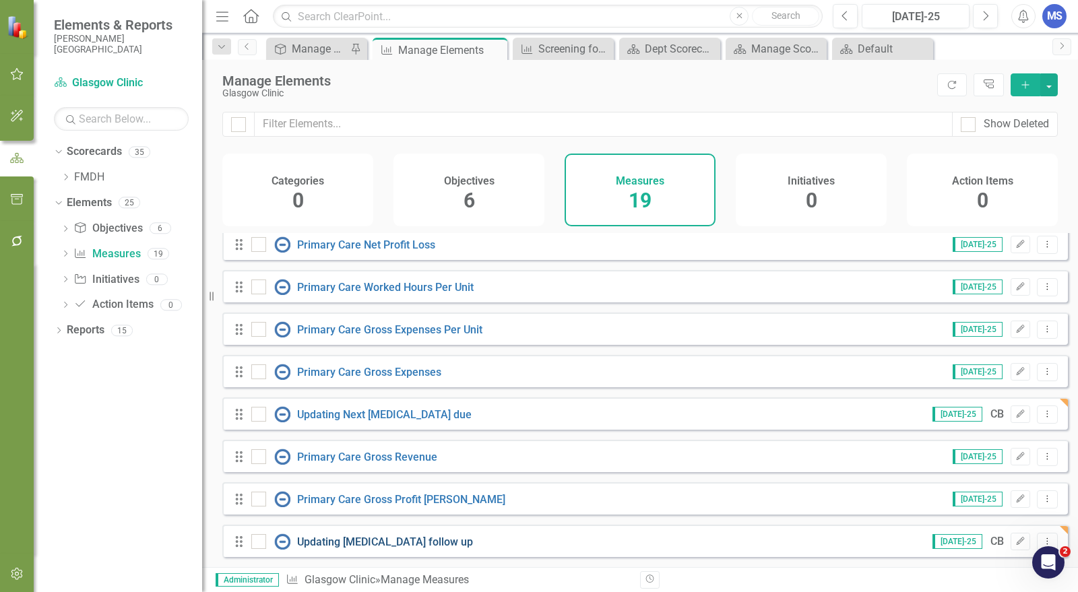
click at [368, 541] on link "Updating [MEDICAL_DATA] follow up" at bounding box center [385, 542] width 176 height 13
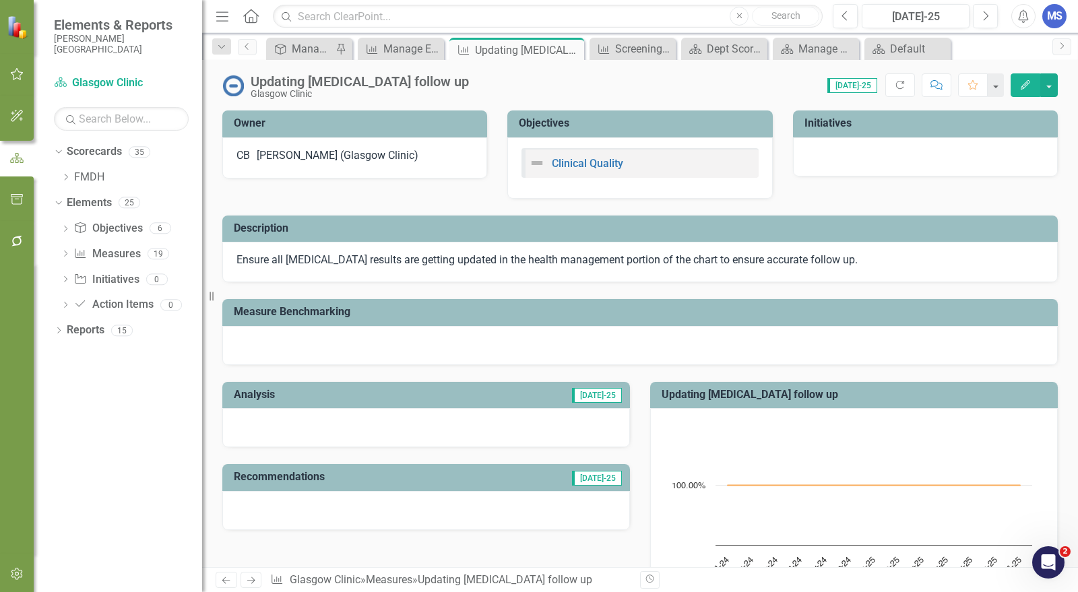
click at [1025, 77] on button "Edit" at bounding box center [1026, 85] width 30 height 24
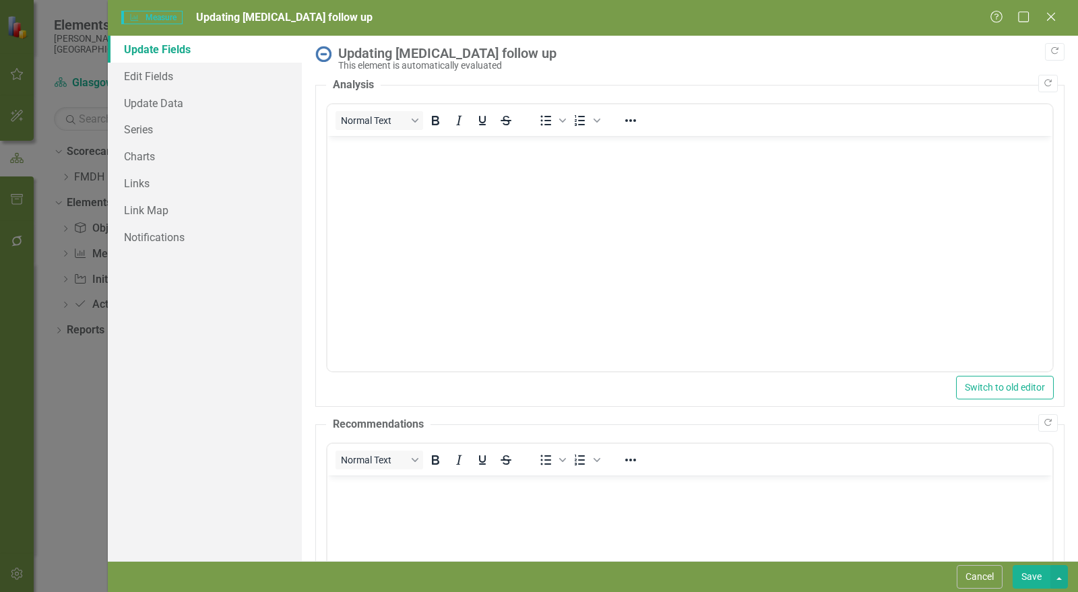
click at [791, 28] on div "Measure Measure Updating [MEDICAL_DATA] follow up Help Maximize Close" at bounding box center [593, 18] width 971 height 36
click at [210, 126] on link "Series" at bounding box center [205, 129] width 194 height 27
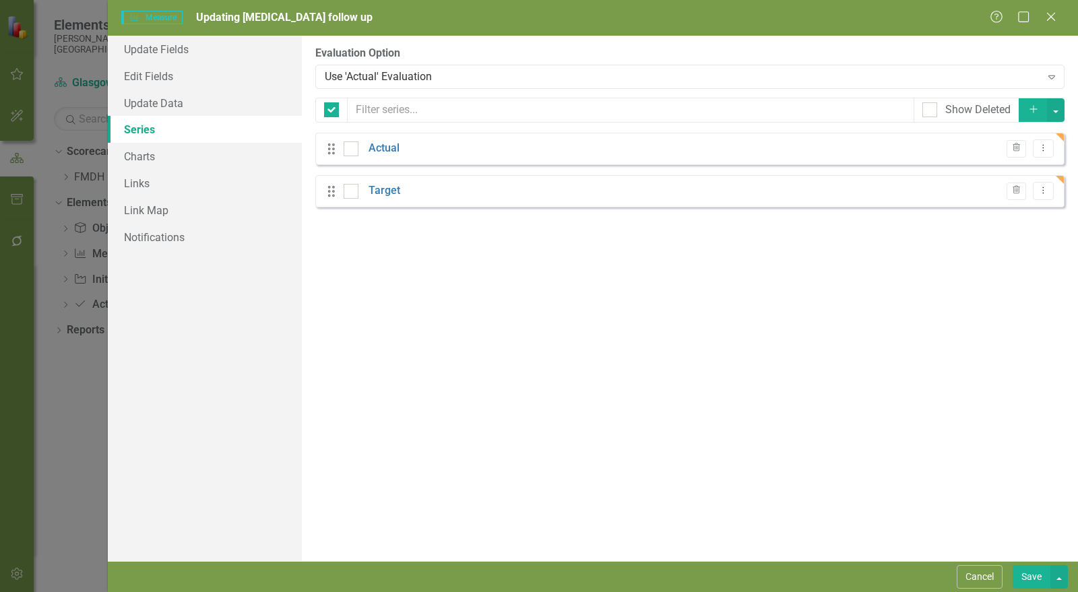
checkbox input "false"
click at [140, 179] on link "Links" at bounding box center [205, 183] width 194 height 27
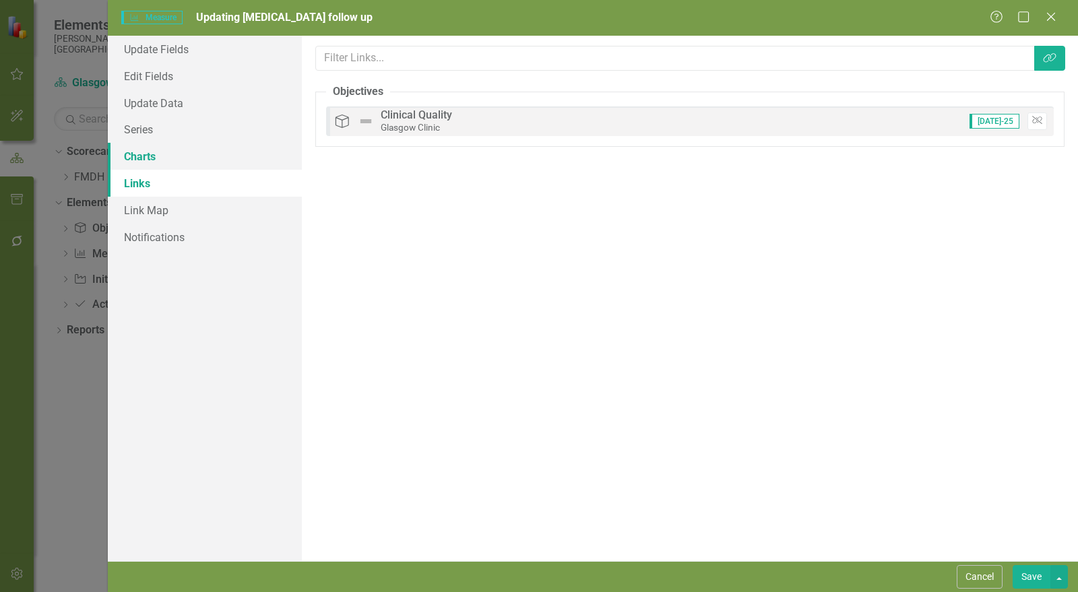
click at [134, 150] on link "Charts" at bounding box center [205, 156] width 194 height 27
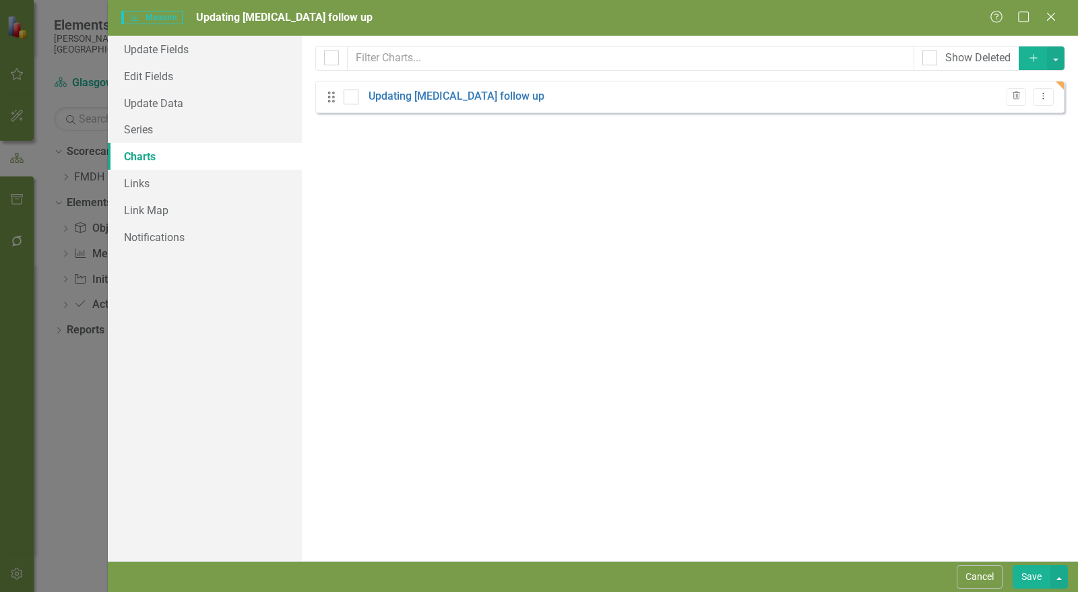
click at [1031, 572] on button "Save" at bounding box center [1032, 578] width 38 height 24
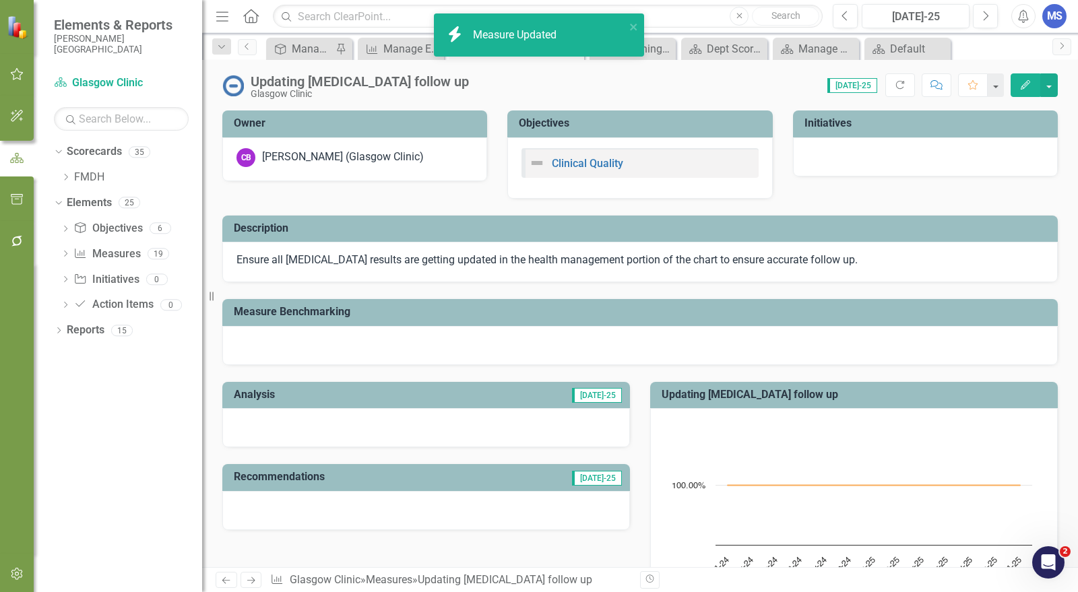
click at [760, 88] on div "Score: 0.00 [DATE]-25 Completed Refresh Comment Favorite Edit" at bounding box center [767, 84] width 582 height 23
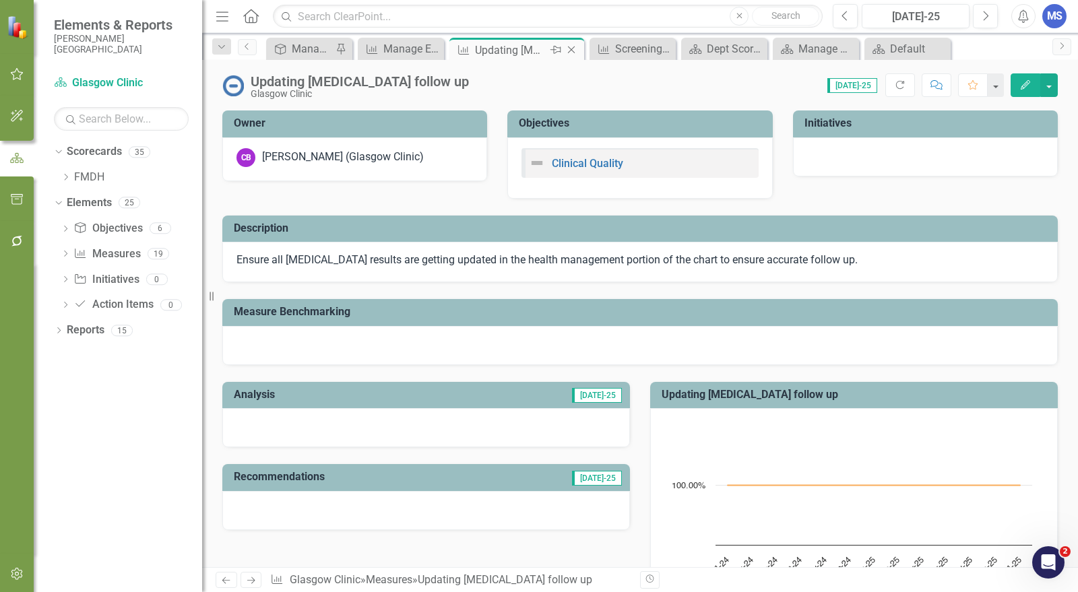
click at [574, 51] on icon "Close" at bounding box center [571, 49] width 13 height 11
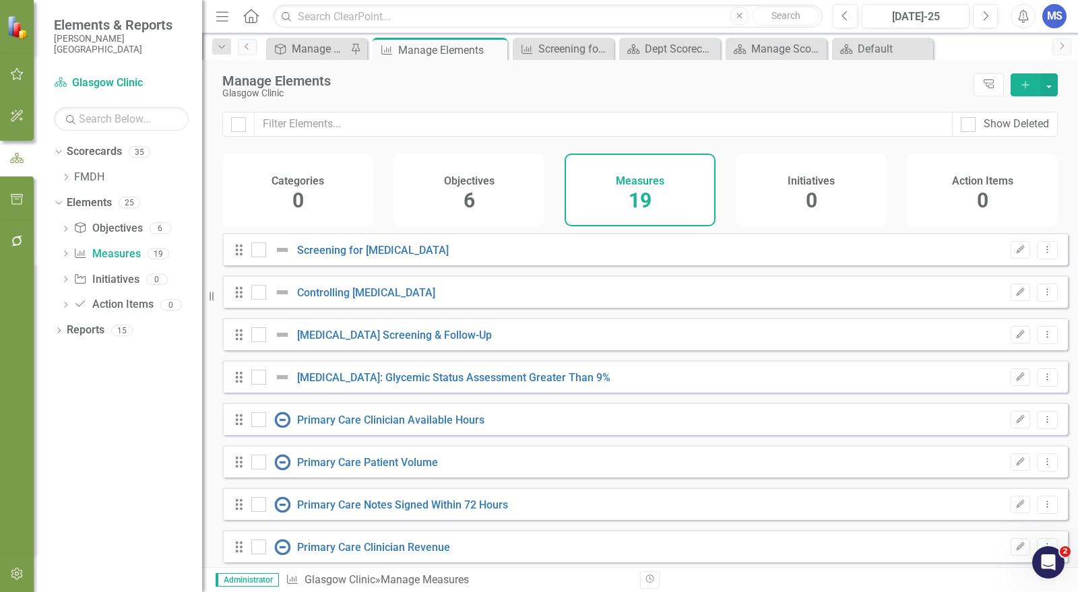
checkbox input "false"
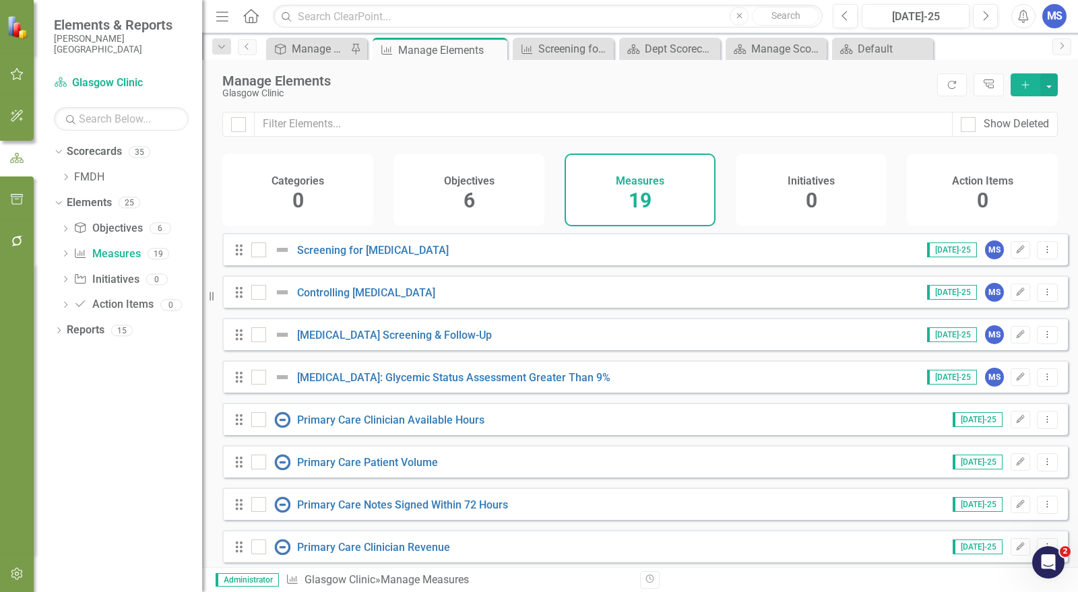
click at [1032, 86] on icon "Add" at bounding box center [1026, 84] width 12 height 9
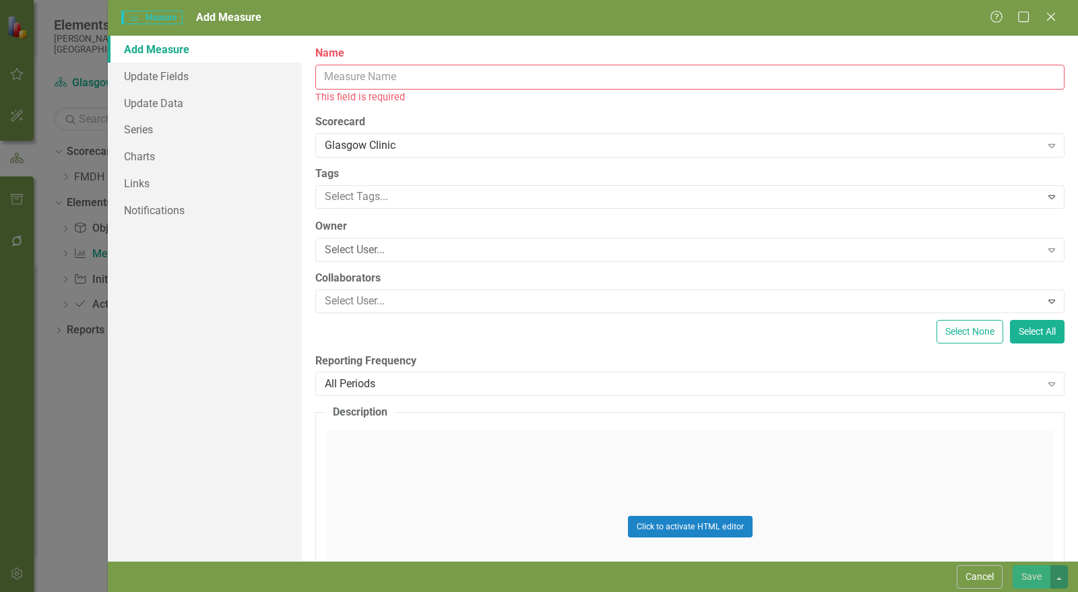
click at [468, 71] on input "Name" at bounding box center [690, 77] width 750 height 25
paste input "Rescheduling No-Shows"
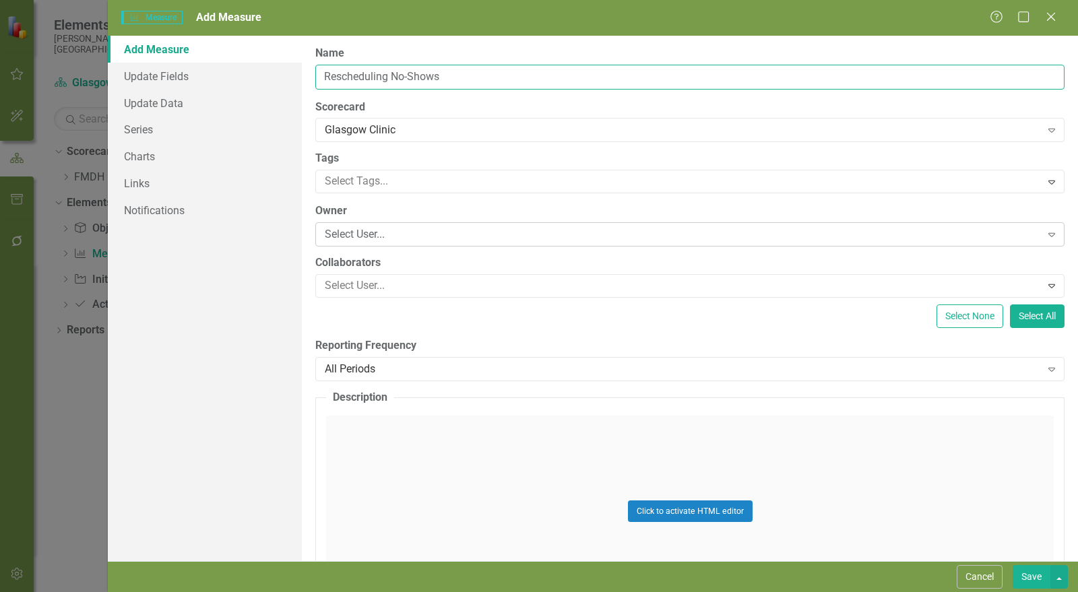
type input "Rescheduling No-Shows"
click at [423, 238] on div "Select User..." at bounding box center [683, 235] width 717 height 16
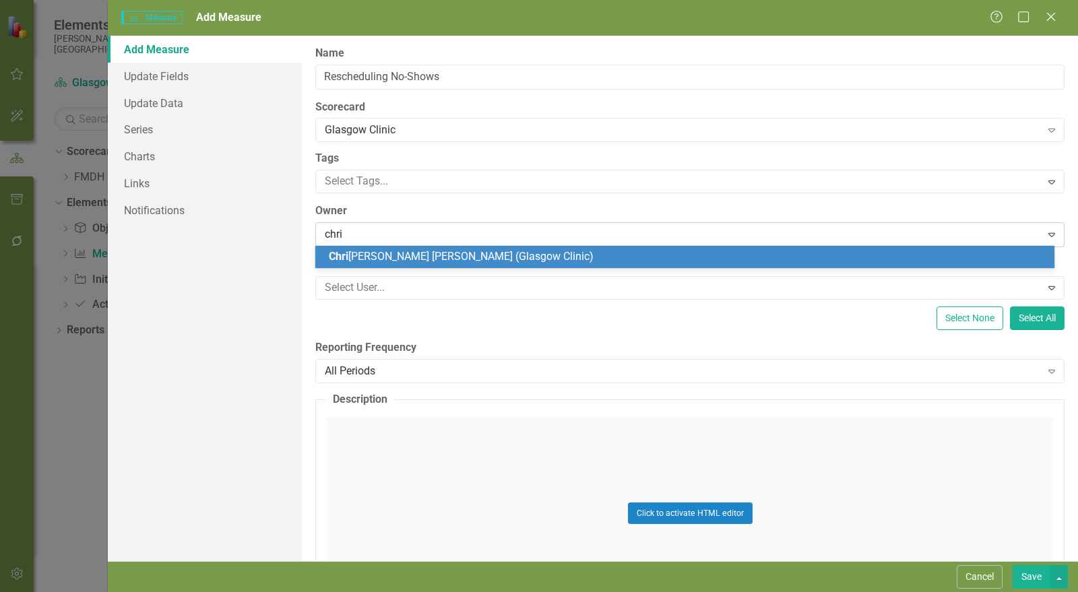
type input "[PERSON_NAME]"
click at [393, 257] on span "[PERSON_NAME] [PERSON_NAME] (Glasgow Clinic)" at bounding box center [450, 256] width 243 height 13
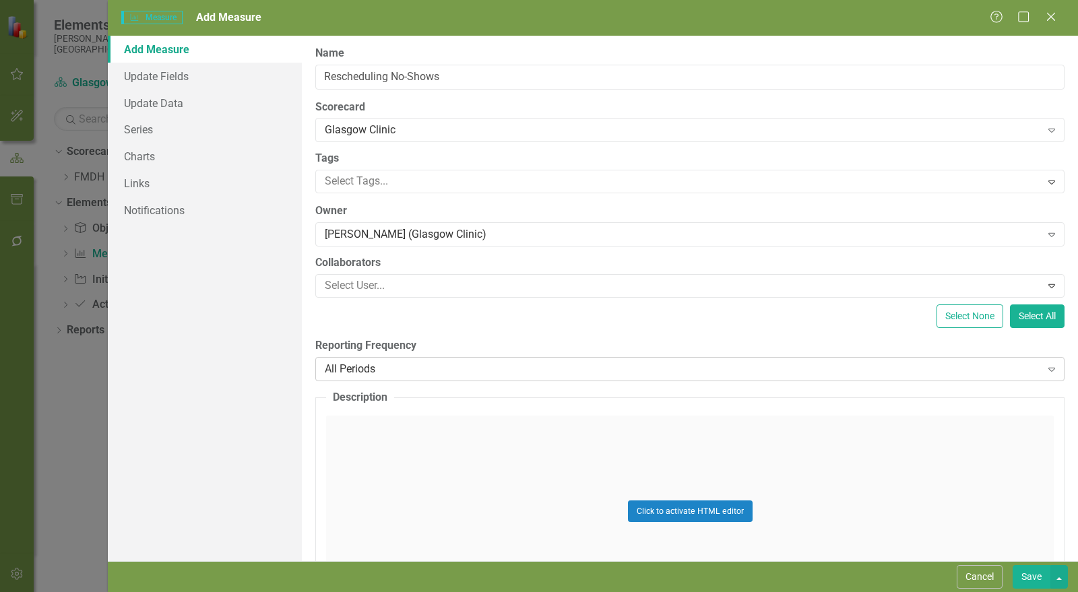
click at [488, 359] on div "All Periods Expand" at bounding box center [690, 369] width 750 height 24
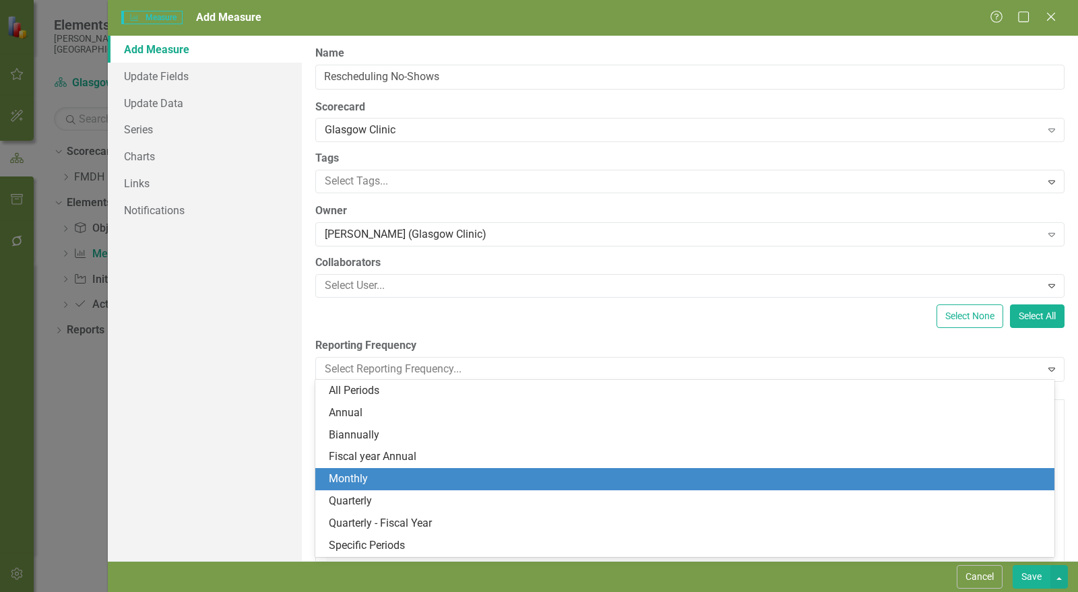
click at [413, 485] on div "Monthly" at bounding box center [688, 480] width 718 height 16
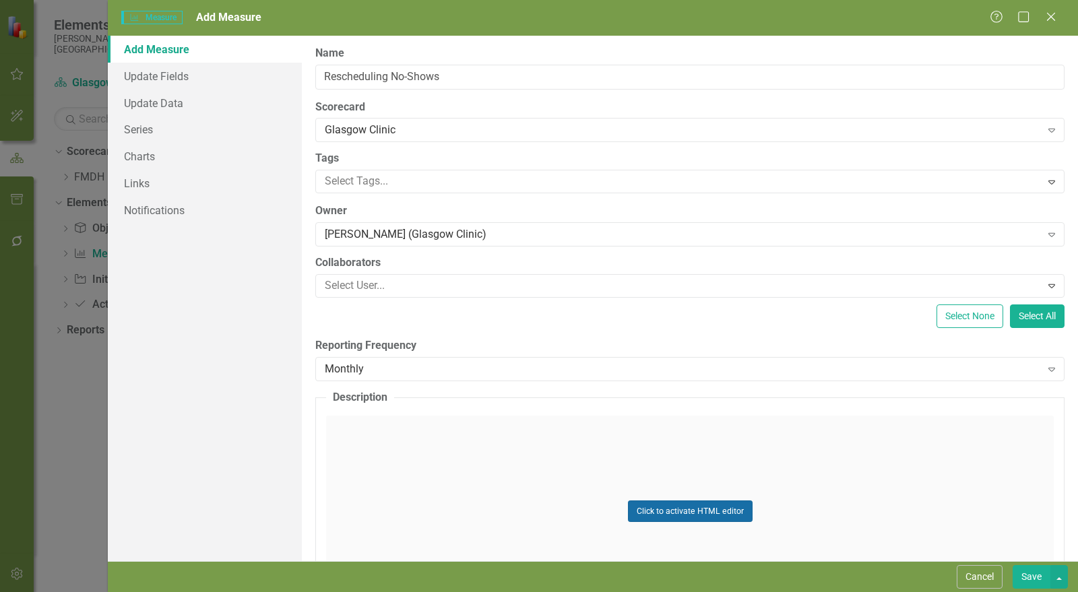
click at [705, 504] on button "Click to activate HTML editor" at bounding box center [690, 512] width 125 height 22
click at [890, 499] on body "Rich Text Area. Press ALT-0 for help." at bounding box center [690, 549] width 725 height 202
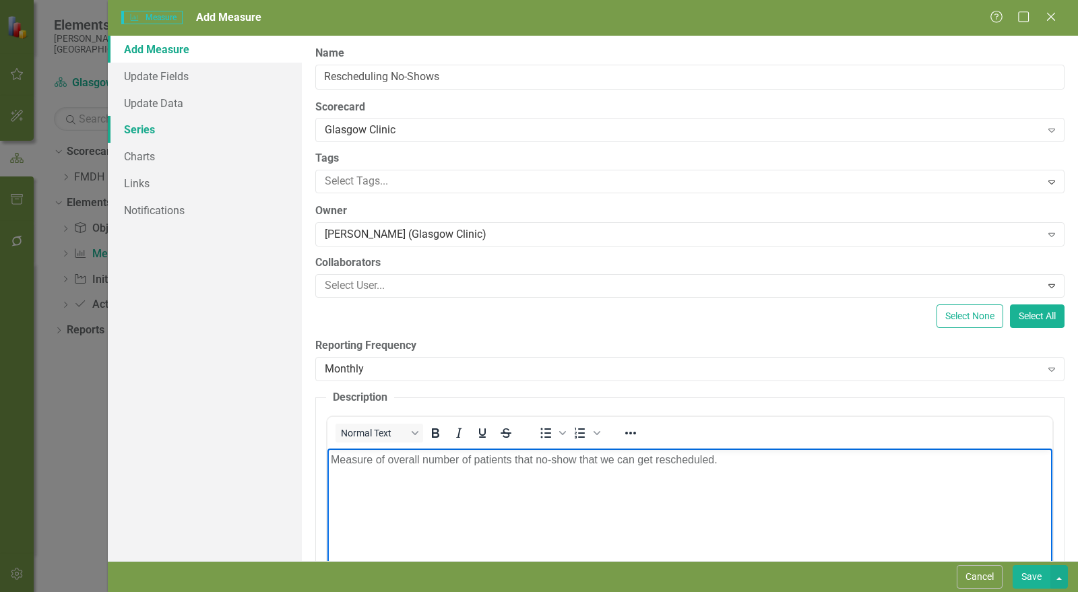
click at [157, 129] on link "Series" at bounding box center [205, 129] width 194 height 27
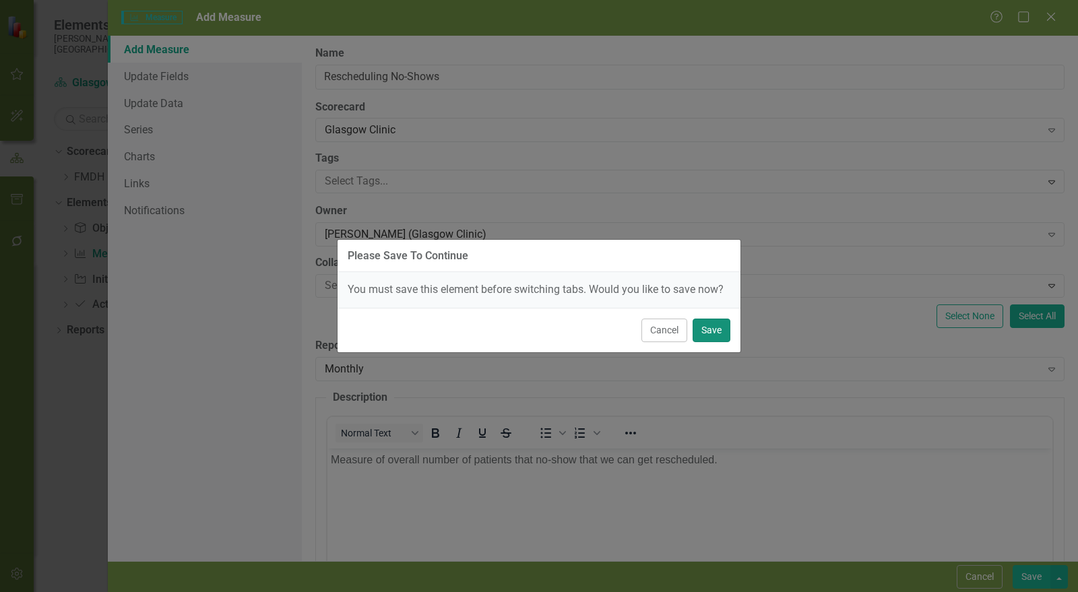
click at [725, 330] on button "Save" at bounding box center [712, 331] width 38 height 24
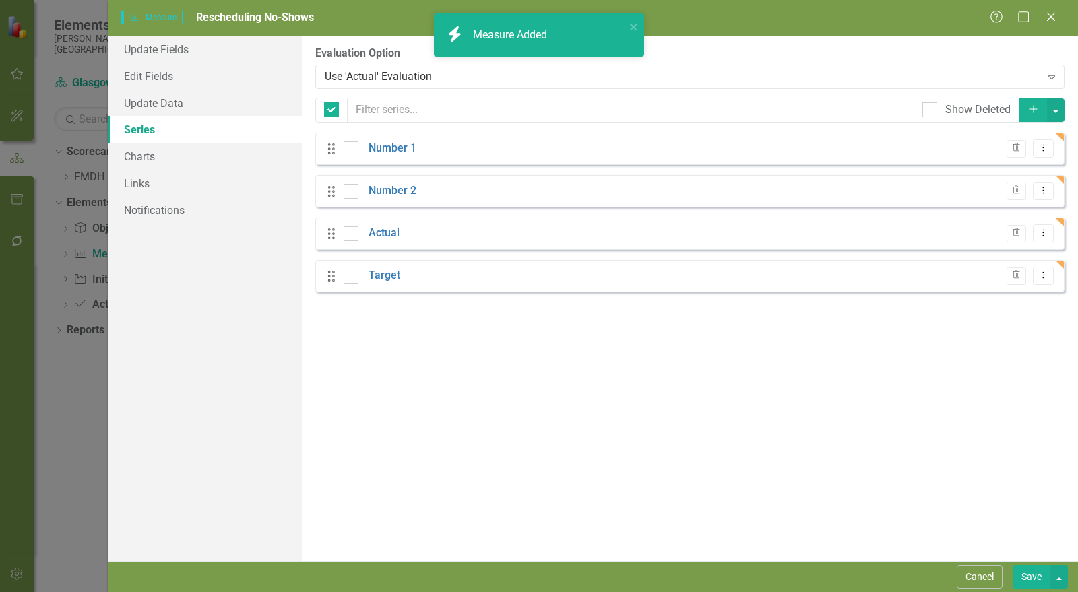
checkbox input "false"
click at [855, 404] on div "From this page, you can add, edit, delete, or duplicate the measure series for …" at bounding box center [690, 299] width 776 height 526
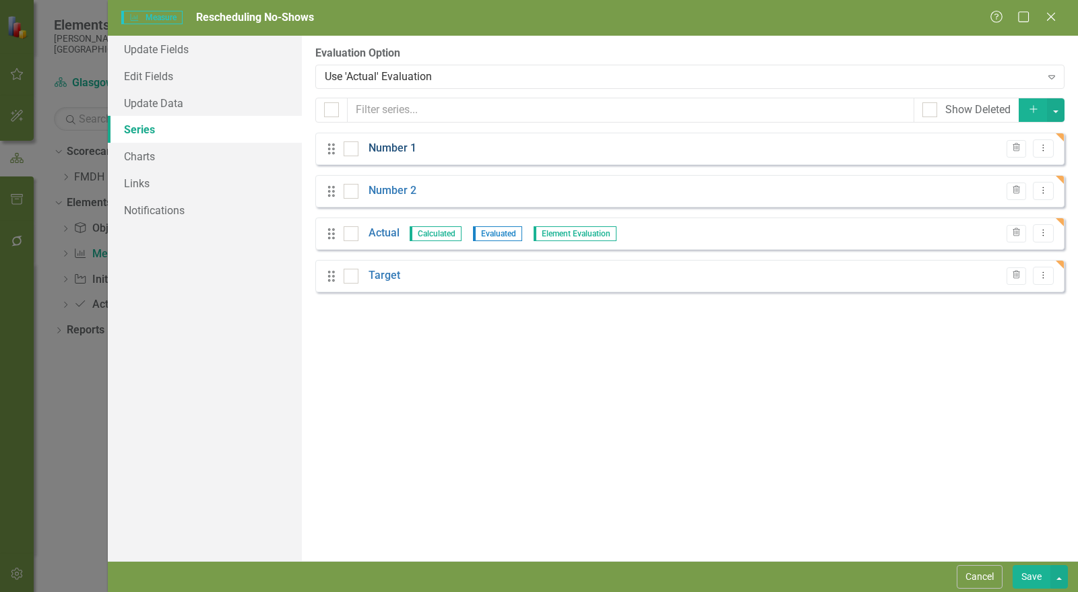
click at [367, 148] on div "Number 1" at bounding box center [380, 149] width 73 height 16
click at [406, 146] on link "Number 1" at bounding box center [393, 149] width 48 height 16
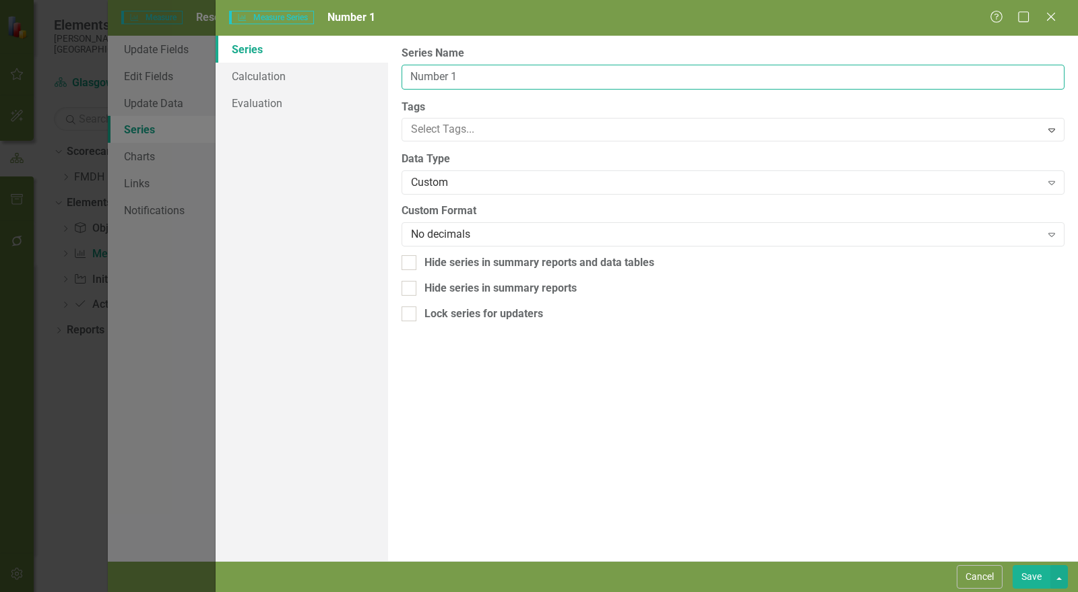
click at [444, 69] on input "Number 1" at bounding box center [733, 77] width 663 height 25
click at [440, 82] on input "Number 1" at bounding box center [733, 77] width 663 height 25
click at [439, 80] on input "Number 1" at bounding box center [733, 77] width 663 height 25
click at [442, 80] on input "Number 1" at bounding box center [733, 77] width 663 height 25
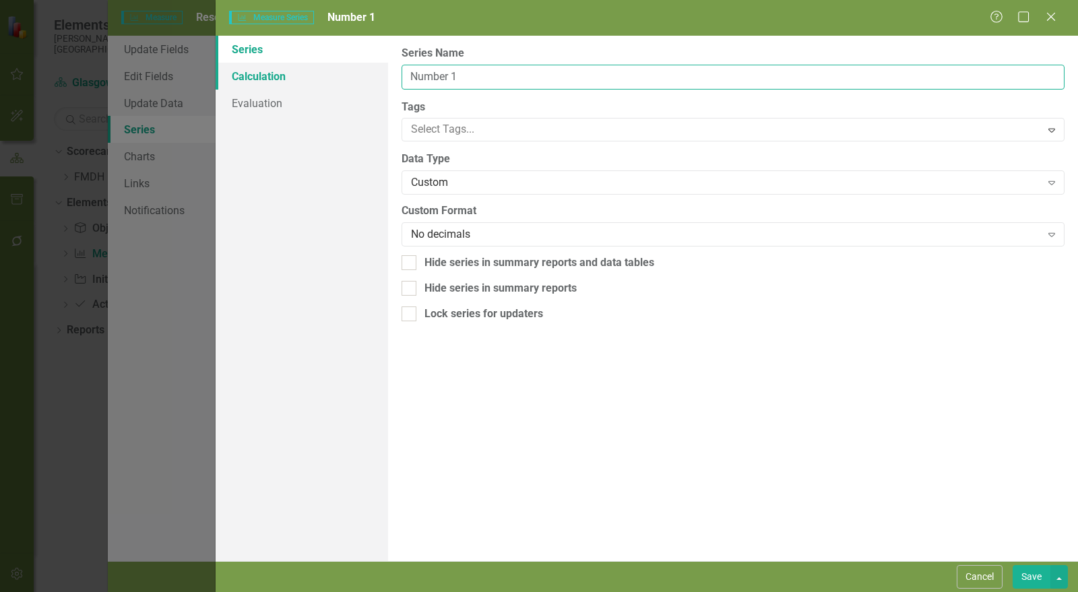
drag, startPoint x: 445, startPoint y: 87, endPoint x: 361, endPoint y: 87, distance: 83.6
click at [362, 87] on div "Series Calculation Evaluation From this page, you can edit the name, type, and …" at bounding box center [647, 299] width 863 height 526
type input "No-Show patients rescheduled"
click at [1031, 570] on button "Save" at bounding box center [1032, 578] width 38 height 24
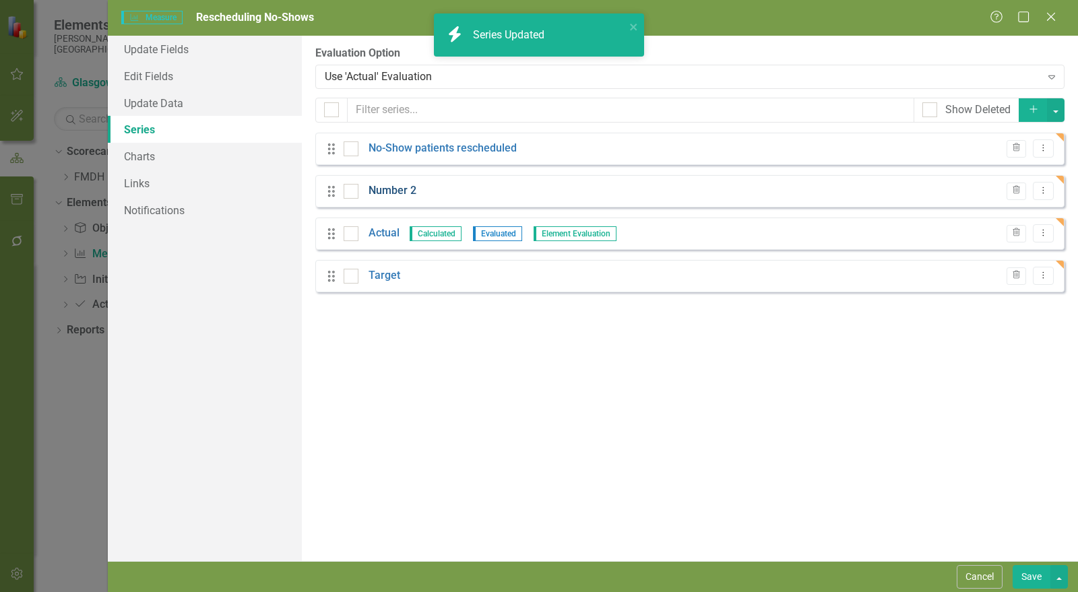
click at [382, 193] on link "Number 2" at bounding box center [393, 191] width 48 height 16
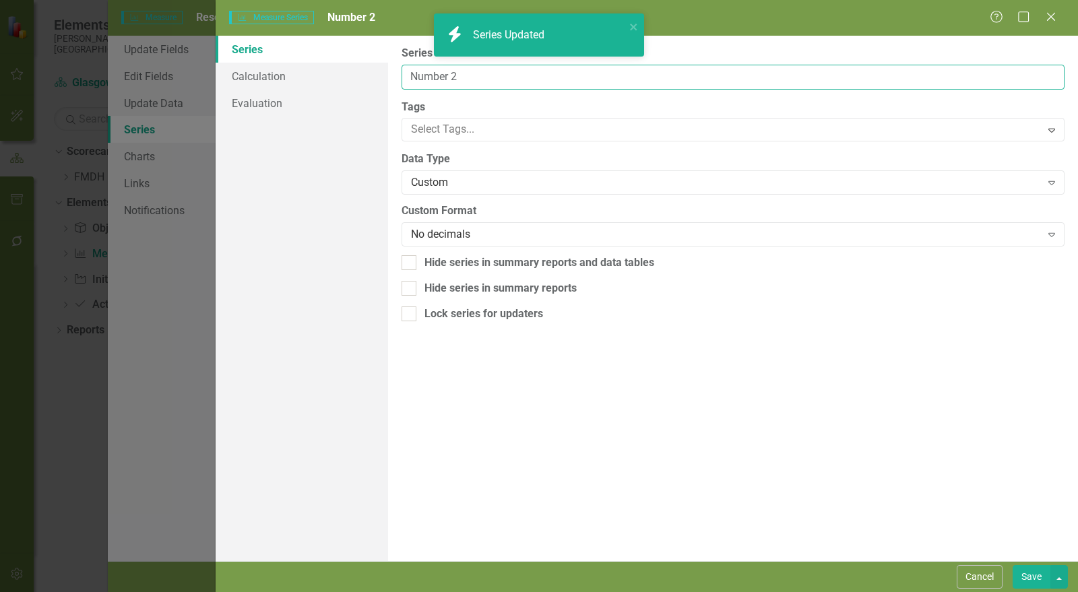
click at [446, 80] on input "Number 2" at bounding box center [733, 77] width 663 height 25
click at [445, 78] on input "Number 2" at bounding box center [733, 77] width 663 height 25
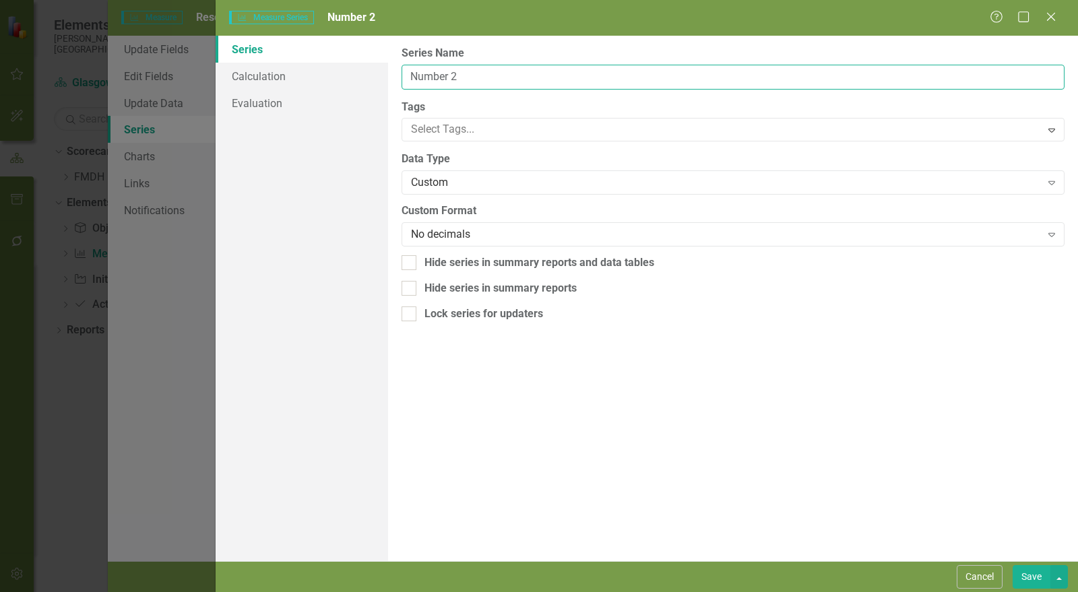
click at [474, 75] on input "Number 2" at bounding box center [733, 77] width 663 height 25
drag, startPoint x: 496, startPoint y: 76, endPoint x: 371, endPoint y: 80, distance: 125.4
click at [371, 80] on div "Series Calculation Evaluation From this page, you can edit the name, type, and …" at bounding box center [647, 299] width 863 height 526
type input "No-Show appointments"
click at [276, 80] on link "Calculation" at bounding box center [302, 76] width 173 height 27
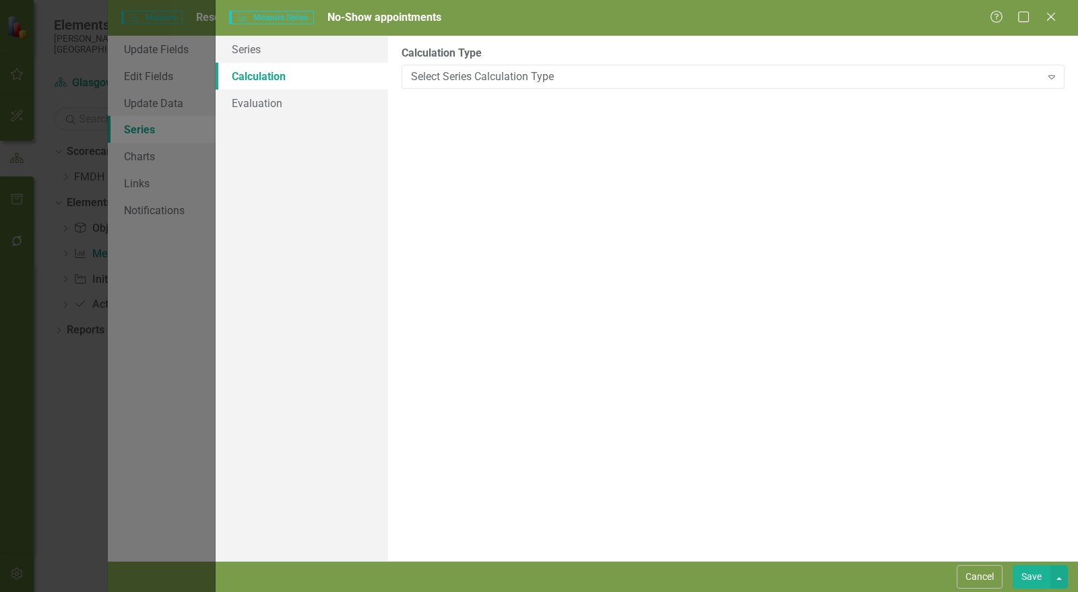
click at [1039, 577] on button "Save" at bounding box center [1032, 578] width 38 height 24
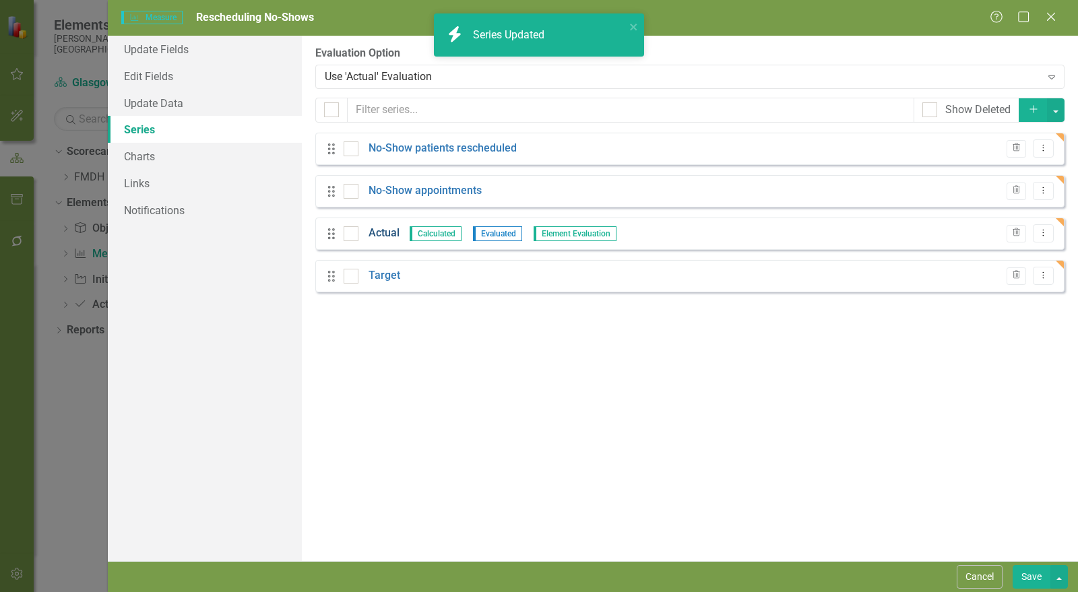
click at [387, 236] on link "Actual" at bounding box center [384, 234] width 31 height 16
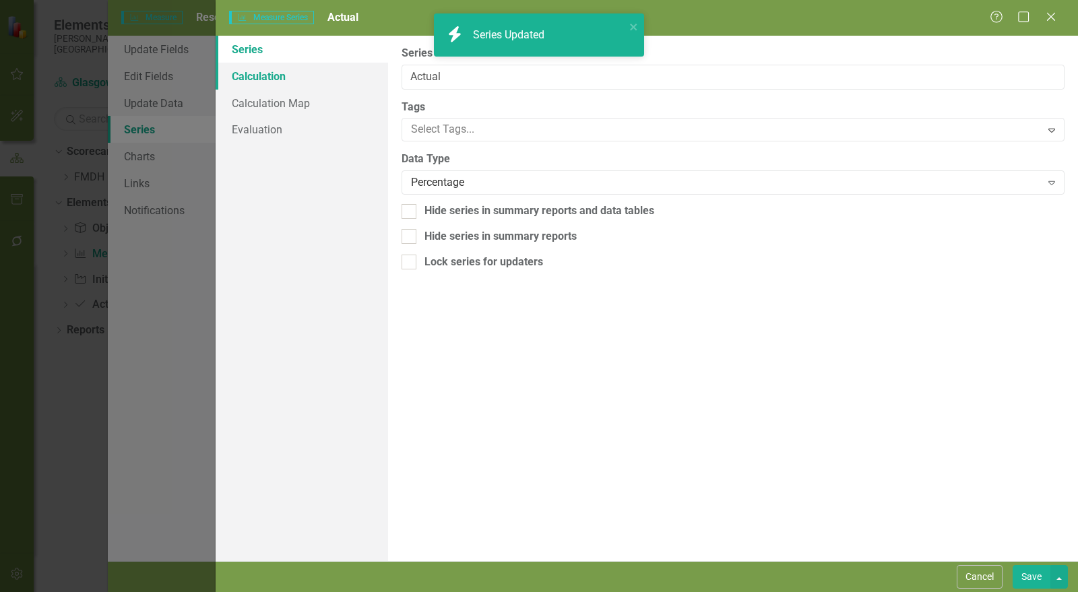
click at [263, 78] on link "Calculation" at bounding box center [302, 76] width 173 height 27
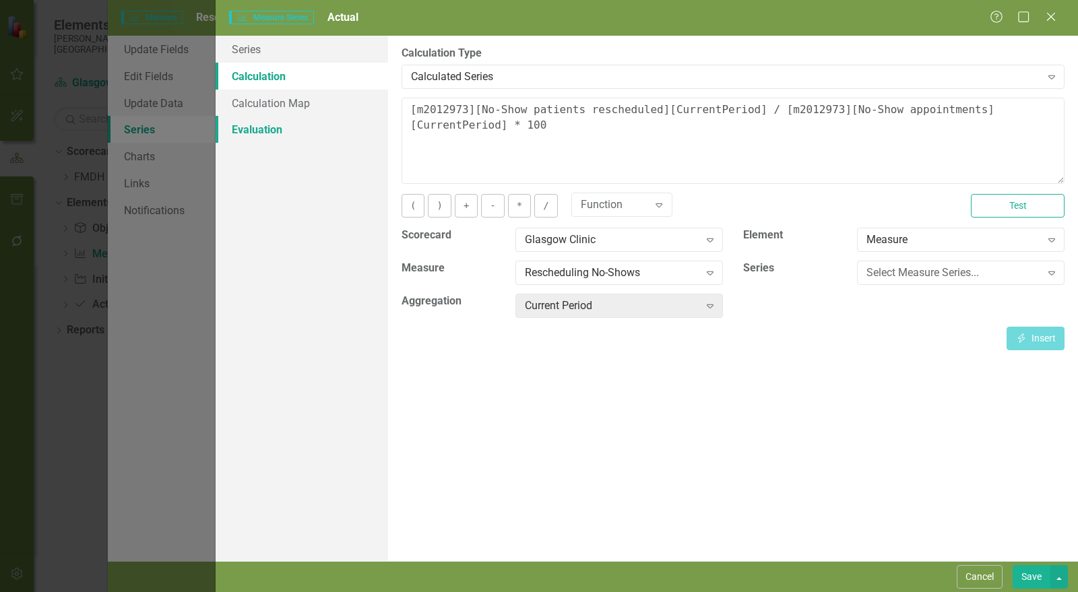
click at [280, 130] on link "Evaluation" at bounding box center [302, 129] width 173 height 27
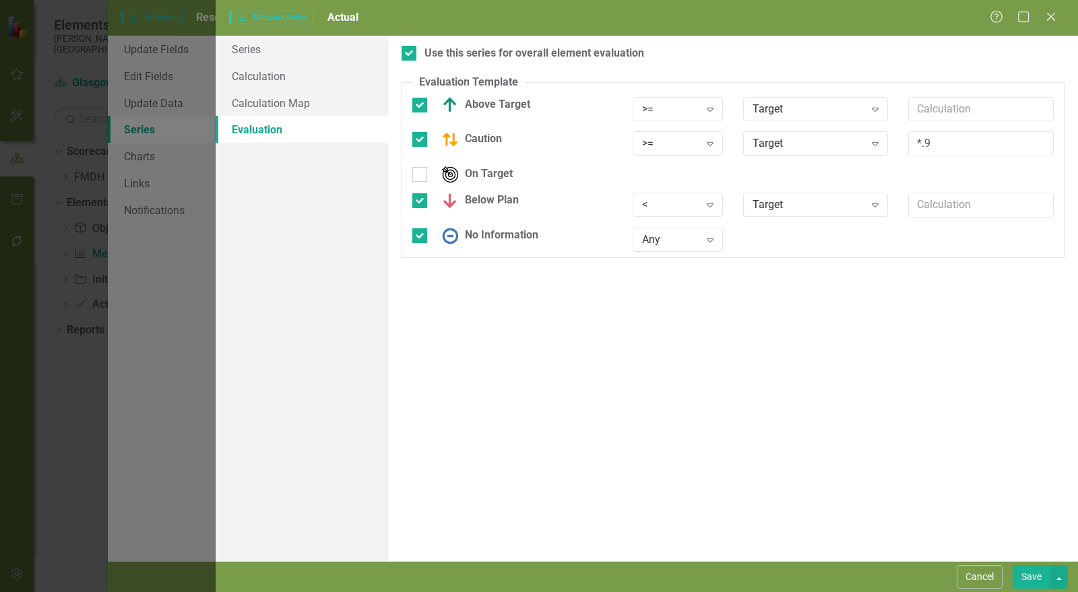
click at [1038, 574] on button "Save" at bounding box center [1032, 578] width 38 height 24
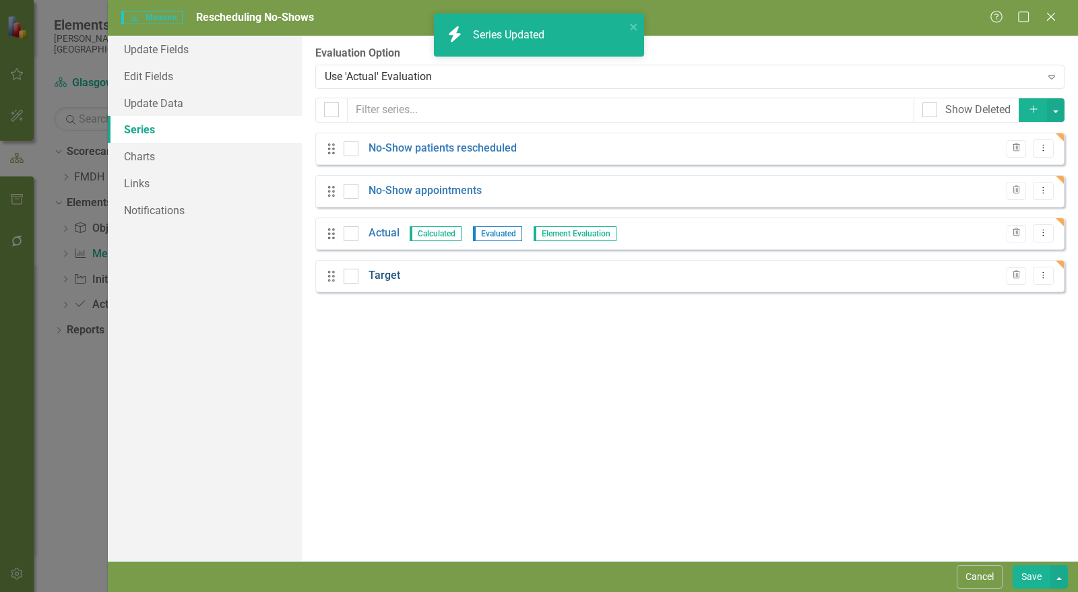
click at [392, 277] on link "Target" at bounding box center [385, 276] width 32 height 16
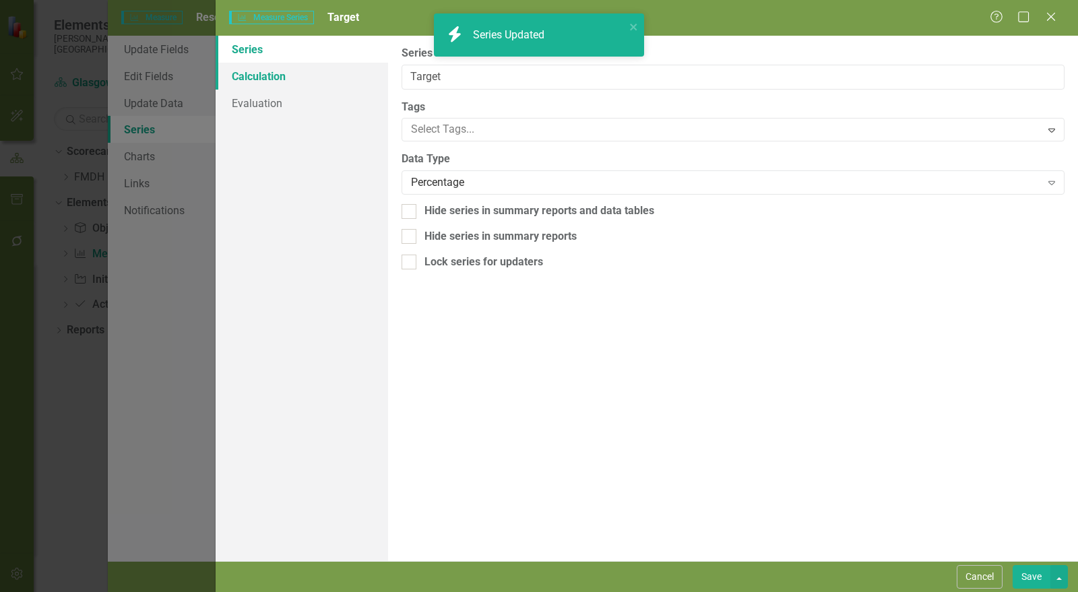
click at [271, 78] on link "Calculation" at bounding box center [302, 76] width 173 height 27
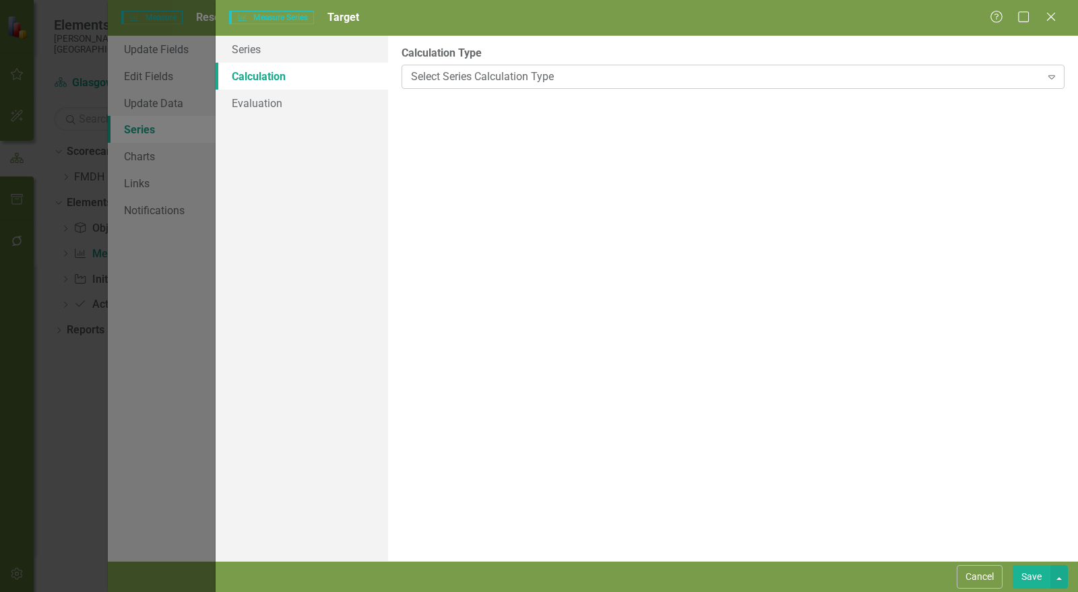
click at [460, 82] on div "Select Series Calculation Type" at bounding box center [726, 77] width 630 height 16
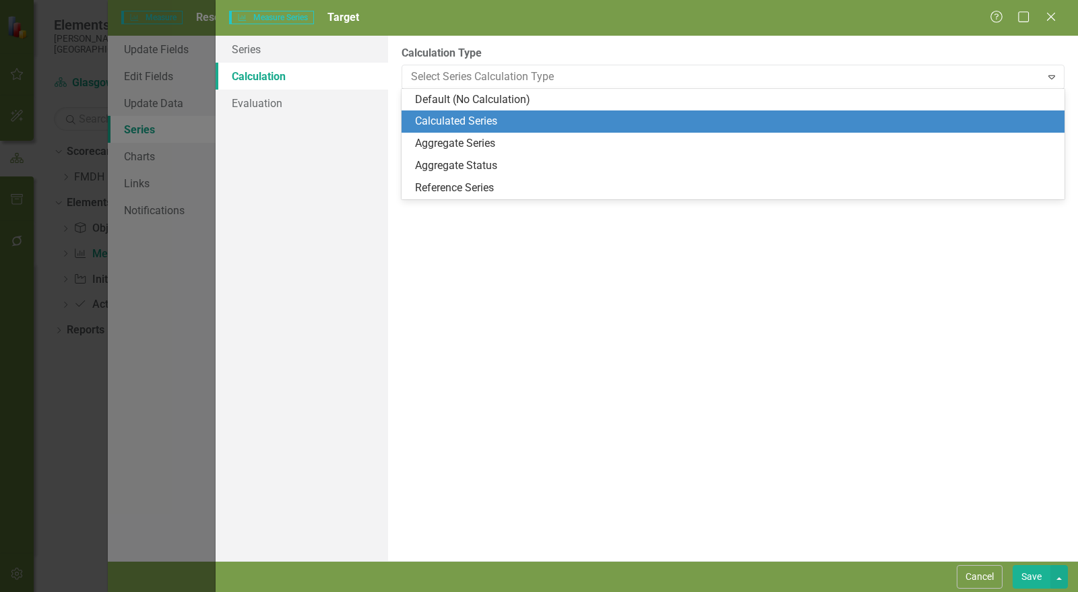
click at [459, 118] on div "Calculated Series" at bounding box center [736, 122] width 642 height 16
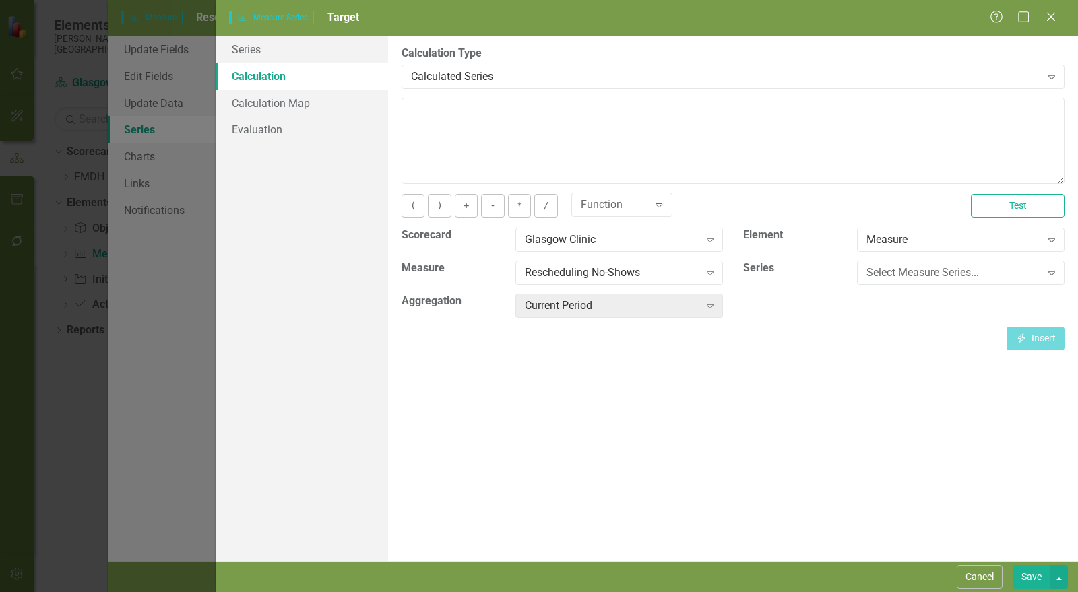
click at [456, 128] on textarea at bounding box center [733, 141] width 663 height 86
type textarea "50"
click at [1030, 574] on button "Save" at bounding box center [1032, 578] width 38 height 24
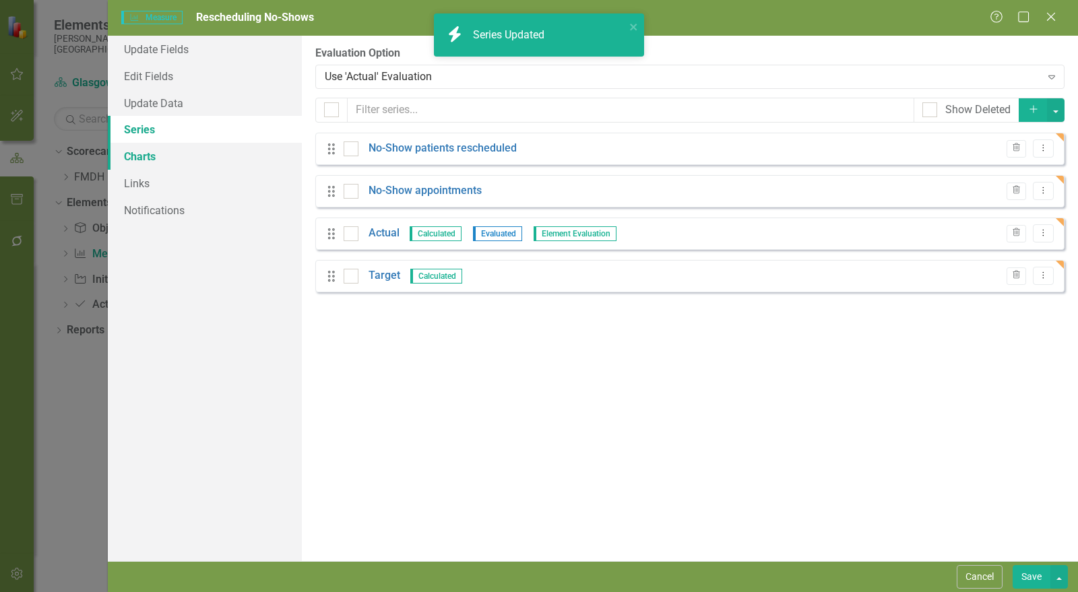
click at [152, 156] on link "Charts" at bounding box center [205, 156] width 194 height 27
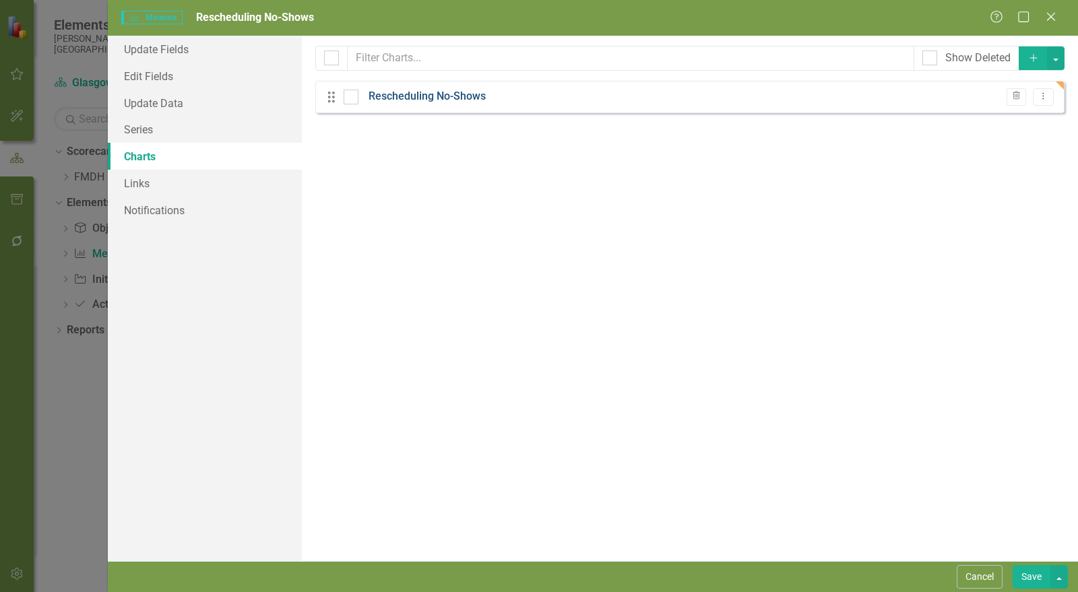
click at [454, 102] on link "Rescheduling No-Shows" at bounding box center [427, 97] width 117 height 16
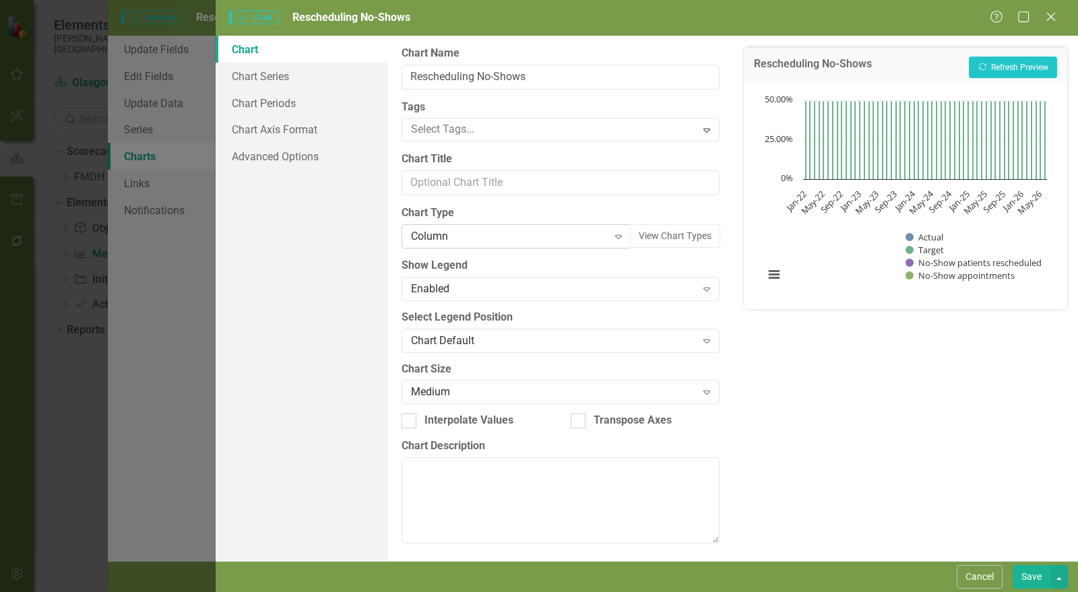
click at [458, 241] on div "Column" at bounding box center [509, 237] width 197 height 16
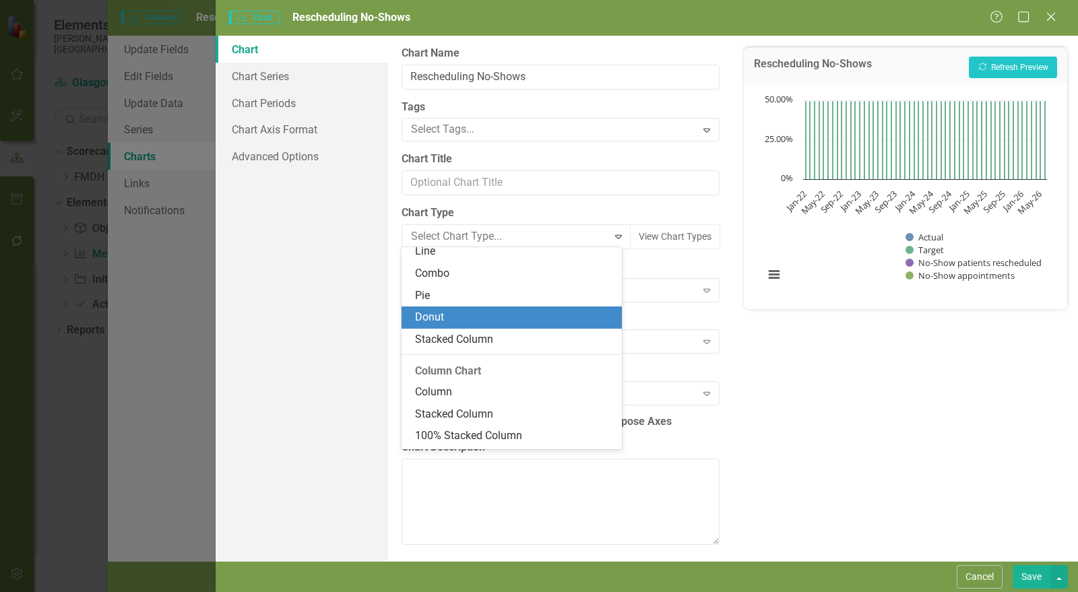
scroll to position [146, 0]
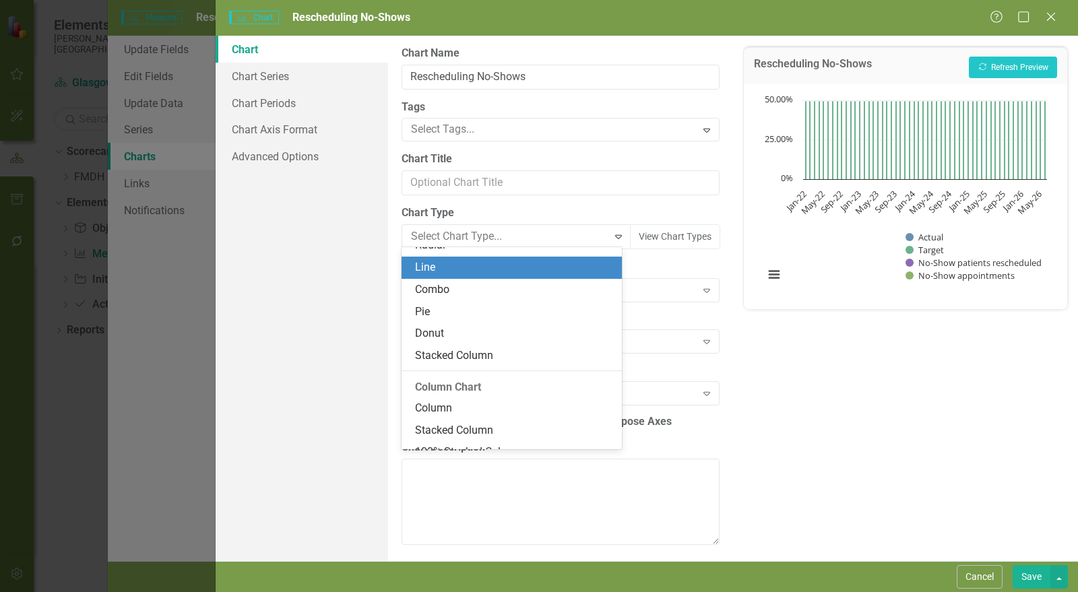
click at [442, 271] on div "Line" at bounding box center [514, 268] width 199 height 16
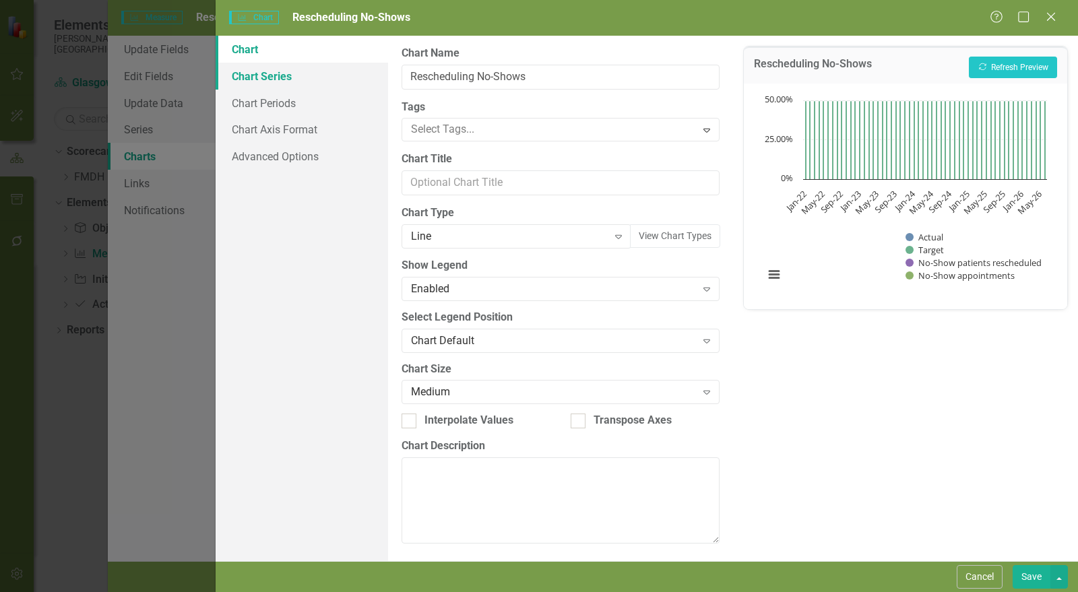
click at [300, 84] on link "Chart Series" at bounding box center [302, 76] width 173 height 27
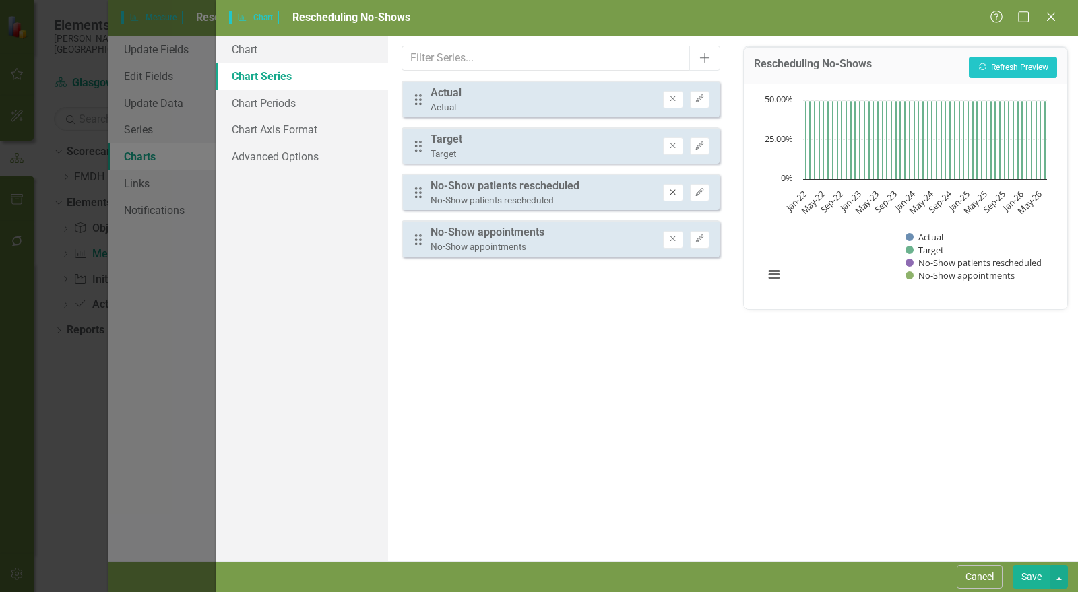
click at [676, 198] on button "Remove" at bounding box center [673, 193] width 20 height 18
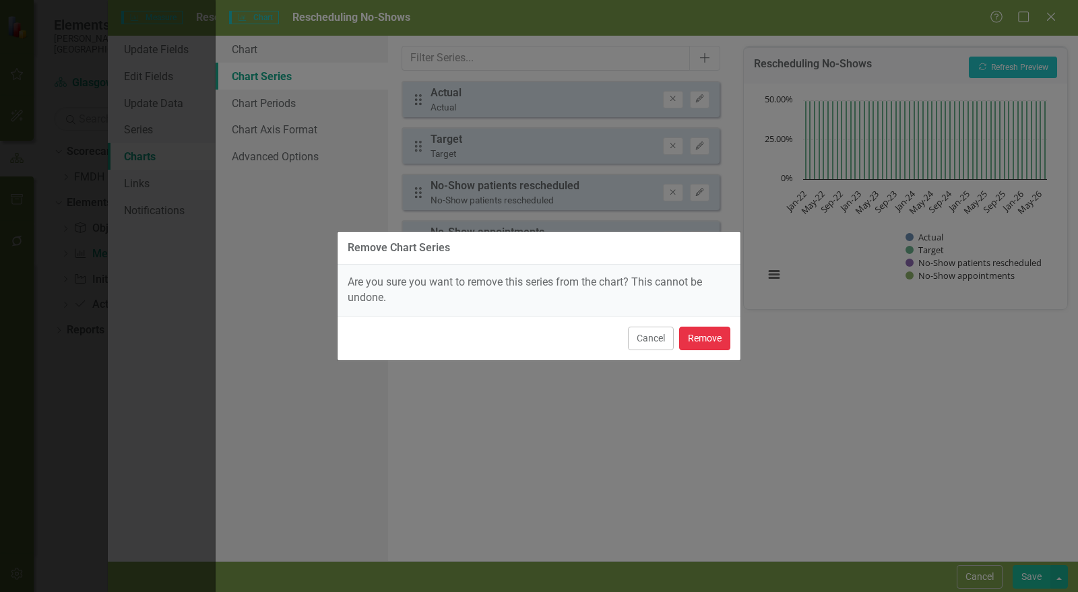
click at [703, 334] on button "Remove" at bounding box center [704, 339] width 51 height 24
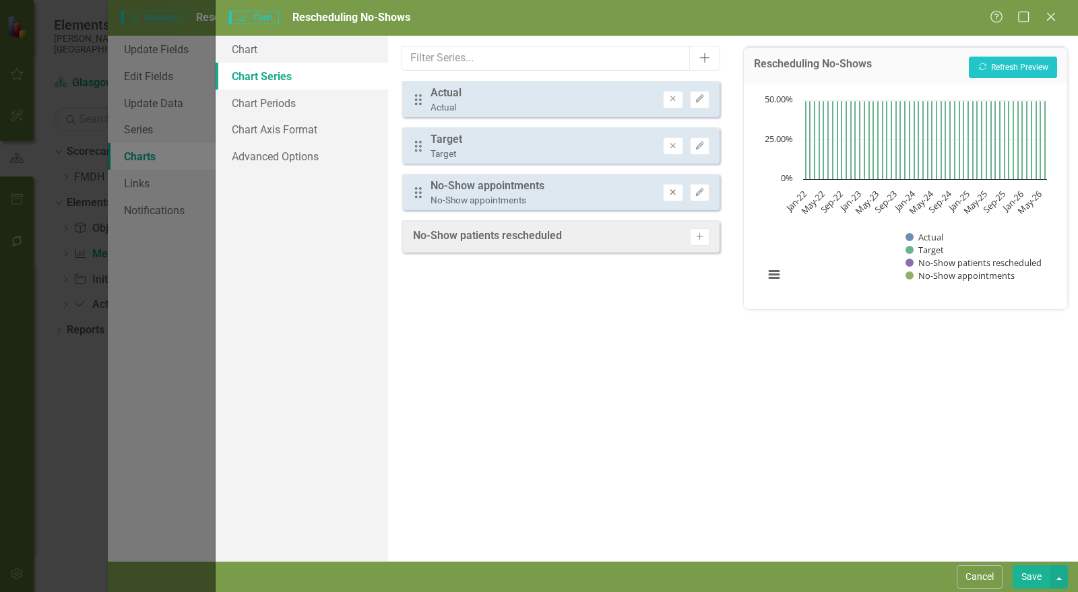
click at [672, 197] on button "Remove" at bounding box center [673, 193] width 20 height 18
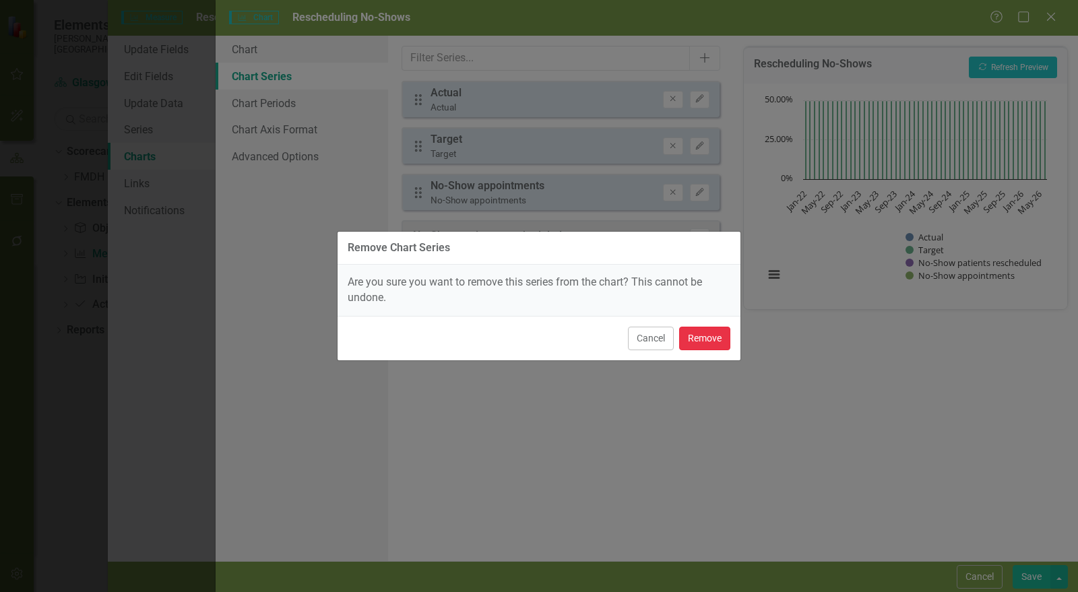
click at [704, 336] on button "Remove" at bounding box center [704, 339] width 51 height 24
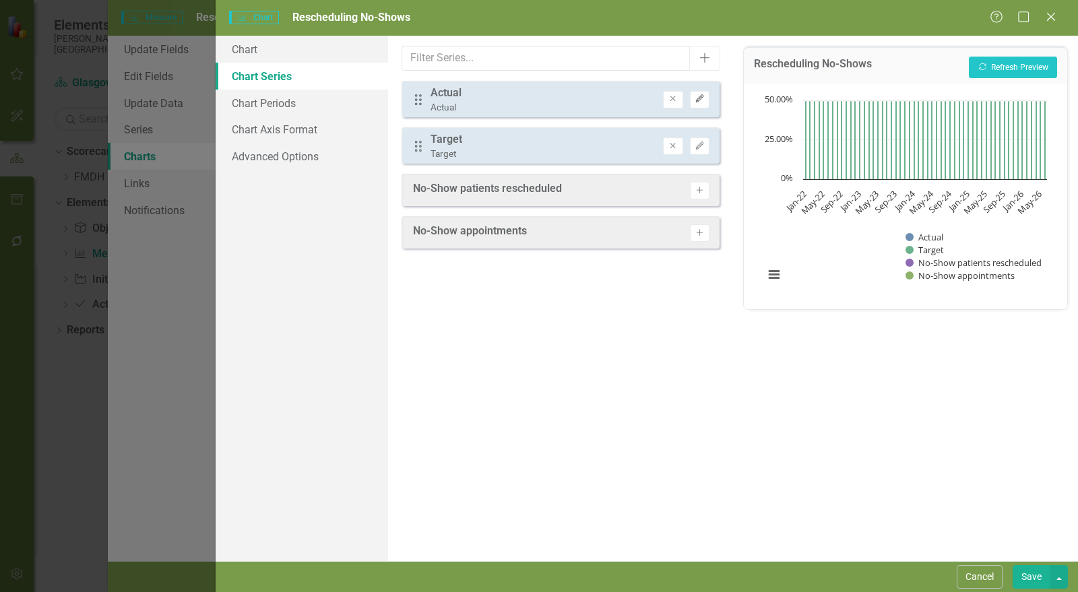
click at [696, 99] on icon "Edit" at bounding box center [700, 99] width 10 height 8
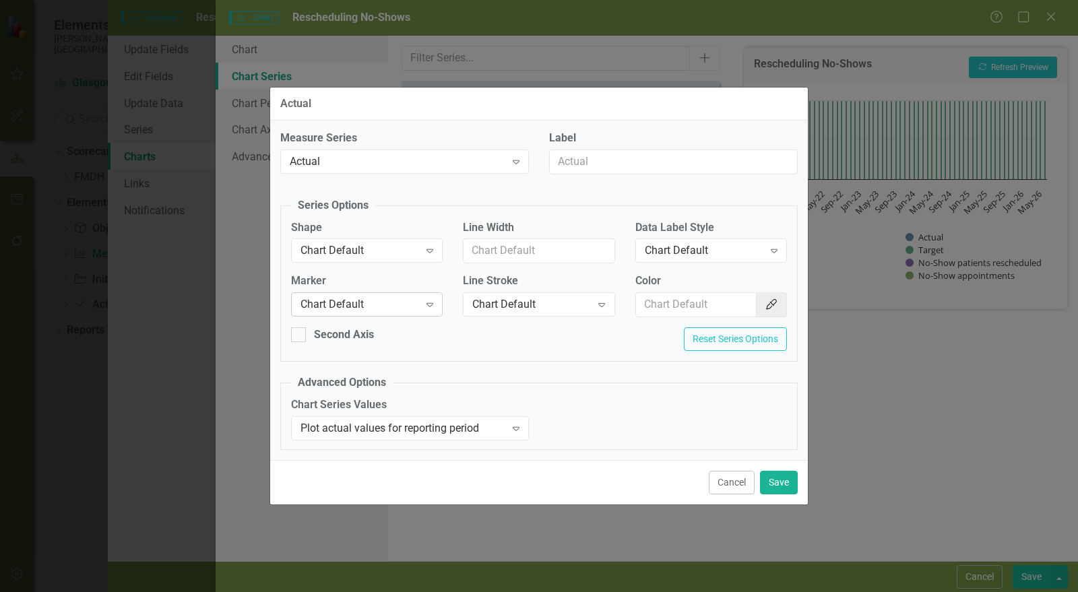
click at [377, 307] on div "Chart Default" at bounding box center [360, 305] width 119 height 16
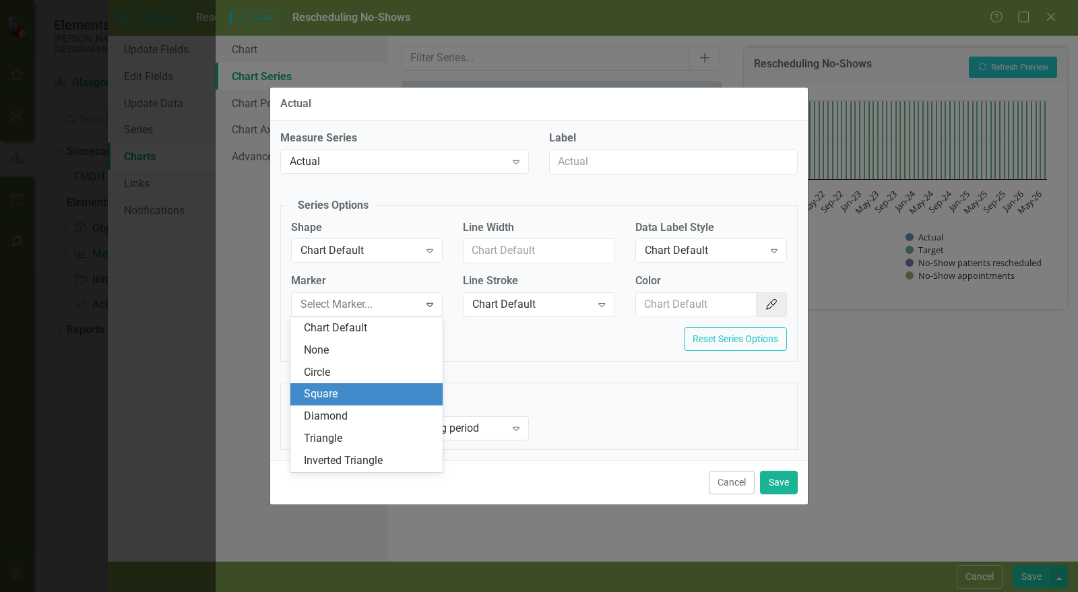
click at [379, 388] on div "Square" at bounding box center [369, 395] width 131 height 16
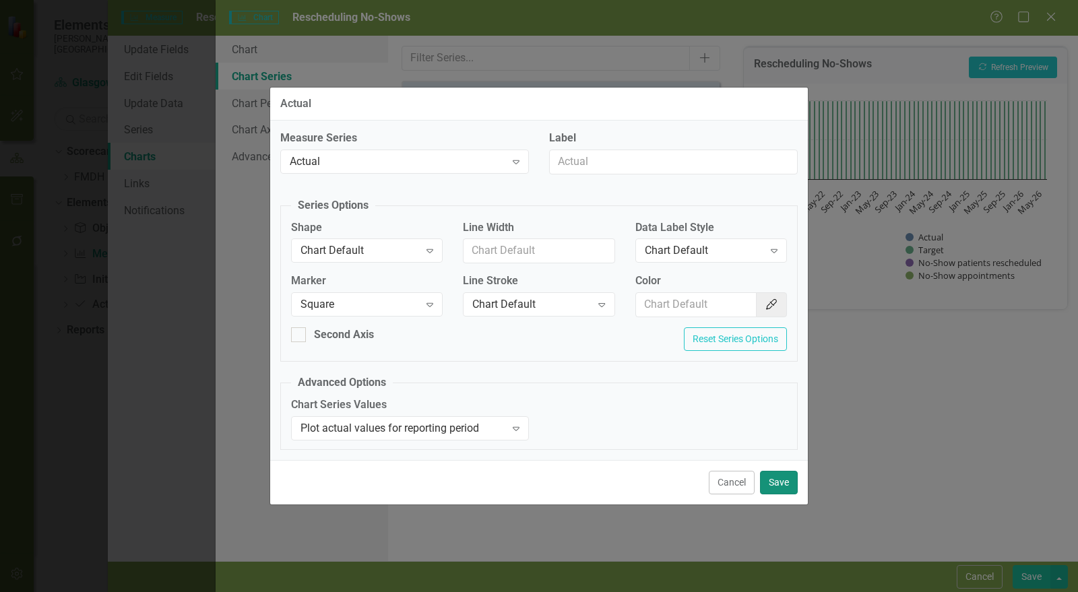
click at [769, 488] on button "Save" at bounding box center [779, 483] width 38 height 24
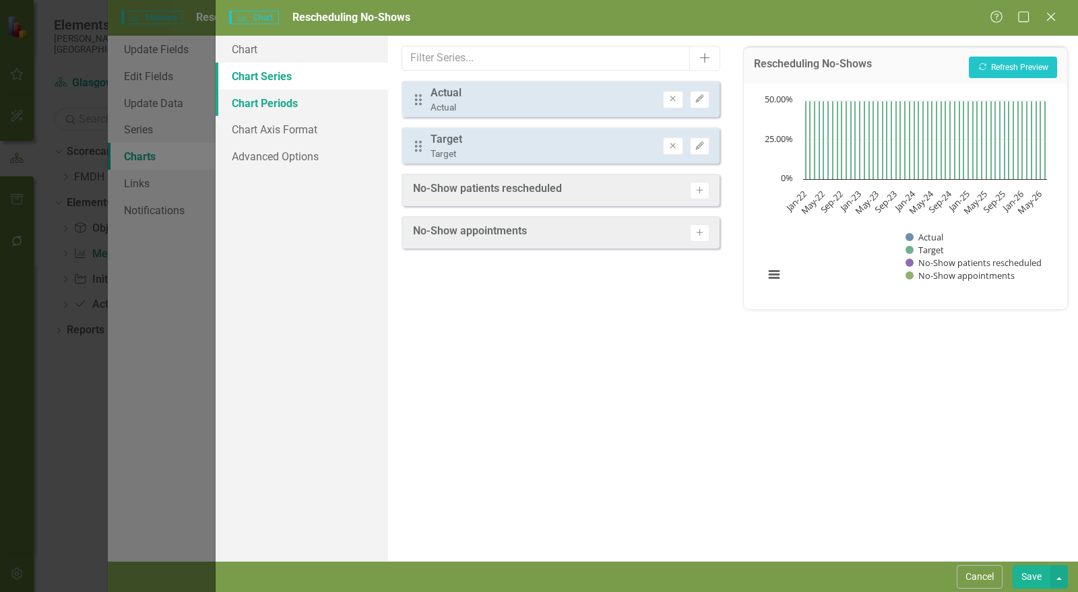
click at [291, 106] on link "Chart Periods" at bounding box center [302, 103] width 173 height 27
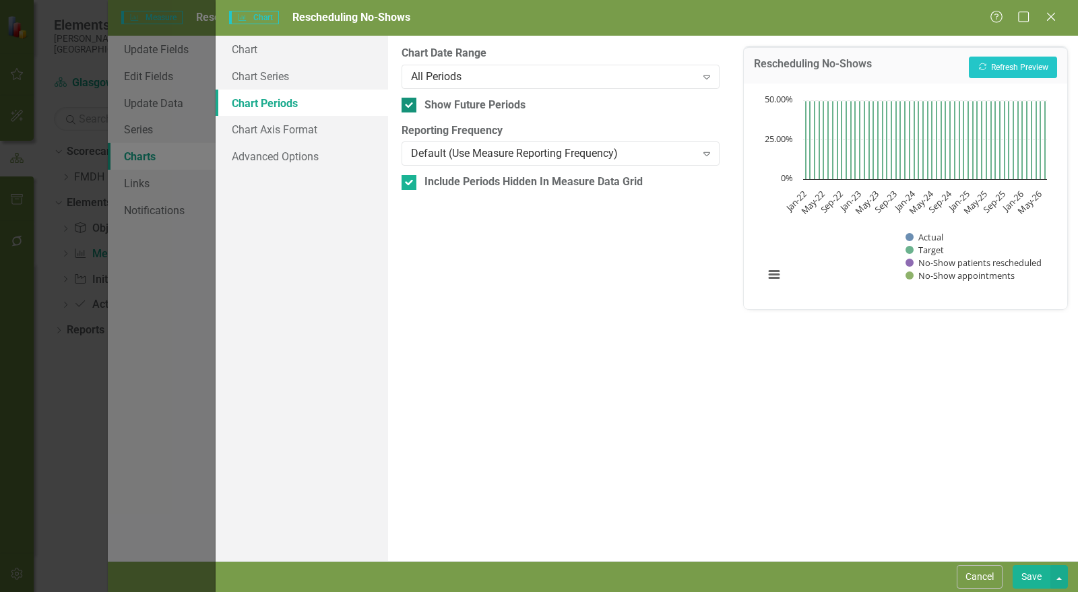
click at [422, 105] on div "Show Future Periods" at bounding box center [561, 106] width 318 height 16
click at [410, 105] on input "Show Future Periods" at bounding box center [406, 102] width 9 height 9
checkbox input "false"
click at [425, 178] on div "Include Periods Hidden In Measure Data Grid" at bounding box center [534, 183] width 218 height 16
click at [410, 178] on input "Include Periods Hidden In Measure Data Grid" at bounding box center [406, 179] width 9 height 9
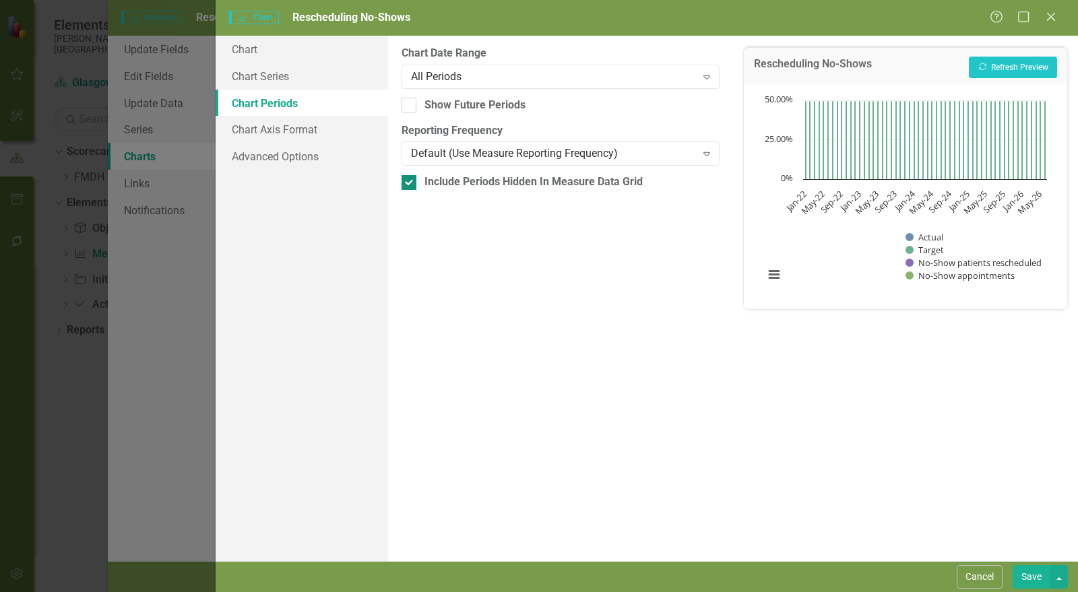
checkbox input "false"
click at [1045, 577] on button "Save" at bounding box center [1032, 578] width 38 height 24
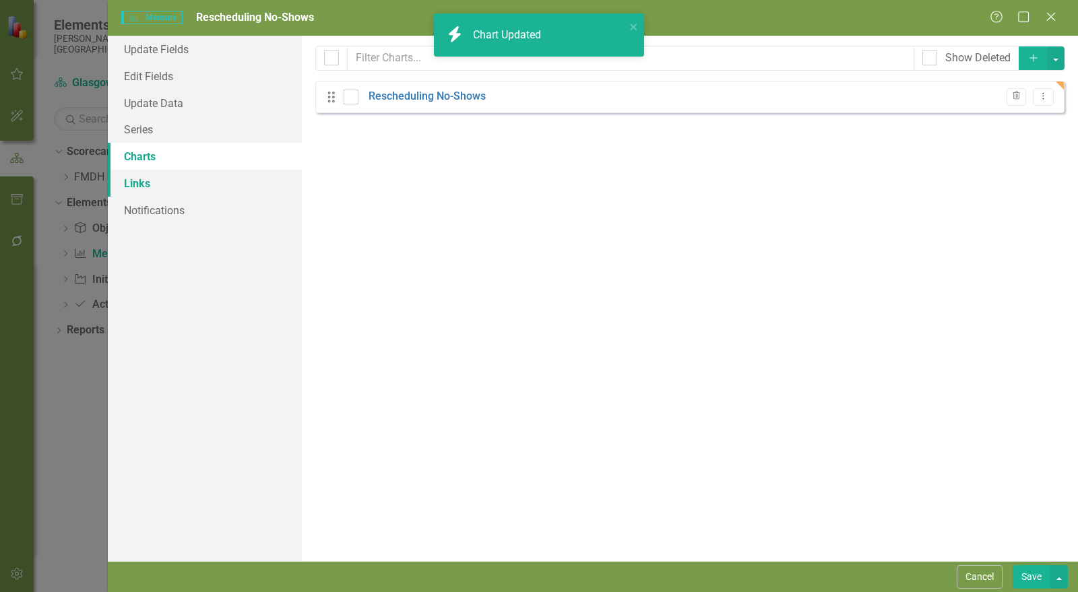
click at [166, 186] on link "Links" at bounding box center [205, 183] width 194 height 27
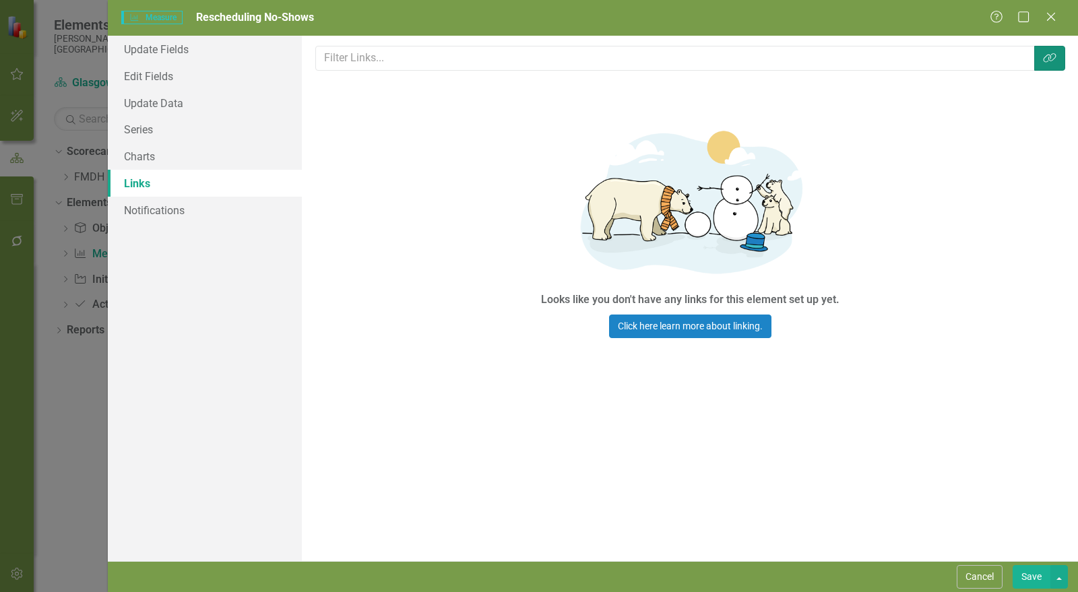
click at [1056, 65] on button "Link Tag" at bounding box center [1050, 58] width 31 height 25
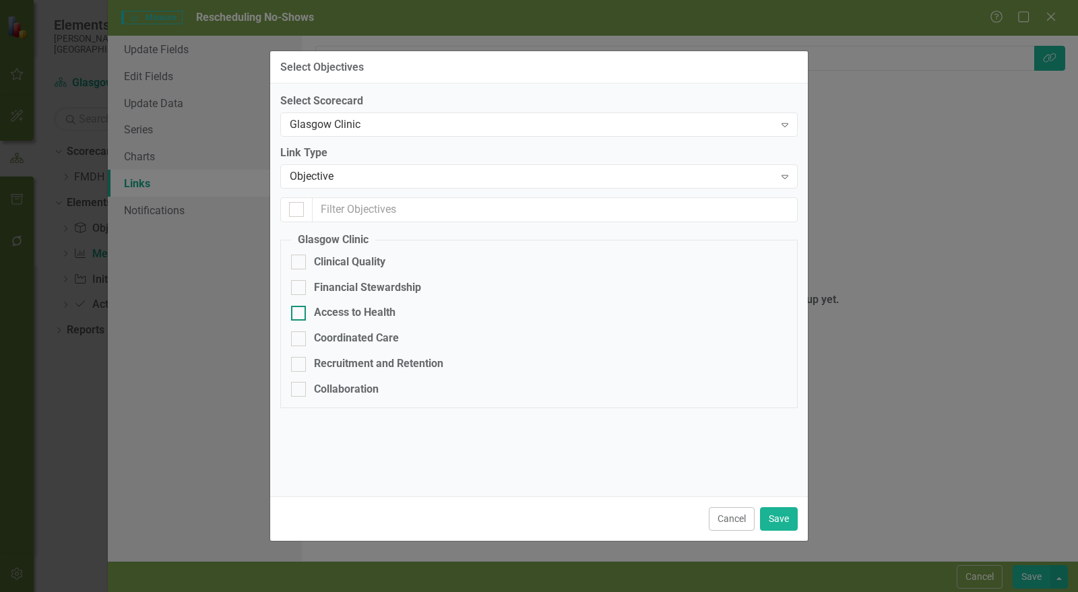
click at [388, 311] on div "Access to Health" at bounding box center [355, 313] width 82 height 16
click at [300, 311] on input "Access to Health" at bounding box center [295, 310] width 9 height 9
checkbox input "true"
click at [787, 519] on button "Save" at bounding box center [779, 520] width 38 height 24
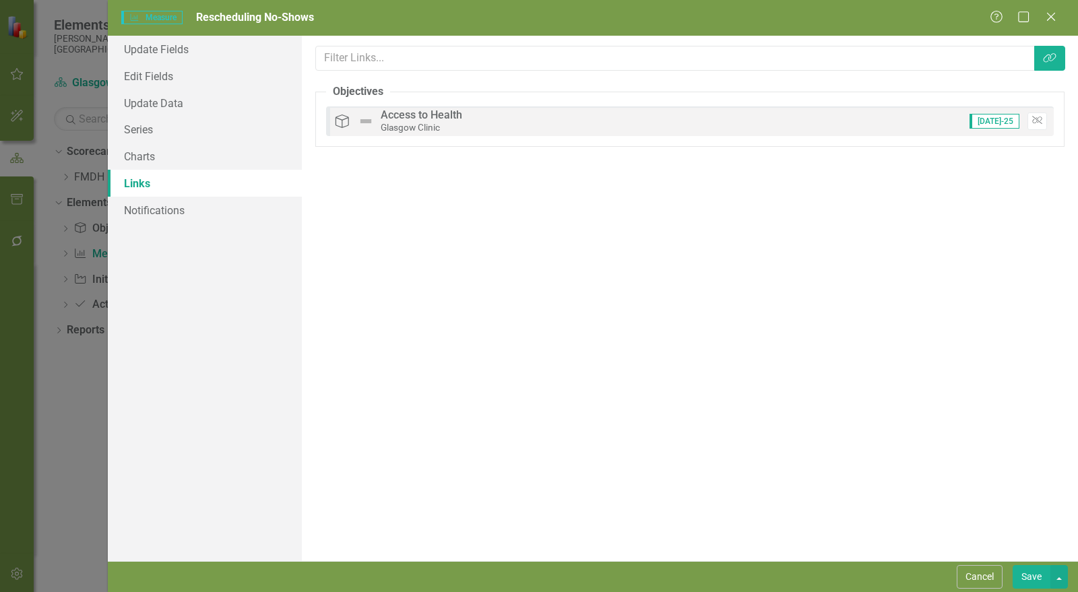
click at [1036, 577] on button "Save" at bounding box center [1032, 578] width 38 height 24
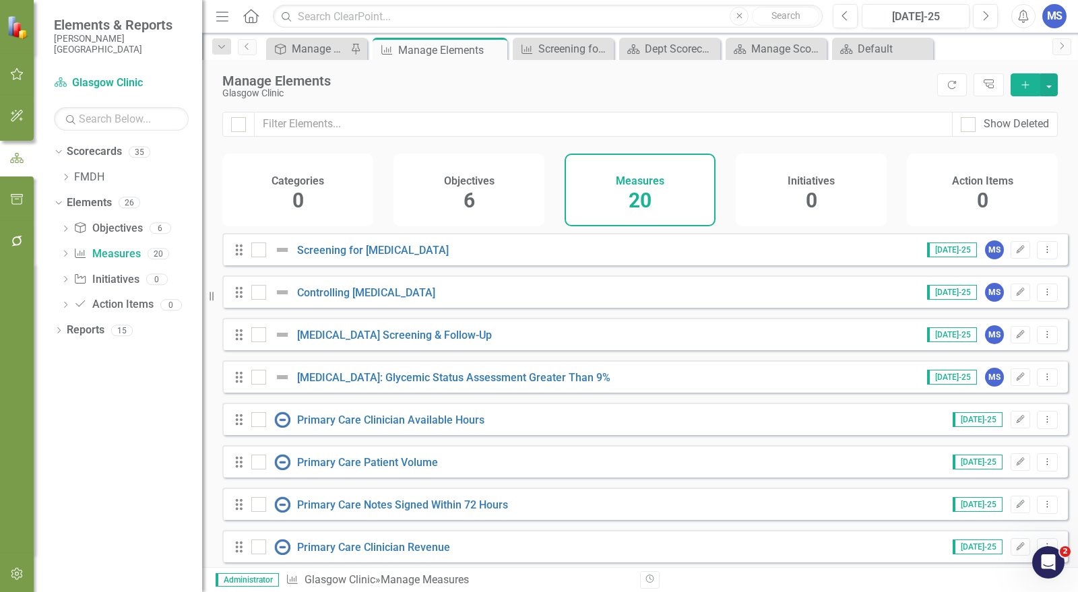
click at [886, 83] on div "Manage Elements" at bounding box center [576, 80] width 708 height 15
click at [1021, 85] on icon "Add" at bounding box center [1026, 84] width 12 height 9
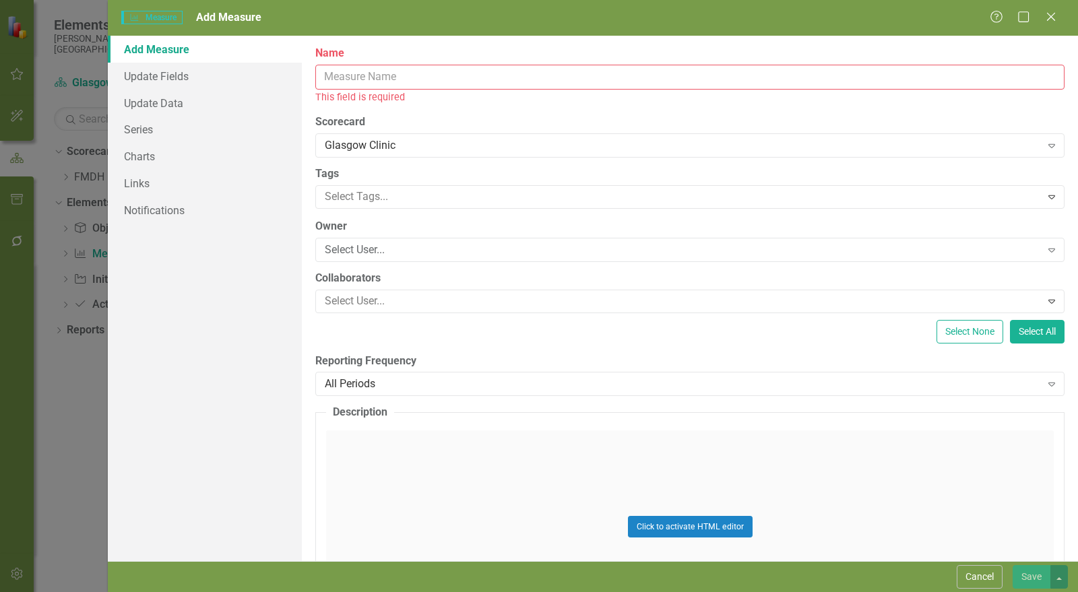
click at [336, 71] on input "Name" at bounding box center [690, 77] width 750 height 25
paste input "In-Office Procedure Call-backs"
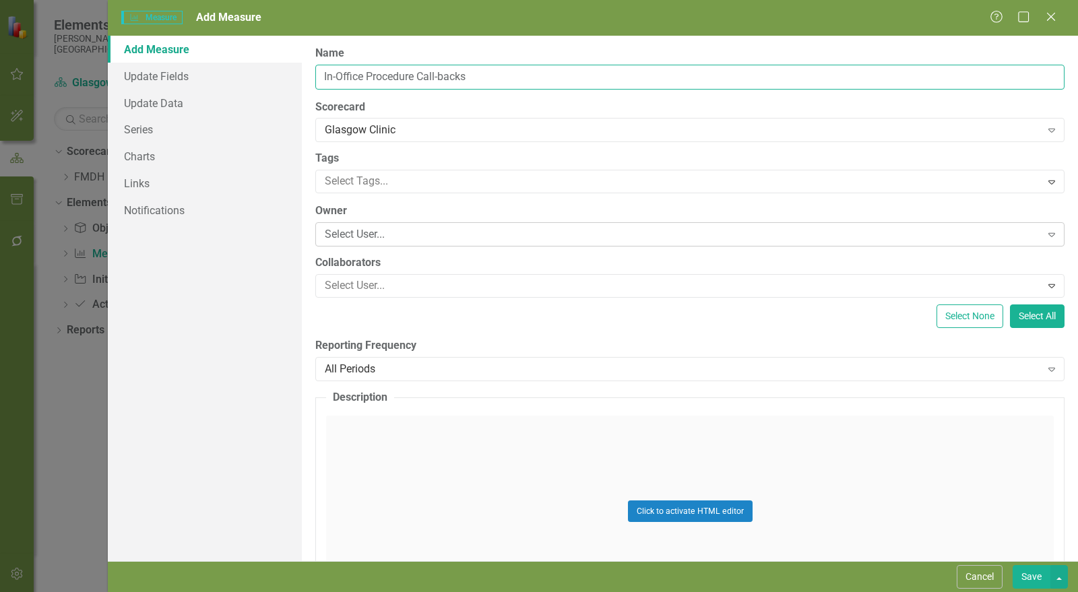
type input "In-Office Procedure Call-backs"
click at [373, 241] on div "Select User... Expand" at bounding box center [690, 234] width 750 height 24
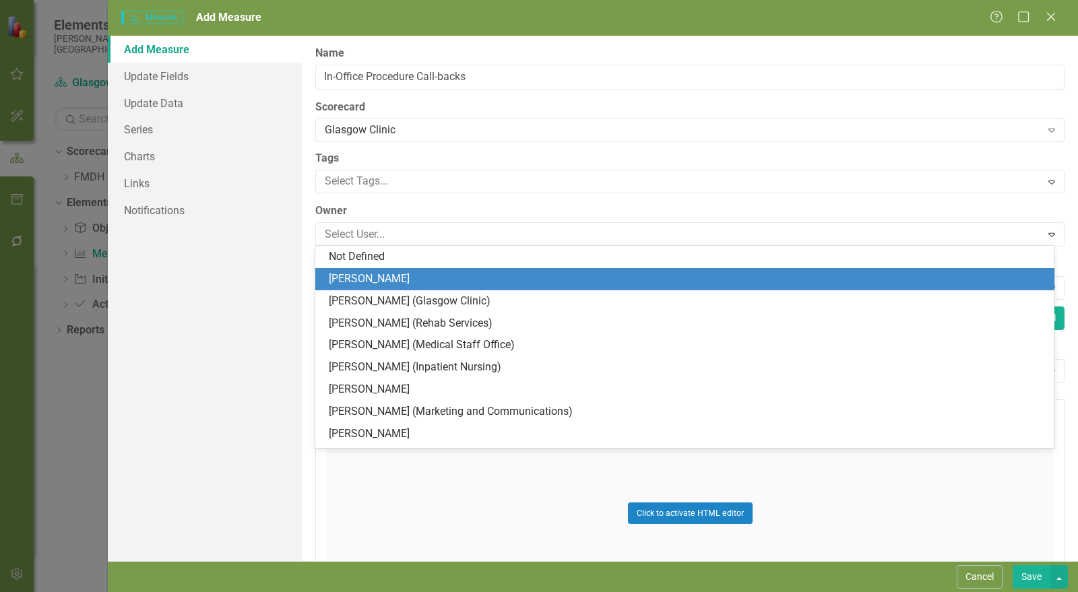
click at [373, 297] on div "[PERSON_NAME] (Glasgow Clinic)" at bounding box center [688, 302] width 718 height 16
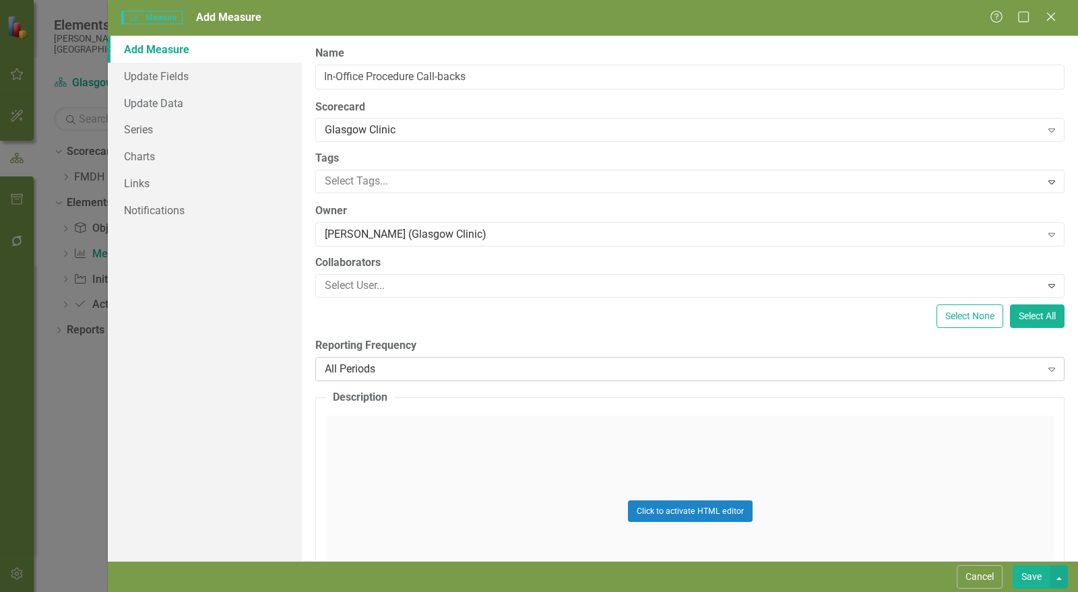
click at [384, 361] on div "All Periods" at bounding box center [683, 369] width 717 height 16
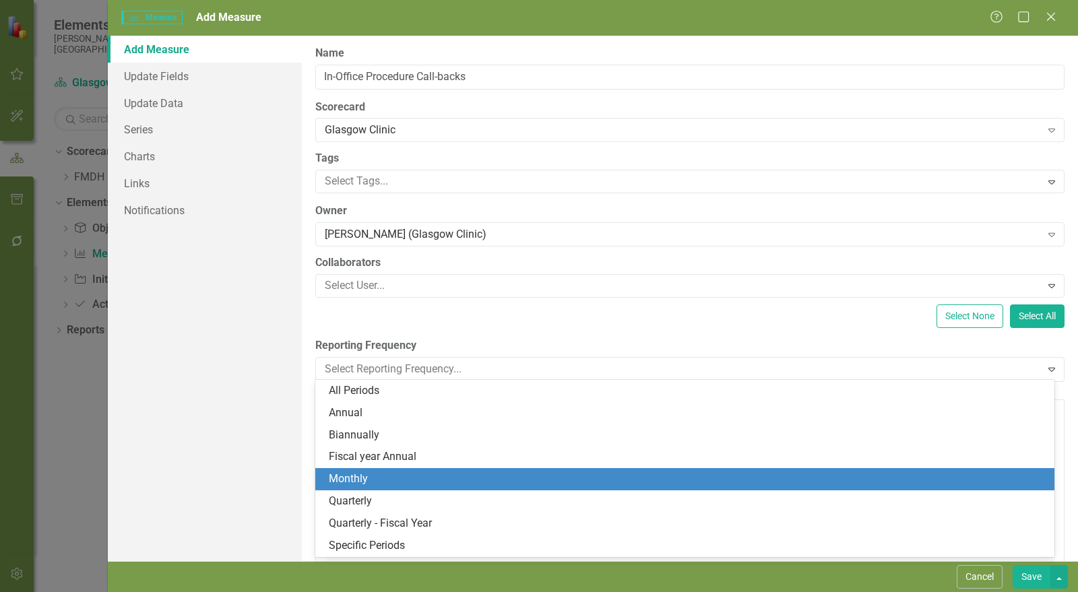
click at [393, 489] on div "Monthly" at bounding box center [684, 479] width 739 height 22
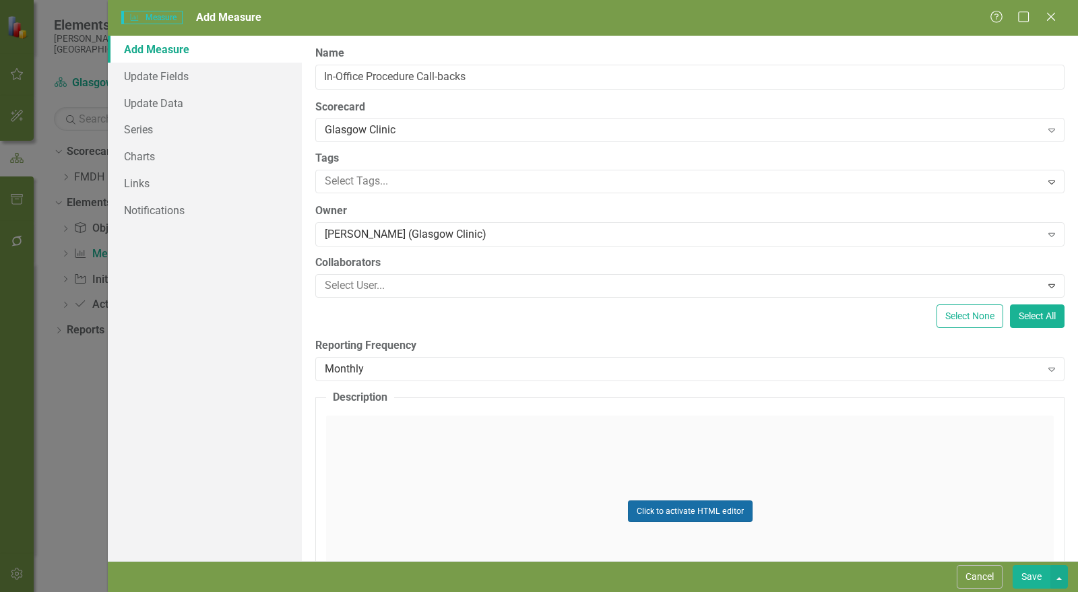
click at [708, 507] on button "Click to activate HTML editor" at bounding box center [690, 512] width 125 height 22
click at [846, 492] on body "Rich Text Area. Press ALT-0 for help." at bounding box center [690, 549] width 725 height 202
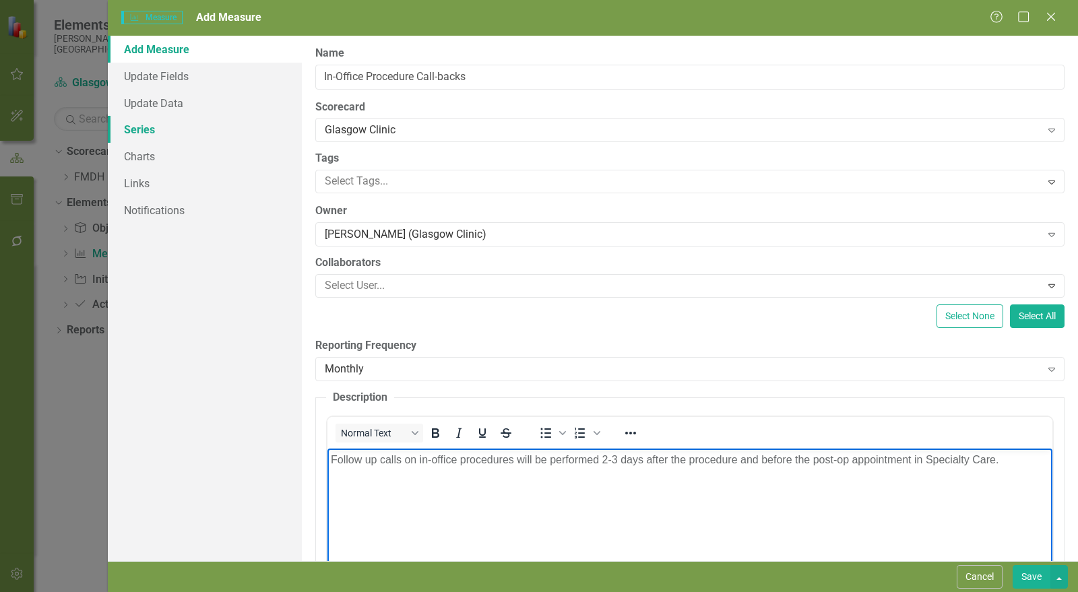
click at [166, 136] on link "Series" at bounding box center [205, 129] width 194 height 27
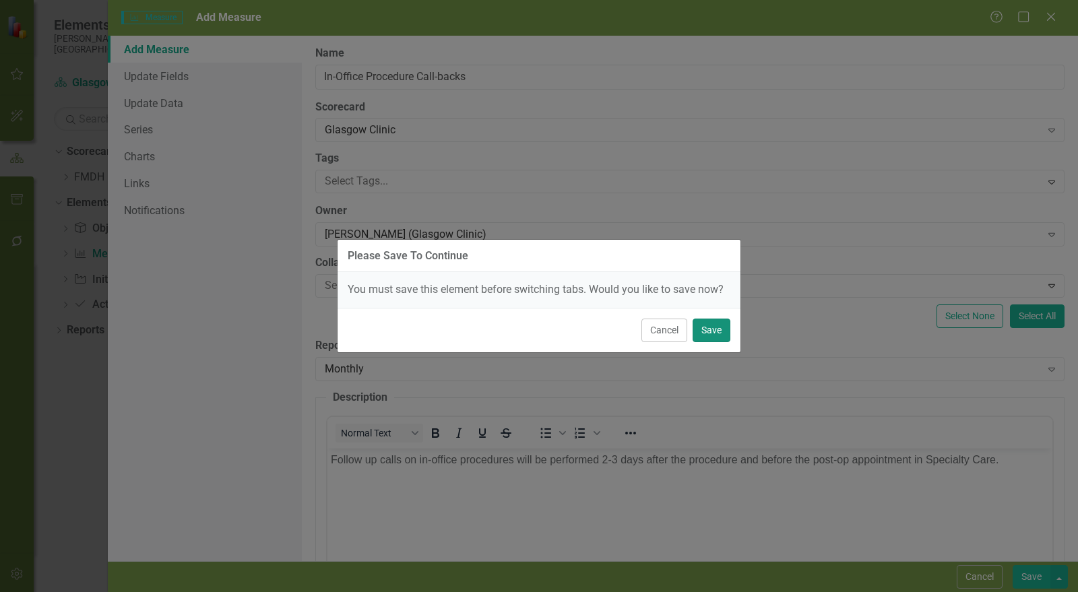
click at [714, 328] on button "Save" at bounding box center [712, 331] width 38 height 24
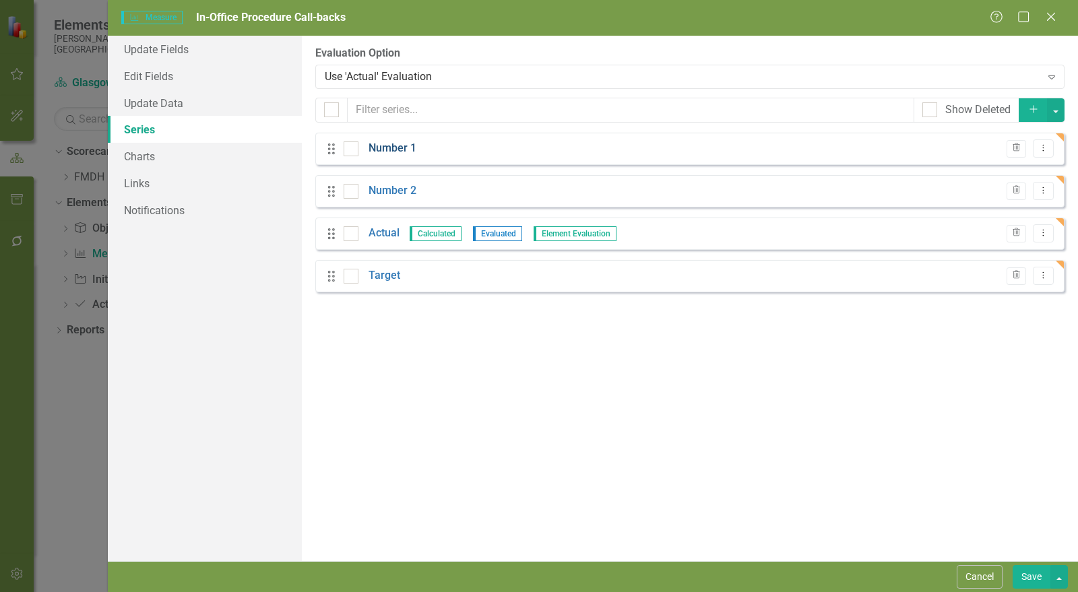
click at [382, 148] on link "Number 1" at bounding box center [393, 149] width 48 height 16
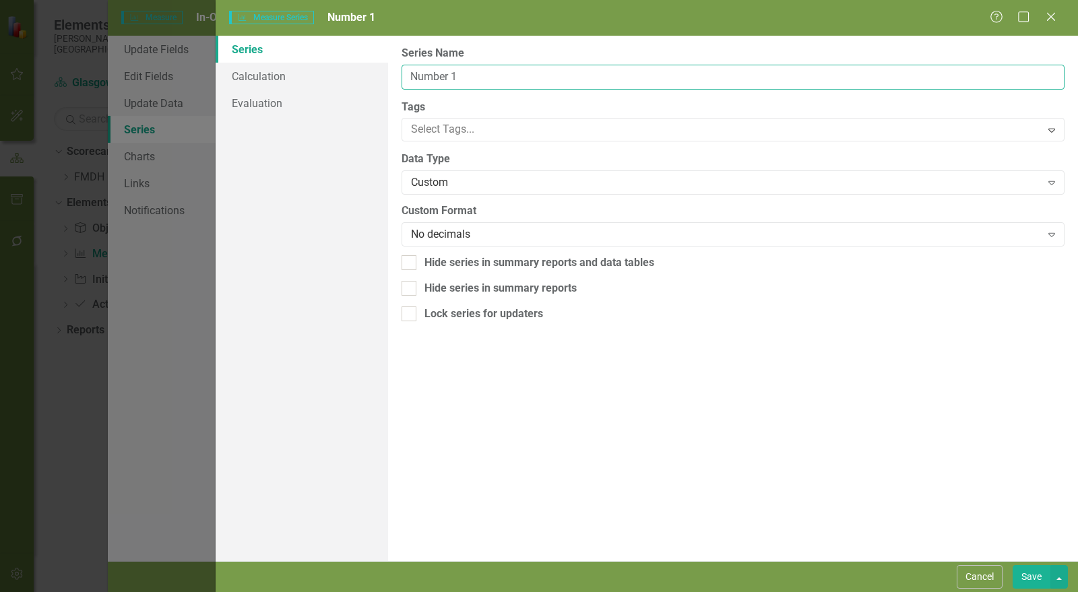
click at [449, 71] on input "Number 1" at bounding box center [733, 77] width 663 height 25
type input "Patients who received a documented post-procedure call"
click at [1033, 568] on button "Save" at bounding box center [1032, 578] width 38 height 24
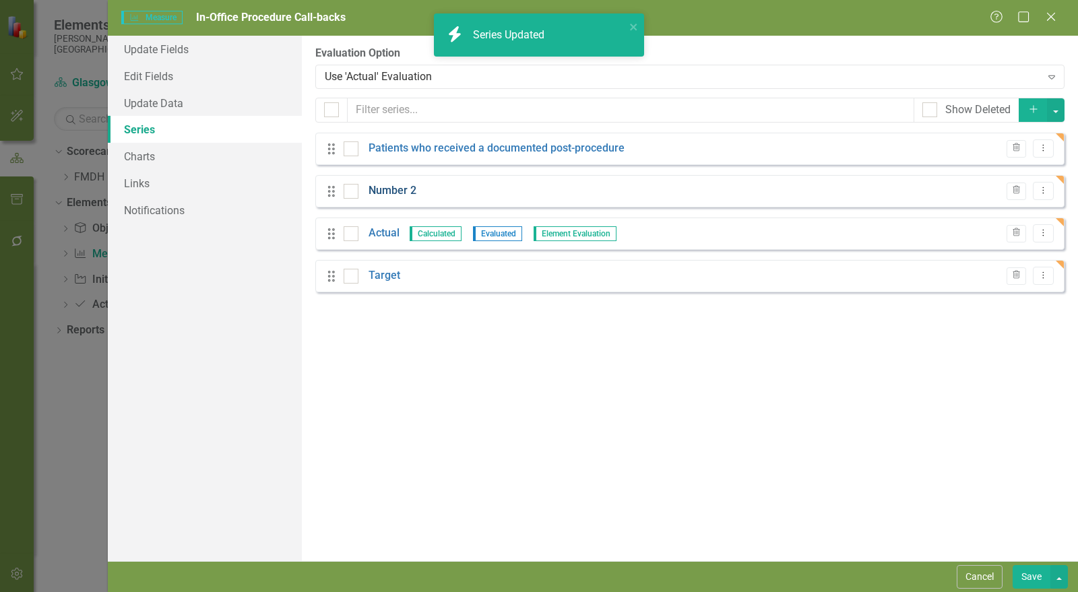
click at [401, 188] on link "Number 2" at bounding box center [393, 191] width 48 height 16
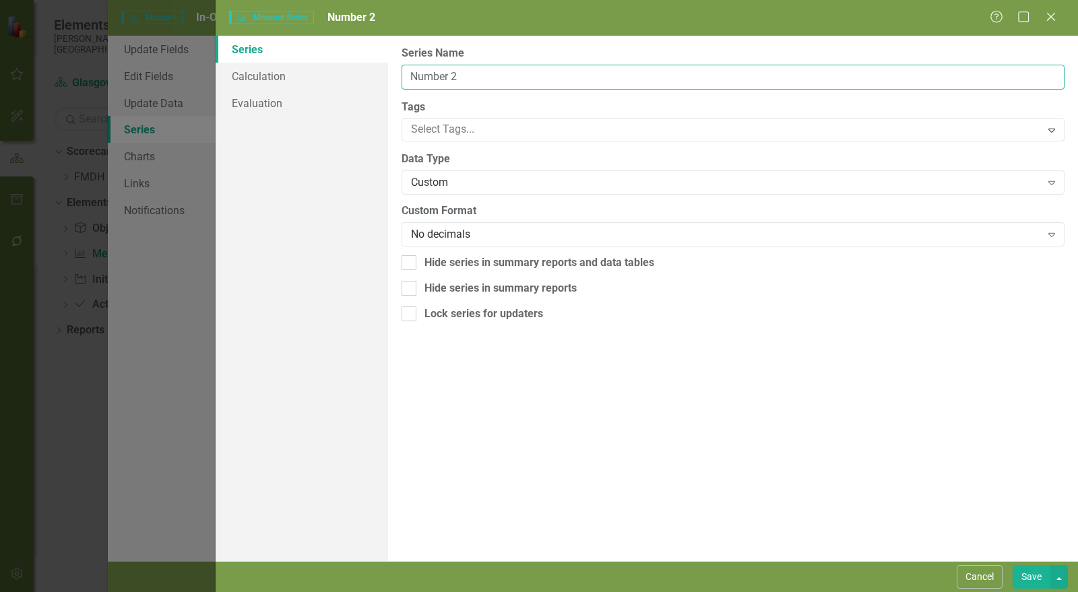
click at [462, 76] on input "Number 2" at bounding box center [733, 77] width 663 height 25
type input "In-Office Procedures"
click at [1033, 583] on button "Save" at bounding box center [1032, 578] width 38 height 24
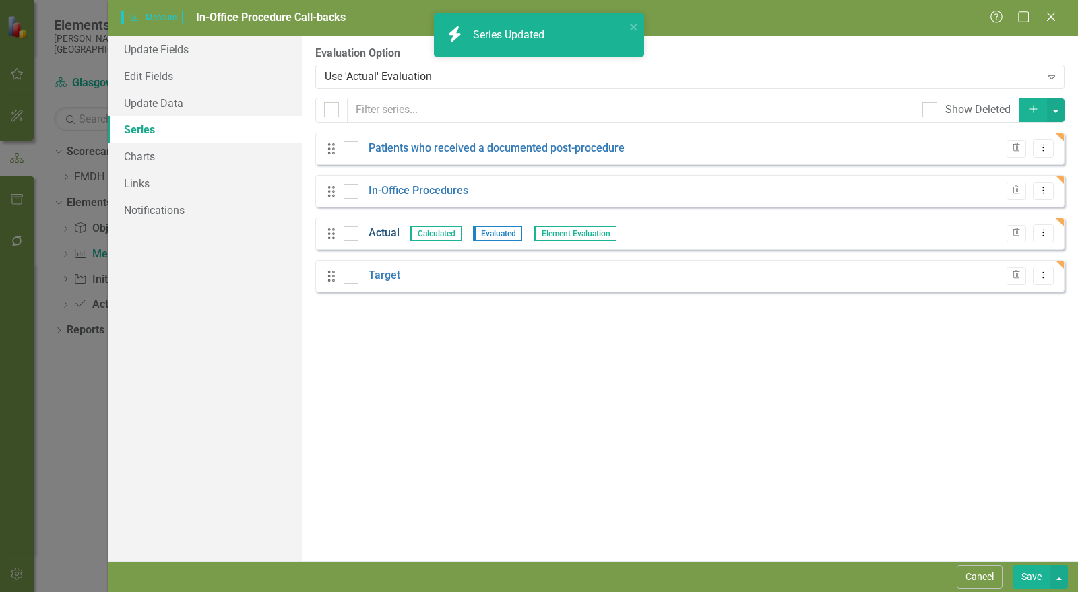
click at [378, 231] on link "Actual" at bounding box center [384, 234] width 31 height 16
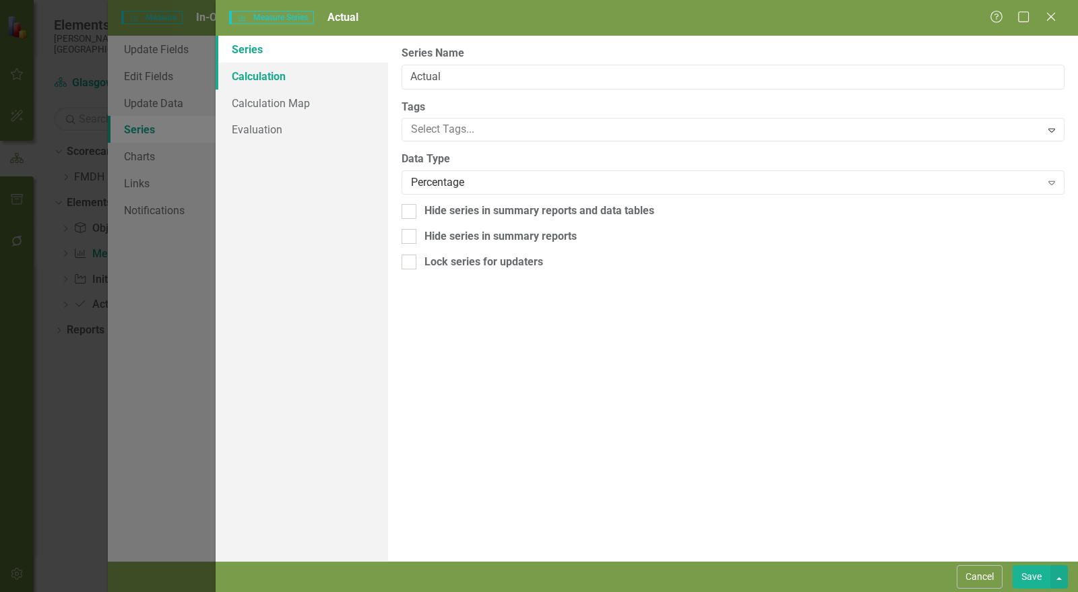
click at [268, 76] on link "Calculation" at bounding box center [302, 76] width 173 height 27
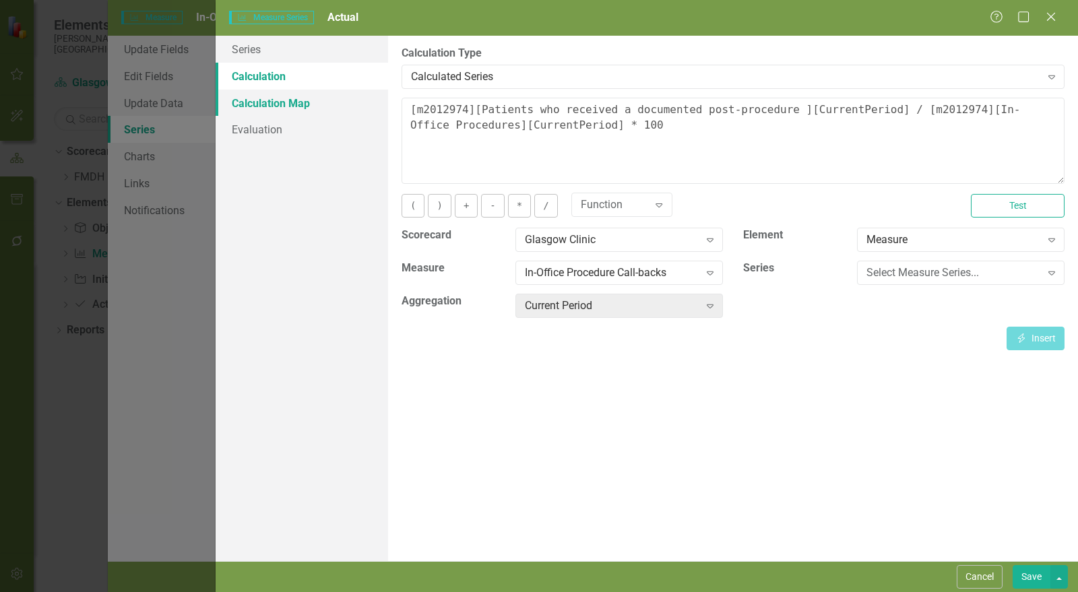
click at [326, 98] on link "Calculation Map" at bounding box center [302, 103] width 173 height 27
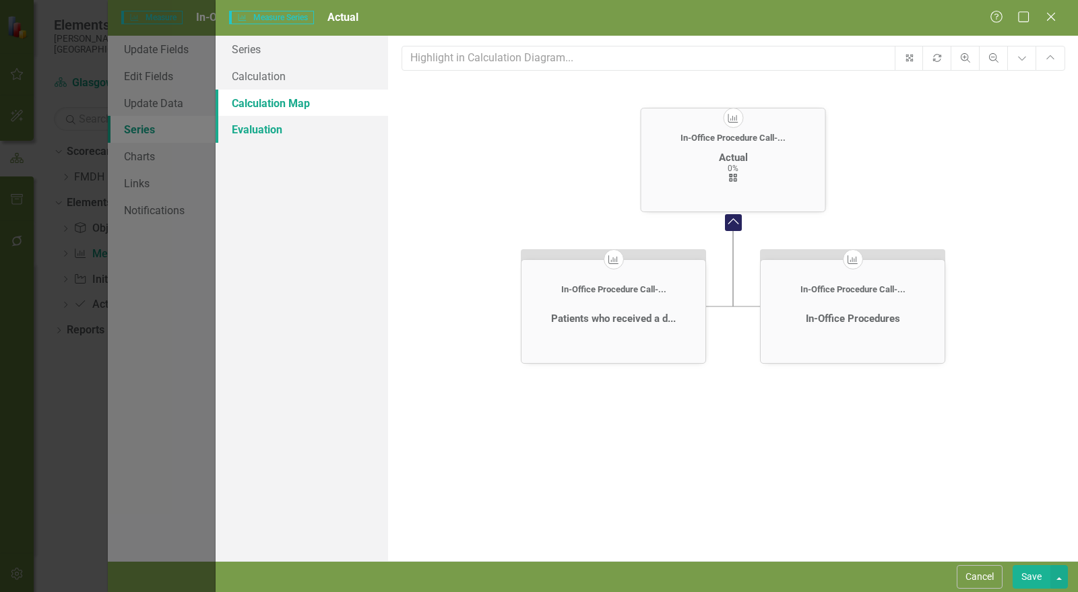
click at [317, 121] on link "Evaluation" at bounding box center [302, 129] width 173 height 27
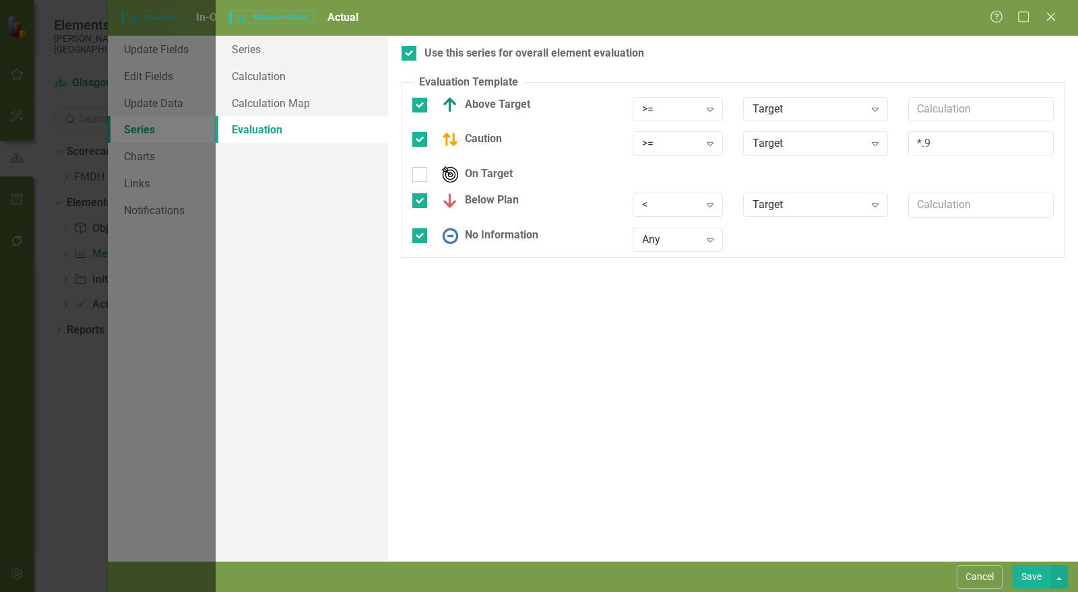
click at [1033, 576] on button "Save" at bounding box center [1032, 578] width 38 height 24
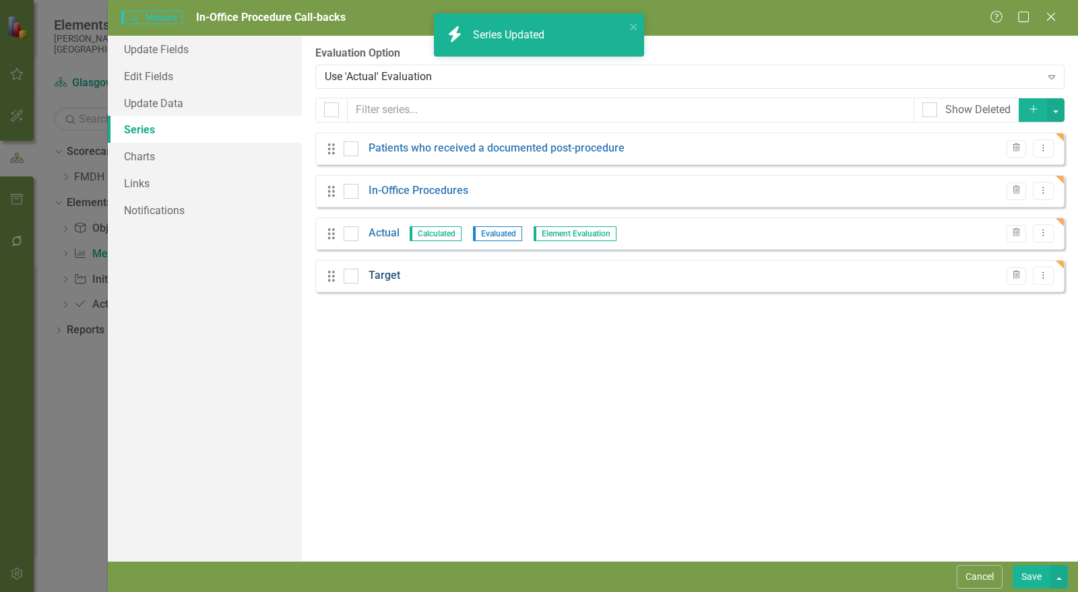
click at [383, 277] on link "Target" at bounding box center [385, 276] width 32 height 16
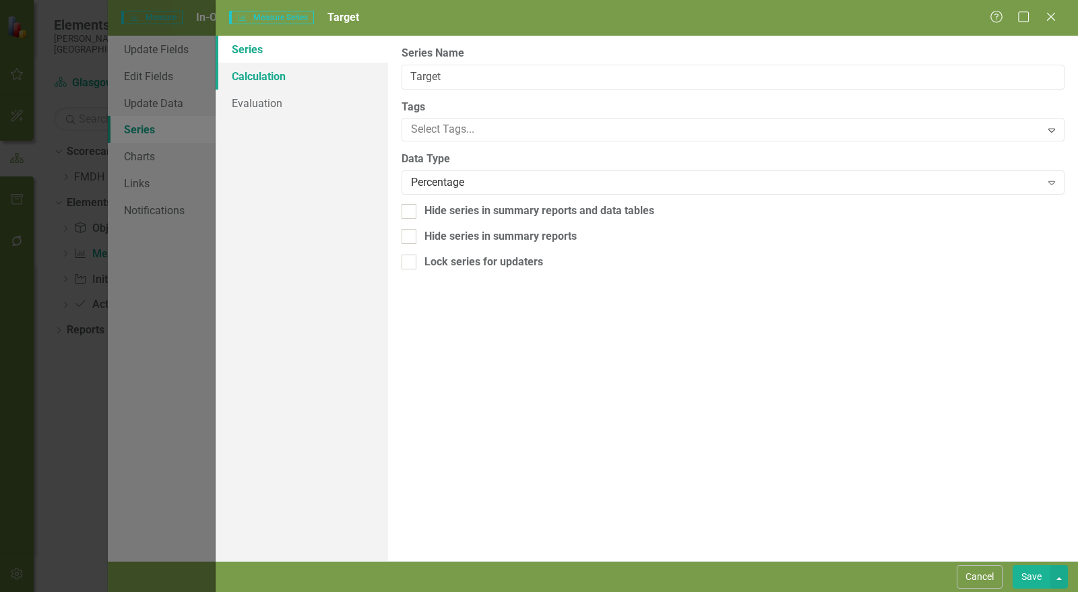
click at [283, 78] on link "Calculation" at bounding box center [302, 76] width 173 height 27
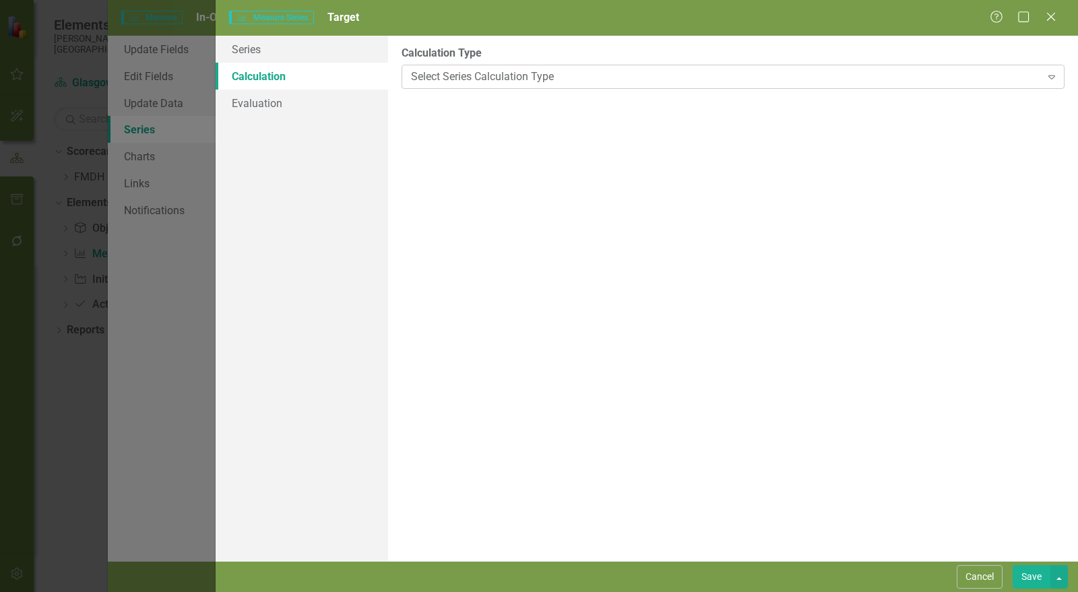
click at [492, 75] on div "Select Series Calculation Type" at bounding box center [726, 77] width 630 height 16
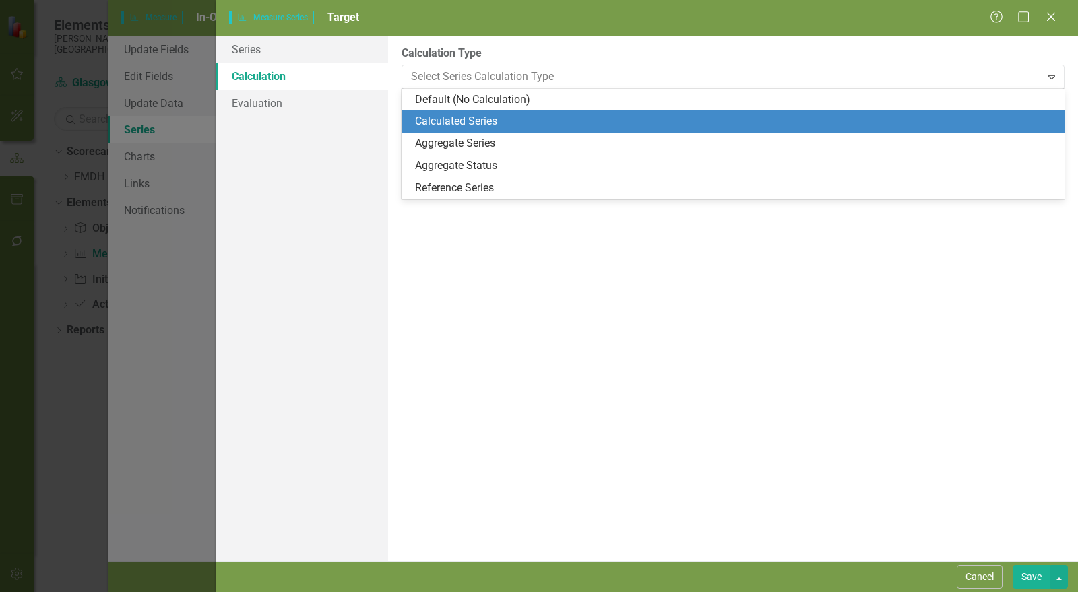
click at [495, 117] on div "Calculated Series" at bounding box center [736, 122] width 642 height 16
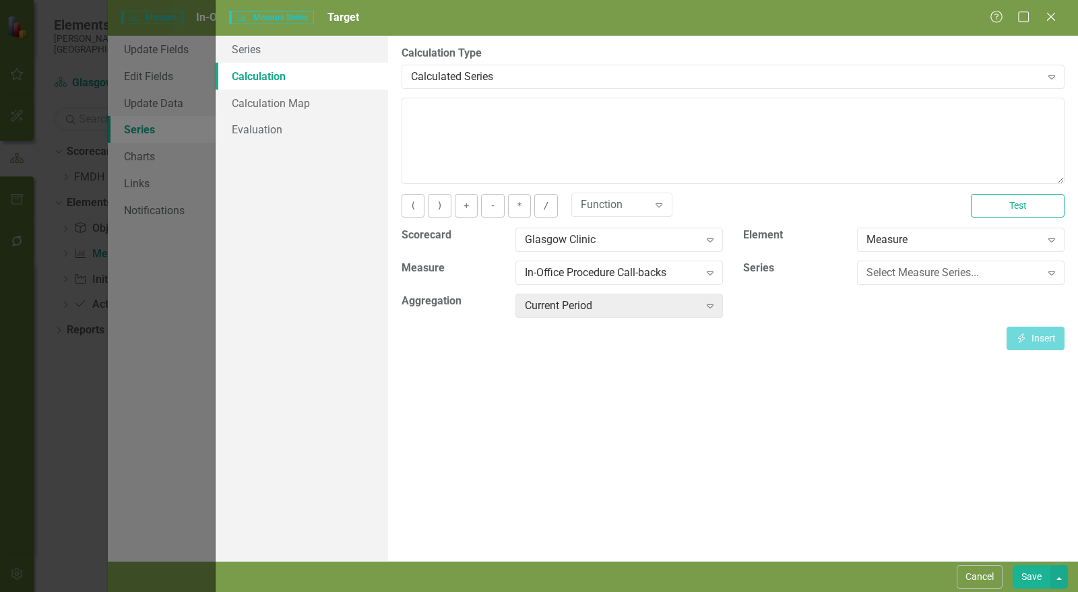
drag, startPoint x: 799, startPoint y: 464, endPoint x: 734, endPoint y: 445, distance: 68.1
click at [799, 464] on div "By default, series in ClearPoint are not calculated. So, if you leave the form …" at bounding box center [733, 299] width 690 height 526
click at [476, 129] on textarea at bounding box center [733, 141] width 663 height 86
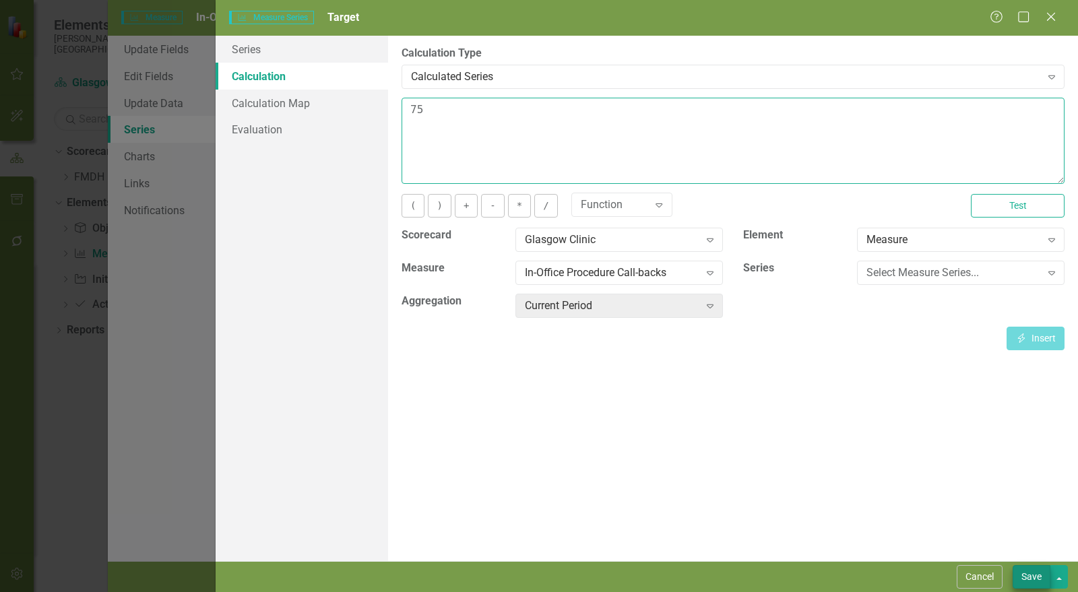
type textarea "75"
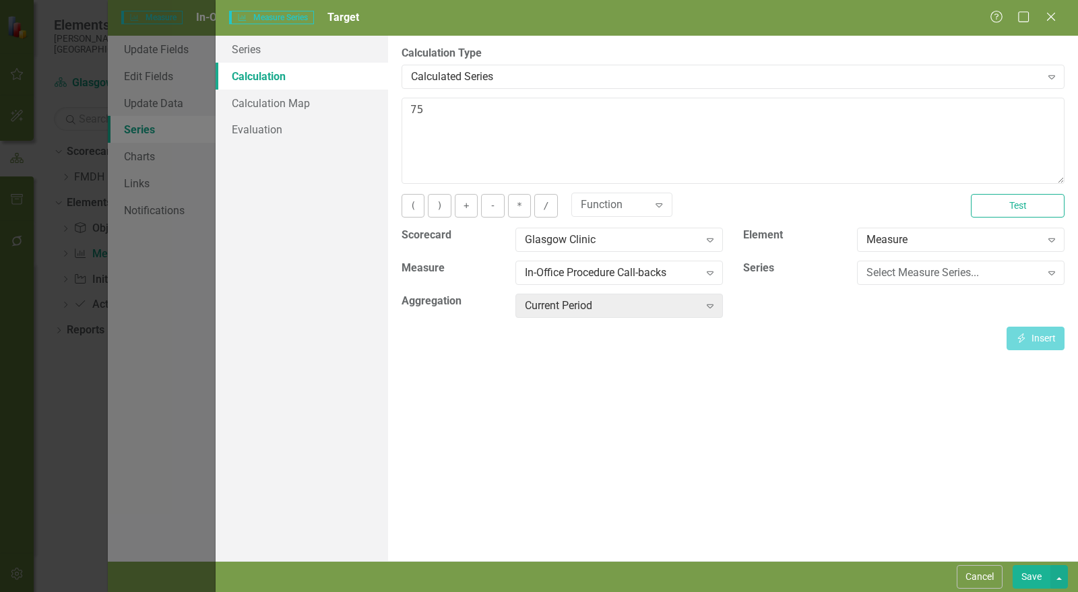
click at [1033, 582] on button "Save" at bounding box center [1032, 578] width 38 height 24
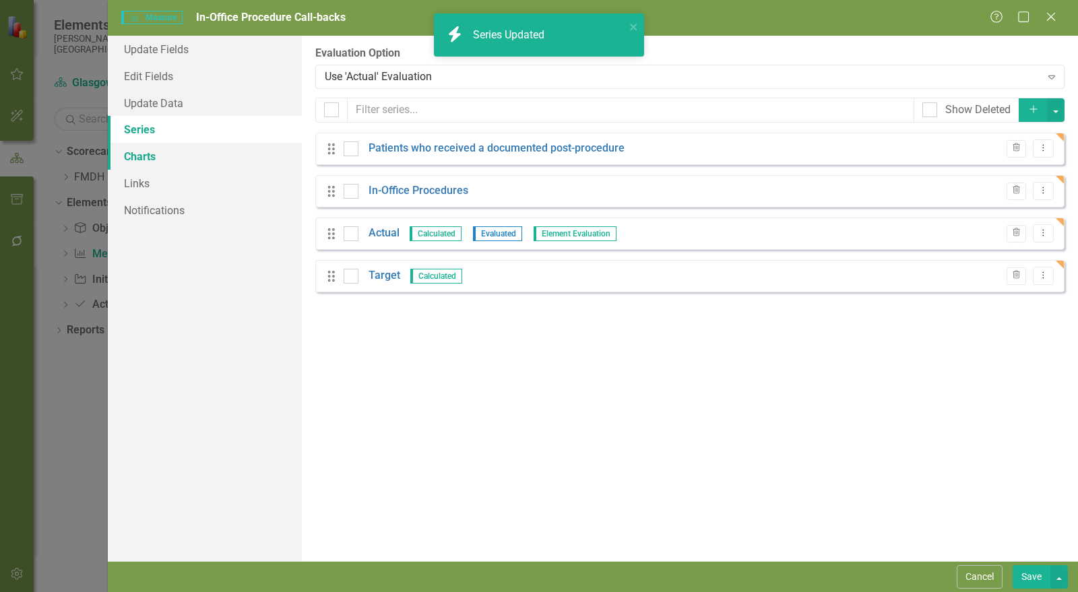
click at [161, 153] on link "Charts" at bounding box center [205, 156] width 194 height 27
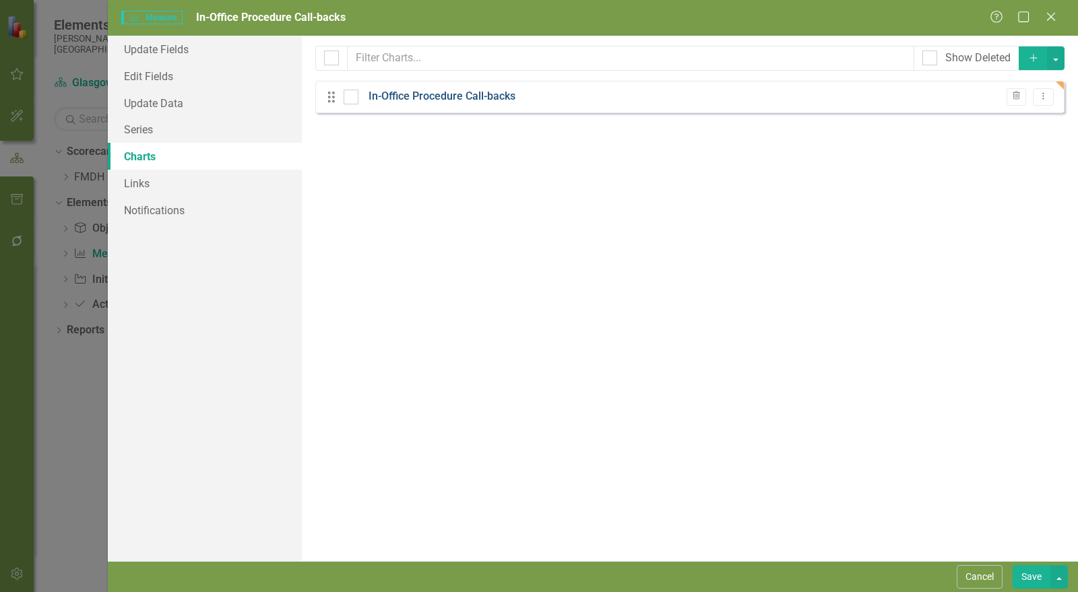
click at [492, 99] on link "In-Office Procedure Call-backs" at bounding box center [442, 97] width 147 height 16
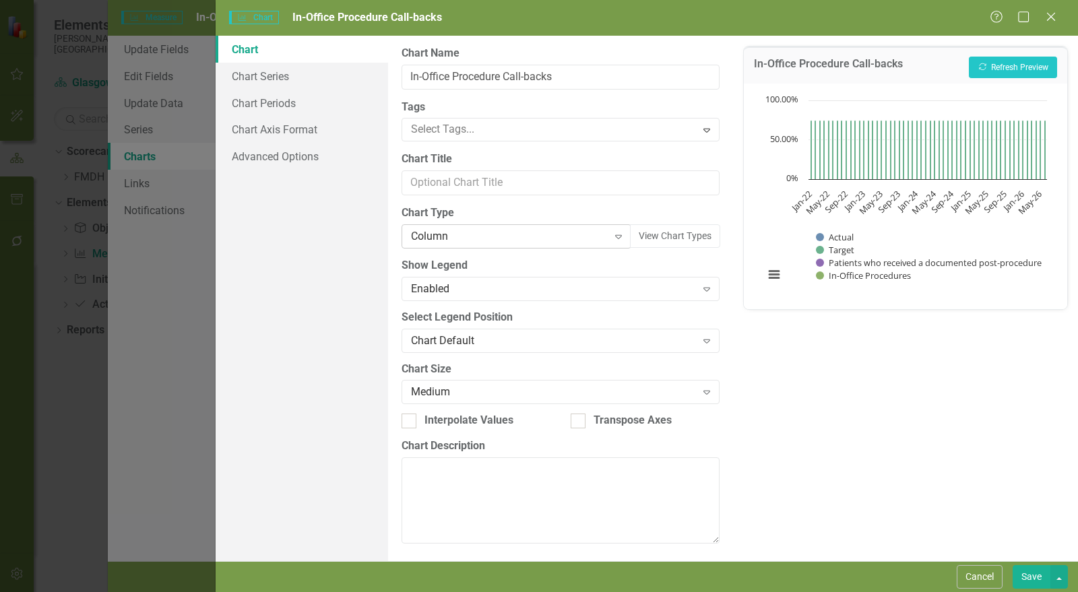
click at [463, 239] on div "Column" at bounding box center [509, 237] width 197 height 16
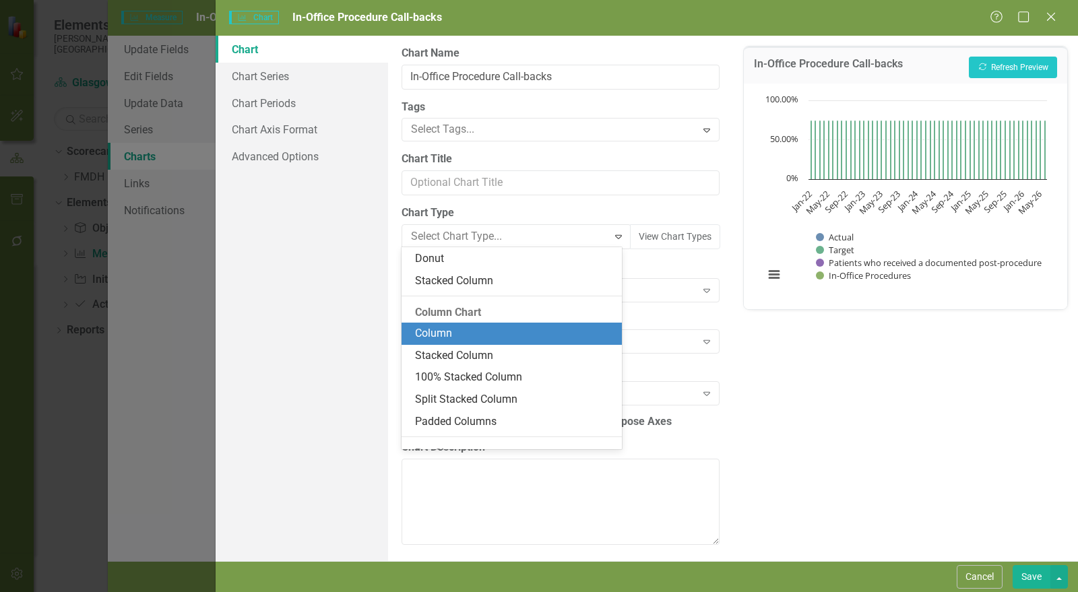
scroll to position [146, 0]
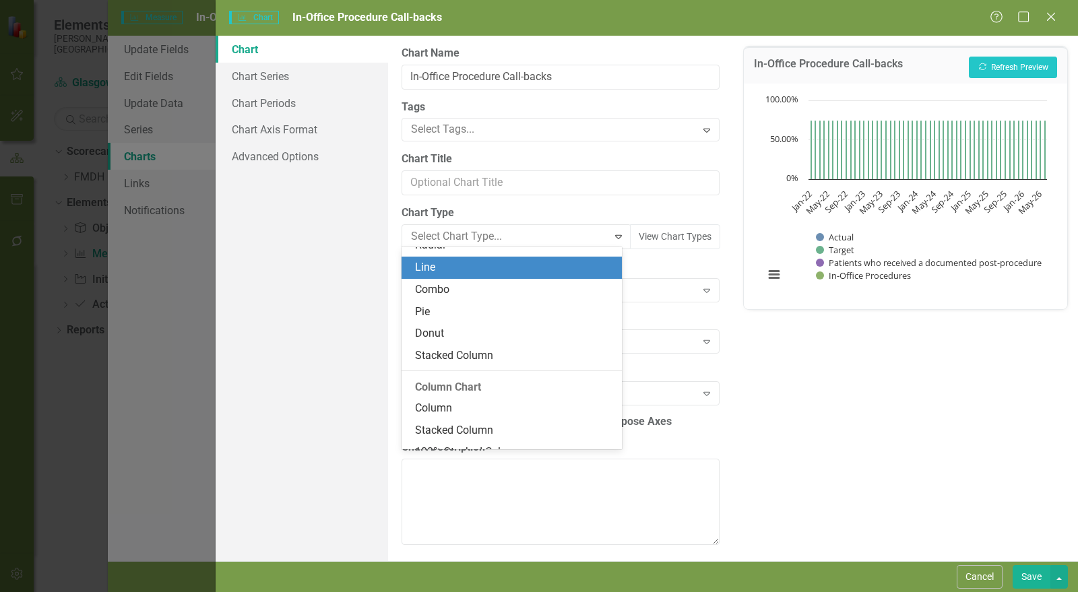
click at [447, 270] on div "Line" at bounding box center [514, 268] width 199 height 16
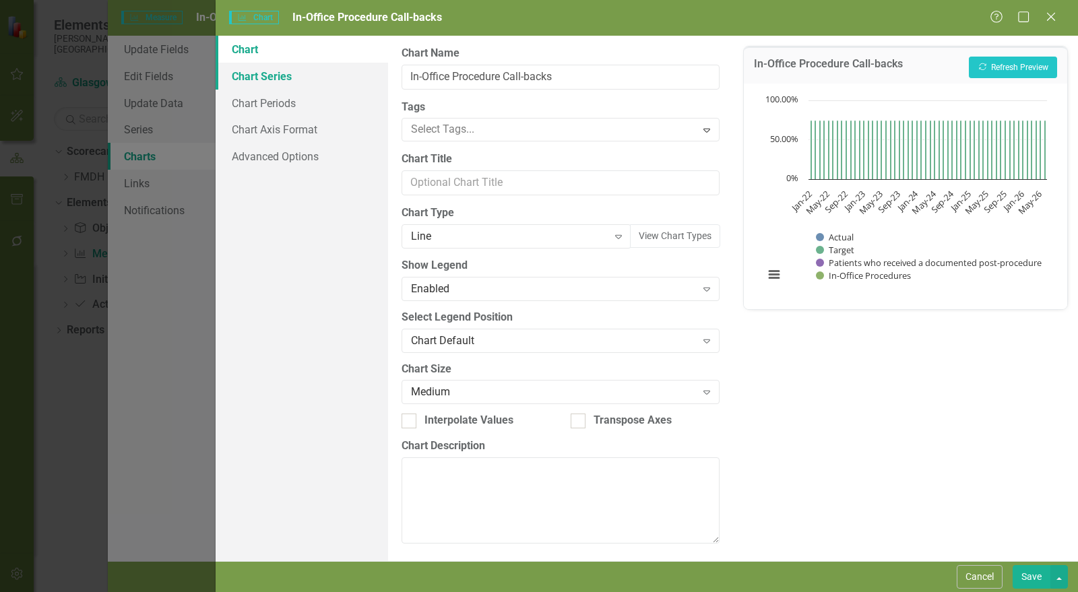
click at [290, 78] on link "Chart Series" at bounding box center [302, 76] width 173 height 27
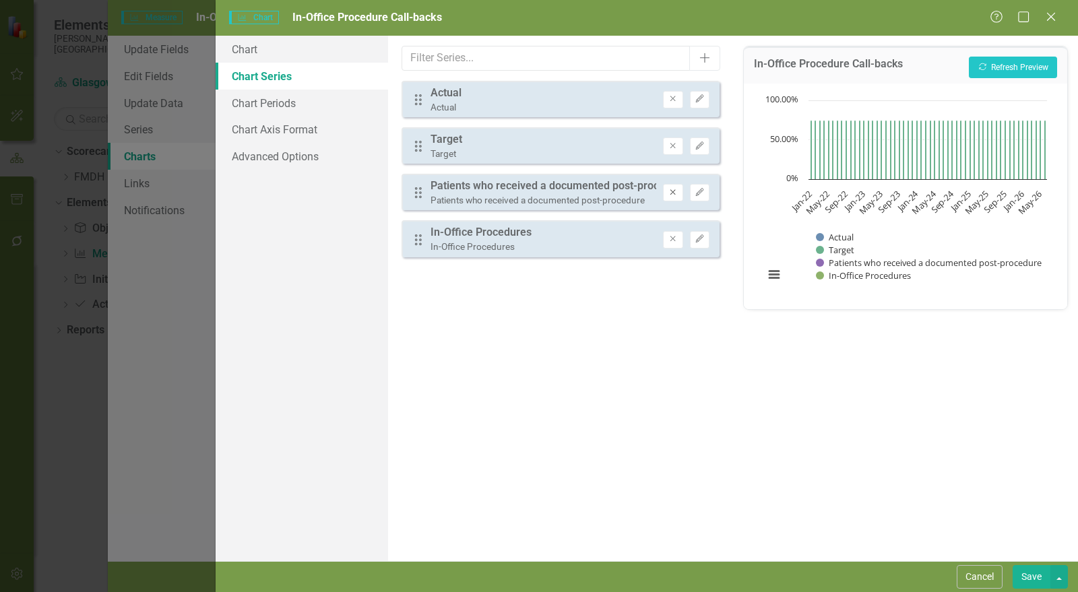
click at [676, 192] on icon "Remove" at bounding box center [673, 193] width 10 height 8
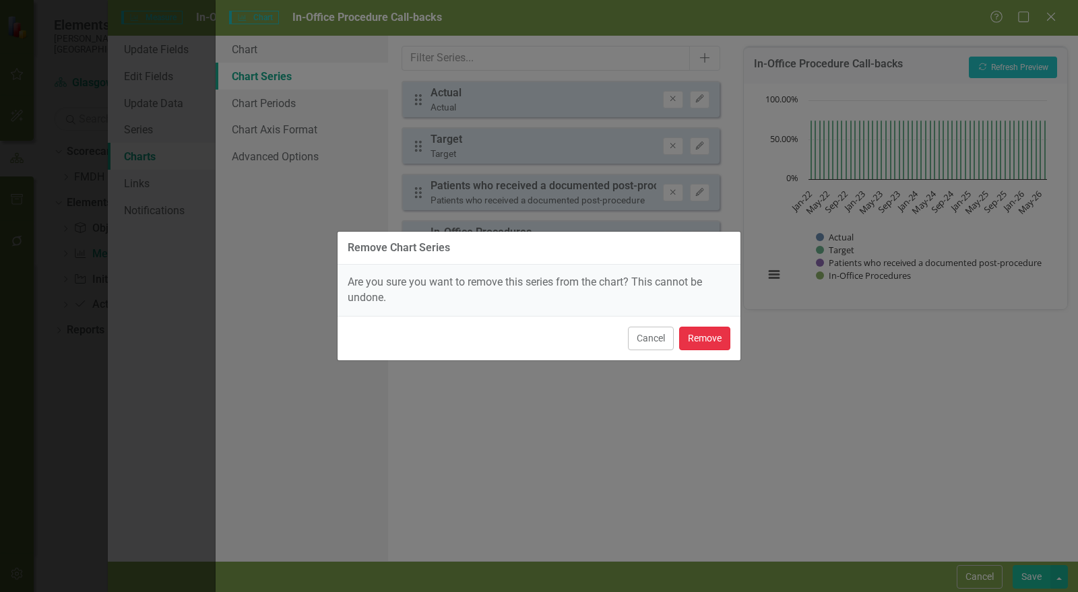
click at [706, 335] on button "Remove" at bounding box center [704, 339] width 51 height 24
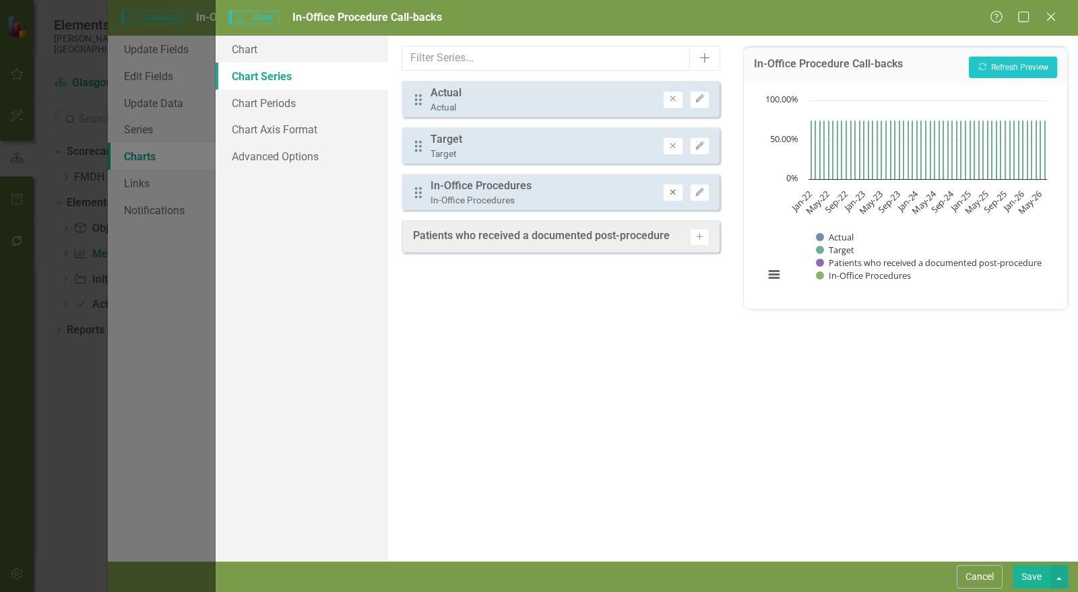
click at [678, 191] on icon "Remove" at bounding box center [673, 193] width 10 height 8
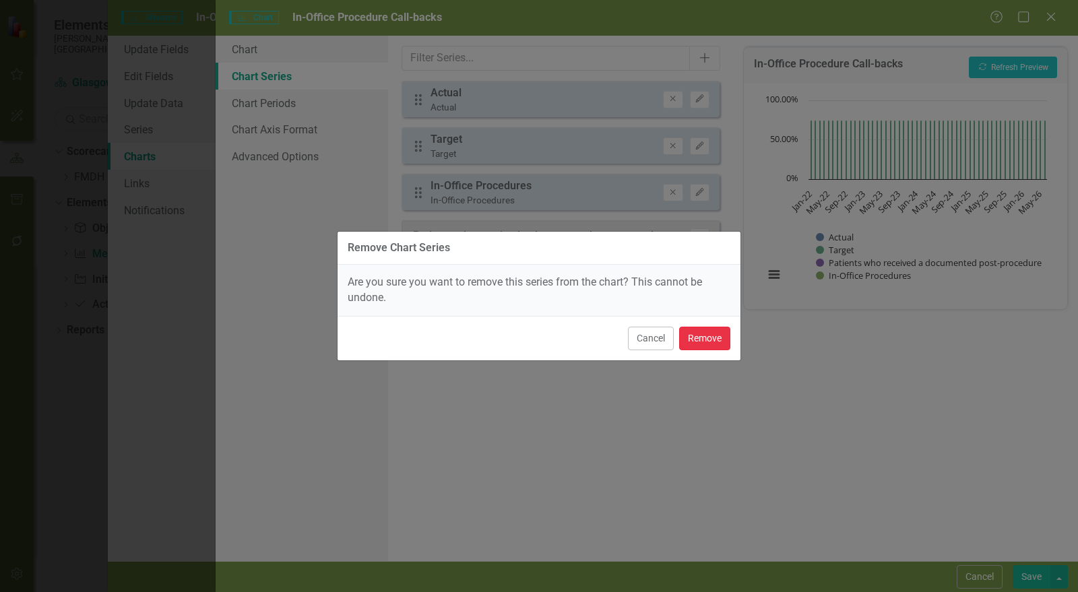
click at [706, 344] on button "Remove" at bounding box center [704, 339] width 51 height 24
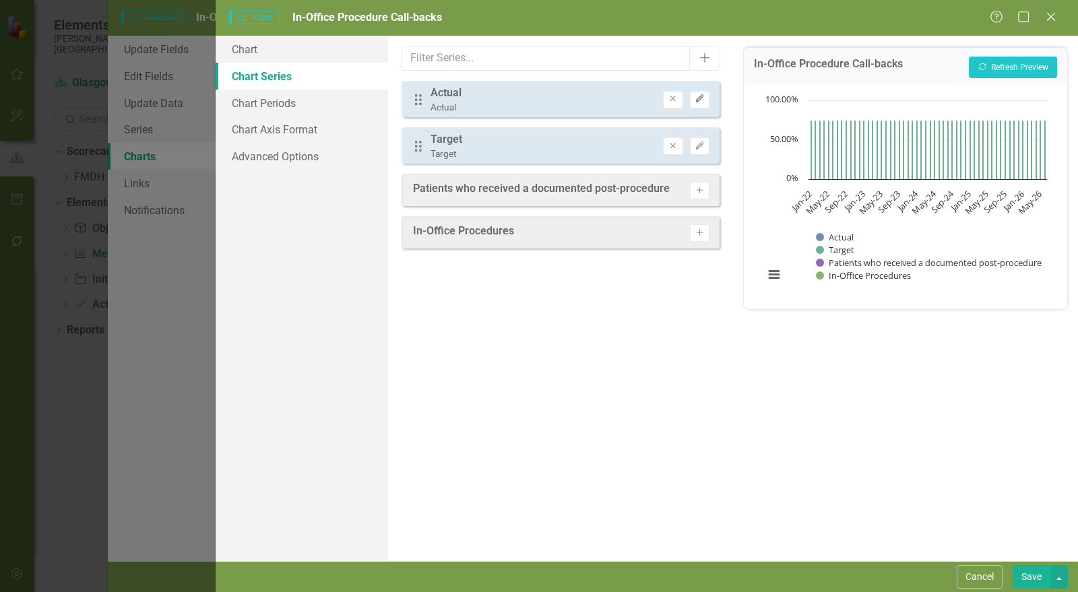
click at [701, 102] on icon "Edit" at bounding box center [700, 99] width 10 height 8
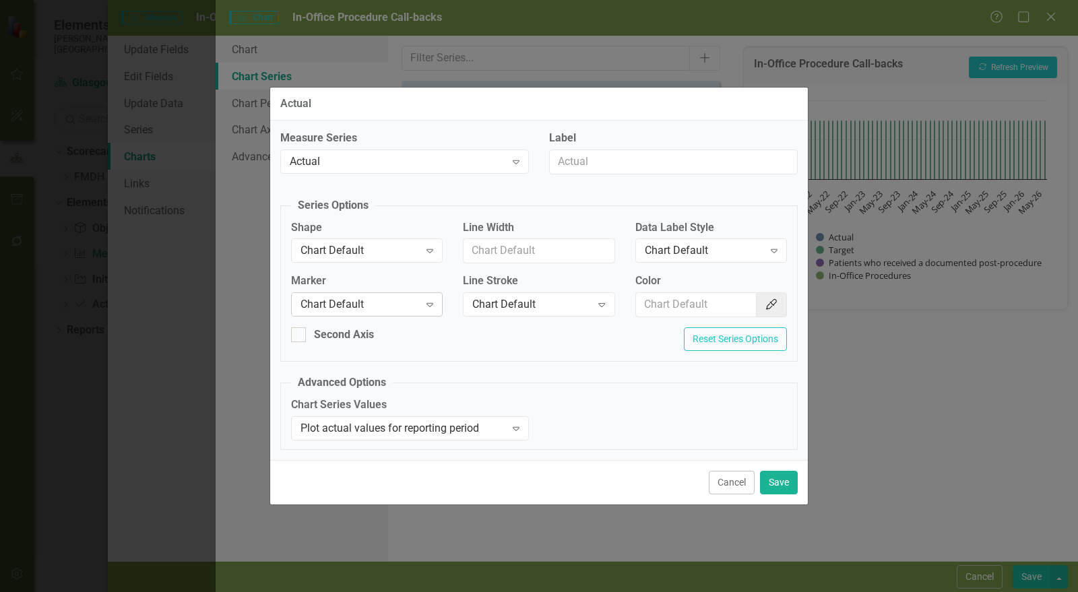
click at [371, 302] on div "Chart Default" at bounding box center [360, 305] width 119 height 16
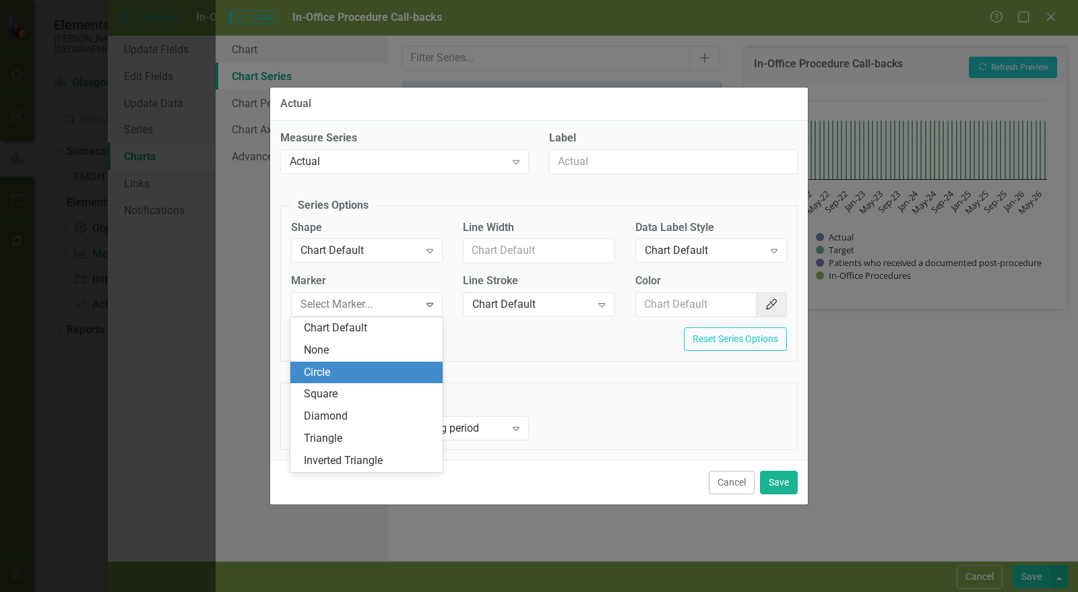
click at [344, 391] on div "Square" at bounding box center [369, 395] width 131 height 16
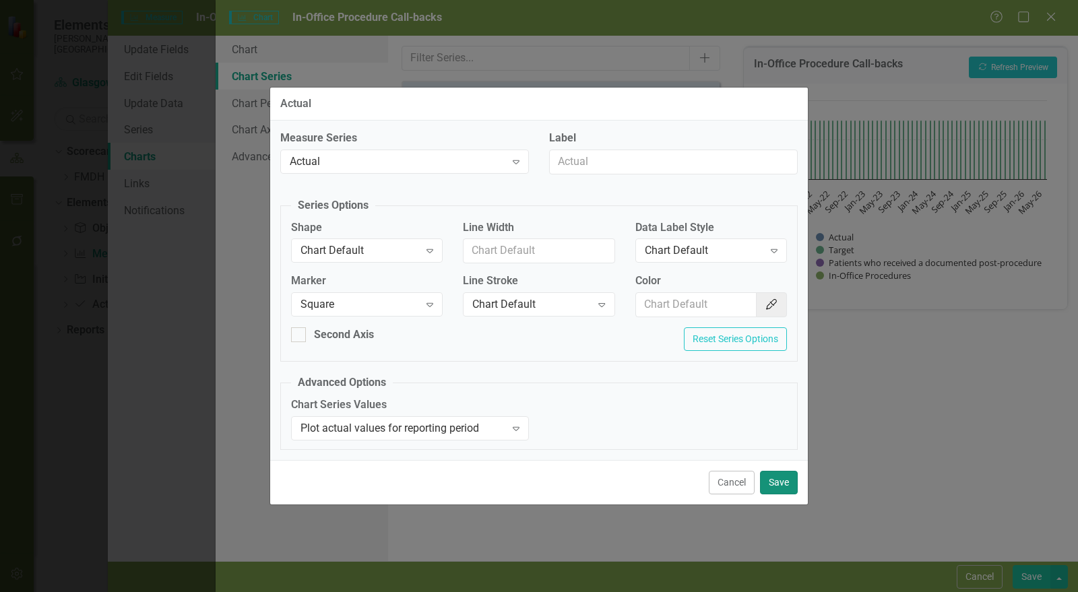
click at [787, 481] on button "Save" at bounding box center [779, 483] width 38 height 24
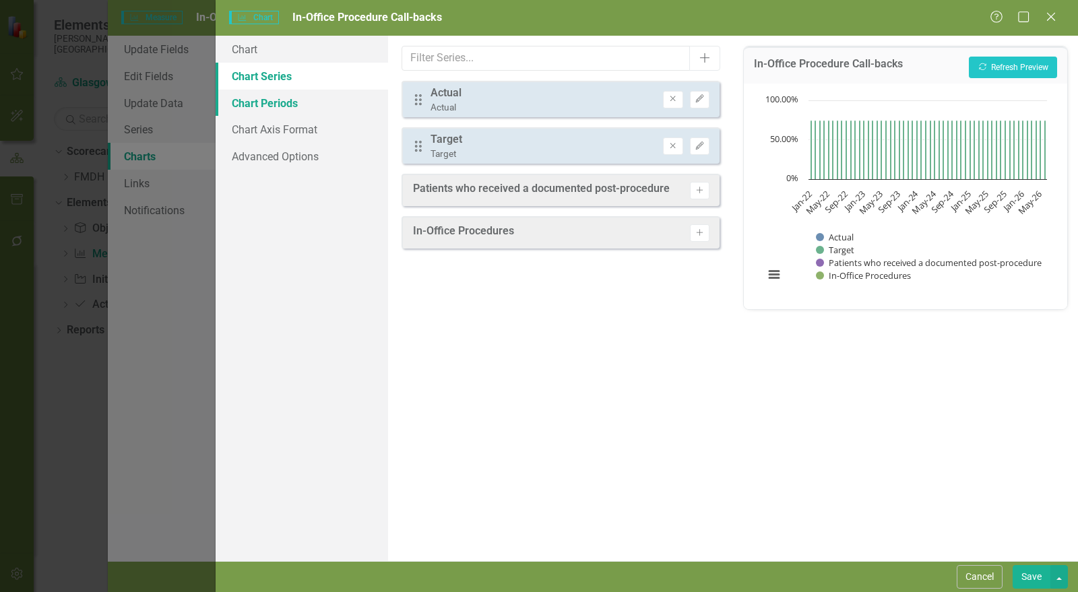
click at [320, 109] on link "Chart Periods" at bounding box center [302, 103] width 173 height 27
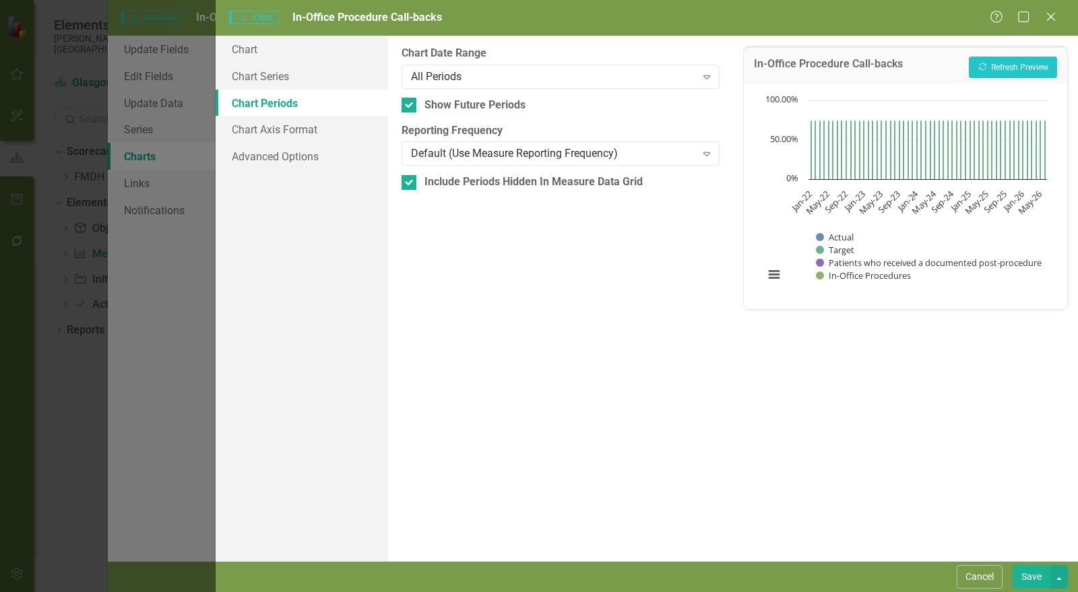
click at [416, 103] on div at bounding box center [409, 105] width 15 height 15
click at [410, 103] on input "Show Future Periods" at bounding box center [406, 102] width 9 height 9
checkbox input "false"
click at [410, 177] on div at bounding box center [409, 182] width 15 height 15
click at [410, 177] on input "Include Periods Hidden In Measure Data Grid" at bounding box center [406, 179] width 9 height 9
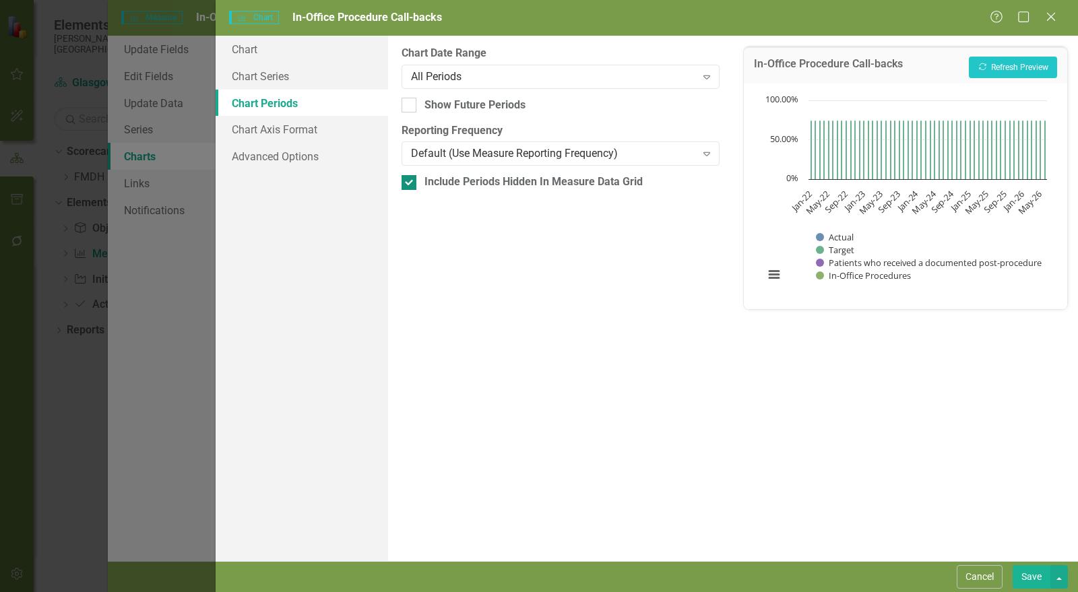
checkbox input "false"
click at [1033, 568] on button "Save" at bounding box center [1032, 578] width 38 height 24
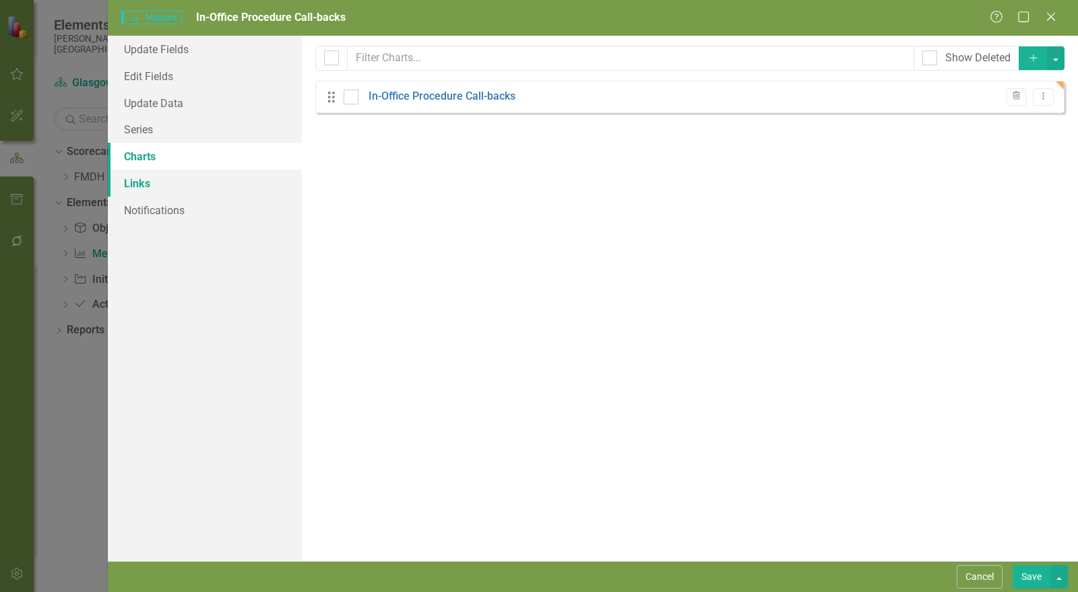
click at [154, 184] on link "Links" at bounding box center [205, 183] width 194 height 27
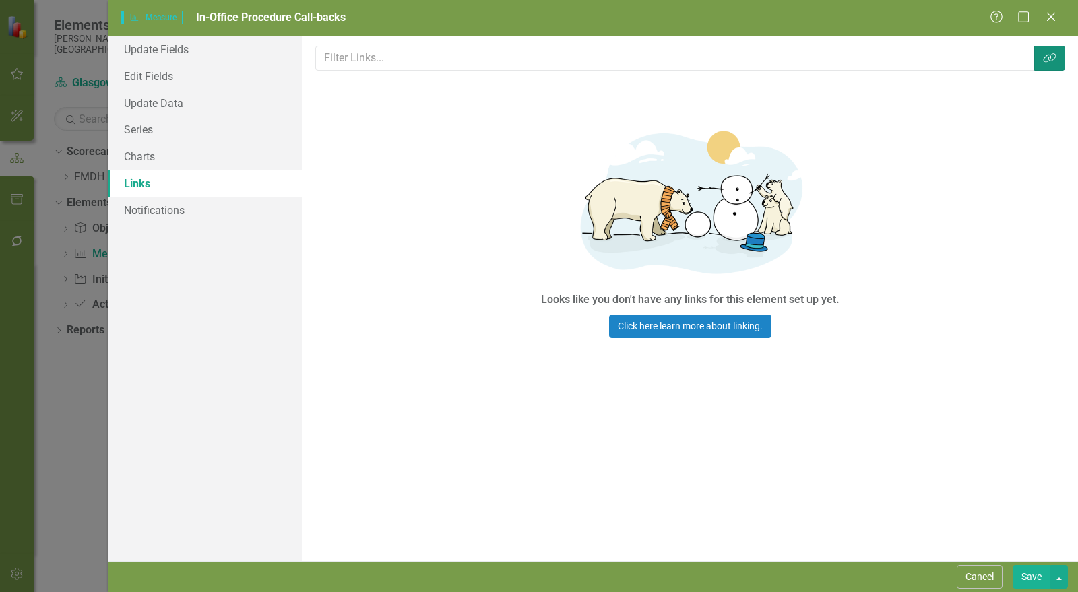
click at [1054, 55] on icon "Link Tag" at bounding box center [1049, 58] width 13 height 11
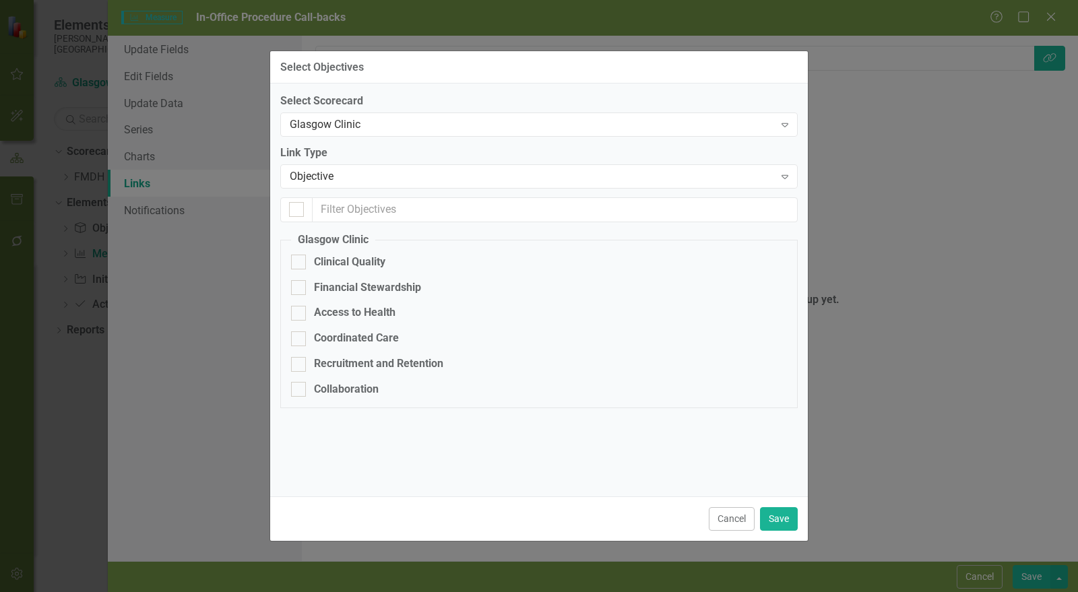
click at [372, 270] on fieldset "Glasgow Clinic Clinical Quality Financial Stewardship Access to Health Coordina…" at bounding box center [539, 321] width 518 height 176
click at [373, 260] on div "Clinical Quality" at bounding box center [349, 263] width 71 height 16
click at [301, 264] on div at bounding box center [298, 262] width 15 height 15
click at [300, 264] on input "Clinical Quality" at bounding box center [295, 259] width 9 height 9
checkbox input "true"
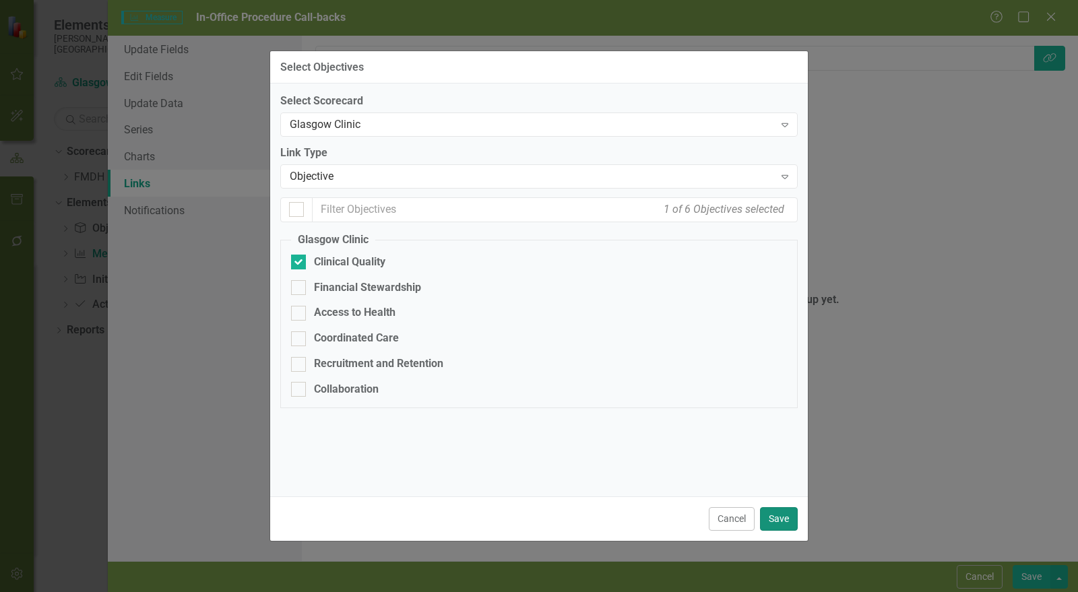
click at [783, 522] on button "Save" at bounding box center [779, 520] width 38 height 24
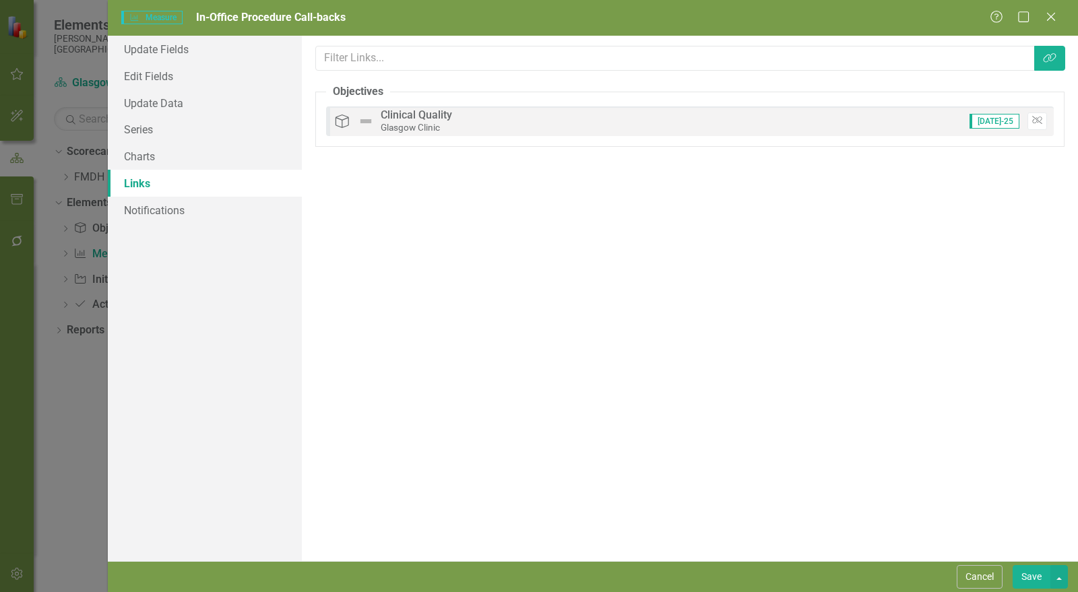
click at [1035, 578] on button "Save" at bounding box center [1032, 578] width 38 height 24
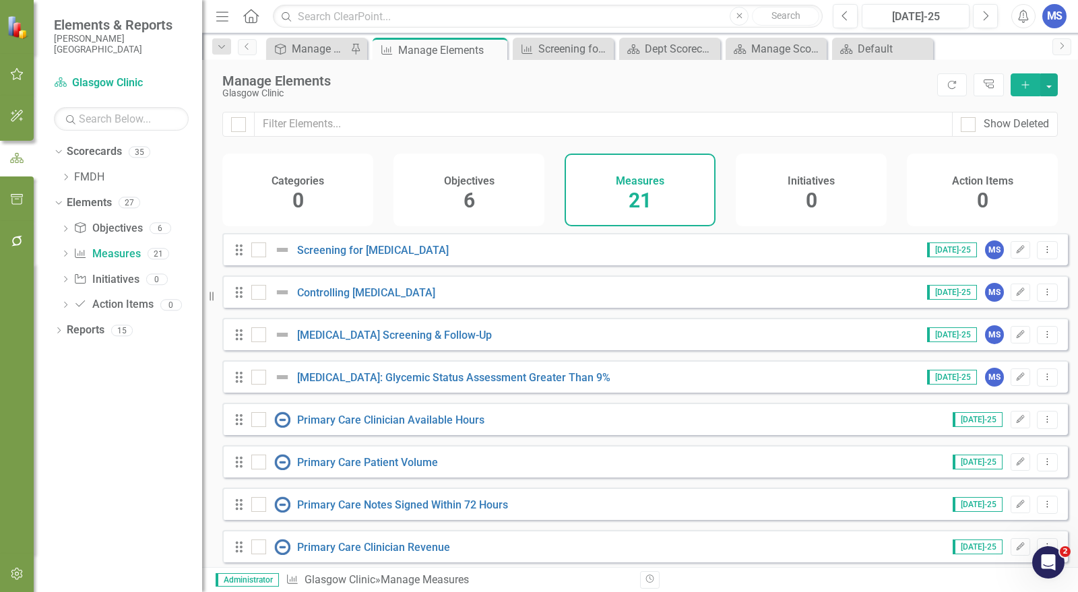
click at [873, 91] on div "Glasgow Clinic" at bounding box center [576, 93] width 708 height 10
click at [1032, 90] on button "Add" at bounding box center [1026, 84] width 30 height 23
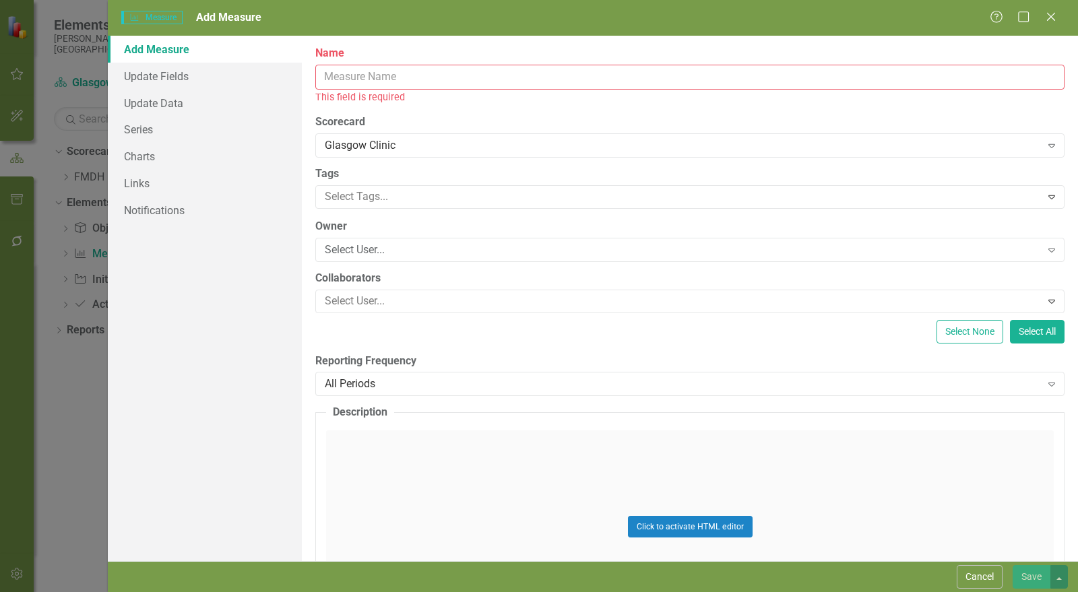
click at [380, 80] on input "Name" at bounding box center [690, 77] width 750 height 25
paste input "Critical Results Notification"
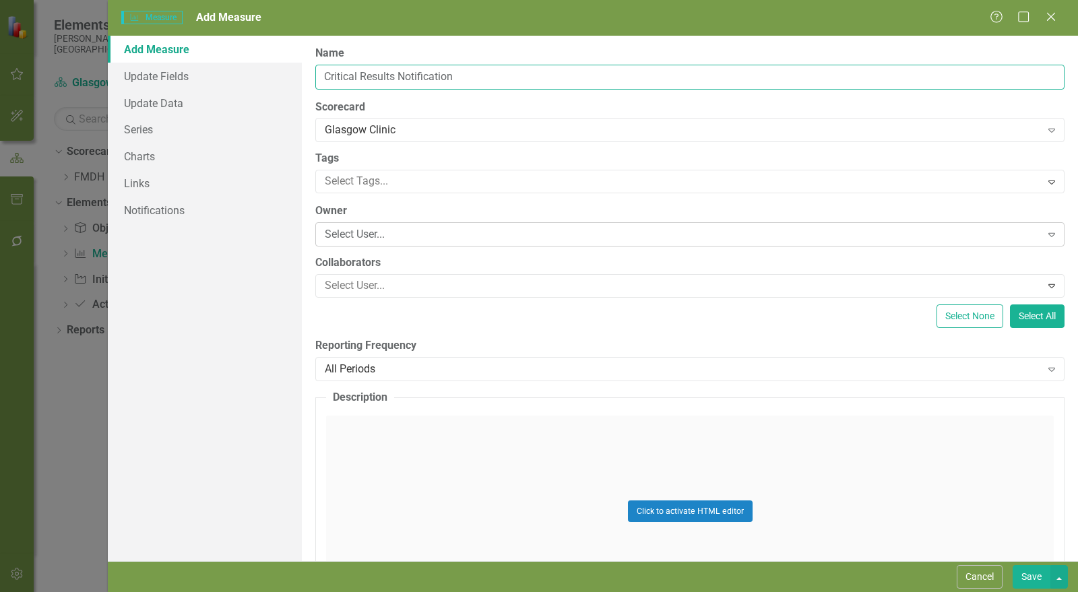
type input "Critical Results Notification"
click at [375, 241] on div "Select User..." at bounding box center [683, 235] width 717 height 16
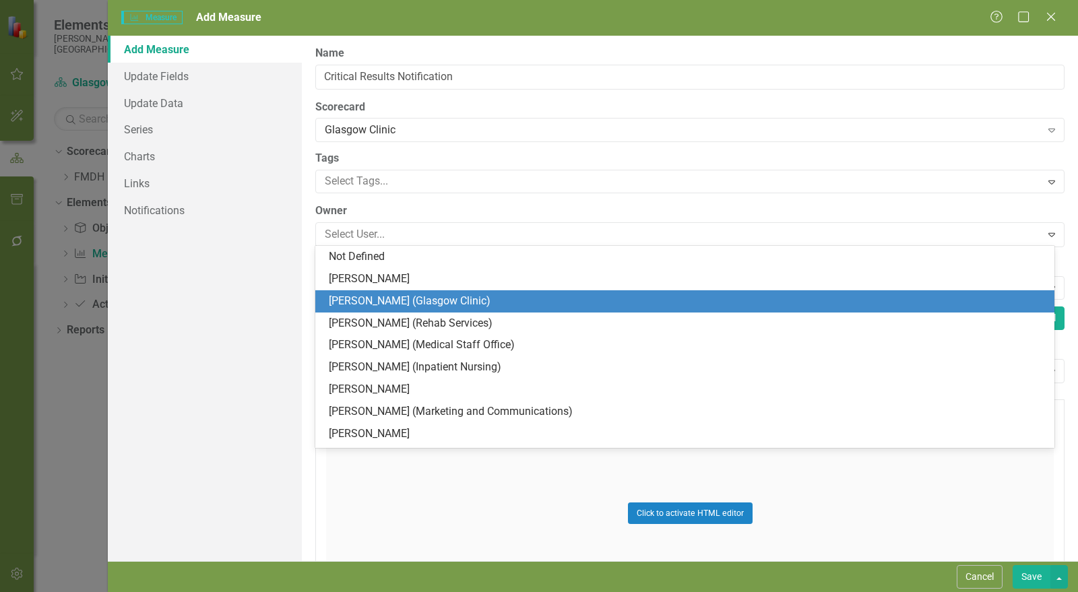
click at [379, 304] on div "[PERSON_NAME] (Glasgow Clinic)" at bounding box center [688, 302] width 718 height 16
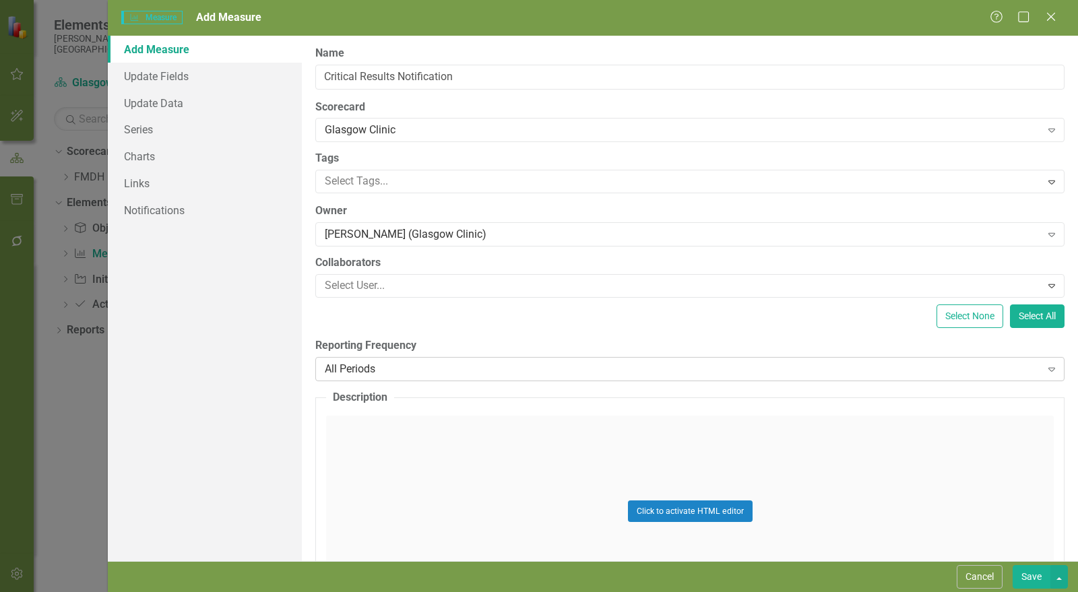
click at [384, 367] on div "All Periods" at bounding box center [683, 369] width 717 height 16
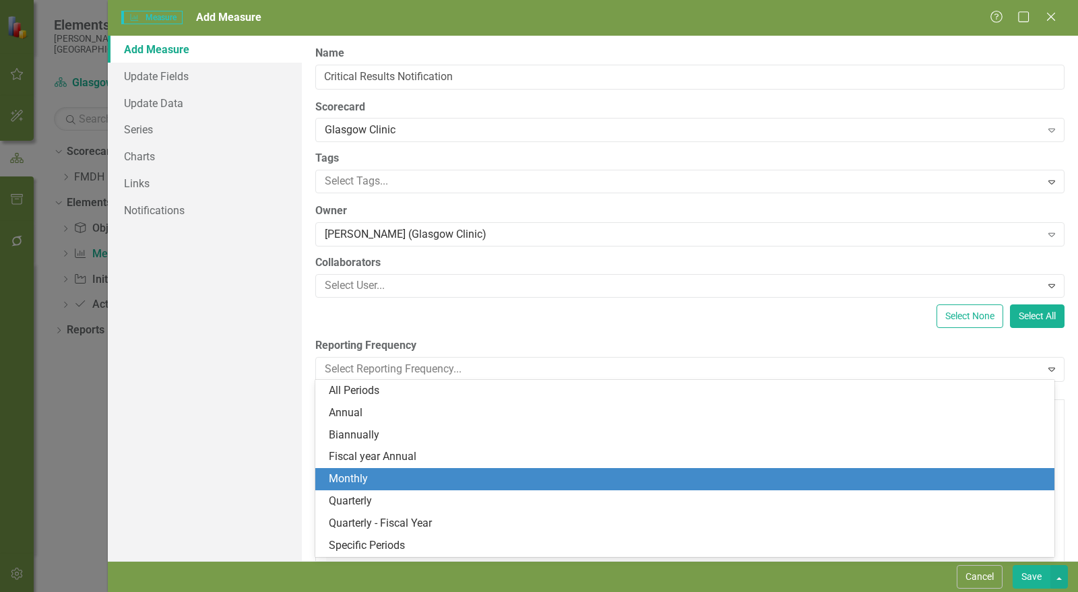
click at [388, 477] on div "Monthly" at bounding box center [688, 480] width 718 height 16
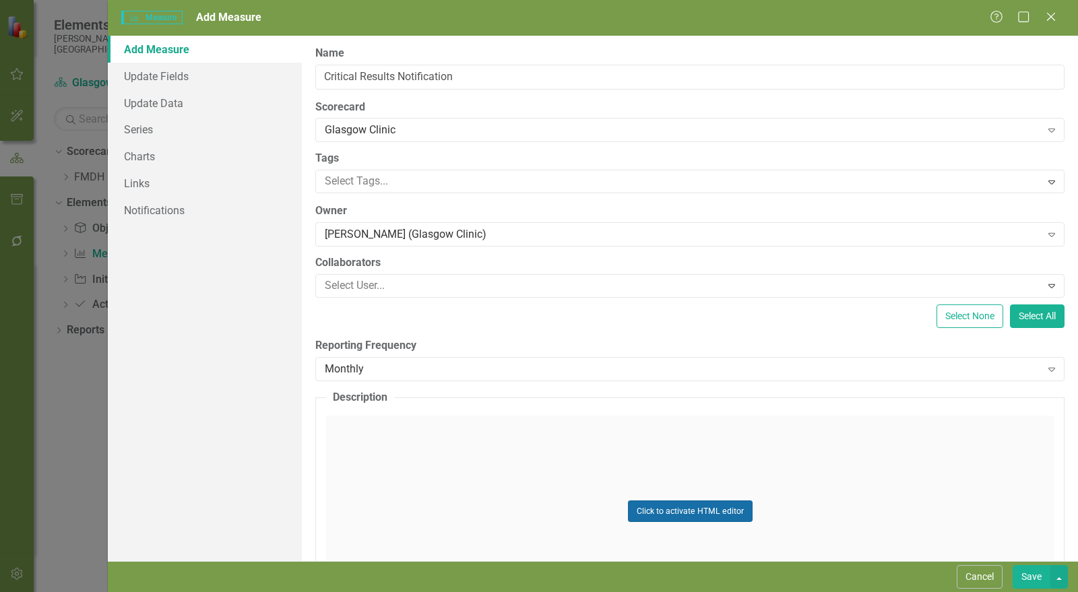
click at [665, 507] on button "Click to activate HTML editor" at bounding box center [690, 512] width 125 height 22
click at [896, 341] on label "Reporting Frequency" at bounding box center [690, 346] width 750 height 16
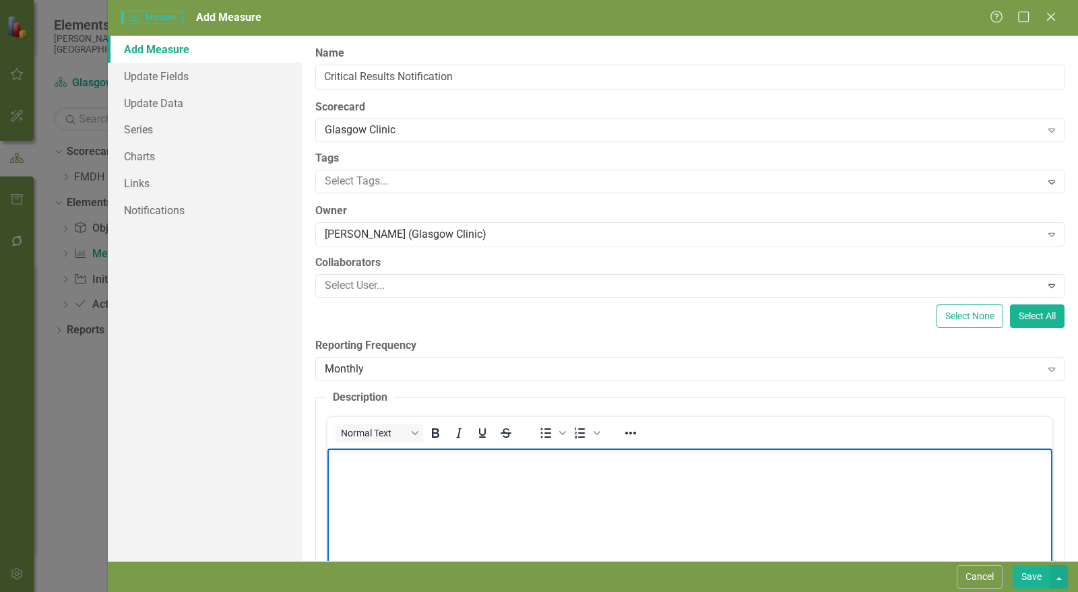
click at [417, 478] on body "Rich Text Area. Press ALT-0 for help." at bounding box center [690, 549] width 725 height 202
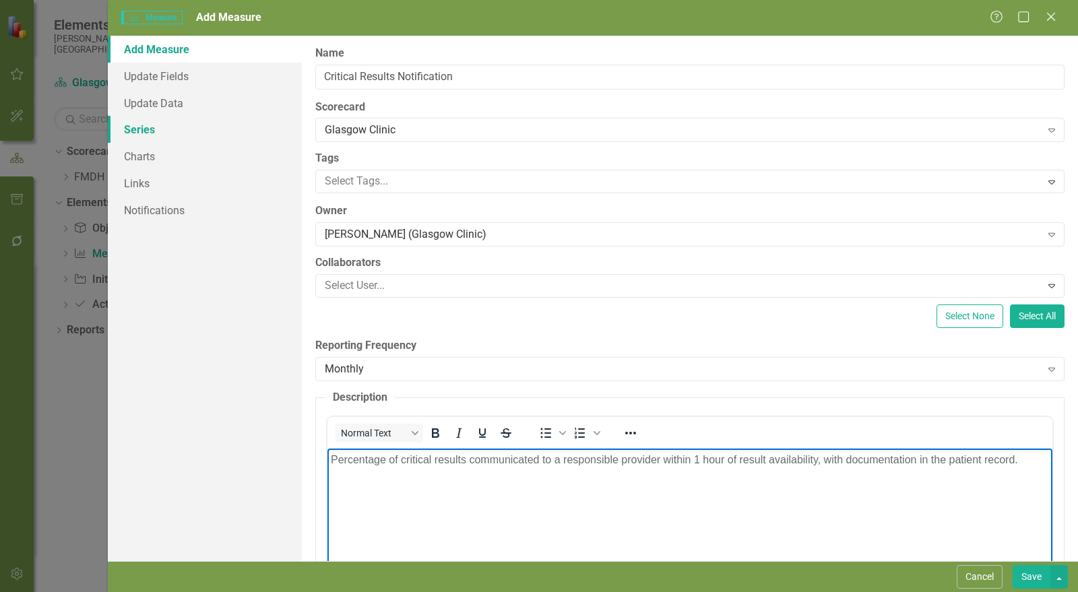
click at [158, 117] on link "Series" at bounding box center [205, 129] width 194 height 27
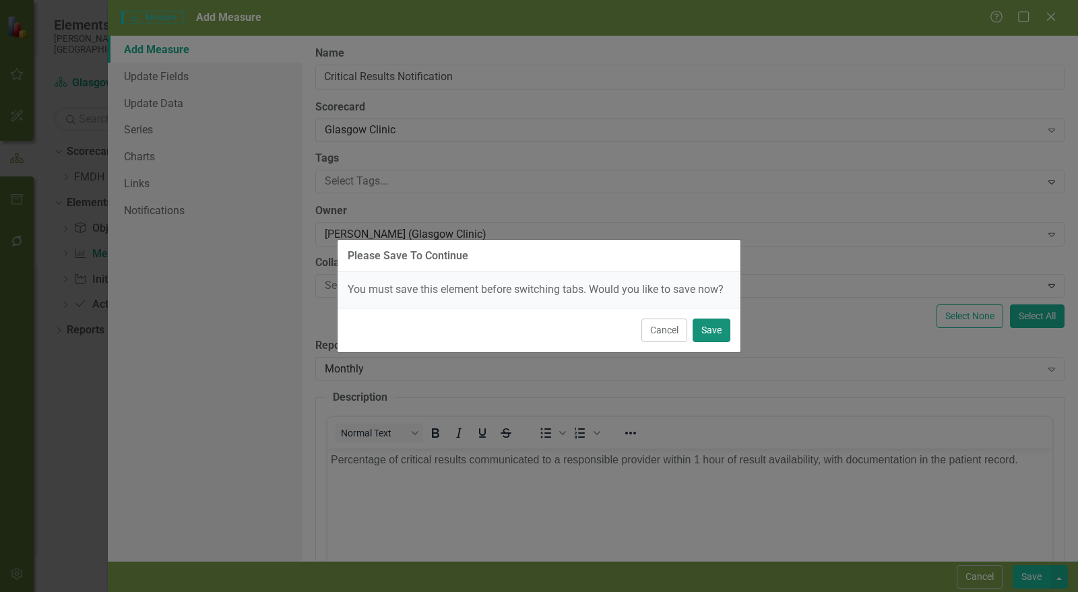
click at [719, 330] on button "Save" at bounding box center [712, 331] width 38 height 24
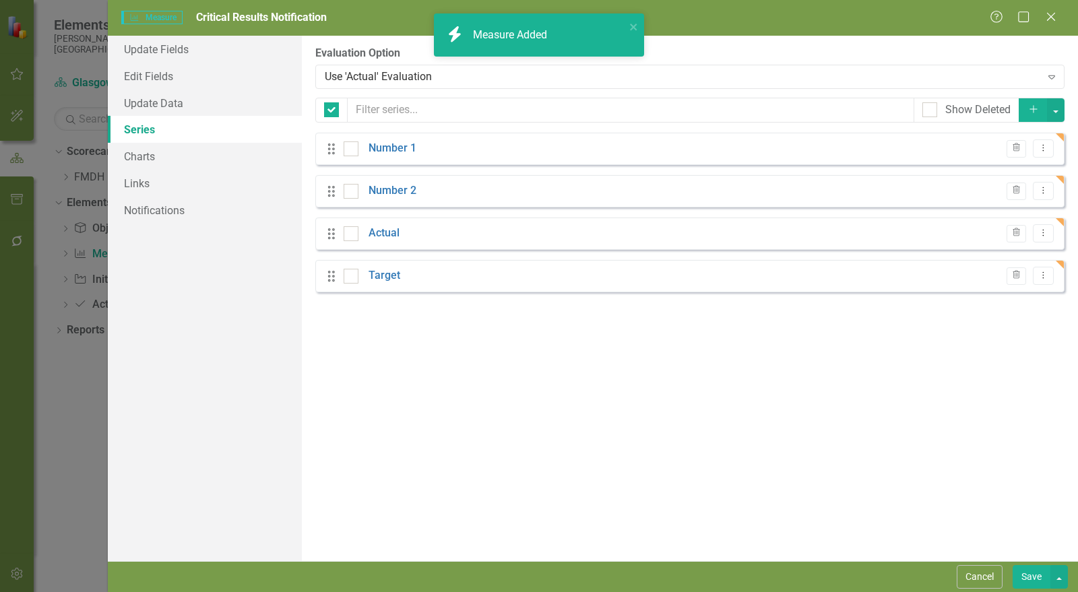
checkbox input "false"
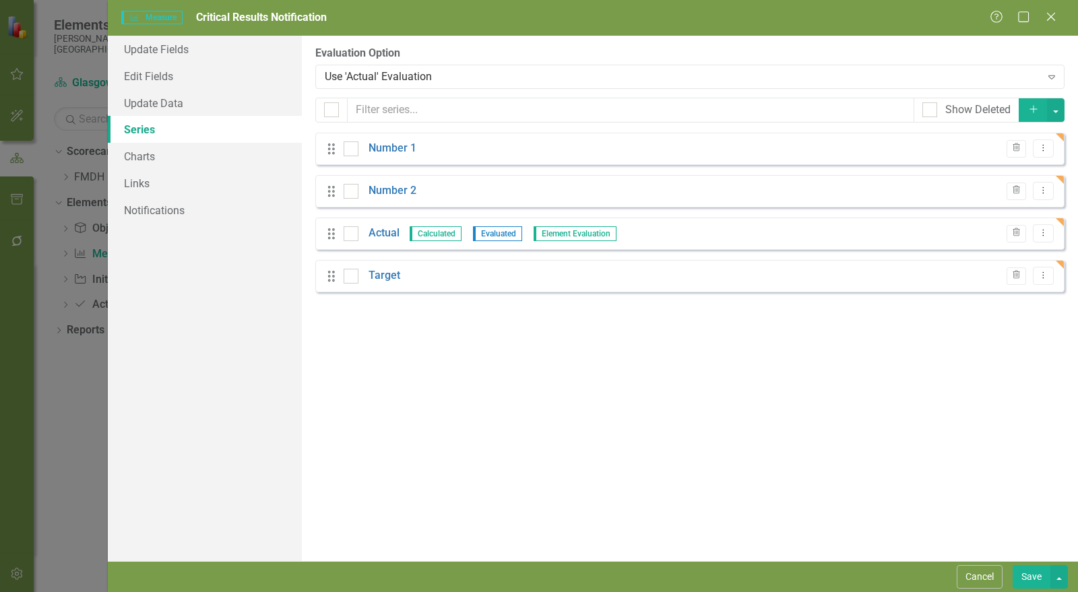
click at [766, 44] on div "From this page, you can add, edit, delete, or duplicate the measure series for …" at bounding box center [690, 299] width 776 height 526
click at [391, 150] on link "Number 1" at bounding box center [393, 149] width 48 height 16
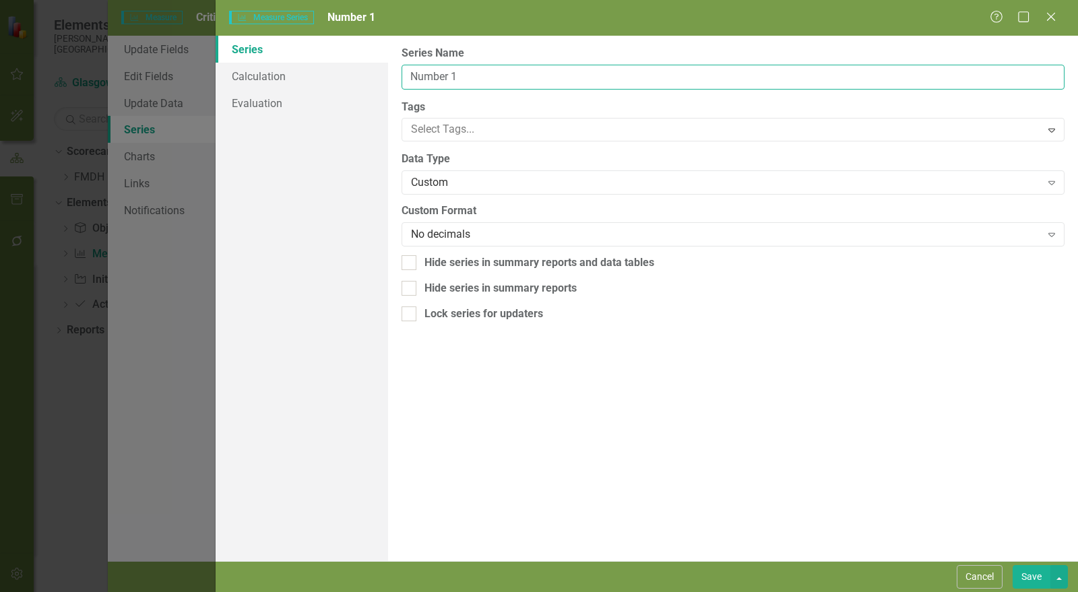
click at [459, 72] on input "Number 1" at bounding box center [733, 77] width 663 height 25
click at [458, 73] on input "Number 1" at bounding box center [733, 77] width 663 height 25
click at [458, 74] on input "Number 1" at bounding box center [733, 77] width 663 height 25
click at [460, 75] on input "Number 1" at bounding box center [733, 77] width 663 height 25
drag, startPoint x: 480, startPoint y: 81, endPoint x: 402, endPoint y: 82, distance: 78.2
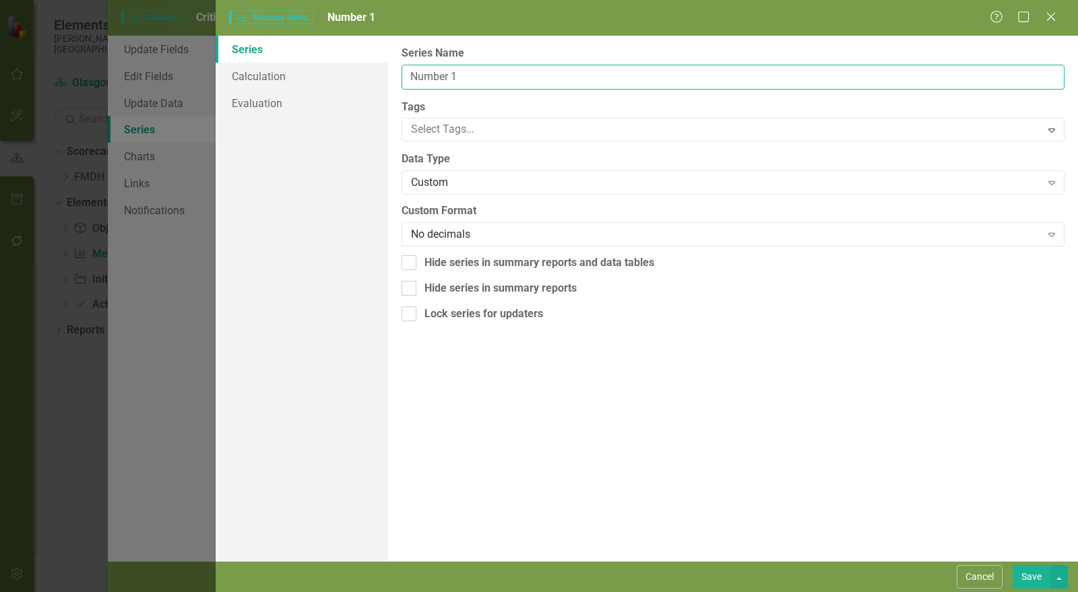
click at [402, 82] on input "Number 1" at bounding box center [733, 77] width 663 height 25
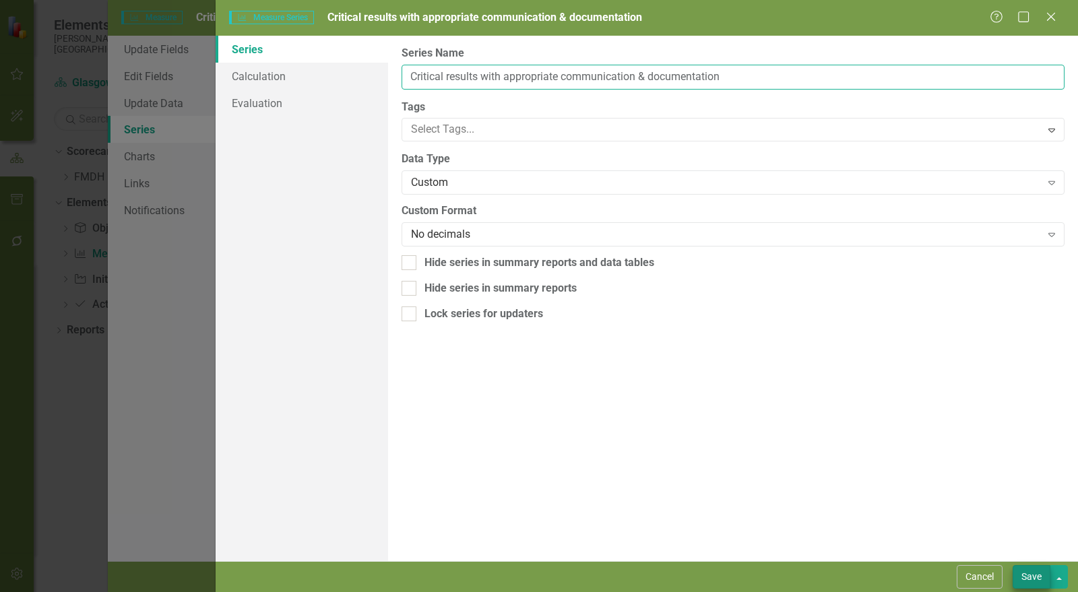
type input "Critical results with appropriate communication & documentation"
click at [1038, 580] on button "Save" at bounding box center [1032, 578] width 38 height 24
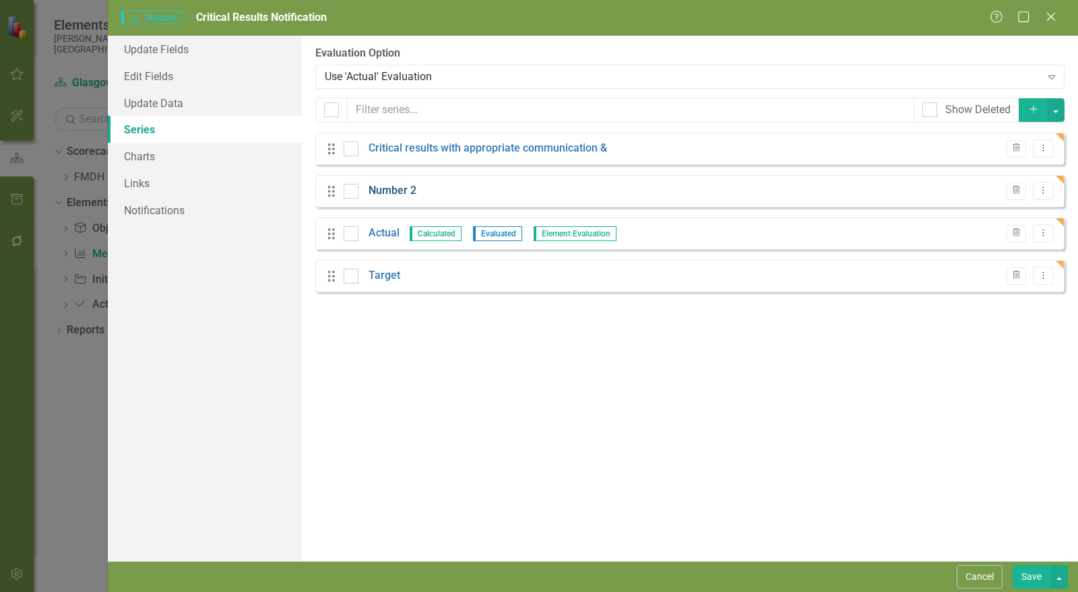
click at [398, 193] on link "Number 2" at bounding box center [393, 191] width 48 height 16
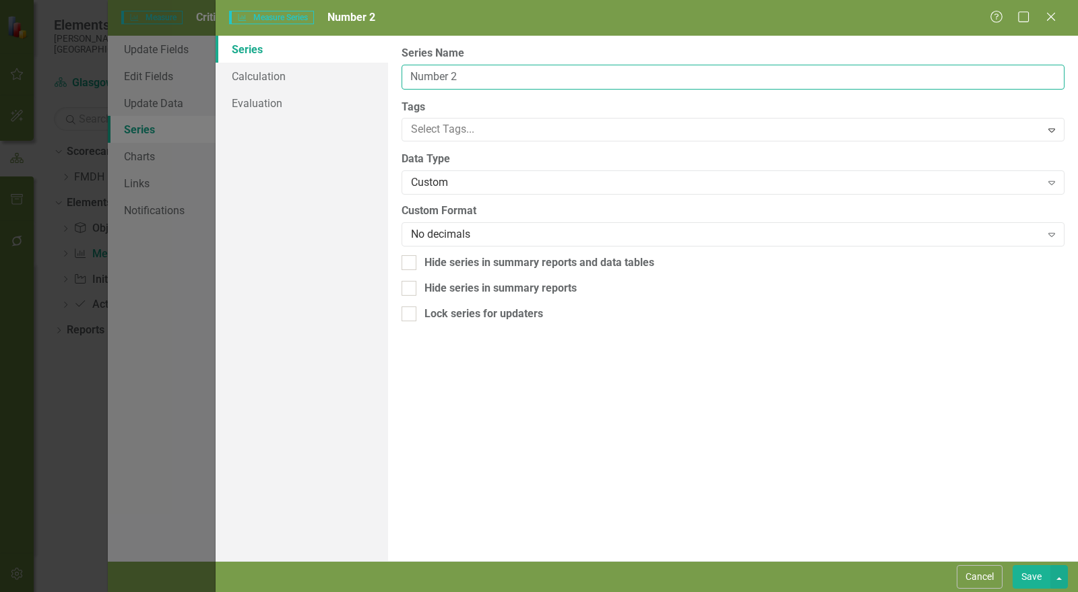
click at [454, 77] on input "Number 2" at bounding box center [733, 77] width 663 height 25
type input "Critical results"
click at [1033, 581] on button "Save" at bounding box center [1032, 578] width 38 height 24
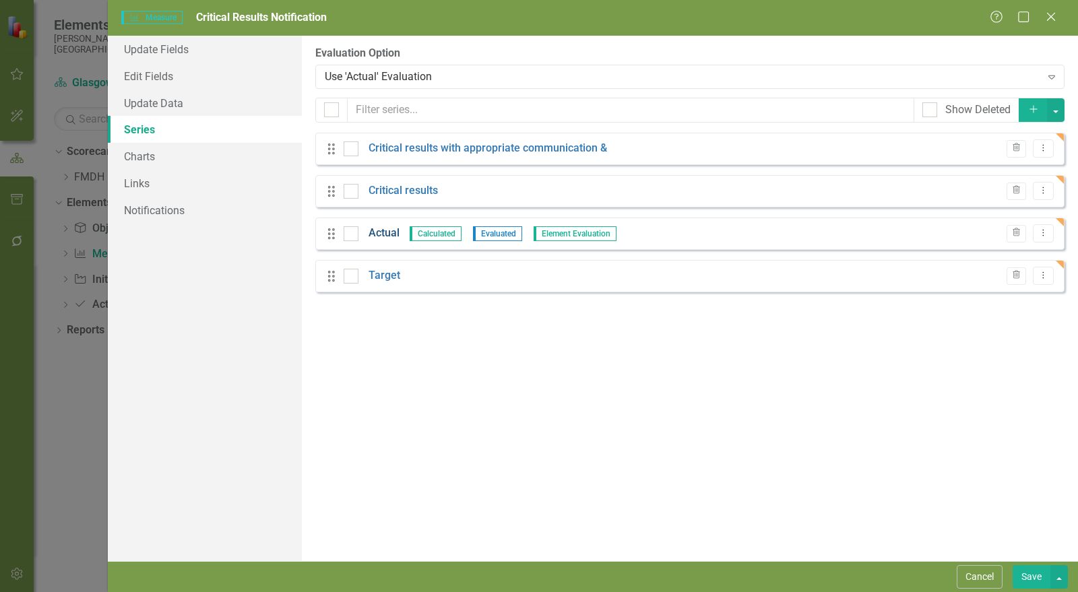
click at [373, 233] on link "Actual" at bounding box center [384, 234] width 31 height 16
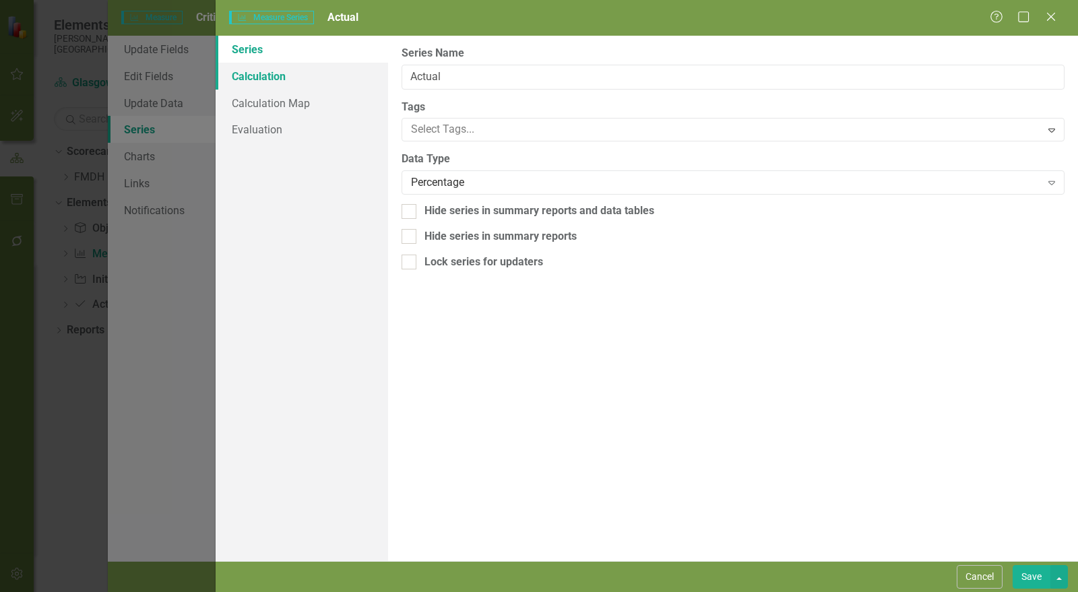
click at [291, 73] on link "Calculation" at bounding box center [302, 76] width 173 height 27
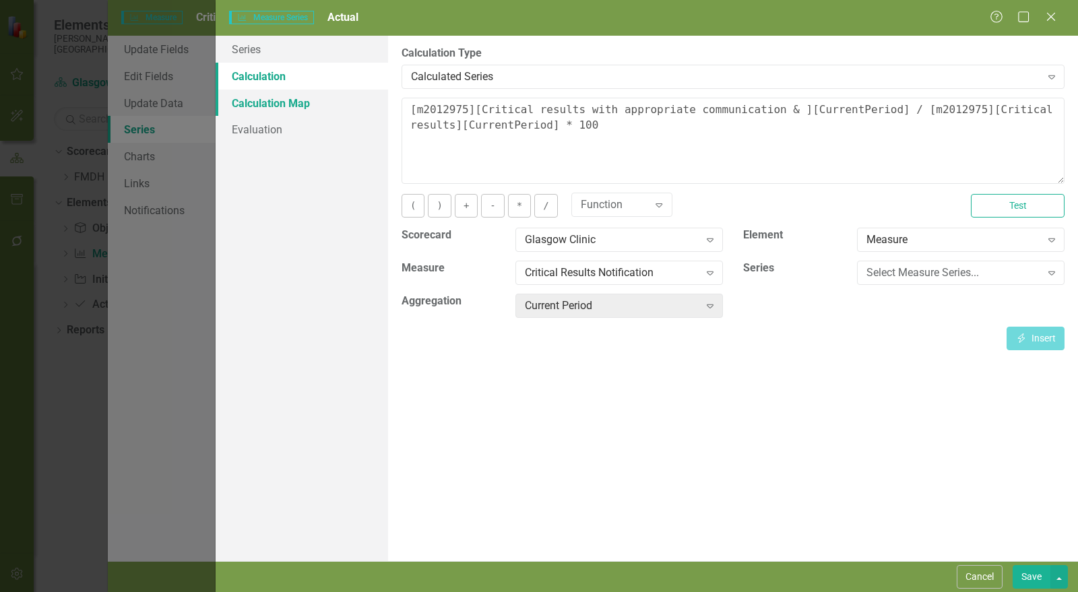
click at [313, 105] on link "Calculation Map" at bounding box center [302, 103] width 173 height 27
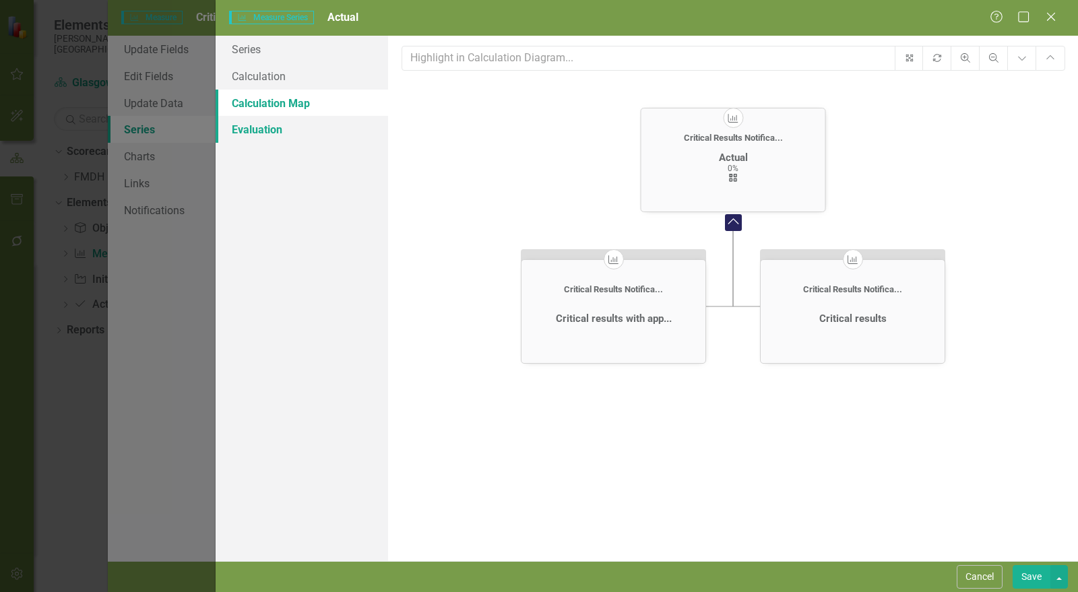
click at [288, 126] on link "Evaluation" at bounding box center [302, 129] width 173 height 27
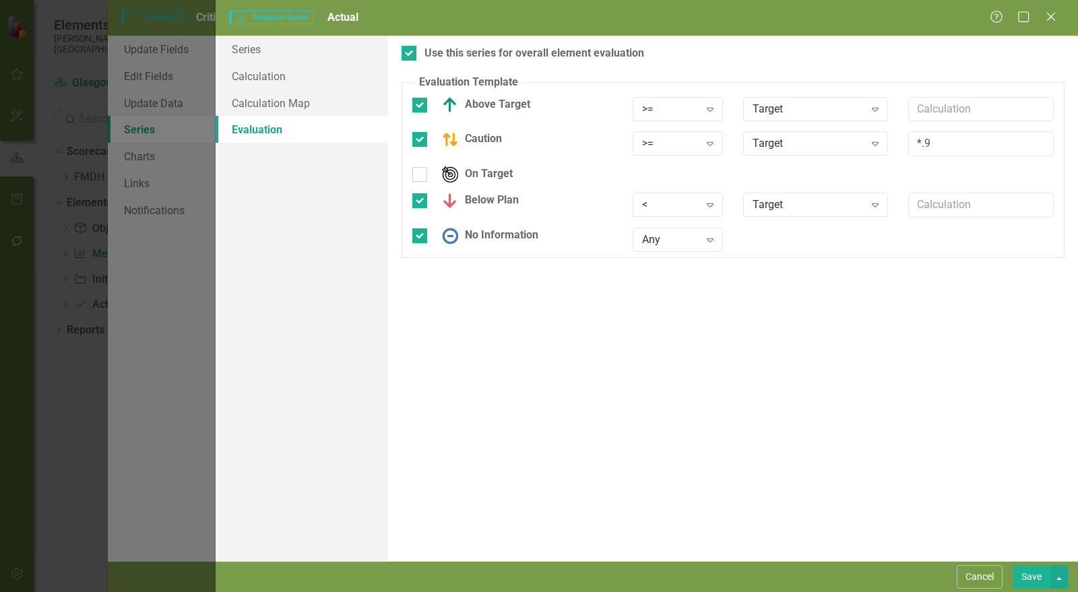
click at [1027, 578] on button "Save" at bounding box center [1032, 578] width 38 height 24
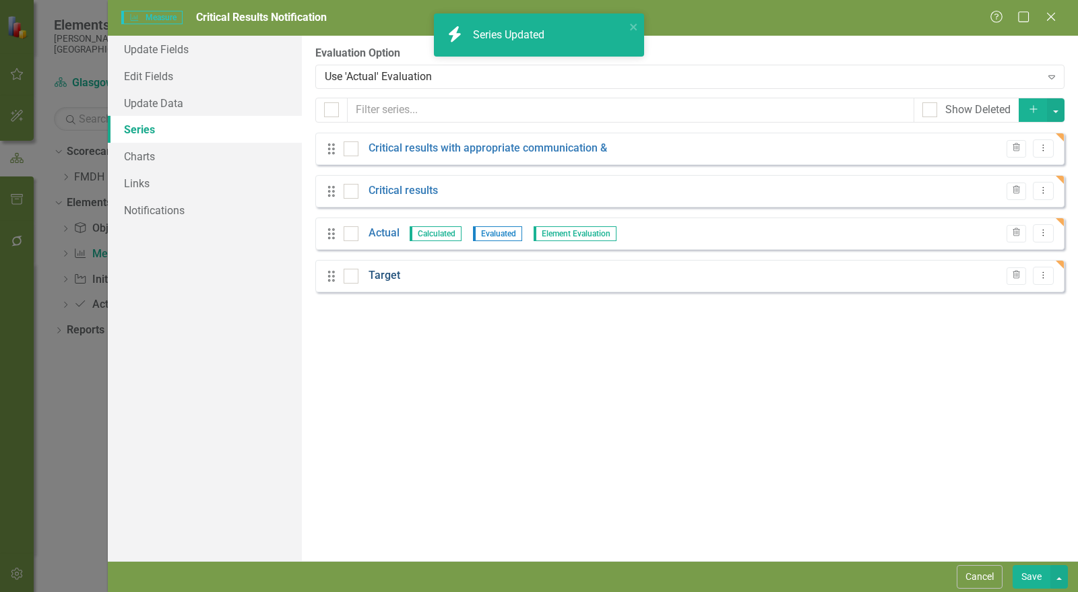
click at [385, 277] on link "Target" at bounding box center [385, 276] width 32 height 16
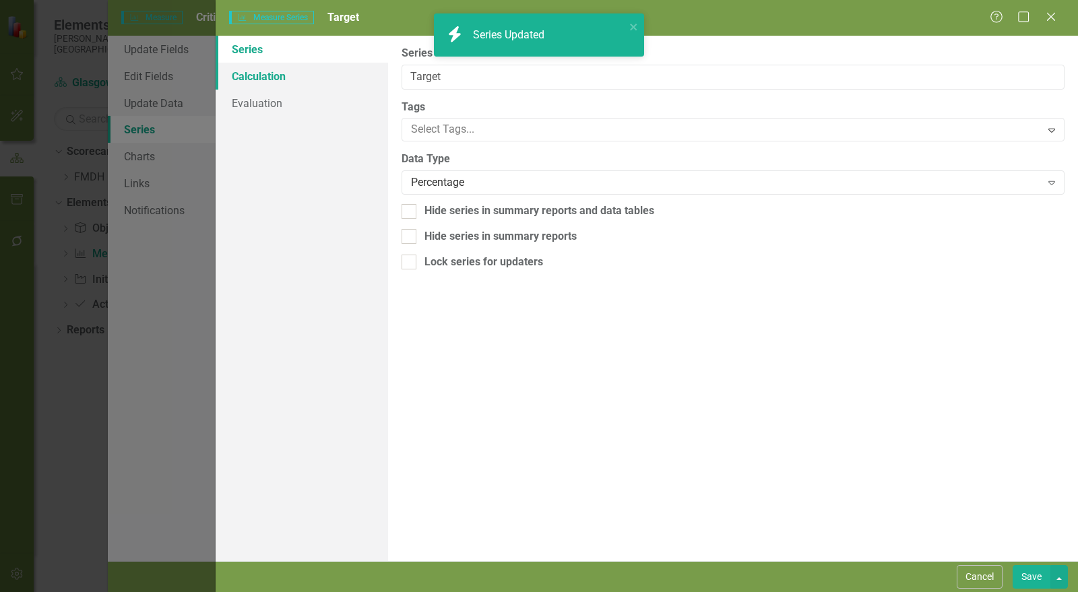
click at [291, 75] on link "Calculation" at bounding box center [302, 76] width 173 height 27
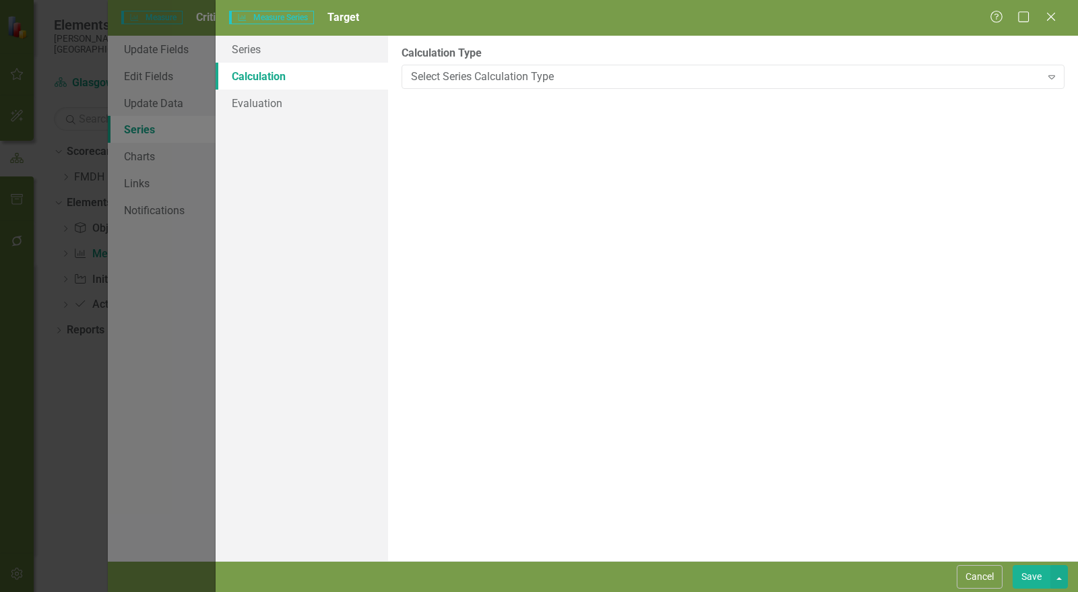
click at [874, 344] on div "By default, series in ClearPoint are not calculated. So, if you leave the form …" at bounding box center [733, 299] width 690 height 526
click at [464, 88] on div "Select Series Calculation Type Expand" at bounding box center [733, 77] width 663 height 24
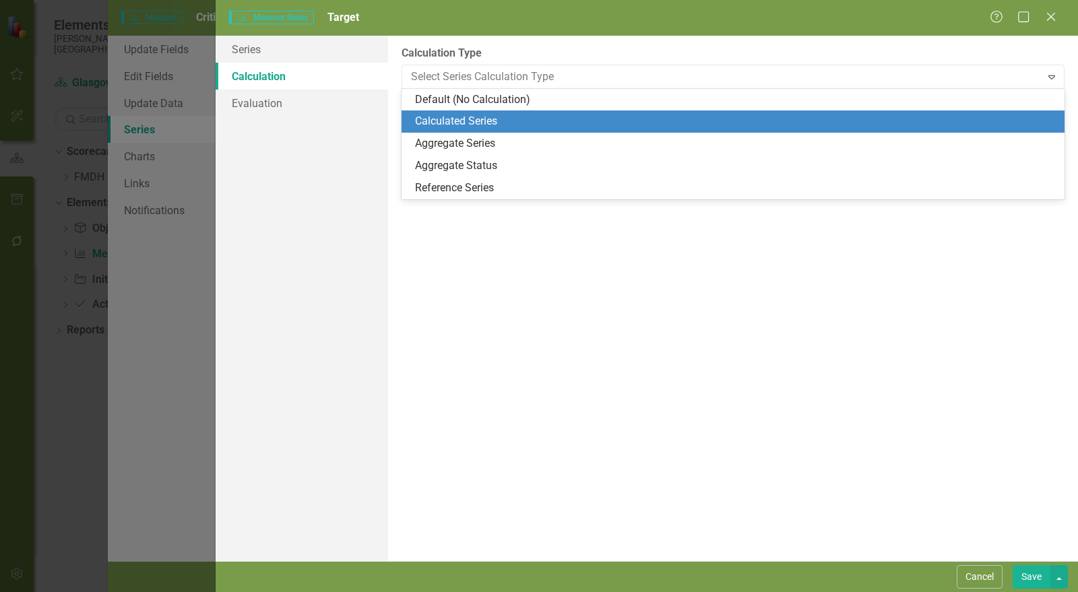
click at [464, 119] on div "Calculated Series" at bounding box center [736, 122] width 642 height 16
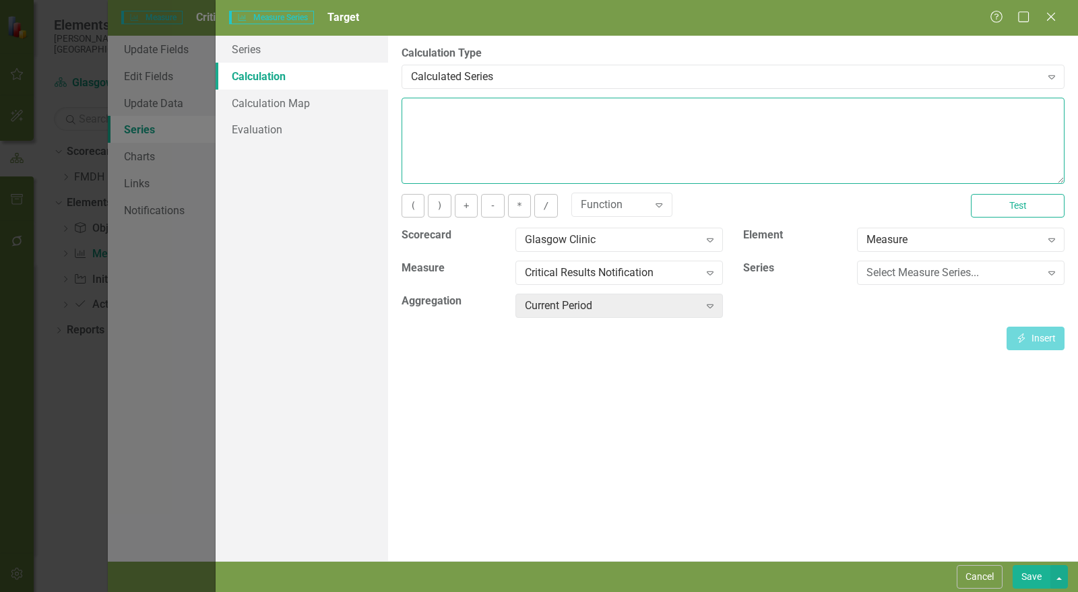
click at [460, 143] on textarea at bounding box center [733, 141] width 663 height 86
type textarea "100"
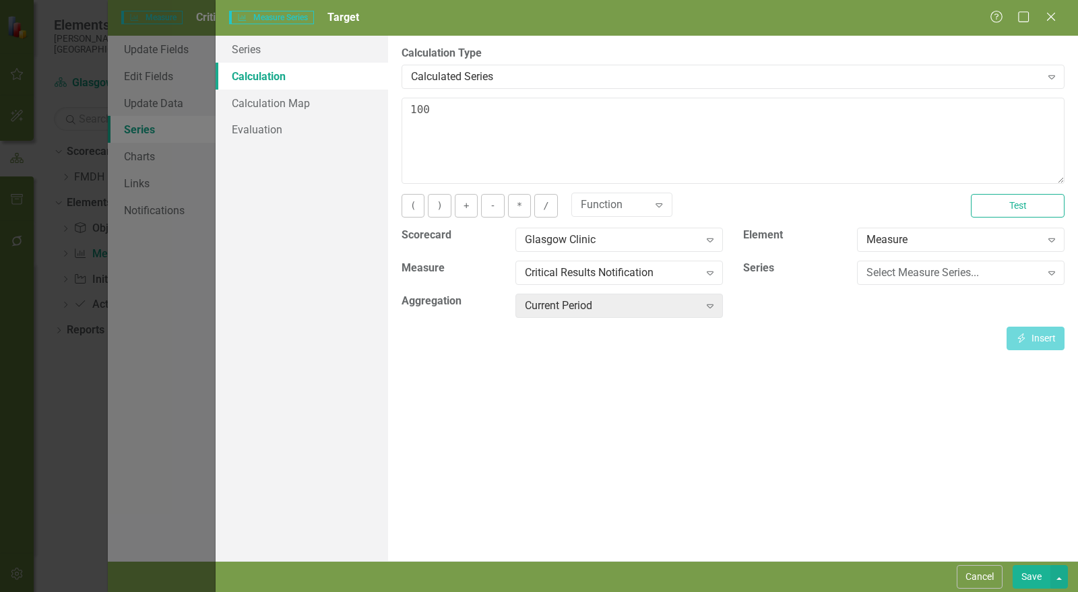
click at [1033, 574] on button "Save" at bounding box center [1032, 578] width 38 height 24
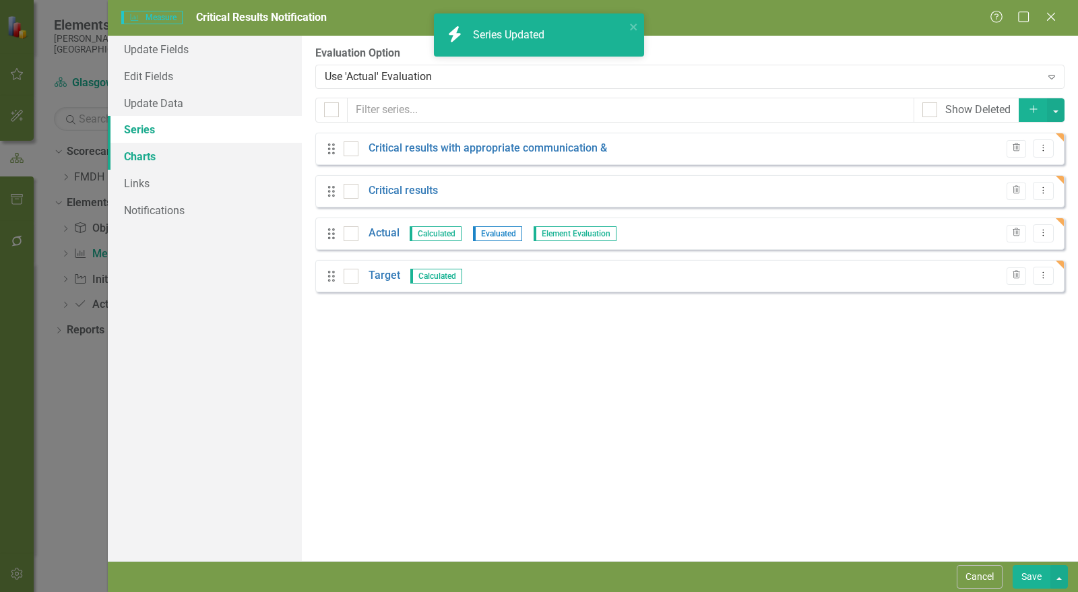
click at [178, 157] on link "Charts" at bounding box center [205, 156] width 194 height 27
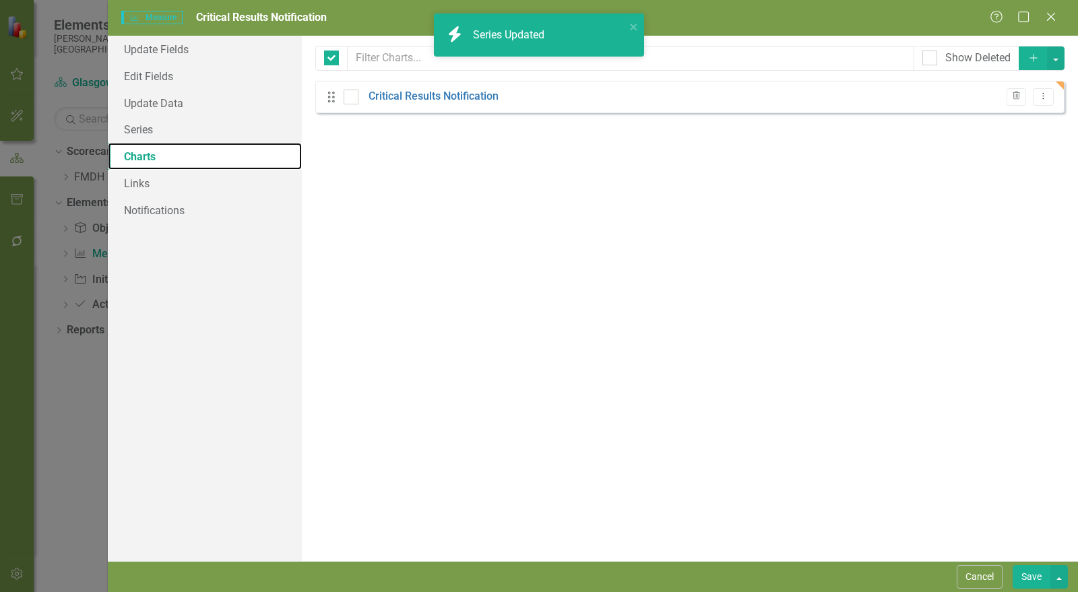
checkbox input "false"
click at [407, 94] on link "Critical Results Notification" at bounding box center [434, 97] width 130 height 16
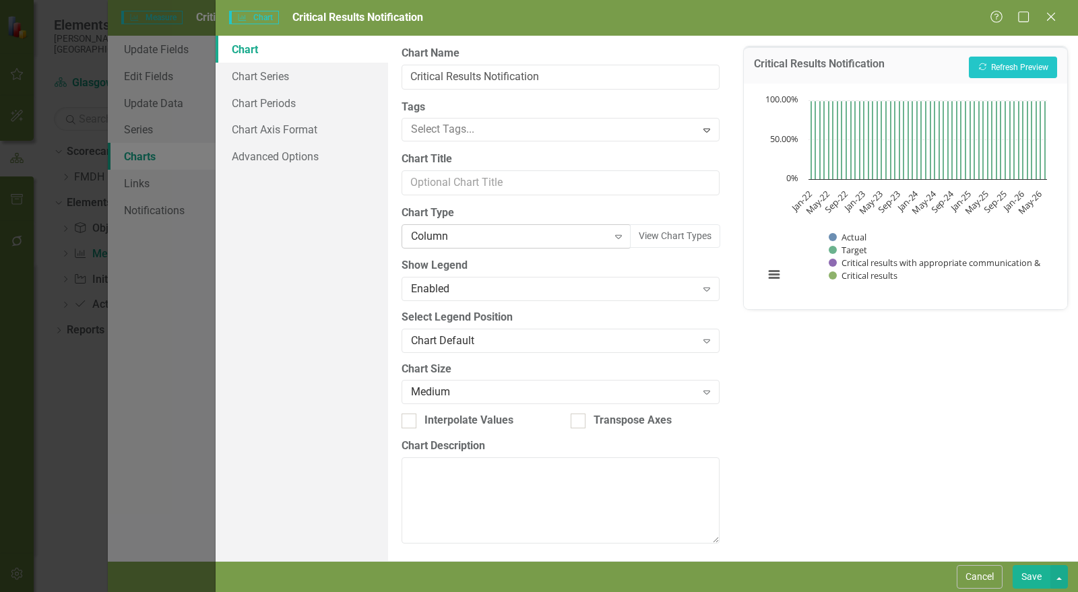
click at [458, 225] on div "Column Expand" at bounding box center [517, 236] width 230 height 24
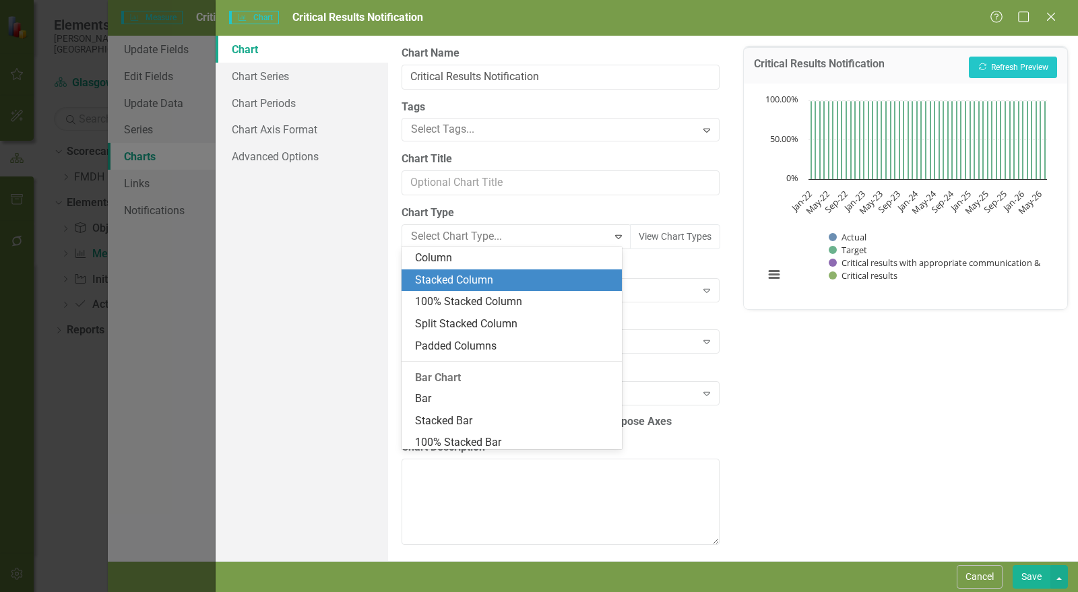
scroll to position [146, 0]
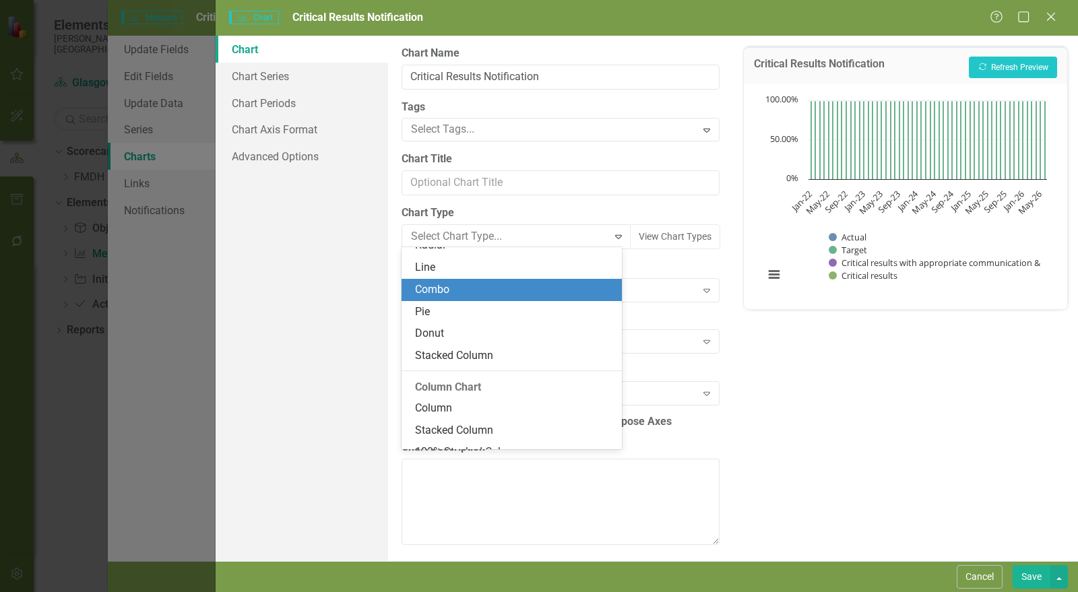
click at [460, 265] on div "Line" at bounding box center [514, 268] width 199 height 16
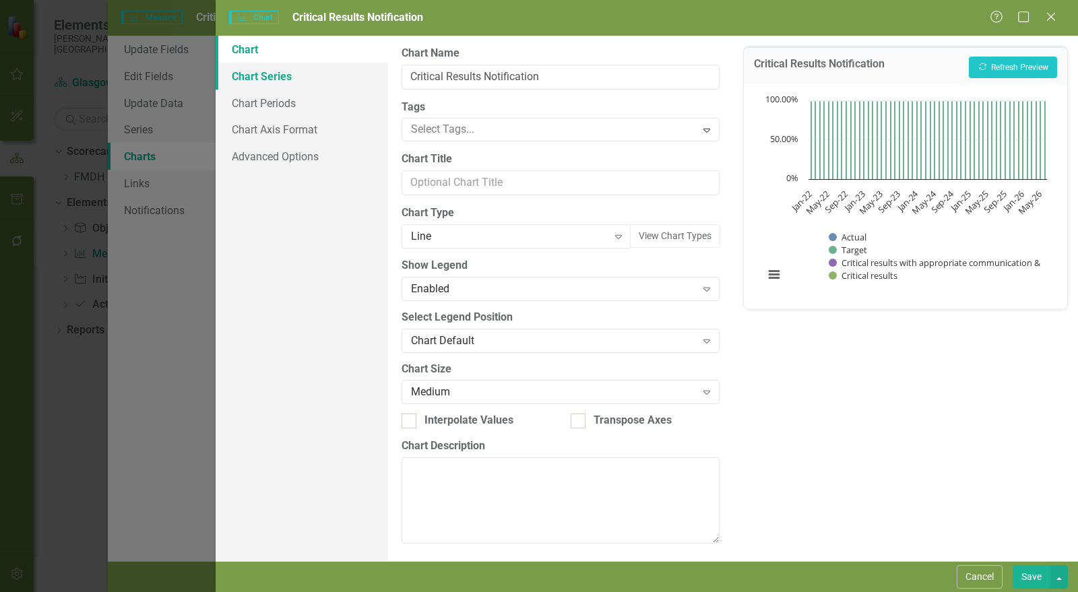
click at [275, 80] on link "Chart Series" at bounding box center [302, 76] width 173 height 27
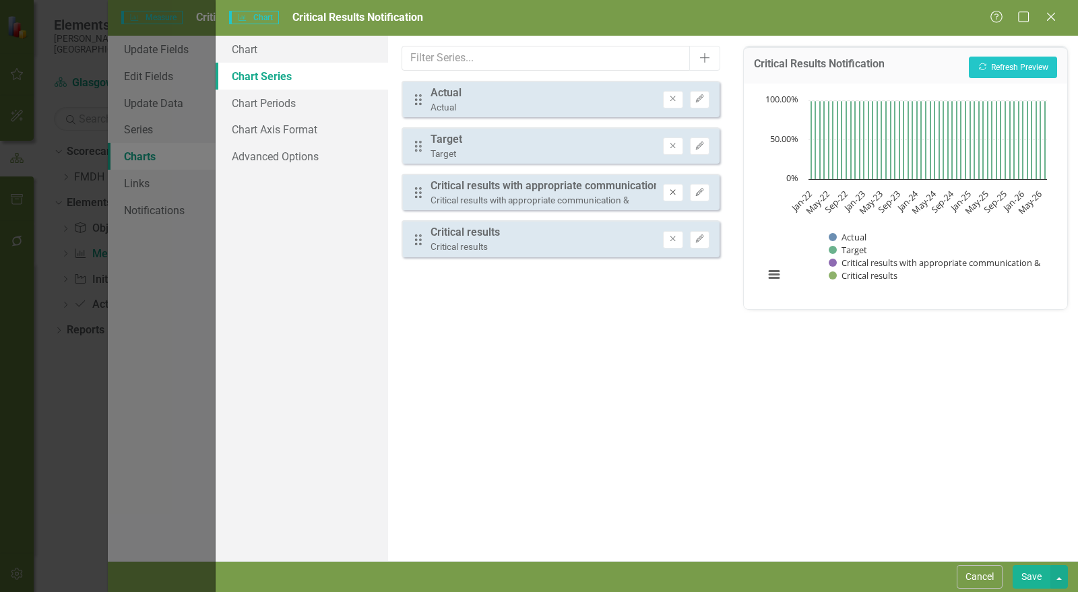
click at [674, 185] on button "Remove" at bounding box center [673, 193] width 20 height 18
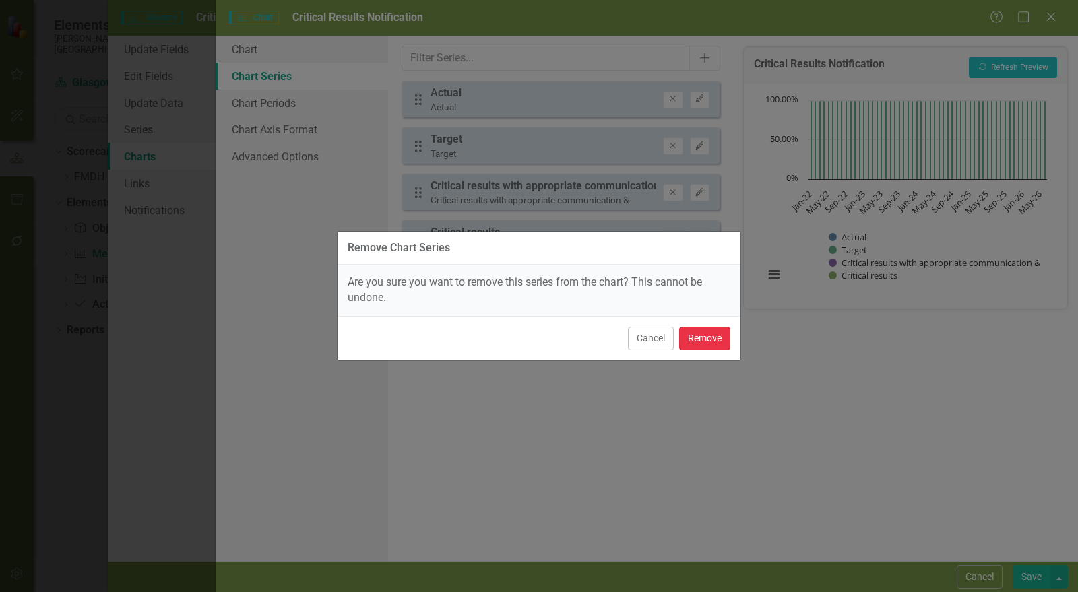
click at [701, 334] on button "Remove" at bounding box center [704, 339] width 51 height 24
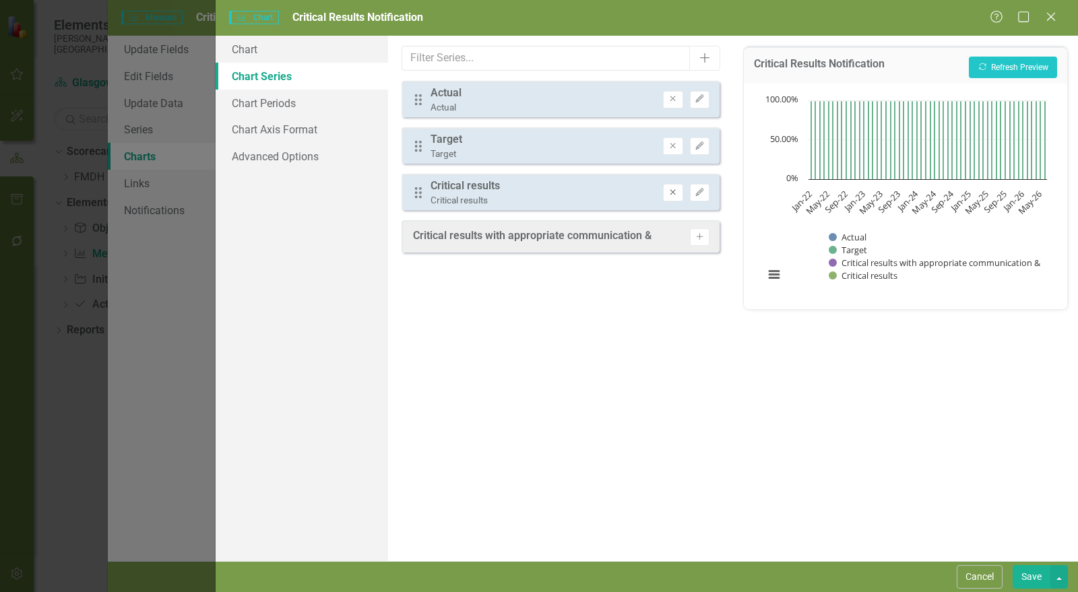
click at [673, 186] on button "Remove" at bounding box center [673, 193] width 20 height 18
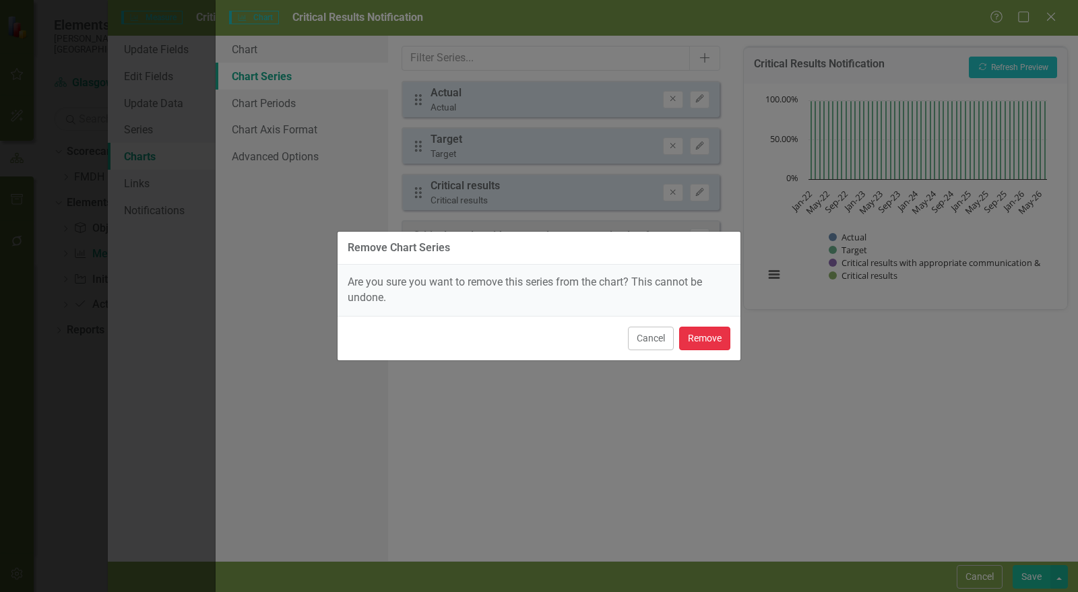
click at [709, 340] on button "Remove" at bounding box center [704, 339] width 51 height 24
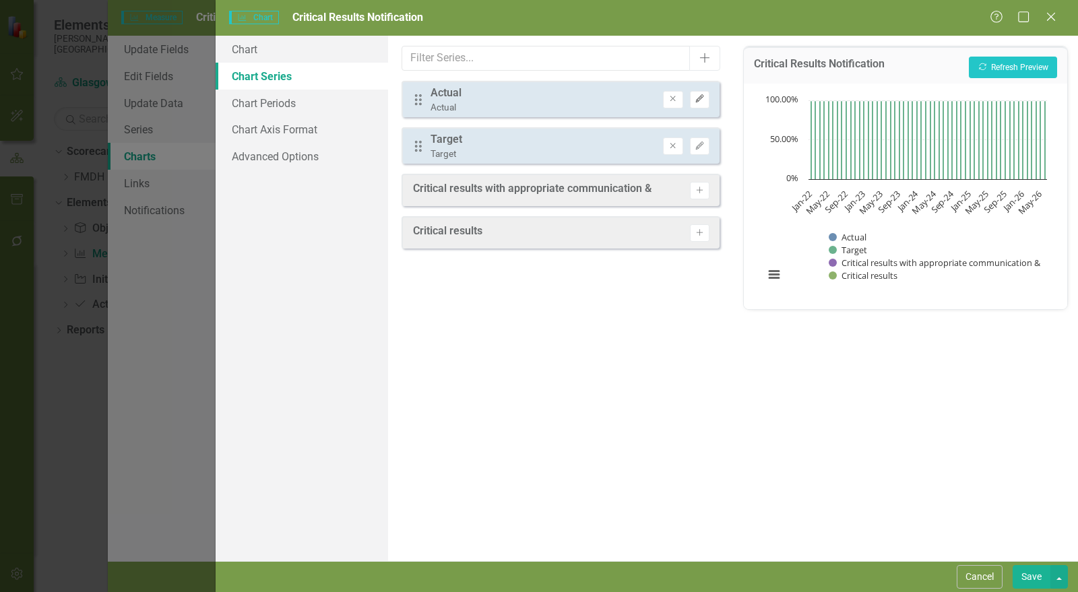
click at [703, 96] on icon "Edit" at bounding box center [700, 99] width 10 height 8
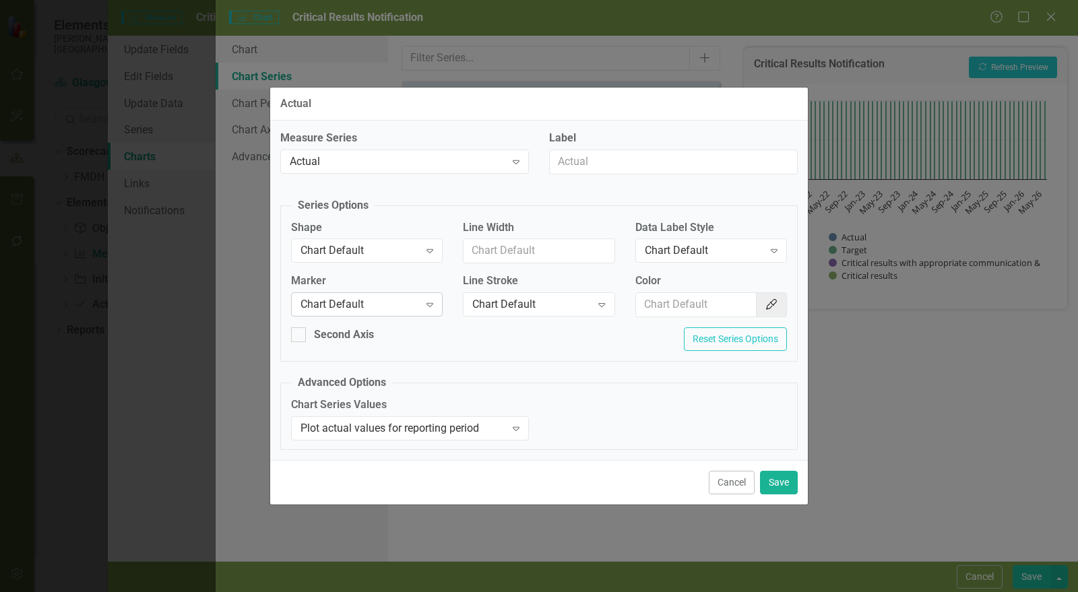
click at [380, 303] on div "Chart Default" at bounding box center [360, 305] width 119 height 16
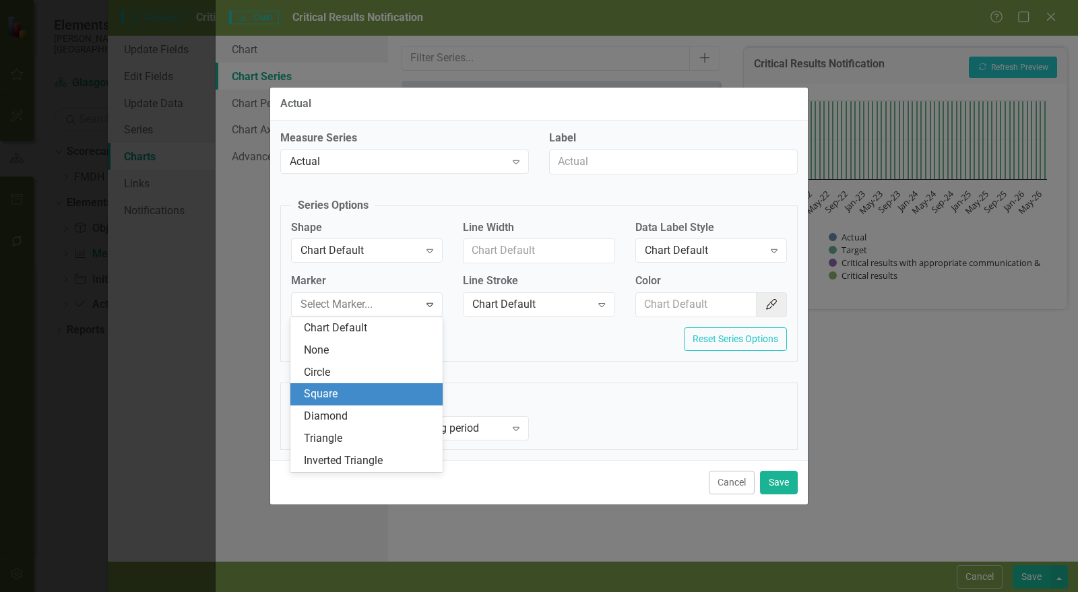
click at [365, 391] on div "Square" at bounding box center [369, 395] width 131 height 16
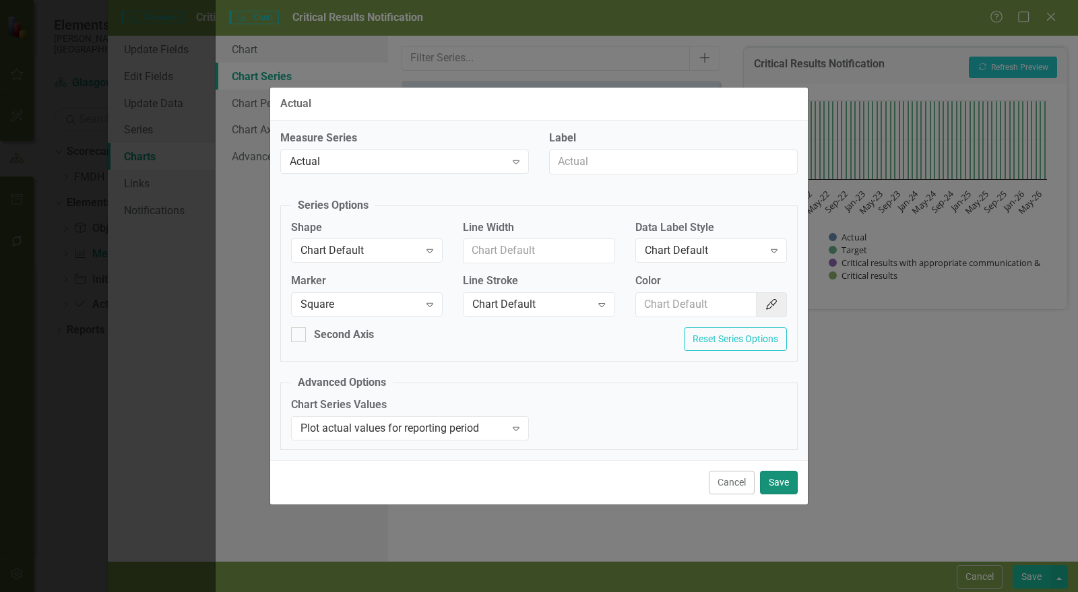
click at [781, 473] on button "Save" at bounding box center [779, 483] width 38 height 24
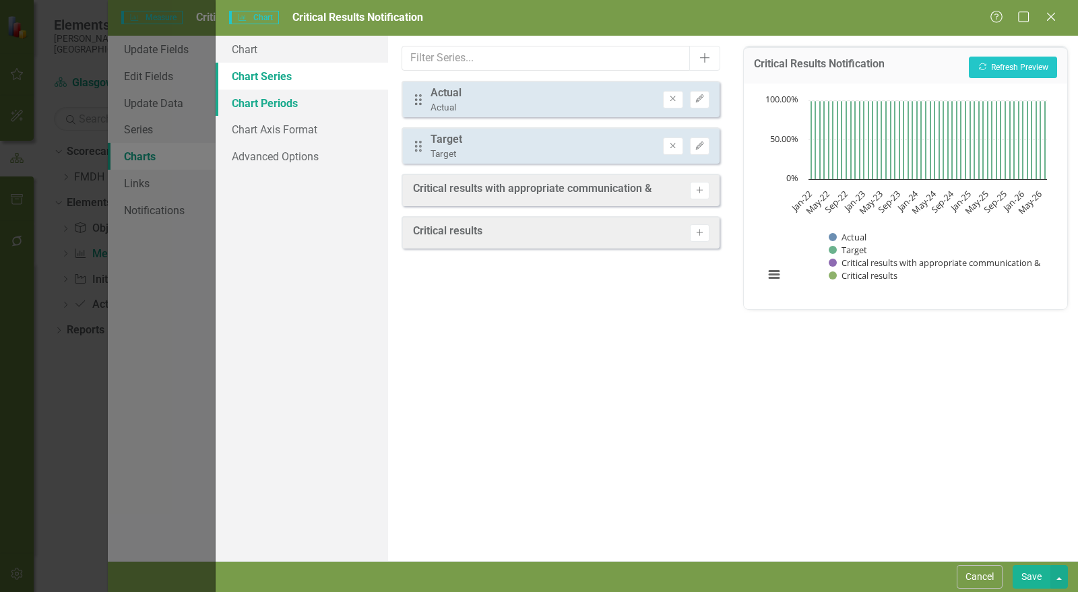
drag, startPoint x: 258, startPoint y: 101, endPoint x: 268, endPoint y: 104, distance: 10.7
click at [259, 101] on link "Chart Periods" at bounding box center [302, 103] width 173 height 27
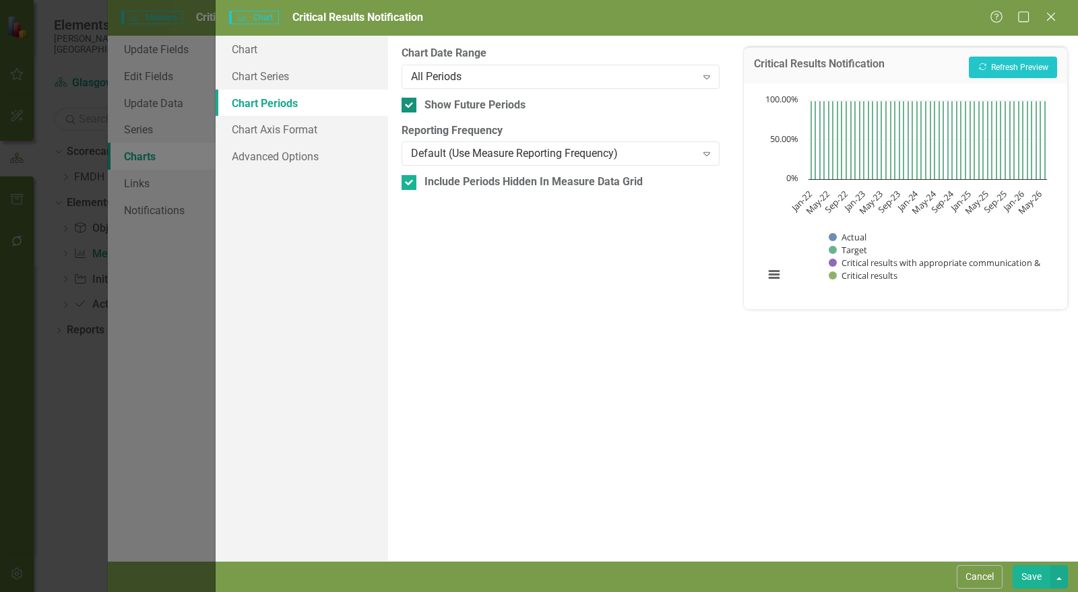
click at [415, 105] on div at bounding box center [409, 105] width 15 height 15
click at [410, 105] on input "Show Future Periods" at bounding box center [406, 102] width 9 height 9
checkbox input "false"
click at [411, 177] on div at bounding box center [409, 182] width 15 height 15
click at [410, 177] on input "Include Periods Hidden In Measure Data Grid" at bounding box center [406, 179] width 9 height 9
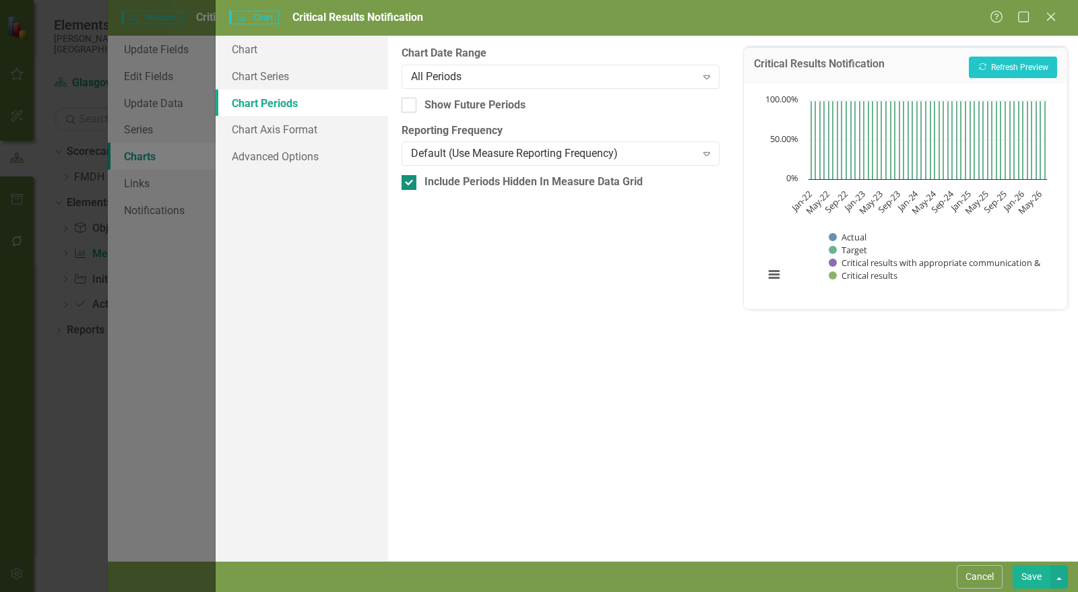
checkbox input "false"
click at [1033, 574] on button "Save" at bounding box center [1032, 578] width 38 height 24
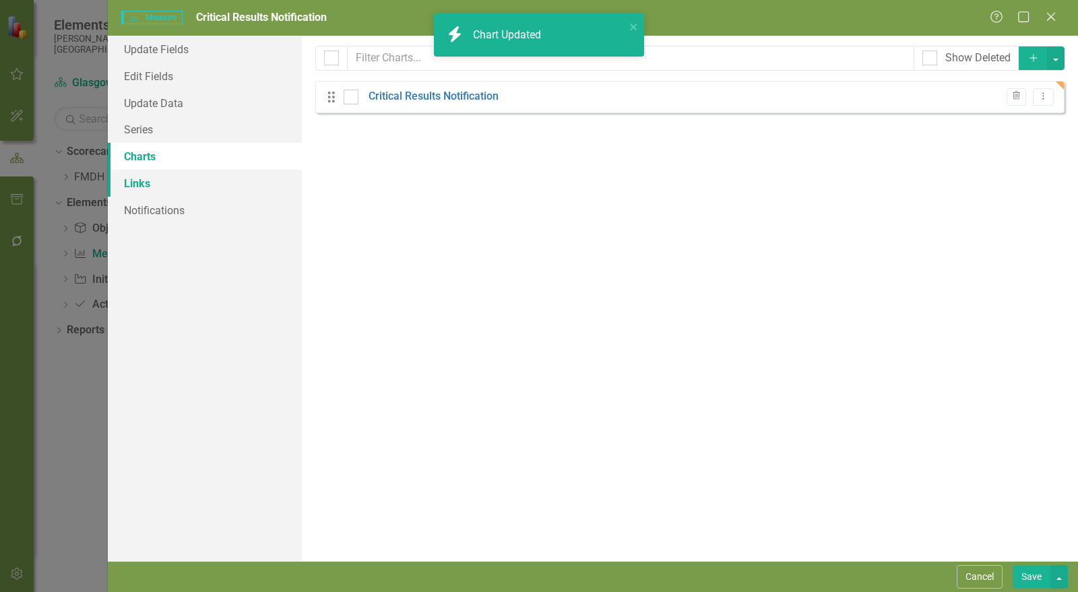
click at [148, 187] on link "Links" at bounding box center [205, 183] width 194 height 27
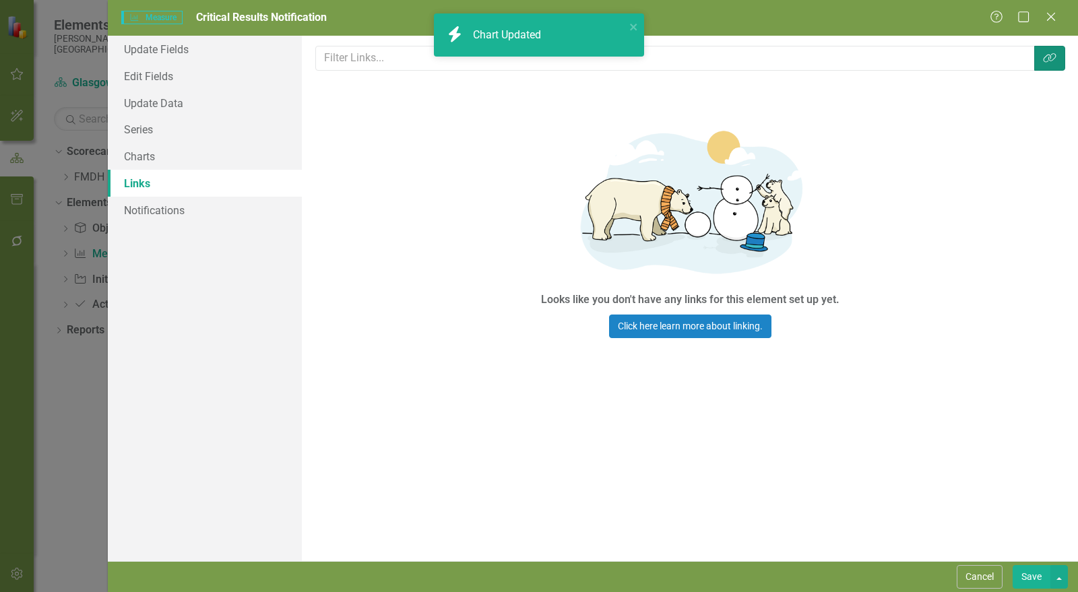
click at [1053, 55] on icon "Link Tag" at bounding box center [1049, 58] width 13 height 11
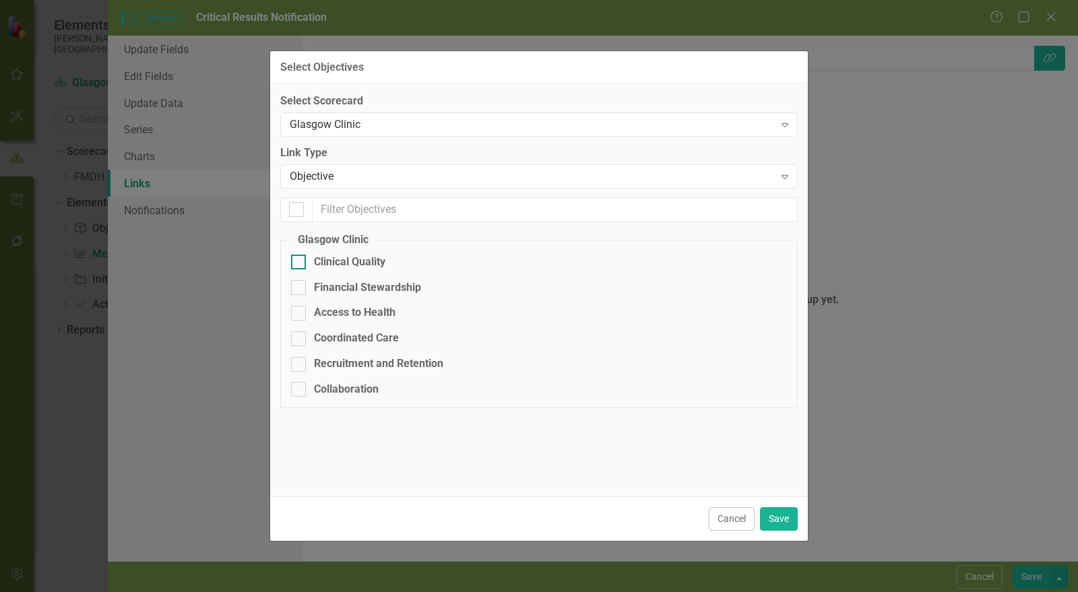
click at [372, 257] on div "Clinical Quality" at bounding box center [349, 263] width 71 height 16
click at [300, 257] on input "Clinical Quality" at bounding box center [295, 259] width 9 height 9
checkbox input "true"
click at [785, 524] on button "Save" at bounding box center [779, 520] width 38 height 24
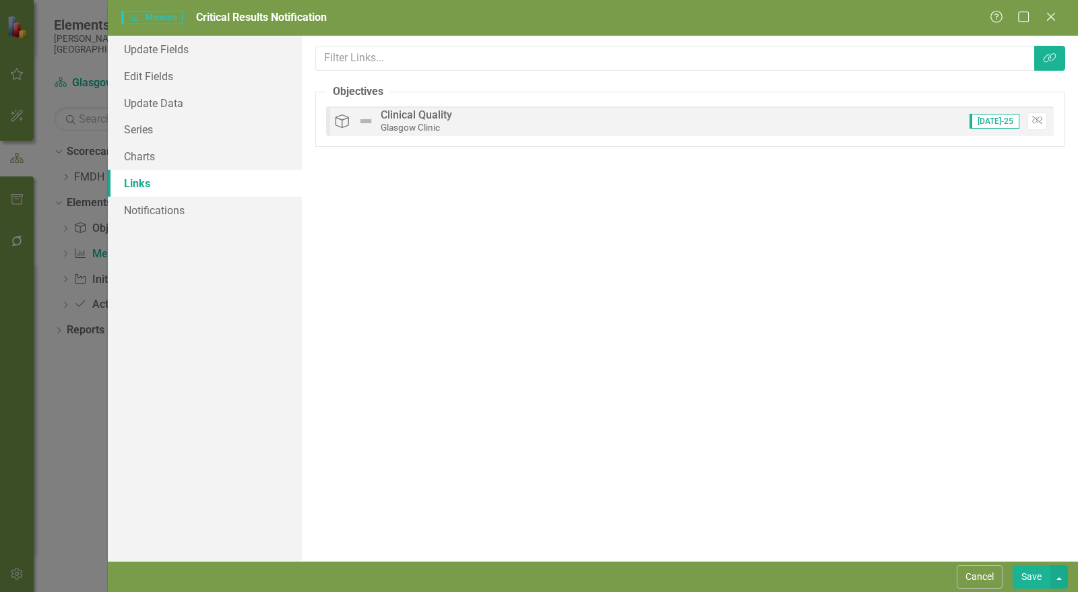
click at [1035, 578] on button "Save" at bounding box center [1032, 578] width 38 height 24
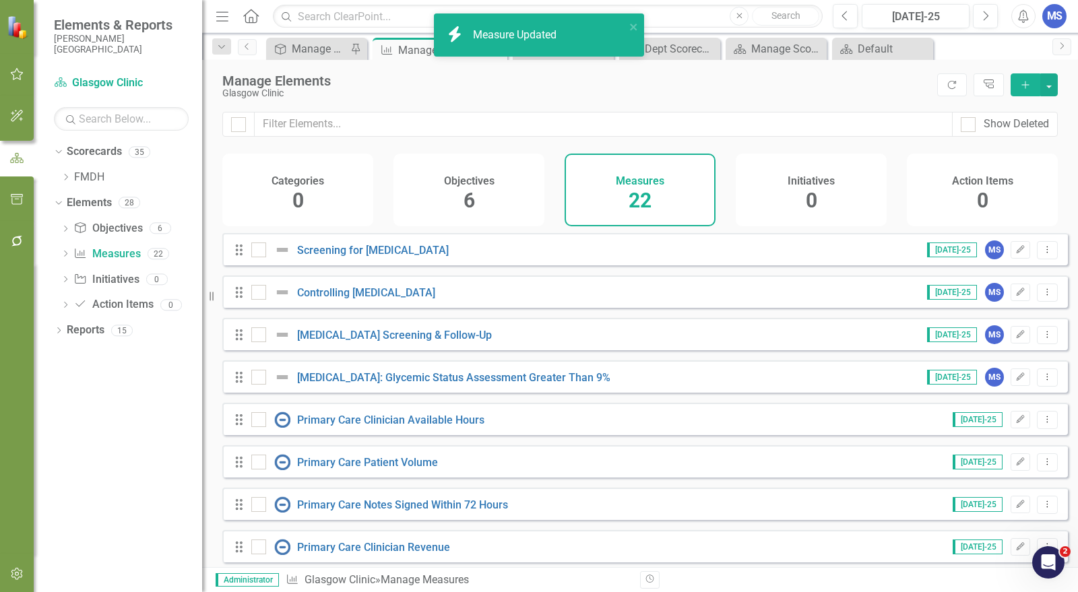
click at [867, 84] on div "Manage Elements" at bounding box center [576, 80] width 708 height 15
click at [1029, 85] on icon "Add" at bounding box center [1026, 84] width 12 height 9
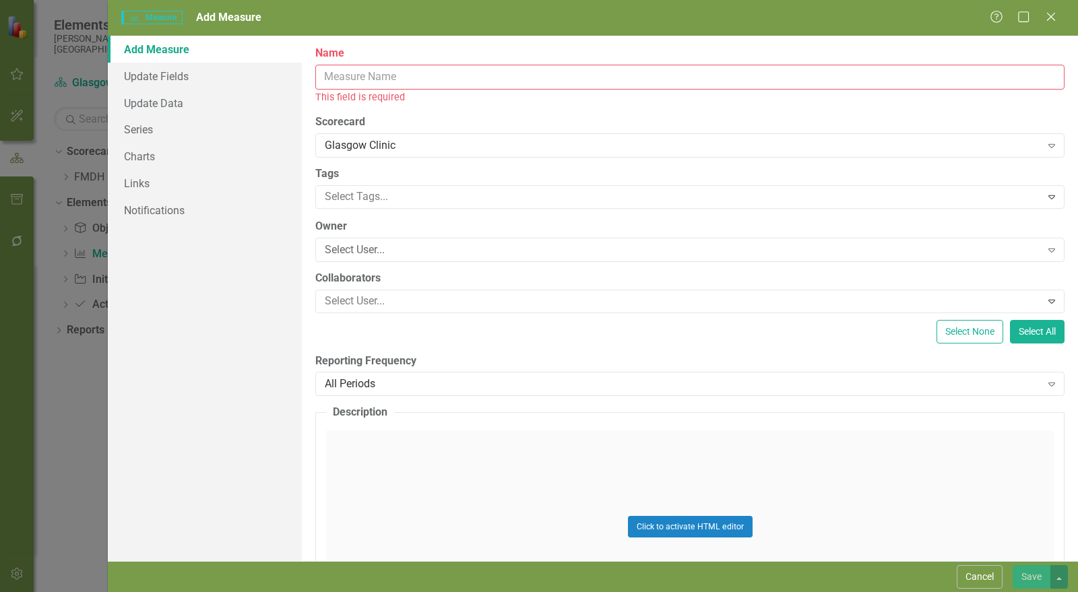
paste input "AWV Discharge Summaries"
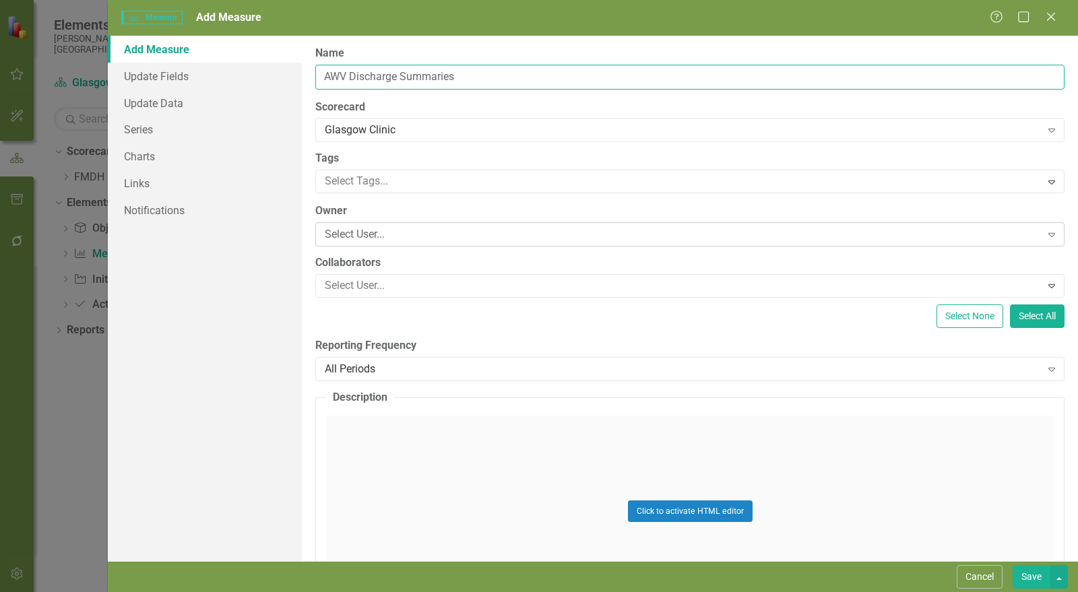
type input "AWV Discharge Summaries"
click at [376, 237] on div "Select User..." at bounding box center [683, 235] width 717 height 16
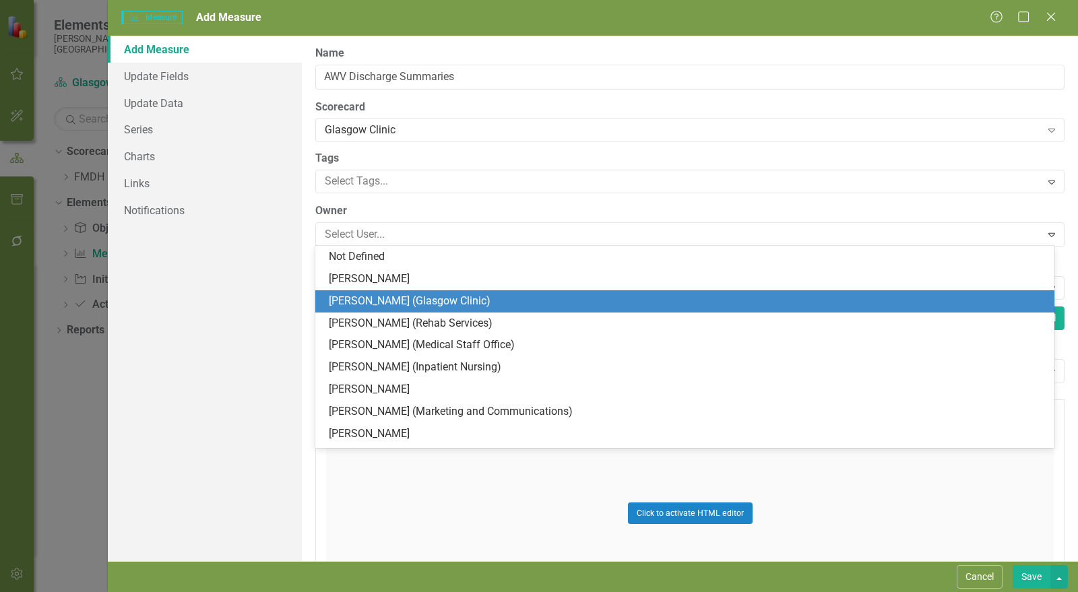
click at [383, 299] on div "[PERSON_NAME] (Glasgow Clinic)" at bounding box center [688, 302] width 718 height 16
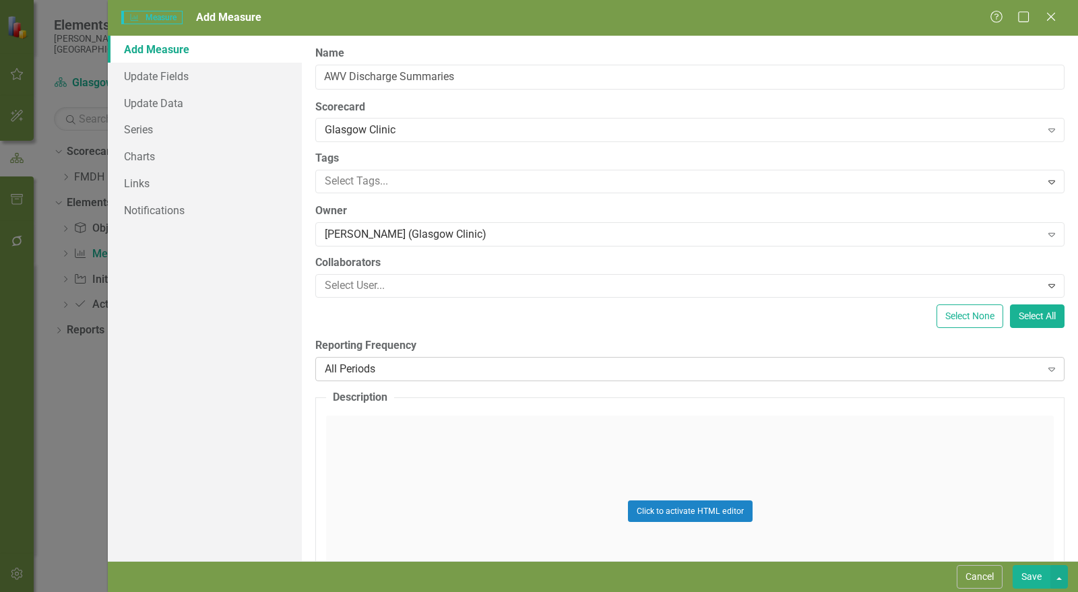
click at [387, 369] on div "All Periods" at bounding box center [683, 369] width 717 height 16
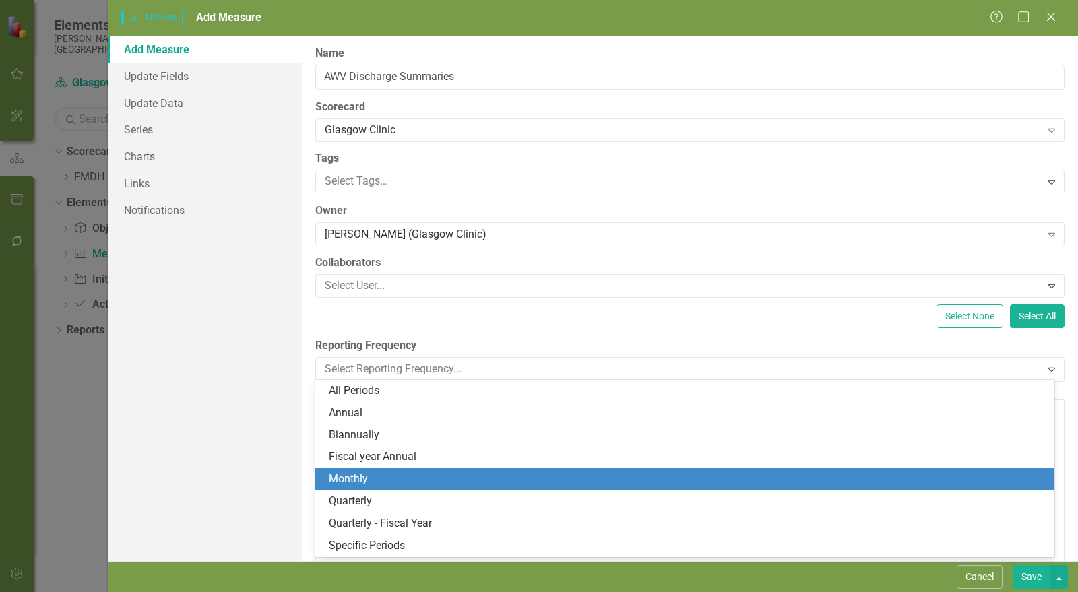
click at [415, 482] on div "Monthly" at bounding box center [688, 480] width 718 height 16
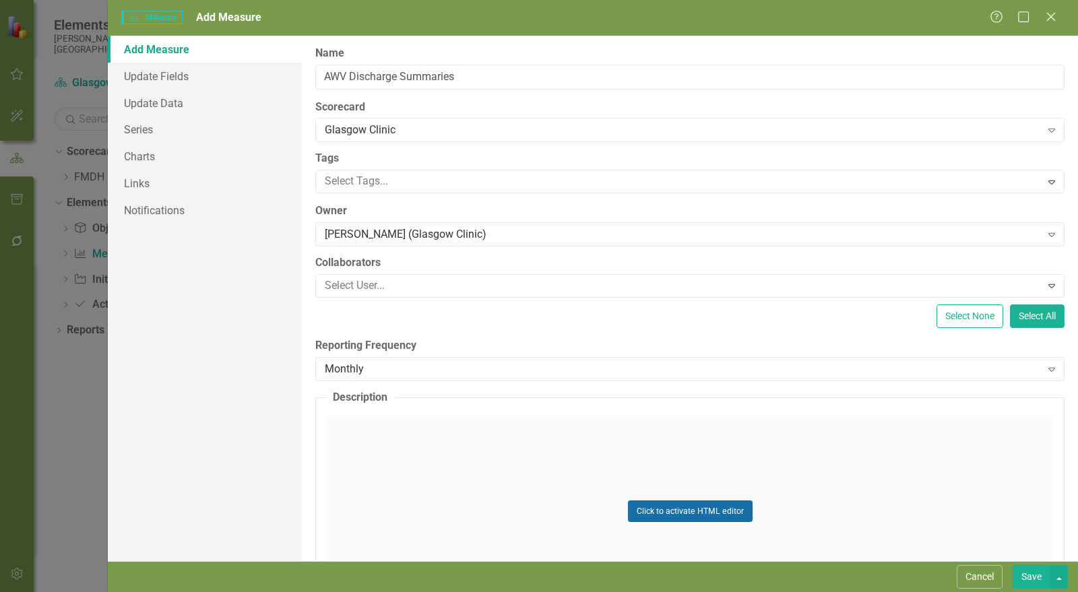
click at [692, 514] on button "Click to activate HTML editor" at bounding box center [690, 512] width 125 height 22
click at [819, 455] on p "Rich Text Area. Press ALT-0 for help." at bounding box center [690, 460] width 719 height 16
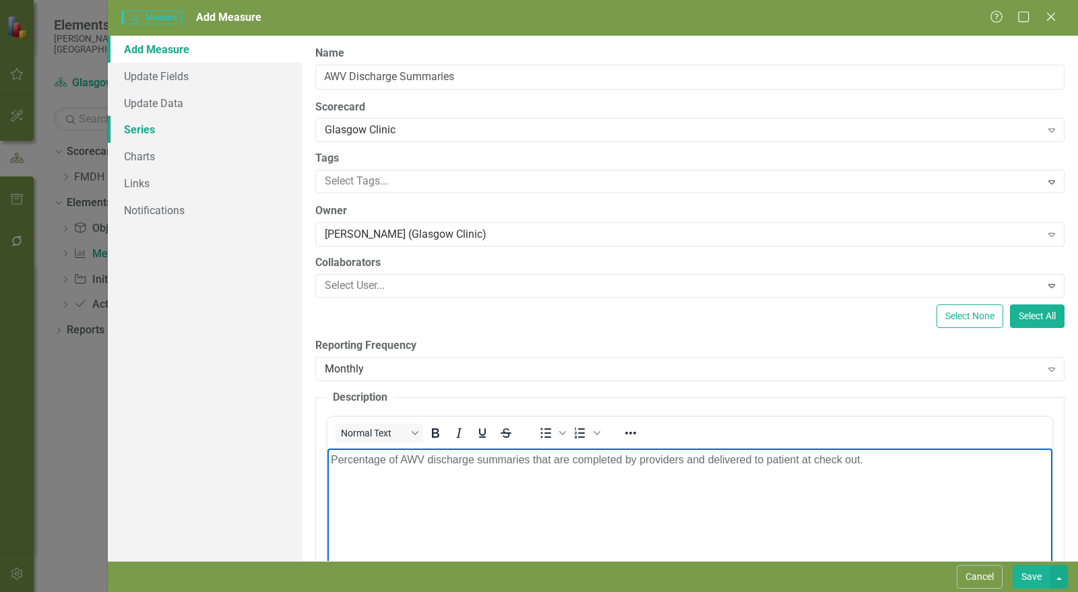
click at [164, 133] on link "Series" at bounding box center [205, 129] width 194 height 27
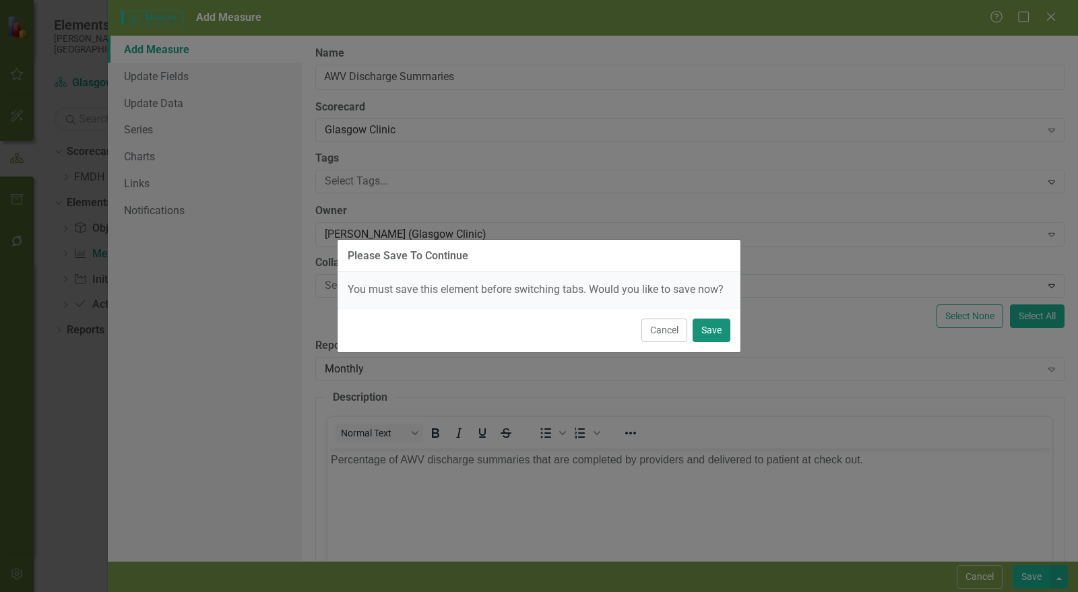
click at [717, 334] on button "Save" at bounding box center [712, 331] width 38 height 24
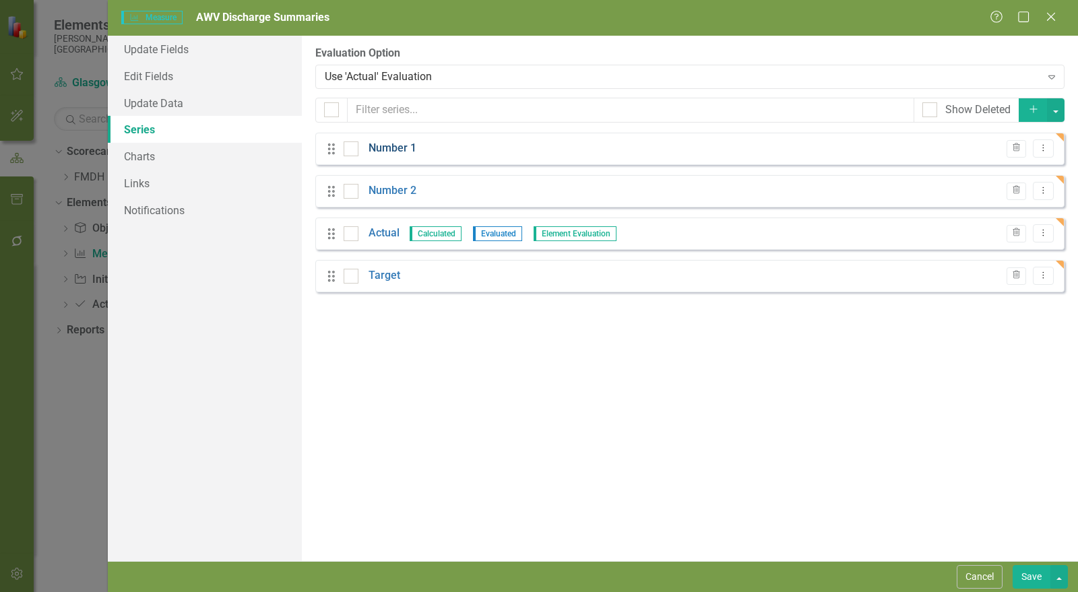
click at [385, 148] on link "Number 1" at bounding box center [393, 149] width 48 height 16
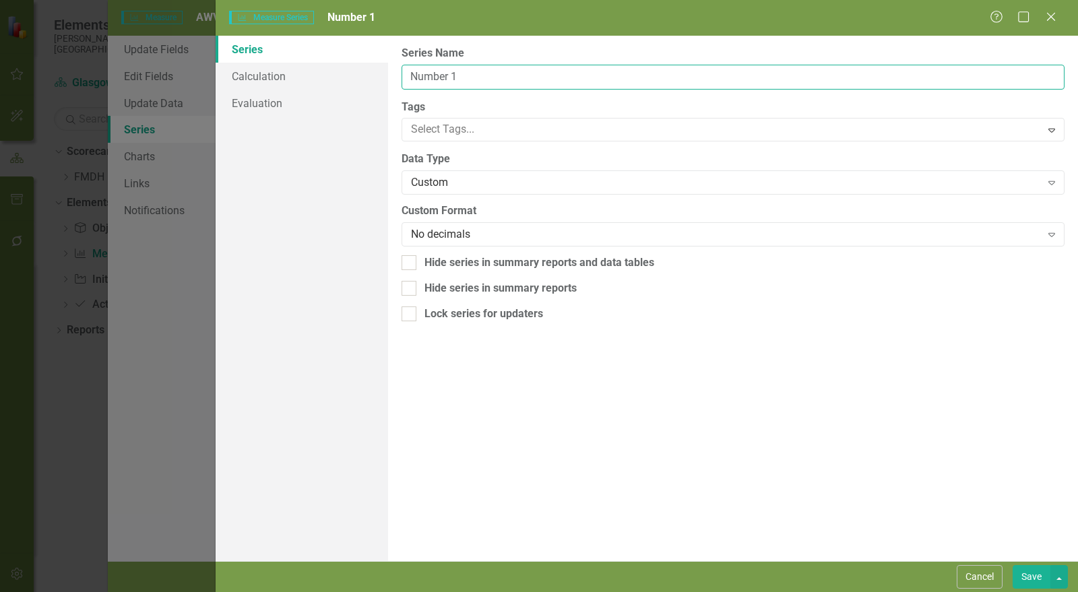
click at [469, 69] on input "Number 1" at bounding box center [733, 77] width 663 height 25
type input "AWVs with discharge instructions provided"
click at [1026, 575] on button "Save" at bounding box center [1032, 578] width 38 height 24
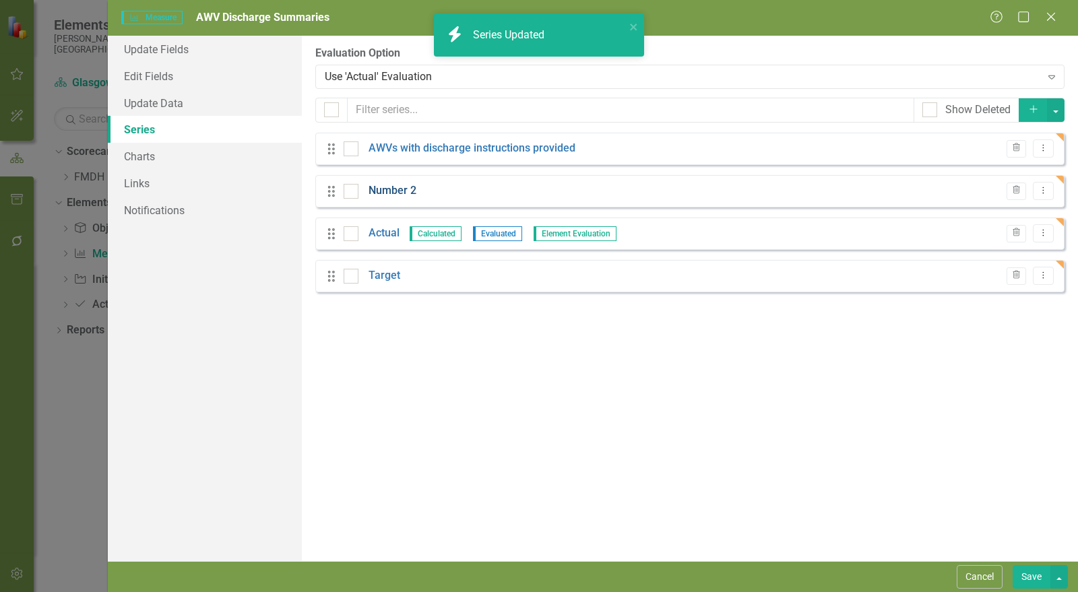
click at [381, 194] on link "Number 2" at bounding box center [393, 191] width 48 height 16
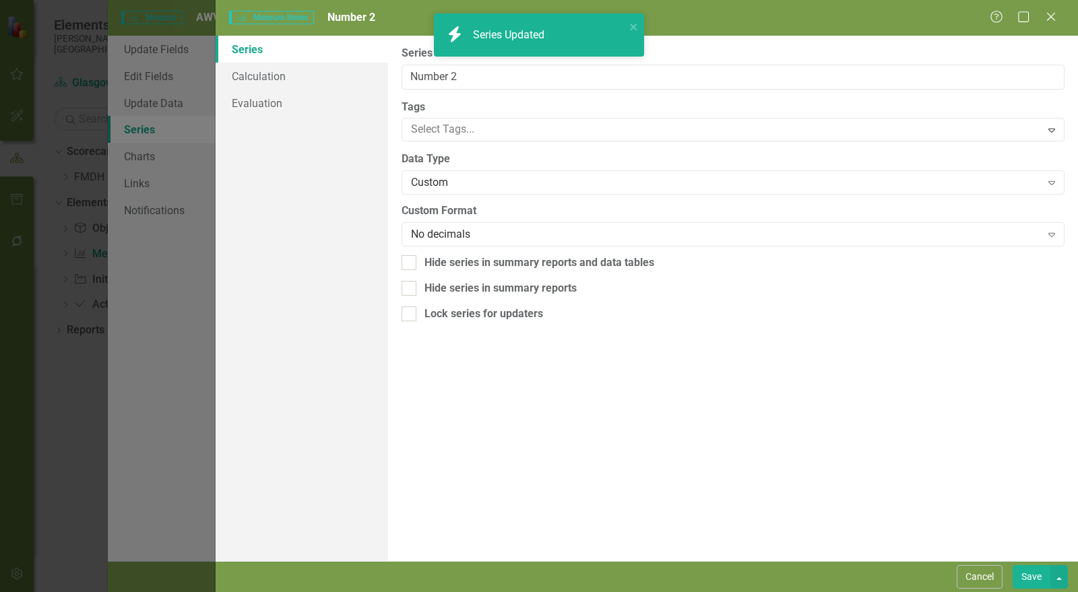
click at [846, 353] on div "From this page, you can edit the name, type, and visibility options of your ser…" at bounding box center [733, 299] width 690 height 526
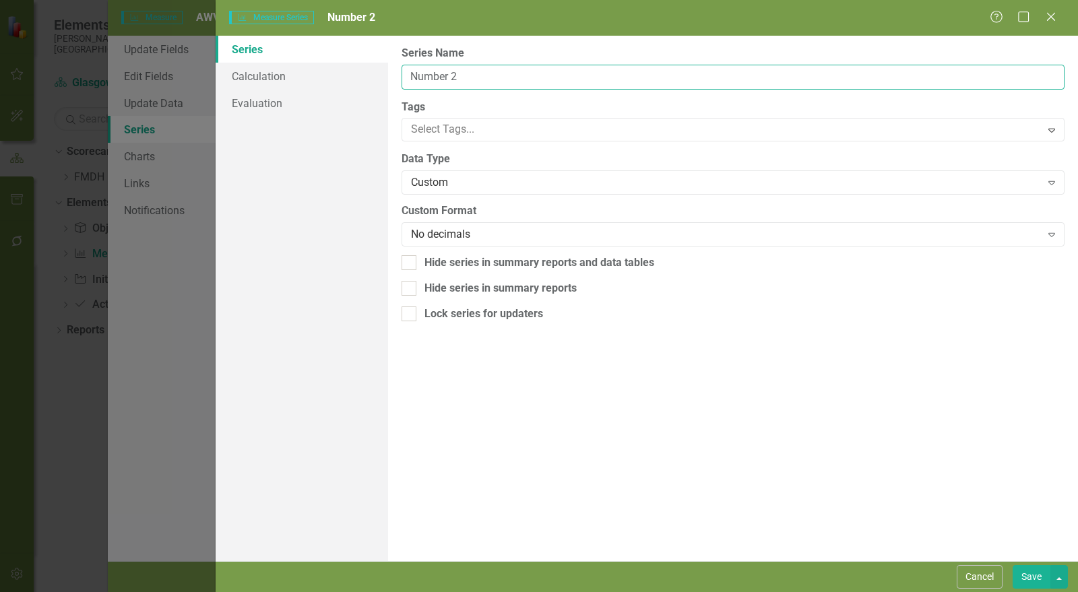
click at [476, 82] on input "Number 2" at bounding box center [733, 77] width 663 height 25
click at [476, 81] on input "Number 2" at bounding box center [733, 77] width 663 height 25
type input "Attended AWVs"
click at [1037, 570] on button "Save" at bounding box center [1032, 578] width 38 height 24
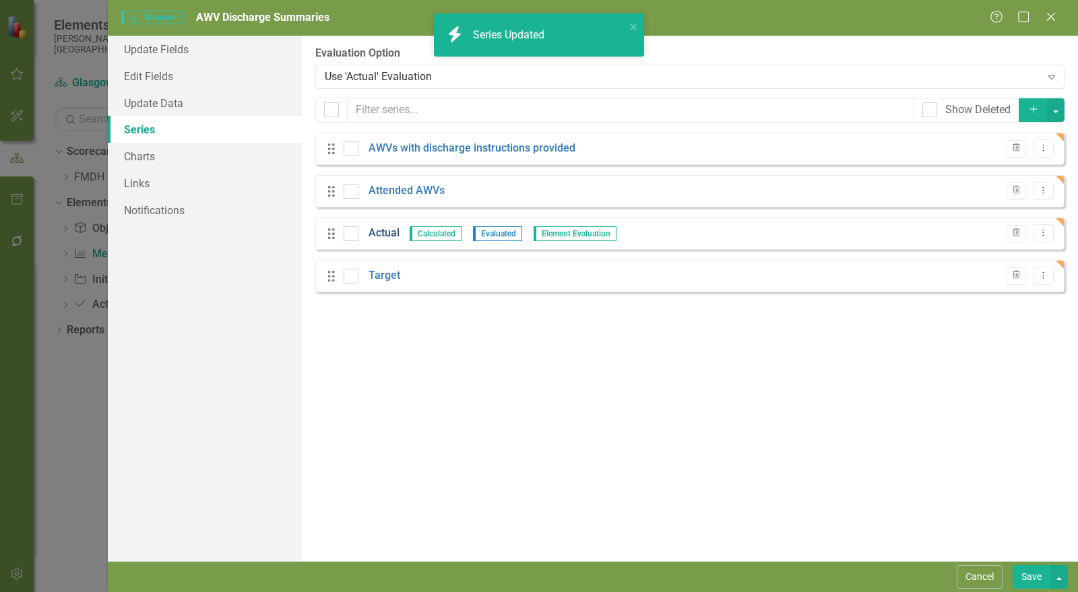
click at [386, 234] on link "Actual" at bounding box center [384, 234] width 31 height 16
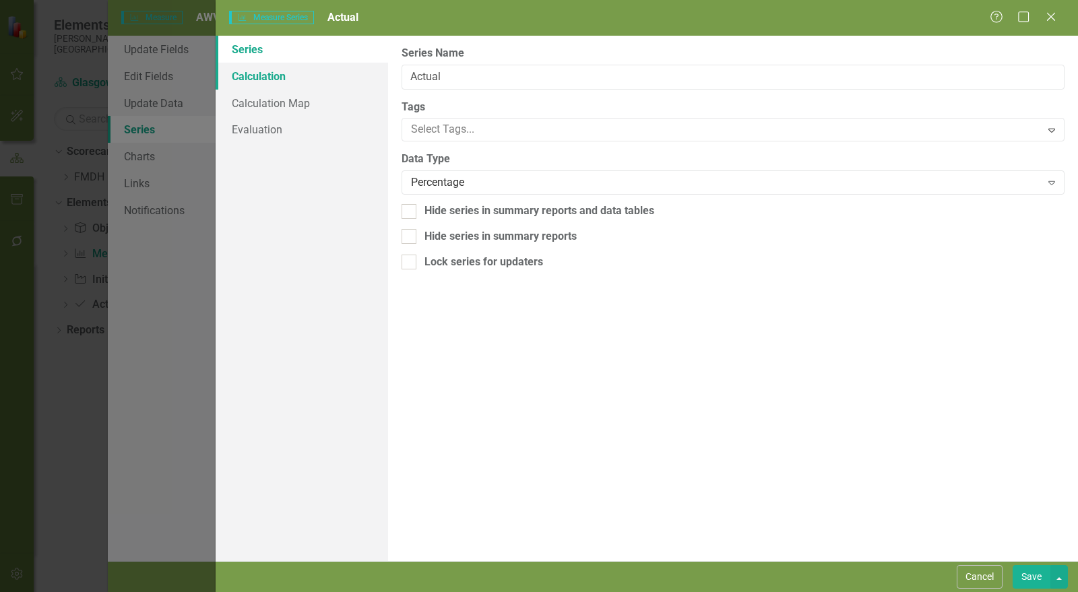
click at [253, 80] on link "Calculation" at bounding box center [302, 76] width 173 height 27
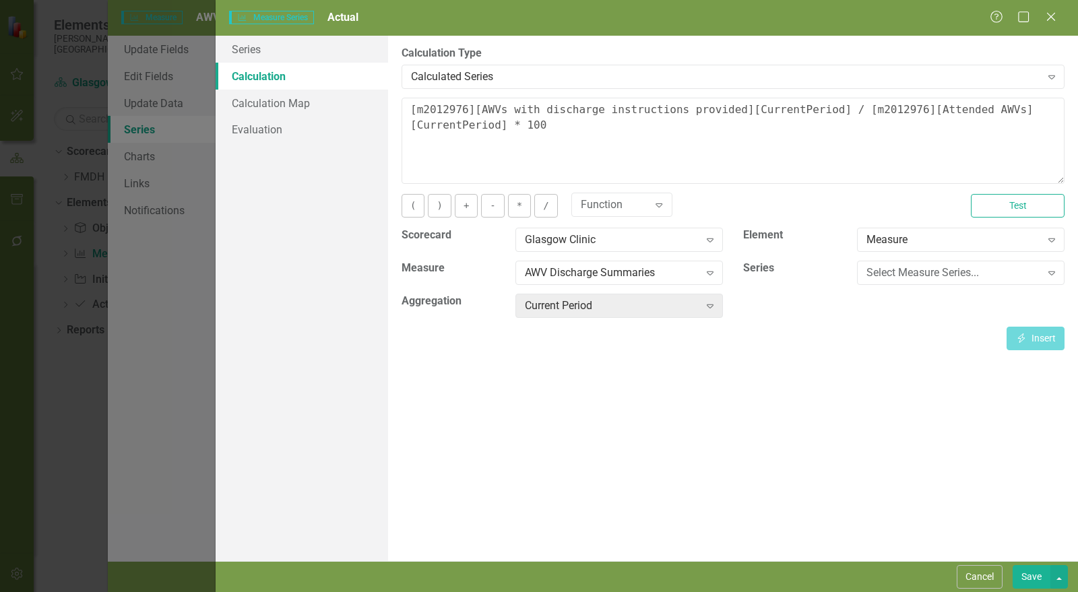
click at [1039, 576] on button "Save" at bounding box center [1032, 578] width 38 height 24
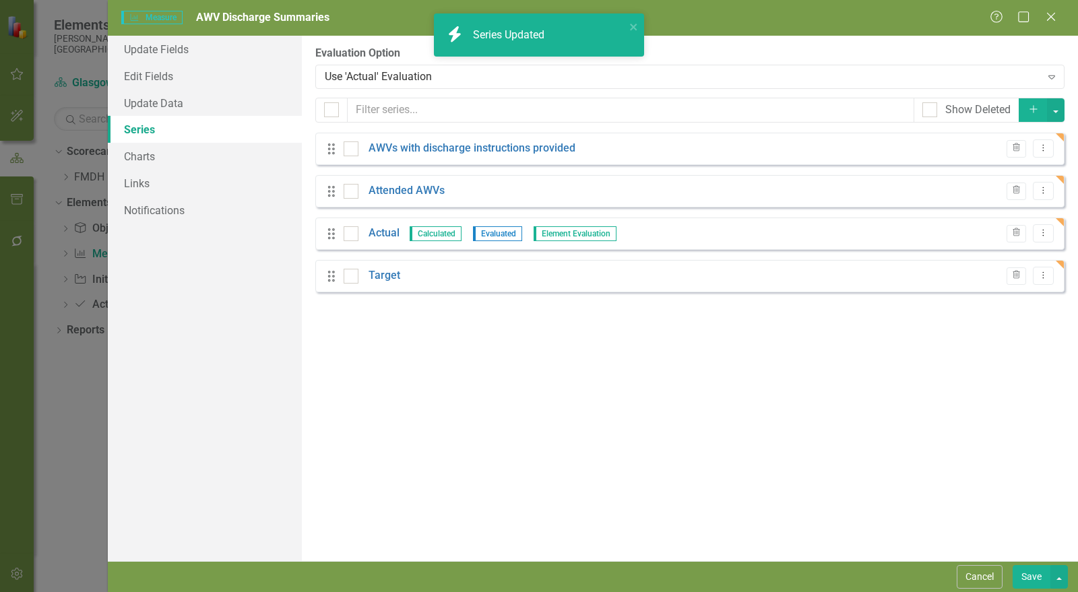
drag, startPoint x: 916, startPoint y: 485, endPoint x: 747, endPoint y: 389, distance: 194.4
click at [916, 484] on div "From this page, you can add, edit, delete, or duplicate the measure series for …" at bounding box center [690, 299] width 776 height 526
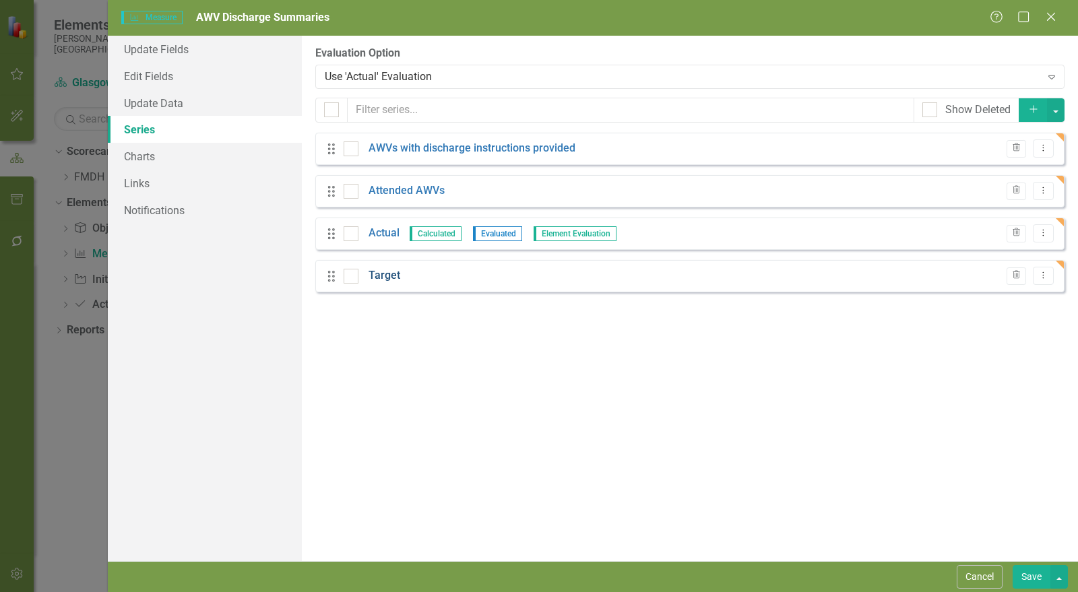
click at [385, 276] on link "Target" at bounding box center [385, 276] width 32 height 16
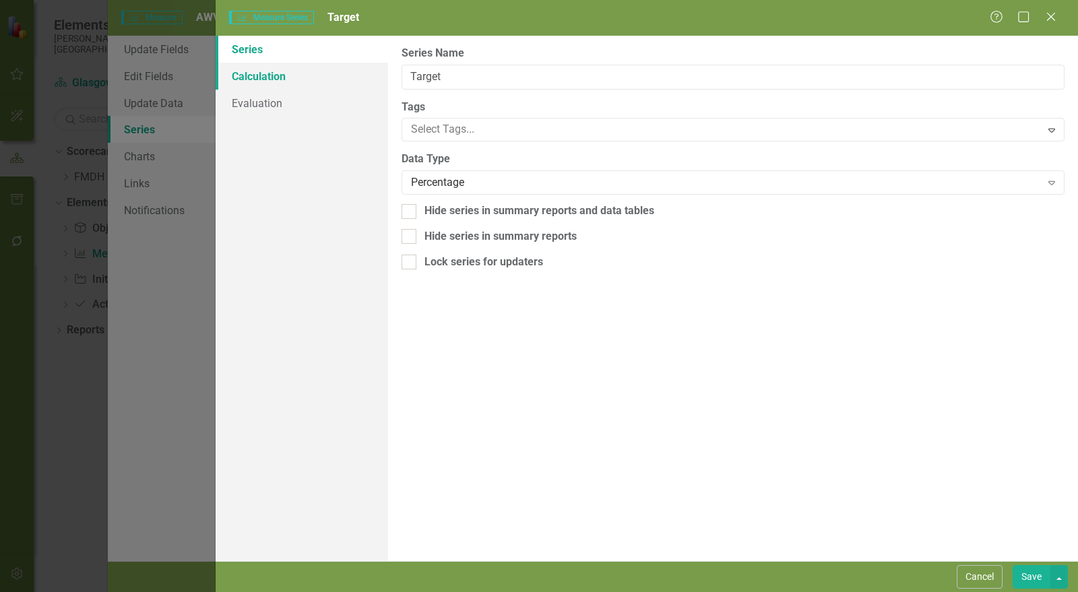
click at [311, 78] on link "Calculation" at bounding box center [302, 76] width 173 height 27
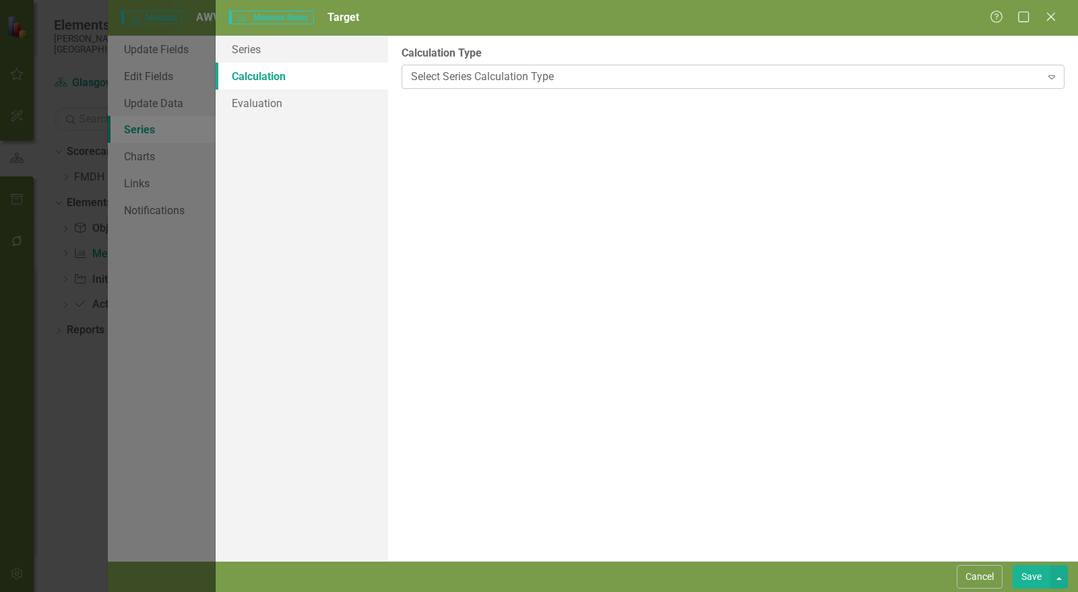
click at [470, 76] on div "Select Series Calculation Type" at bounding box center [726, 77] width 630 height 16
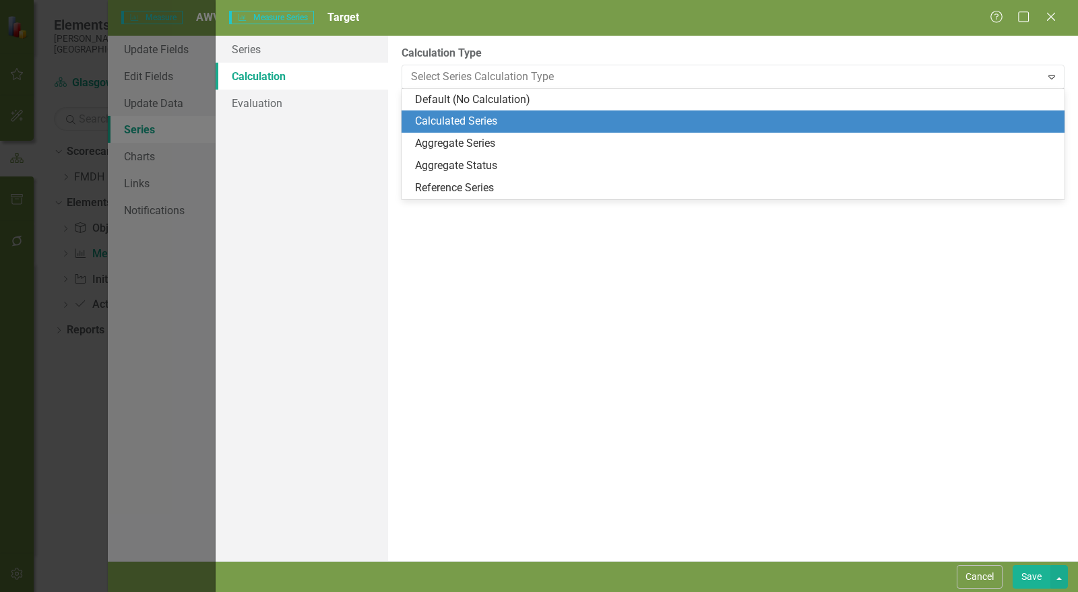
click at [458, 118] on div "Calculated Series" at bounding box center [736, 122] width 642 height 16
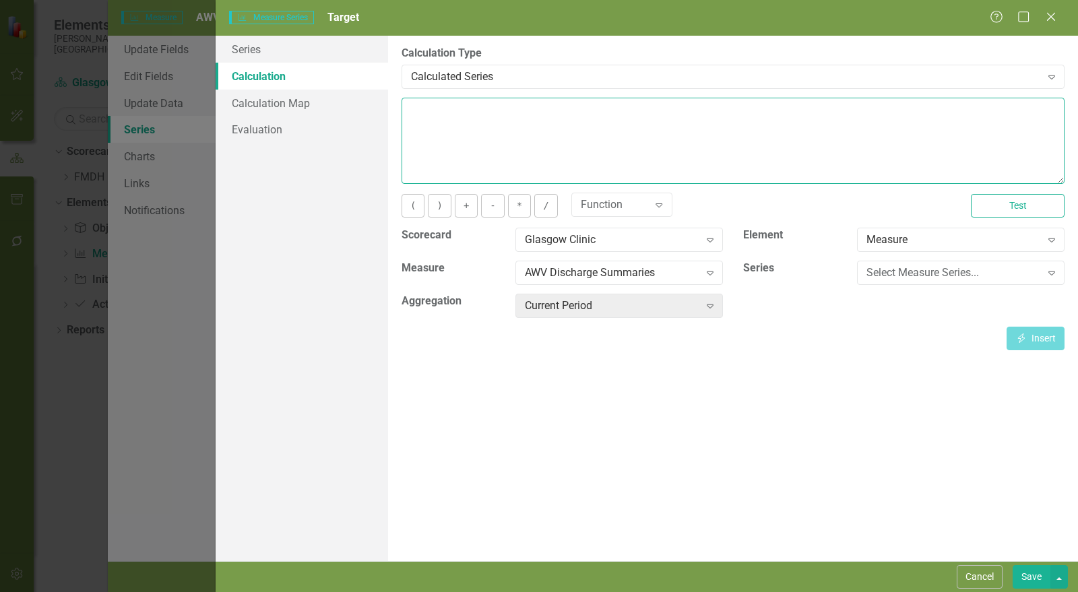
click at [470, 132] on textarea at bounding box center [733, 141] width 663 height 86
type textarea "100"
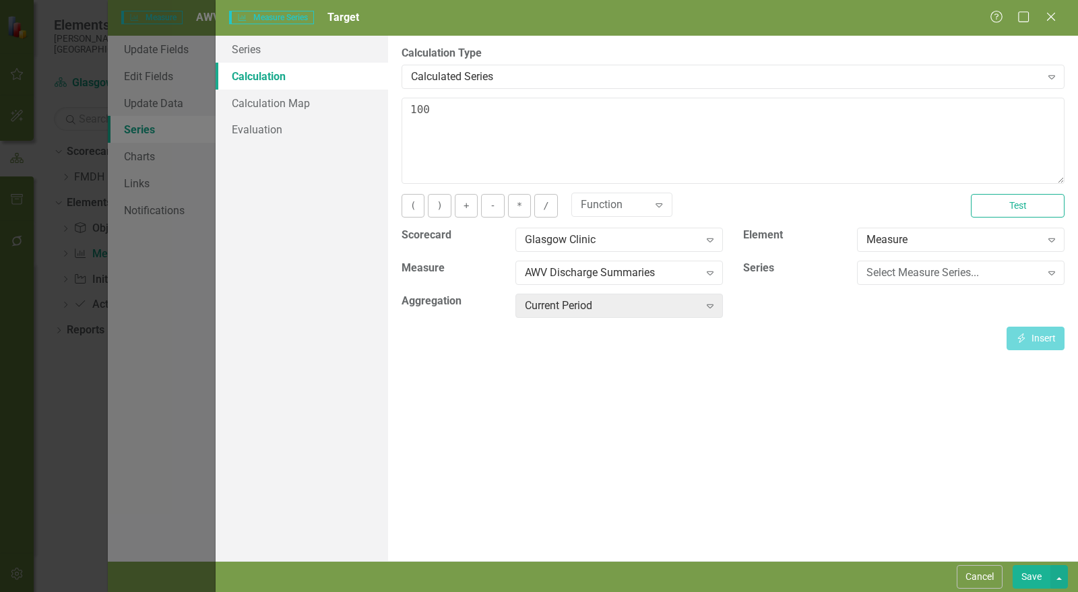
click at [1039, 577] on button "Save" at bounding box center [1032, 578] width 38 height 24
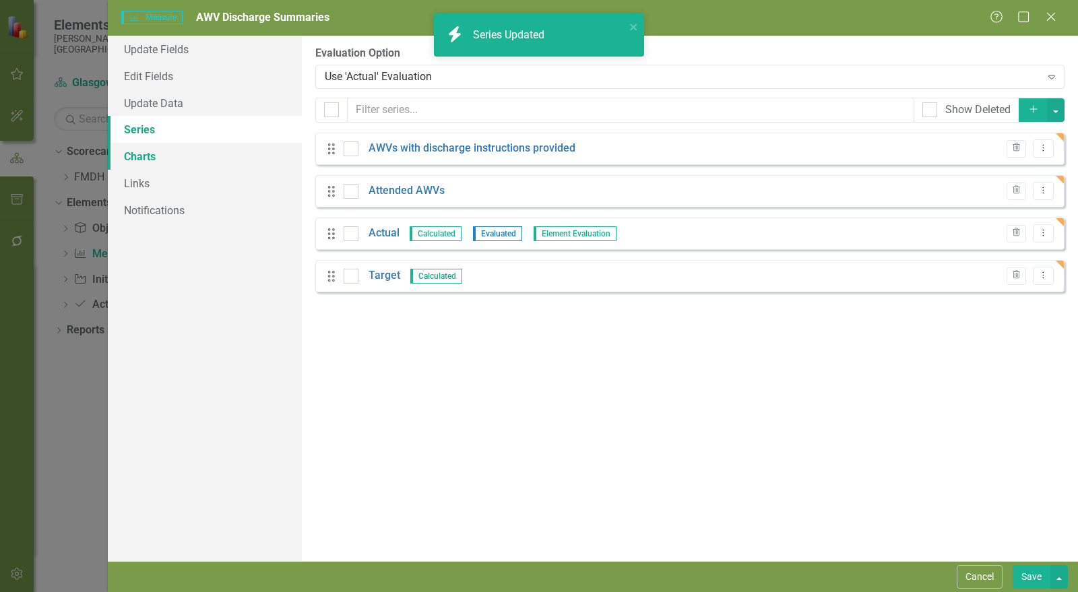
click at [158, 156] on link "Charts" at bounding box center [205, 156] width 194 height 27
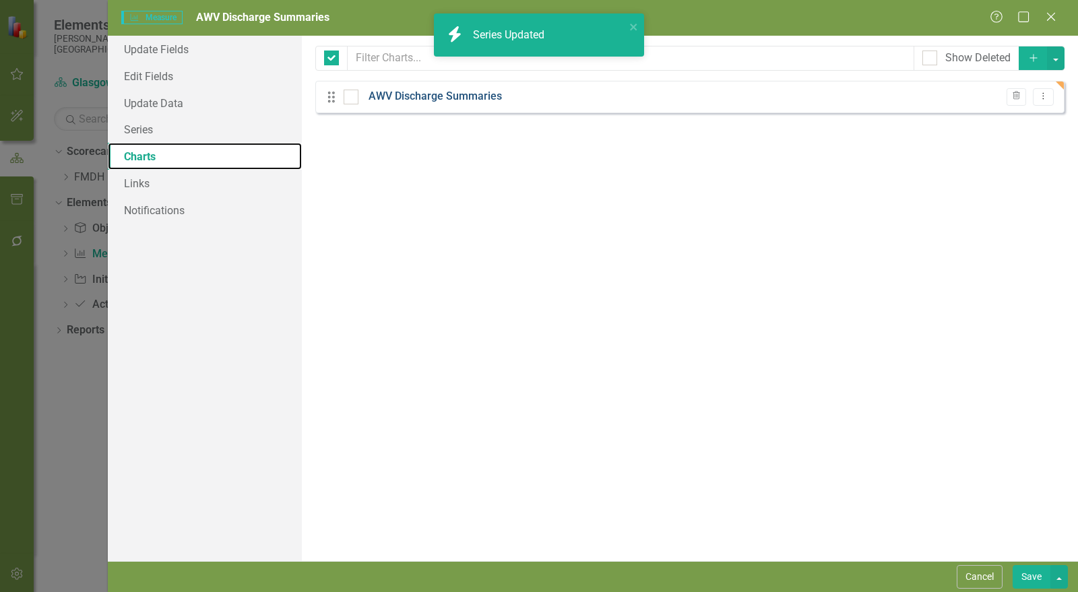
checkbox input "false"
click at [446, 100] on link "AWV Discharge Summaries" at bounding box center [435, 97] width 133 height 16
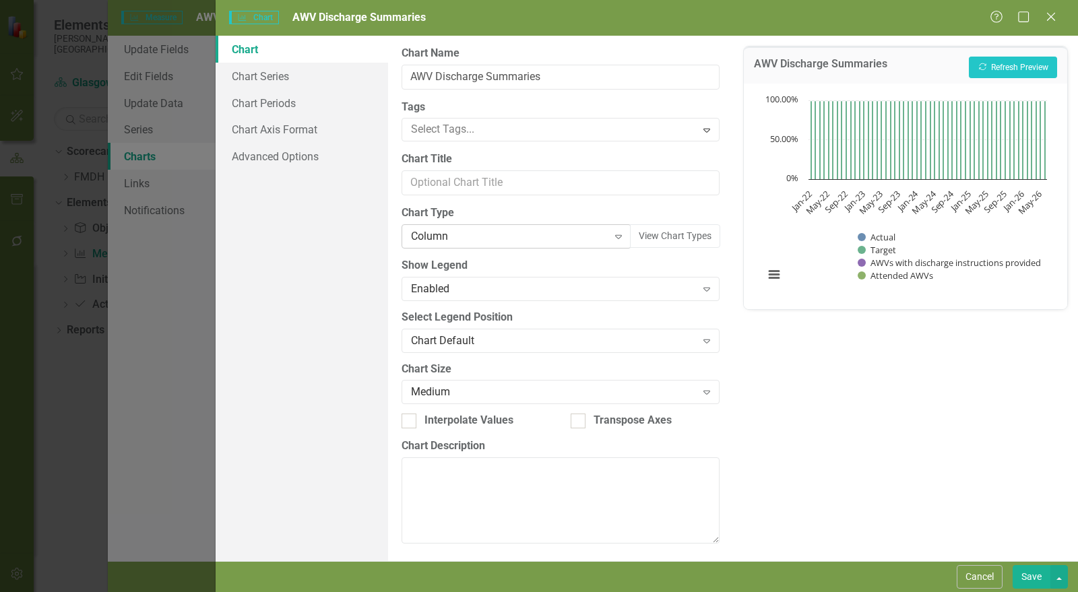
click at [450, 239] on div "Column" at bounding box center [509, 237] width 197 height 16
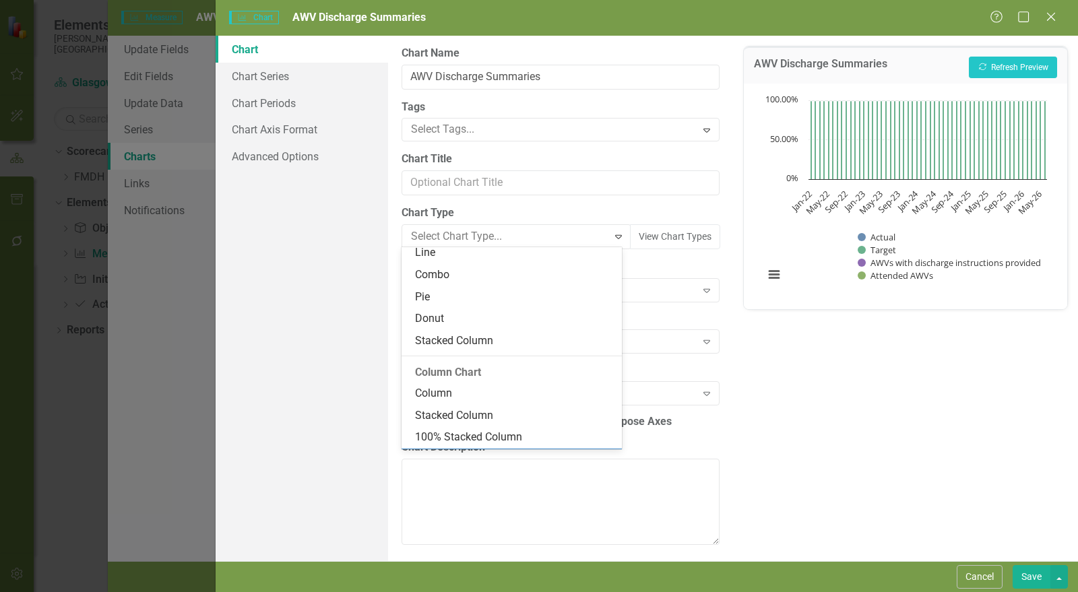
scroll to position [146, 0]
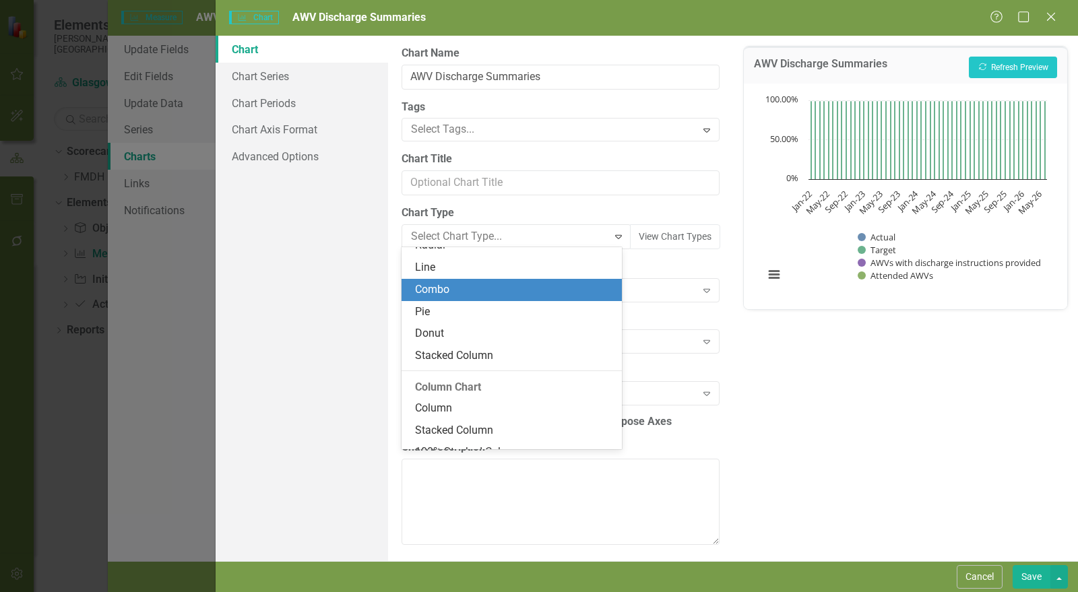
click at [454, 278] on div "Line" at bounding box center [512, 268] width 220 height 22
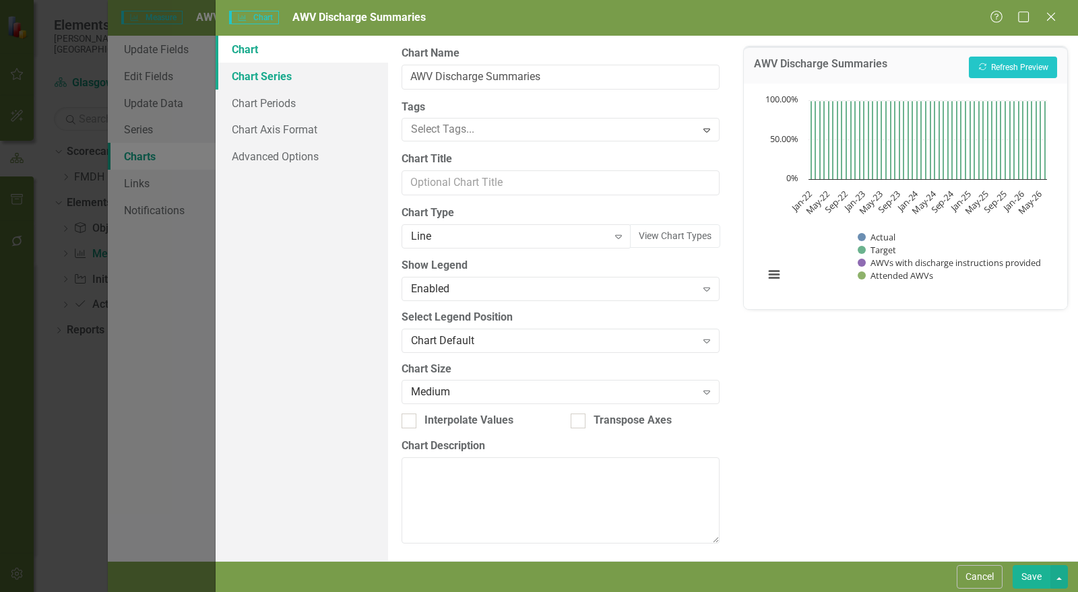
click at [295, 79] on link "Chart Series" at bounding box center [302, 76] width 173 height 27
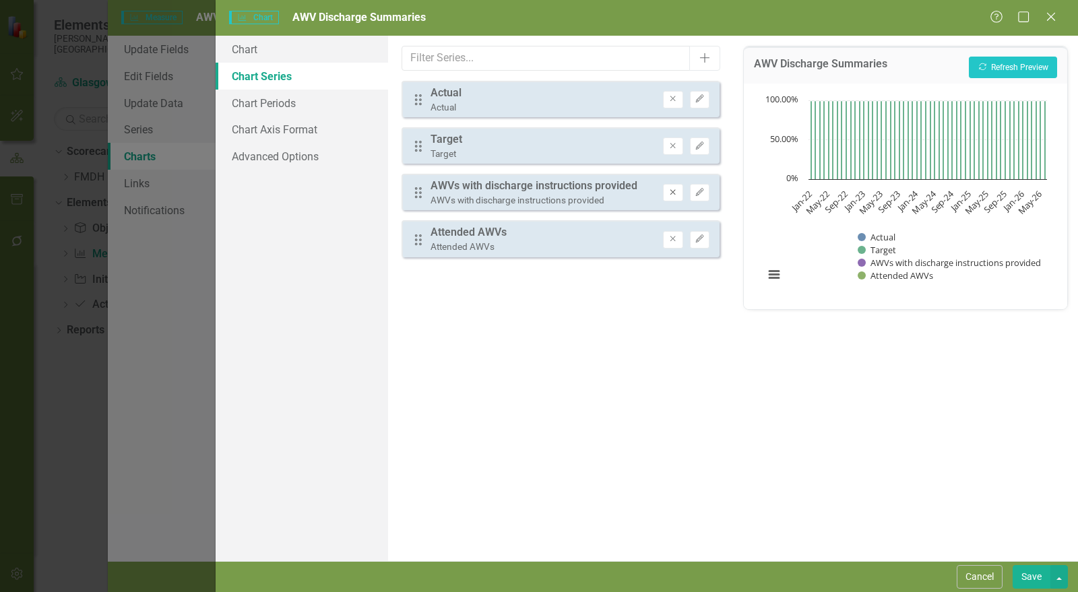
click at [677, 194] on icon "Remove" at bounding box center [673, 193] width 10 height 8
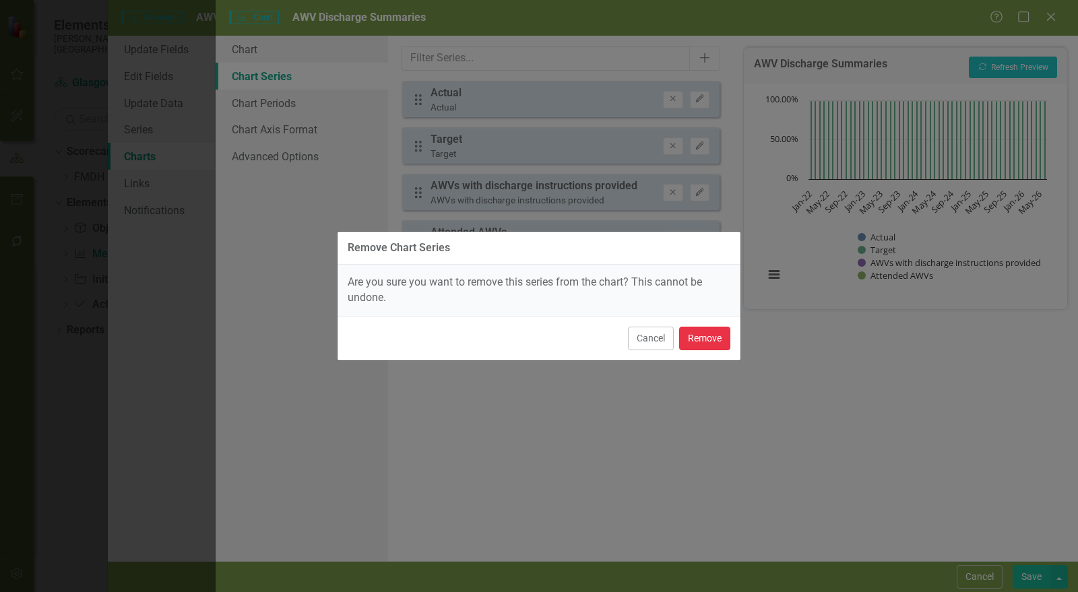
click at [702, 334] on button "Remove" at bounding box center [704, 339] width 51 height 24
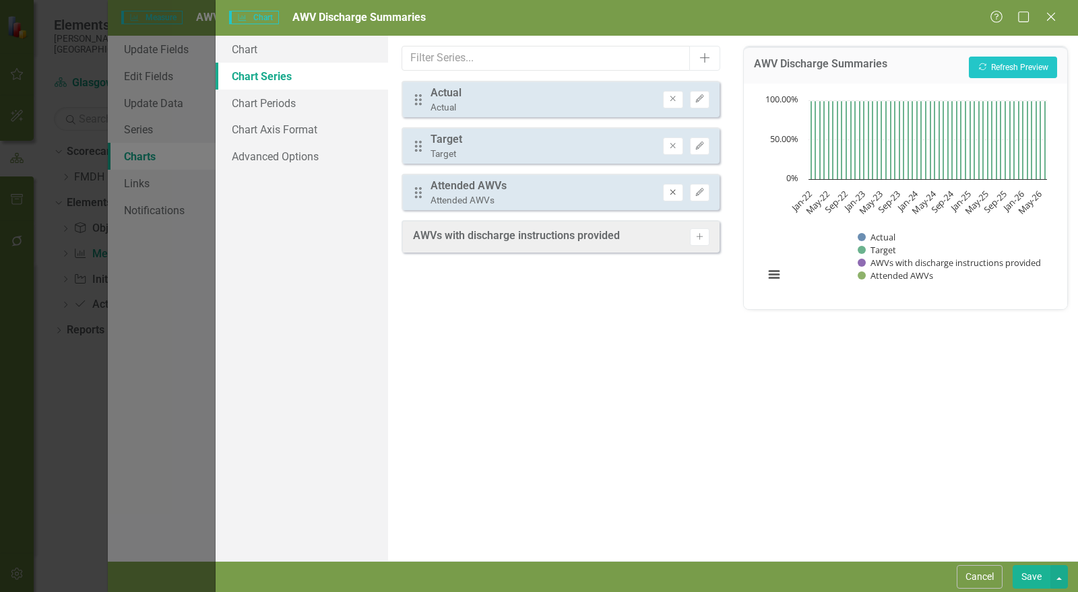
click at [683, 189] on button "Remove" at bounding box center [673, 193] width 20 height 18
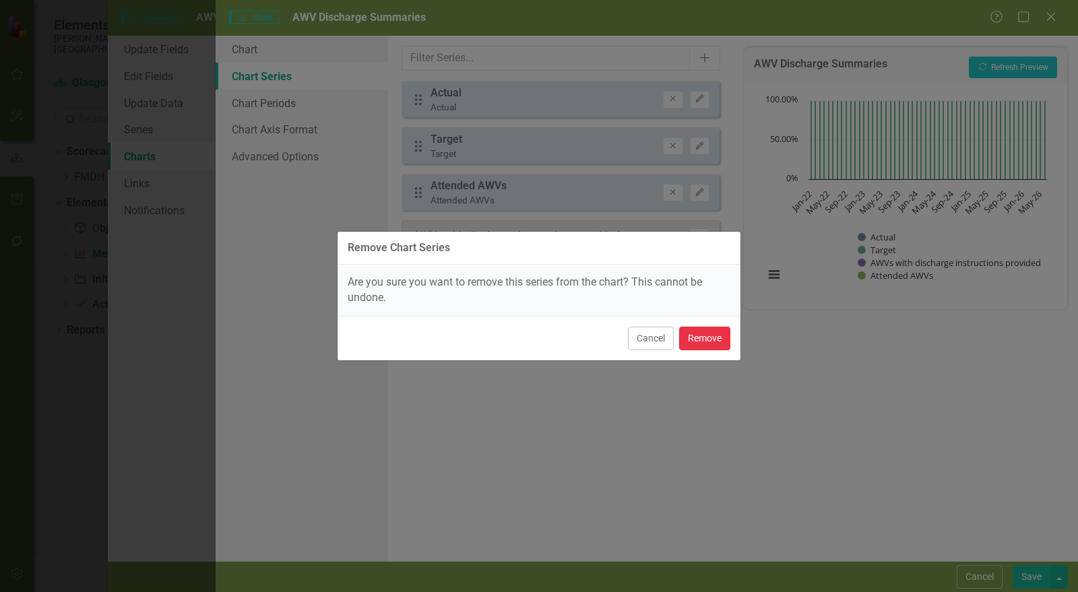
click at [714, 338] on button "Remove" at bounding box center [704, 339] width 51 height 24
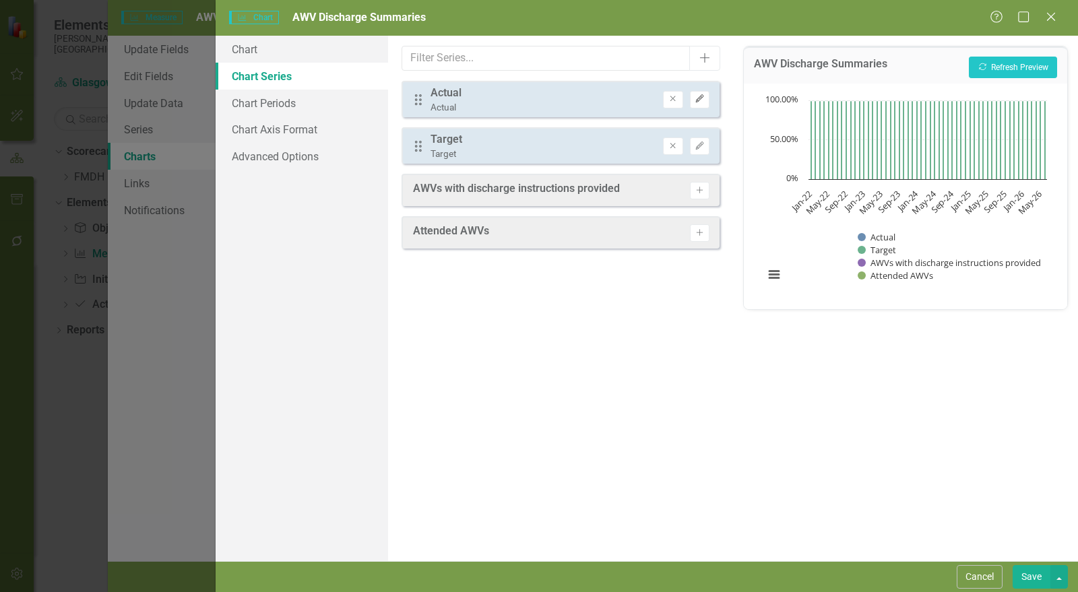
click at [708, 98] on button "Edit" at bounding box center [700, 100] width 20 height 18
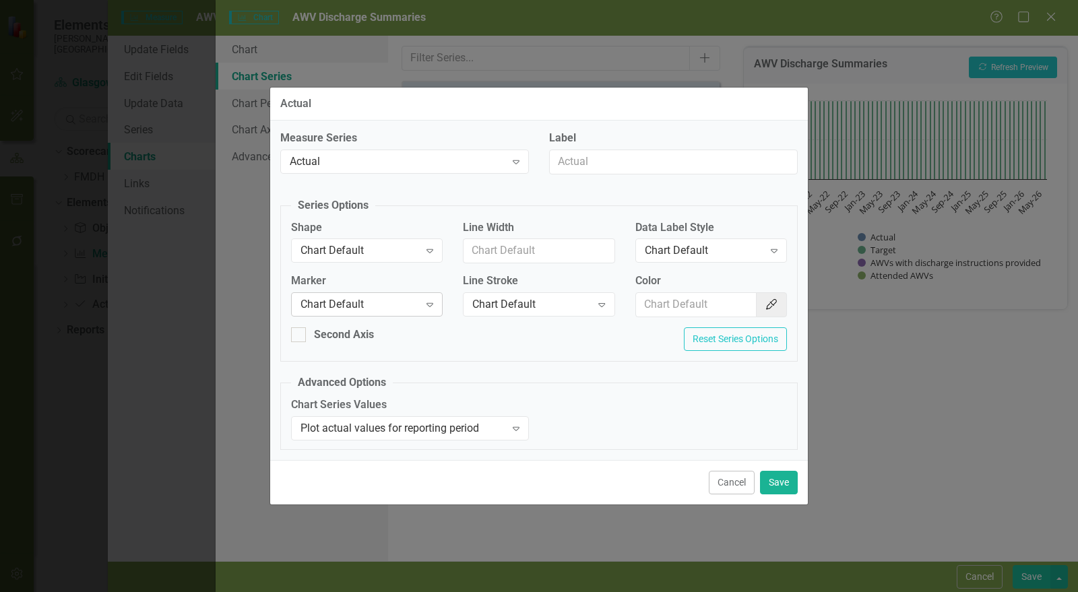
click at [361, 305] on div "Chart Default" at bounding box center [360, 305] width 119 height 16
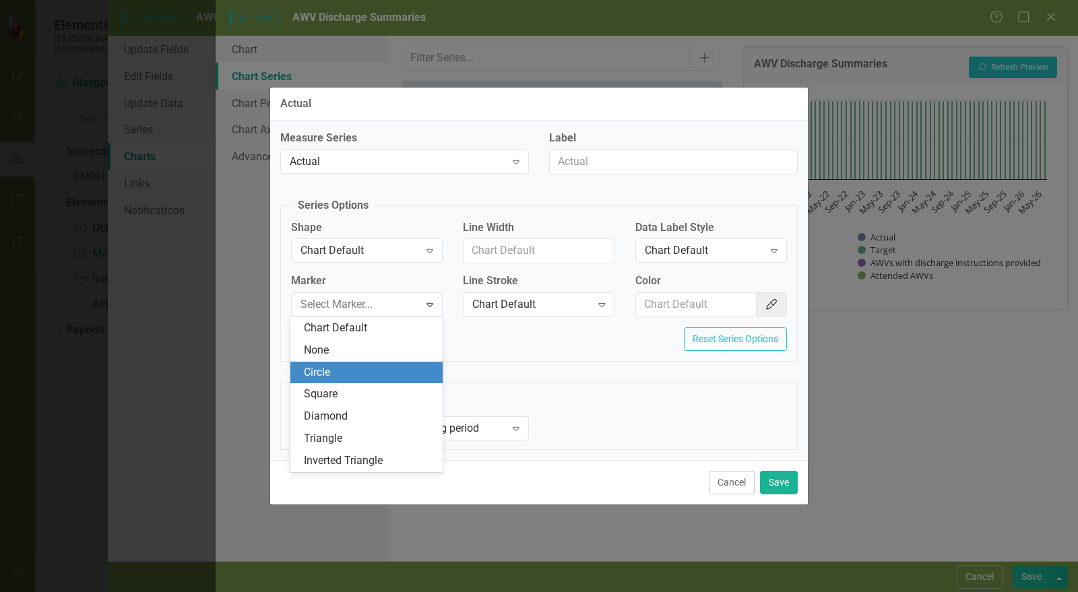
click at [355, 390] on div "Square" at bounding box center [369, 395] width 131 height 16
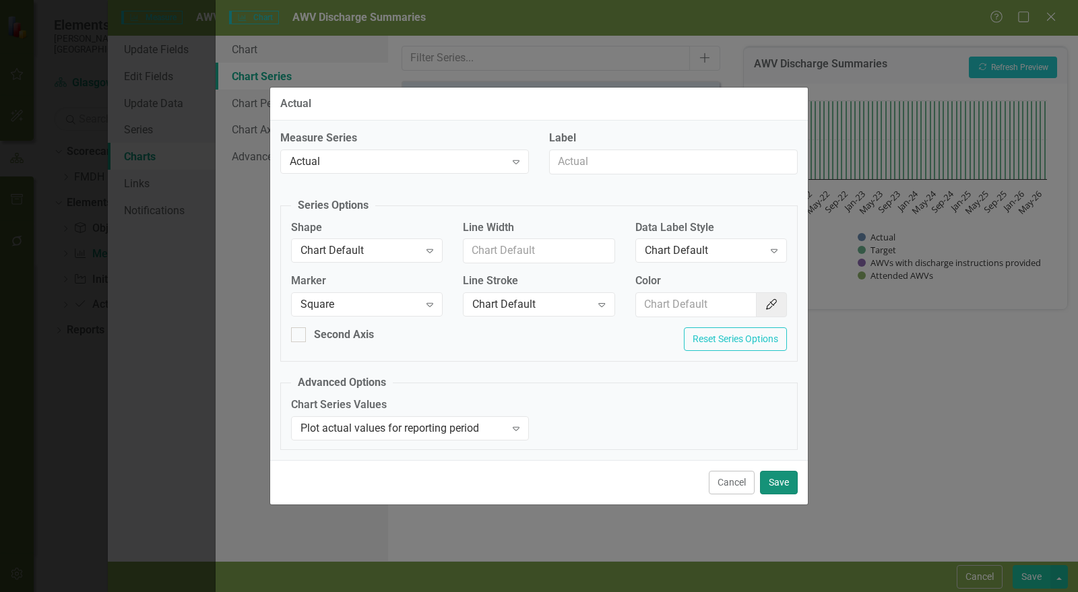
click at [779, 479] on button "Save" at bounding box center [779, 483] width 38 height 24
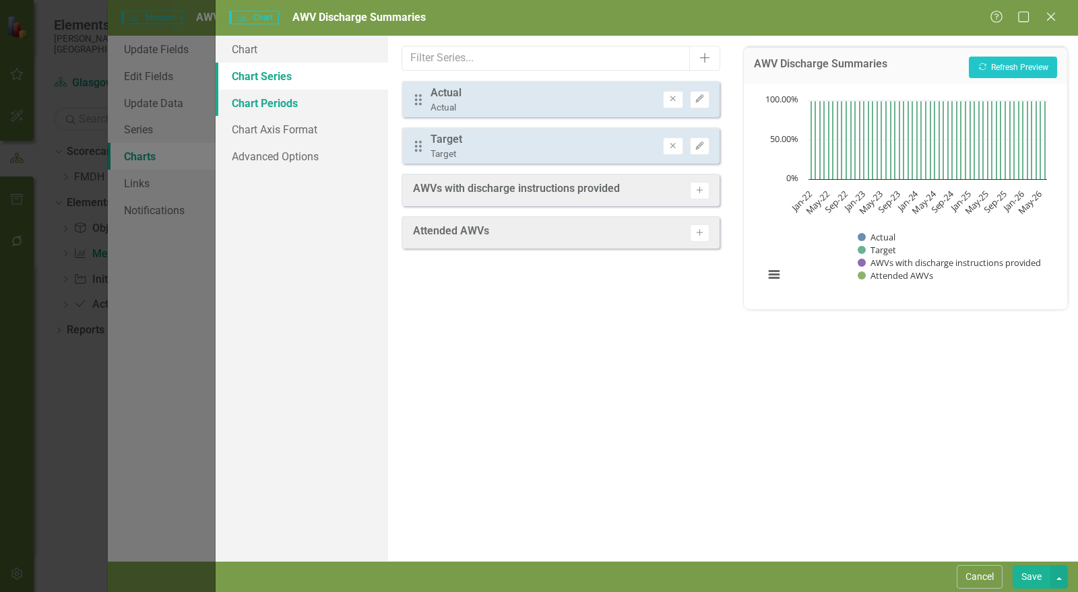
click at [278, 101] on link "Chart Periods" at bounding box center [302, 103] width 173 height 27
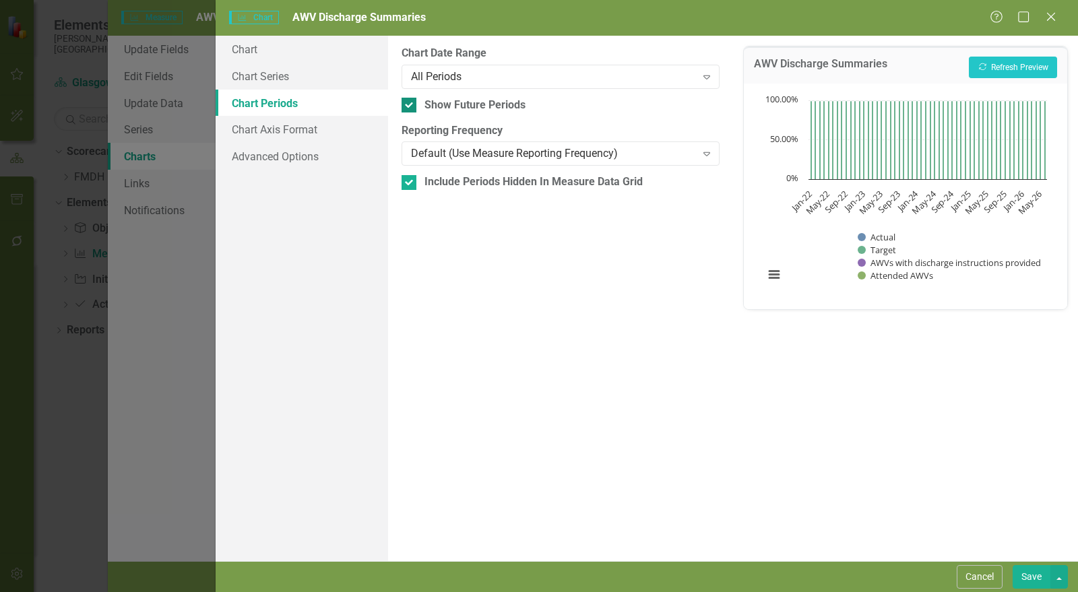
click at [435, 101] on div "Show Future Periods" at bounding box center [475, 106] width 101 height 16
click at [410, 101] on input "Show Future Periods" at bounding box center [406, 102] width 9 height 9
checkbox input "false"
click at [417, 179] on div "Include Periods Hidden In Measure Data Grid" at bounding box center [561, 183] width 318 height 16
click at [410, 179] on input "Include Periods Hidden In Measure Data Grid" at bounding box center [406, 179] width 9 height 9
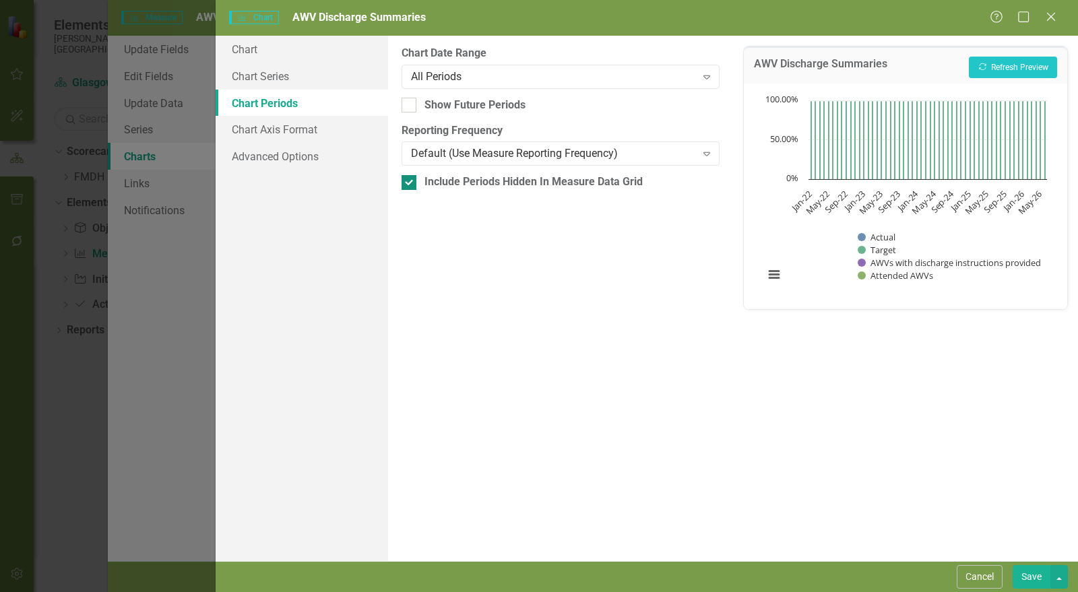
checkbox input "false"
click at [1035, 573] on button "Save" at bounding box center [1032, 578] width 38 height 24
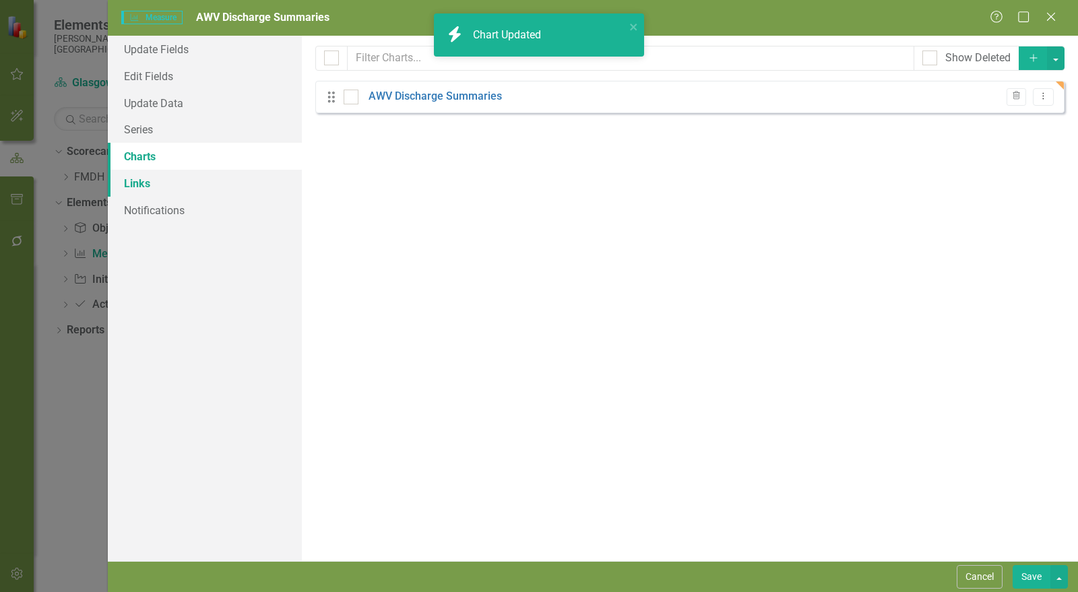
click at [142, 188] on link "Links" at bounding box center [205, 183] width 194 height 27
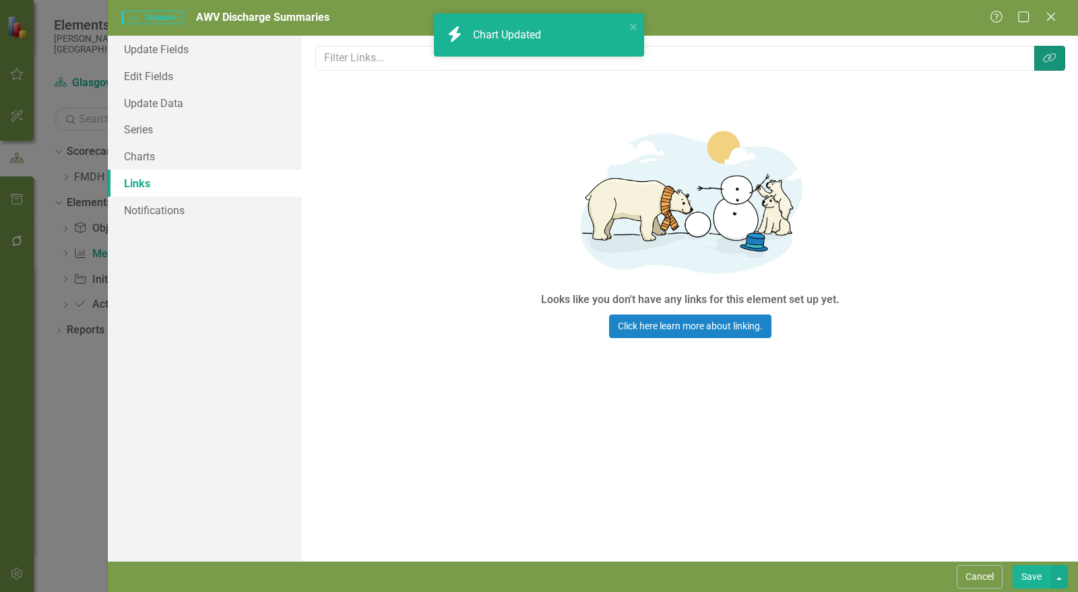
click at [1045, 61] on icon "button" at bounding box center [1049, 57] width 13 height 9
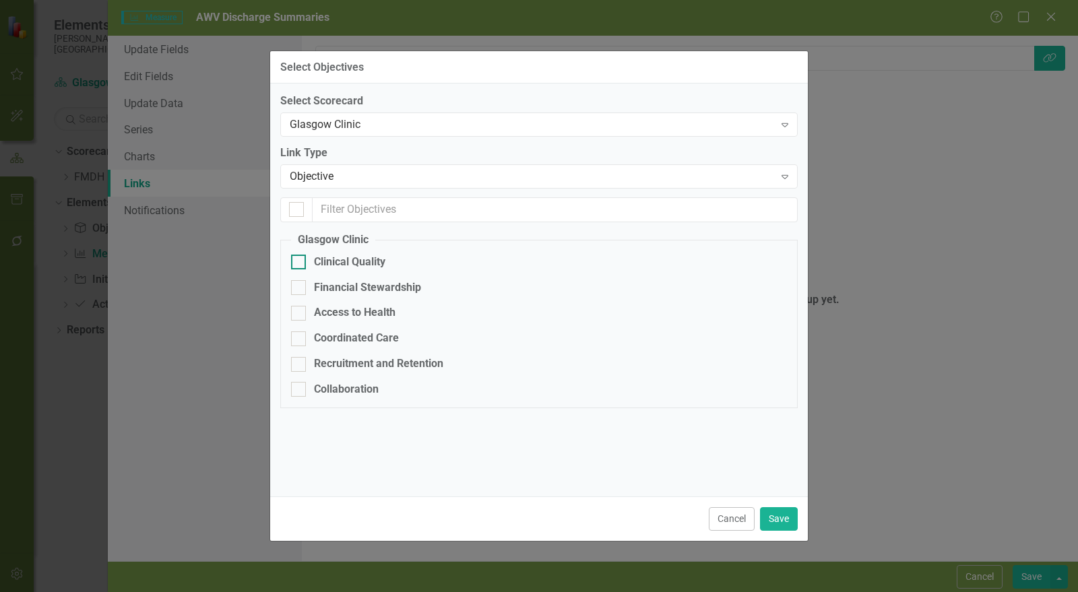
click at [351, 256] on div "Clinical Quality" at bounding box center [349, 263] width 71 height 16
click at [300, 256] on input "Clinical Quality" at bounding box center [295, 259] width 9 height 9
checkbox input "true"
click at [786, 526] on button "Save" at bounding box center [779, 520] width 38 height 24
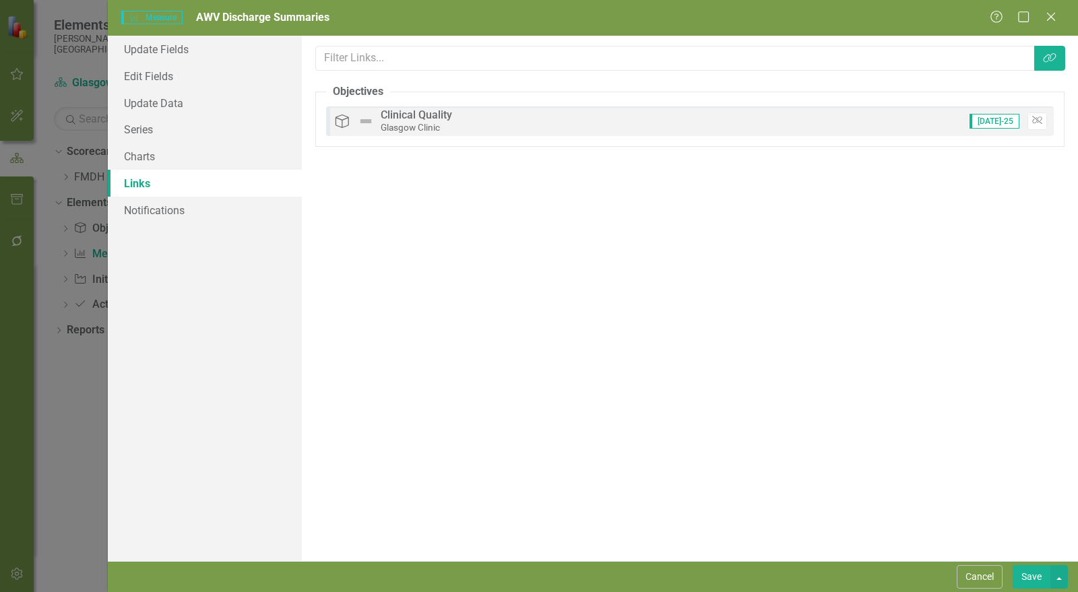
click at [1037, 574] on button "Save" at bounding box center [1032, 578] width 38 height 24
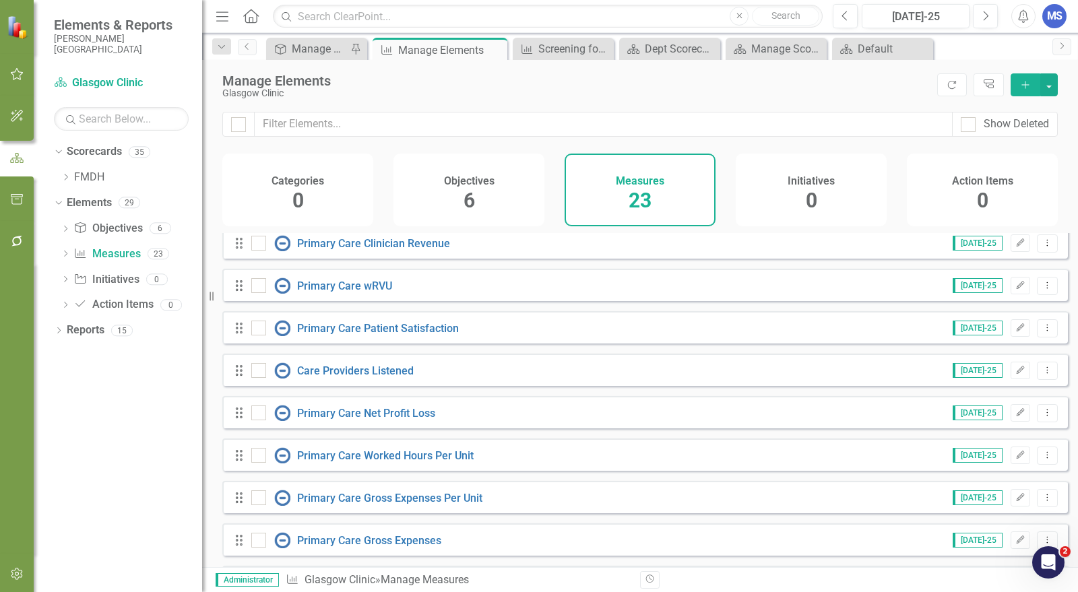
scroll to position [651, 0]
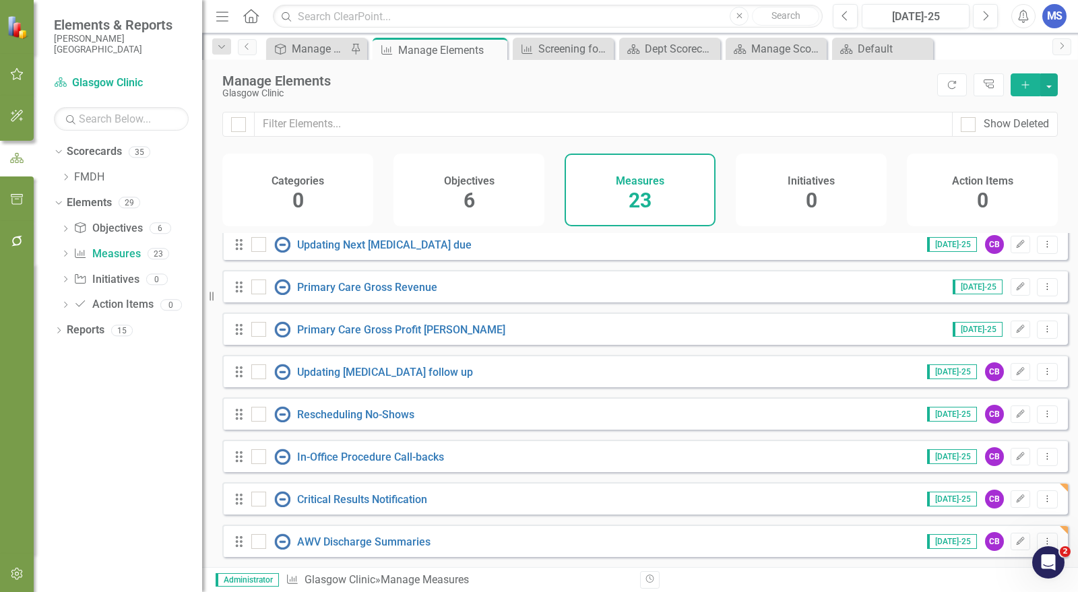
click at [1017, 87] on button "Add" at bounding box center [1026, 84] width 30 height 23
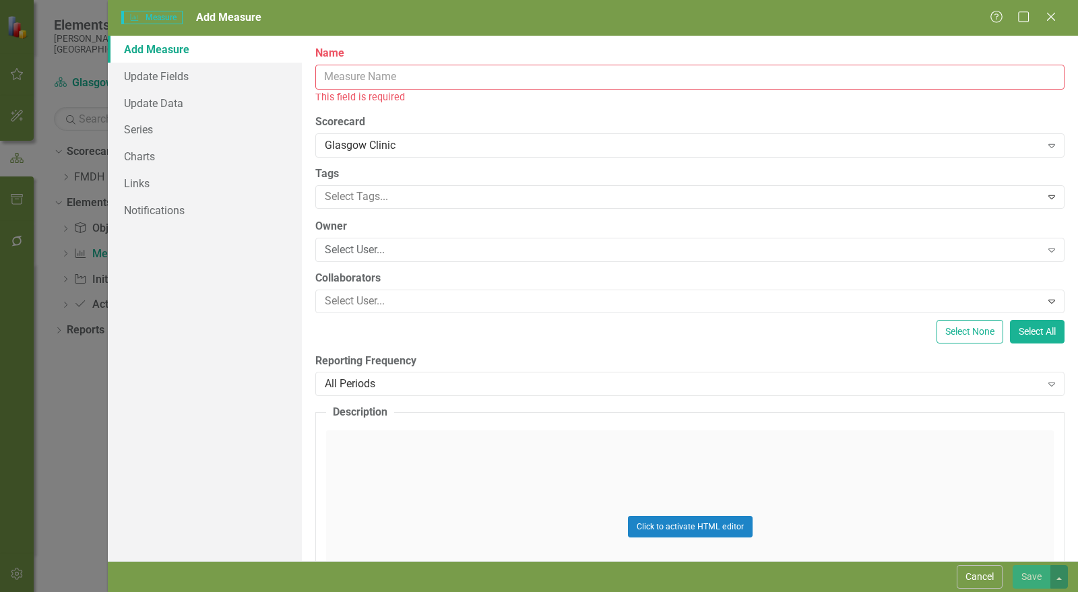
click at [388, 73] on input "Name" at bounding box center [690, 77] width 750 height 25
paste input "Access to Behavioral Health Services"
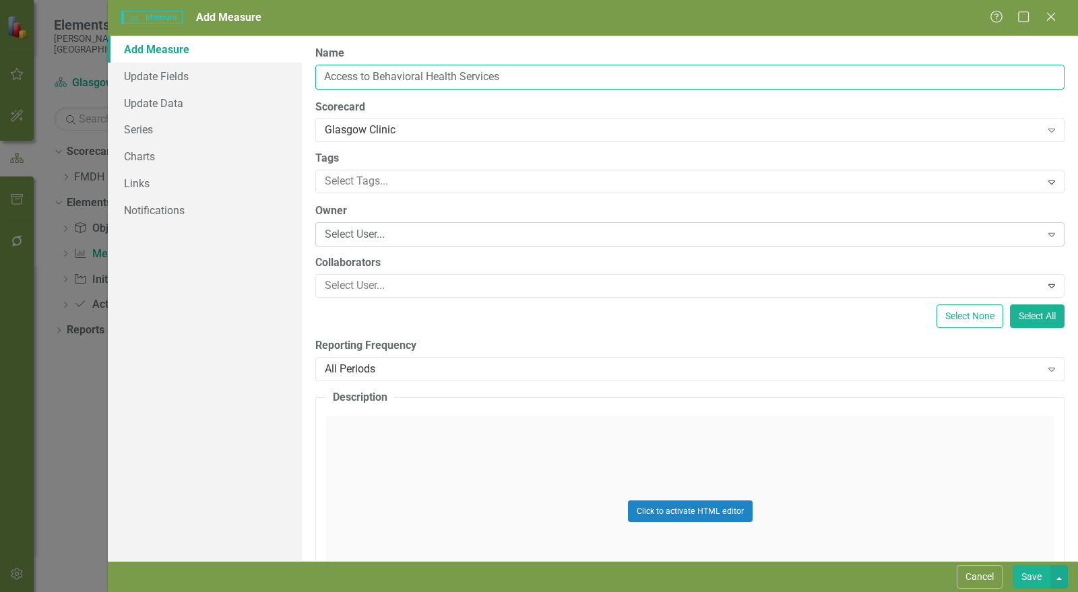
type input "Access to Behavioral Health Services"
click at [461, 238] on div "Select User..." at bounding box center [683, 235] width 717 height 16
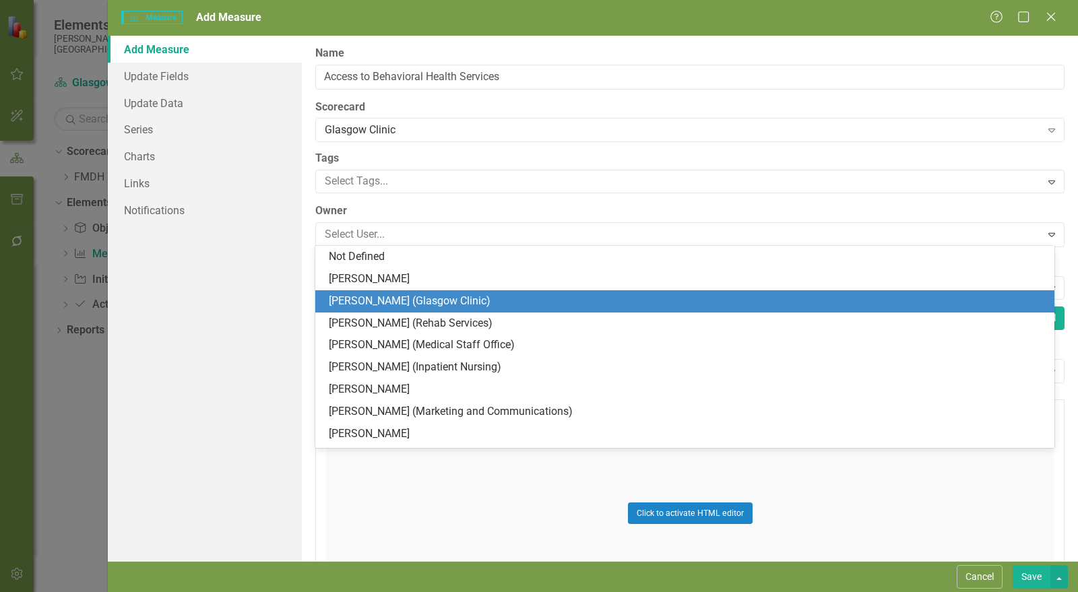
click at [454, 301] on div "[PERSON_NAME] (Glasgow Clinic)" at bounding box center [688, 302] width 718 height 16
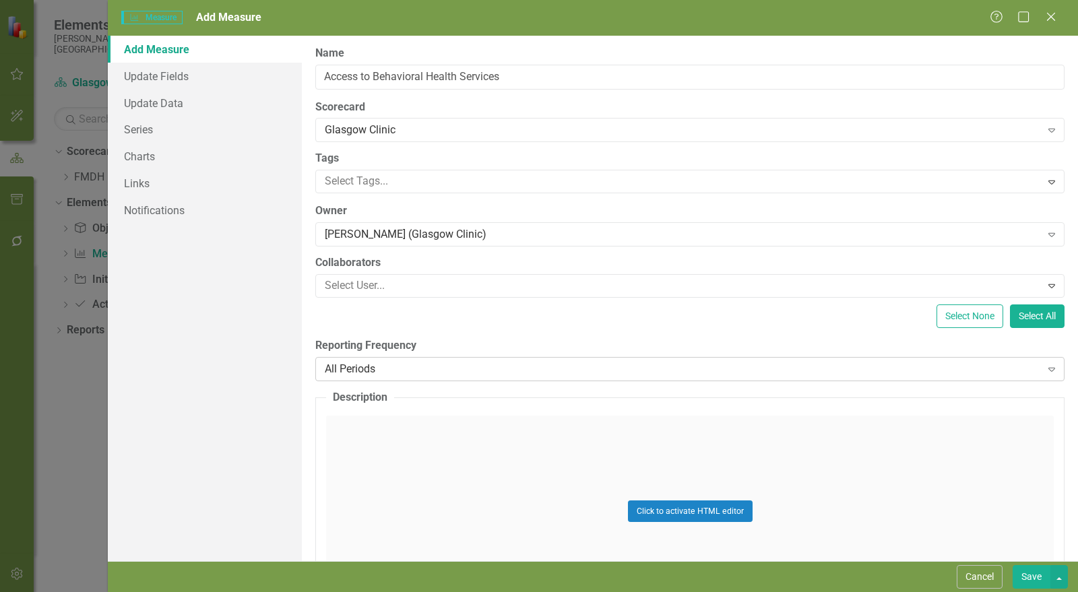
click at [409, 367] on div "All Periods" at bounding box center [683, 369] width 717 height 16
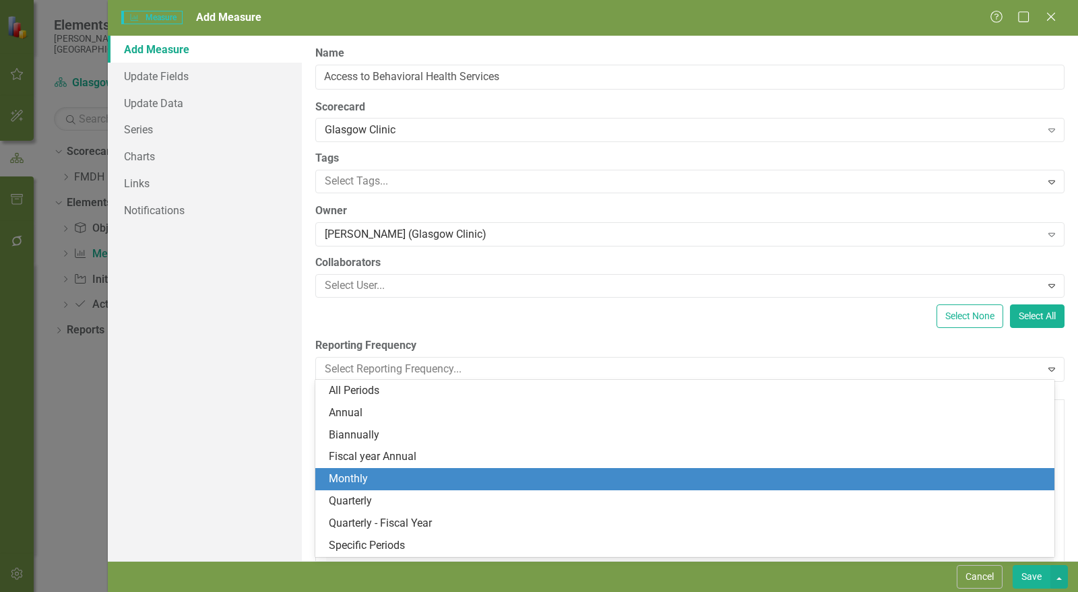
click at [411, 477] on div "Monthly" at bounding box center [688, 480] width 718 height 16
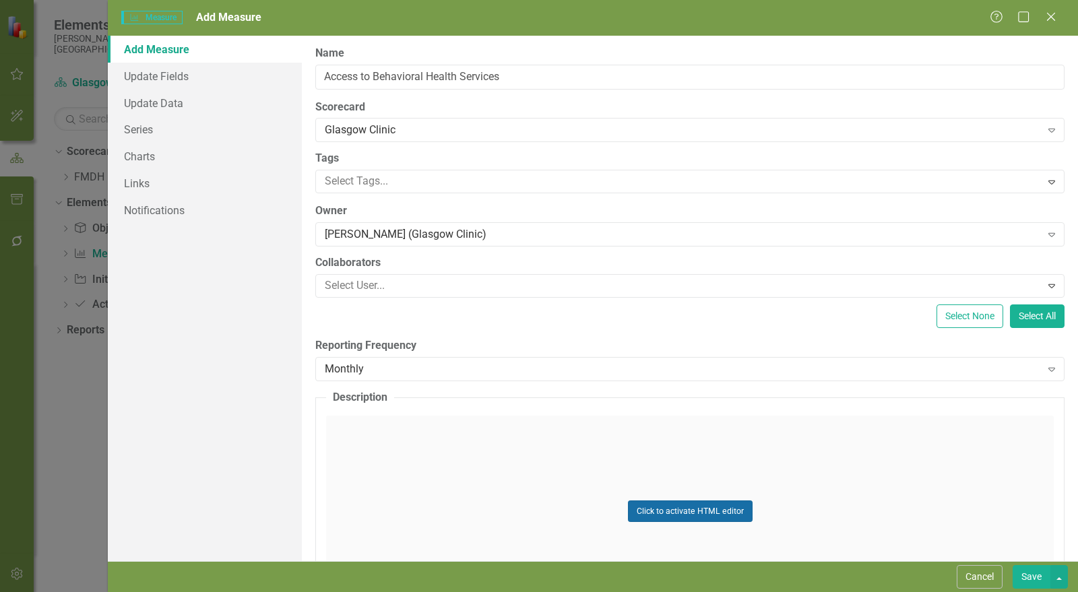
click at [677, 506] on button "Click to activate HTML editor" at bounding box center [690, 512] width 125 height 22
click at [965, 482] on body "Rich Text Area. Press ALT-0 for help." at bounding box center [690, 549] width 725 height 202
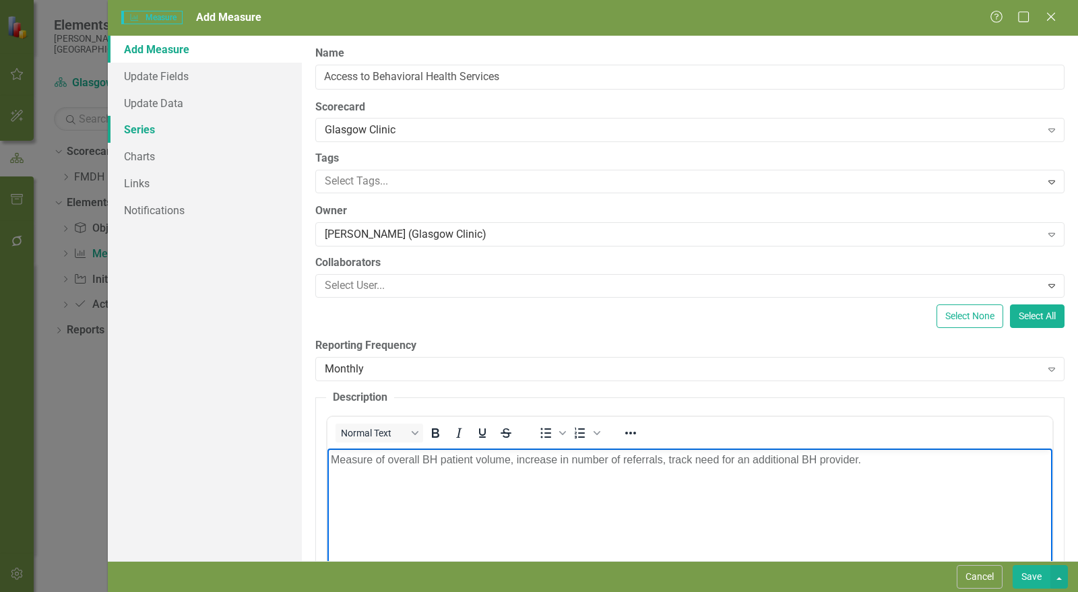
click at [160, 127] on link "Series" at bounding box center [205, 129] width 194 height 27
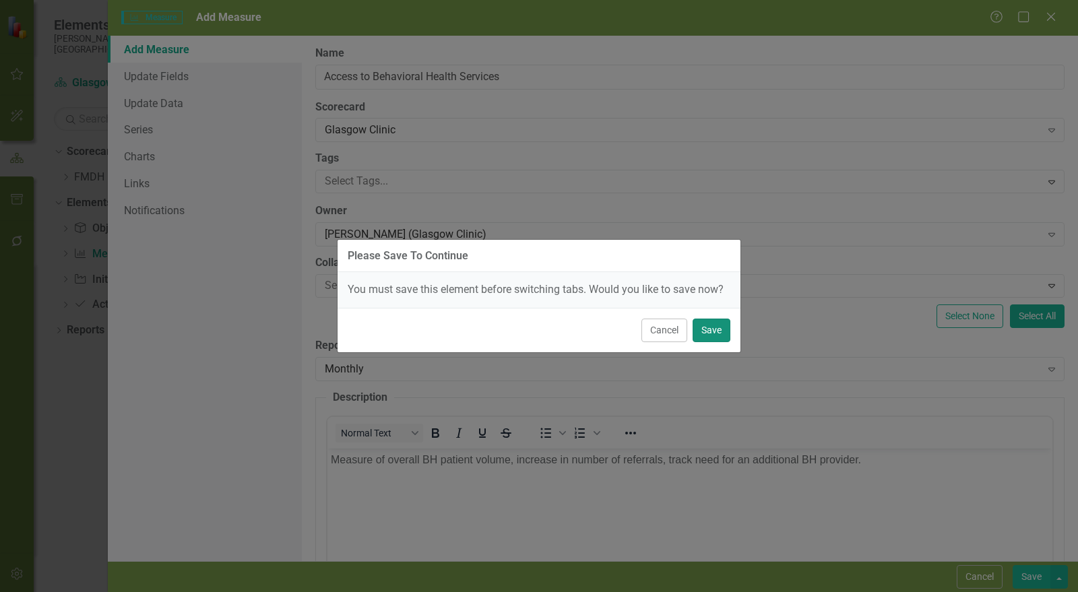
click at [715, 332] on button "Save" at bounding box center [712, 331] width 38 height 24
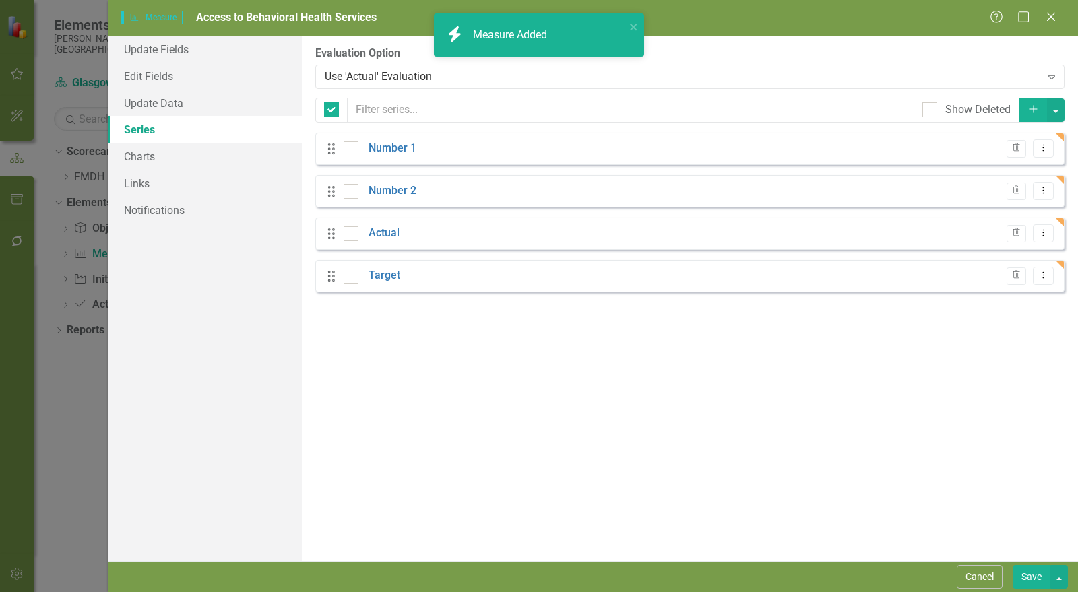
checkbox input "false"
click at [838, 371] on div "From this page, you can add, edit, delete, or duplicate the measure series for …" at bounding box center [690, 299] width 776 height 526
click at [403, 152] on link "Number 1" at bounding box center [393, 149] width 48 height 16
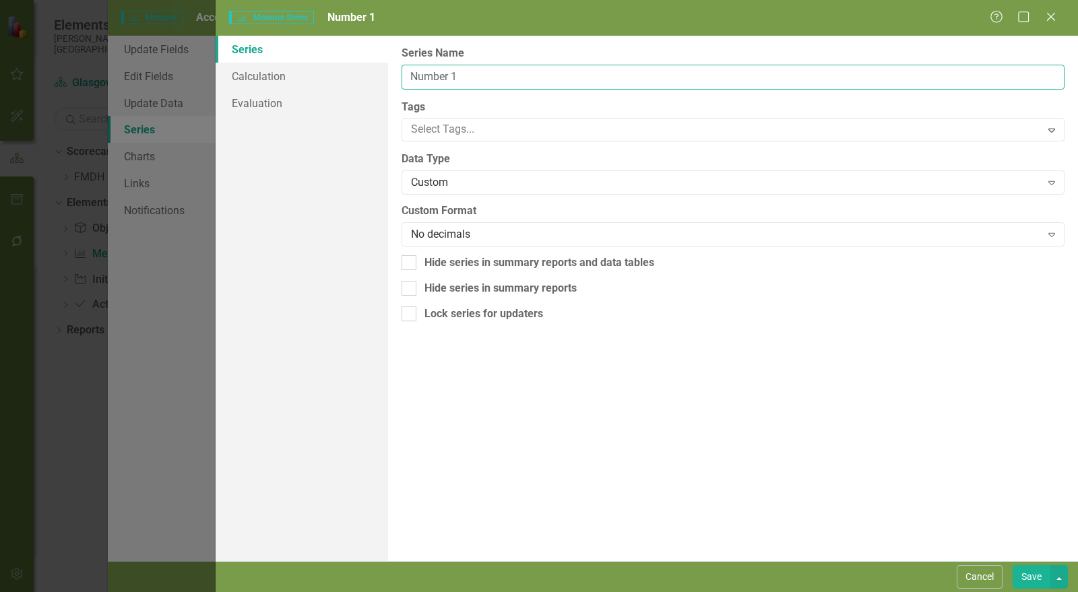
click at [450, 77] on input "Number 1" at bounding box center [733, 77] width 663 height 25
type input "Internal referrals recieved"
click at [1037, 566] on button "Save" at bounding box center [1032, 578] width 38 height 24
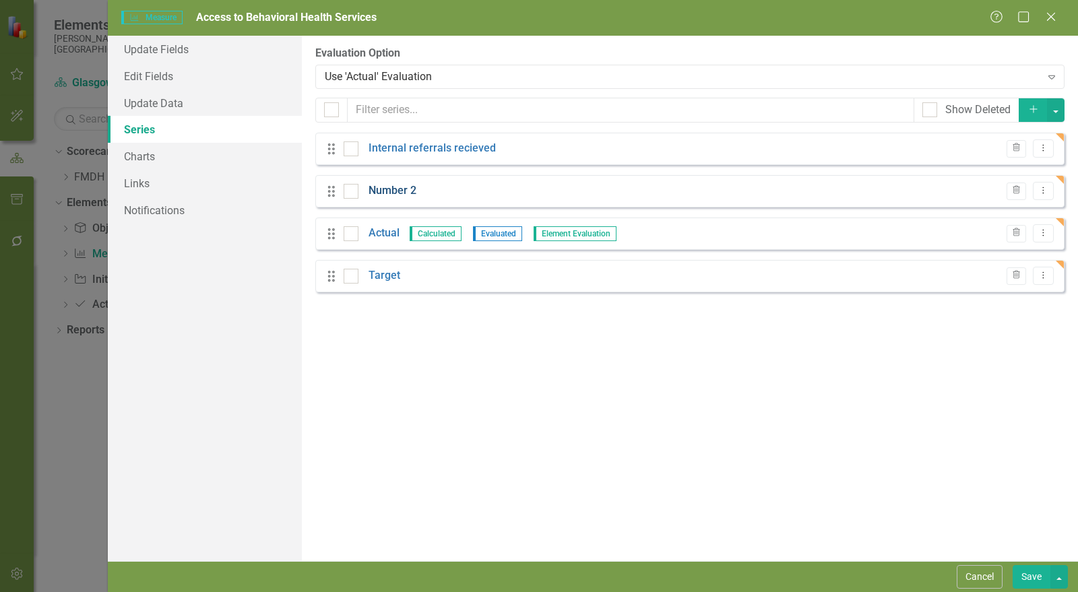
click at [402, 189] on link "Number 2" at bounding box center [393, 191] width 48 height 16
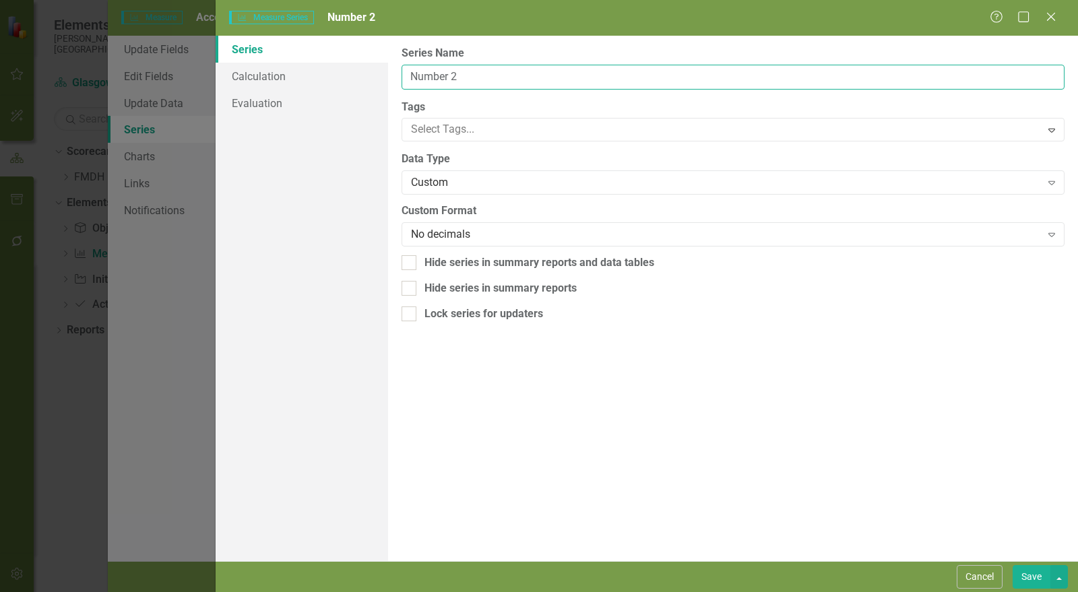
click at [464, 72] on input "Number 2" at bounding box center [733, 77] width 663 height 25
type input "Self-Referrals Received"
click at [1020, 570] on button "Save" at bounding box center [1032, 578] width 38 height 24
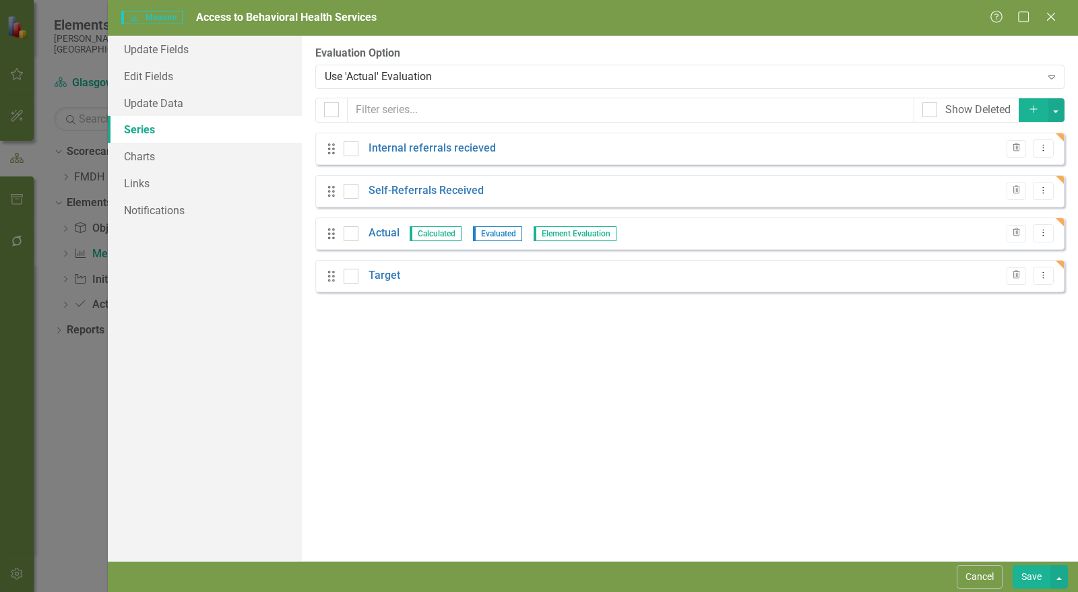
click at [1029, 113] on icon "Add" at bounding box center [1034, 108] width 12 height 9
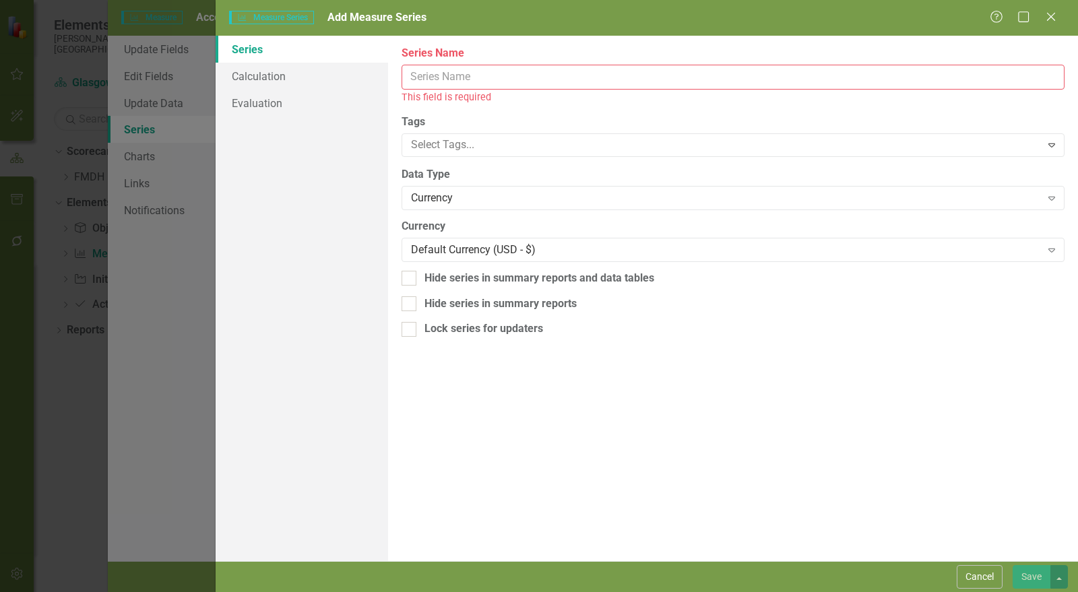
click at [497, 67] on input "Series Name" at bounding box center [733, 77] width 663 height 25
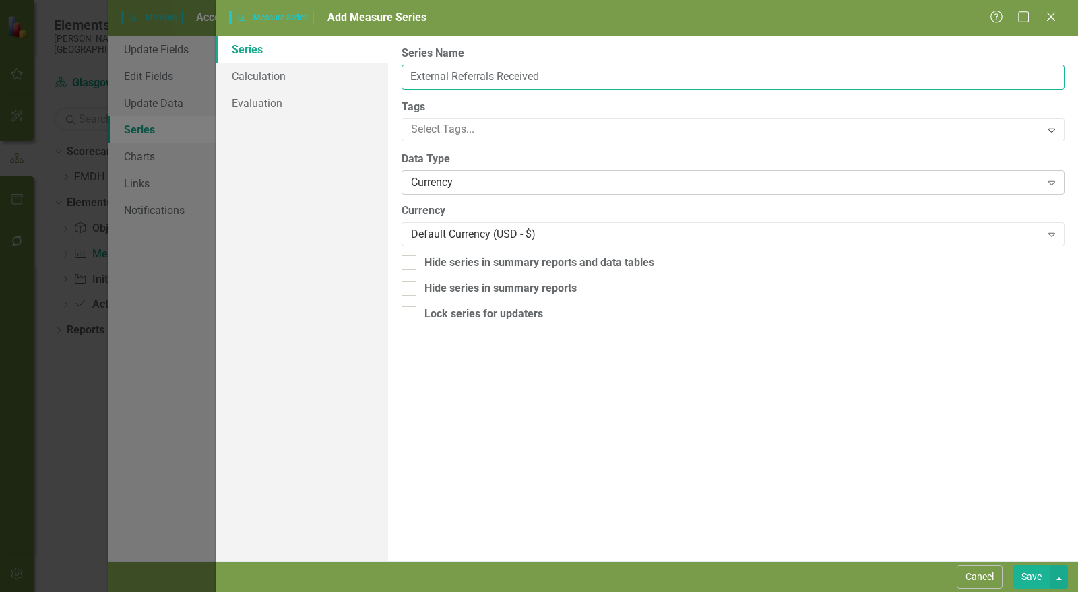
type input "External Referrals Received"
click at [472, 185] on div "Currency" at bounding box center [726, 183] width 630 height 16
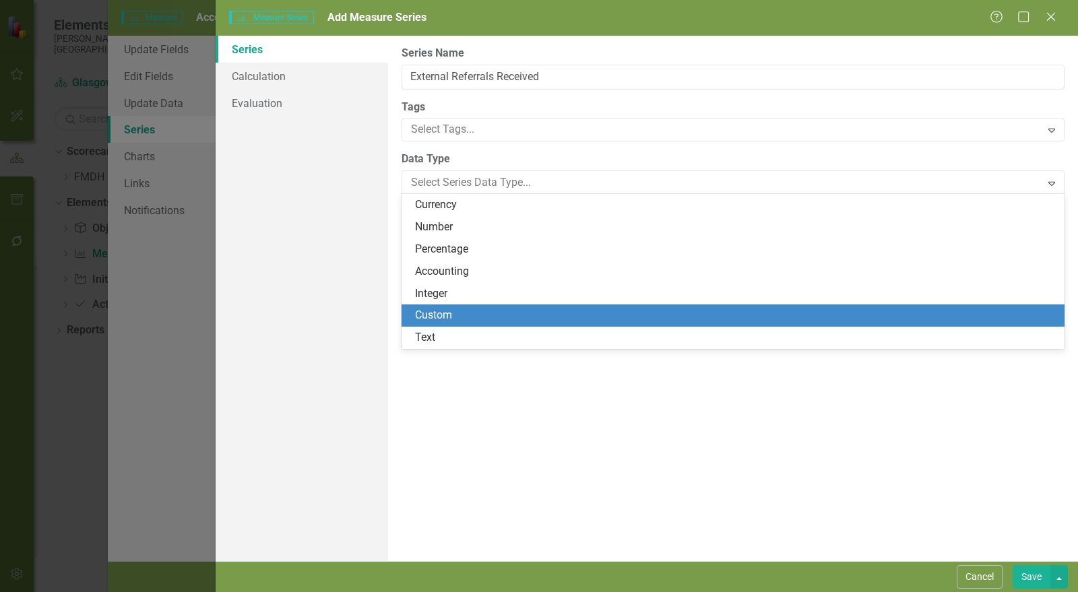
click at [475, 315] on div "Custom" at bounding box center [736, 316] width 642 height 16
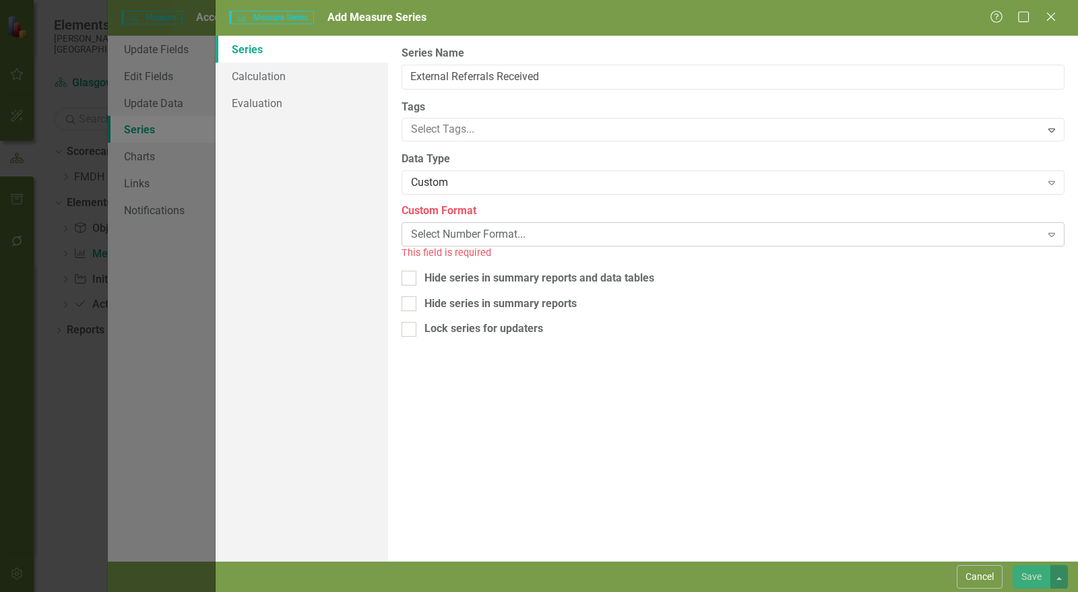
click at [484, 222] on div "Select Number Format... Expand" at bounding box center [733, 234] width 663 height 24
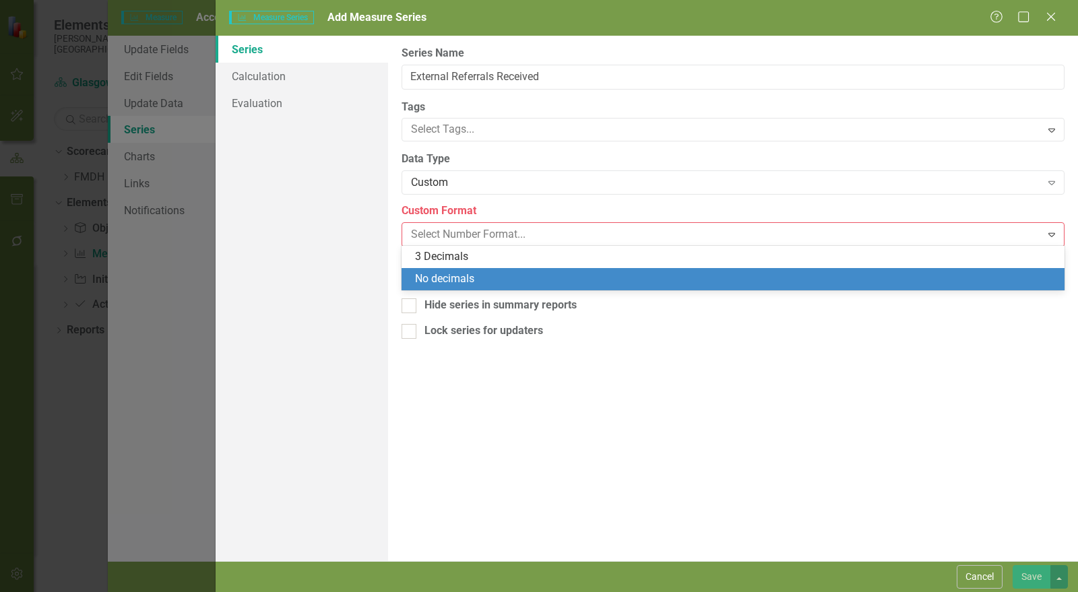
click at [479, 288] on div "No decimals" at bounding box center [733, 279] width 663 height 22
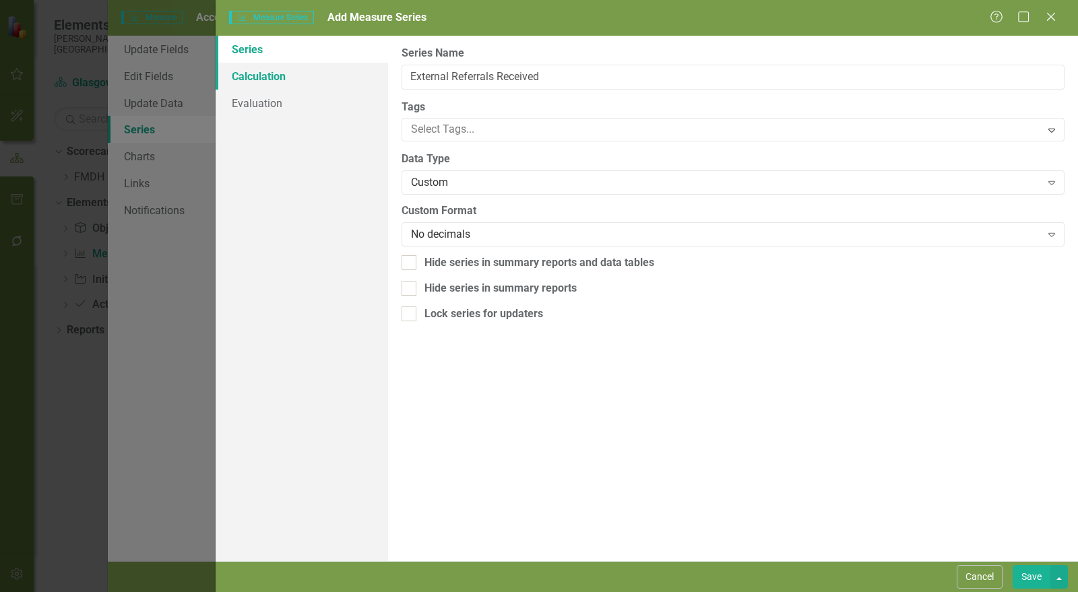
click at [278, 75] on link "Calculation" at bounding box center [302, 76] width 173 height 27
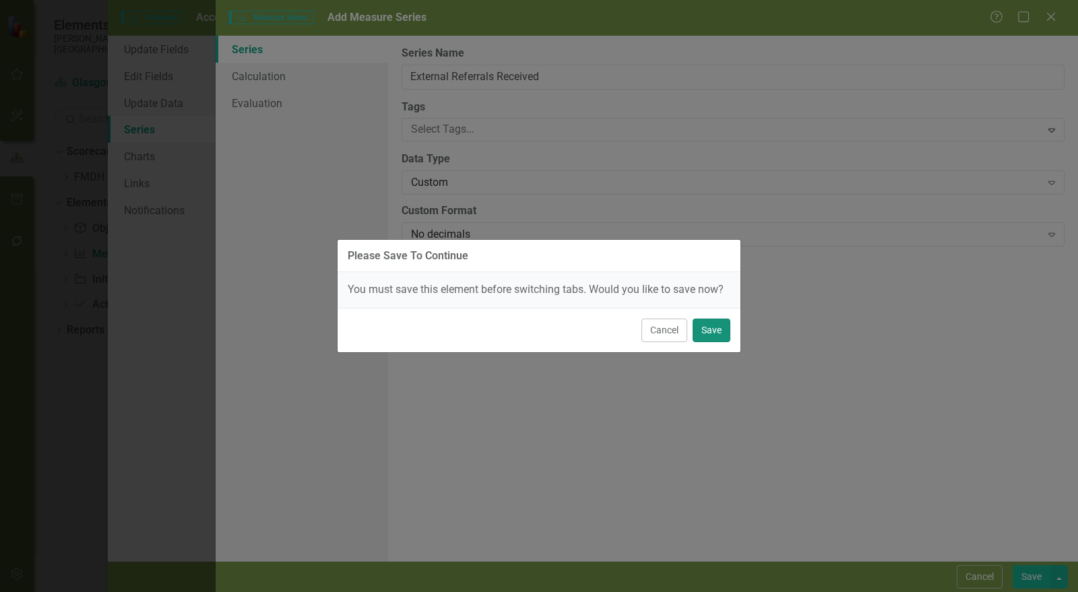
click at [710, 328] on button "Save" at bounding box center [712, 331] width 38 height 24
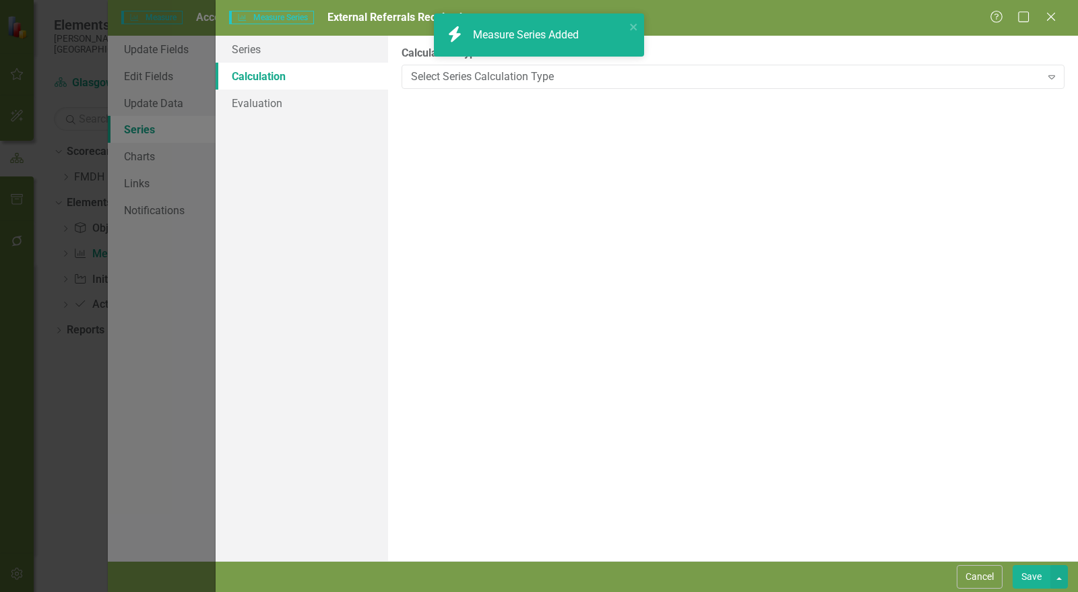
click at [1030, 576] on button "Save" at bounding box center [1032, 578] width 38 height 24
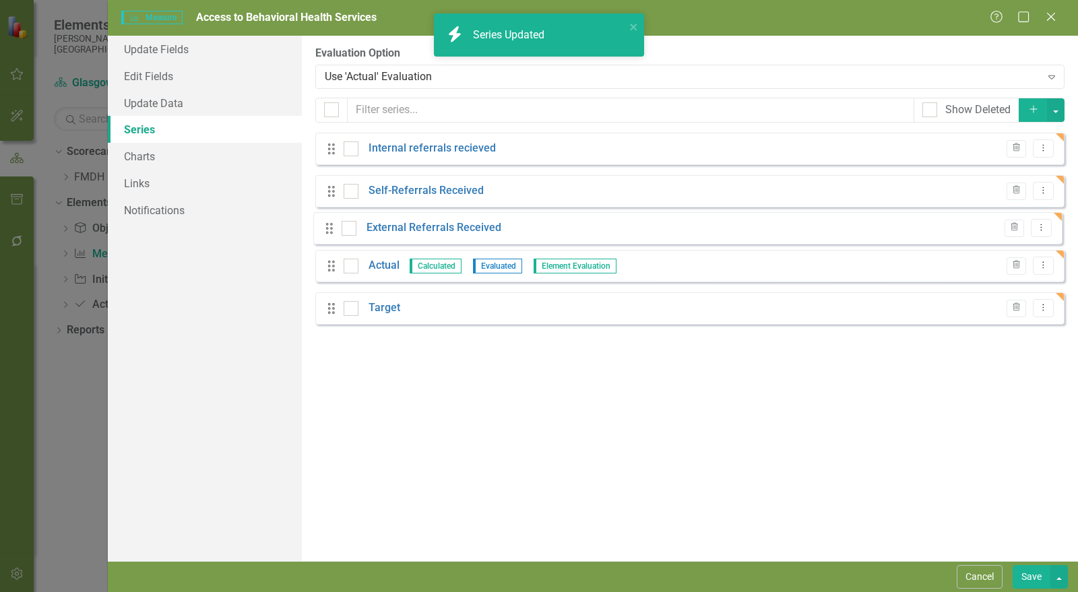
drag, startPoint x: 334, startPoint y: 321, endPoint x: 331, endPoint y: 230, distance: 91.1
click at [331, 230] on div "Drag Internal referrals recieved Trash Dropdown Menu Drag Self-Referrals Receiv…" at bounding box center [690, 234] width 750 height 202
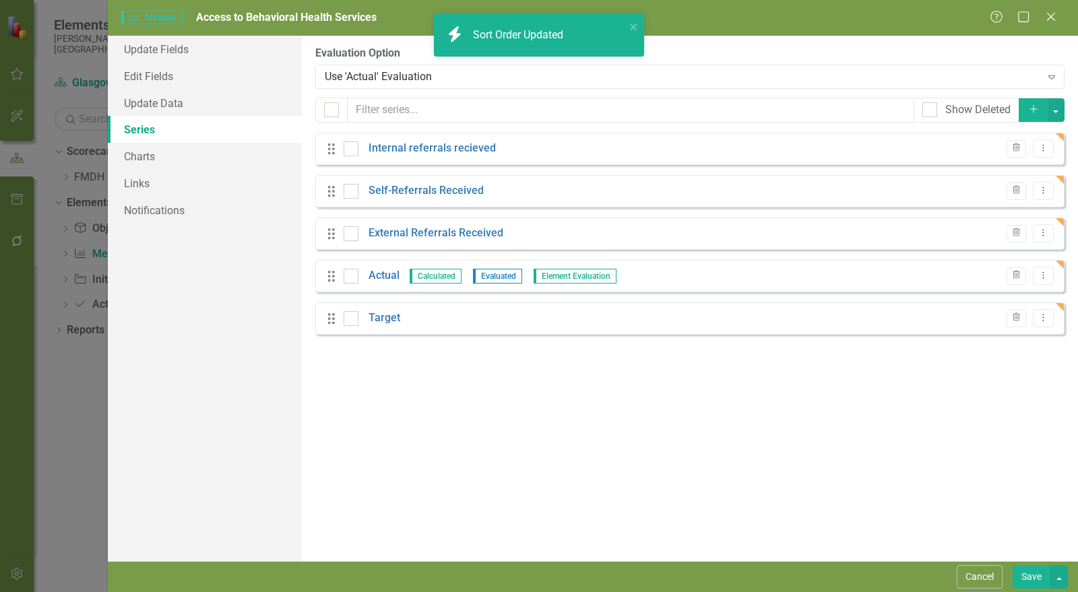
click at [1031, 108] on icon "Add" at bounding box center [1034, 108] width 12 height 9
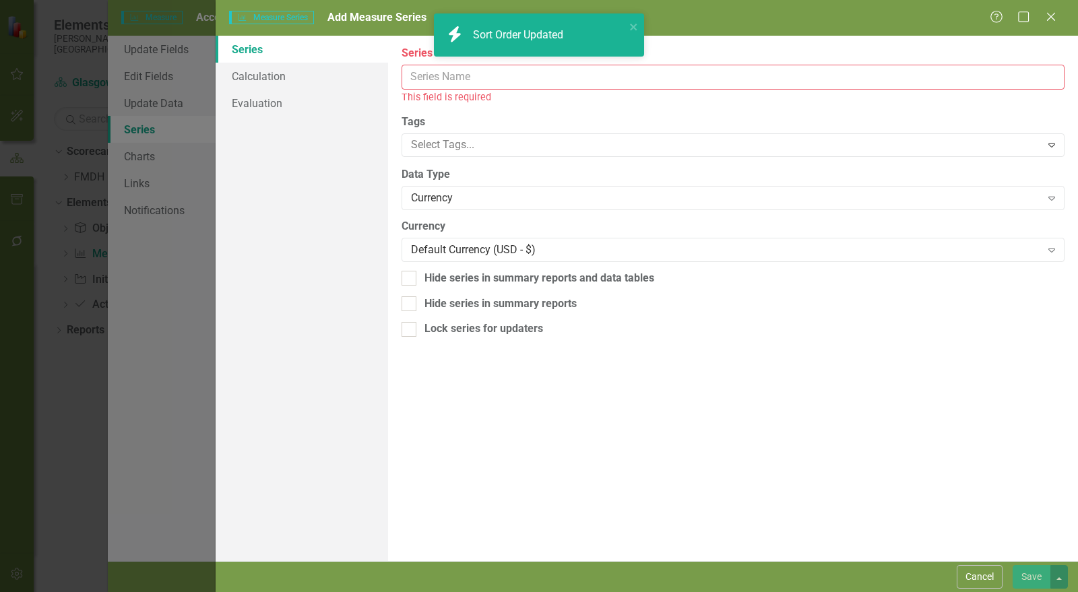
click at [477, 78] on input "Series Name" at bounding box center [733, 77] width 663 height 25
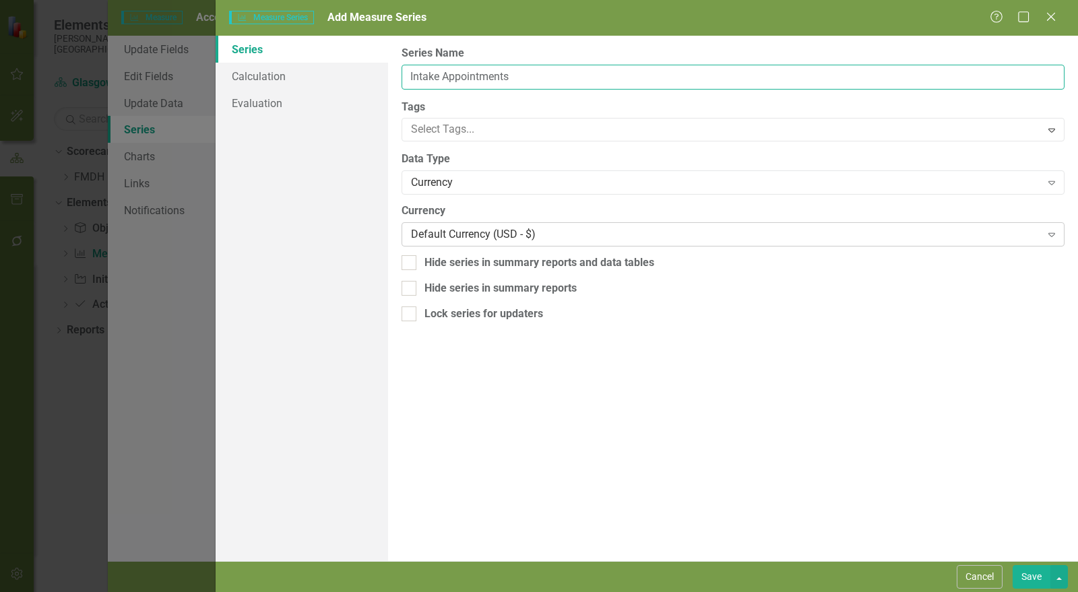
type input "Intake Appointments"
click at [519, 236] on div "Default Currency (USD - $)" at bounding box center [726, 235] width 630 height 16
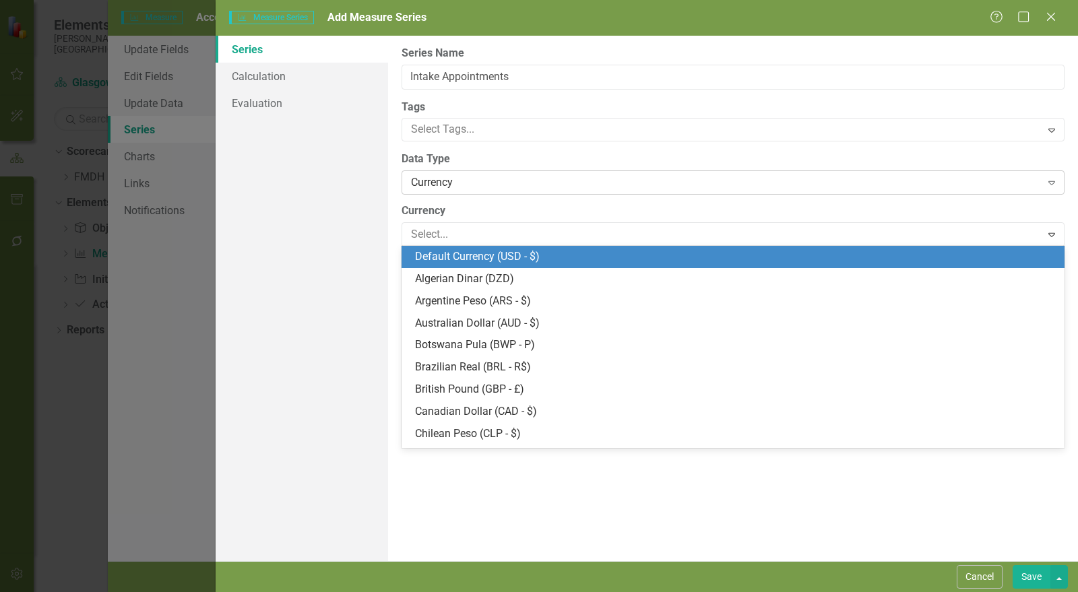
click at [483, 186] on div "Currency" at bounding box center [726, 183] width 630 height 16
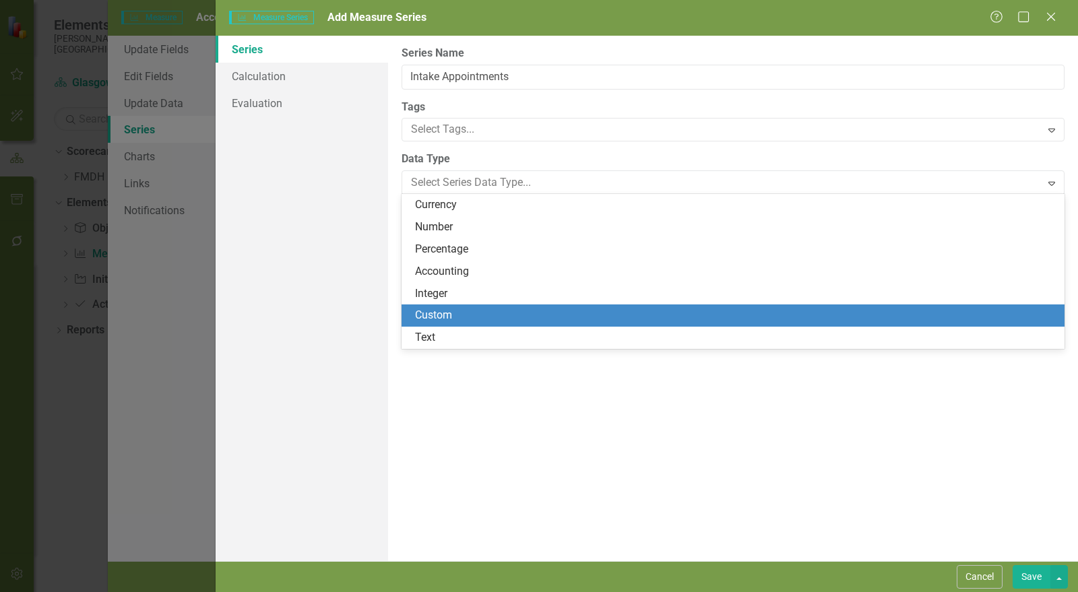
click at [460, 319] on div "Custom" at bounding box center [736, 316] width 642 height 16
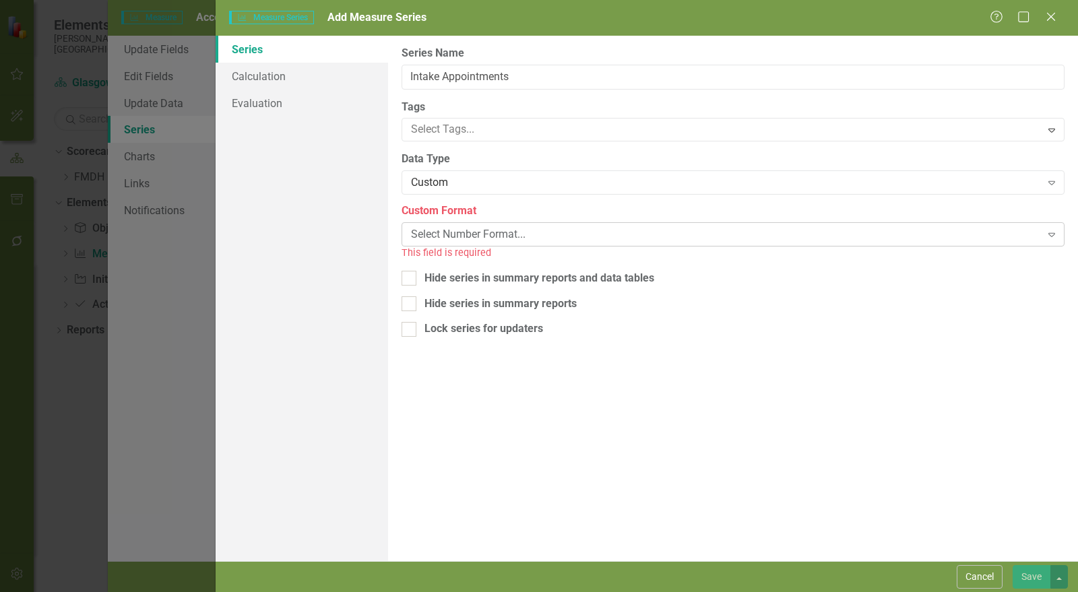
click at [471, 237] on div "Select Number Format..." at bounding box center [726, 235] width 630 height 16
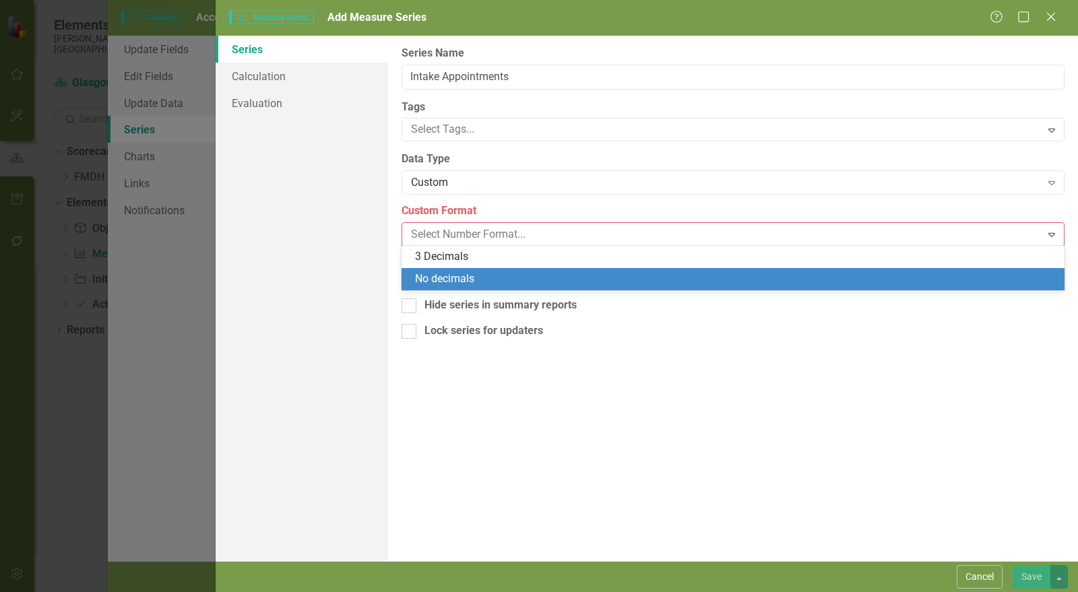
click at [466, 281] on div "No decimals" at bounding box center [736, 280] width 642 height 16
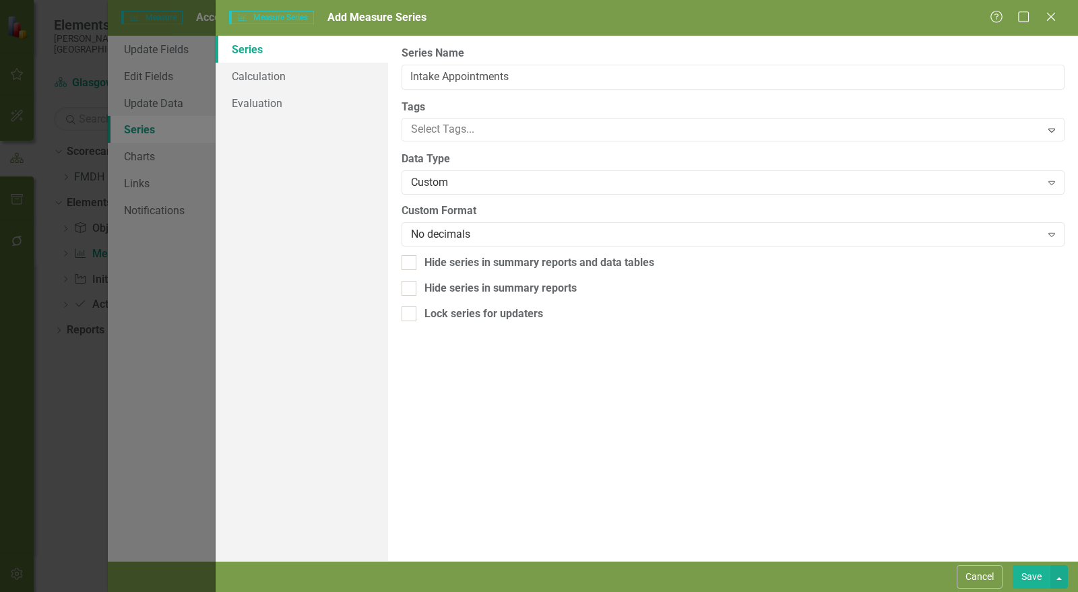
click at [1021, 574] on button "Save" at bounding box center [1032, 578] width 38 height 24
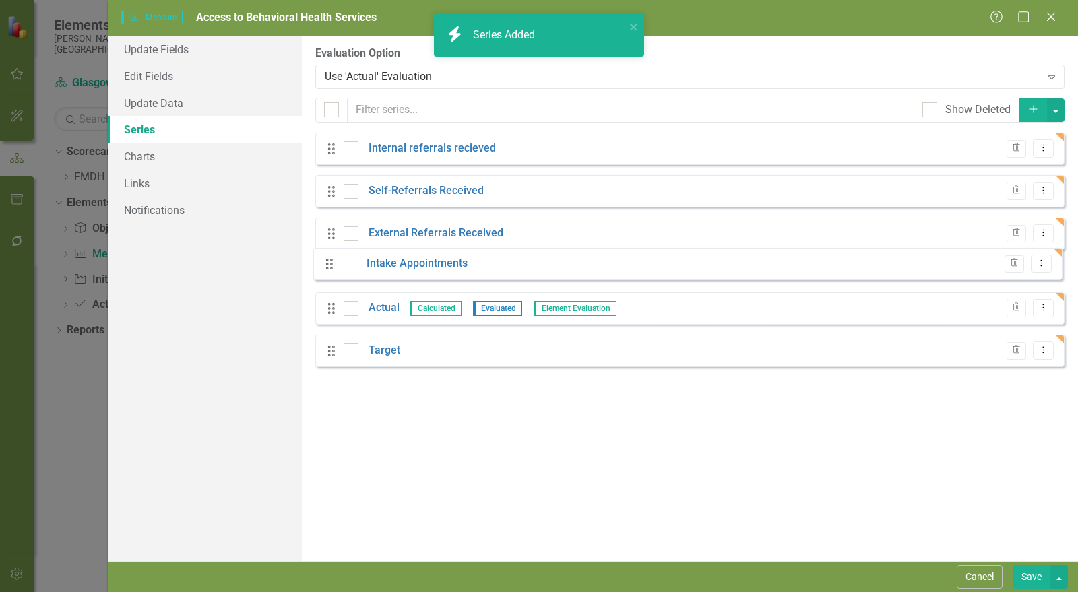
drag, startPoint x: 334, startPoint y: 361, endPoint x: 331, endPoint y: 264, distance: 97.1
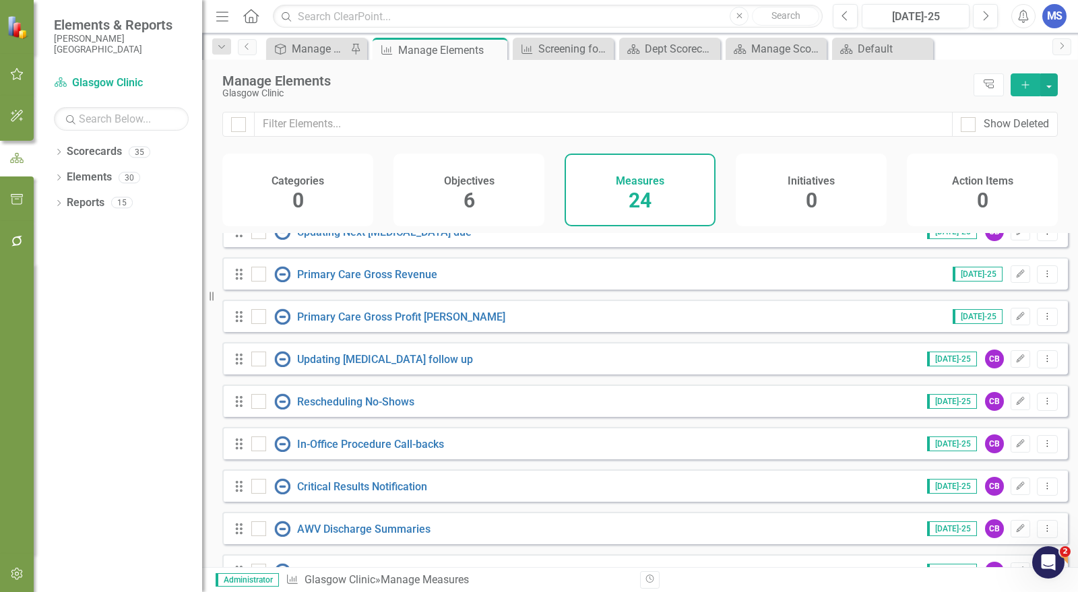
scroll to position [694, 0]
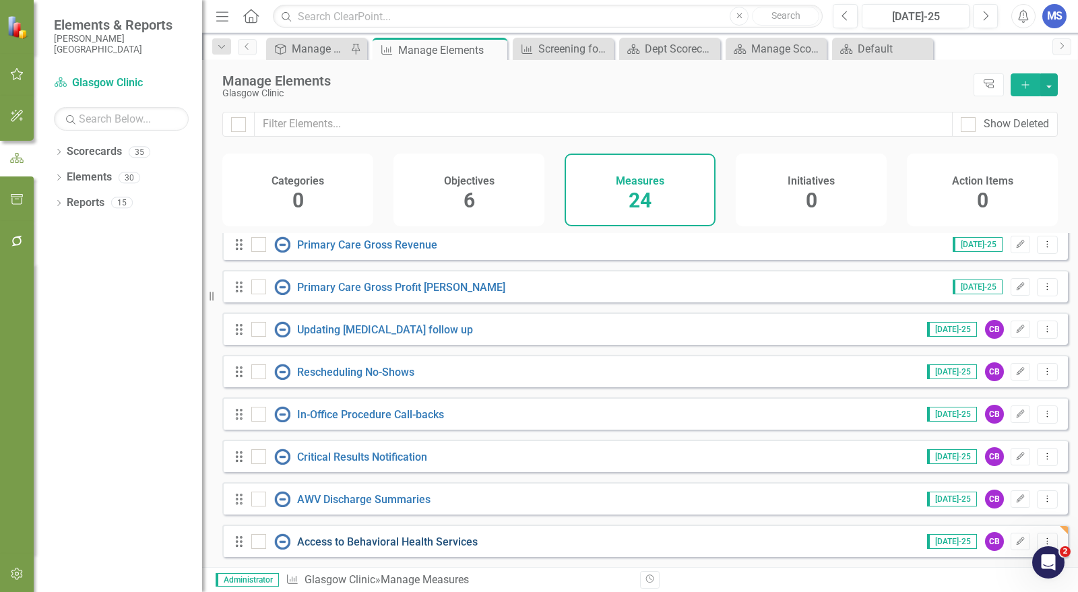
click at [416, 543] on link "Access to Behavioral Health Services" at bounding box center [387, 542] width 181 height 13
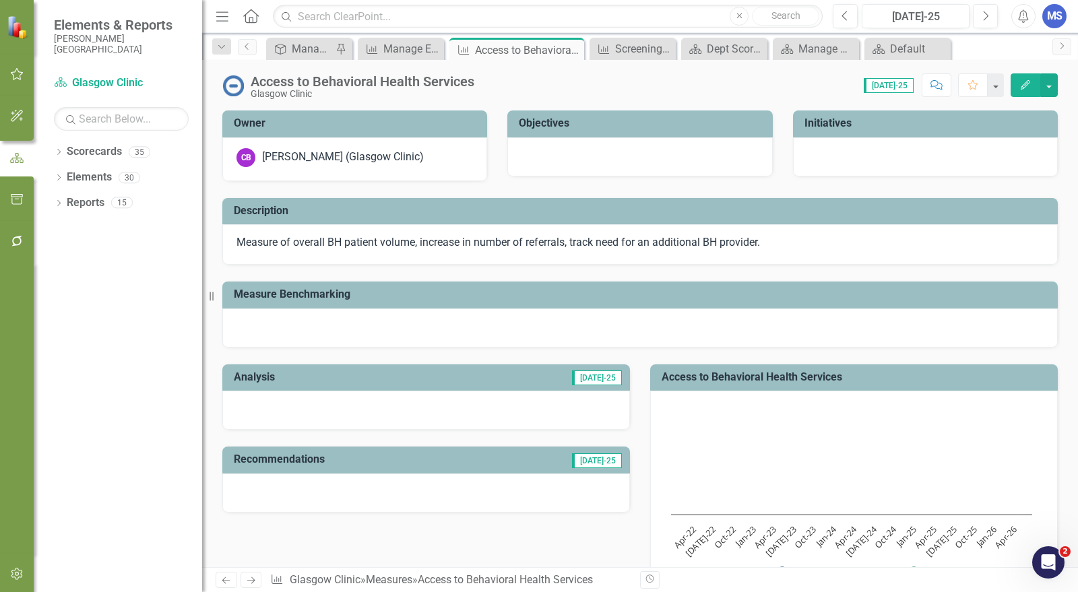
click at [1030, 84] on icon "Edit" at bounding box center [1026, 84] width 12 height 9
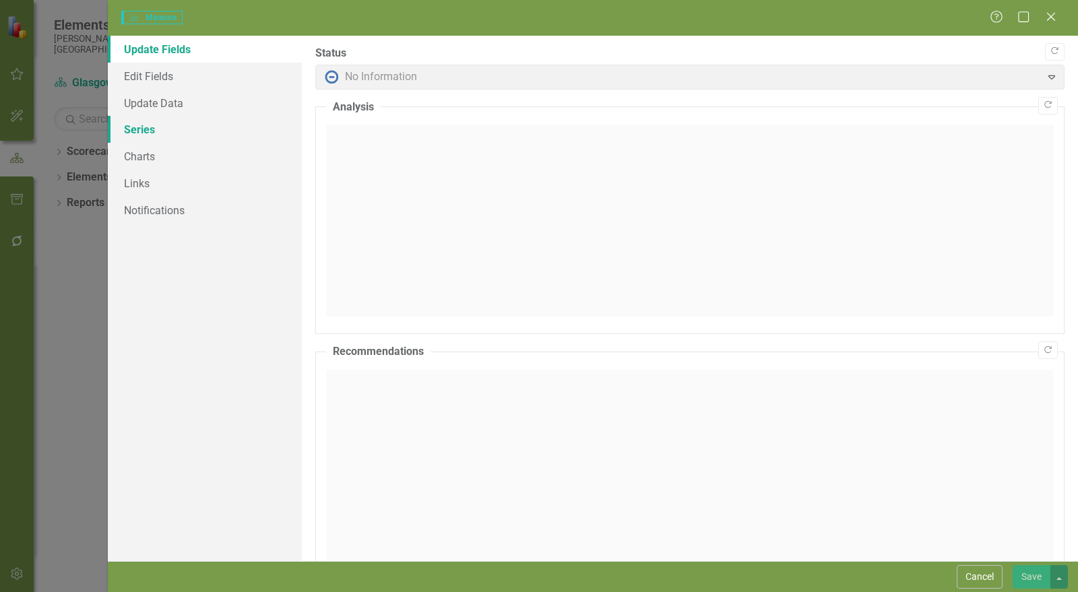
click at [150, 125] on link "Series" at bounding box center [205, 129] width 194 height 27
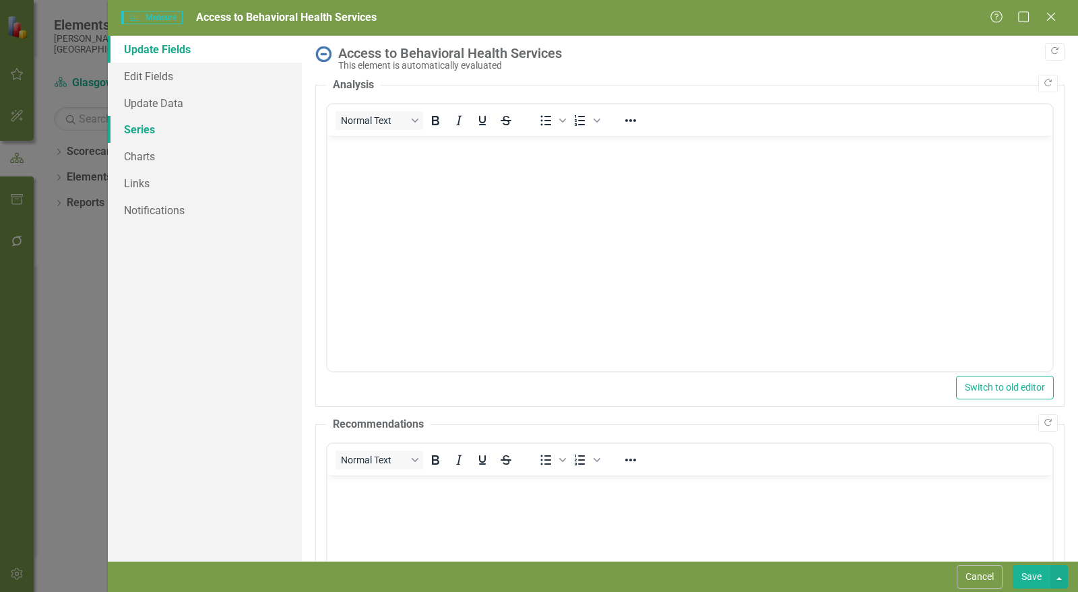
click at [138, 123] on link "Series" at bounding box center [205, 129] width 194 height 27
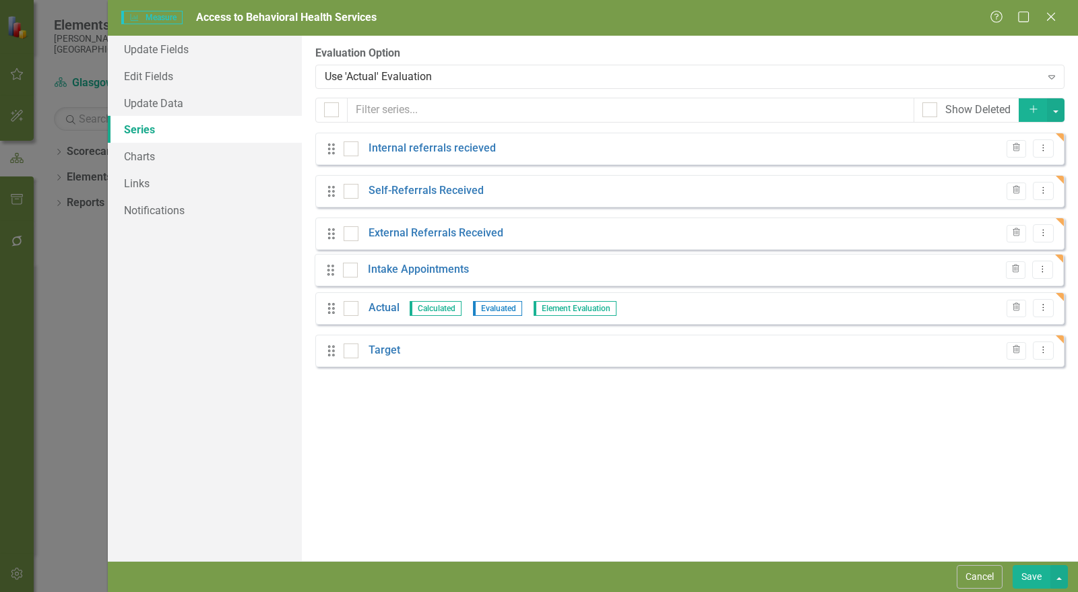
drag, startPoint x: 332, startPoint y: 362, endPoint x: 332, endPoint y: 270, distance: 91.7
click at [332, 270] on div "Drag Internal referrals recieved Trash Dropdown Menu Drag Self-Referrals Receiv…" at bounding box center [690, 255] width 750 height 245
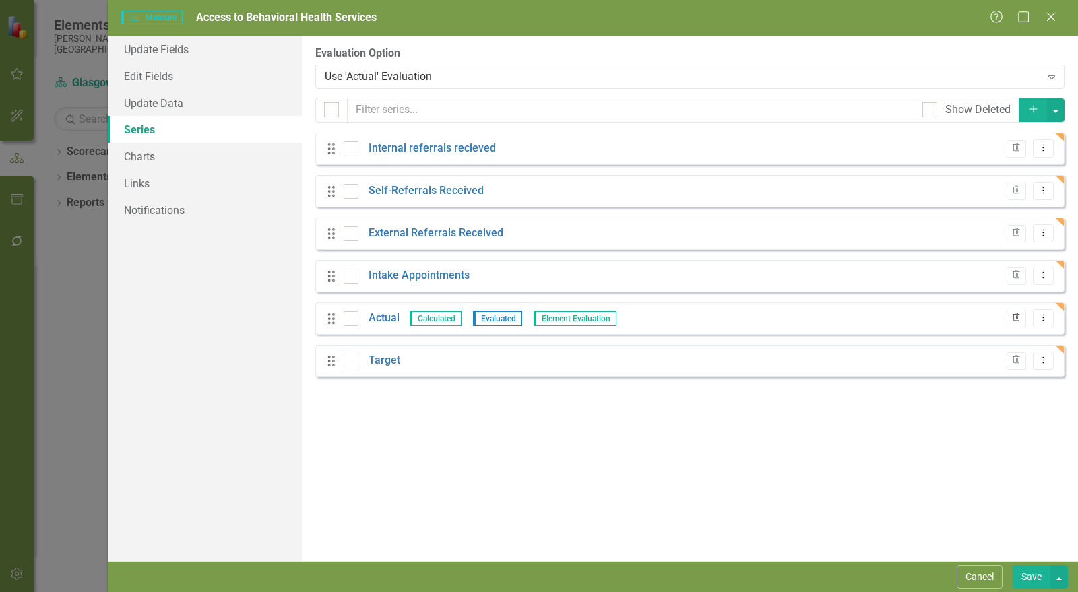
click at [1016, 319] on icon "Trash" at bounding box center [1017, 318] width 10 height 8
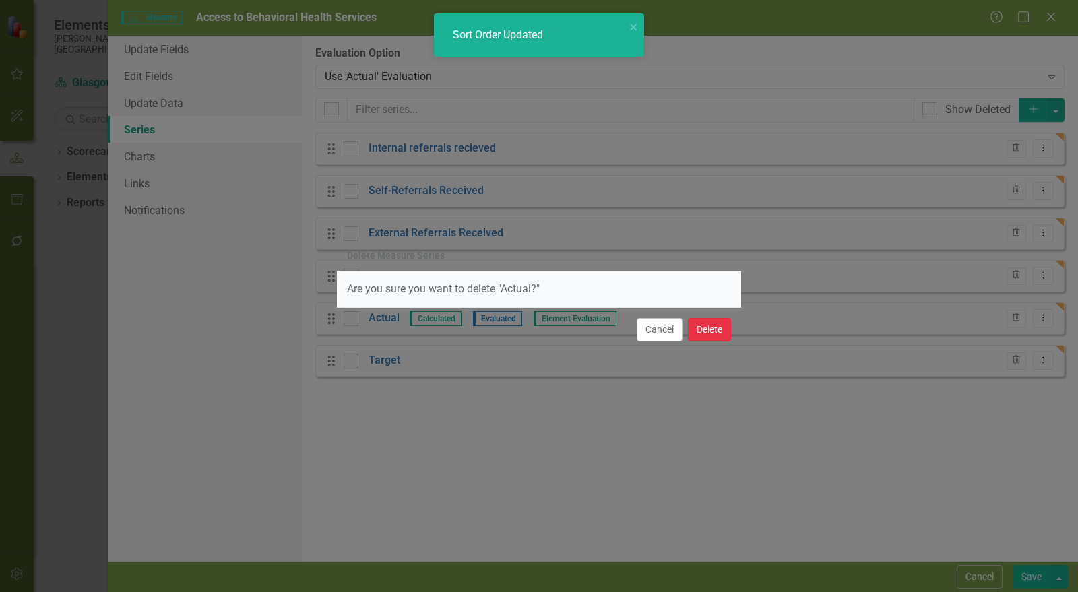
click at [714, 329] on button "Delete" at bounding box center [709, 330] width 43 height 24
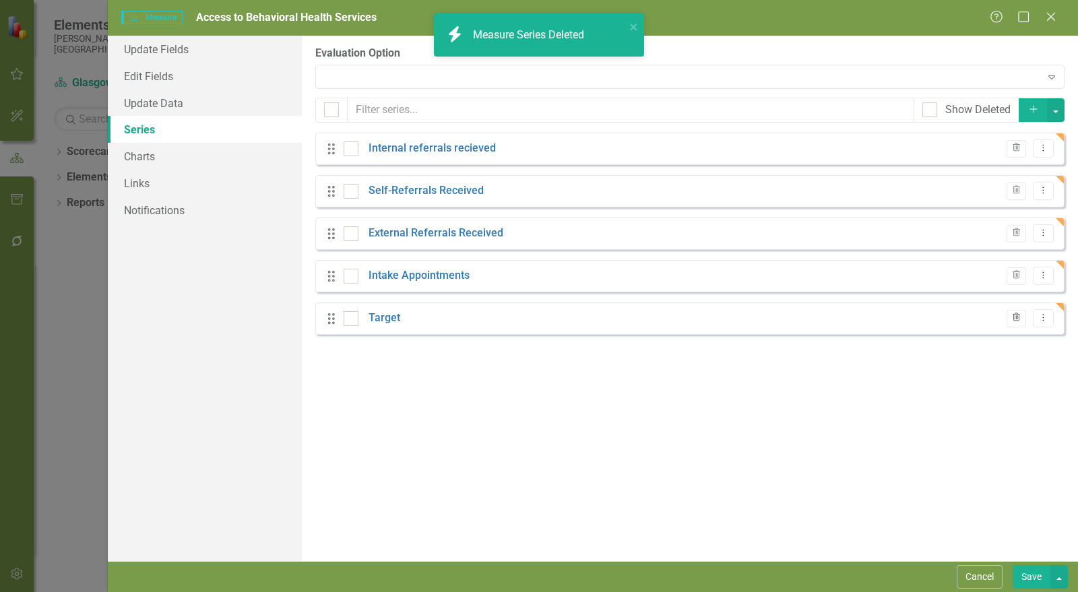
click at [1014, 318] on icon "Trash" at bounding box center [1017, 318] width 10 height 8
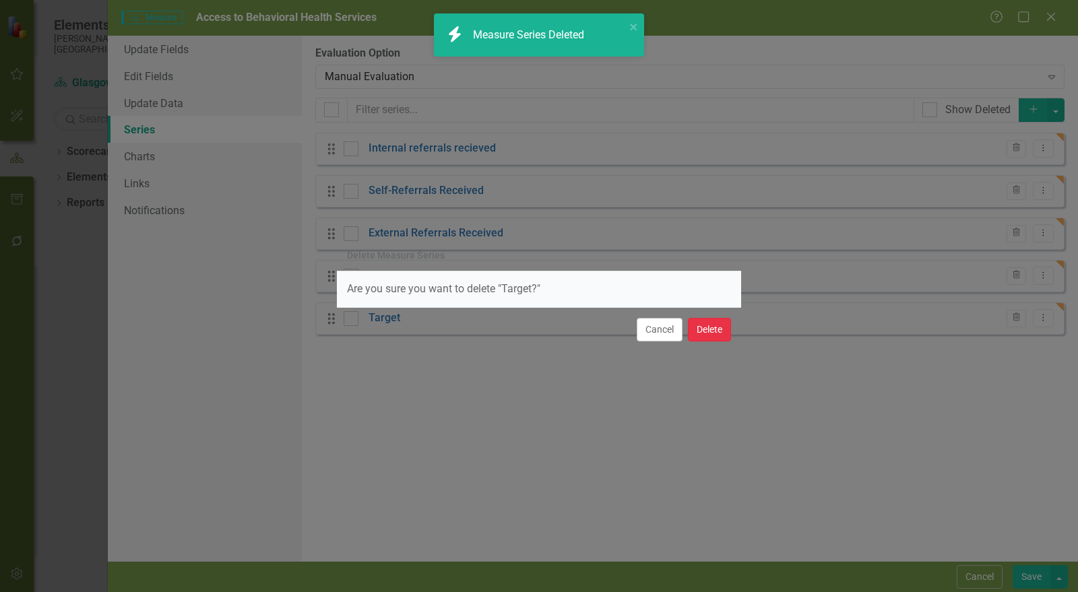
drag, startPoint x: 709, startPoint y: 325, endPoint x: 671, endPoint y: 284, distance: 55.8
click at [709, 325] on button "Delete" at bounding box center [709, 330] width 43 height 24
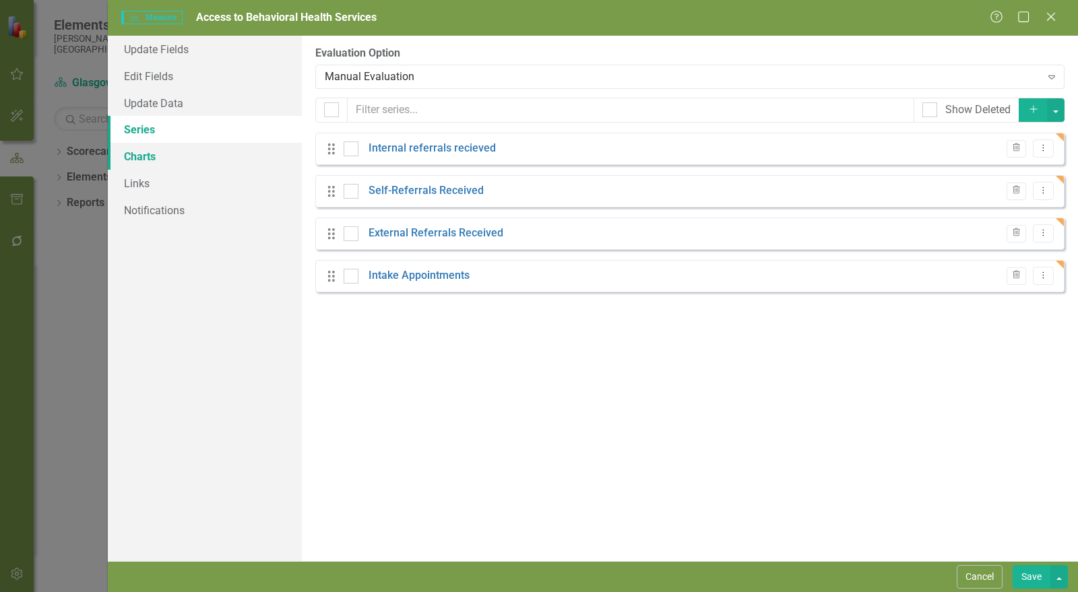
click at [129, 156] on link "Charts" at bounding box center [205, 156] width 194 height 27
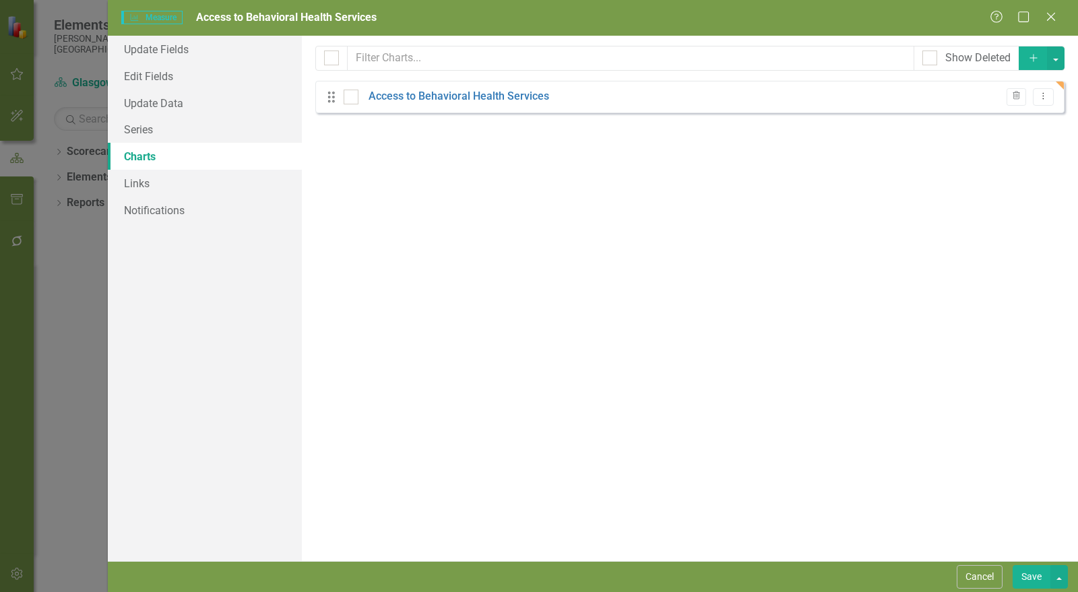
checkbox input "false"
click at [463, 92] on link "Access to Behavioral Health Services" at bounding box center [459, 97] width 181 height 16
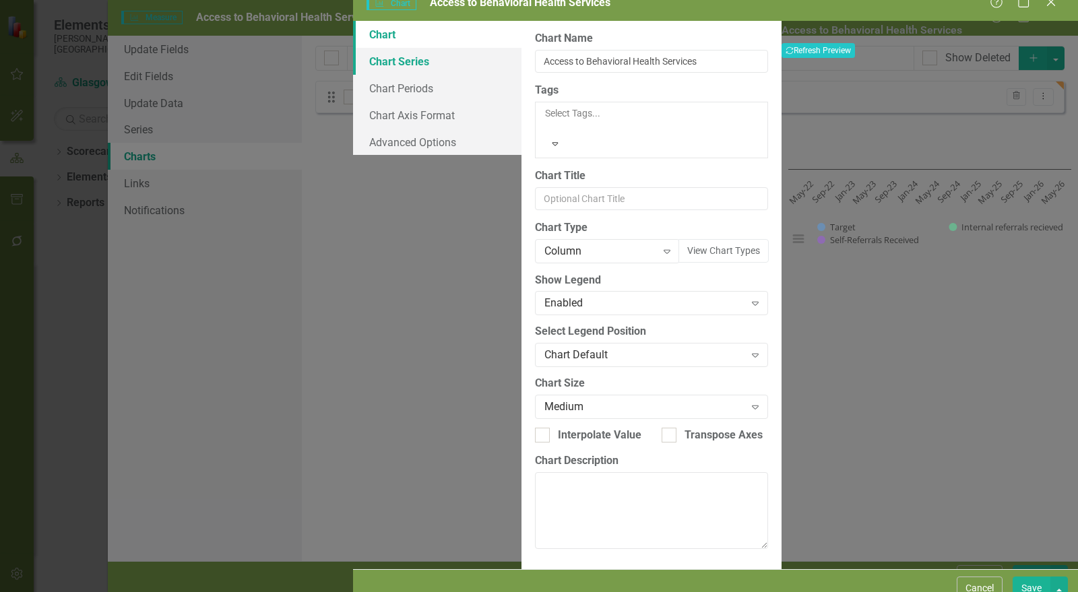
click at [353, 75] on link "Chart Series" at bounding box center [437, 61] width 169 height 27
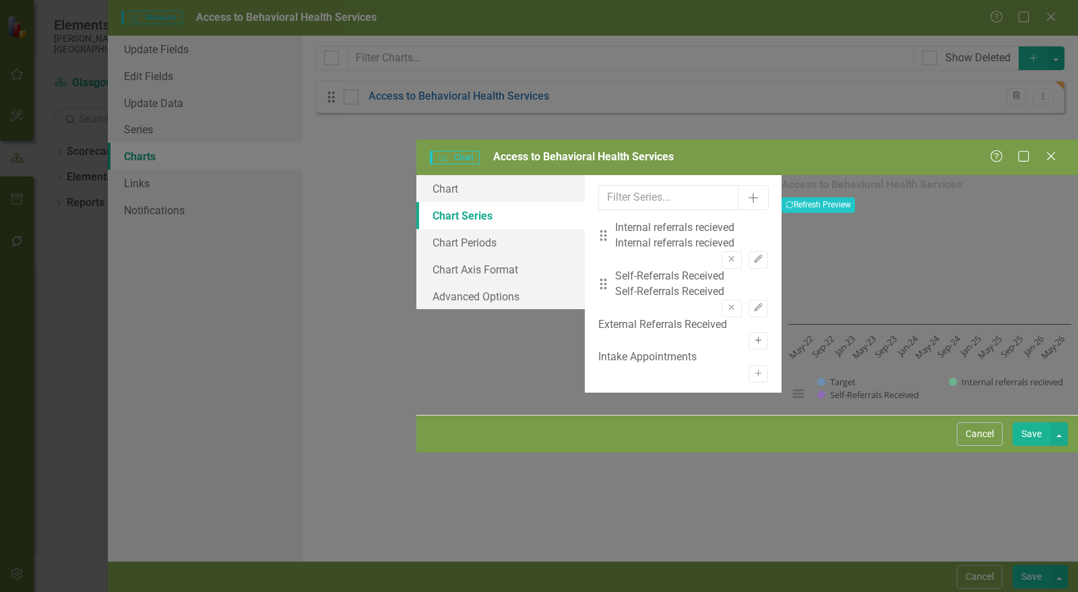
click at [749, 332] on button "Activate" at bounding box center [759, 341] width 20 height 18
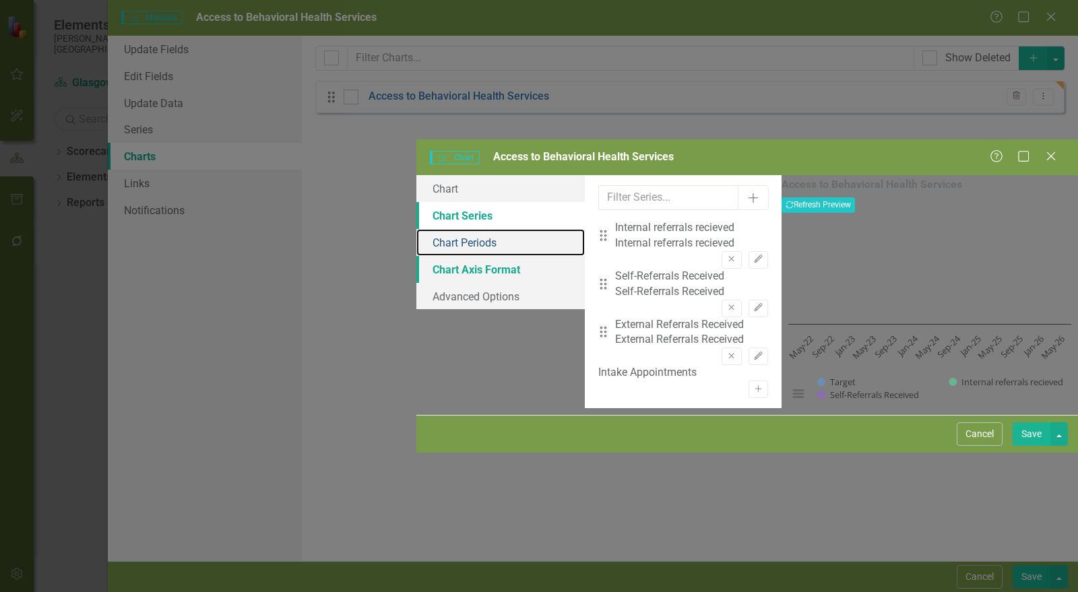
drag, startPoint x: 298, startPoint y: 106, endPoint x: 384, endPoint y: 120, distance: 87.4
click at [417, 229] on link "Chart Periods" at bounding box center [501, 242] width 169 height 27
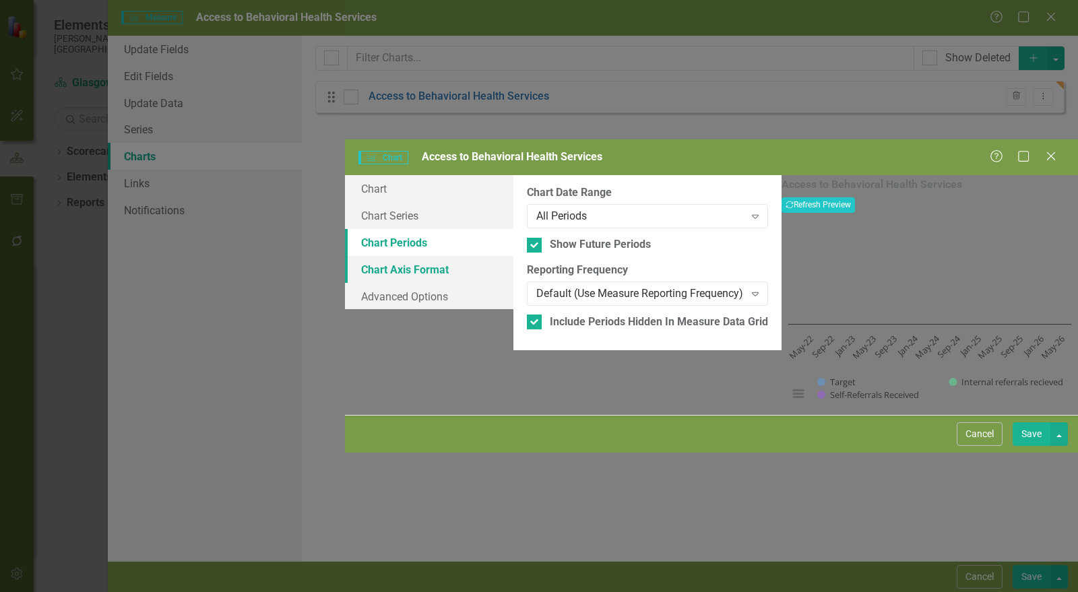
click at [527, 238] on input "Show Future Periods" at bounding box center [531, 242] width 9 height 9
checkbox input "false"
click at [527, 315] on div at bounding box center [534, 322] width 15 height 15
click at [527, 315] on input "Include Periods Hidden In Measure Data Grid" at bounding box center [531, 319] width 9 height 9
checkbox input "false"
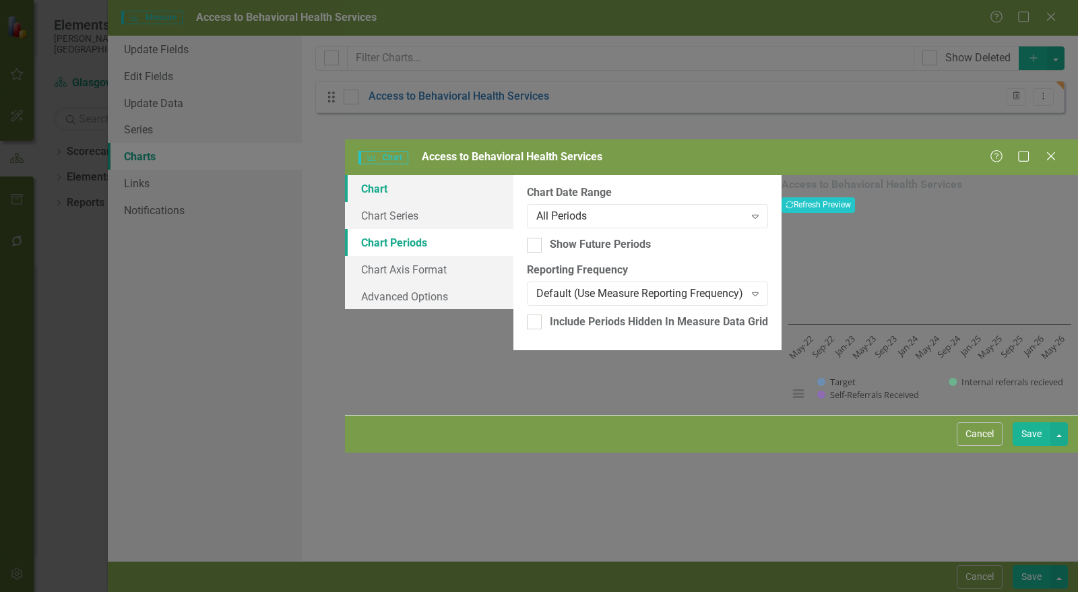
click at [345, 175] on link "Chart" at bounding box center [429, 188] width 169 height 27
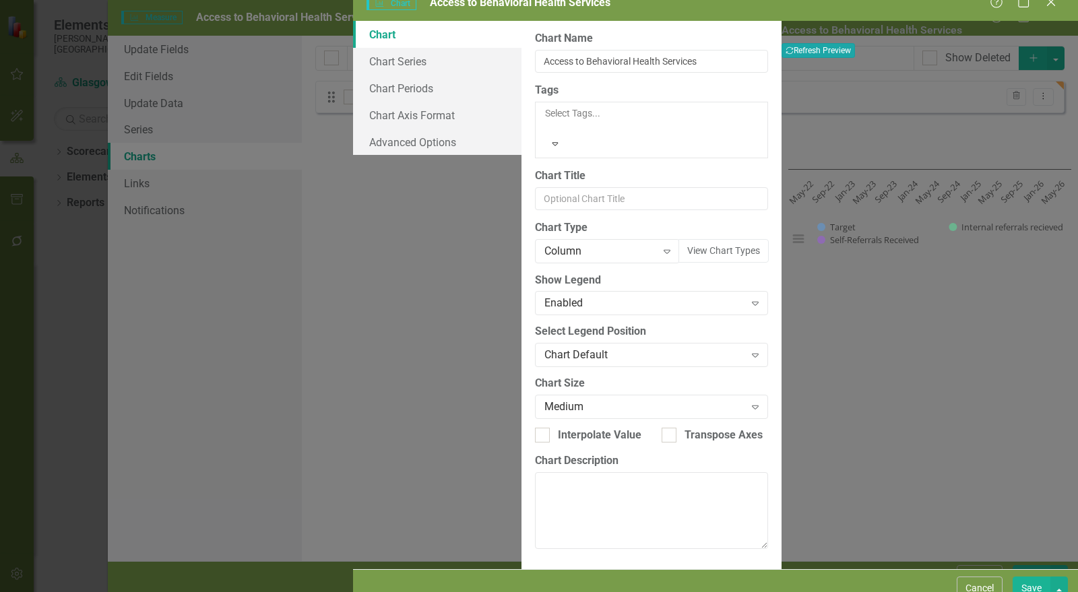
click at [855, 58] on button "Recalculate Refresh Preview" at bounding box center [818, 50] width 73 height 15
click at [545, 243] on div "Column" at bounding box center [601, 251] width 112 height 16
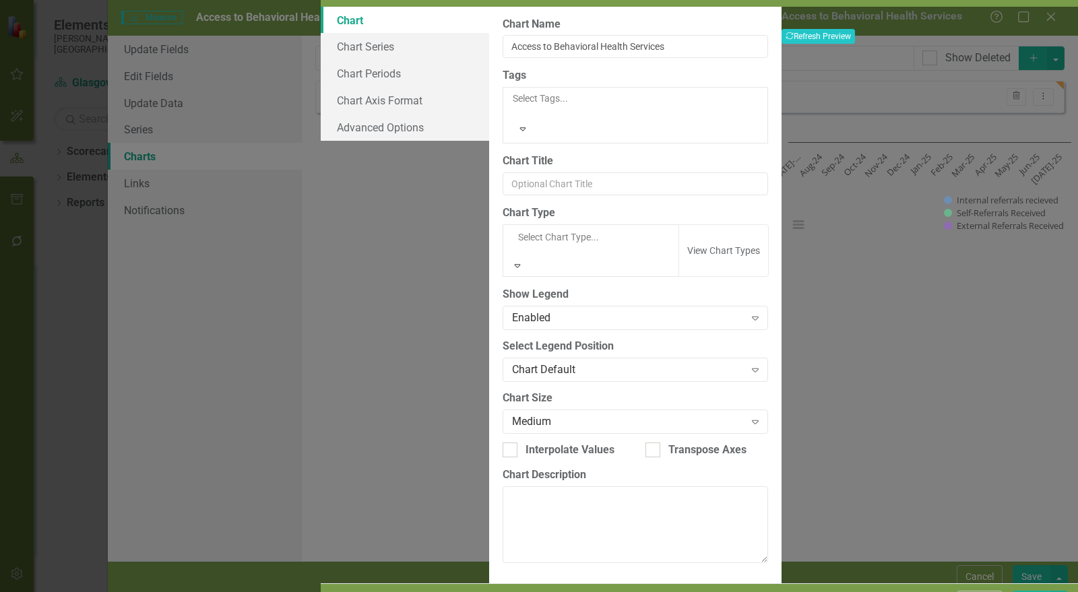
scroll to position [297, 0]
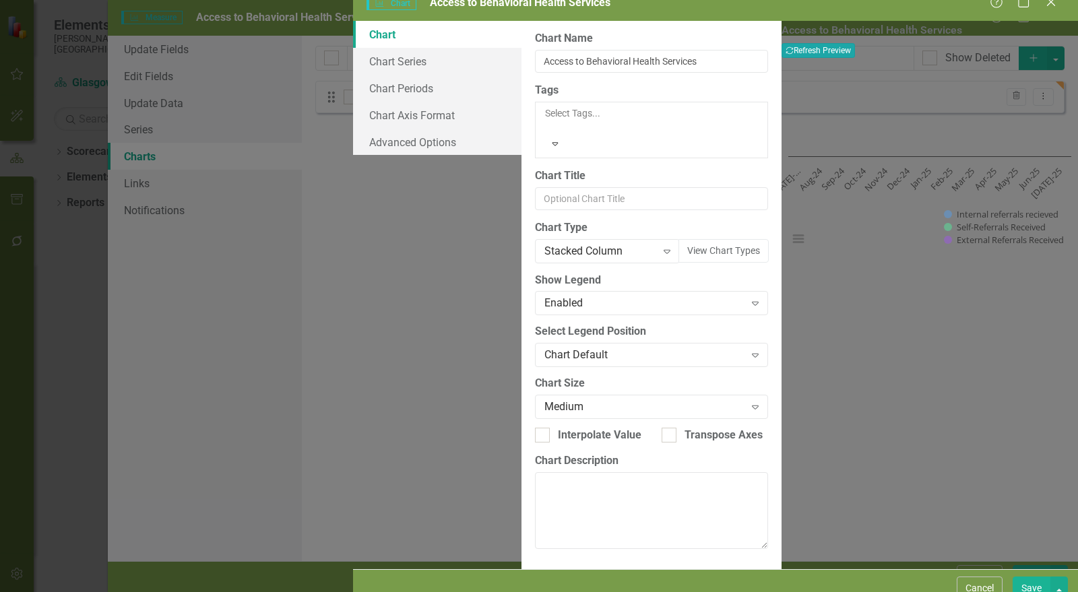
click at [855, 58] on button "Recalculate Refresh Preview" at bounding box center [818, 50] width 73 height 15
click at [353, 129] on link "Chart Axis Format" at bounding box center [437, 115] width 169 height 27
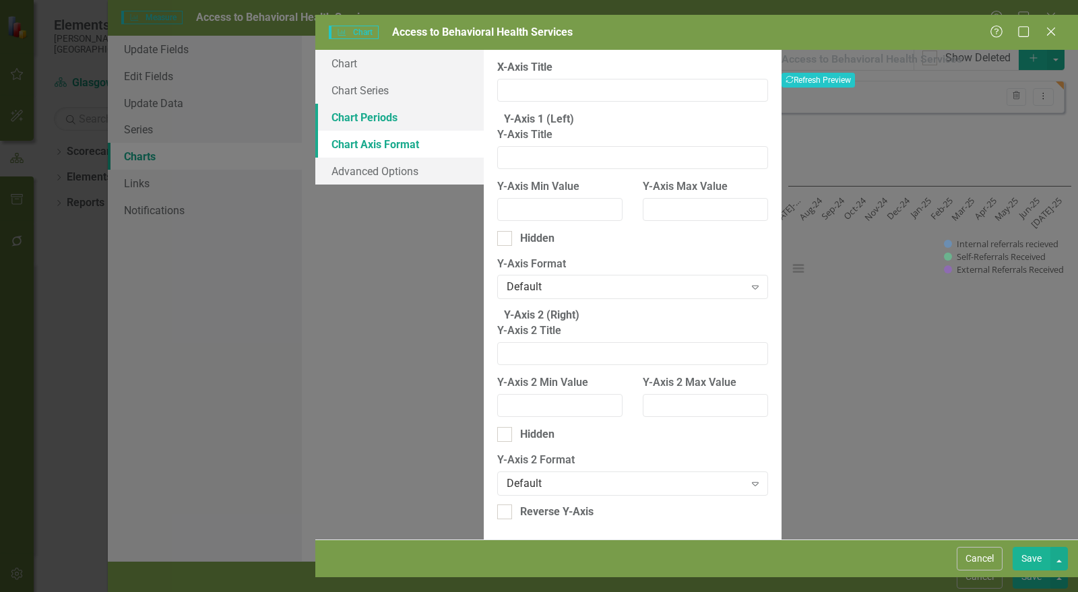
click at [315, 104] on link "Chart Periods" at bounding box center [399, 117] width 169 height 27
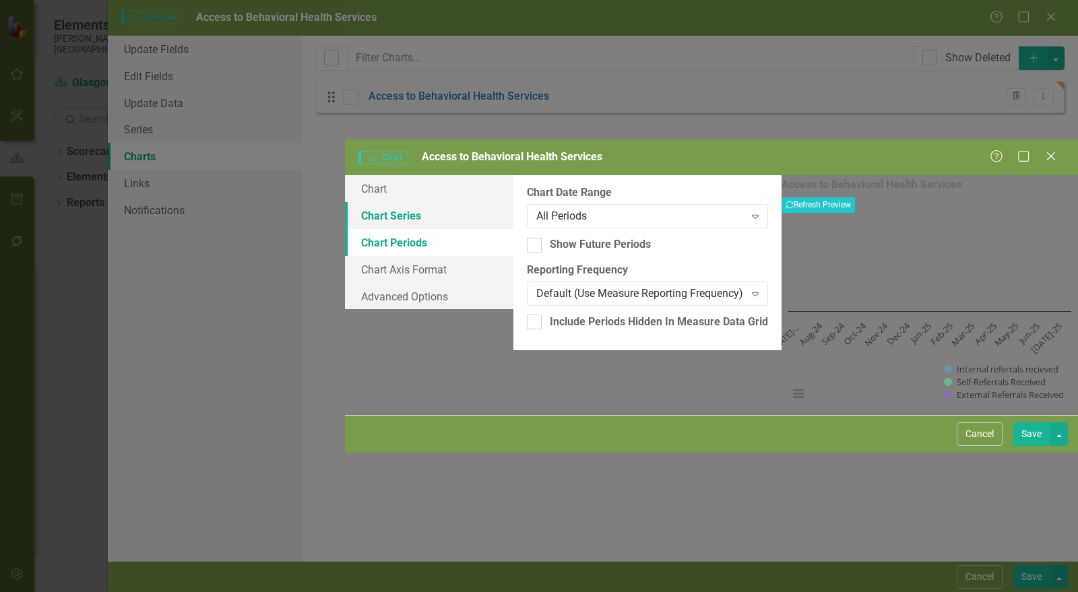
click at [345, 202] on link "Chart Series" at bounding box center [429, 215] width 169 height 27
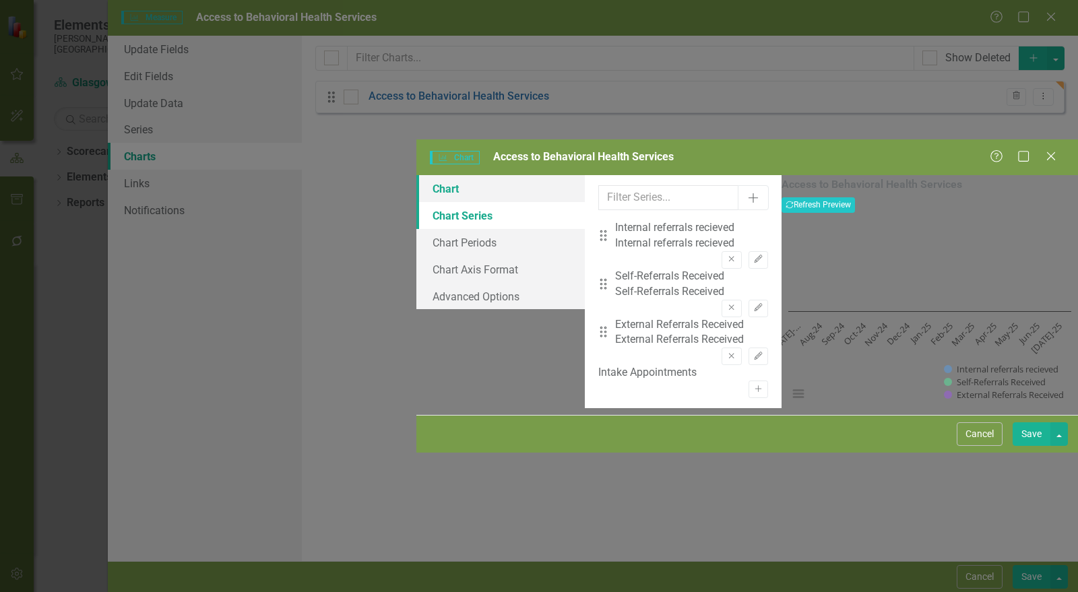
click at [417, 175] on link "Chart" at bounding box center [501, 188] width 169 height 27
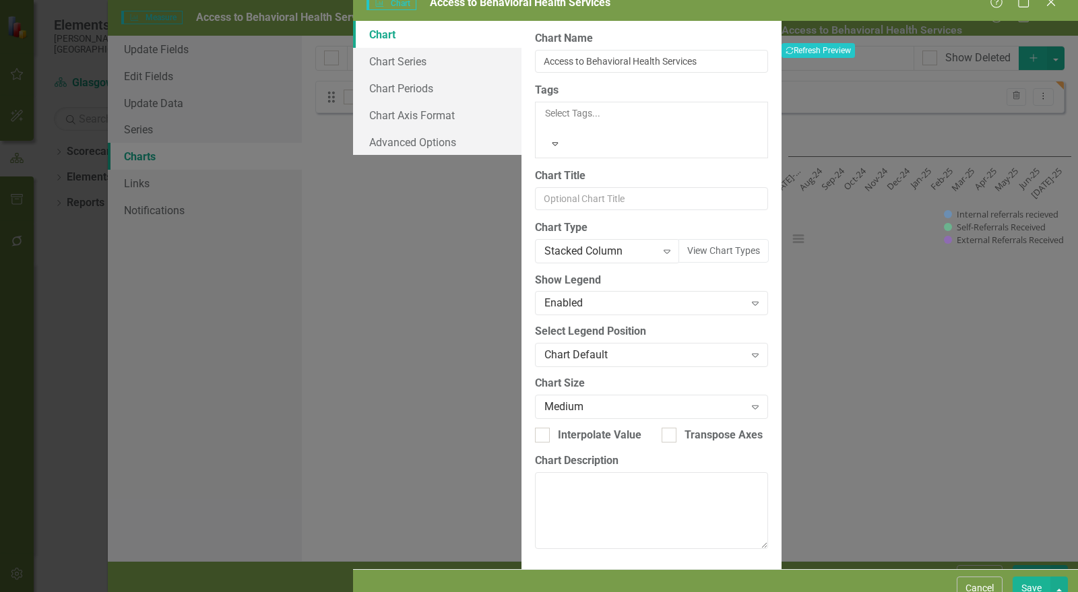
click at [1042, 580] on button "Save" at bounding box center [1032, 589] width 38 height 24
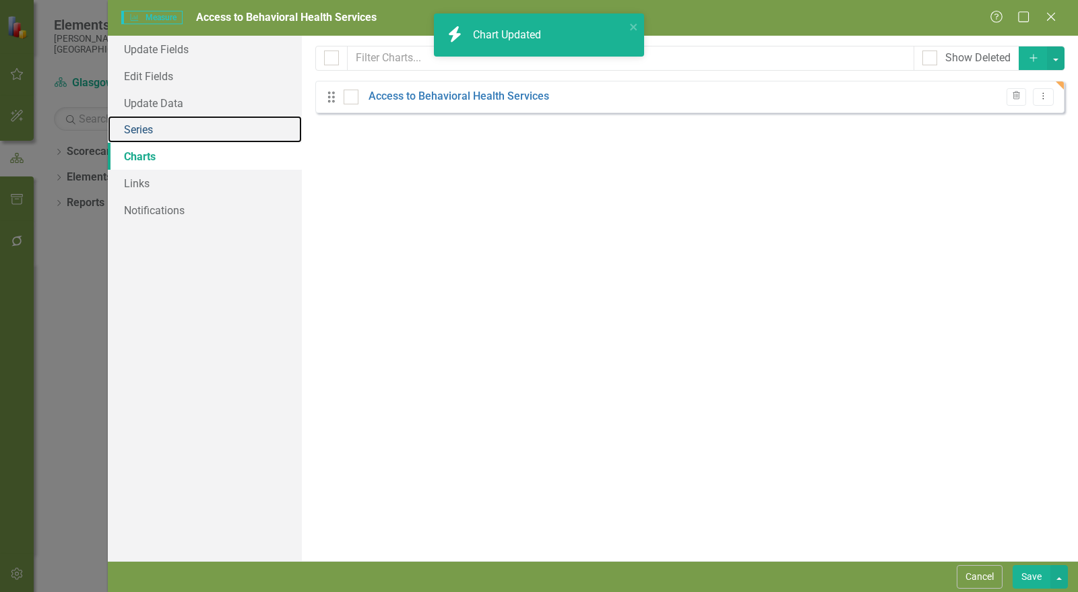
click at [146, 129] on link "Series" at bounding box center [205, 129] width 194 height 27
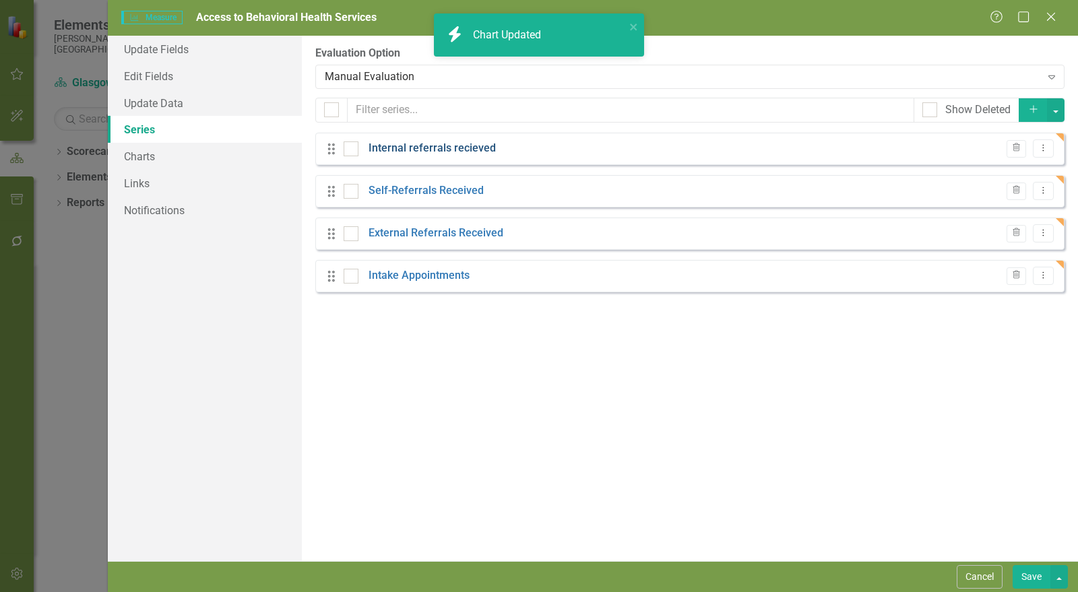
click at [475, 150] on link "Internal referrals recieved" at bounding box center [432, 149] width 127 height 16
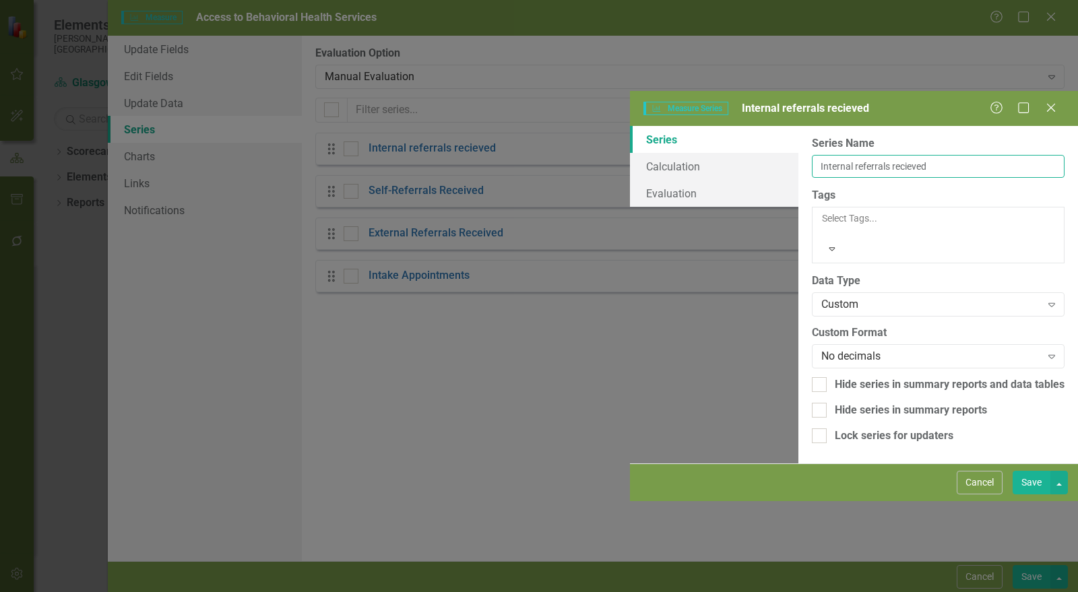
click at [812, 155] on input "Internal referrals recieved" at bounding box center [938, 166] width 253 height 23
type input "Internal referrals received"
click at [1032, 495] on button "Save" at bounding box center [1032, 483] width 38 height 24
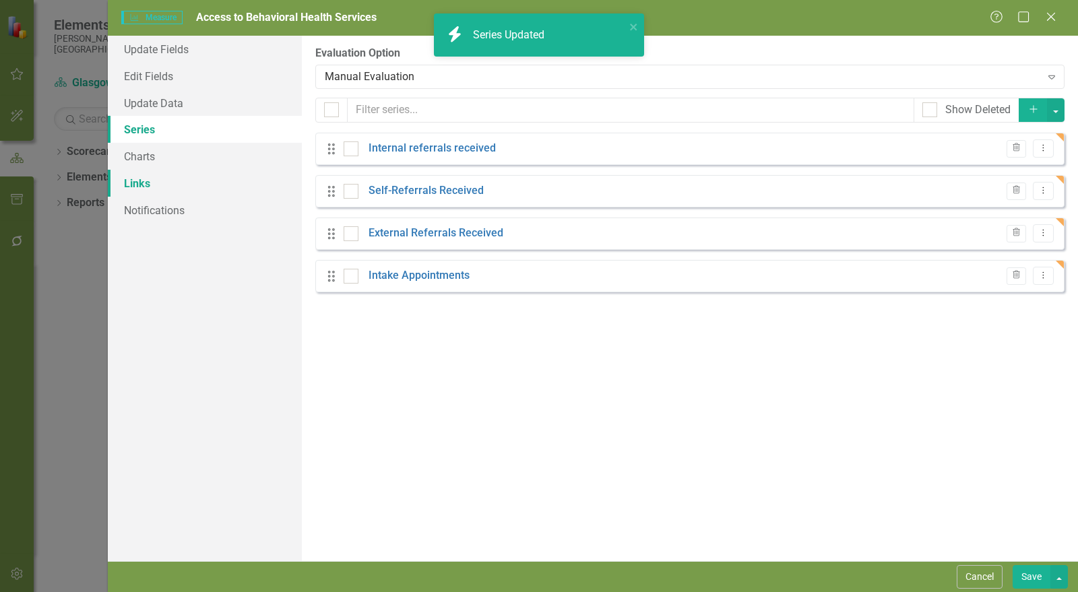
click at [145, 184] on link "Links" at bounding box center [205, 183] width 194 height 27
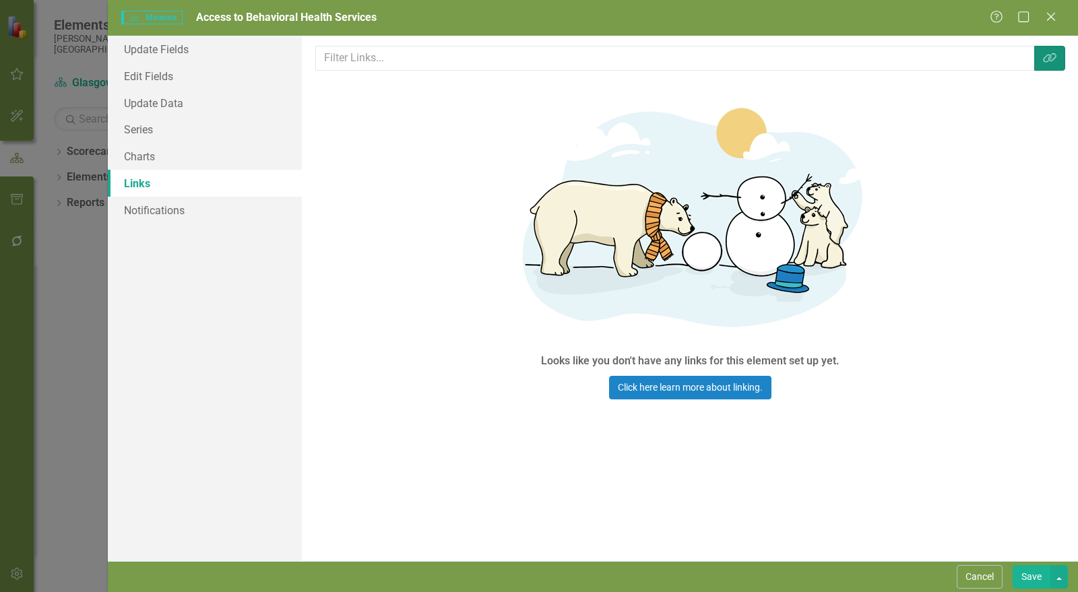
click at [1059, 55] on button "Link Tag" at bounding box center [1050, 58] width 31 height 25
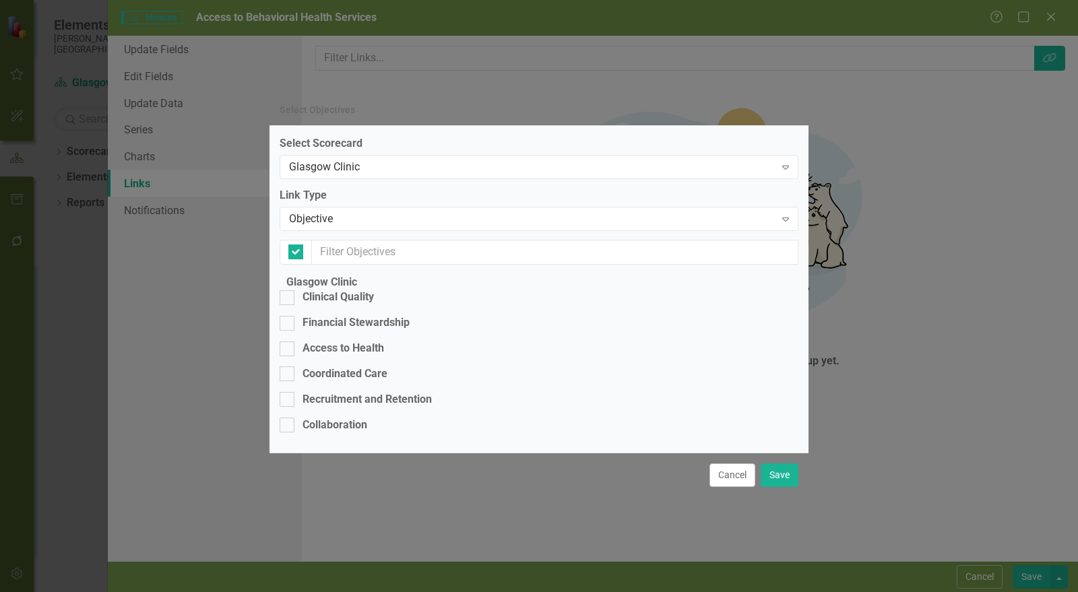
checkbox input "false"
click at [342, 341] on div "Access to Health" at bounding box center [344, 349] width 82 height 16
click at [288, 342] on input "Access to Health" at bounding box center [284, 346] width 9 height 9
checkbox input "true"
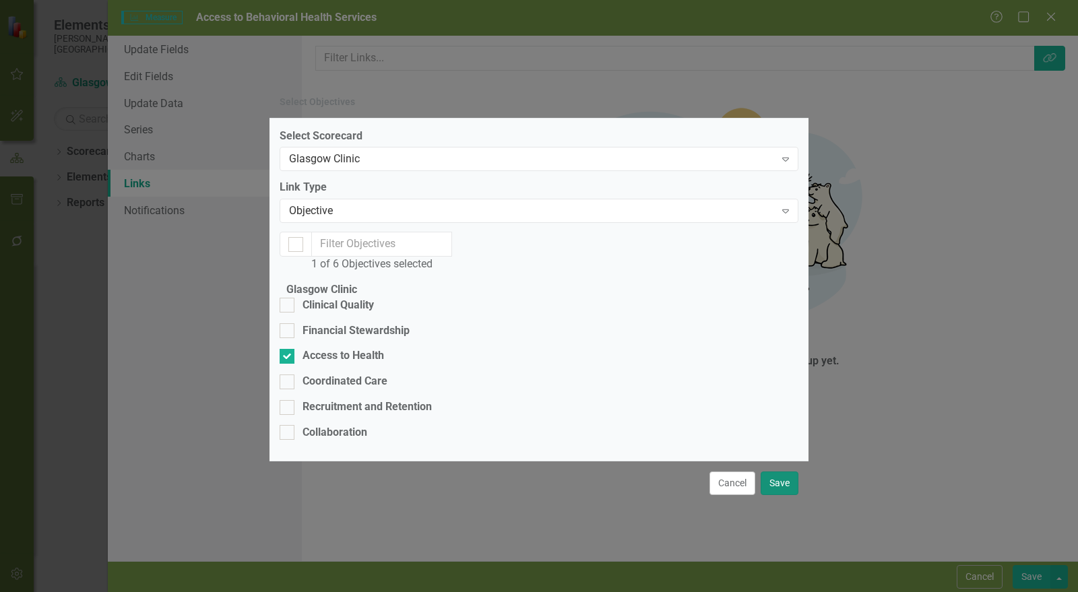
click at [783, 495] on button "Save" at bounding box center [780, 484] width 38 height 24
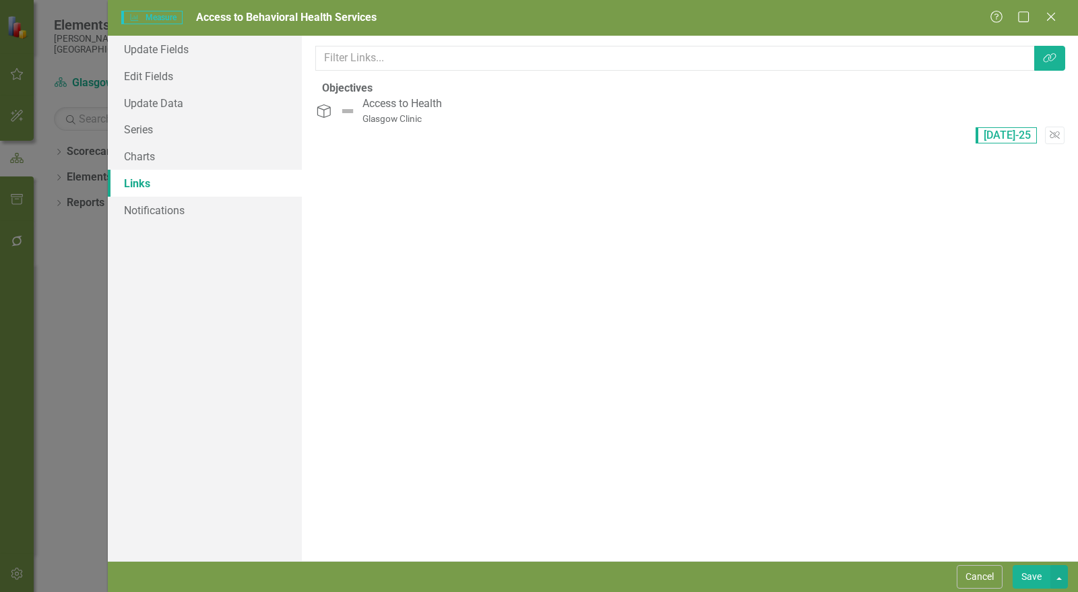
click at [1027, 578] on button "Save" at bounding box center [1032, 578] width 38 height 24
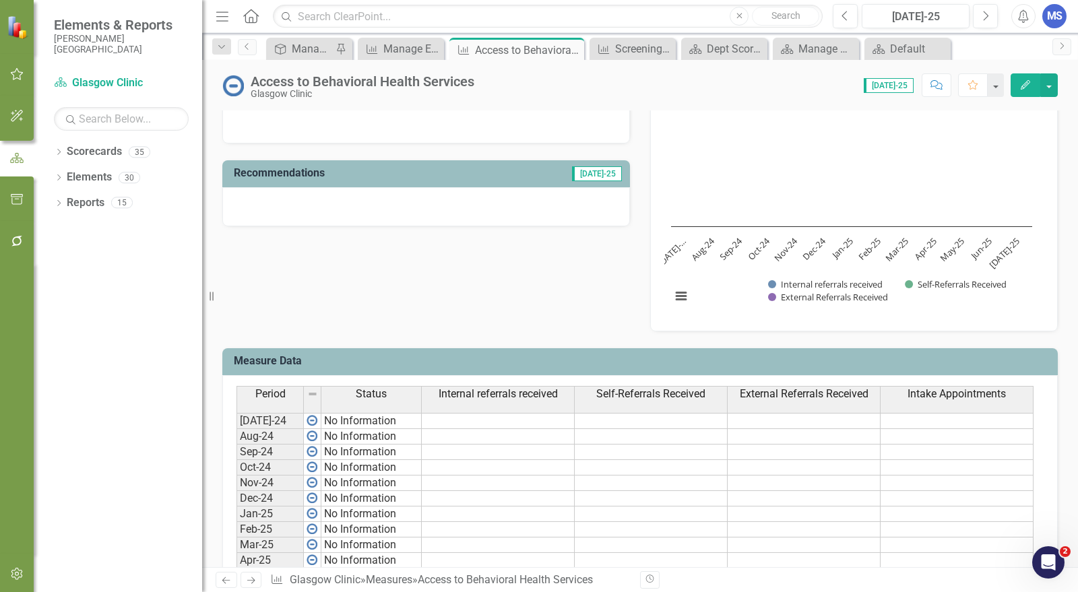
scroll to position [0, 0]
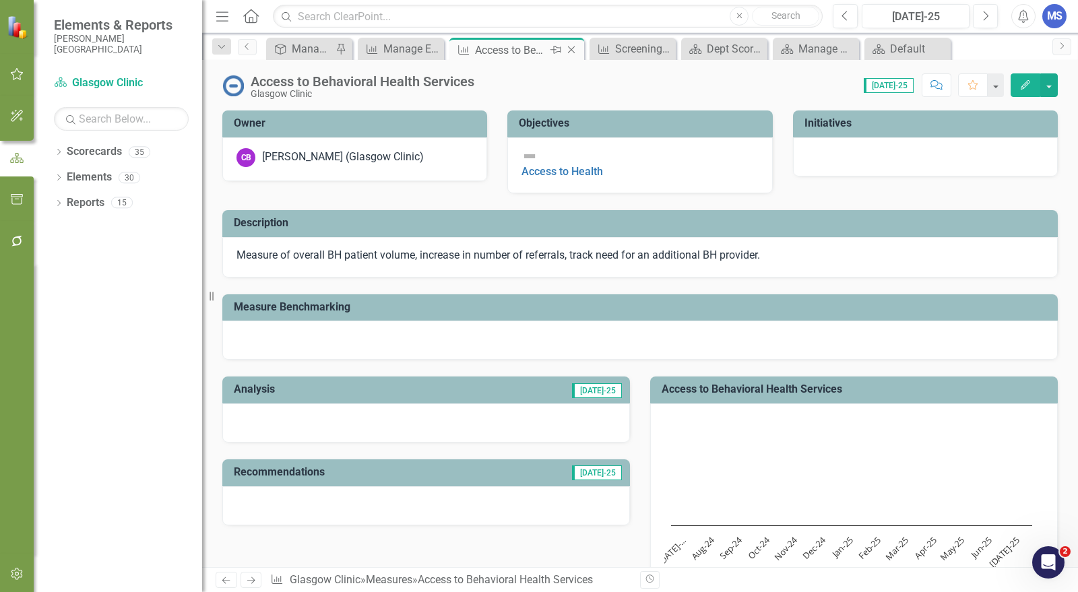
click at [570, 48] on icon at bounding box center [571, 50] width 7 height 7
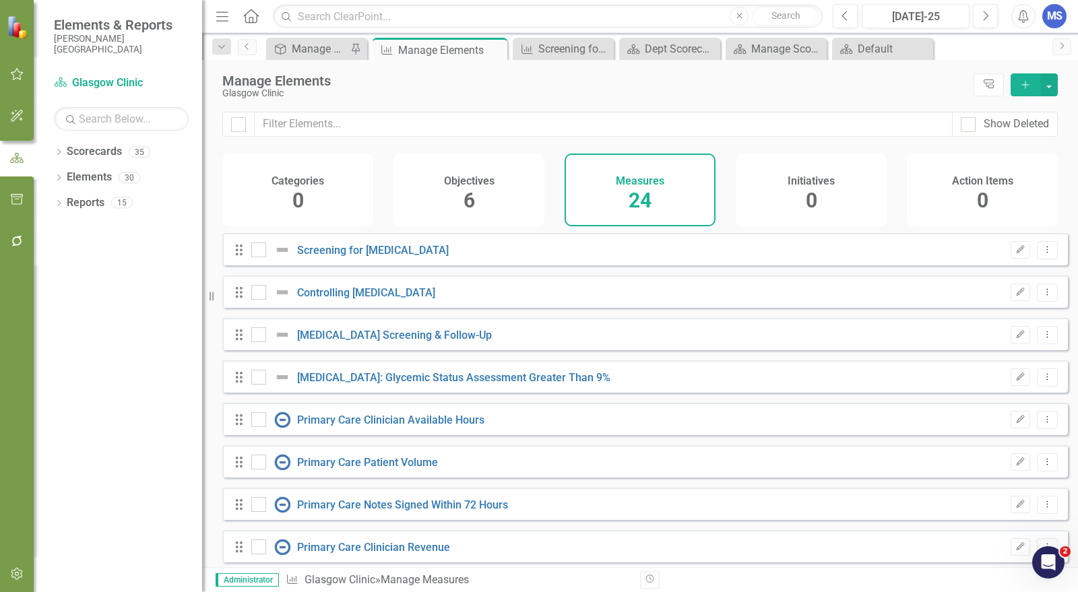
checkbox input "false"
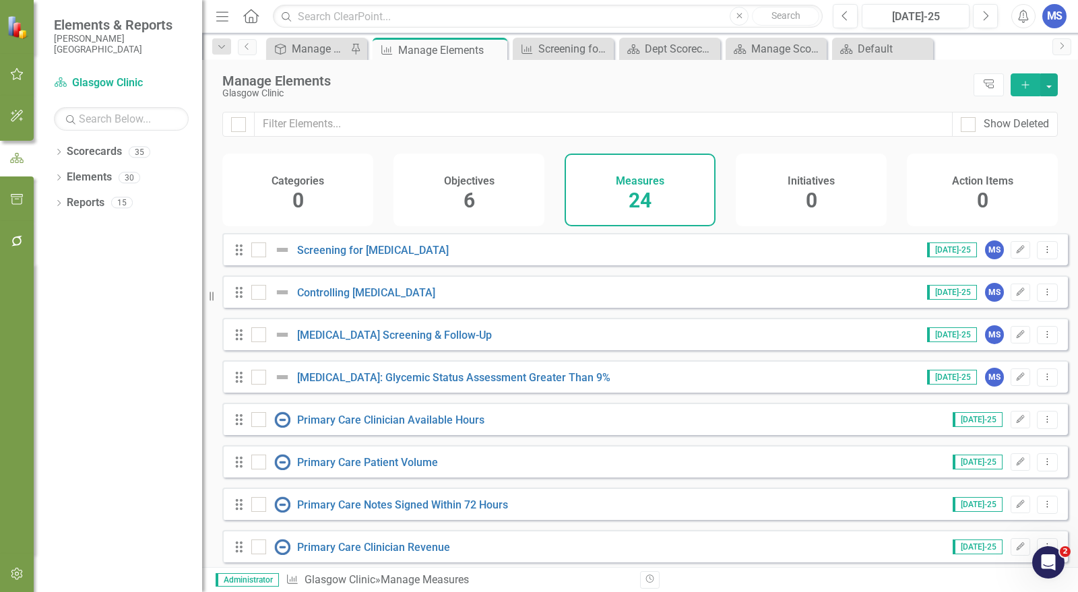
click at [865, 98] on div "Manage Elements Glasgow Clinic Tree Explorer Add" at bounding box center [640, 86] width 876 height 52
click at [1032, 83] on icon "Add" at bounding box center [1026, 84] width 12 height 9
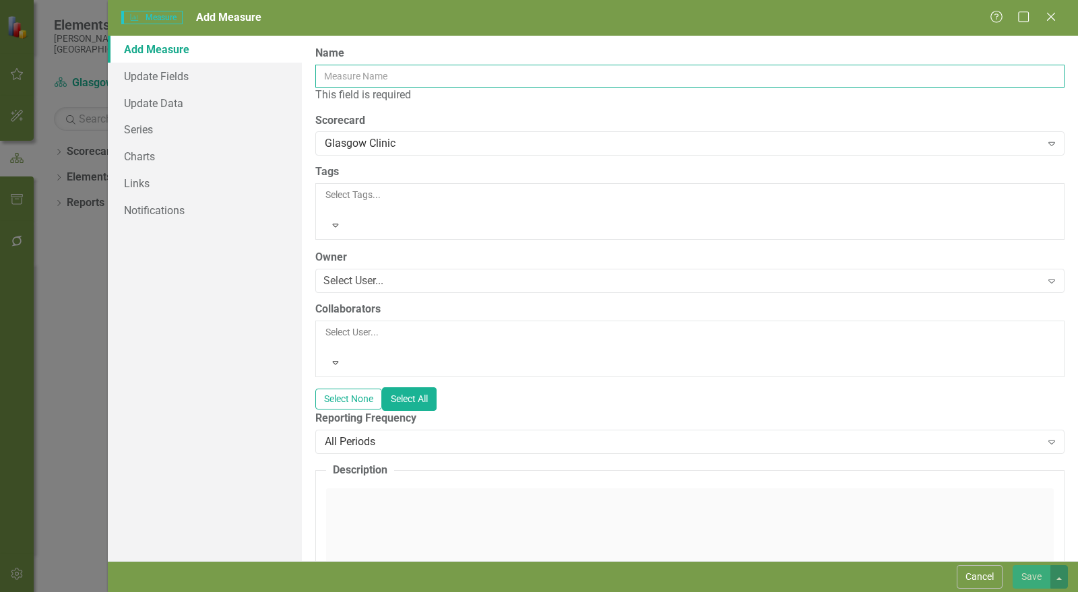
click at [375, 75] on input "Name" at bounding box center [690, 76] width 750 height 23
paste input "Behavioral Health Patient Satisfaction"
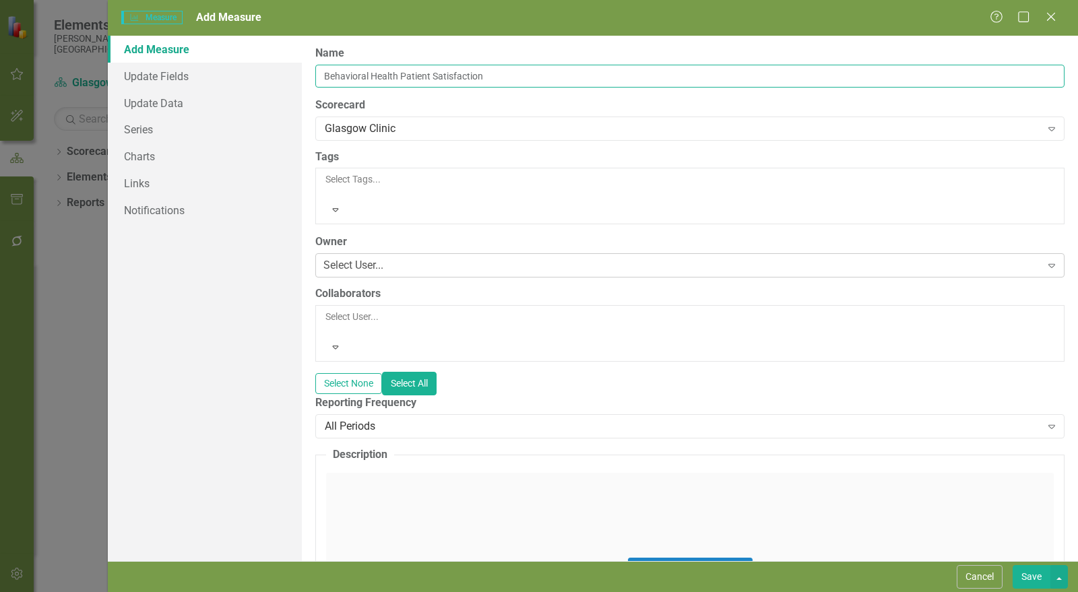
type input "Behavioral Health Patient Satisfaction"
click at [384, 258] on div "Select User..." at bounding box center [354, 266] width 60 height 16
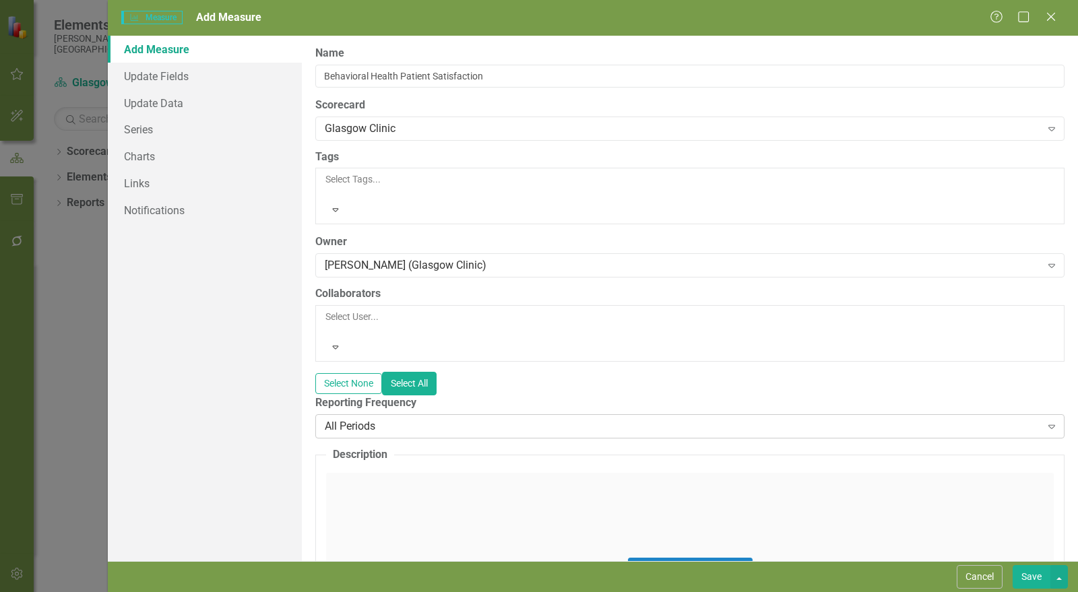
click at [396, 419] on div "All Periods" at bounding box center [683, 427] width 717 height 16
click at [661, 558] on button "Click to activate HTML editor" at bounding box center [690, 569] width 125 height 22
drag, startPoint x: 824, startPoint y: 542, endPoint x: 812, endPoint y: 541, distance: 12.2
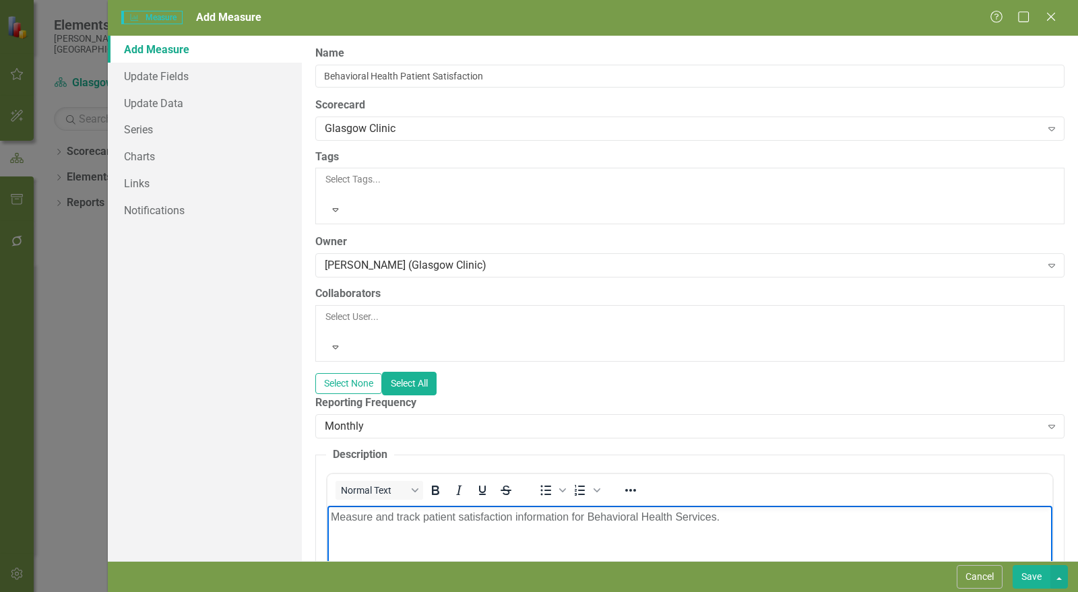
drag, startPoint x: 813, startPoint y: 44, endPoint x: 739, endPoint y: 58, distance: 75.5
click at [813, 44] on div "ClearPoint Can Do More! How ClearPoint Can Help Close Enterprise plans can auto…" at bounding box center [690, 299] width 776 height 526
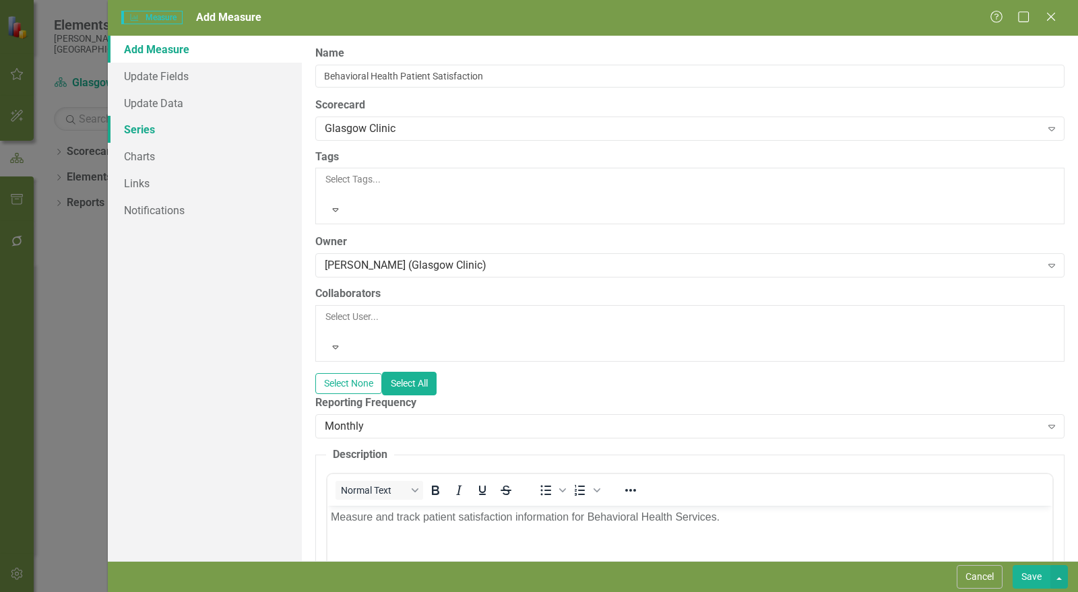
click at [172, 119] on link "Series" at bounding box center [205, 129] width 194 height 27
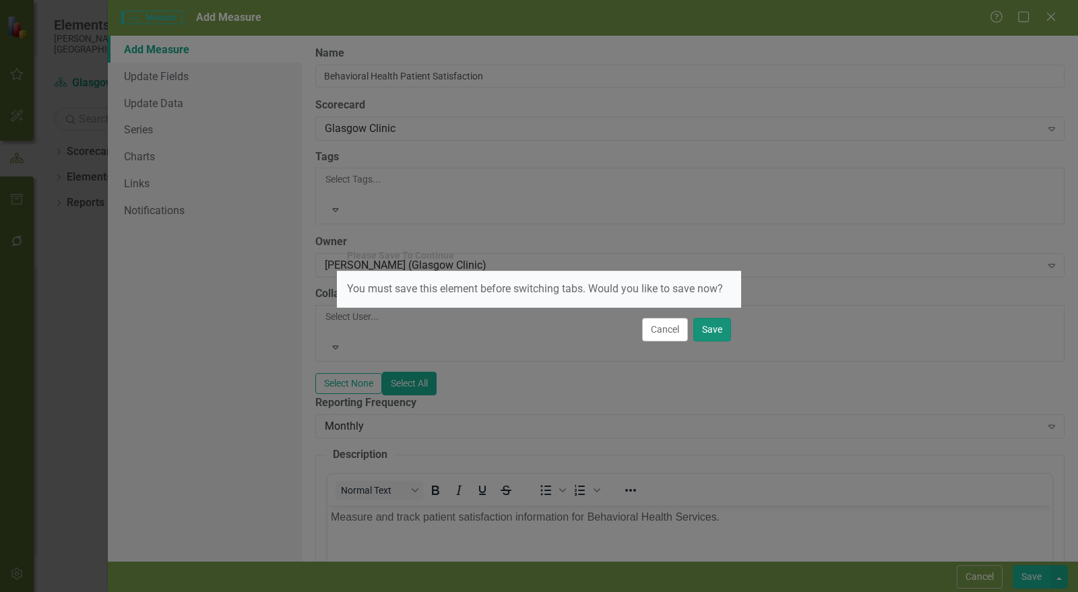
click at [704, 331] on button "Save" at bounding box center [713, 330] width 38 height 24
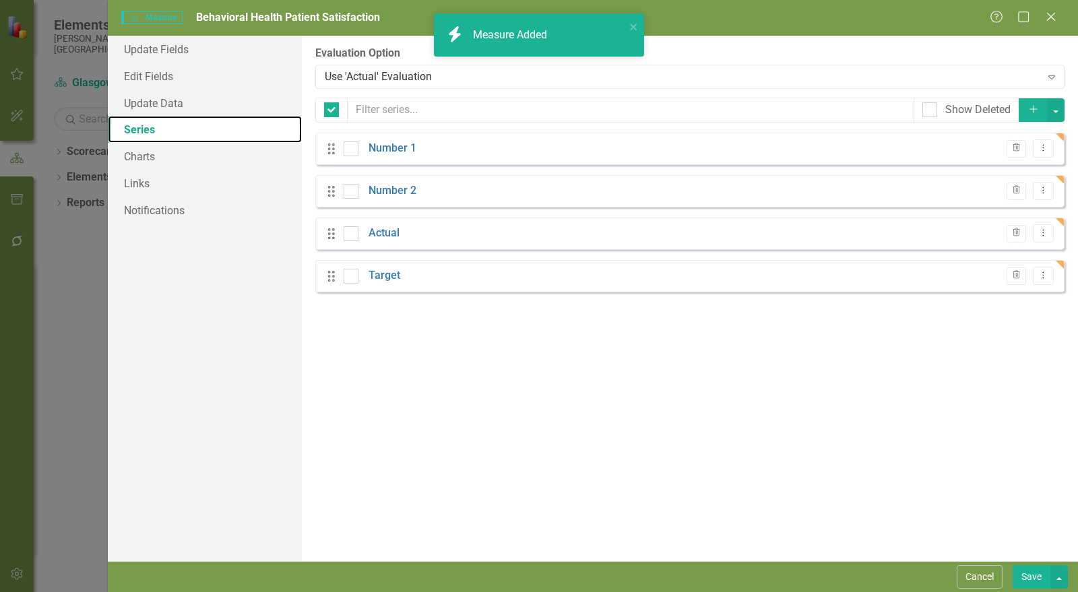
checkbox input "false"
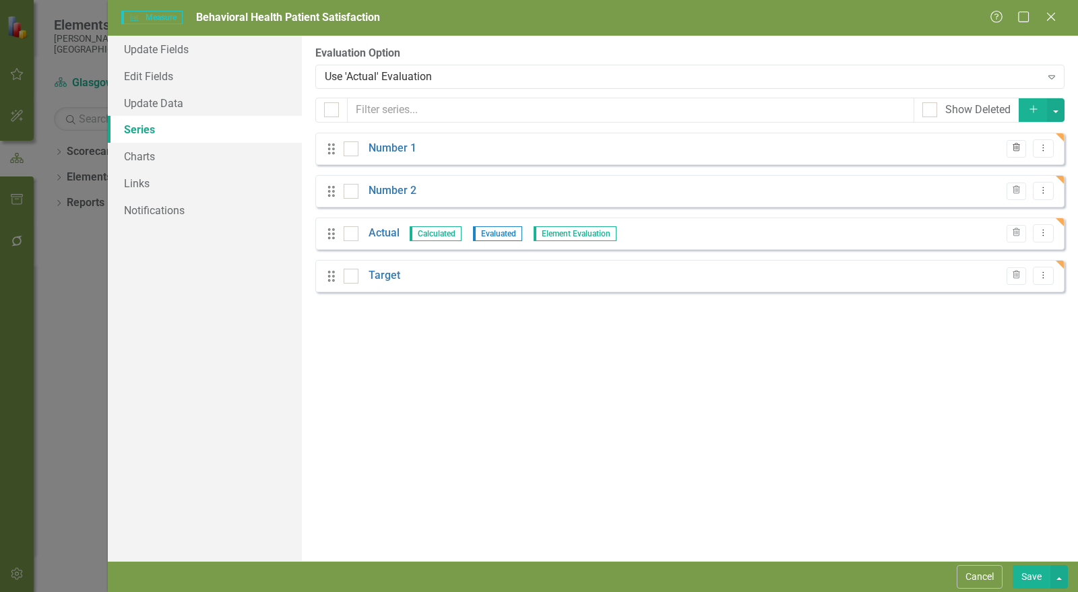
click at [1018, 147] on icon "Trash" at bounding box center [1017, 148] width 10 height 8
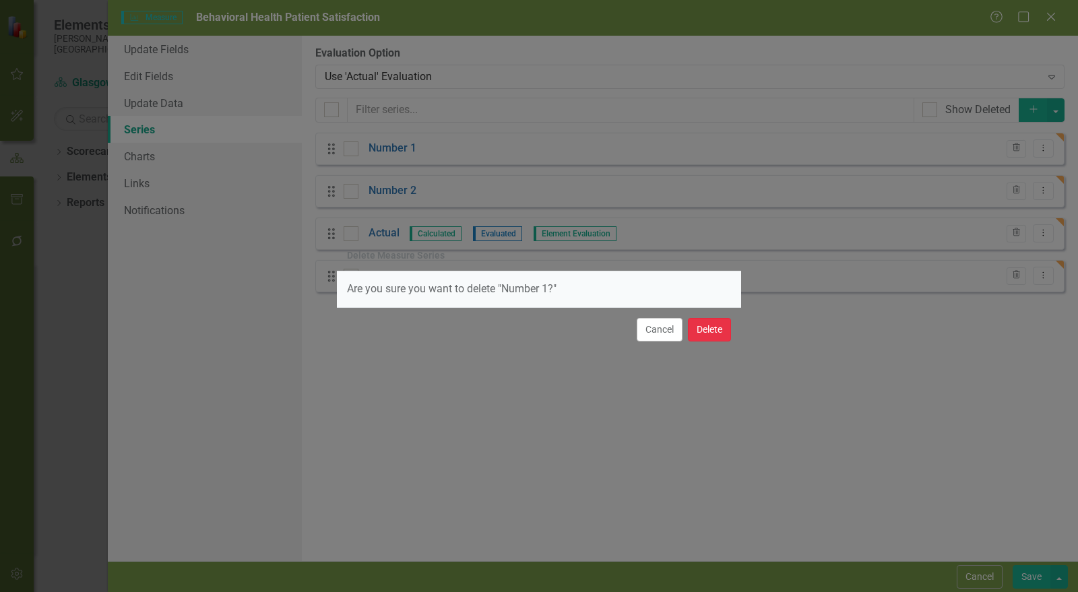
click at [706, 326] on button "Delete" at bounding box center [709, 330] width 43 height 24
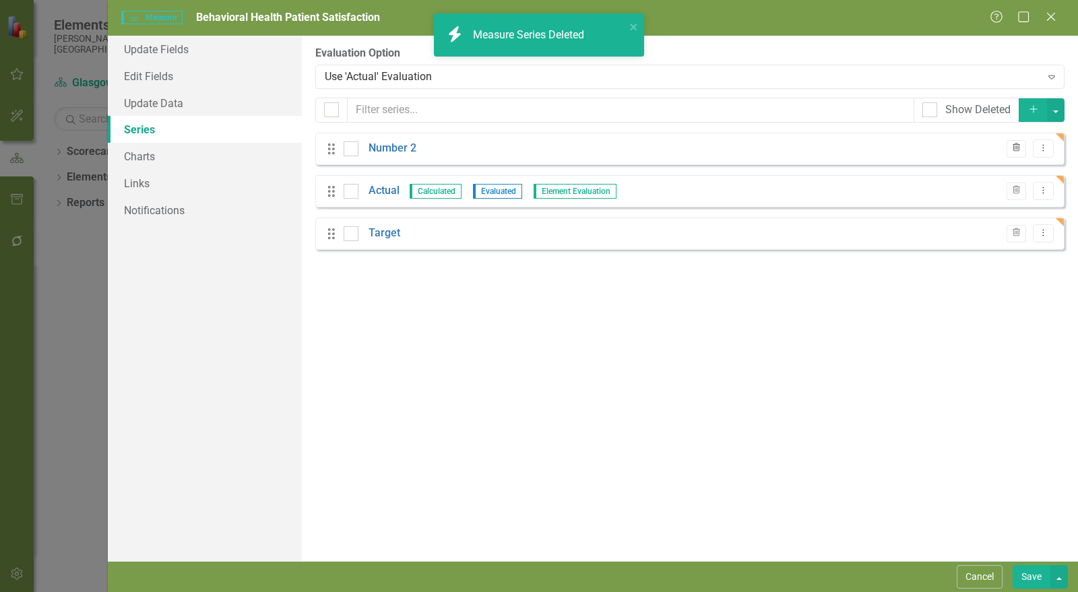
click at [1022, 148] on icon "Trash" at bounding box center [1017, 148] width 10 height 8
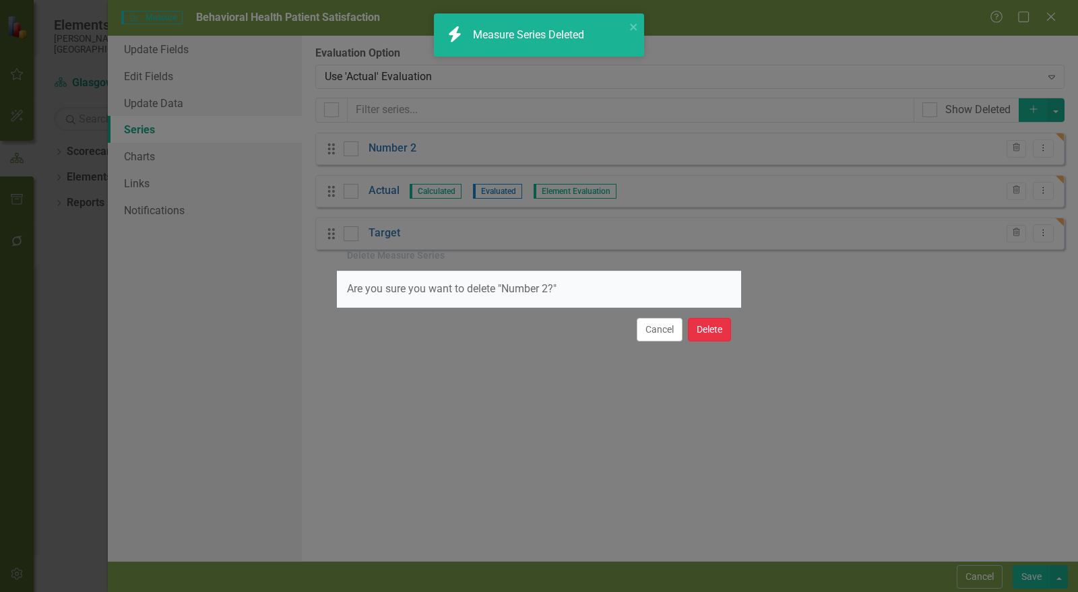
click at [713, 334] on button "Delete" at bounding box center [709, 330] width 43 height 24
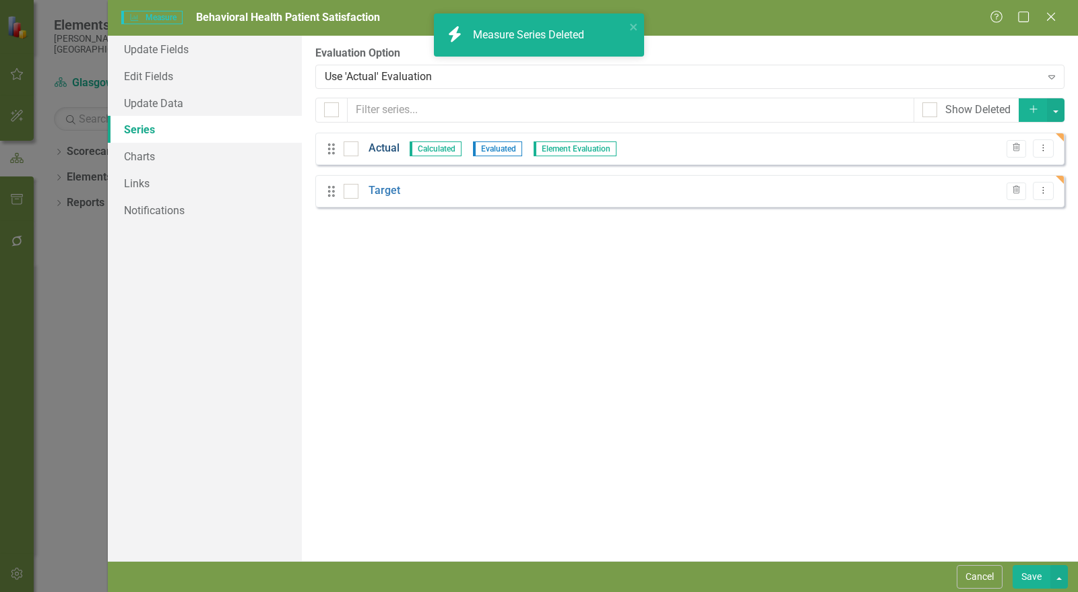
click at [391, 150] on link "Actual" at bounding box center [384, 149] width 31 height 16
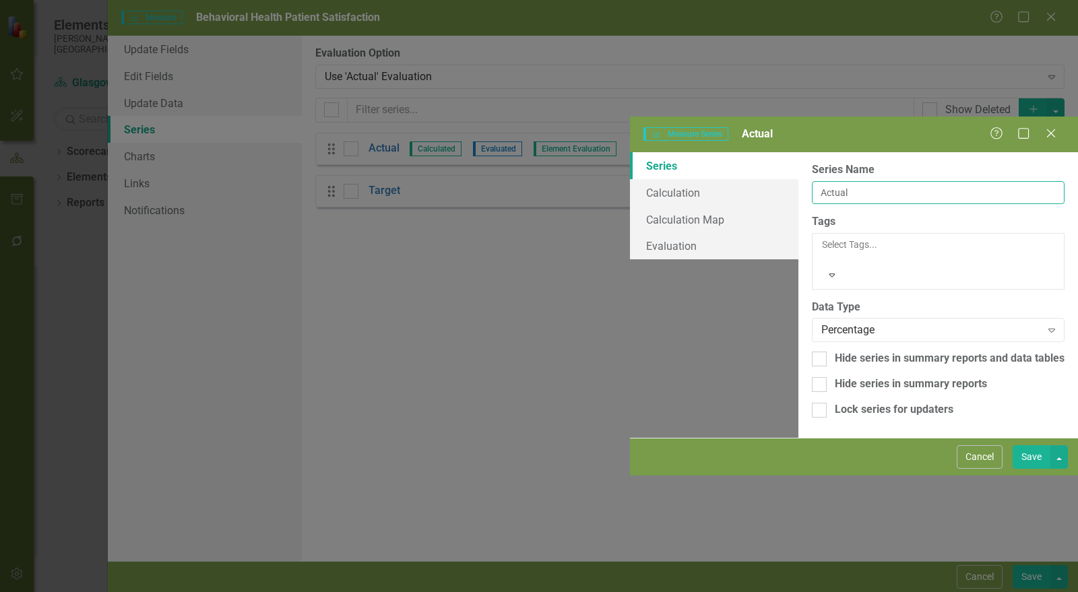
click at [812, 181] on input "Actual" at bounding box center [938, 192] width 253 height 23
click at [880, 300] on div "From this page, you can edit the name, type, and visibility options of your ser…" at bounding box center [939, 295] width 280 height 286
click at [812, 181] on input "Patients satisfied or very satisfied" at bounding box center [938, 192] width 253 height 23
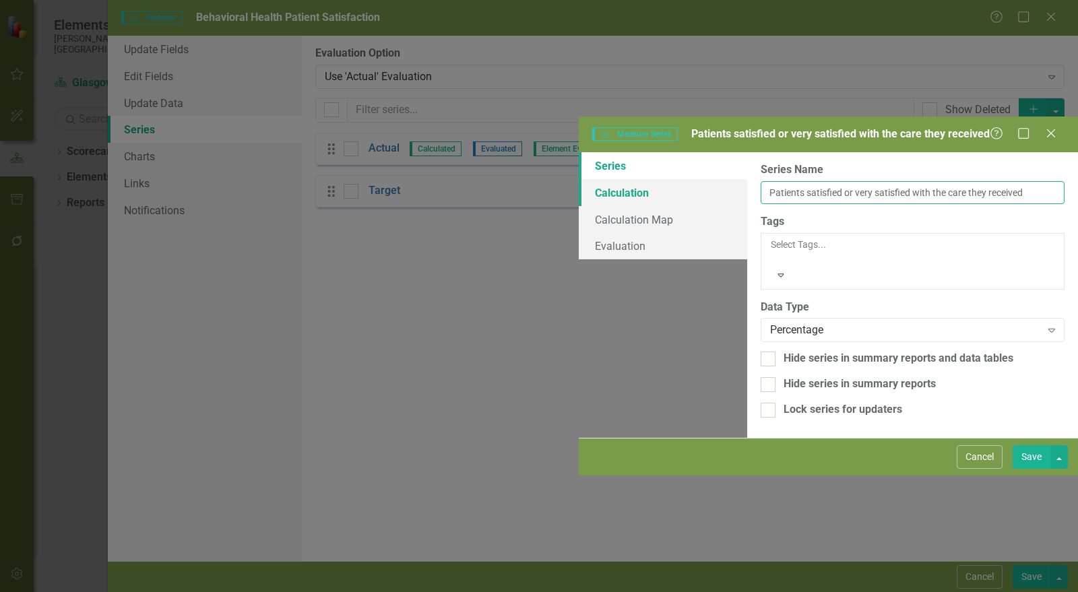
type input "Patients satisfied or very satisfied with the care they received"
click at [579, 179] on link "Calculation" at bounding box center [663, 192] width 169 height 27
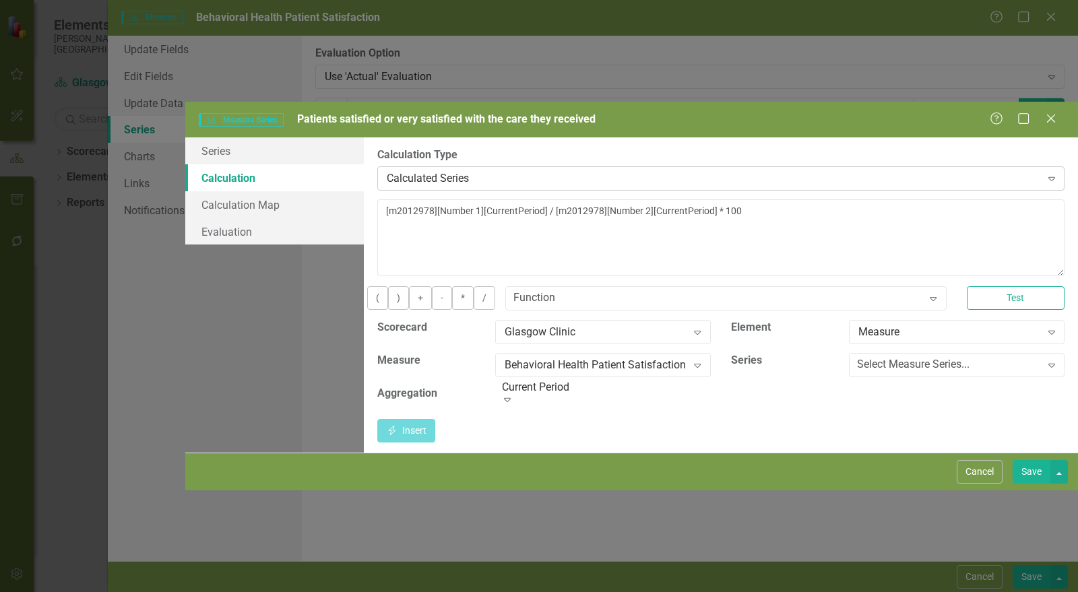
click at [501, 171] on div "Calculated Series" at bounding box center [714, 179] width 654 height 16
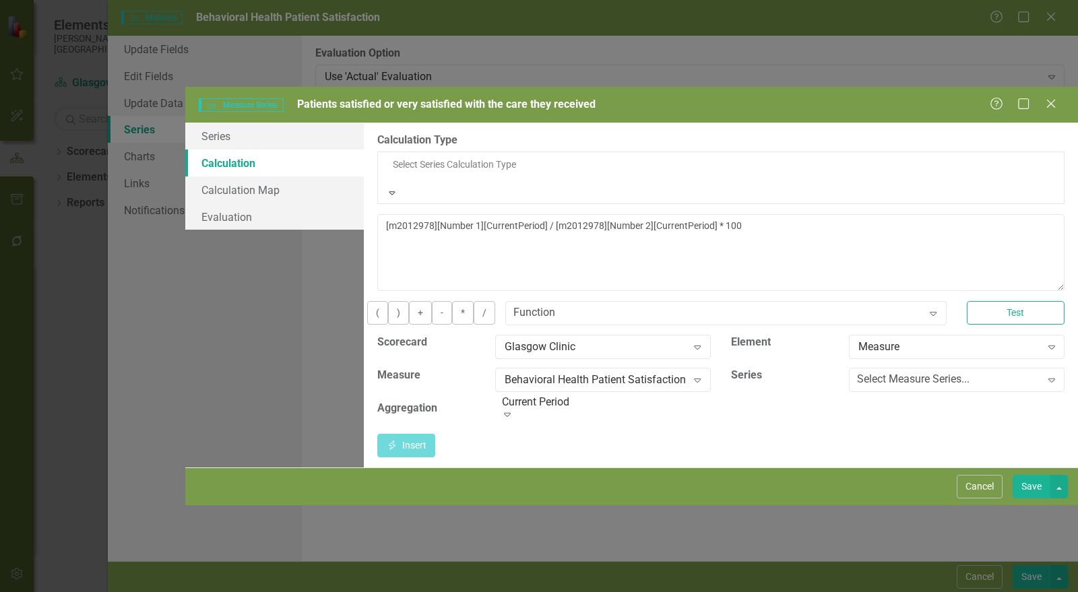
click at [494, 592] on div "Default (No Calculation)" at bounding box center [539, 600] width 1078 height 16
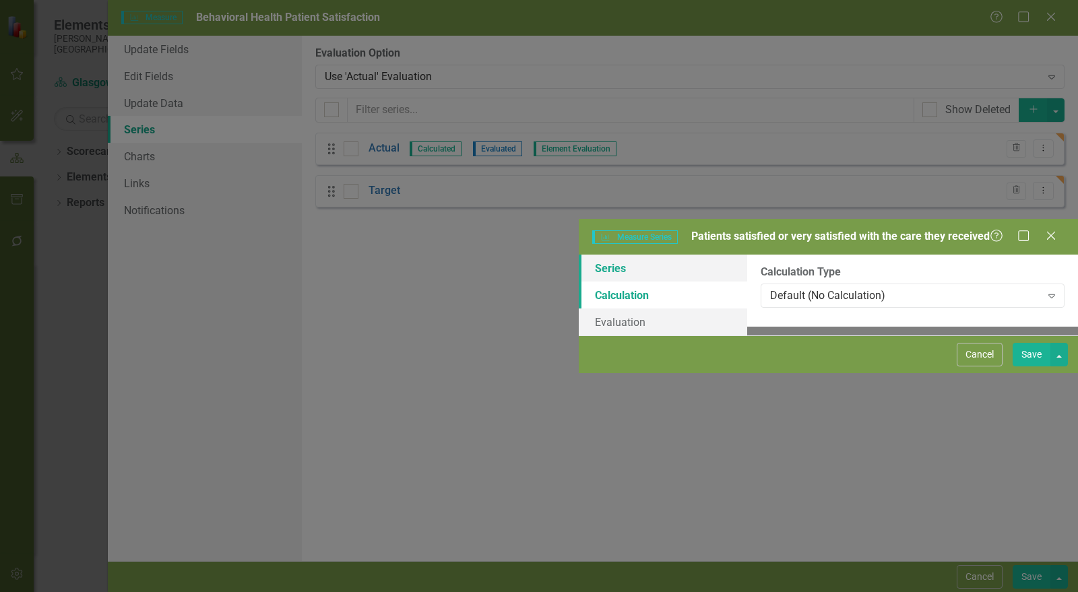
click at [579, 255] on link "Series" at bounding box center [663, 268] width 169 height 27
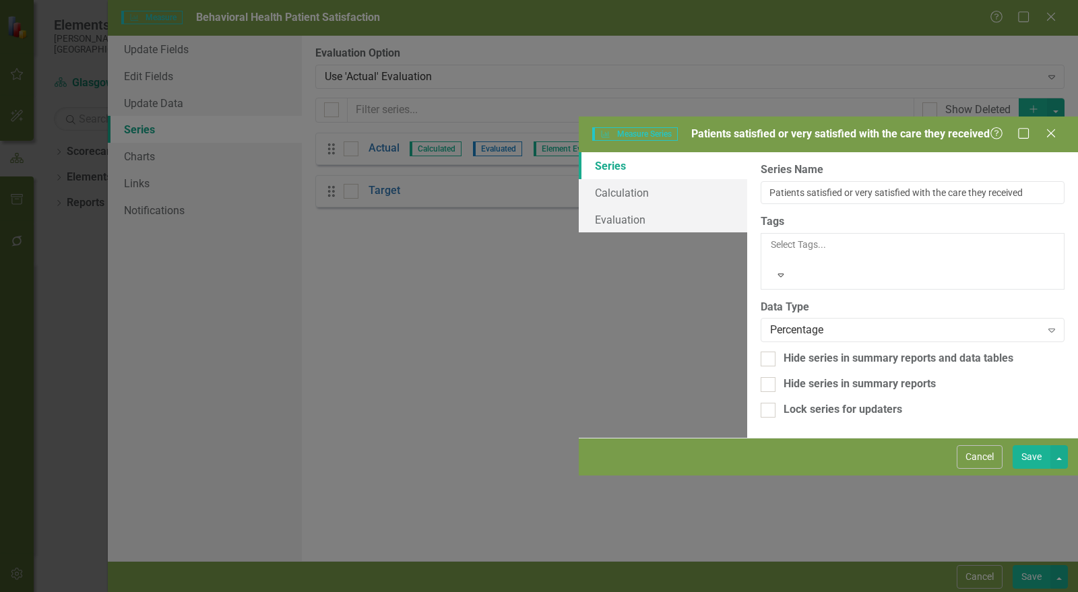
drag, startPoint x: 1029, startPoint y: 575, endPoint x: 831, endPoint y: 479, distance: 219.8
click at [1029, 469] on button "Save" at bounding box center [1032, 458] width 38 height 24
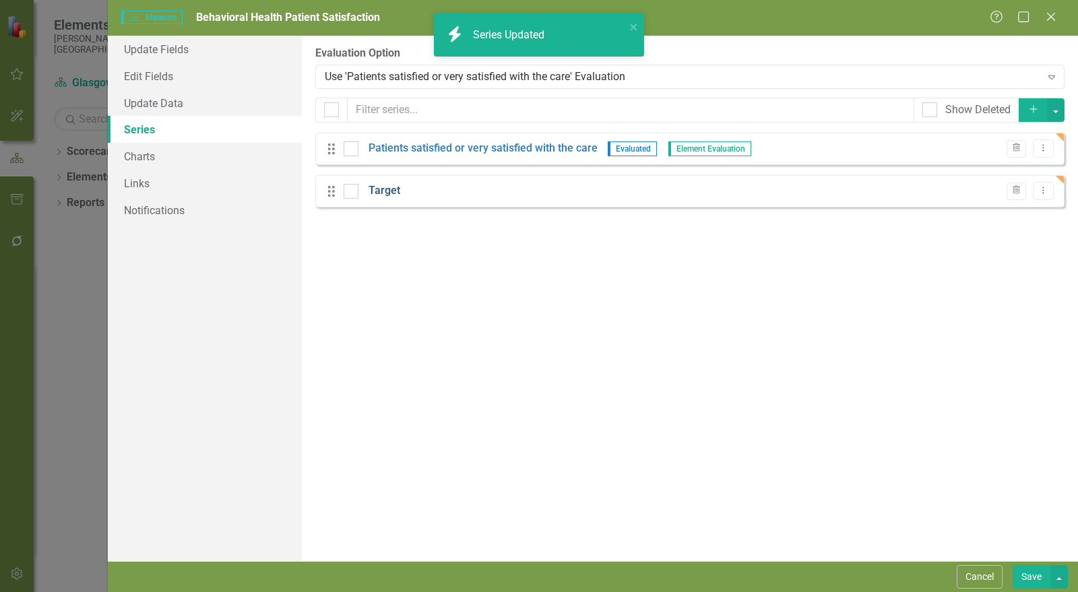
click at [386, 189] on link "Target" at bounding box center [385, 191] width 32 height 16
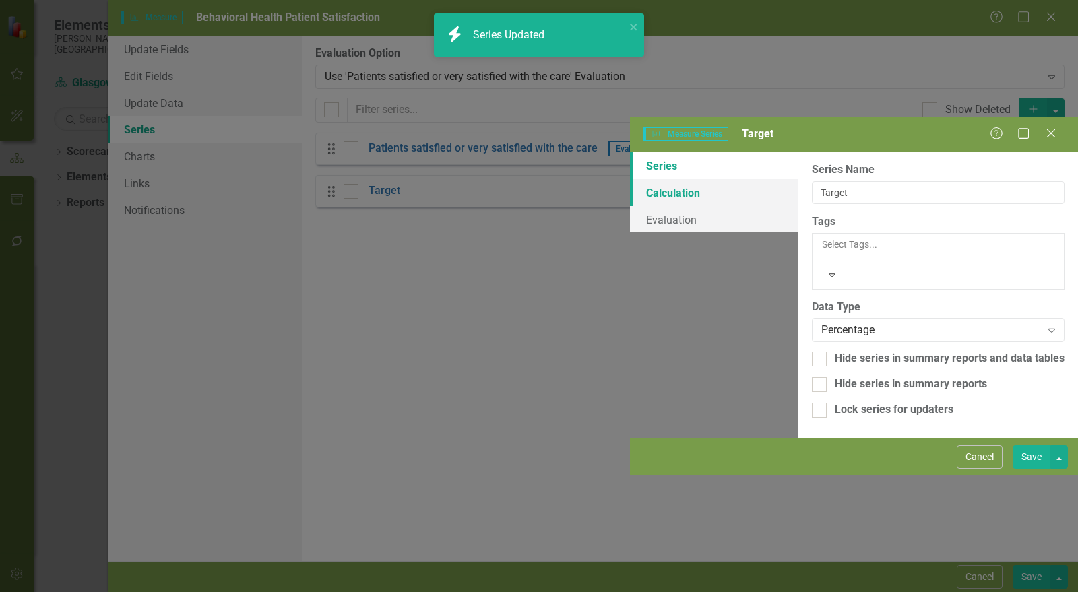
click at [630, 179] on link "Calculation" at bounding box center [714, 192] width 169 height 27
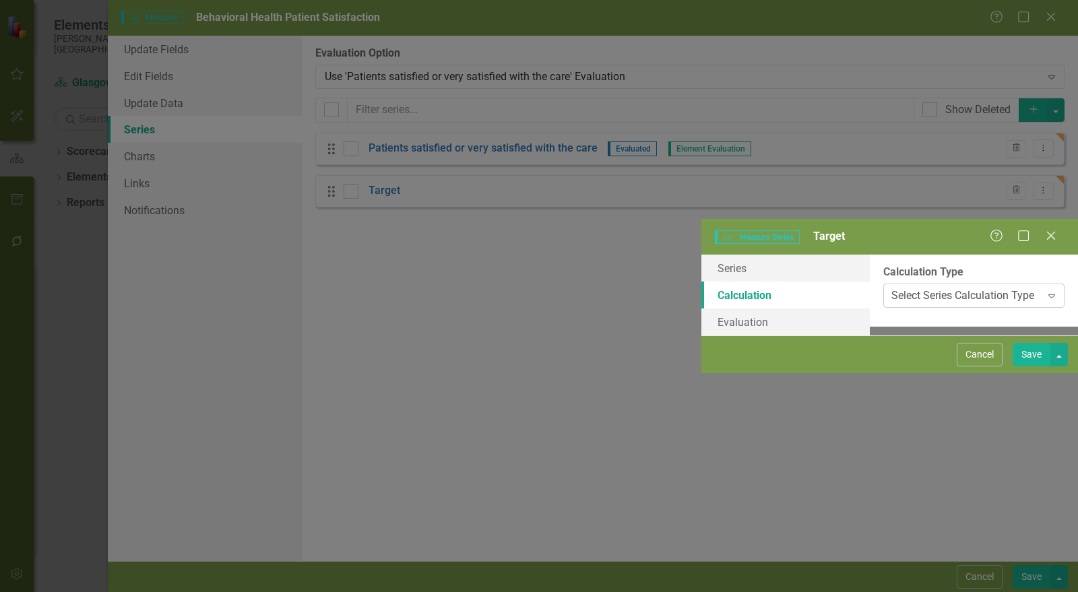
click at [892, 288] on div "Select Series Calculation Type" at bounding box center [963, 296] width 143 height 16
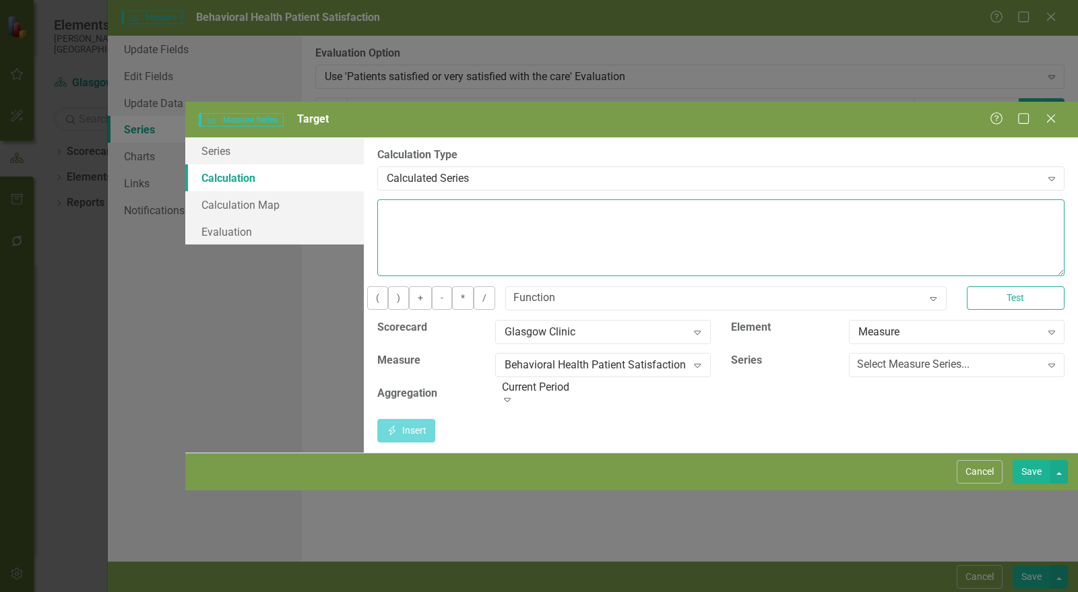
click at [443, 200] on textarea at bounding box center [721, 238] width 688 height 77
type textarea "85"
click at [1029, 484] on button "Save" at bounding box center [1032, 472] width 38 height 24
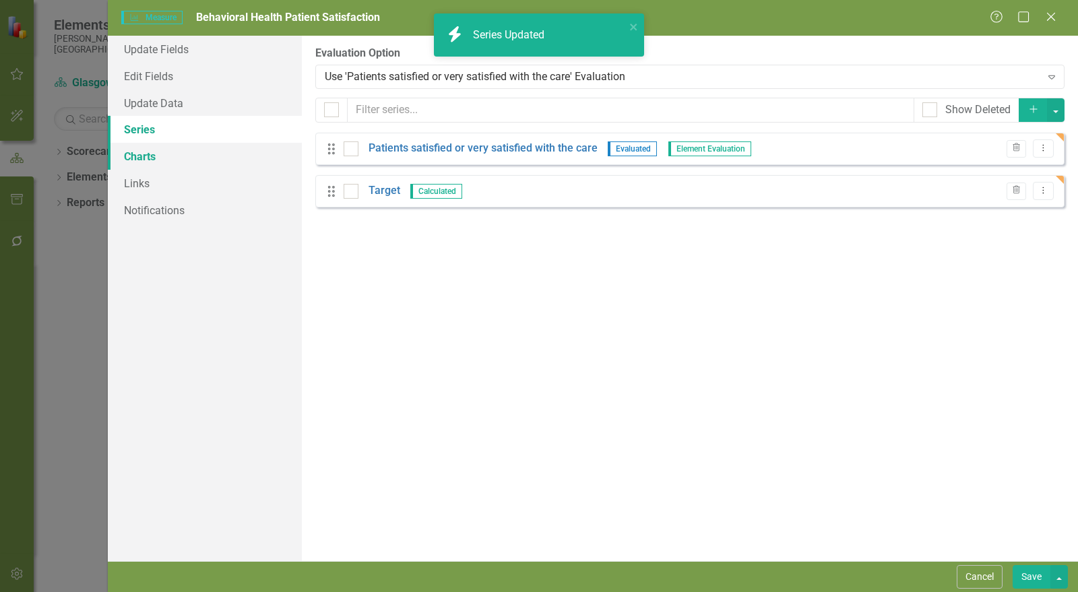
click at [154, 159] on link "Charts" at bounding box center [205, 156] width 194 height 27
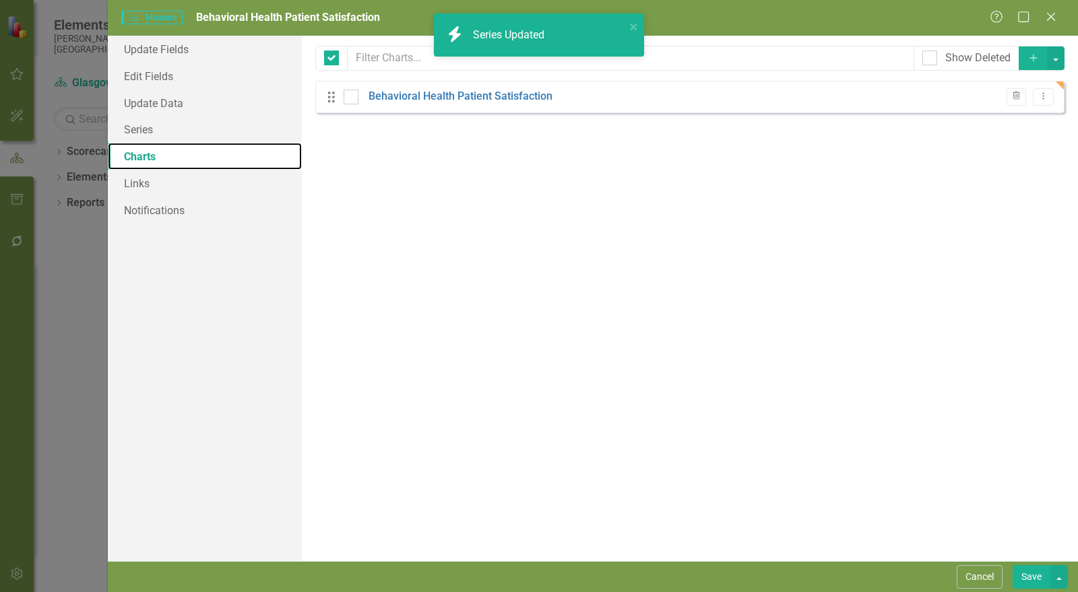
checkbox input "false"
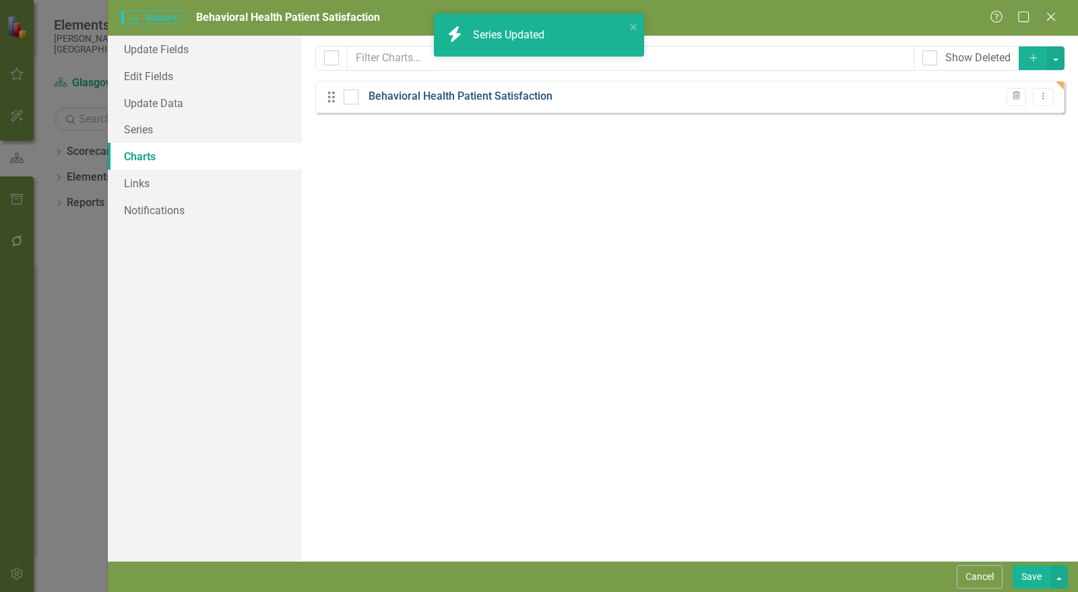
click at [528, 98] on link "Behavioral Health Patient Satisfaction" at bounding box center [461, 97] width 184 height 16
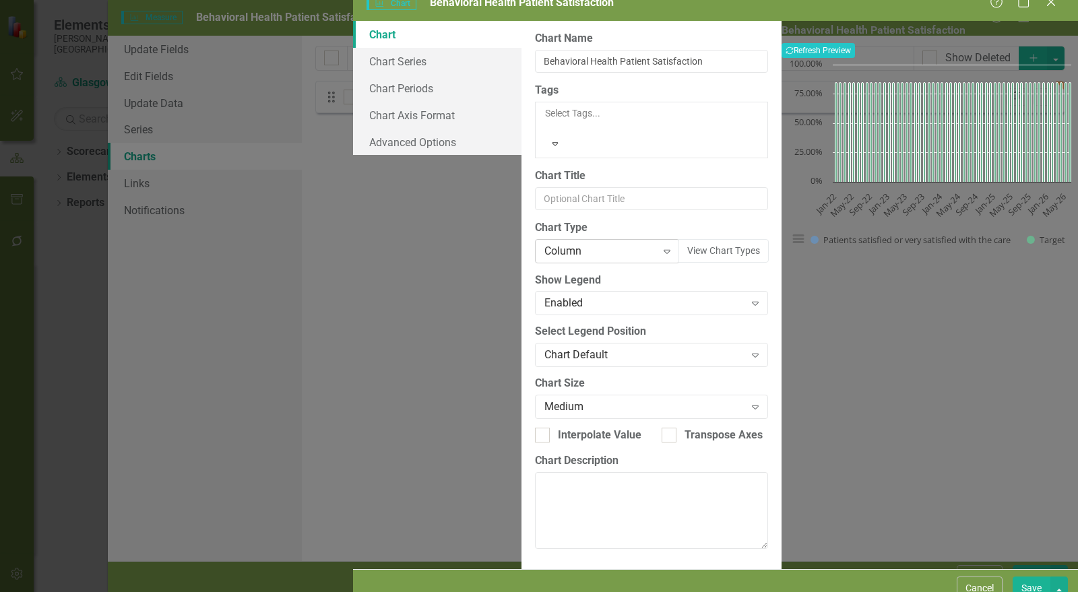
click at [545, 243] on div "Column" at bounding box center [601, 251] width 112 height 16
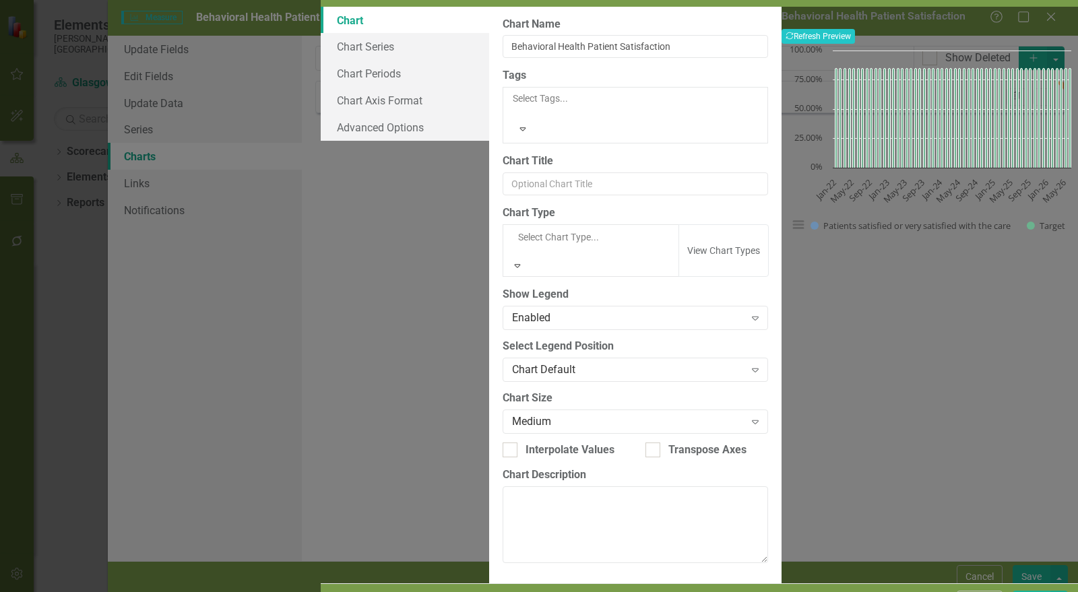
scroll to position [146, 0]
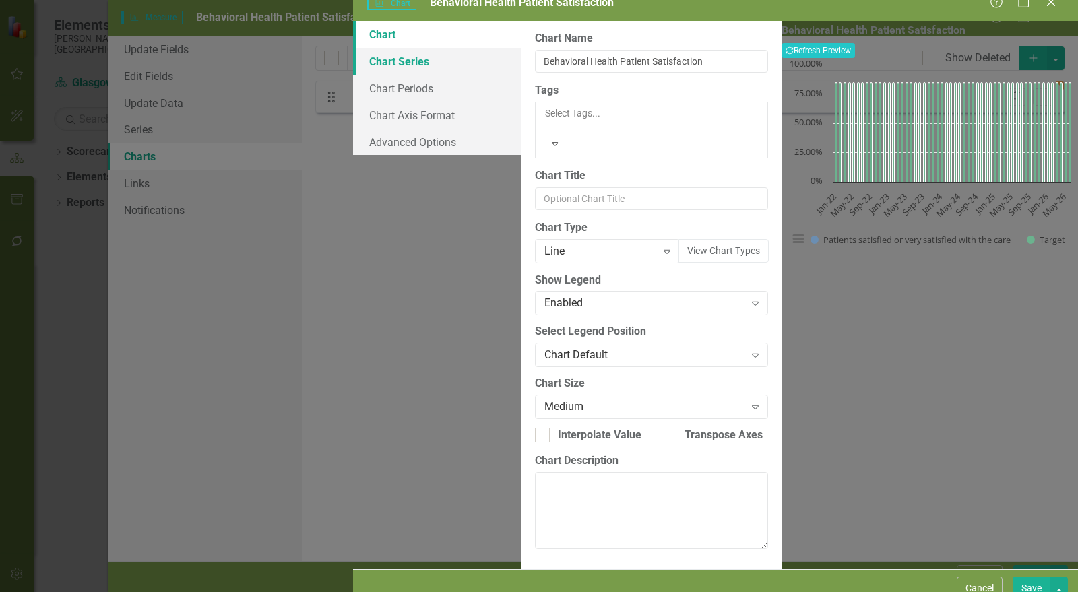
click at [353, 75] on link "Chart Series" at bounding box center [437, 61] width 169 height 27
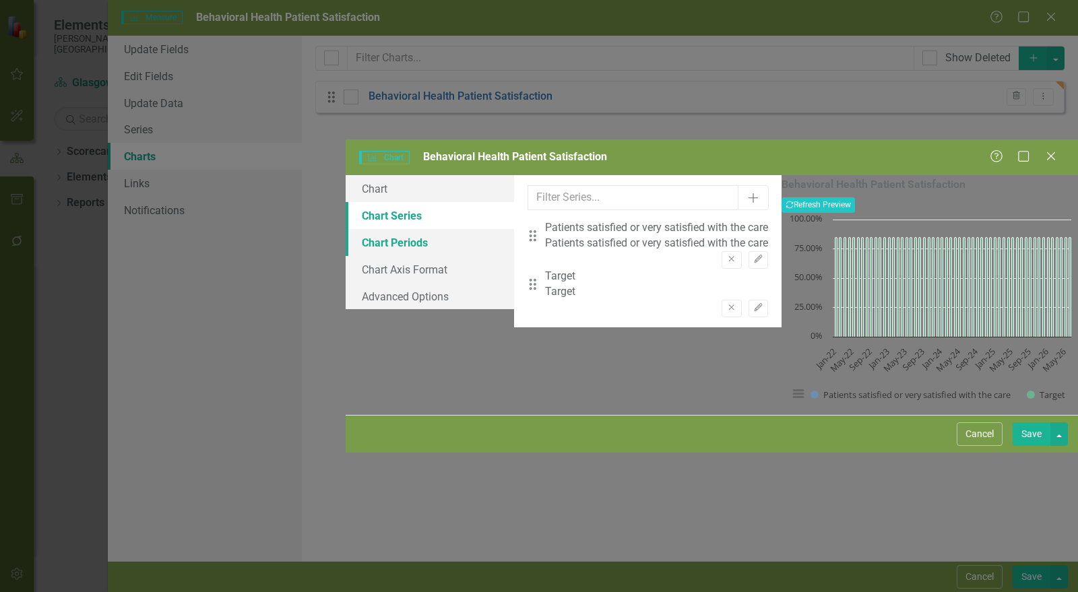
click at [346, 229] on link "Chart Periods" at bounding box center [430, 242] width 169 height 27
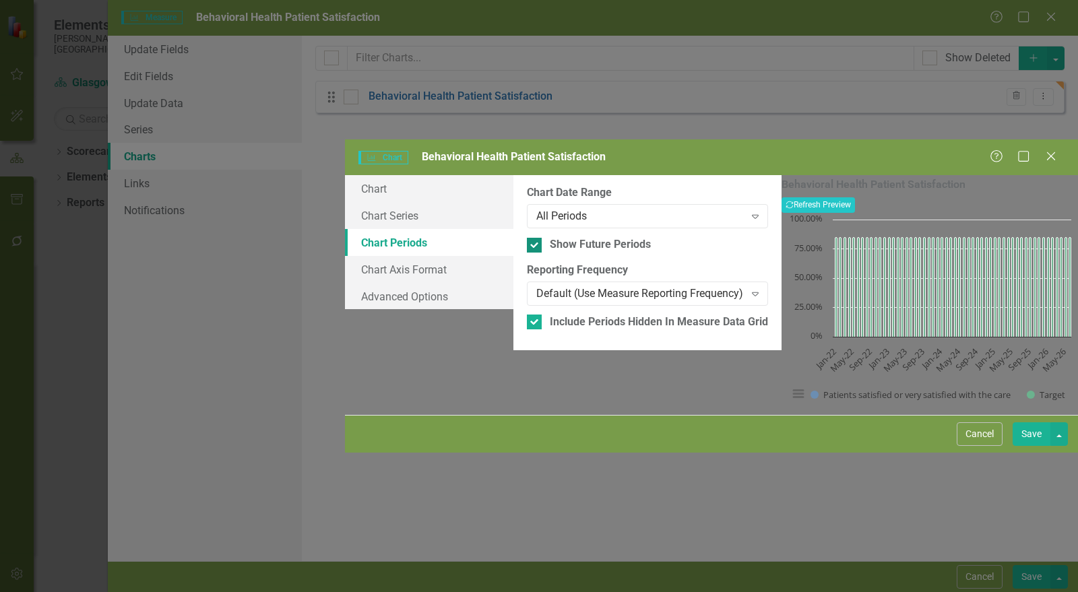
click at [527, 237] on div "Show Future Periods" at bounding box center [647, 245] width 241 height 16
click at [527, 238] on input "Show Future Periods" at bounding box center [531, 242] width 9 height 9
checkbox input "false"
click at [527, 315] on input "Include Periods Hidden In Measure Data Grid" at bounding box center [531, 319] width 9 height 9
checkbox input "false"
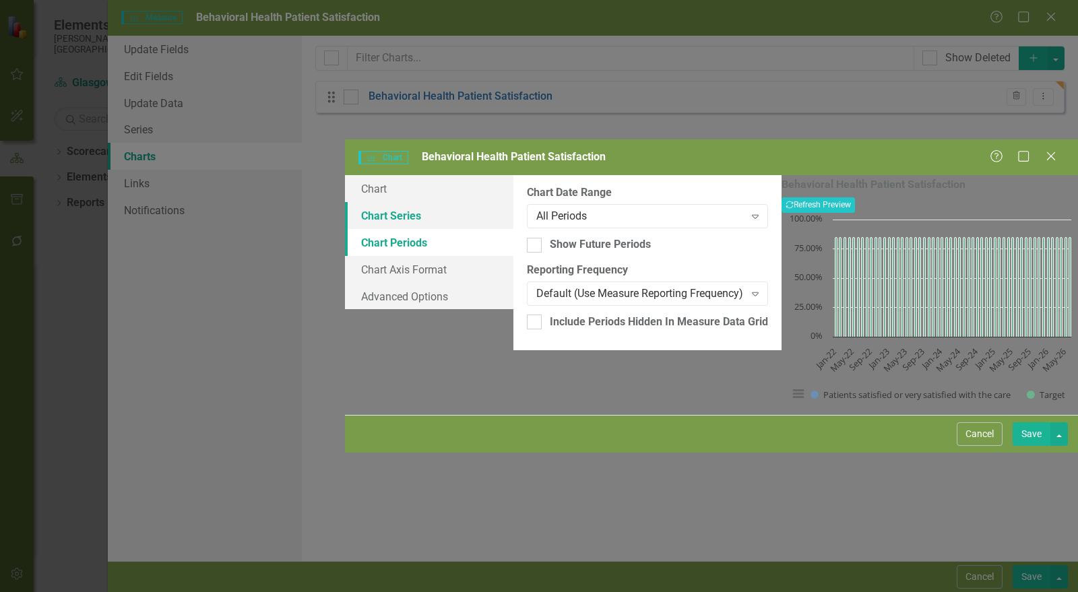
click at [345, 202] on link "Chart Series" at bounding box center [429, 215] width 169 height 27
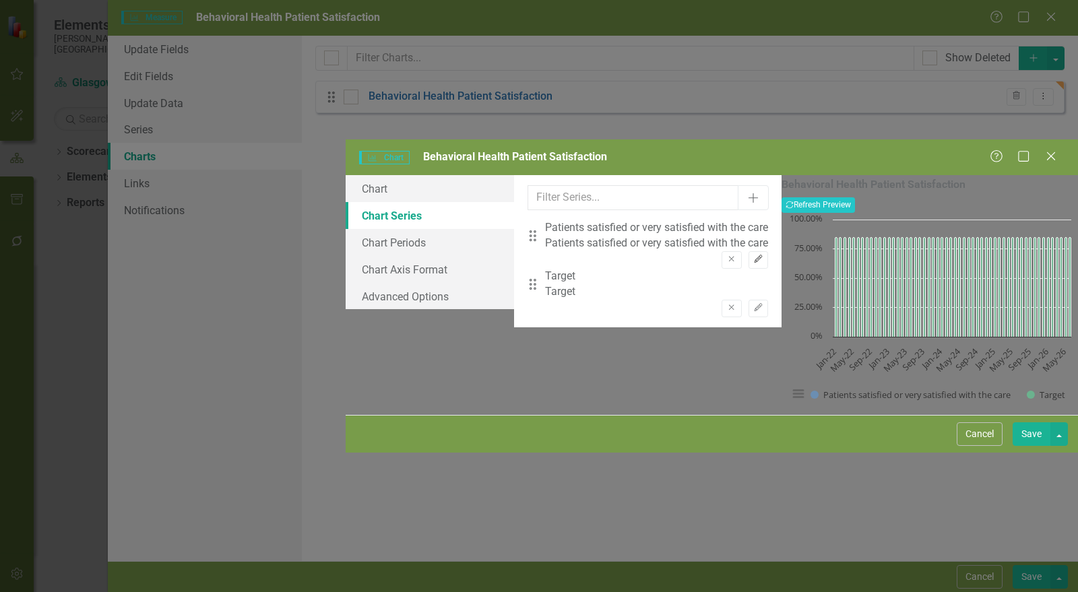
click at [754, 255] on icon "Edit" at bounding box center [759, 259] width 10 height 8
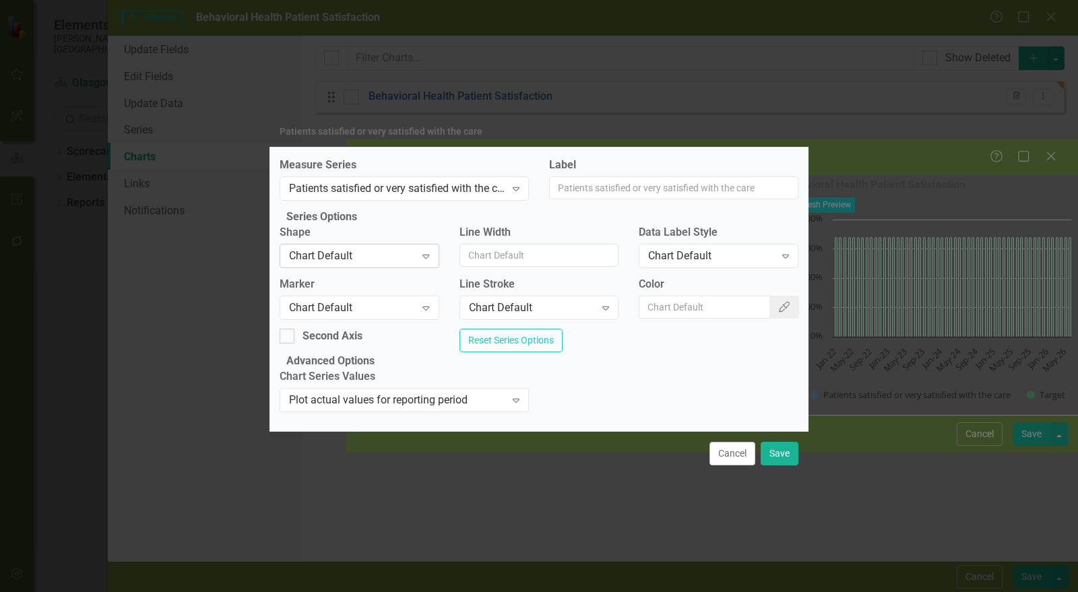
click at [369, 254] on div "Chart Default" at bounding box center [352, 256] width 126 height 16
click at [369, 312] on div "Chart Default" at bounding box center [352, 308] width 126 height 16
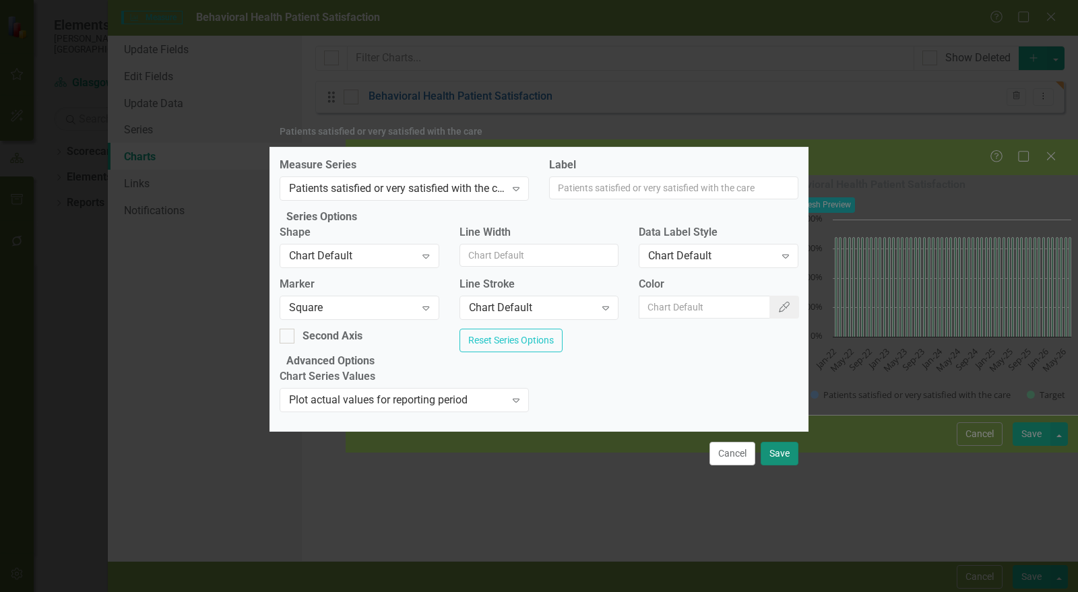
click at [778, 466] on button "Save" at bounding box center [780, 454] width 38 height 24
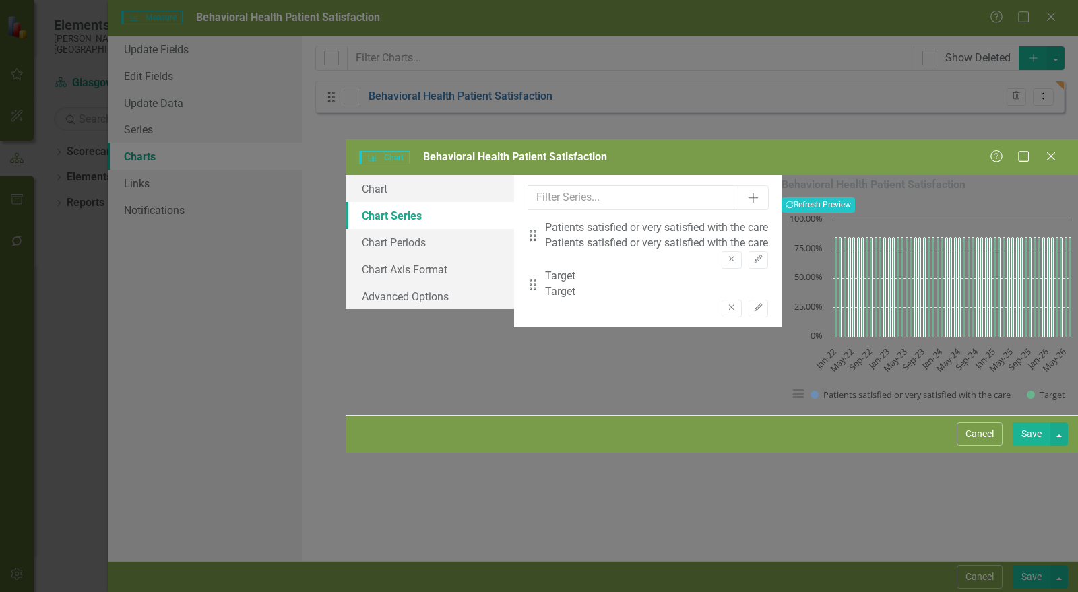
click at [1041, 446] on button "Save" at bounding box center [1032, 435] width 38 height 24
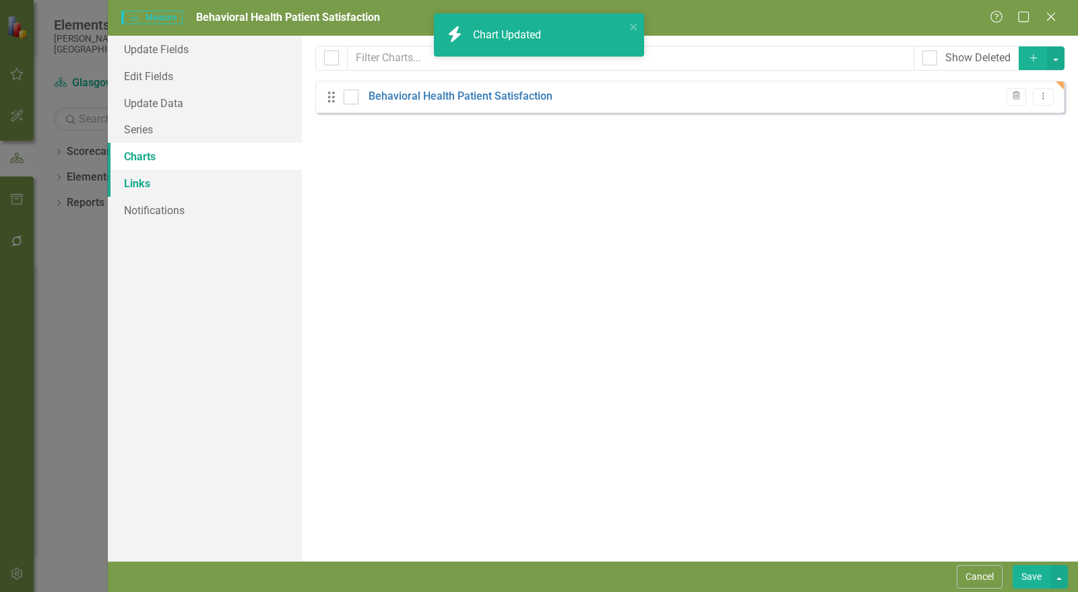
click at [162, 184] on link "Links" at bounding box center [205, 183] width 194 height 27
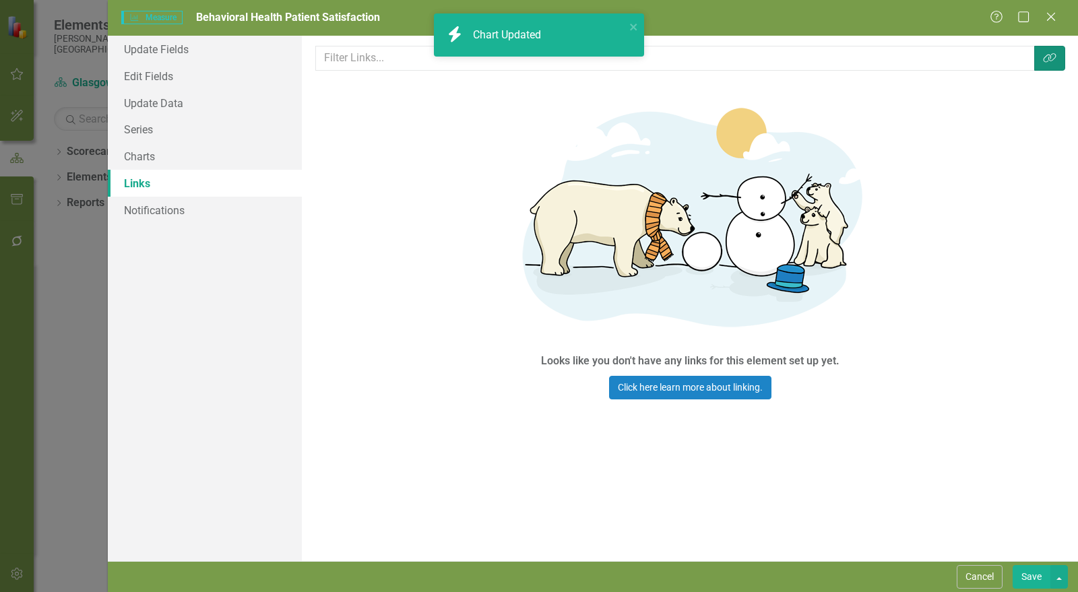
click at [1056, 59] on icon "Link Tag" at bounding box center [1049, 58] width 13 height 11
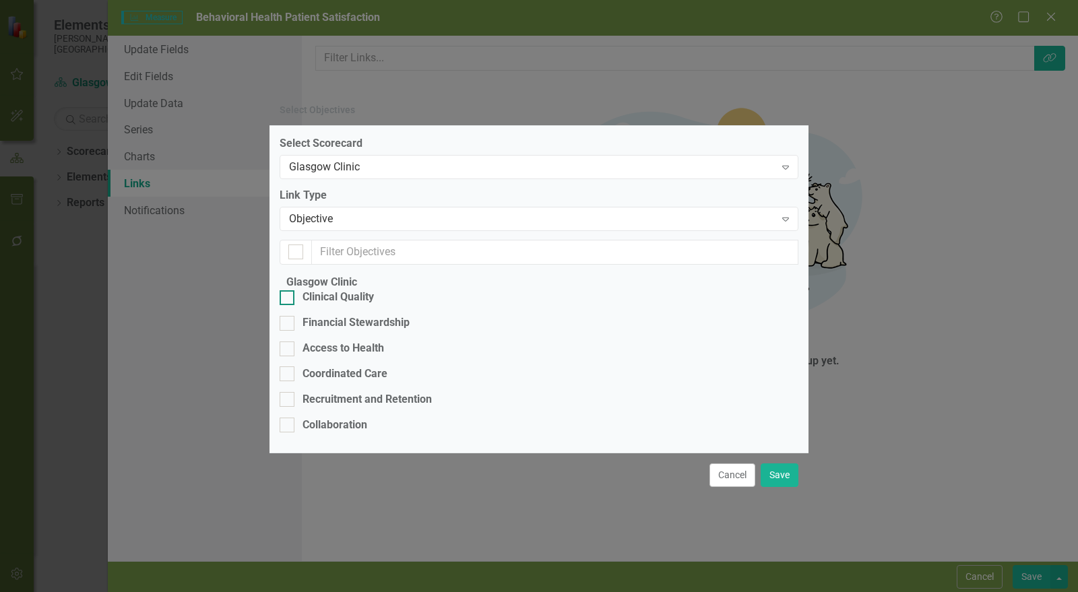
click at [374, 290] on div "Clinical Quality" at bounding box center [338, 298] width 71 height 16
click at [288, 291] on input "Clinical Quality" at bounding box center [284, 295] width 9 height 9
checkbox input "true"
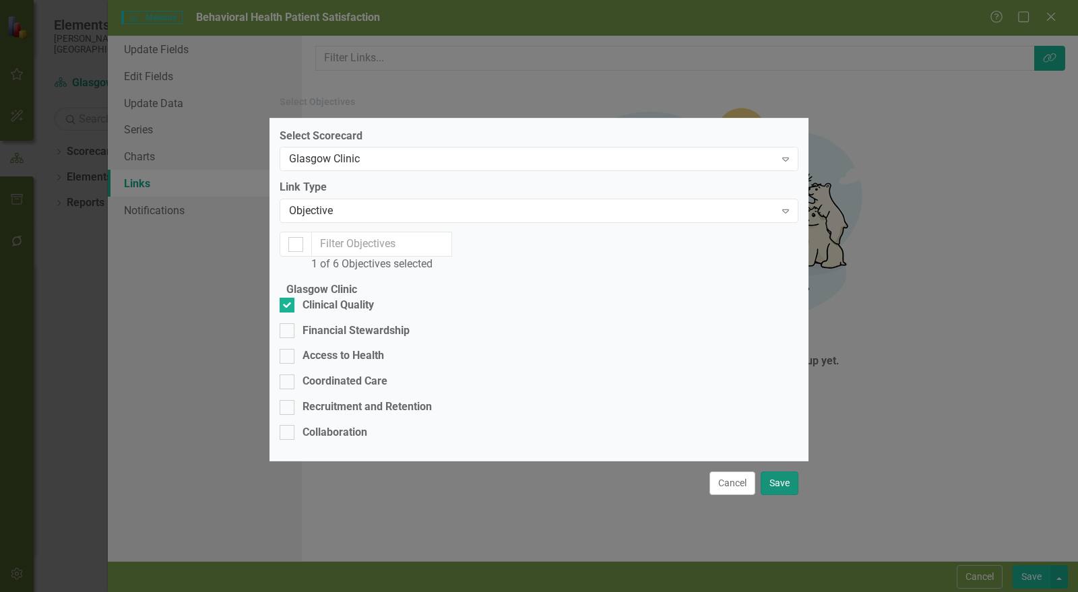
click at [792, 495] on button "Save" at bounding box center [780, 484] width 38 height 24
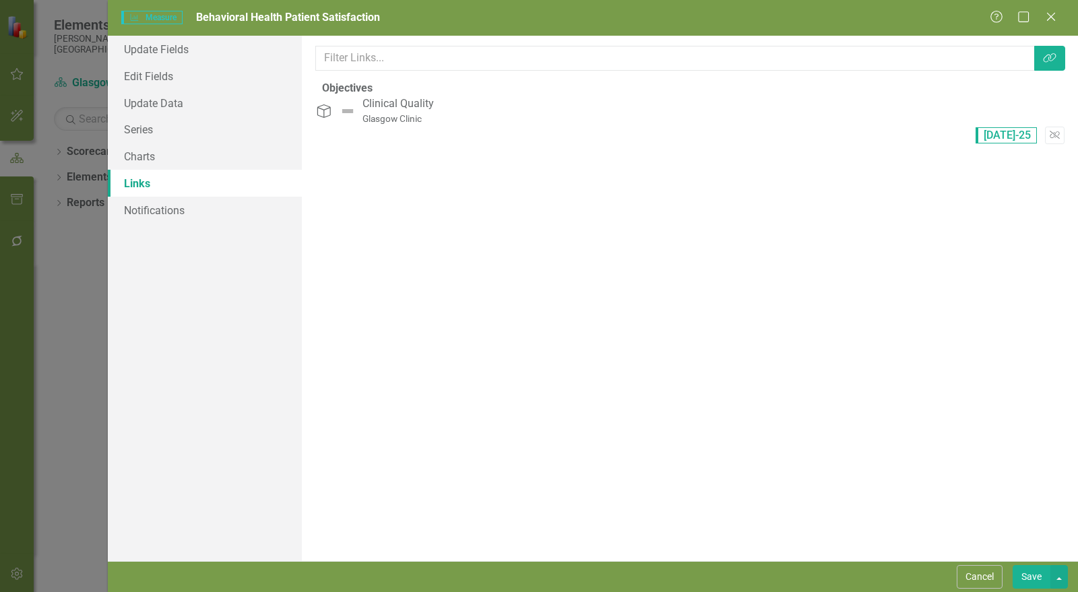
click at [1026, 575] on button "Save" at bounding box center [1032, 578] width 38 height 24
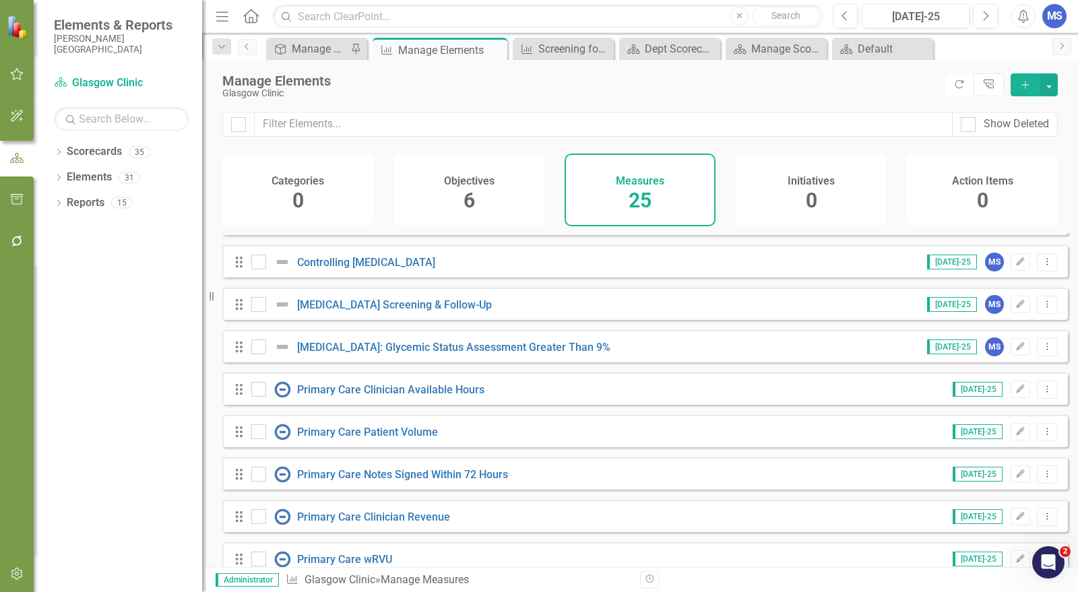
scroll to position [0, 0]
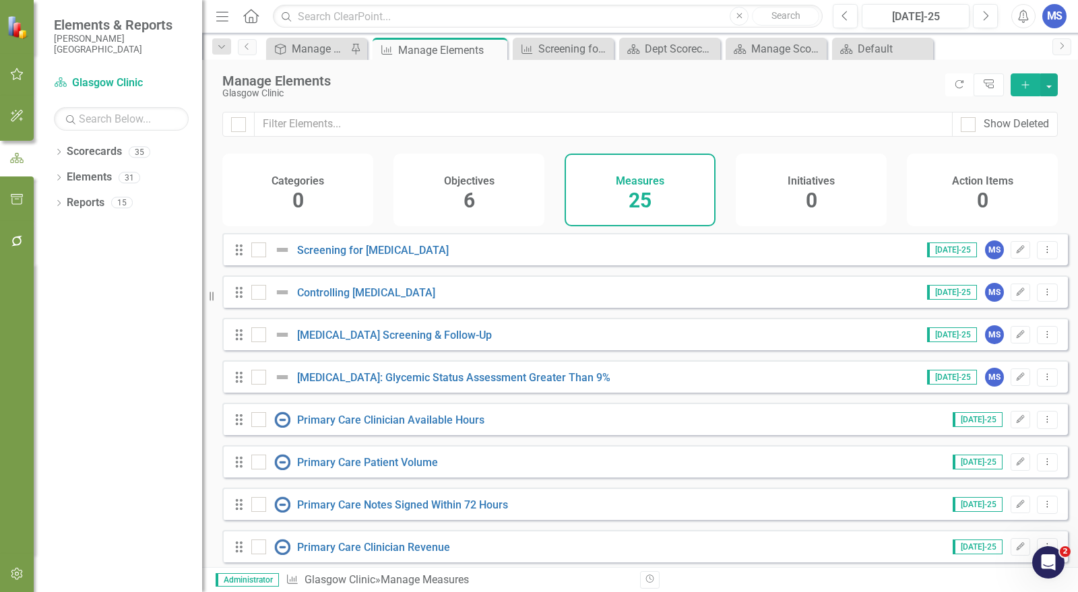
drag, startPoint x: 714, startPoint y: 382, endPoint x: 638, endPoint y: 86, distance: 305.5
click at [638, 86] on div "Manage Elements" at bounding box center [580, 80] width 717 height 15
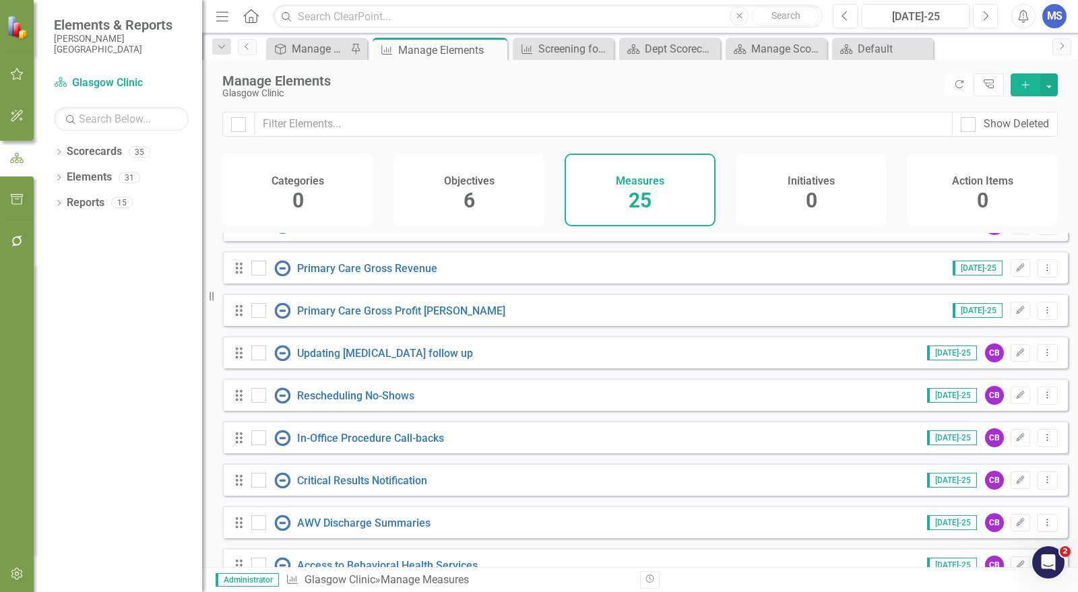
scroll to position [586, 0]
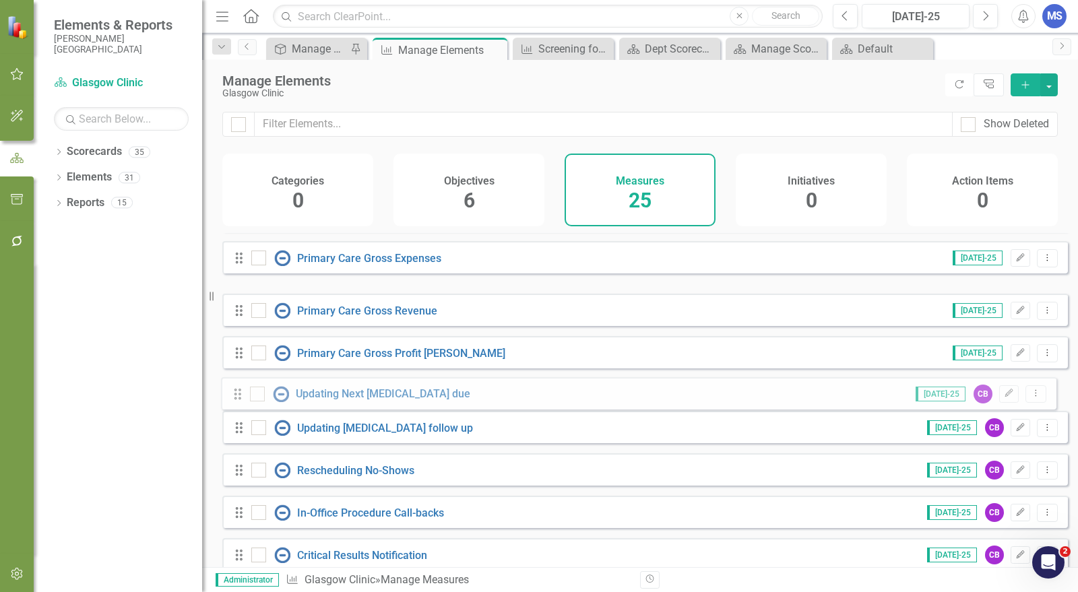
drag, startPoint x: 241, startPoint y: 312, endPoint x: 239, endPoint y: 396, distance: 84.3
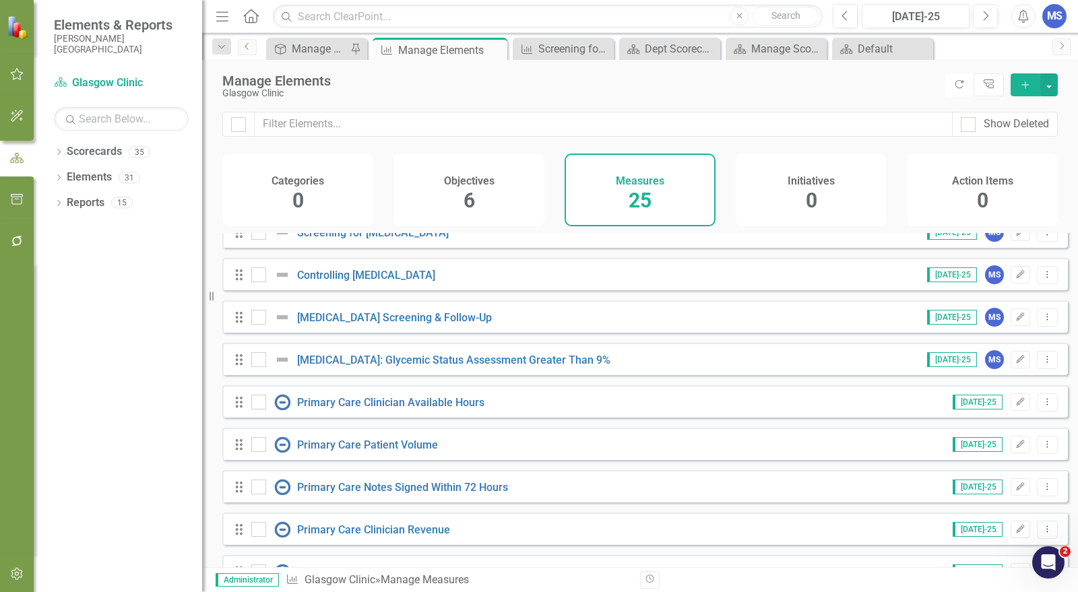
scroll to position [0, 0]
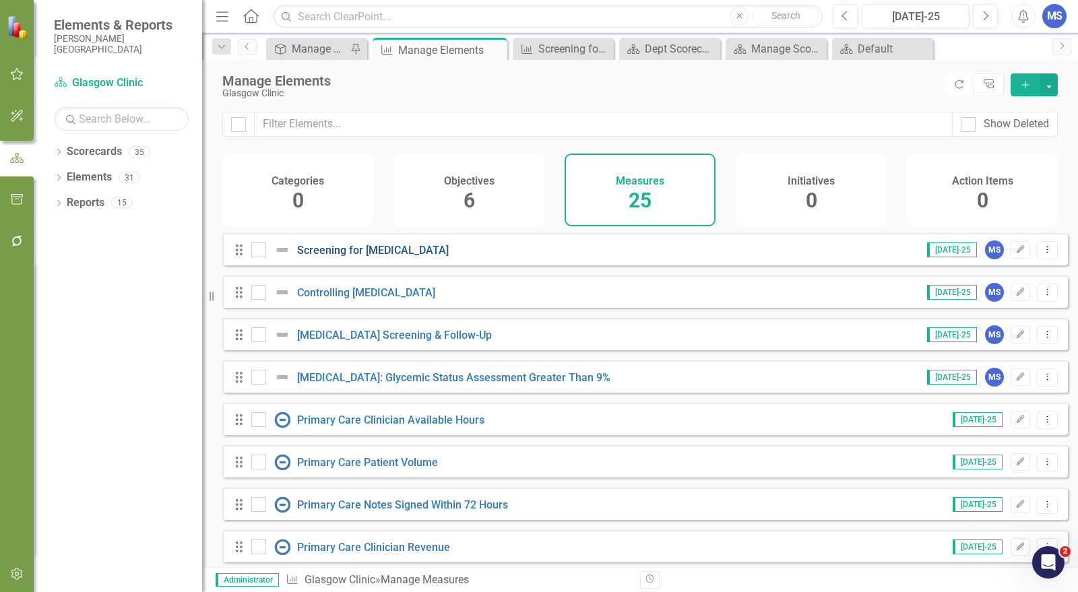
click at [408, 257] on link "Screening for [MEDICAL_DATA]" at bounding box center [373, 250] width 152 height 13
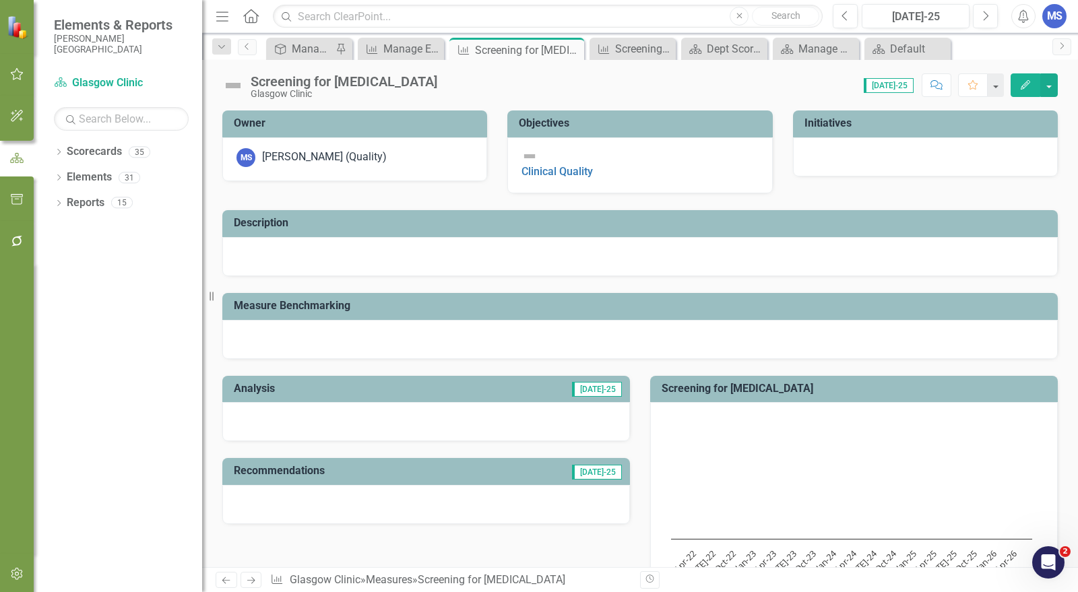
click at [1031, 78] on button "Edit" at bounding box center [1026, 85] width 30 height 24
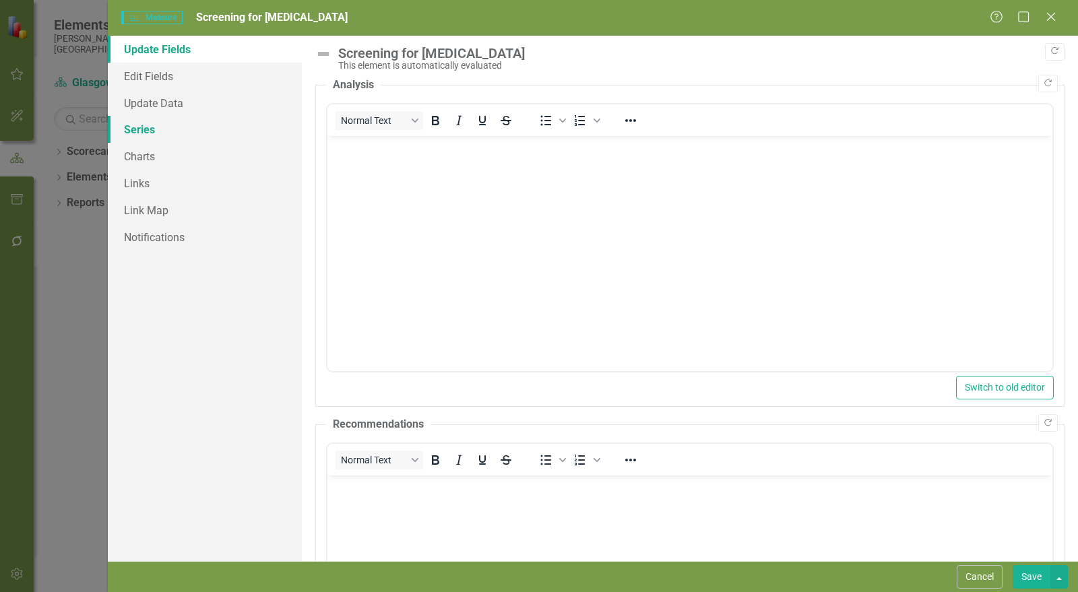
click at [162, 133] on link "Series" at bounding box center [205, 129] width 194 height 27
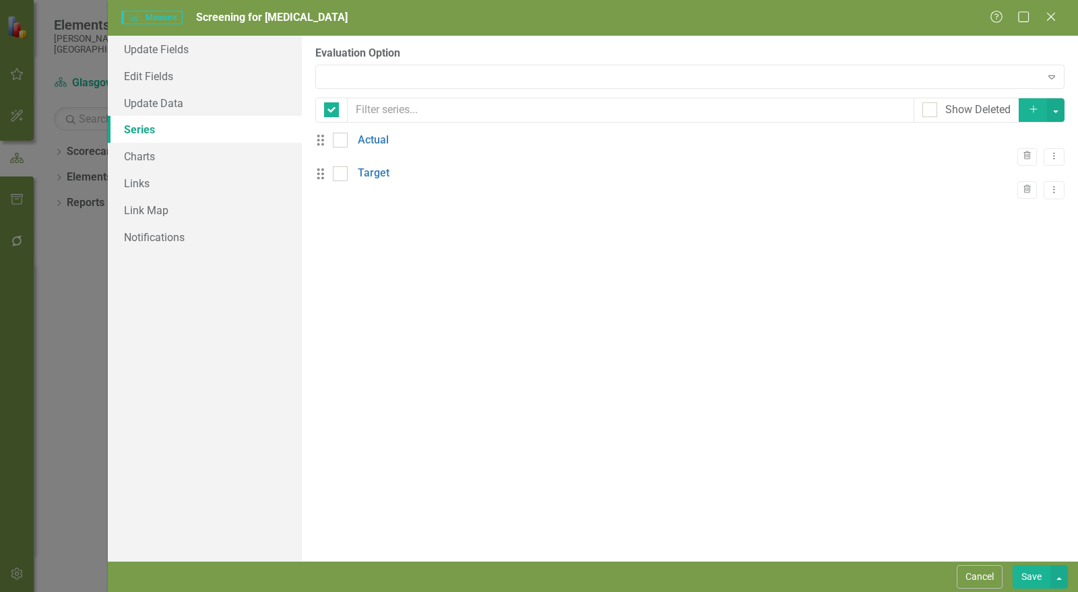
checkbox input "false"
click at [382, 148] on link "Actual" at bounding box center [373, 141] width 31 height 16
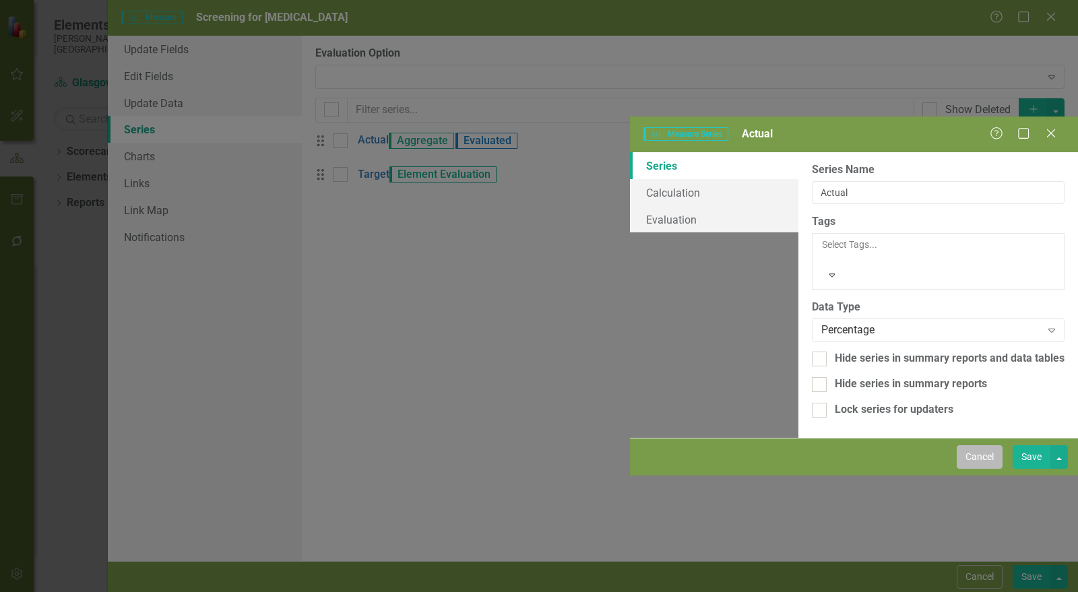
click at [977, 469] on button "Cancel" at bounding box center [980, 458] width 46 height 24
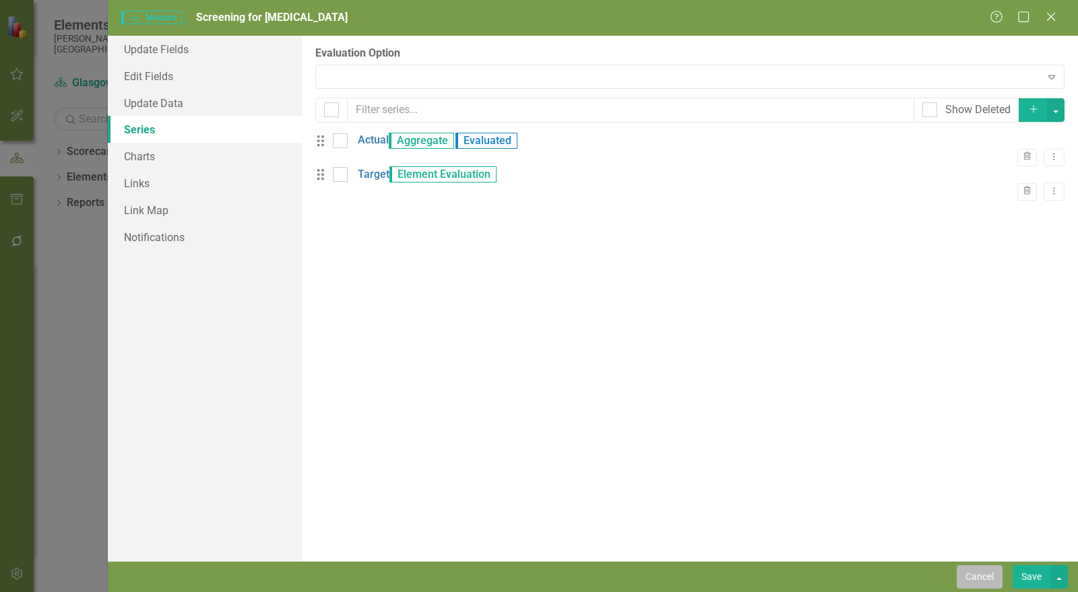
click at [989, 575] on button "Cancel" at bounding box center [980, 578] width 46 height 24
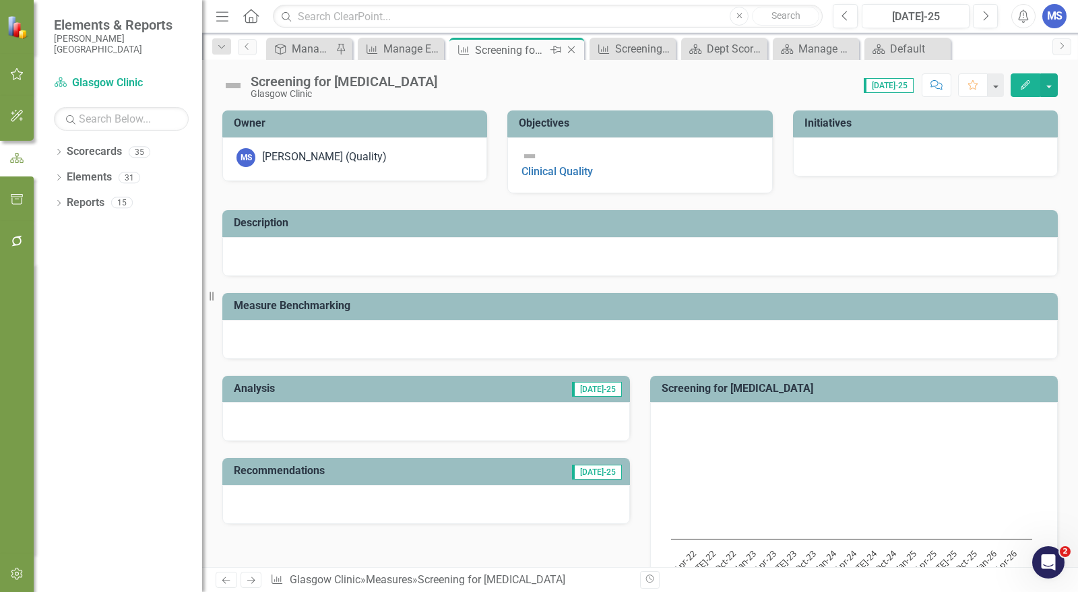
click at [572, 49] on icon at bounding box center [571, 50] width 7 height 7
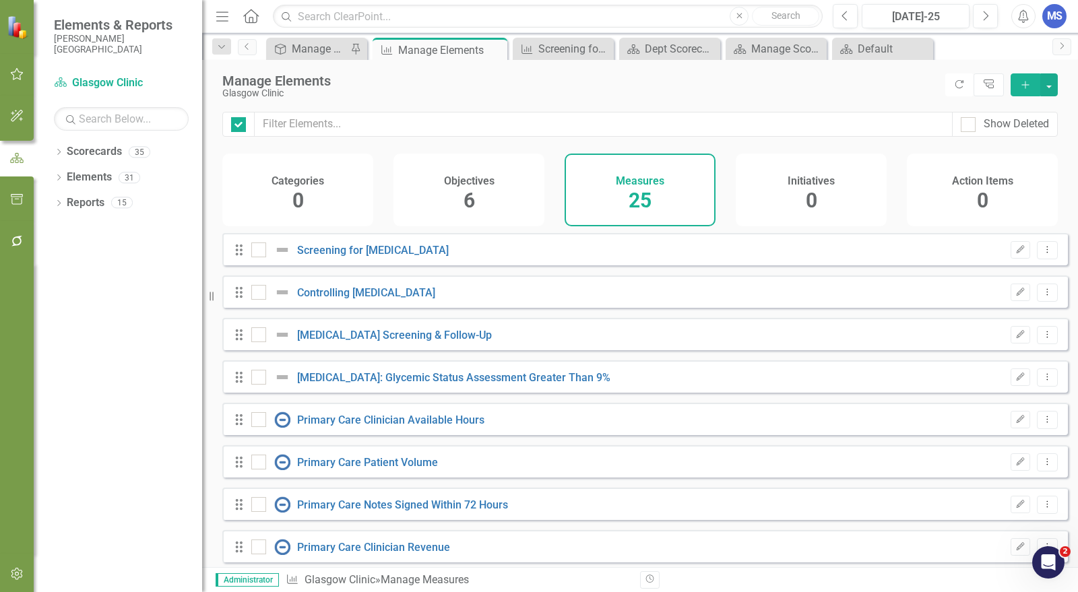
checkbox input "false"
